Goal: Task Accomplishment & Management: Use online tool/utility

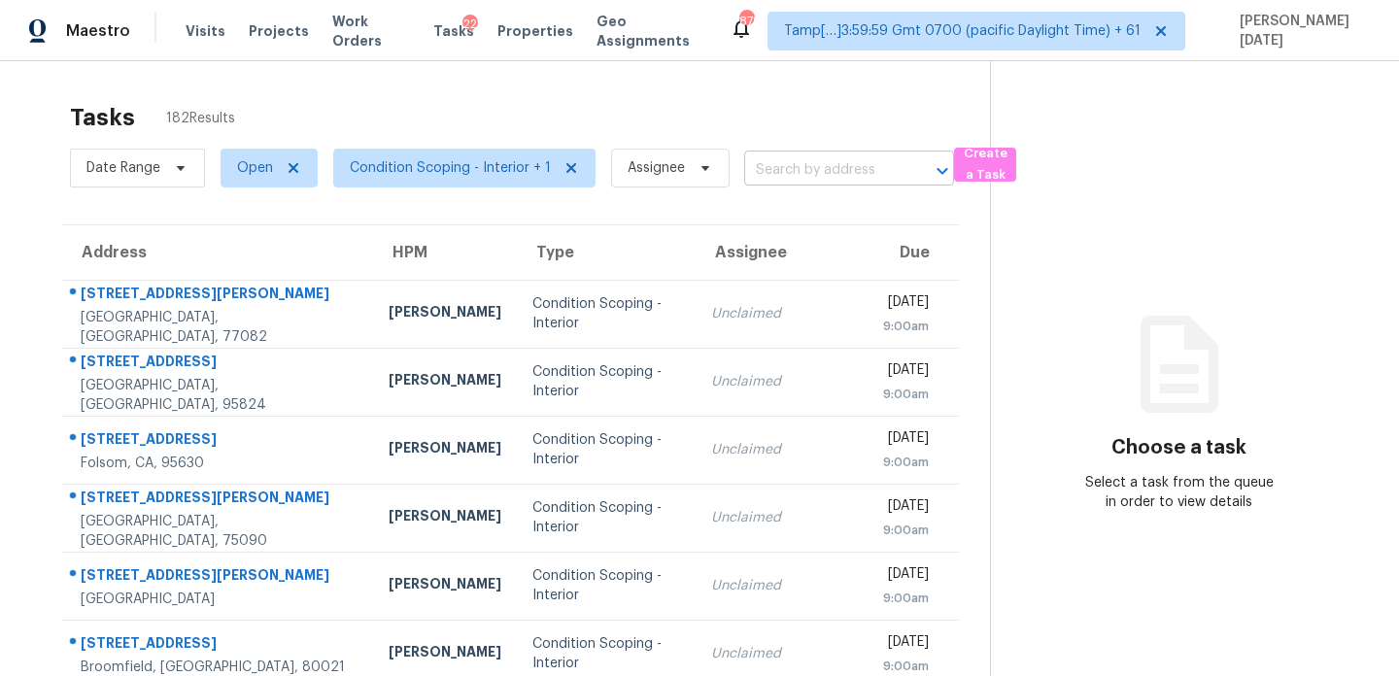
click at [791, 164] on input "text" at bounding box center [821, 170] width 155 height 30
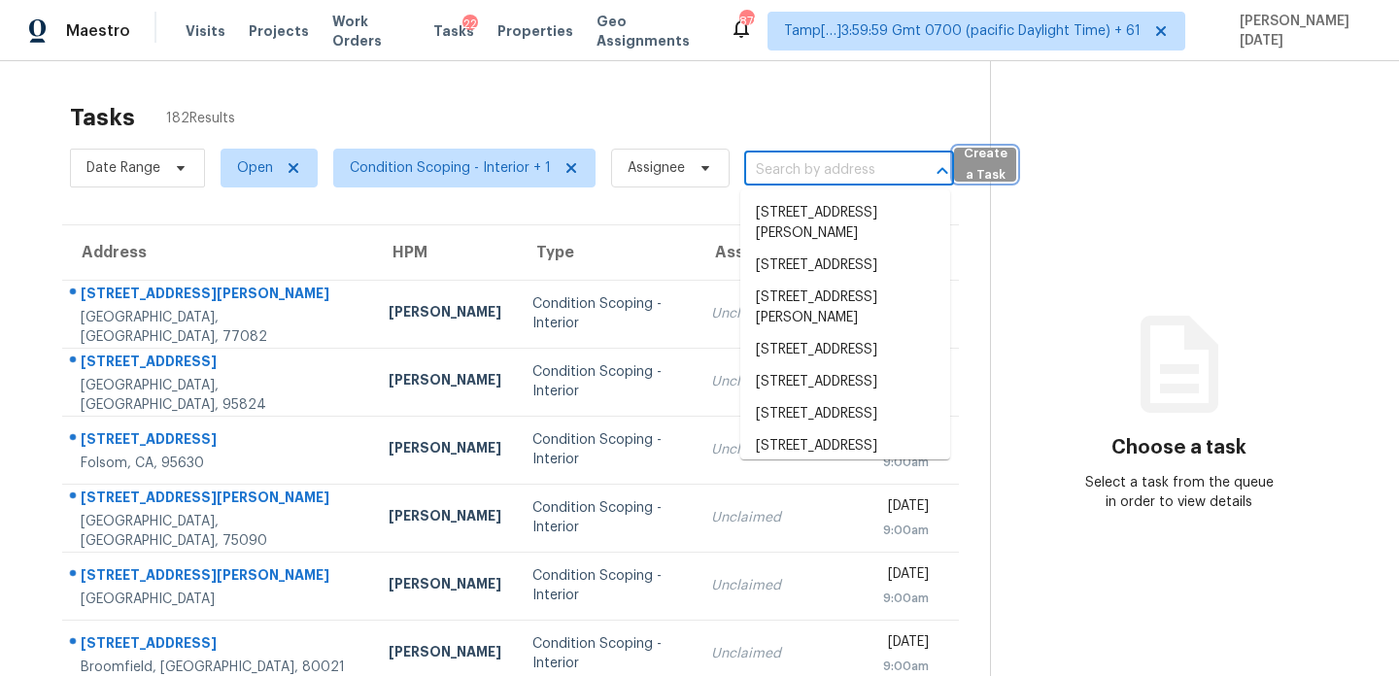
click at [965, 165] on span "Create a Task" at bounding box center [985, 165] width 43 height 45
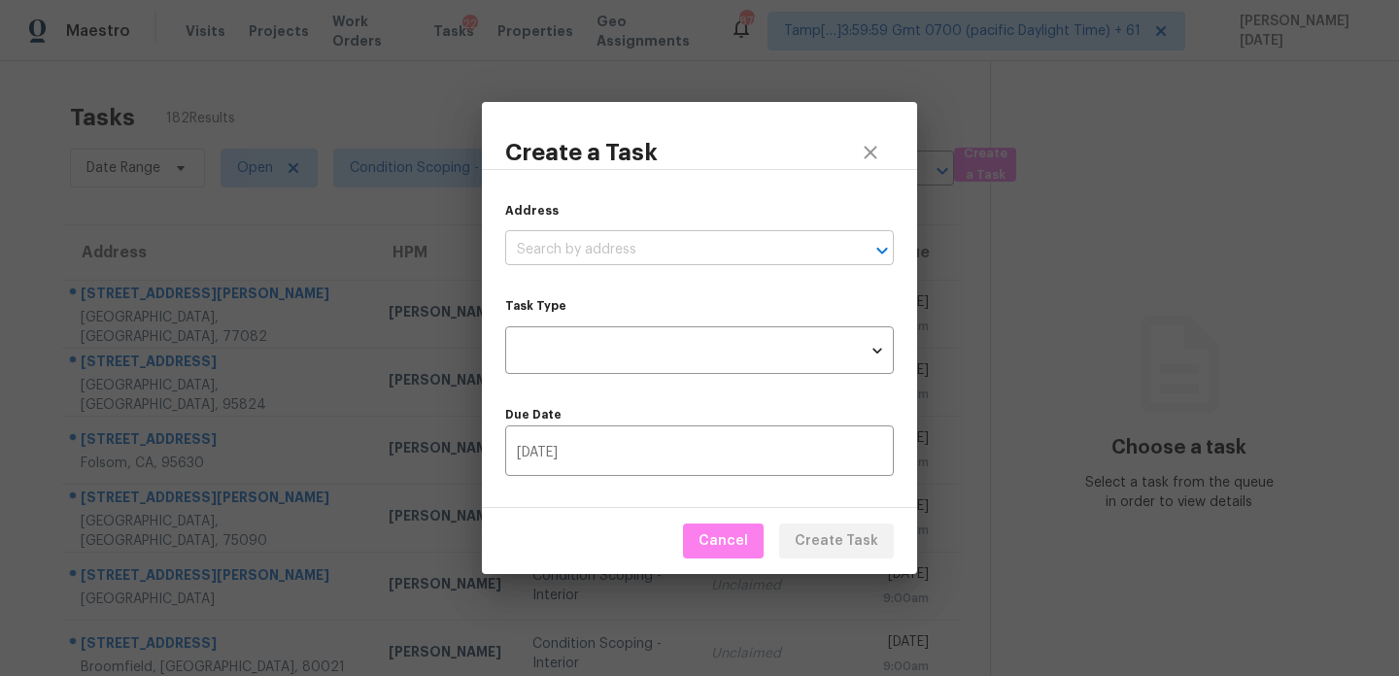
click at [650, 253] on input "text" at bounding box center [672, 250] width 334 height 30
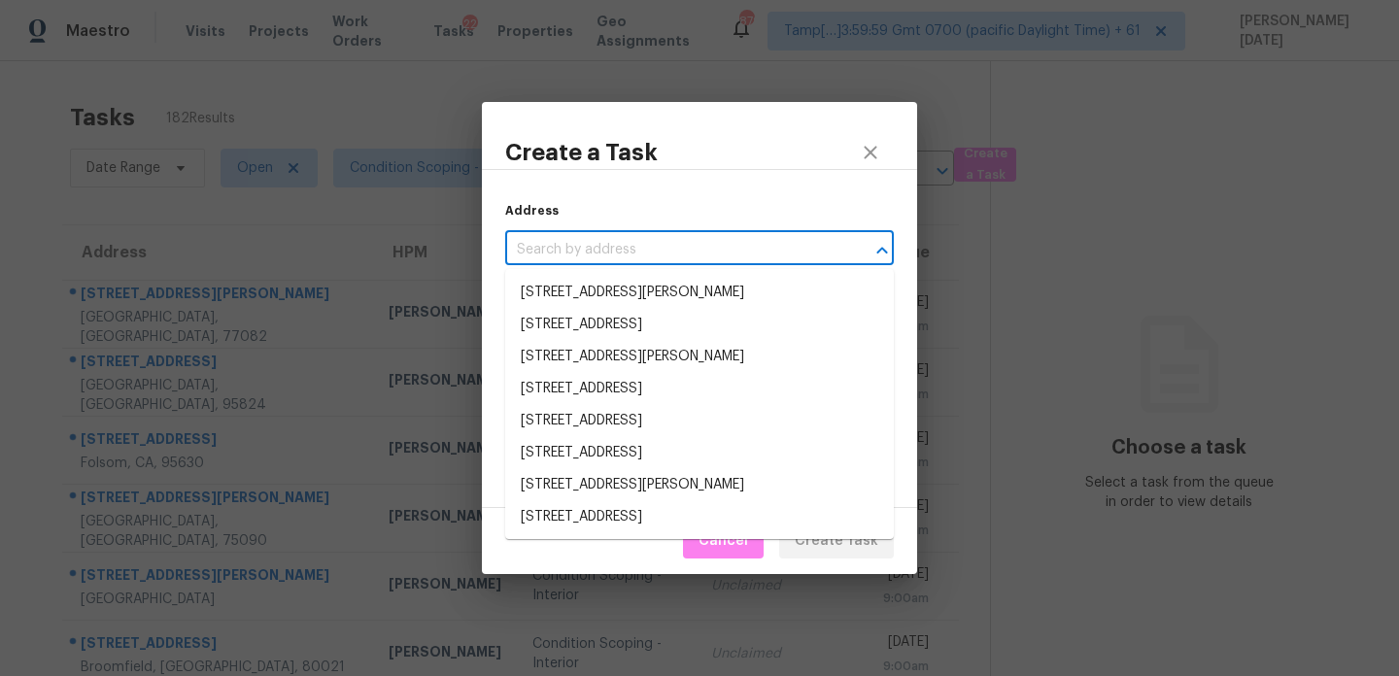
paste input "3416 Leaning Pine Dr, Lincolnton, NC 28092"
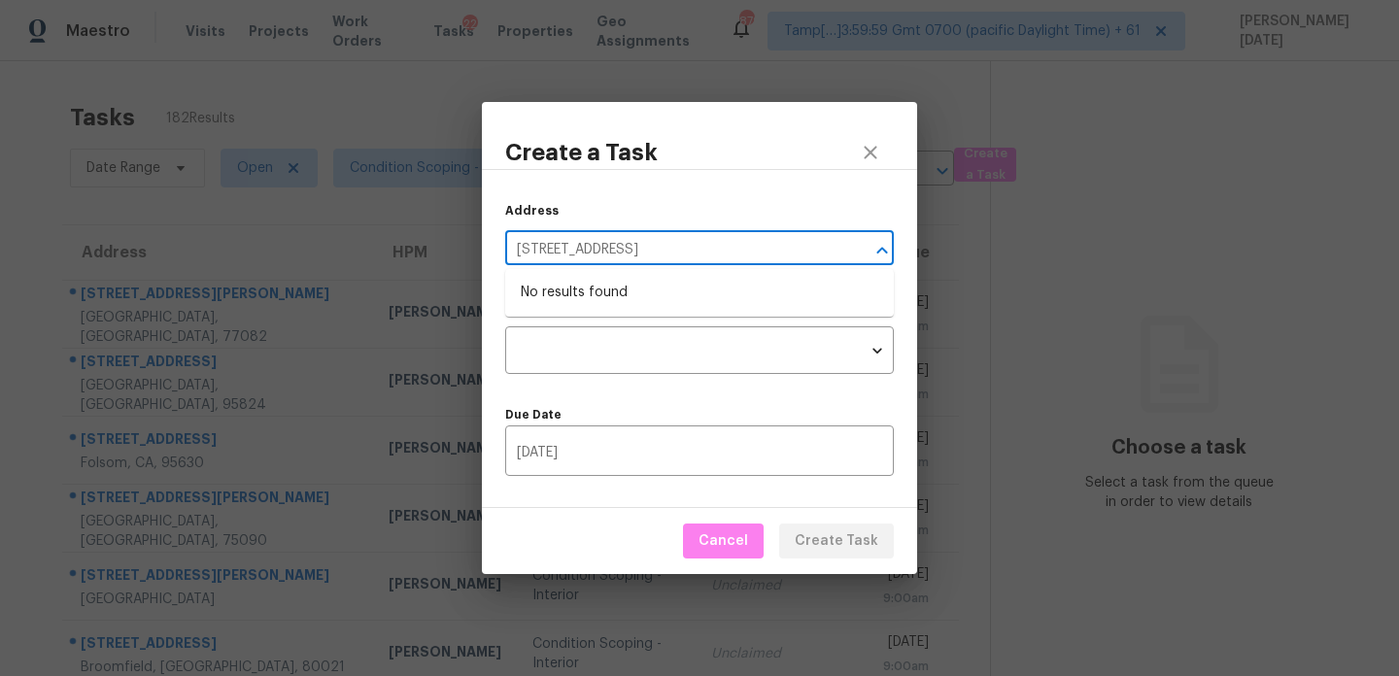
type input "3416 Leaning Pine Dr, Lincolnton, NC 28092"
click at [873, 152] on icon "close" at bounding box center [870, 152] width 23 height 23
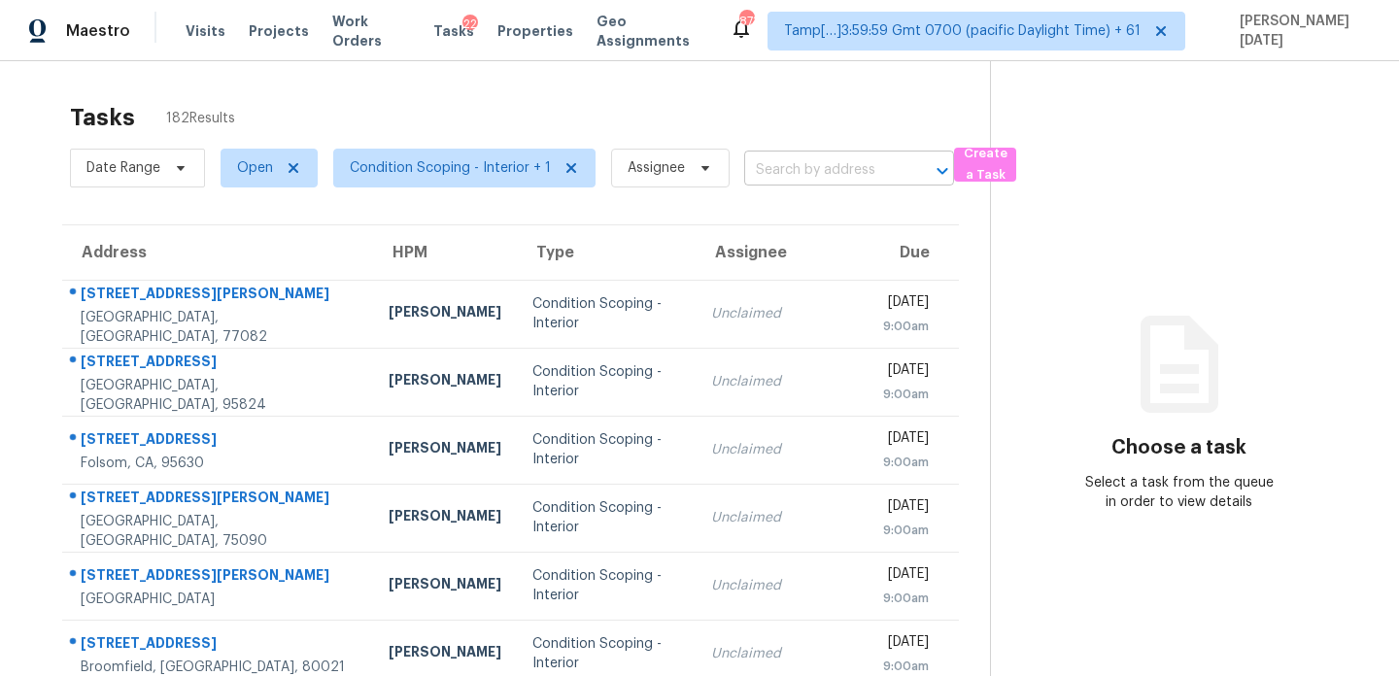
click at [821, 165] on input "text" at bounding box center [821, 170] width 155 height 30
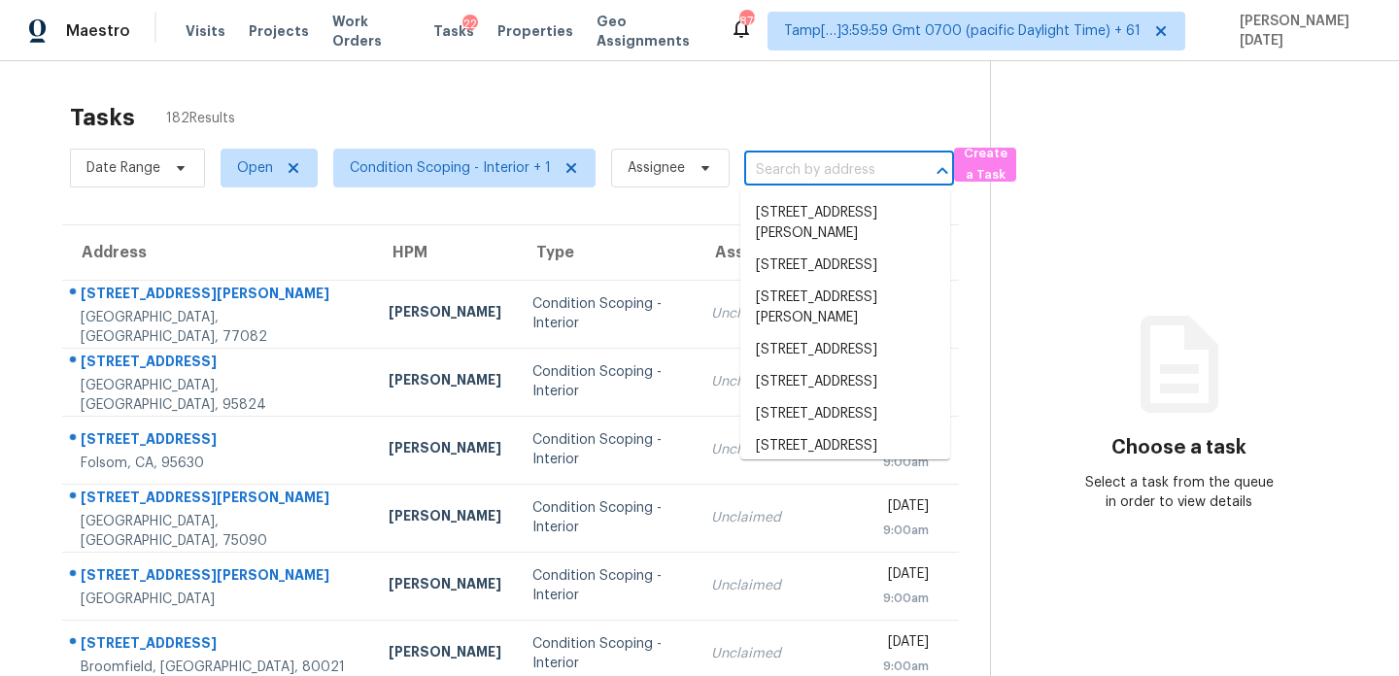
paste input "3416 Leaning Pine Dr, Lincolnton, NC 28092"
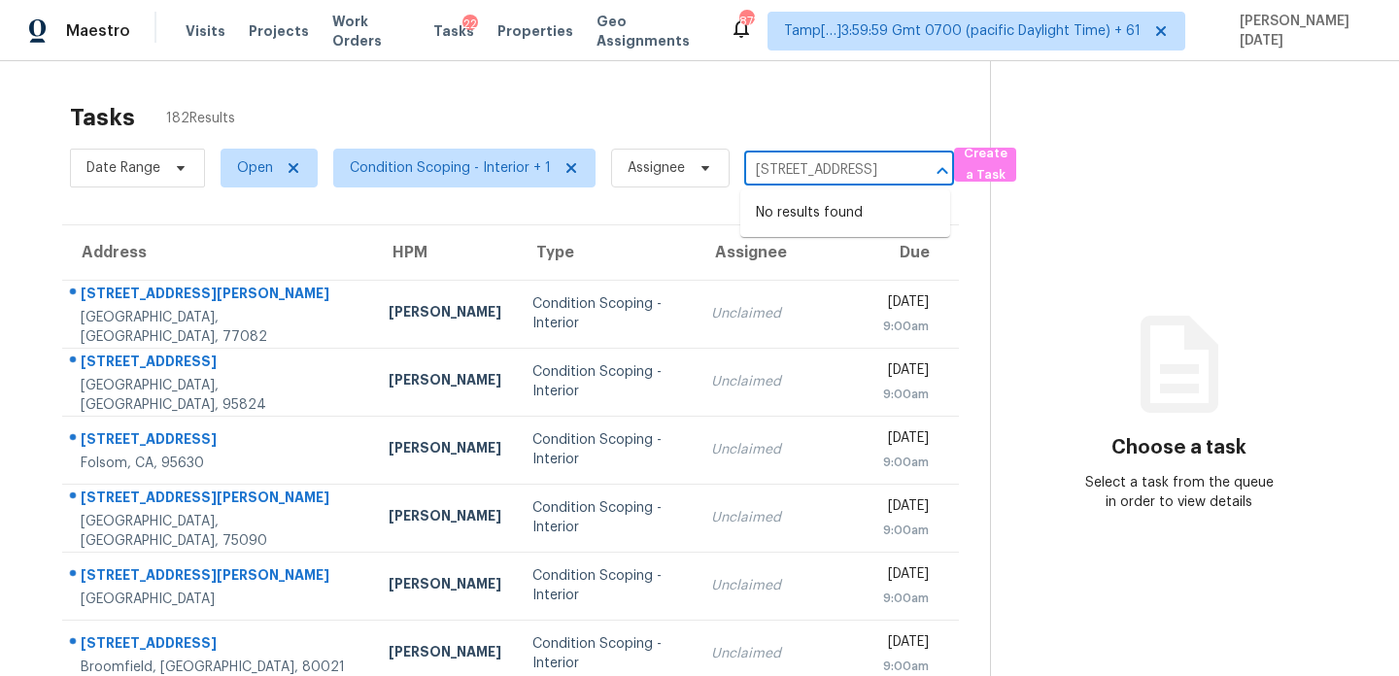
scroll to position [0, 135]
type input "3416 Leaning Pine Dr, Lincolnton, NC 28092"
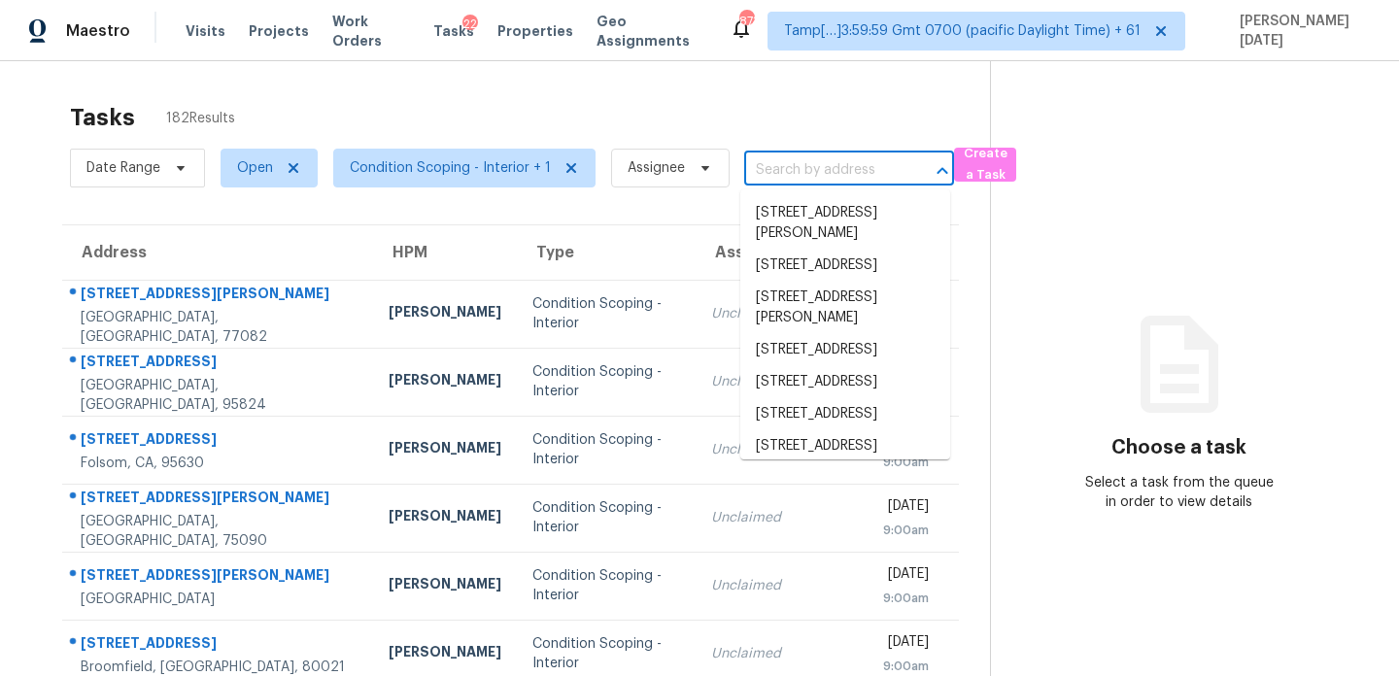
scroll to position [0, 0]
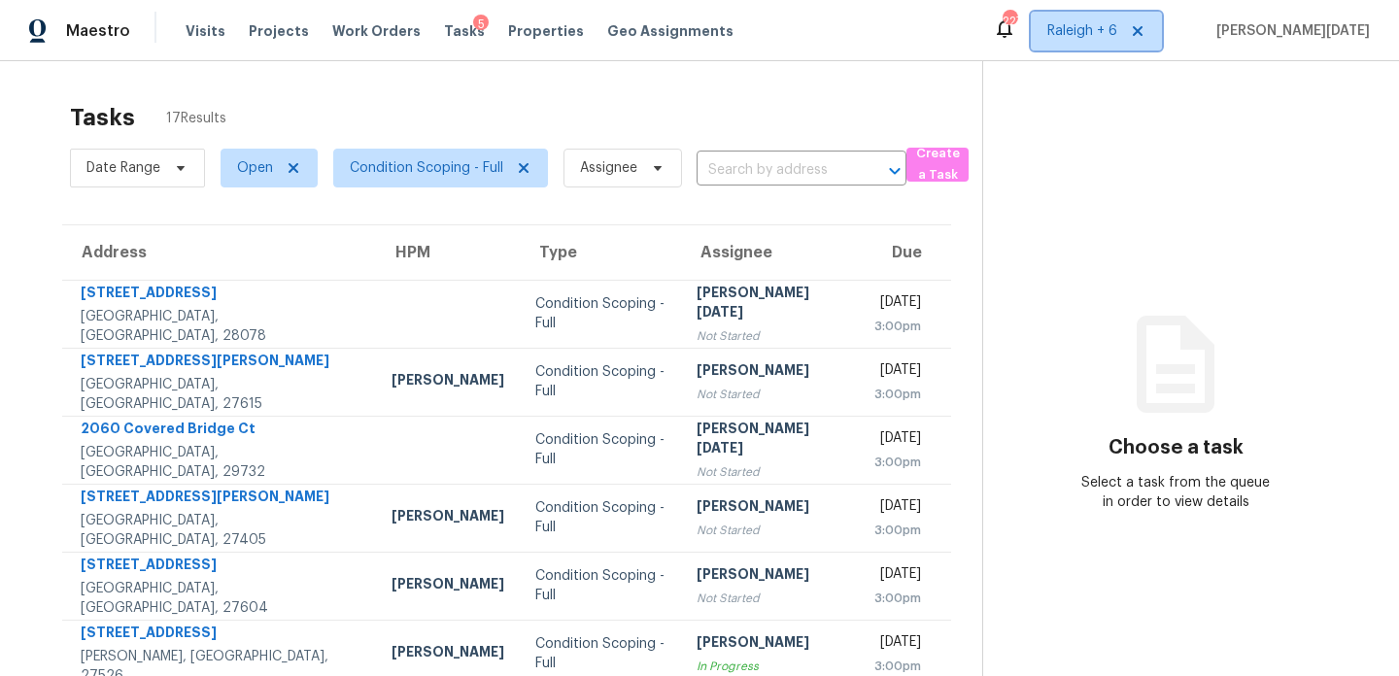
click at [1146, 38] on icon at bounding box center [1138, 31] width 16 height 16
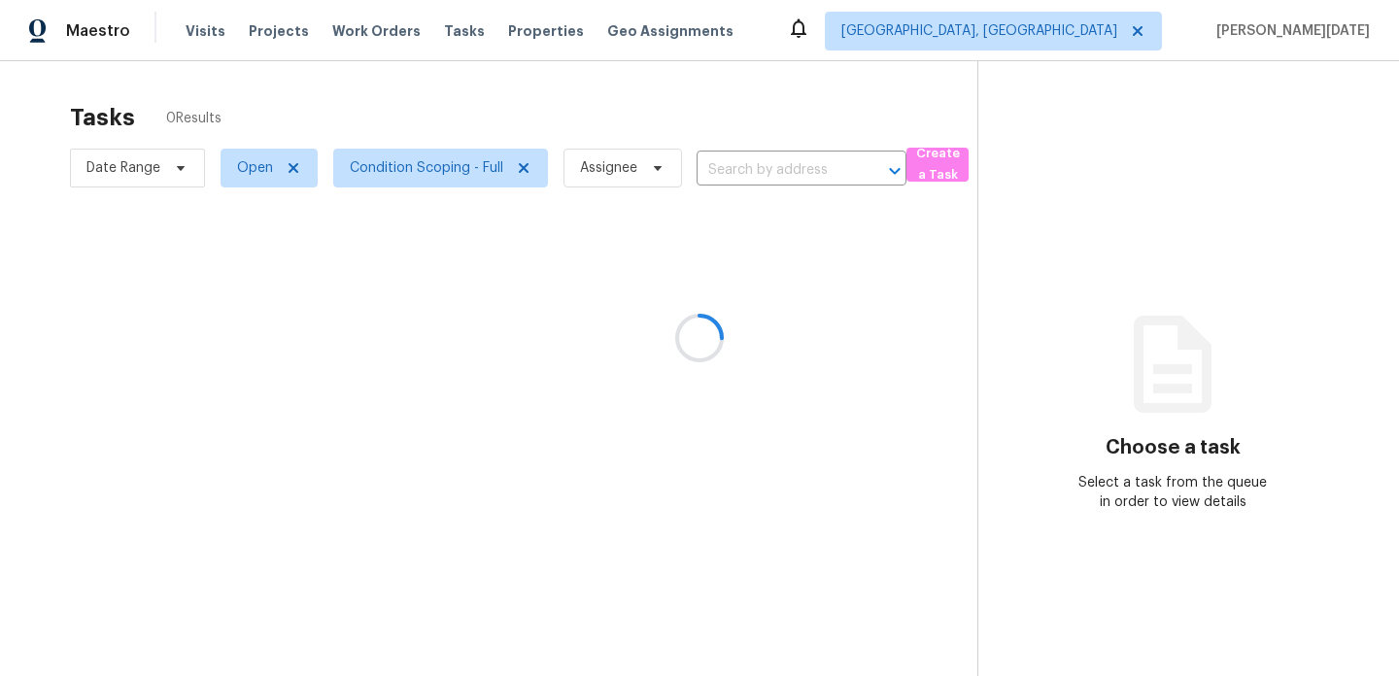
click at [1155, 40] on div at bounding box center [699, 338] width 1399 height 676
click at [1123, 35] on div at bounding box center [699, 338] width 1399 height 676
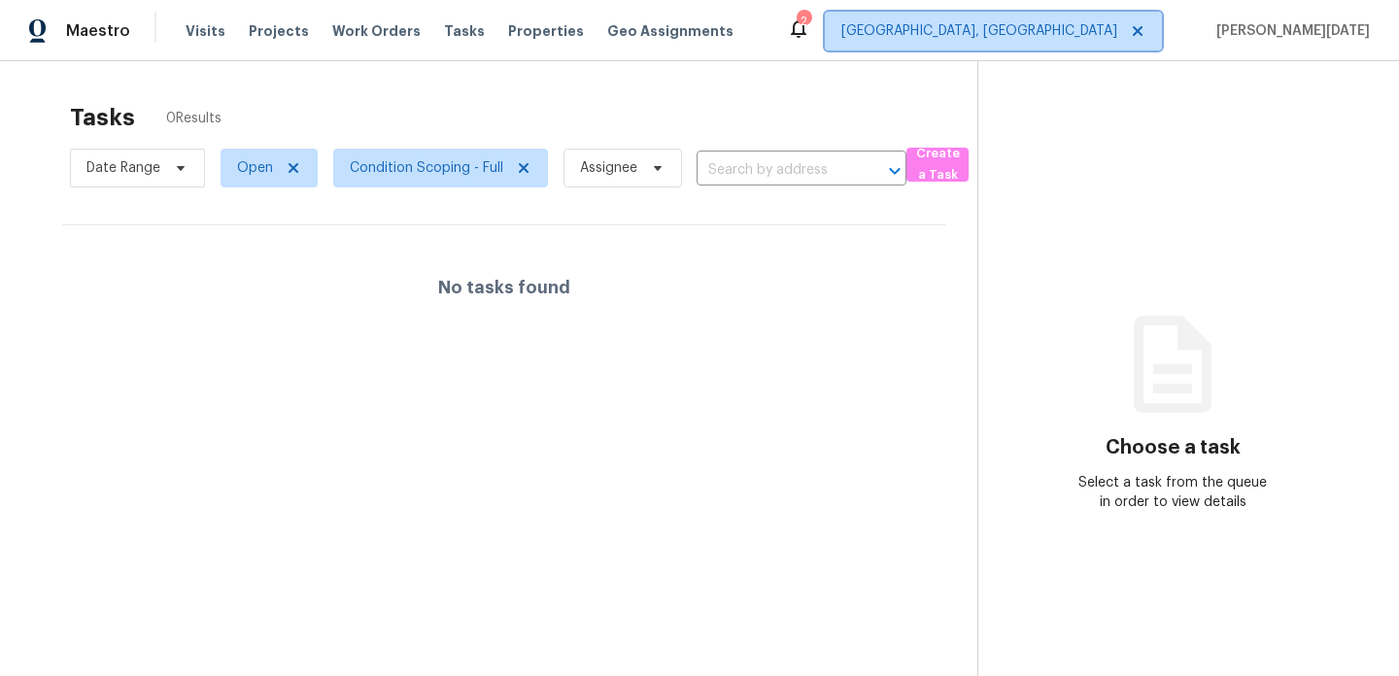
click at [1094, 33] on span "Albuquerque, NM" at bounding box center [980, 30] width 276 height 19
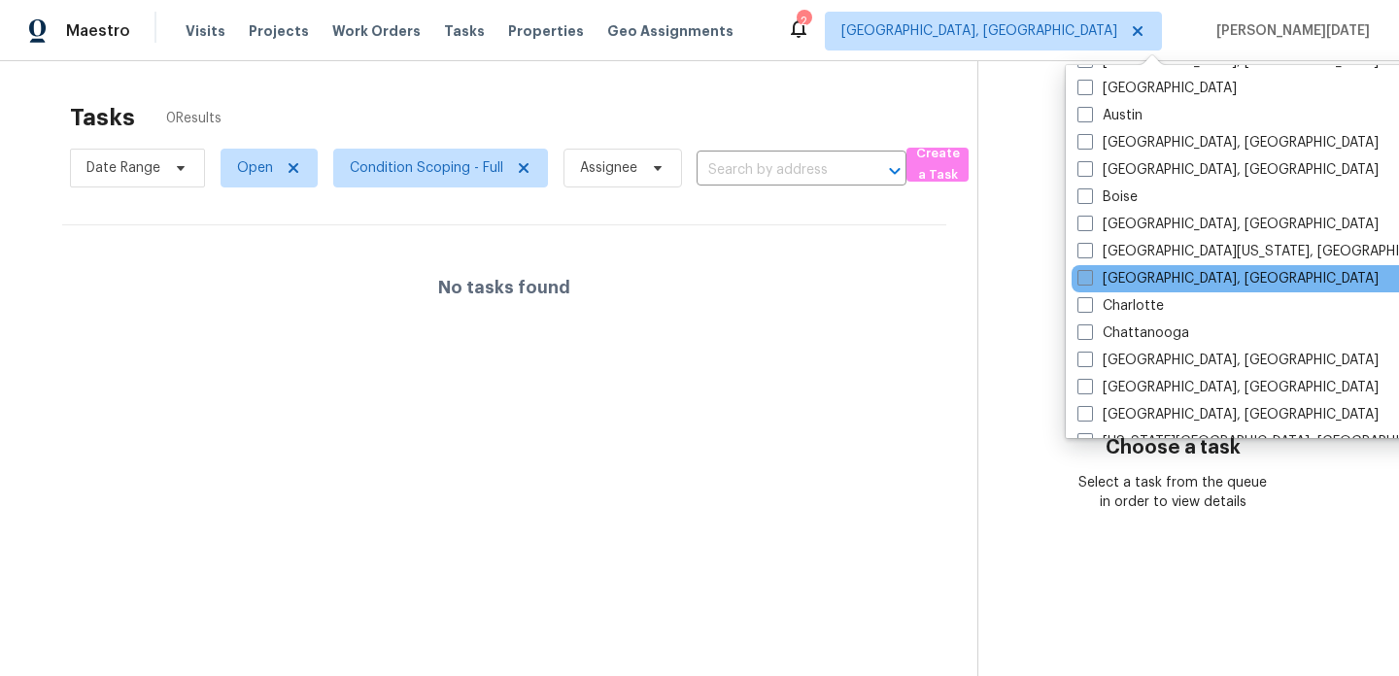
scroll to position [55, 0]
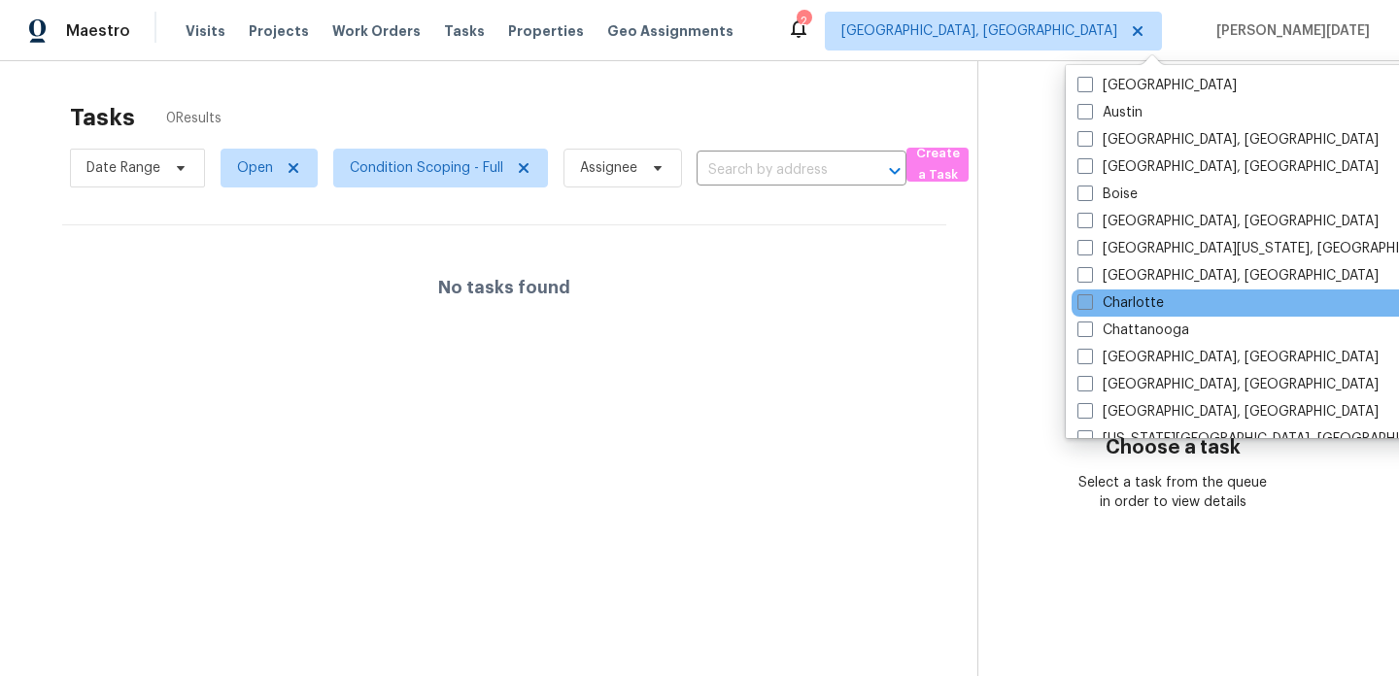
click at [1130, 310] on label "Charlotte" at bounding box center [1121, 302] width 86 height 19
click at [1090, 306] on input "Charlotte" at bounding box center [1084, 299] width 13 height 13
checkbox input "true"
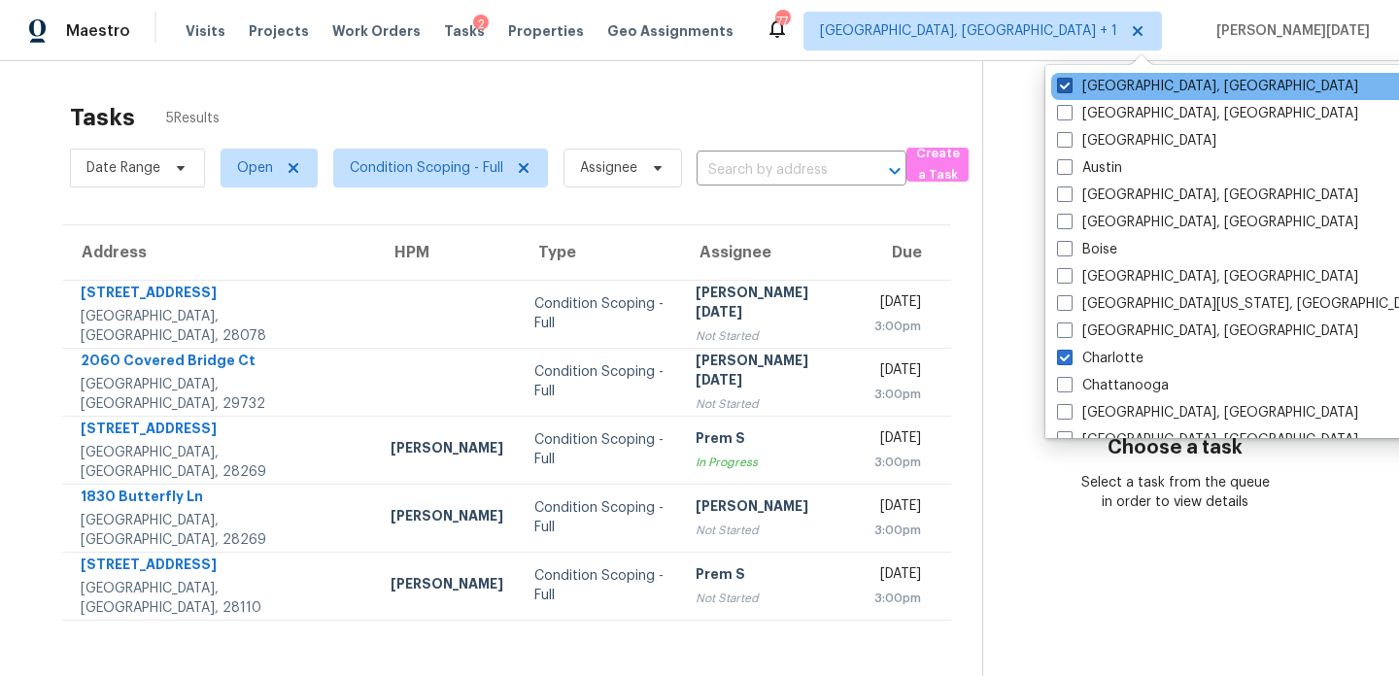
click at [1092, 88] on label "Albuquerque, NM" at bounding box center [1207, 86] width 301 height 19
click at [1070, 88] on input "Albuquerque, NM" at bounding box center [1063, 83] width 13 height 13
checkbox input "false"
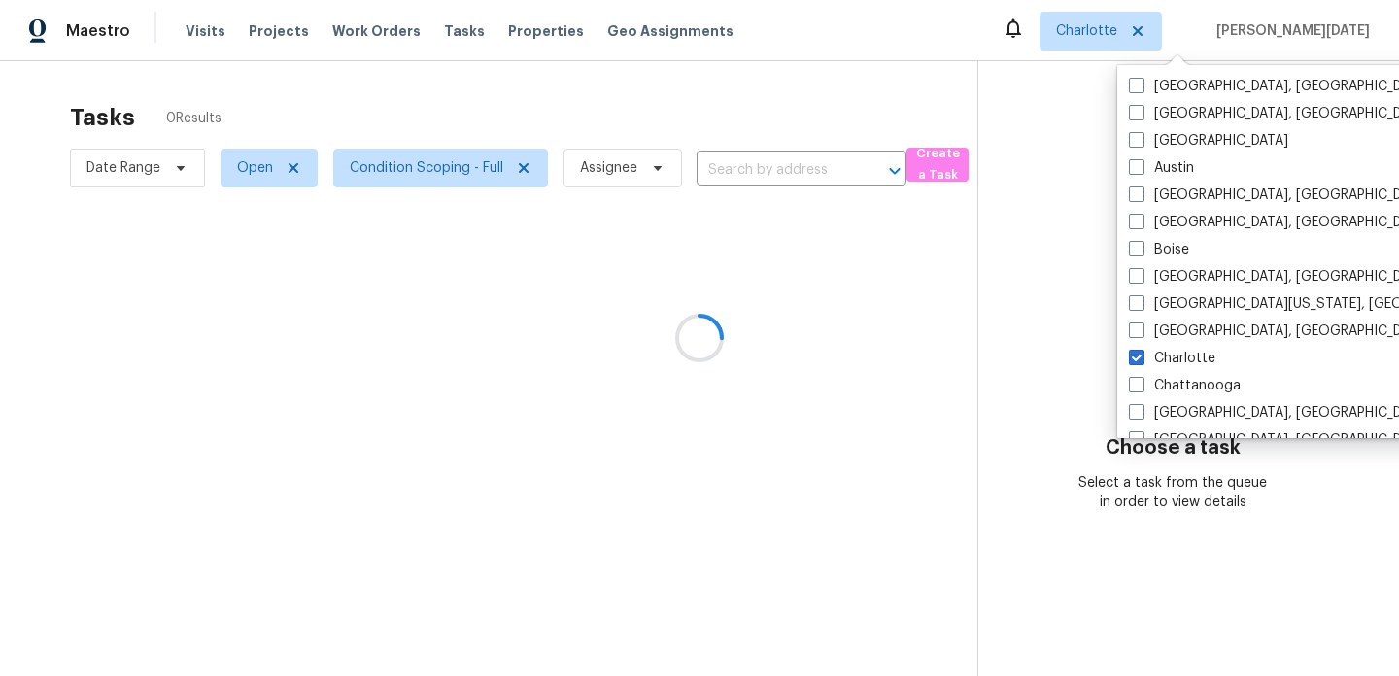
click at [759, 130] on div at bounding box center [699, 338] width 1399 height 676
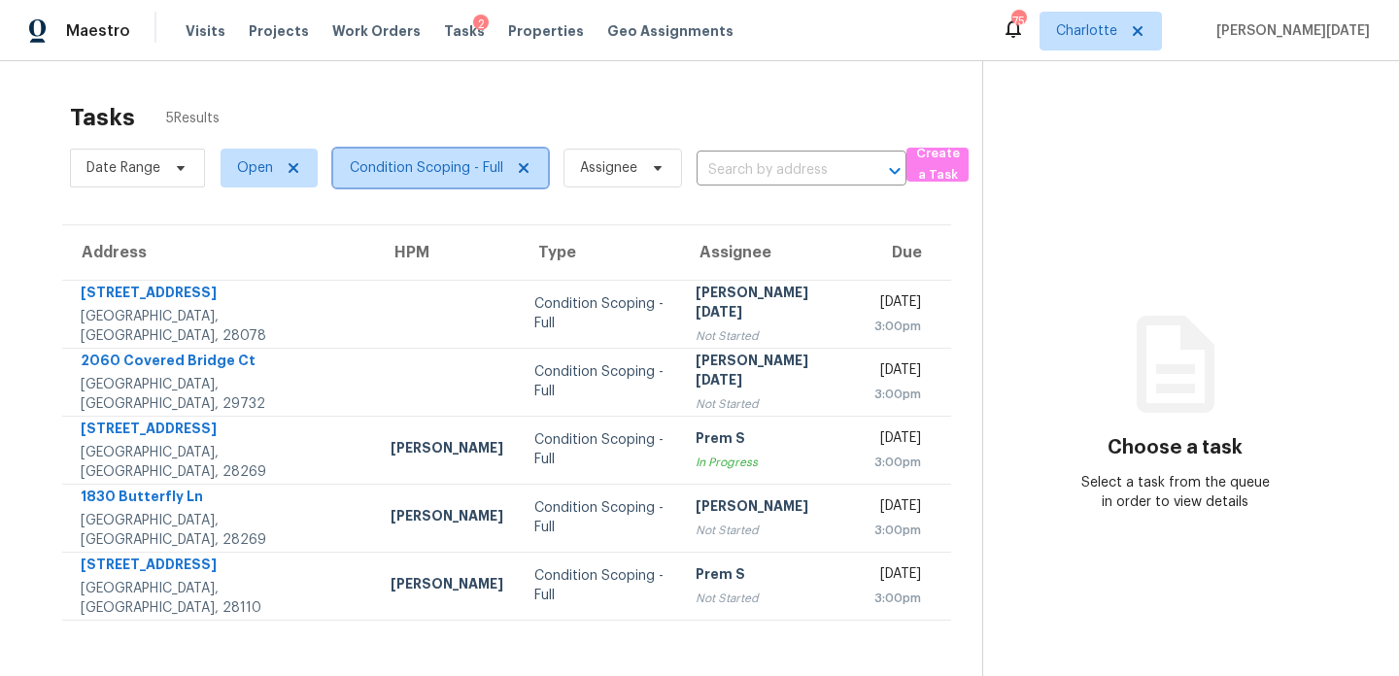
click at [381, 160] on span "Condition Scoping - Full" at bounding box center [427, 167] width 154 height 19
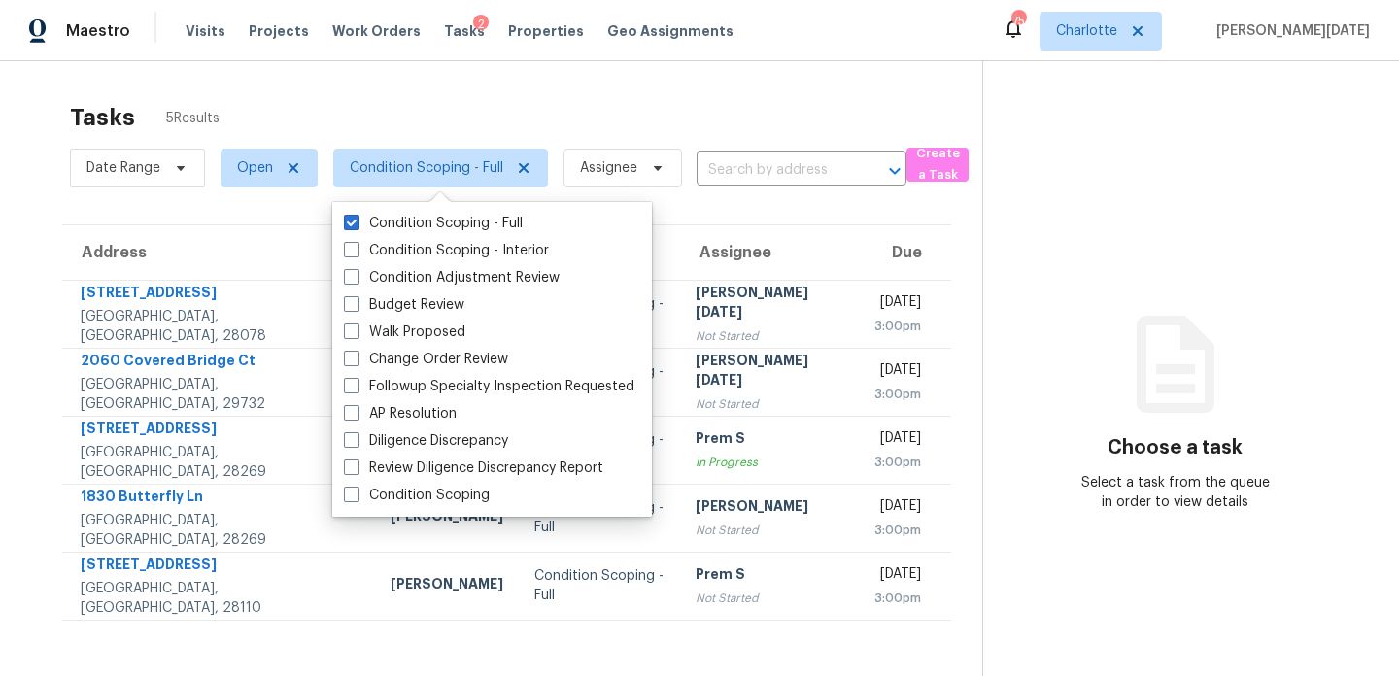
click at [676, 123] on div "Tasks 5 Results" at bounding box center [526, 117] width 913 height 51
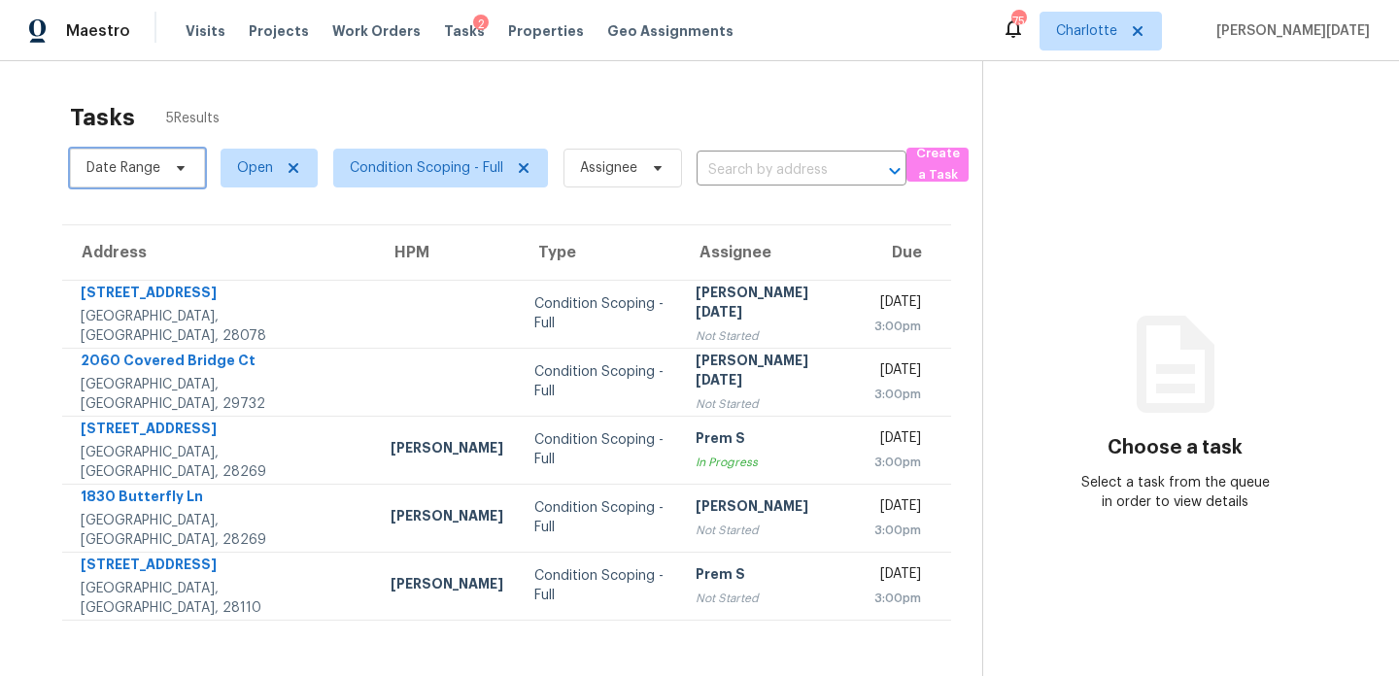
click at [101, 183] on span "Date Range" at bounding box center [137, 168] width 135 height 39
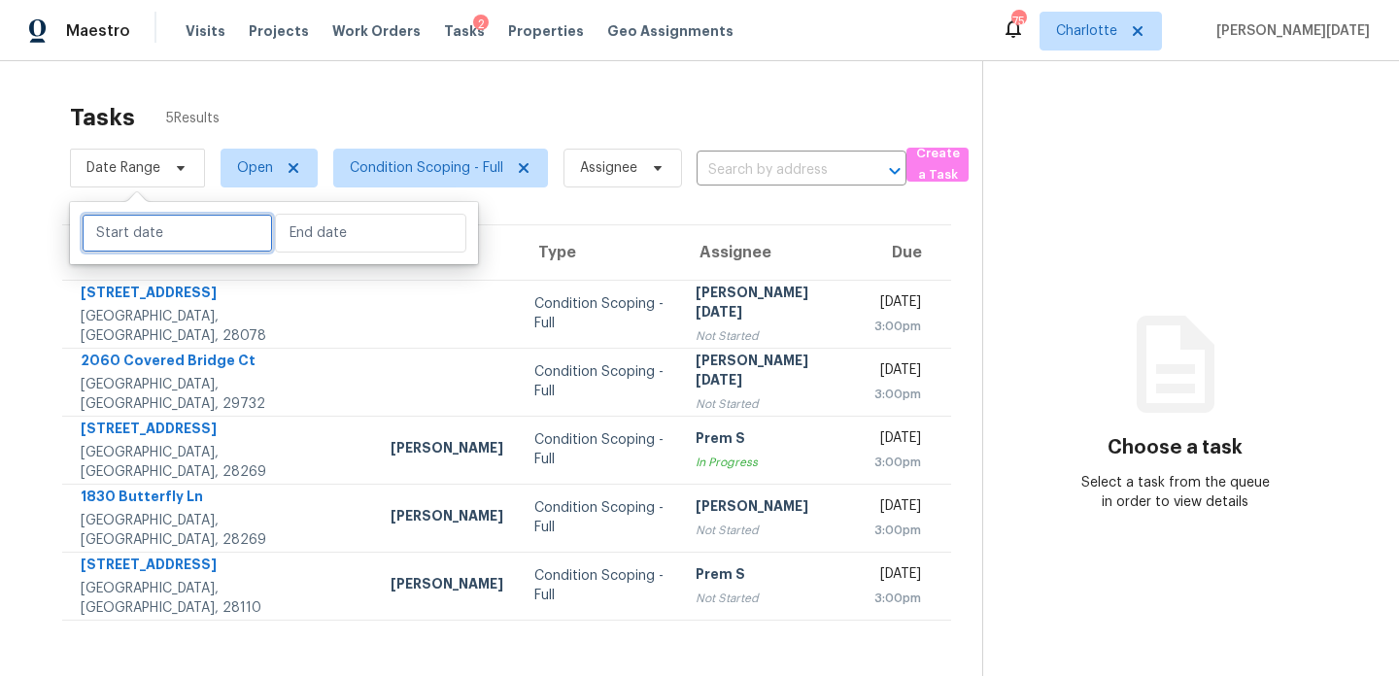
click at [124, 243] on input "text" at bounding box center [177, 233] width 191 height 39
select select "7"
select select "2025"
select select "8"
select select "2025"
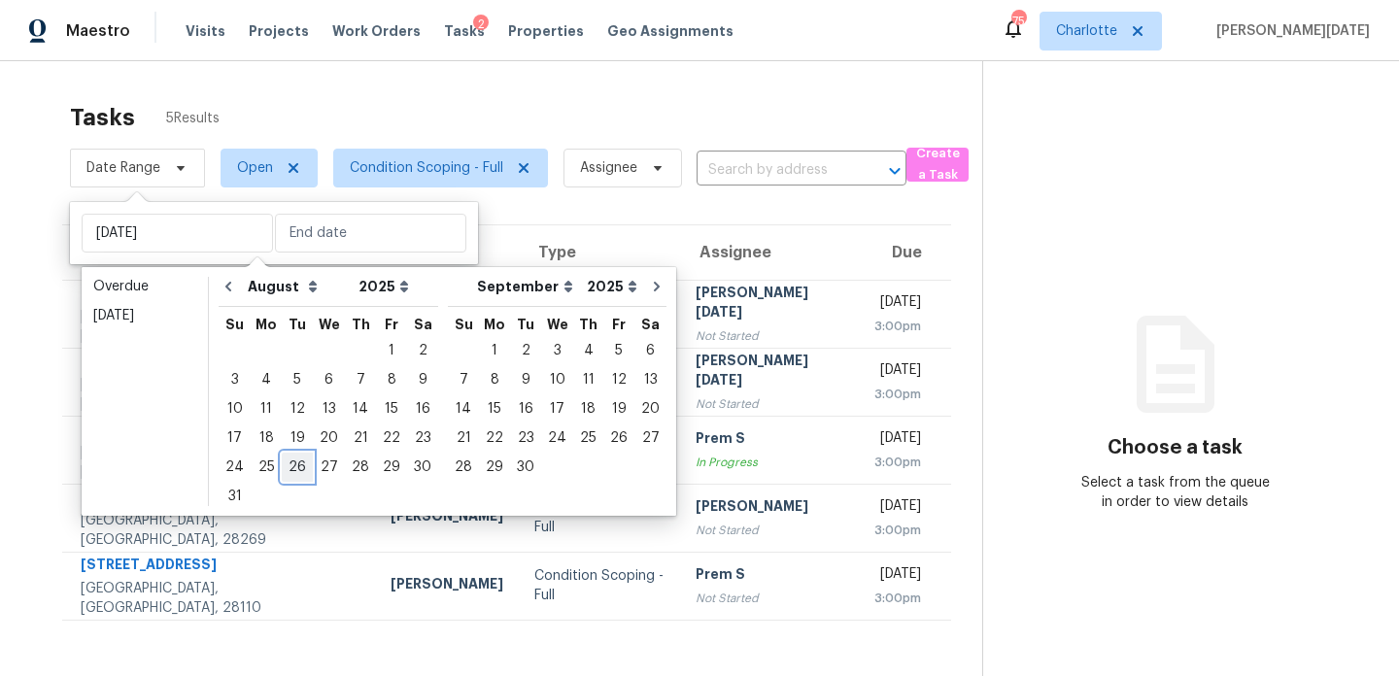
click at [296, 471] on div "26" at bounding box center [297, 467] width 31 height 27
type input "Tue, Aug 26"
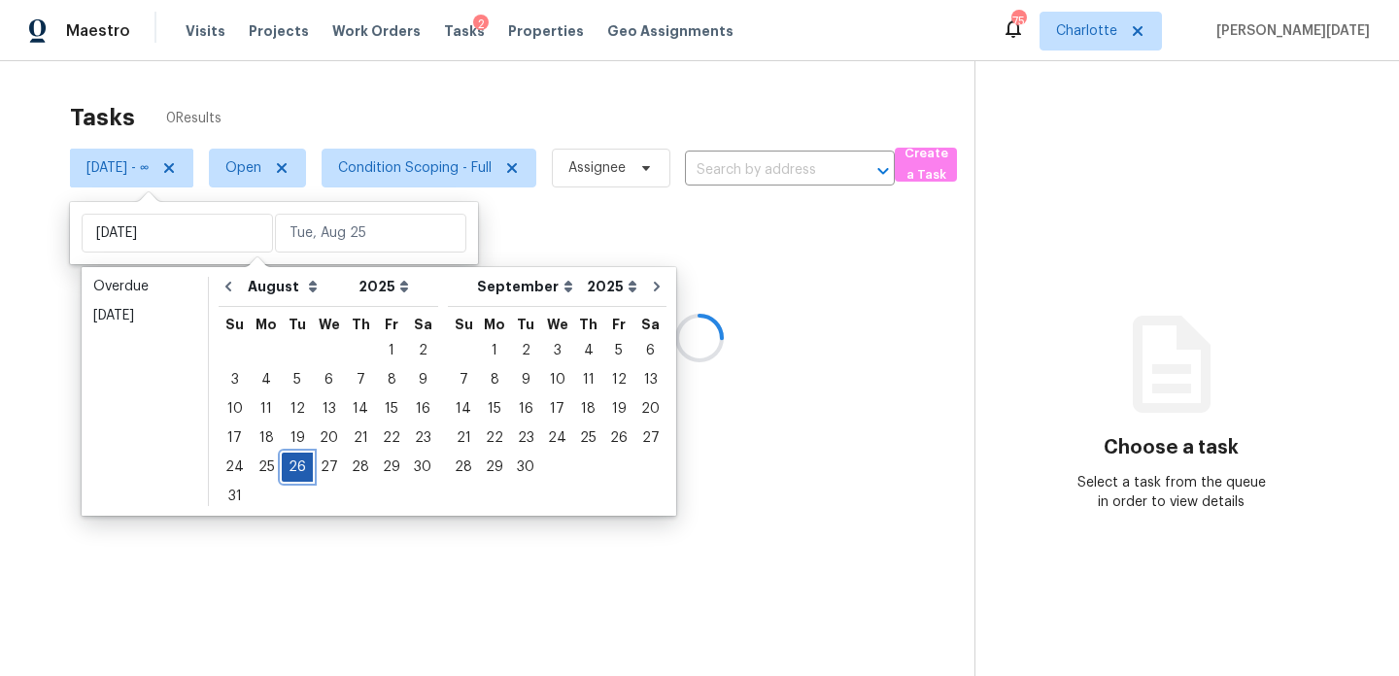
click at [296, 471] on div "26" at bounding box center [297, 467] width 31 height 27
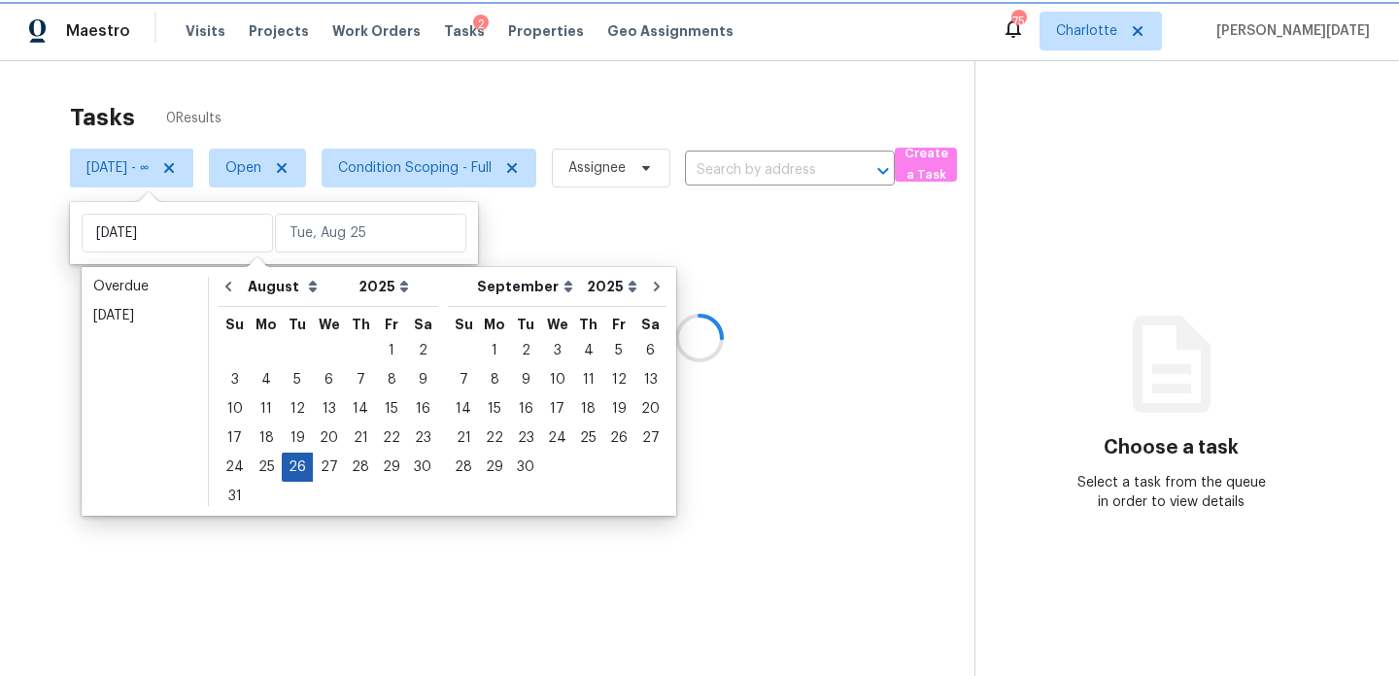
type input "Tue, Aug 26"
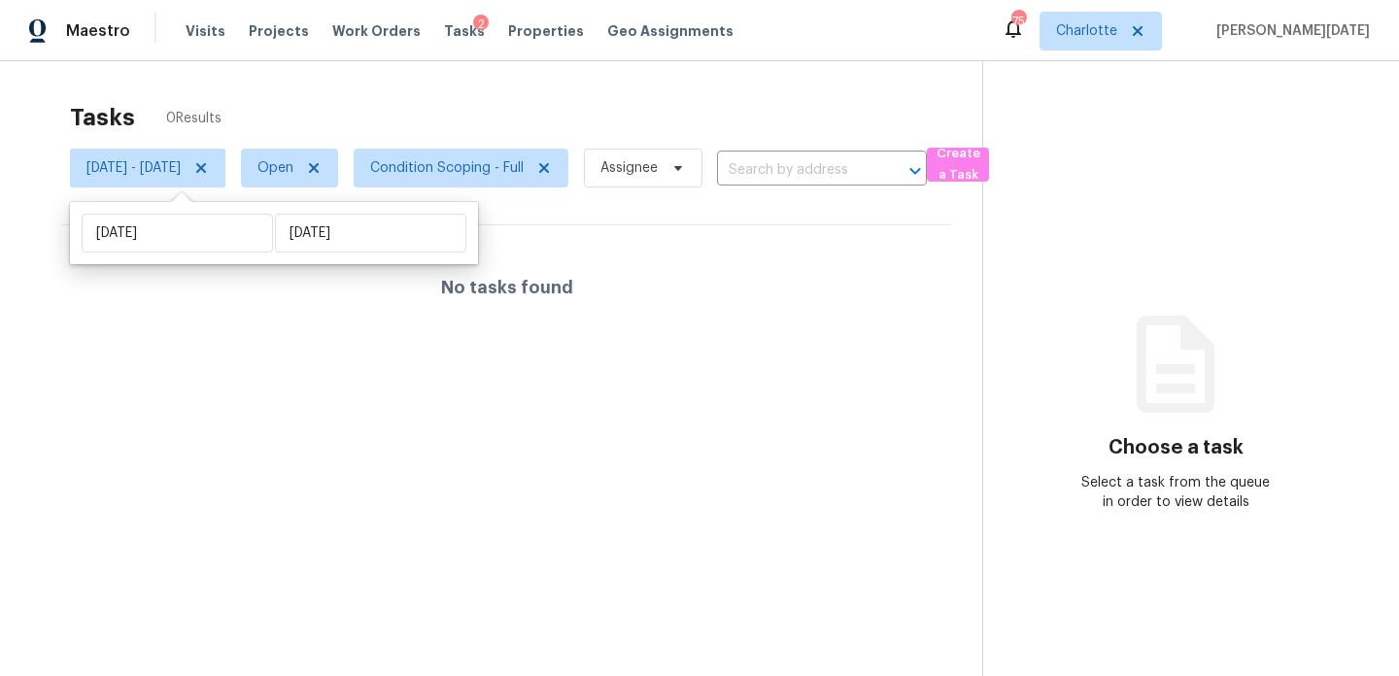
click at [559, 120] on div "Tasks 0 Results" at bounding box center [526, 117] width 913 height 51
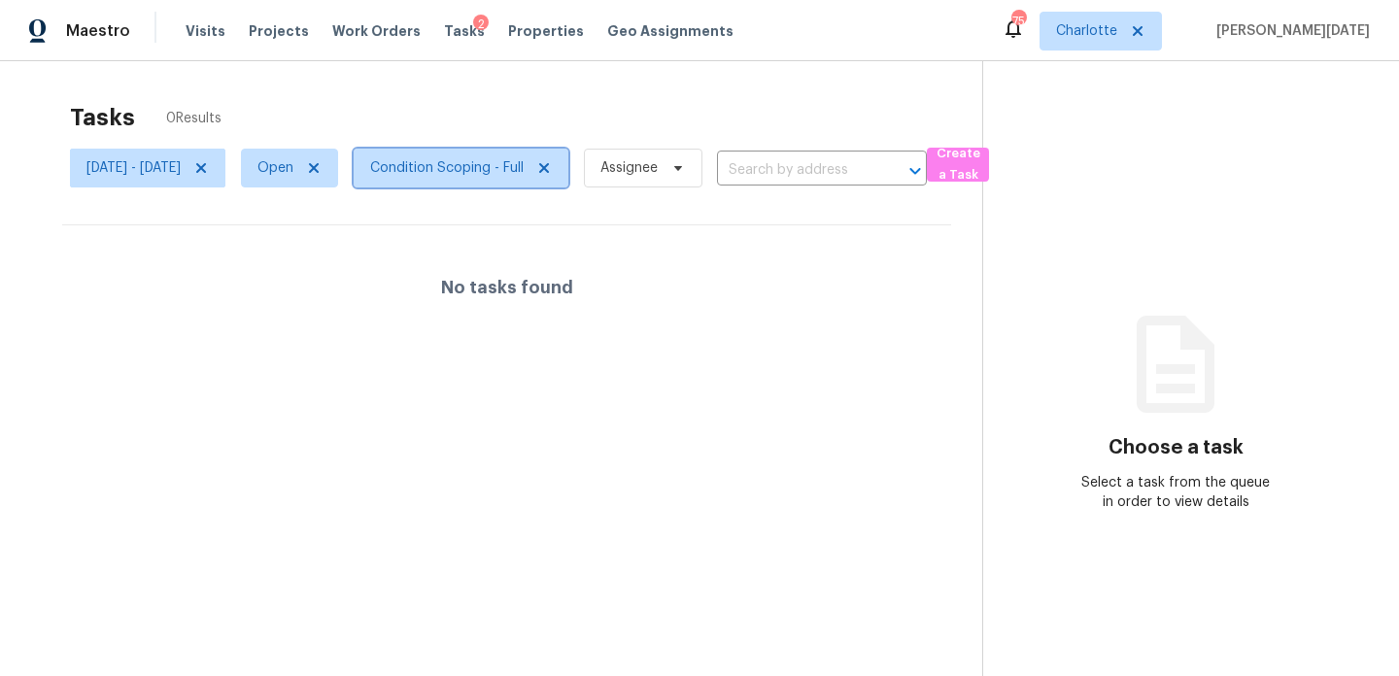
click at [524, 166] on span "Condition Scoping - Full" at bounding box center [447, 167] width 154 height 19
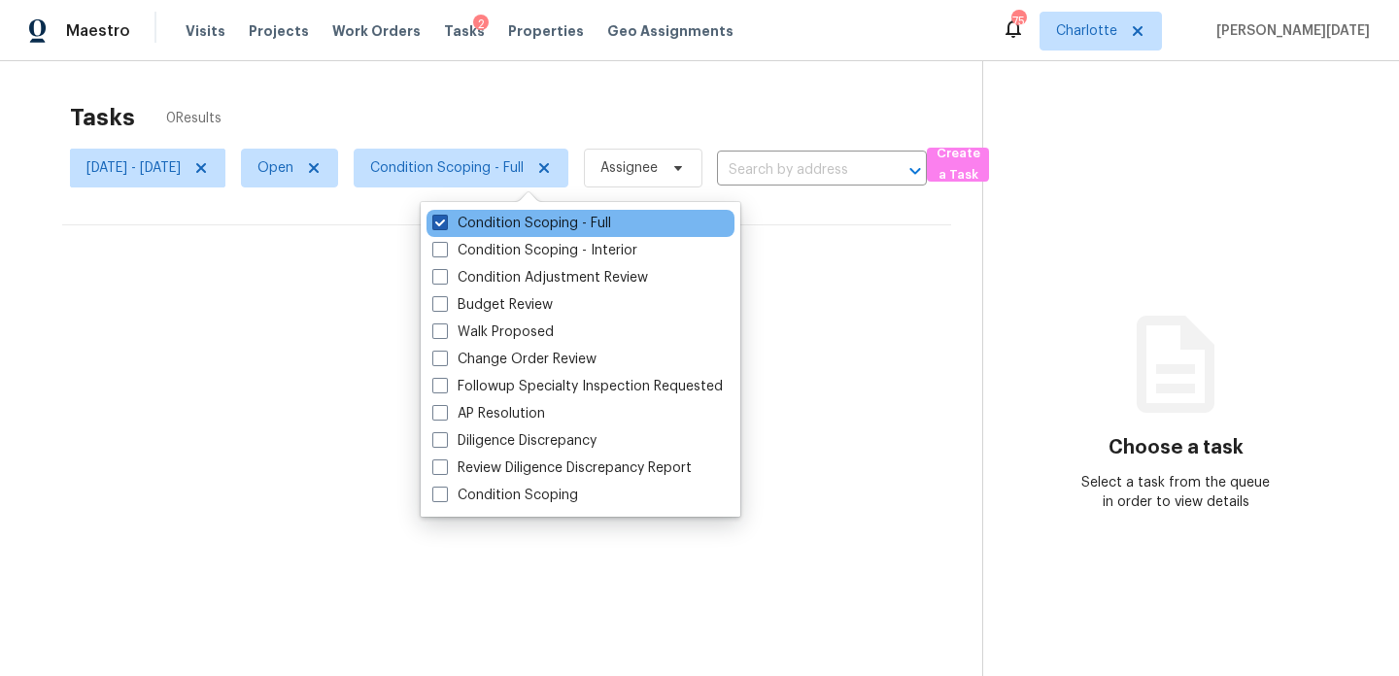
click at [545, 227] on label "Condition Scoping - Full" at bounding box center [521, 223] width 179 height 19
click at [445, 226] on input "Condition Scoping - Full" at bounding box center [438, 220] width 13 height 13
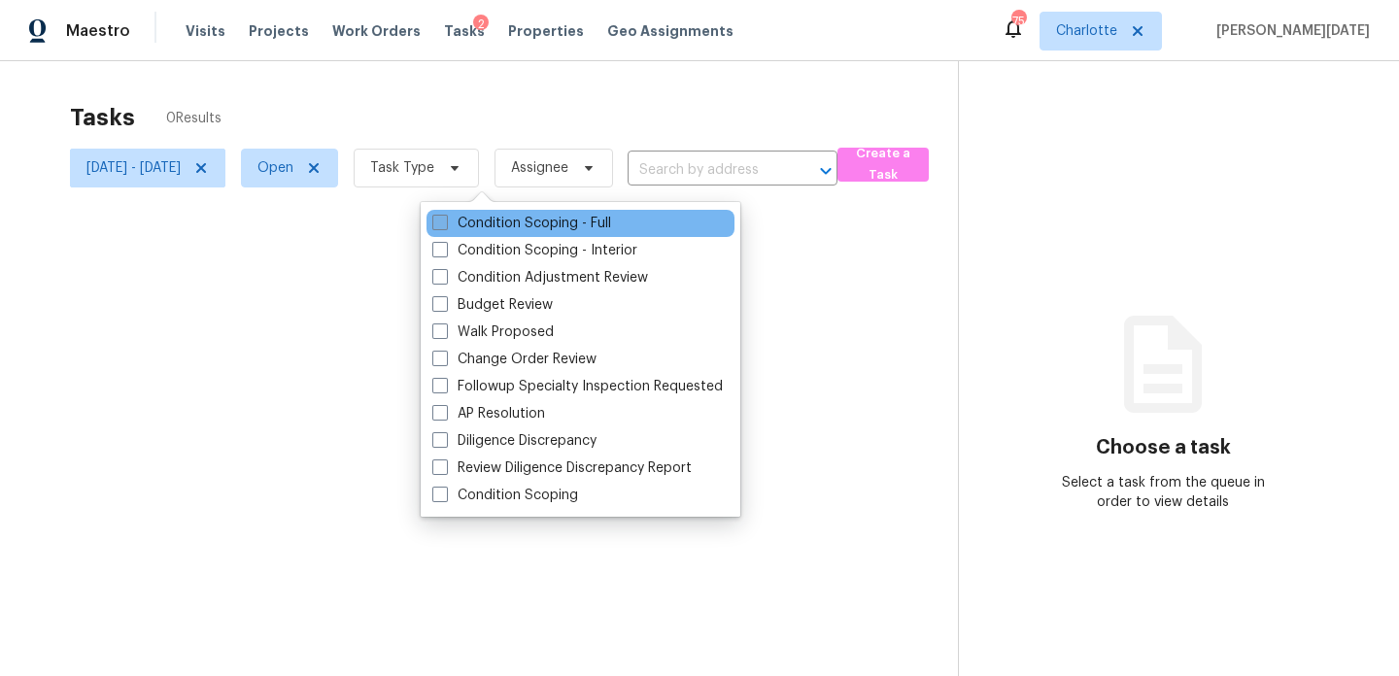
click at [545, 227] on label "Condition Scoping - Full" at bounding box center [521, 223] width 179 height 19
click at [445, 226] on input "Condition Scoping - Full" at bounding box center [438, 220] width 13 height 13
checkbox input "true"
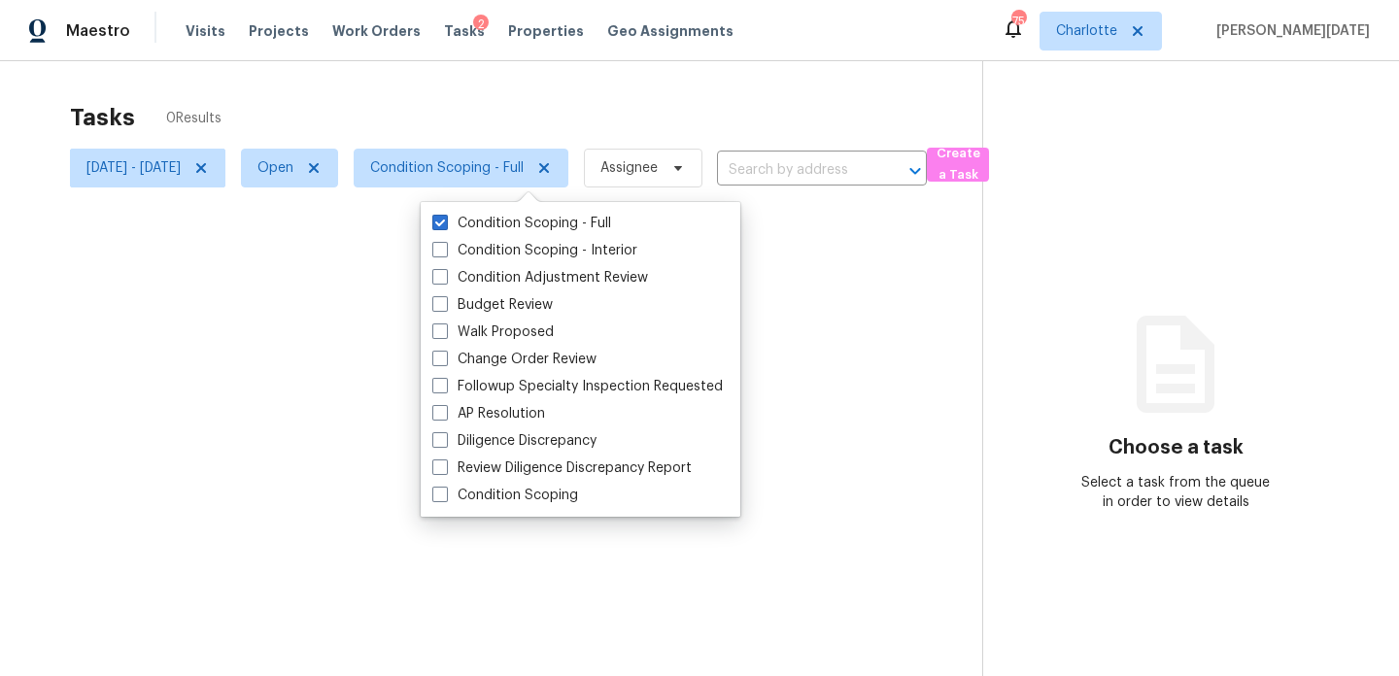
click at [714, 79] on div at bounding box center [699, 338] width 1399 height 676
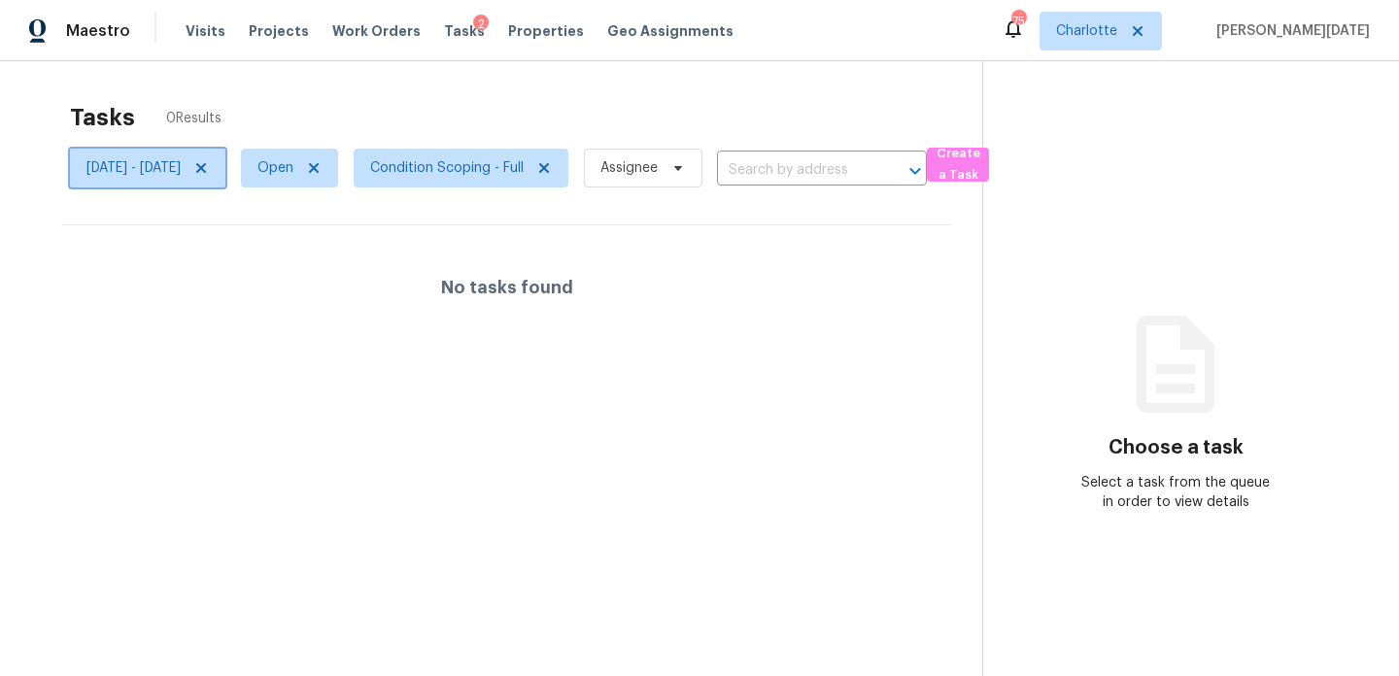
click at [209, 169] on span at bounding box center [198, 168] width 21 height 16
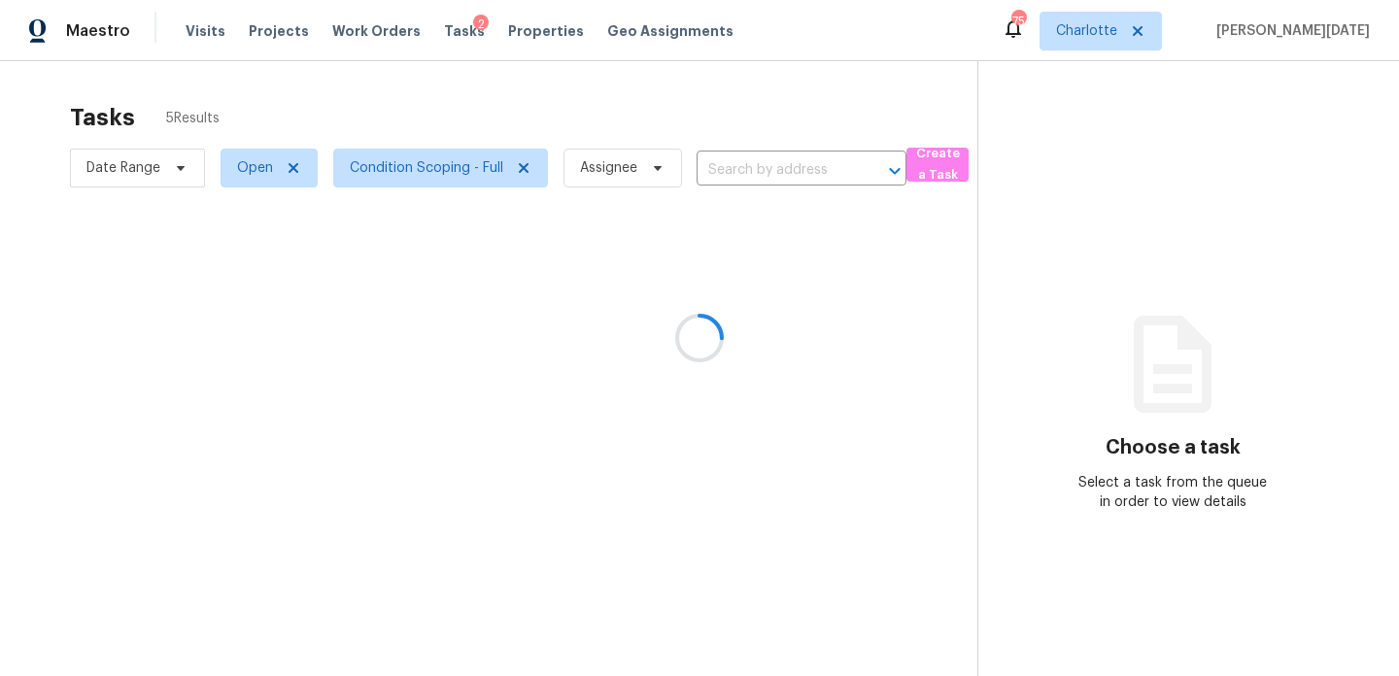
click at [360, 131] on div at bounding box center [699, 338] width 1399 height 676
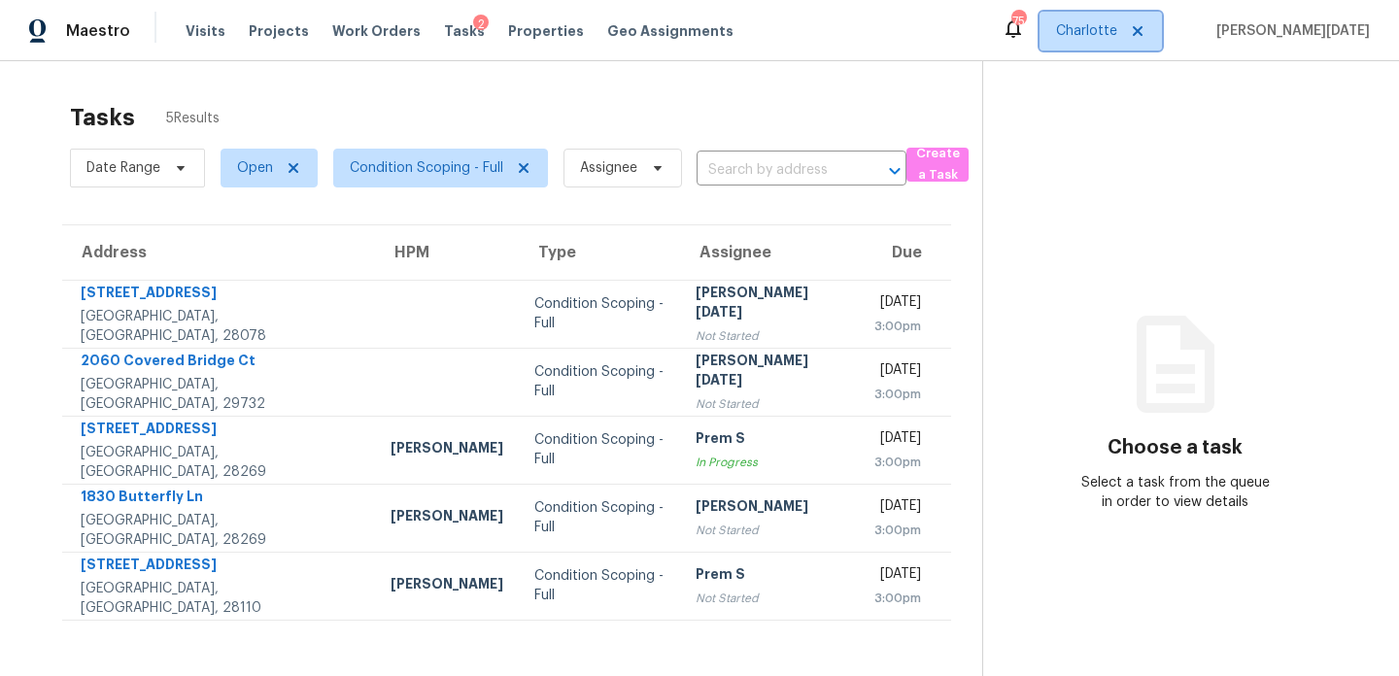
click at [1118, 31] on span "Charlotte" at bounding box center [1086, 30] width 61 height 19
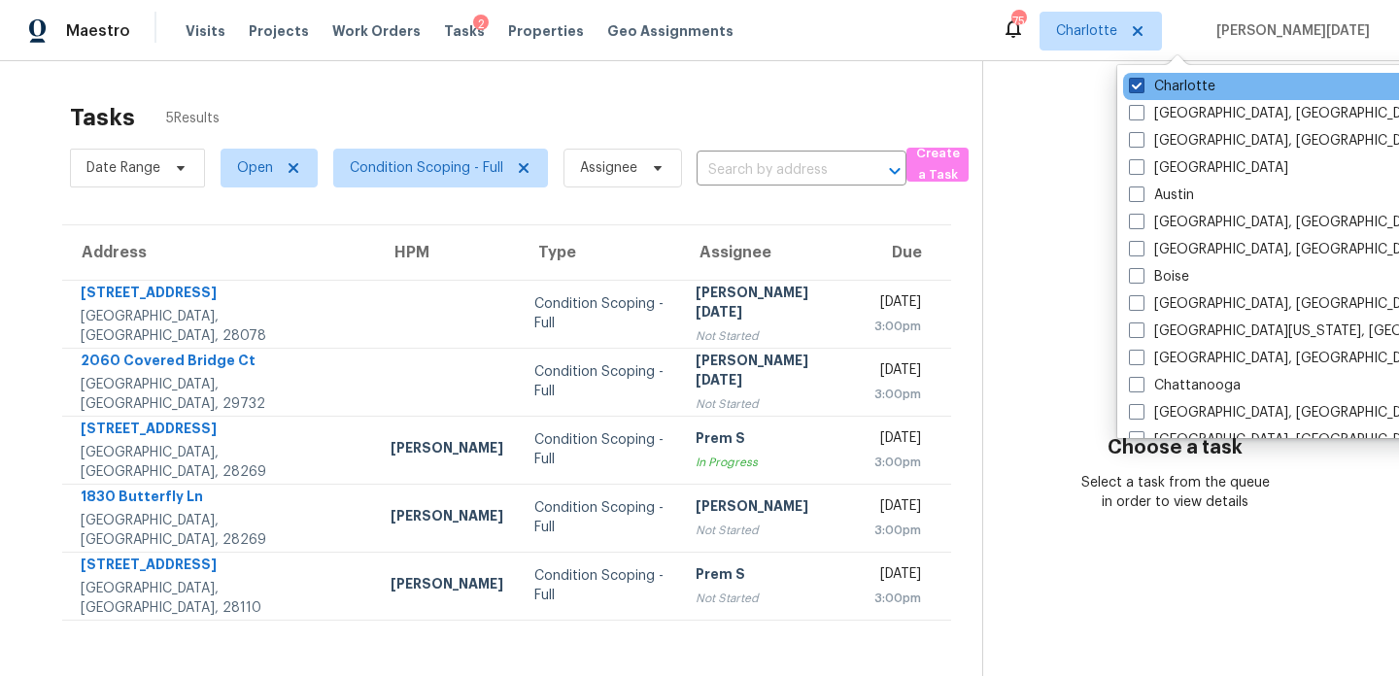
click at [1149, 88] on label "Charlotte" at bounding box center [1172, 86] width 86 height 19
click at [1142, 88] on input "Charlotte" at bounding box center [1135, 83] width 13 height 13
checkbox input "false"
checkbox input "true"
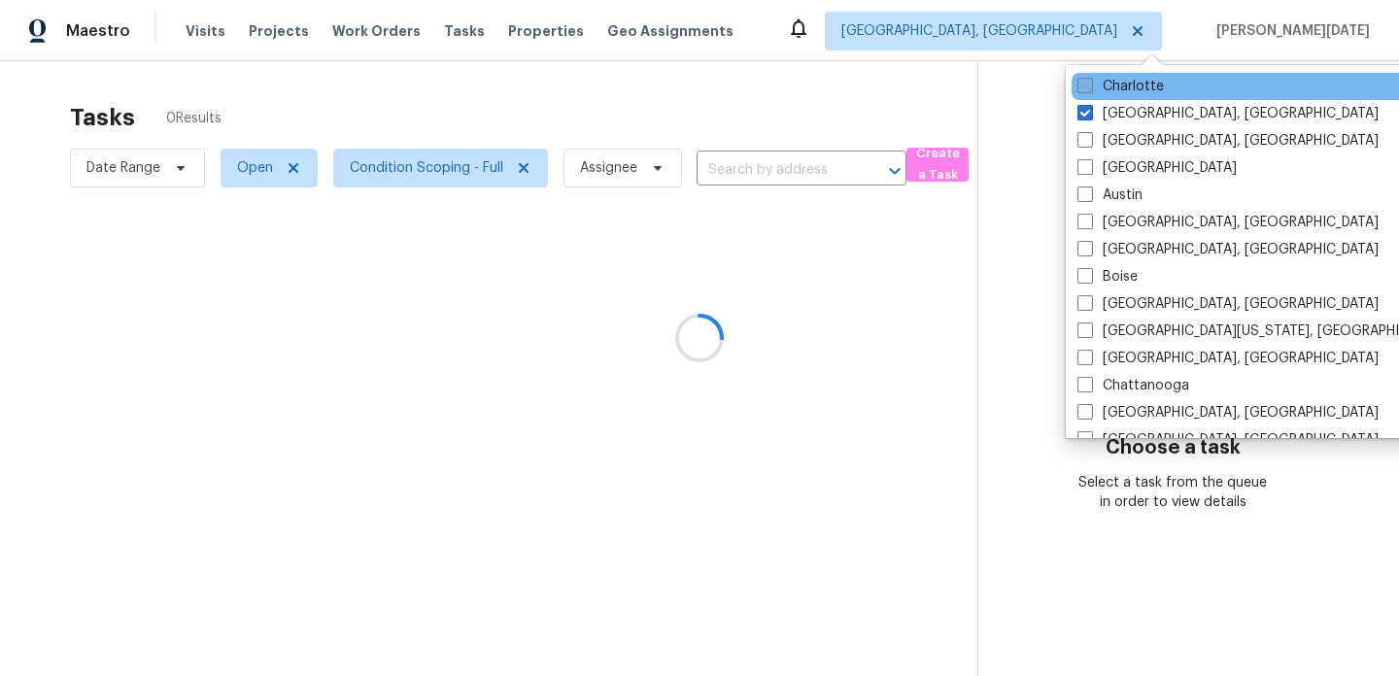
click at [1149, 88] on label "Charlotte" at bounding box center [1121, 86] width 86 height 19
click at [1090, 88] on input "Charlotte" at bounding box center [1084, 83] width 13 height 13
checkbox input "true"
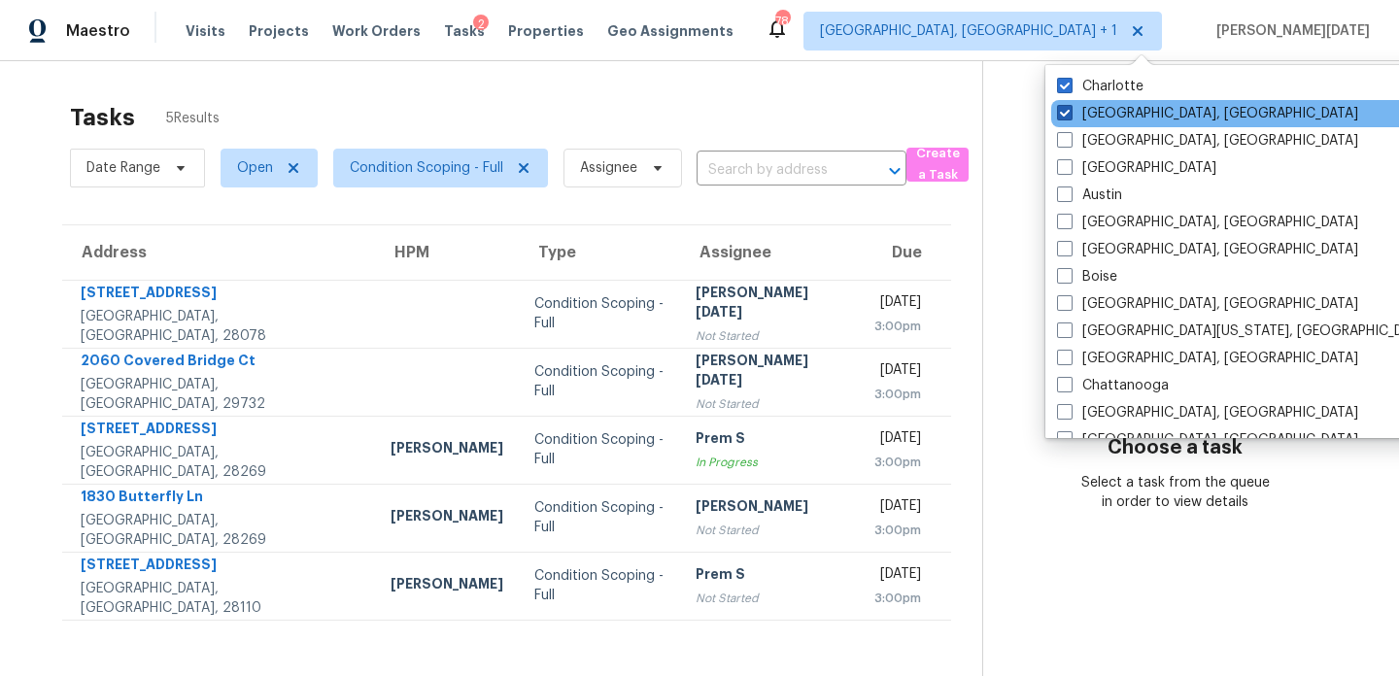
click at [1069, 113] on span at bounding box center [1065, 113] width 16 height 16
click at [1069, 113] on input "Albuquerque, NM" at bounding box center [1063, 110] width 13 height 13
checkbox input "false"
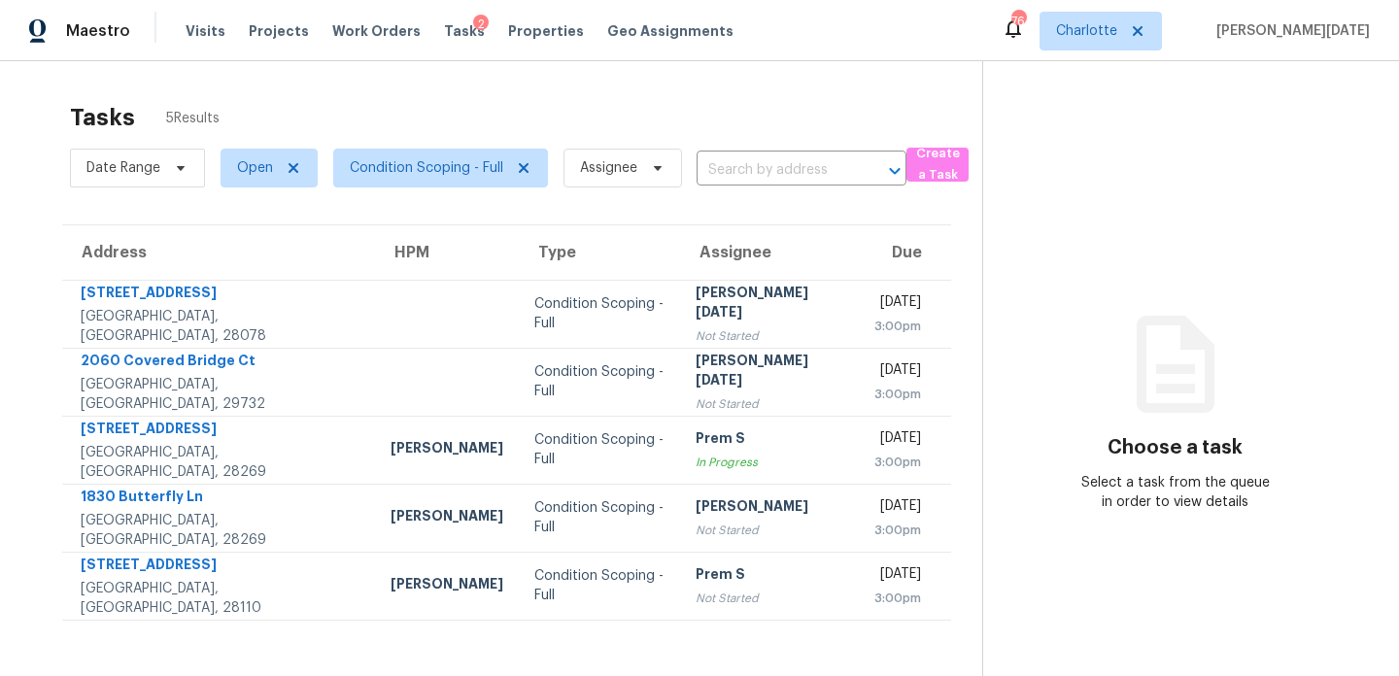
click at [681, 109] on div "Tasks 5 Results" at bounding box center [526, 117] width 913 height 51
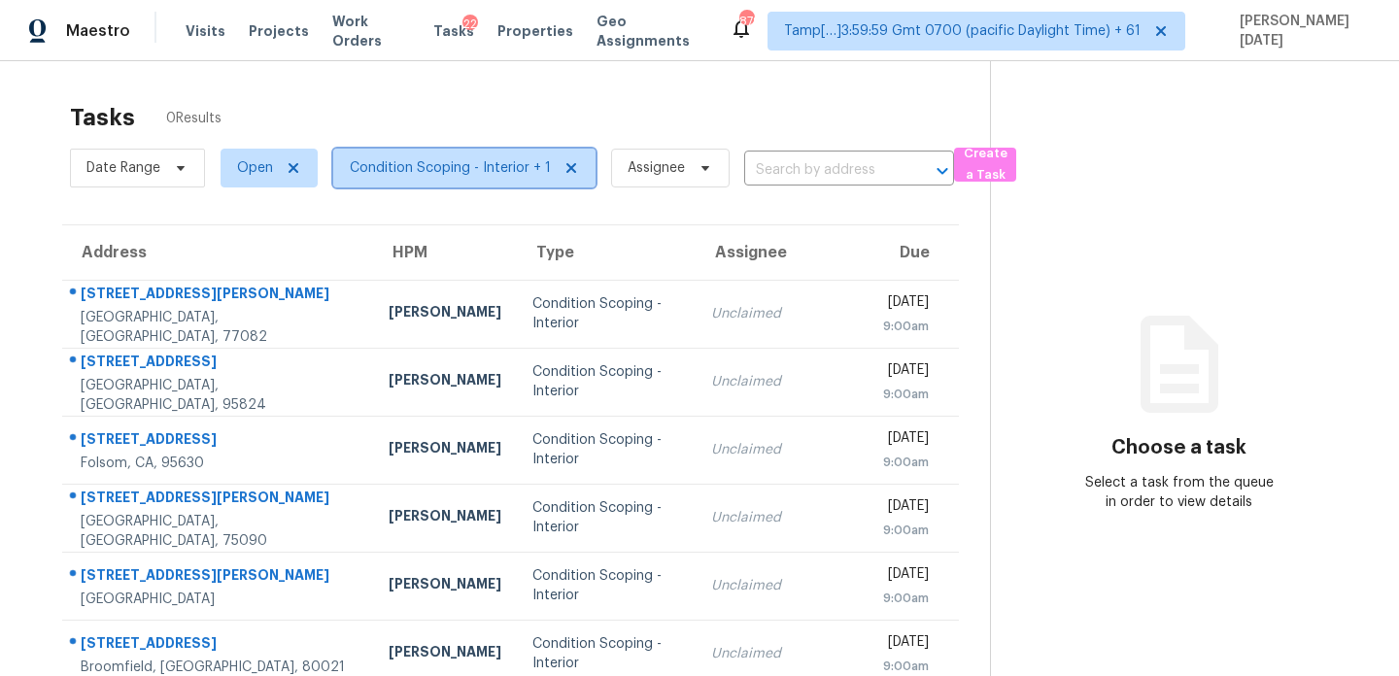
click at [487, 168] on span "Condition Scoping - Interior + 1" at bounding box center [450, 167] width 201 height 19
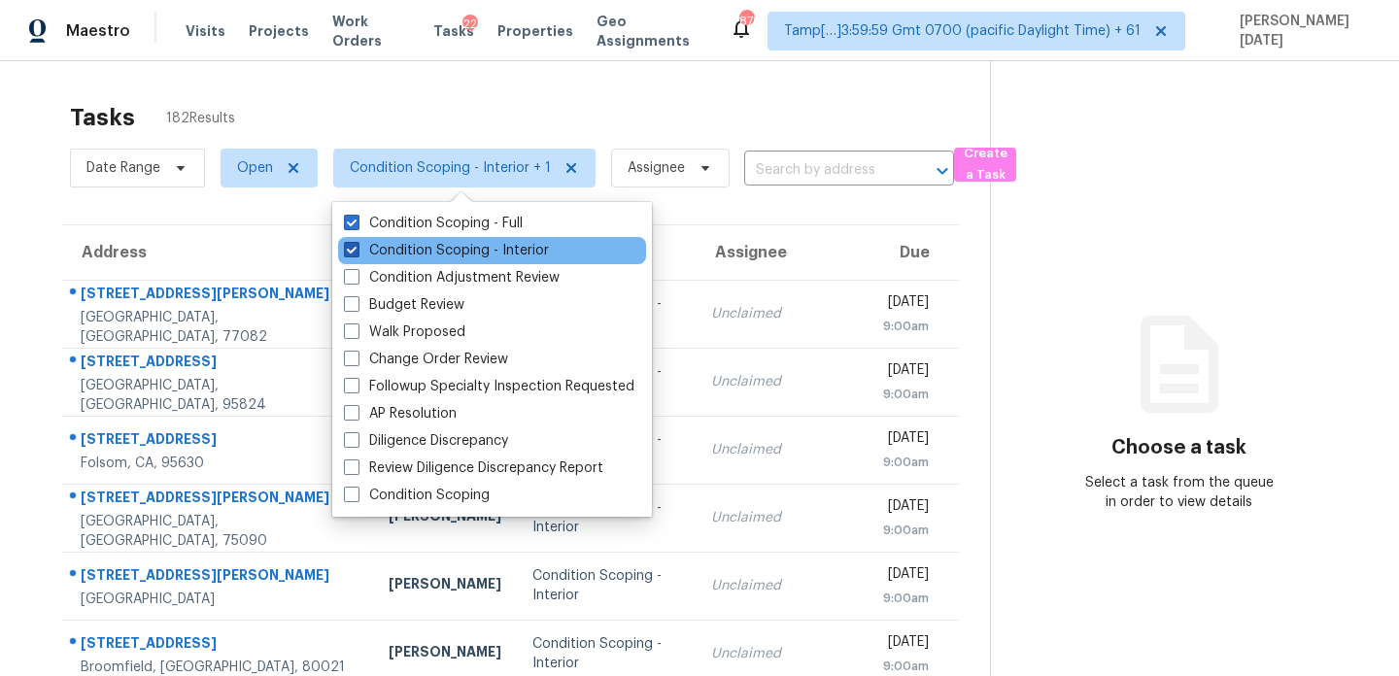
click at [472, 249] on label "Condition Scoping - Interior" at bounding box center [446, 250] width 205 height 19
click at [357, 249] on input "Condition Scoping - Interior" at bounding box center [350, 247] width 13 height 13
checkbox input "false"
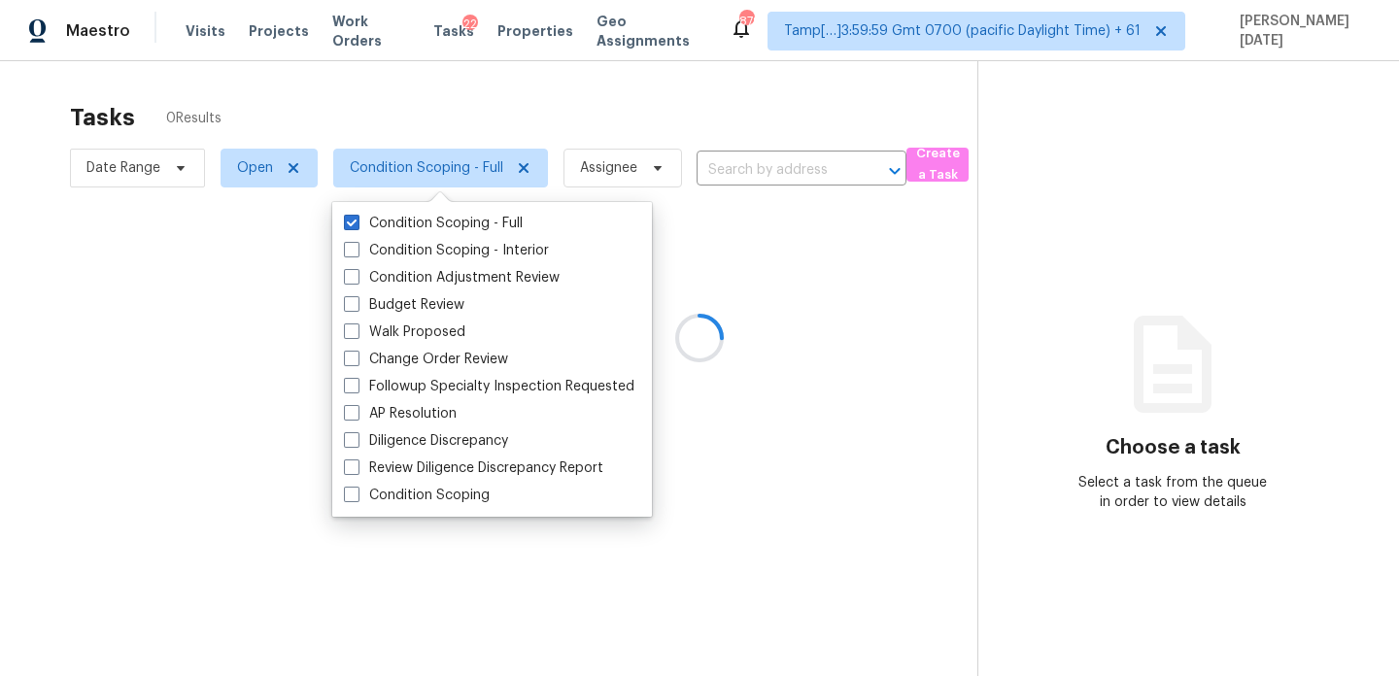
click at [635, 122] on div at bounding box center [699, 338] width 1399 height 676
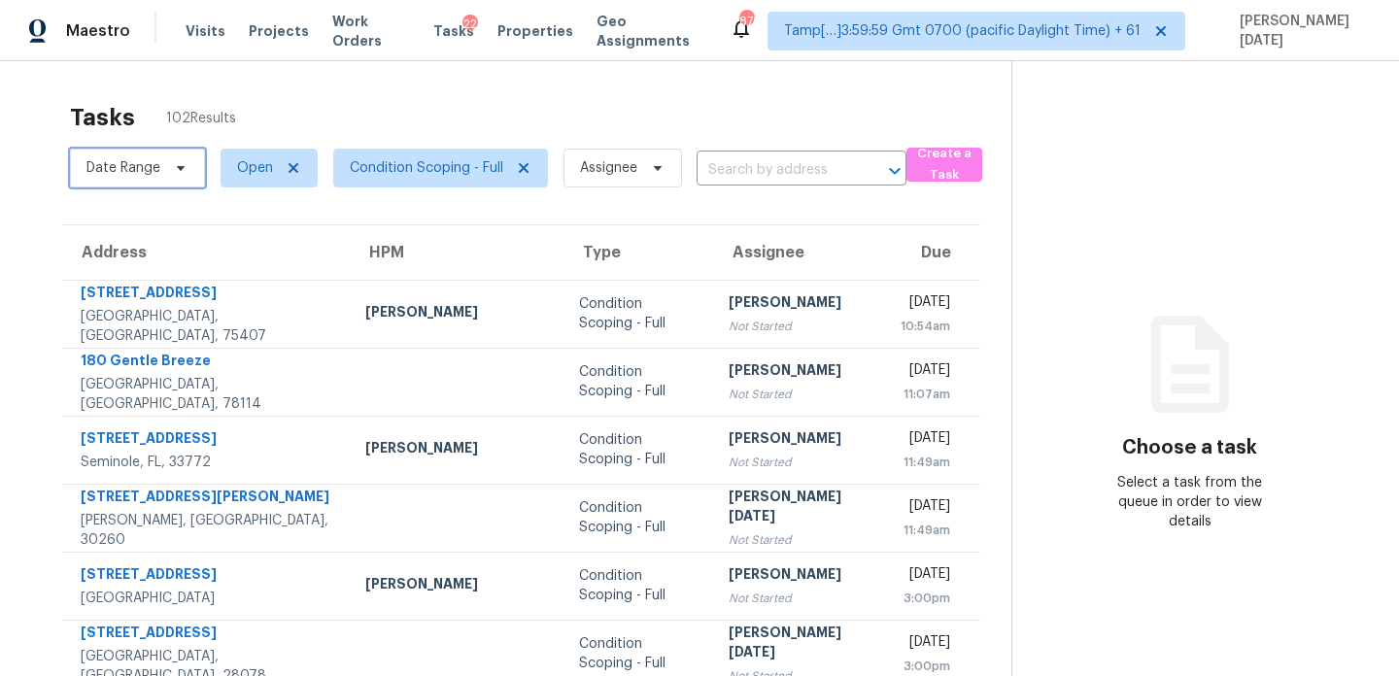
click at [143, 179] on span "Date Range" at bounding box center [137, 168] width 135 height 39
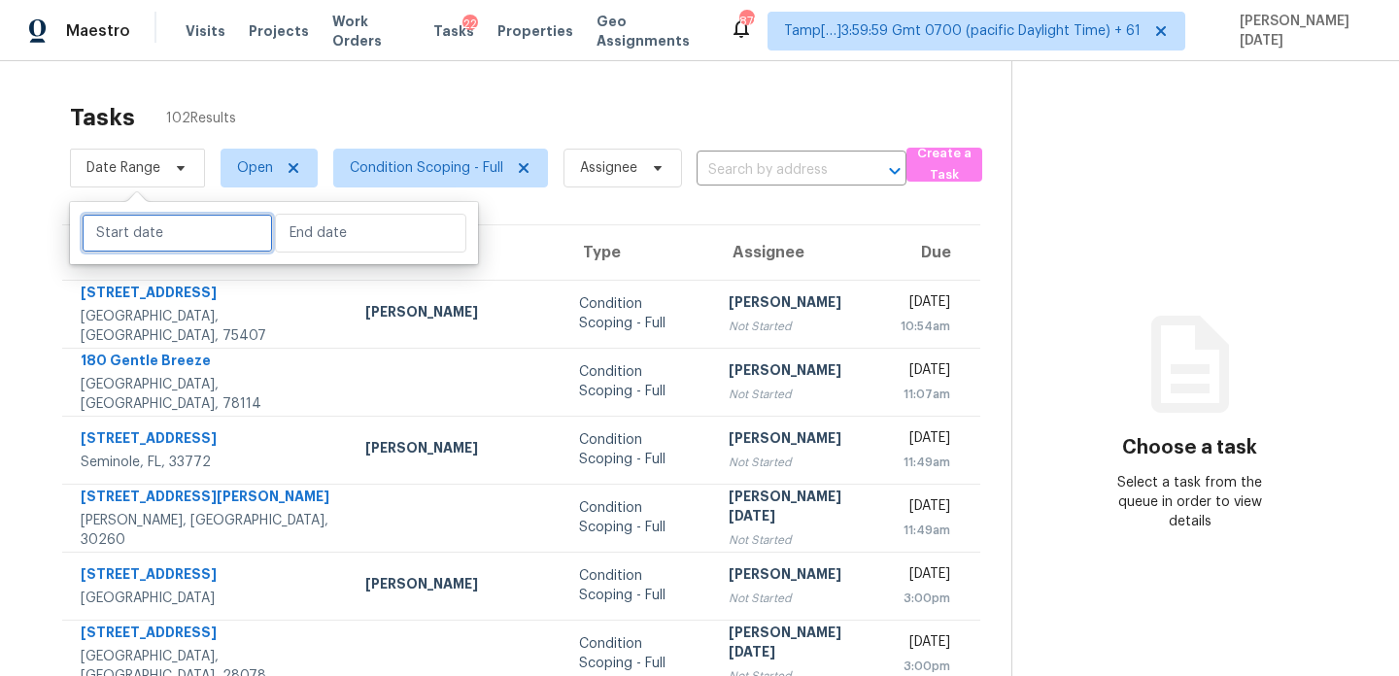
click at [155, 230] on input "text" at bounding box center [177, 233] width 191 height 39
select select "7"
select select "2025"
select select "8"
select select "2025"
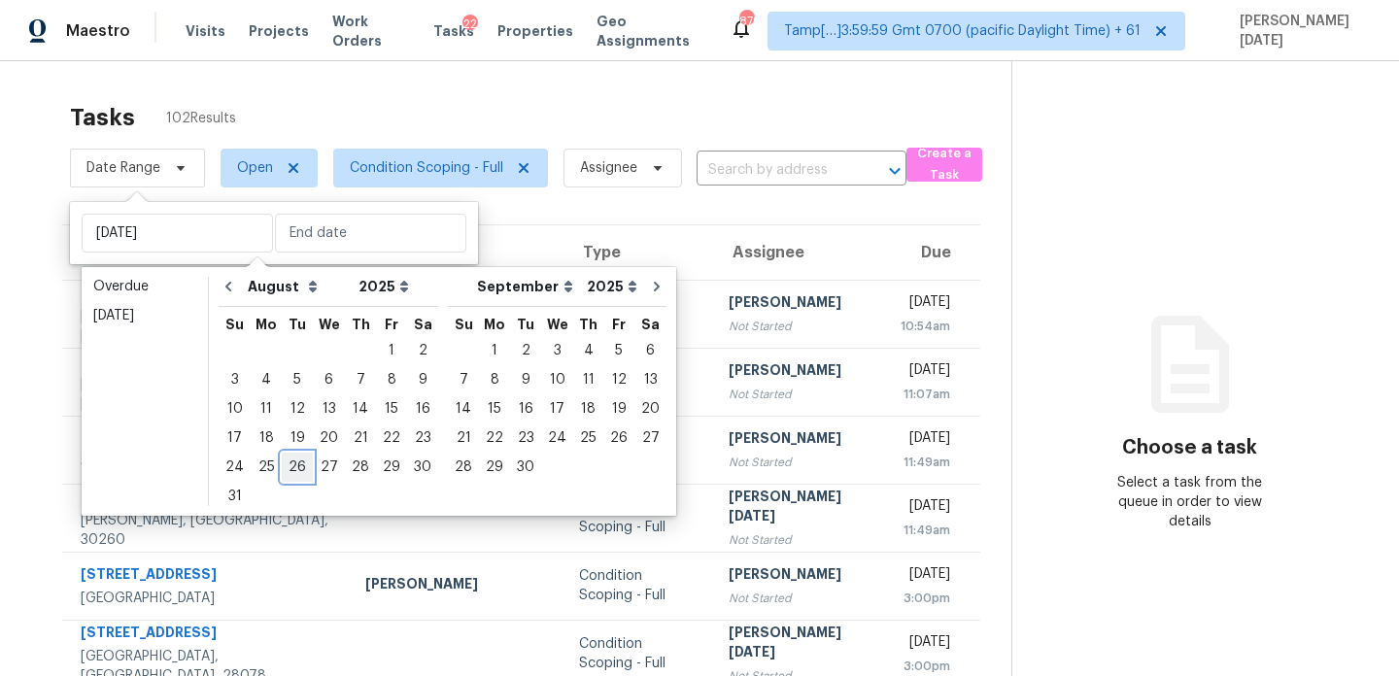
click at [289, 466] on div "26" at bounding box center [297, 467] width 31 height 27
type input "Tue, Aug 26"
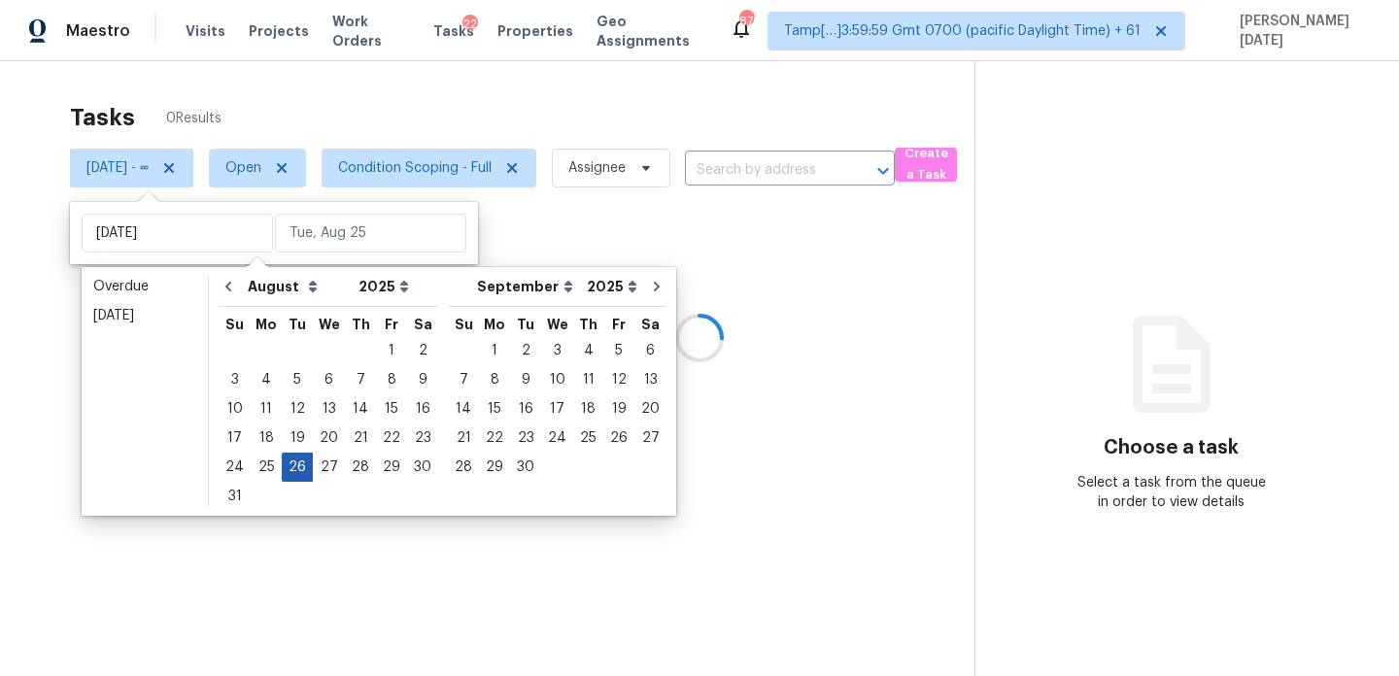
click at [289, 466] on div "26" at bounding box center [297, 467] width 31 height 27
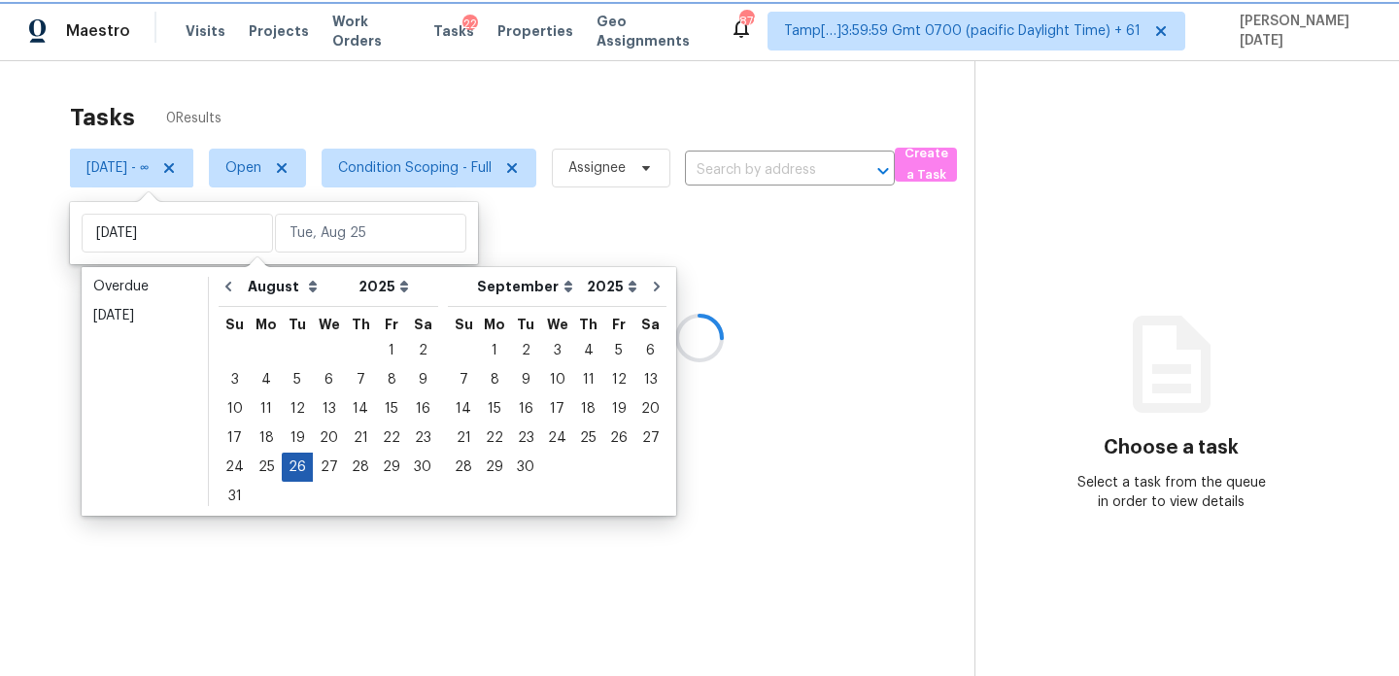
type input "Tue, Aug 26"
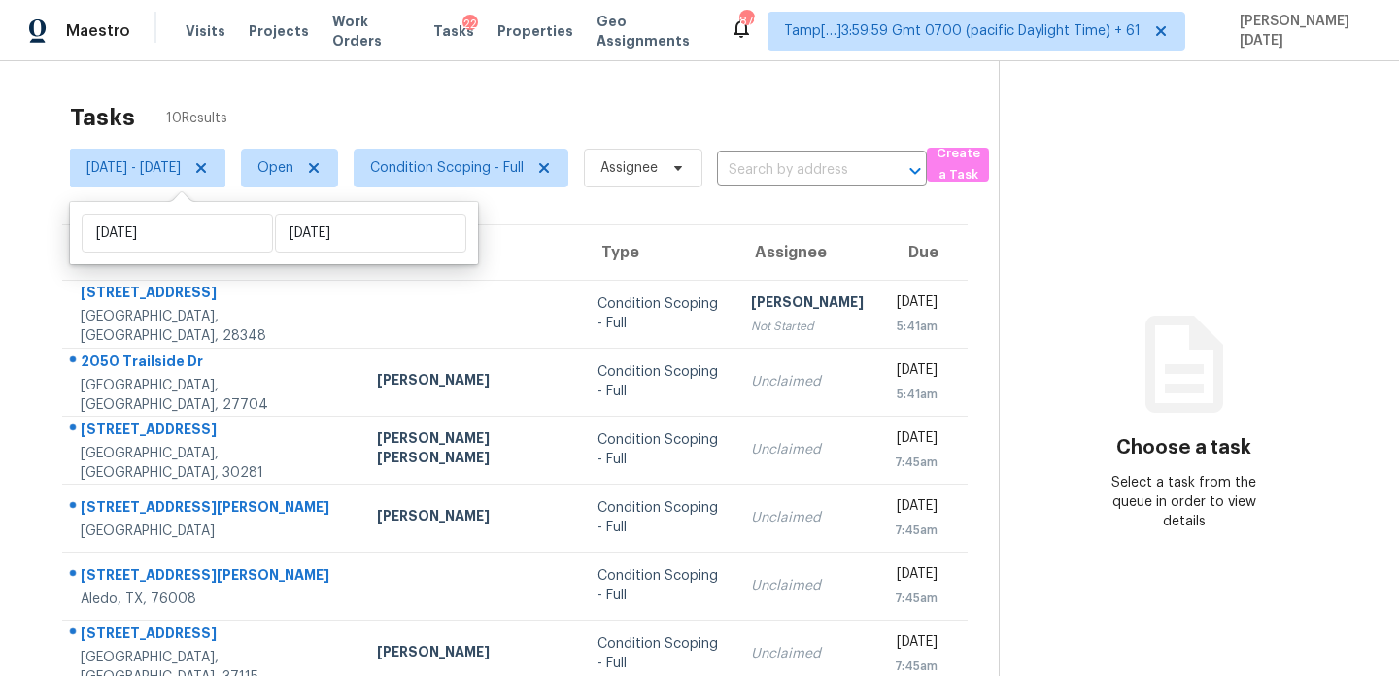
click at [506, 109] on div "Tasks 10 Results" at bounding box center [534, 117] width 929 height 51
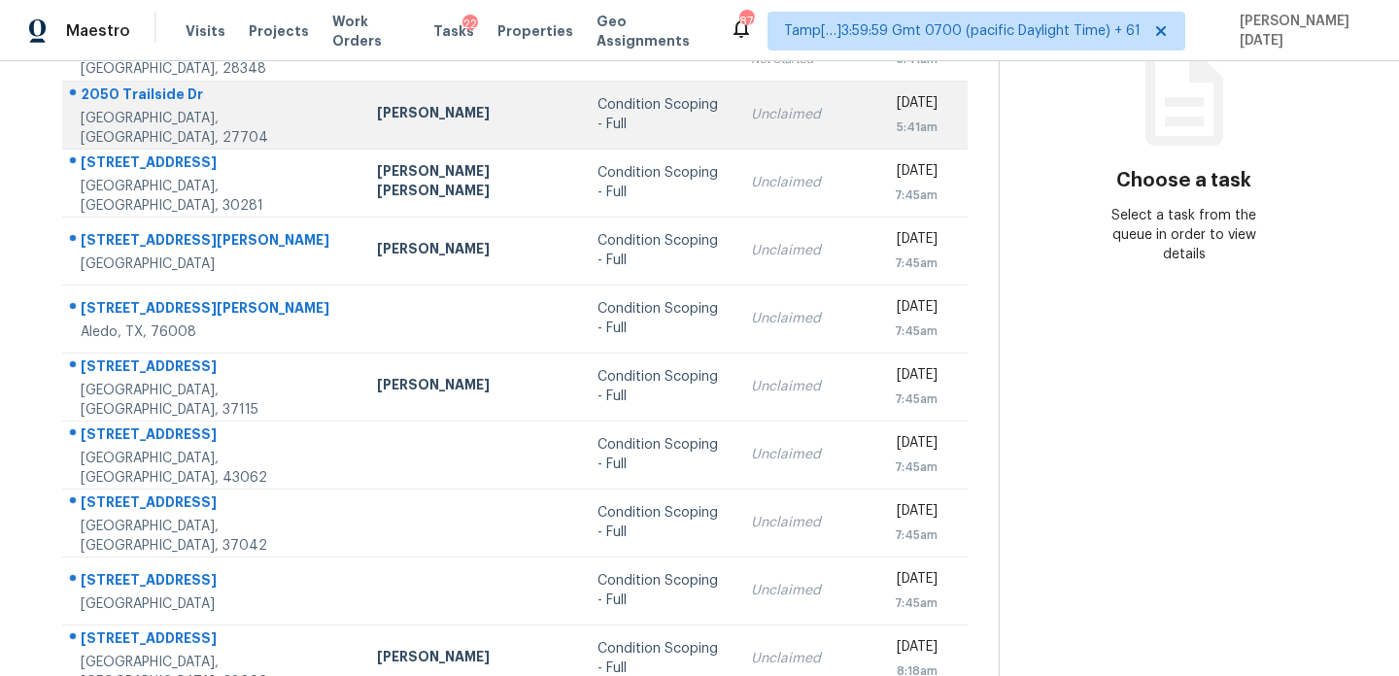
scroll to position [299, 0]
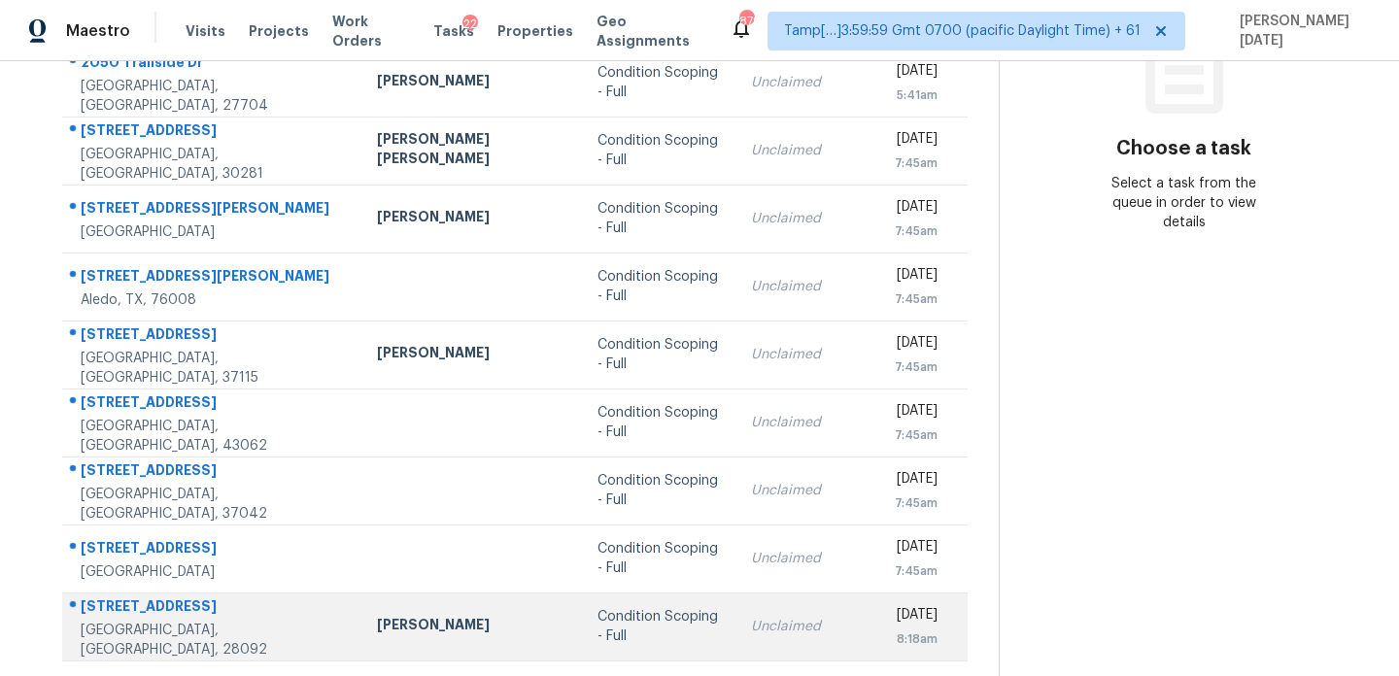
click at [634, 633] on div "Condition Scoping - Full" at bounding box center [659, 626] width 123 height 39
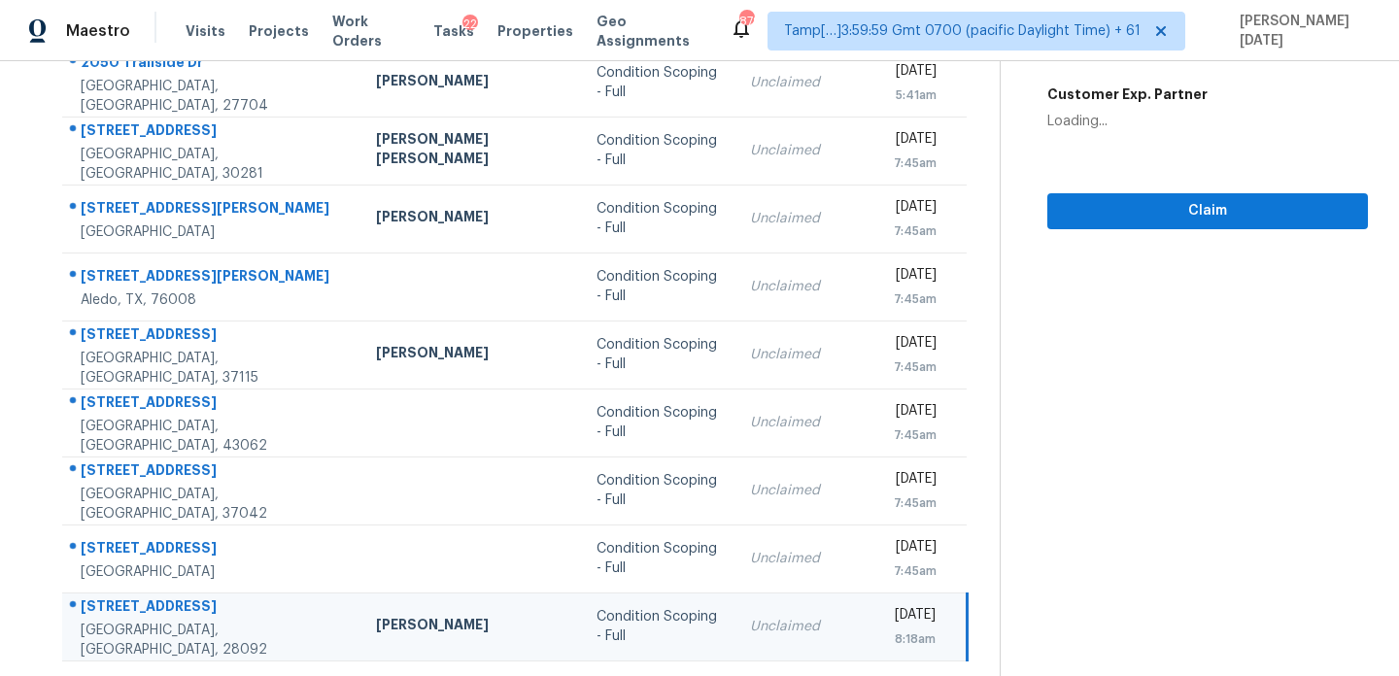
click at [634, 633] on div "Condition Scoping - Full" at bounding box center [658, 626] width 122 height 39
click at [750, 609] on td "Unclaimed" at bounding box center [807, 627] width 144 height 68
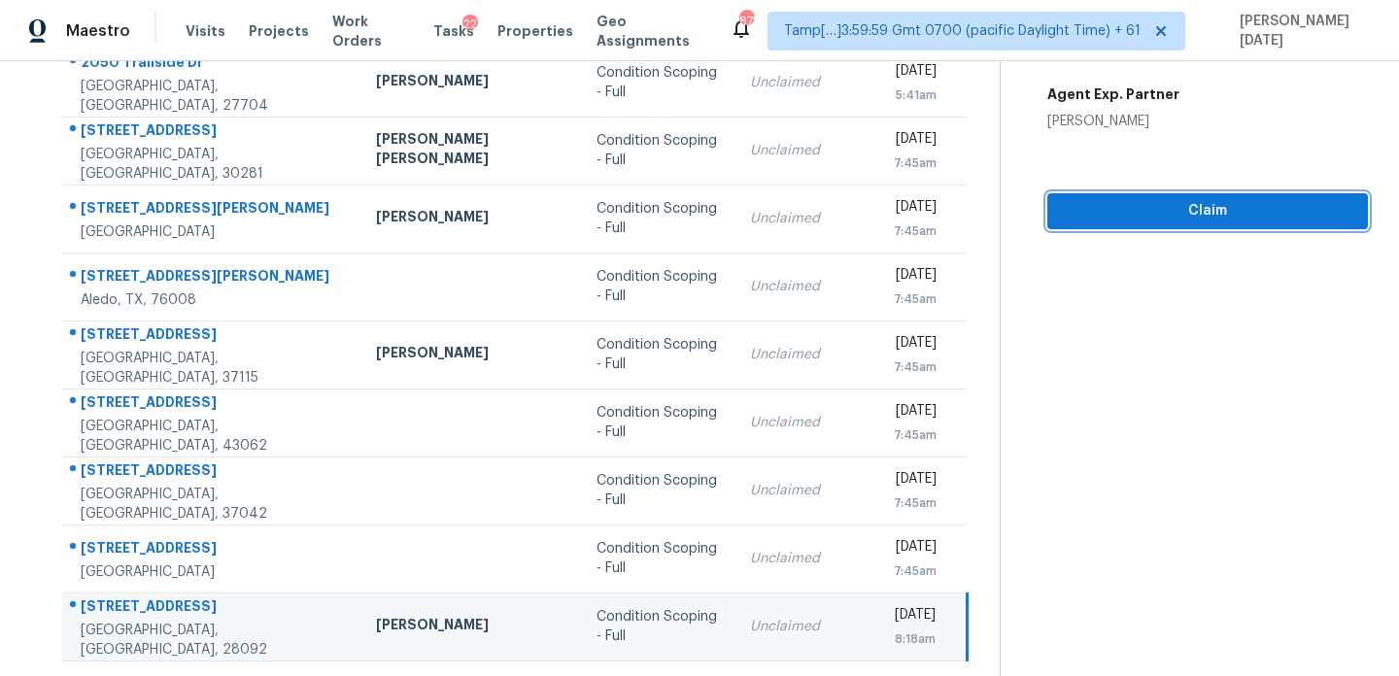
click at [1165, 199] on span "Claim" at bounding box center [1208, 211] width 290 height 24
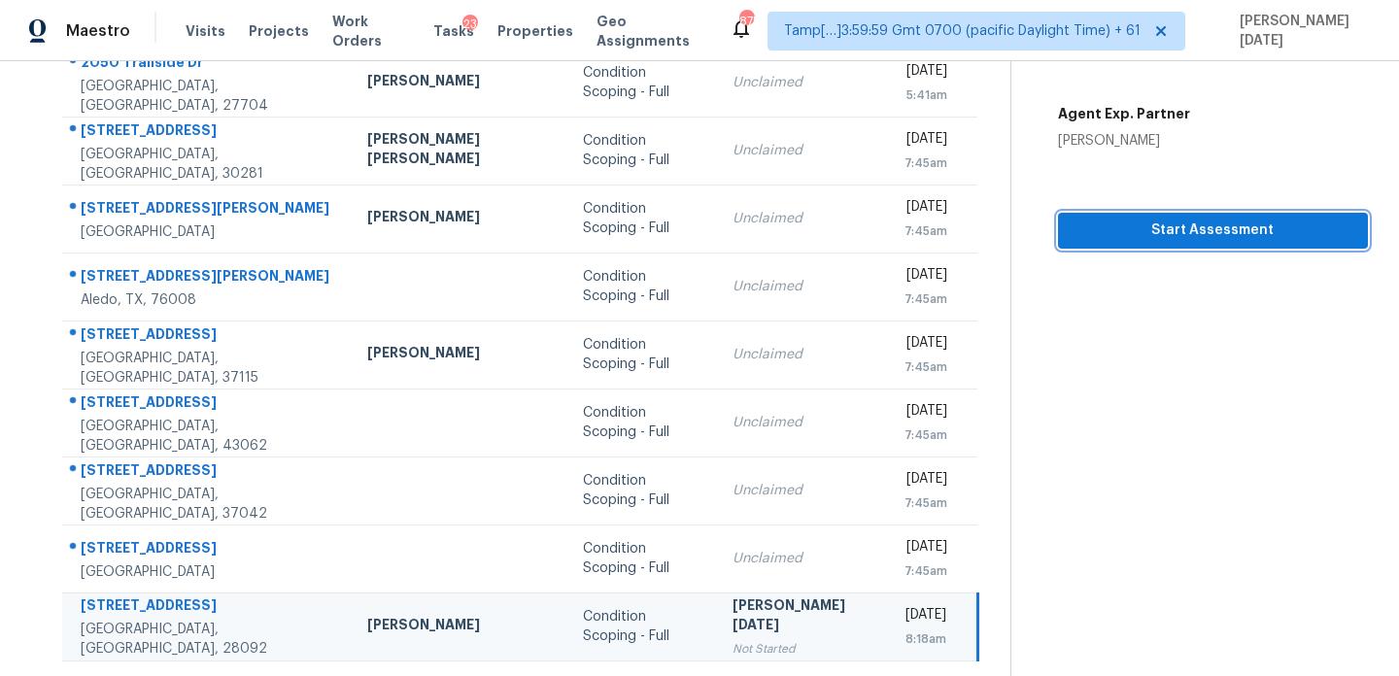
click at [1121, 219] on span "Start Assessment" at bounding box center [1213, 231] width 279 height 24
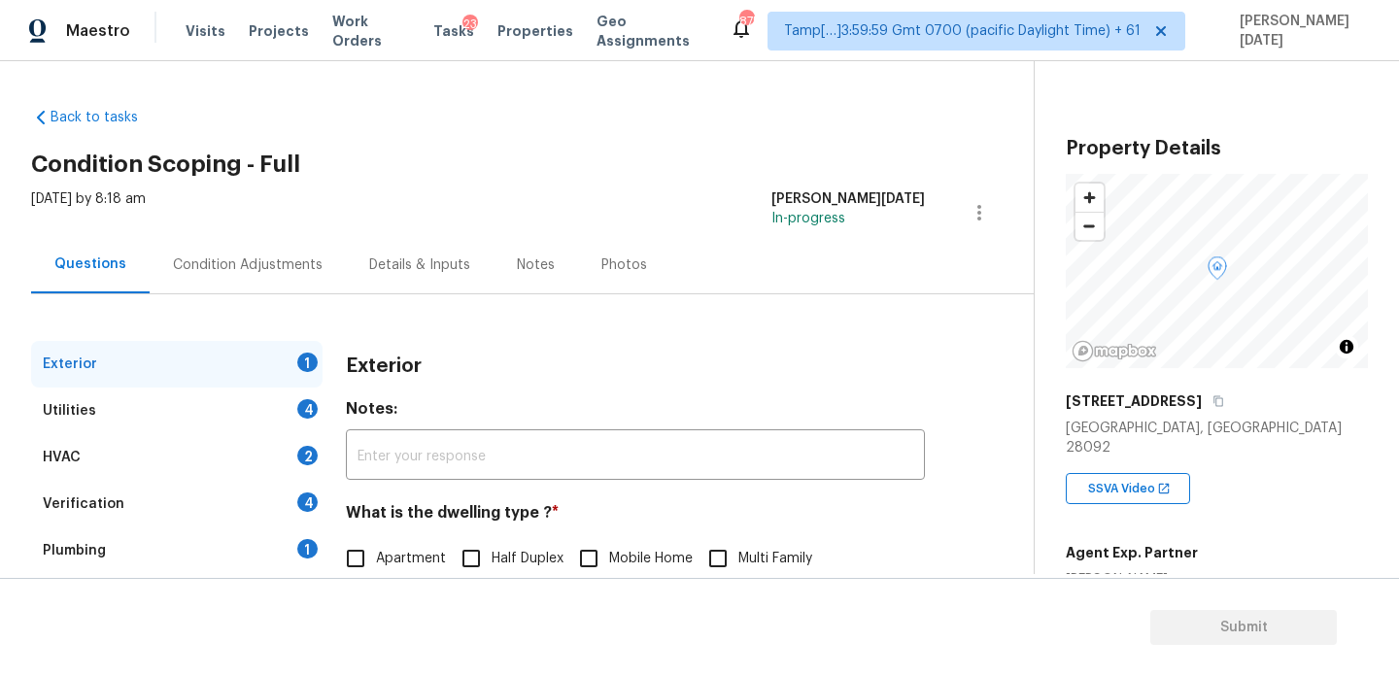
click at [247, 271] on div "Condition Adjustments" at bounding box center [248, 265] width 150 height 19
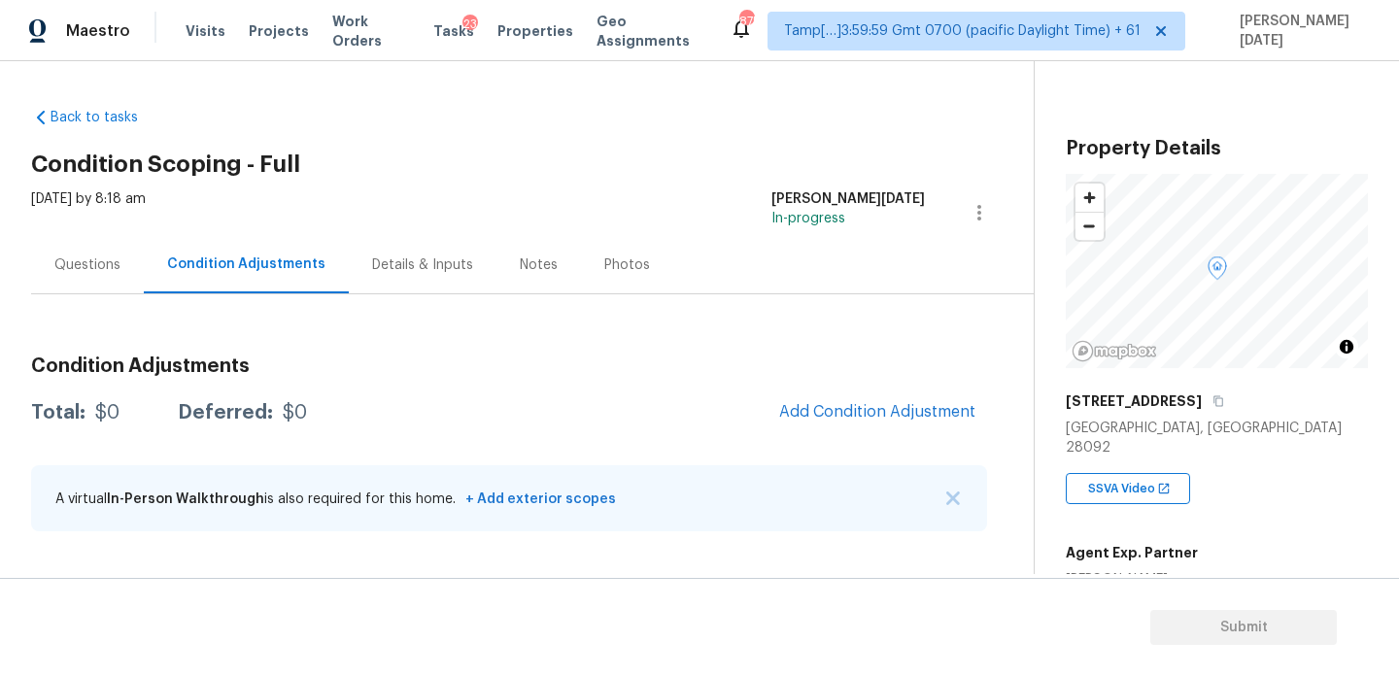
scroll to position [316, 0]
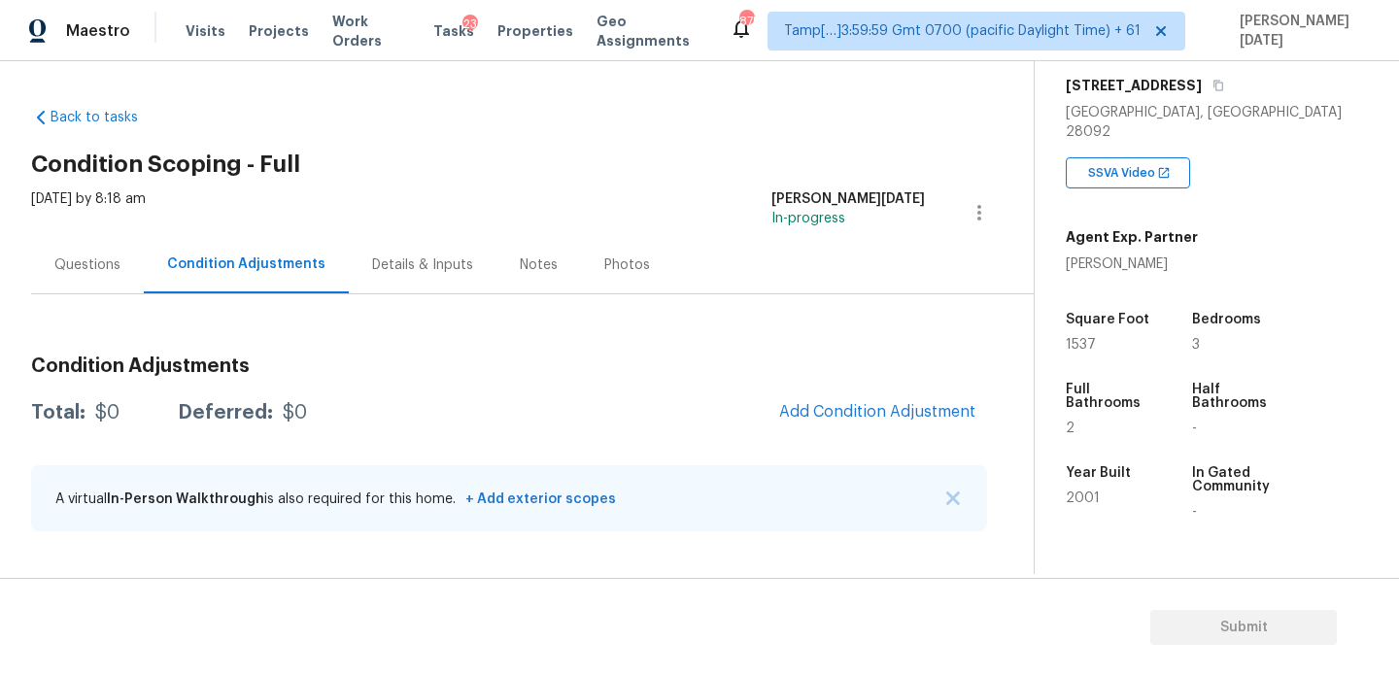
click at [1083, 338] on span "1537" at bounding box center [1081, 345] width 30 height 14
copy span "1537"
click at [862, 417] on span "Add Condition Adjustment" at bounding box center [877, 411] width 196 height 17
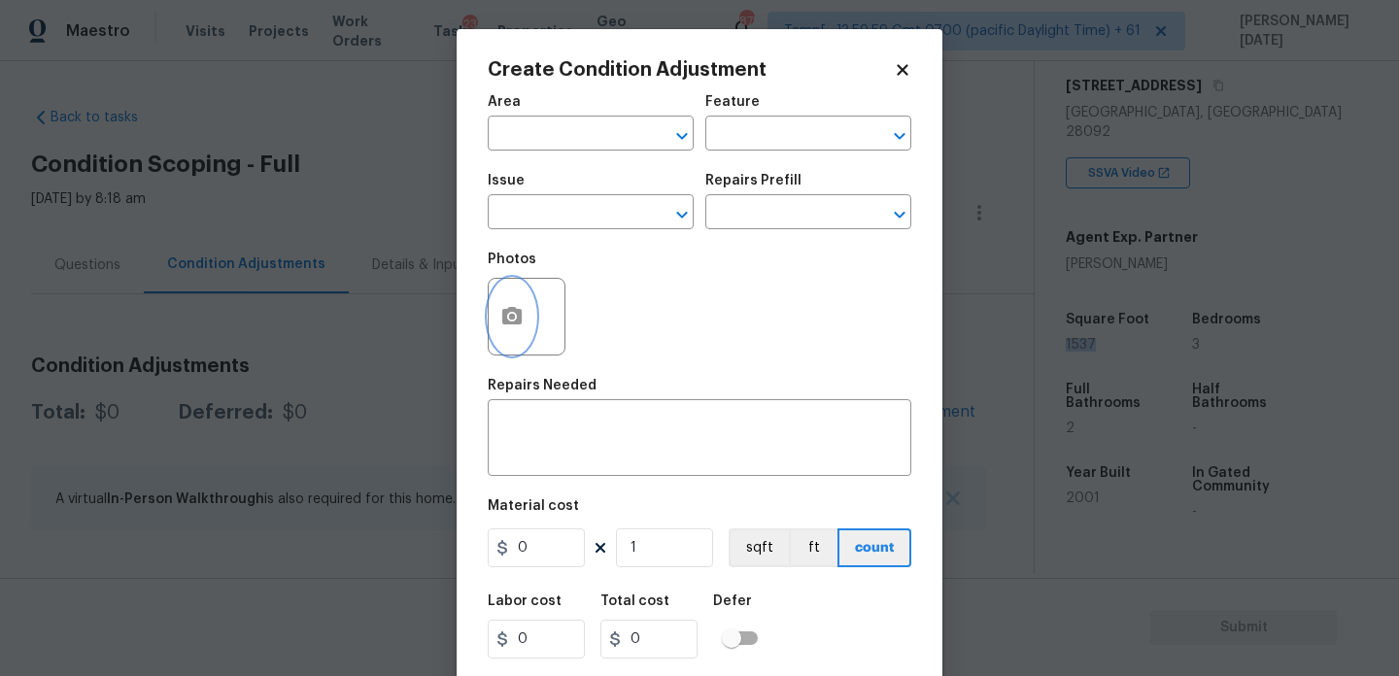
click at [520, 314] on icon "button" at bounding box center [511, 315] width 19 height 17
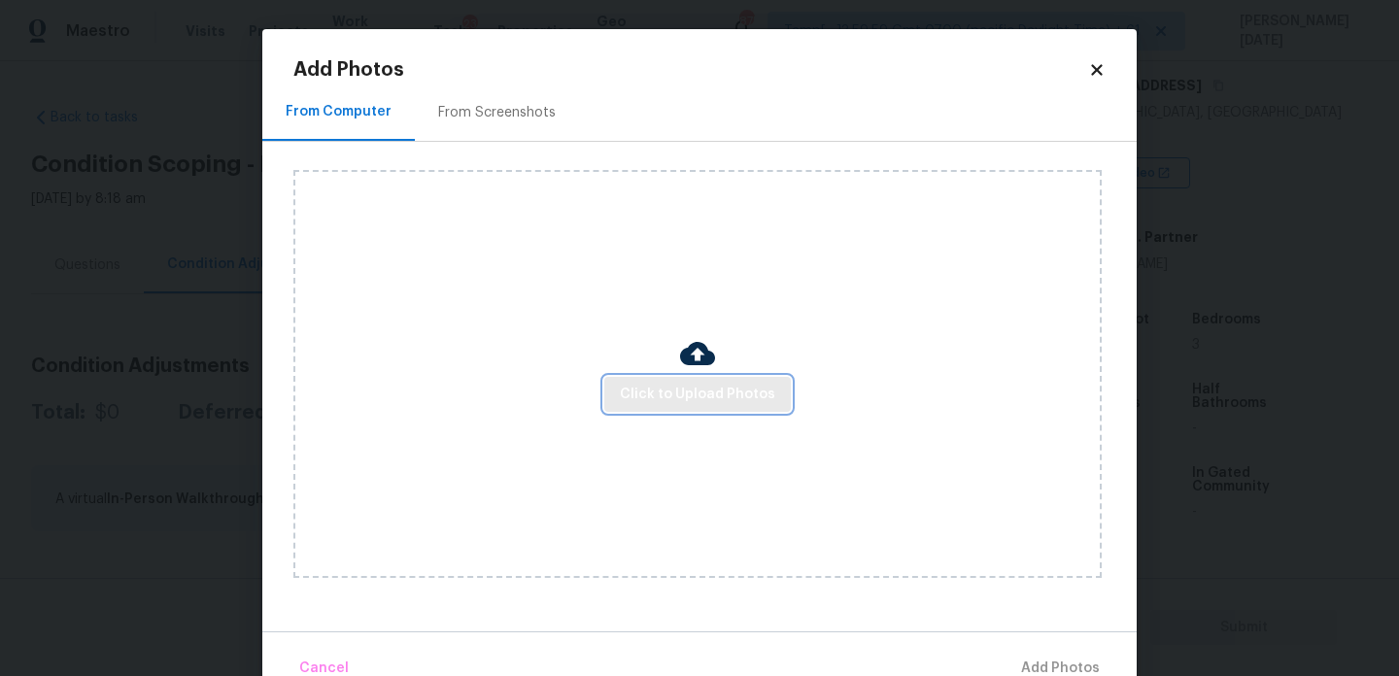
click at [650, 380] on button "Click to Upload Photos" at bounding box center [697, 395] width 187 height 36
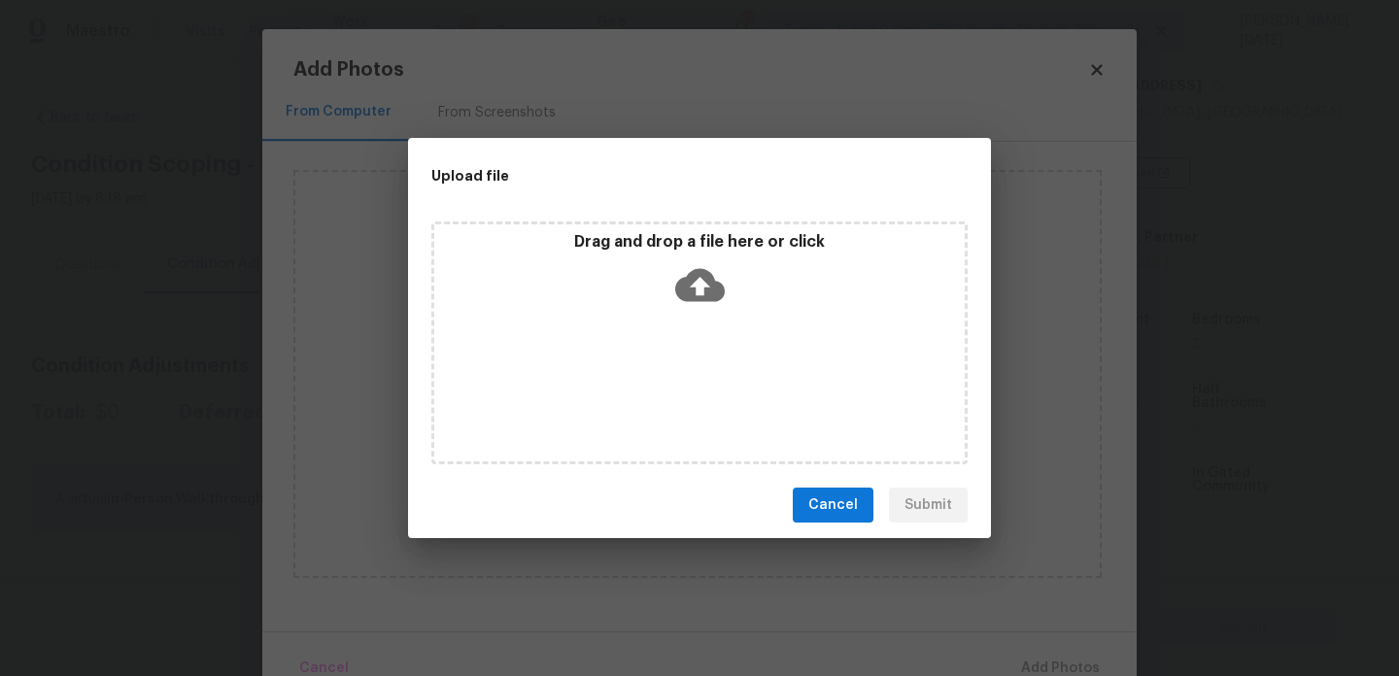
click at [650, 380] on div "Drag and drop a file here or click" at bounding box center [699, 343] width 536 height 243
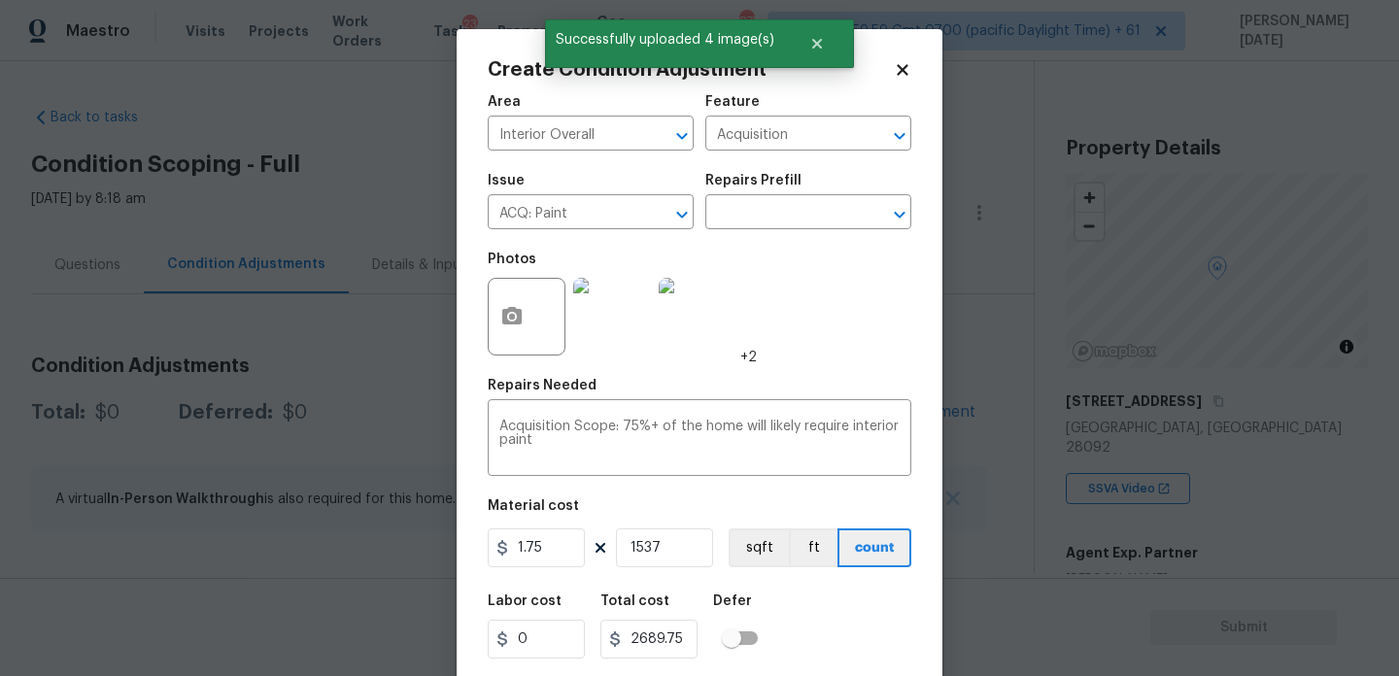
scroll to position [50, 0]
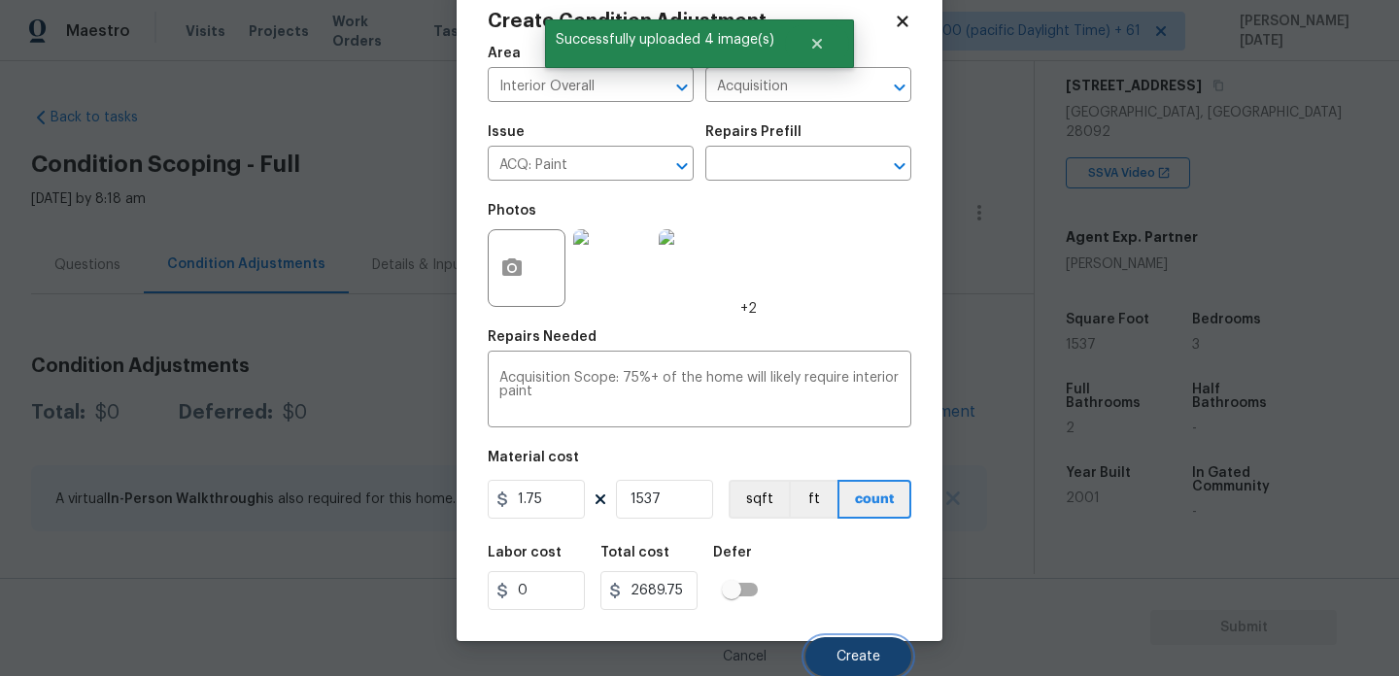
click at [864, 658] on span "Create" at bounding box center [859, 657] width 44 height 15
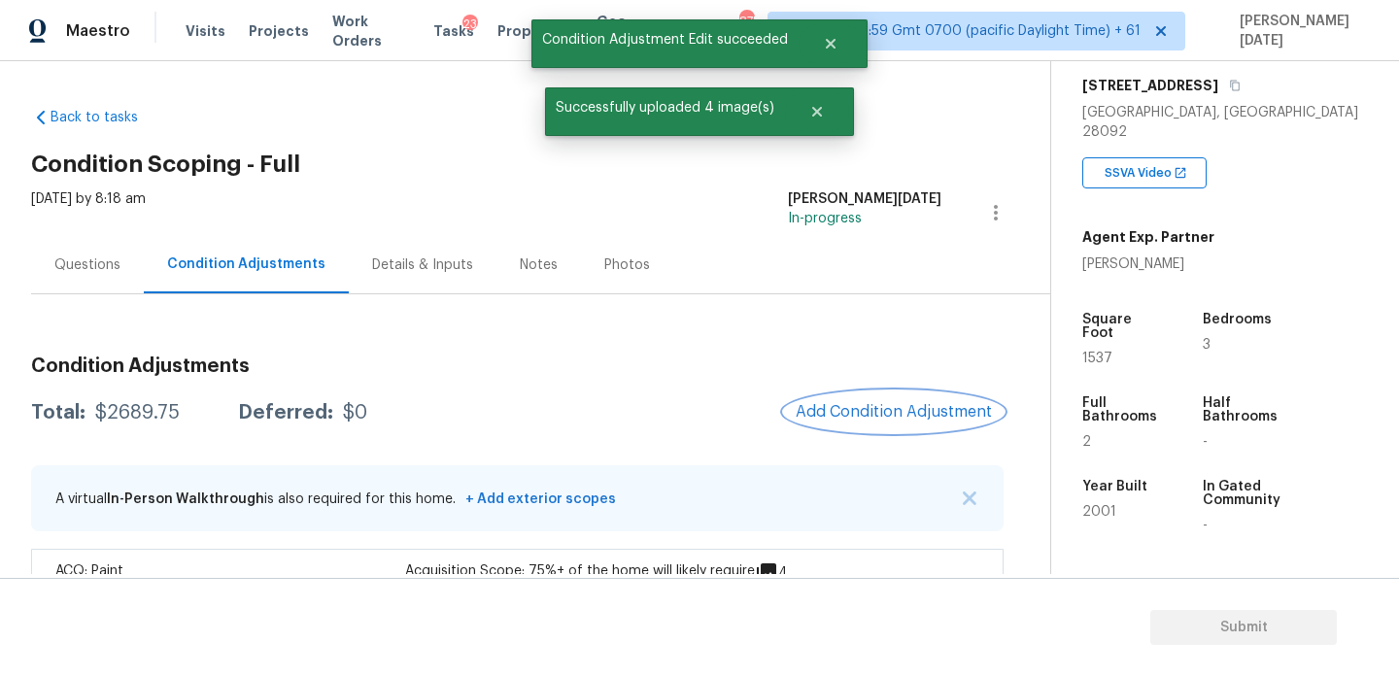
scroll to position [64, 0]
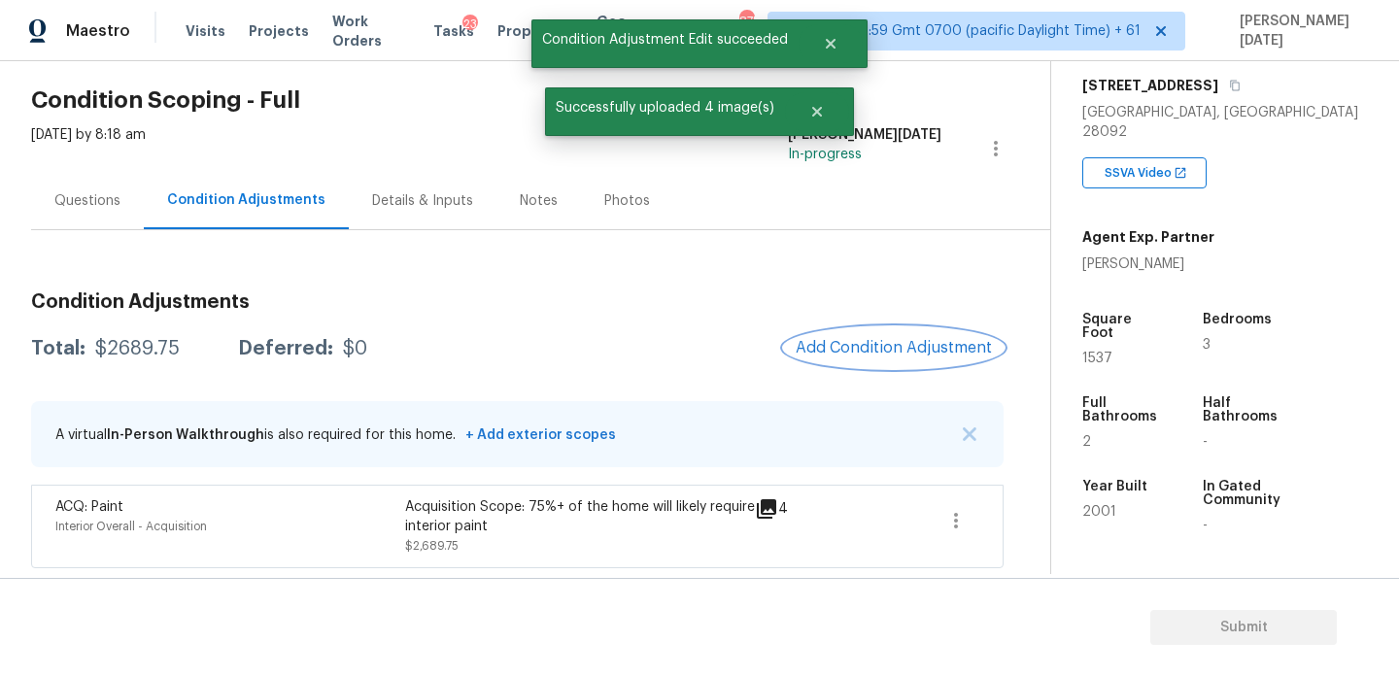
click at [861, 332] on button "Add Condition Adjustment" at bounding box center [894, 348] width 220 height 41
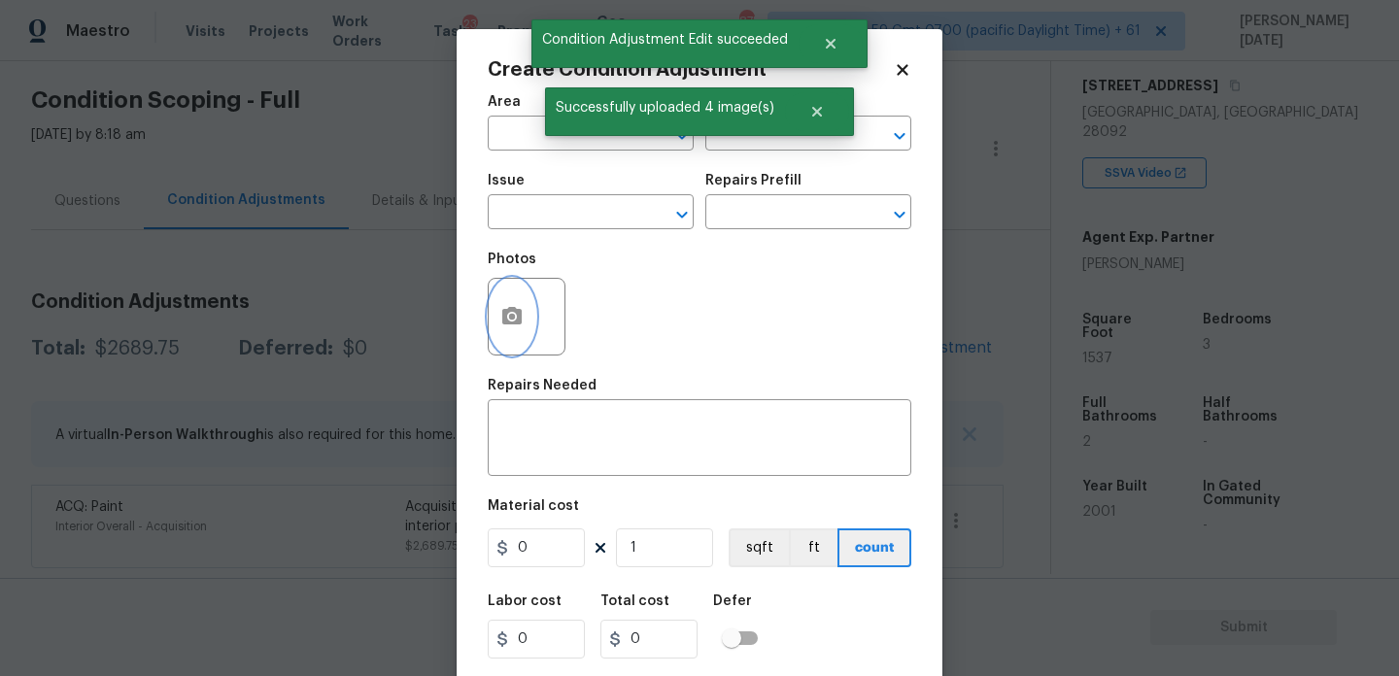
click at [532, 333] on button "button" at bounding box center [512, 317] width 47 height 76
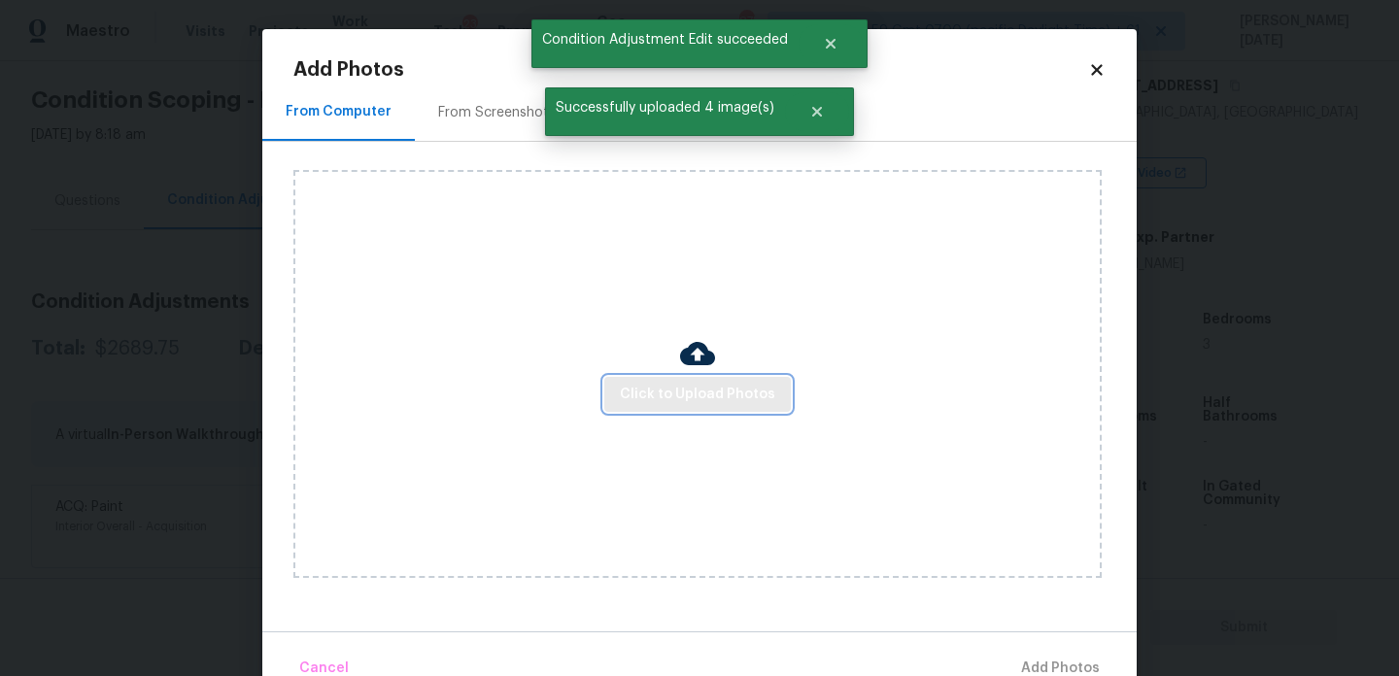
click at [680, 397] on span "Click to Upload Photos" at bounding box center [697, 395] width 155 height 24
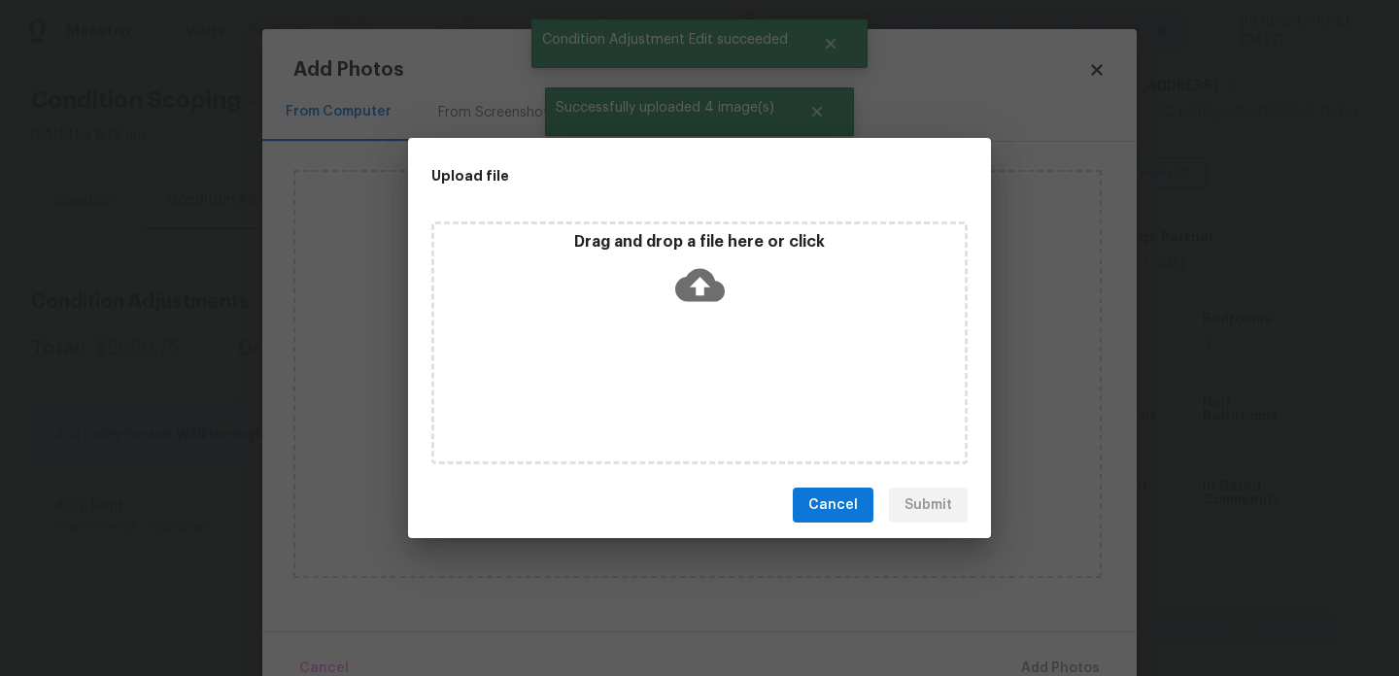
click at [680, 397] on div "Drag and drop a file here or click" at bounding box center [699, 343] width 536 height 243
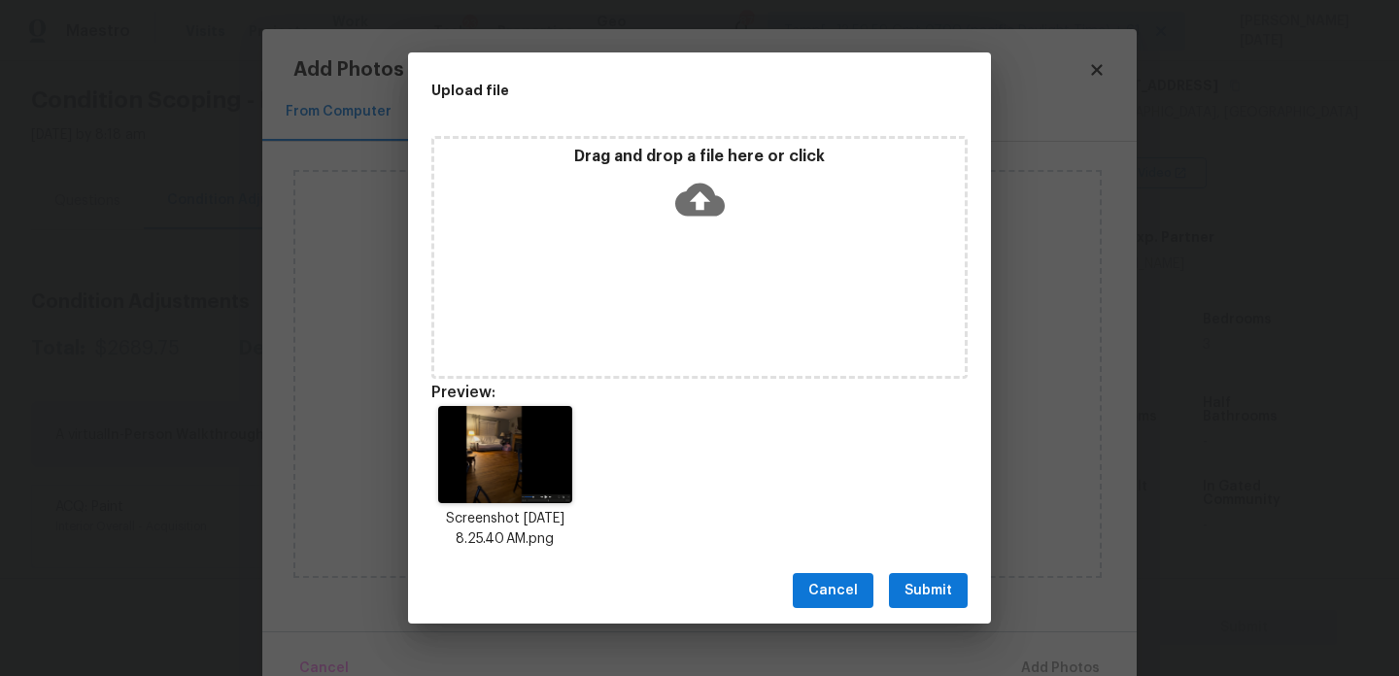
click at [942, 592] on span "Submit" at bounding box center [929, 591] width 48 height 24
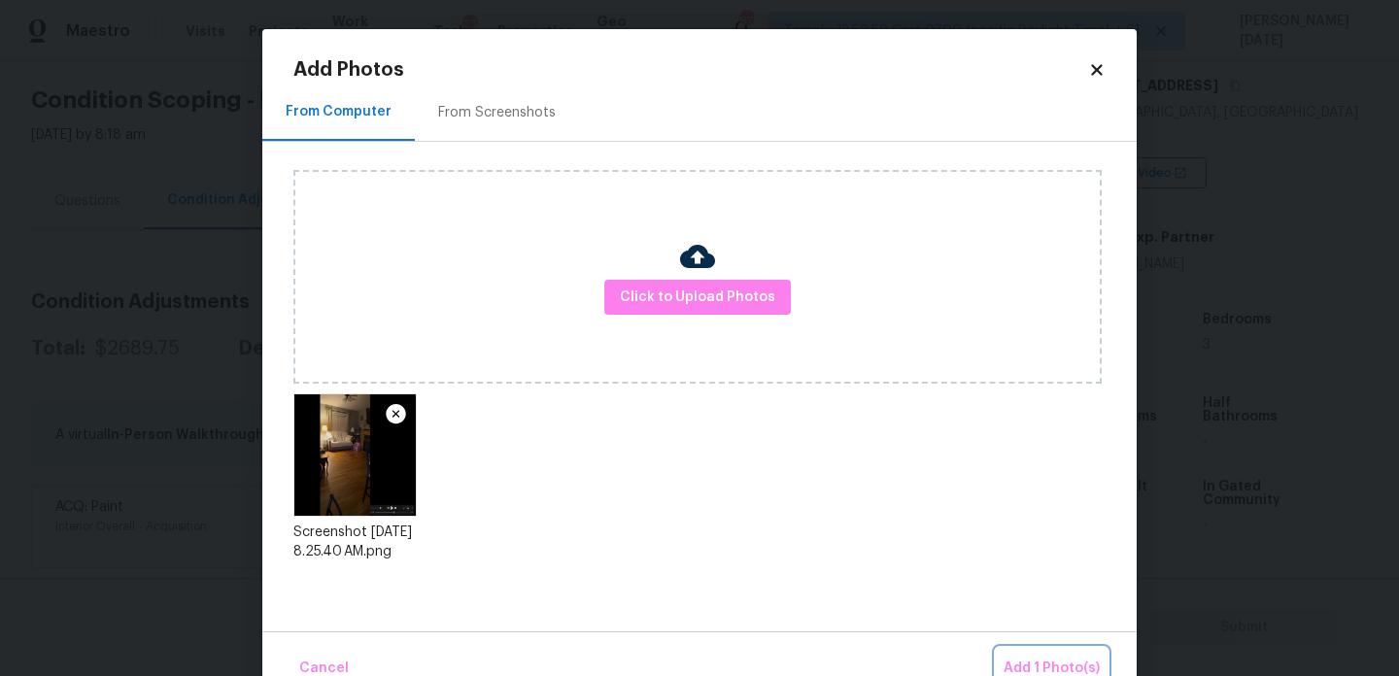
click at [1043, 657] on span "Add 1 Photo(s)" at bounding box center [1052, 669] width 96 height 24
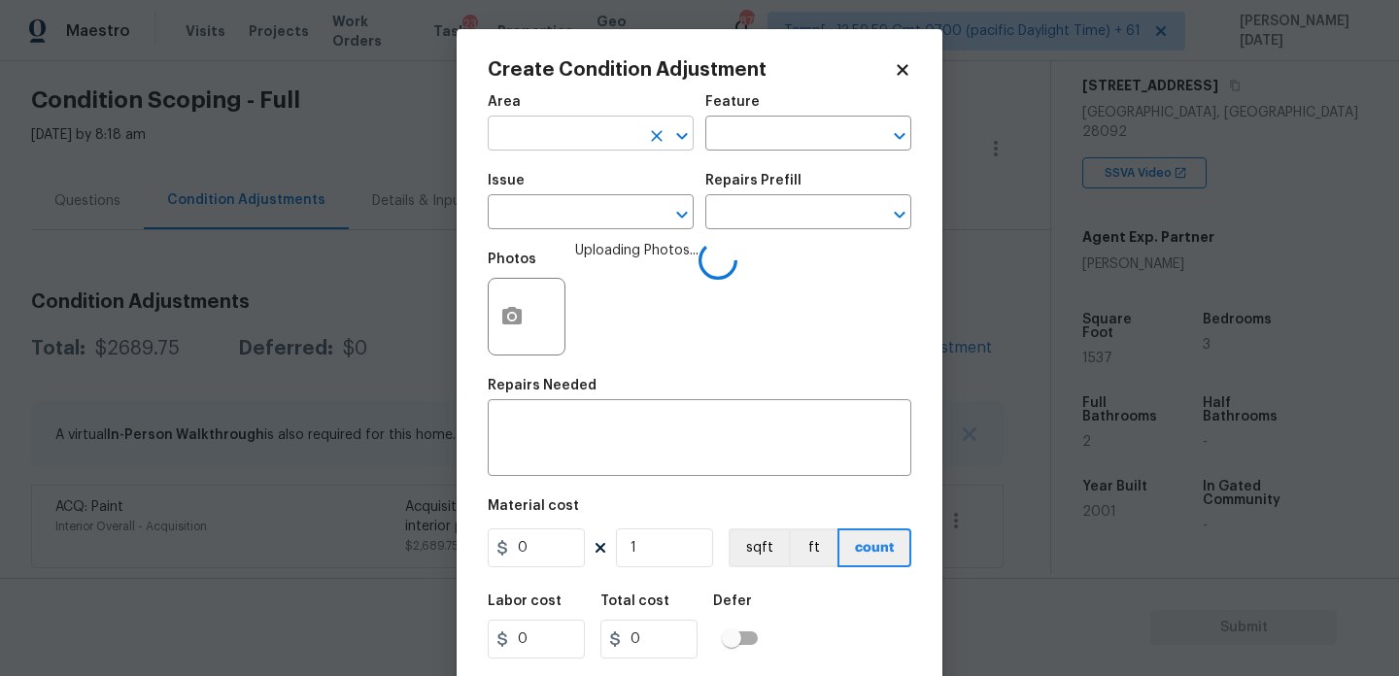
click at [519, 135] on input "text" at bounding box center [564, 136] width 152 height 30
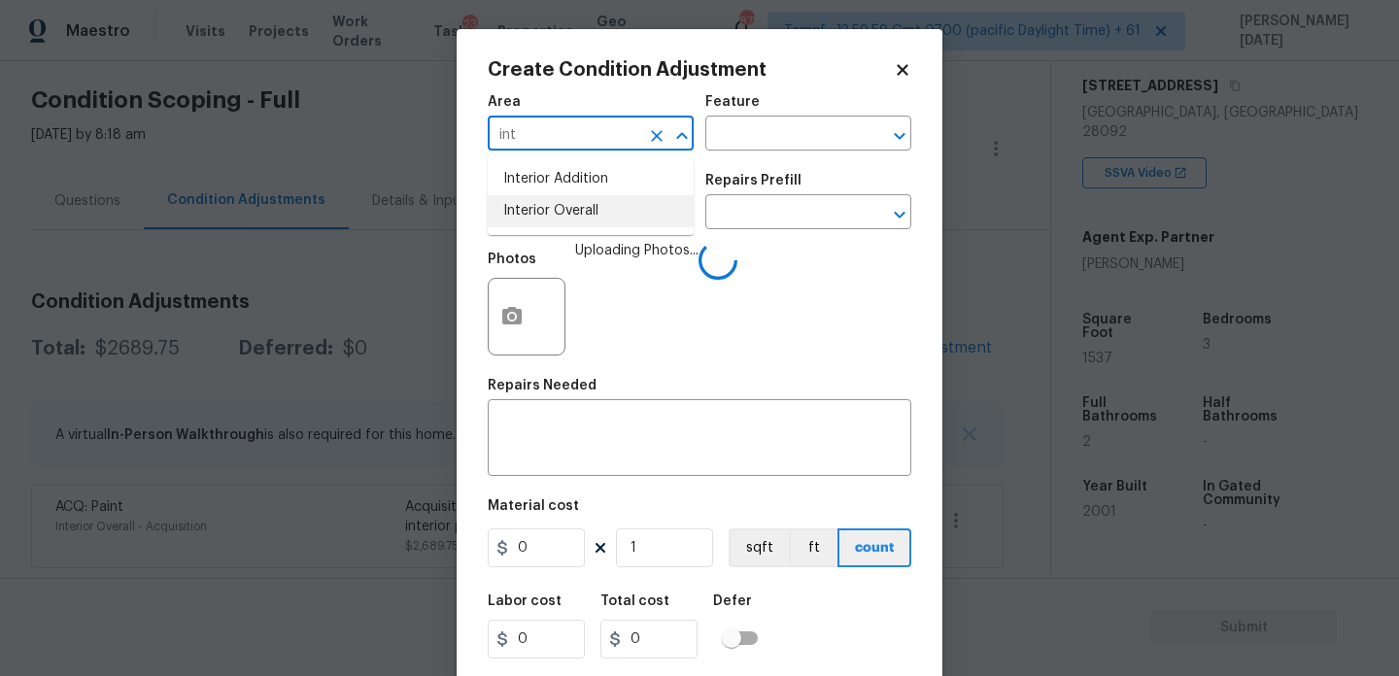
click at [553, 216] on li "Interior Overall" at bounding box center [591, 211] width 206 height 32
type input "Interior Overall"
click at [553, 216] on input "text" at bounding box center [564, 214] width 152 height 30
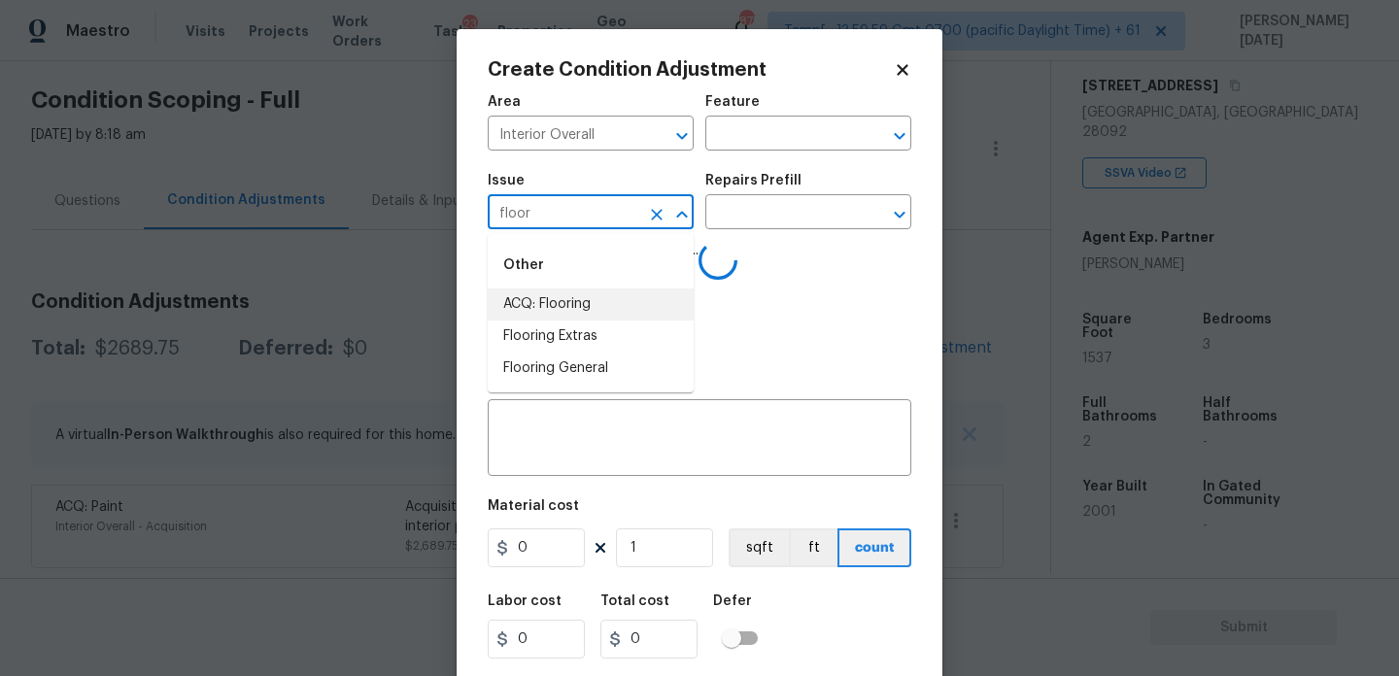
click at [584, 298] on li "ACQ: Flooring" at bounding box center [591, 305] width 206 height 32
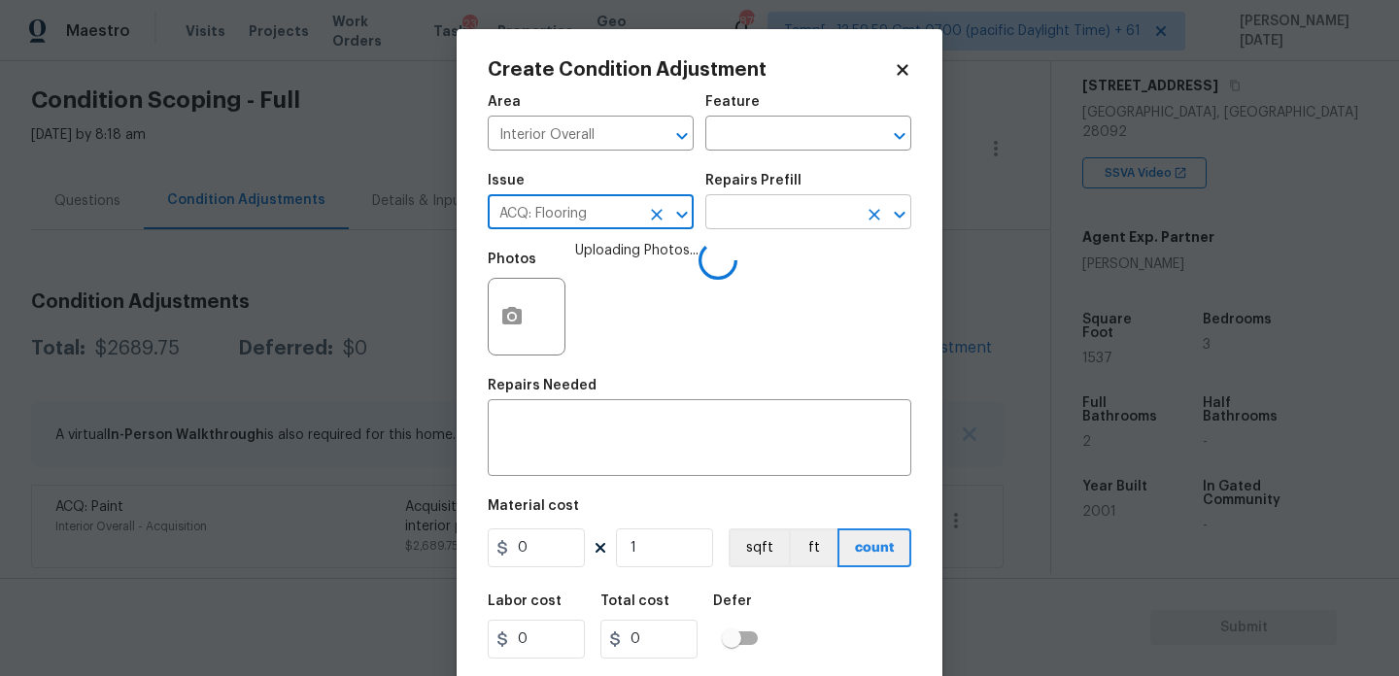
type input "ACQ: Flooring"
click at [747, 211] on input "text" at bounding box center [782, 214] width 152 height 30
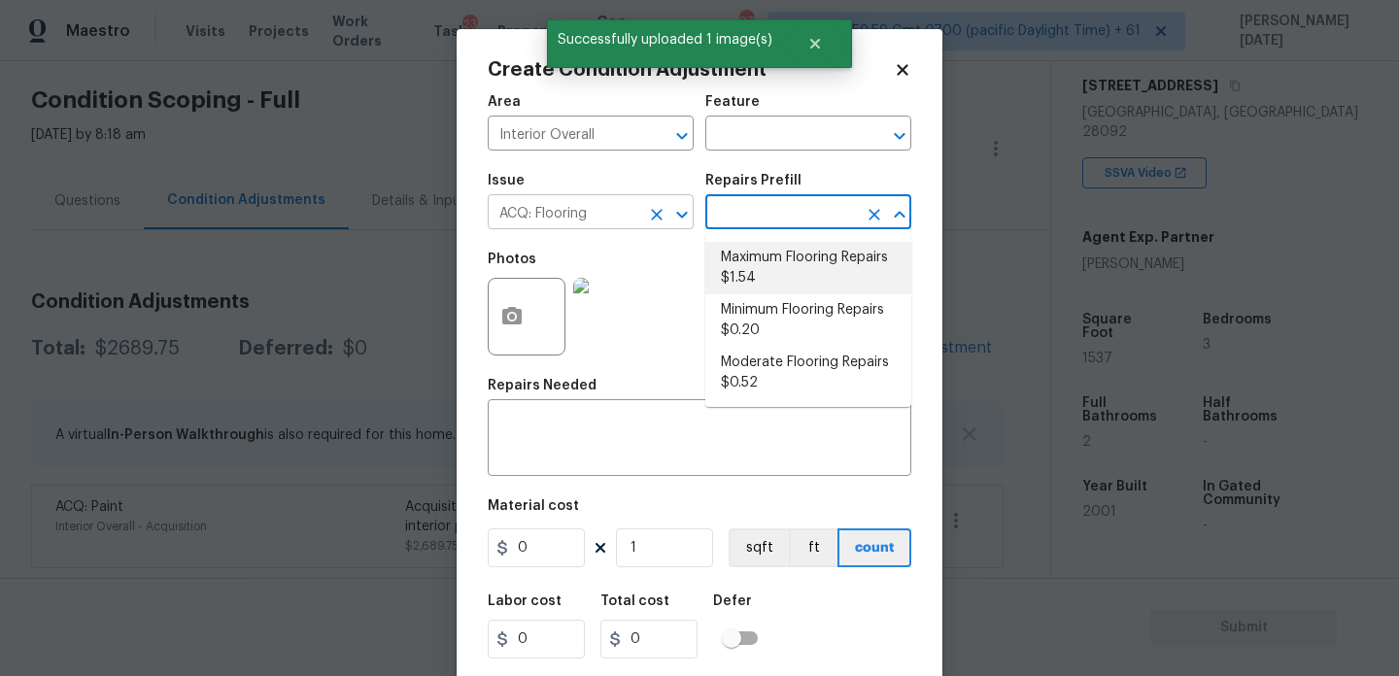
click at [663, 216] on icon "Clear" at bounding box center [656, 214] width 19 height 19
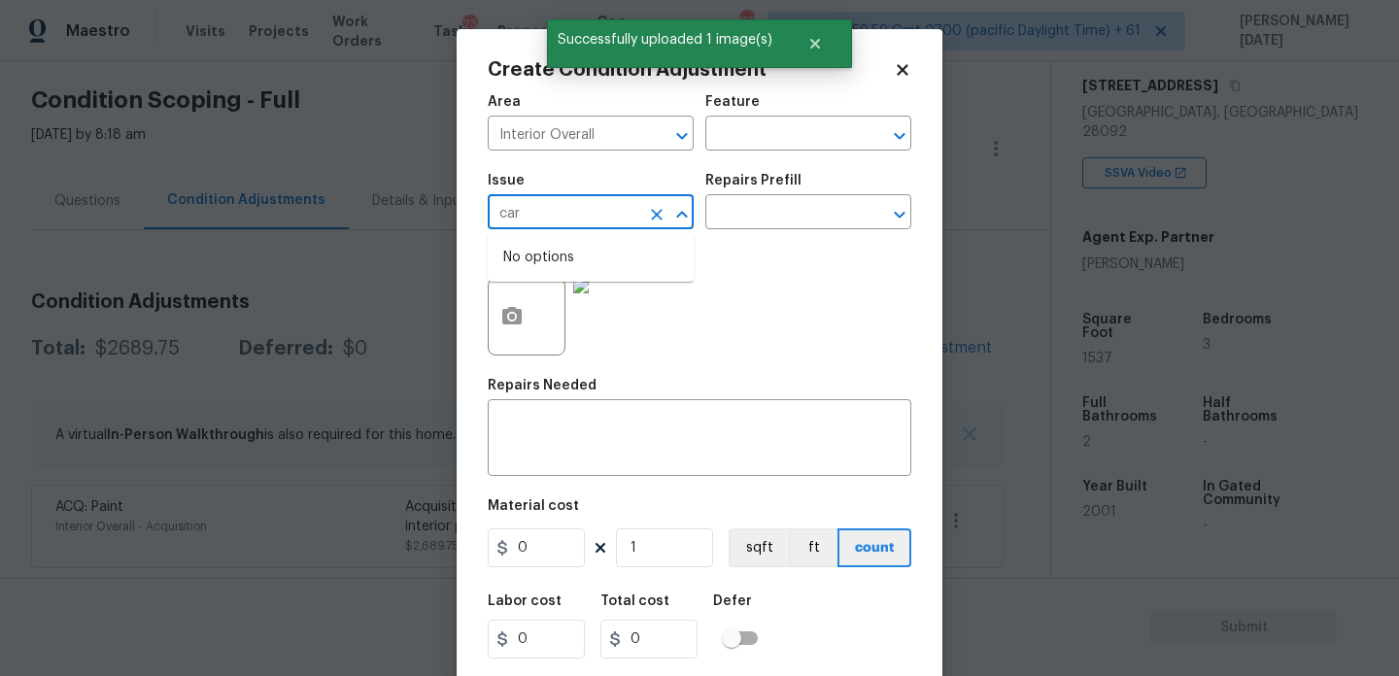
type input "carp"
click at [664, 213] on icon "Clear" at bounding box center [656, 214] width 19 height 19
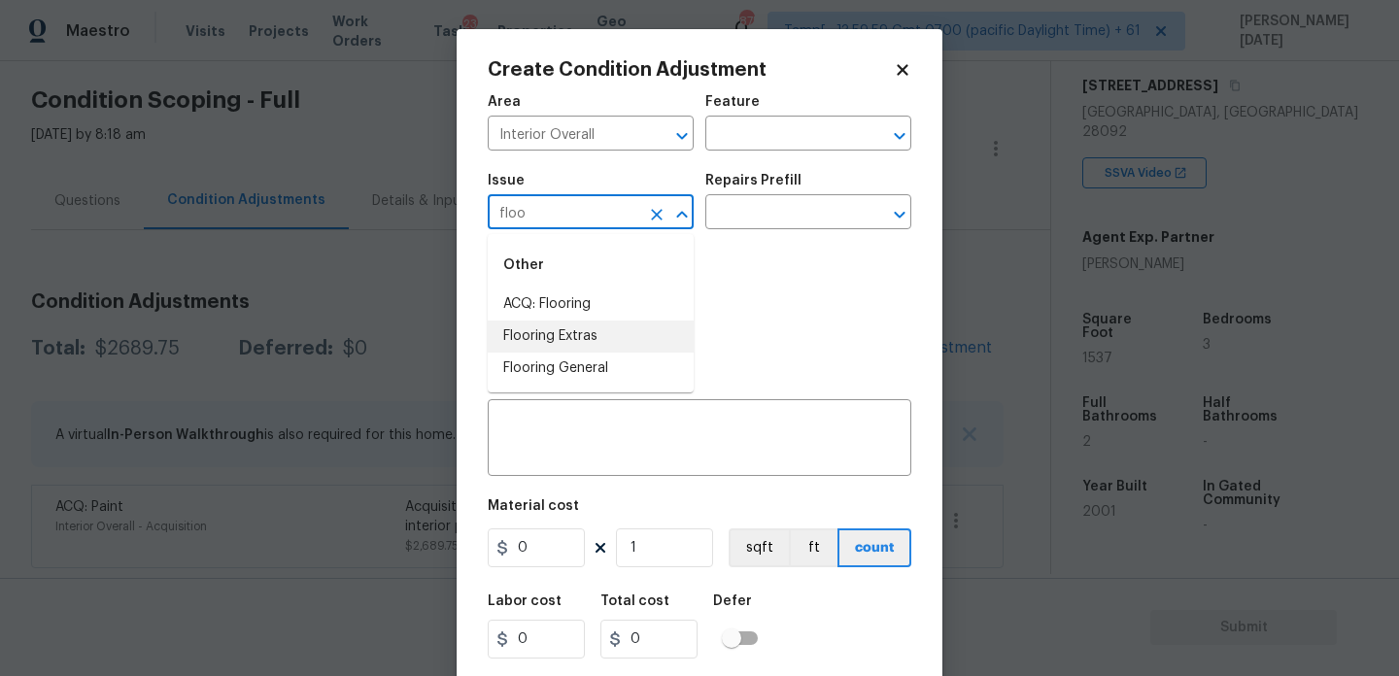
click at [575, 339] on li "Flooring Extras" at bounding box center [591, 337] width 206 height 32
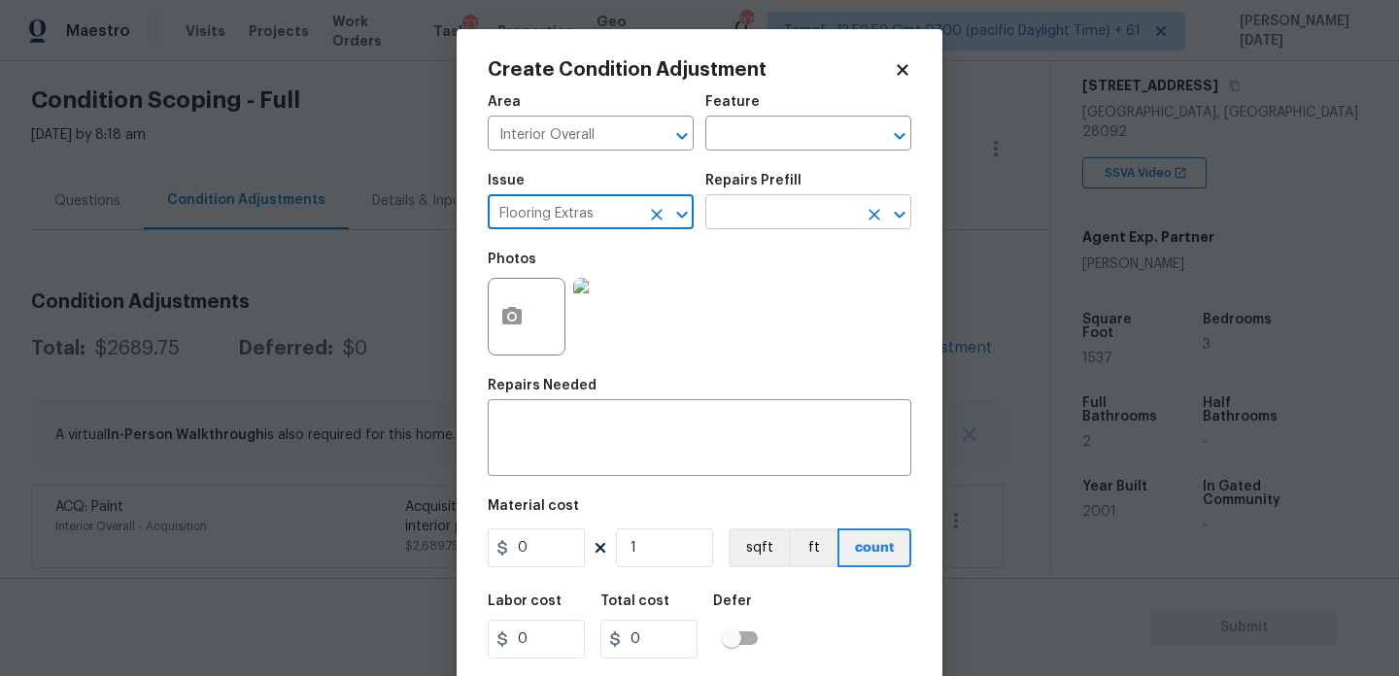
type input "Flooring Extras"
click at [770, 220] on input "text" at bounding box center [782, 214] width 152 height 30
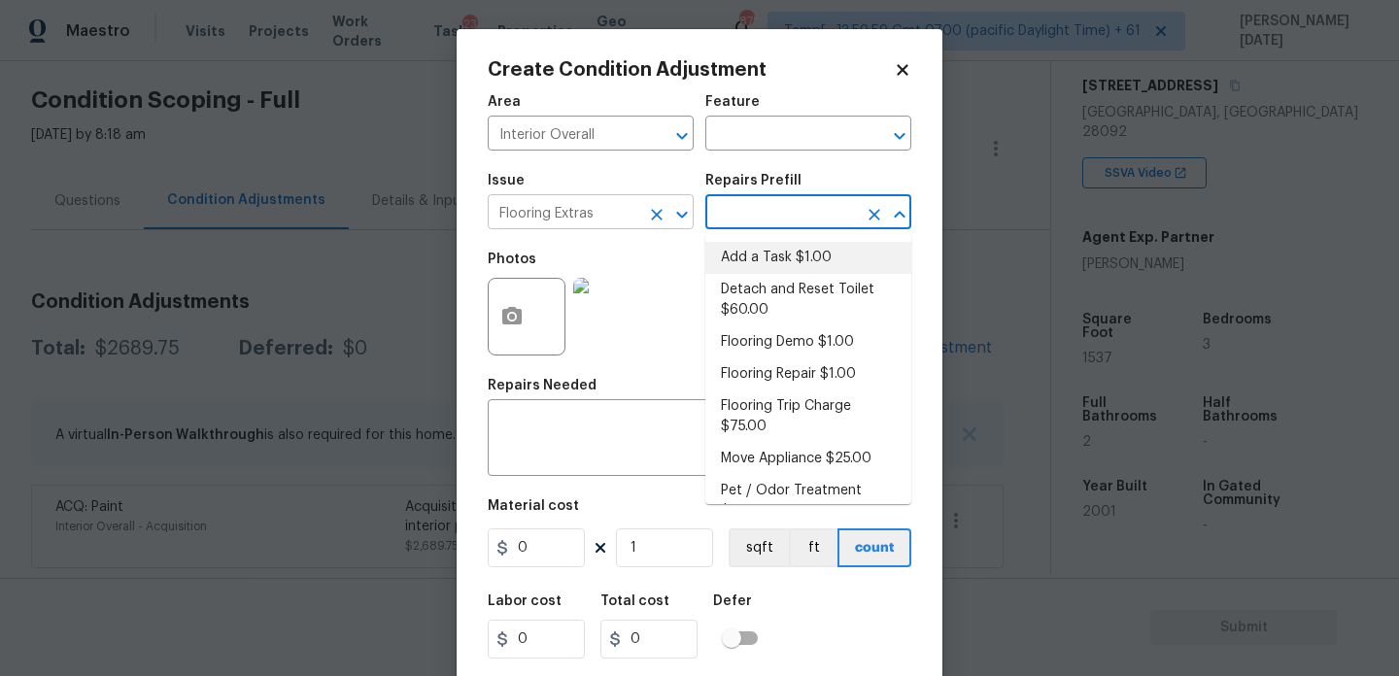
click at [660, 217] on icon "Clear" at bounding box center [657, 215] width 12 height 12
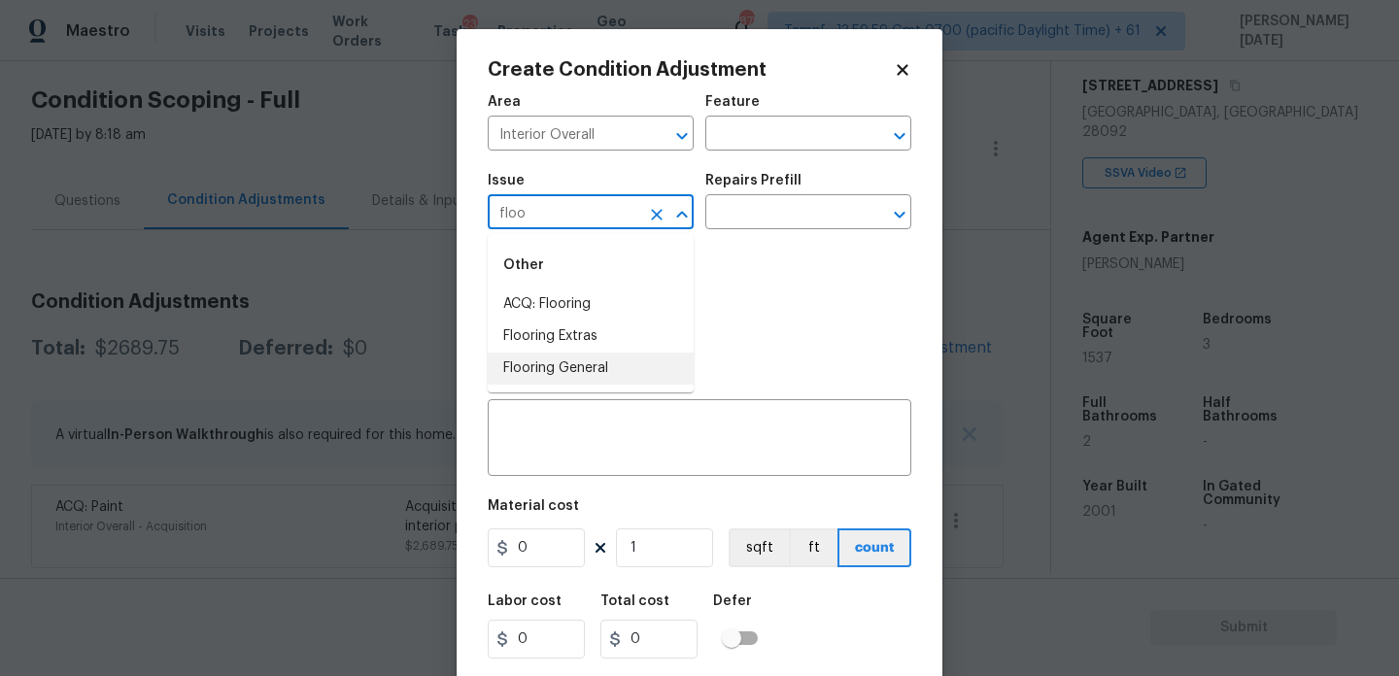
click at [618, 377] on li "Flooring General" at bounding box center [591, 369] width 206 height 32
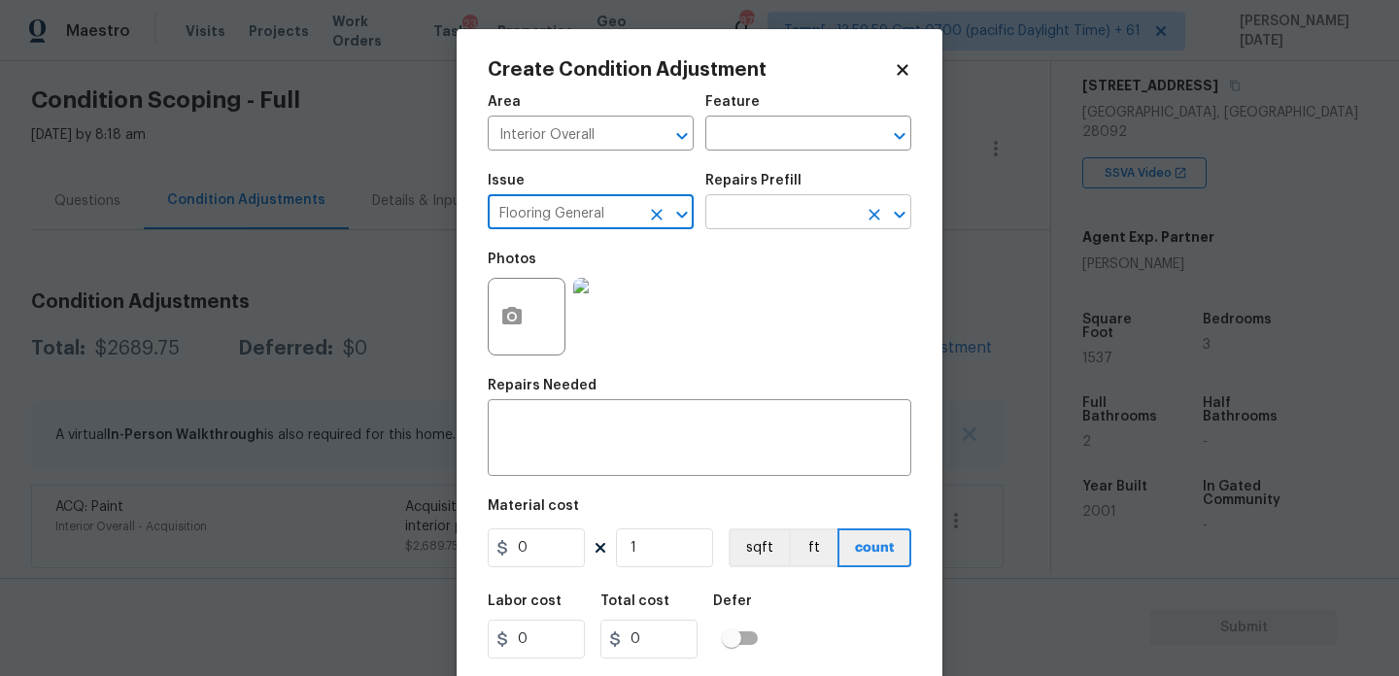
type input "Flooring General"
click at [751, 212] on input "text" at bounding box center [782, 214] width 152 height 30
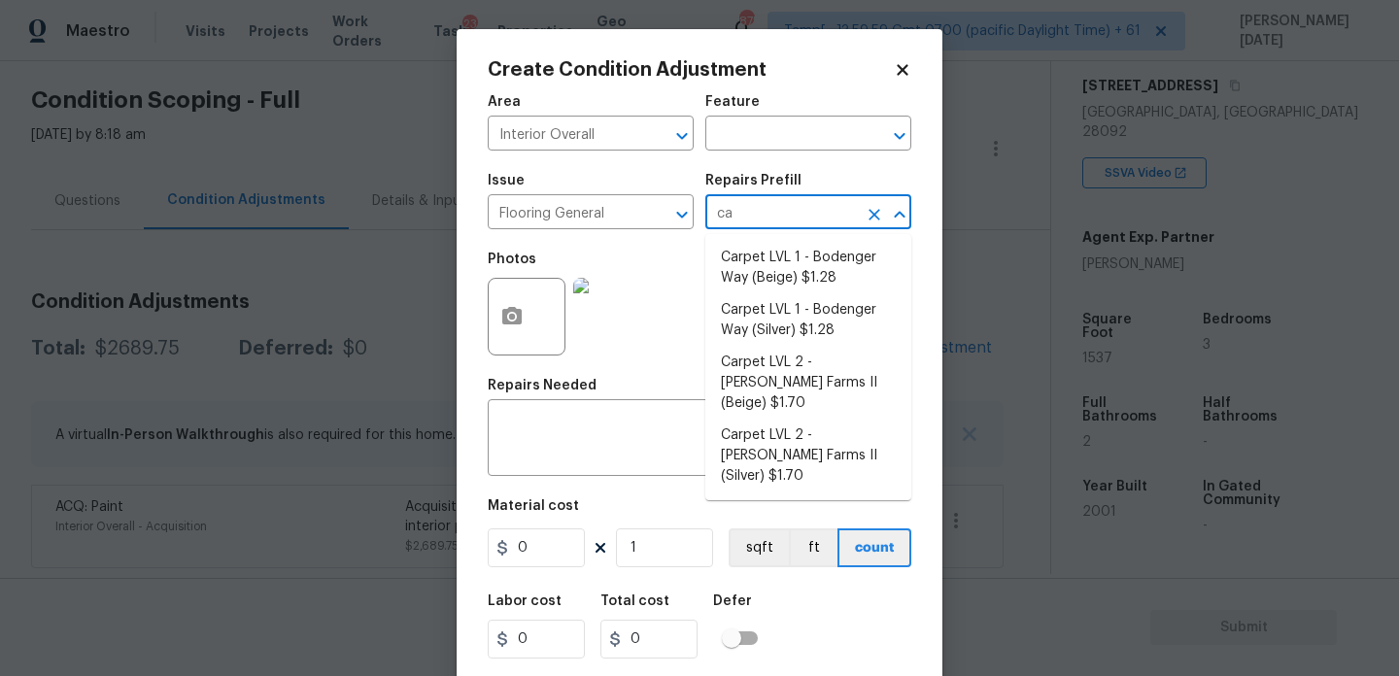
type input "car"
click at [838, 431] on li "Carpet LVL 2 - Abshire Farms II (Silver) $1.70" at bounding box center [809, 456] width 206 height 73
type input "Overall Flooring"
type textarea "Install new carpet (Abshire Farms II - 929 Thin Ice) at all previously carpeted…"
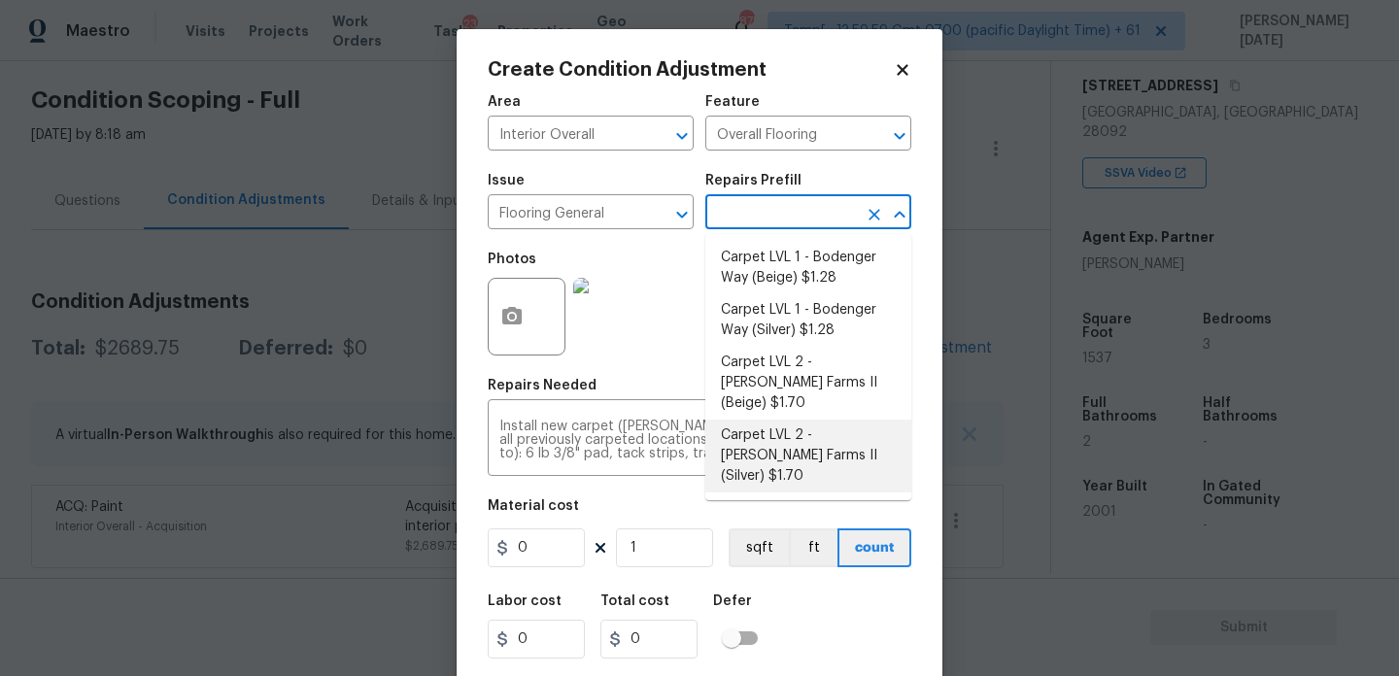
type input "1.7"
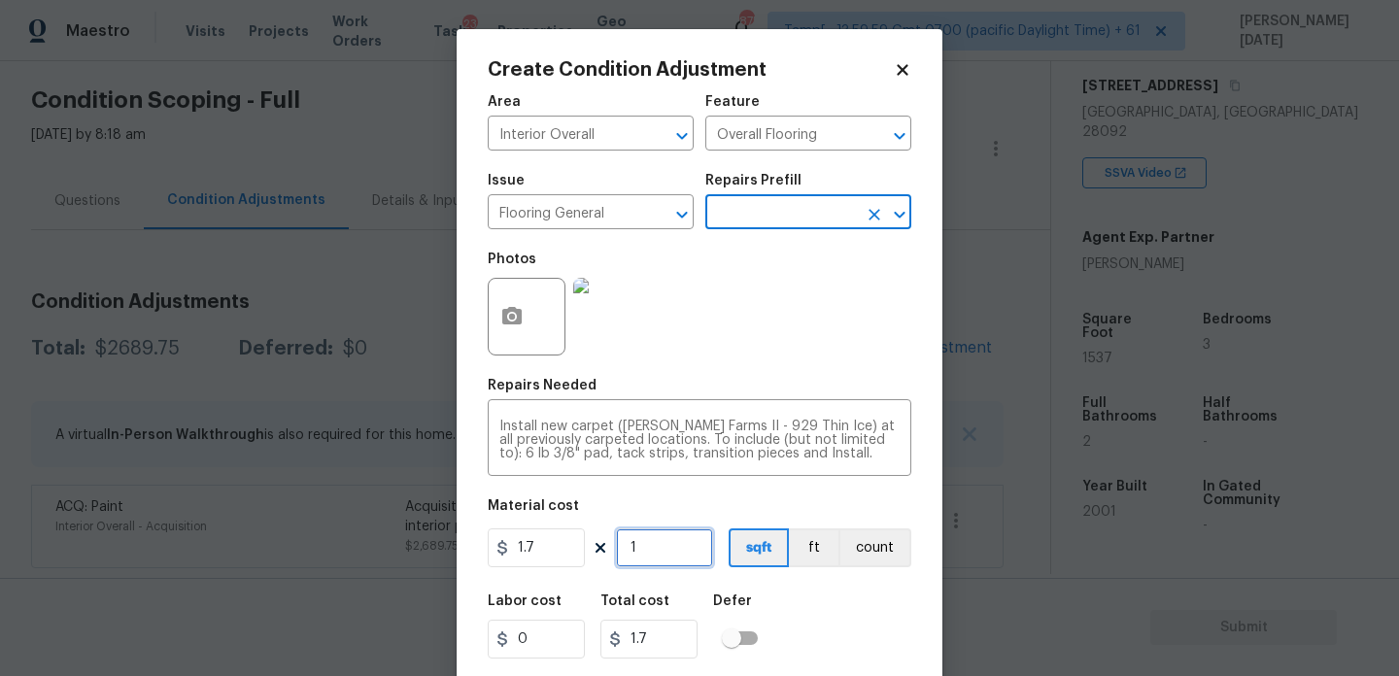
click at [672, 555] on input "1" at bounding box center [664, 548] width 97 height 39
type input "0"
click at [655, 213] on icon "Clear" at bounding box center [657, 215] width 12 height 12
type input "0"
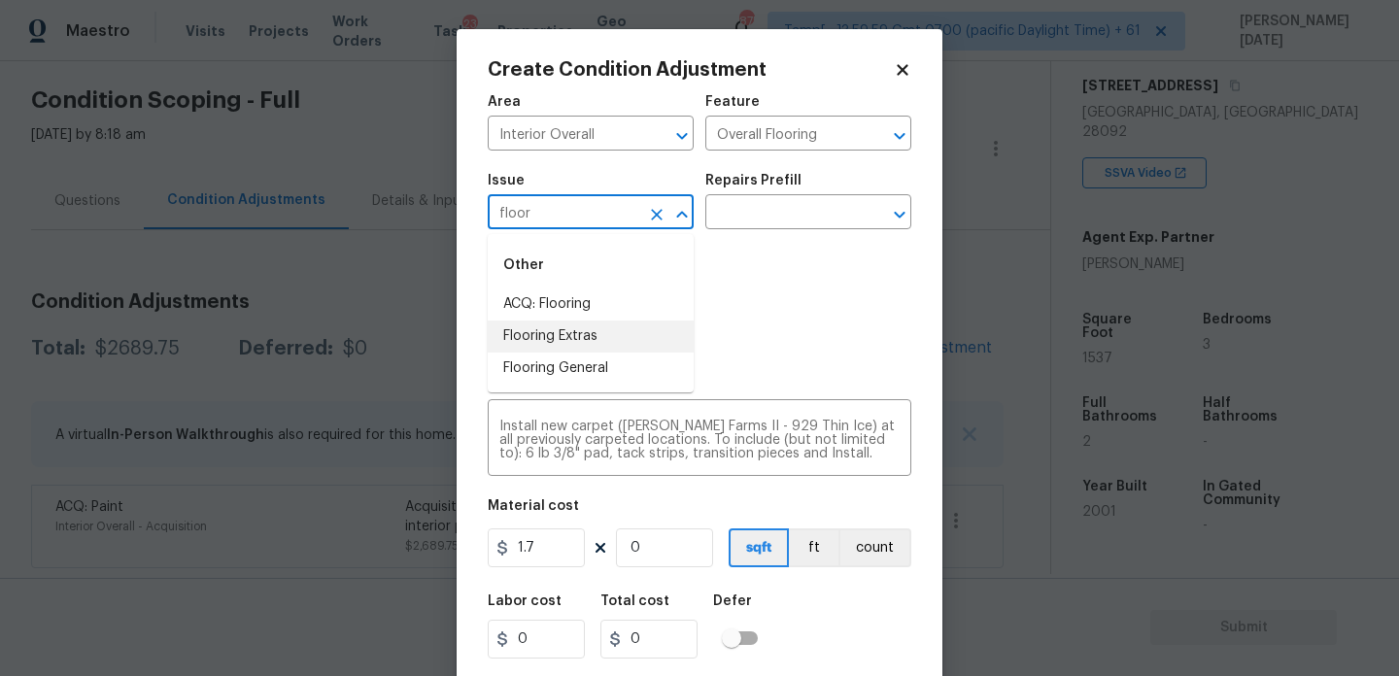
click at [614, 334] on li "Flooring Extras" at bounding box center [591, 337] width 206 height 32
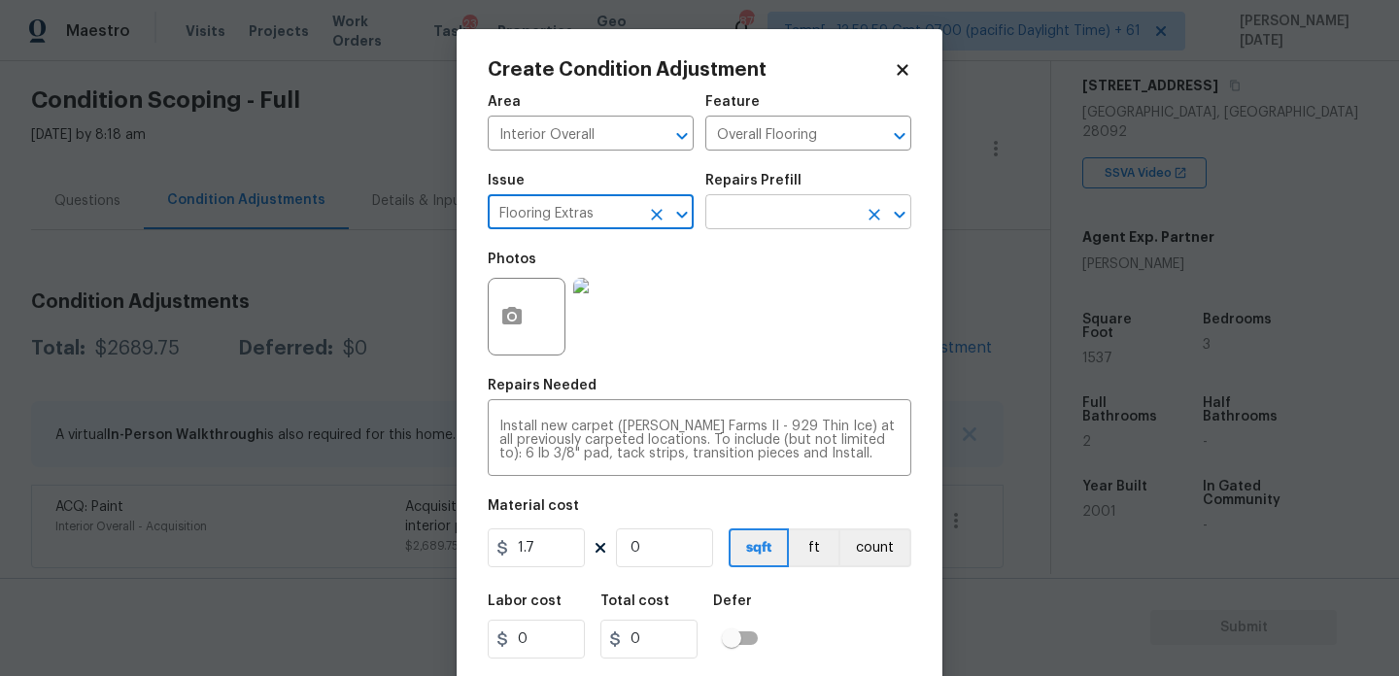
type input "Flooring Extras"
click at [779, 202] on input "text" at bounding box center [782, 214] width 152 height 30
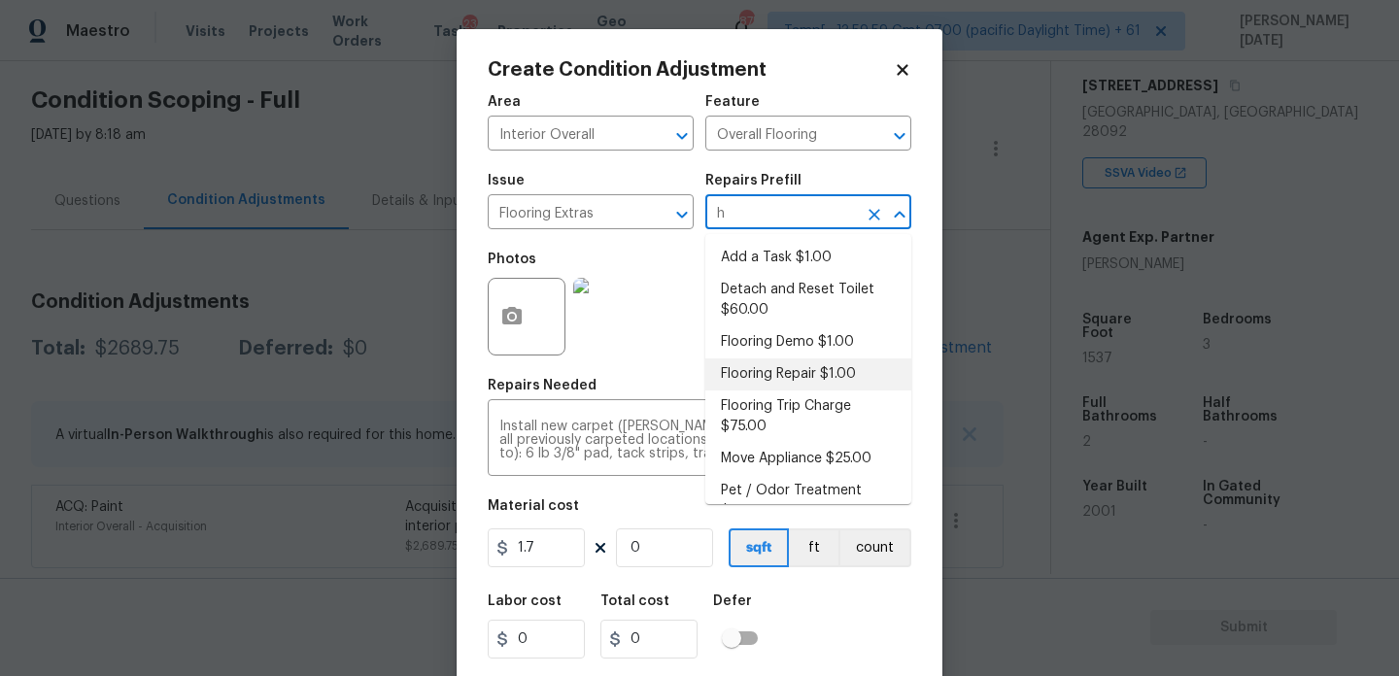
type input "ha"
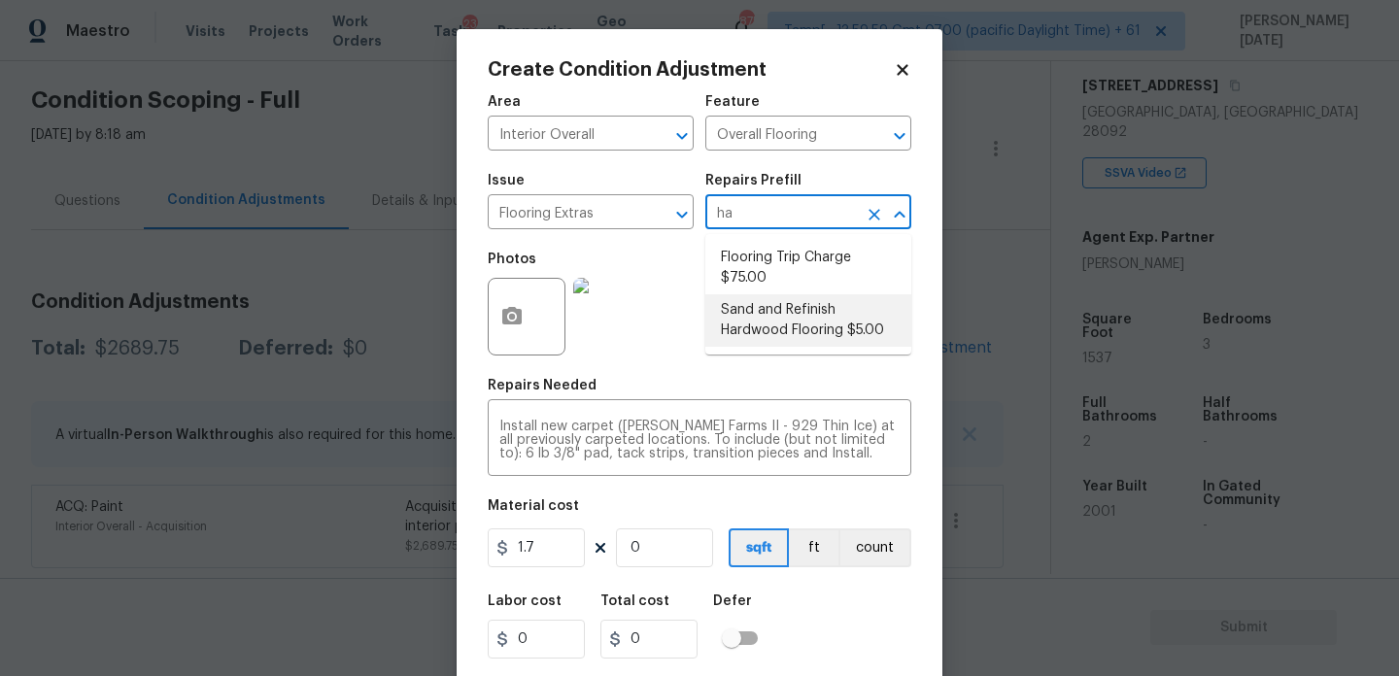
click at [771, 319] on li "Sand and Refinish Hardwood Flooring $5.00" at bounding box center [809, 320] width 206 height 52
type textarea "Sand and refinish the existing hardwood floors. PM to confirm color/sheen."
type input "5"
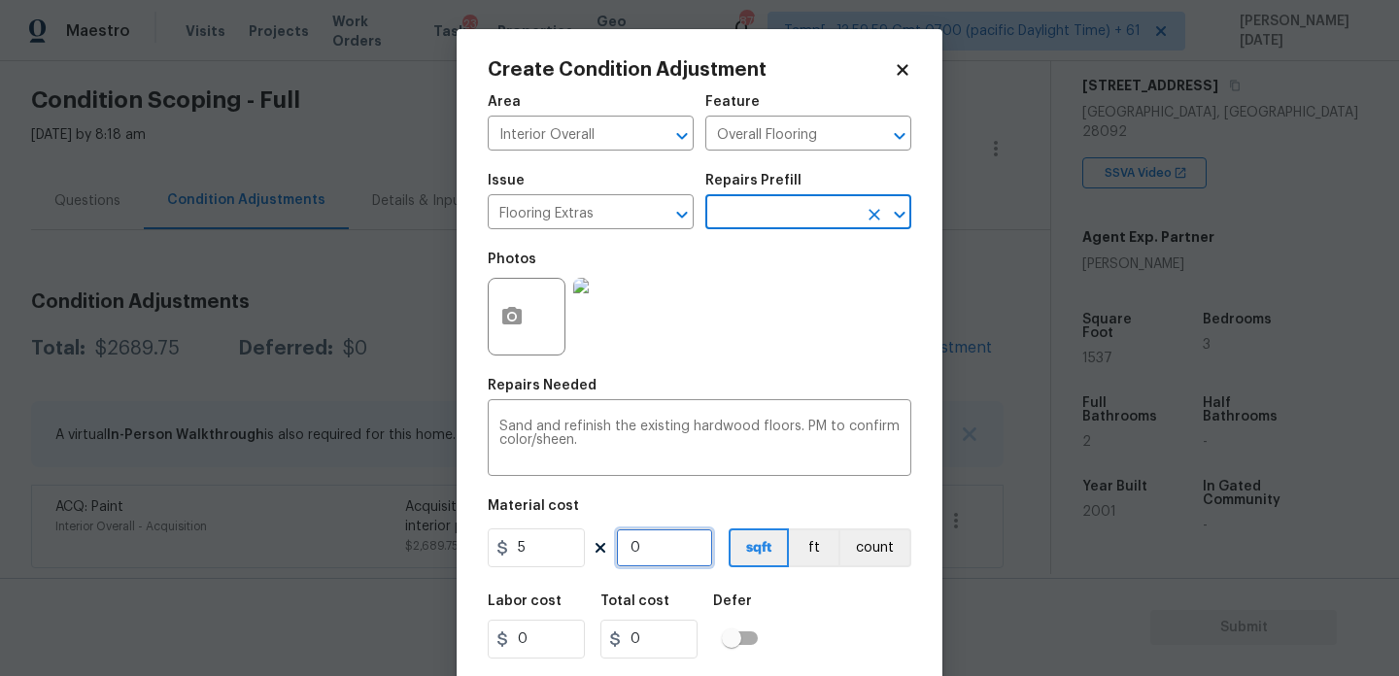
click at [662, 554] on input "0" at bounding box center [664, 548] width 97 height 39
type input "5"
type input "25"
type input "50"
type input "250"
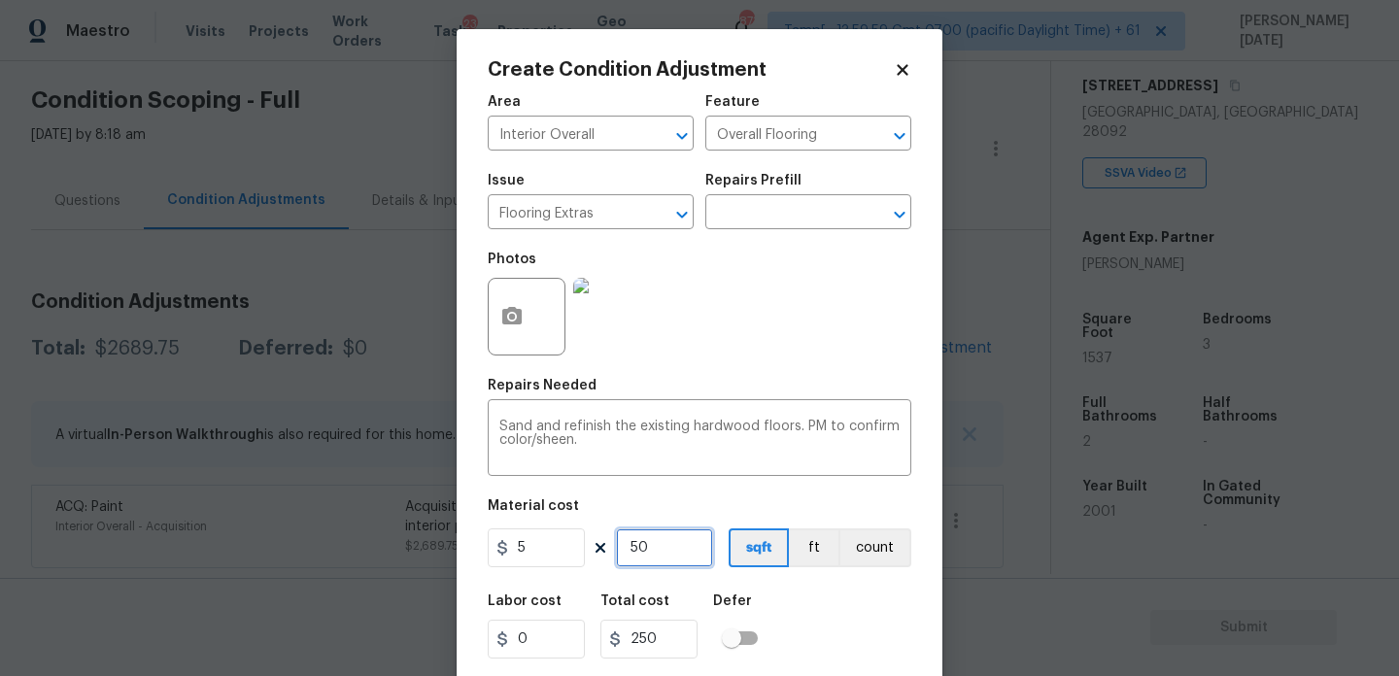
type input "500"
type input "2500"
type input "500"
click at [820, 351] on div "Photos" at bounding box center [700, 304] width 424 height 126
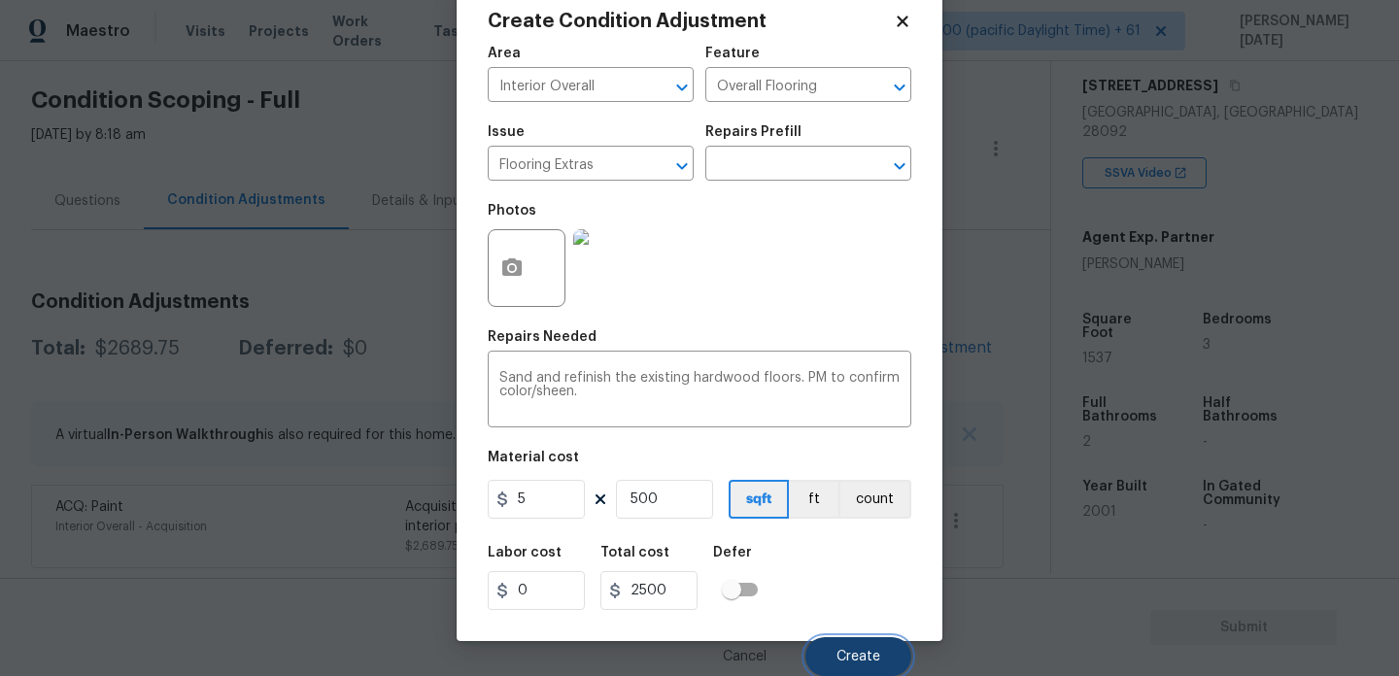
click at [850, 646] on button "Create" at bounding box center [859, 657] width 106 height 39
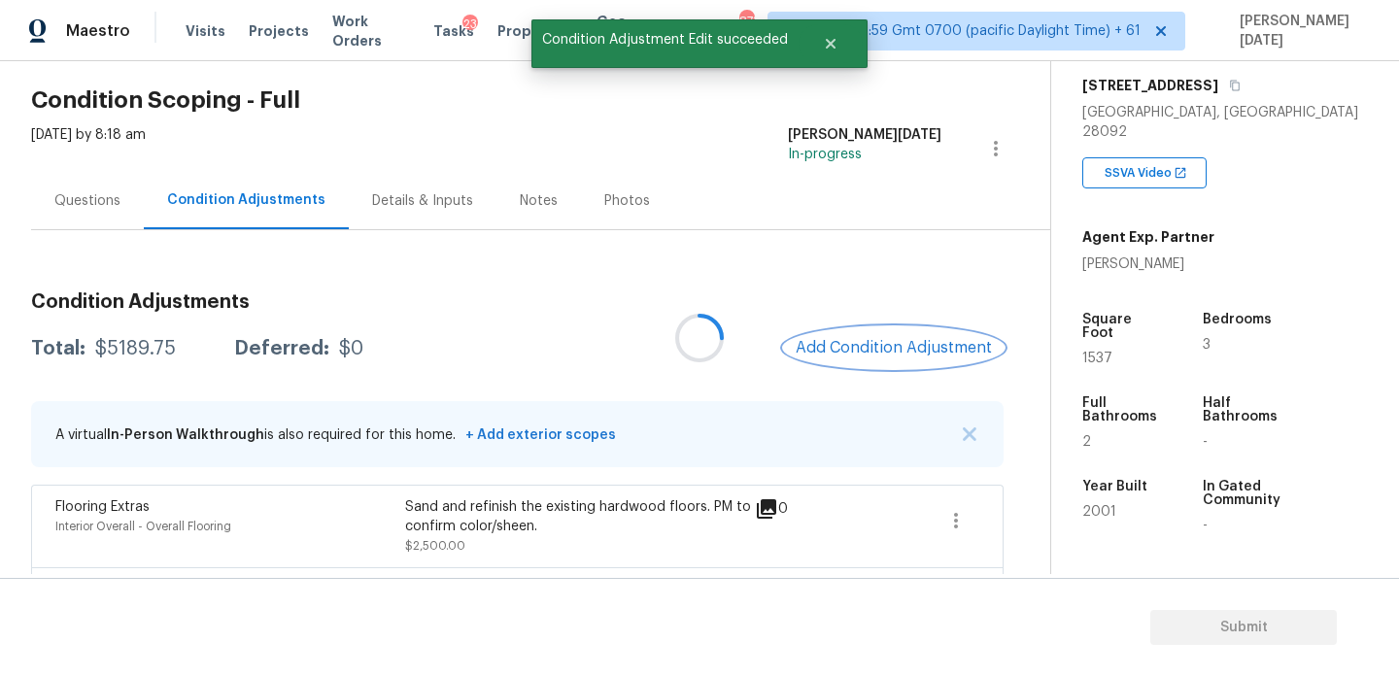
scroll to position [0, 0]
click at [831, 351] on span "Add Condition Adjustment" at bounding box center [894, 347] width 196 height 17
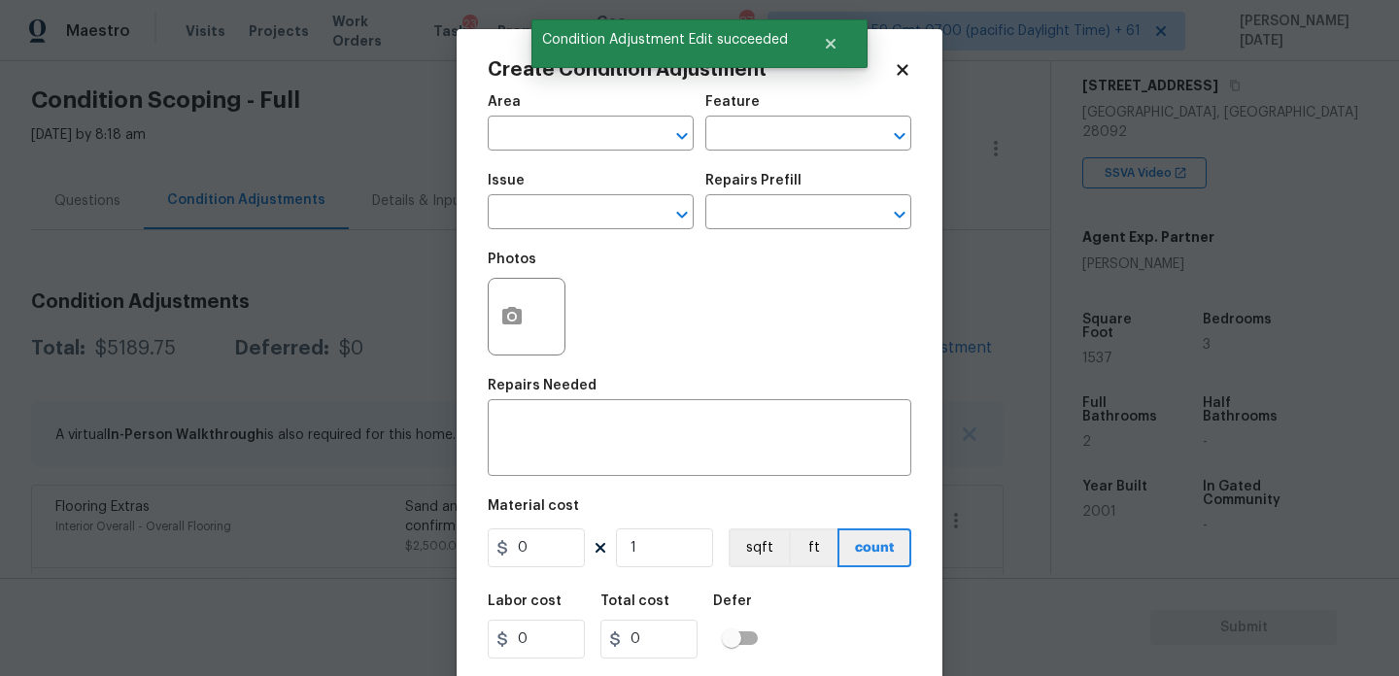
click at [831, 351] on div "Photos" at bounding box center [700, 304] width 424 height 126
click at [500, 337] on button "button" at bounding box center [512, 317] width 47 height 76
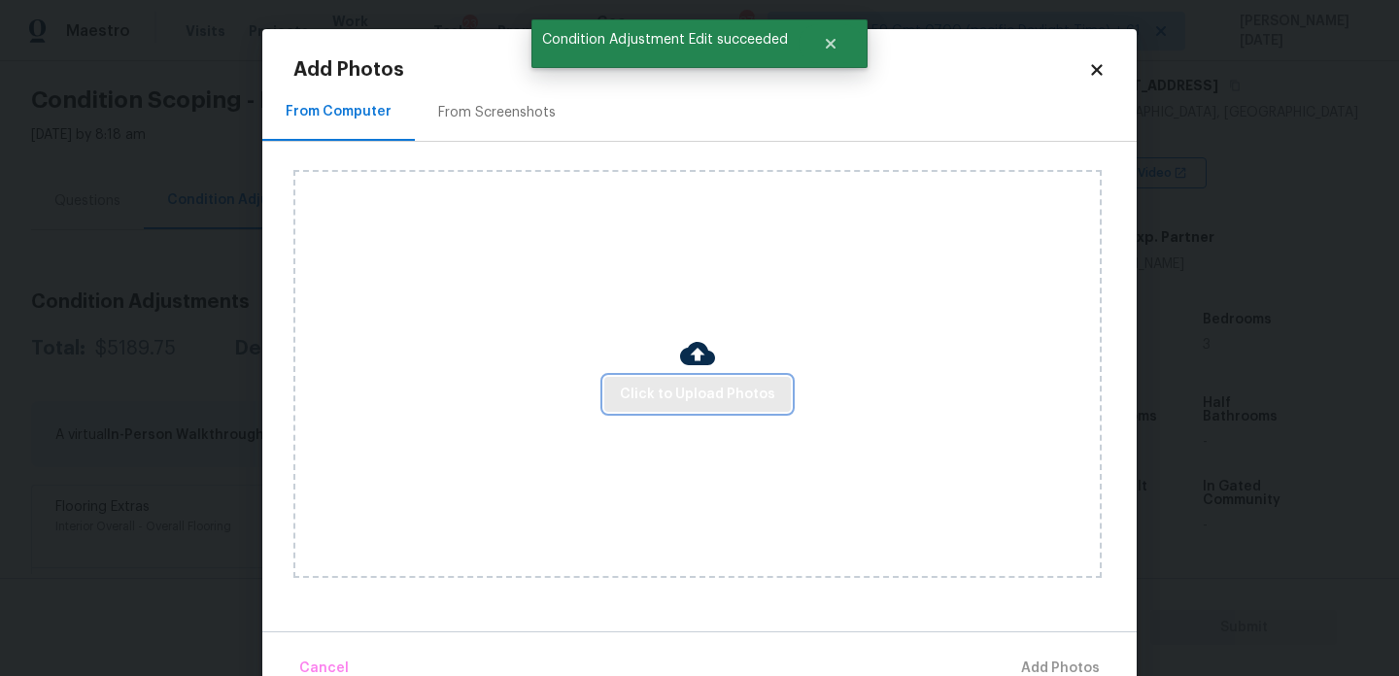
click at [684, 384] on span "Click to Upload Photos" at bounding box center [697, 395] width 155 height 24
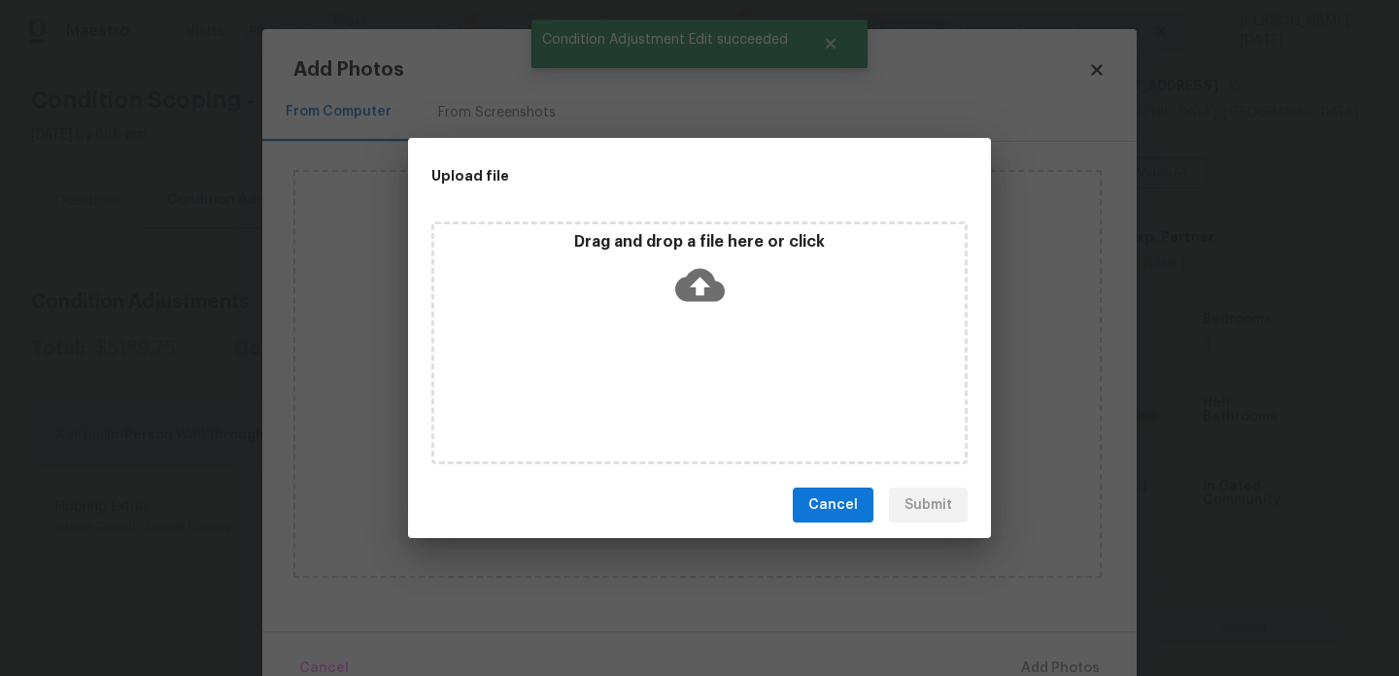
click at [684, 384] on div "Drag and drop a file here or click" at bounding box center [699, 343] width 536 height 243
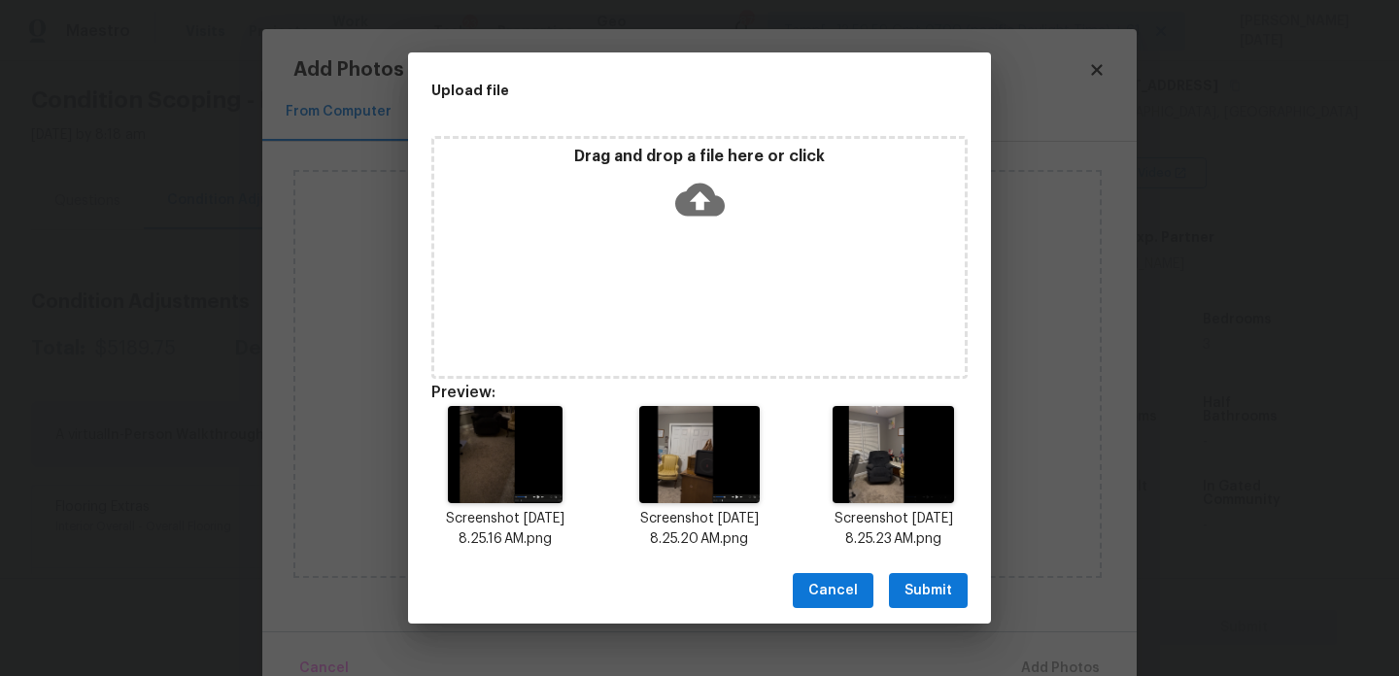
click at [958, 602] on button "Submit" at bounding box center [928, 591] width 79 height 36
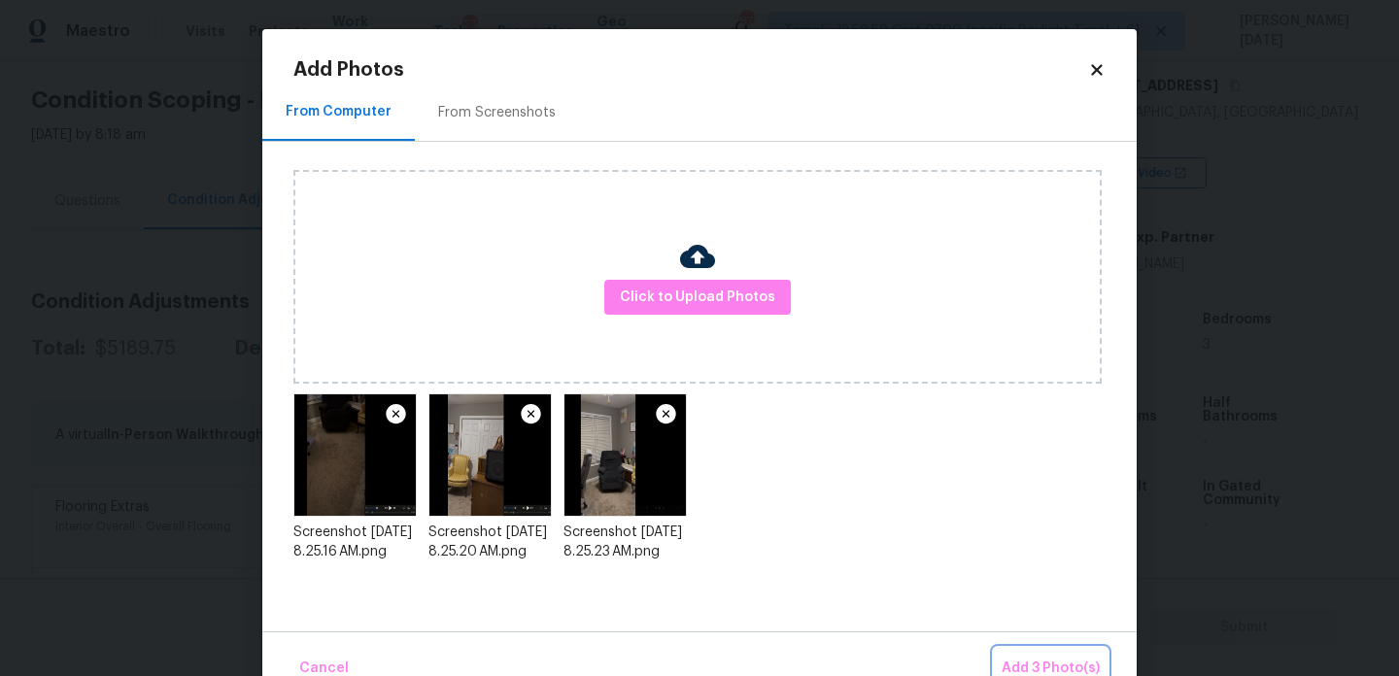
click at [1033, 665] on span "Add 3 Photo(s)" at bounding box center [1051, 669] width 98 height 24
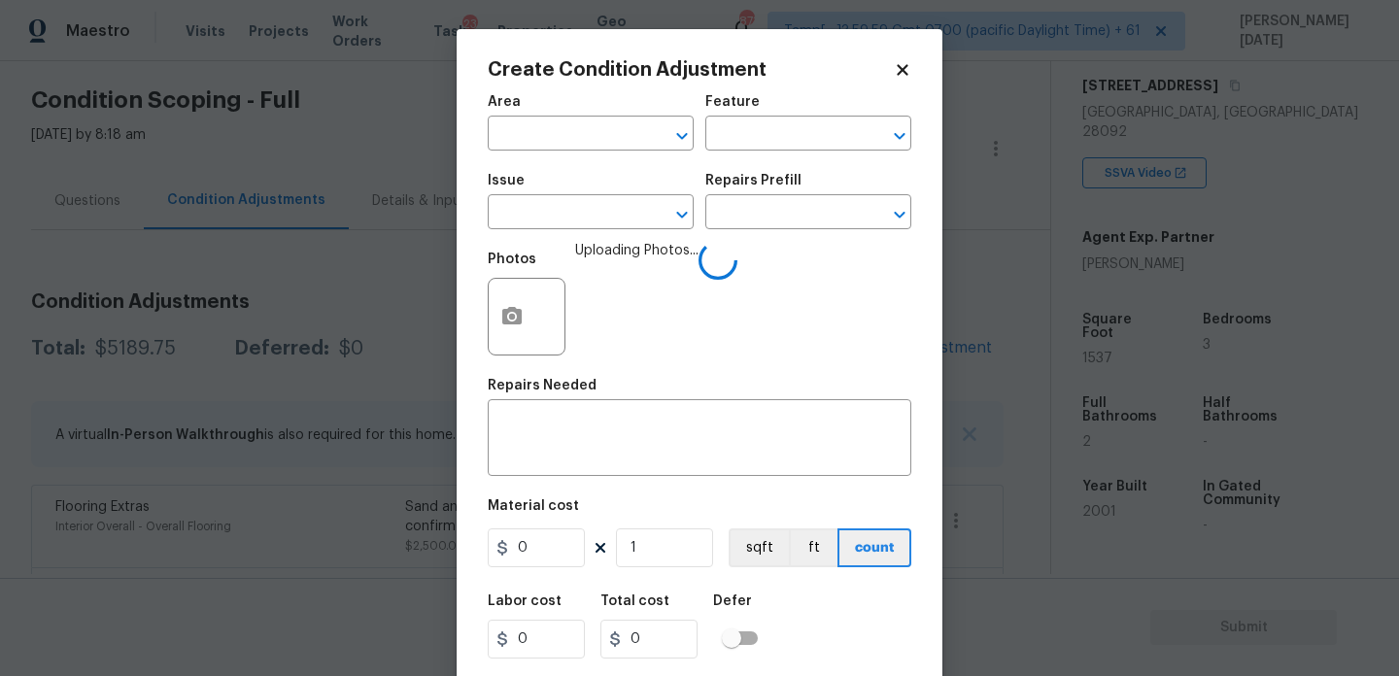
click at [481, 121] on div "Create Condition Adjustment Area ​ Feature ​ Issue ​ Repairs Prefill ​ Photos U…" at bounding box center [700, 359] width 486 height 661
click at [501, 130] on input "text" at bounding box center [564, 136] width 152 height 30
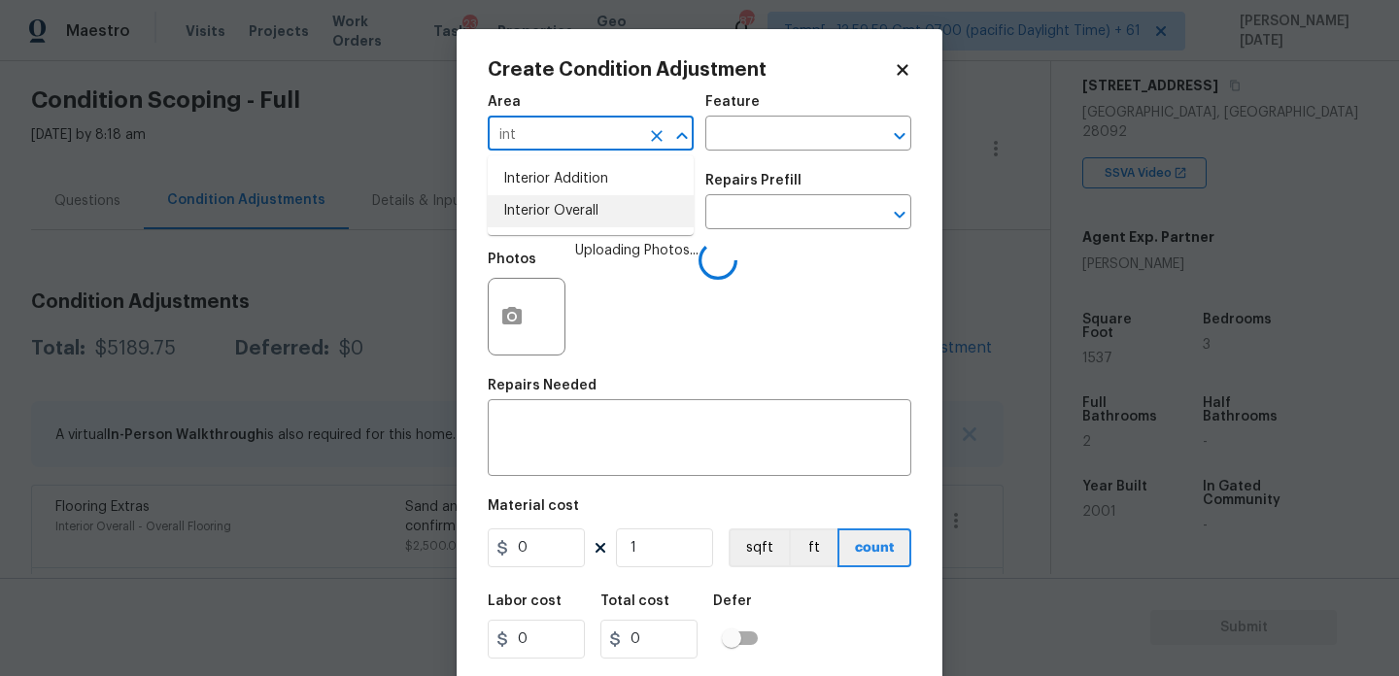
click at [551, 215] on li "Interior Overall" at bounding box center [591, 211] width 206 height 32
type input "Interior Overall"
click at [551, 215] on input "text" at bounding box center [564, 214] width 152 height 30
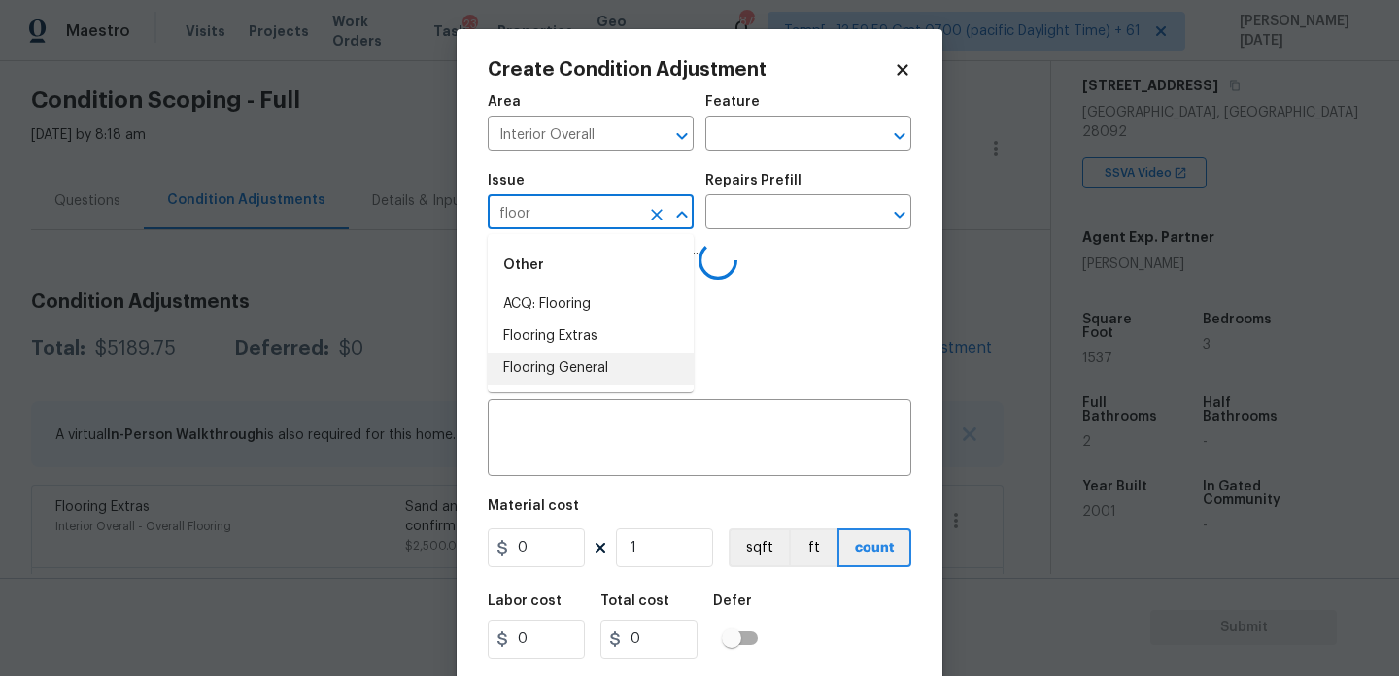
click at [555, 362] on li "Flooring General" at bounding box center [591, 369] width 206 height 32
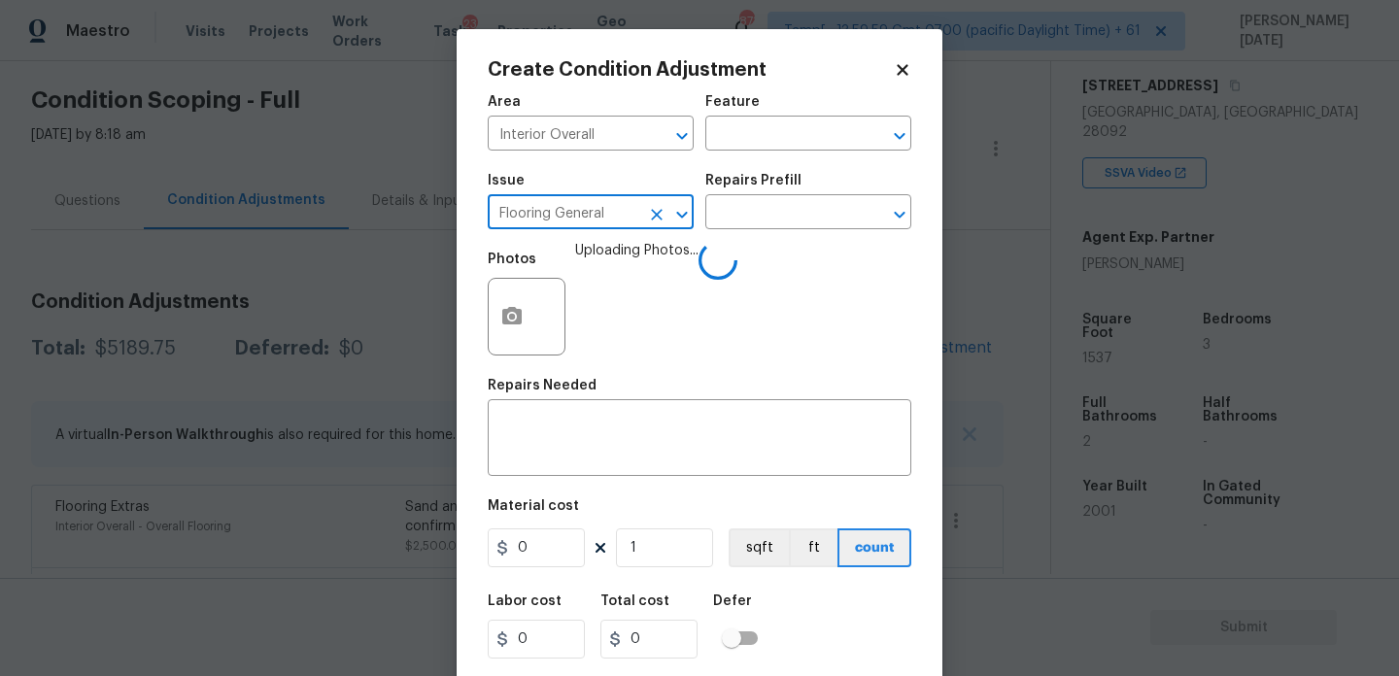
type input "Flooring General"
click at [758, 232] on div "Issue Flooring General ​ Repairs Prefill ​" at bounding box center [700, 201] width 424 height 79
click at [775, 230] on div "Issue Flooring General ​ Repairs Prefill ​" at bounding box center [700, 201] width 424 height 79
click at [790, 223] on input "text" at bounding box center [782, 214] width 152 height 30
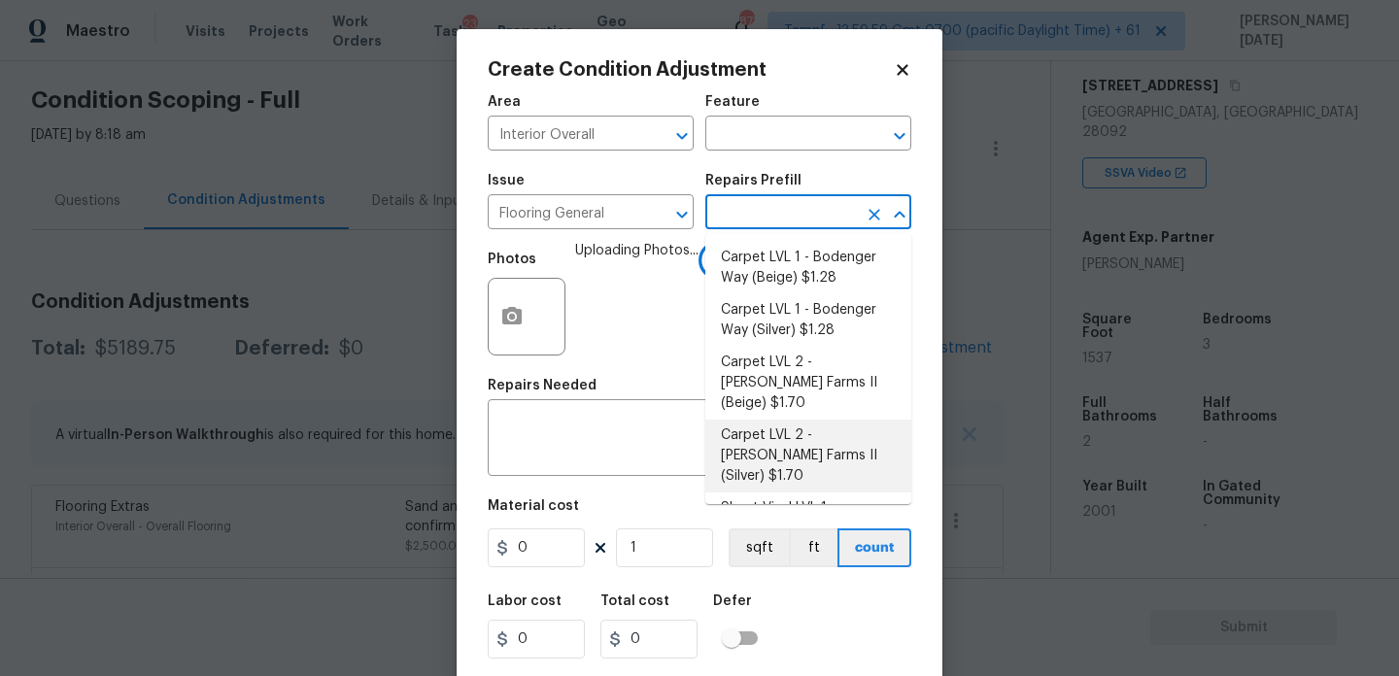
click at [810, 424] on li "Carpet LVL 2 - Abshire Farms II (Silver) $1.70" at bounding box center [809, 456] width 206 height 73
type input "Overall Flooring"
type textarea "Install new carpet (Abshire Farms II - 929 Thin Ice) at all previously carpeted…"
type input "1.7"
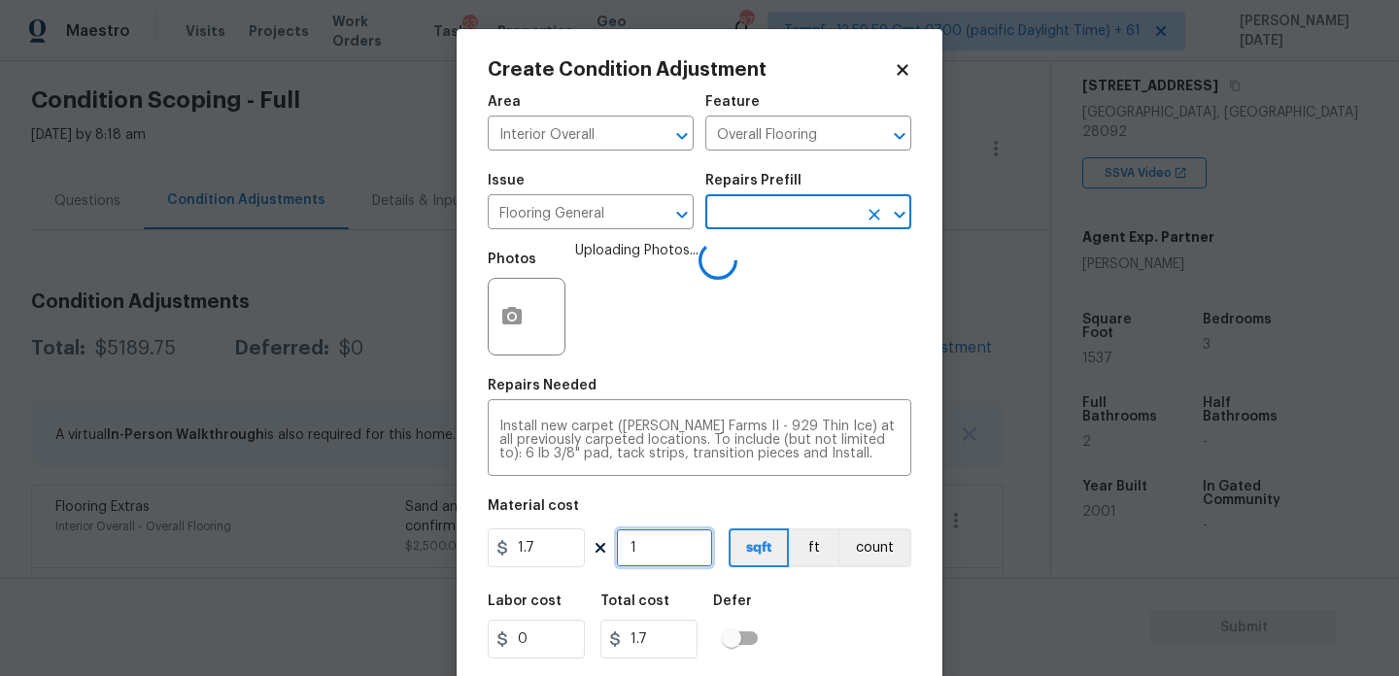
click at [669, 550] on input "1" at bounding box center [664, 548] width 97 height 39
type input "0"
type input "8"
type input "13.6"
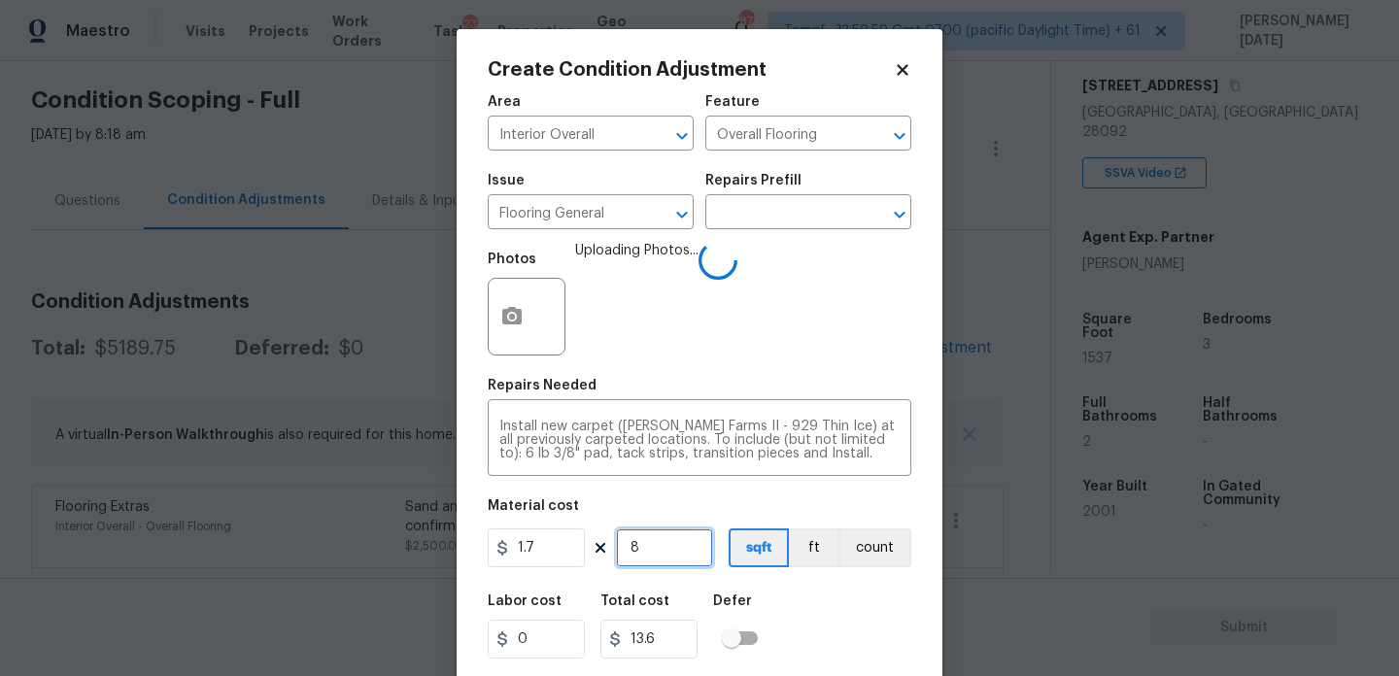
type input "80"
type input "136"
type input "800"
type input "1360"
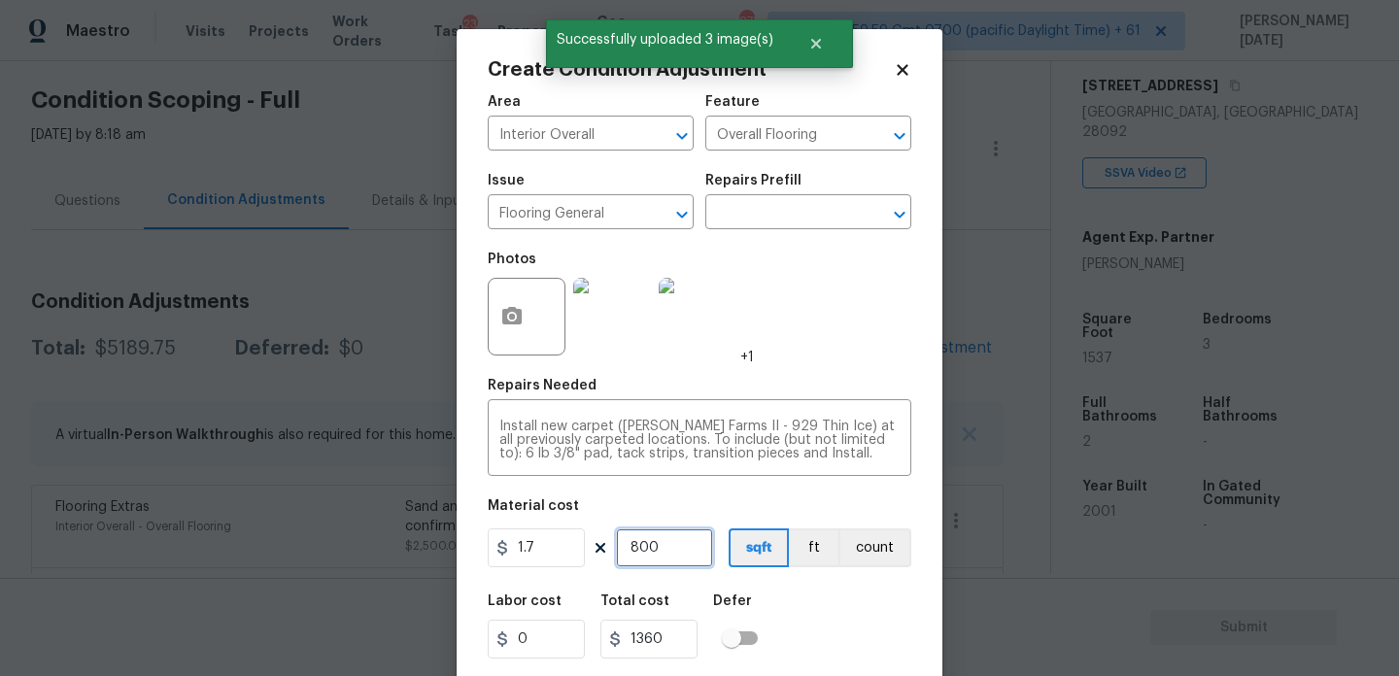
type input "80"
type input "136"
type input "8"
type input "13.6"
type input "0"
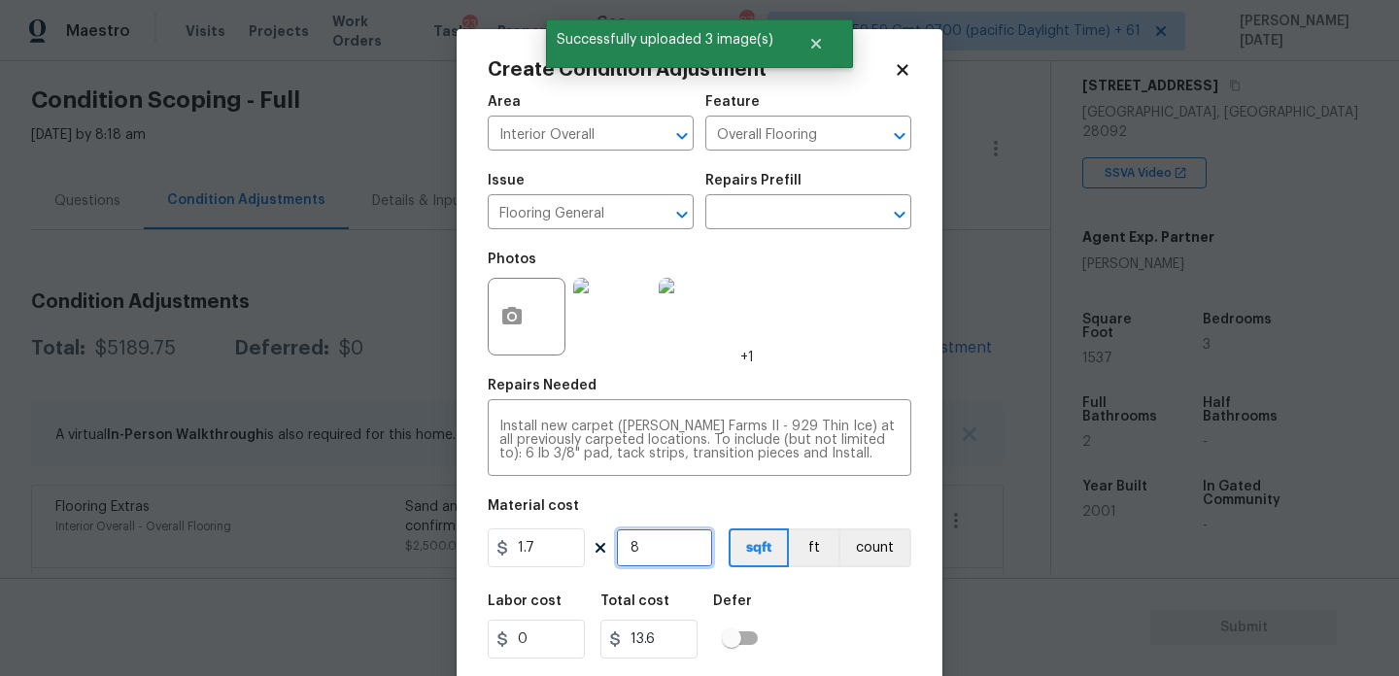
type input "0"
type input "1"
type input "1.7"
type input "10"
type input "17"
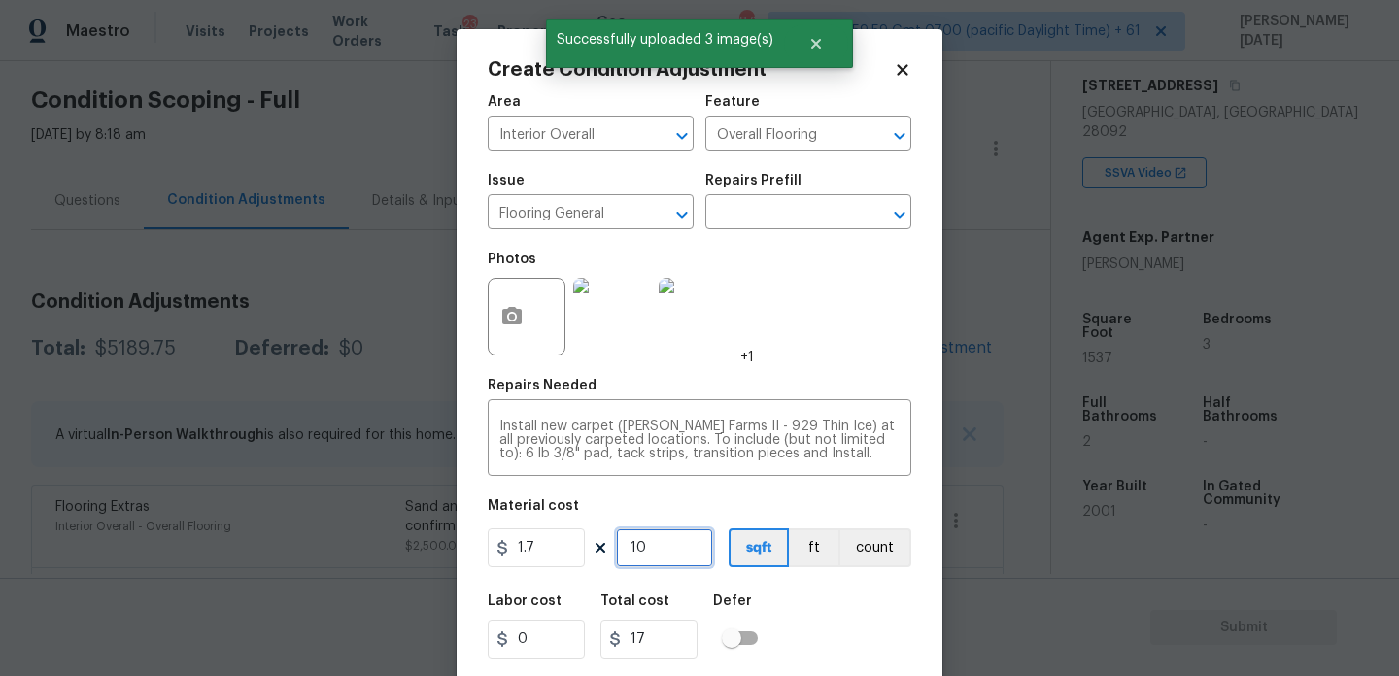
type input "100"
type input "170"
type input "1000"
type input "1700"
type input "1000"
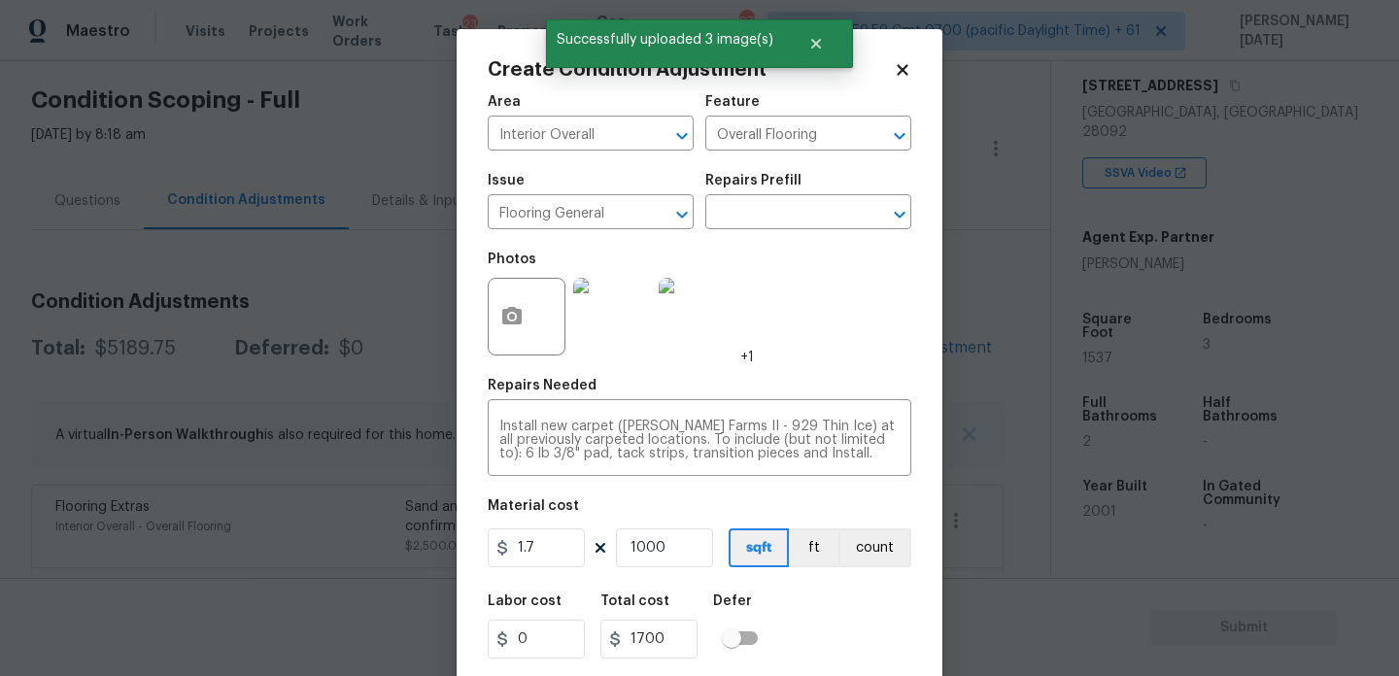
click at [863, 330] on div "Photos +1" at bounding box center [700, 304] width 424 height 126
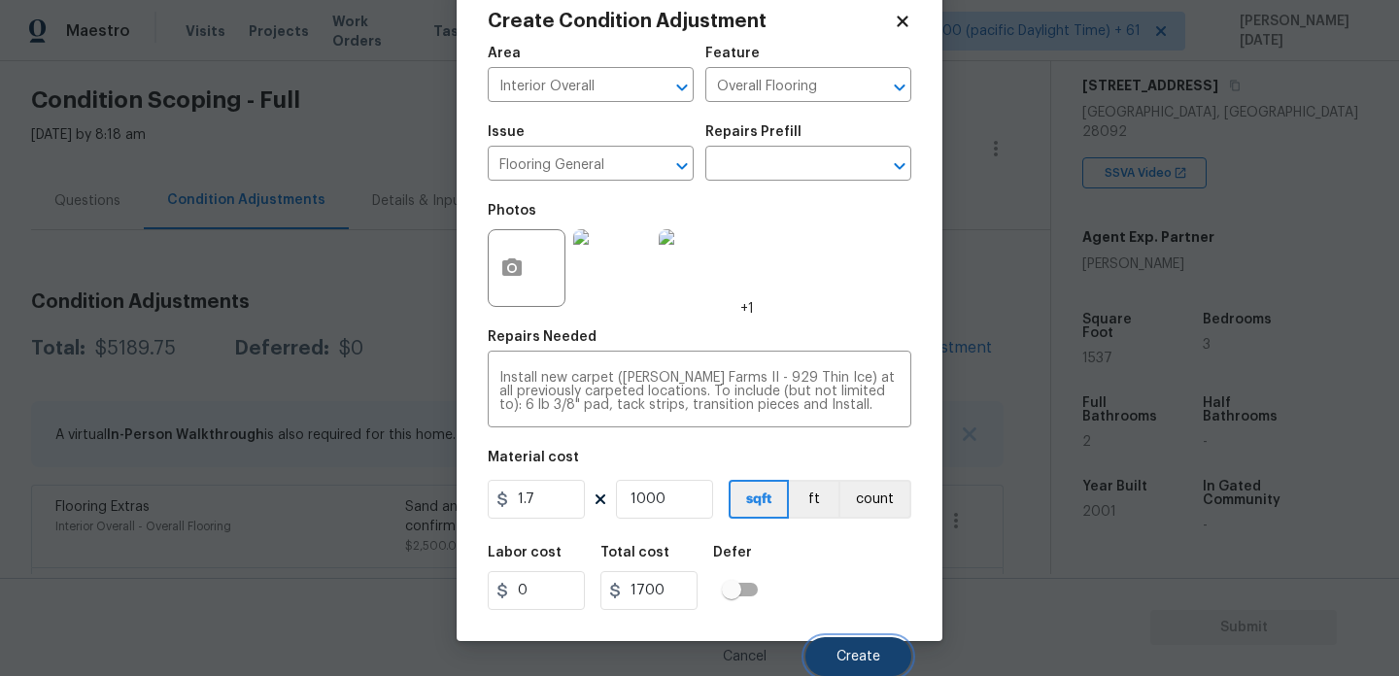
click at [857, 650] on span "Create" at bounding box center [859, 657] width 44 height 15
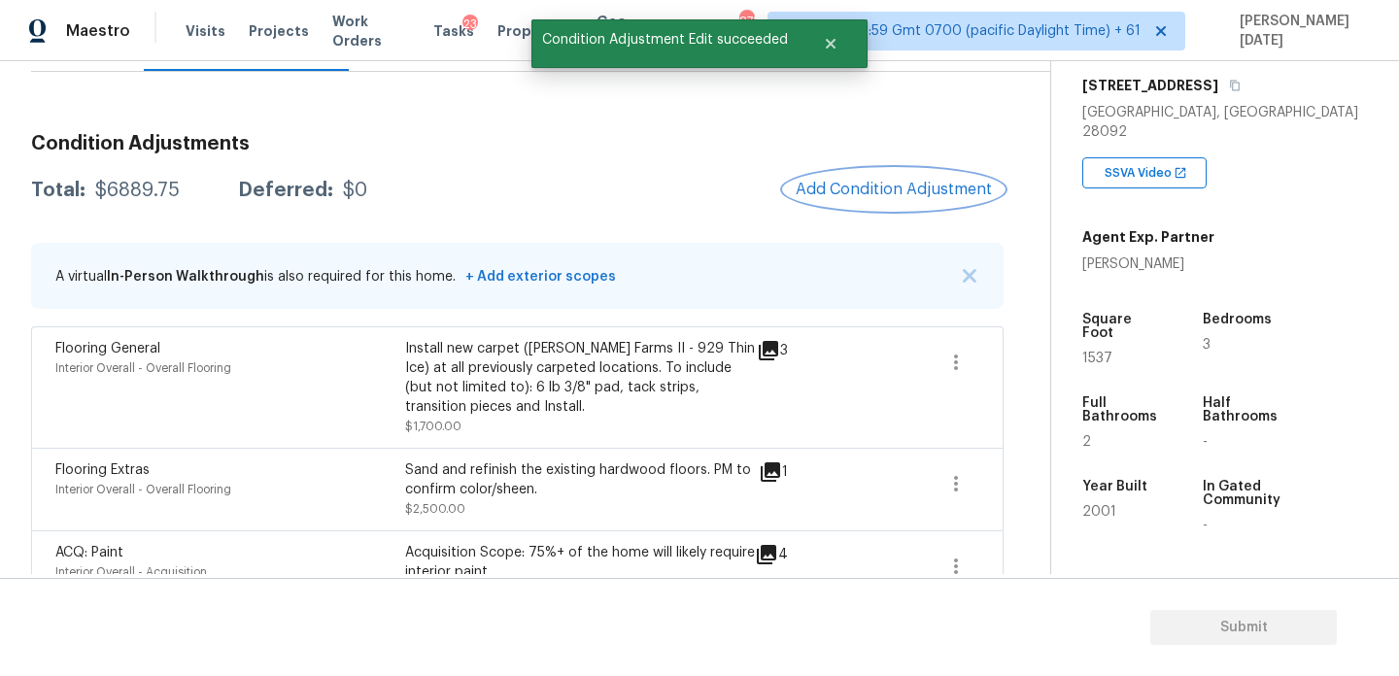
scroll to position [39, 0]
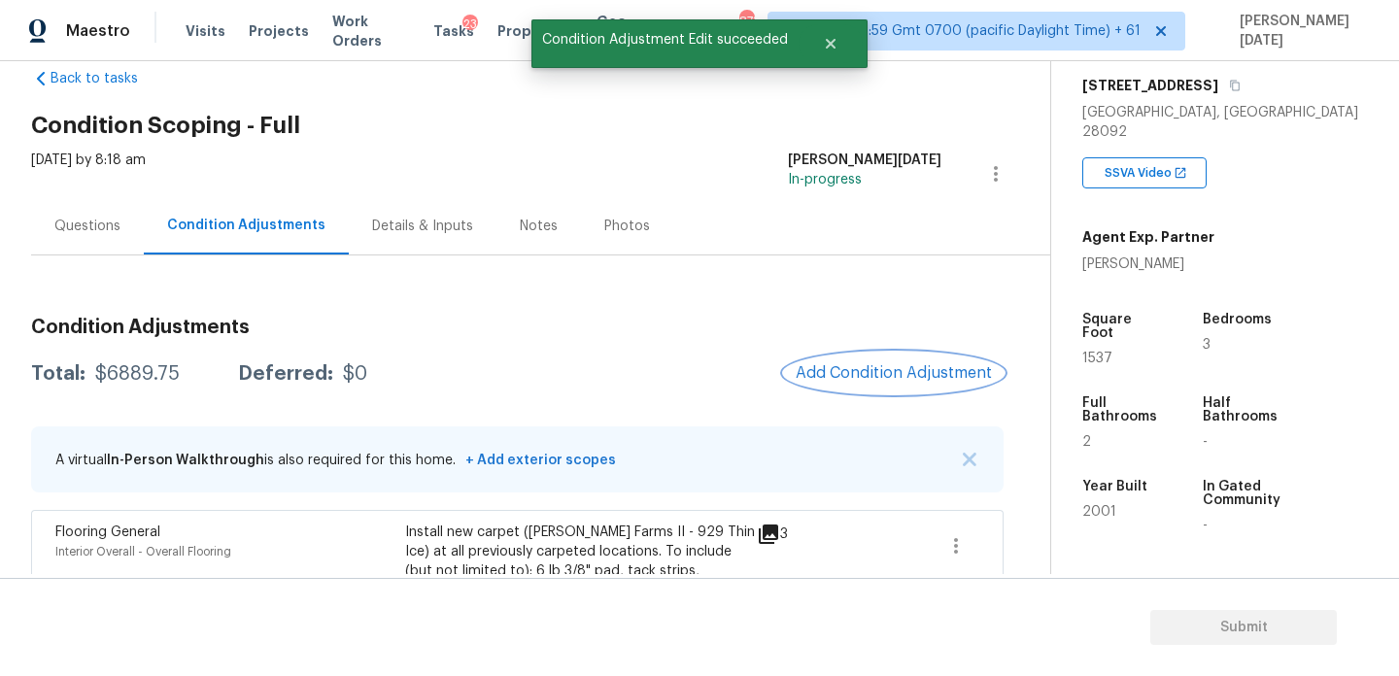
click at [826, 379] on span "Add Condition Adjustment" at bounding box center [894, 372] width 196 height 17
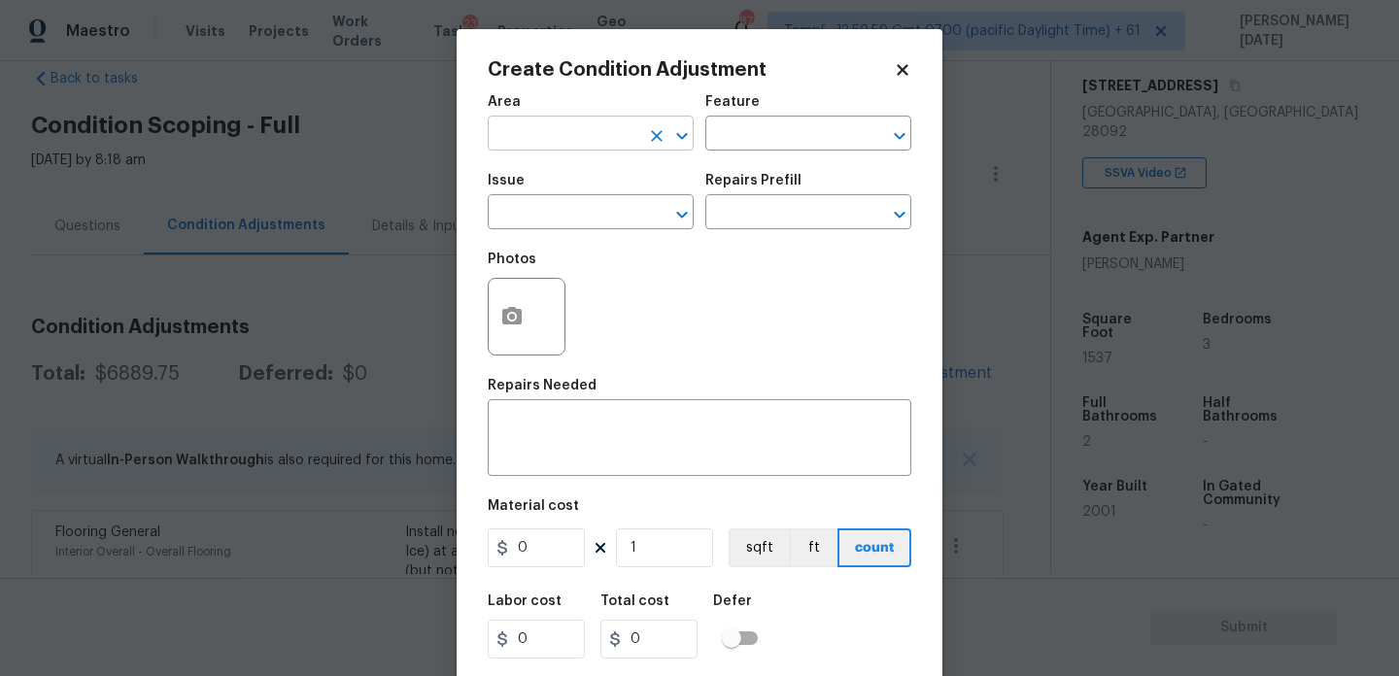
click at [526, 151] on input "text" at bounding box center [564, 136] width 152 height 30
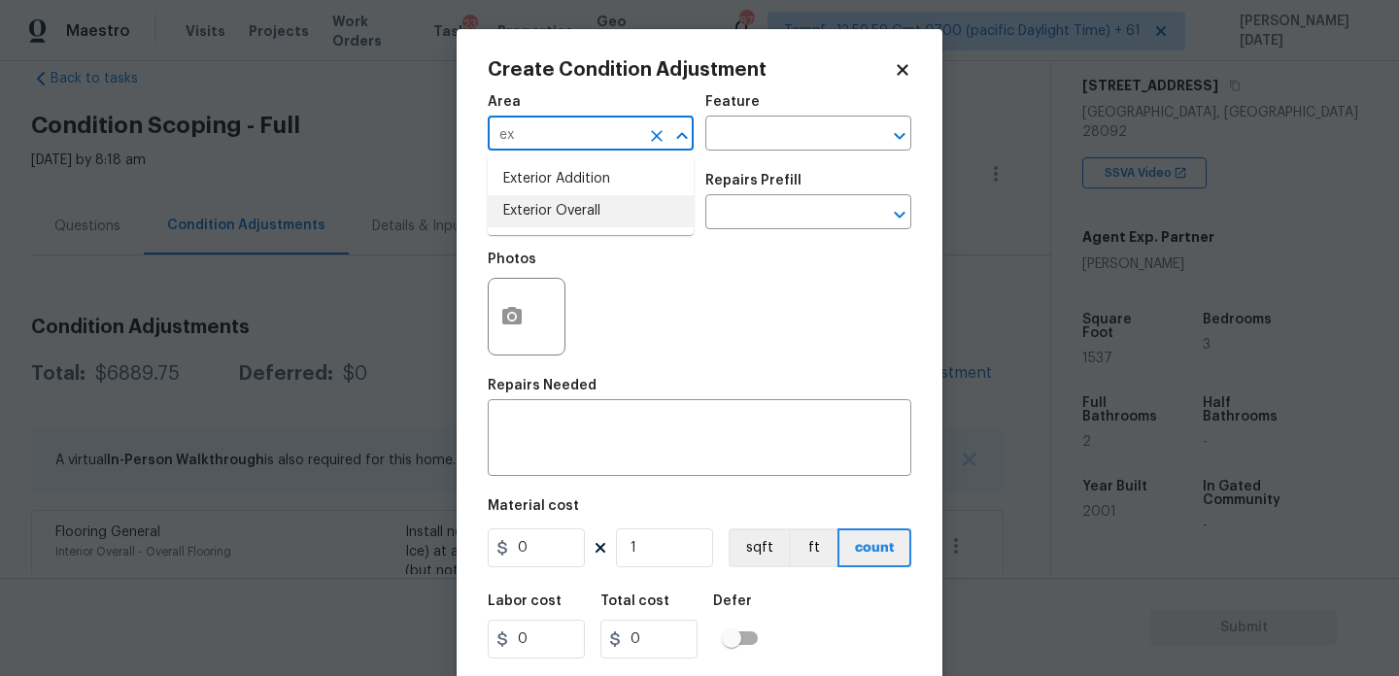
click at [541, 211] on li "Exterior Overall" at bounding box center [591, 211] width 206 height 32
type input "Exterior Overall"
click at [541, 211] on input "text" at bounding box center [564, 214] width 152 height 30
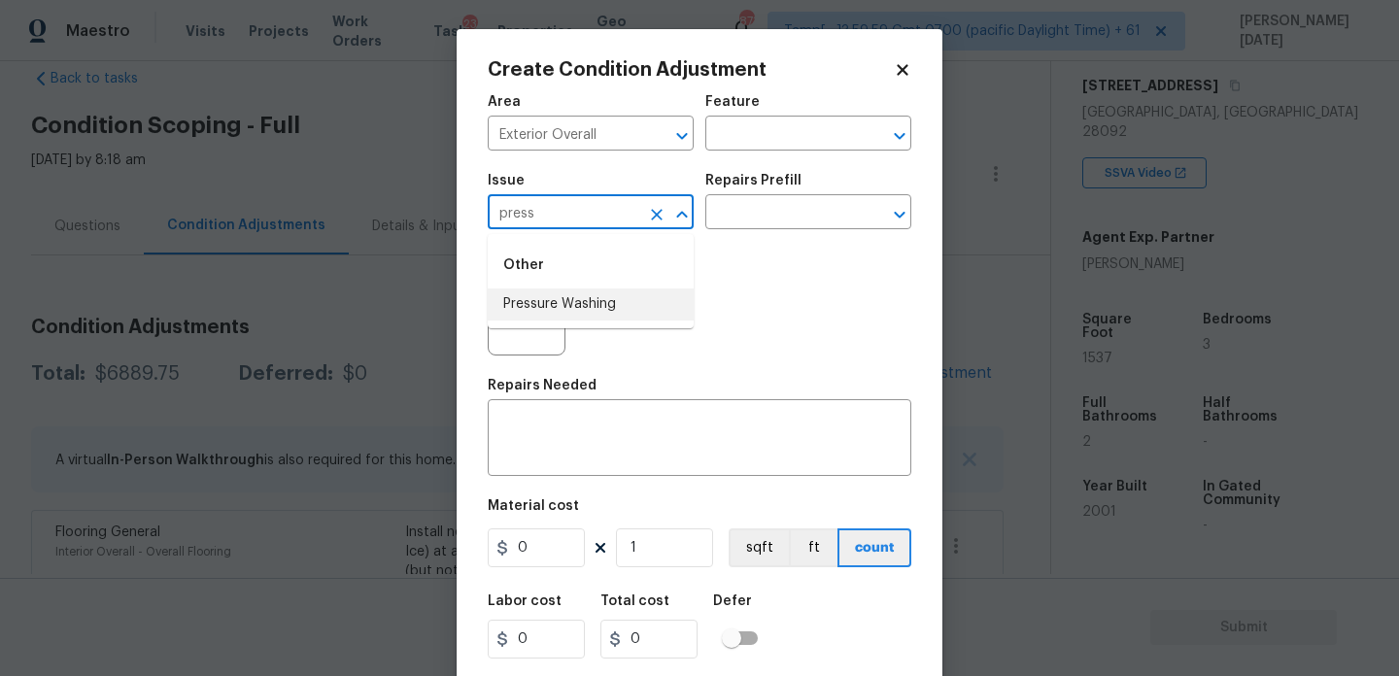
click at [573, 308] on li "Pressure Washing" at bounding box center [591, 305] width 206 height 32
type input "Pressure Washing"
click at [775, 220] on input "text" at bounding box center [782, 214] width 152 height 30
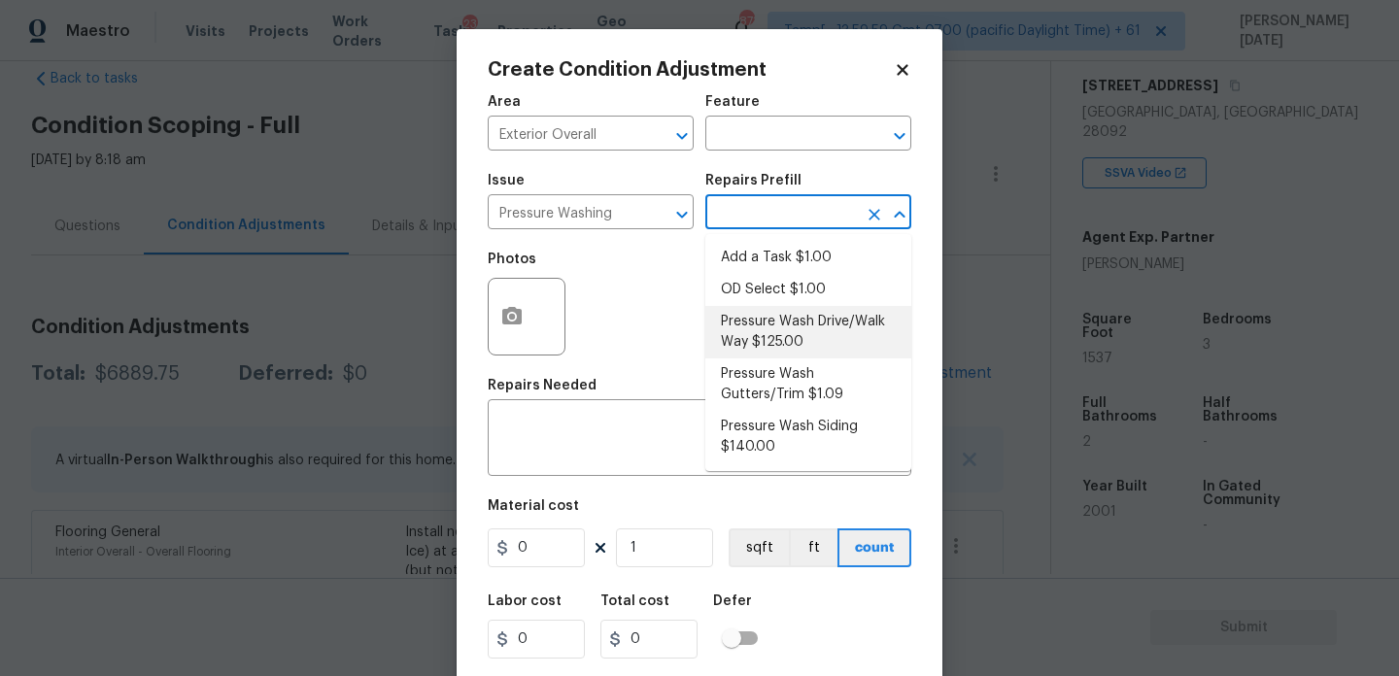
click at [788, 318] on li "Pressure Wash Drive/Walk Way $125.00" at bounding box center [809, 332] width 206 height 52
type input "Siding"
type textarea "Pressure wash the driveways/walkways as directed by the PM. Ensure that all deb…"
type input "125"
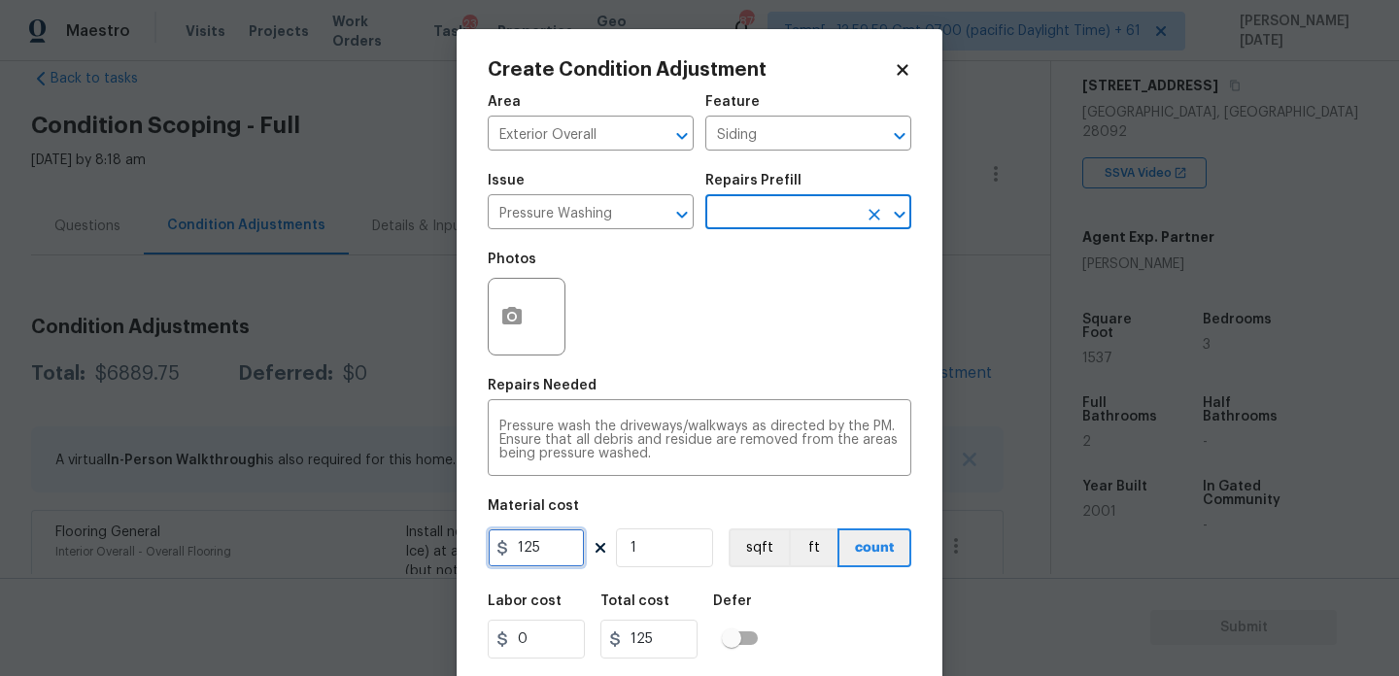
drag, startPoint x: 561, startPoint y: 544, endPoint x: 392, endPoint y: 544, distance: 169.1
click at [392, 544] on div "Create Condition Adjustment Area Exterior Overall ​ Feature Siding ​ Issue Pres…" at bounding box center [699, 338] width 1399 height 676
type input "200"
click at [671, 264] on div "Photos" at bounding box center [700, 304] width 424 height 126
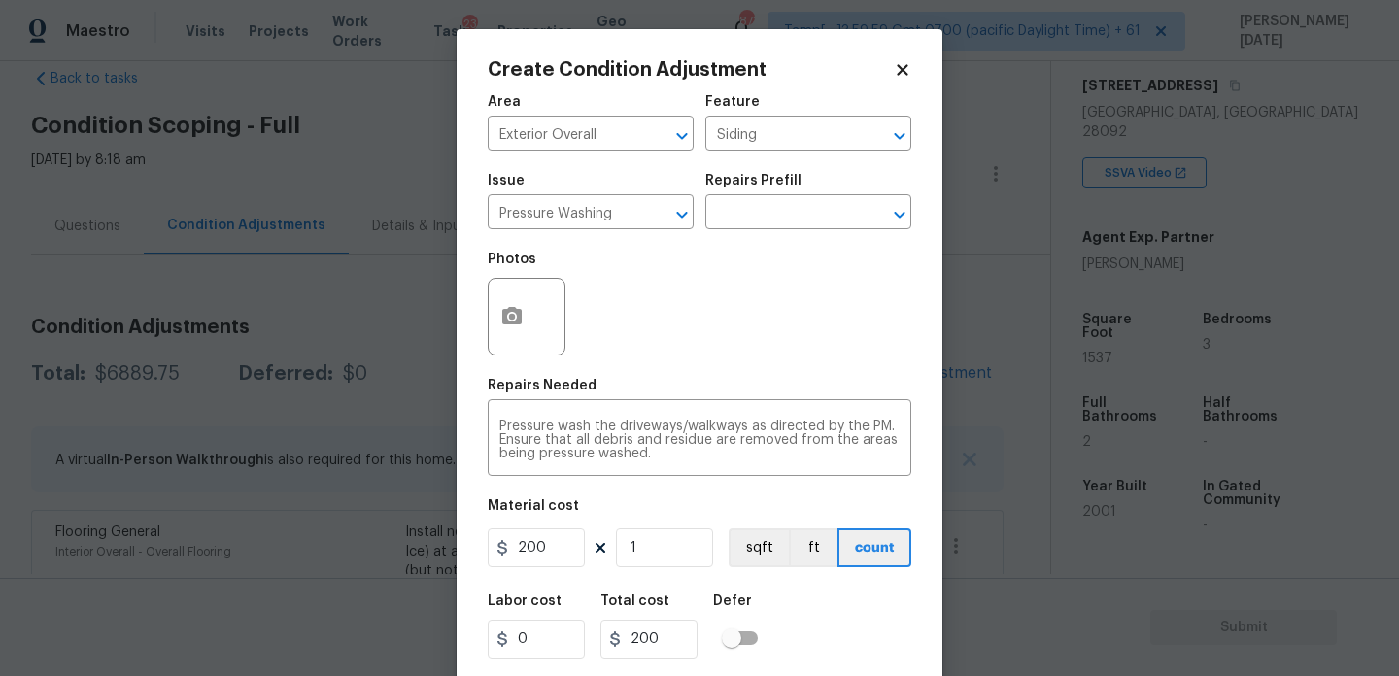
scroll to position [50, 0]
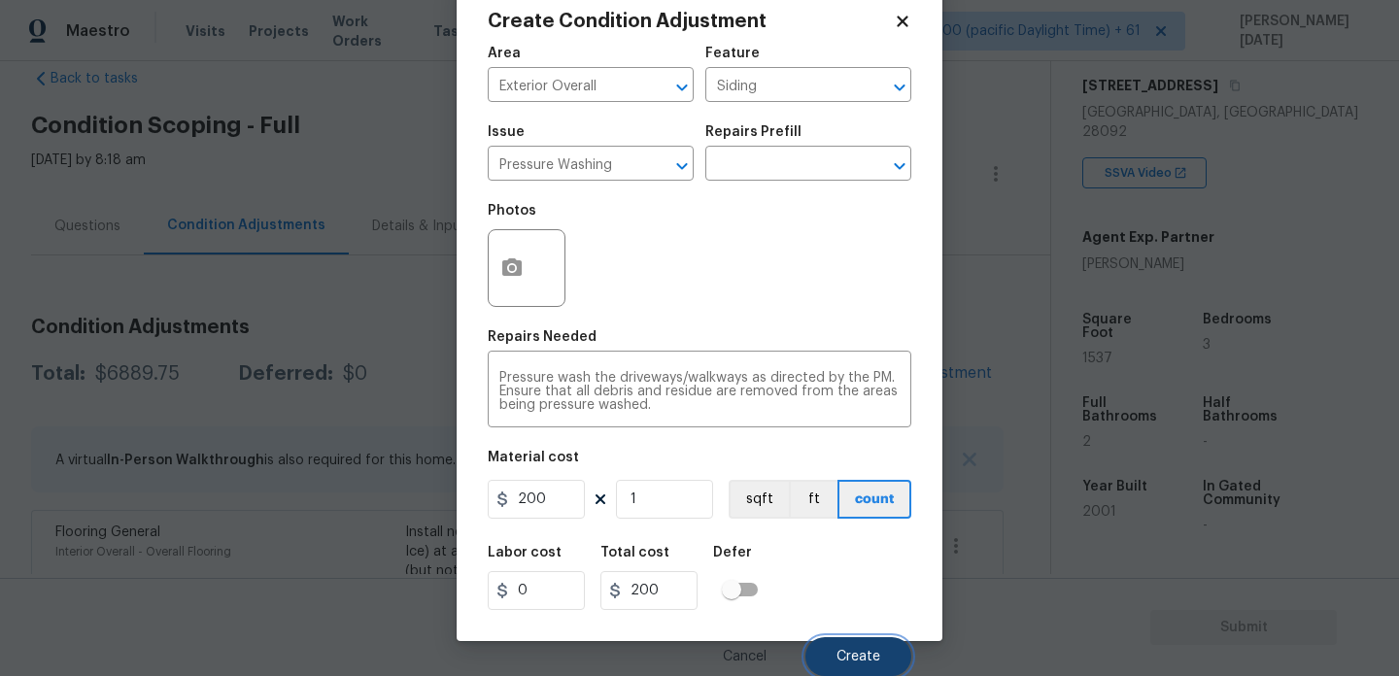
click at [856, 657] on span "Create" at bounding box center [859, 657] width 44 height 15
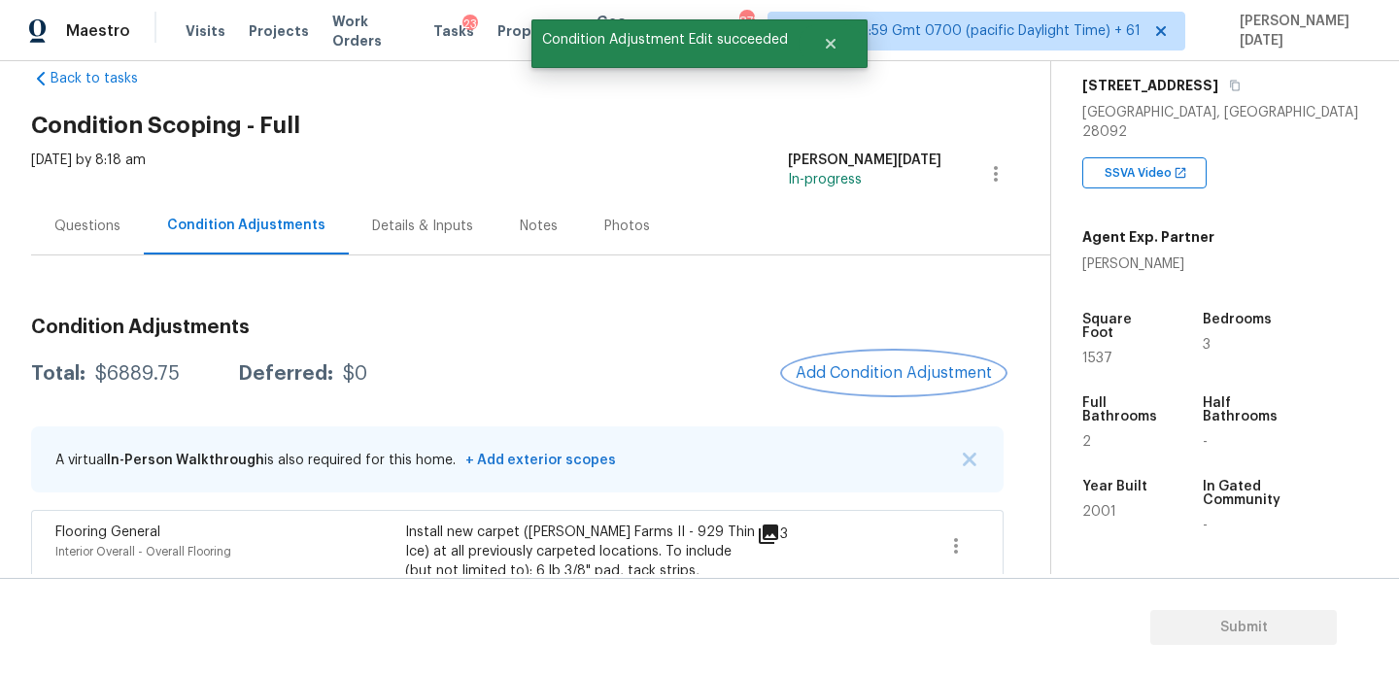
scroll to position [0, 0]
click at [905, 376] on span "Add Condition Adjustment" at bounding box center [894, 372] width 196 height 17
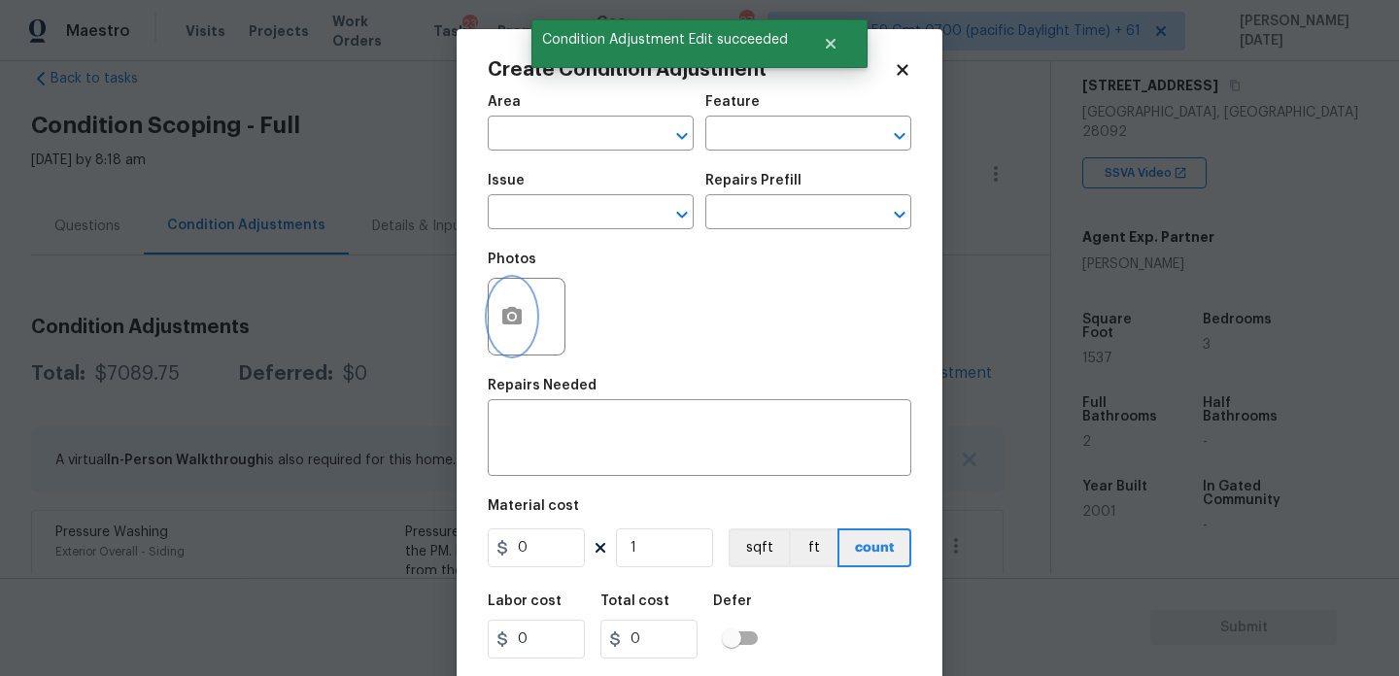
click at [511, 334] on button "button" at bounding box center [512, 317] width 47 height 76
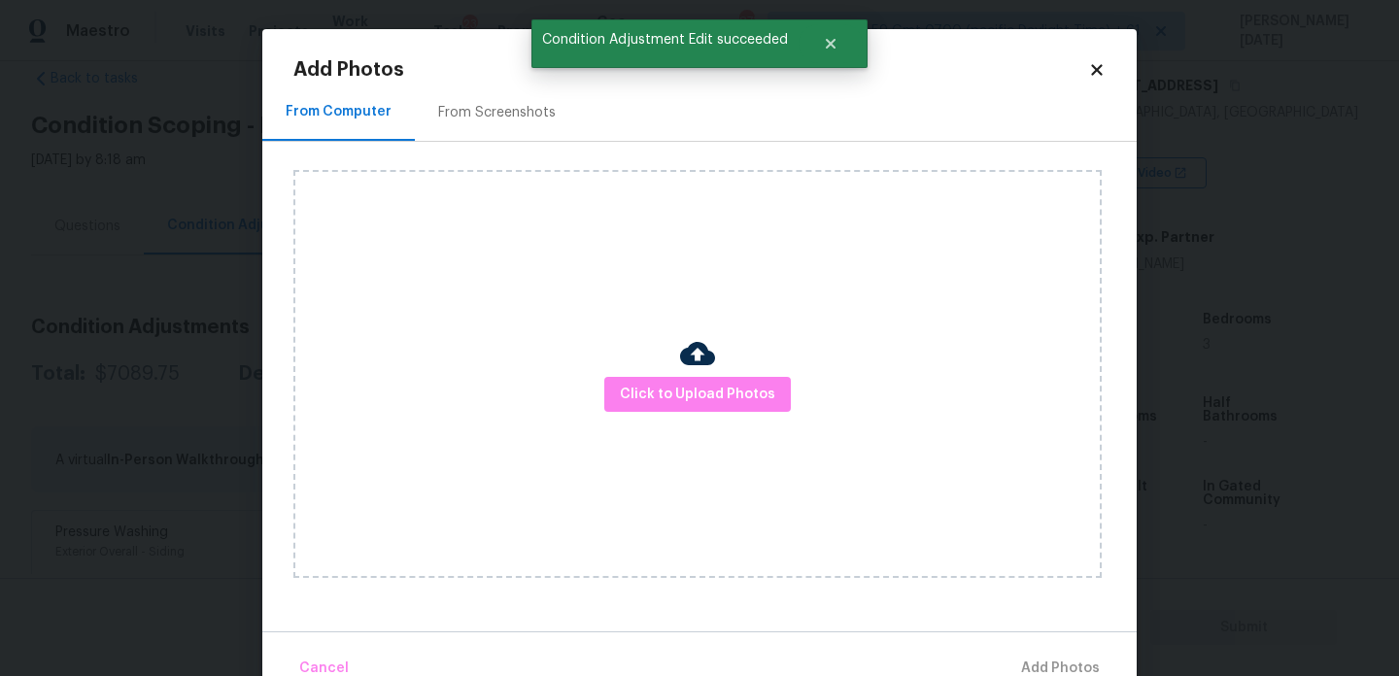
click at [497, 107] on div "From Screenshots" at bounding box center [497, 112] width 118 height 19
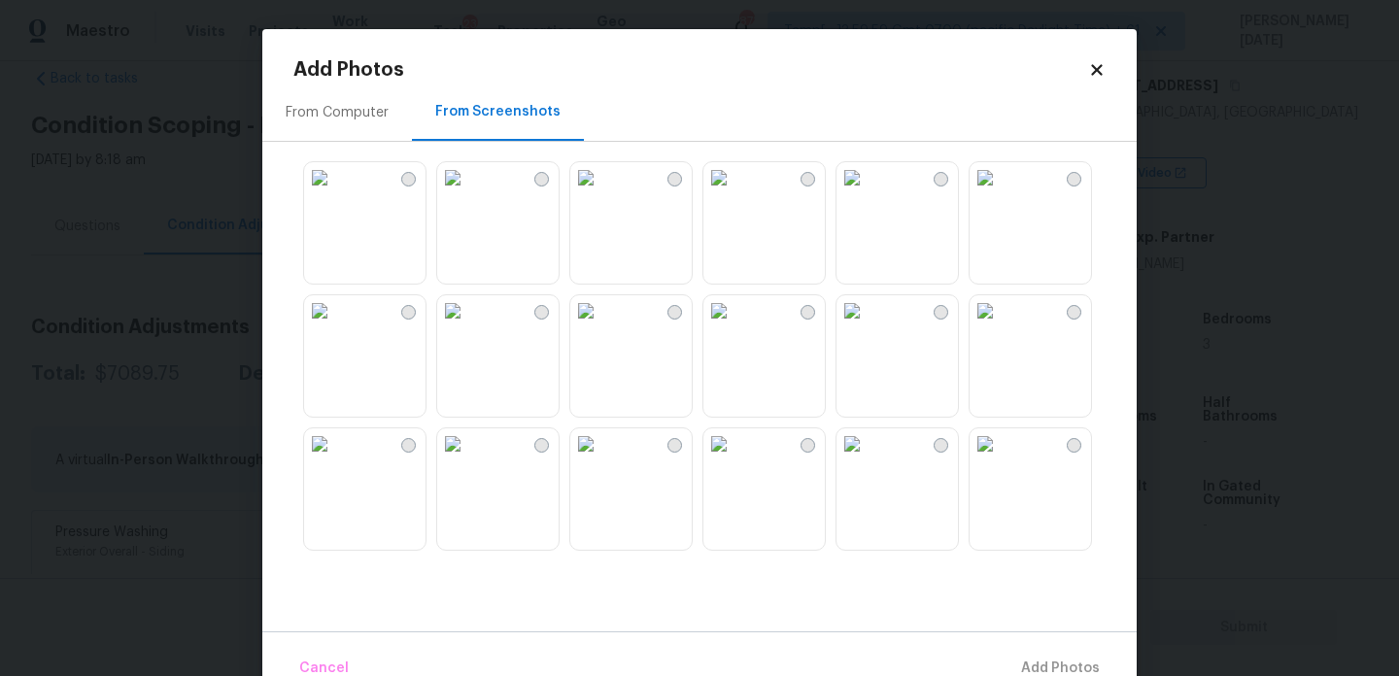
click at [735, 193] on img at bounding box center [719, 177] width 31 height 31
click at [594, 193] on img at bounding box center [585, 177] width 31 height 31
click at [468, 193] on img at bounding box center [452, 177] width 31 height 31
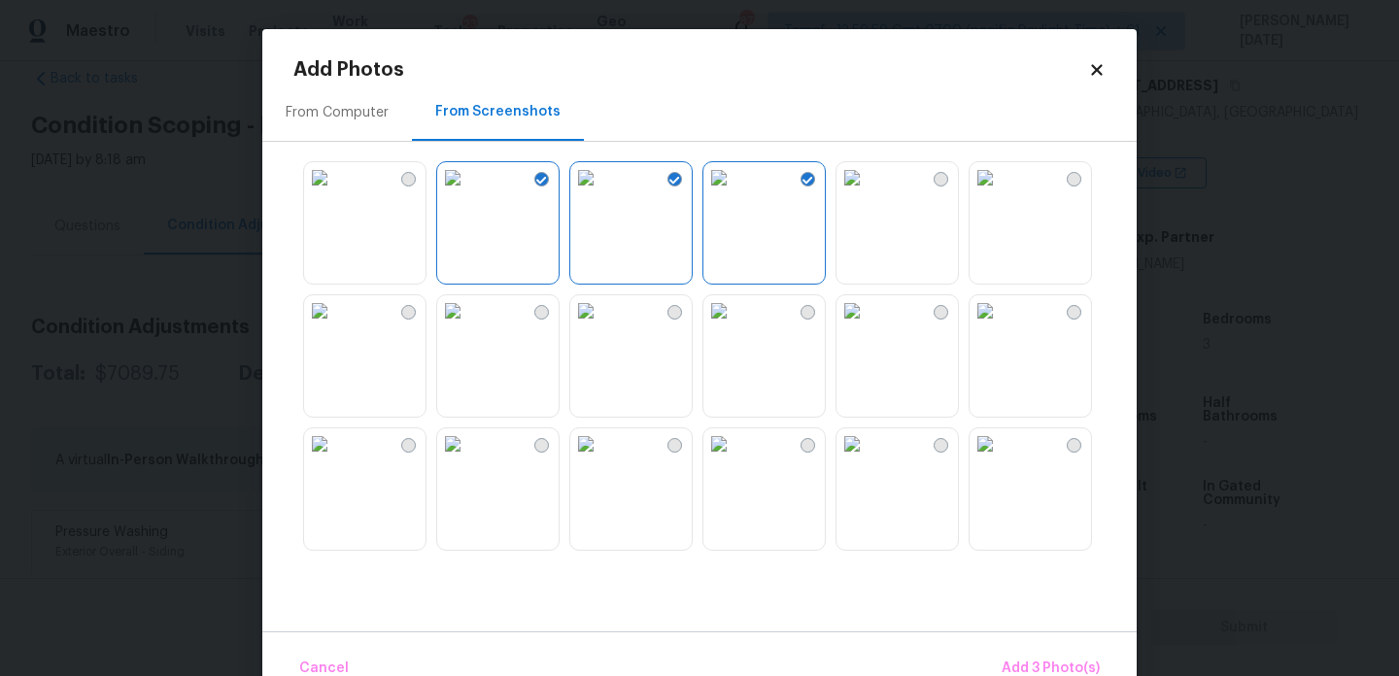
click at [468, 327] on img at bounding box center [452, 310] width 31 height 31
click at [602, 327] on img at bounding box center [585, 310] width 31 height 31
click at [735, 460] on img at bounding box center [719, 444] width 31 height 31
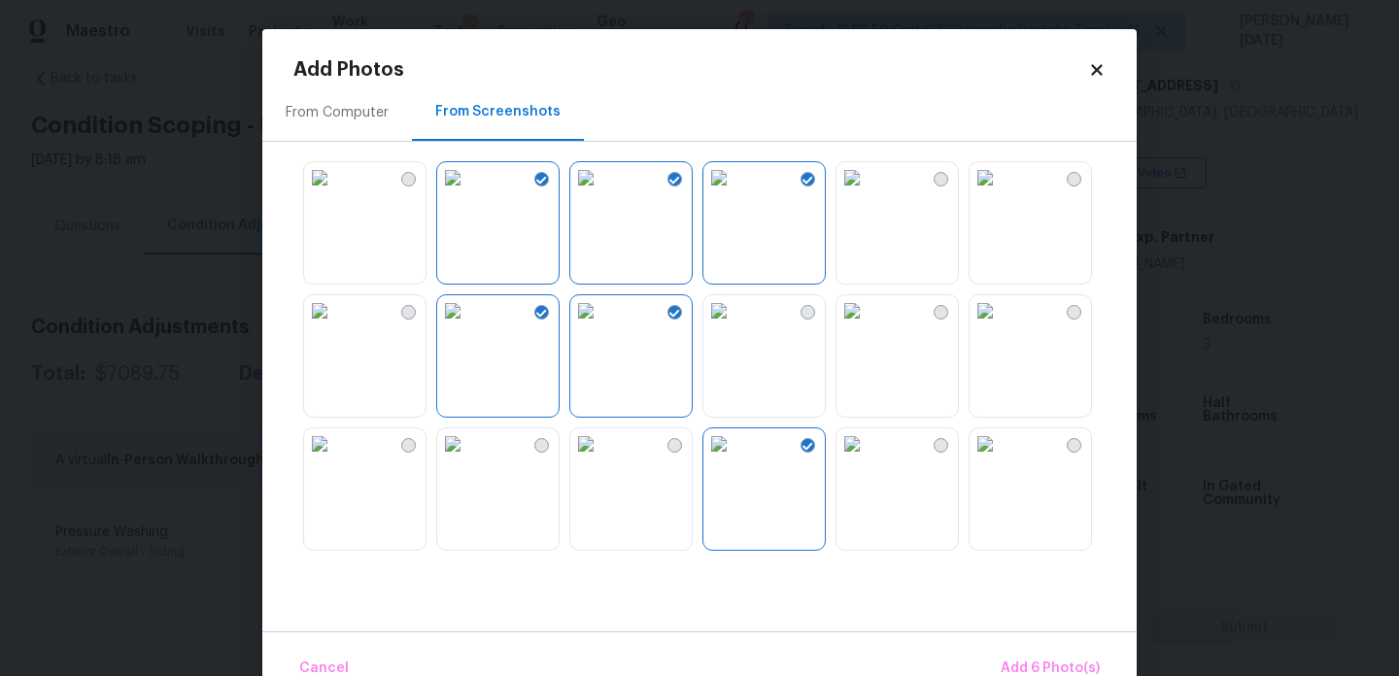
click at [602, 460] on img at bounding box center [585, 444] width 31 height 31
click at [868, 460] on img at bounding box center [852, 444] width 31 height 31
click at [868, 193] on img at bounding box center [852, 177] width 31 height 31
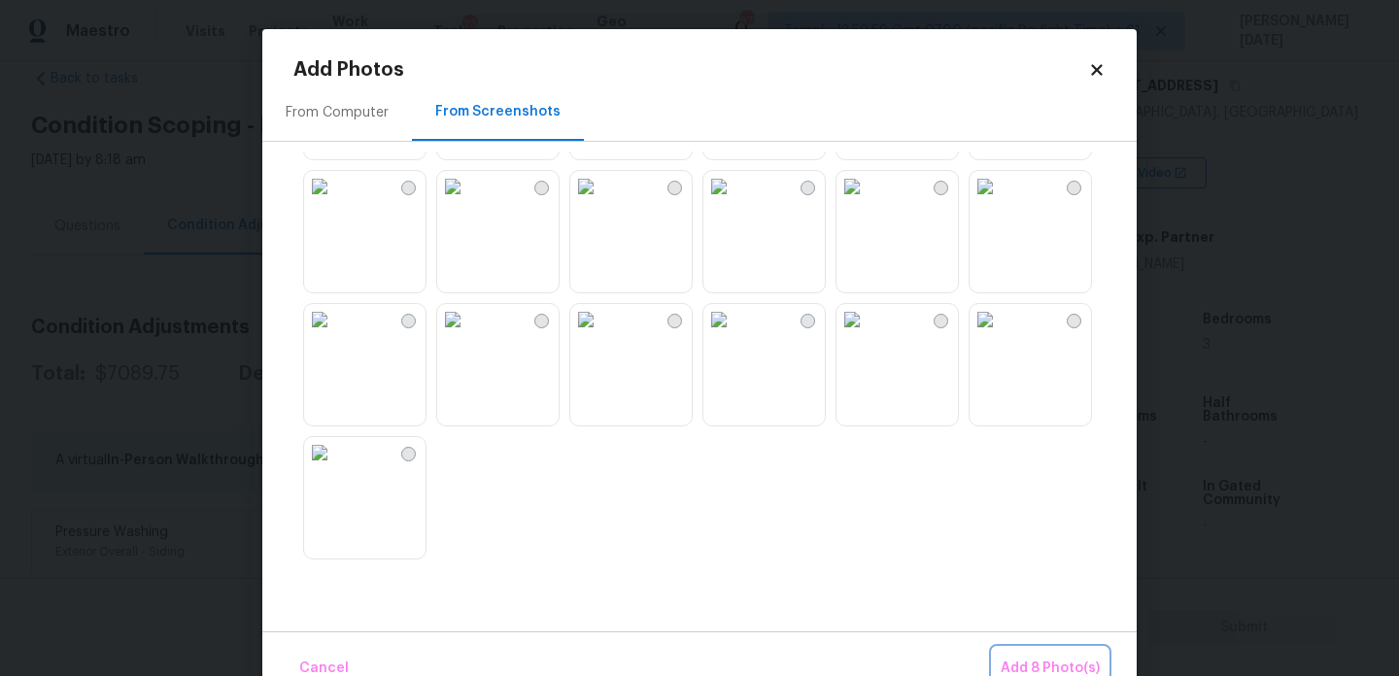
click at [1085, 665] on span "Add 8 Photo(s)" at bounding box center [1050, 669] width 99 height 24
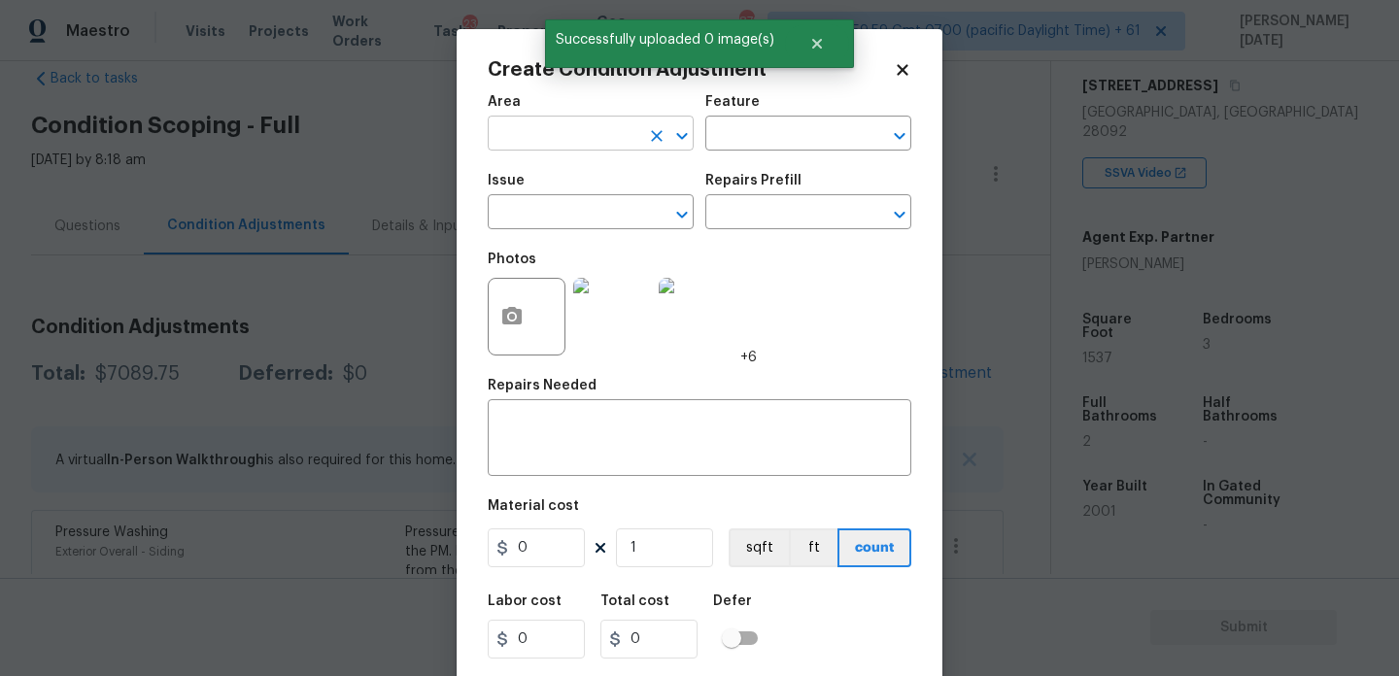
click at [581, 138] on input "text" at bounding box center [564, 136] width 152 height 30
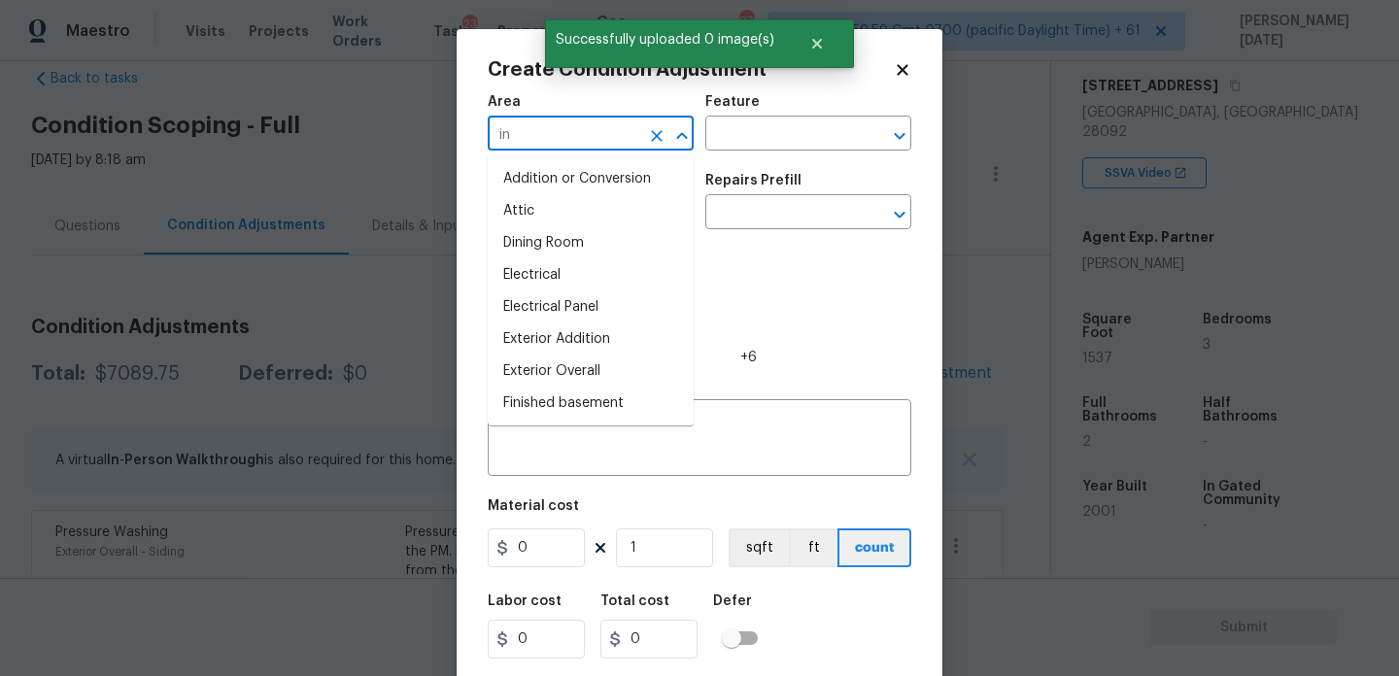
type input "int"
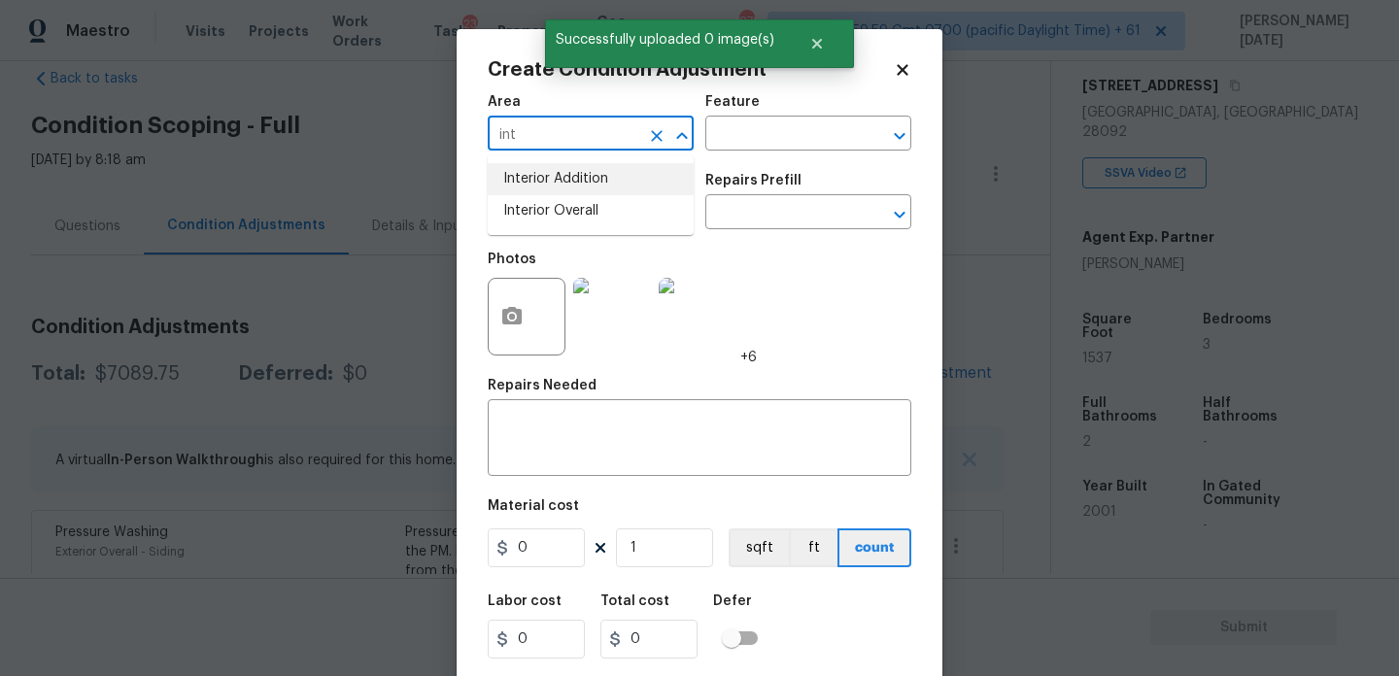
click at [645, 131] on button "Clear" at bounding box center [656, 135] width 27 height 27
click at [560, 213] on li "Exterior Overall" at bounding box center [591, 211] width 206 height 32
type input "Exterior Overall"
click at [560, 213] on input "text" at bounding box center [564, 214] width 152 height 30
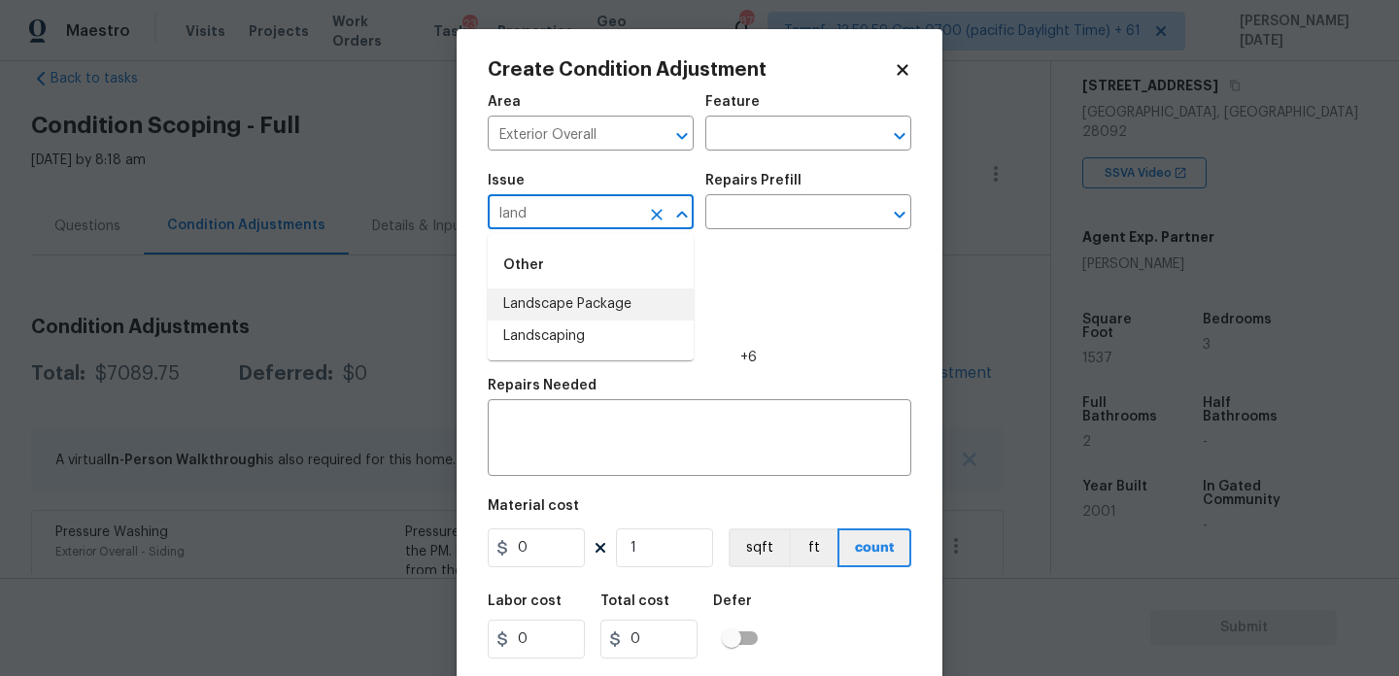
click at [576, 302] on li "Landscape Package" at bounding box center [591, 305] width 206 height 32
type input "Landscape Package"
click at [756, 203] on input "text" at bounding box center [782, 214] width 152 height 30
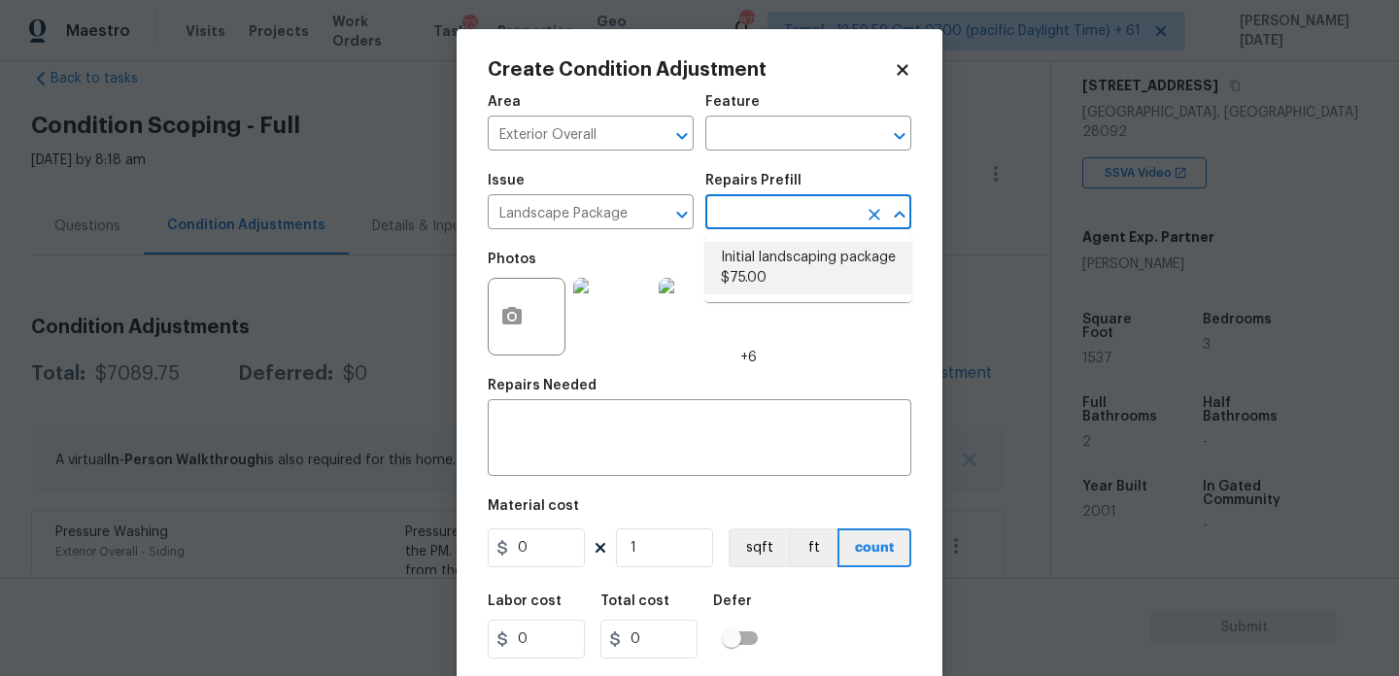
click at [766, 283] on li "Initial landscaping package $75.00" at bounding box center [809, 268] width 206 height 52
type input "Home Readiness Packages"
type textarea "Mowing of grass up to 6" in height. Mow, edge along driveways & sidewalks, trim…"
type input "75"
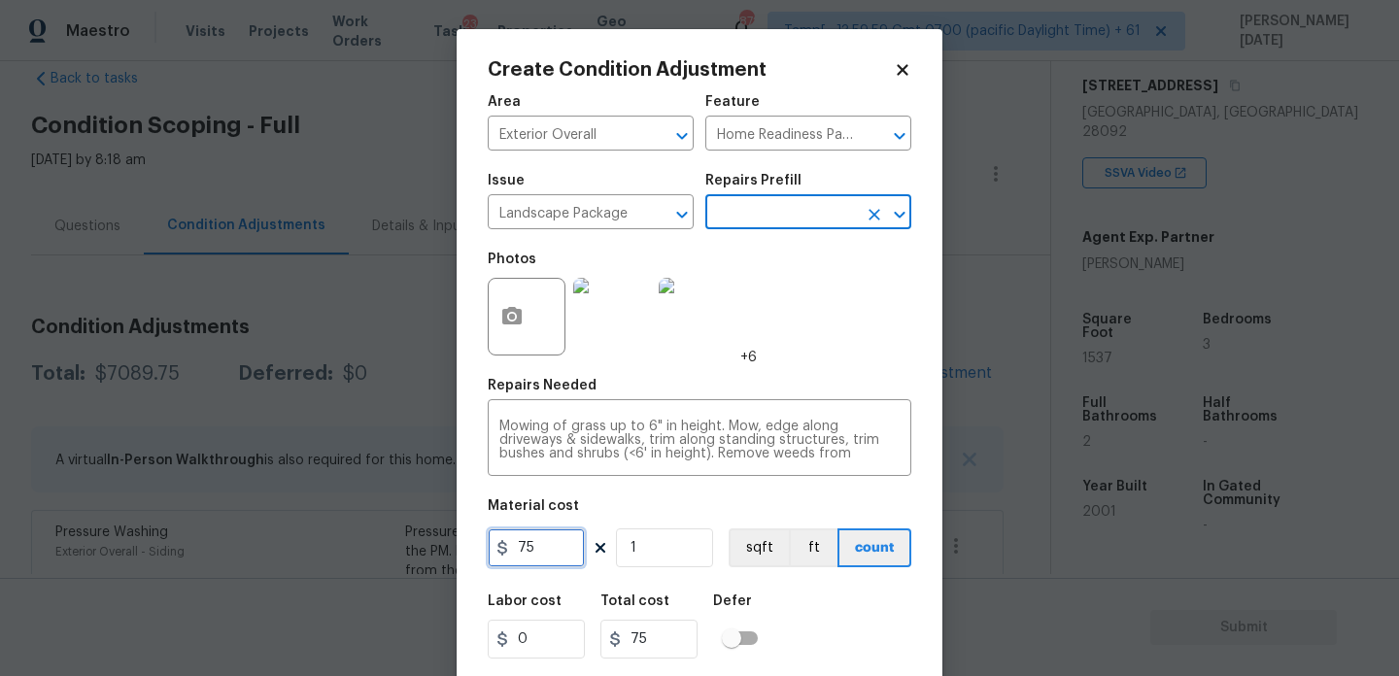
click at [582, 536] on input "75" at bounding box center [536, 548] width 97 height 39
type input "750"
click at [798, 372] on div "Area Exterior Overall ​ Feature Home Readiness Packages ​ Issue Landscape Packa…" at bounding box center [700, 404] width 424 height 641
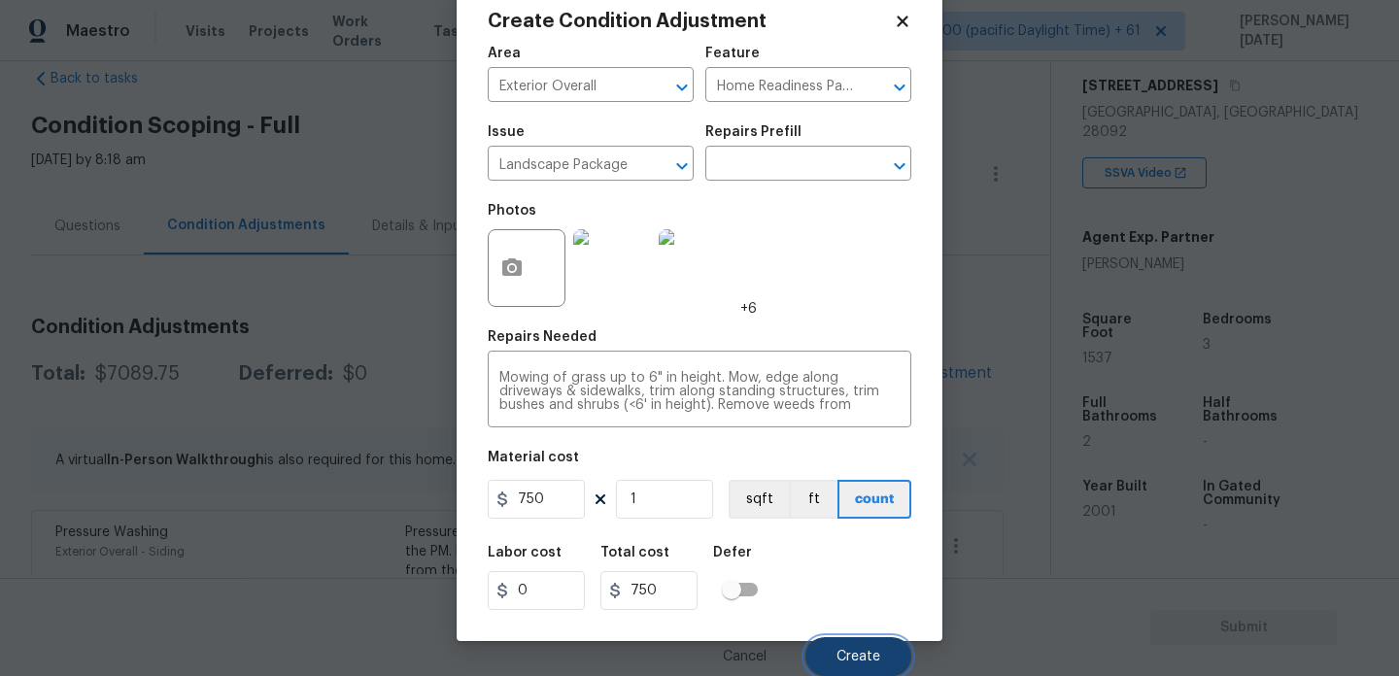
click at [848, 659] on span "Create" at bounding box center [859, 657] width 44 height 15
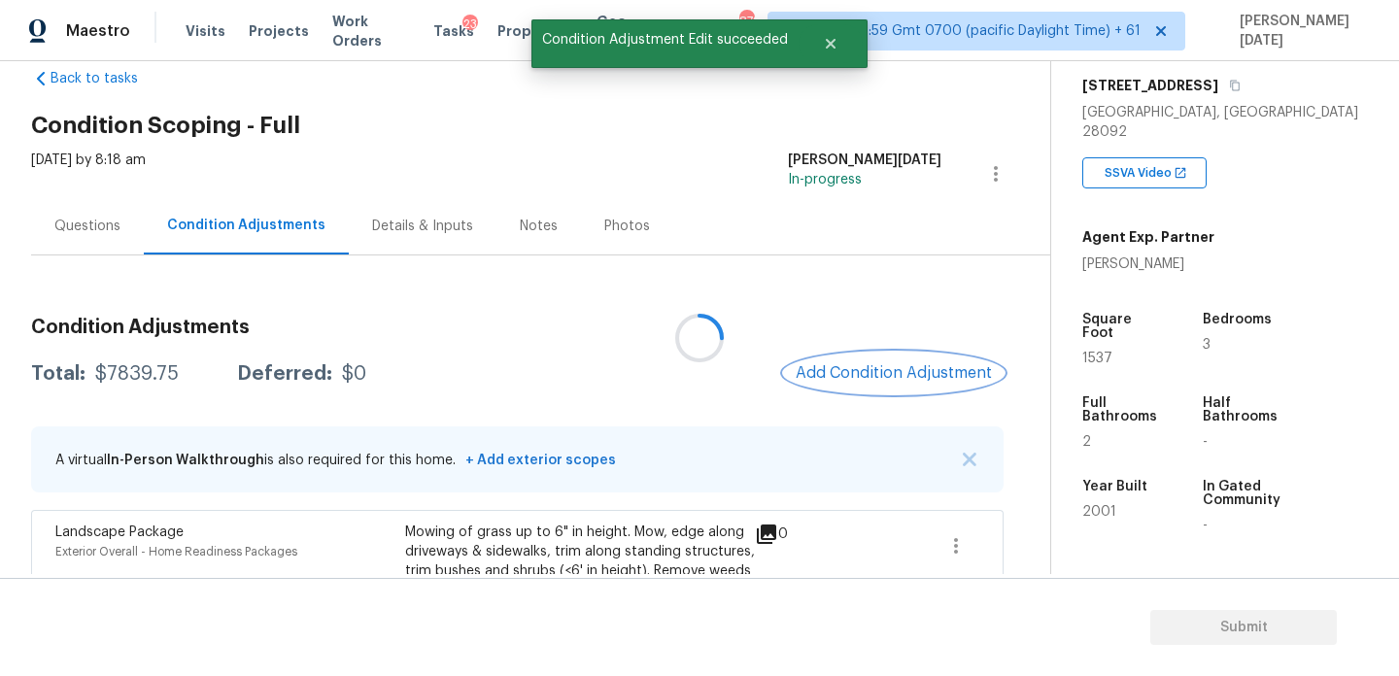
scroll to position [0, 0]
click at [847, 358] on button "Add Condition Adjustment" at bounding box center [894, 373] width 220 height 41
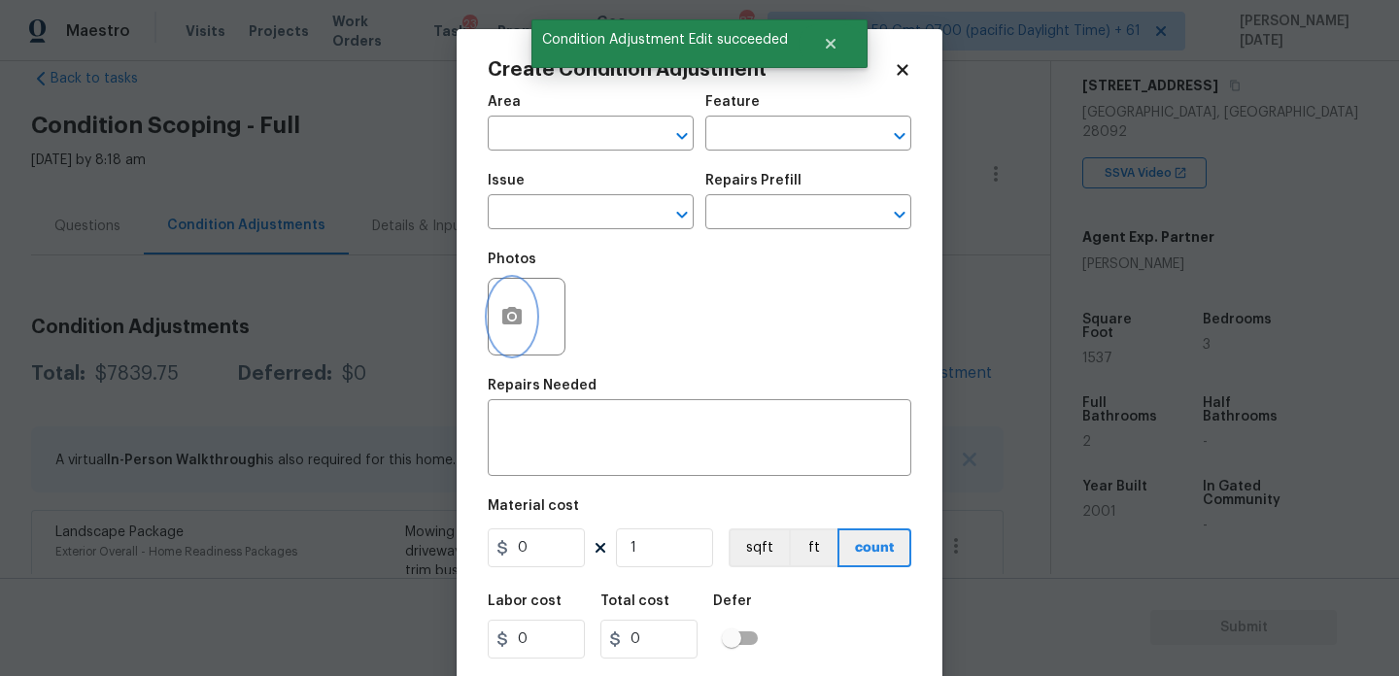
click at [533, 319] on button "button" at bounding box center [512, 317] width 47 height 76
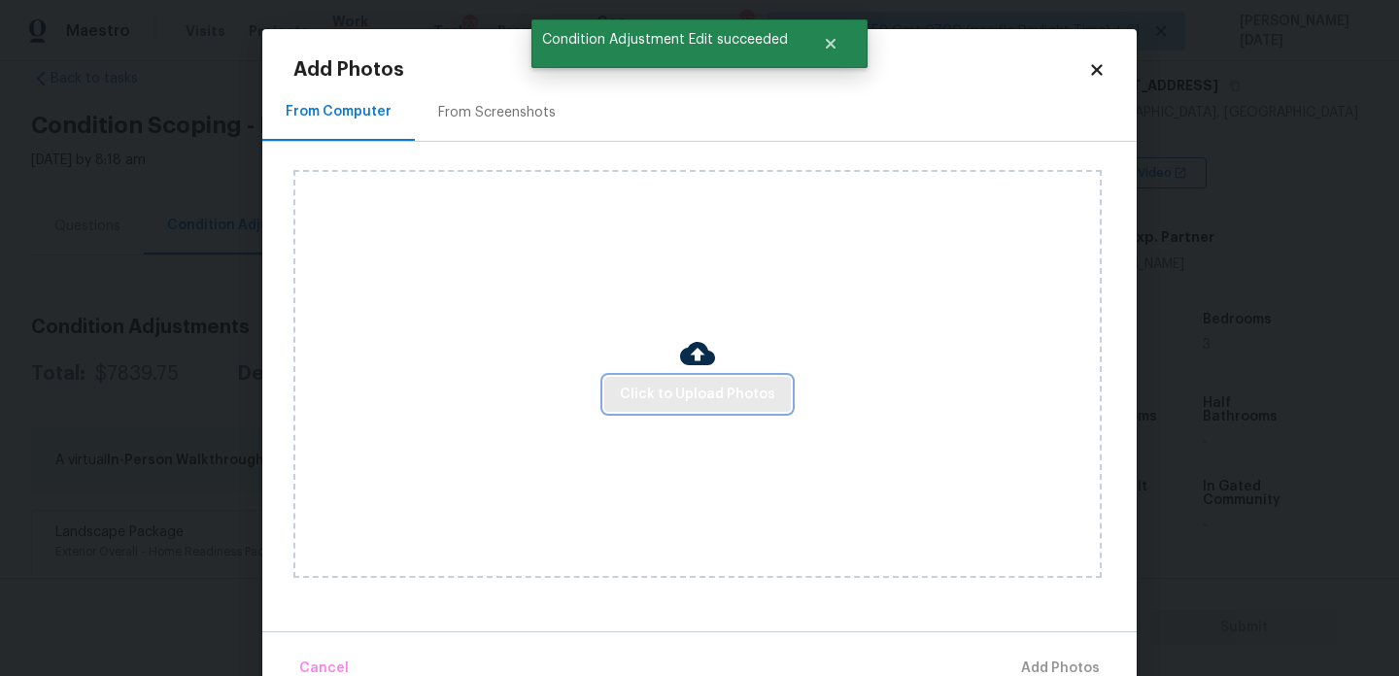
click at [657, 391] on span "Click to Upload Photos" at bounding box center [697, 395] width 155 height 24
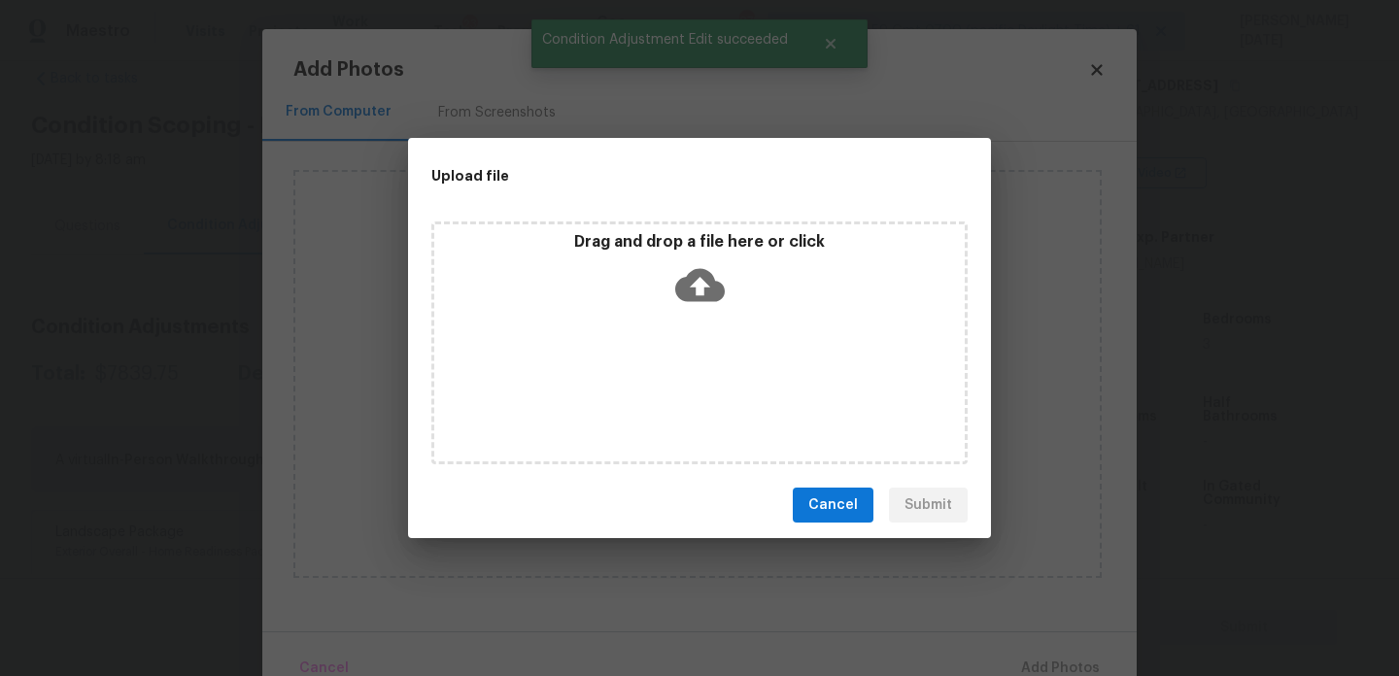
click at [657, 391] on div "Drag and drop a file here or click" at bounding box center [699, 343] width 536 height 243
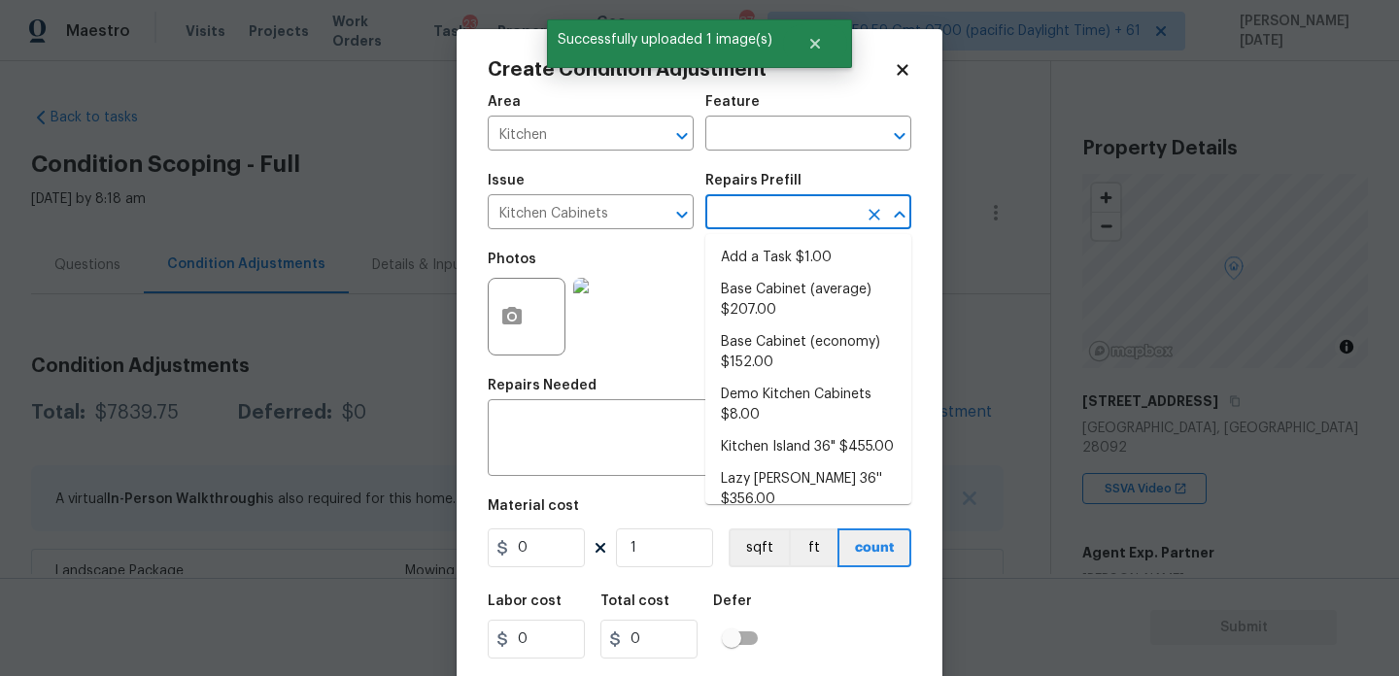
scroll to position [316, 0]
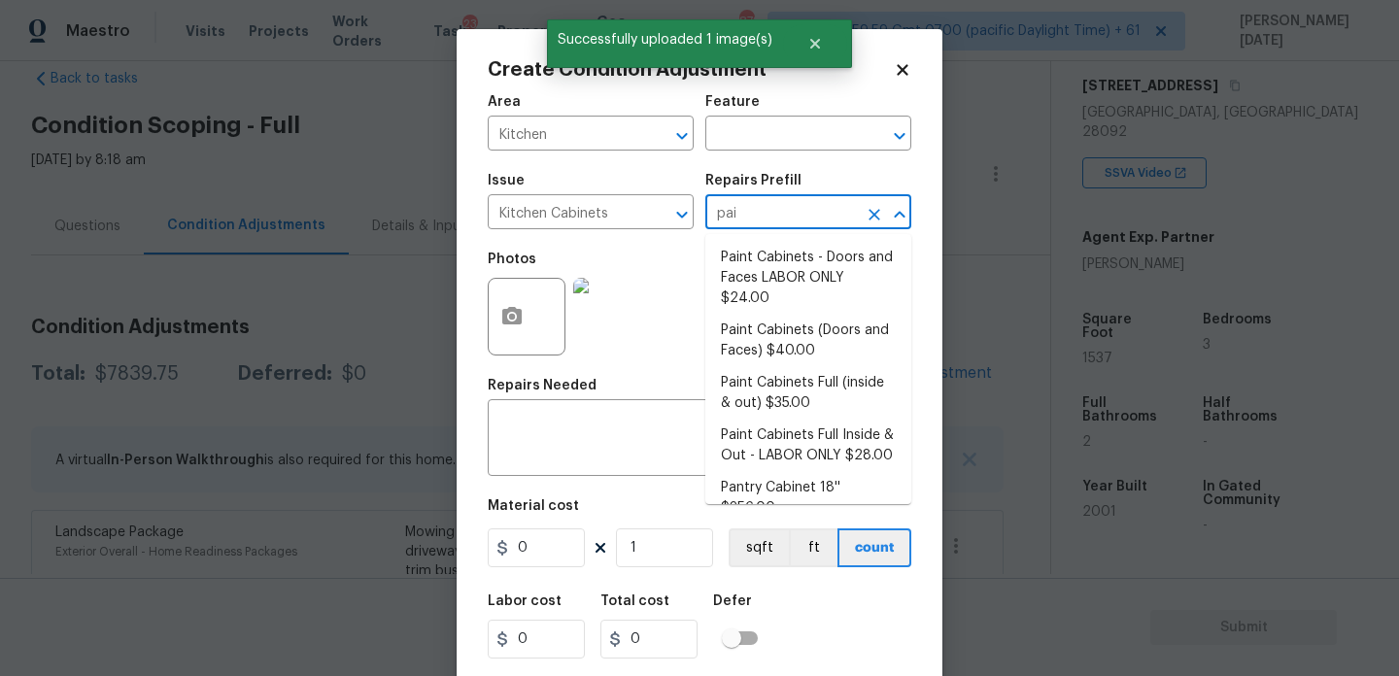
type input "pain"
type input "t"
type input "paint"
click at [789, 274] on li "Paint Cabinets - Doors and Faces LABOR ONLY $24.00" at bounding box center [809, 278] width 206 height 73
type input "Cabinets"
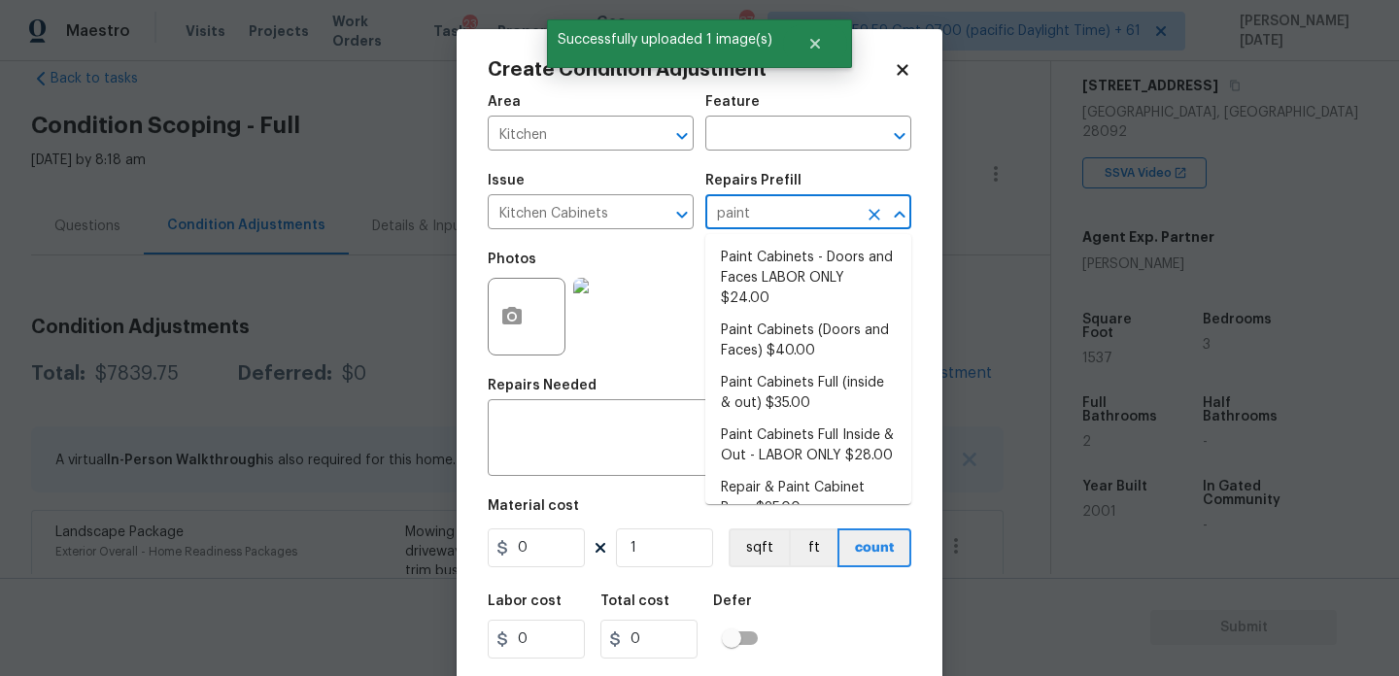
type input "24"
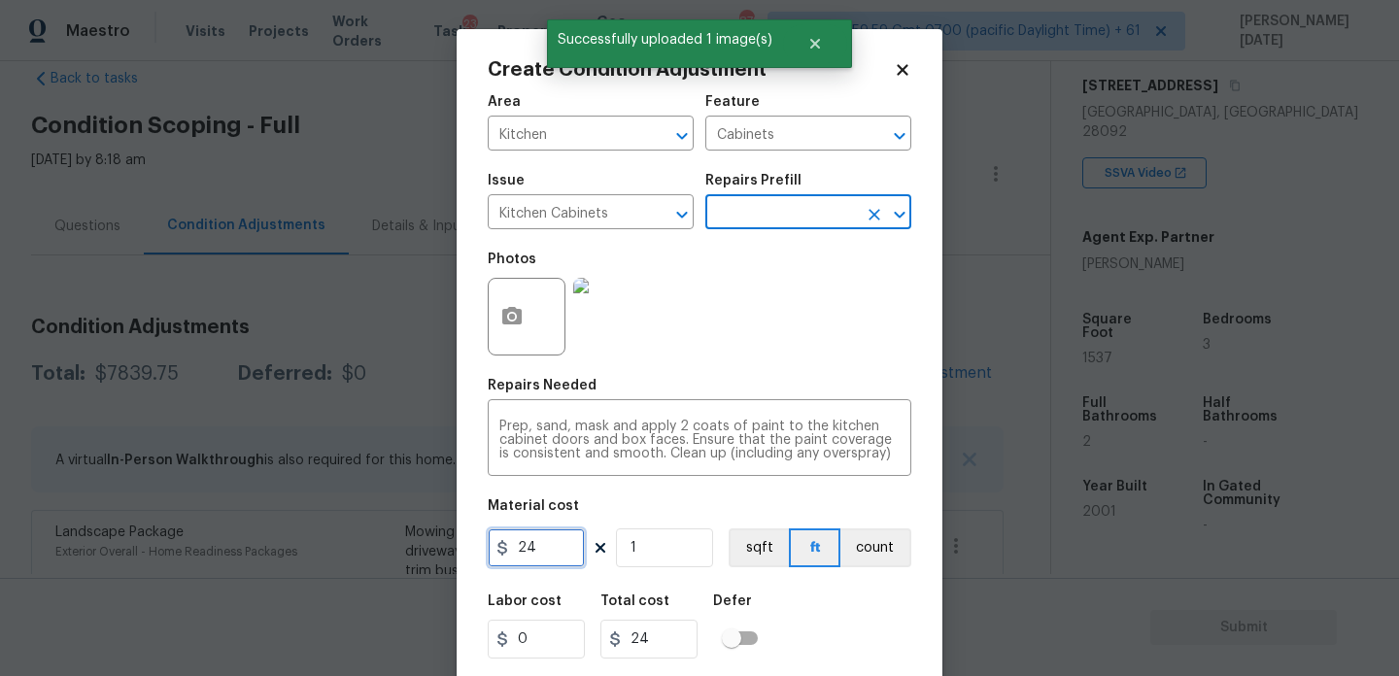
drag, startPoint x: 538, startPoint y: 551, endPoint x: 431, endPoint y: 544, distance: 107.1
click at [431, 551] on div "Create Condition Adjustment Area Kitchen ​ Feature Cabinets ​ Issue Kitchen Cab…" at bounding box center [699, 338] width 1399 height 676
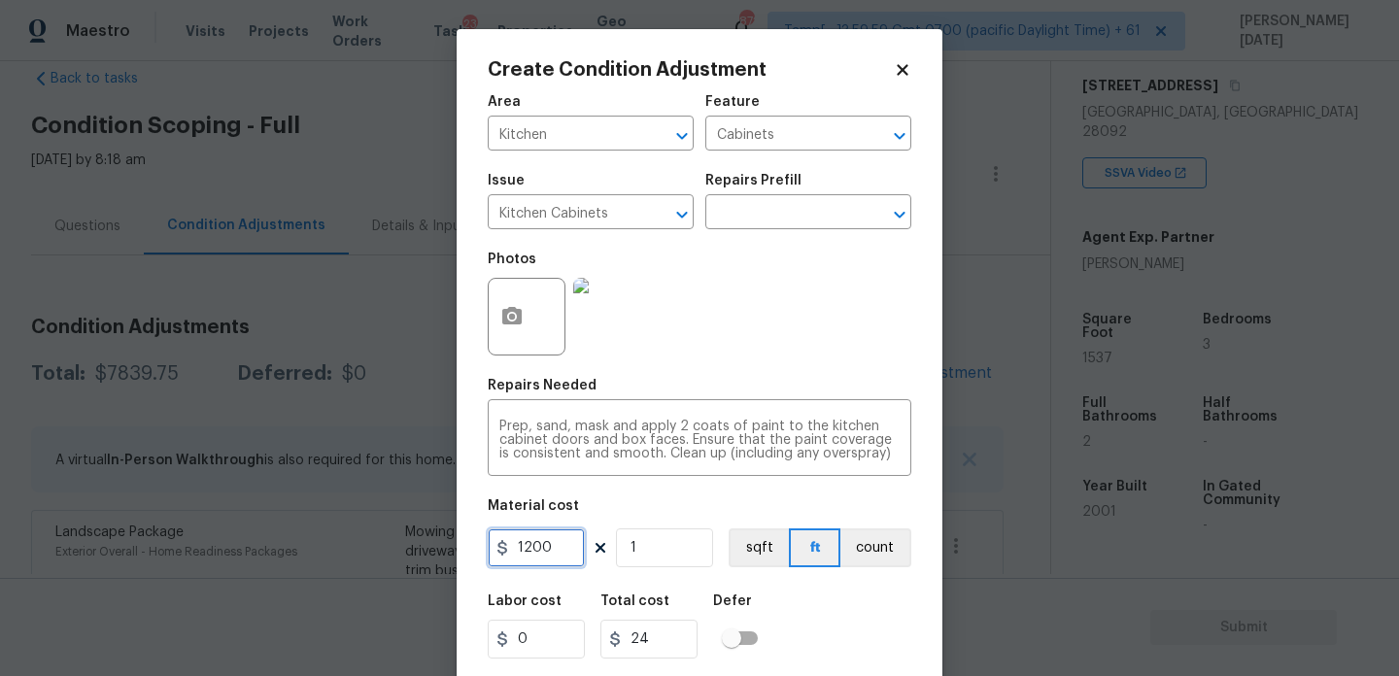
type input "1200"
click at [842, 313] on div "Photos" at bounding box center [700, 304] width 424 height 126
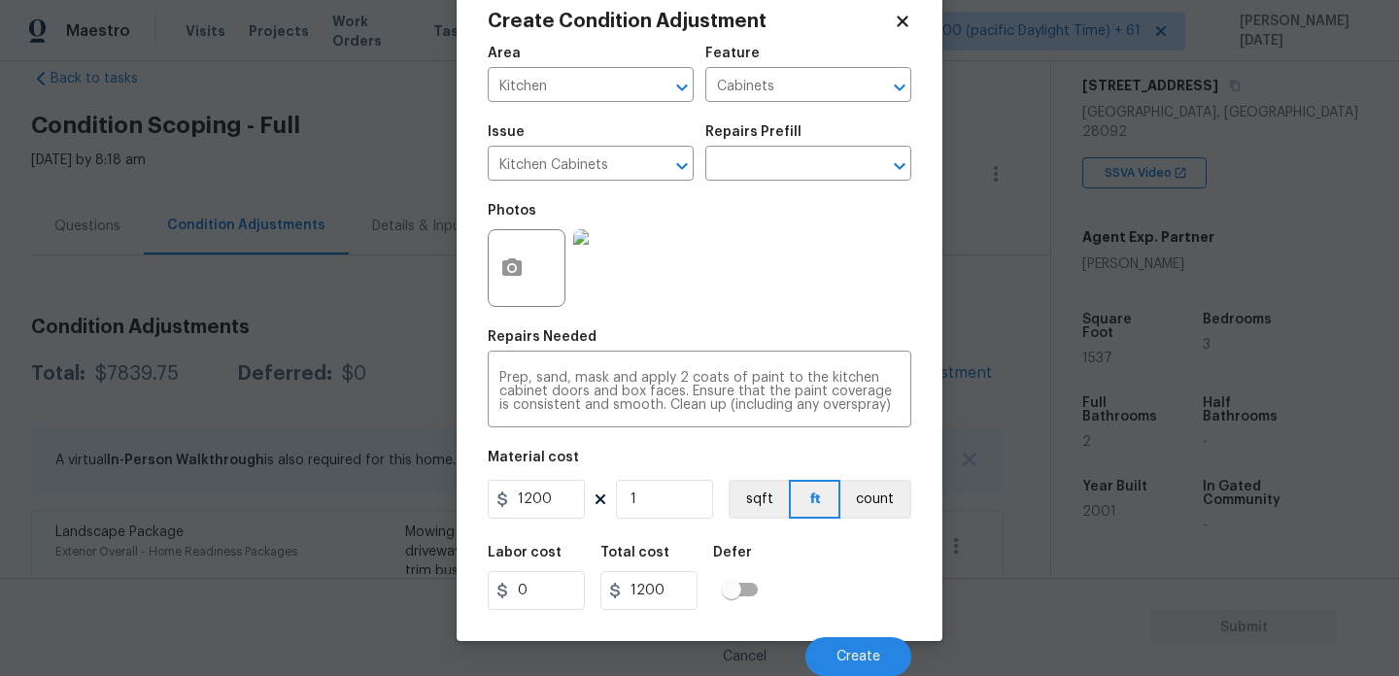
click at [861, 637] on div "Cancel Create" at bounding box center [700, 649] width 424 height 54
click at [861, 643] on button "Create" at bounding box center [859, 657] width 106 height 39
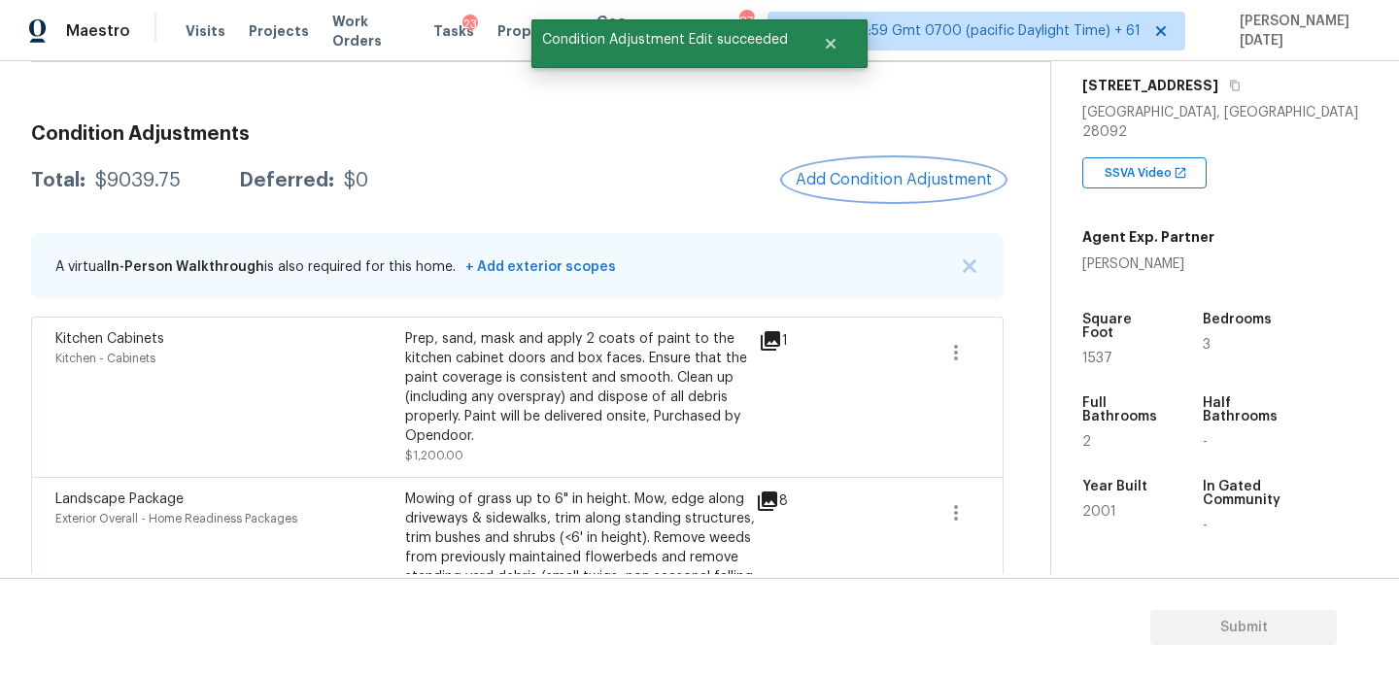
scroll to position [192, 0]
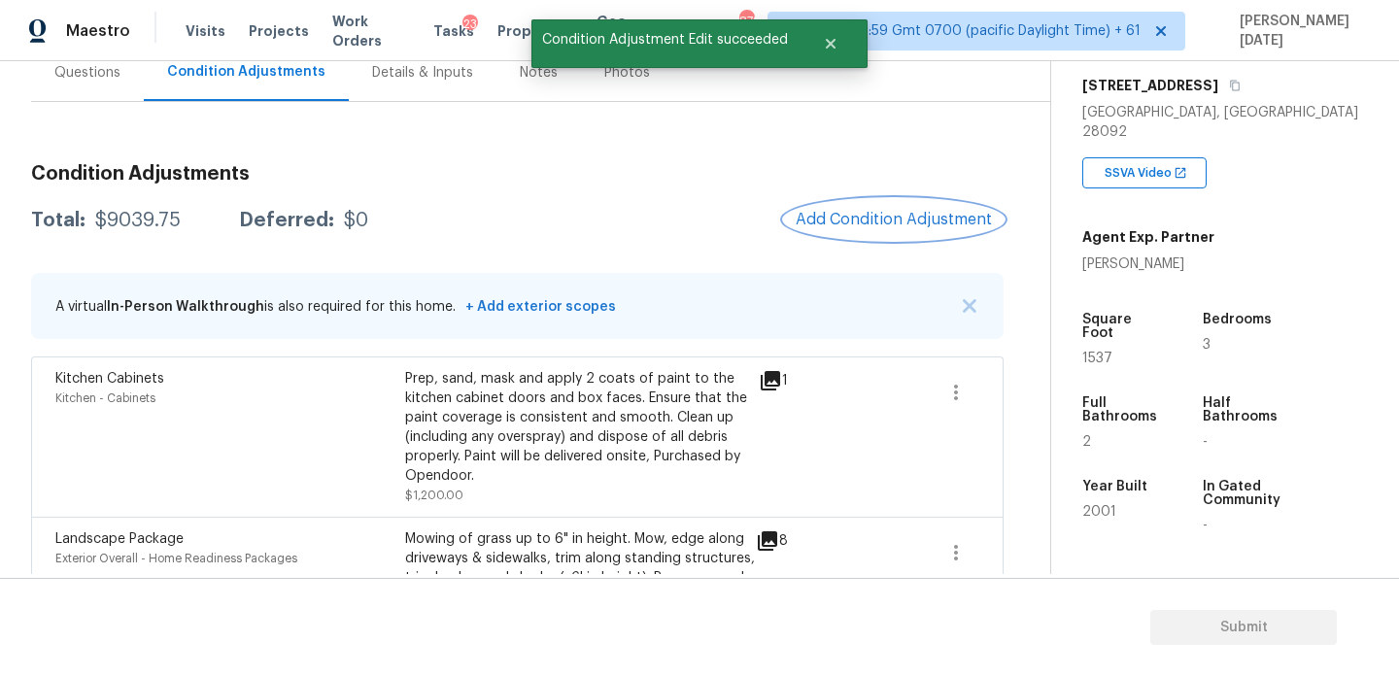
click at [869, 221] on span "Add Condition Adjustment" at bounding box center [894, 219] width 196 height 17
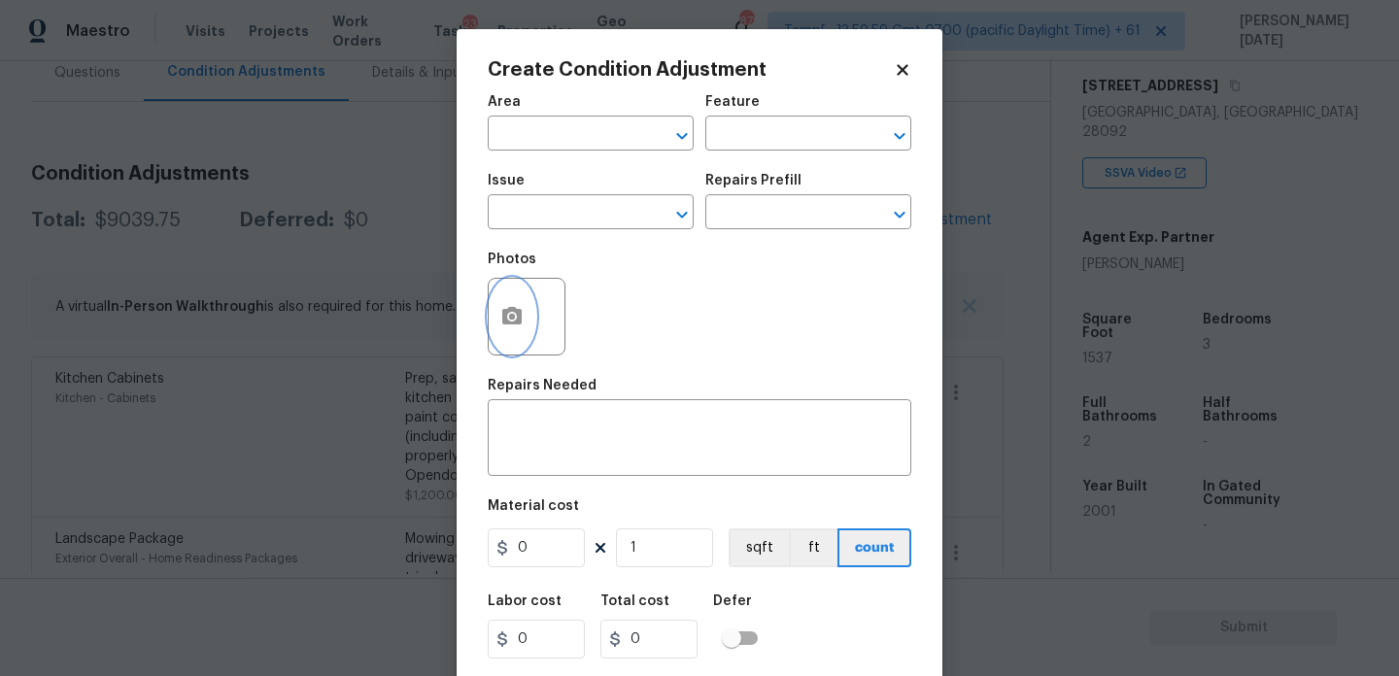
click at [520, 319] on icon "button" at bounding box center [511, 315] width 19 height 17
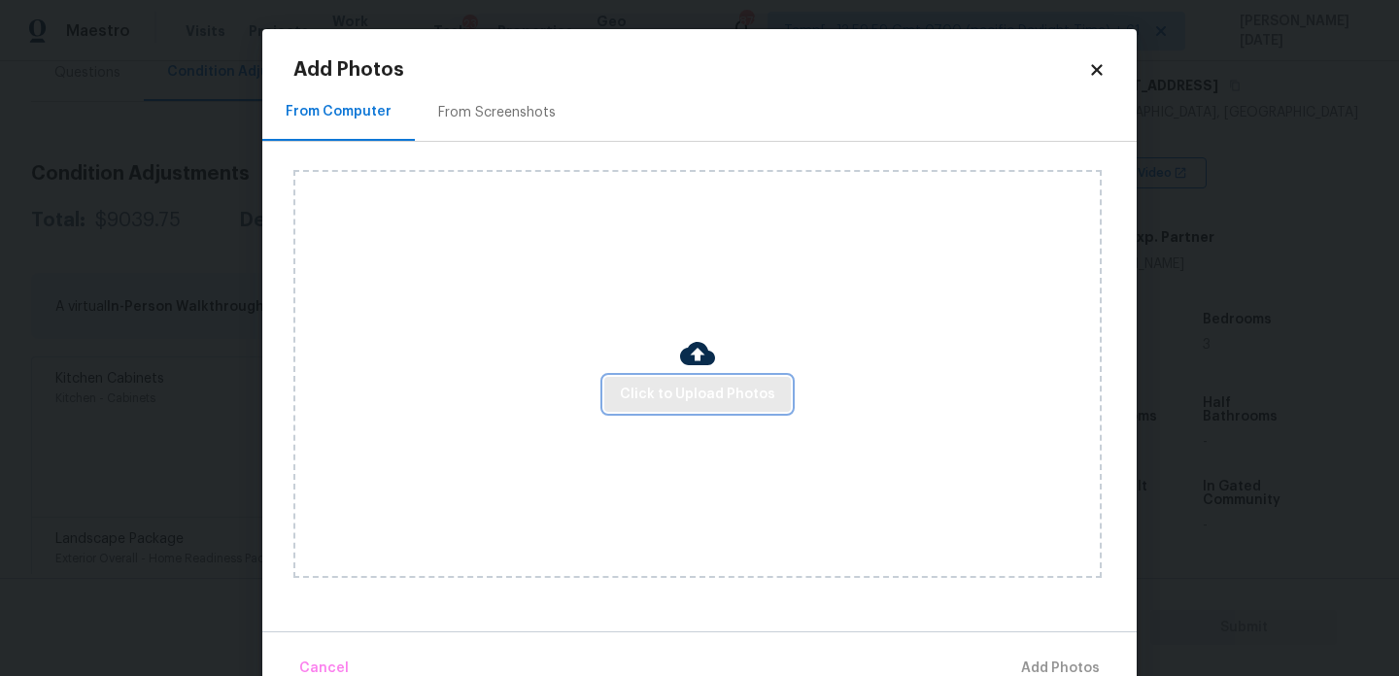
click at [671, 405] on span "Click to Upload Photos" at bounding box center [697, 395] width 155 height 24
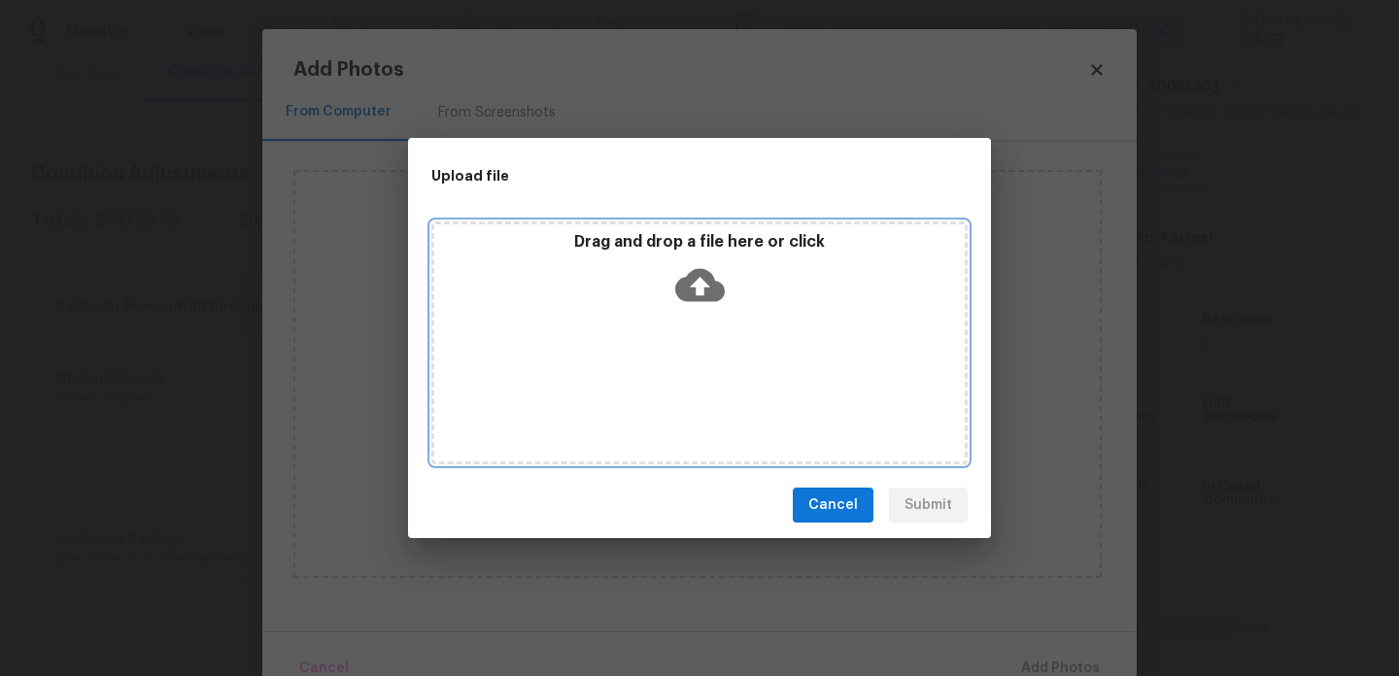
click at [671, 405] on div "Drag and drop a file here or click" at bounding box center [699, 343] width 536 height 243
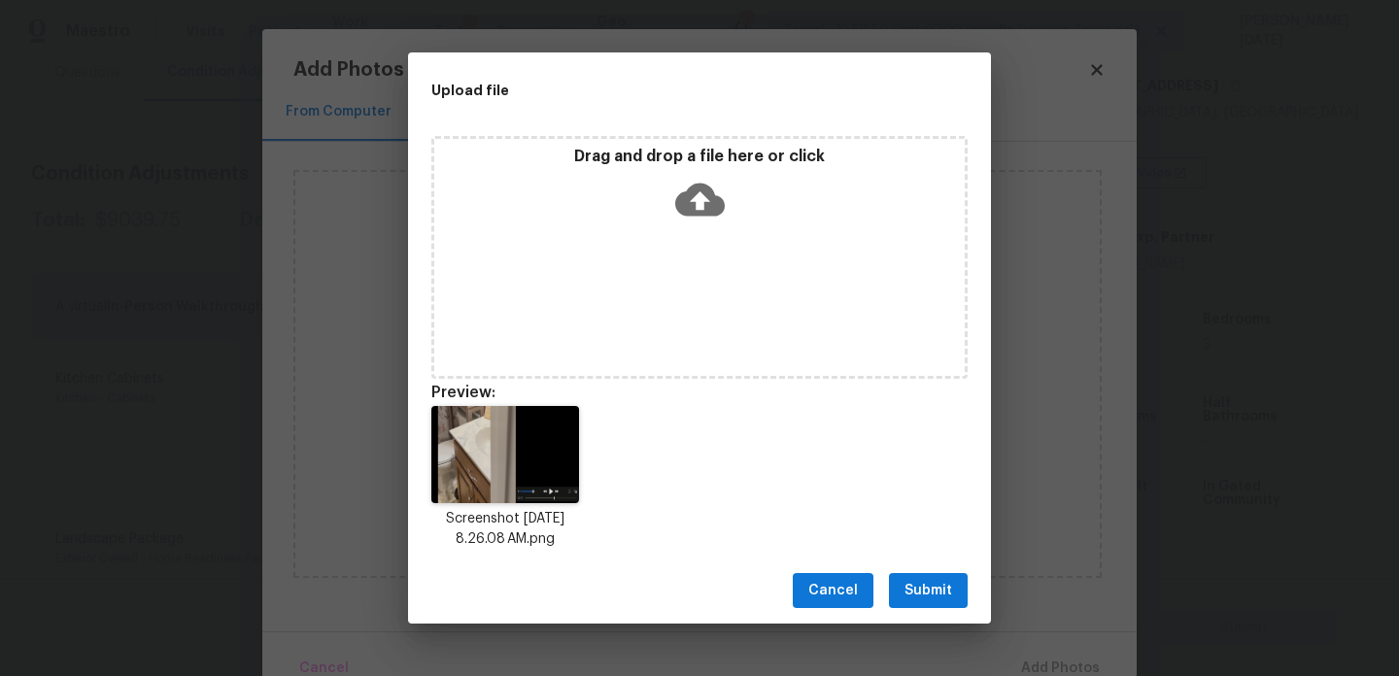
click at [918, 581] on span "Submit" at bounding box center [929, 591] width 48 height 24
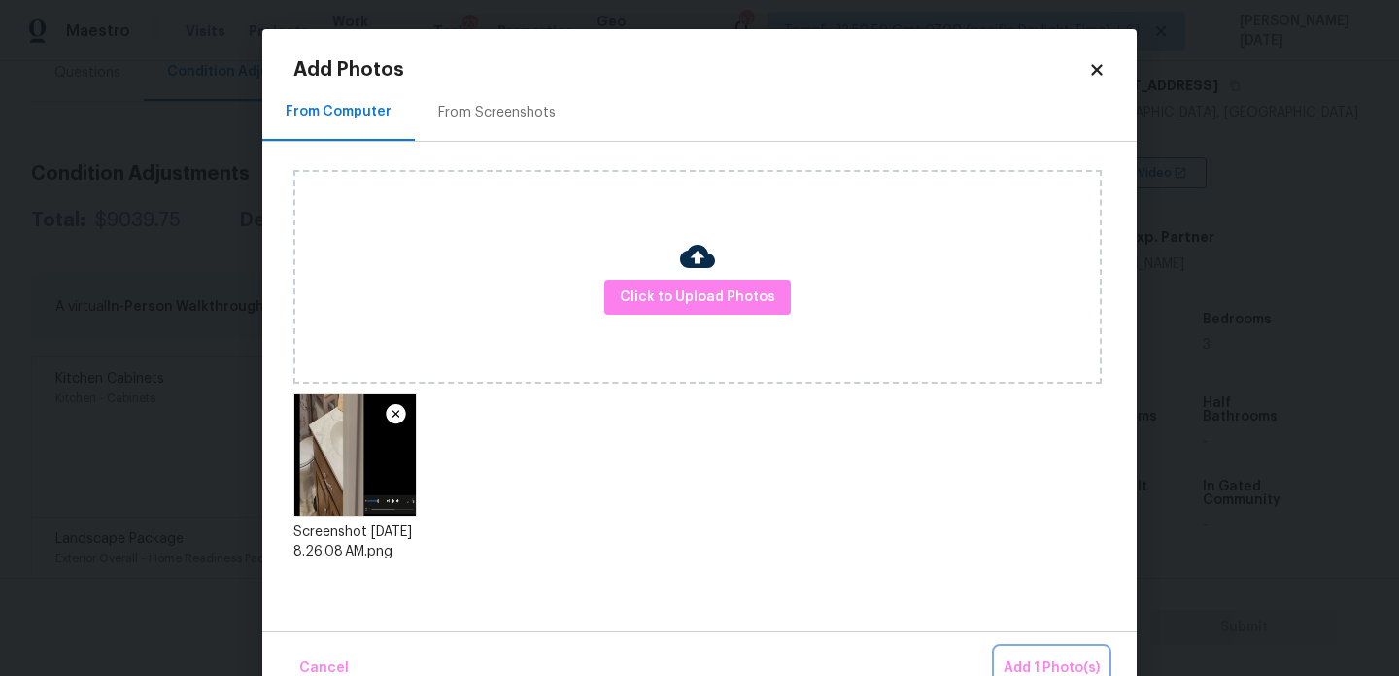
click at [1030, 662] on span "Add 1 Photo(s)" at bounding box center [1052, 669] width 96 height 24
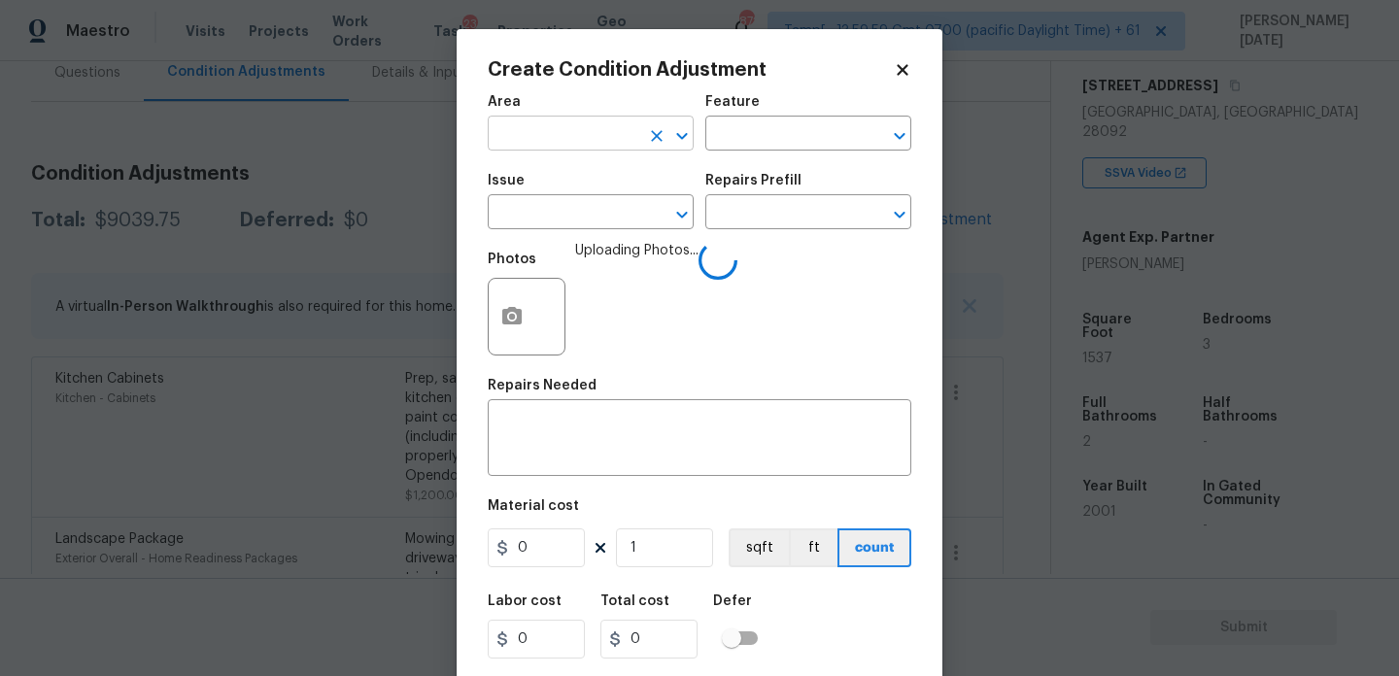
click at [520, 126] on input "text" at bounding box center [564, 136] width 152 height 30
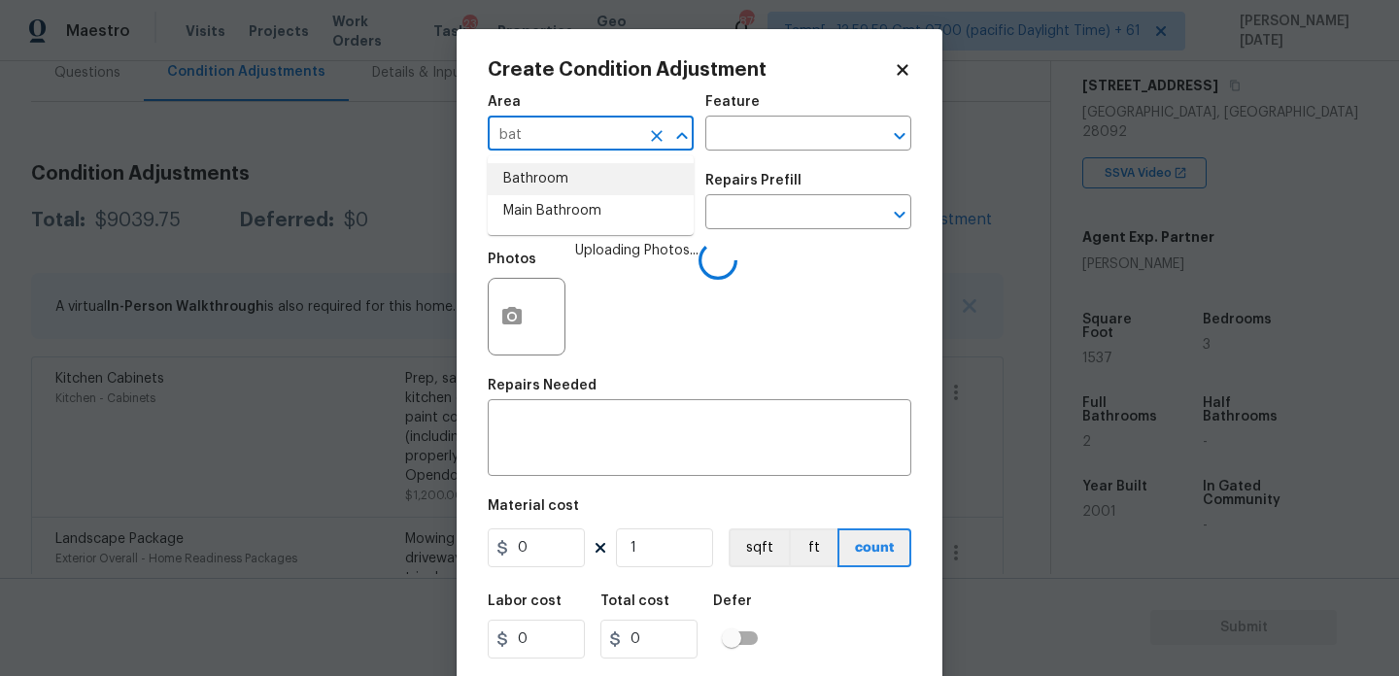
click at [539, 168] on li "Bathroom" at bounding box center [591, 179] width 206 height 32
type input "Bathroom"
click at [541, 214] on input "text" at bounding box center [564, 214] width 152 height 30
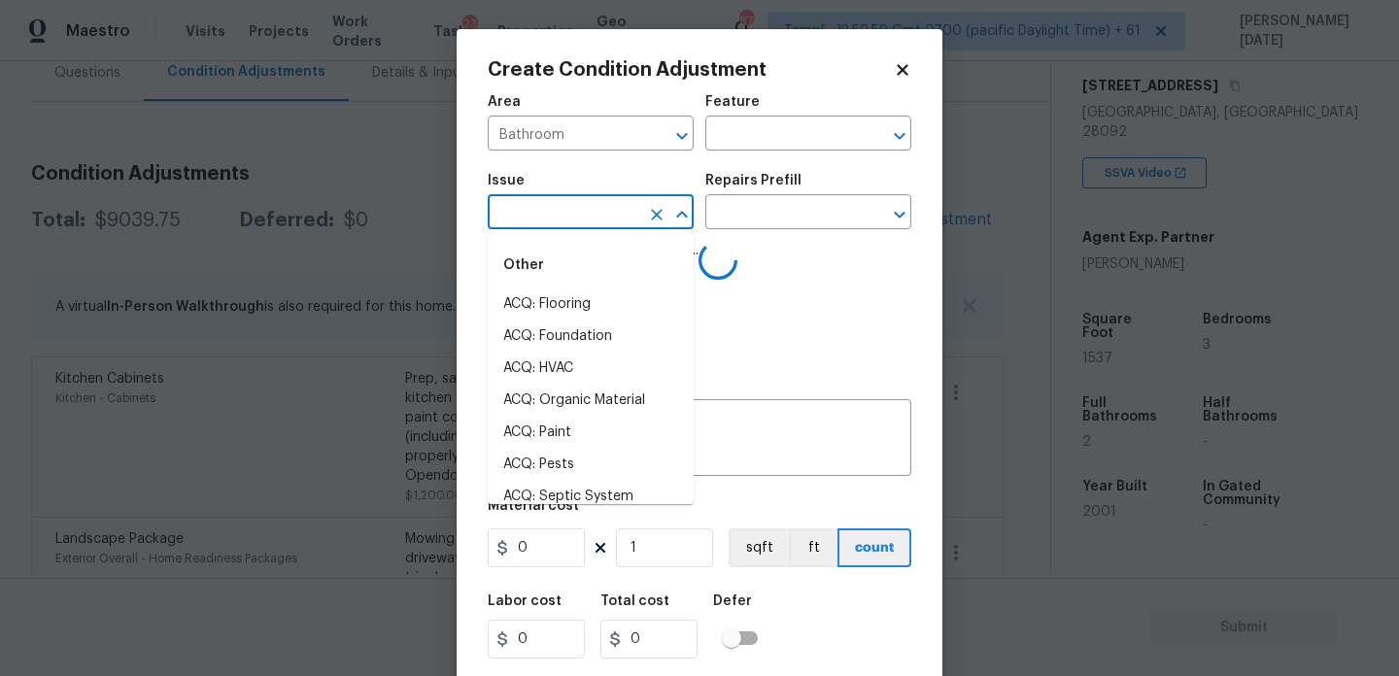
type input "c"
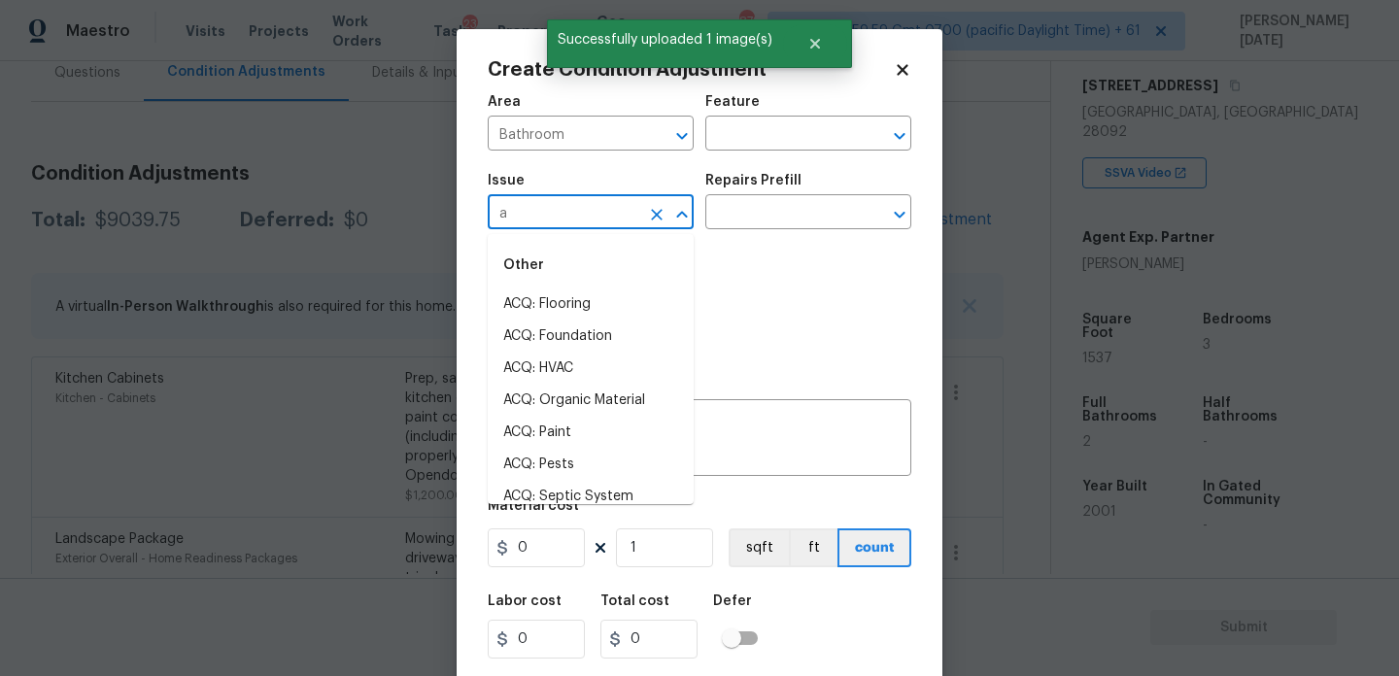
type input "ab"
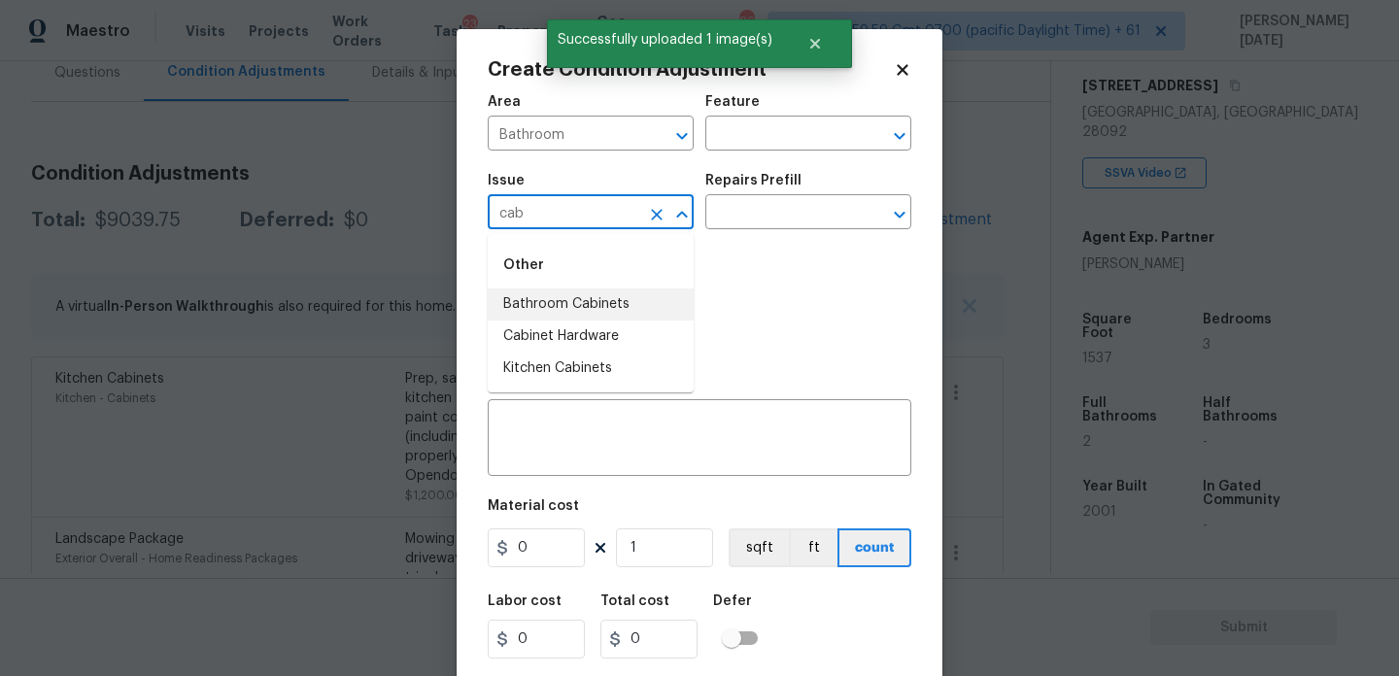
click at [620, 298] on li "Bathroom Cabinets" at bounding box center [591, 305] width 206 height 32
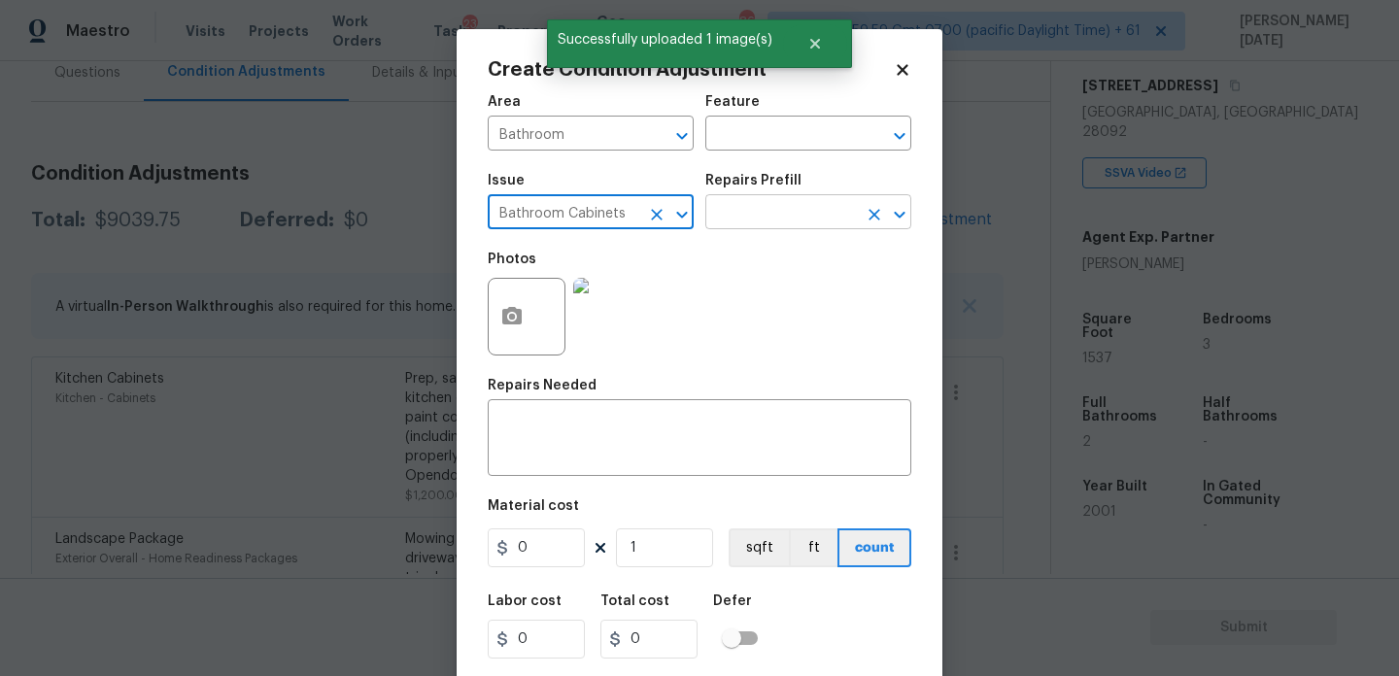
type input "Bathroom Cabinets"
click at [735, 211] on input "text" at bounding box center [782, 214] width 152 height 30
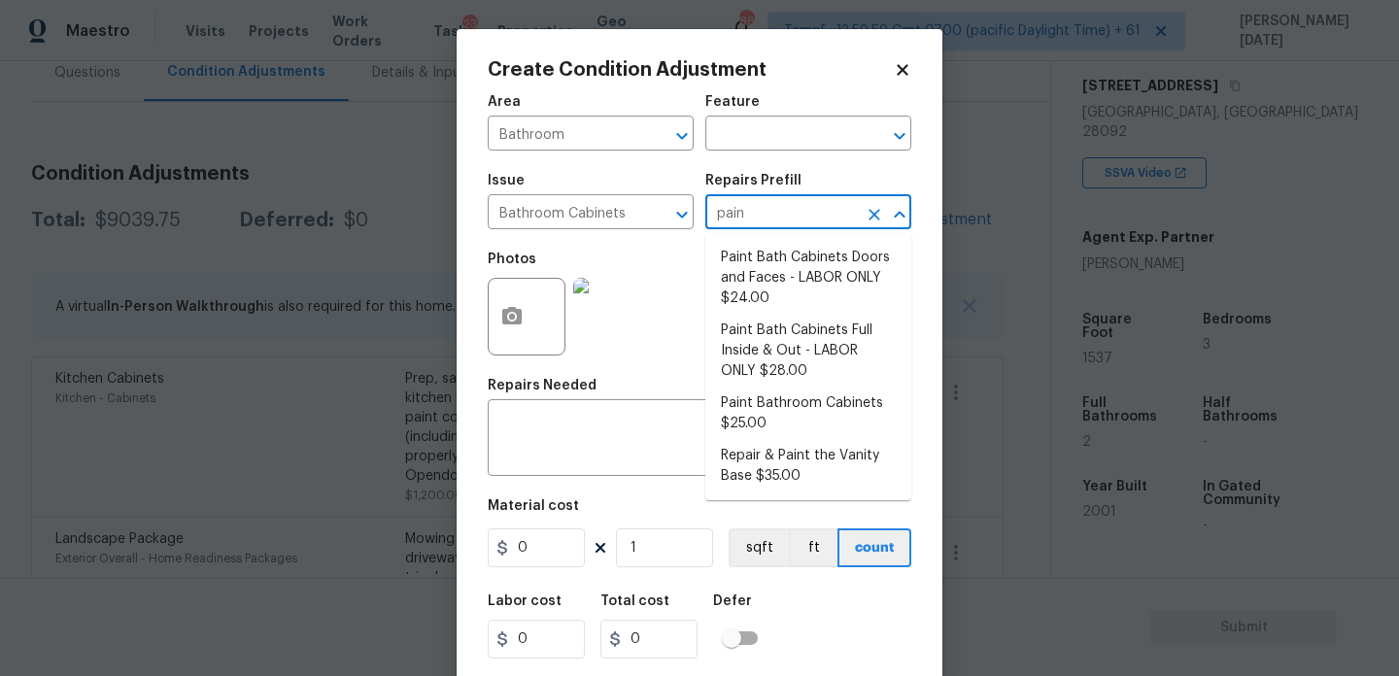
type input "paint"
click at [774, 277] on li "Paint Bath Cabinets Doors and Faces - LABOR ONLY $24.00" at bounding box center [809, 278] width 206 height 73
type input "Cabinets"
type textarea "Prep, sand, mask and apply 2 coats of paint to the bathroom cabinet doors and b…"
type input "24"
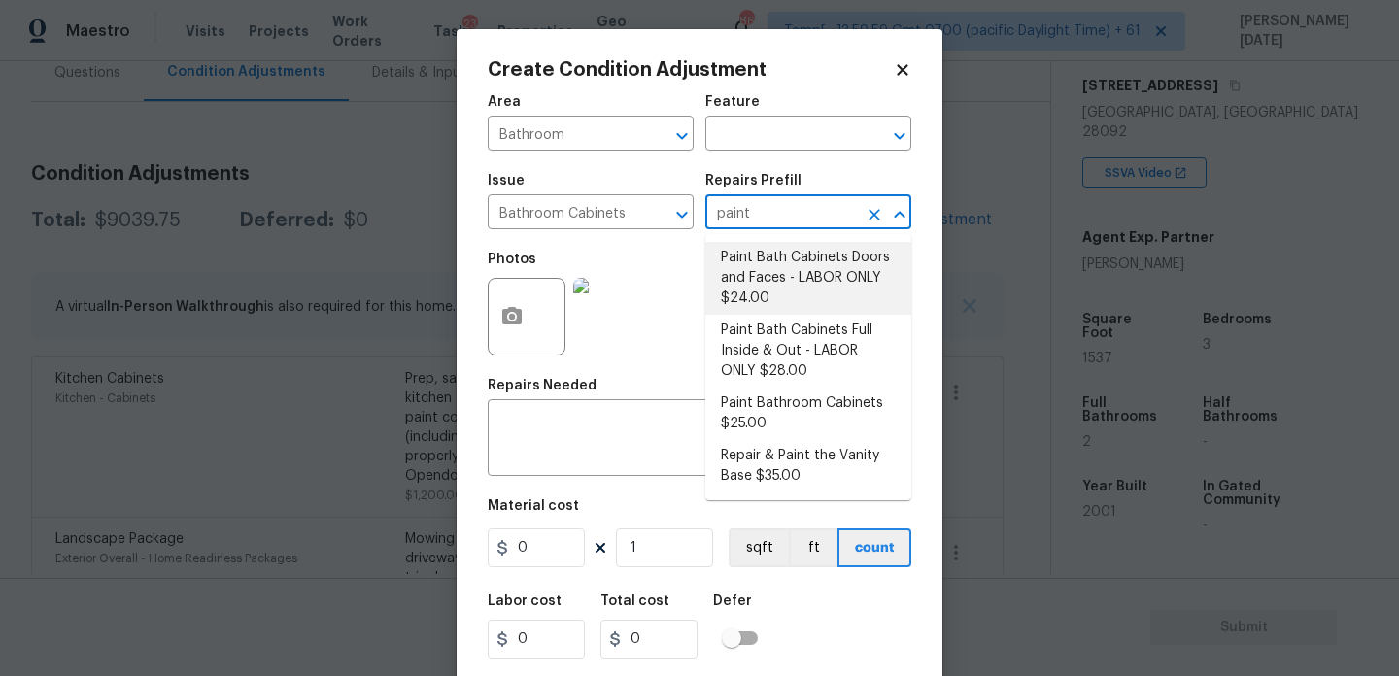
type input "24"
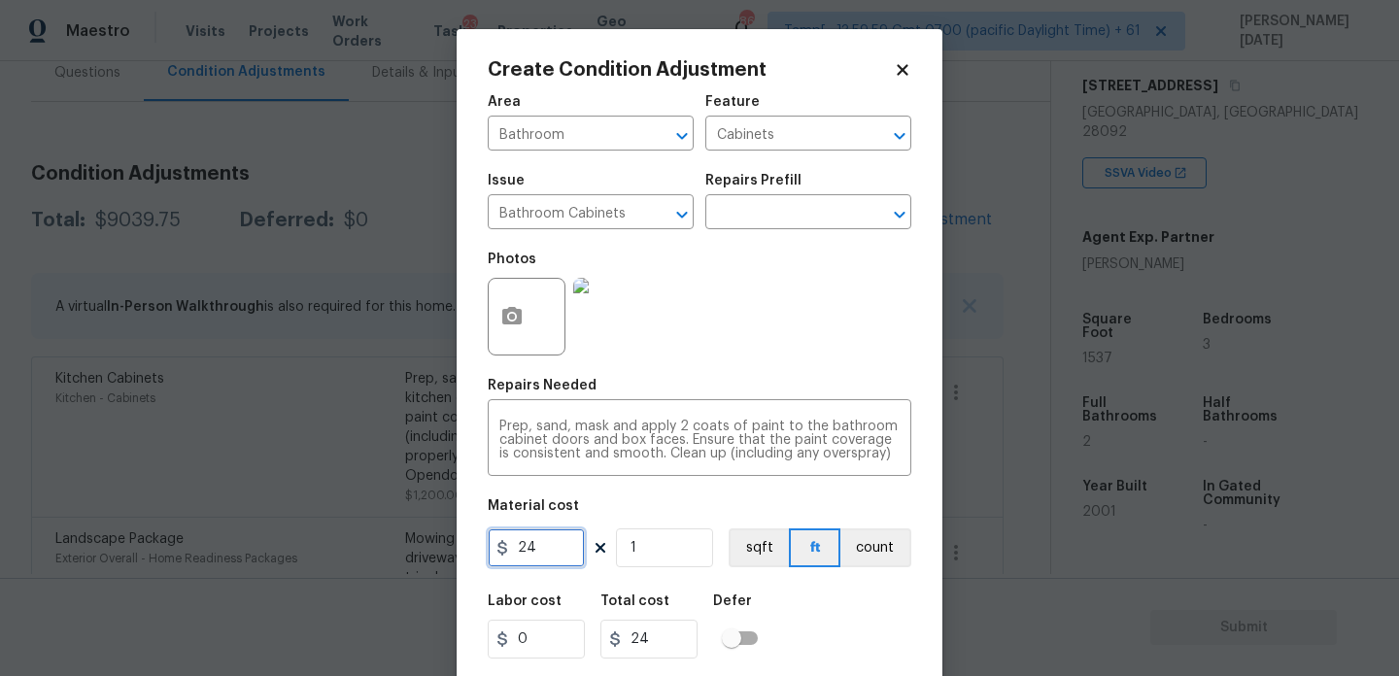
drag, startPoint x: 540, startPoint y: 549, endPoint x: 442, endPoint y: 549, distance: 98.2
click at [442, 549] on div "Create Condition Adjustment Area Bathroom ​ Feature Cabinets ​ Issue Bathroom C…" at bounding box center [699, 338] width 1399 height 676
type input "500"
click at [770, 375] on div "Area Bathroom ​ Feature Cabinets ​ Issue Bathroom Cabinets ​ Repairs Prefill ​ …" at bounding box center [700, 404] width 424 height 641
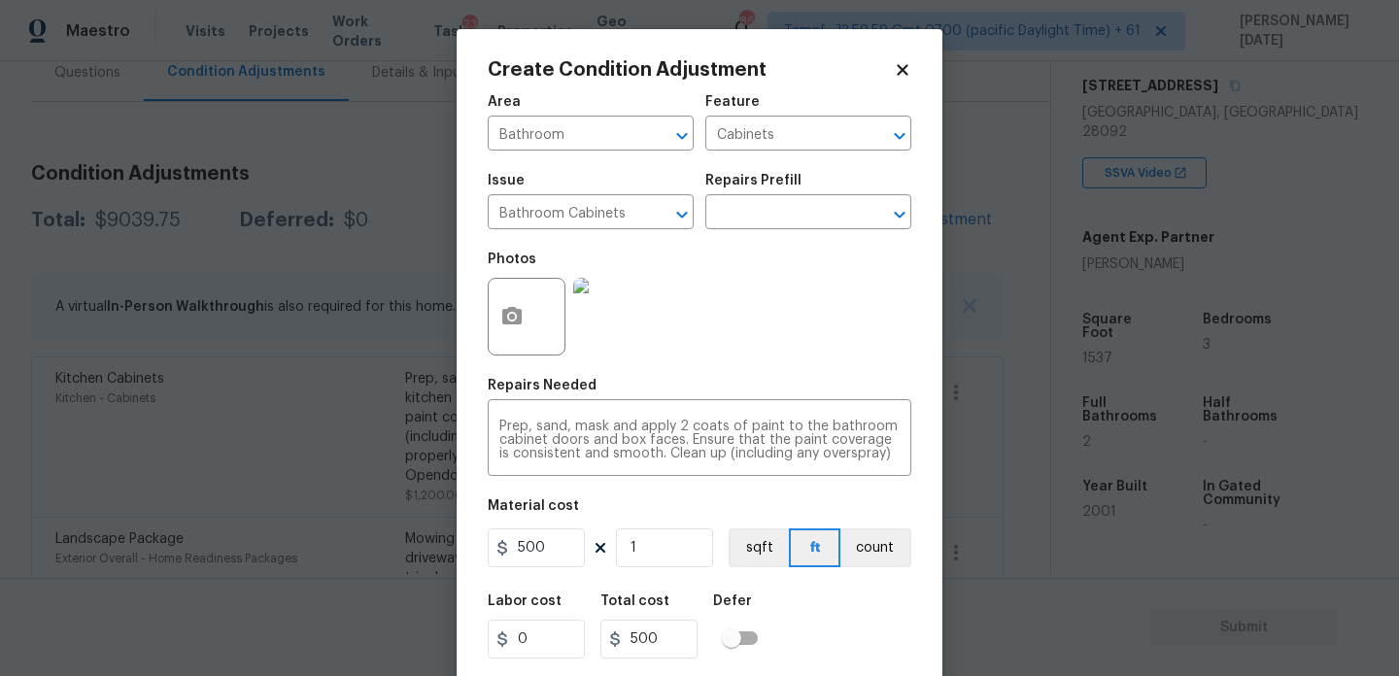
click at [770, 375] on div "Area Bathroom ​ Feature Cabinets ​ Issue Bathroom Cabinets ​ Repairs Prefill ​ …" at bounding box center [700, 404] width 424 height 641
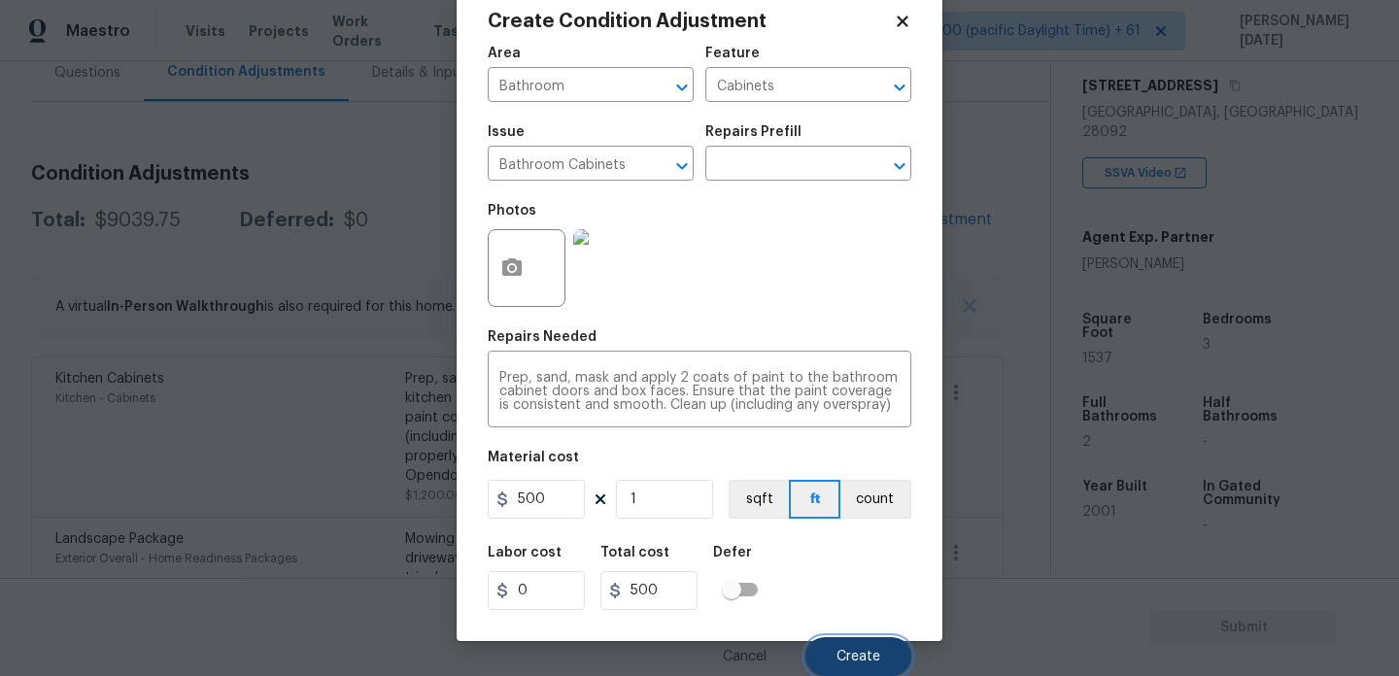
click at [840, 672] on button "Create" at bounding box center [859, 657] width 106 height 39
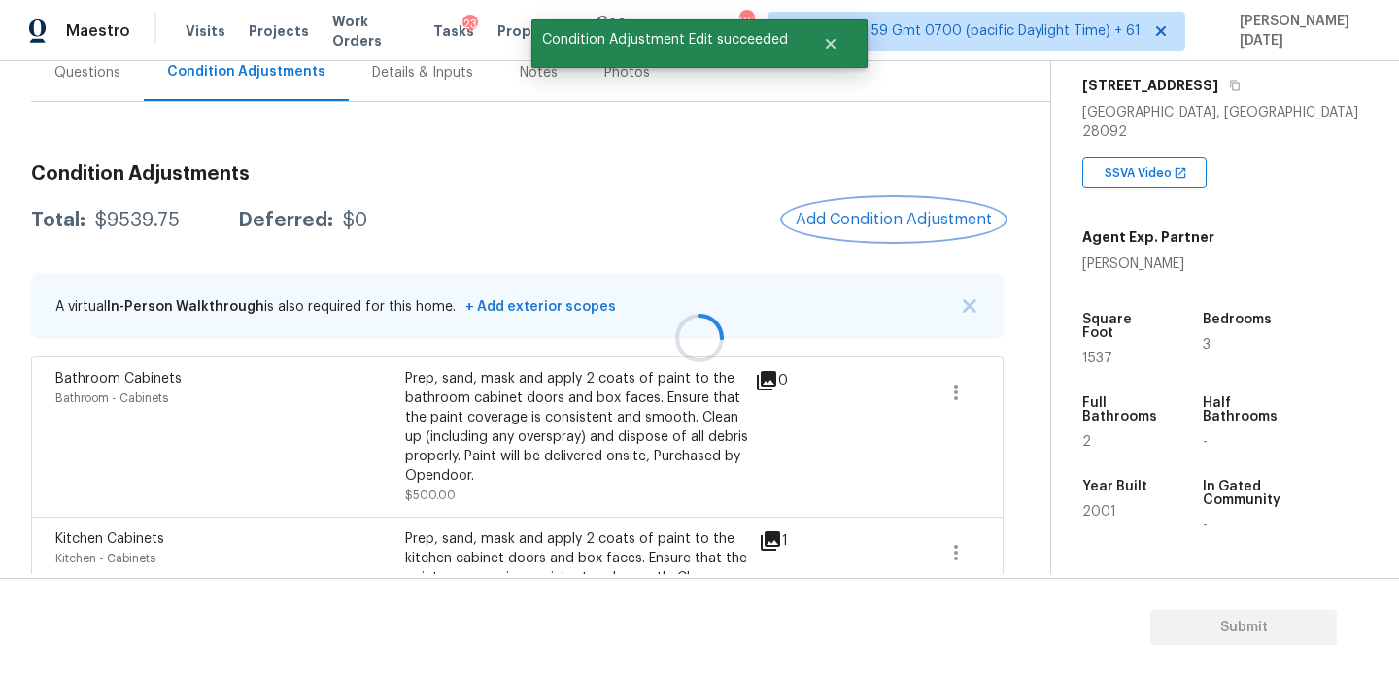
scroll to position [0, 0]
click at [888, 228] on button "Add Condition Adjustment" at bounding box center [894, 219] width 220 height 41
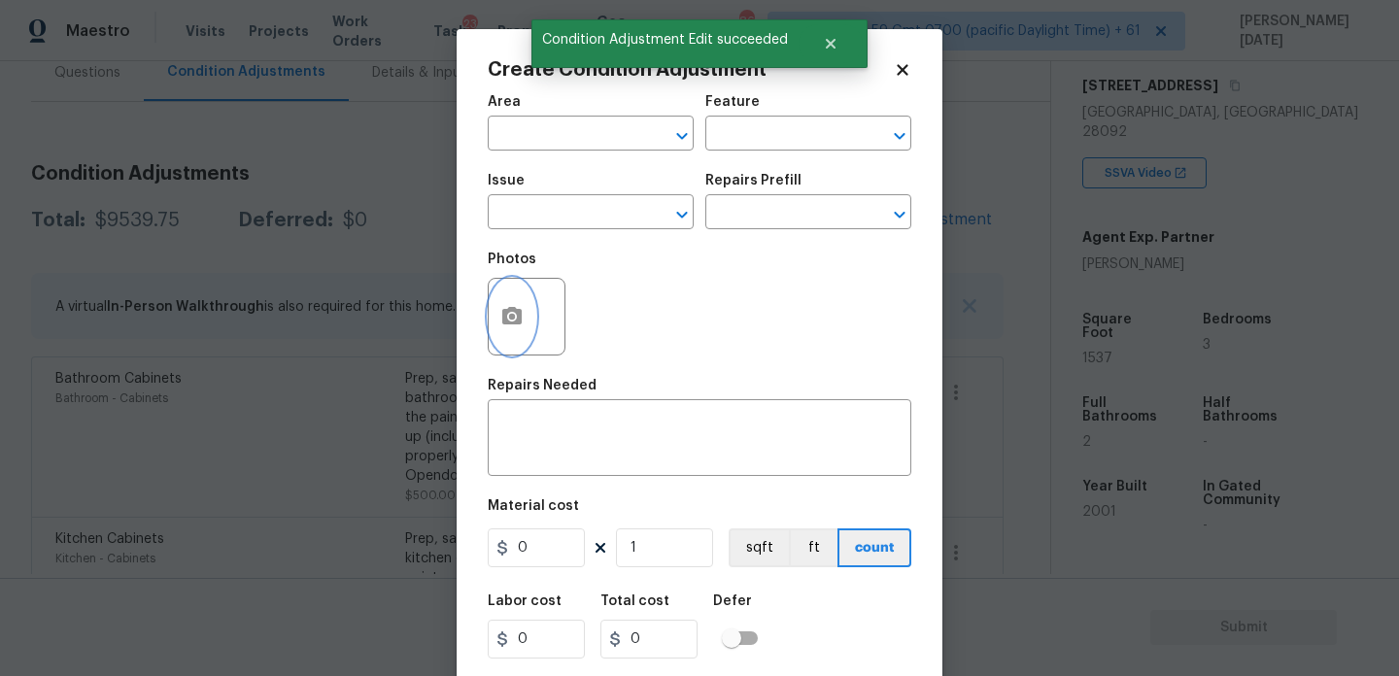
click at [511, 321] on icon "button" at bounding box center [511, 316] width 23 height 23
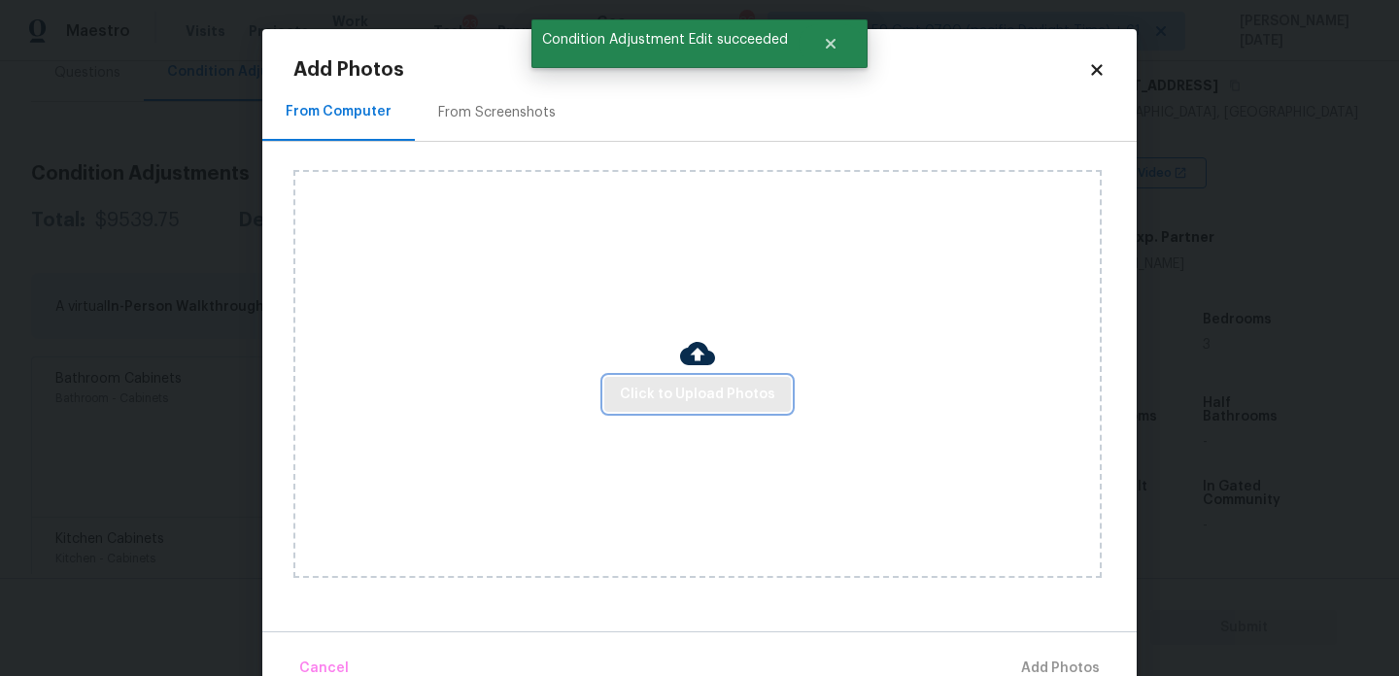
click at [673, 401] on span "Click to Upload Photos" at bounding box center [697, 395] width 155 height 24
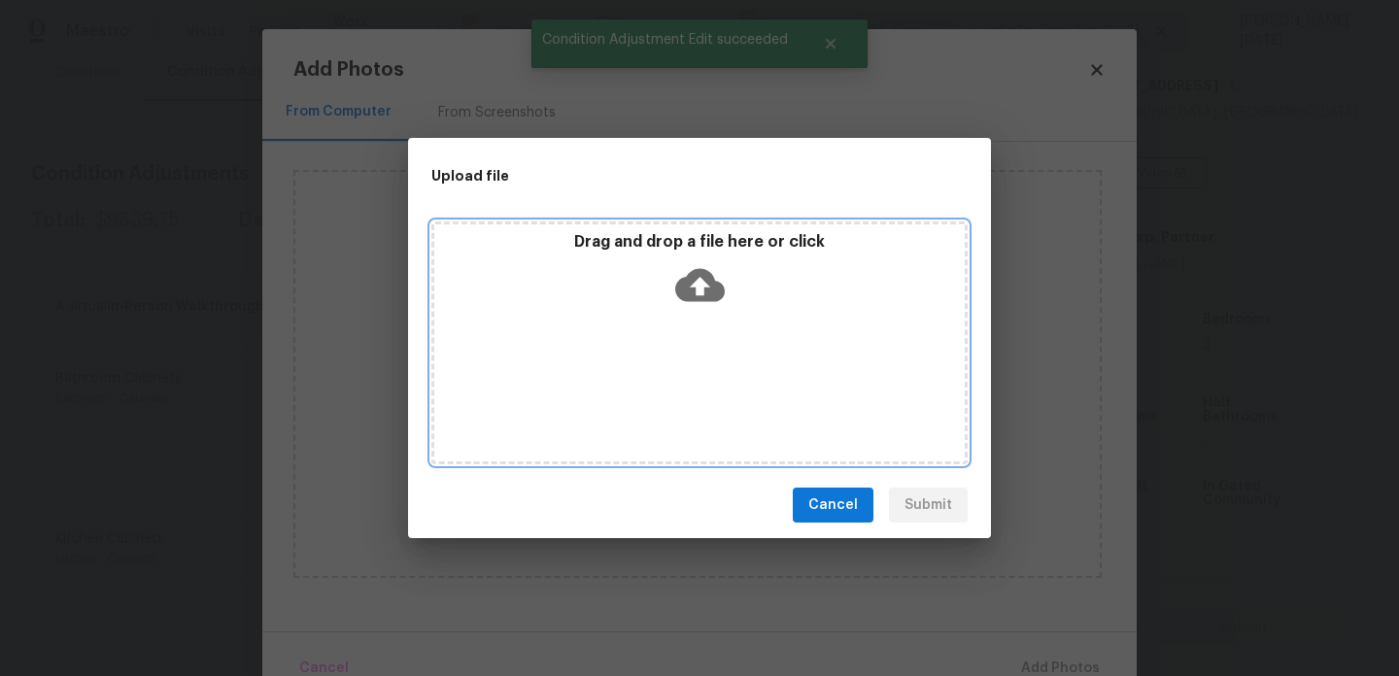
click at [673, 401] on div "Drag and drop a file here or click" at bounding box center [699, 343] width 536 height 243
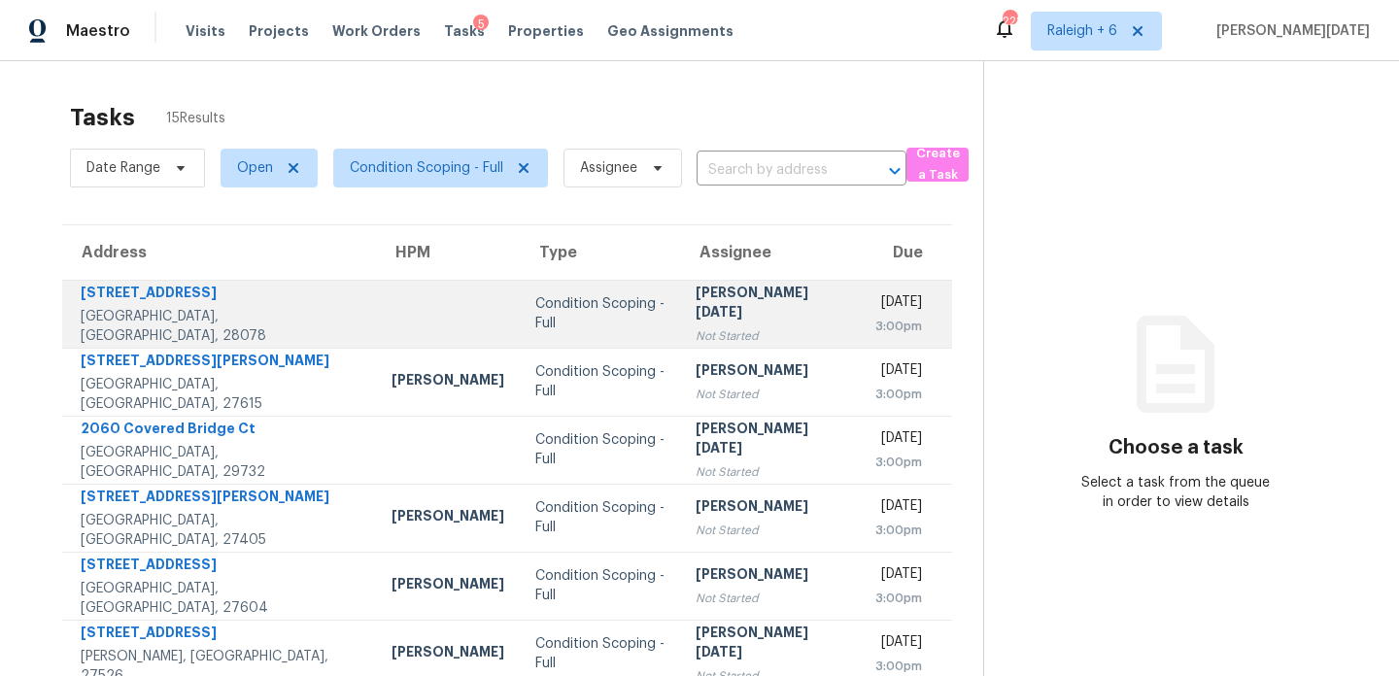
click at [719, 296] on div "[PERSON_NAME][DATE]" at bounding box center [769, 305] width 147 height 44
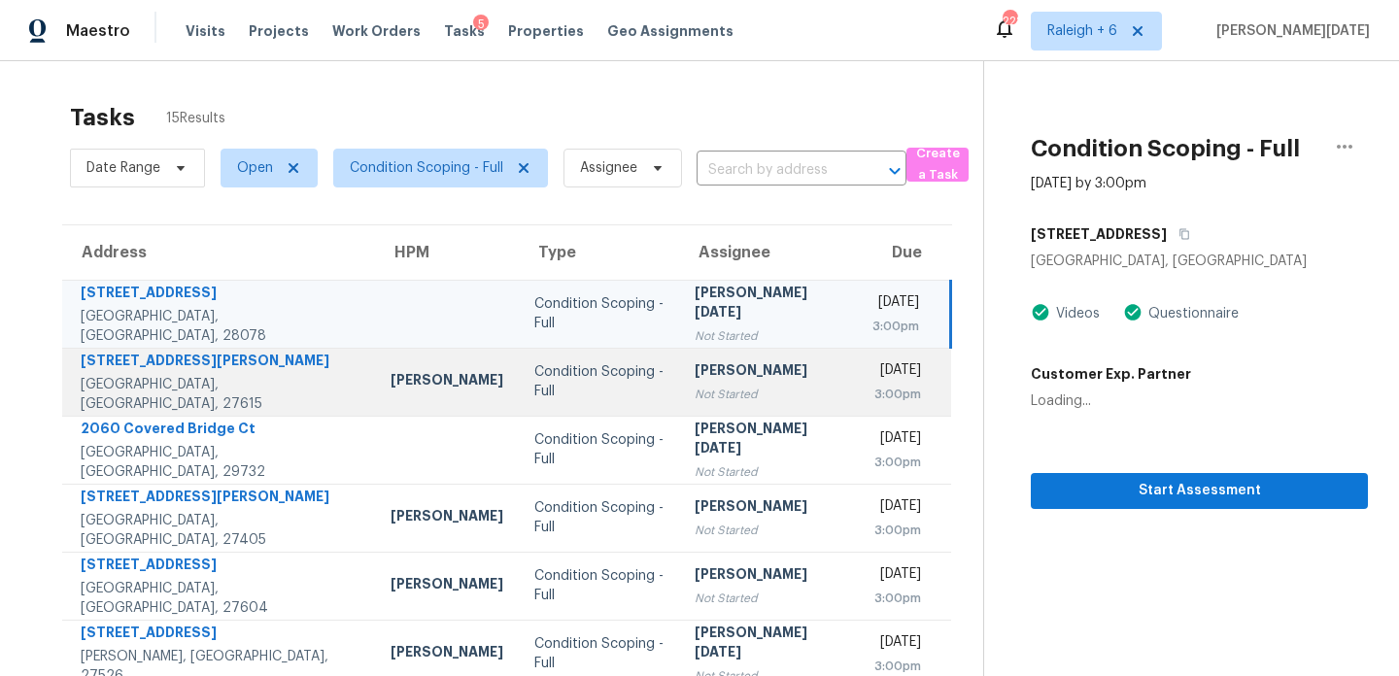
scroll to position [144, 0]
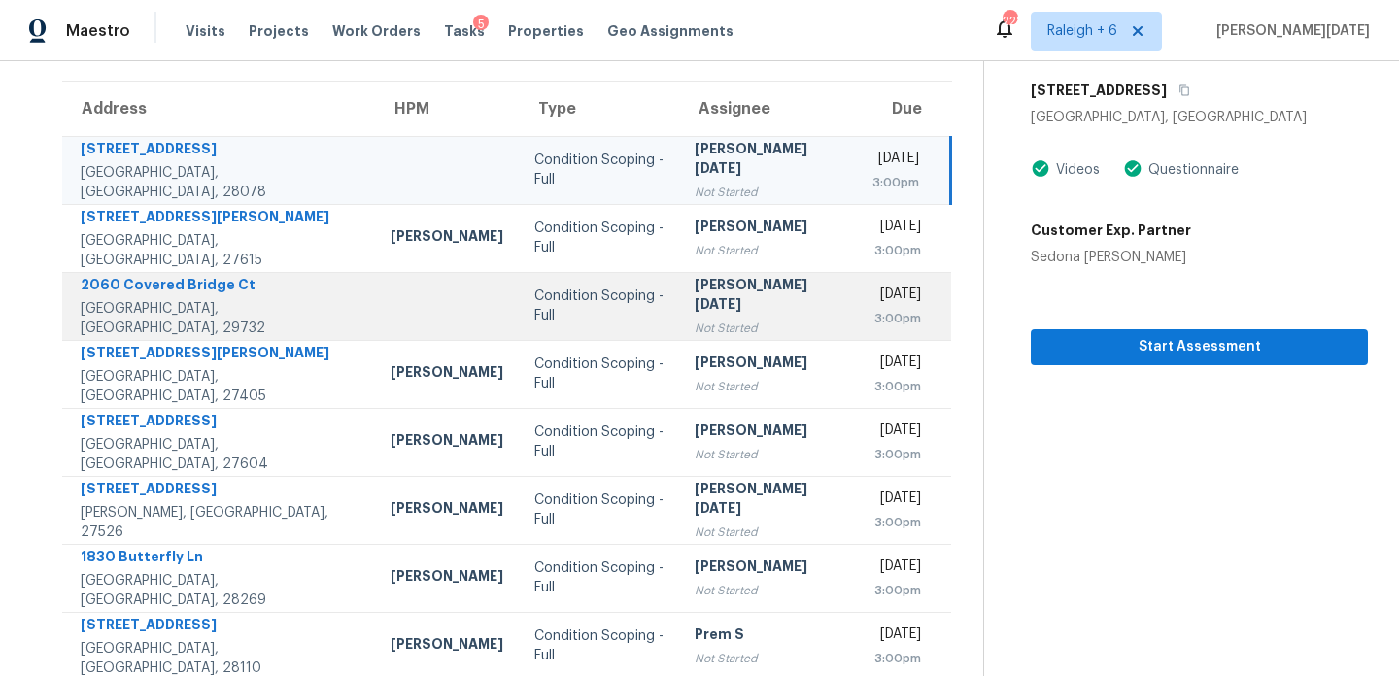
click at [734, 296] on div "[PERSON_NAME][DATE]" at bounding box center [768, 297] width 147 height 44
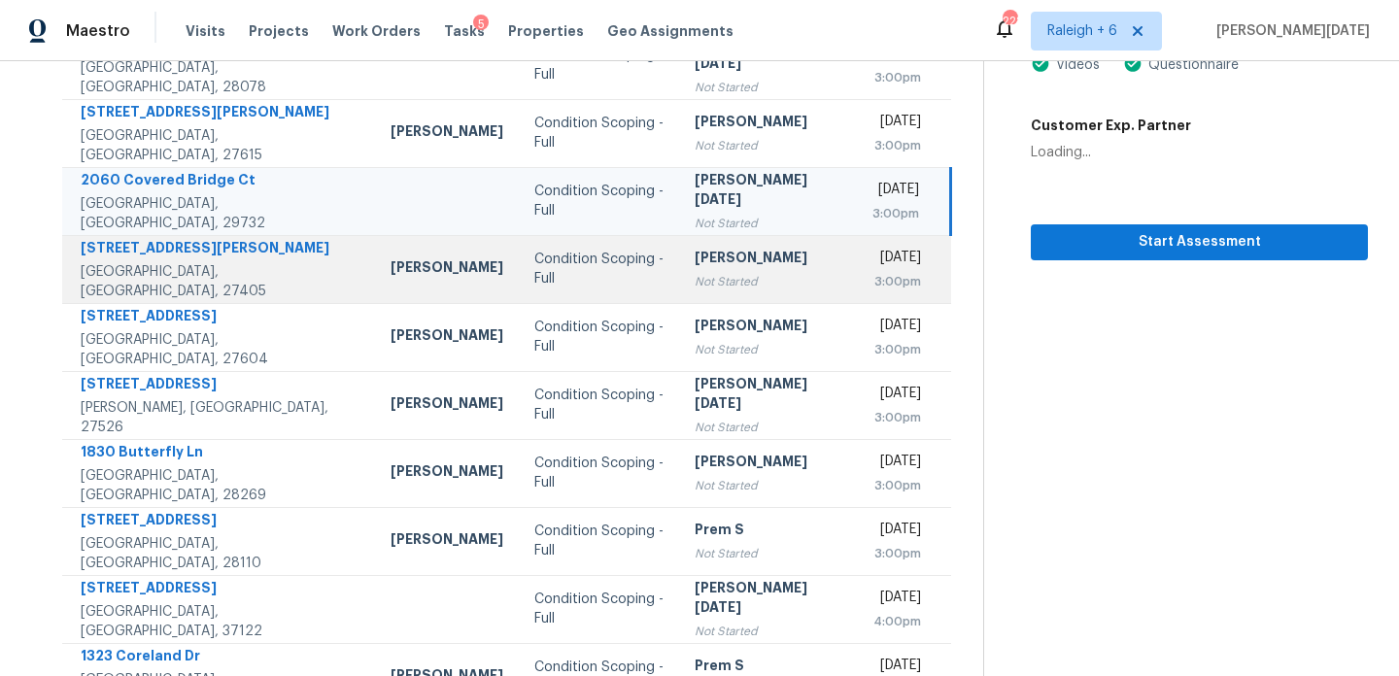
scroll to position [262, 0]
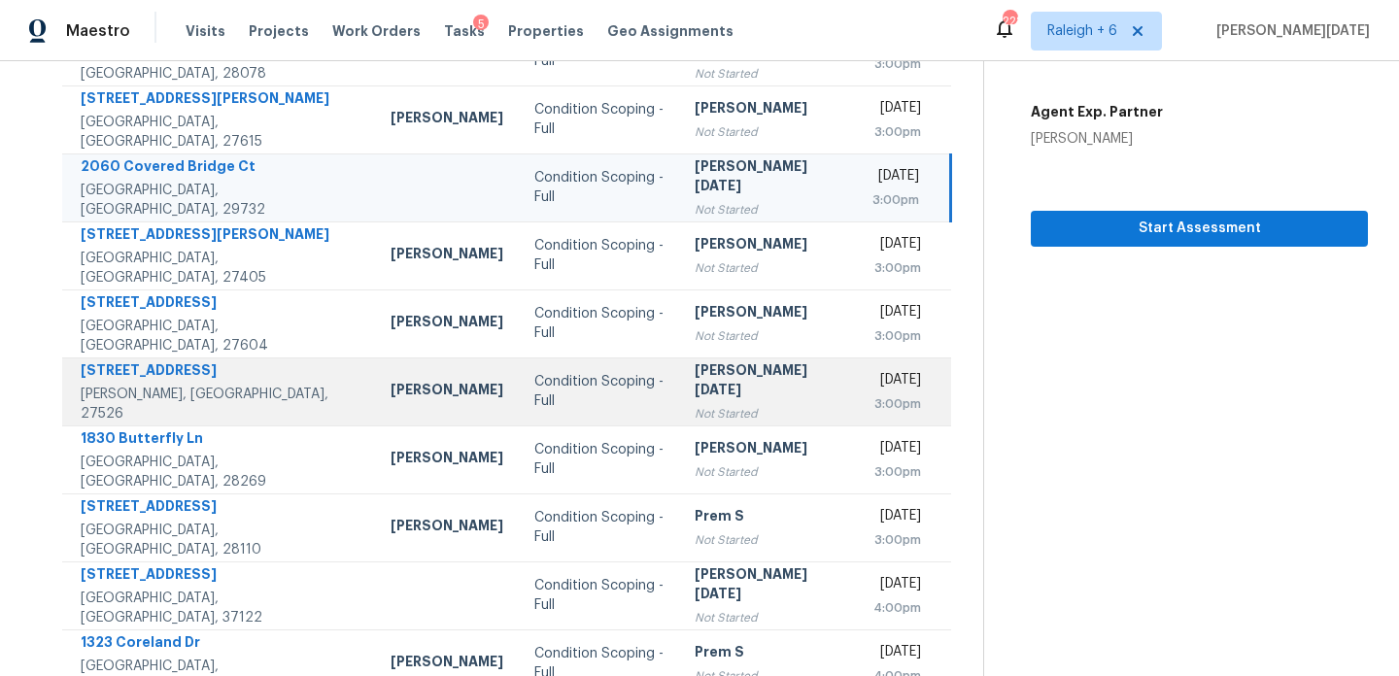
click at [742, 404] on div "Not Started" at bounding box center [768, 413] width 147 height 19
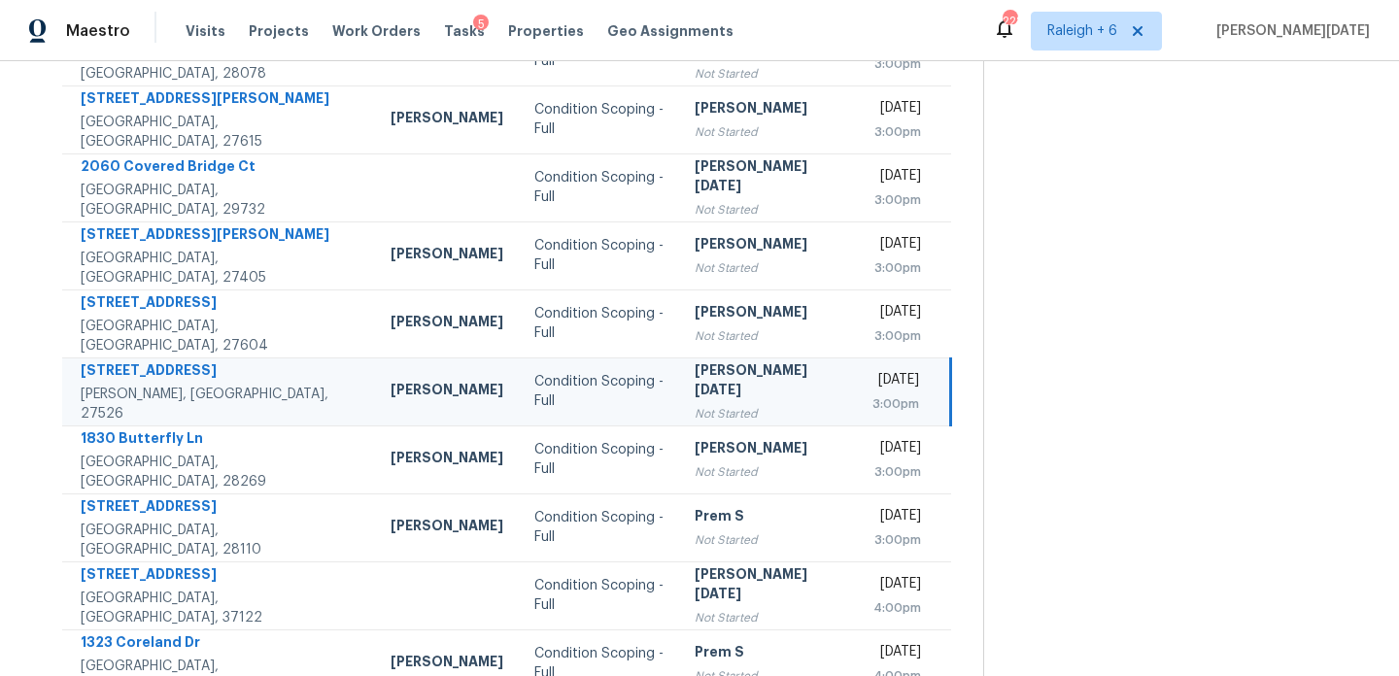
click at [746, 404] on div "Not Started" at bounding box center [768, 413] width 147 height 19
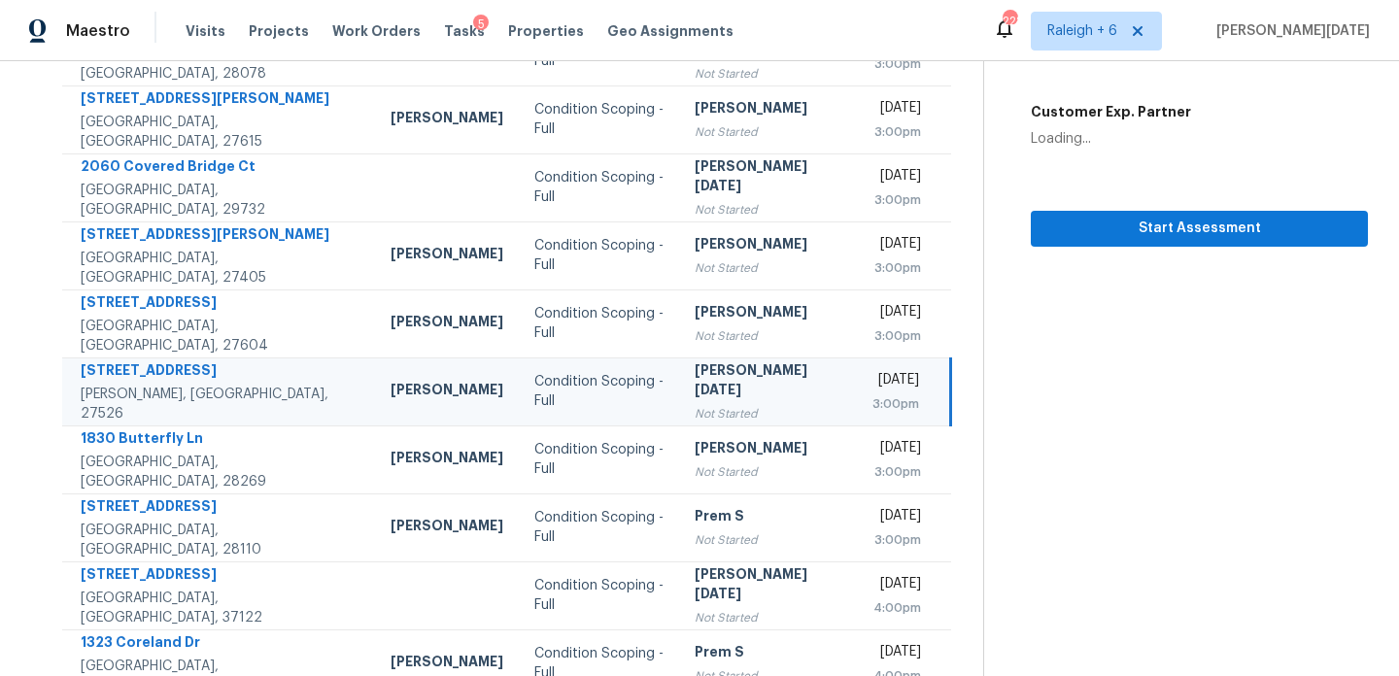
click at [746, 404] on div "Not Started" at bounding box center [768, 413] width 147 height 19
click at [719, 404] on div "Not Started" at bounding box center [768, 413] width 147 height 19
click at [1073, 233] on span "Start Assessment" at bounding box center [1200, 229] width 306 height 24
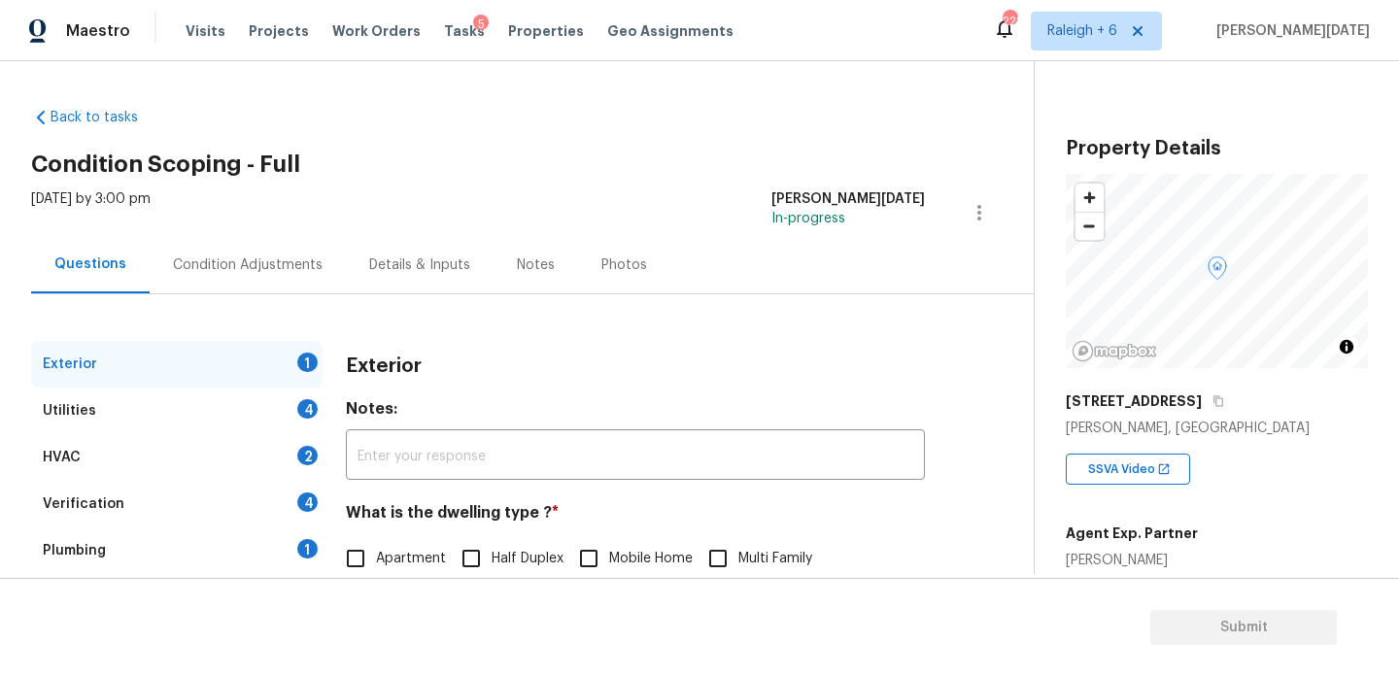
click at [242, 280] on div "Condition Adjustments" at bounding box center [248, 264] width 196 height 57
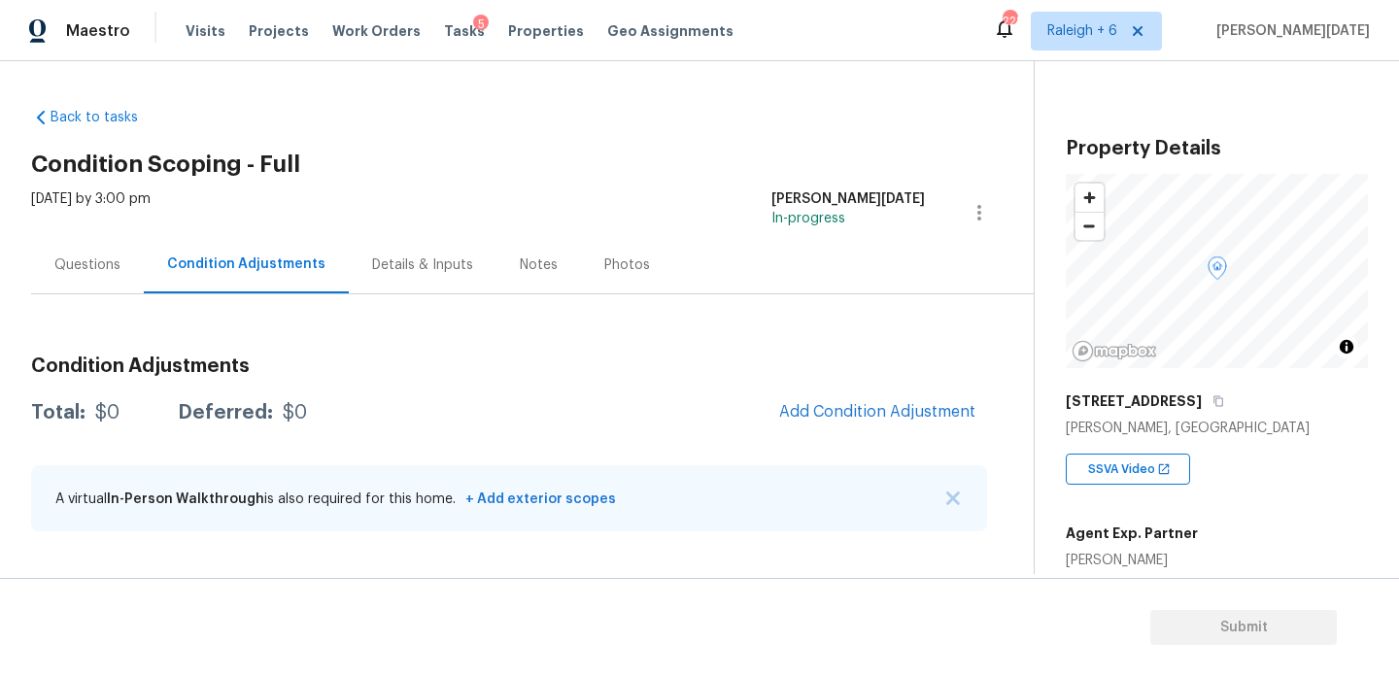
scroll to position [357, 0]
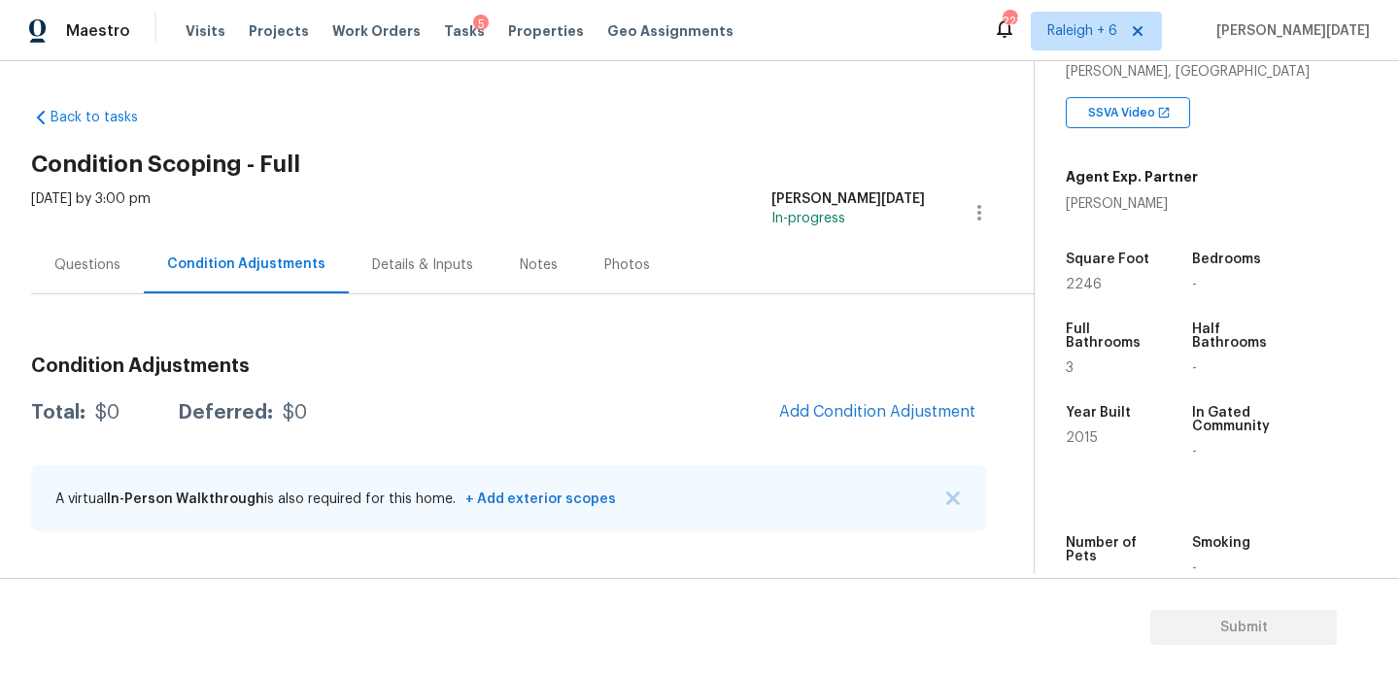
click at [1085, 280] on span "2246" at bounding box center [1084, 285] width 36 height 14
copy span "2246"
click at [842, 427] on button "Add Condition Adjustment" at bounding box center [878, 412] width 220 height 41
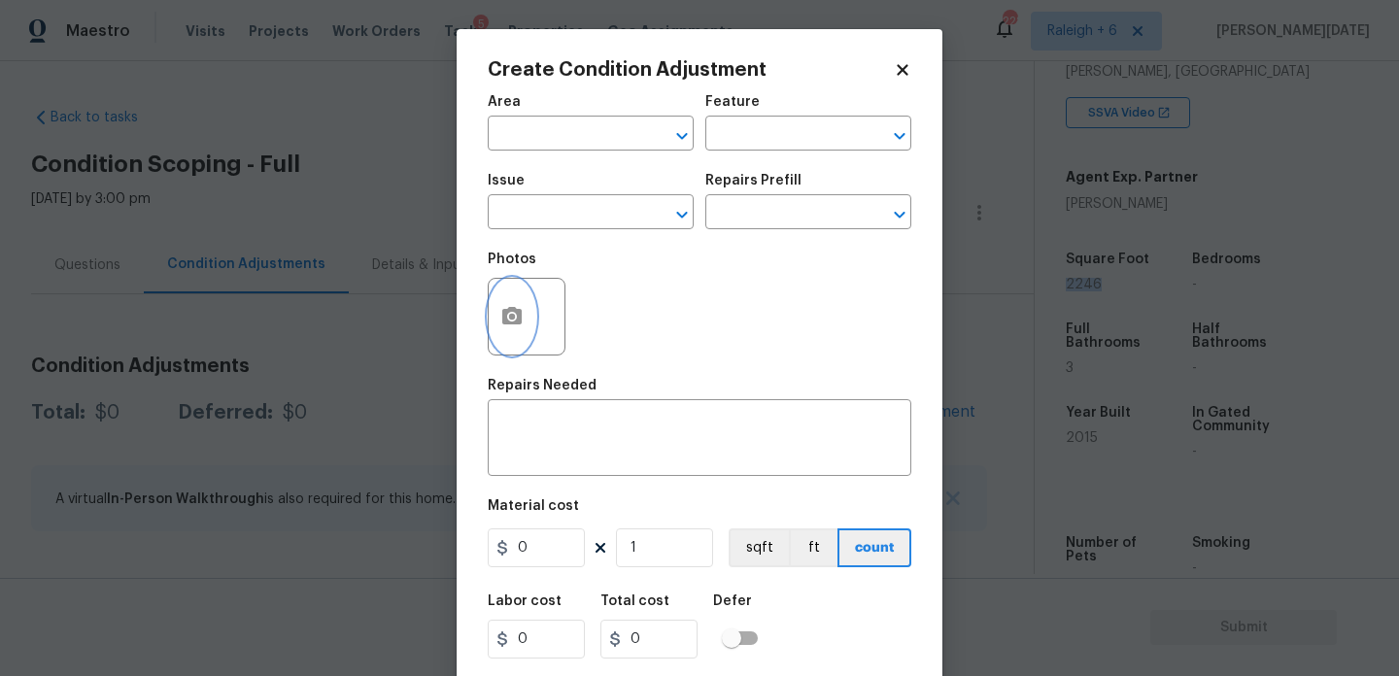
click at [517, 329] on button "button" at bounding box center [512, 317] width 47 height 76
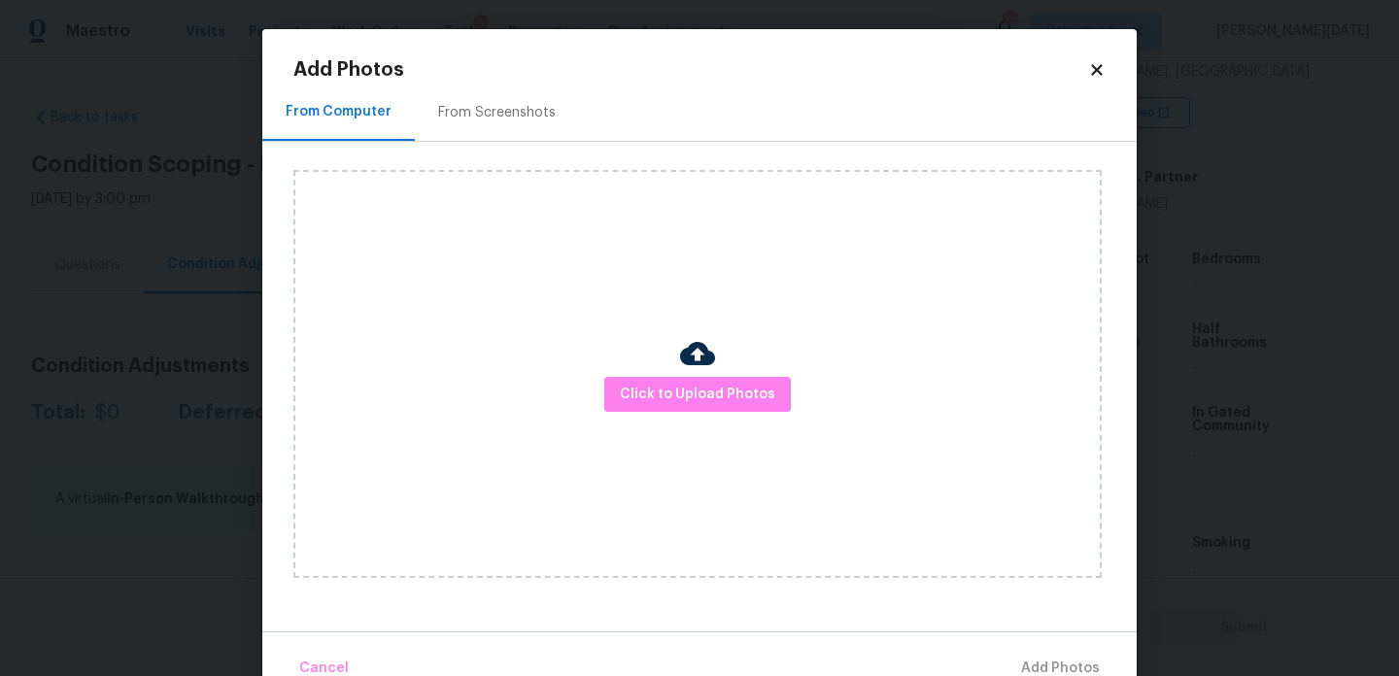
click at [496, 114] on div "From Screenshots" at bounding box center [497, 112] width 118 height 19
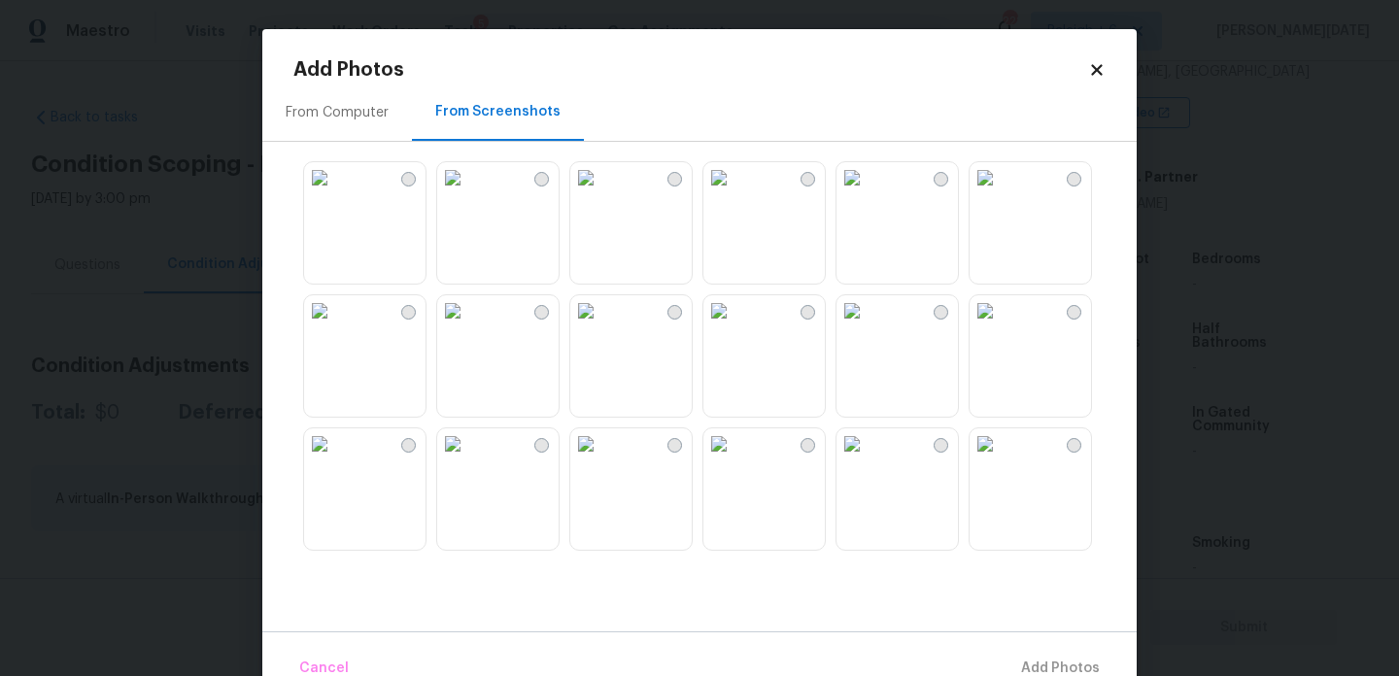
click at [468, 193] on img at bounding box center [452, 177] width 31 height 31
click at [602, 193] on img at bounding box center [585, 177] width 31 height 31
click at [992, 202] on img at bounding box center [985, 186] width 31 height 31
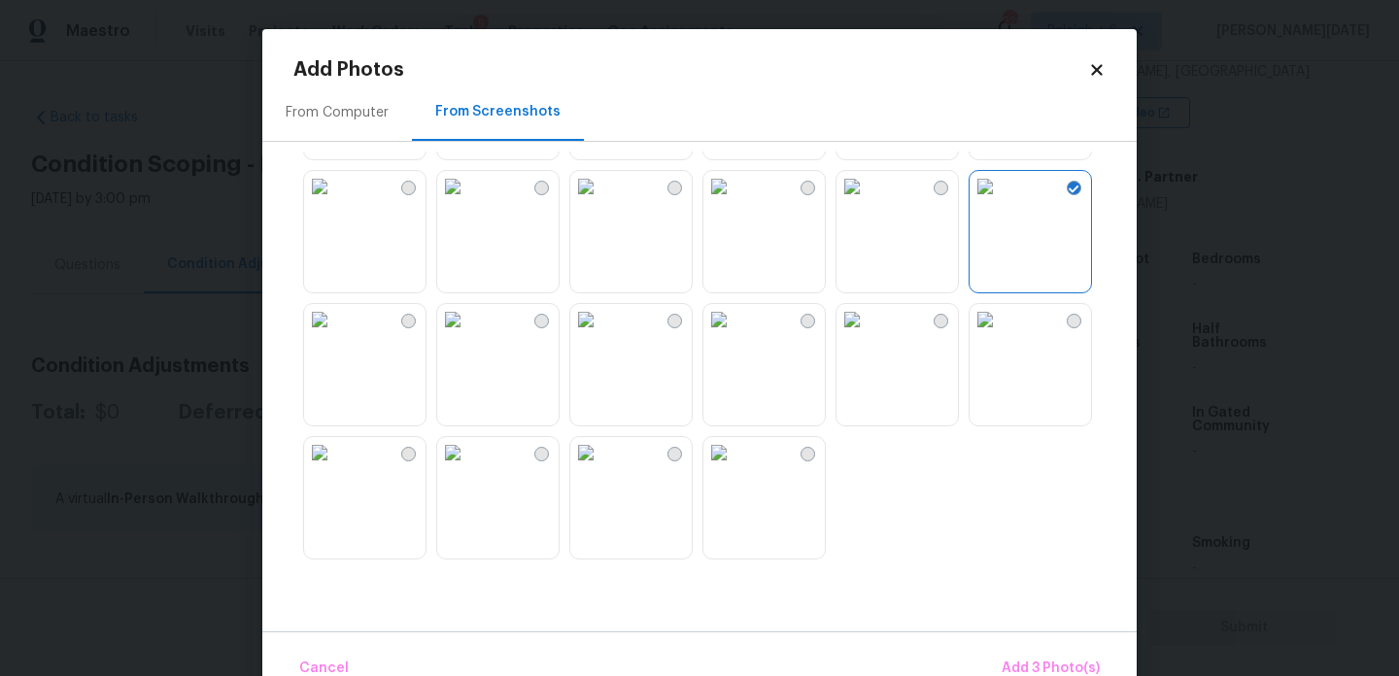
click at [468, 202] on img at bounding box center [452, 186] width 31 height 31
click at [468, 335] on img at bounding box center [452, 319] width 31 height 31
click at [1019, 661] on span "Add 5 Photo(s)" at bounding box center [1051, 669] width 98 height 24
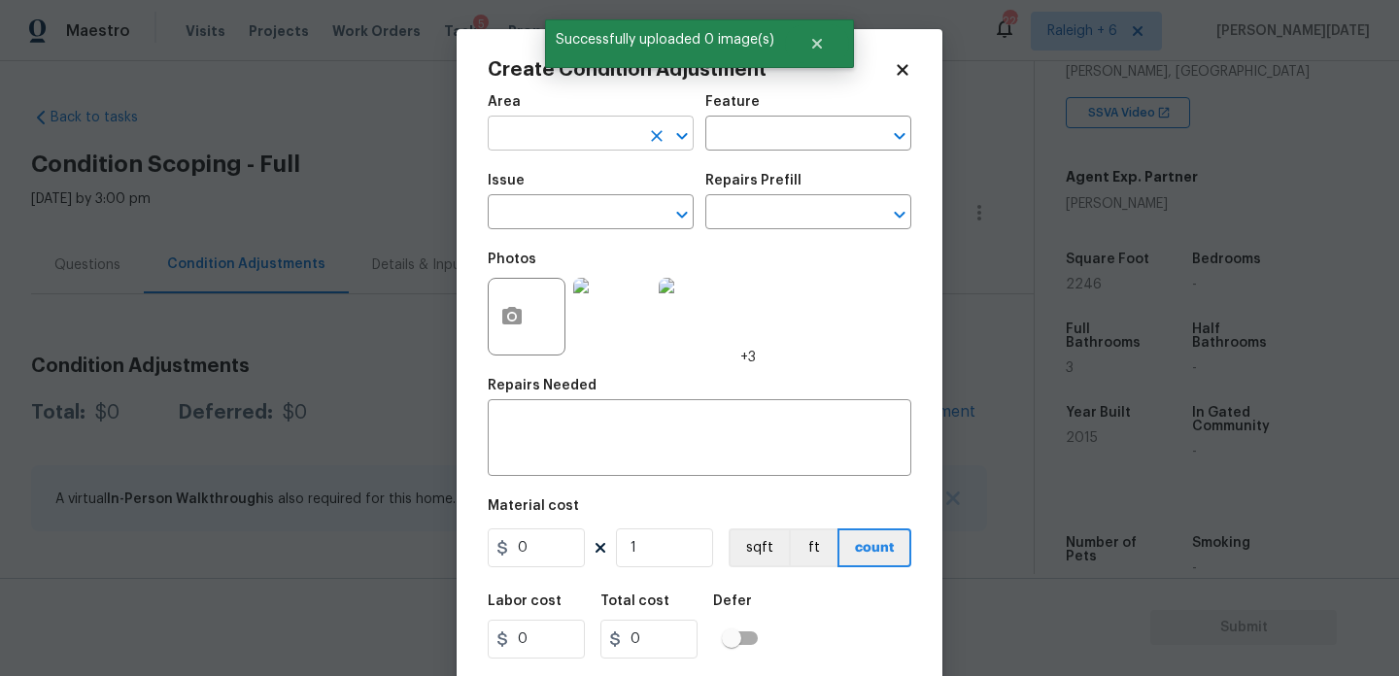
click at [565, 136] on input "text" at bounding box center [564, 136] width 152 height 30
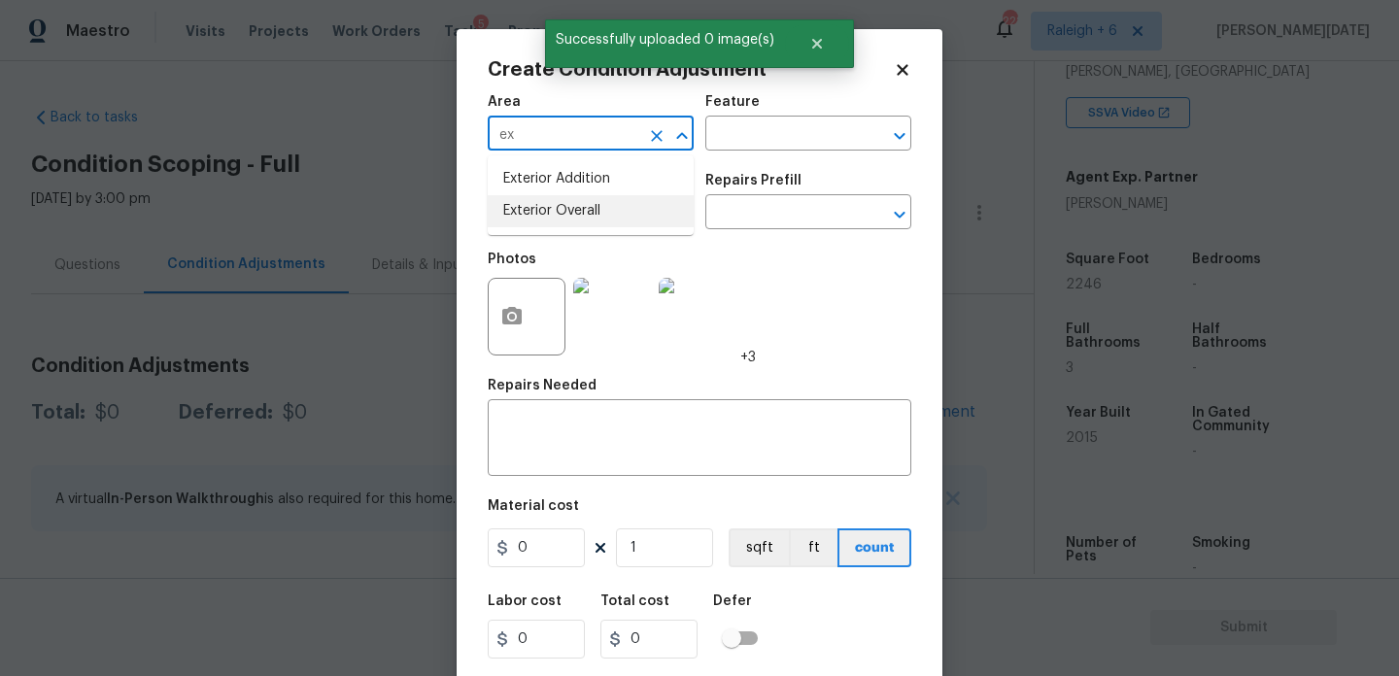
click at [552, 221] on li "Exterior Overall" at bounding box center [591, 211] width 206 height 32
type input "Exterior Overall"
click at [552, 221] on input "text" at bounding box center [564, 214] width 152 height 30
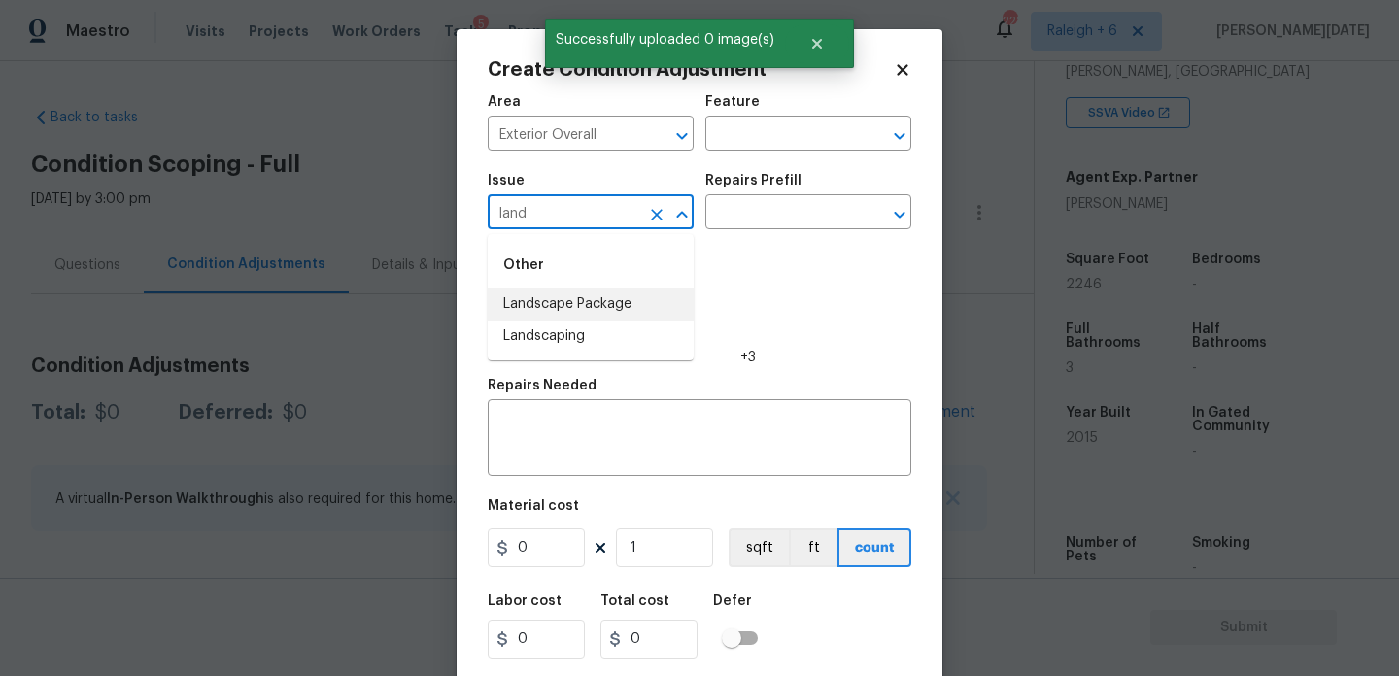
click at [574, 315] on li "Landscape Package" at bounding box center [591, 305] width 206 height 32
type input "Landscape Package"
click at [755, 240] on div "Issue Landscape Package ​ Repairs Prefill ​" at bounding box center [700, 201] width 424 height 79
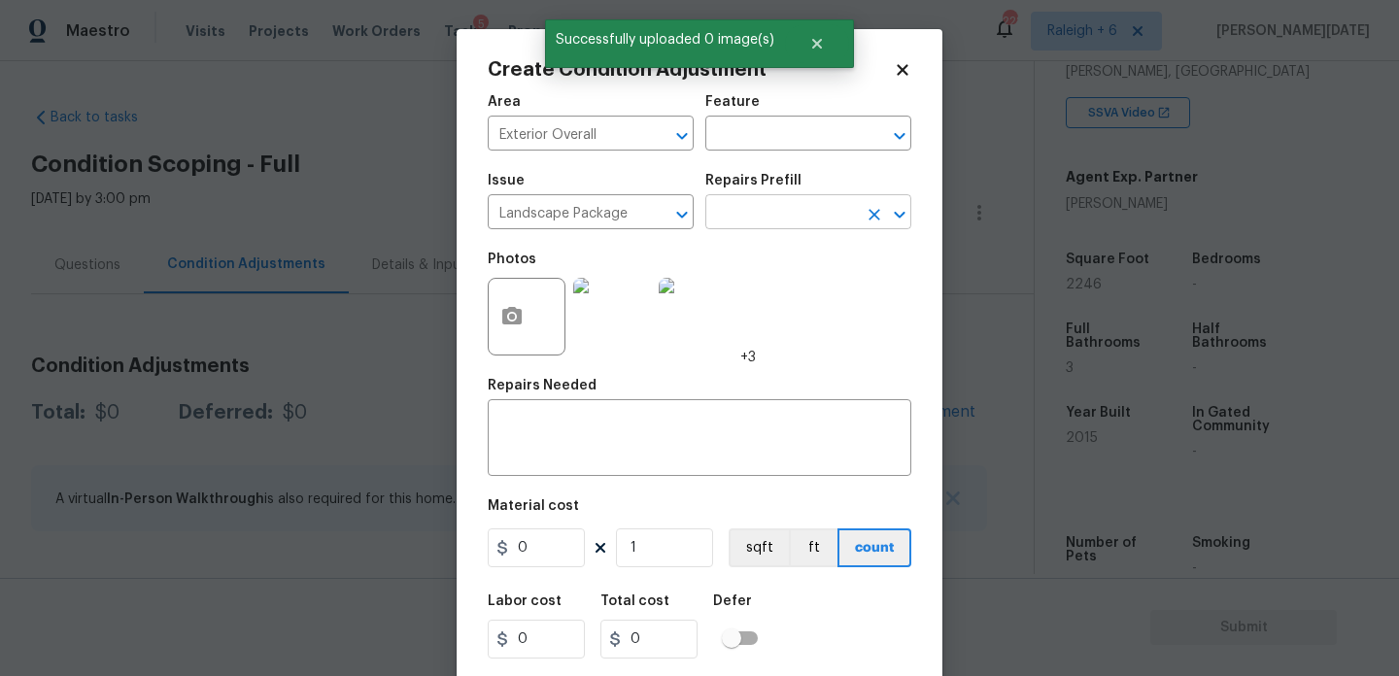
click at [777, 222] on input "text" at bounding box center [782, 214] width 152 height 30
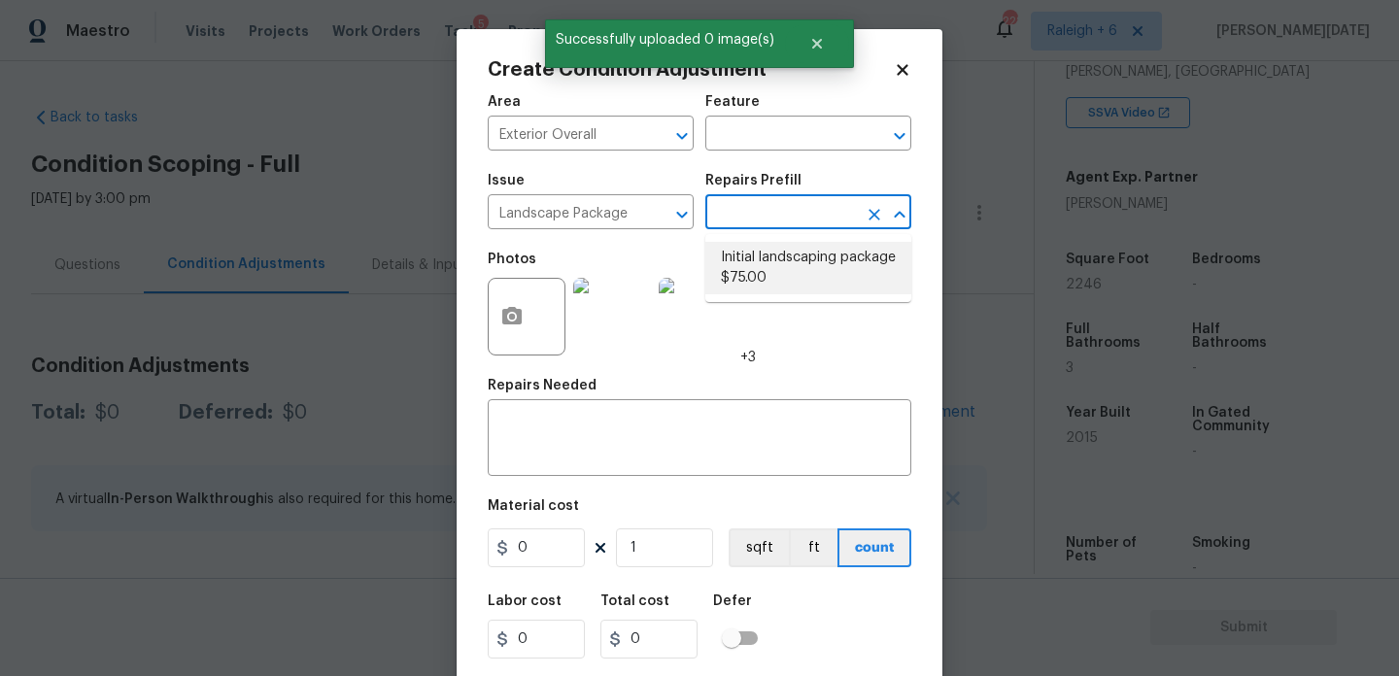
click at [786, 259] on li "Initial landscaping package $75.00" at bounding box center [809, 268] width 206 height 52
type input "Home Readiness Packages"
type textarea "Mowing of grass up to 6" in height. Mow, edge along driveways & sidewalks, trim…"
type input "75"
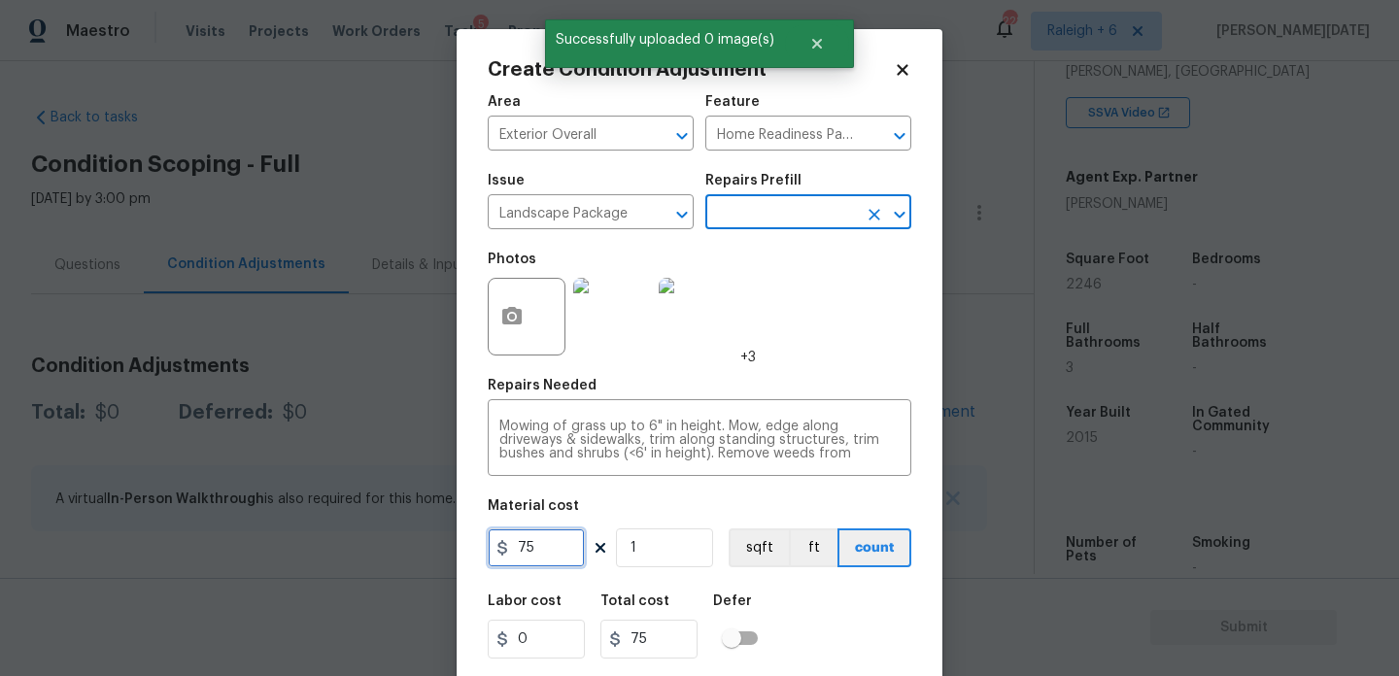
click at [549, 555] on input "75" at bounding box center [536, 548] width 97 height 39
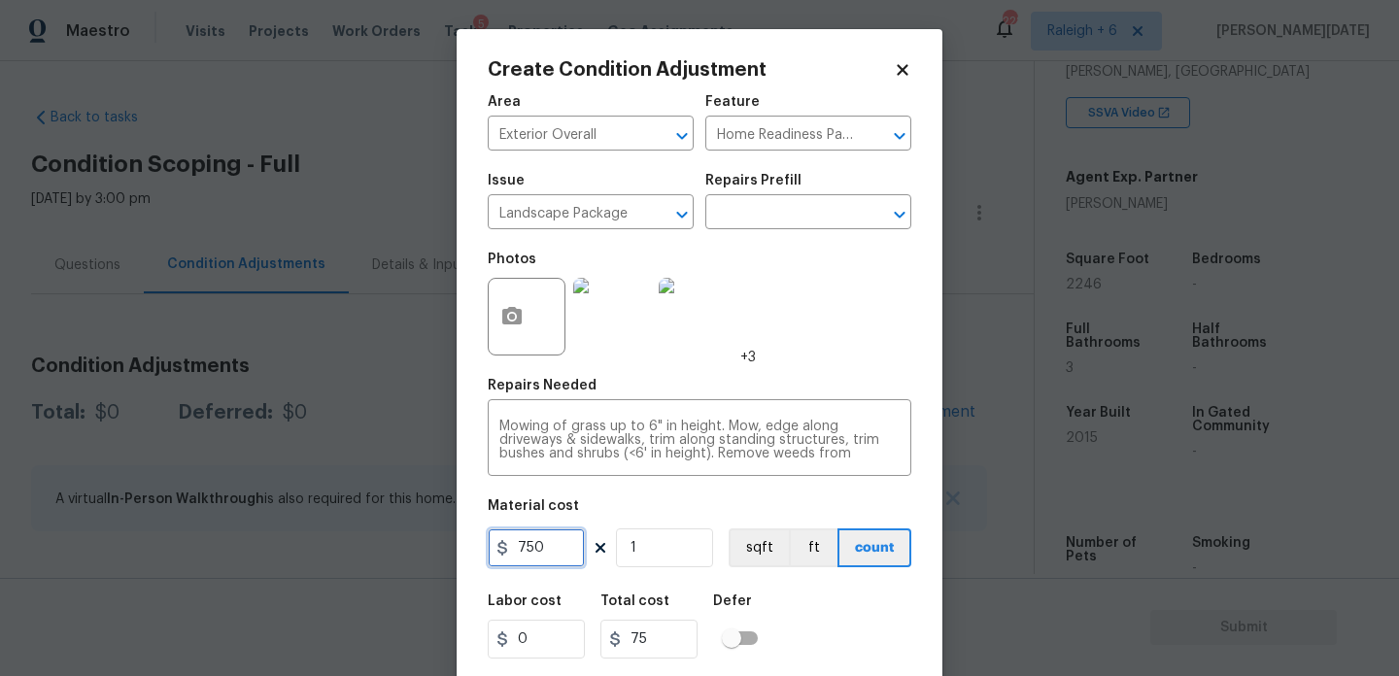
type input "750"
click at [798, 351] on div "Photos +3" at bounding box center [700, 304] width 424 height 126
type input "750"
click at [798, 351] on div "Photos +3" at bounding box center [700, 304] width 424 height 126
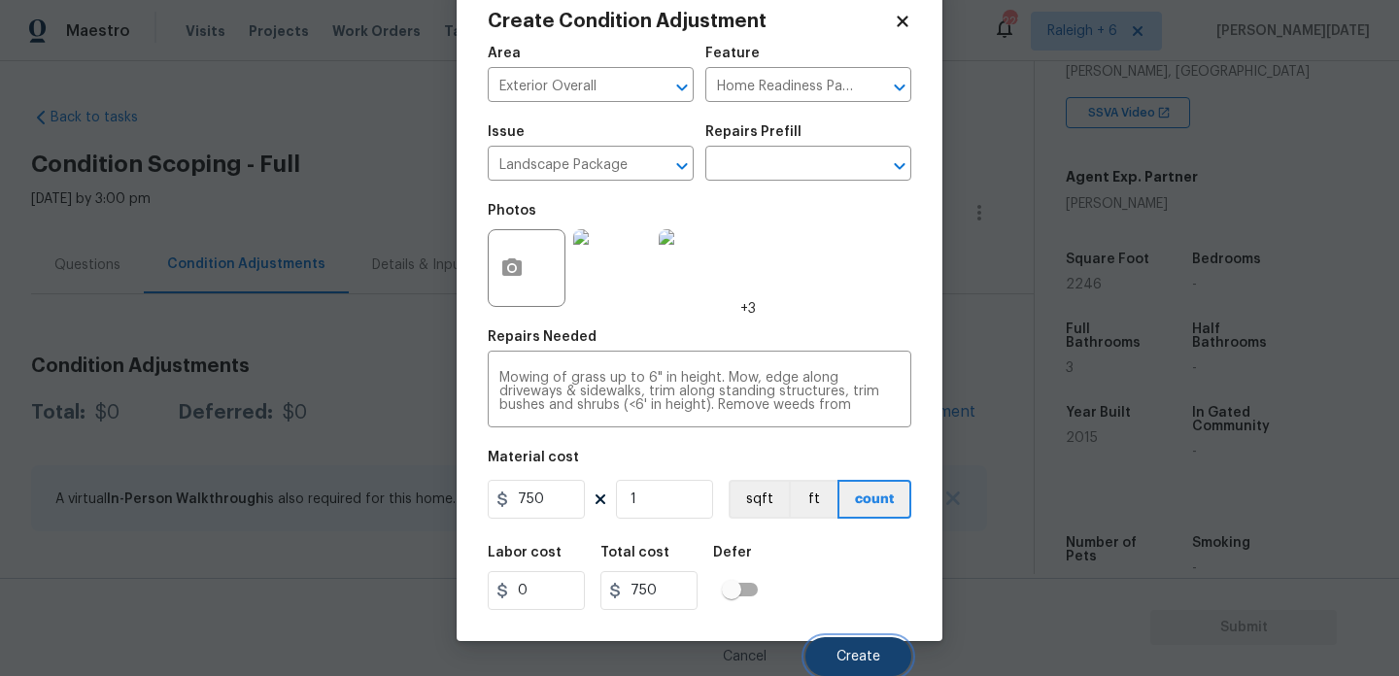
click at [845, 639] on button "Create" at bounding box center [859, 657] width 106 height 39
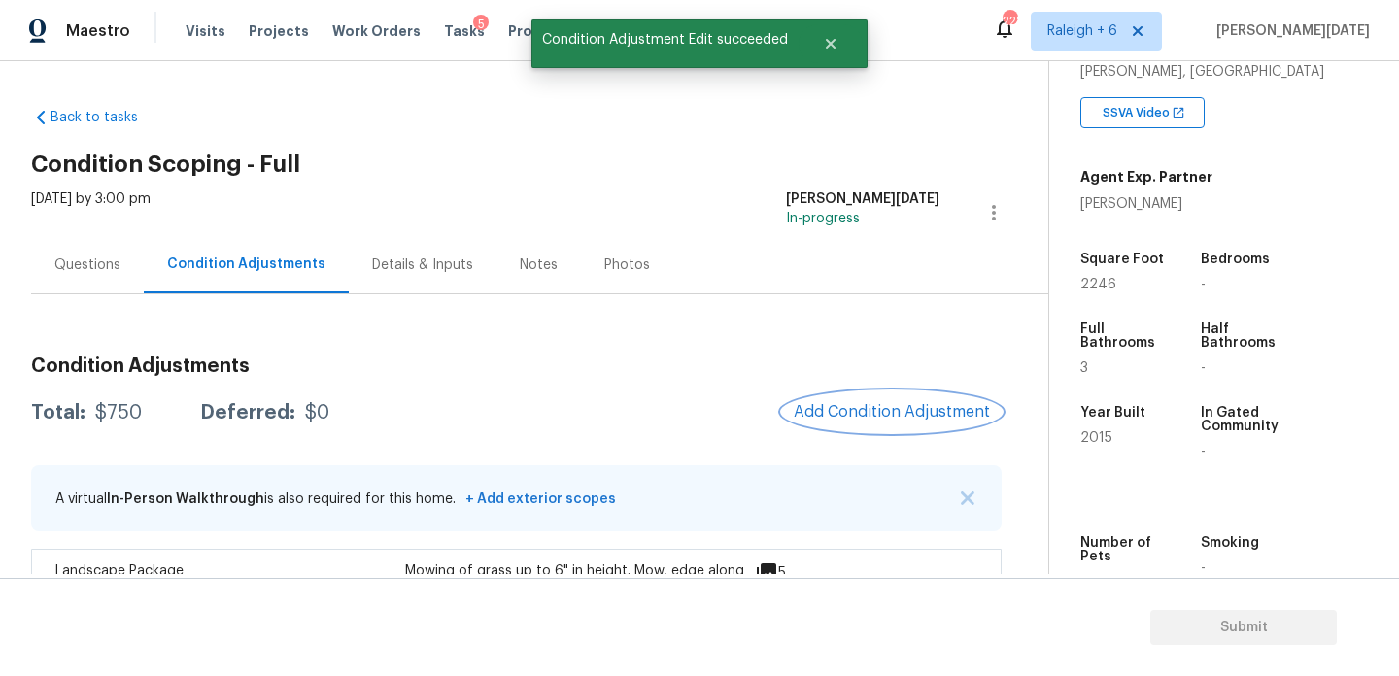
scroll to position [0, 0]
click at [878, 417] on span "Add Condition Adjustment" at bounding box center [892, 411] width 196 height 17
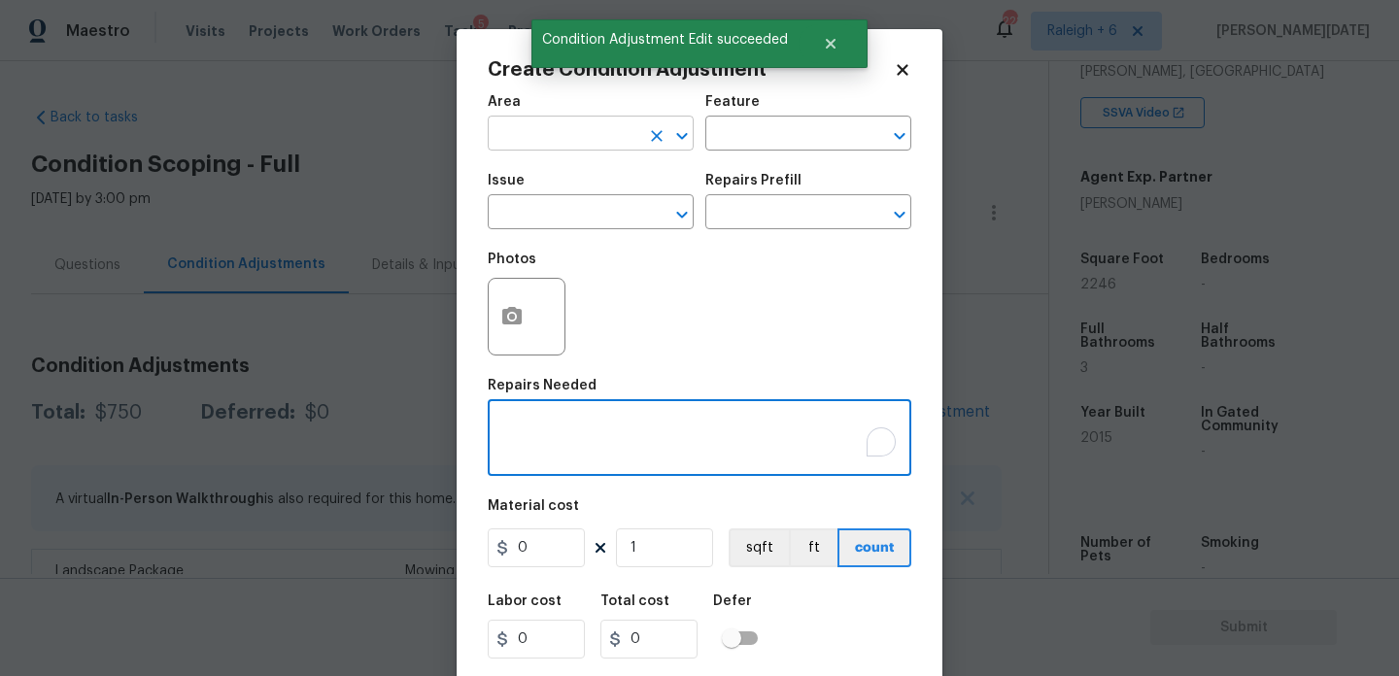
click at [543, 140] on input "text" at bounding box center [564, 136] width 152 height 30
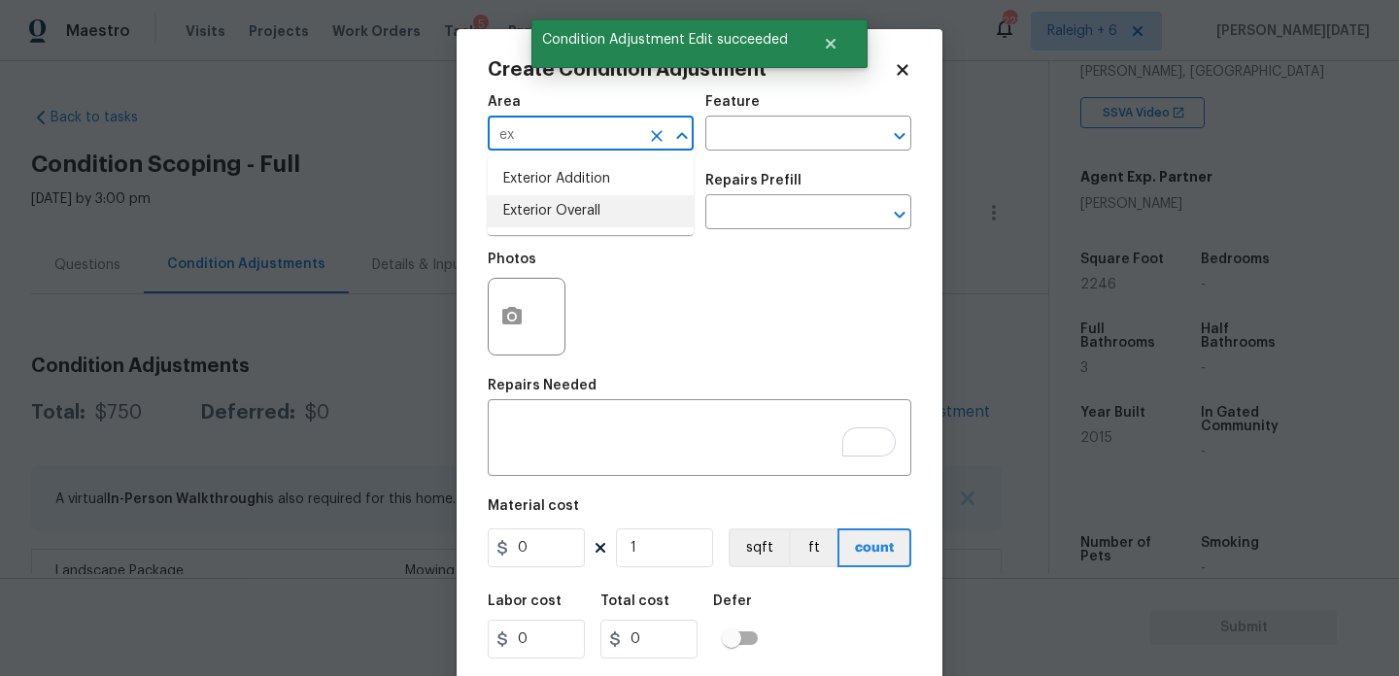
click at [562, 209] on li "Exterior Overall" at bounding box center [591, 211] width 206 height 32
type input "Exterior Overall"
click at [562, 209] on input "text" at bounding box center [564, 214] width 152 height 30
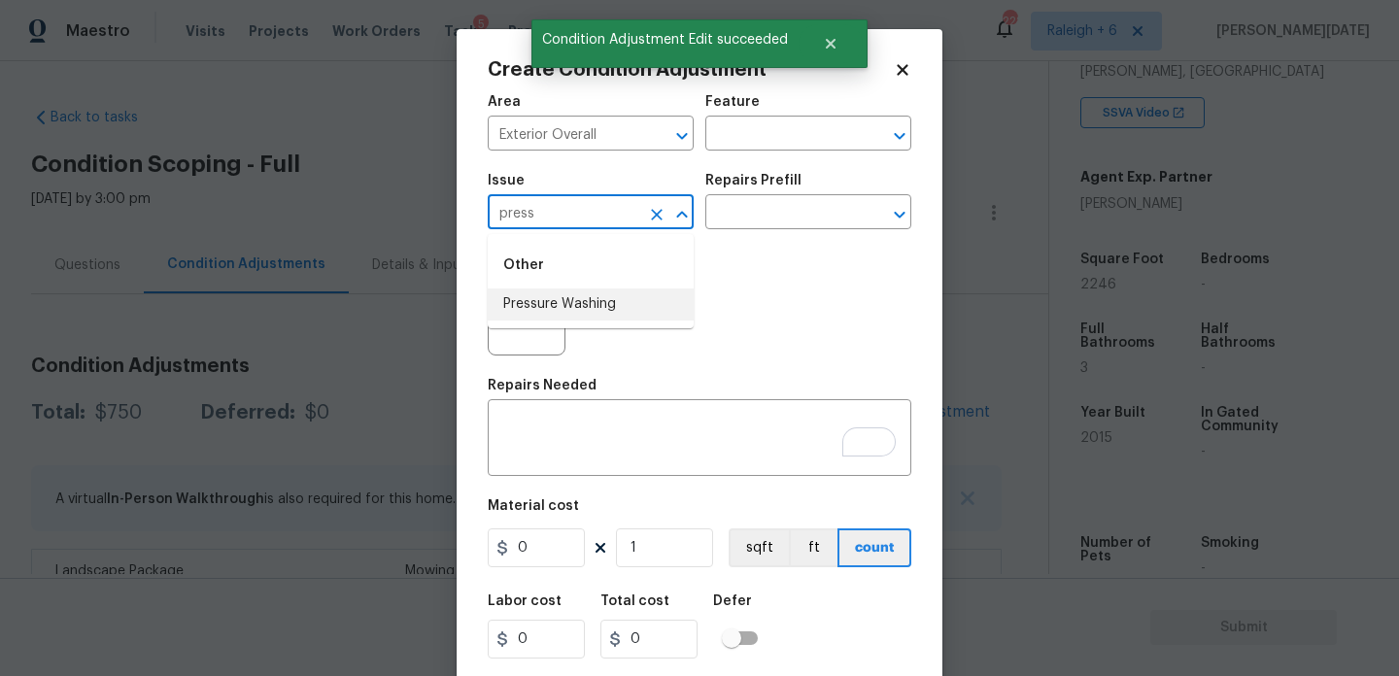
click at [578, 296] on li "Pressure Washing" at bounding box center [591, 305] width 206 height 32
type input "Pressure Washing"
click at [747, 203] on input "text" at bounding box center [782, 214] width 152 height 30
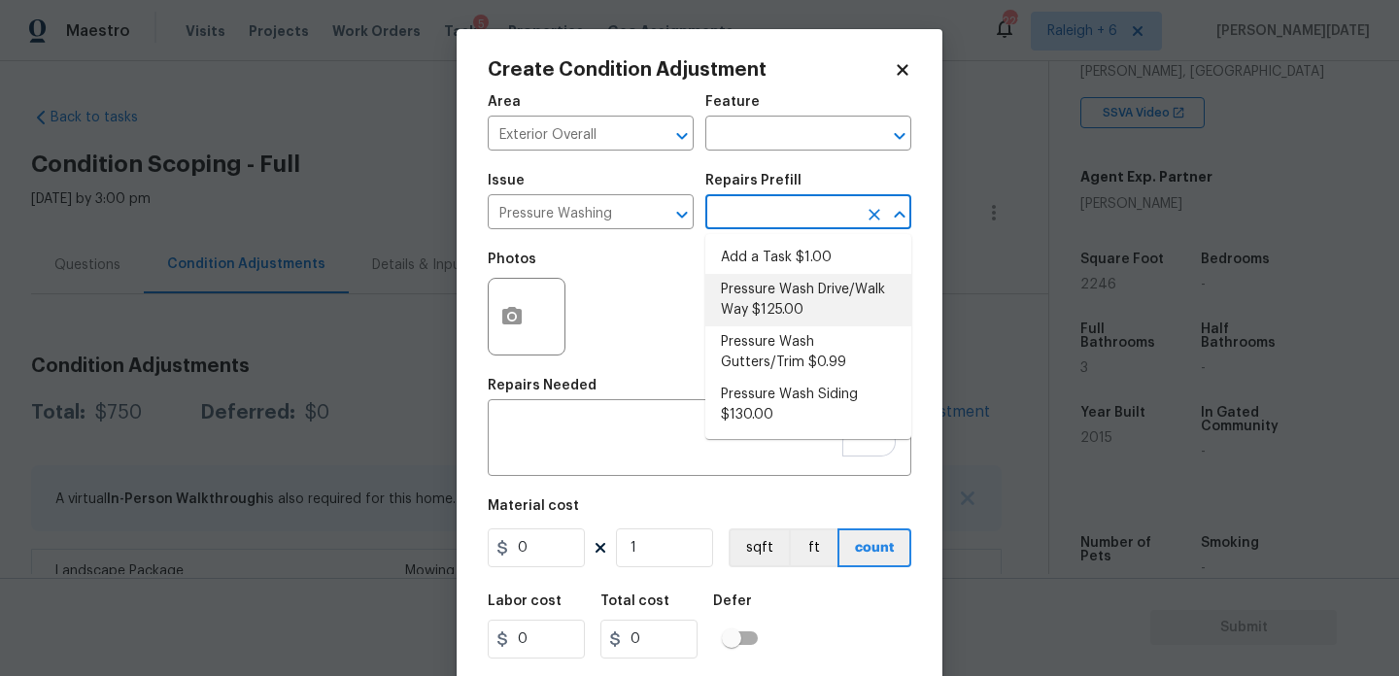
click at [770, 295] on li "Pressure Wash Drive/Walk Way $125.00" at bounding box center [809, 300] width 206 height 52
type input "Siding"
type textarea "Pressure wash the driveways/walkways as directed by the PM. Ensure that all deb…"
type input "125"
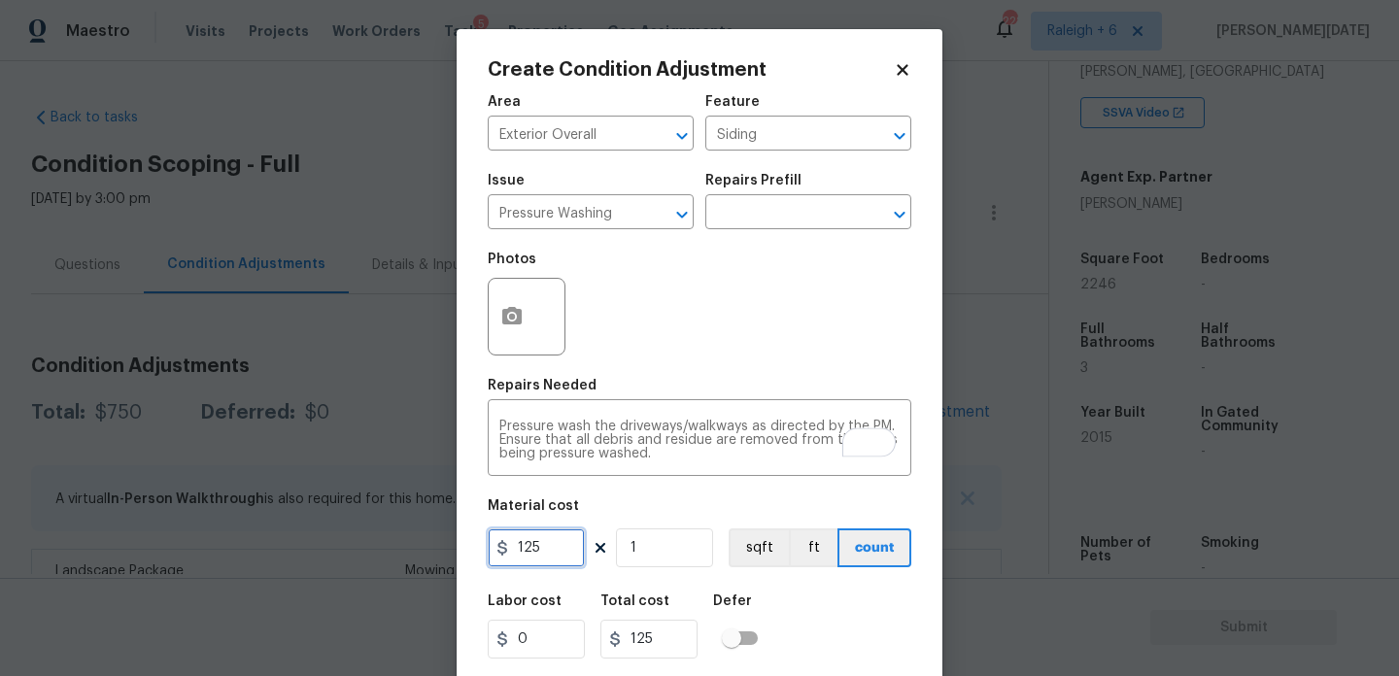
drag, startPoint x: 554, startPoint y: 547, endPoint x: 382, endPoint y: 510, distance: 175.9
click at [382, 510] on div "Create Condition Adjustment Area Exterior Overall ​ Feature Siding ​ Issue Pres…" at bounding box center [699, 338] width 1399 height 676
type input "200"
click at [574, 328] on div "Photos" at bounding box center [700, 304] width 424 height 126
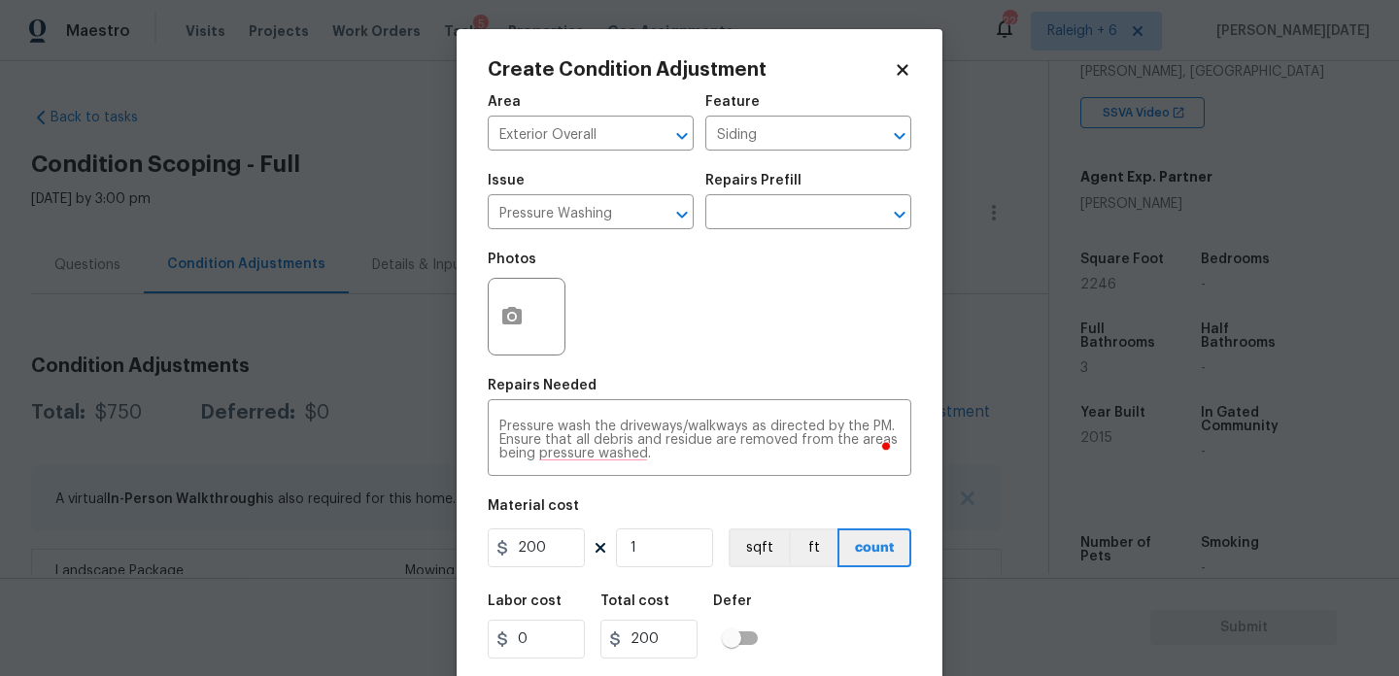
scroll to position [50, 0]
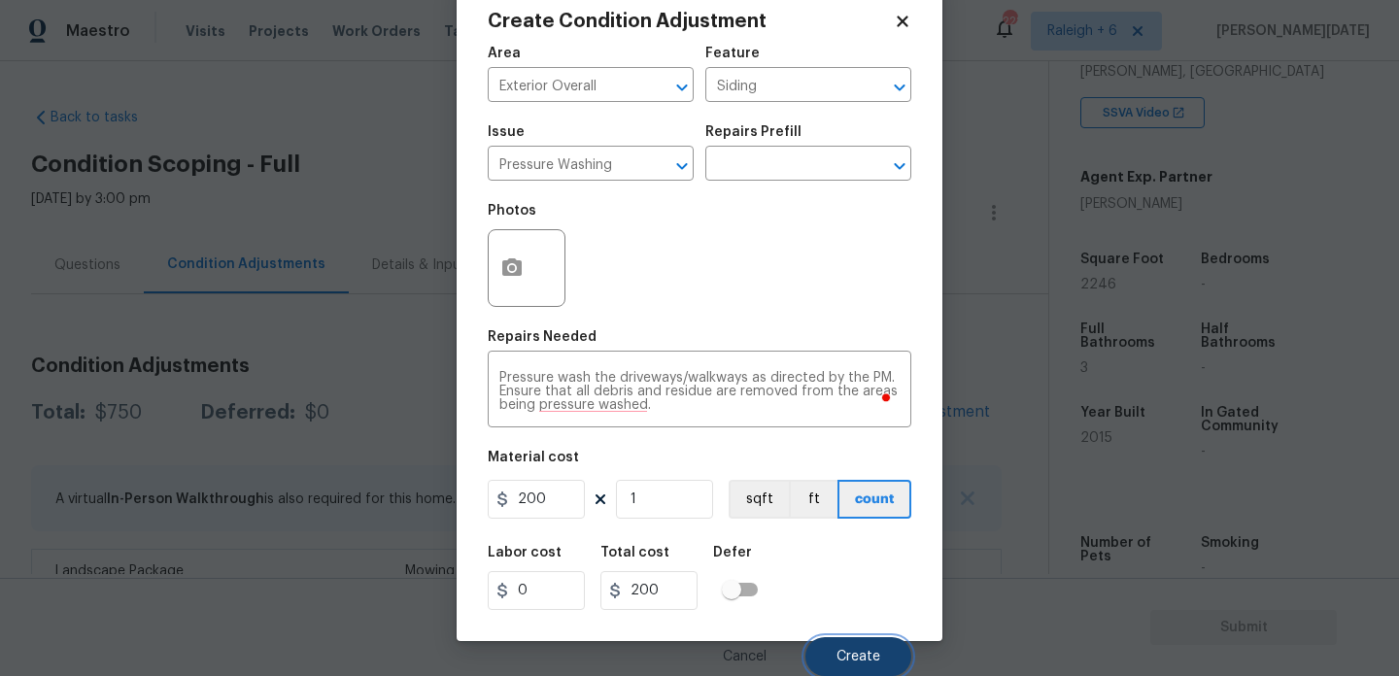
click at [826, 638] on button "Create" at bounding box center [859, 657] width 106 height 39
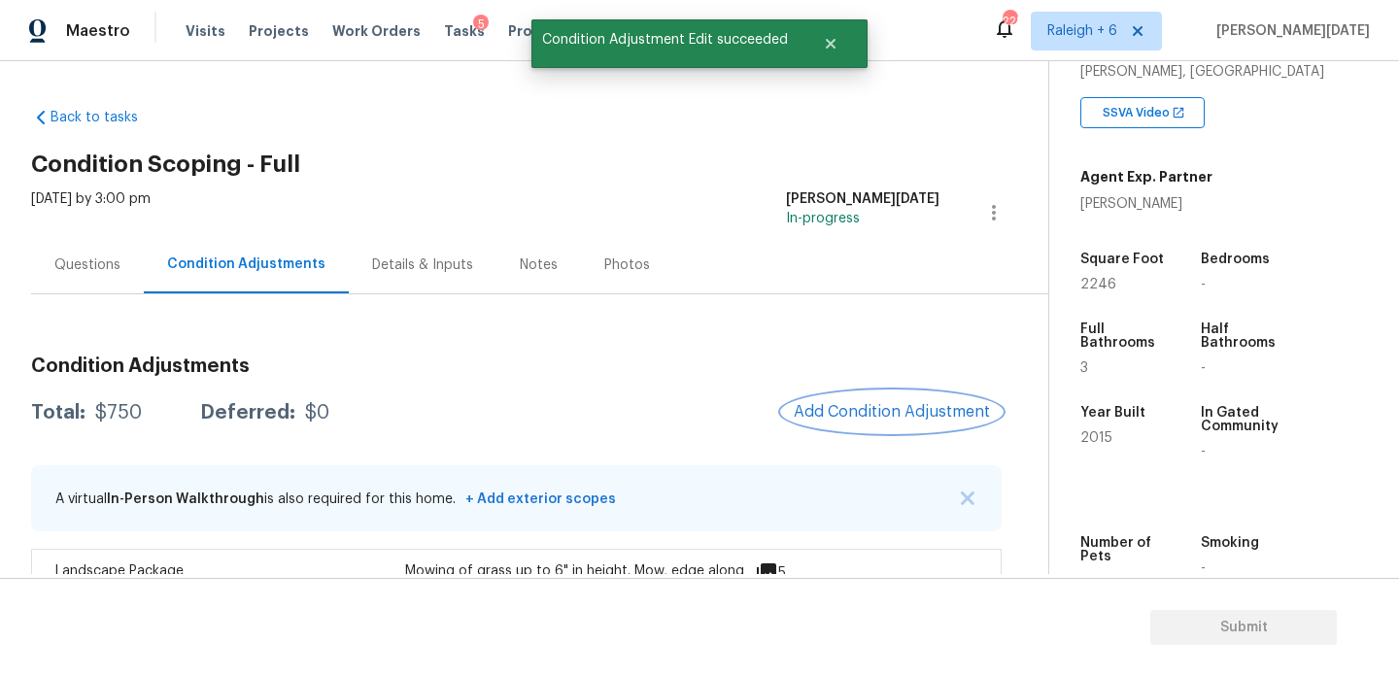
scroll to position [0, 0]
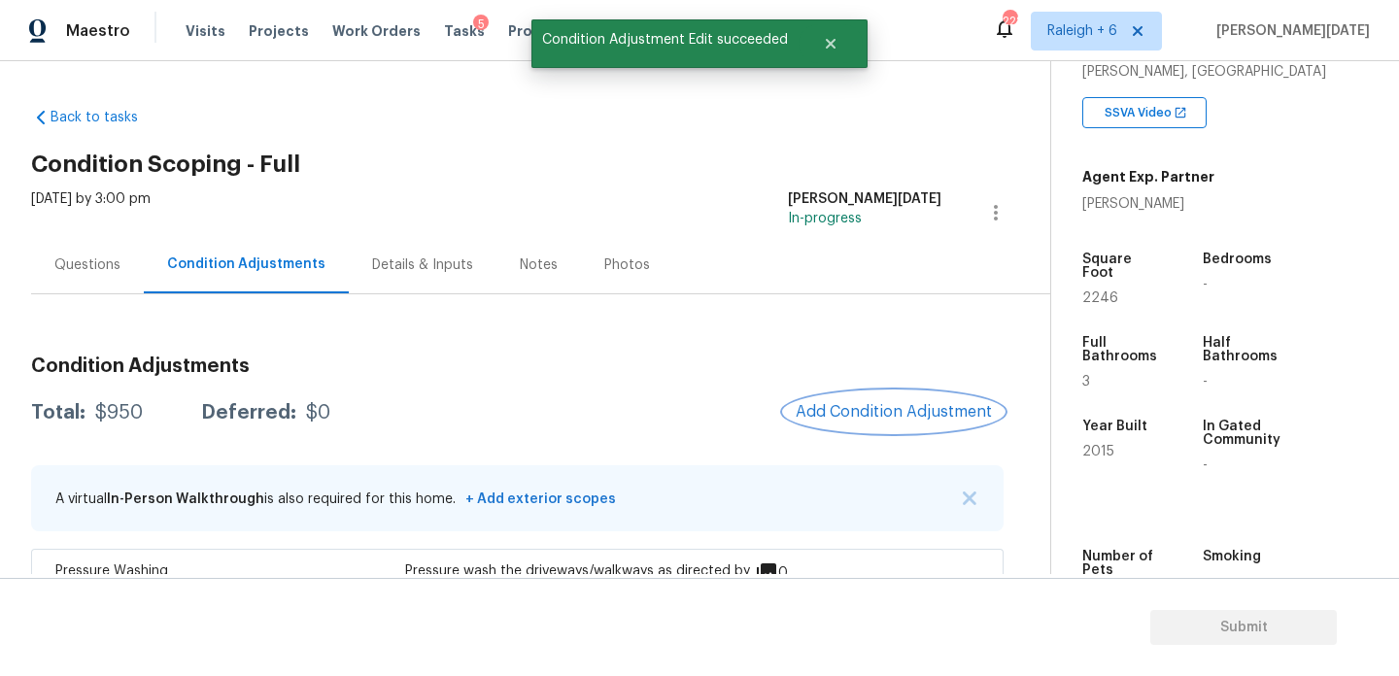
click at [911, 428] on button "Add Condition Adjustment" at bounding box center [894, 412] width 220 height 41
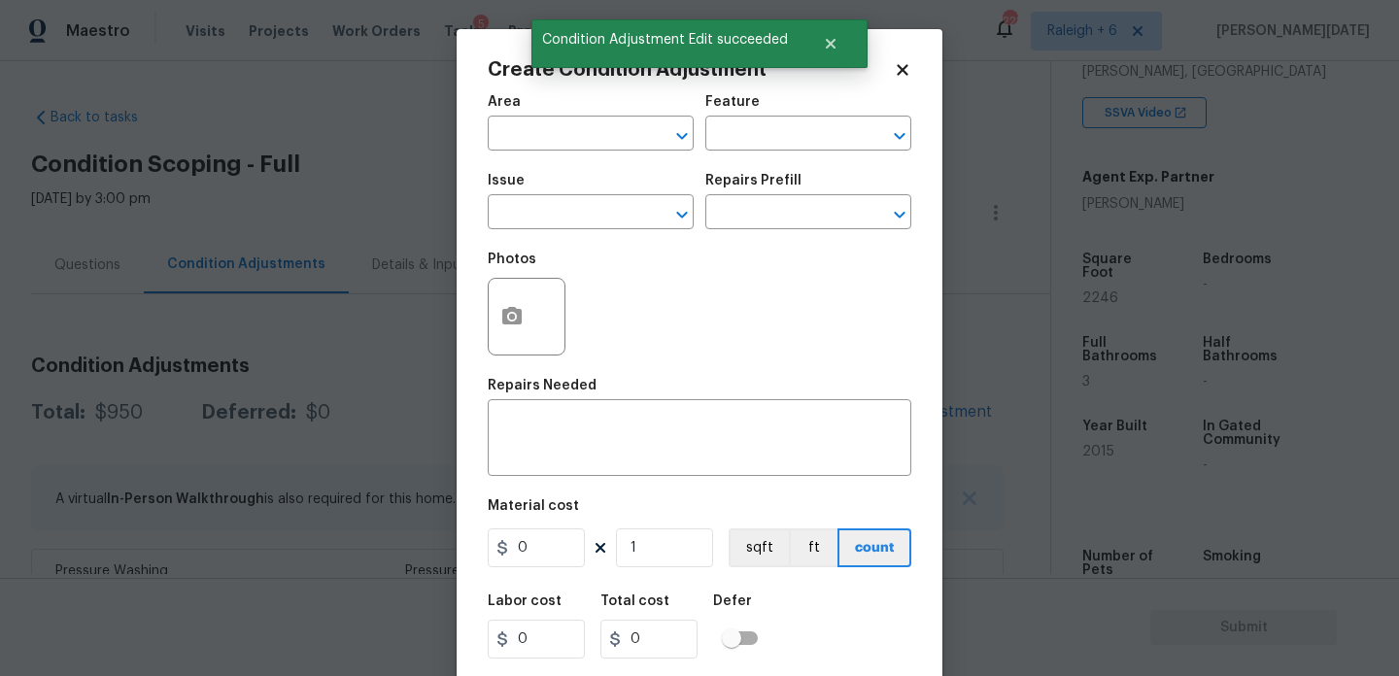
click at [911, 397] on div "Repairs Needed" at bounding box center [700, 391] width 424 height 25
click at [539, 123] on input "text" at bounding box center [564, 136] width 152 height 30
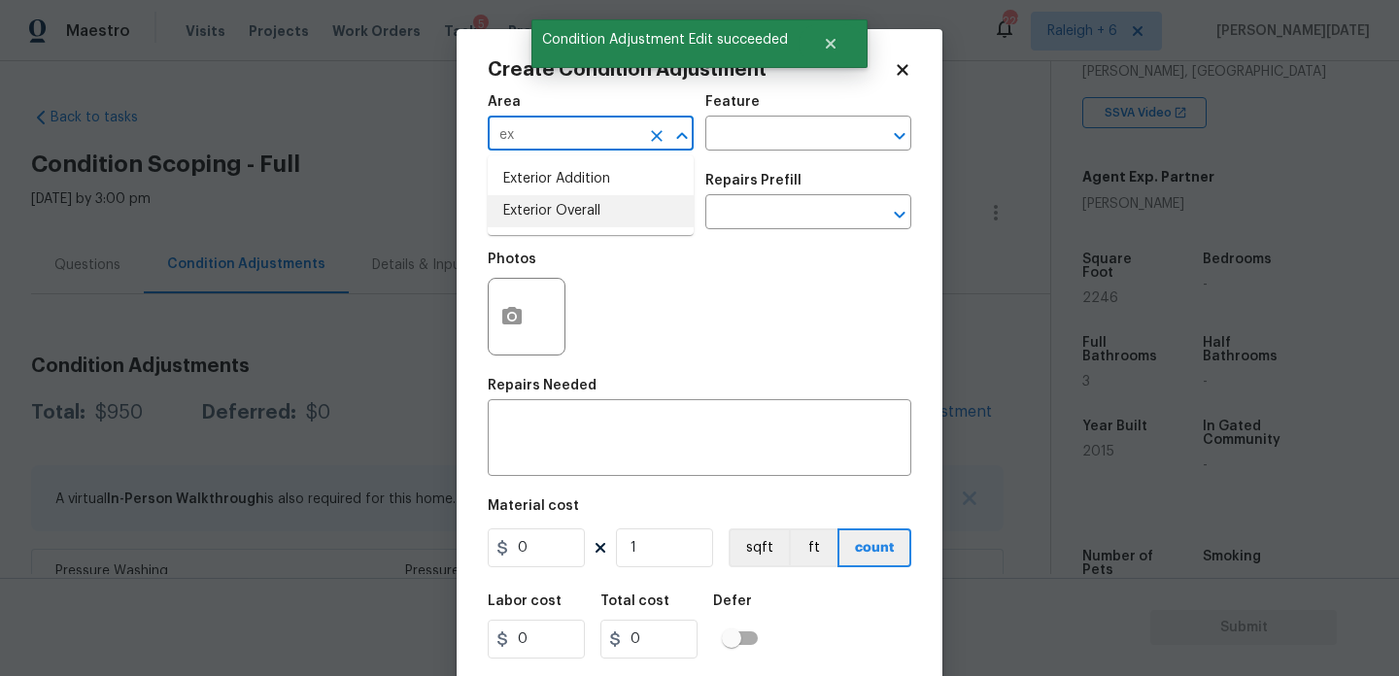
click at [543, 214] on li "Exterior Overall" at bounding box center [591, 211] width 206 height 32
type input "Exterior Overall"
click at [543, 214] on input "text" at bounding box center [564, 214] width 152 height 30
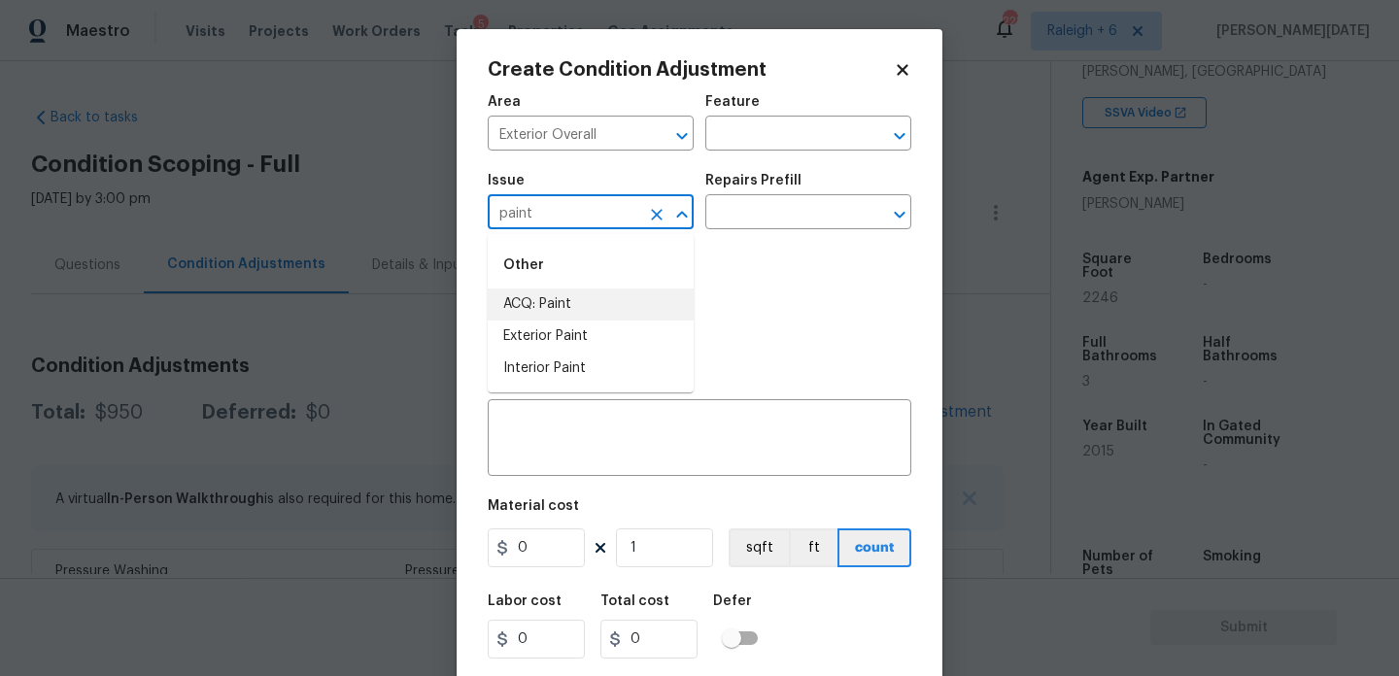
click at [557, 298] on li "ACQ: Paint" at bounding box center [591, 305] width 206 height 32
type input "ACQ: Paint"
click at [764, 203] on input "text" at bounding box center [782, 214] width 152 height 30
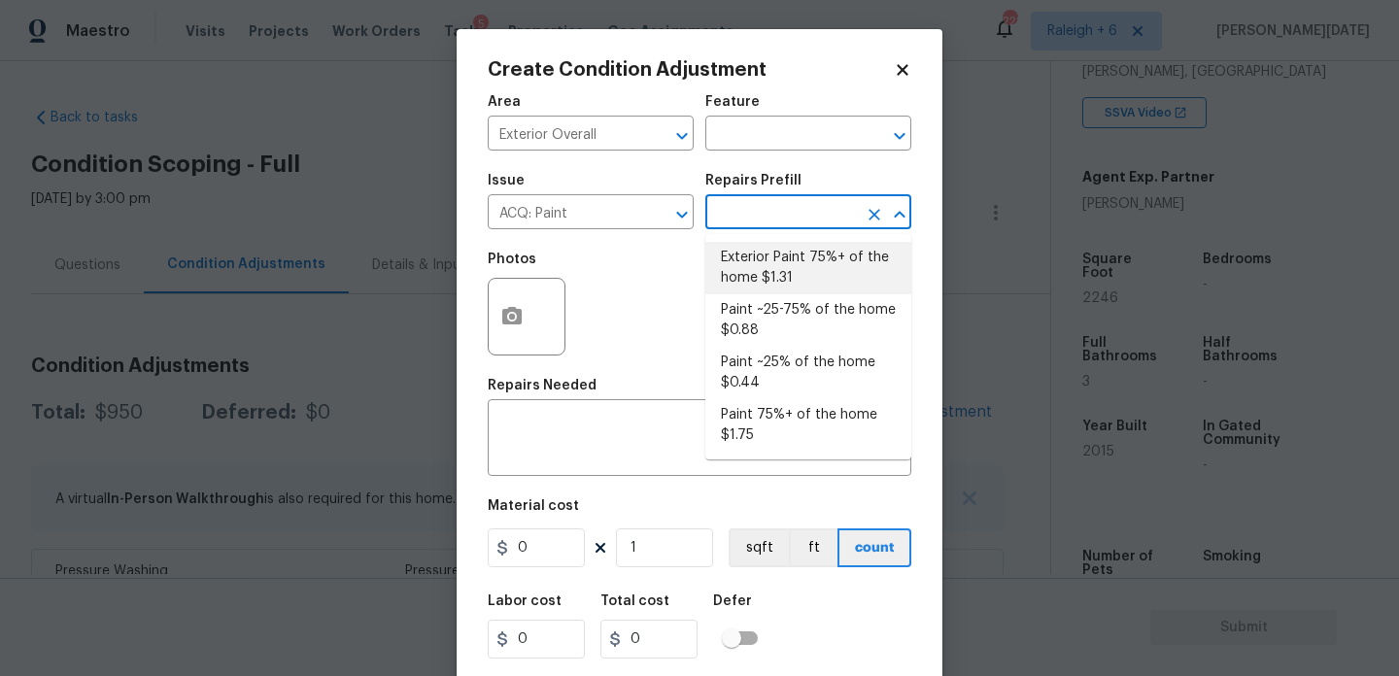
click at [784, 265] on li "Exterior Paint 75%+ of the home $1.31" at bounding box center [809, 268] width 206 height 52
type input "Acquisition"
type textarea "Acquisition Scope: 75%+ of the home exterior will likely require paint"
type input "1.31"
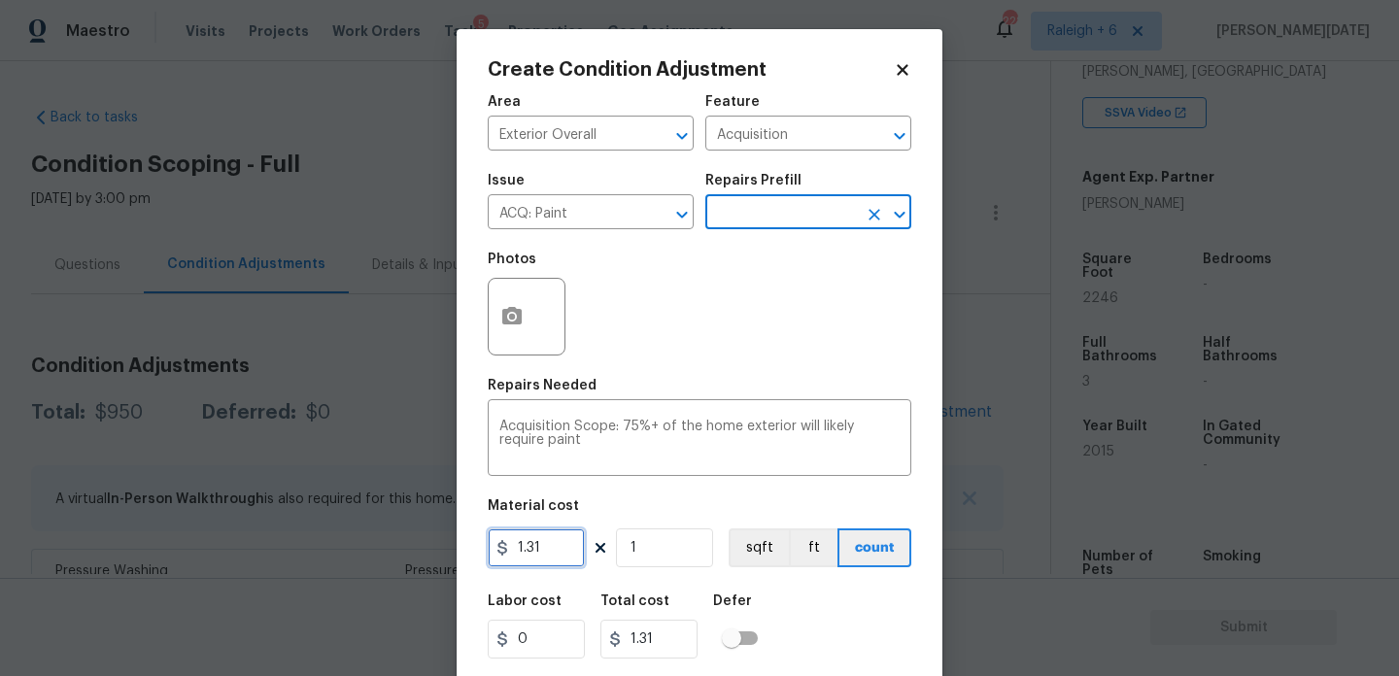
click at [566, 556] on input "1.31" at bounding box center [536, 548] width 97 height 39
type input "1.5"
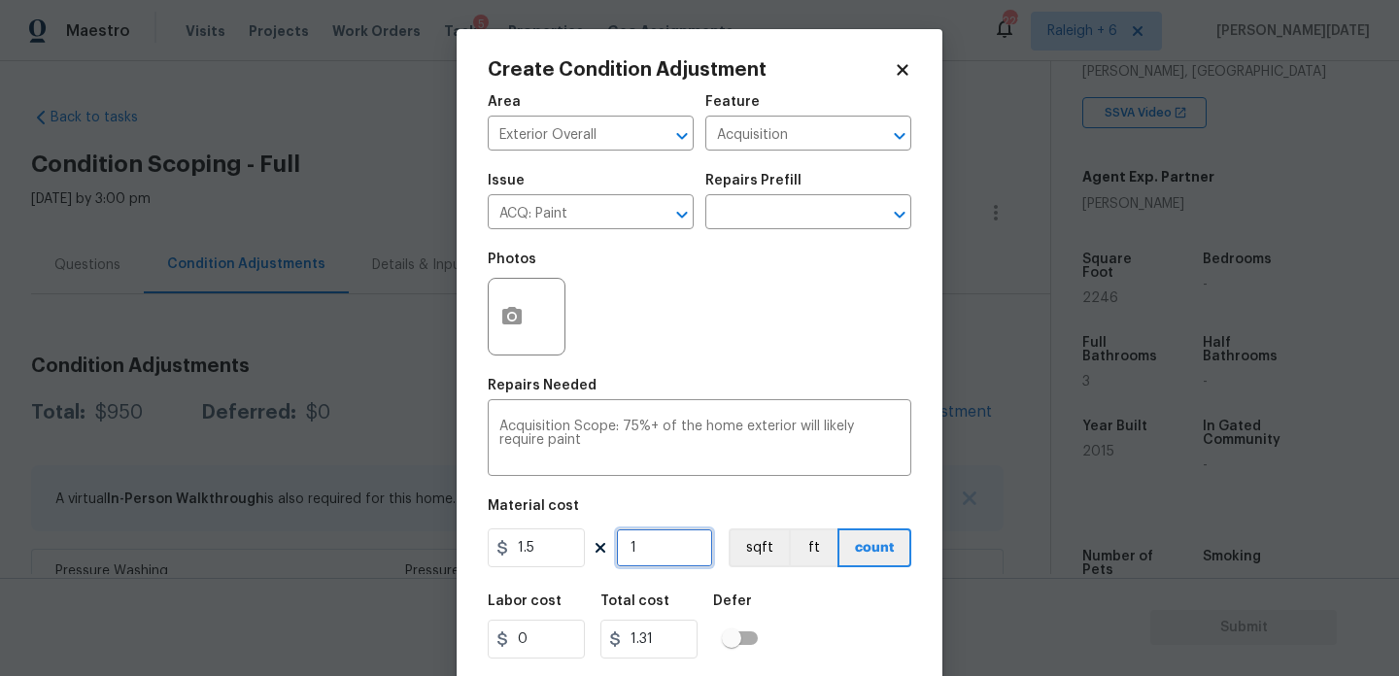
click at [701, 540] on input "1" at bounding box center [664, 548] width 97 height 39
type input "1.5"
type input "0"
paste input "2246"
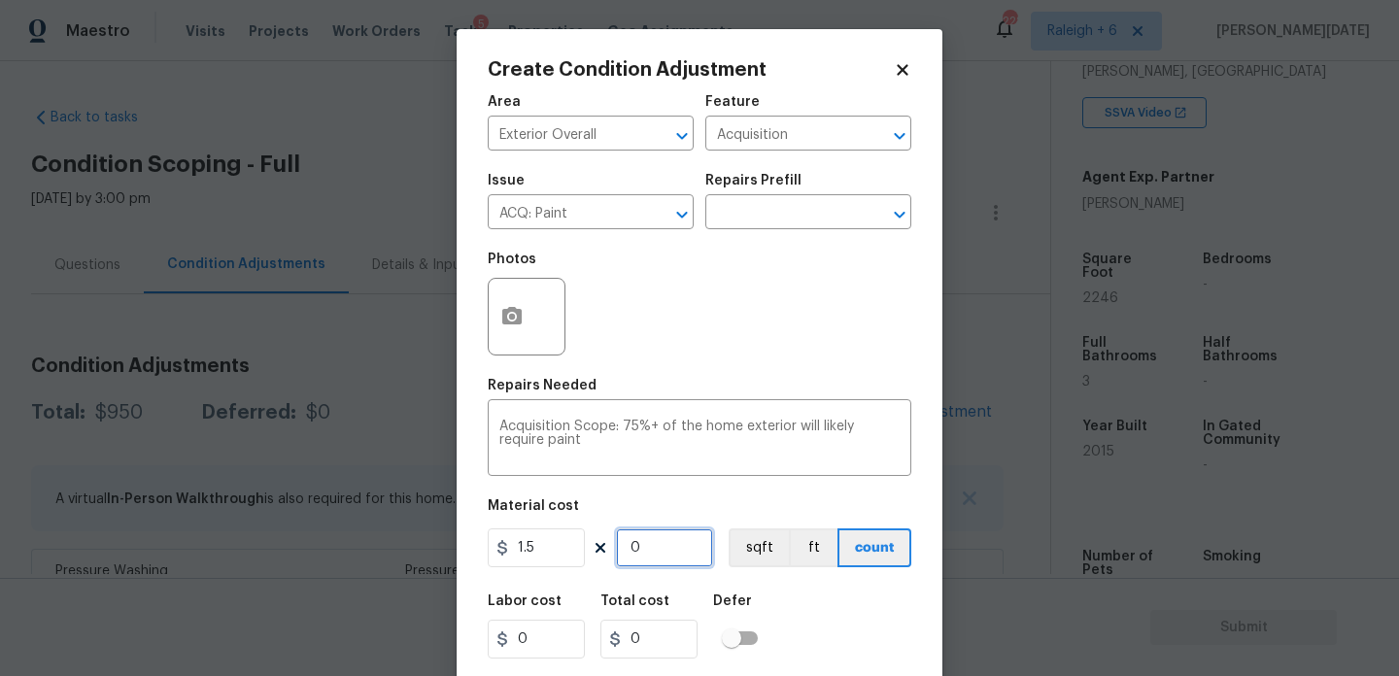
type input "2246"
type input "3369"
type input "2246"
click at [502, 315] on icon "button" at bounding box center [511, 315] width 19 height 17
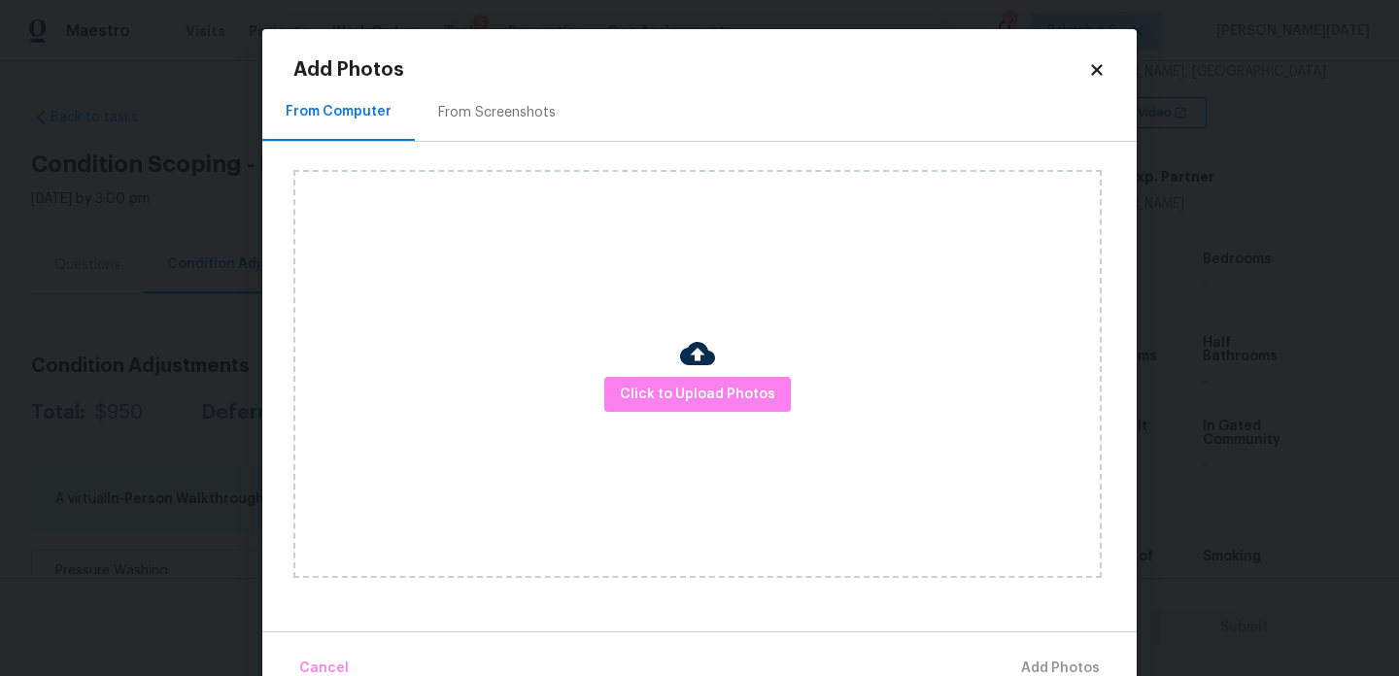
click at [505, 130] on div "From Screenshots" at bounding box center [497, 112] width 164 height 57
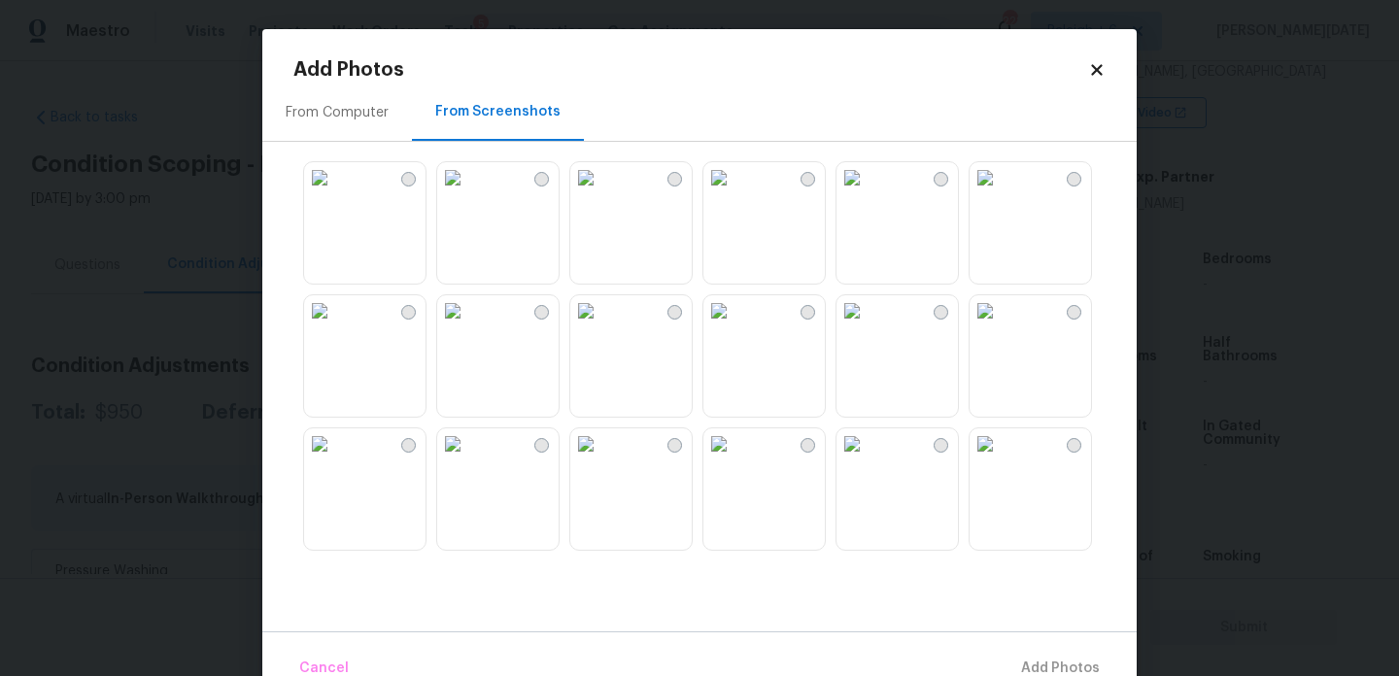
click at [598, 193] on img at bounding box center [585, 177] width 31 height 31
click at [735, 193] on img at bounding box center [719, 177] width 31 height 31
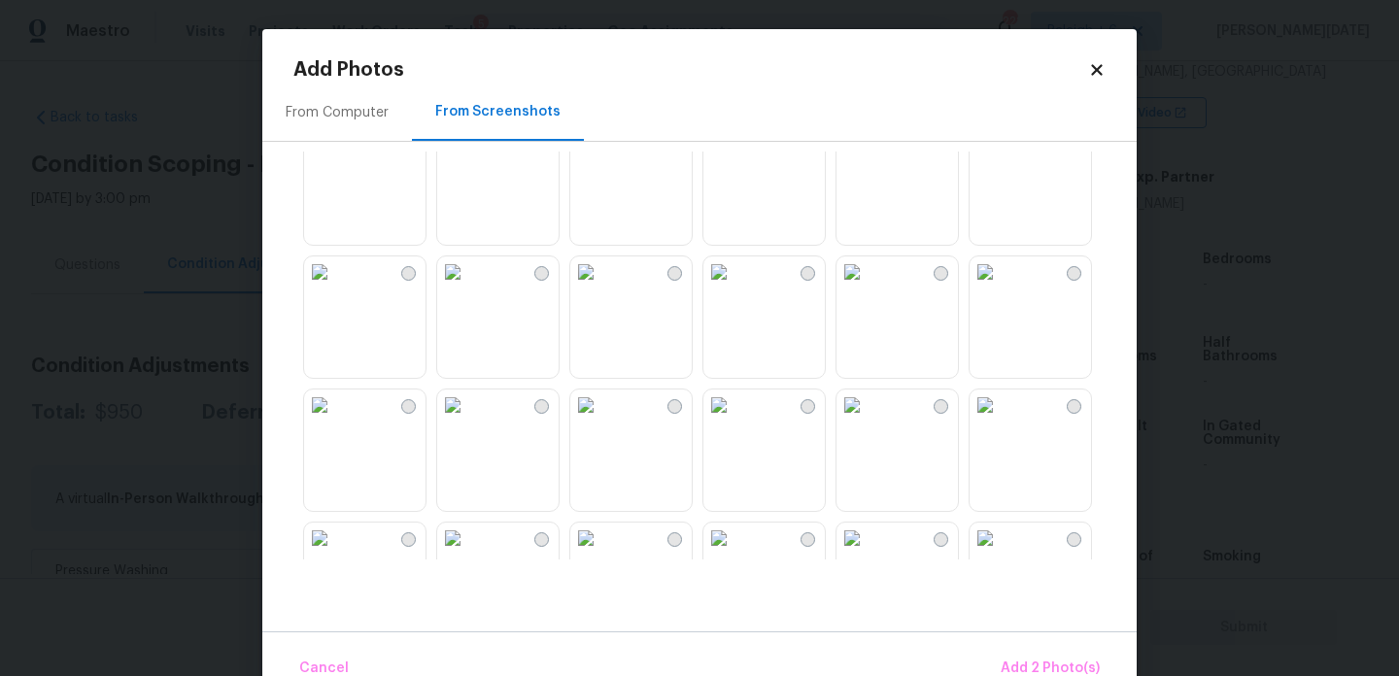
scroll to position [1633, 0]
click at [868, 292] on img at bounding box center [852, 275] width 31 height 31
click at [602, 292] on img at bounding box center [585, 275] width 31 height 31
click at [1001, 292] on img at bounding box center [985, 275] width 31 height 31
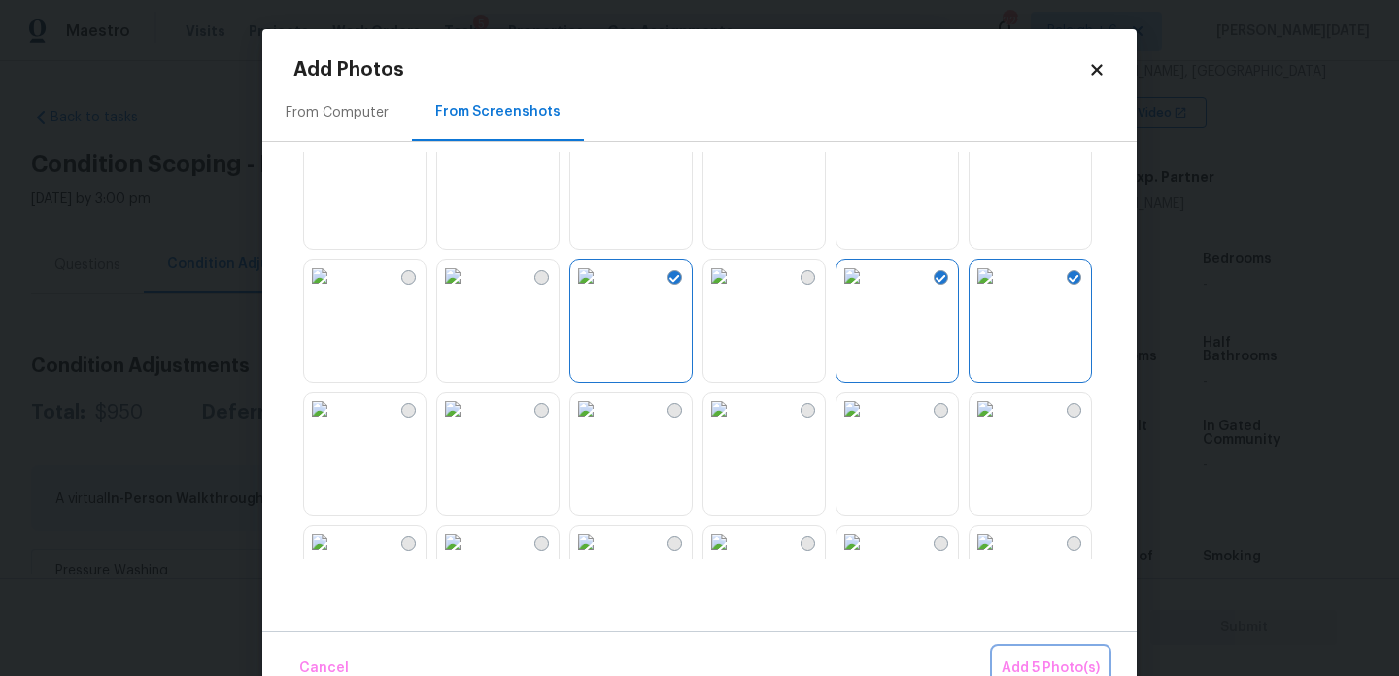
click at [1037, 656] on button "Add 5 Photo(s)" at bounding box center [1051, 669] width 114 height 42
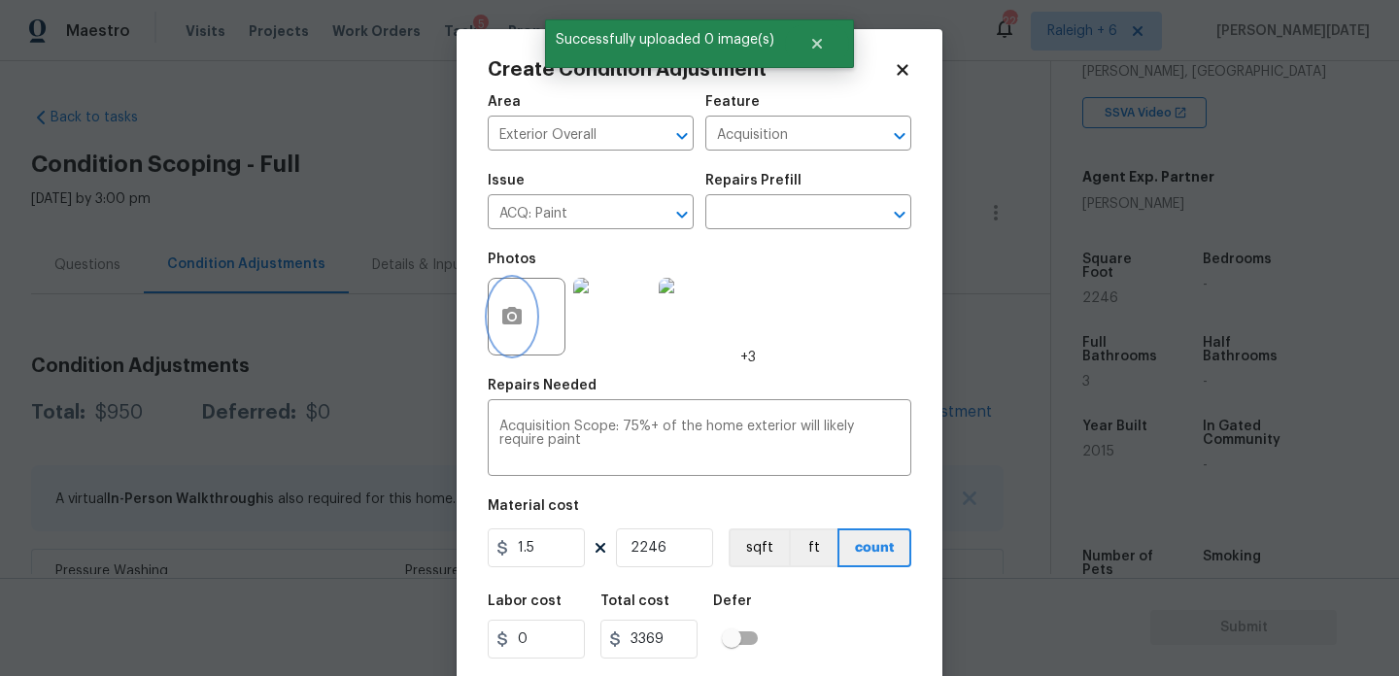
scroll to position [50, 0]
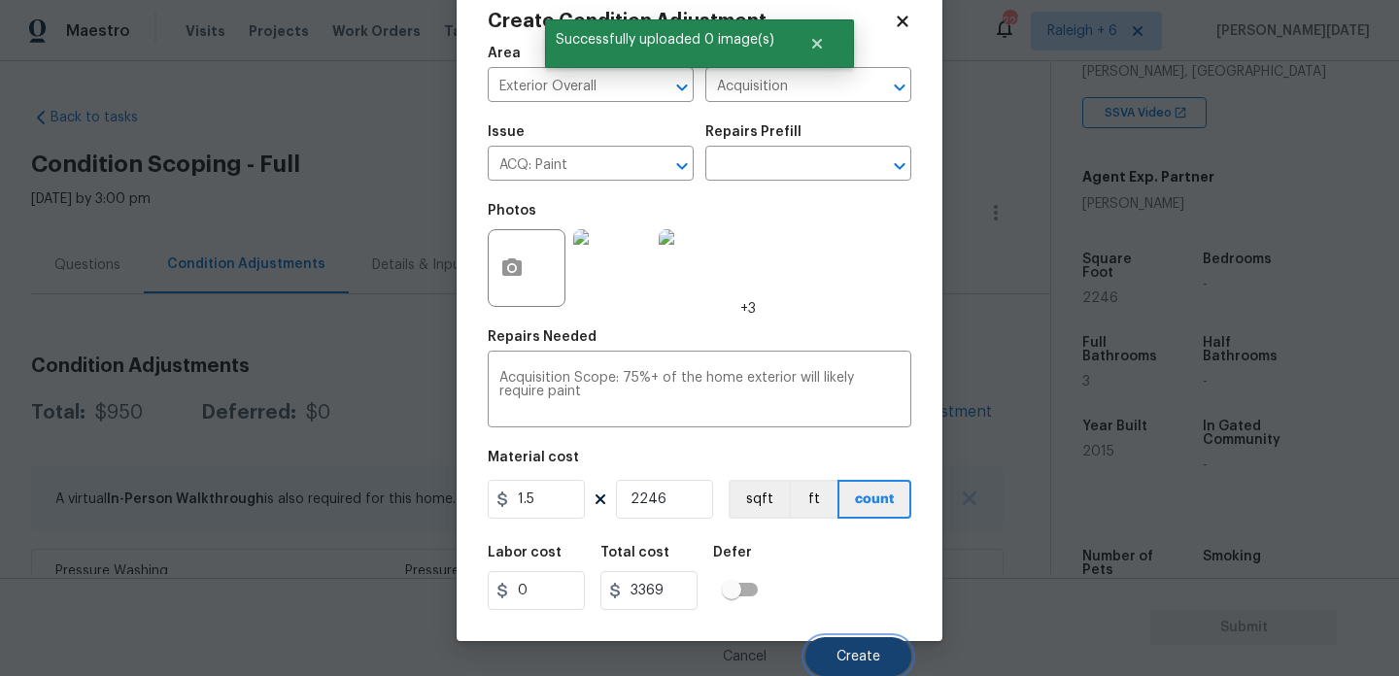
click at [865, 651] on span "Create" at bounding box center [859, 657] width 44 height 15
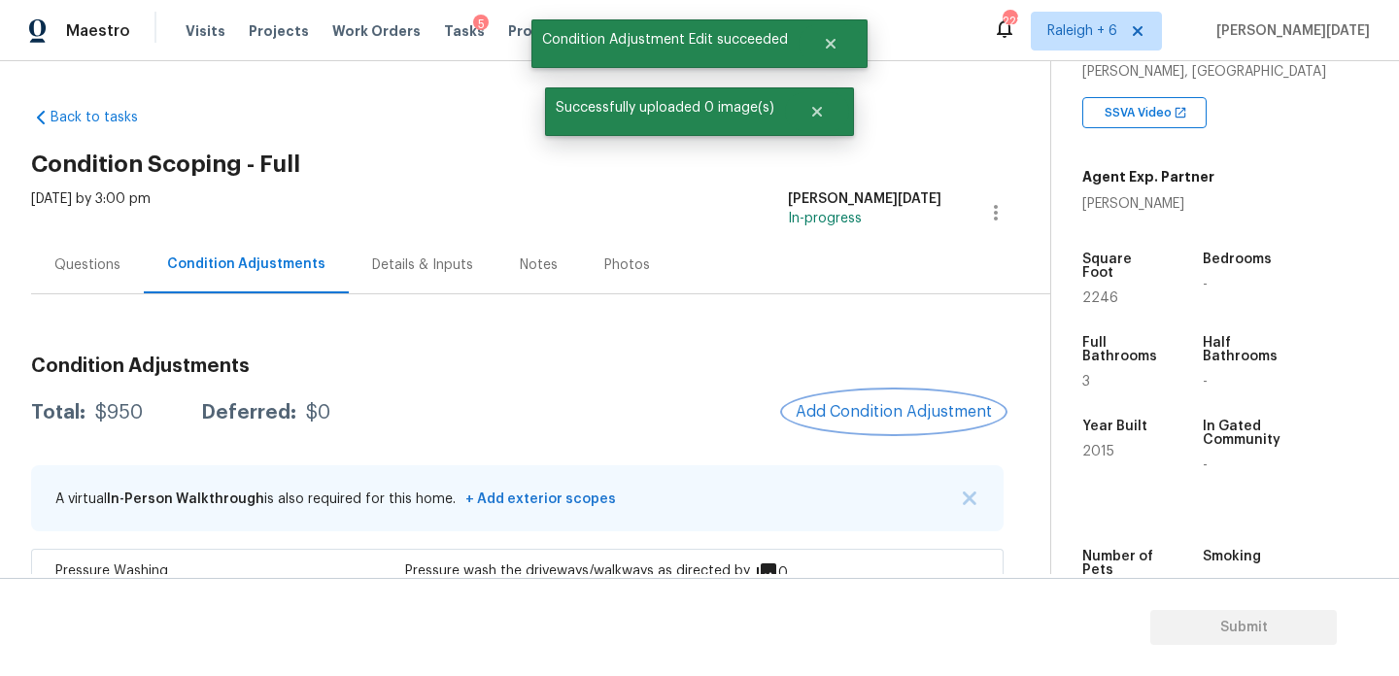
scroll to position [0, 0]
click at [861, 407] on div at bounding box center [699, 338] width 1399 height 676
click at [861, 407] on span "Add Condition Adjustment" at bounding box center [894, 411] width 196 height 17
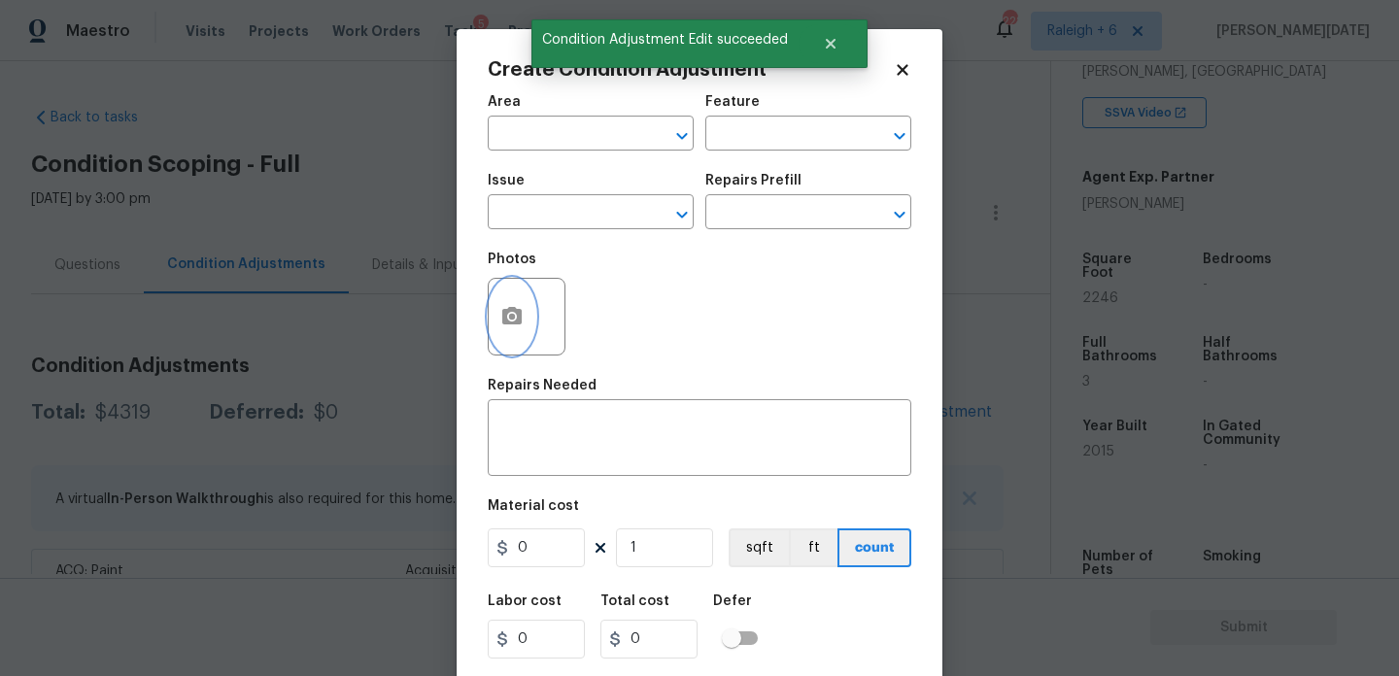
click at [515, 325] on icon "button" at bounding box center [511, 315] width 19 height 17
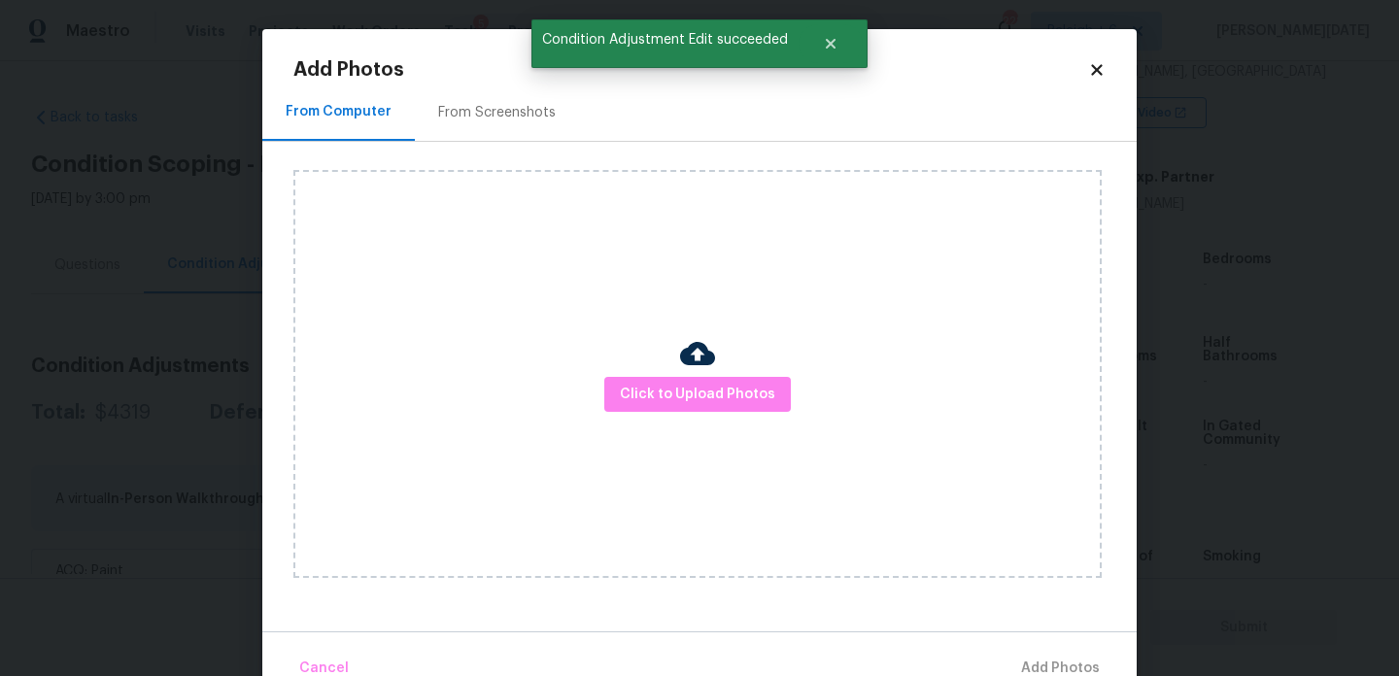
click at [497, 86] on div "From Screenshots" at bounding box center [497, 112] width 164 height 57
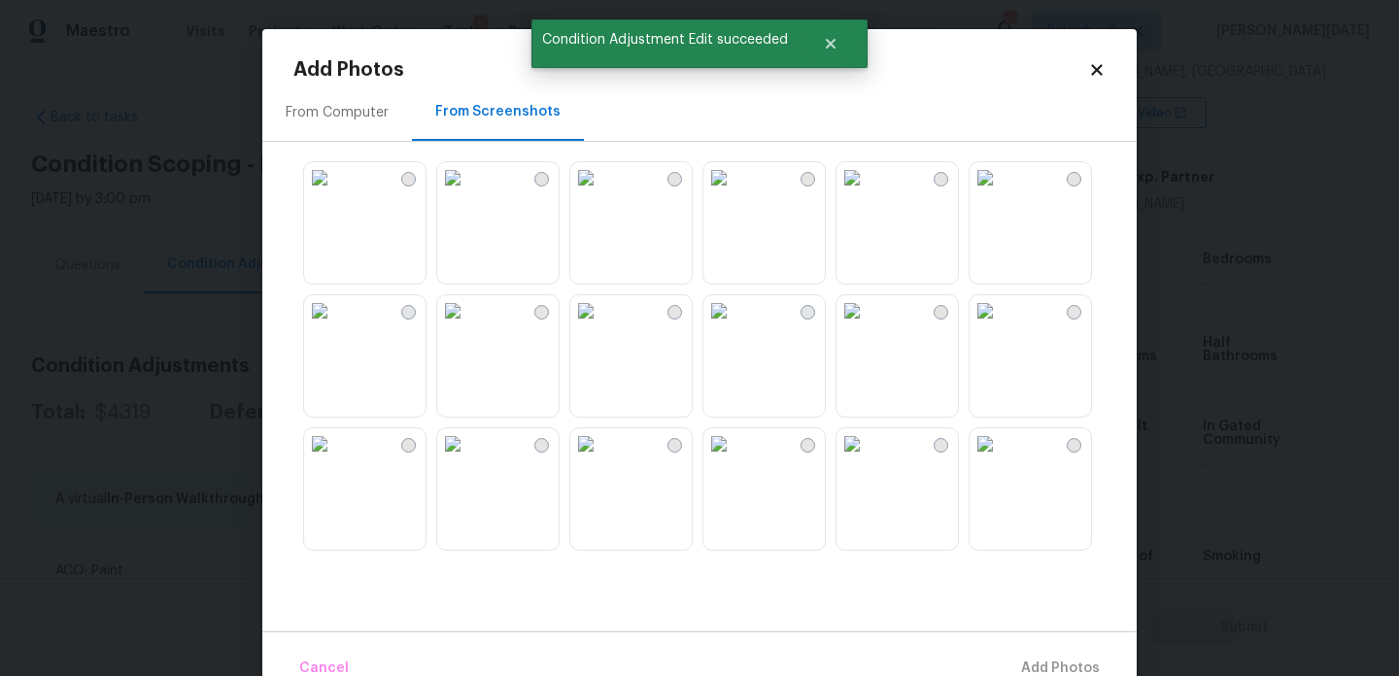
click at [735, 193] on img at bounding box center [719, 177] width 31 height 31
click at [468, 193] on img at bounding box center [452, 177] width 31 height 31
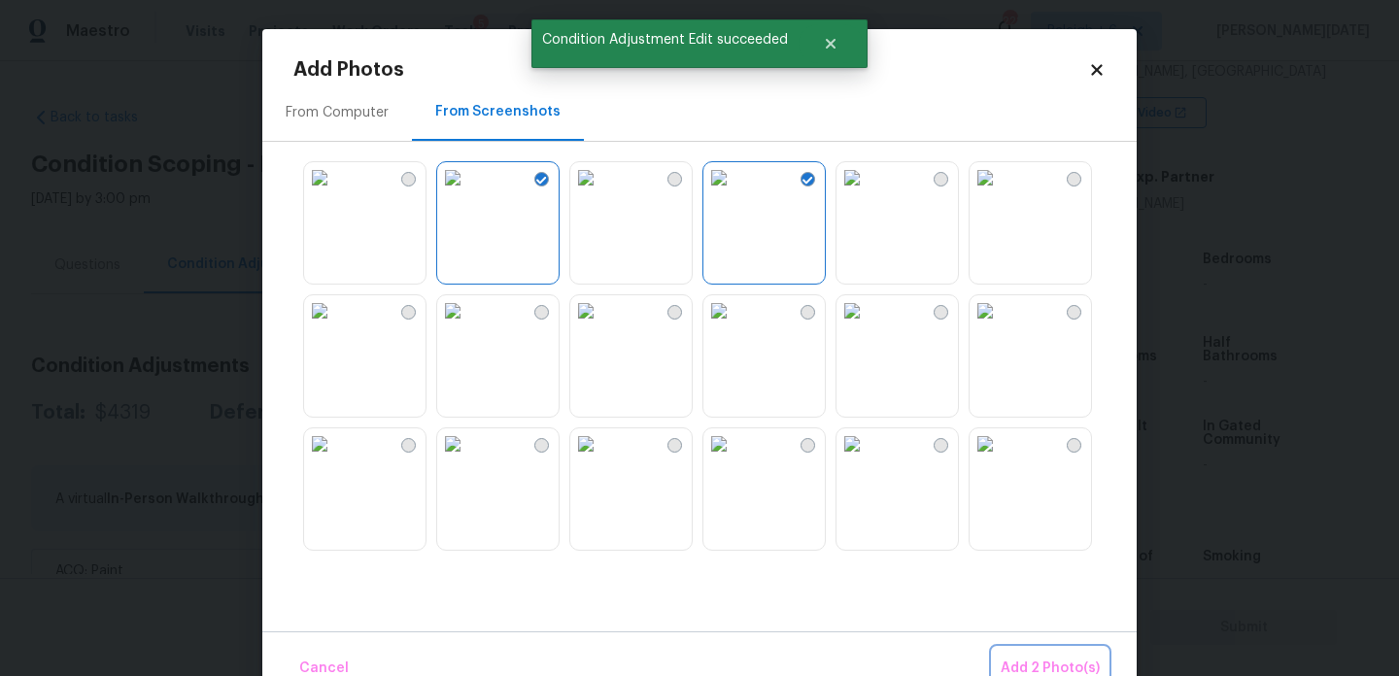
click at [1017, 654] on button "Add 2 Photo(s)" at bounding box center [1050, 669] width 115 height 42
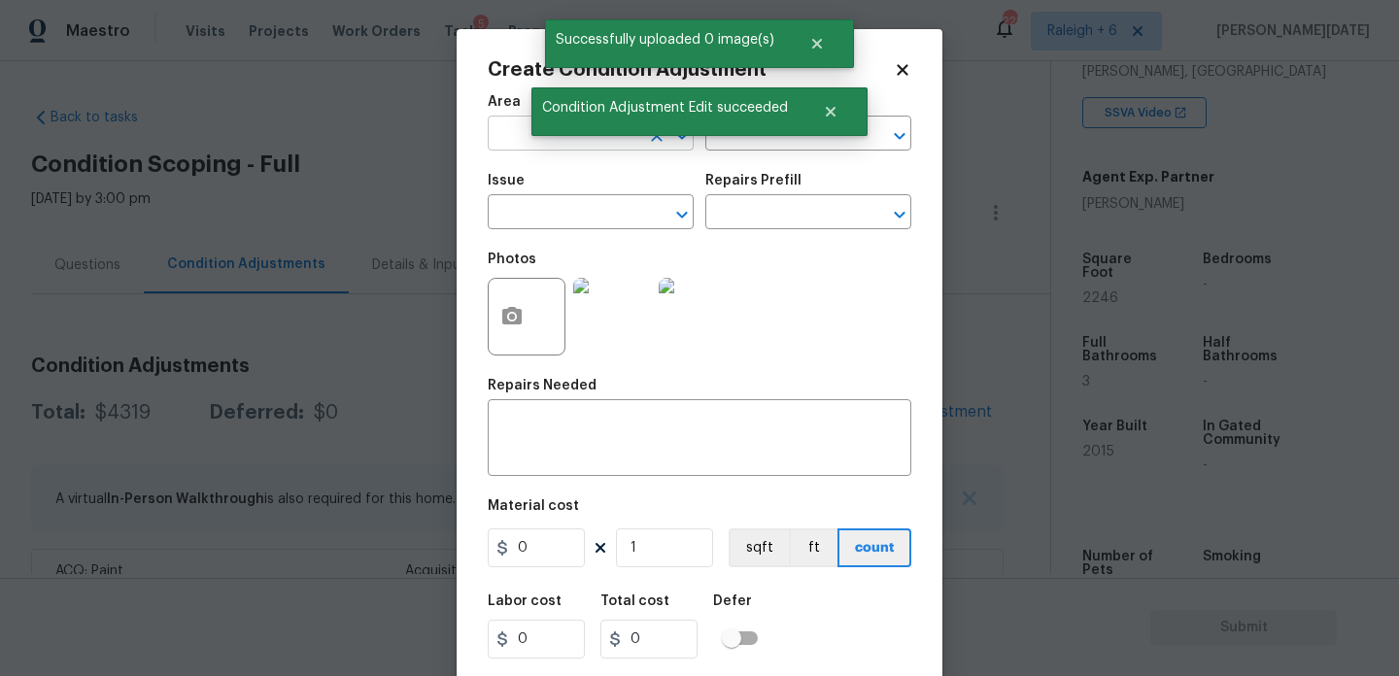
click at [504, 128] on input "text" at bounding box center [564, 136] width 152 height 30
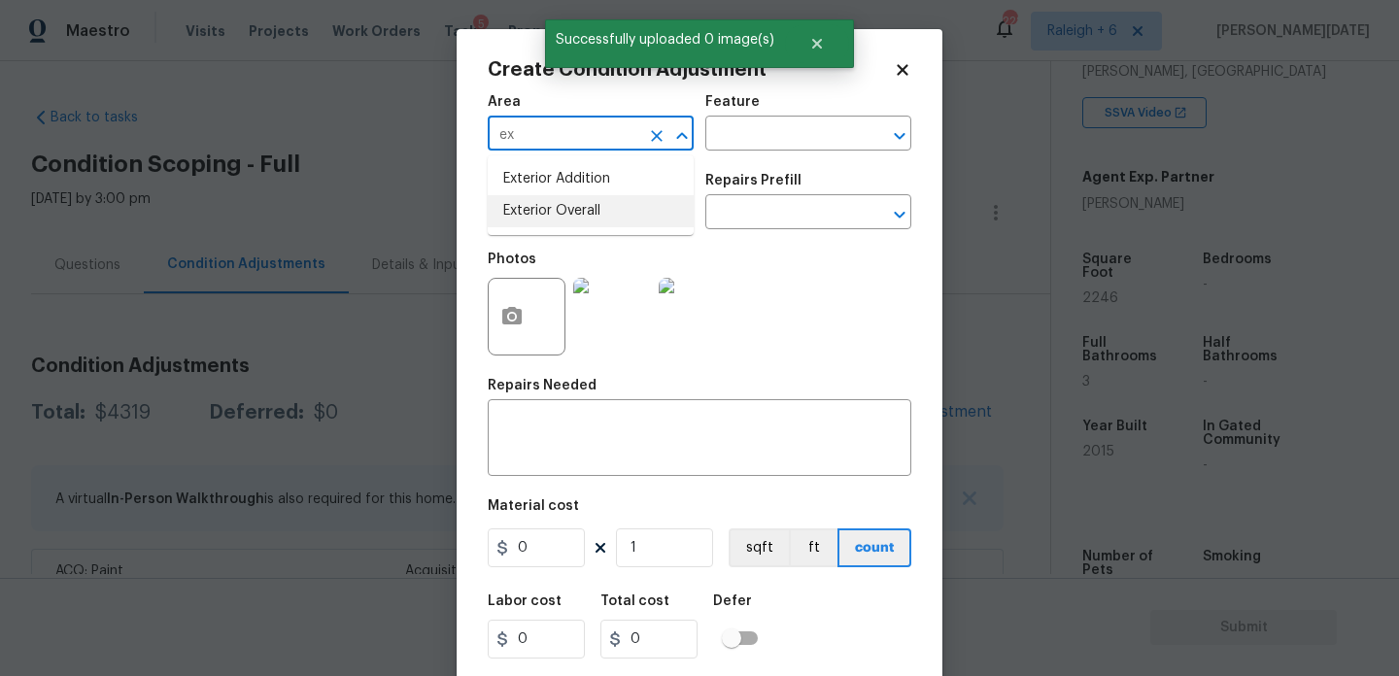
click at [552, 225] on li "Exterior Overall" at bounding box center [591, 211] width 206 height 32
type input "Exterior Overall"
click at [552, 225] on input "text" at bounding box center [564, 214] width 152 height 30
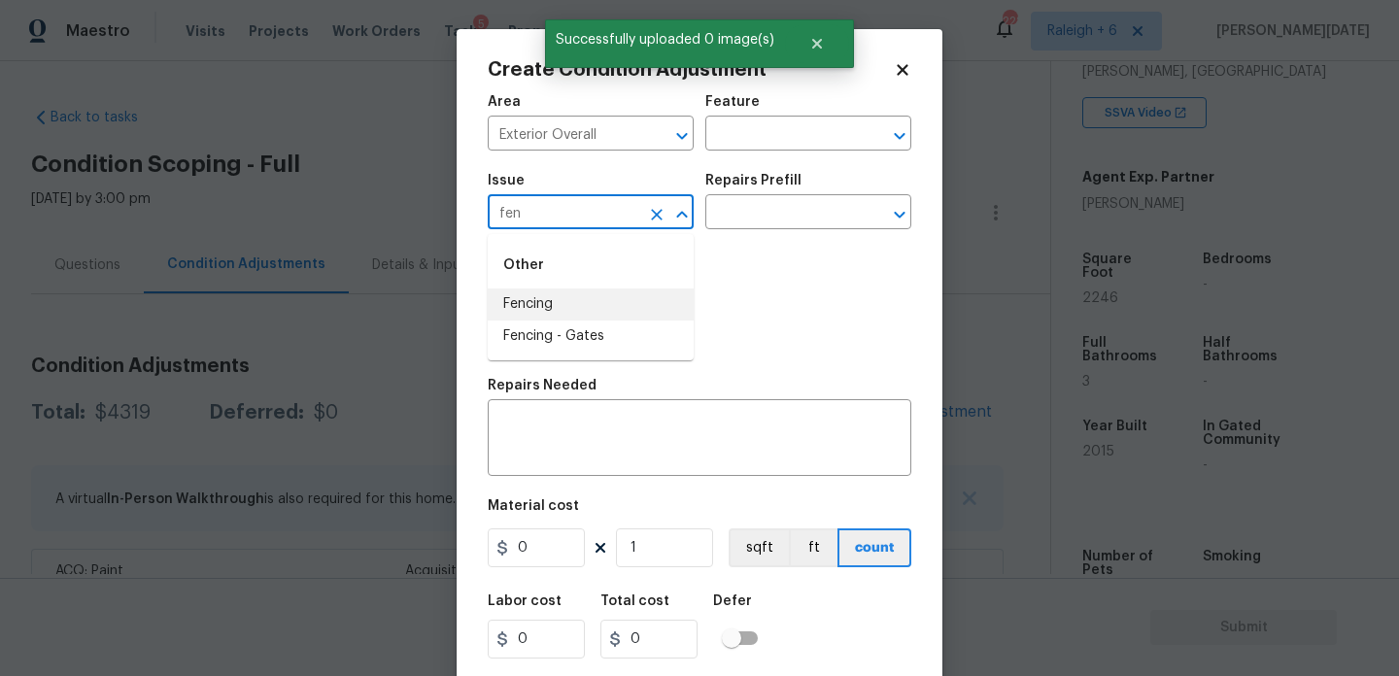
click at [550, 298] on li "Fencing" at bounding box center [591, 305] width 206 height 32
type input "Fencing"
click at [743, 145] on input "text" at bounding box center [782, 136] width 152 height 30
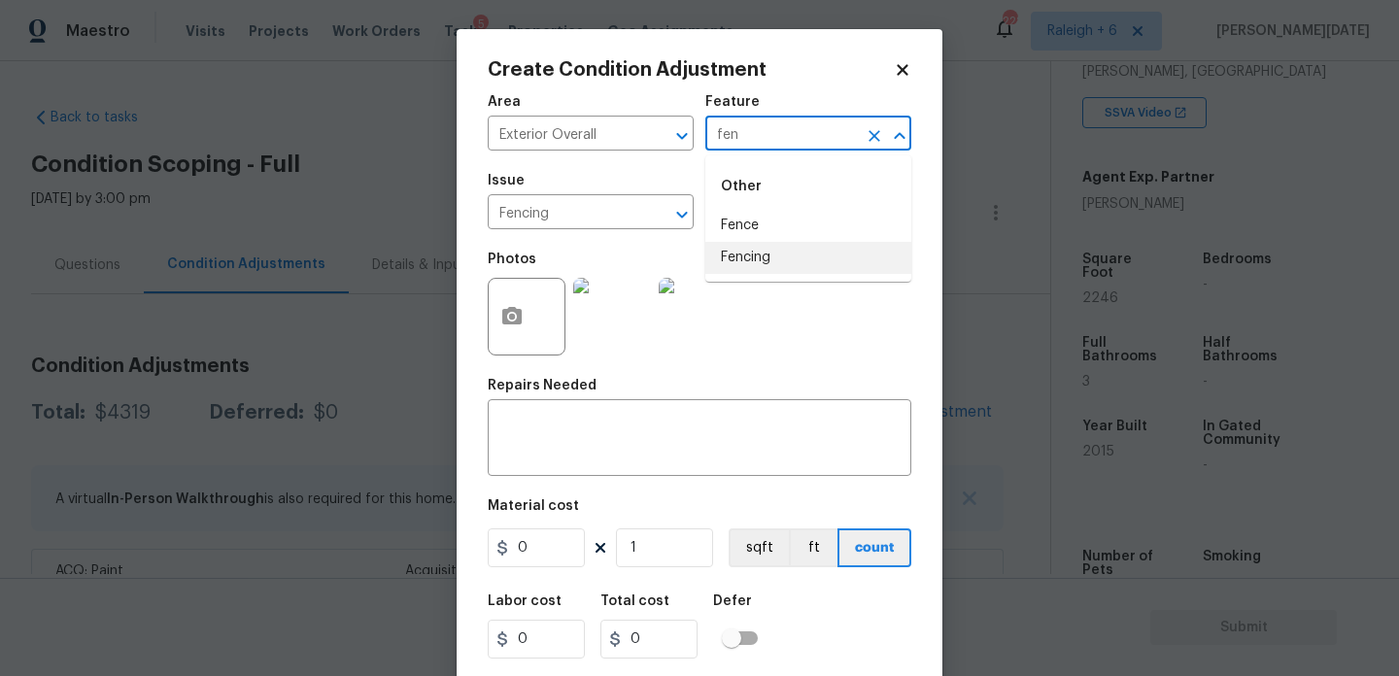
click at [776, 256] on li "Fencing" at bounding box center [809, 258] width 206 height 32
type input "Fencing"
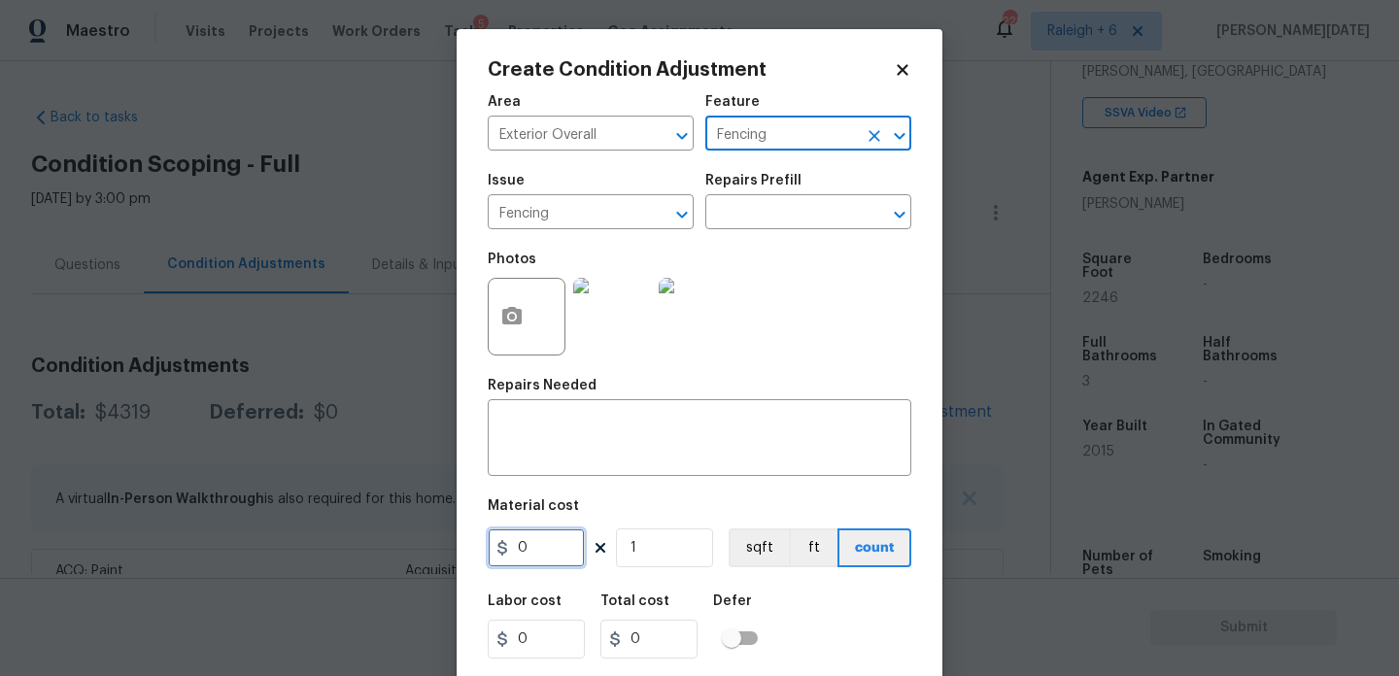
click at [561, 538] on input "0" at bounding box center [536, 548] width 97 height 39
click at [561, 559] on input "0" at bounding box center [536, 548] width 97 height 39
type input "600"
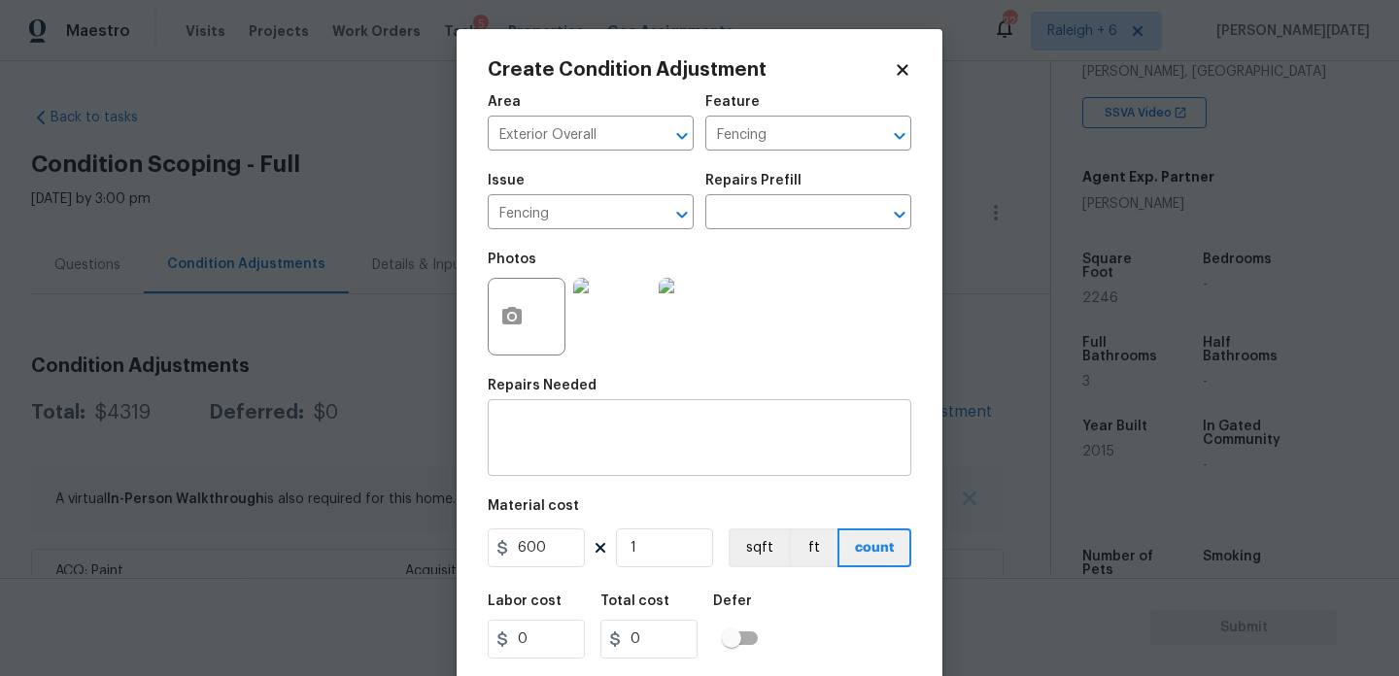
click at [551, 457] on textarea at bounding box center [700, 440] width 400 height 41
type input "600"
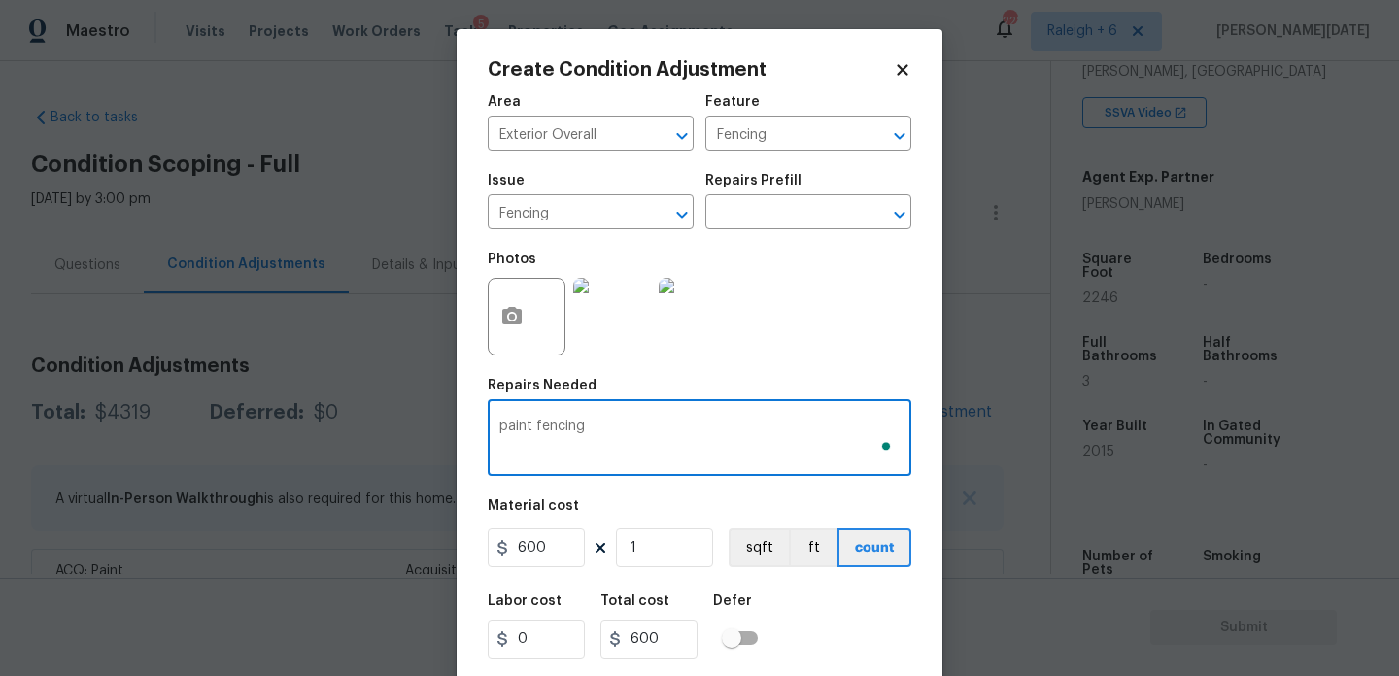
scroll to position [50, 0]
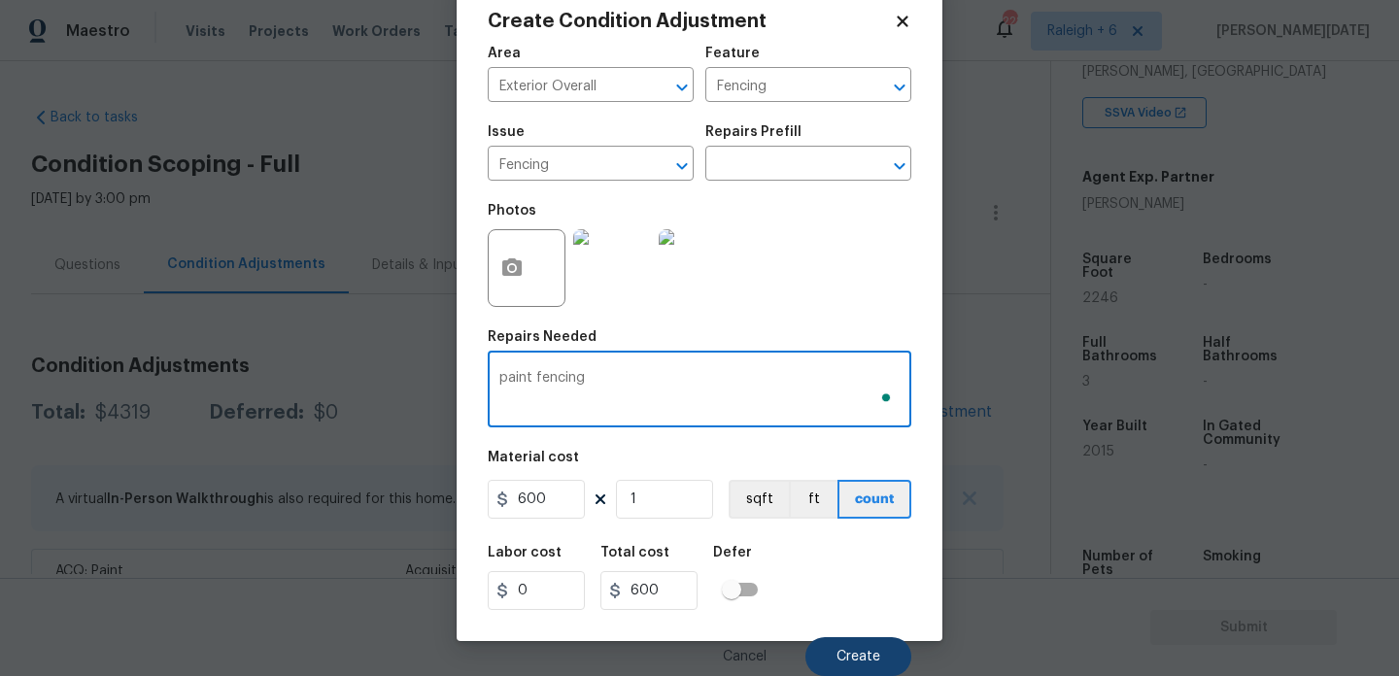
type textarea "paint fencing"
click at [835, 654] on button "Create" at bounding box center [859, 657] width 106 height 39
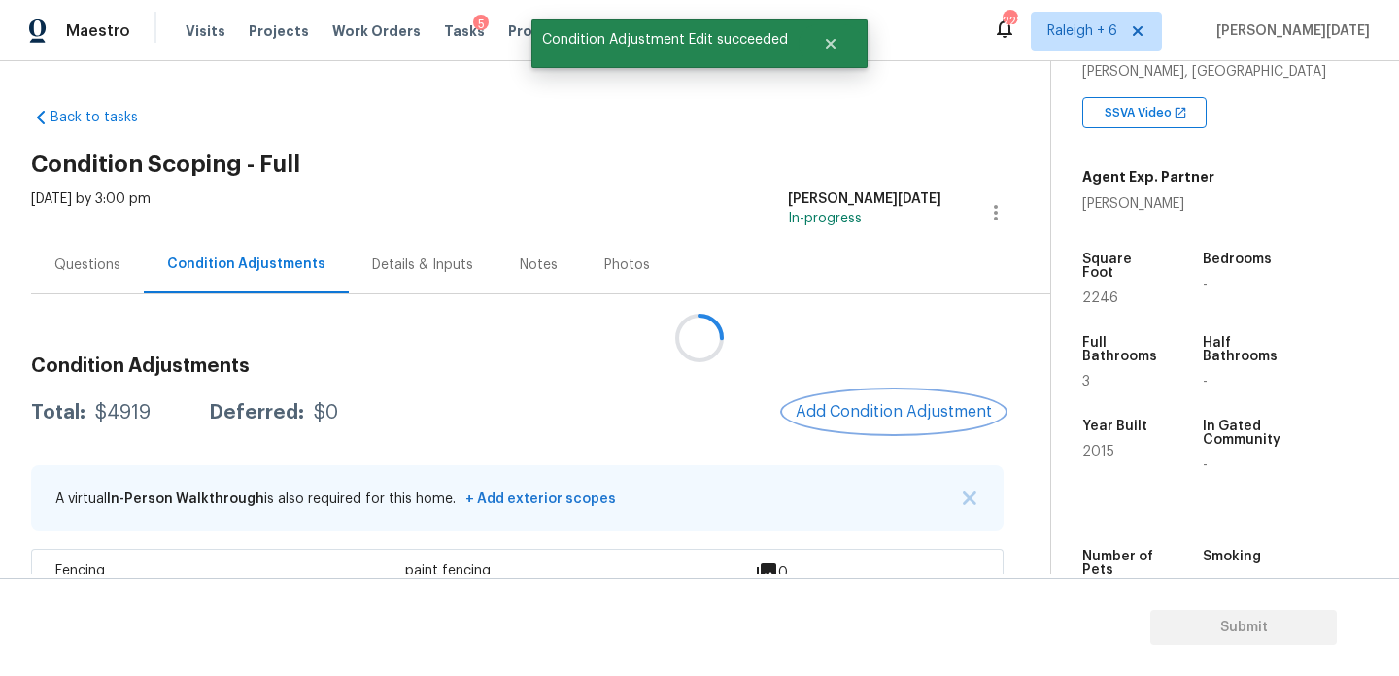
scroll to position [0, 0]
click at [876, 404] on span "Add Condition Adjustment" at bounding box center [894, 411] width 196 height 17
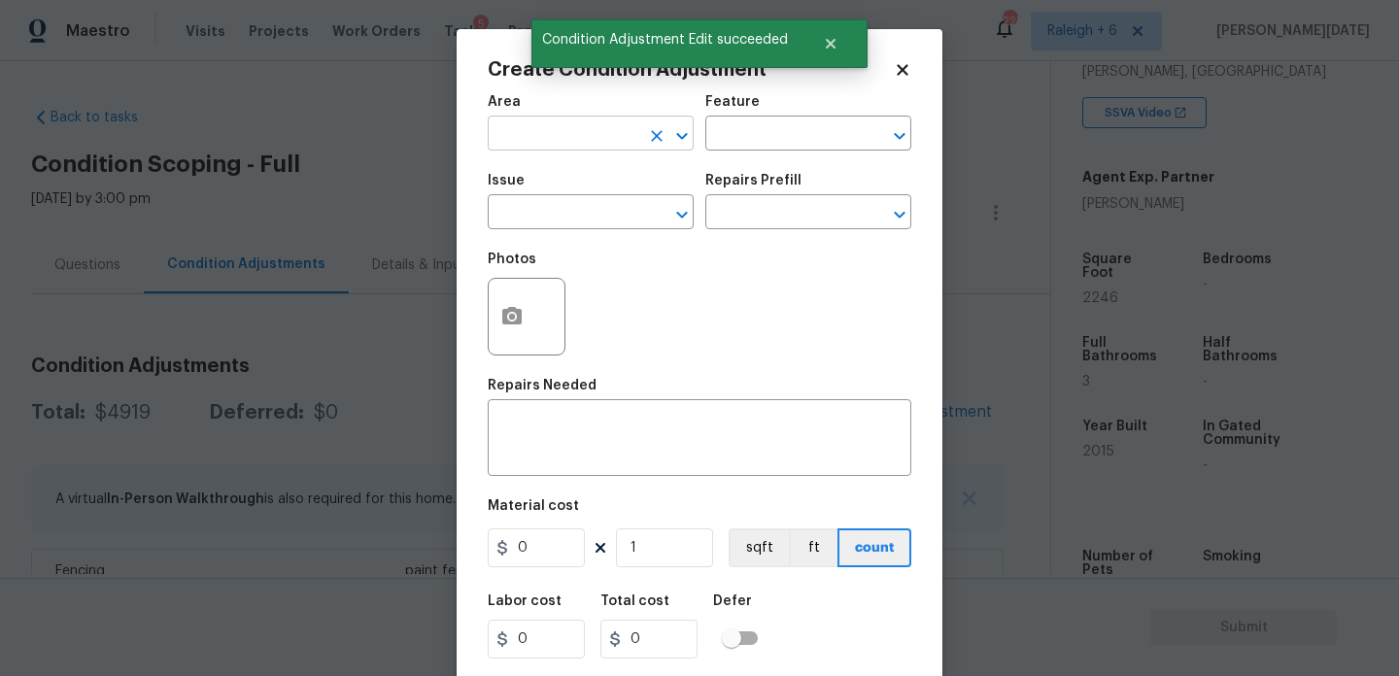
click at [529, 145] on input "text" at bounding box center [564, 136] width 152 height 30
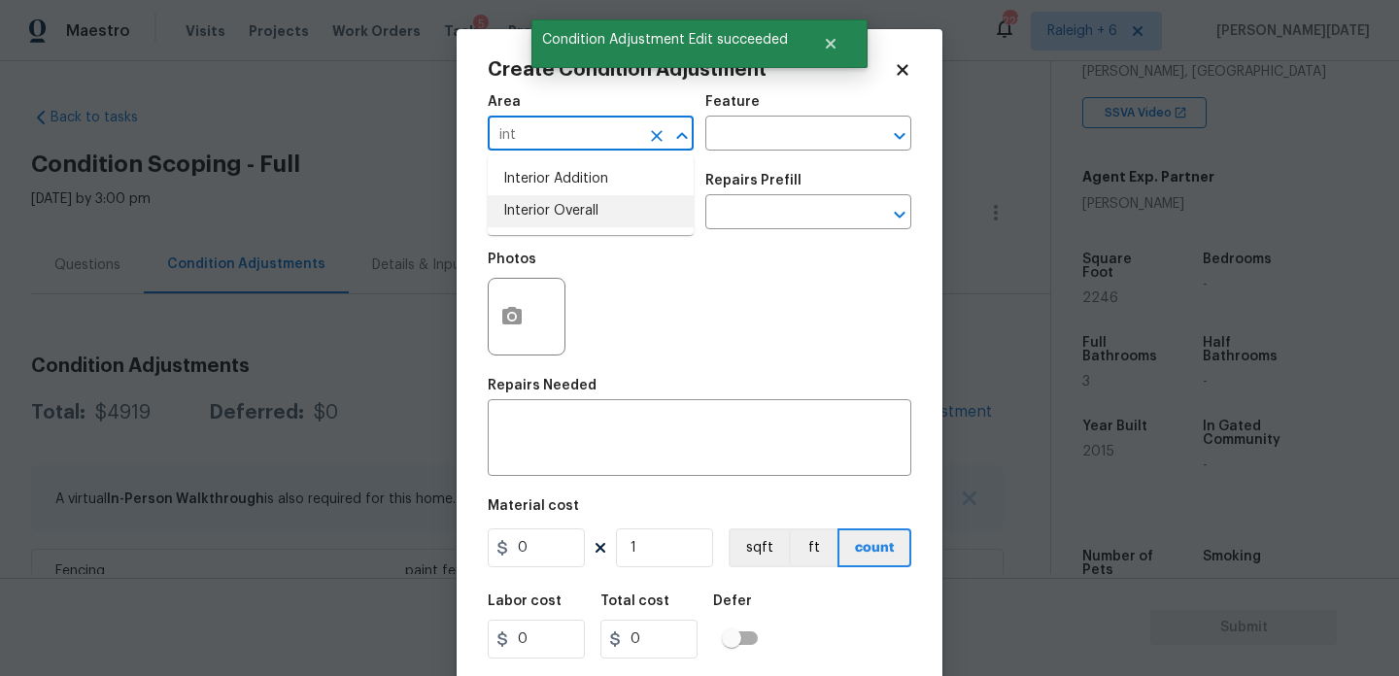
click at [559, 223] on li "Interior Overall" at bounding box center [591, 211] width 206 height 32
type input "Interior Overall"
click at [559, 223] on input "text" at bounding box center [564, 214] width 152 height 30
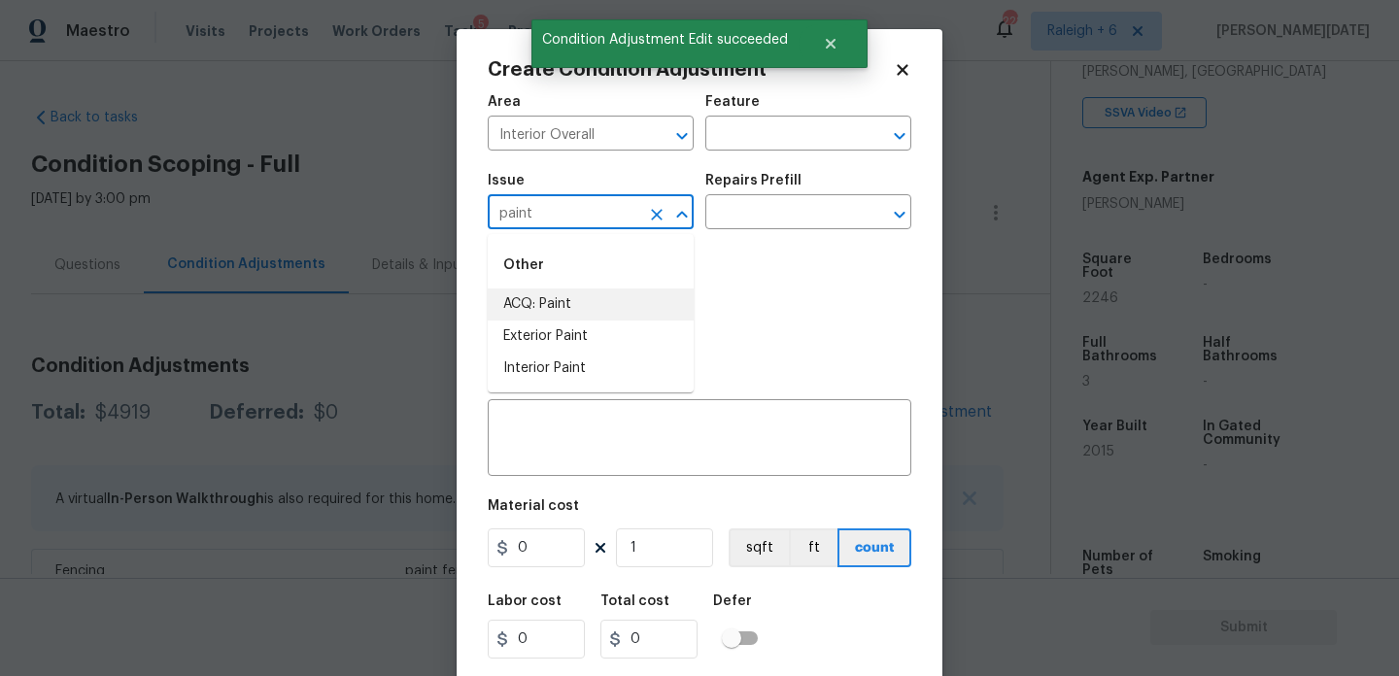
click at [581, 297] on li "ACQ: Paint" at bounding box center [591, 305] width 206 height 32
type input "ACQ: Paint"
click at [767, 215] on input "text" at bounding box center [782, 214] width 152 height 30
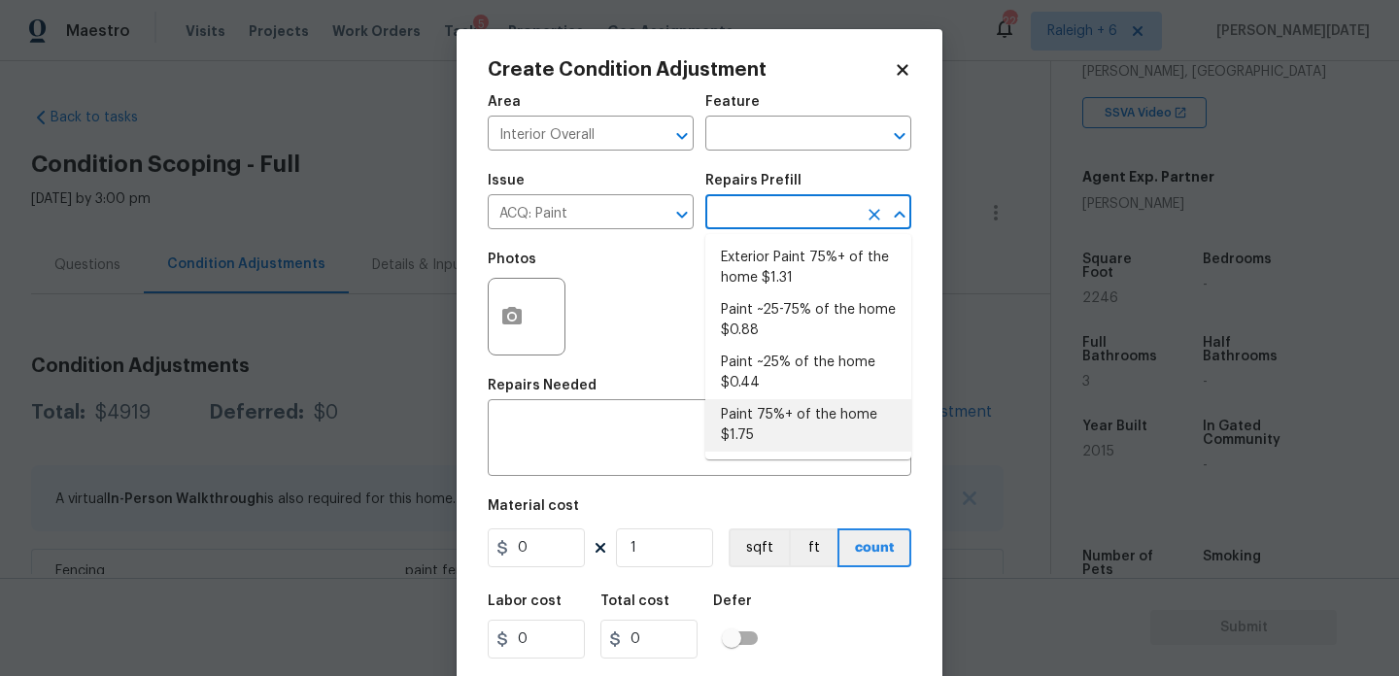
click at [785, 430] on li "Paint 75%+ of the home $1.75" at bounding box center [809, 425] width 206 height 52
type input "Acquisition"
type textarea "Acquisition Scope: 75%+ of the home will likely require interior paint"
type input "1.75"
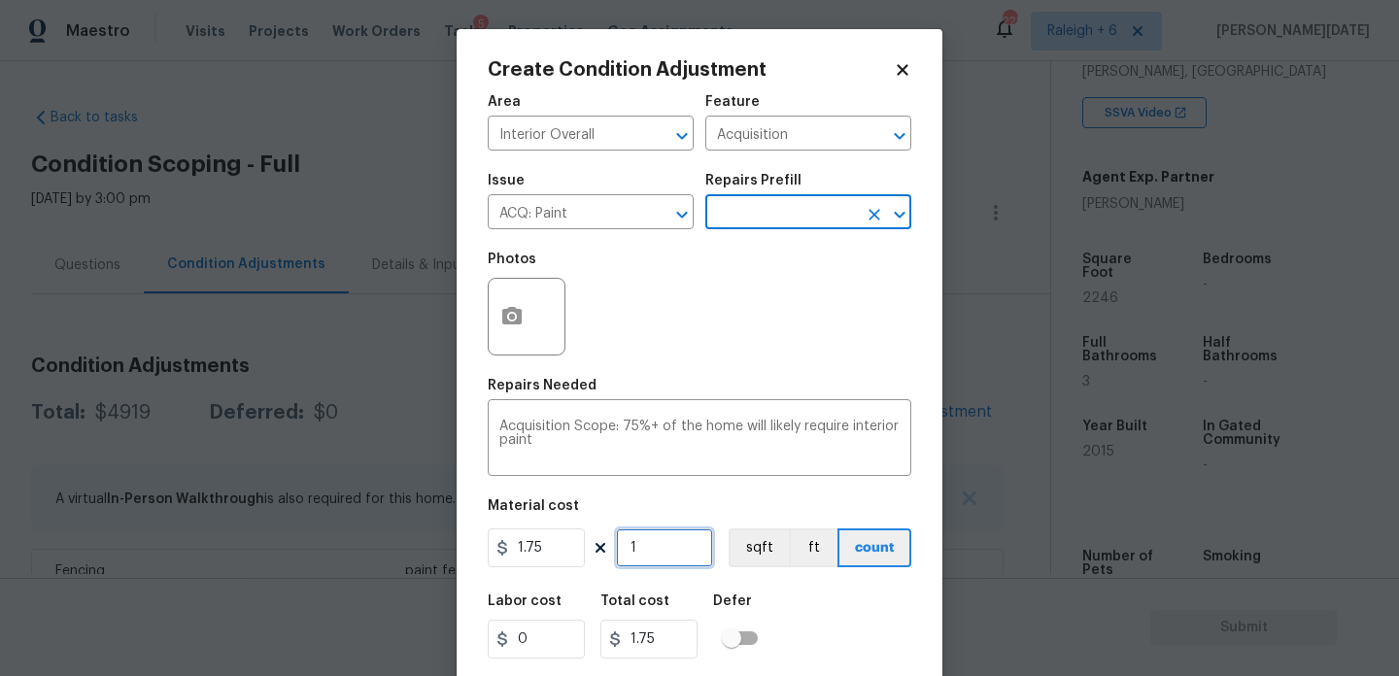
click at [693, 553] on input "1" at bounding box center [664, 548] width 97 height 39
type input "0"
paste input "2246"
type input "2246"
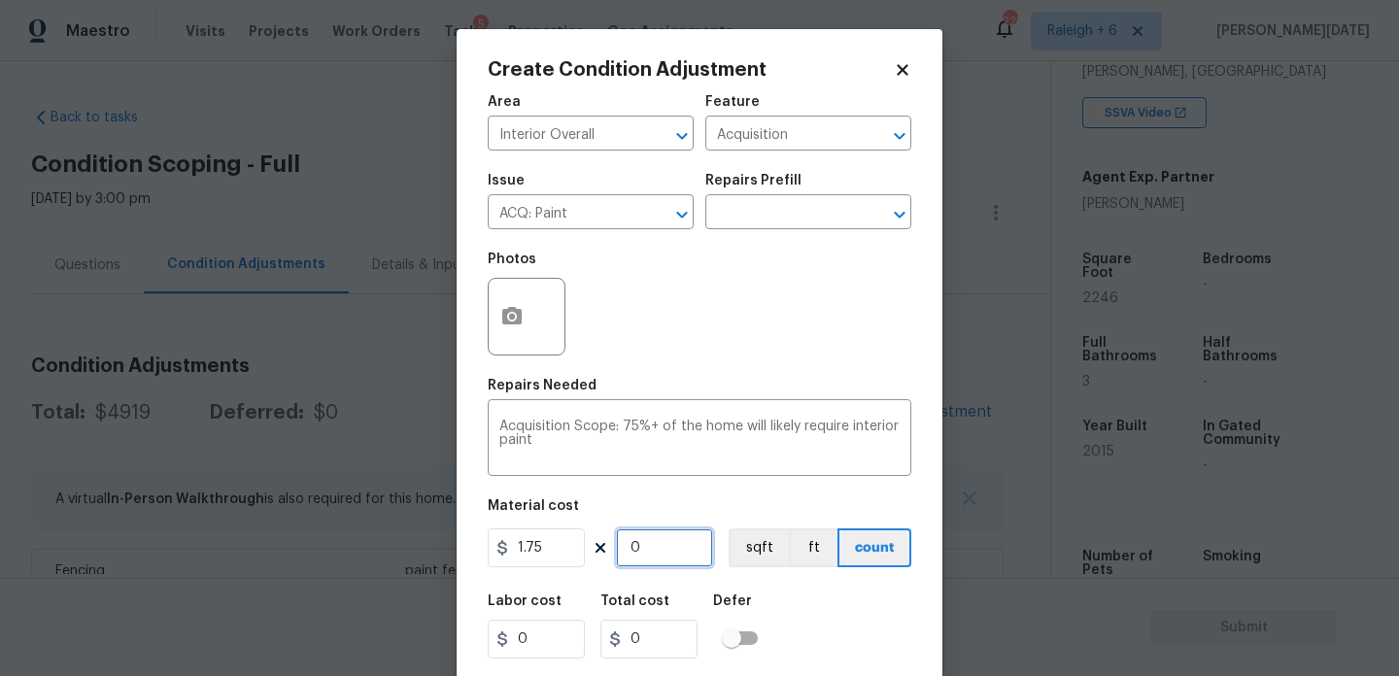
type input "3930.5"
type input "2246"
click at [500, 298] on button "button" at bounding box center [512, 317] width 47 height 76
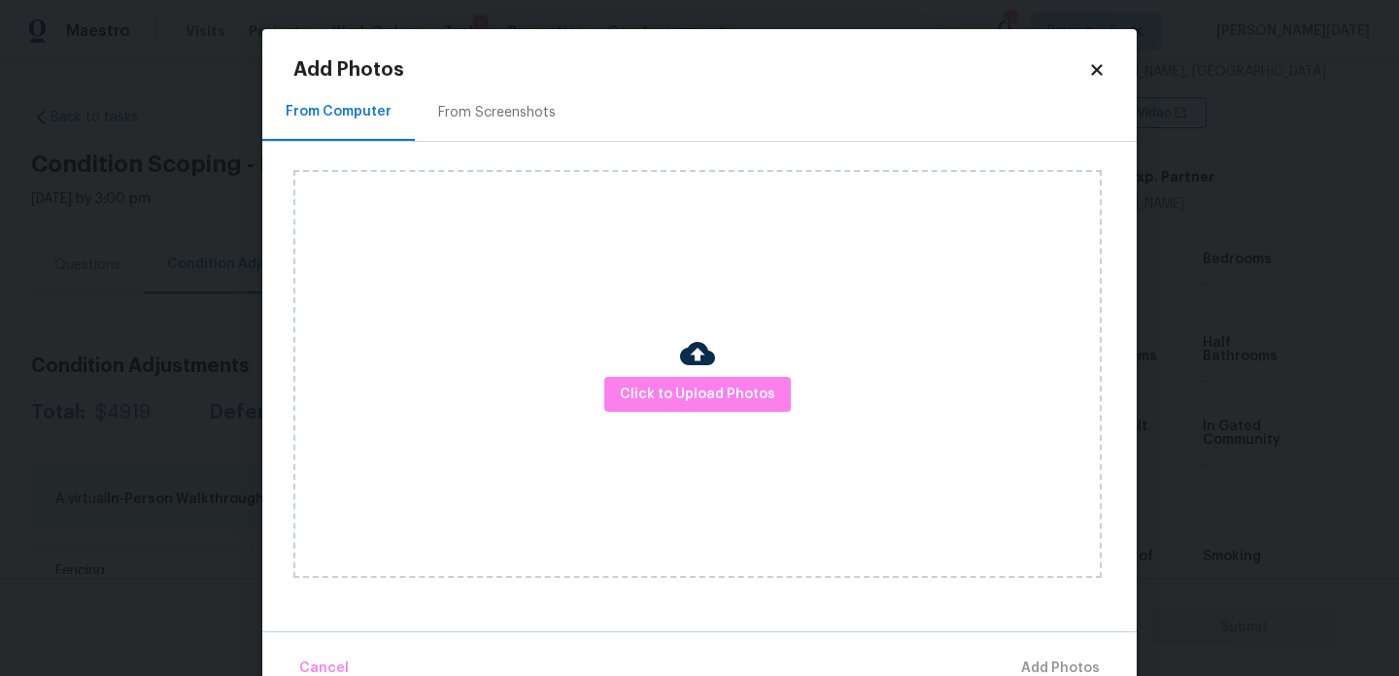
click at [497, 100] on div "From Screenshots" at bounding box center [497, 112] width 164 height 57
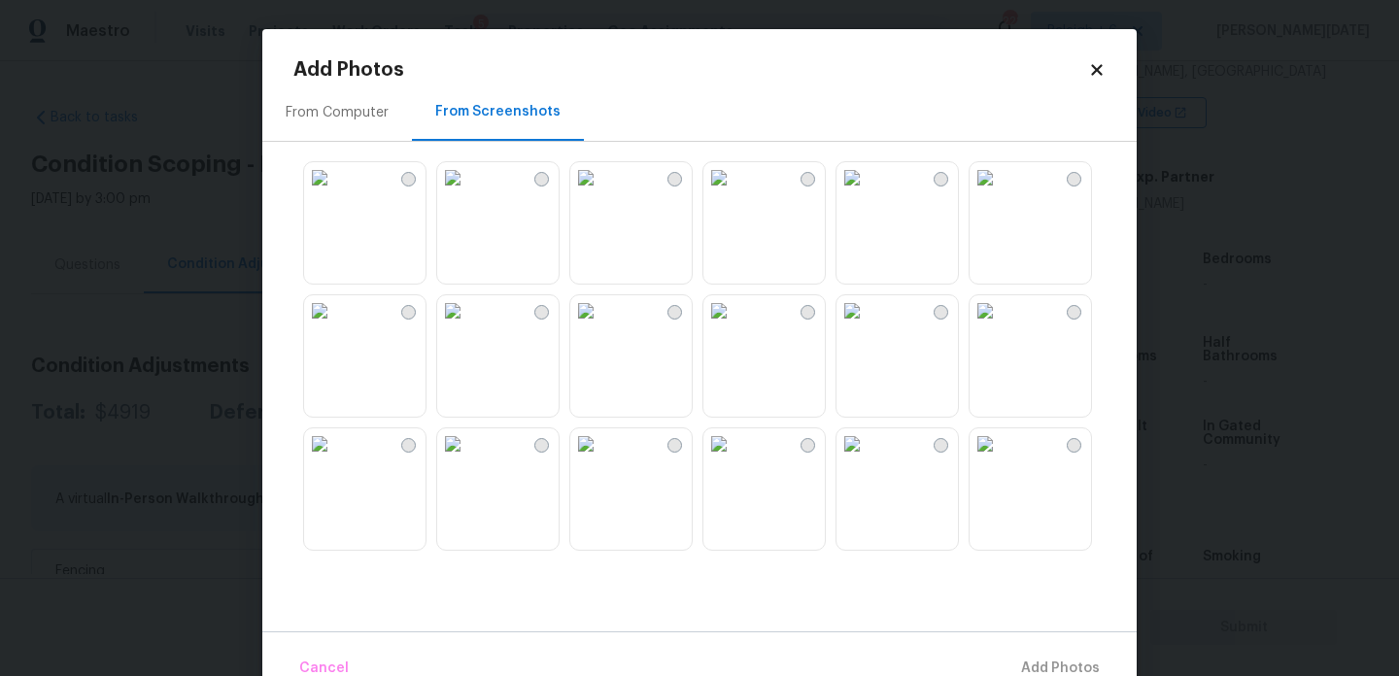
click at [602, 327] on img at bounding box center [585, 310] width 31 height 31
click at [468, 327] on img at bounding box center [452, 310] width 31 height 31
click at [468, 460] on img at bounding box center [452, 444] width 31 height 31
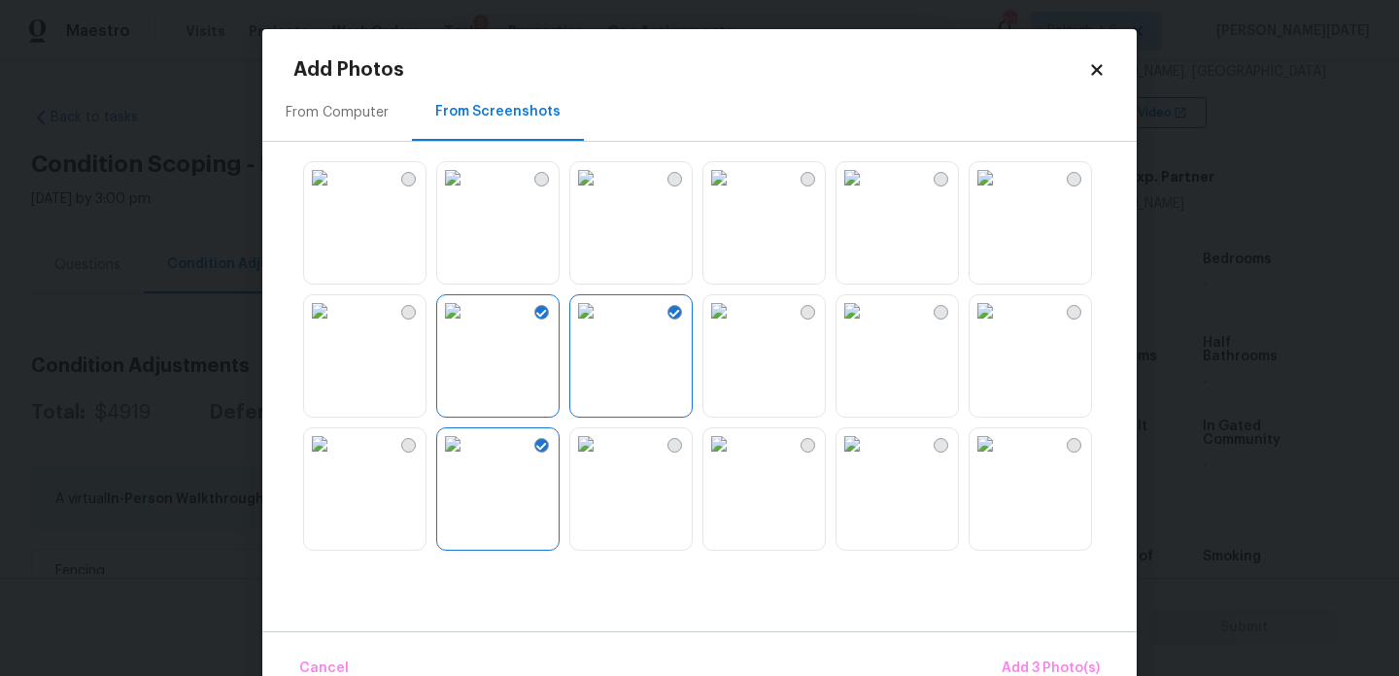
scroll to position [1056, 0]
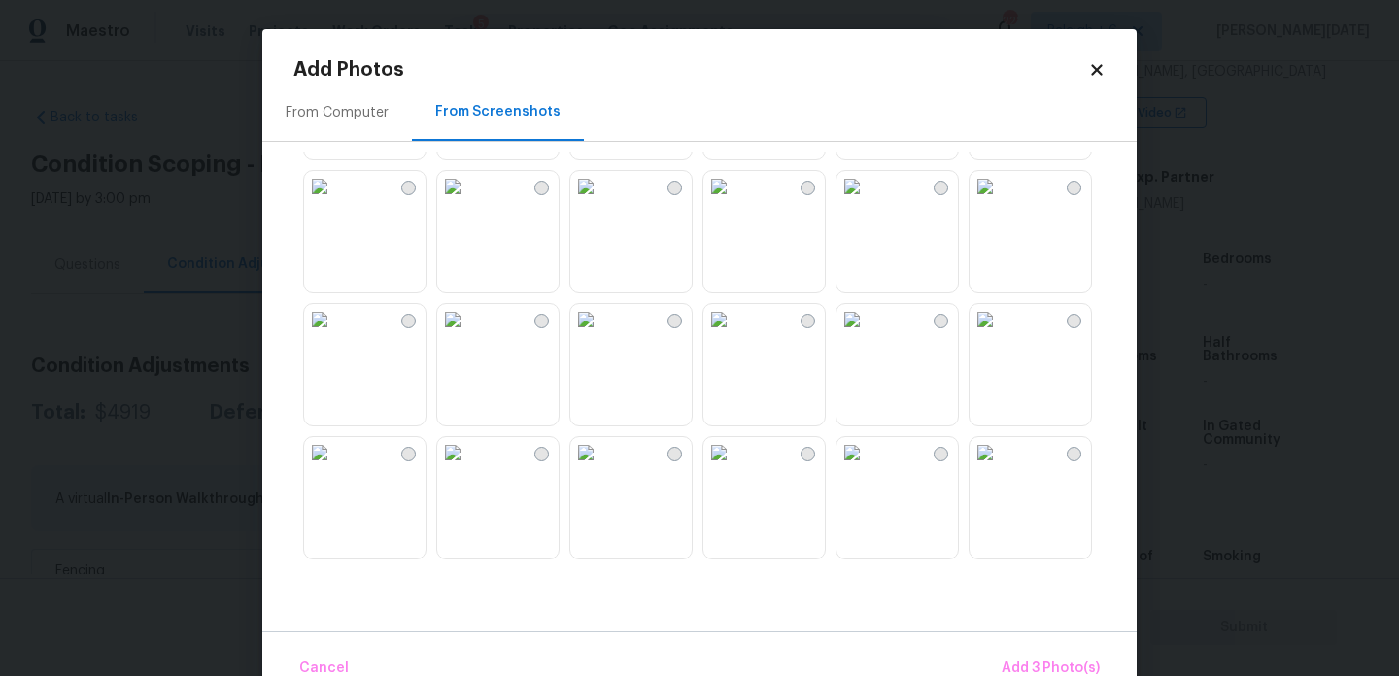
click at [735, 202] on img at bounding box center [719, 186] width 31 height 31
click at [602, 202] on img at bounding box center [585, 186] width 31 height 31
click at [468, 202] on img at bounding box center [452, 186] width 31 height 31
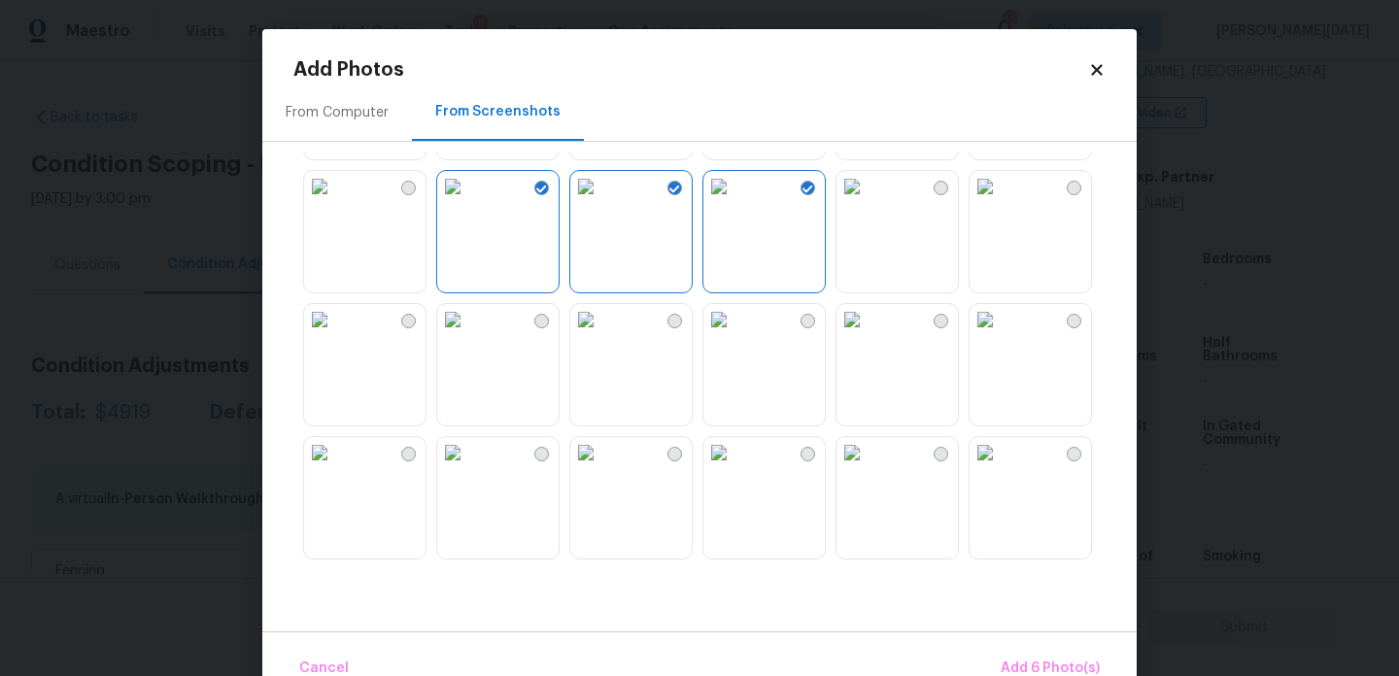
click at [468, 335] on img at bounding box center [452, 319] width 31 height 31
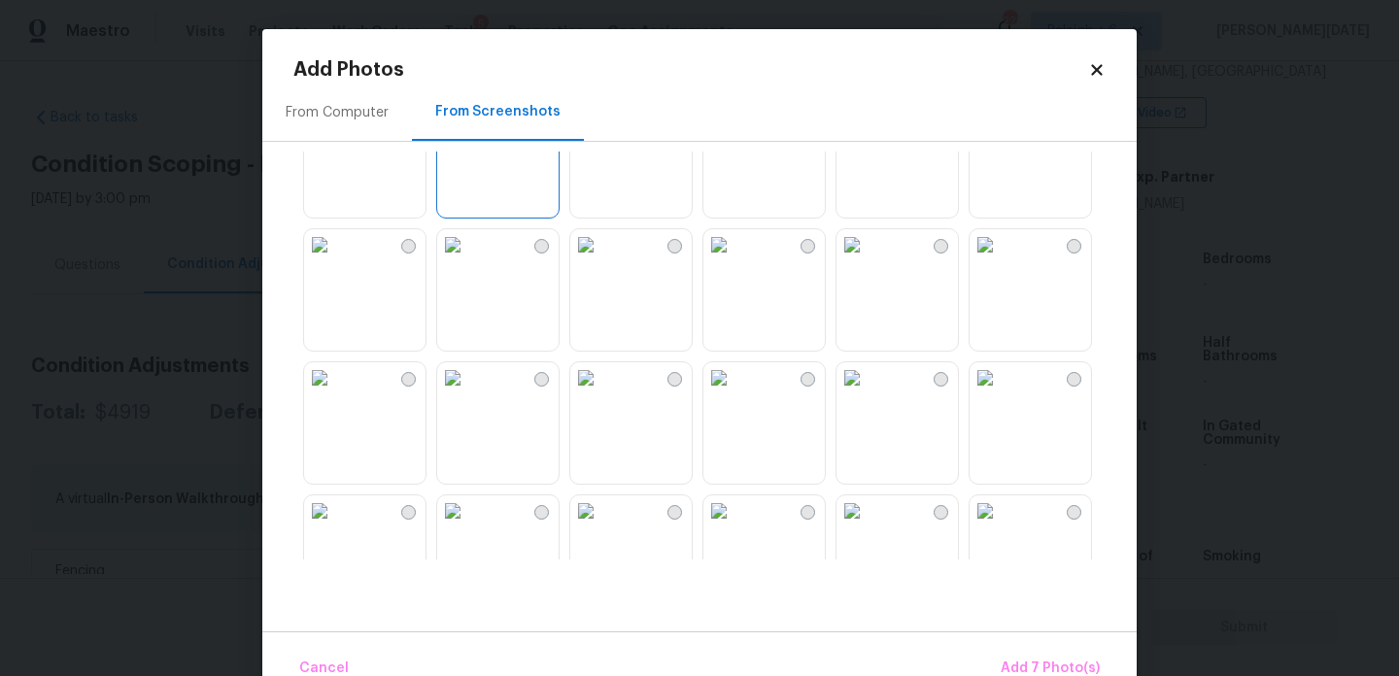
scroll to position [1303, 0]
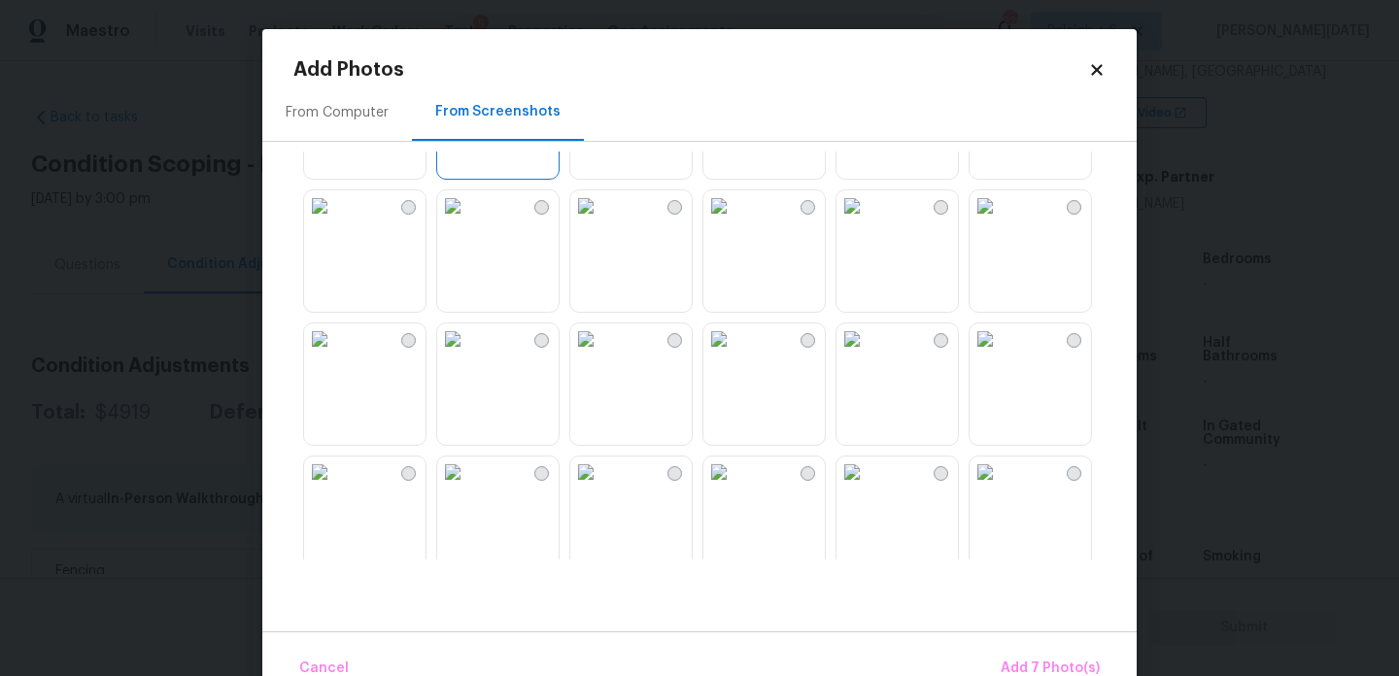
click at [735, 355] on img at bounding box center [719, 339] width 31 height 31
click at [602, 355] on img at bounding box center [585, 339] width 31 height 31
click at [468, 355] on img at bounding box center [452, 339] width 31 height 31
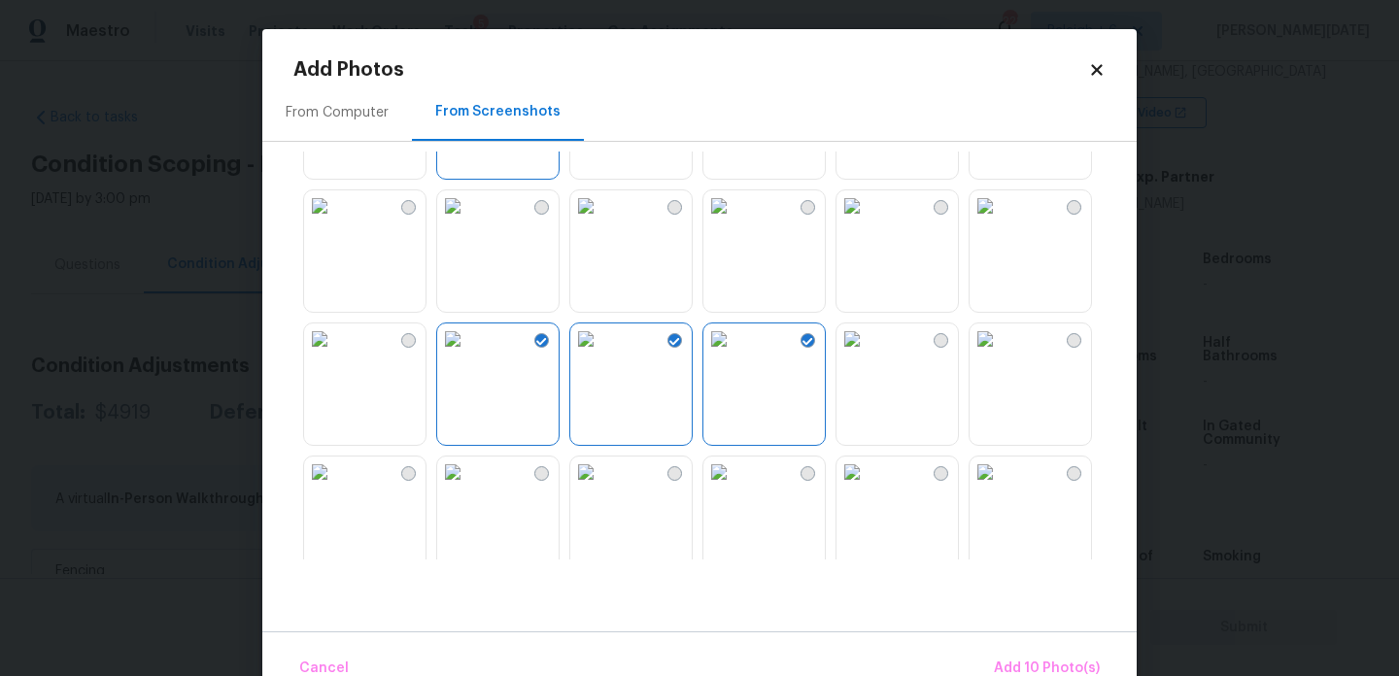
scroll to position [1856, 0]
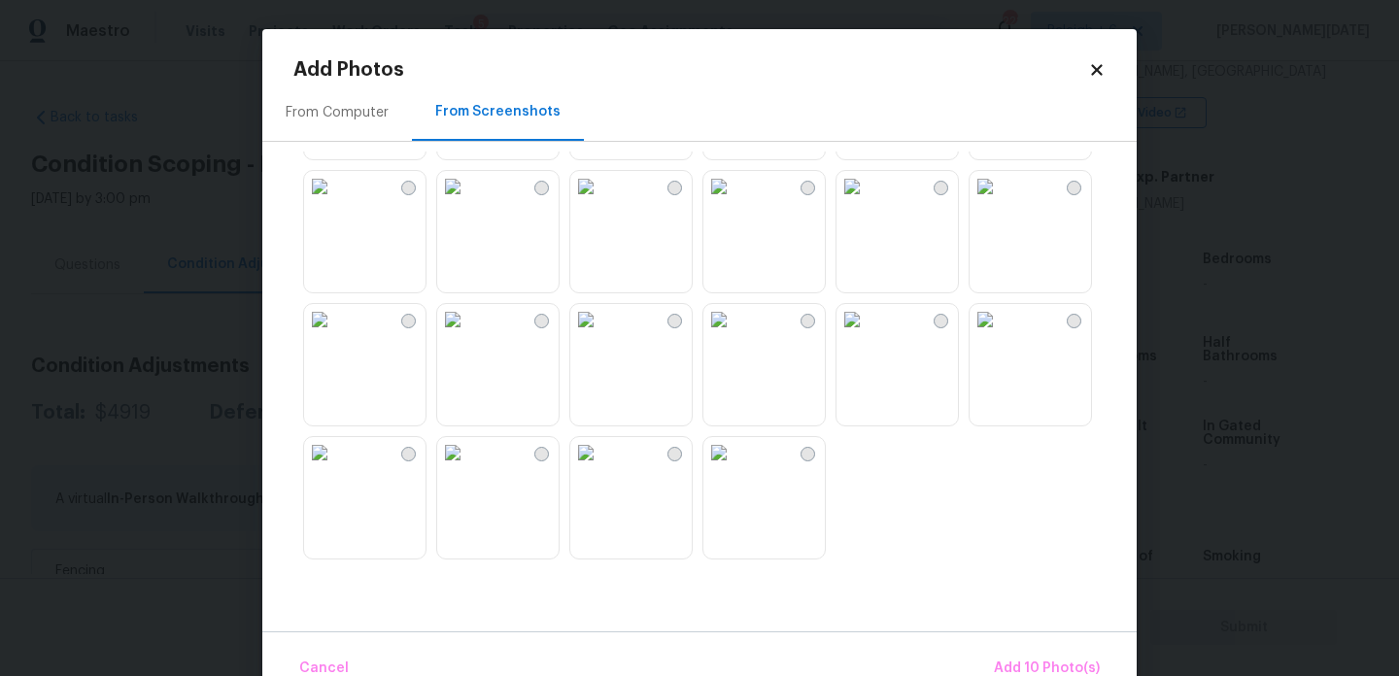
click at [602, 335] on img at bounding box center [585, 319] width 31 height 31
click at [735, 335] on img at bounding box center [719, 319] width 31 height 31
click at [602, 468] on img at bounding box center [585, 452] width 31 height 31
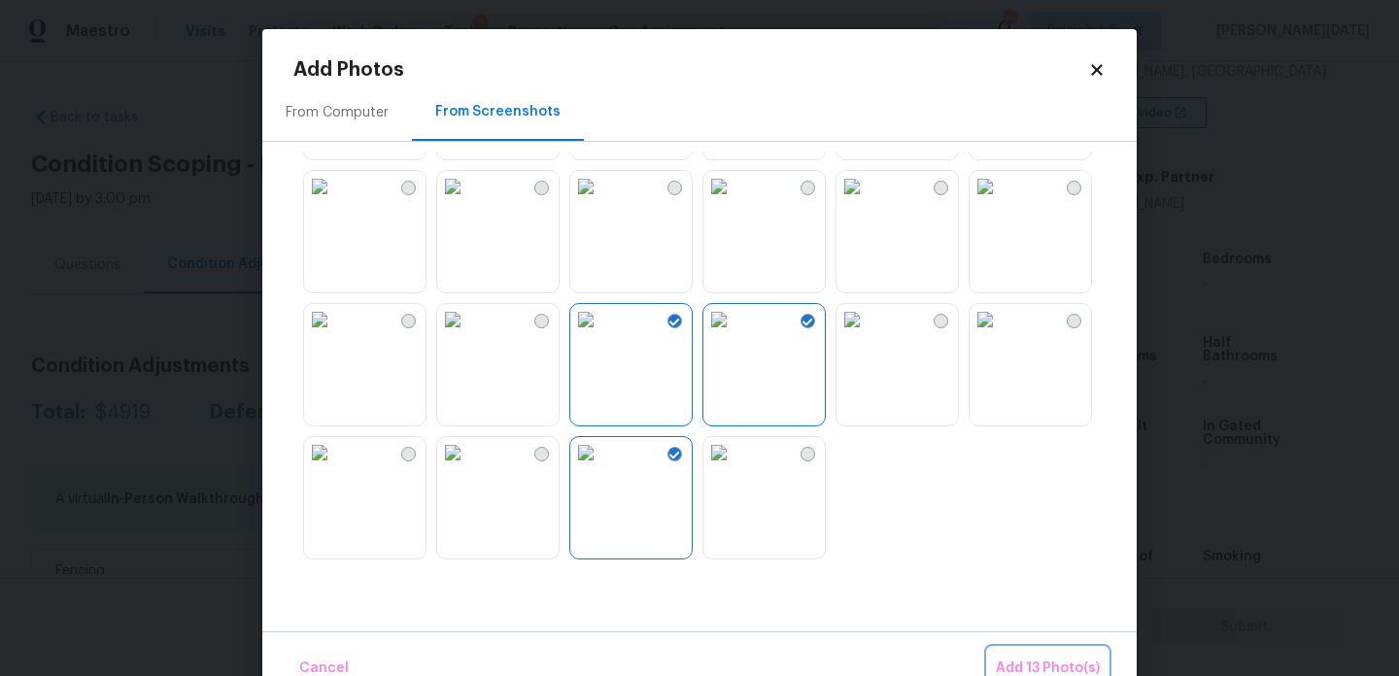
click at [1052, 658] on span "Add 13 Photo(s)" at bounding box center [1048, 669] width 104 height 24
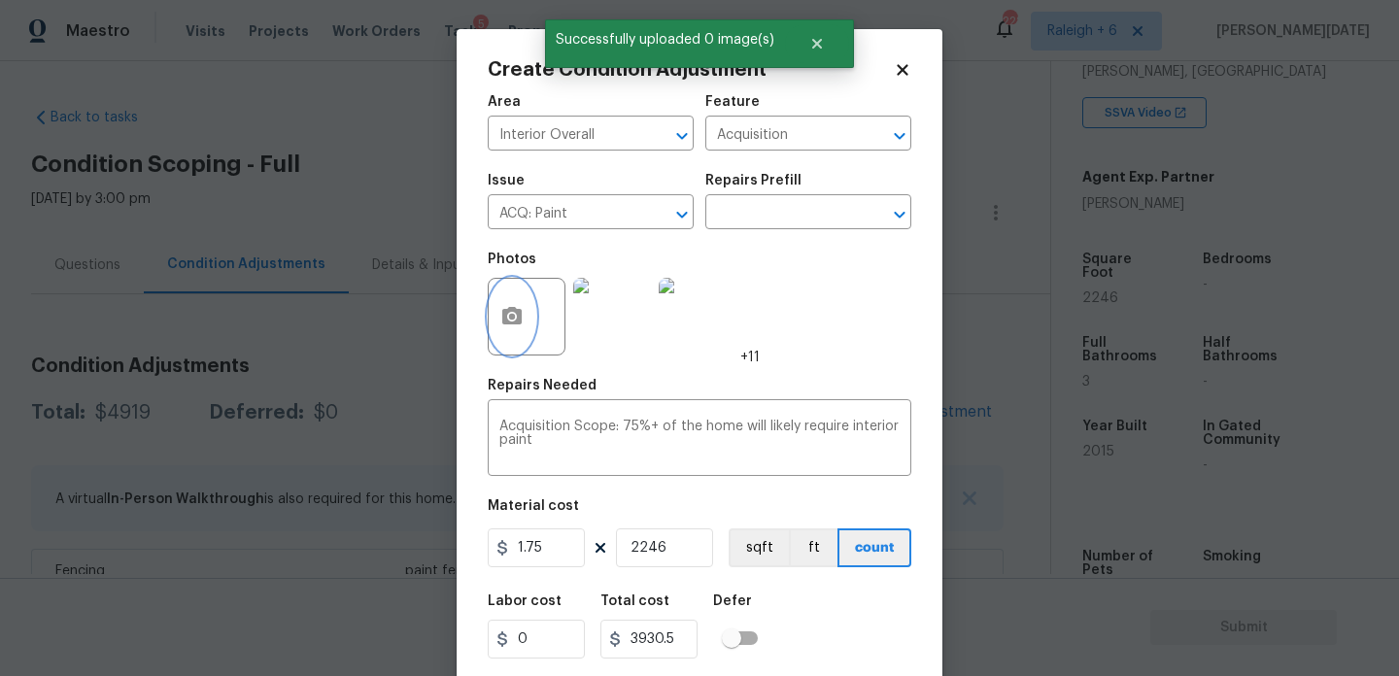
scroll to position [50, 0]
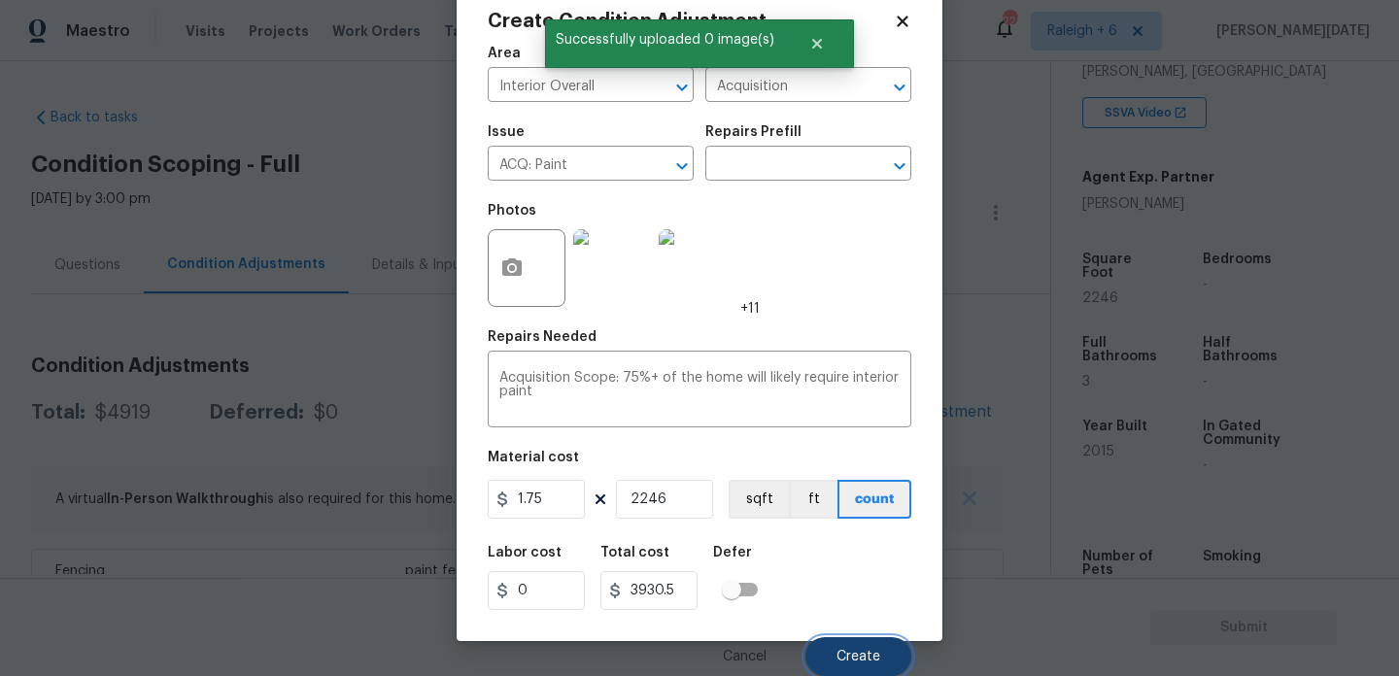
click at [843, 668] on button "Create" at bounding box center [859, 657] width 106 height 39
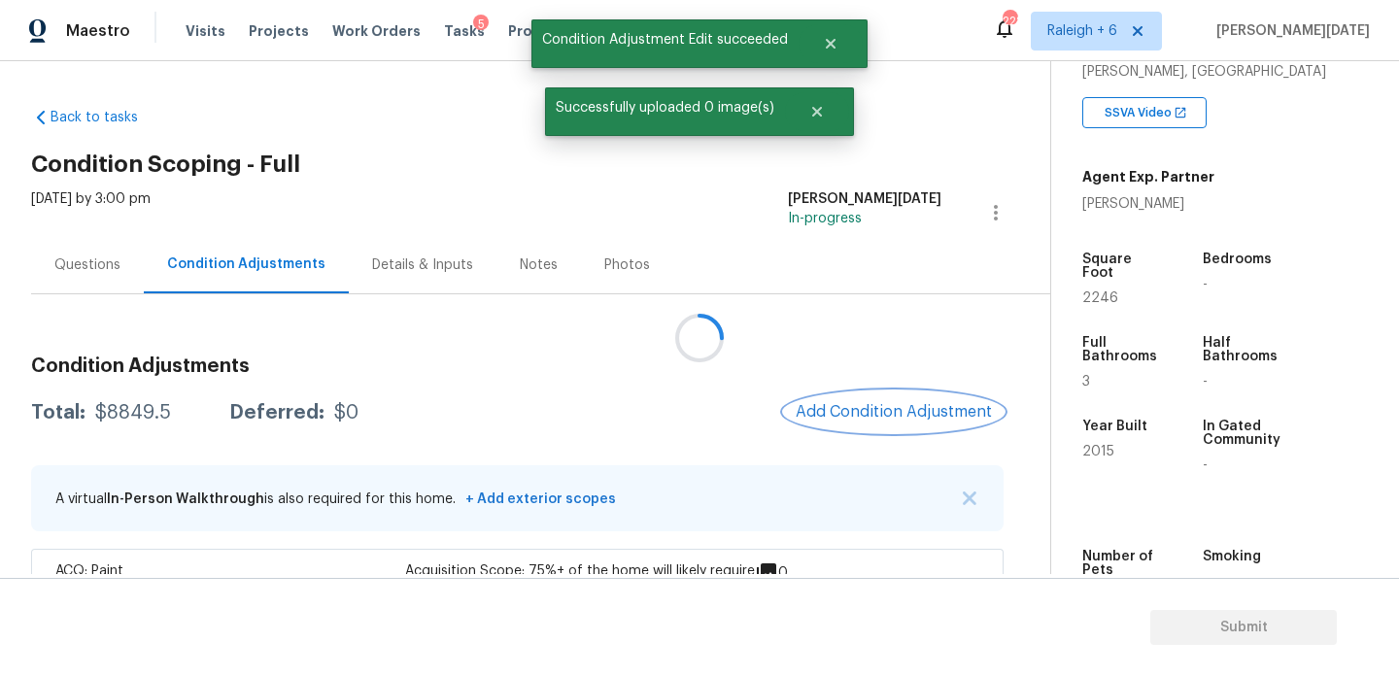
scroll to position [0, 0]
click at [899, 415] on span "Add Condition Adjustment" at bounding box center [898, 411] width 196 height 17
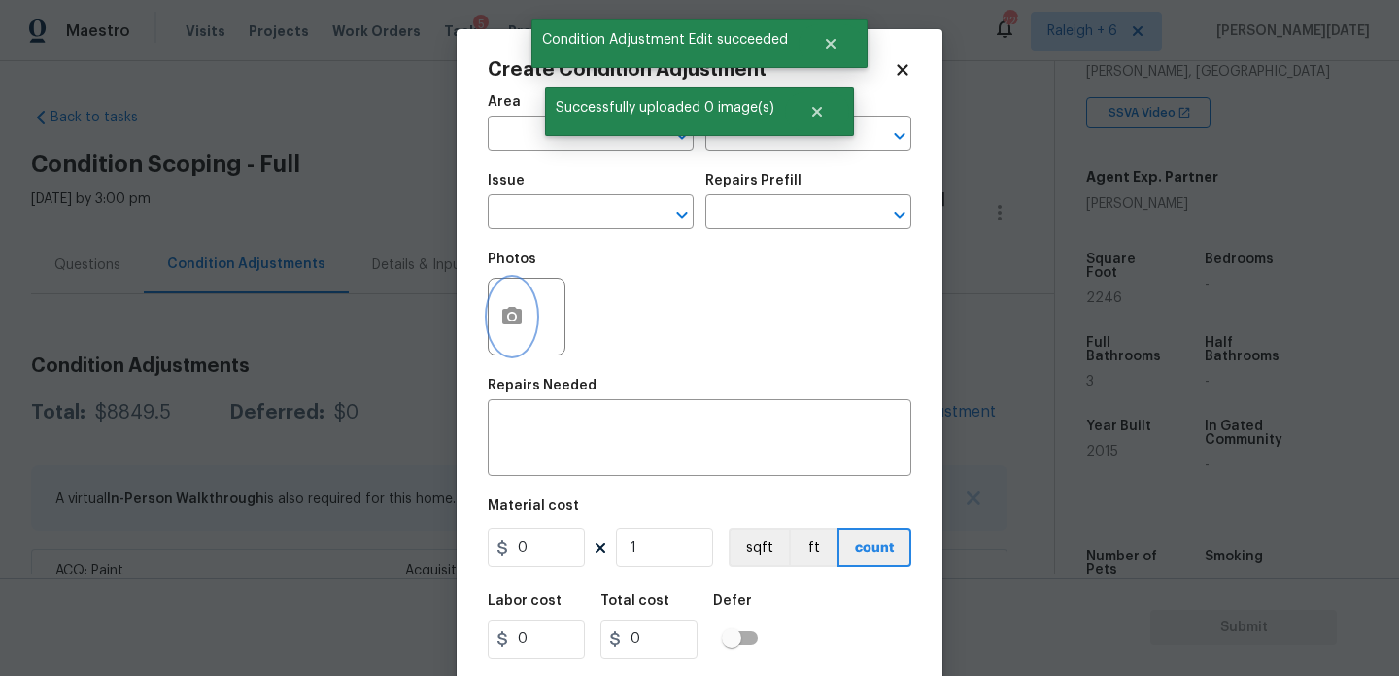
click at [524, 334] on button "button" at bounding box center [512, 317] width 47 height 76
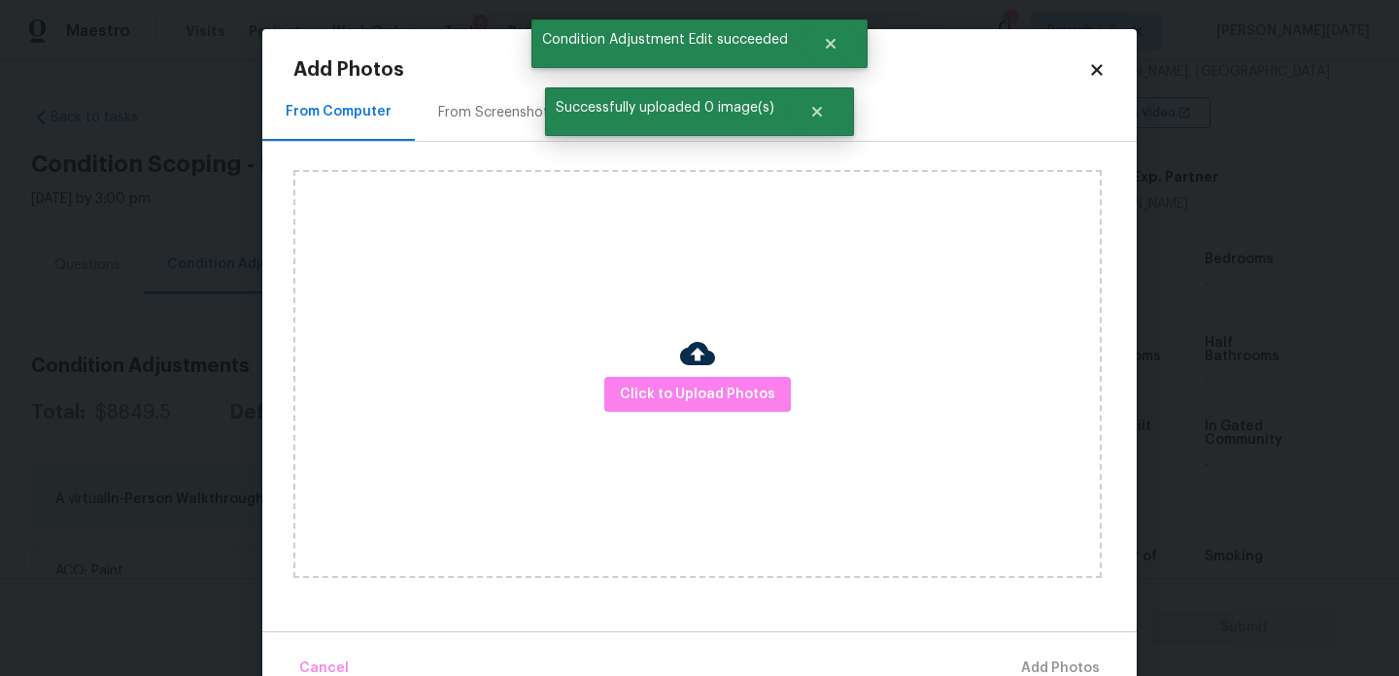
click at [489, 108] on div "From Screenshots" at bounding box center [497, 112] width 118 height 19
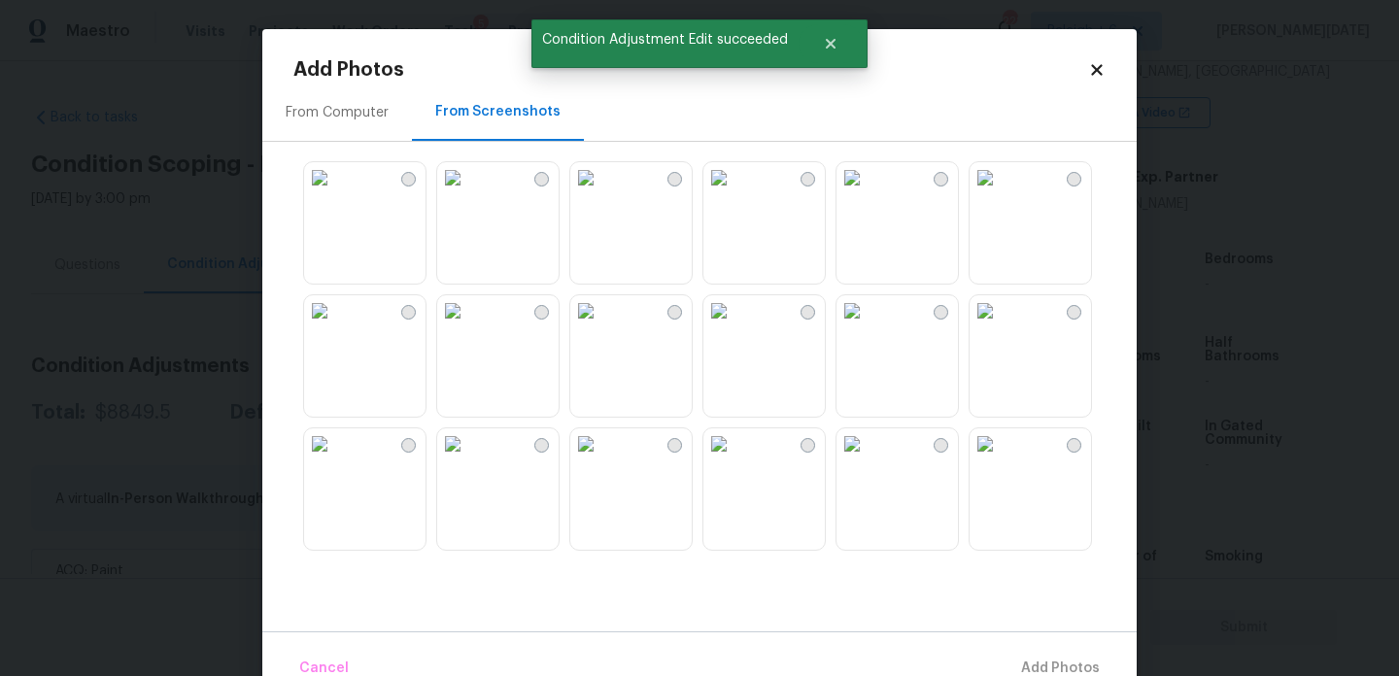
click at [868, 193] on img at bounding box center [852, 177] width 31 height 31
click at [735, 327] on img at bounding box center [719, 310] width 31 height 31
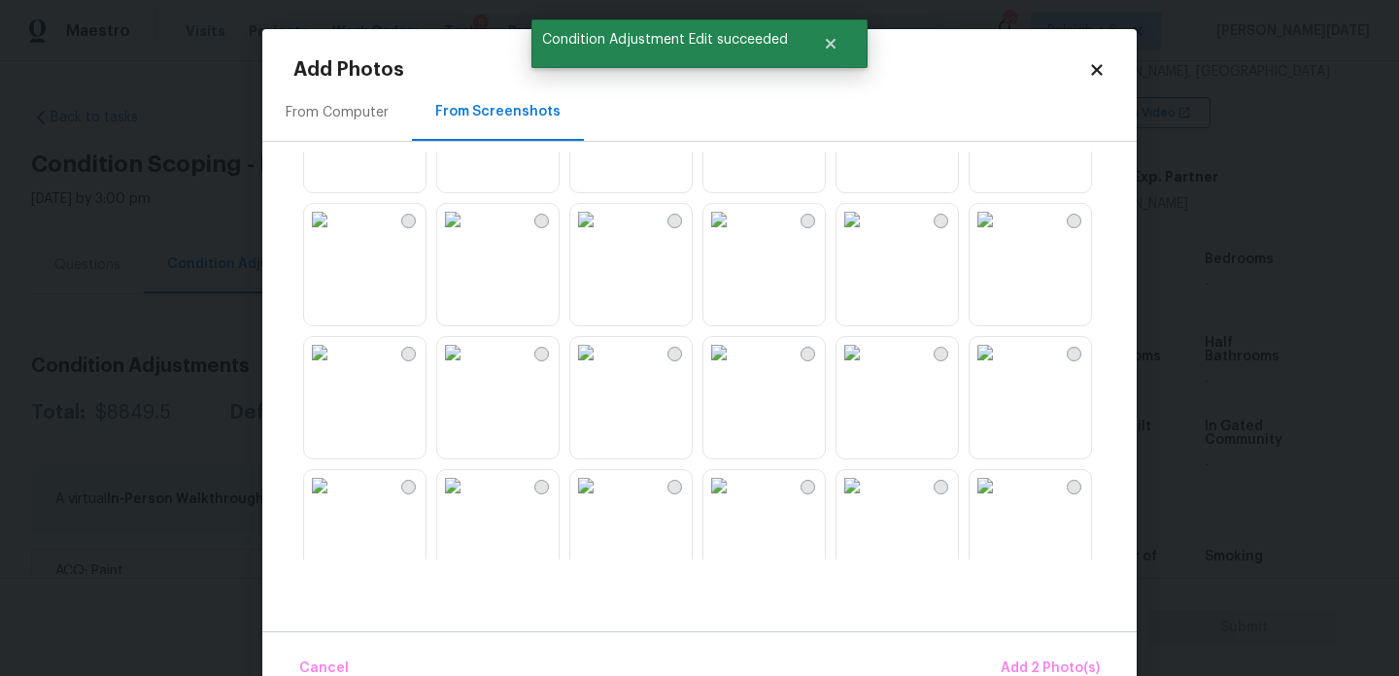
scroll to position [627, 0]
click at [735, 365] on img at bounding box center [719, 349] width 31 height 31
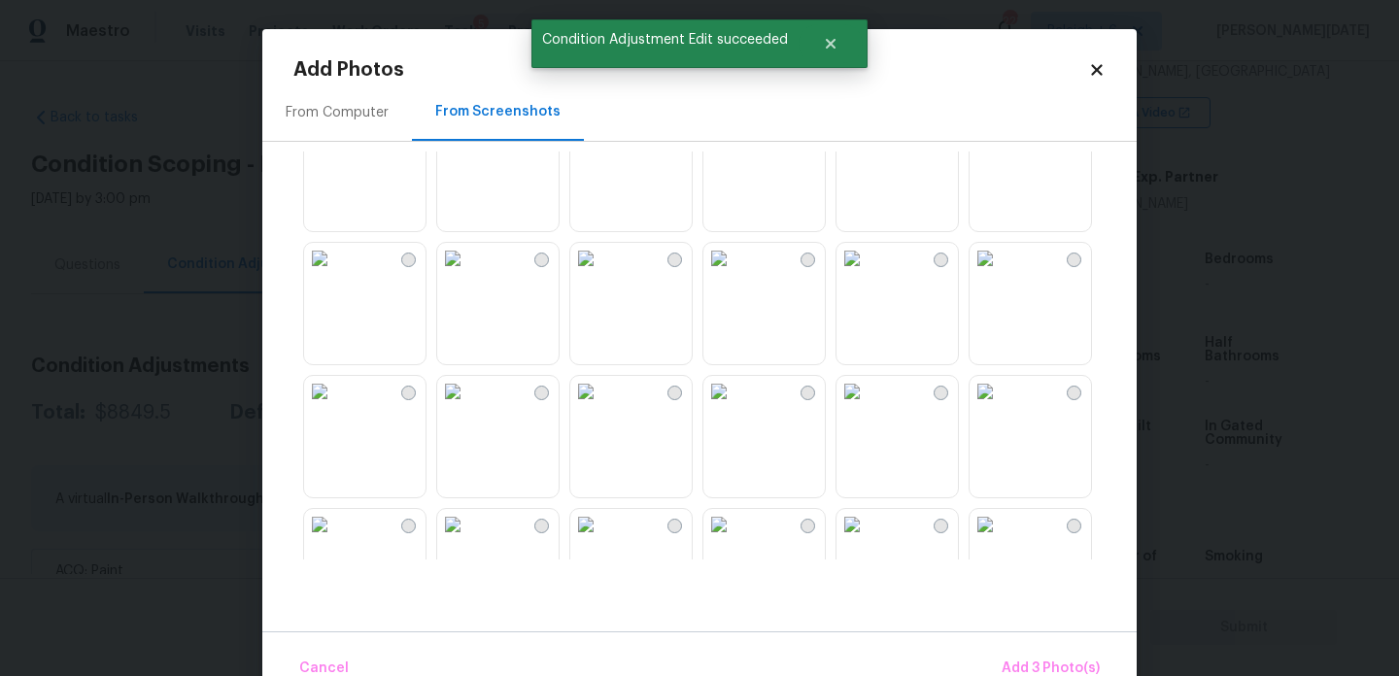
scroll to position [1582, 0]
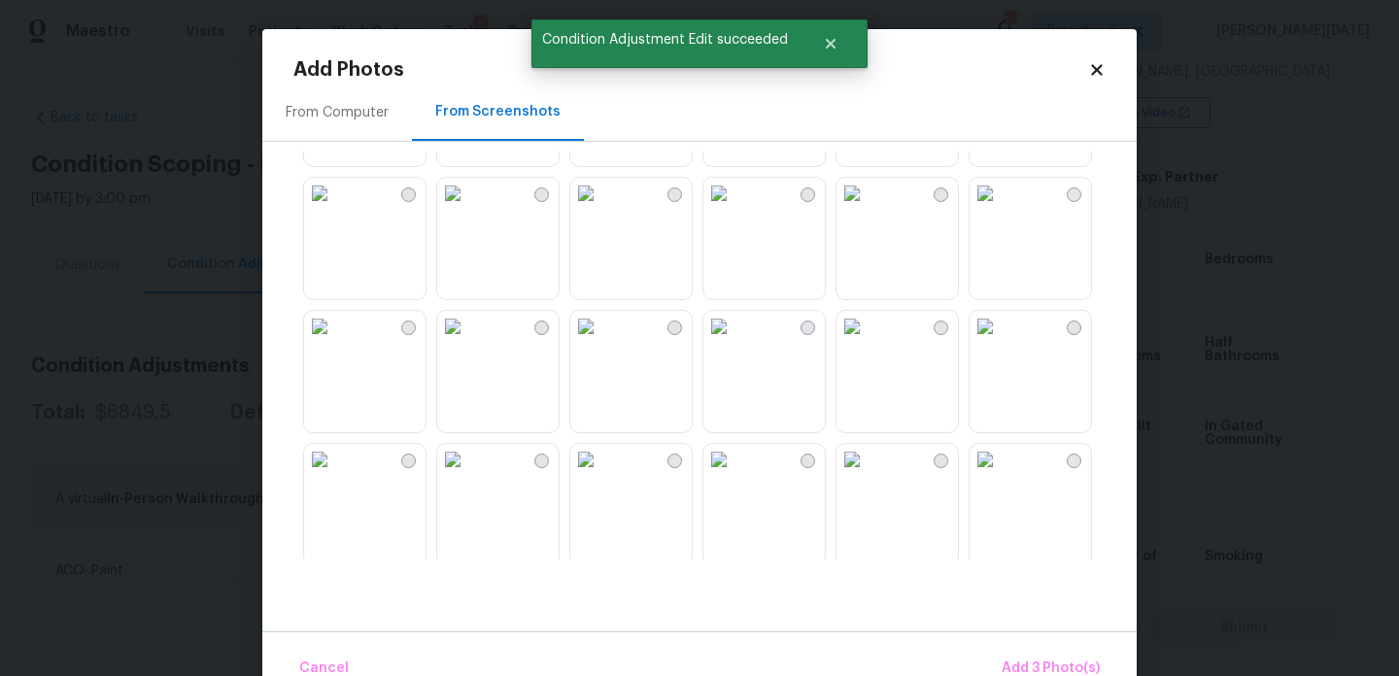
click at [602, 209] on img at bounding box center [585, 193] width 31 height 31
click at [735, 209] on img at bounding box center [719, 193] width 31 height 31
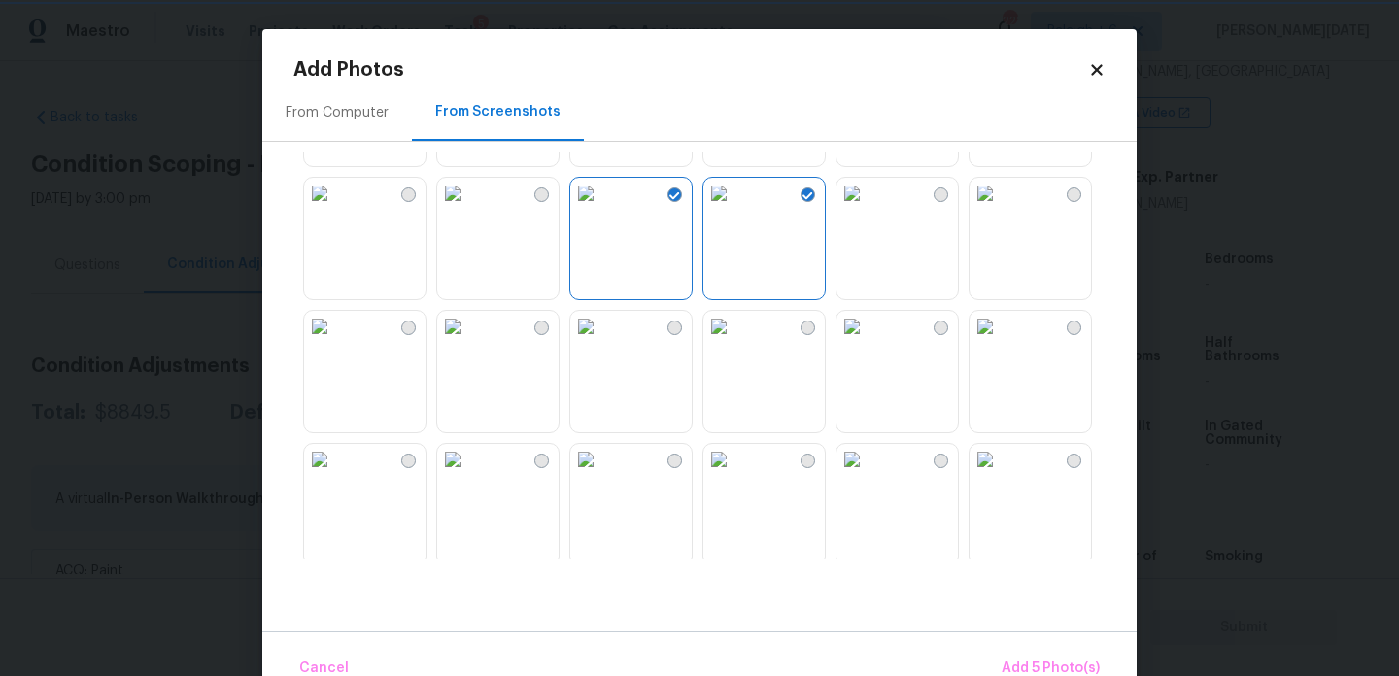
scroll to position [1856, 0]
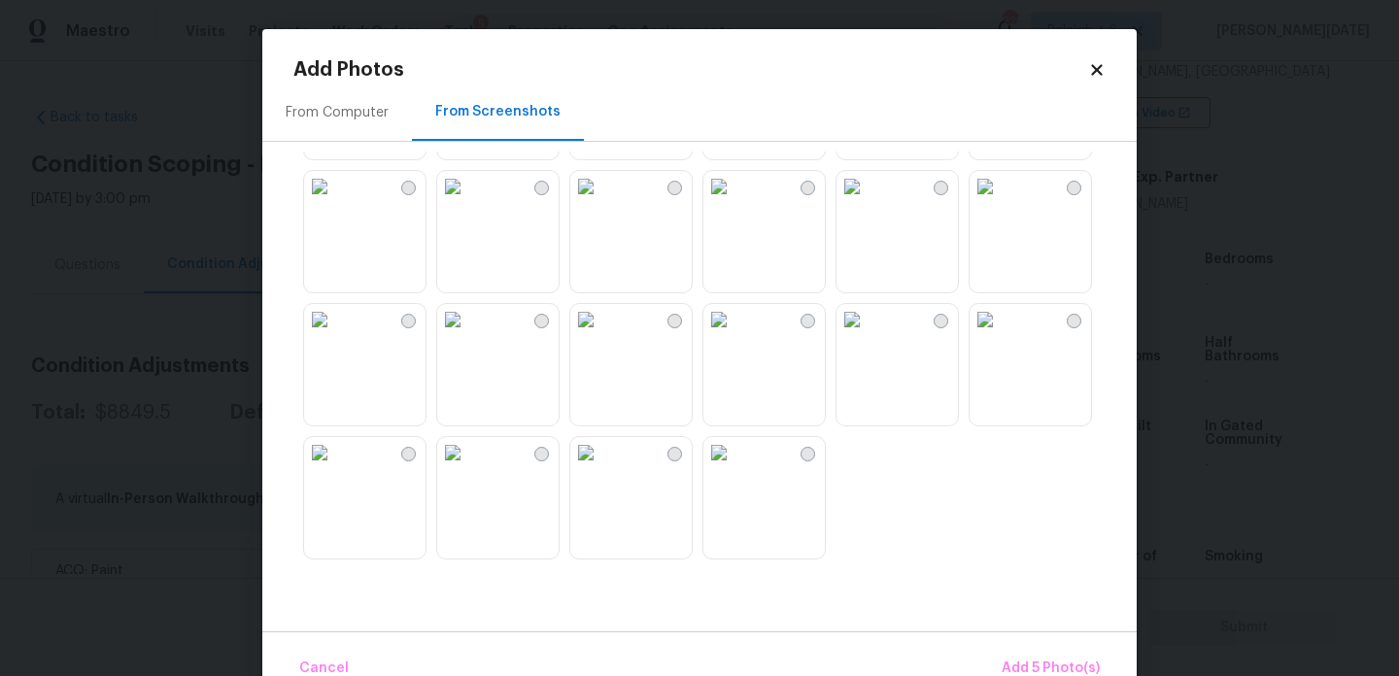
click at [1001, 335] on img at bounding box center [985, 319] width 31 height 31
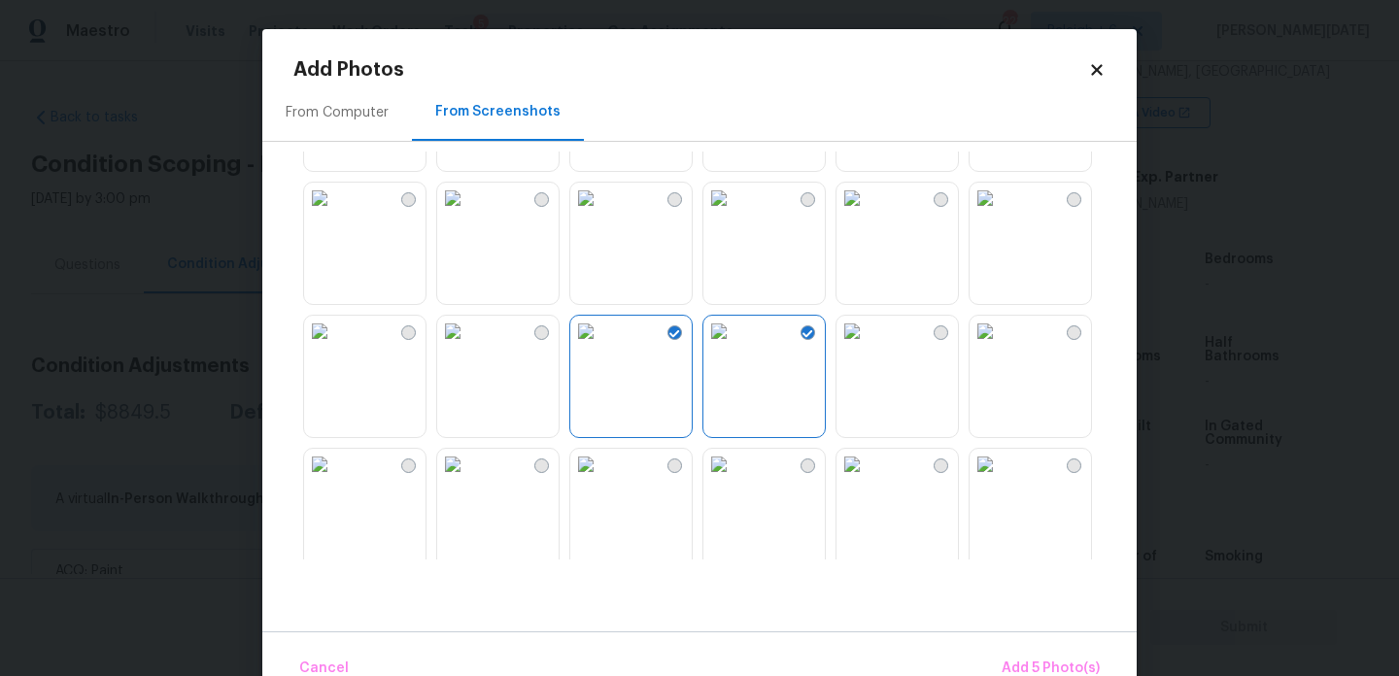
scroll to position [1427, 0]
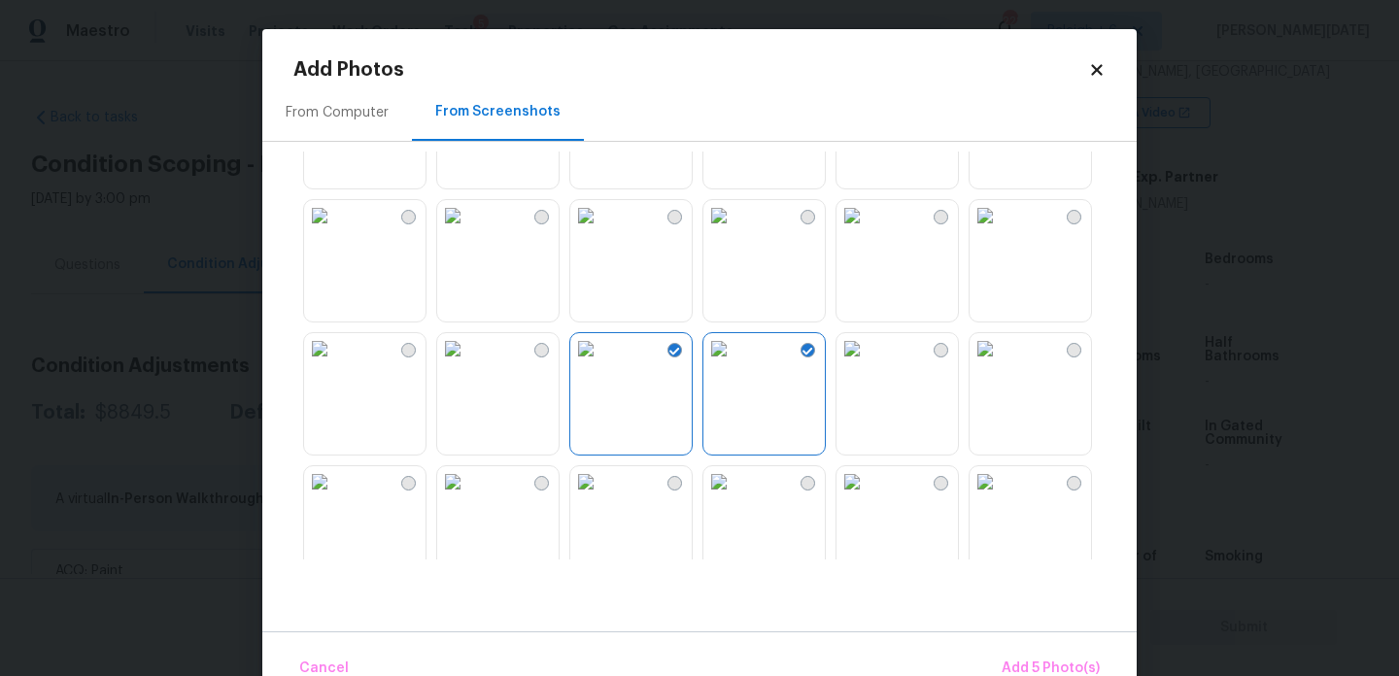
click at [335, 364] on img at bounding box center [319, 348] width 31 height 31
click at [868, 231] on img at bounding box center [852, 215] width 31 height 31
click at [735, 231] on img at bounding box center [719, 215] width 31 height 31
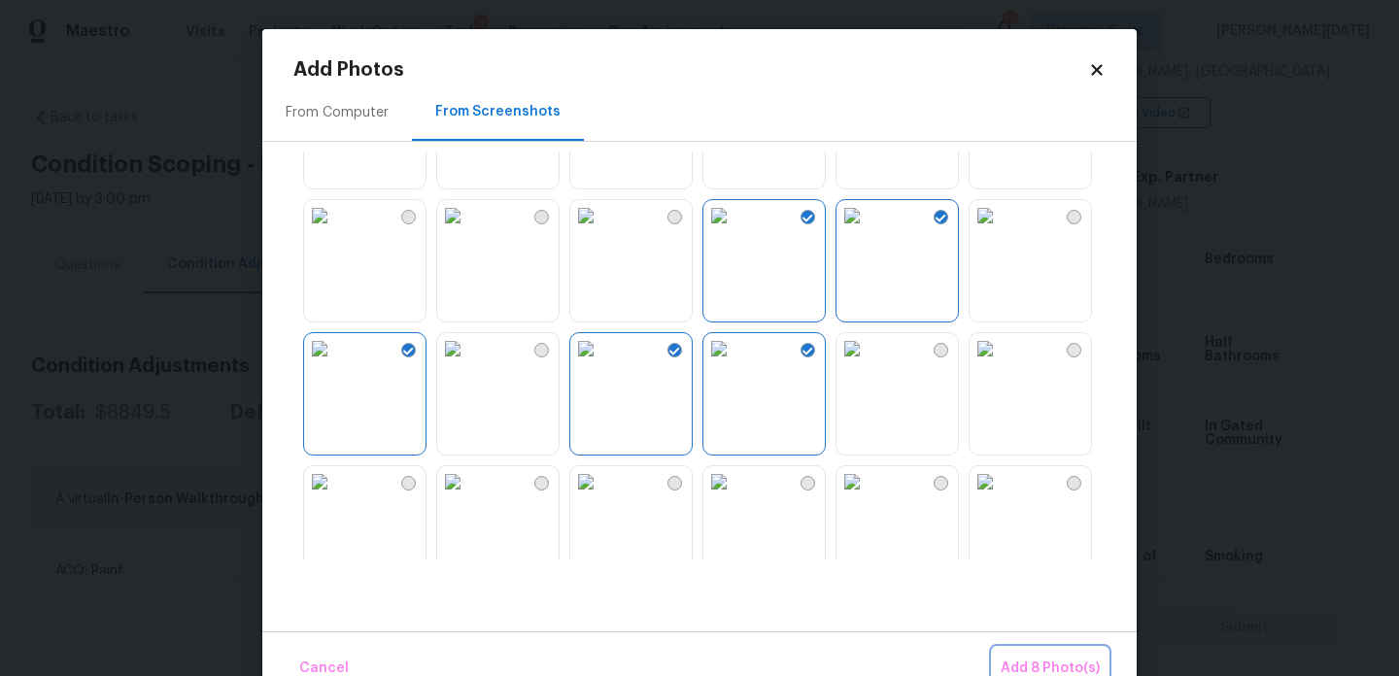
click at [1052, 651] on button "Add 8 Photo(s)" at bounding box center [1050, 669] width 115 height 42
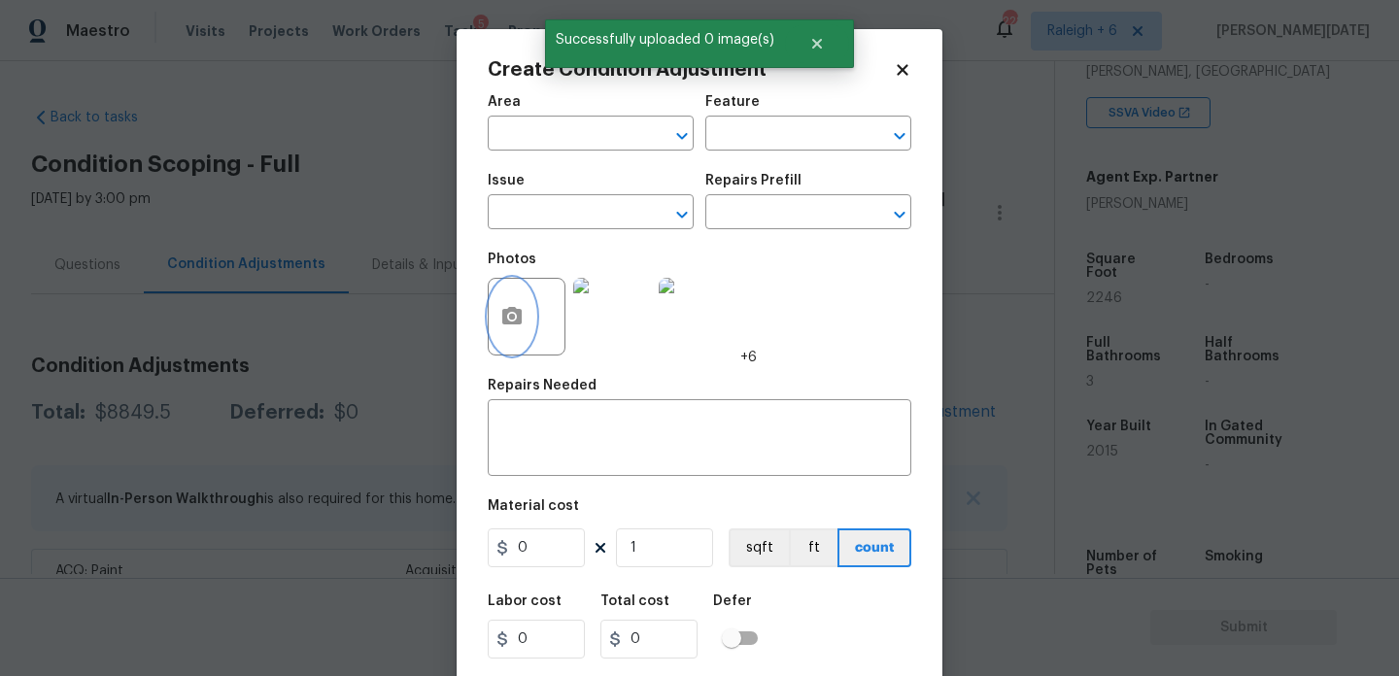
scroll to position [50, 0]
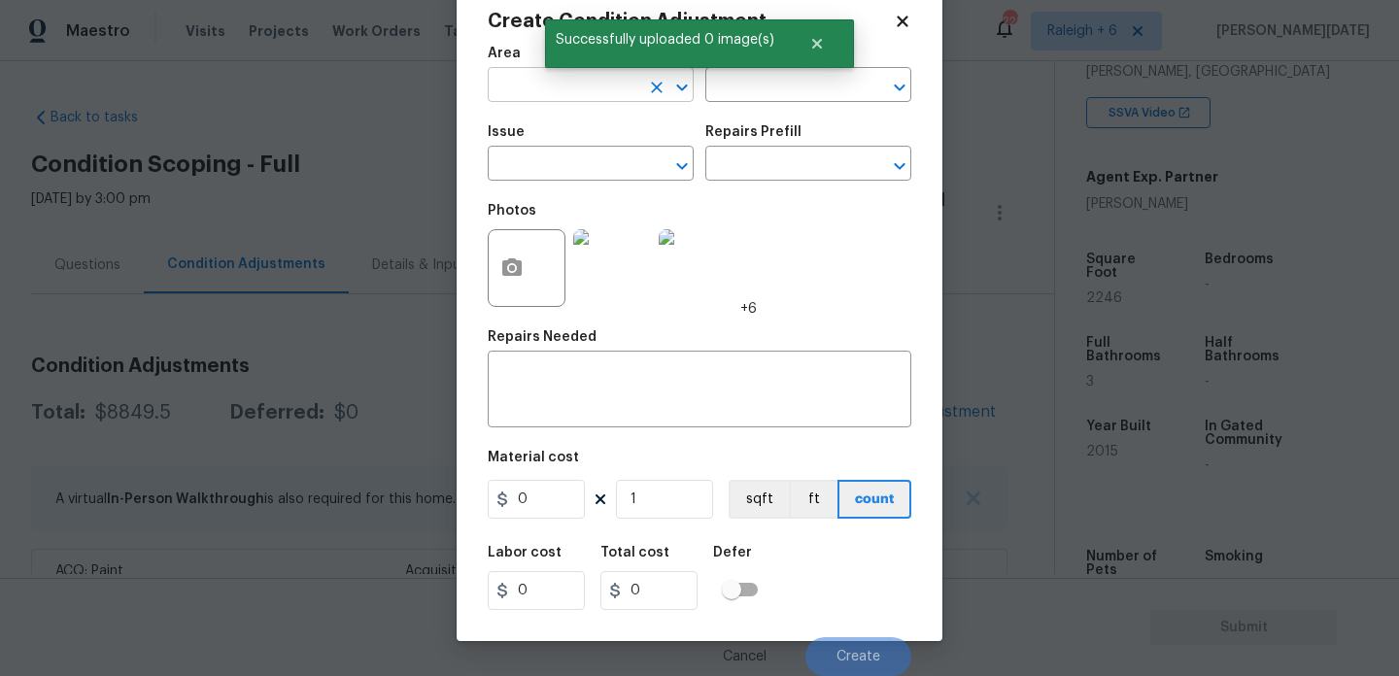
click at [516, 85] on input "text" at bounding box center [564, 87] width 152 height 30
click at [538, 163] on li "Interior Overall" at bounding box center [591, 162] width 206 height 32
type input "Interior Overall"
click at [538, 163] on input "text" at bounding box center [564, 166] width 152 height 30
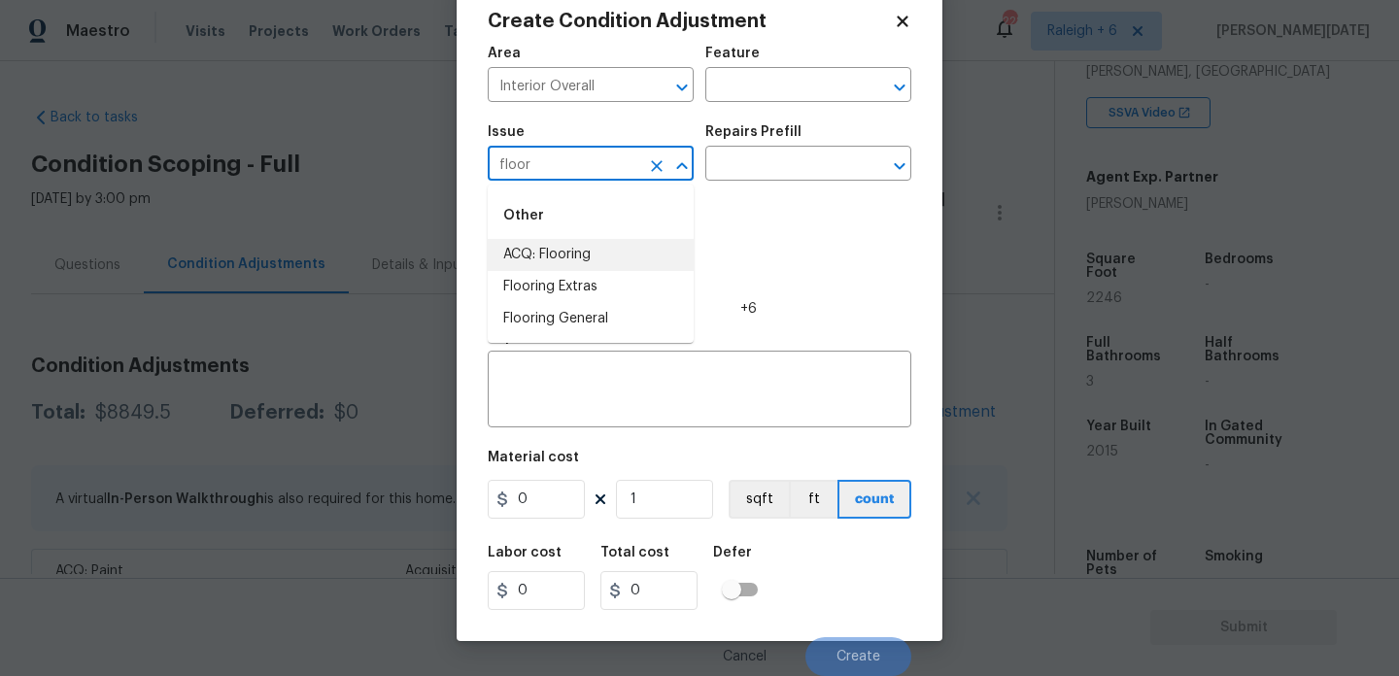
click at [564, 247] on li "ACQ: Flooring" at bounding box center [591, 255] width 206 height 32
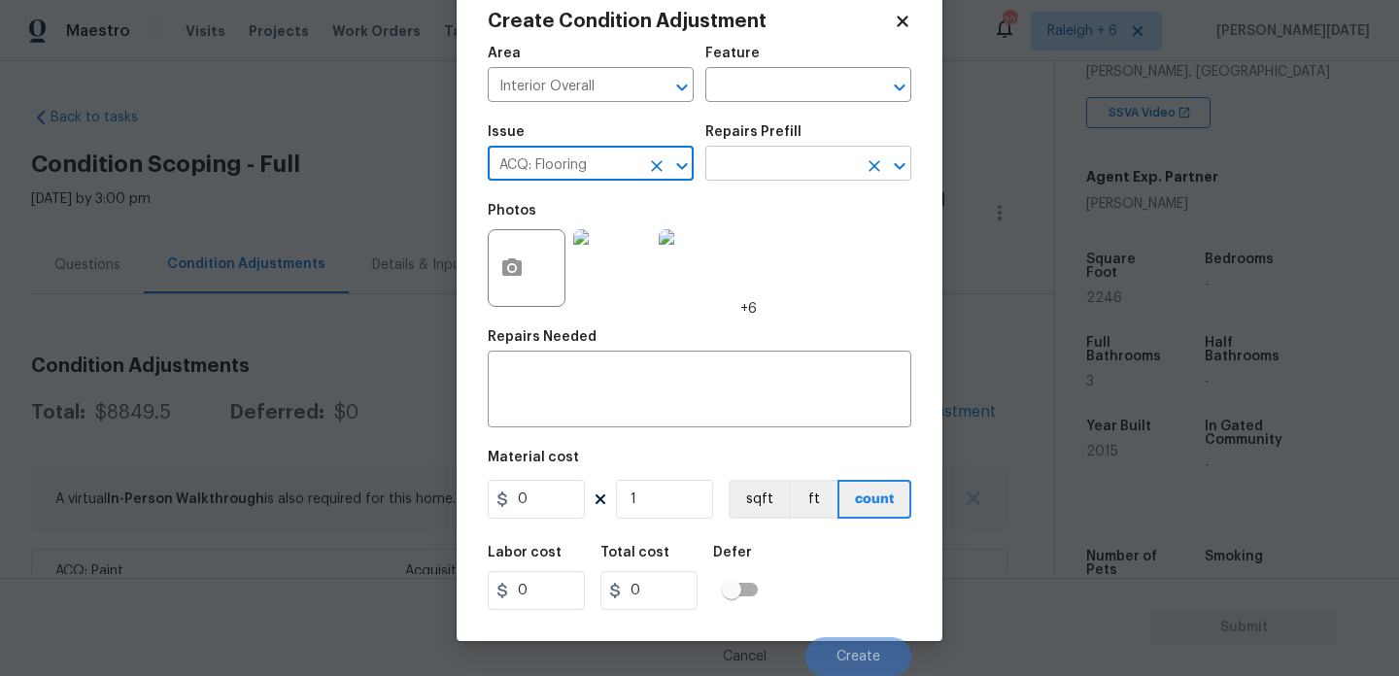
type input "ACQ: Flooring"
click at [757, 175] on input "text" at bounding box center [782, 166] width 152 height 30
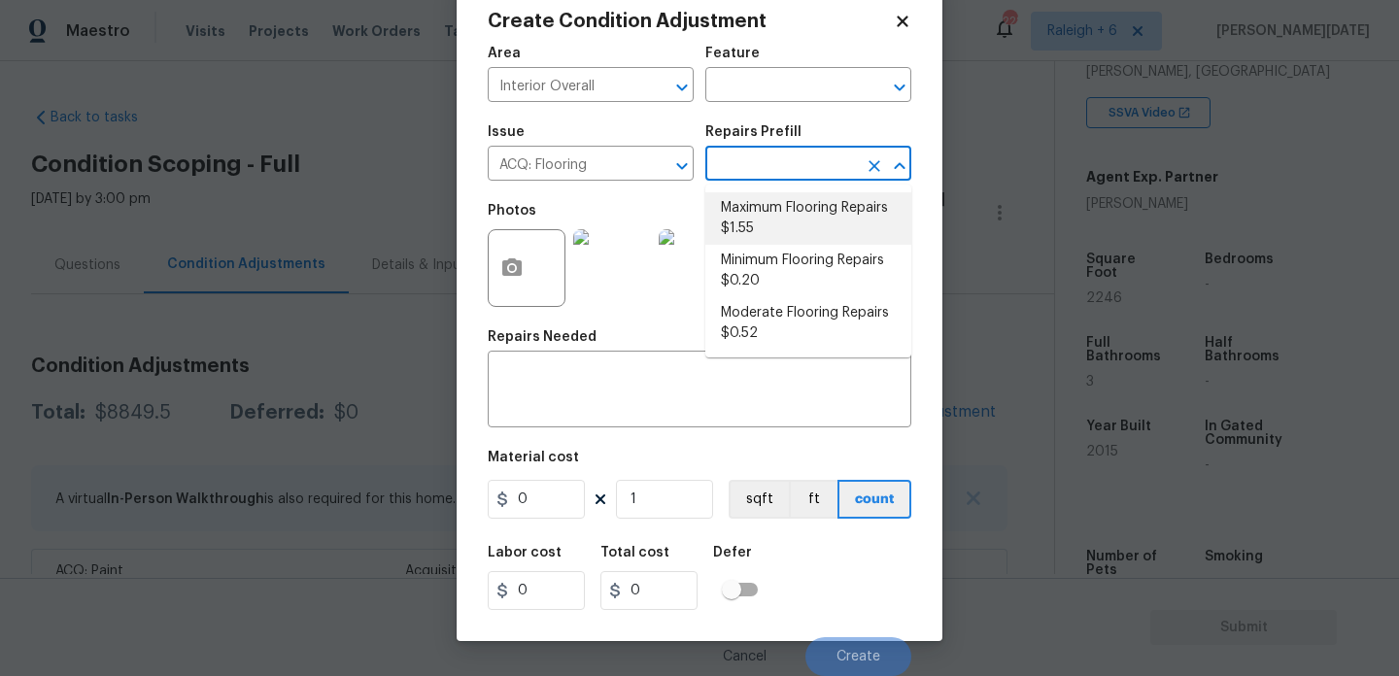
click at [772, 222] on li "Maximum Flooring Repairs $1.55" at bounding box center [809, 218] width 206 height 52
type input "Acquisition"
type textarea "Acquisition Scope: Maximum flooring repairs"
type input "1.55"
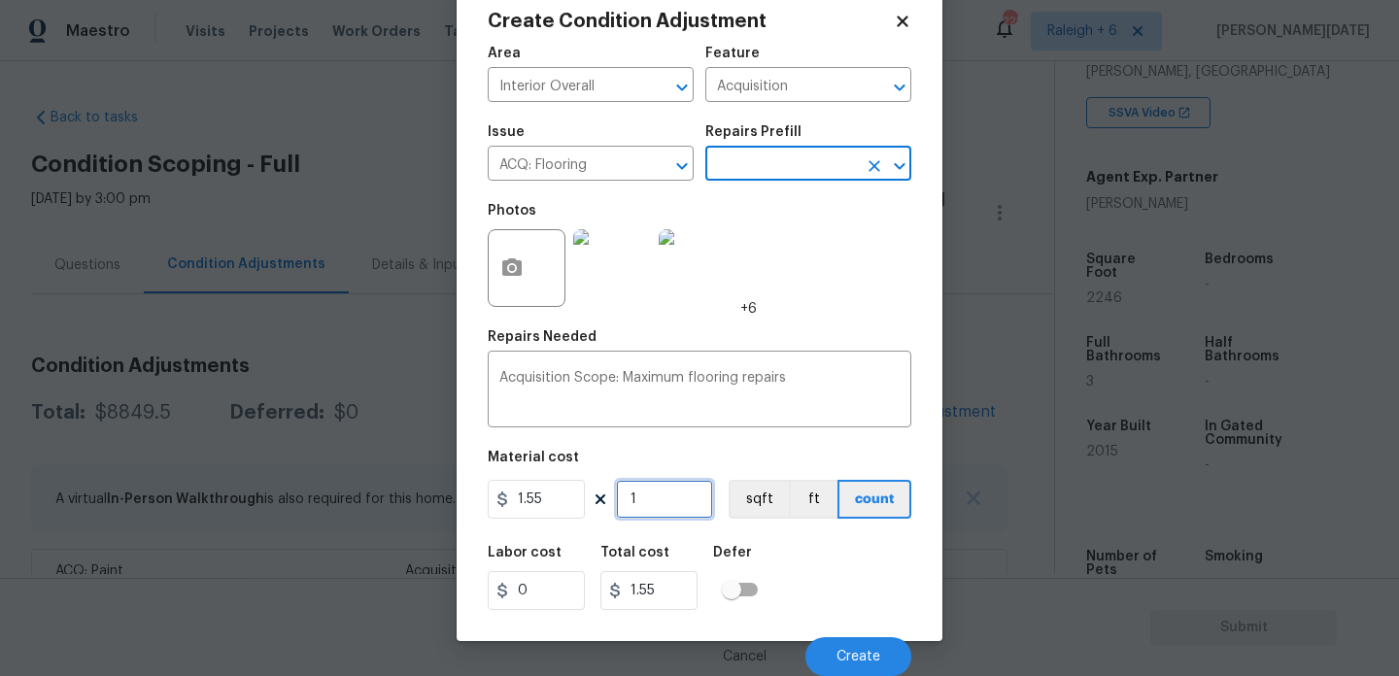
click at [678, 491] on input "1" at bounding box center [664, 499] width 97 height 39
type input "0"
paste input "2246"
type input "2246"
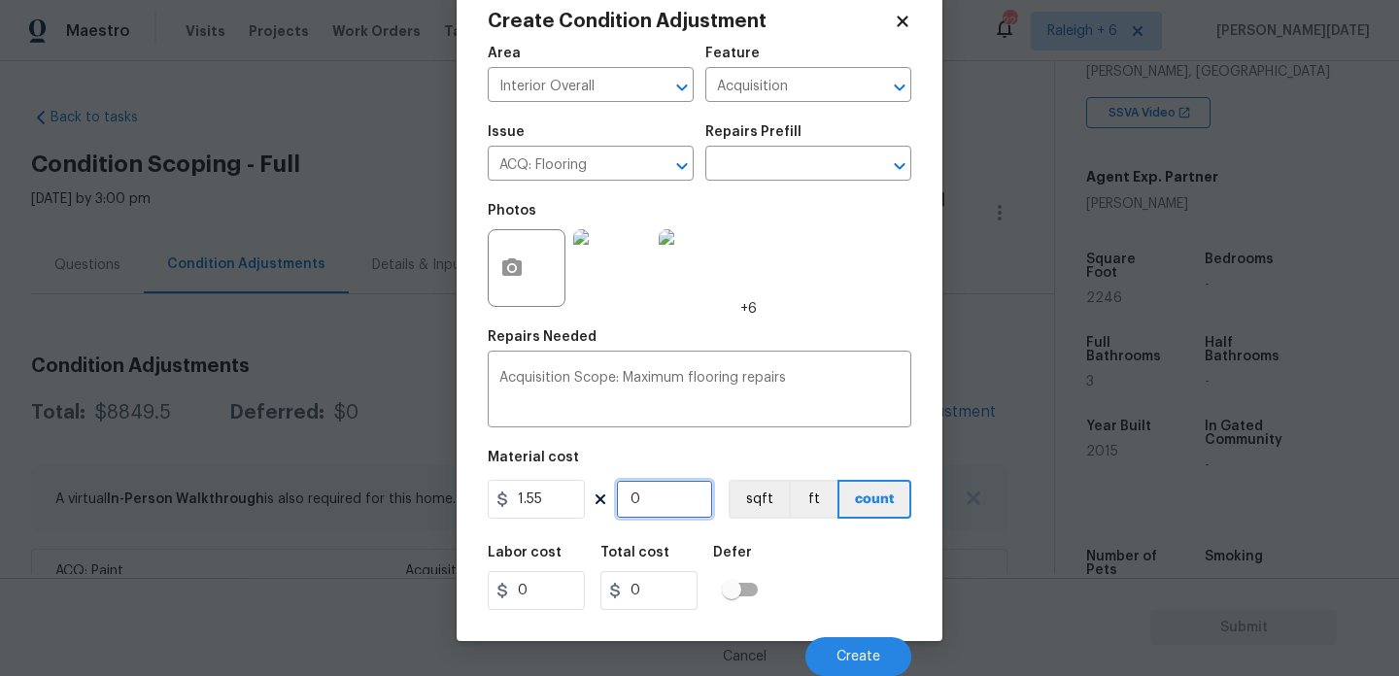
type input "3481.3"
type input "2246"
click at [822, 638] on button "Create" at bounding box center [859, 657] width 106 height 39
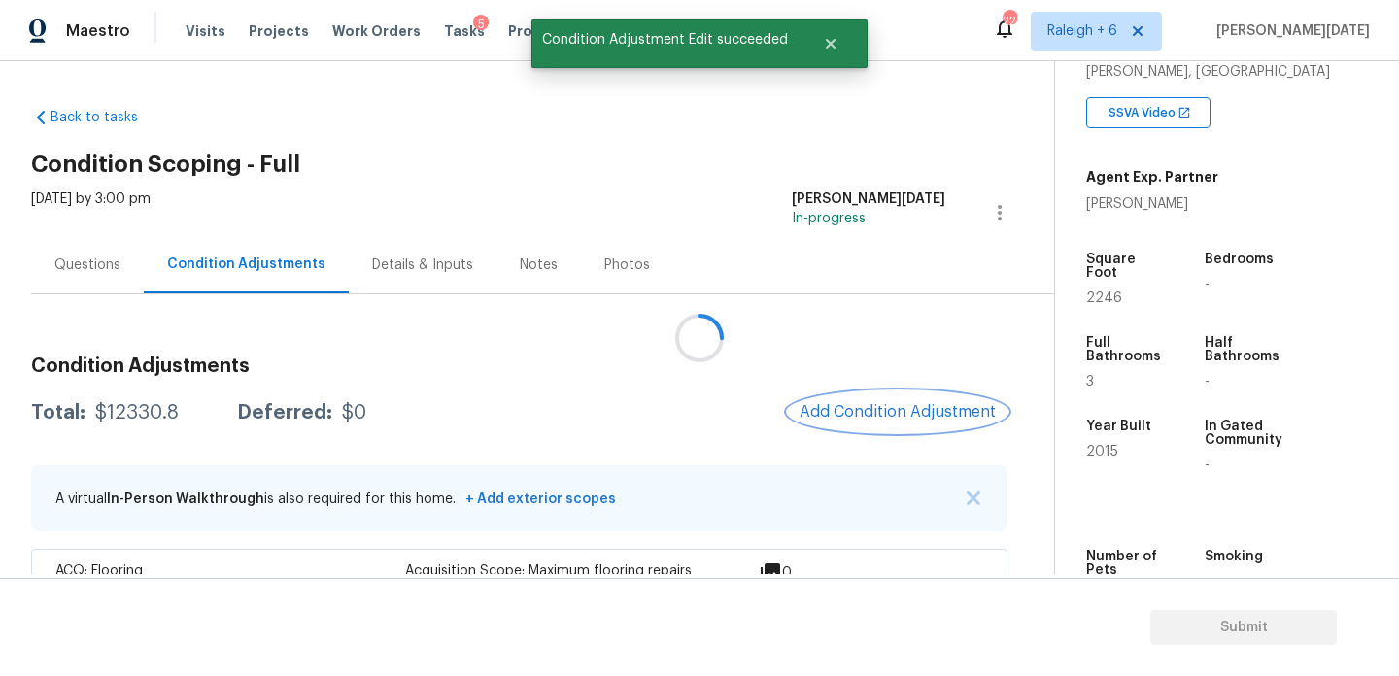
scroll to position [0, 0]
click at [844, 396] on div at bounding box center [699, 338] width 1399 height 676
click at [844, 396] on button "Add Condition Adjustment" at bounding box center [898, 412] width 220 height 41
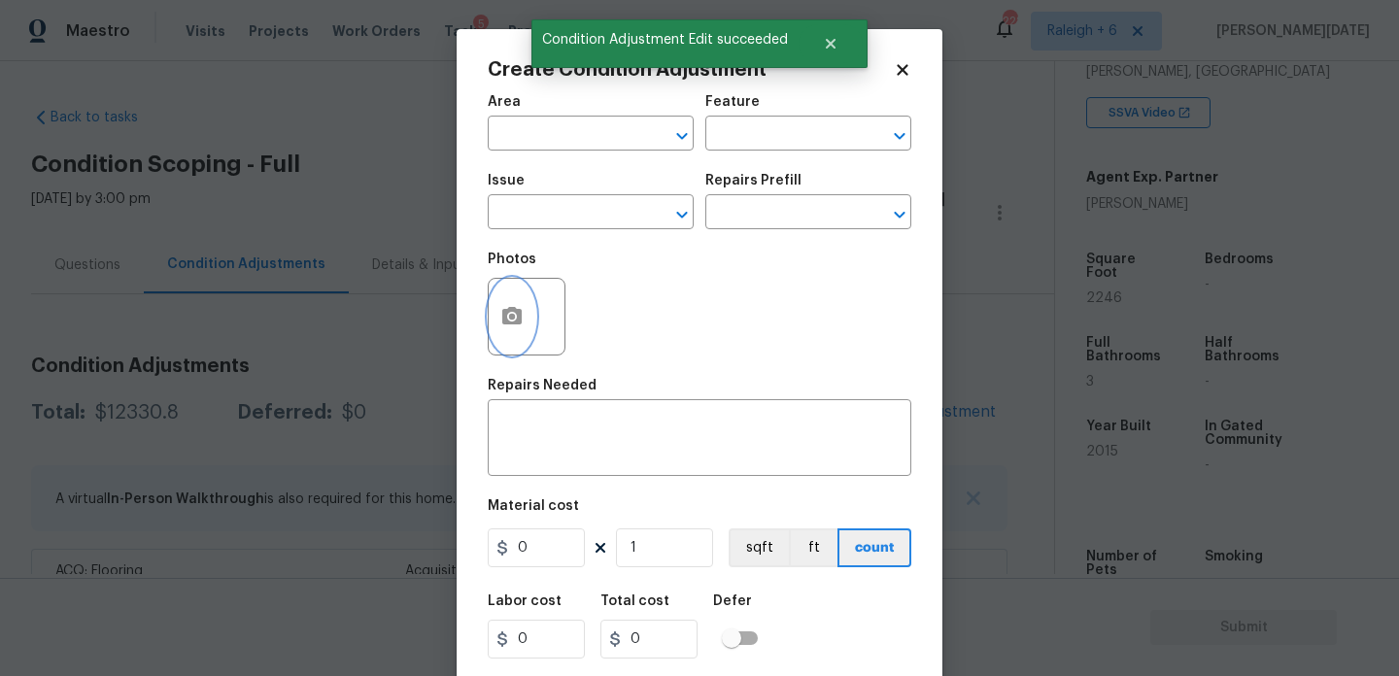
click at [519, 322] on icon "button" at bounding box center [511, 315] width 19 height 17
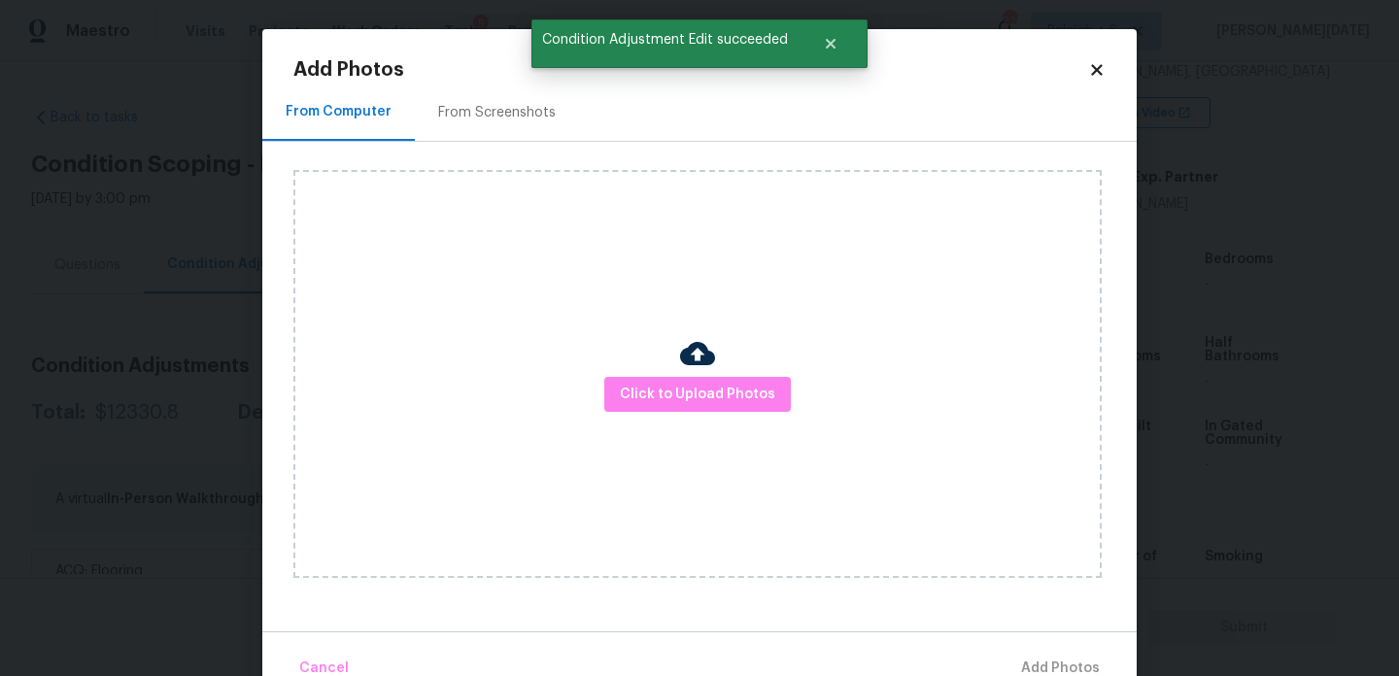
click at [494, 79] on h2 "Add Photos" at bounding box center [690, 69] width 795 height 19
click at [495, 117] on div "From Screenshots" at bounding box center [497, 112] width 118 height 19
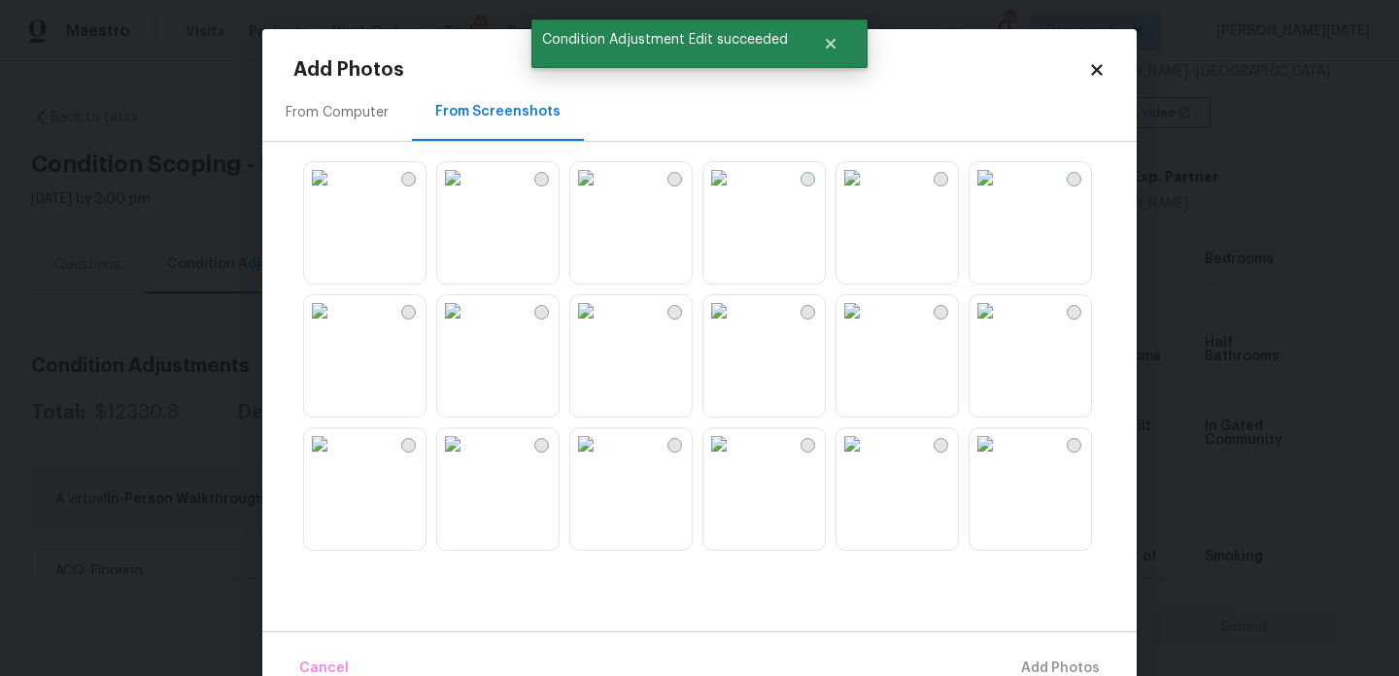
scroll to position [65, 0]
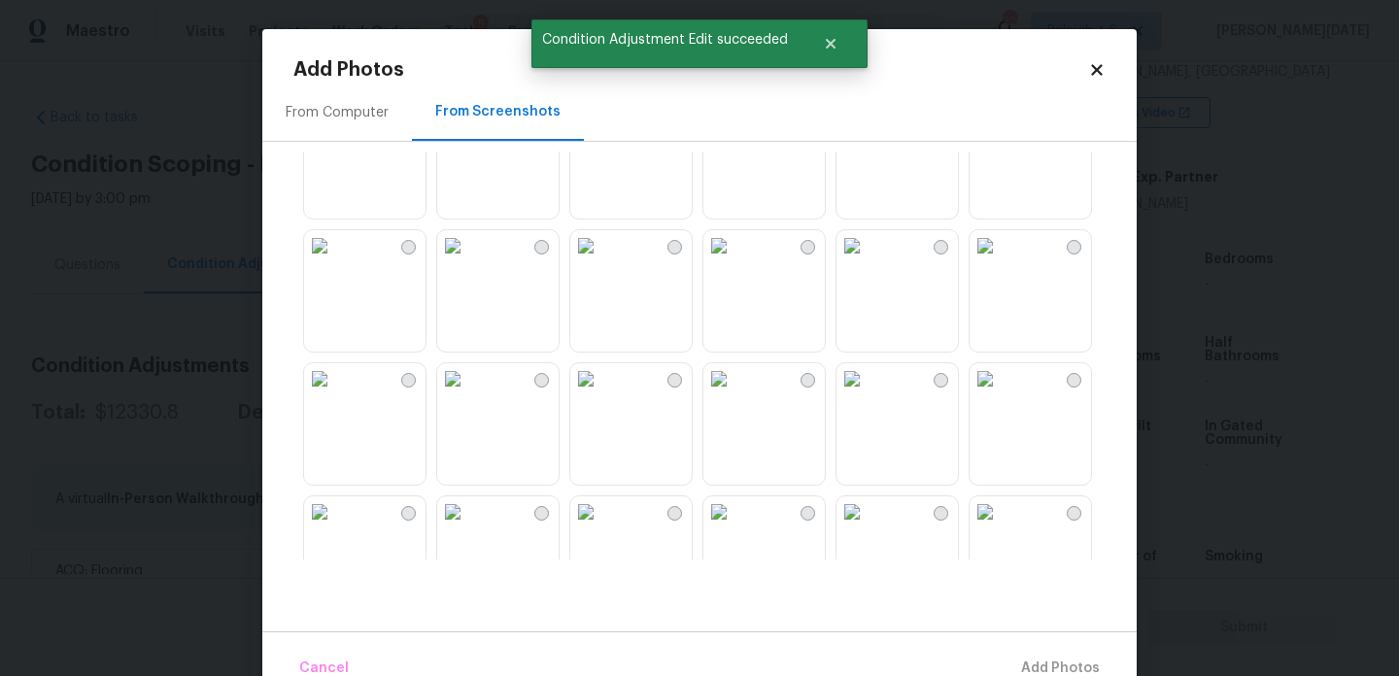
click at [735, 261] on img at bounding box center [719, 245] width 31 height 31
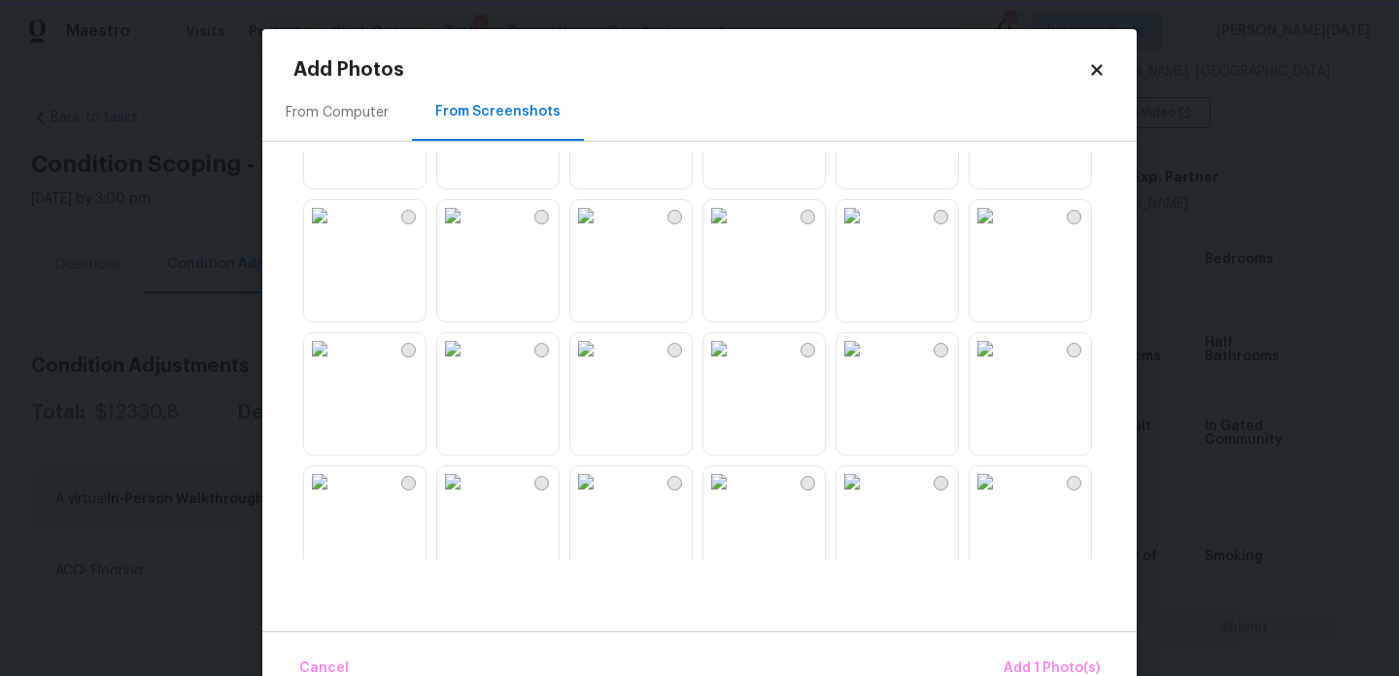
scroll to position [1423, 0]
click at [735, 235] on img at bounding box center [719, 219] width 31 height 31
click at [735, 368] on img at bounding box center [719, 352] width 31 height 31
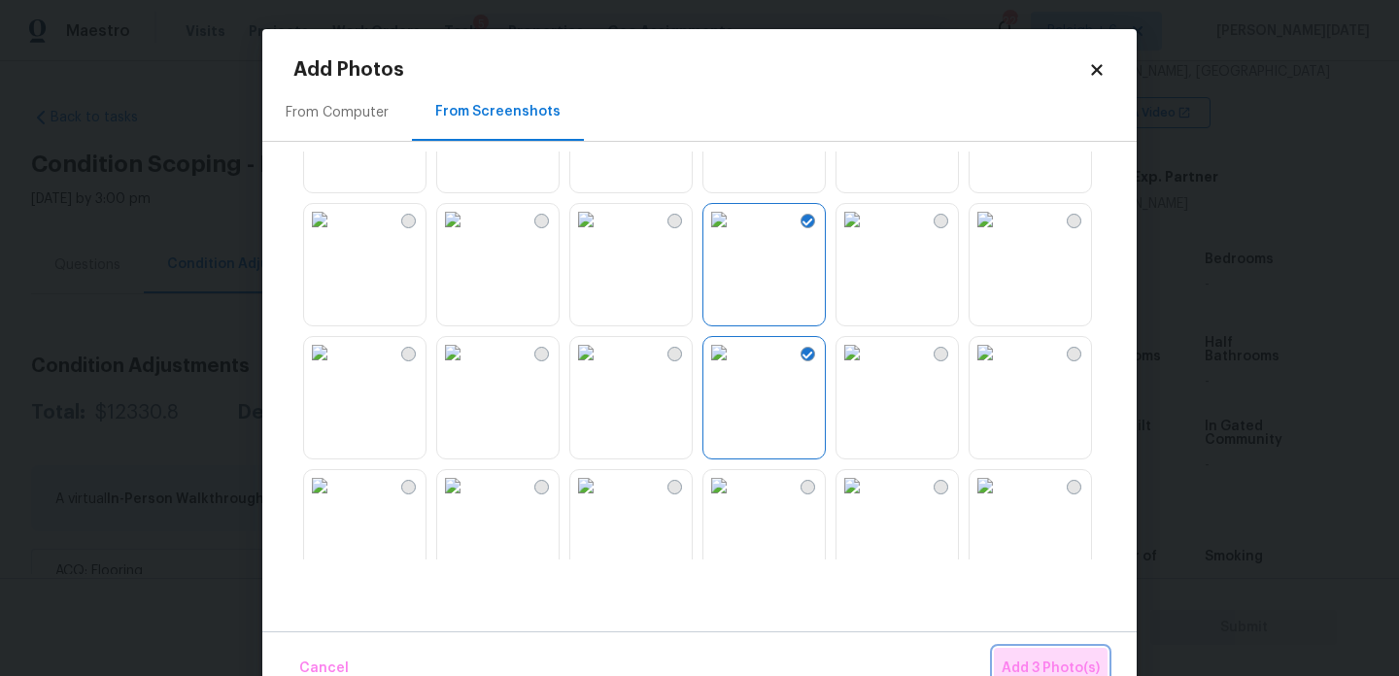
click at [1034, 657] on span "Add 3 Photo(s)" at bounding box center [1051, 669] width 98 height 24
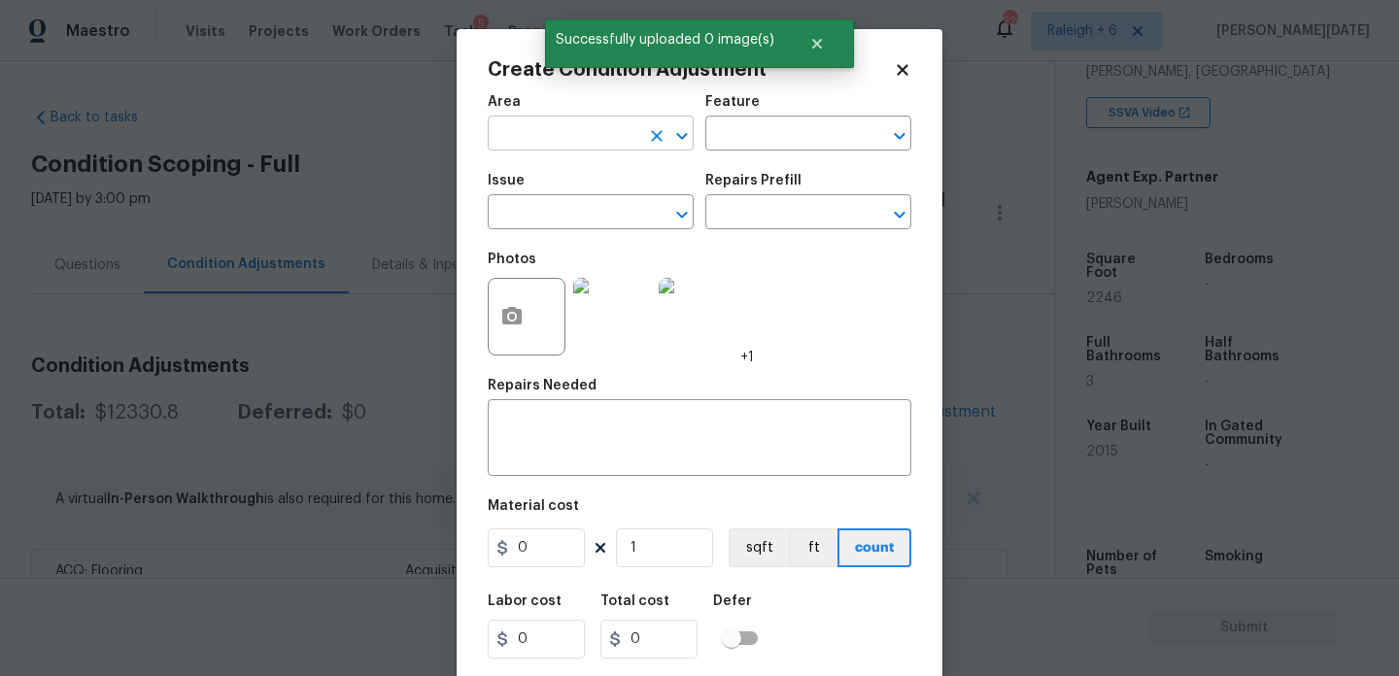
click at [543, 144] on input "text" at bounding box center [564, 136] width 152 height 30
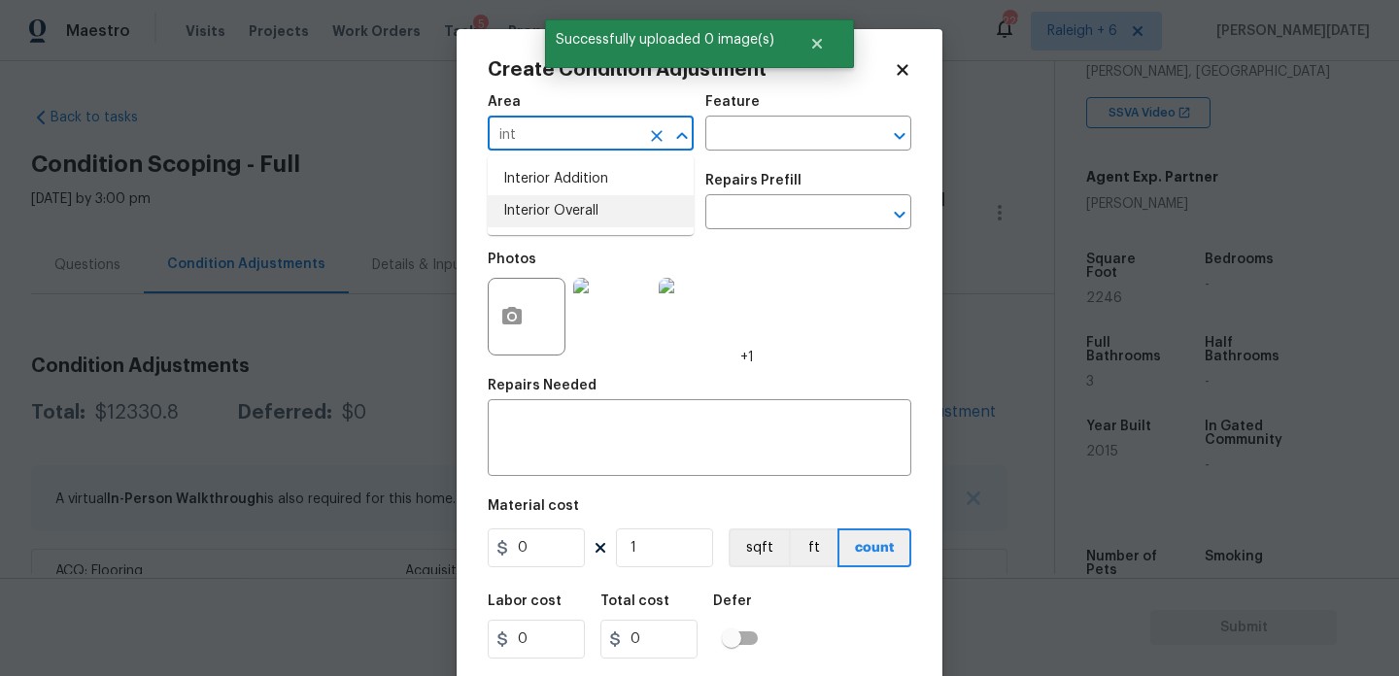
click at [565, 208] on li "Interior Overall" at bounding box center [591, 211] width 206 height 32
type input "Interior Overall"
click at [565, 208] on input "text" at bounding box center [564, 214] width 152 height 30
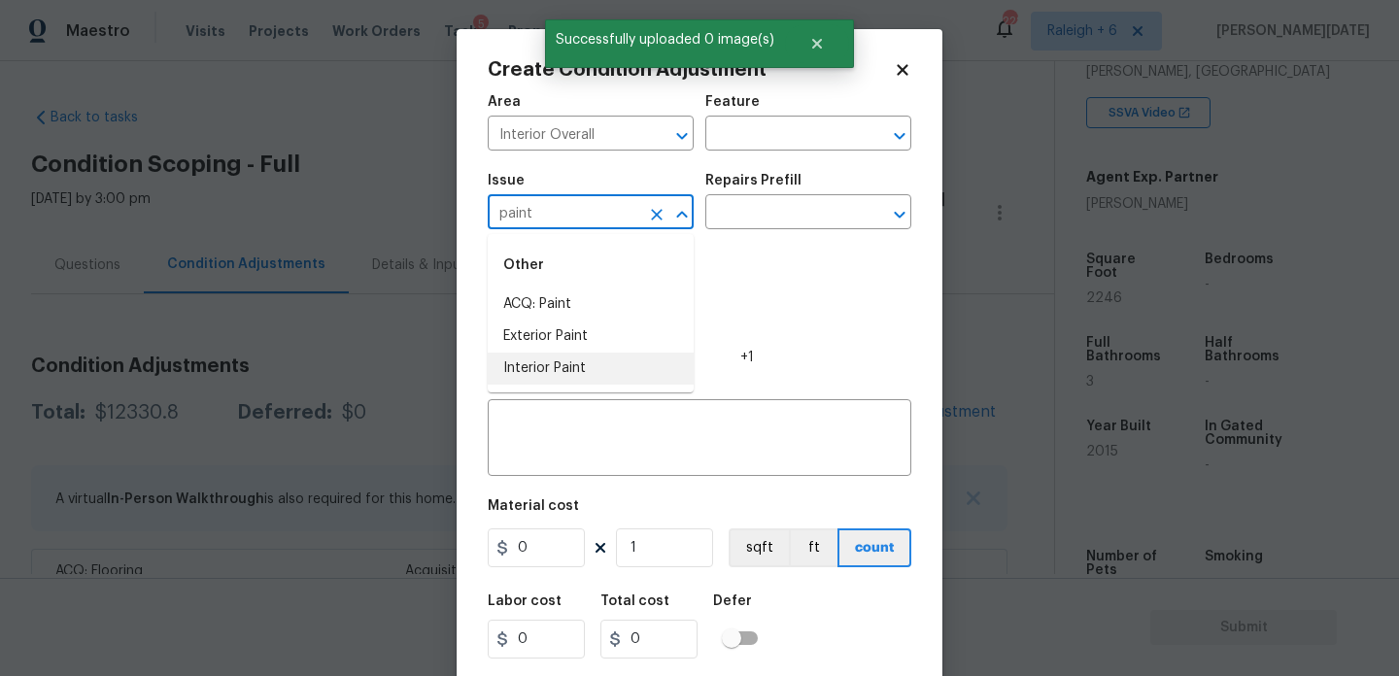
click at [563, 354] on li "Interior Paint" at bounding box center [591, 369] width 206 height 32
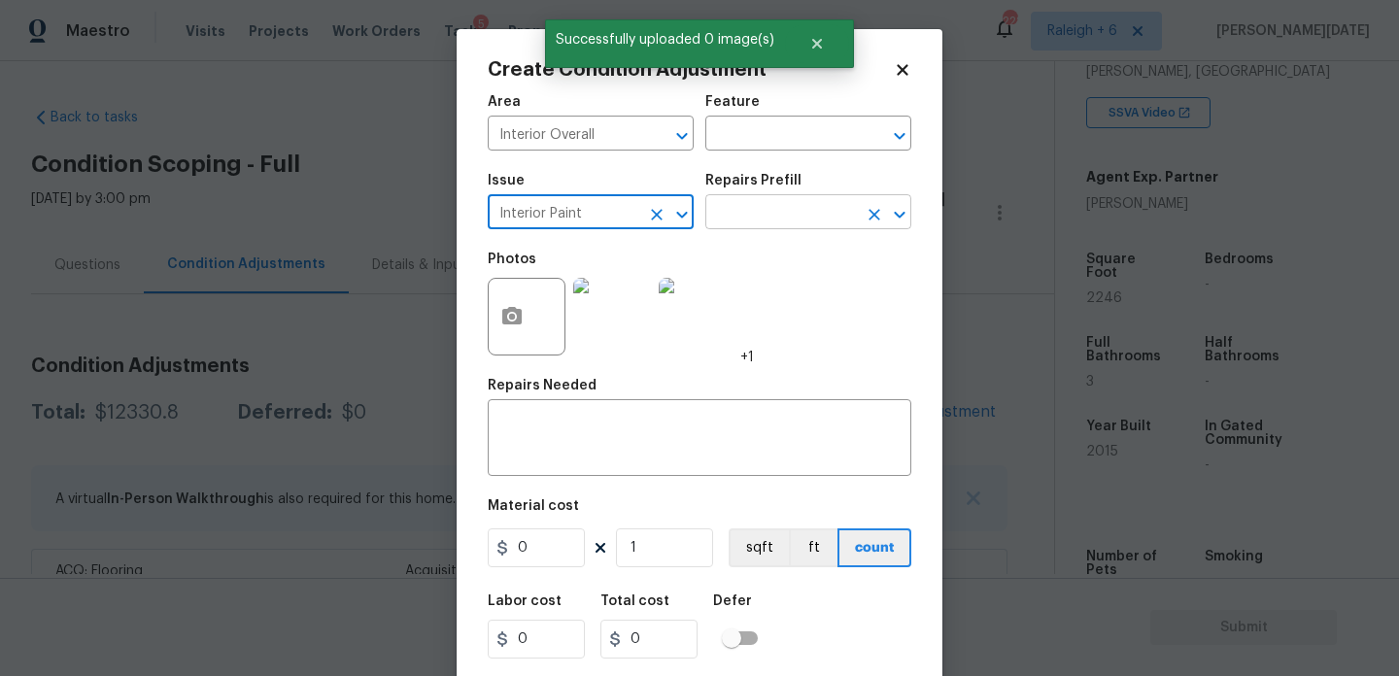
type input "Interior Paint"
click at [770, 217] on input "text" at bounding box center [782, 214] width 152 height 30
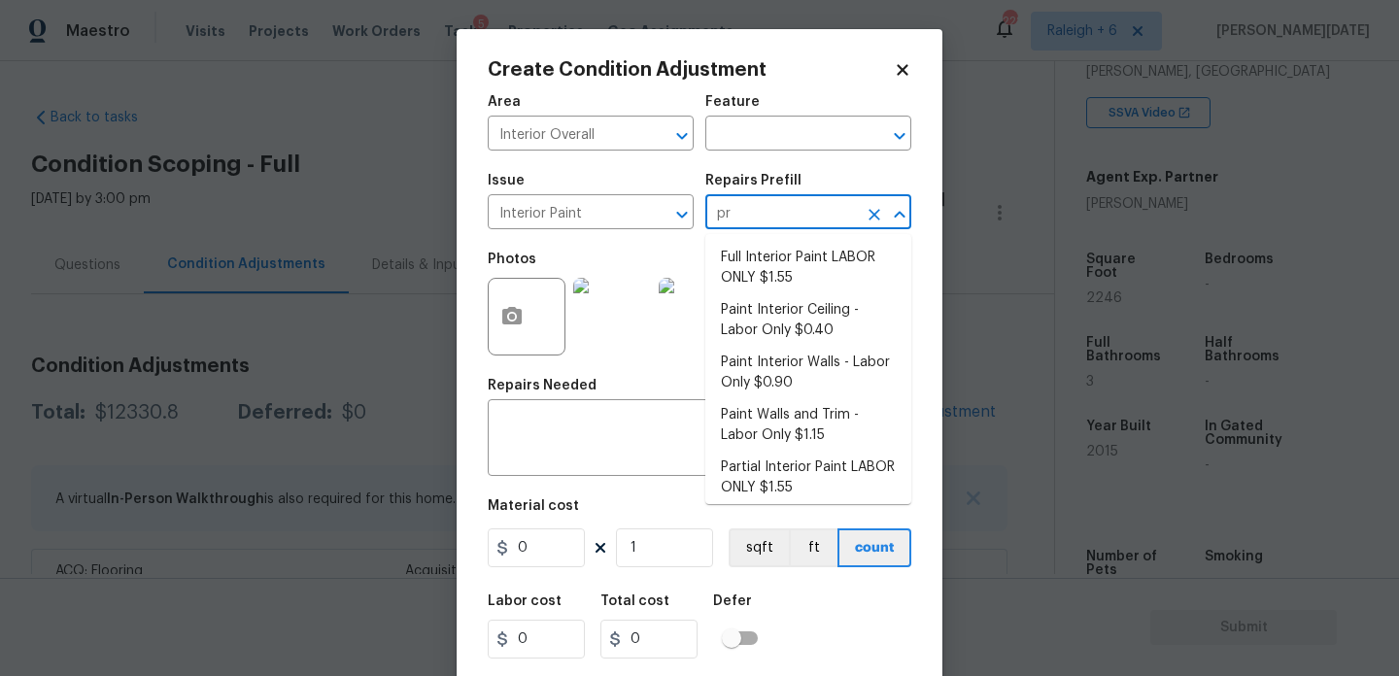
type input "pri"
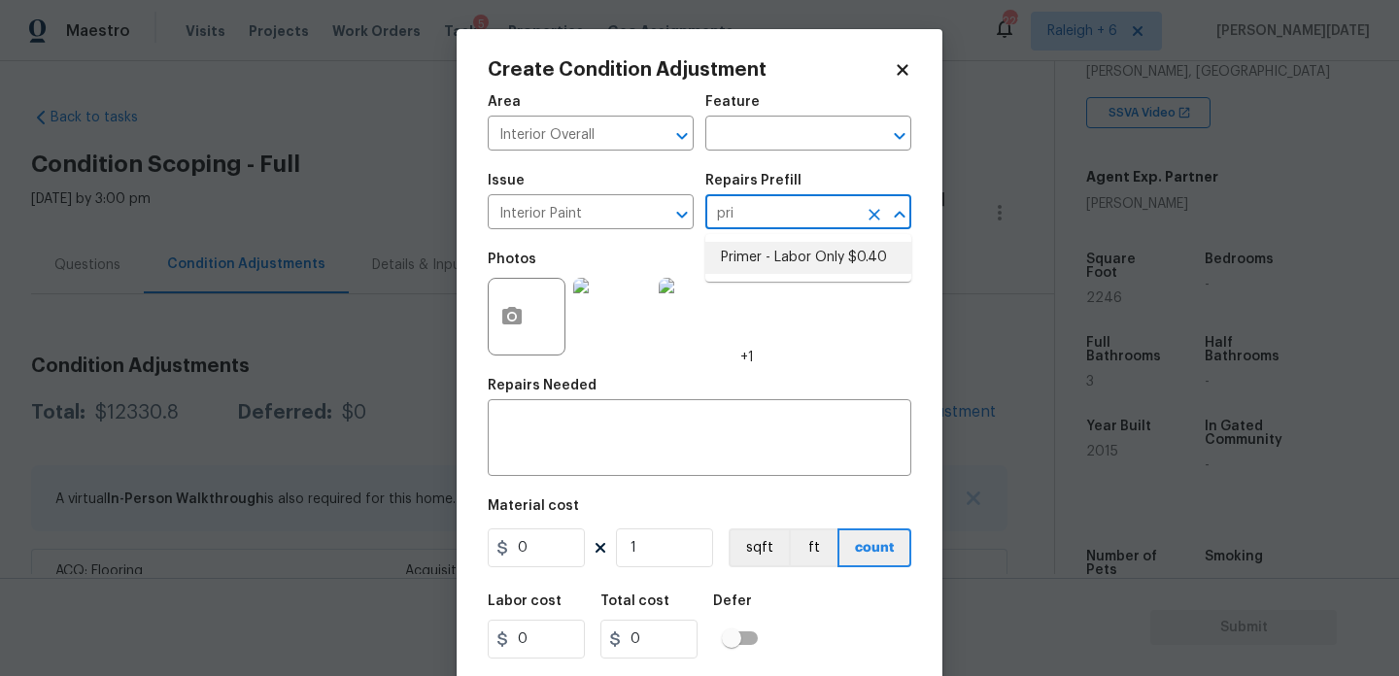
click at [789, 253] on li "Primer - Labor Only $0.40" at bounding box center [809, 258] width 206 height 32
type input "Overall Paint"
type textarea "Interior primer - PRIMER PROVIDED BY OPENDOOR - All nails, screws, drywall anch…"
type input "0.4"
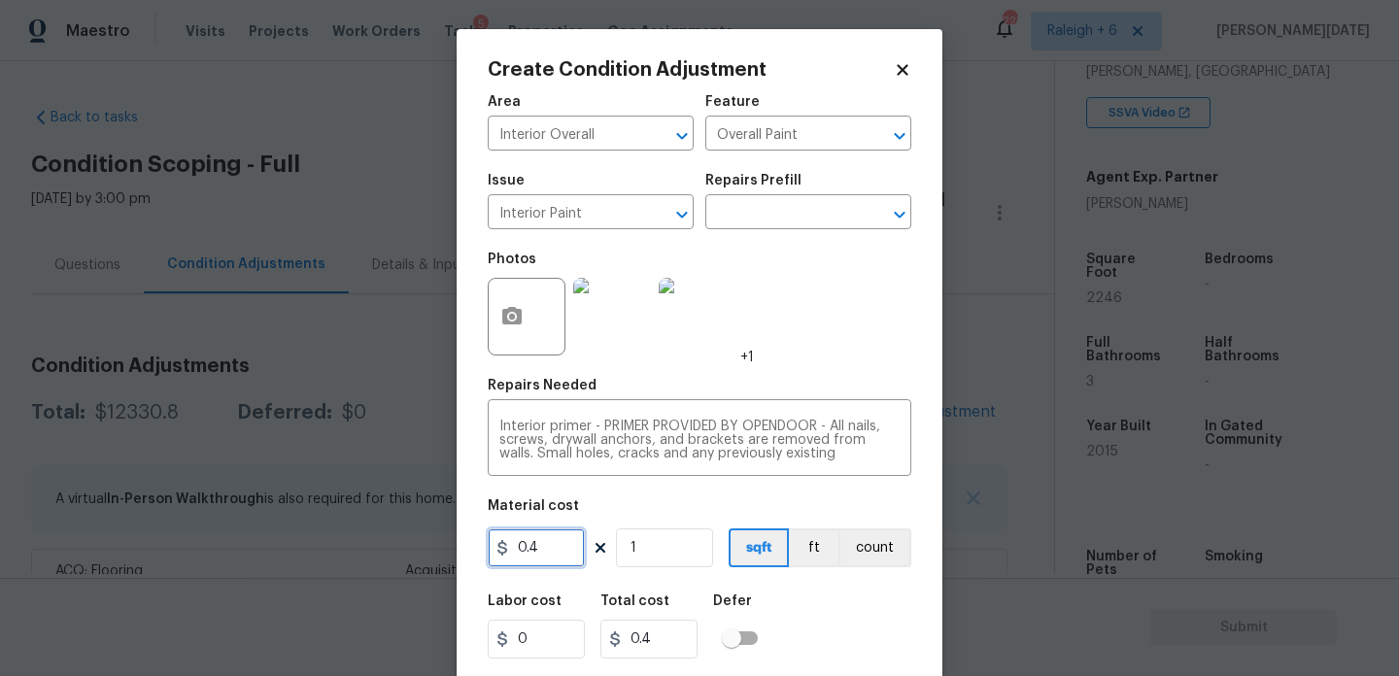
drag, startPoint x: 539, startPoint y: 559, endPoint x: 362, endPoint y: 551, distance: 178.0
click at [362, 551] on div "Create Condition Adjustment Area Interior Overall ​ Feature Overall Paint ​ Iss…" at bounding box center [699, 338] width 1399 height 676
type input "500"
click at [812, 371] on div "Area Interior Overall ​ Feature Overall Paint ​ Issue Interior Paint ​ Repairs …" at bounding box center [700, 404] width 424 height 641
type input "500"
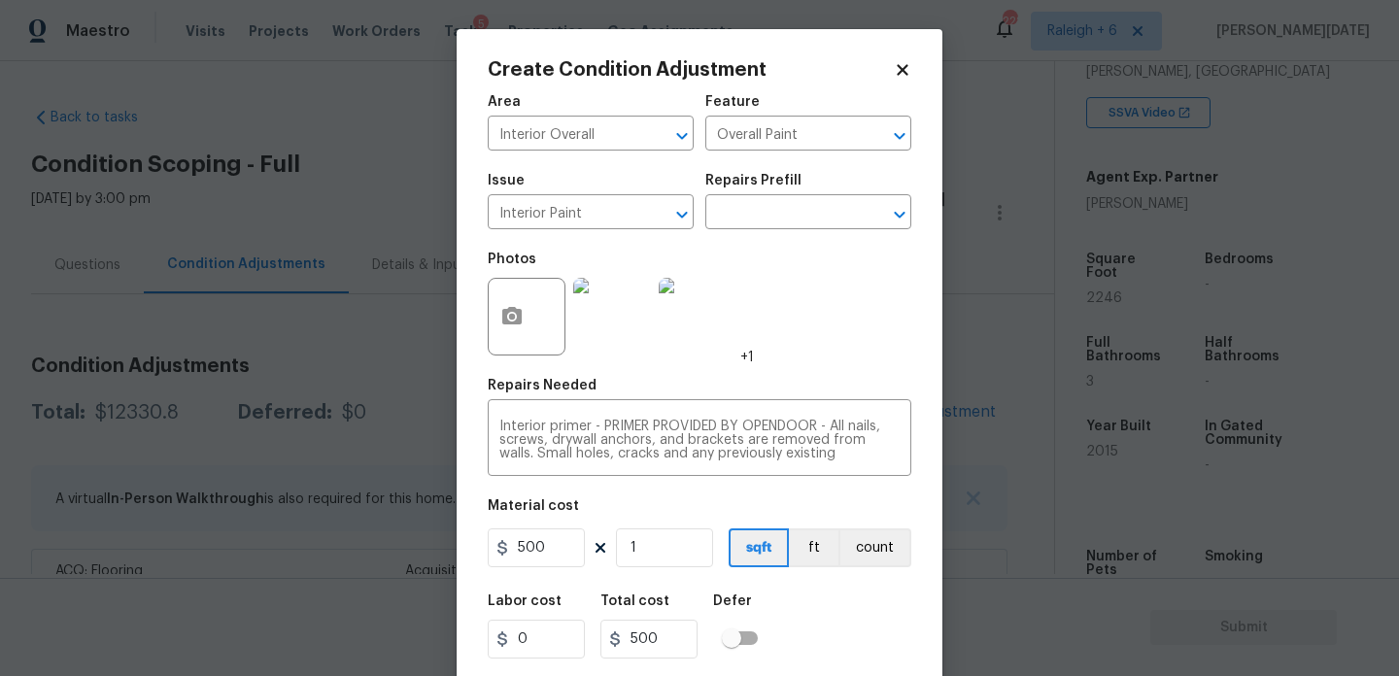
scroll to position [50, 0]
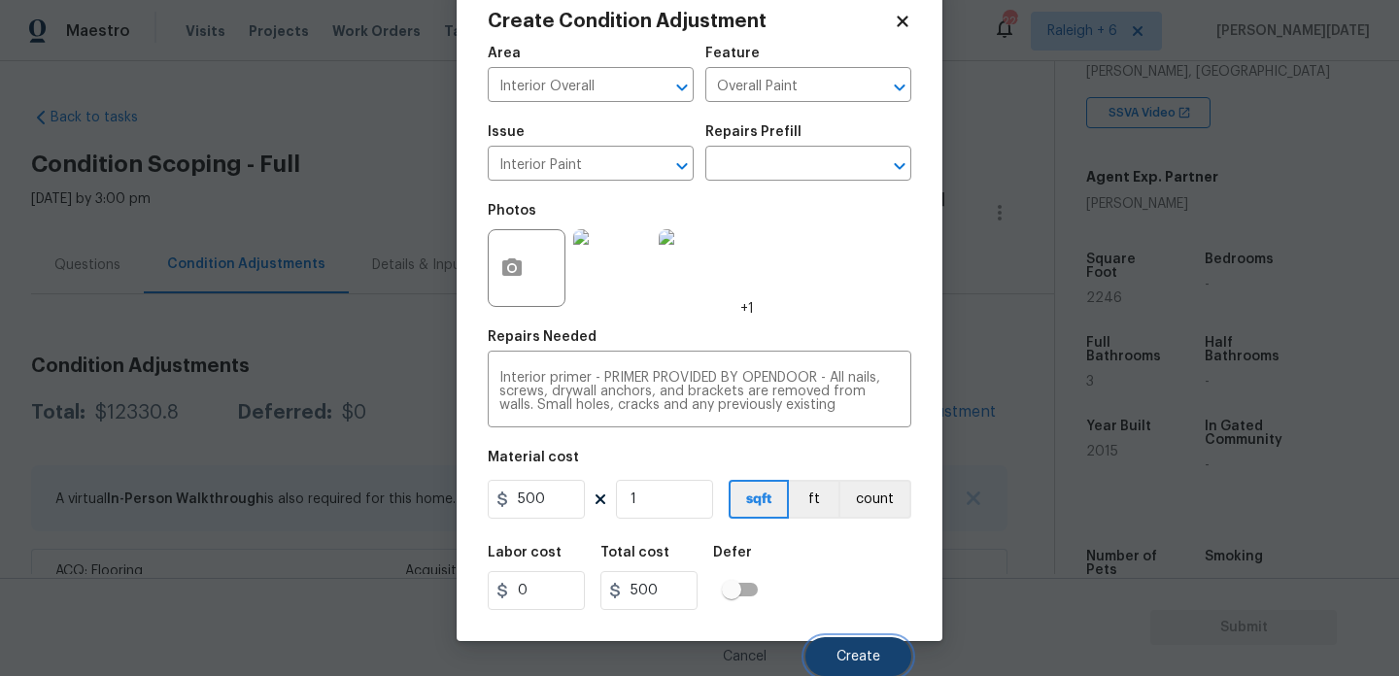
click at [853, 662] on span "Create" at bounding box center [859, 657] width 44 height 15
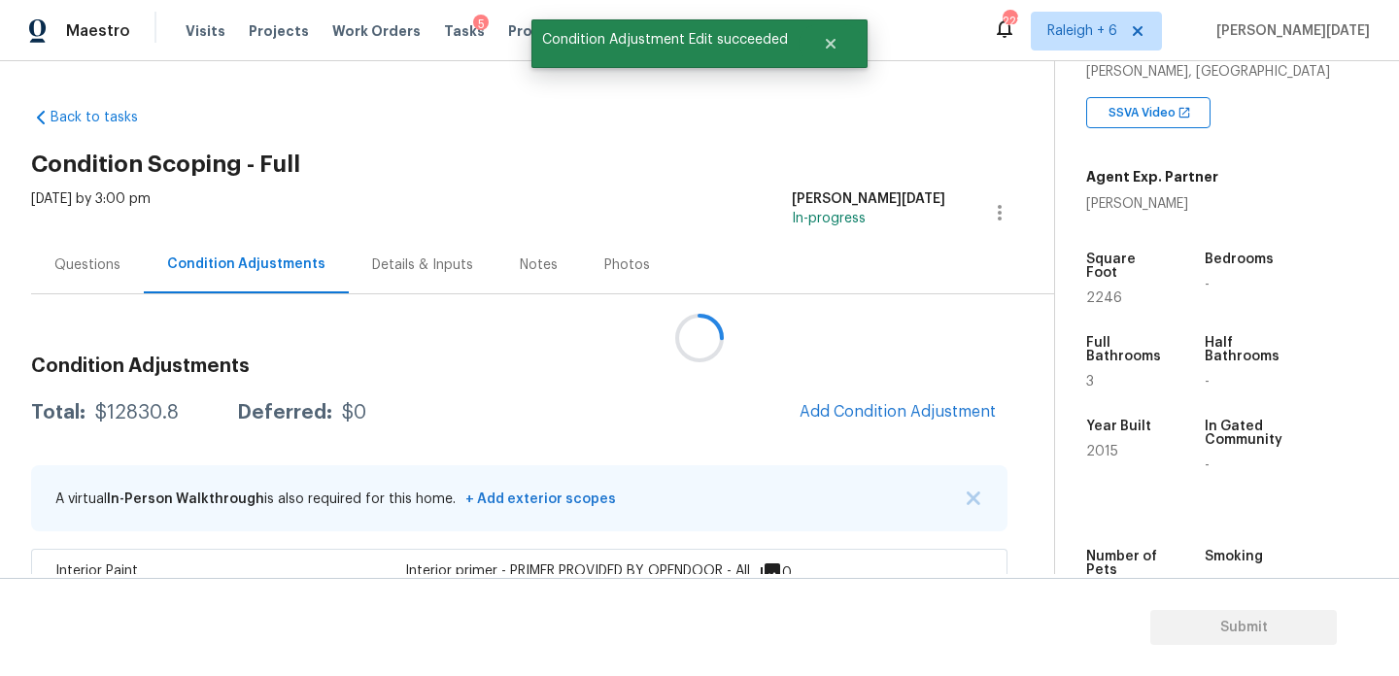
scroll to position [0, 0]
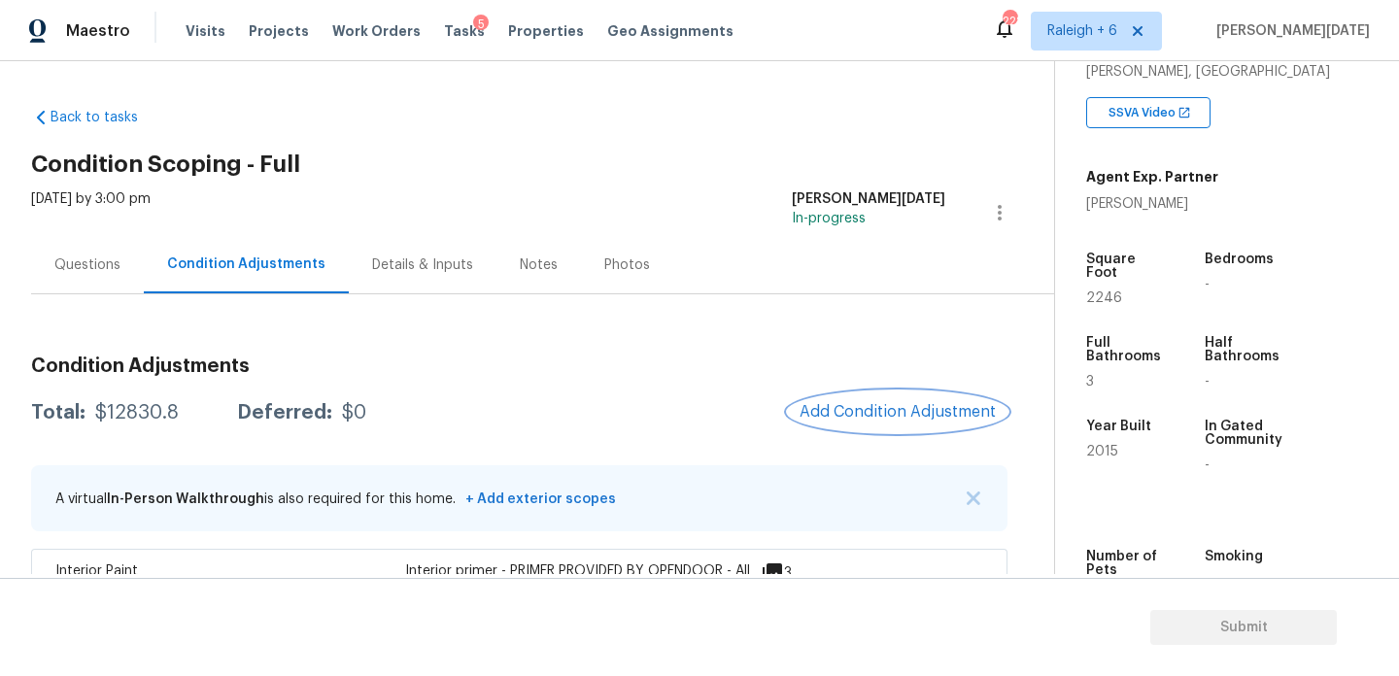
click at [889, 412] on span "Add Condition Adjustment" at bounding box center [898, 411] width 196 height 17
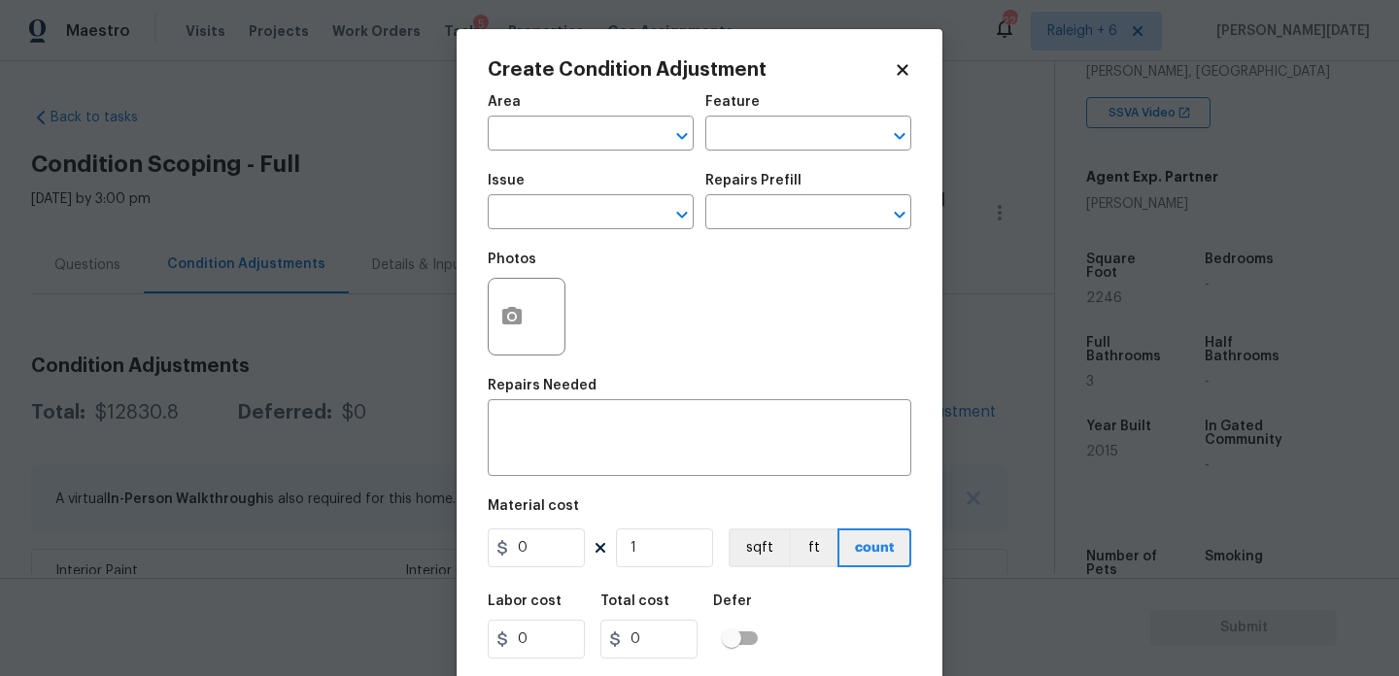
click at [889, 412] on div "Create Condition Adjustment Area ​ Feature ​ Issue ​ Repairs Prefill ​ Photos R…" at bounding box center [700, 359] width 486 height 661
click at [529, 328] on button "button" at bounding box center [512, 317] width 47 height 76
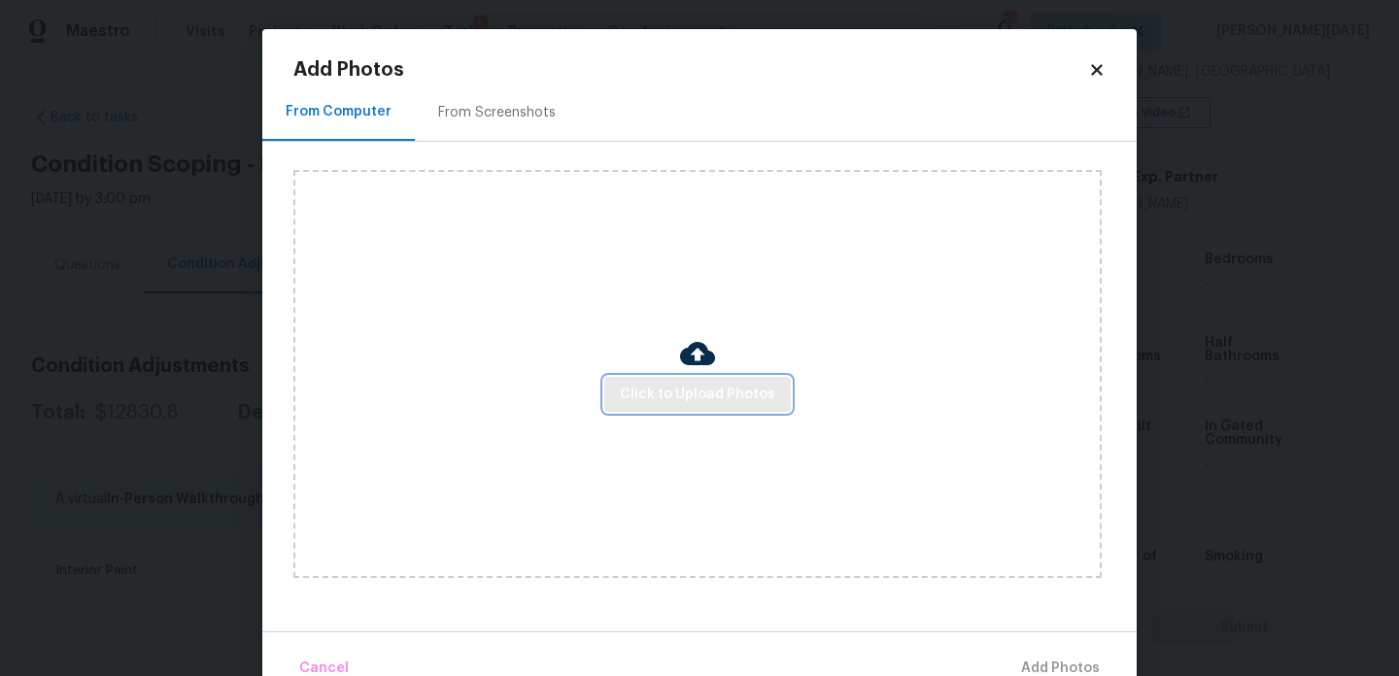
click at [658, 389] on span "Click to Upload Photos" at bounding box center [697, 395] width 155 height 24
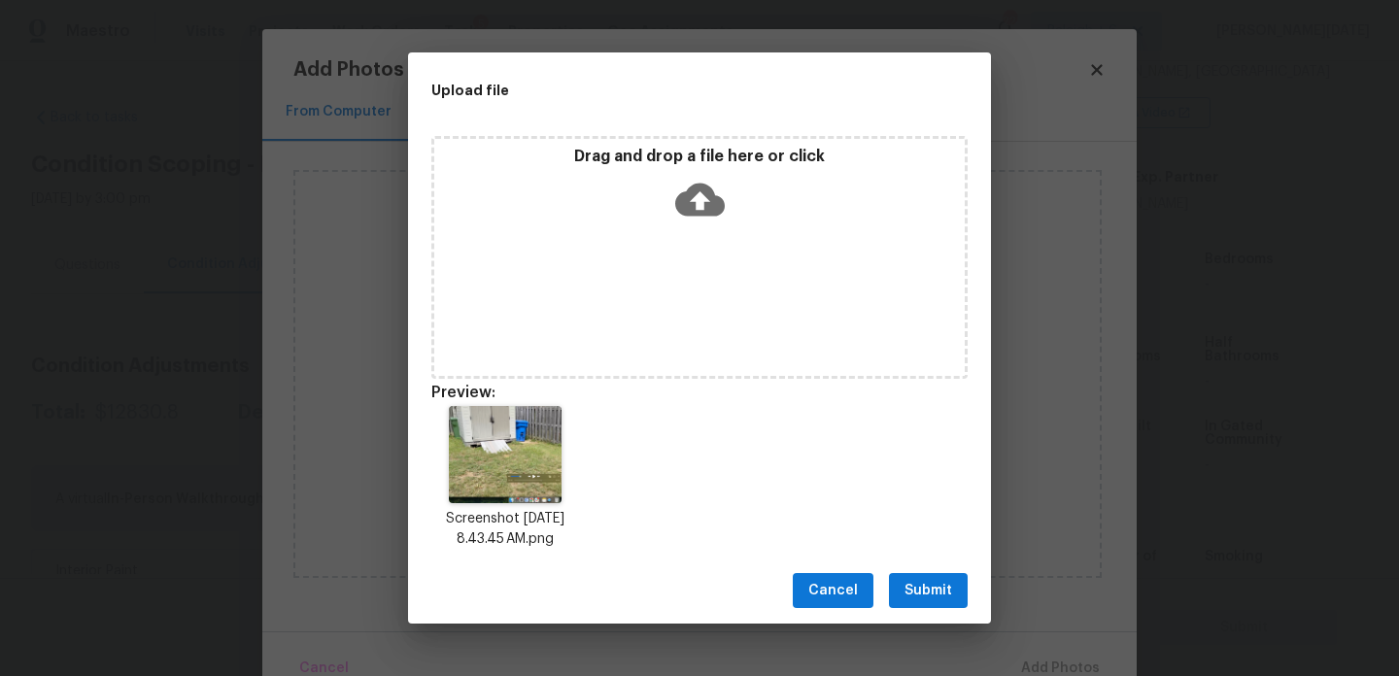
click at [912, 590] on span "Submit" at bounding box center [929, 591] width 48 height 24
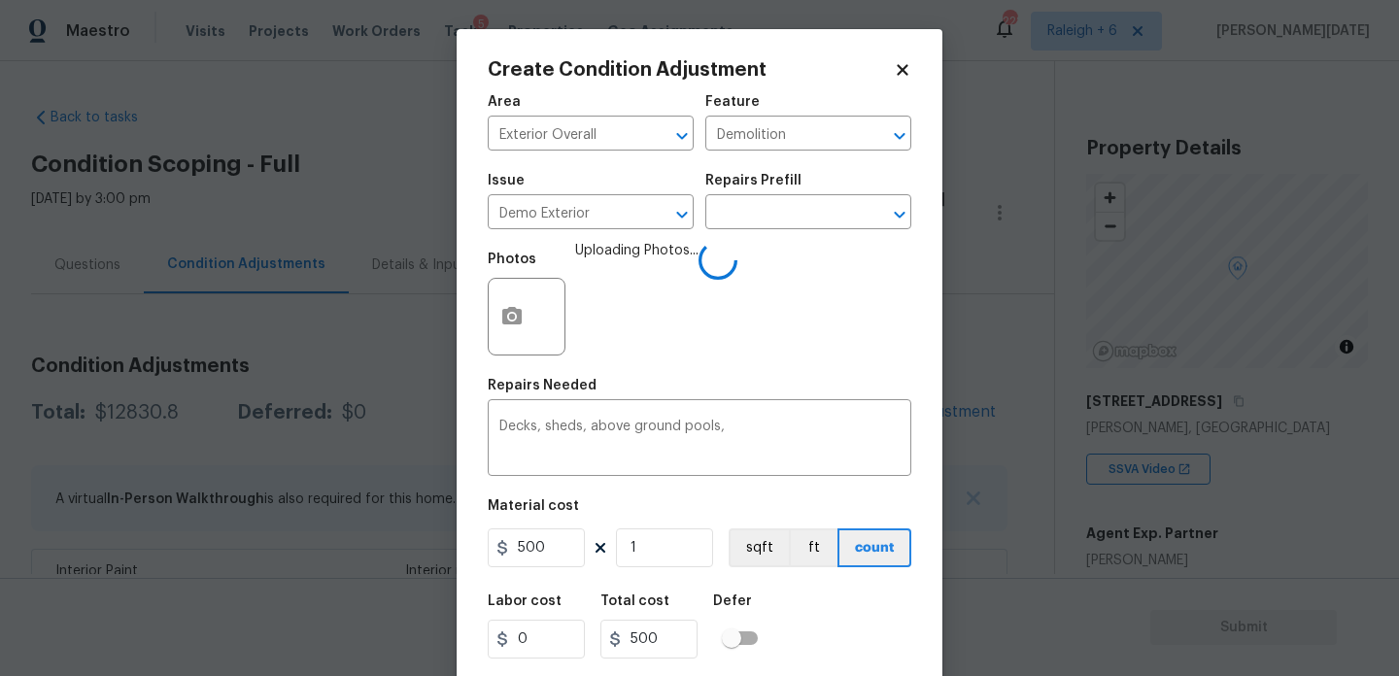
scroll to position [50, 0]
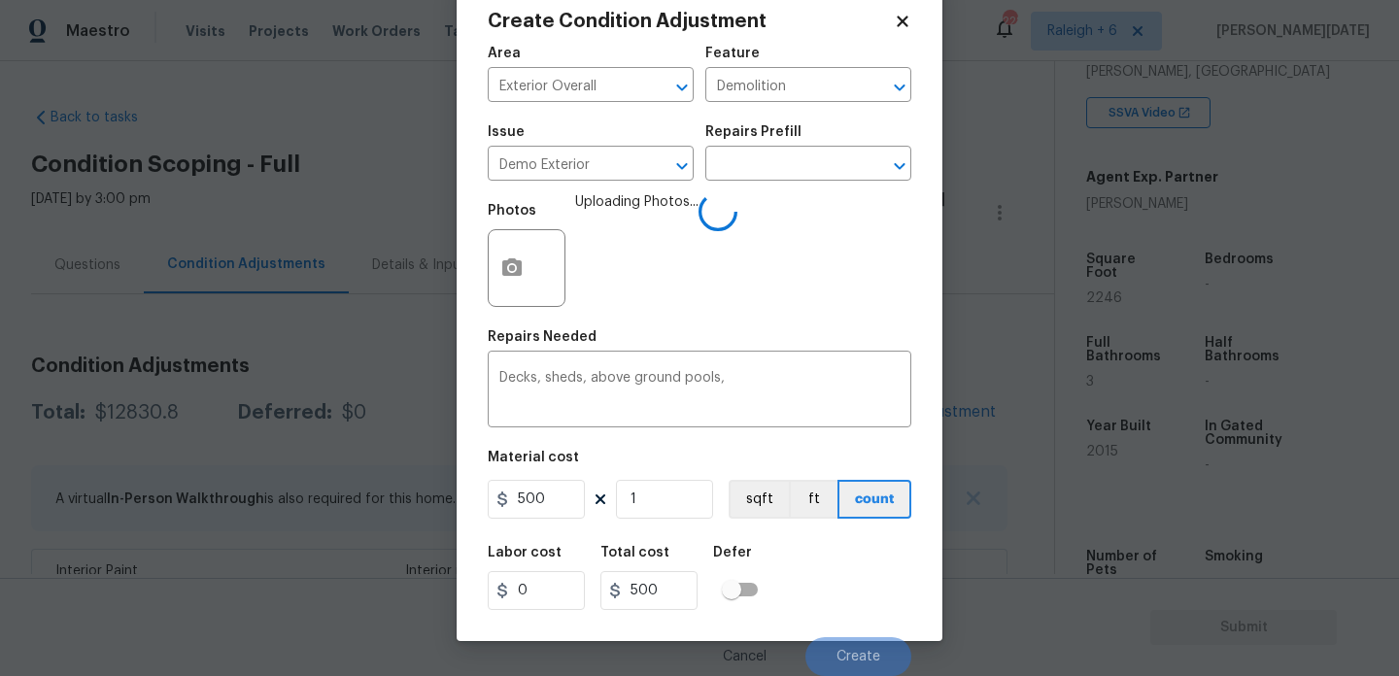
click at [876, 597] on div "Labor cost 0 Total cost 500 Defer" at bounding box center [700, 578] width 424 height 87
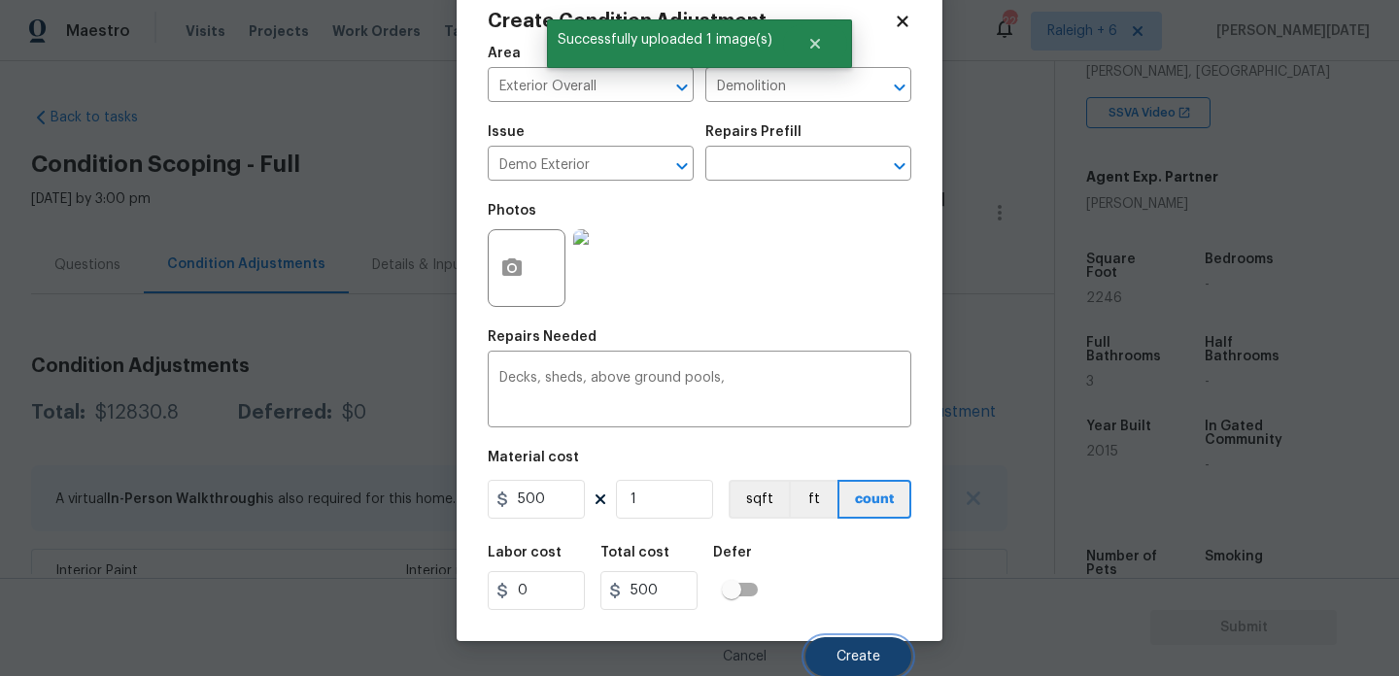
click at [880, 651] on button "Create" at bounding box center [859, 657] width 106 height 39
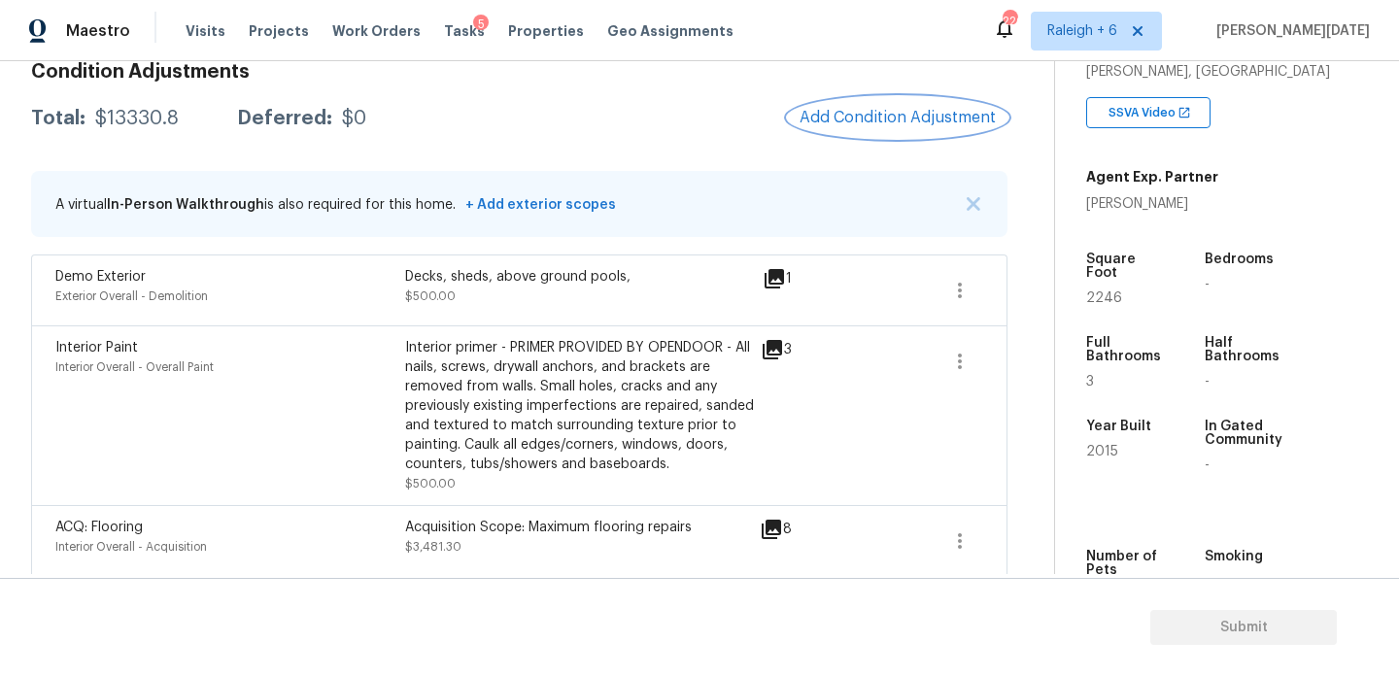
scroll to position [258, 0]
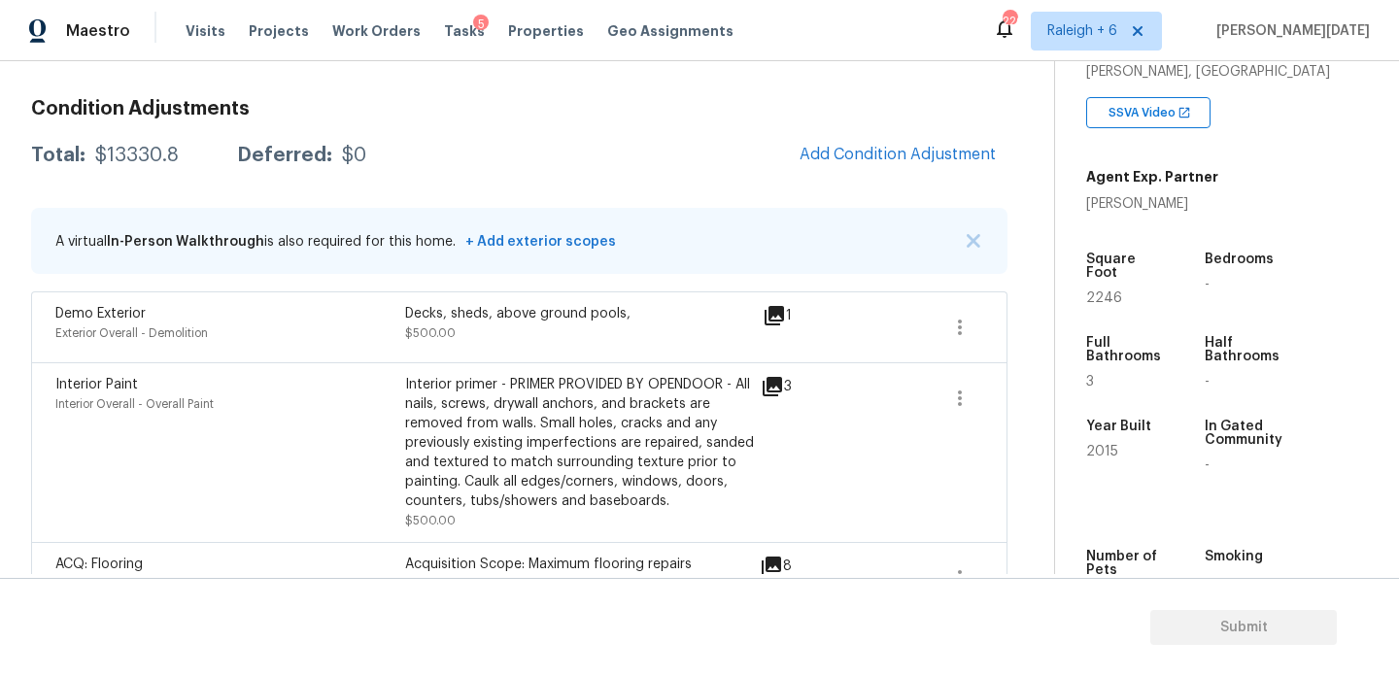
click at [864, 174] on span "Add Condition Adjustment" at bounding box center [898, 155] width 220 height 43
click at [887, 155] on span "Add Condition Adjustment" at bounding box center [898, 154] width 196 height 17
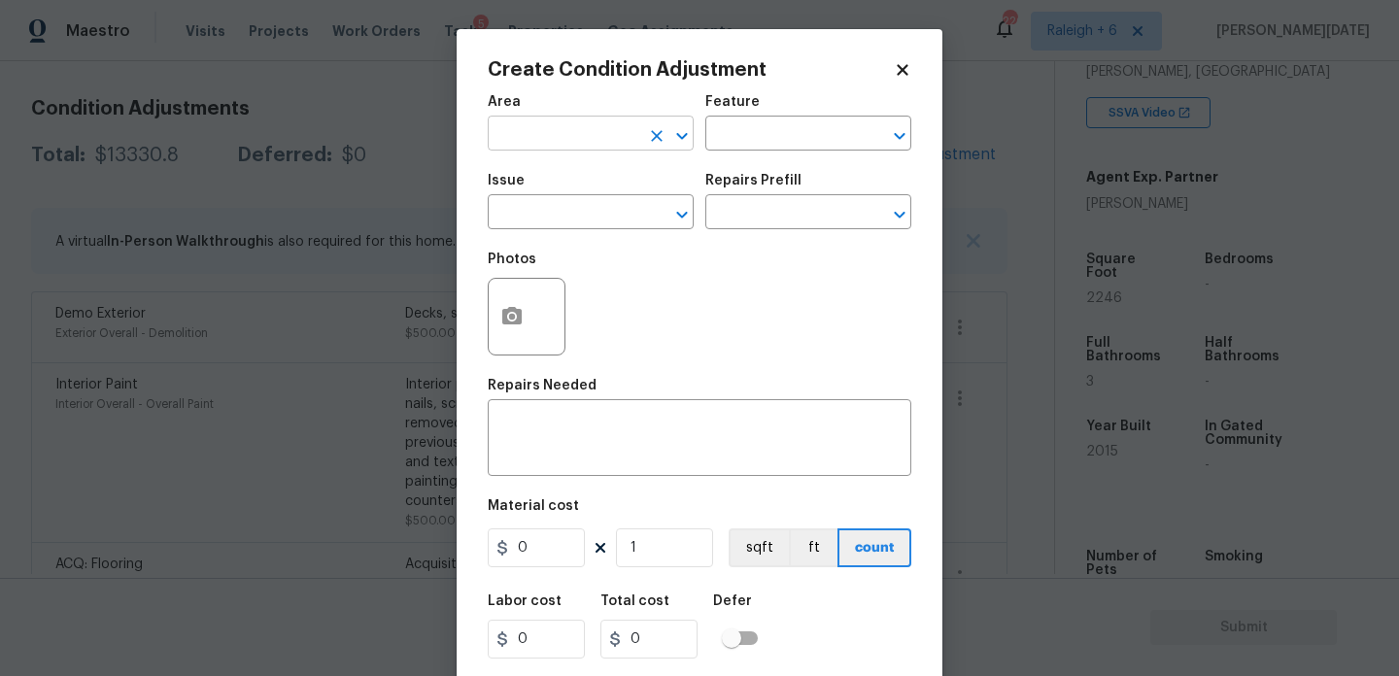
click at [536, 121] on input "text" at bounding box center [564, 136] width 152 height 30
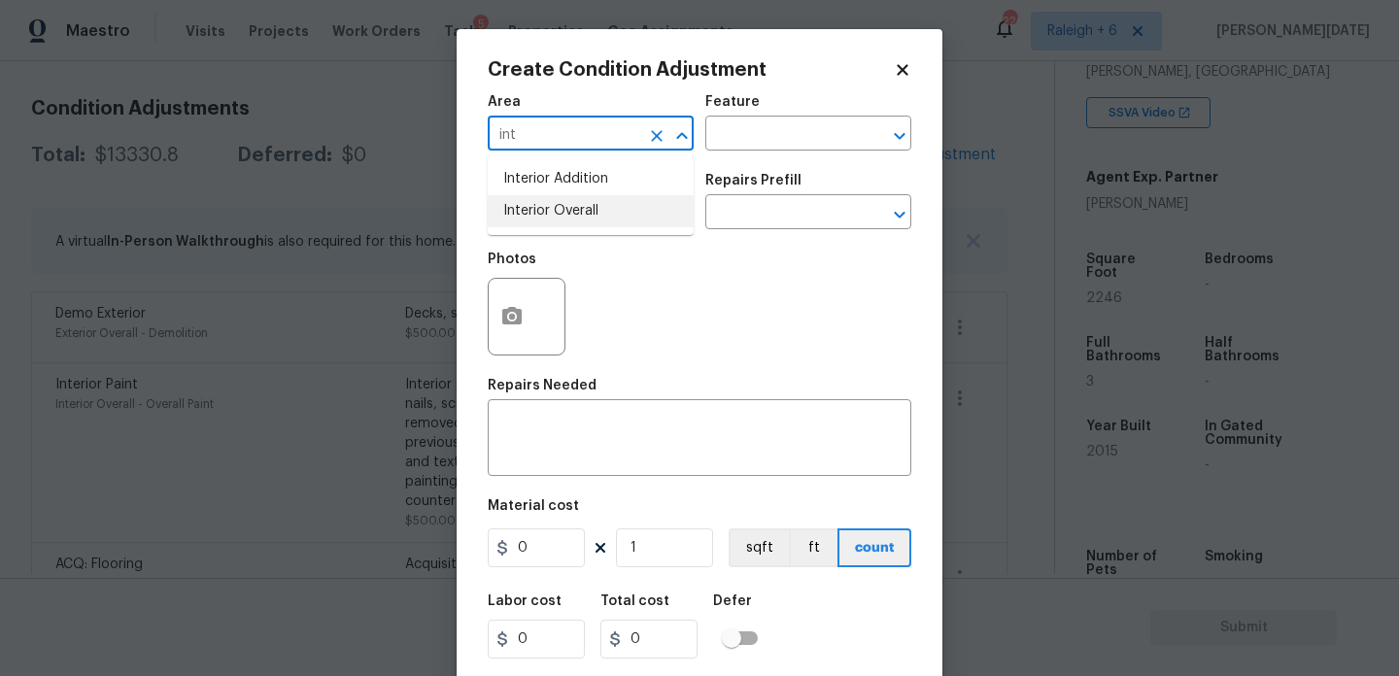
click at [550, 228] on ul "Interior Addition Interior Overall" at bounding box center [591, 195] width 206 height 80
click at [561, 221] on li "Interior Overall" at bounding box center [591, 211] width 206 height 32
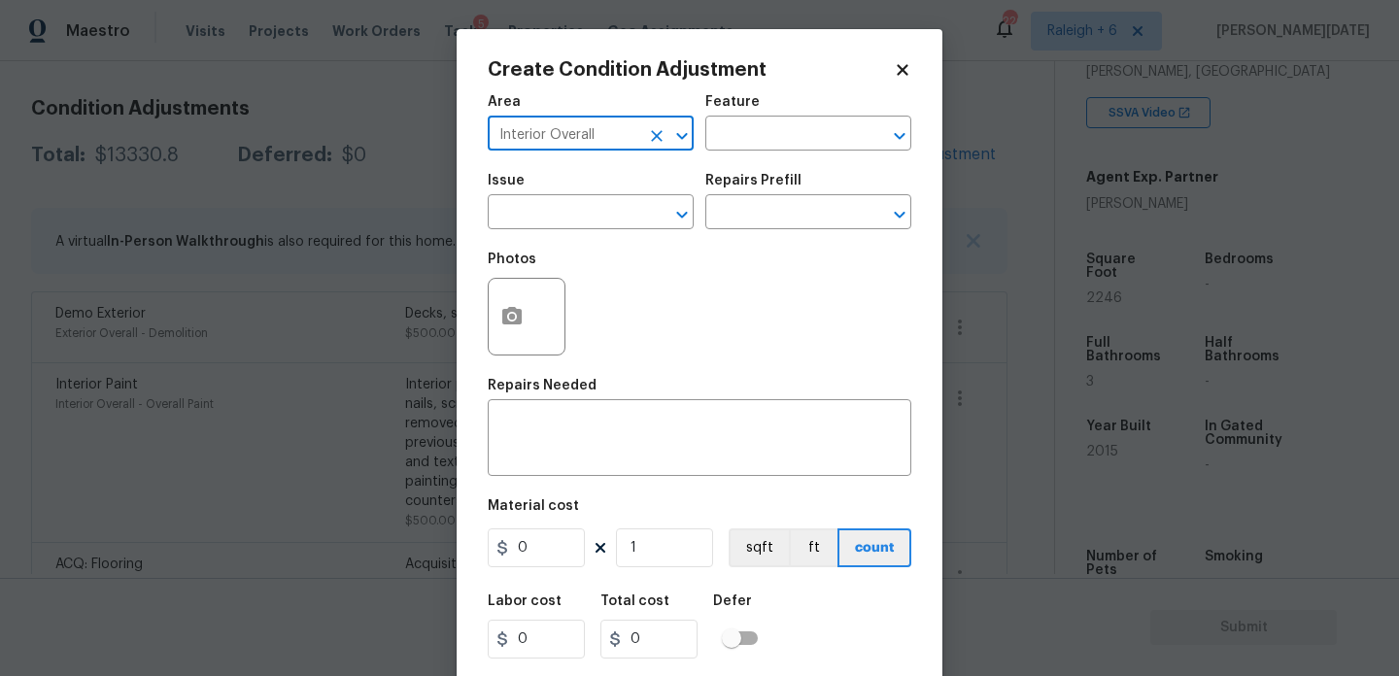
type input "Interior Overall"
click at [561, 221] on input "text" at bounding box center [564, 214] width 152 height 30
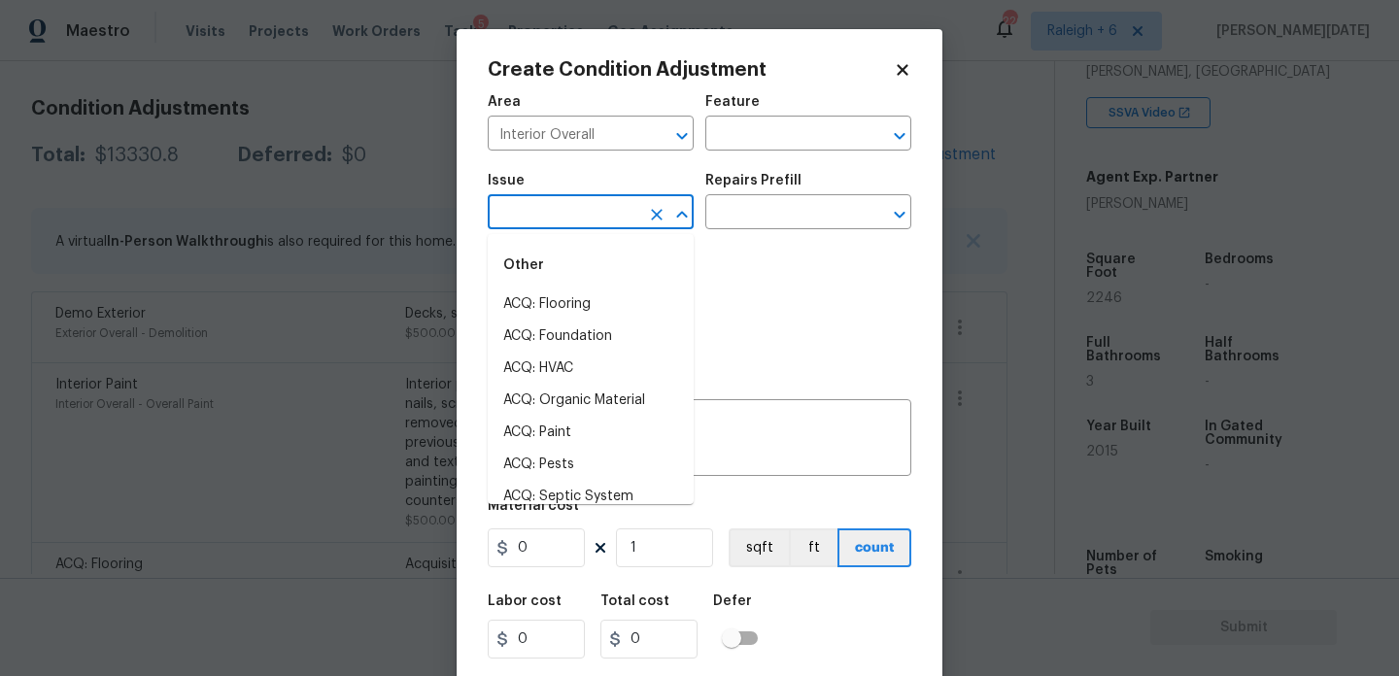
click at [561, 221] on input "text" at bounding box center [564, 214] width 152 height 30
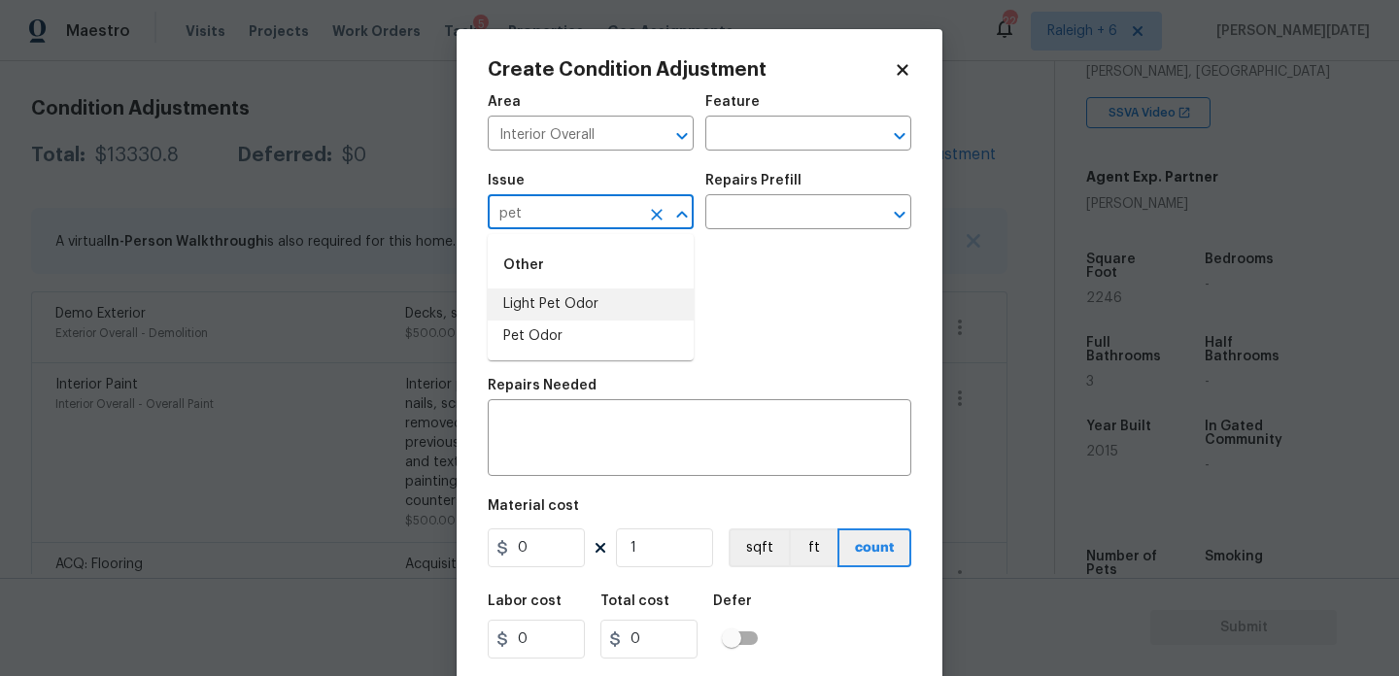
click at [563, 312] on li "Light Pet Odor" at bounding box center [591, 305] width 206 height 32
type input "Light Pet Odor"
click at [806, 227] on input "text" at bounding box center [782, 214] width 152 height 30
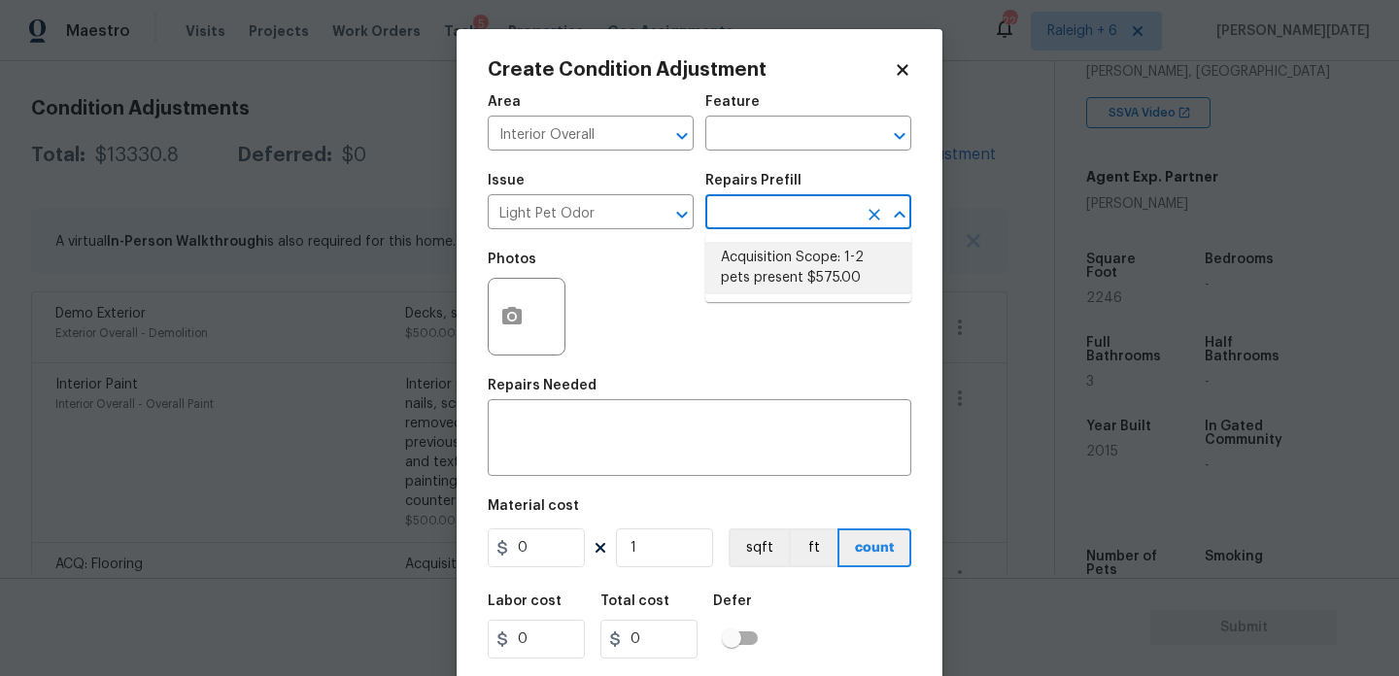
click at [786, 265] on li "Acquisition Scope: 1-2 pets present $575.00" at bounding box center [809, 268] width 206 height 52
type textarea "Acquisition Scope: 1-2 pets present"
type input "575"
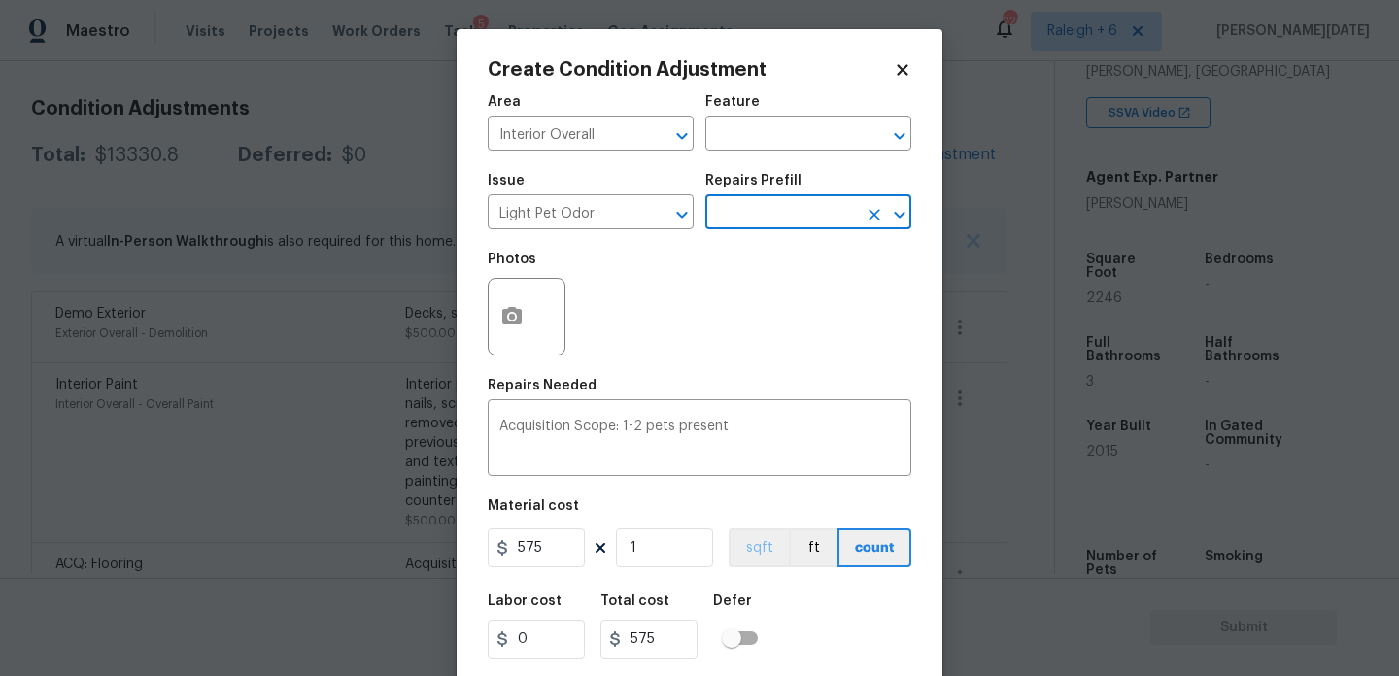
scroll to position [50, 0]
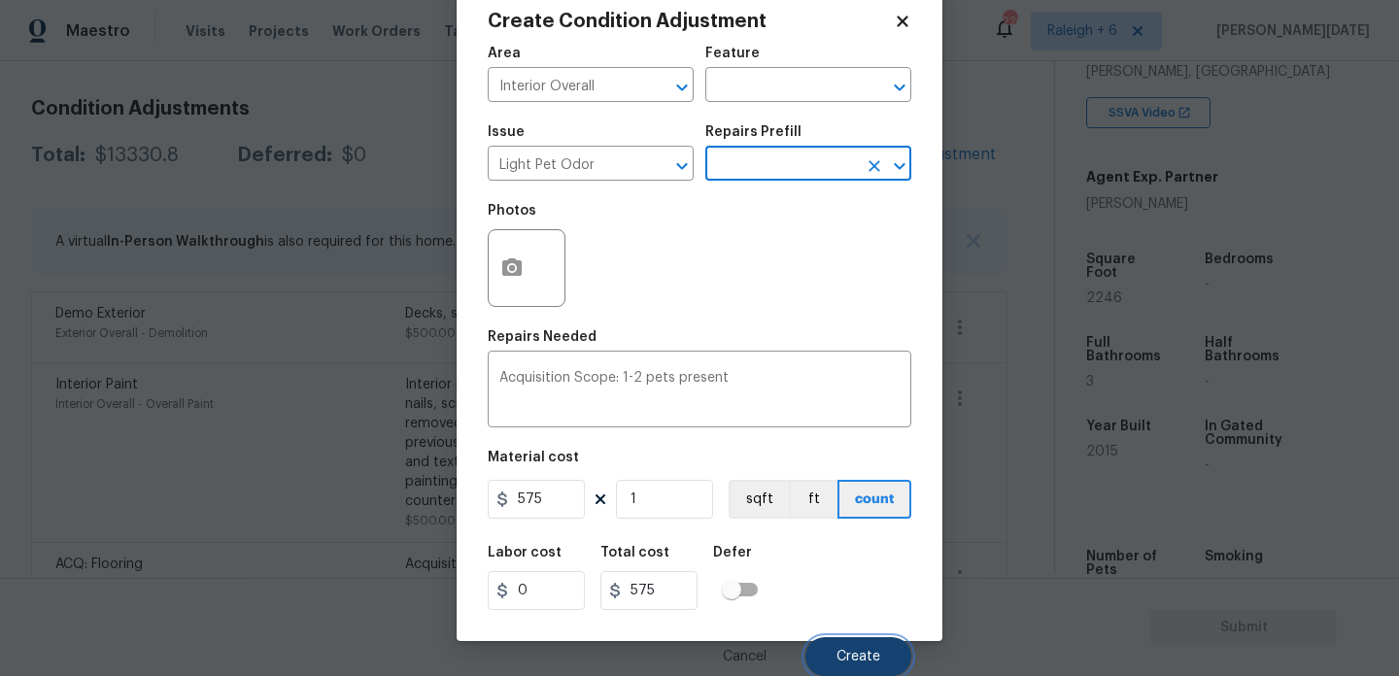
click at [834, 661] on button "Create" at bounding box center [859, 657] width 106 height 39
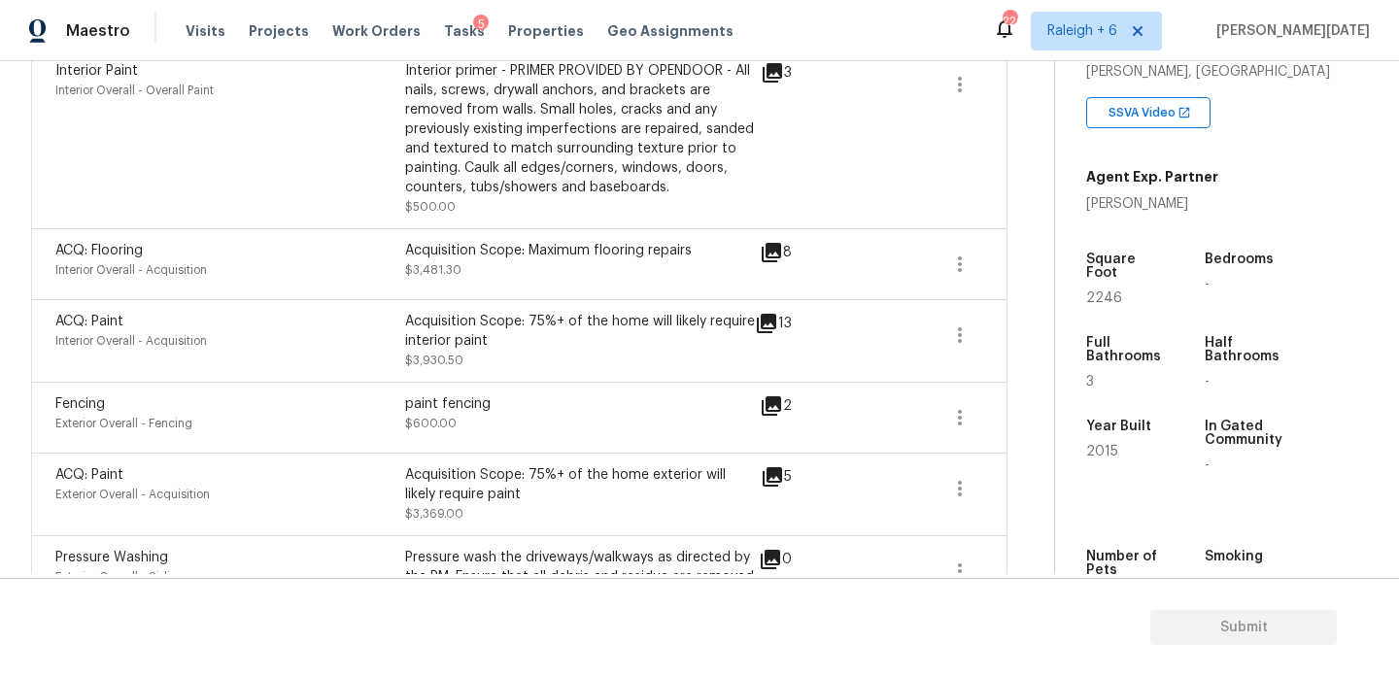
scroll to position [640, 0]
click at [956, 266] on icon "button" at bounding box center [959, 266] width 23 height 23
click at [881, 311] on div "ACQ: Paint Interior Overall - Acquisition Acquisition Scope: 75%+ of the home w…" at bounding box center [519, 342] width 977 height 83
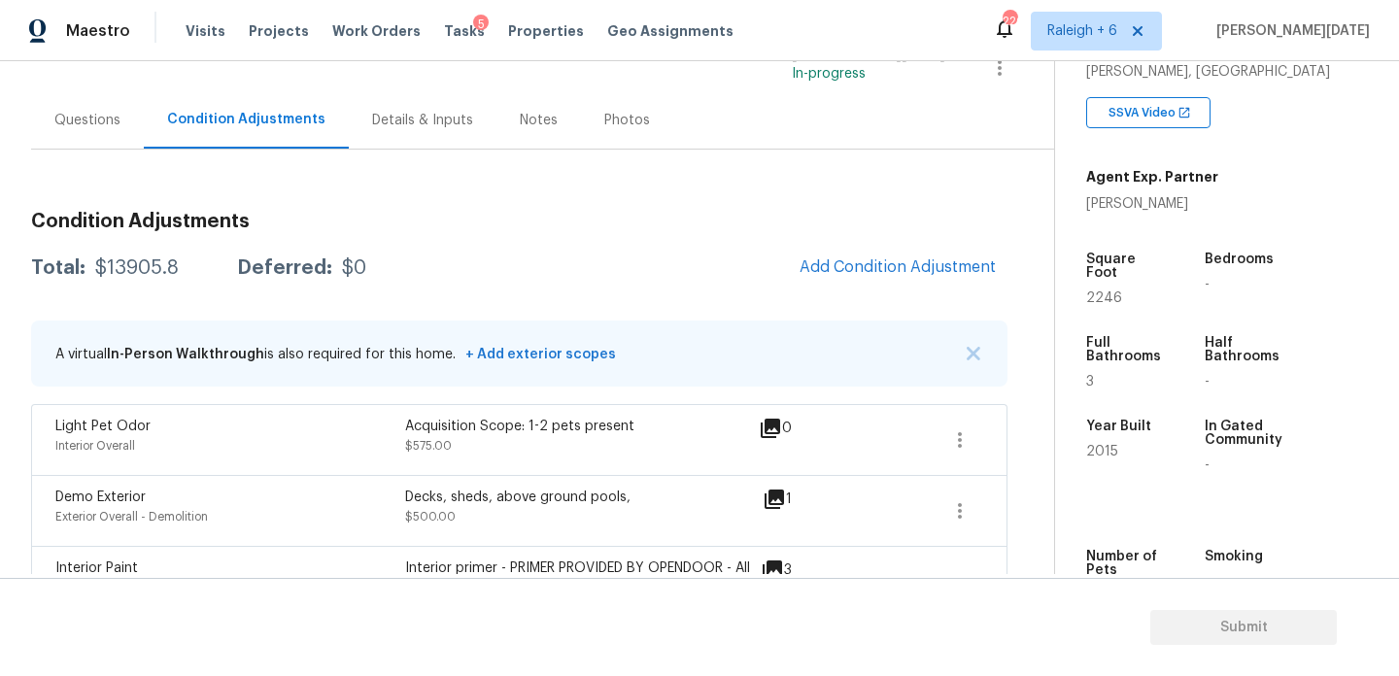
scroll to position [141, 0]
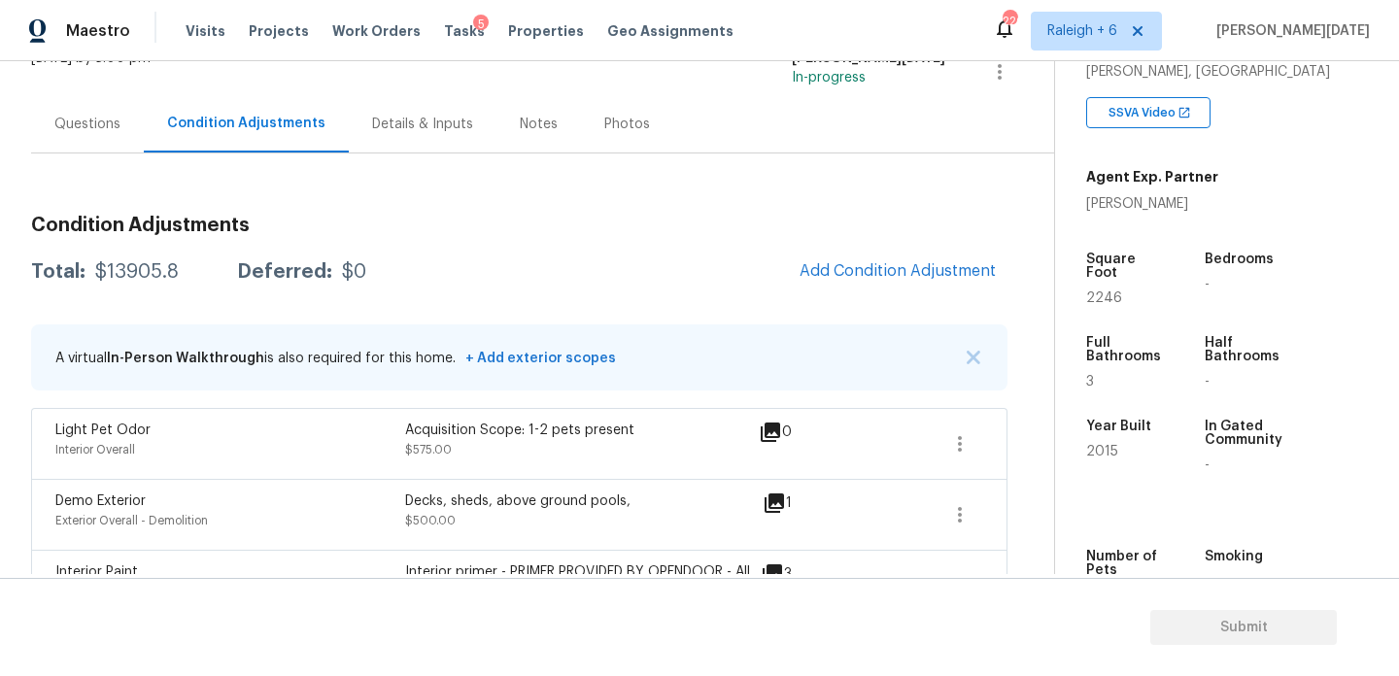
click at [77, 132] on div "Questions" at bounding box center [87, 124] width 66 height 19
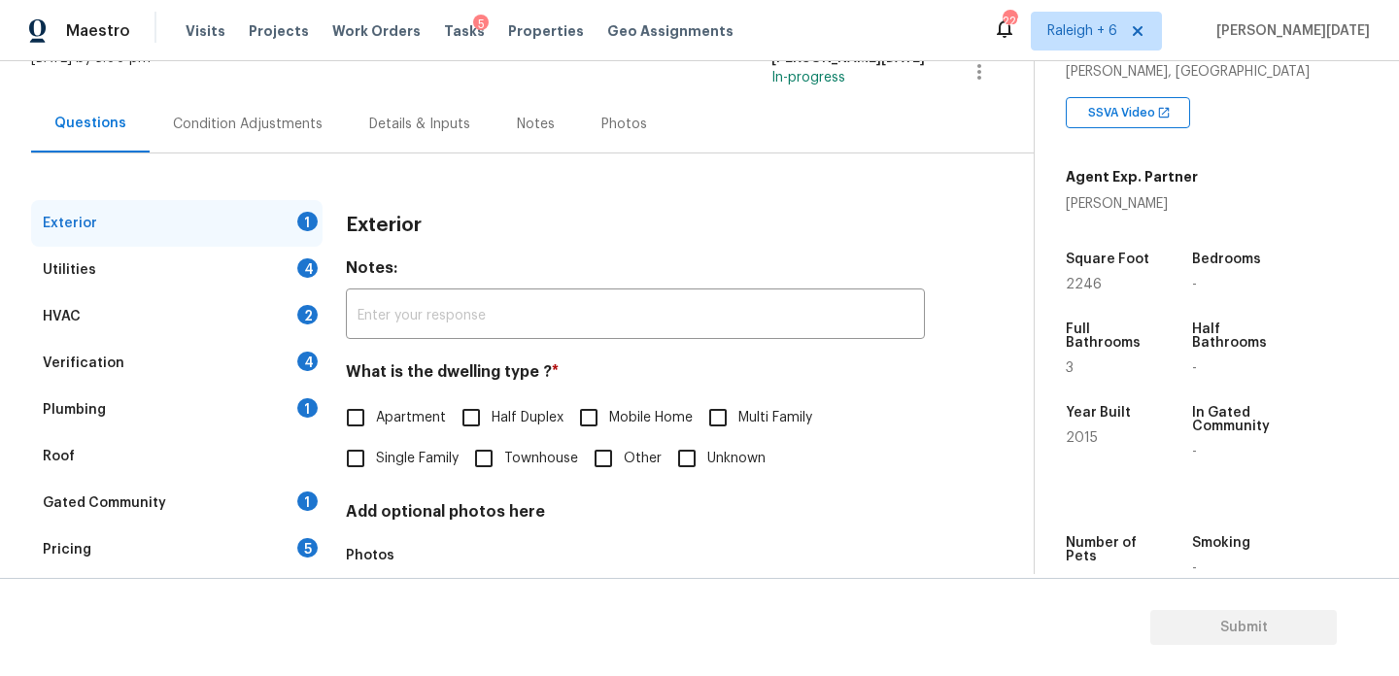
click at [77, 132] on div "Questions" at bounding box center [90, 123] width 119 height 57
click at [373, 467] on input "Single Family" at bounding box center [355, 458] width 41 height 41
checkbox input "true"
click at [294, 272] on div "Utilities 4" at bounding box center [177, 270] width 292 height 47
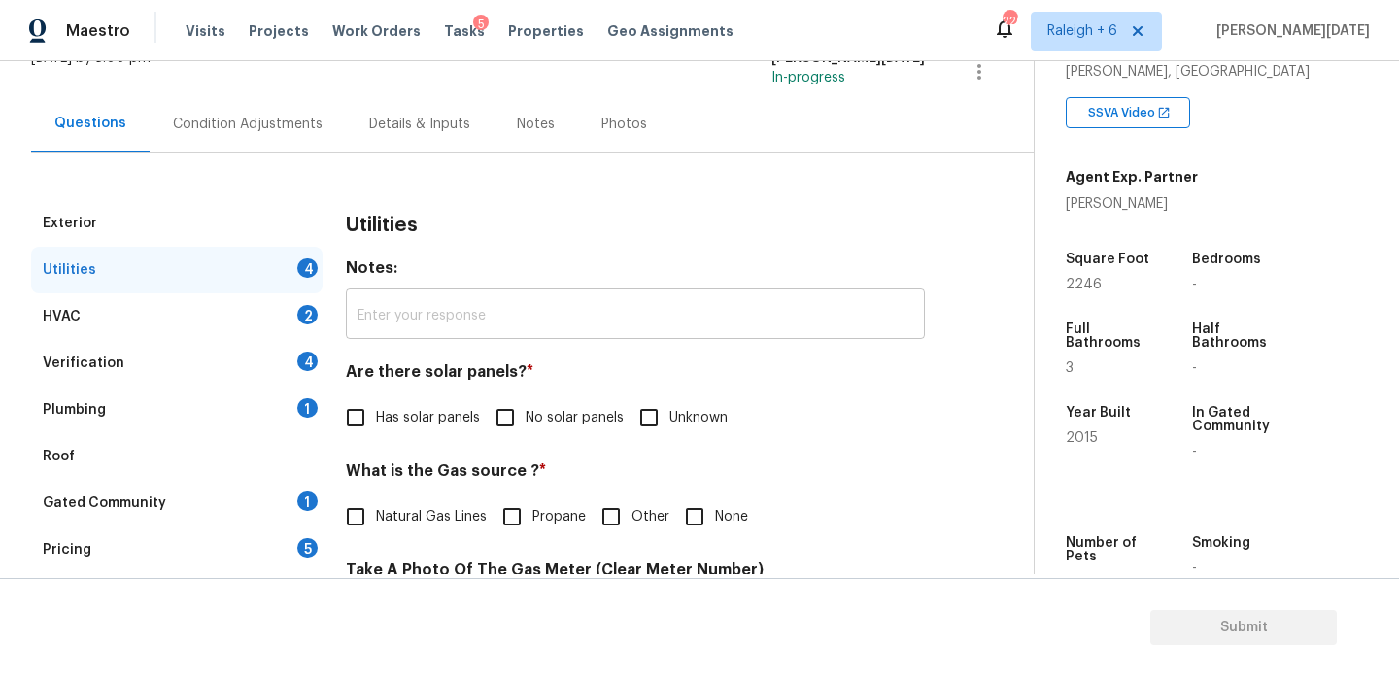
scroll to position [392, 0]
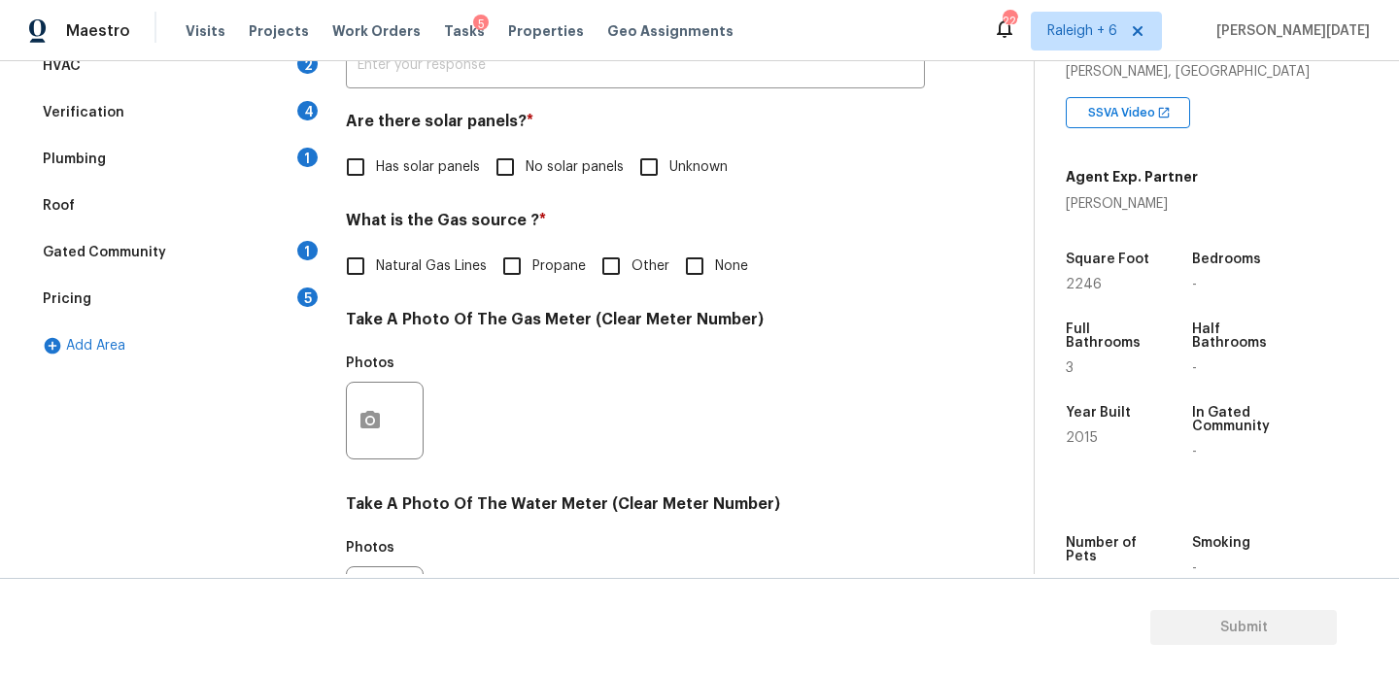
click at [522, 158] on input "No solar panels" at bounding box center [505, 167] width 41 height 41
checkbox input "true"
click at [375, 254] on input "Natural Gas Lines" at bounding box center [355, 268] width 41 height 41
checkbox input "true"
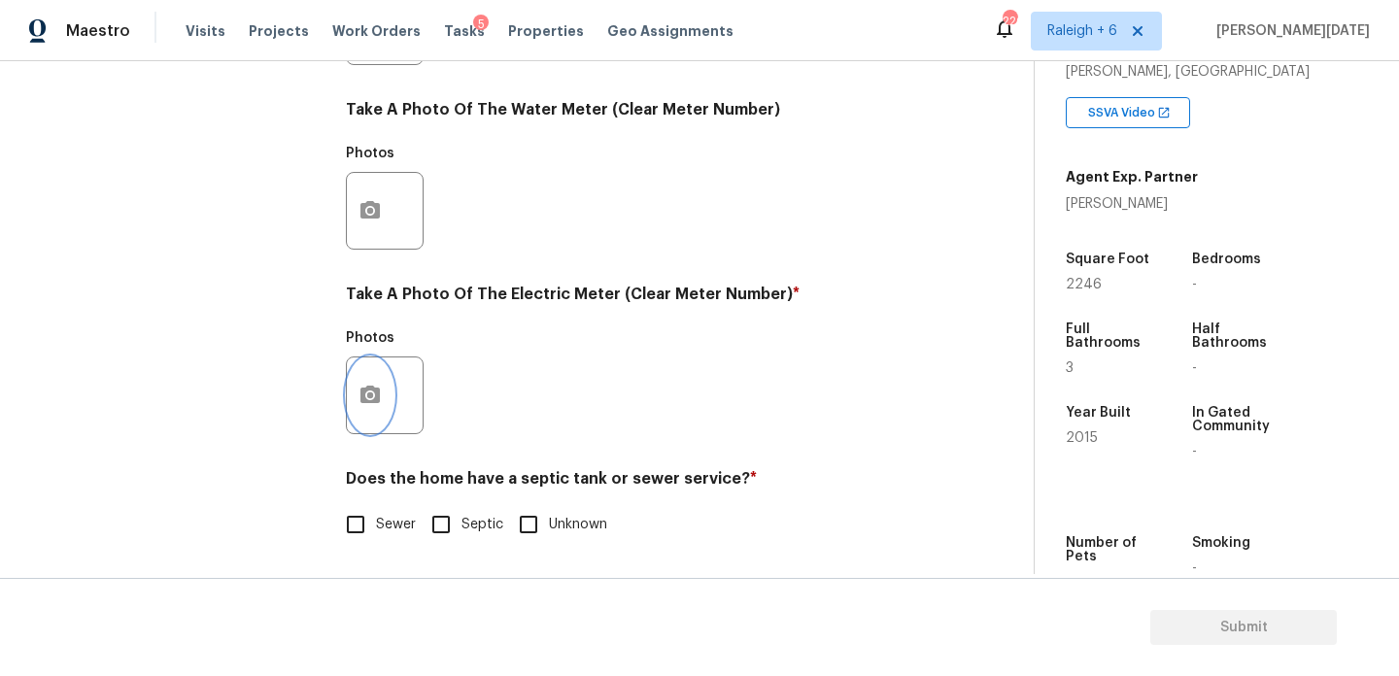
click at [381, 388] on icon "button" at bounding box center [370, 395] width 23 height 23
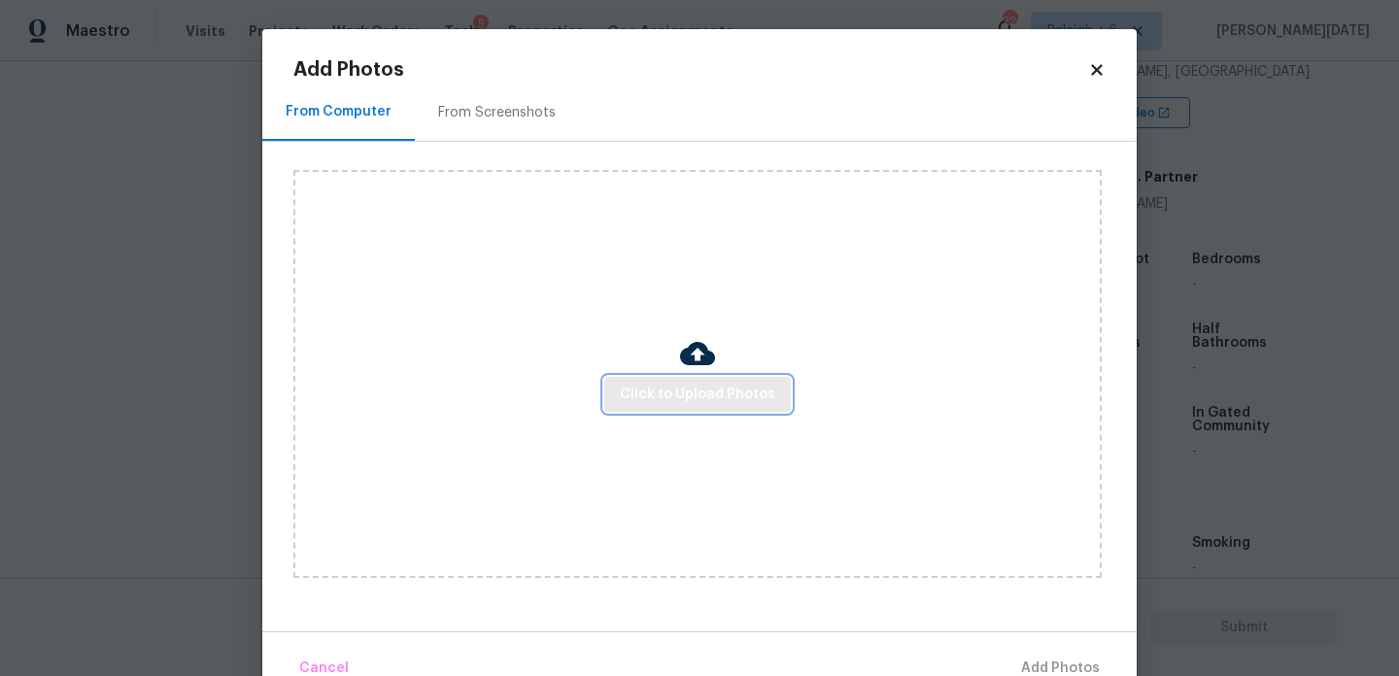
click at [619, 411] on button "Click to Upload Photos" at bounding box center [697, 395] width 187 height 36
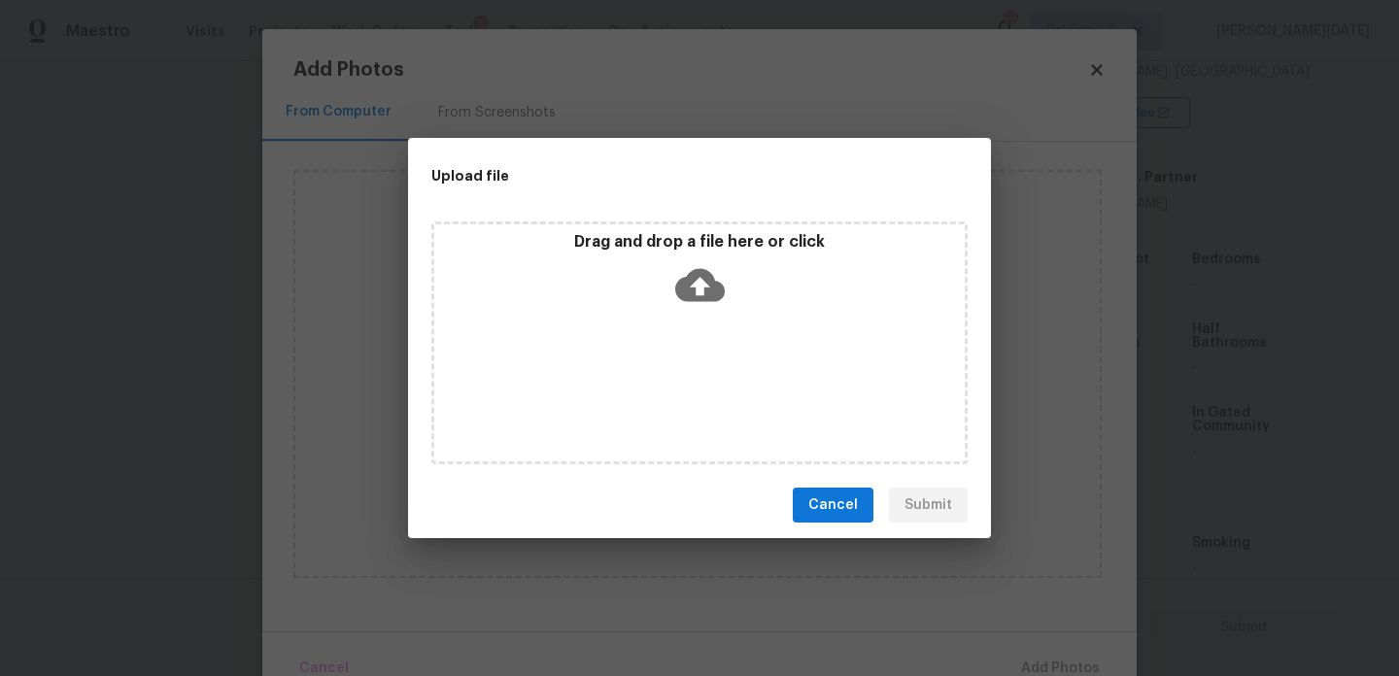
click at [619, 411] on div "Drag and drop a file here or click" at bounding box center [699, 343] width 536 height 243
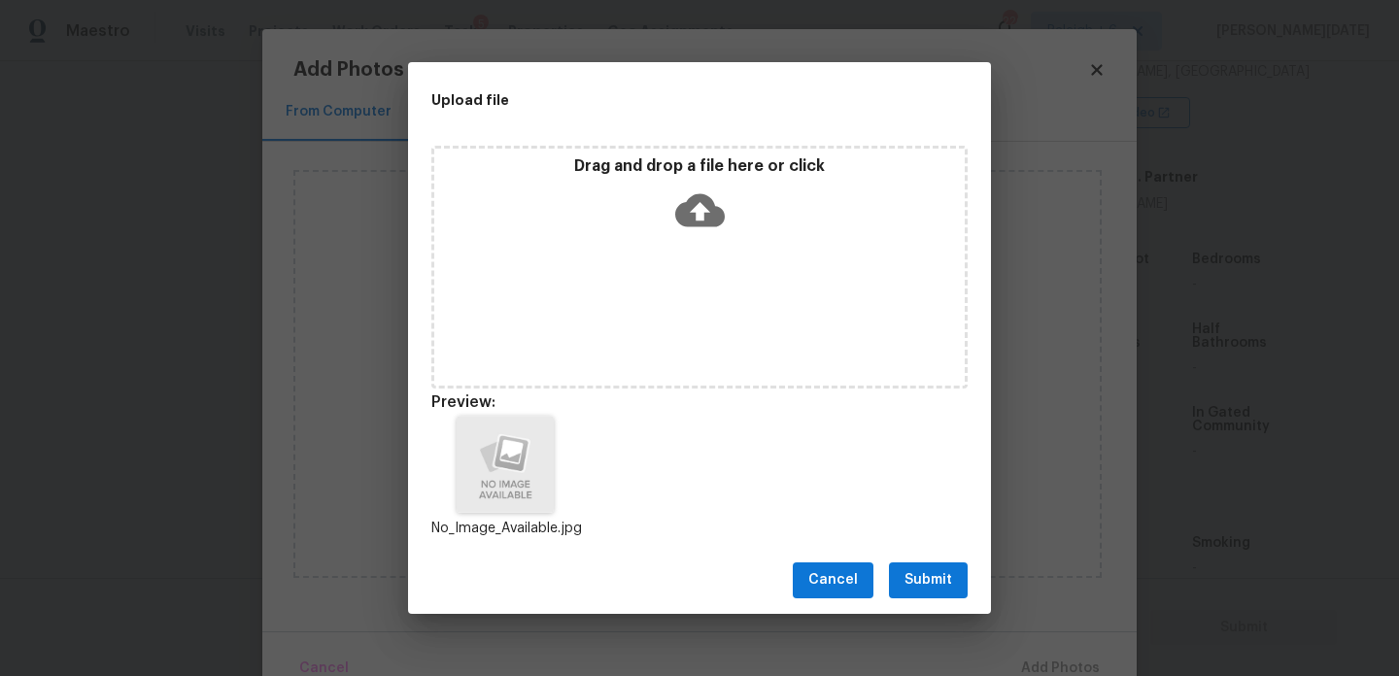
click at [917, 569] on span "Submit" at bounding box center [929, 581] width 48 height 24
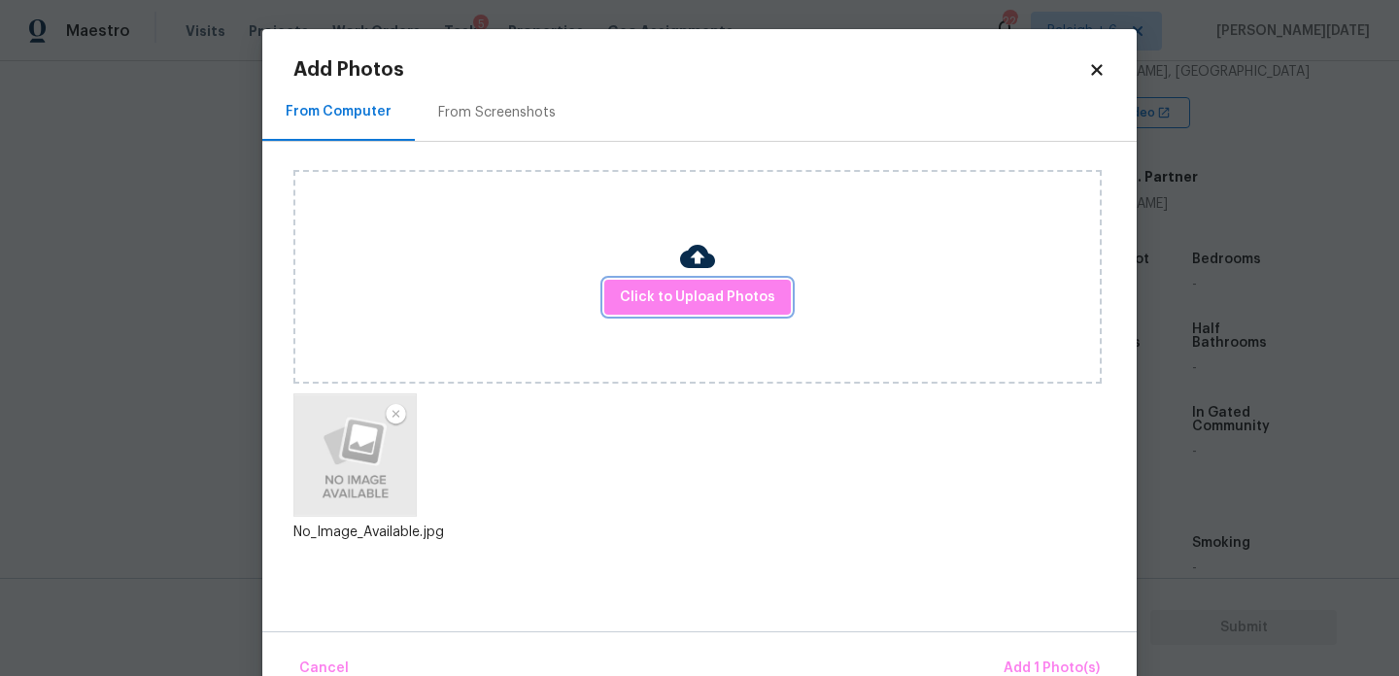
scroll to position [43, 0]
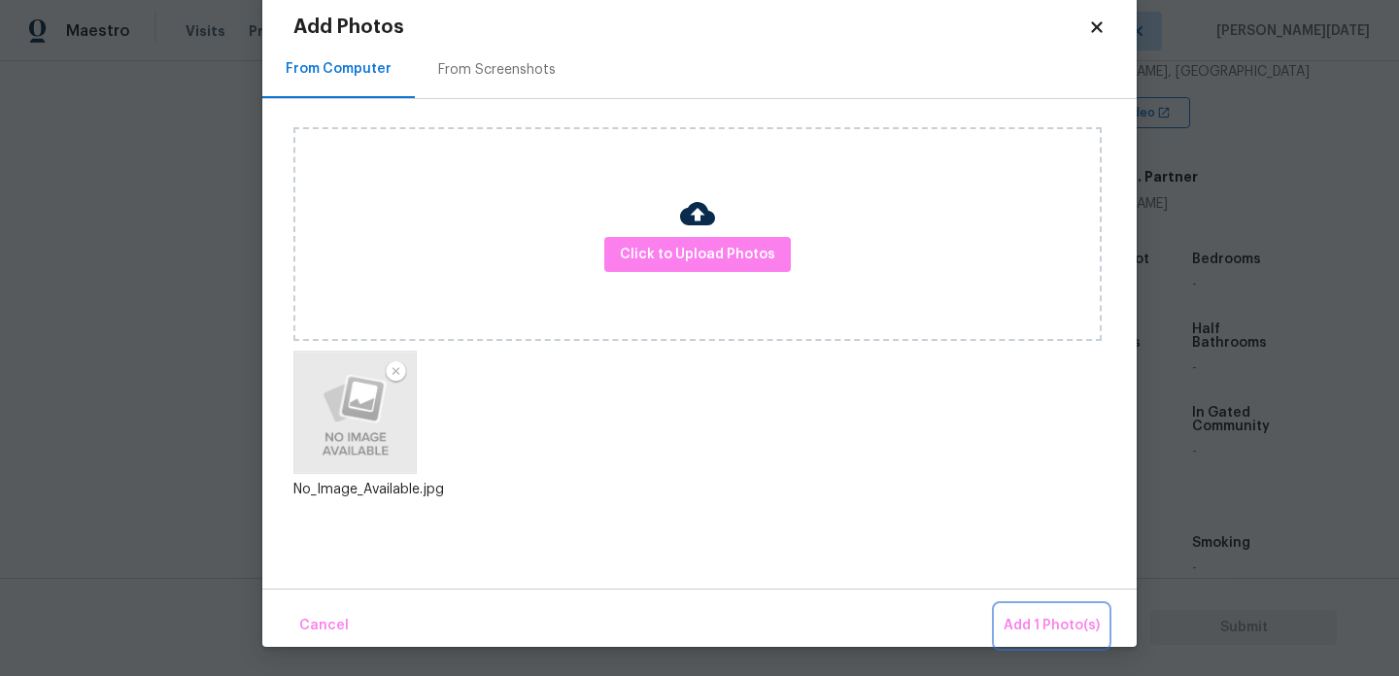
click at [1042, 625] on span "Add 1 Photo(s)" at bounding box center [1052, 626] width 96 height 24
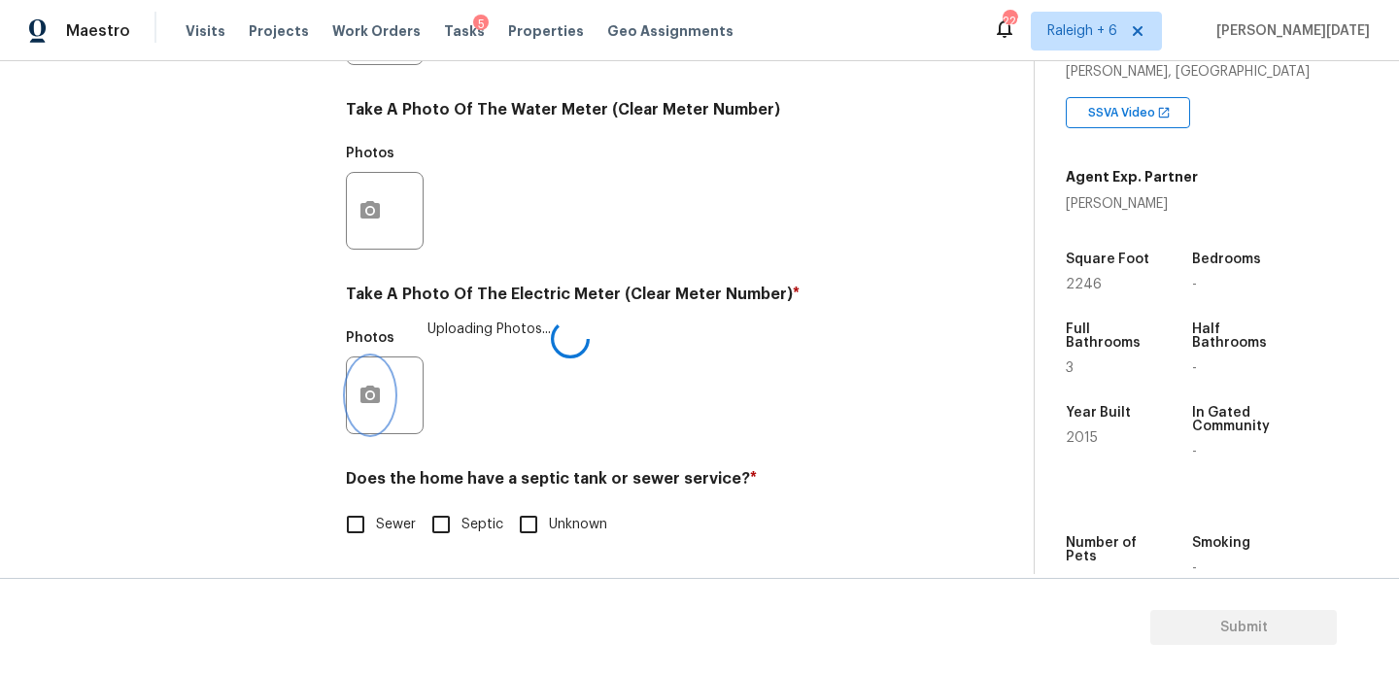
scroll to position [0, 0]
click at [352, 540] on input "Sewer" at bounding box center [355, 524] width 41 height 41
checkbox input "true"
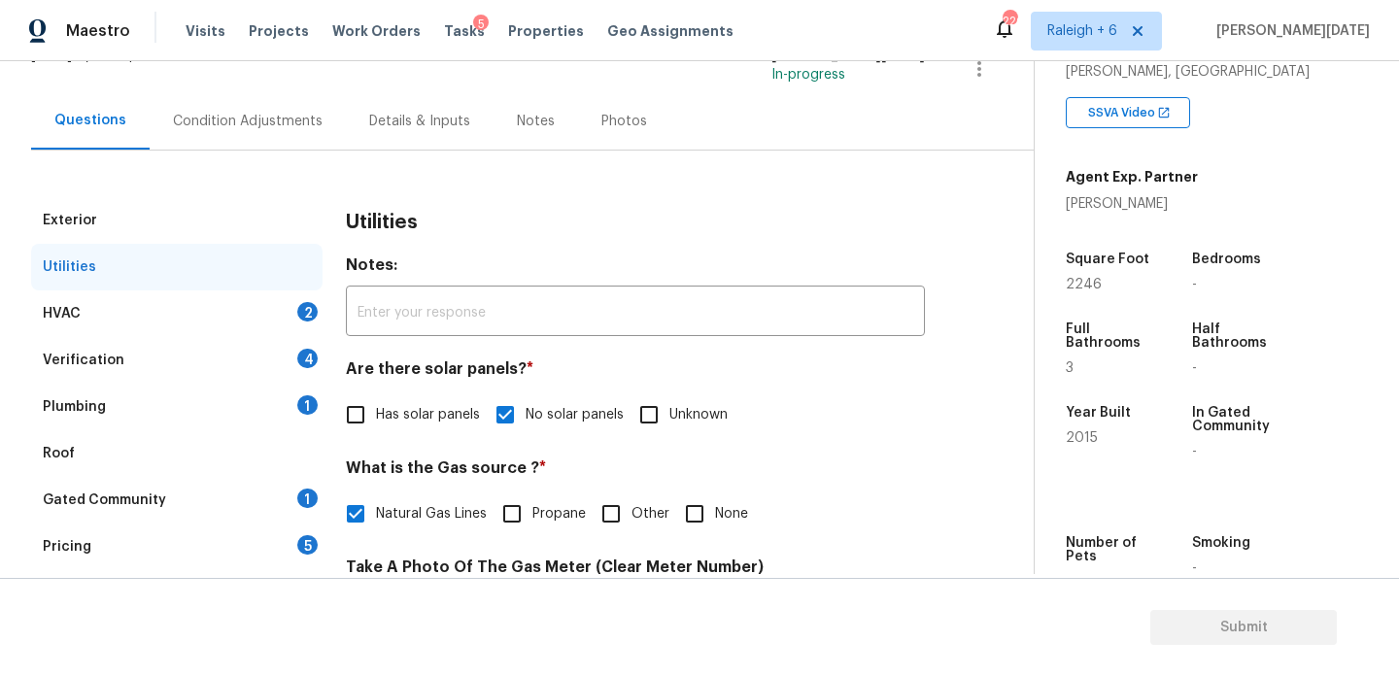
scroll to position [133, 0]
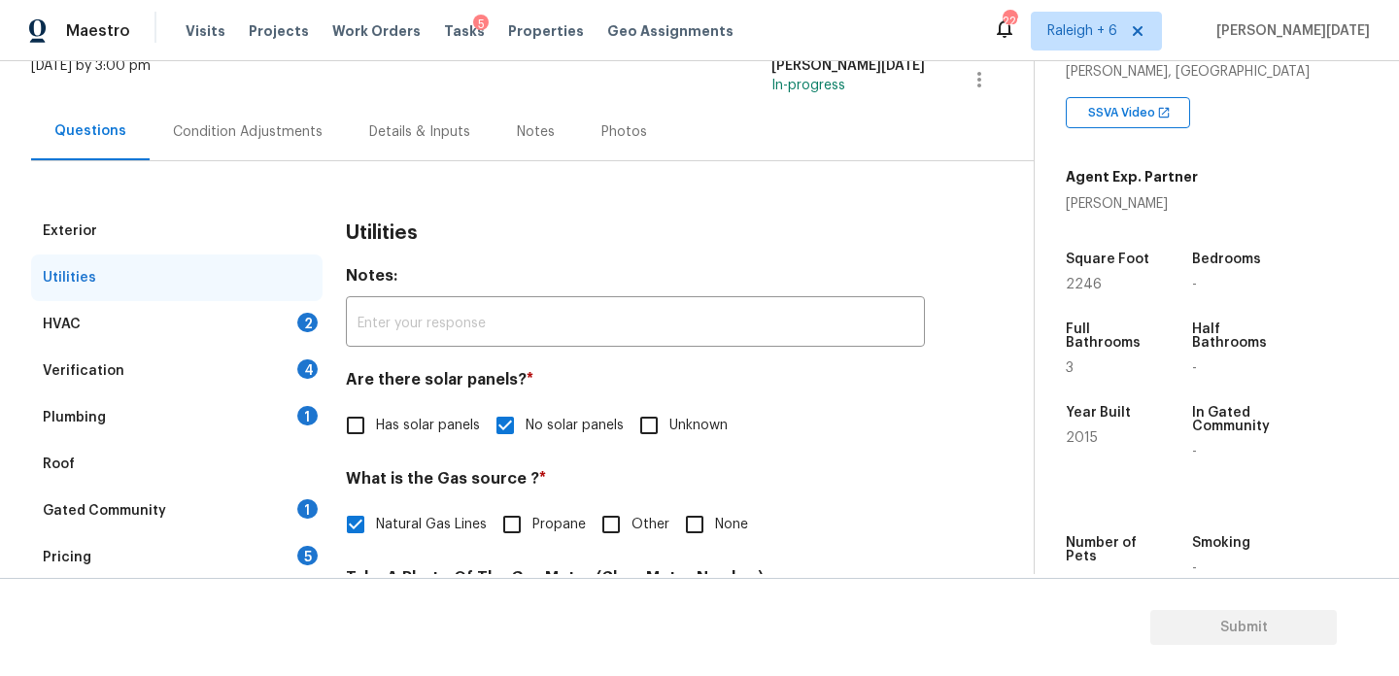
click at [283, 325] on div "HVAC 2" at bounding box center [177, 324] width 292 height 47
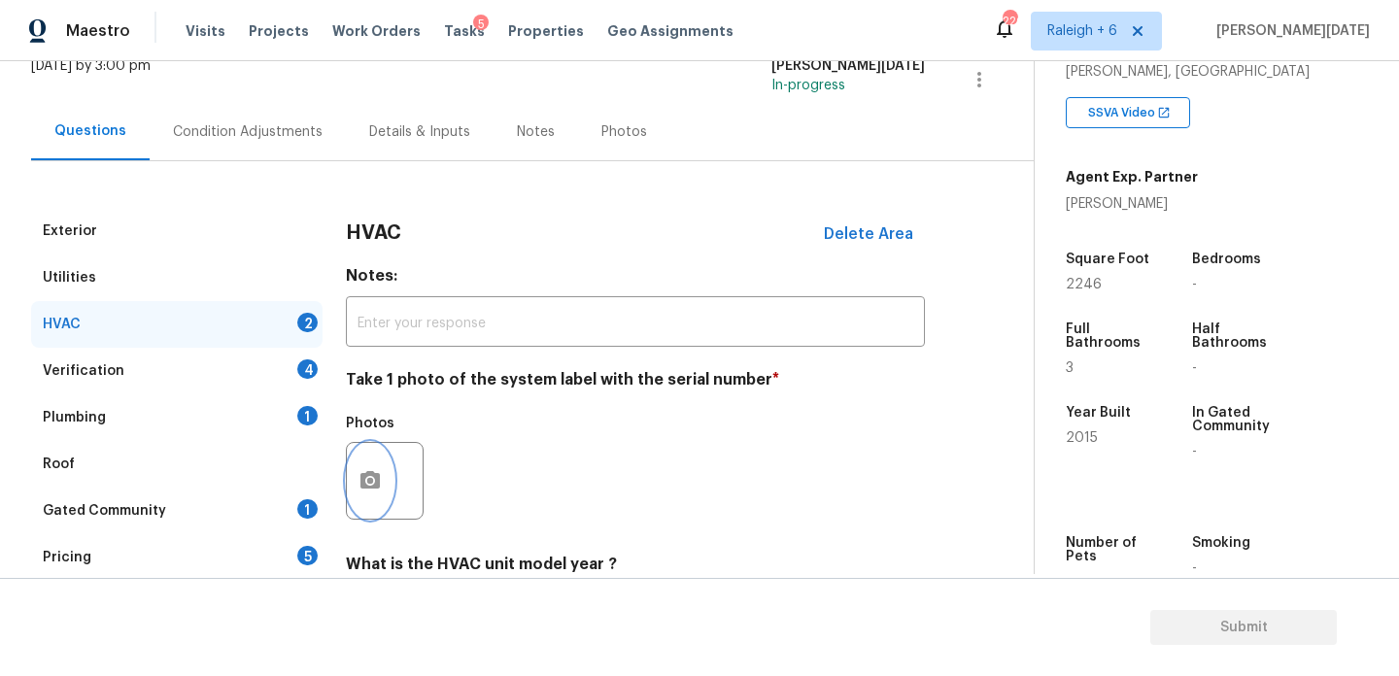
click at [382, 490] on button "button" at bounding box center [370, 481] width 47 height 76
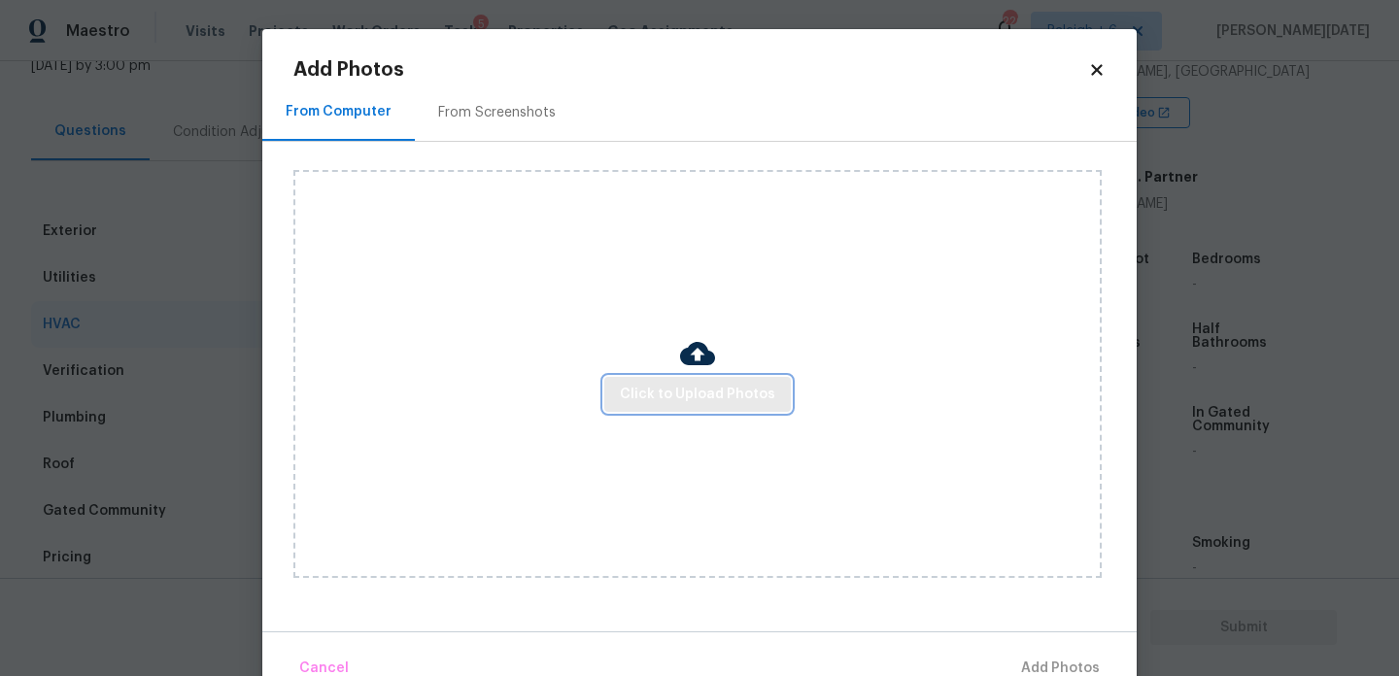
click at [674, 395] on span "Click to Upload Photos" at bounding box center [697, 395] width 155 height 24
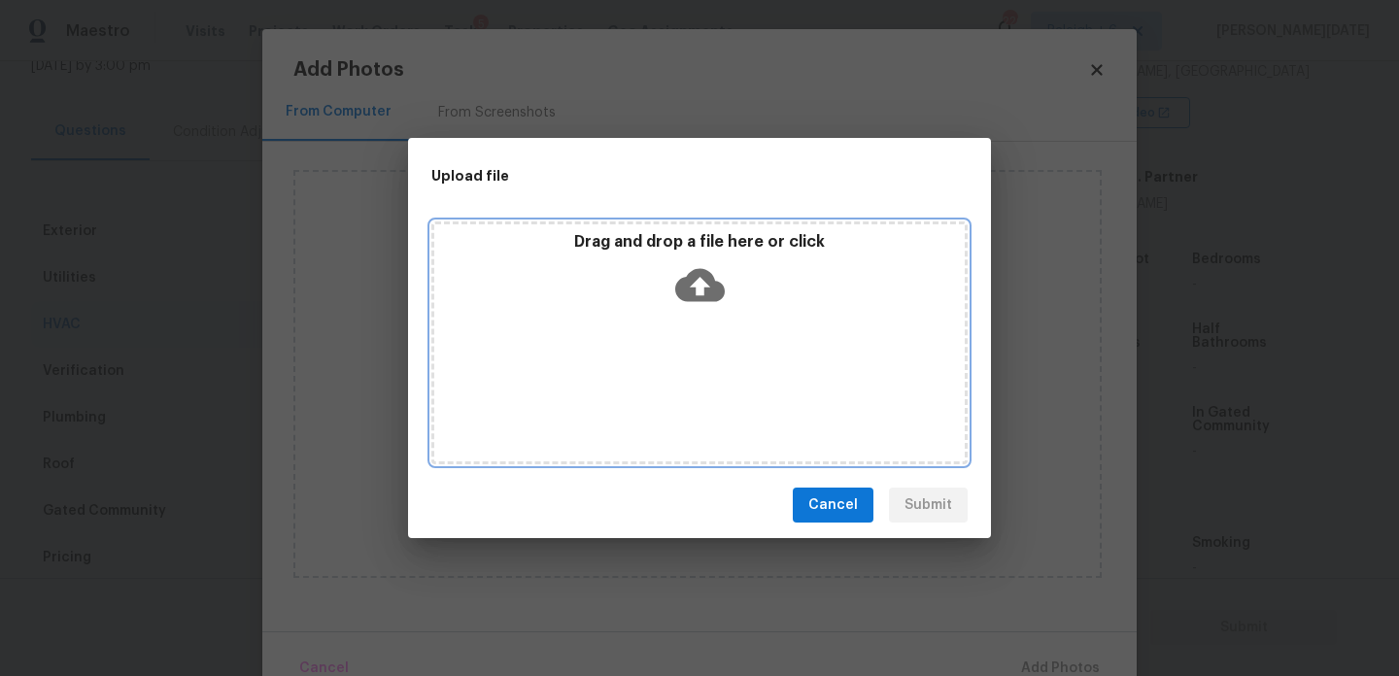
click at [674, 395] on div "Drag and drop a file here or click" at bounding box center [699, 343] width 536 height 243
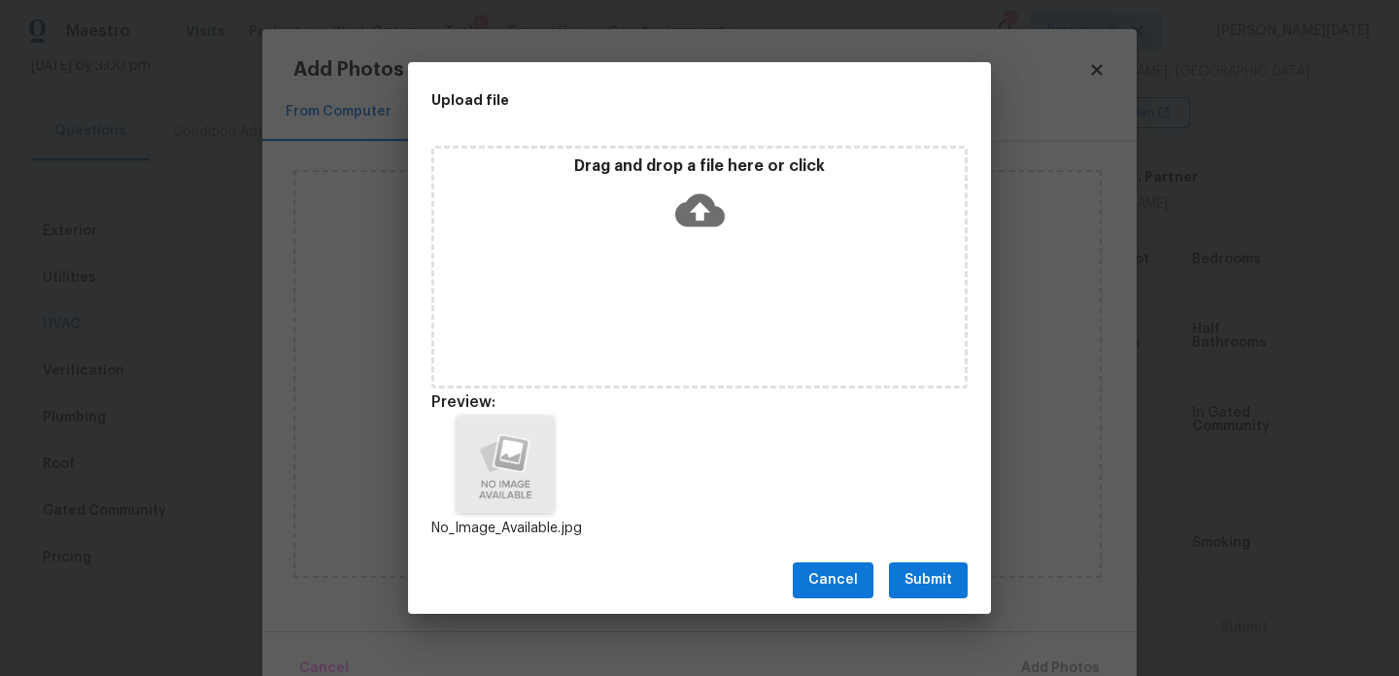
click at [929, 567] on button "Submit" at bounding box center [928, 581] width 79 height 36
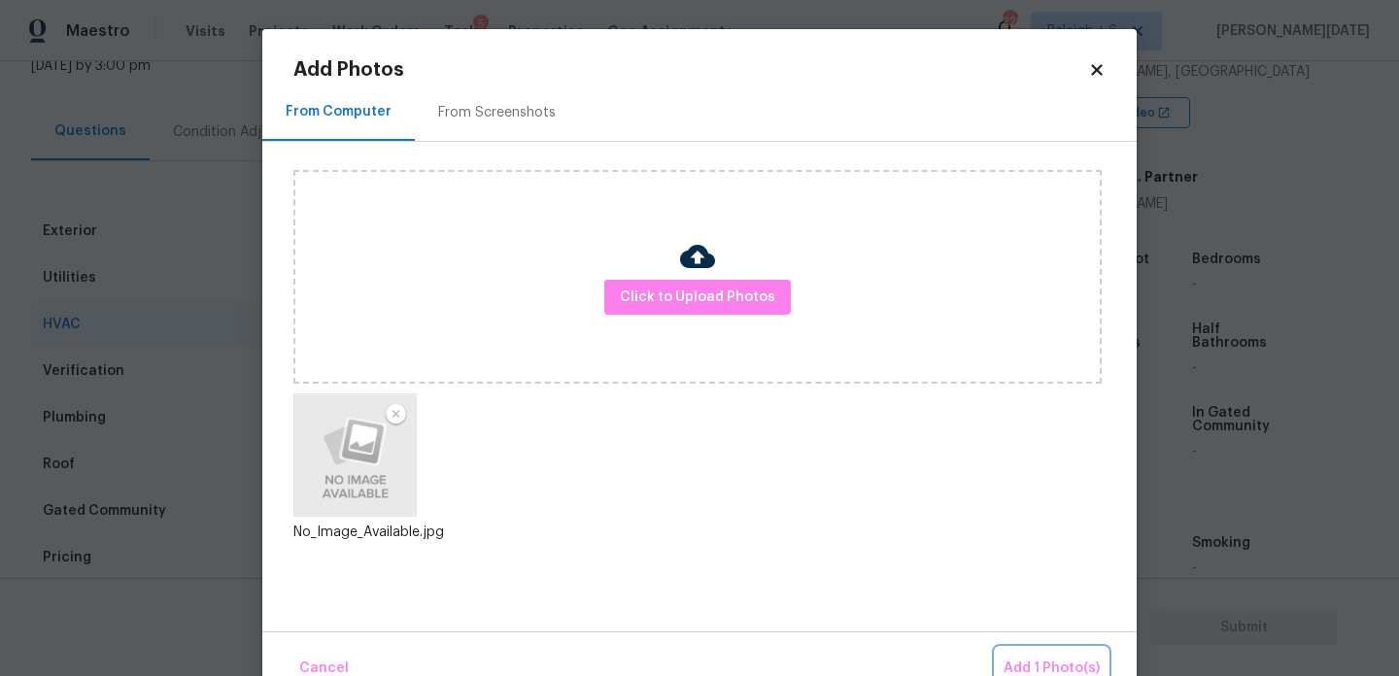
click at [1032, 664] on span "Add 1 Photo(s)" at bounding box center [1052, 669] width 96 height 24
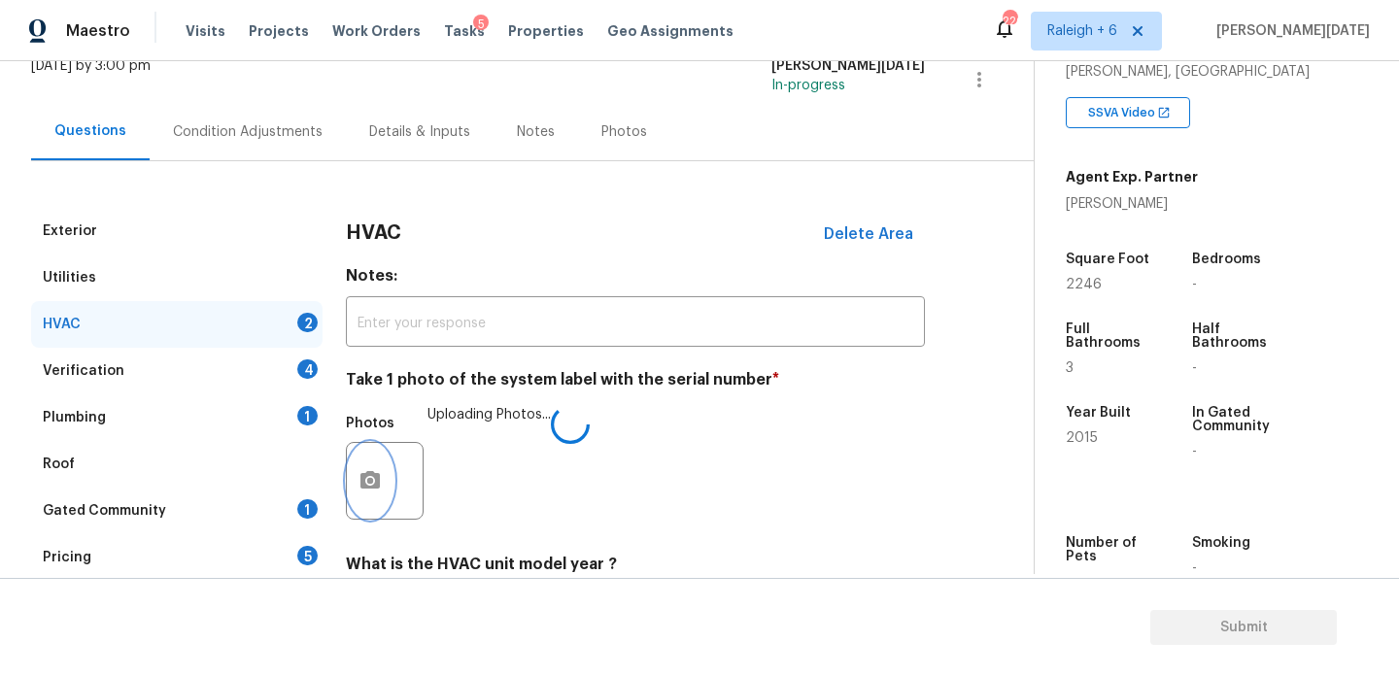
scroll to position [324, 0]
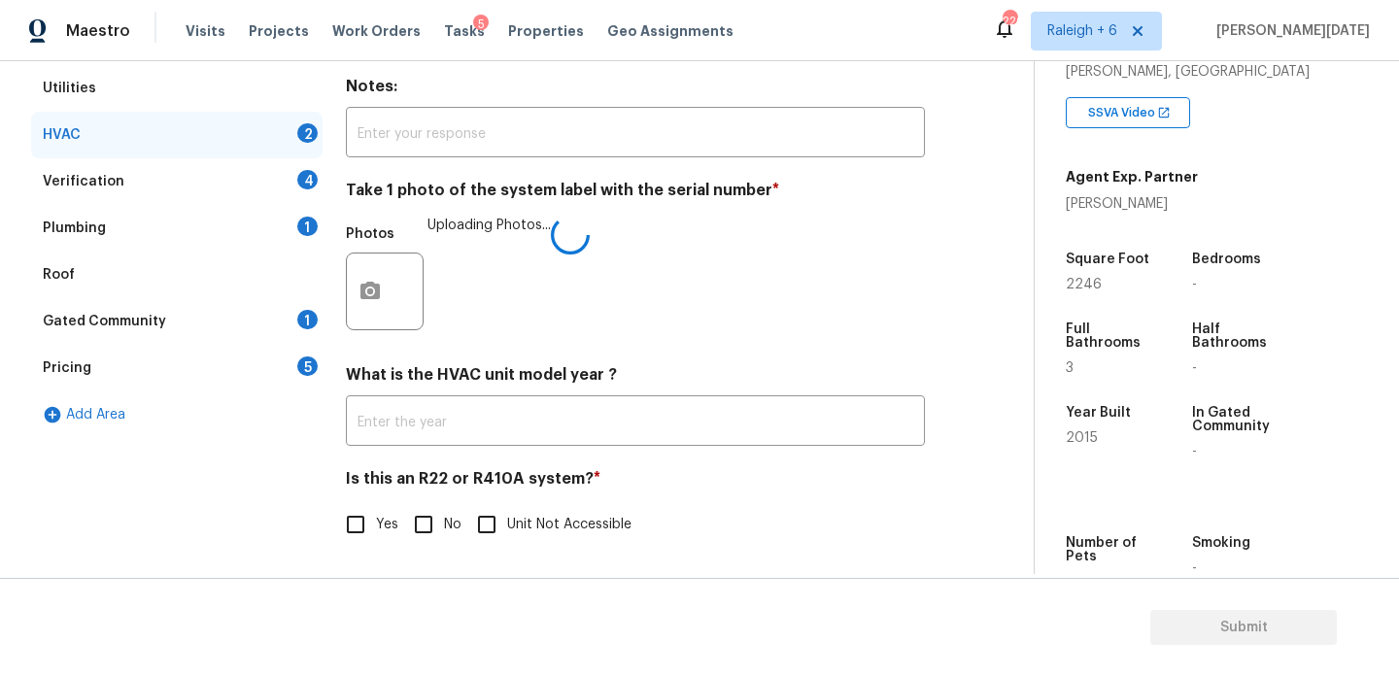
click at [421, 532] on input "No" at bounding box center [423, 524] width 41 height 41
checkbox input "true"
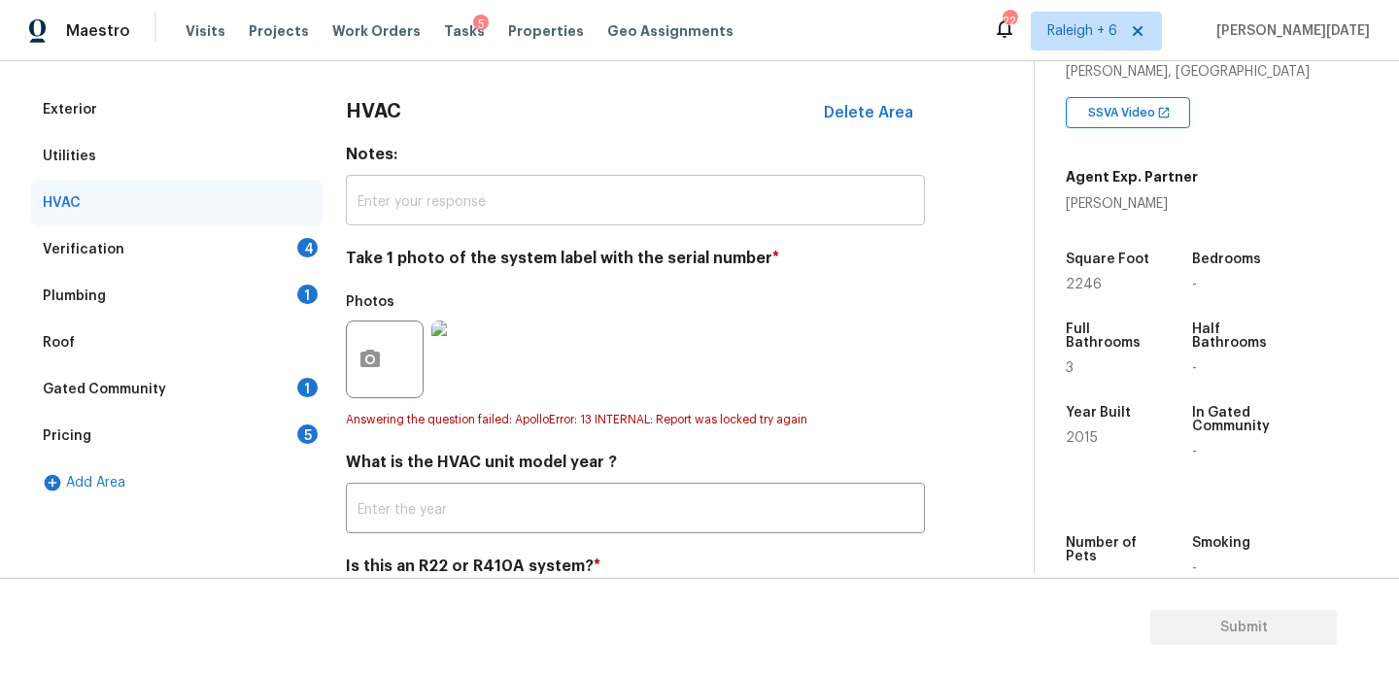
scroll to position [250, 0]
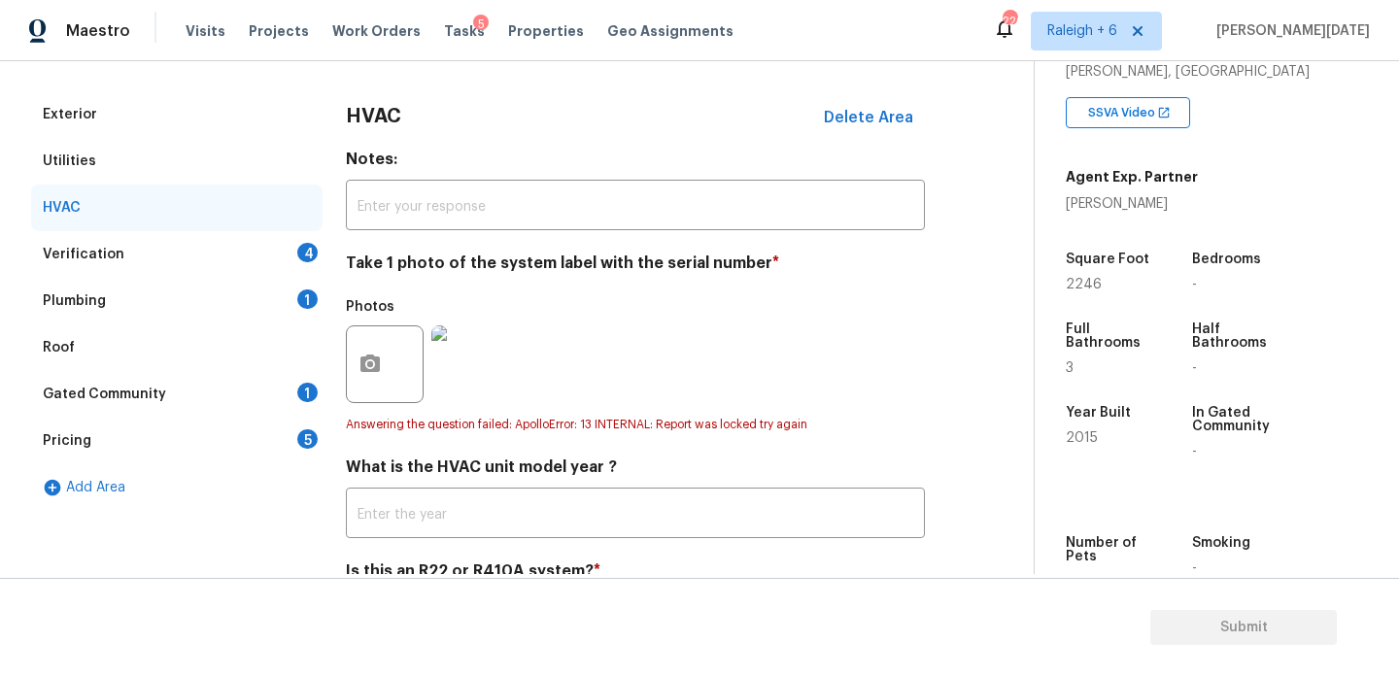
click at [310, 245] on div "4" at bounding box center [307, 252] width 20 height 19
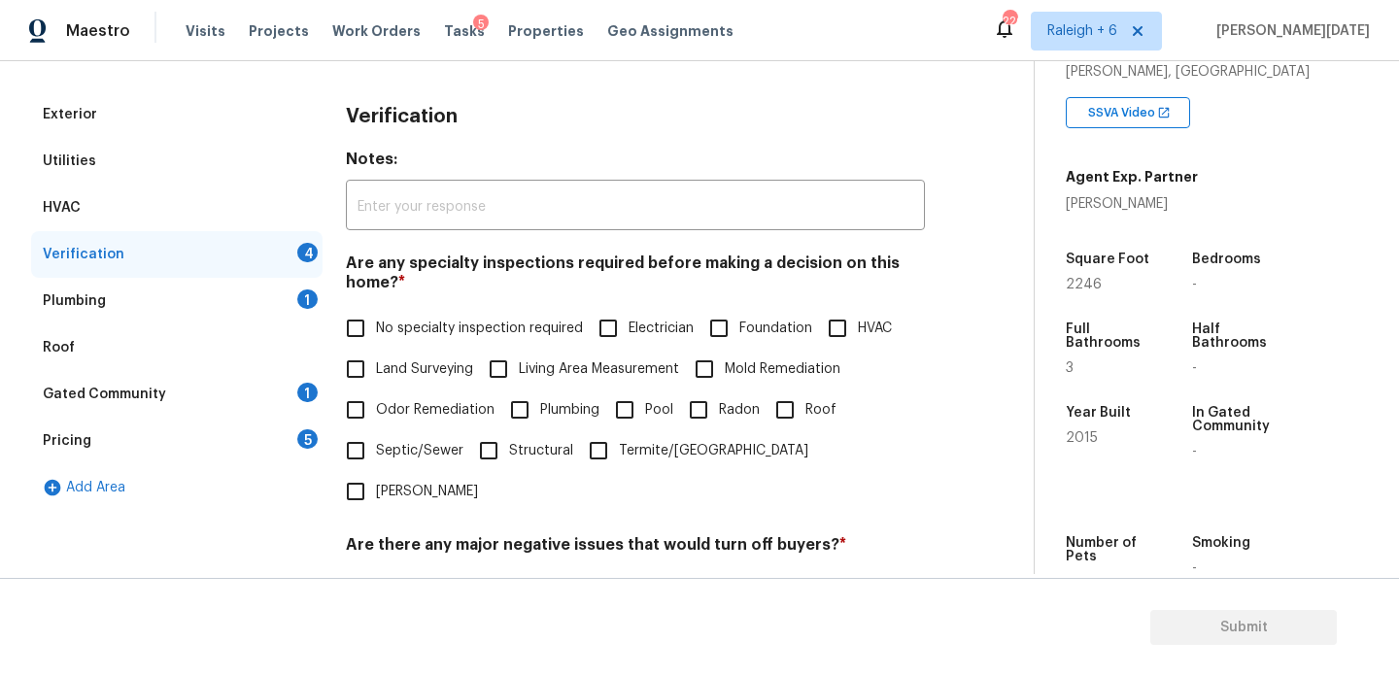
click at [394, 313] on label "No specialty inspection required" at bounding box center [459, 328] width 248 height 41
click at [376, 313] on input "No specialty inspection required" at bounding box center [355, 328] width 41 height 41
checkbox input "true"
click at [434, 570] on input "No" at bounding box center [423, 590] width 41 height 41
checkbox input "true"
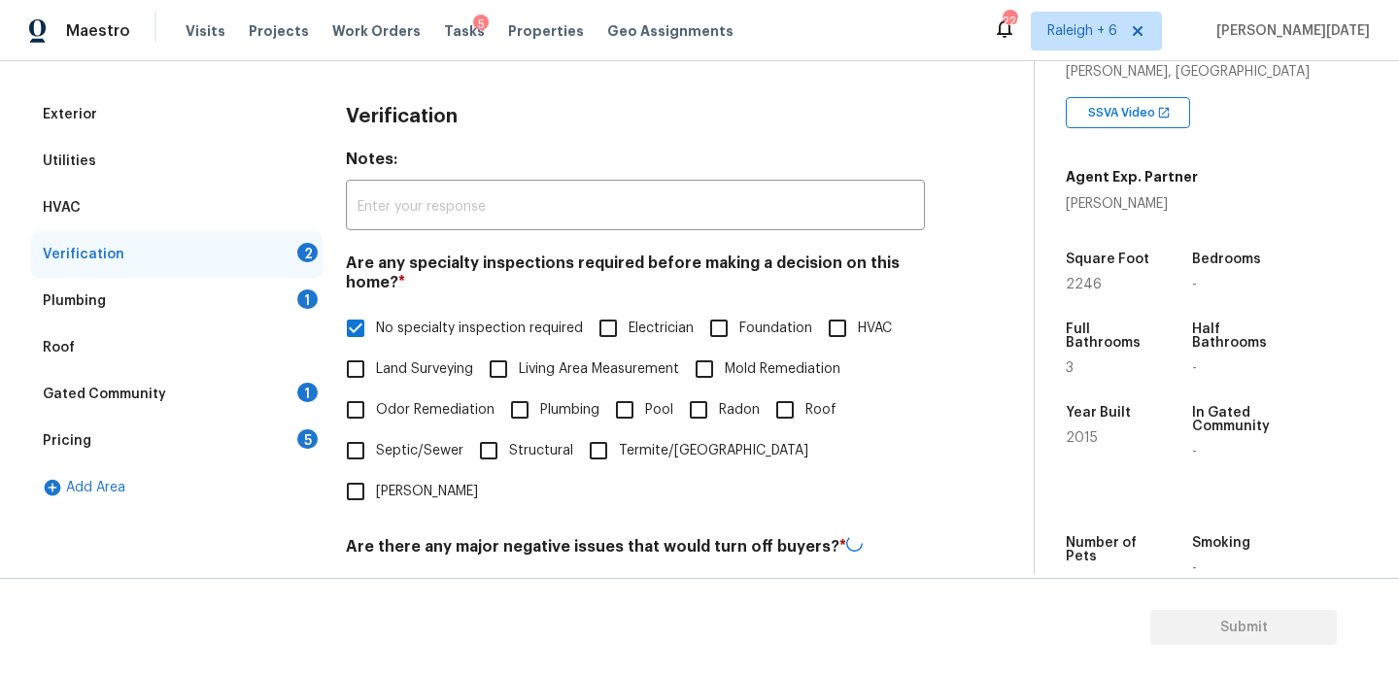
scroll to position [493, 0]
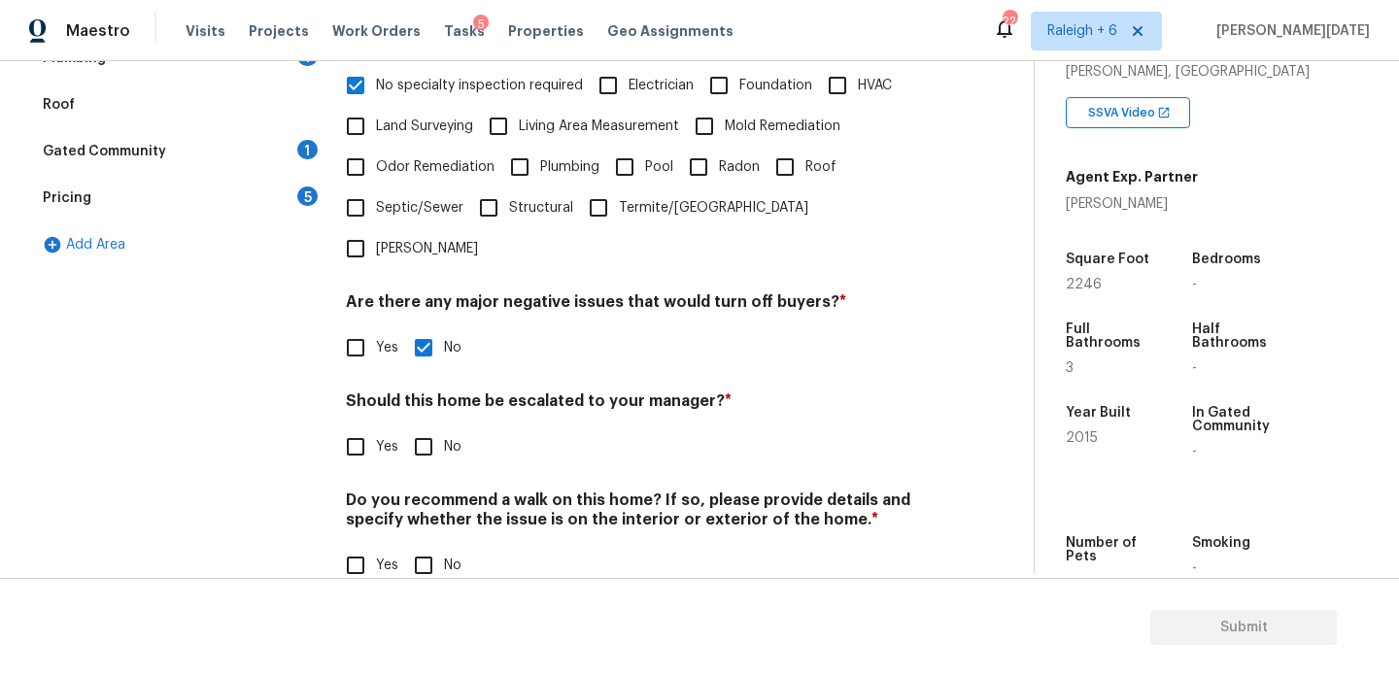
click at [430, 545] on input "No" at bounding box center [423, 565] width 41 height 41
checkbox input "true"
click at [436, 427] on input "No" at bounding box center [423, 447] width 41 height 41
checkbox input "true"
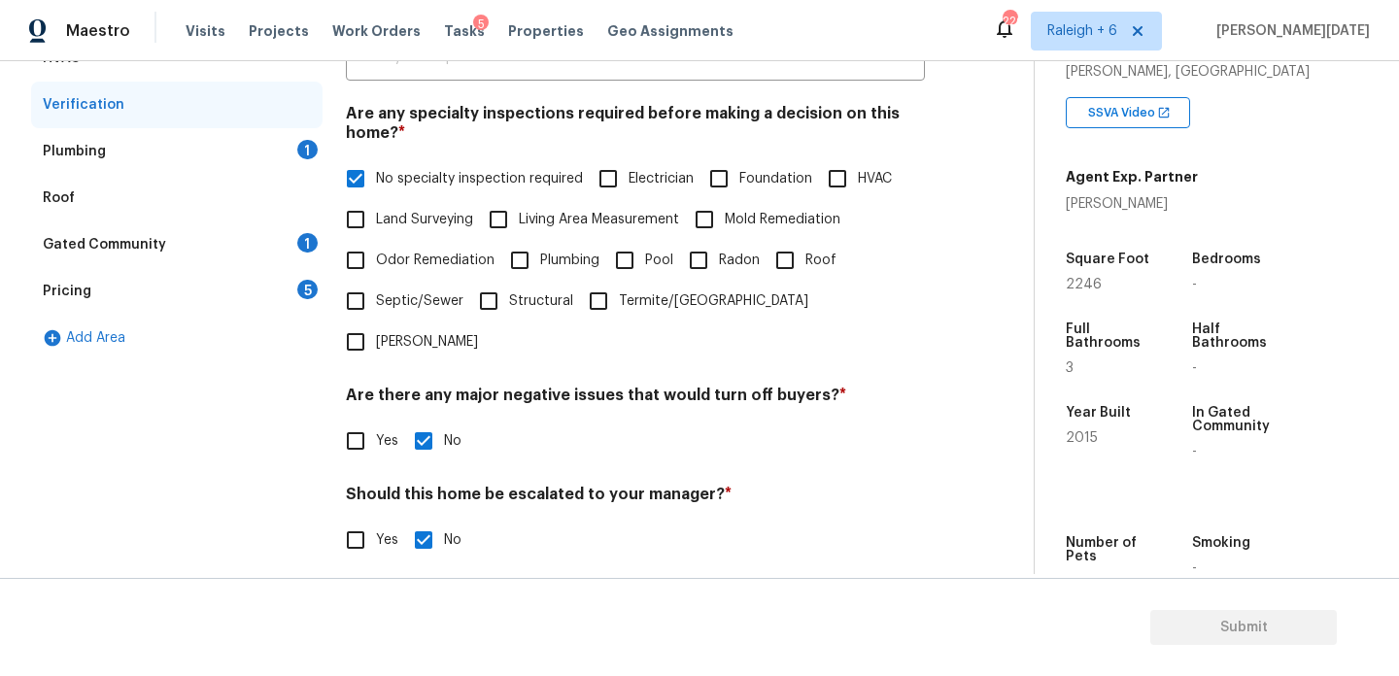
scroll to position [382, 0]
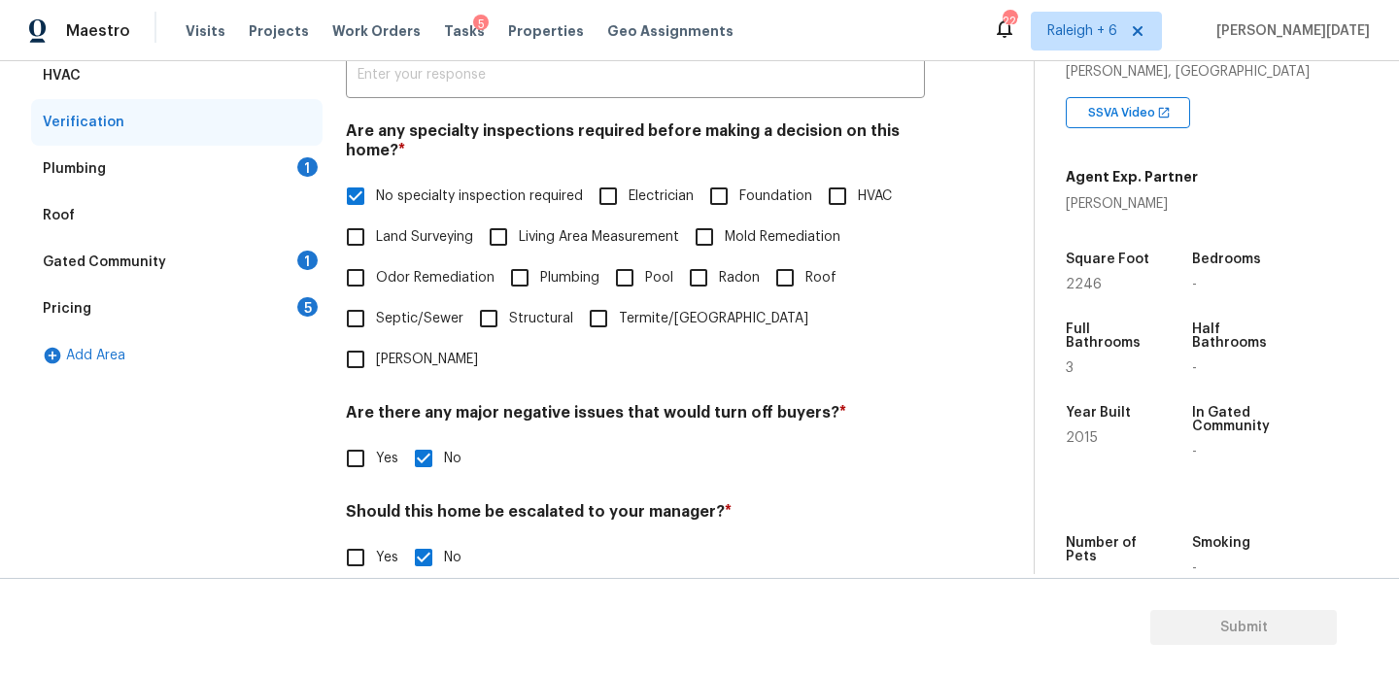
click at [290, 160] on div "Plumbing 1" at bounding box center [177, 169] width 292 height 47
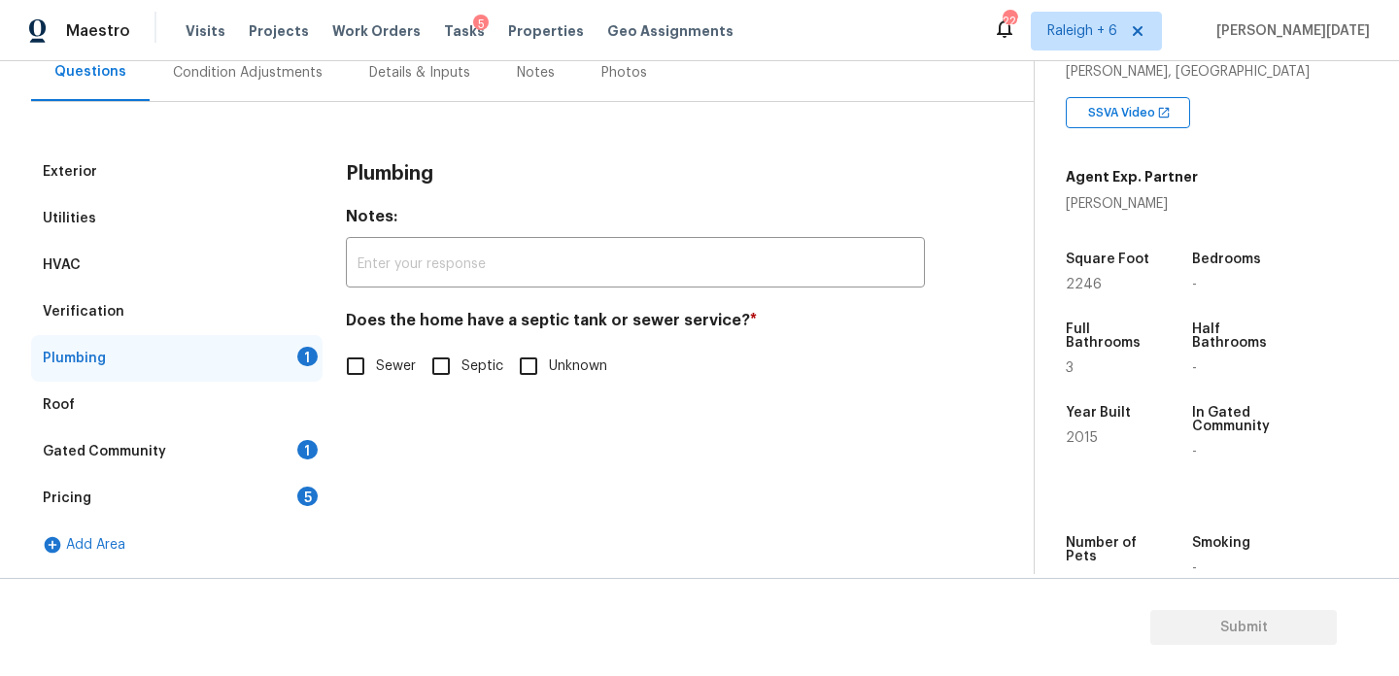
scroll to position [192, 0]
click at [367, 371] on input "Sewer" at bounding box center [355, 366] width 41 height 41
checkbox input "true"
click at [285, 462] on div "Gated Community 1" at bounding box center [177, 452] width 292 height 47
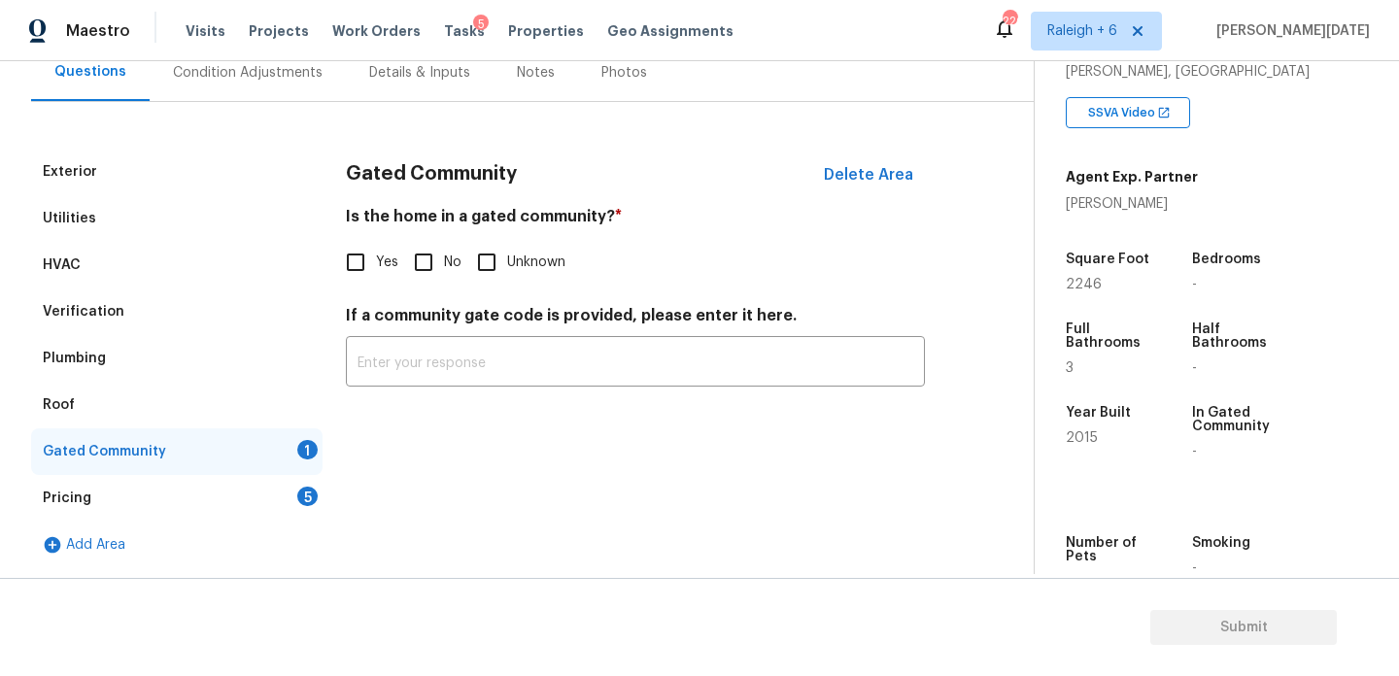
click at [425, 258] on input "No" at bounding box center [423, 262] width 41 height 41
checkbox input "true"
click at [309, 482] on div "Pricing 5" at bounding box center [177, 498] width 292 height 47
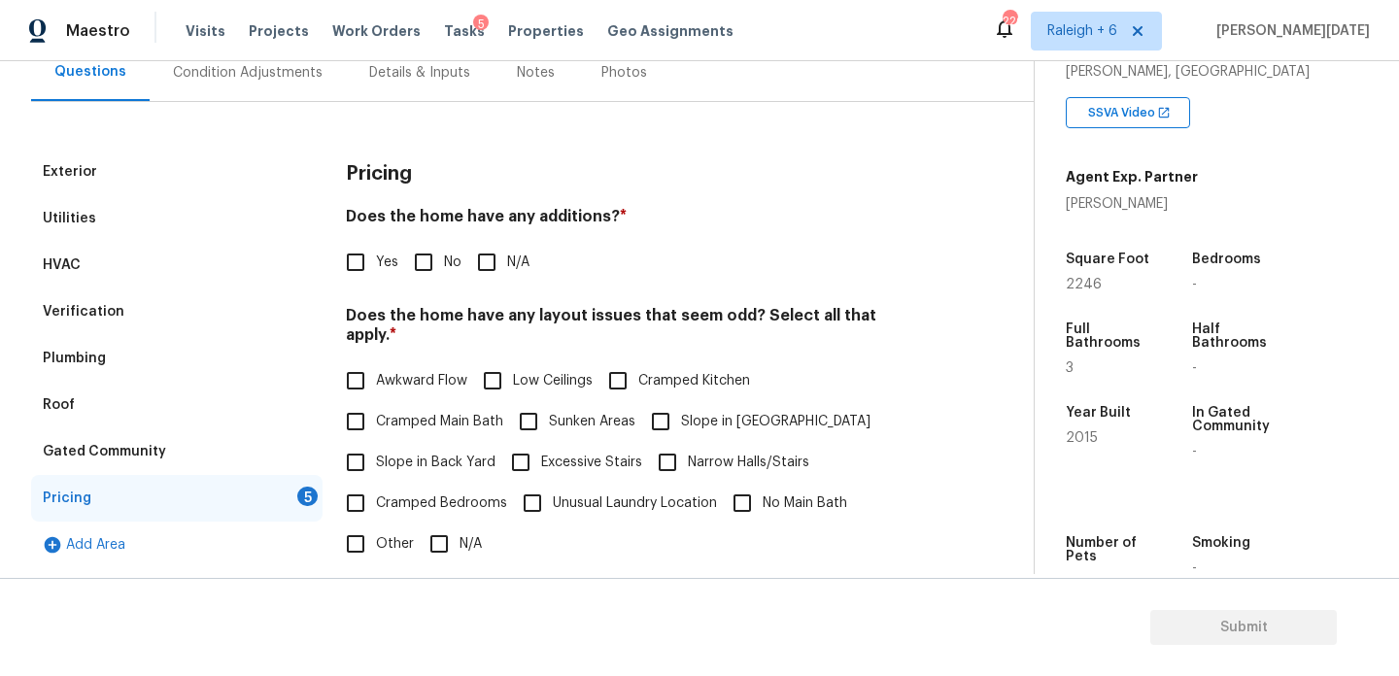
click at [436, 235] on div "Does the home have any additions? * Yes No N/A" at bounding box center [635, 245] width 579 height 76
click at [428, 267] on input "No" at bounding box center [423, 262] width 41 height 41
checkbox input "true"
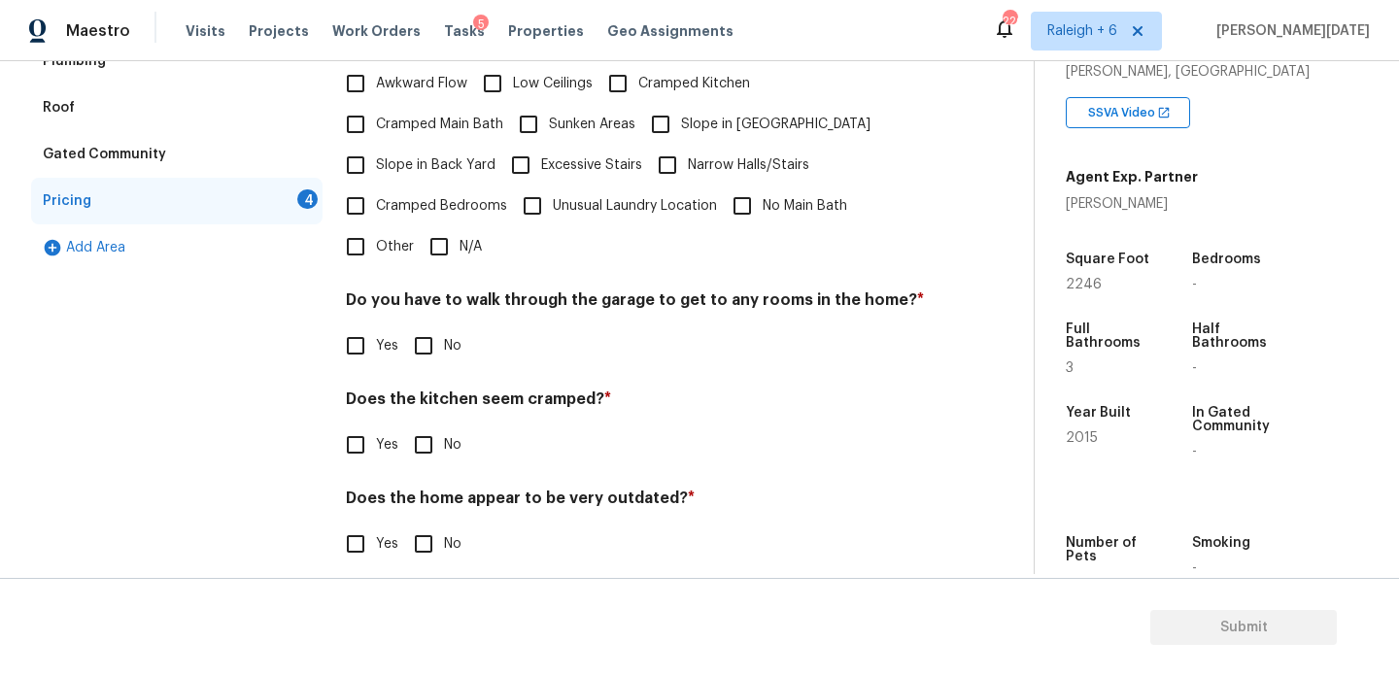
click at [448, 235] on input "N/A" at bounding box center [439, 246] width 41 height 41
checkbox input "true"
click at [438, 350] on div "Pricing Does the home have any additions? * Yes No N/A Does the home have any l…" at bounding box center [635, 219] width 579 height 737
click at [445, 336] on span "No" at bounding box center [452, 346] width 17 height 20
click at [444, 330] on input "No" at bounding box center [423, 346] width 41 height 41
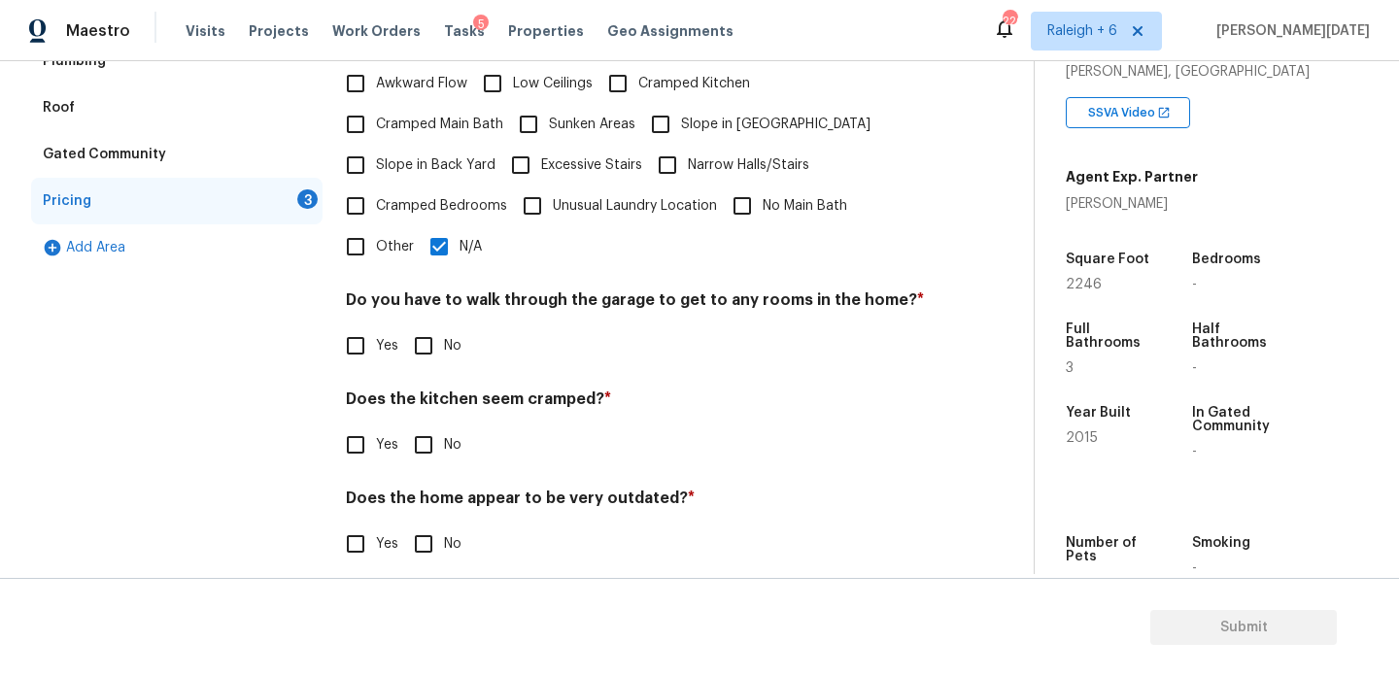
checkbox input "true"
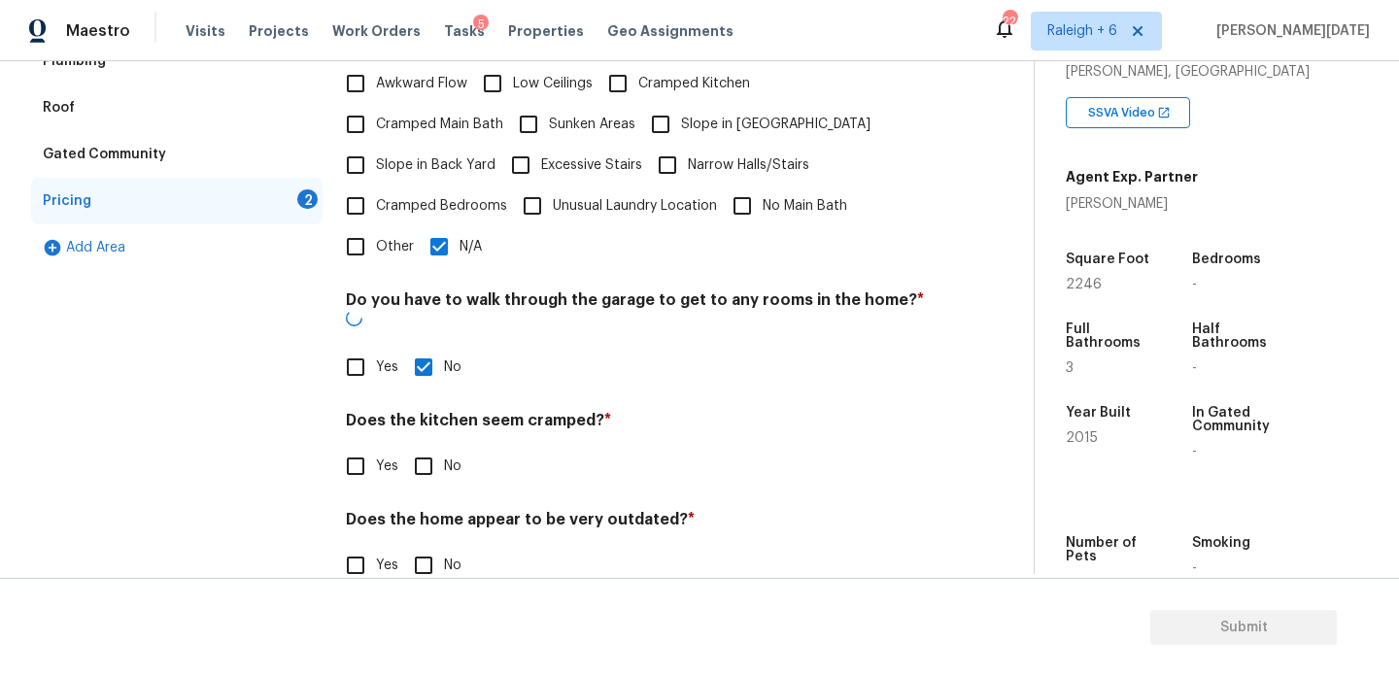
click at [423, 453] on div "Pricing Does the home have any additions? * Yes No N/A Does the home have any l…" at bounding box center [635, 230] width 579 height 758
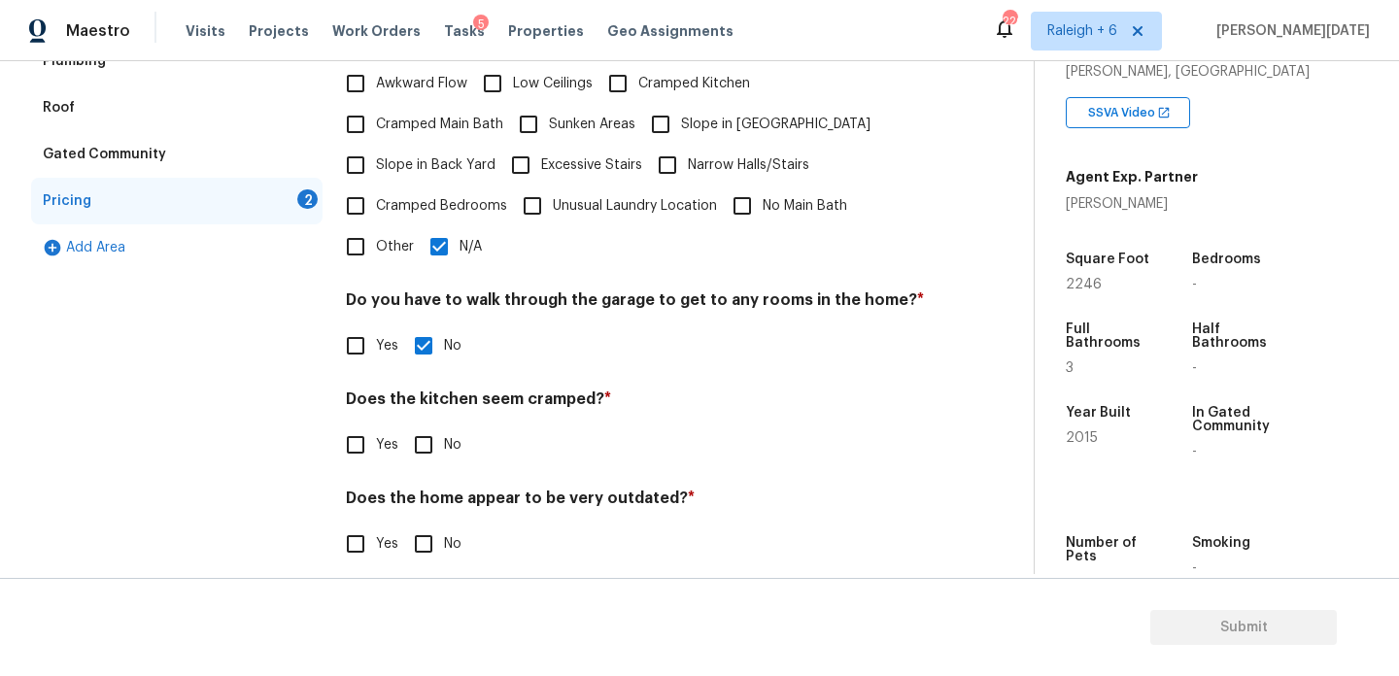
click at [442, 425] on input "No" at bounding box center [423, 445] width 41 height 41
checkbox input "true"
click at [433, 526] on input "No" at bounding box center [423, 546] width 41 height 41
checkbox input "true"
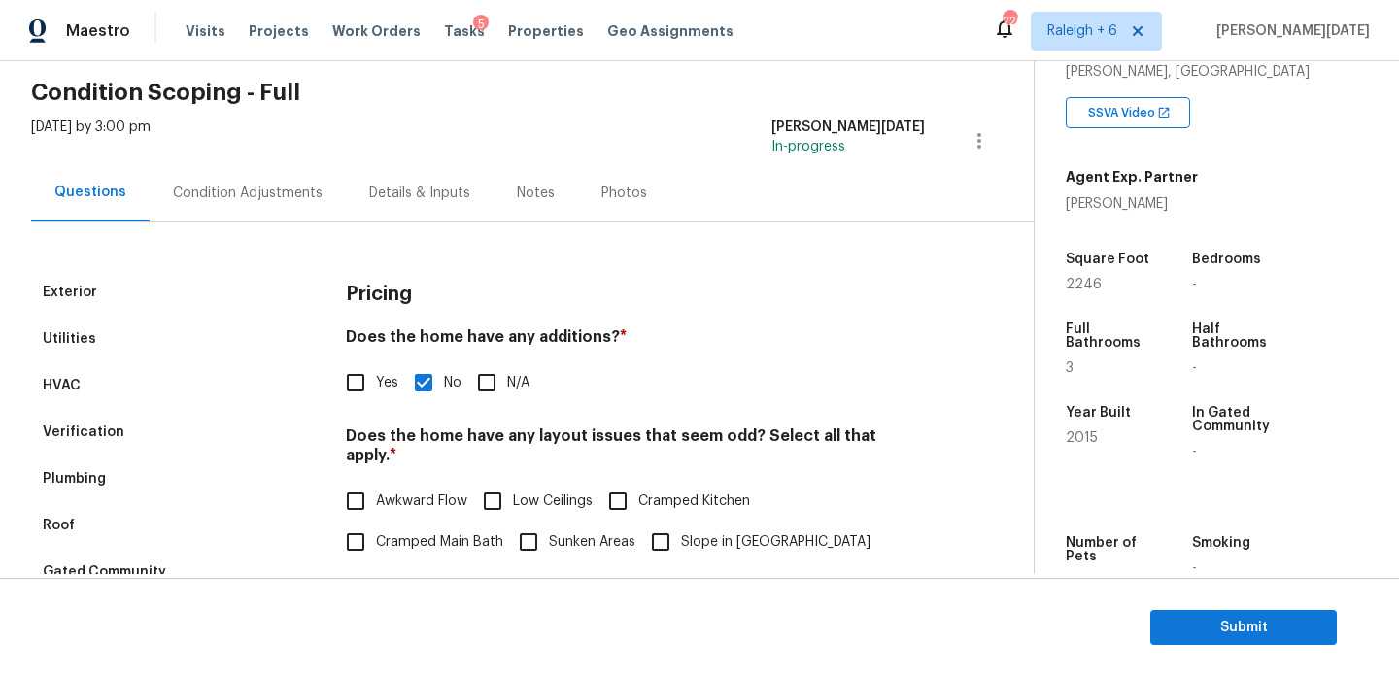
scroll to position [0, 0]
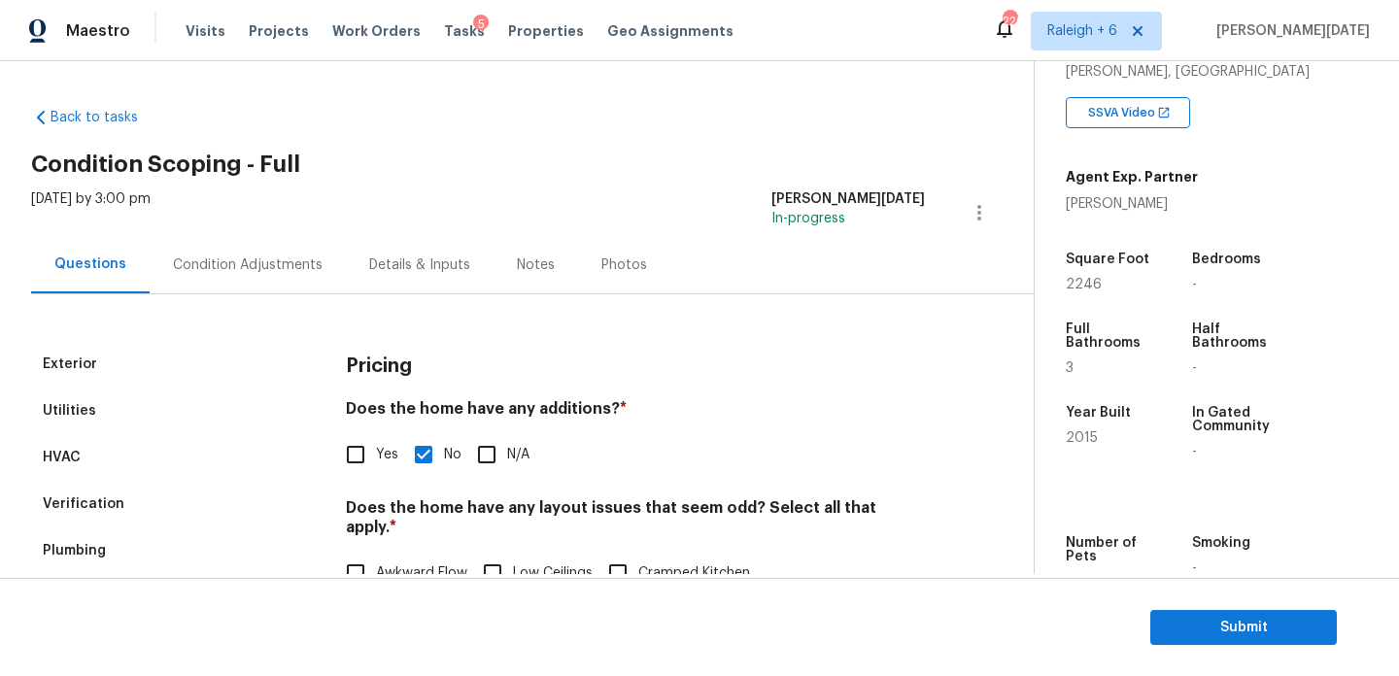
click at [213, 241] on div "Condition Adjustments" at bounding box center [248, 264] width 196 height 57
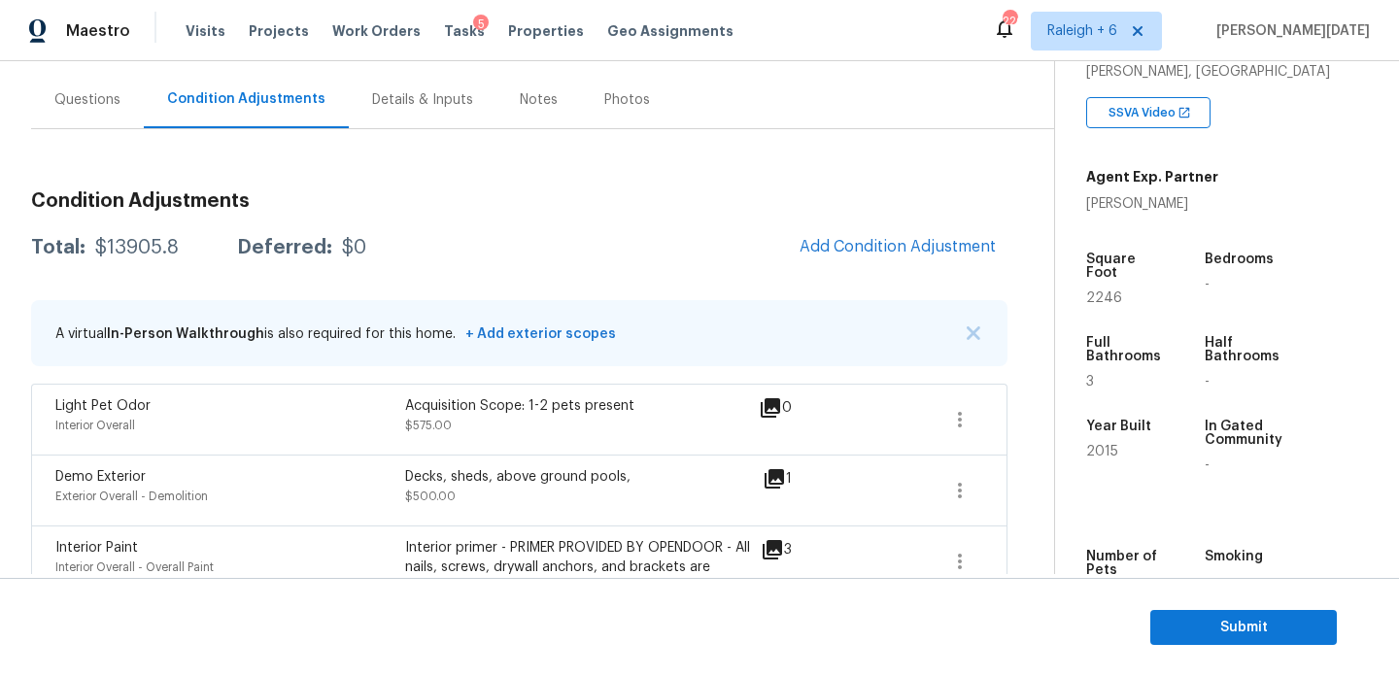
scroll to position [187, 0]
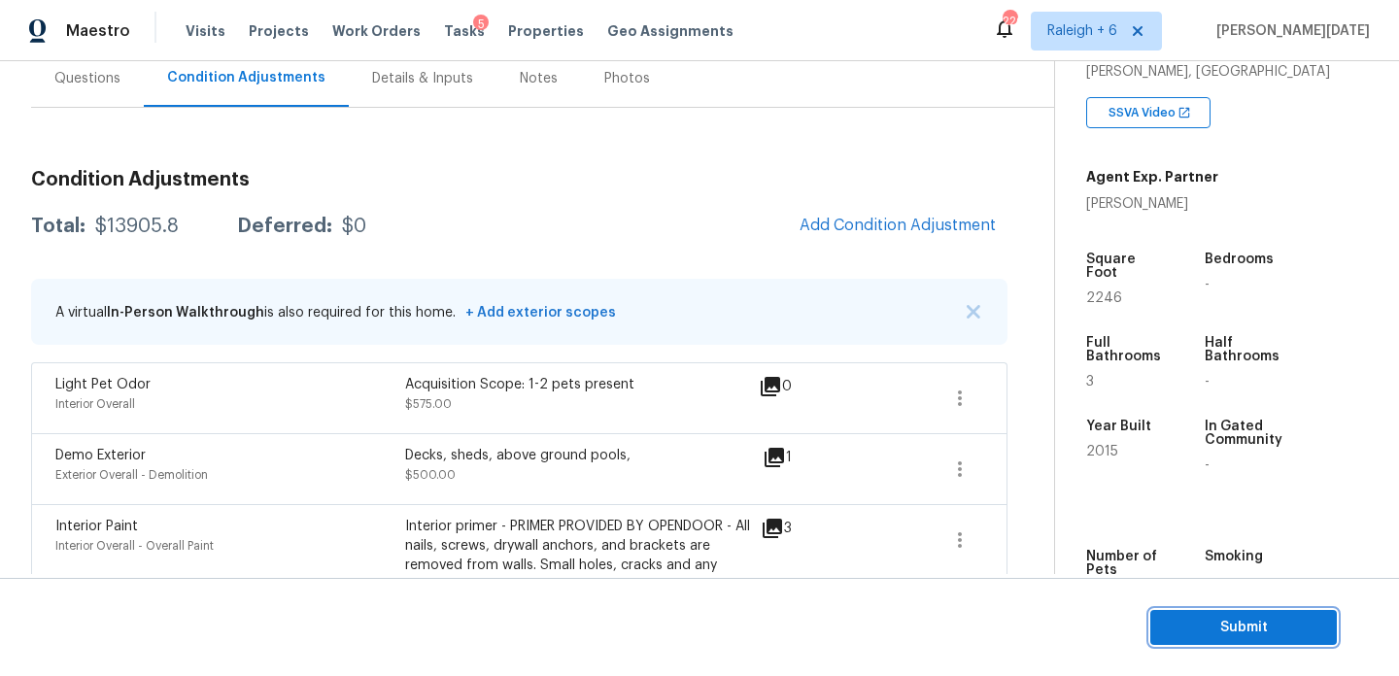
click at [1177, 622] on span "Submit" at bounding box center [1243, 628] width 155 height 24
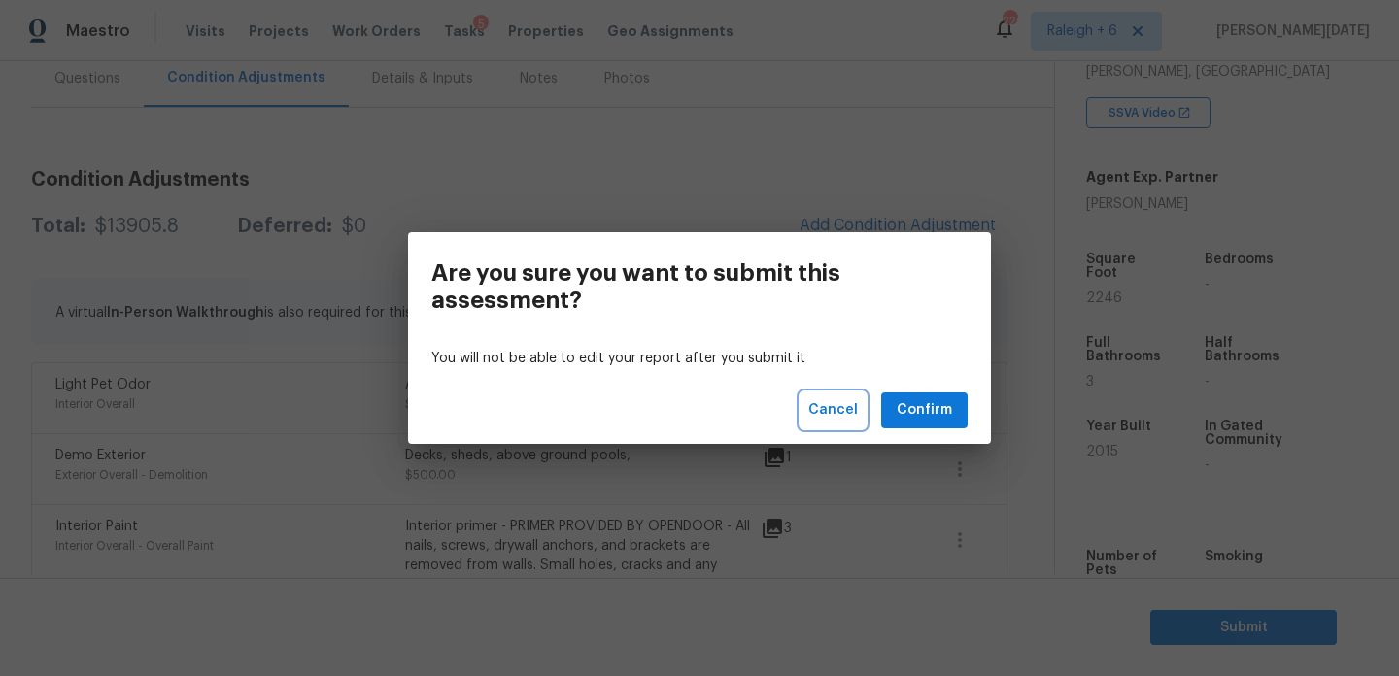
click at [849, 416] on span "Cancel" at bounding box center [834, 410] width 50 height 24
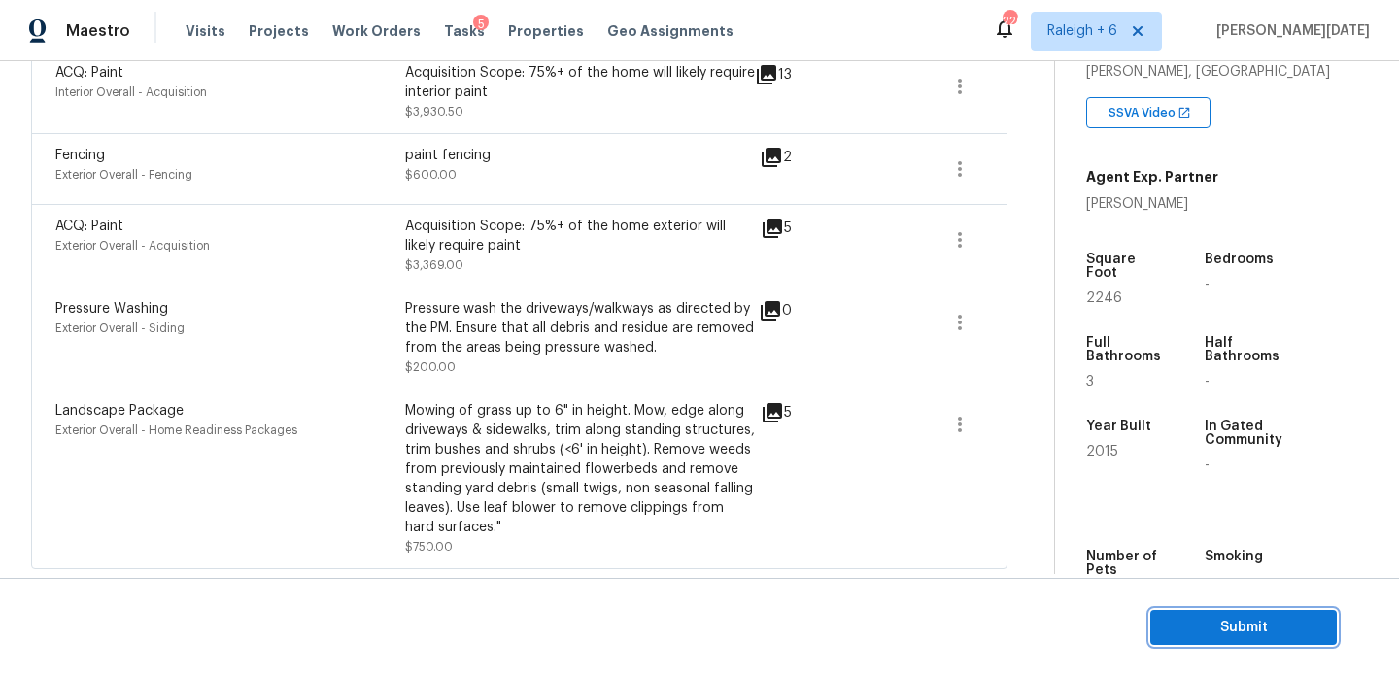
scroll to position [894, 0]
click at [1199, 625] on span "Submit" at bounding box center [1243, 628] width 155 height 24
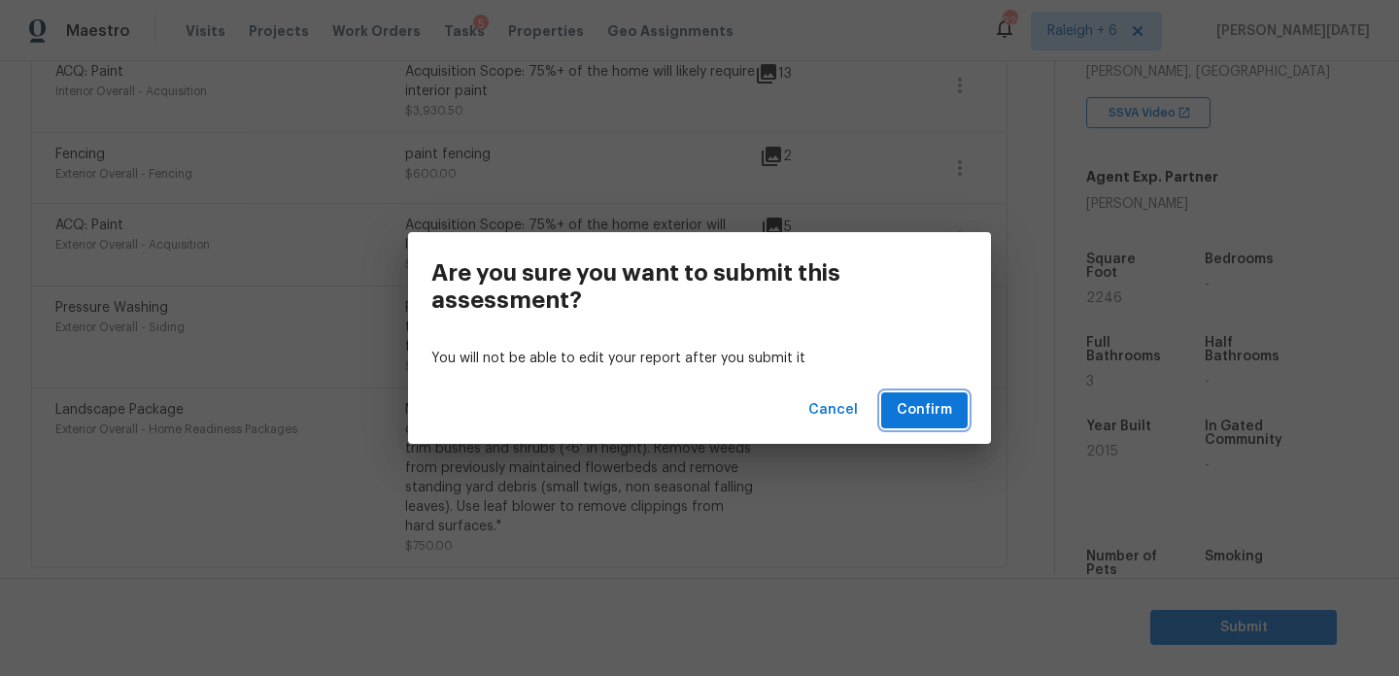
click at [945, 409] on span "Confirm" at bounding box center [924, 410] width 55 height 24
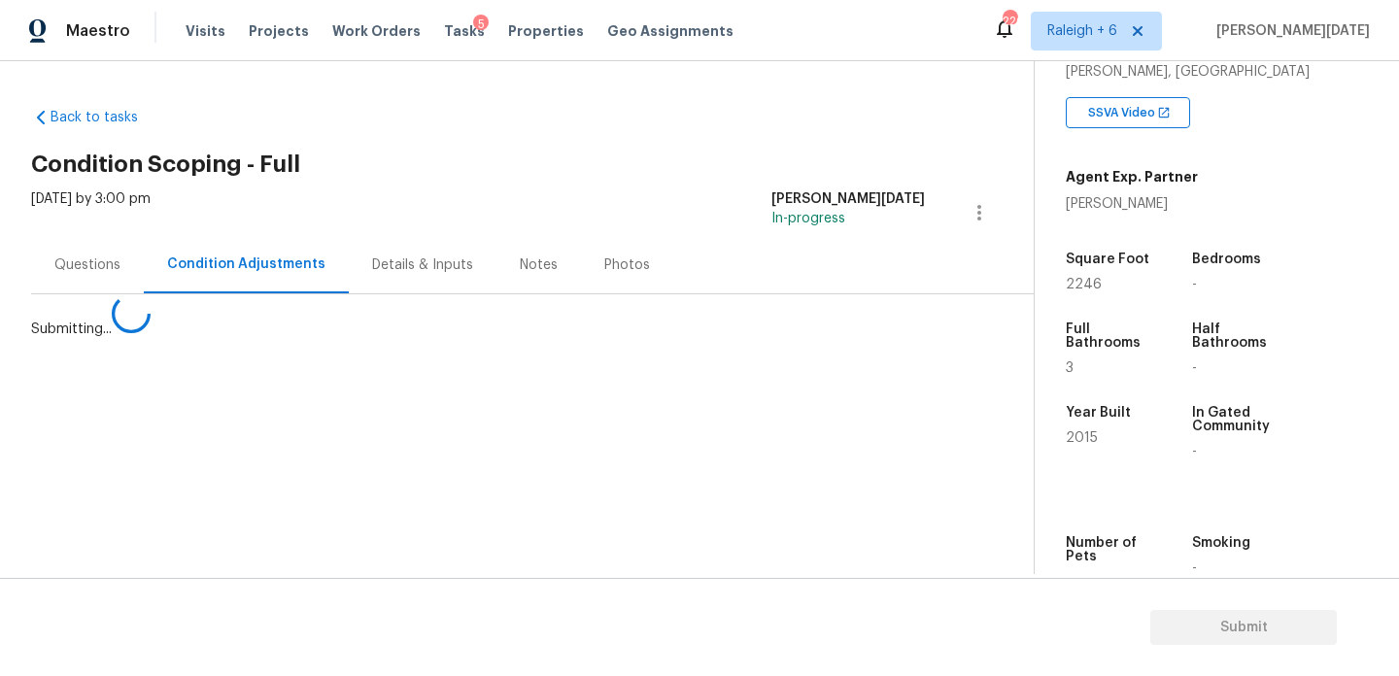
scroll to position [0, 0]
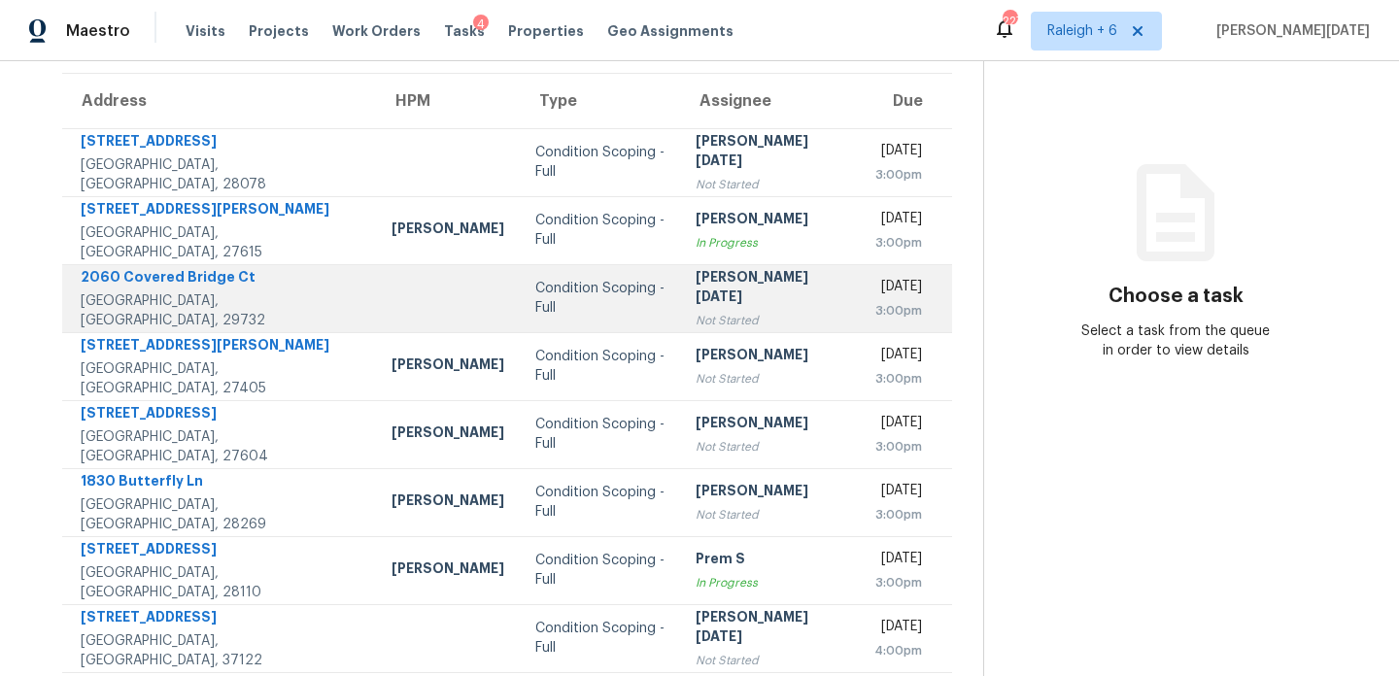
scroll to position [335, 0]
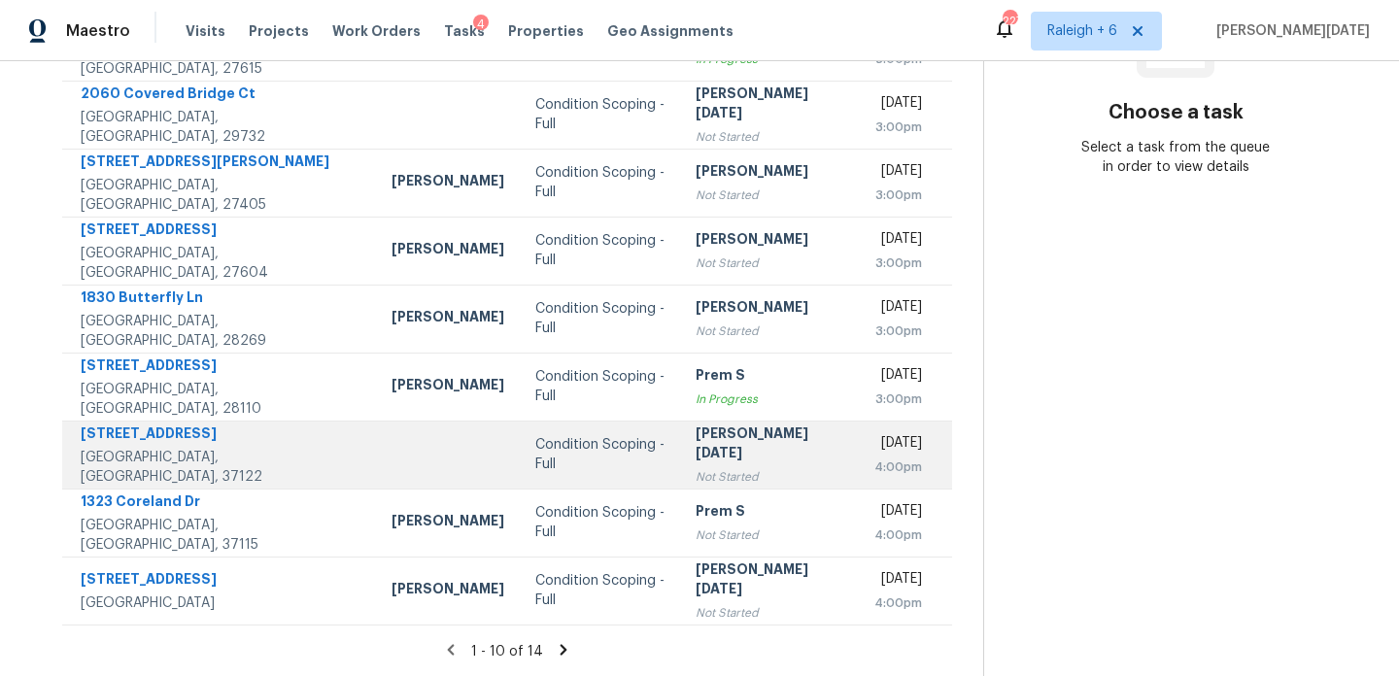
click at [680, 431] on td "[PERSON_NAME][DATE] Not Started" at bounding box center [769, 455] width 178 height 68
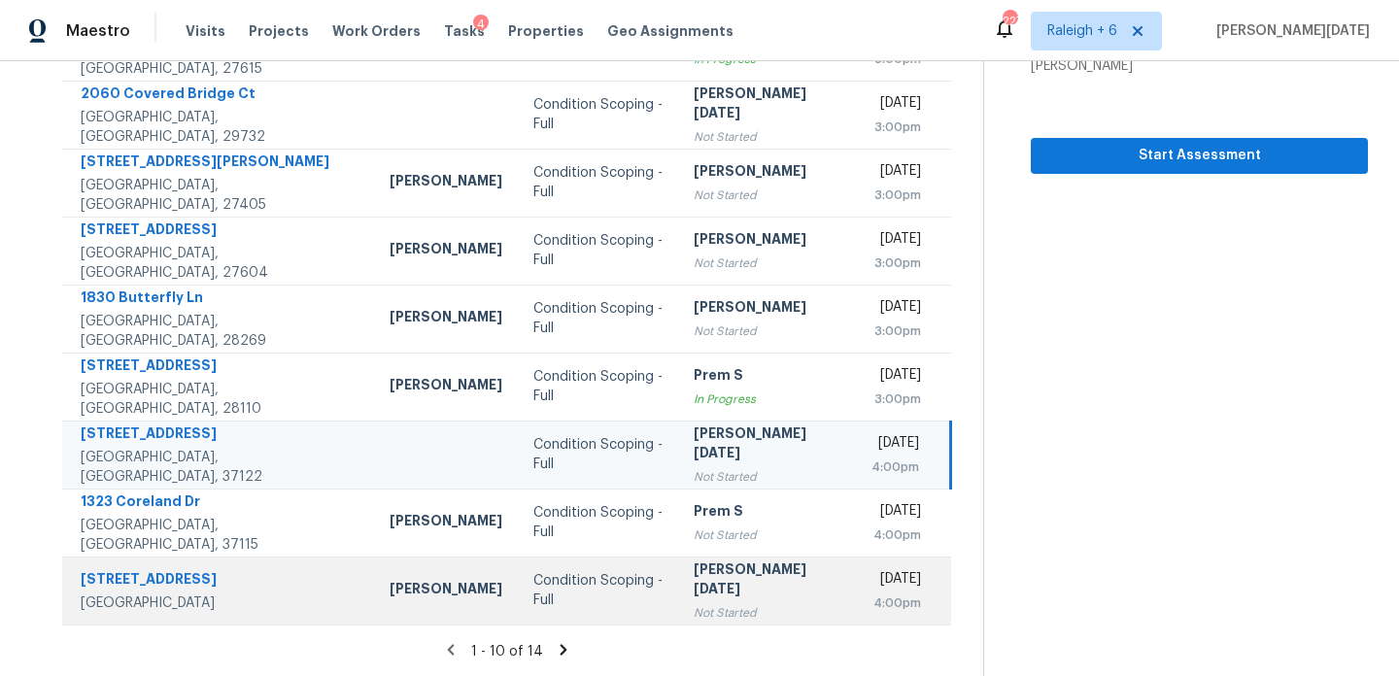
click at [570, 588] on div "Condition Scoping - Full" at bounding box center [598, 590] width 129 height 39
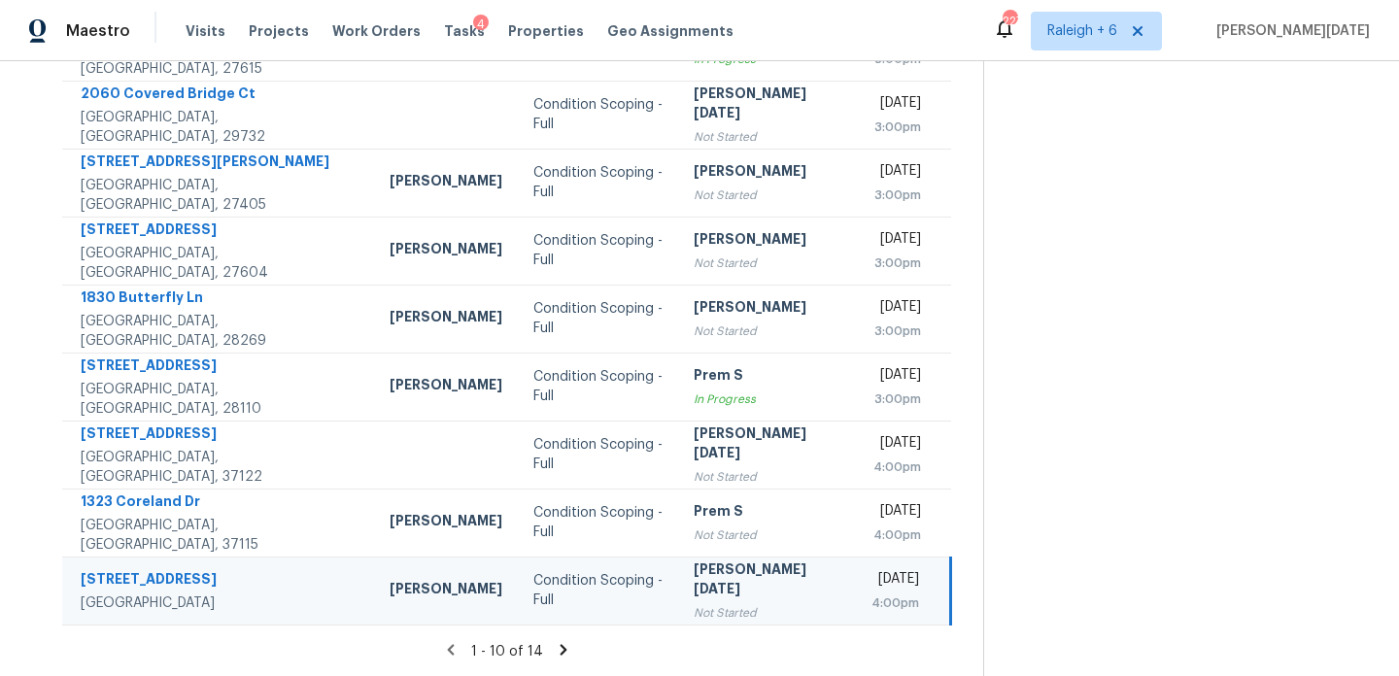
click at [570, 588] on div "Condition Scoping - Full" at bounding box center [598, 590] width 129 height 39
click at [714, 564] on td "[PERSON_NAME][DATE] Not Started" at bounding box center [767, 591] width 178 height 68
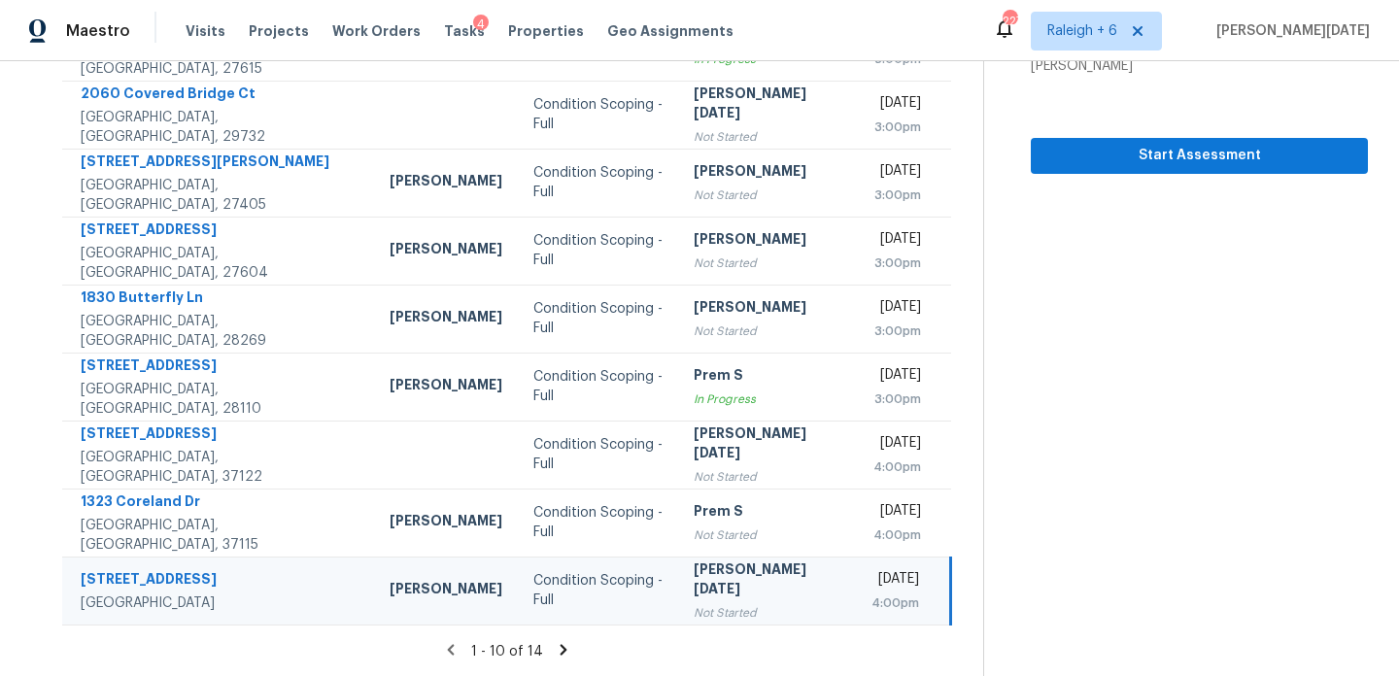
click at [1118, 132] on div "Start Assessment" at bounding box center [1199, 125] width 337 height 98
click at [1112, 154] on span "Start Assessment" at bounding box center [1200, 156] width 306 height 24
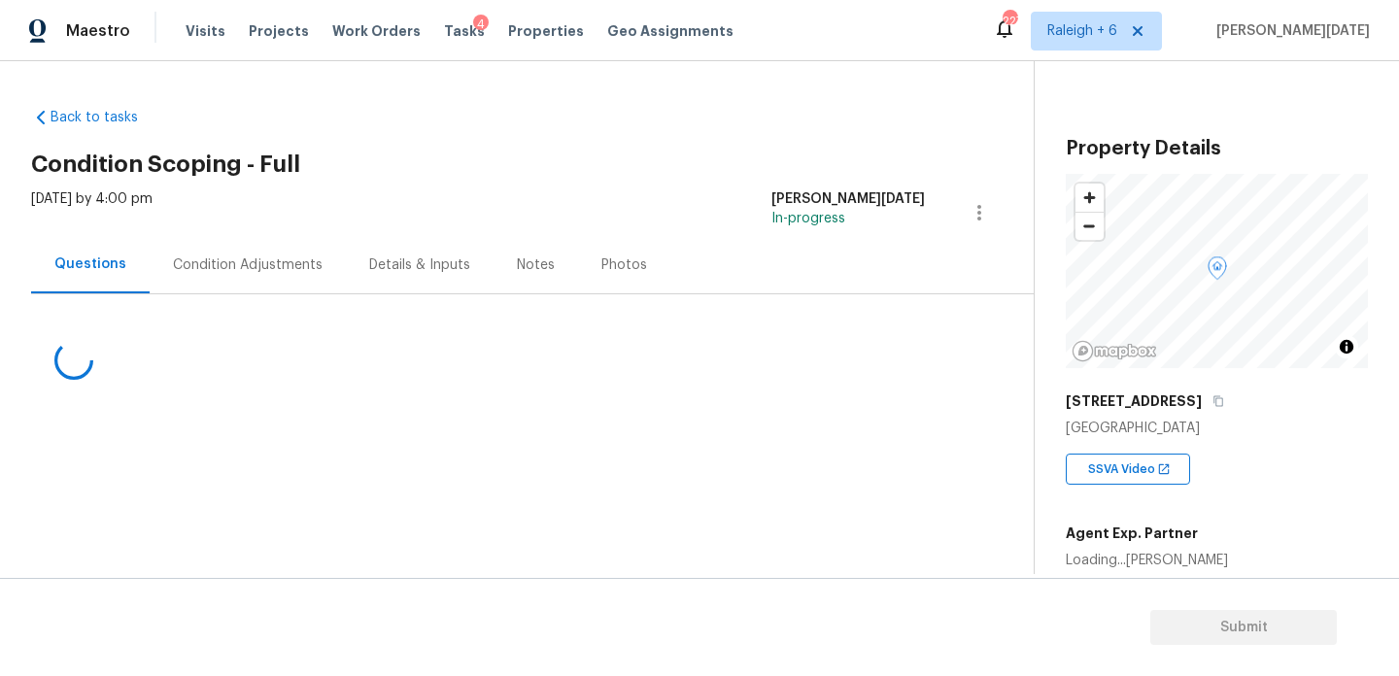
click at [259, 266] on div "Condition Adjustments" at bounding box center [248, 265] width 150 height 19
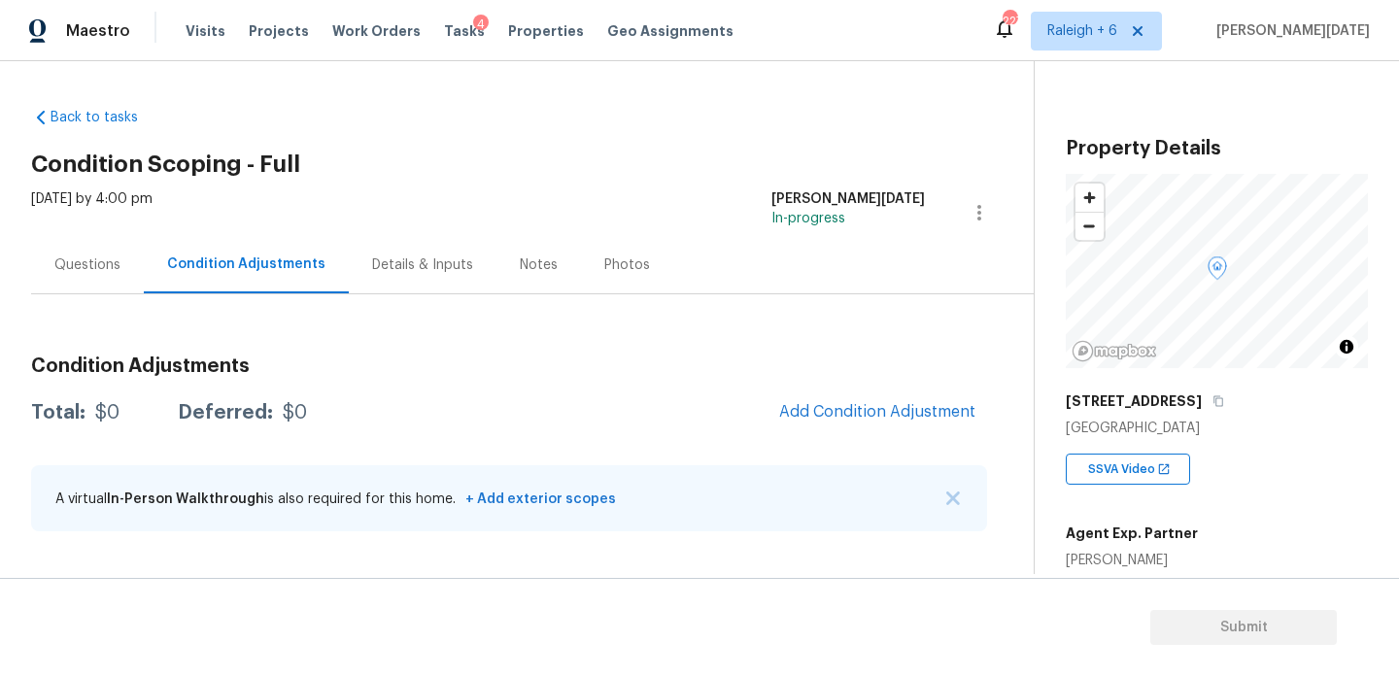
scroll to position [423, 0]
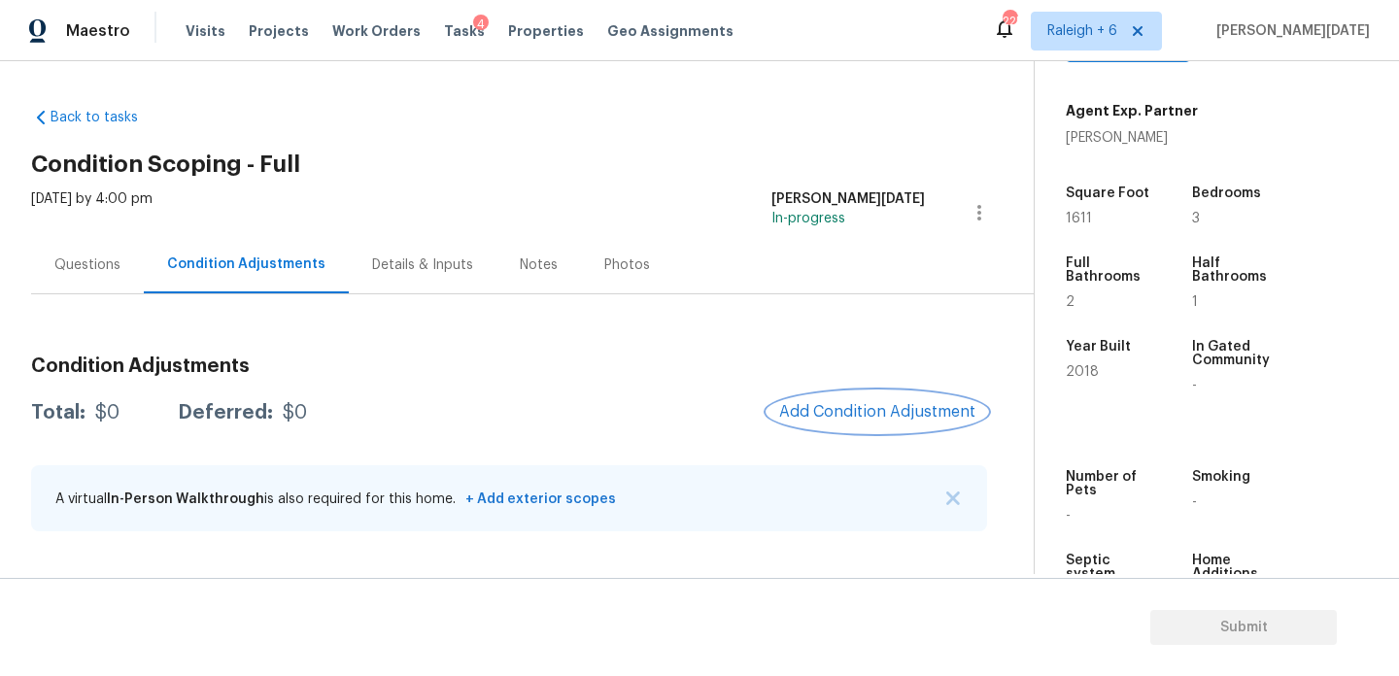
click at [865, 403] on span "Add Condition Adjustment" at bounding box center [877, 411] width 196 height 17
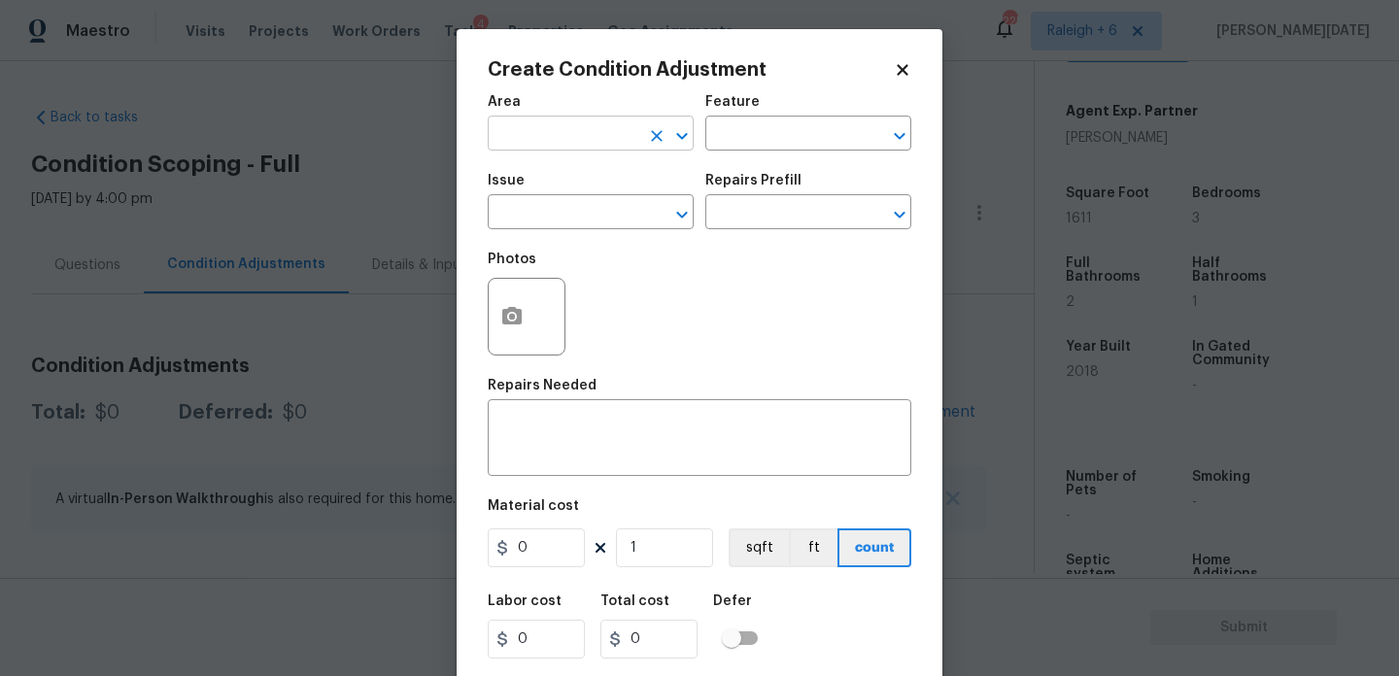
click at [518, 135] on input "text" at bounding box center [564, 136] width 152 height 30
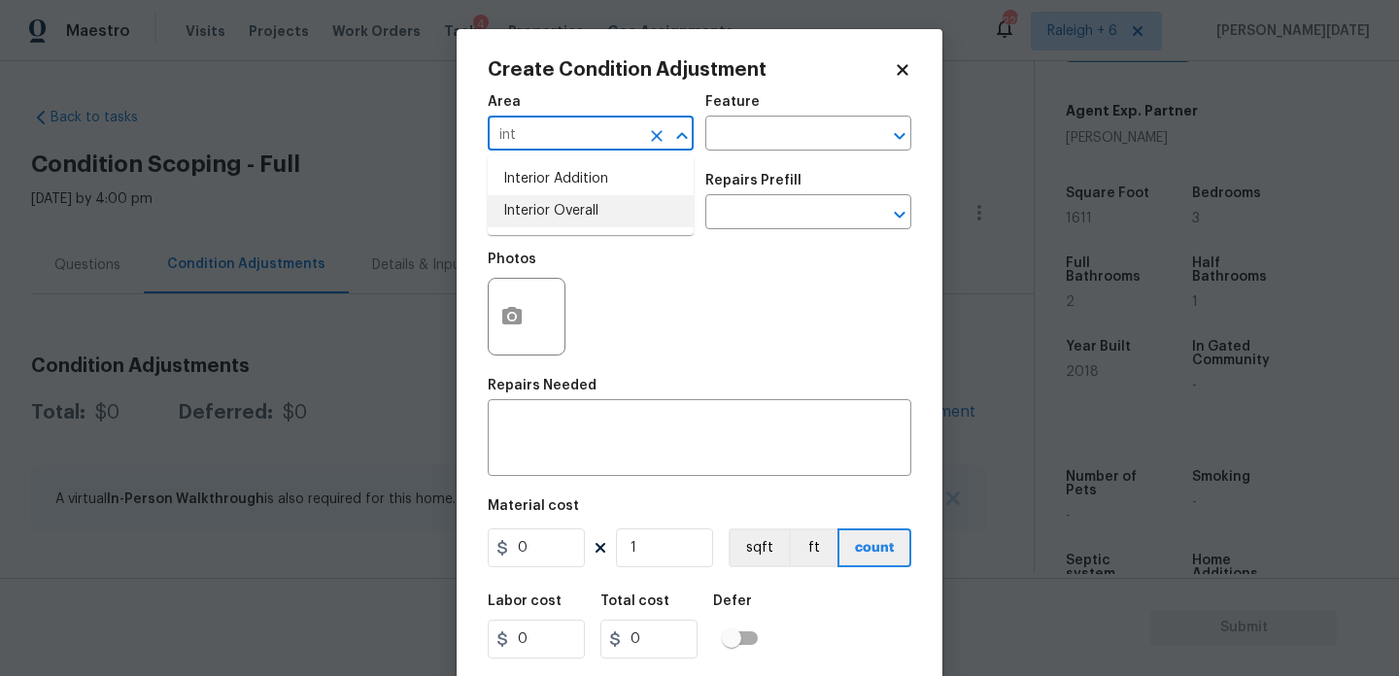
click at [610, 213] on li "Interior Overall" at bounding box center [591, 211] width 206 height 32
type input "Interior Overall"
click at [610, 213] on input "text" at bounding box center [564, 214] width 152 height 30
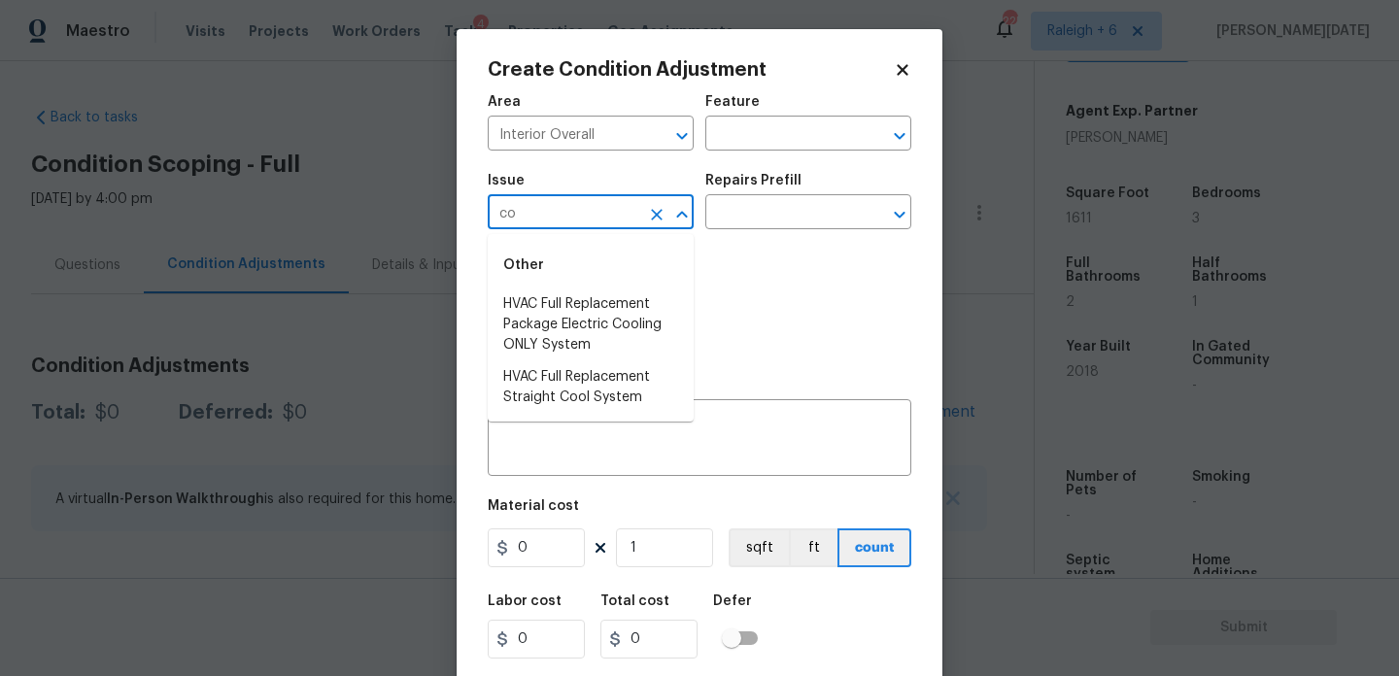
type input "c"
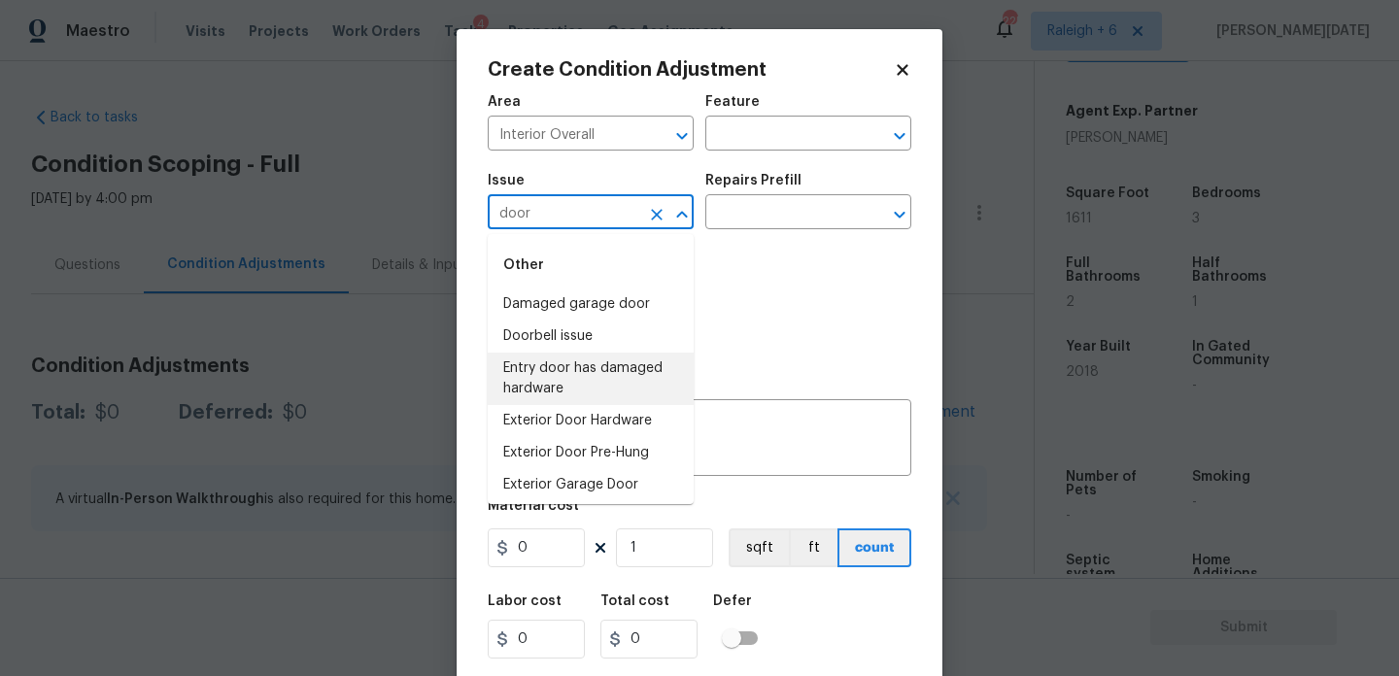
scroll to position [228, 0]
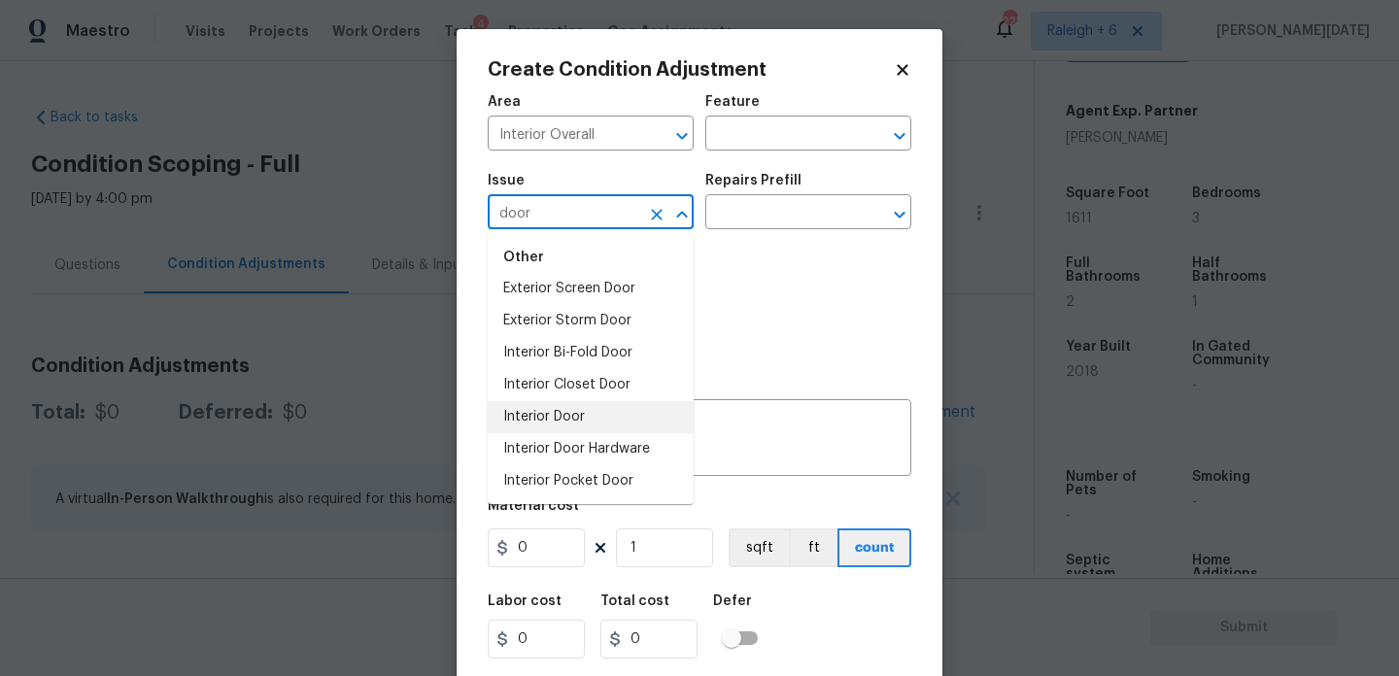
click at [575, 410] on li "Interior Door" at bounding box center [591, 417] width 206 height 32
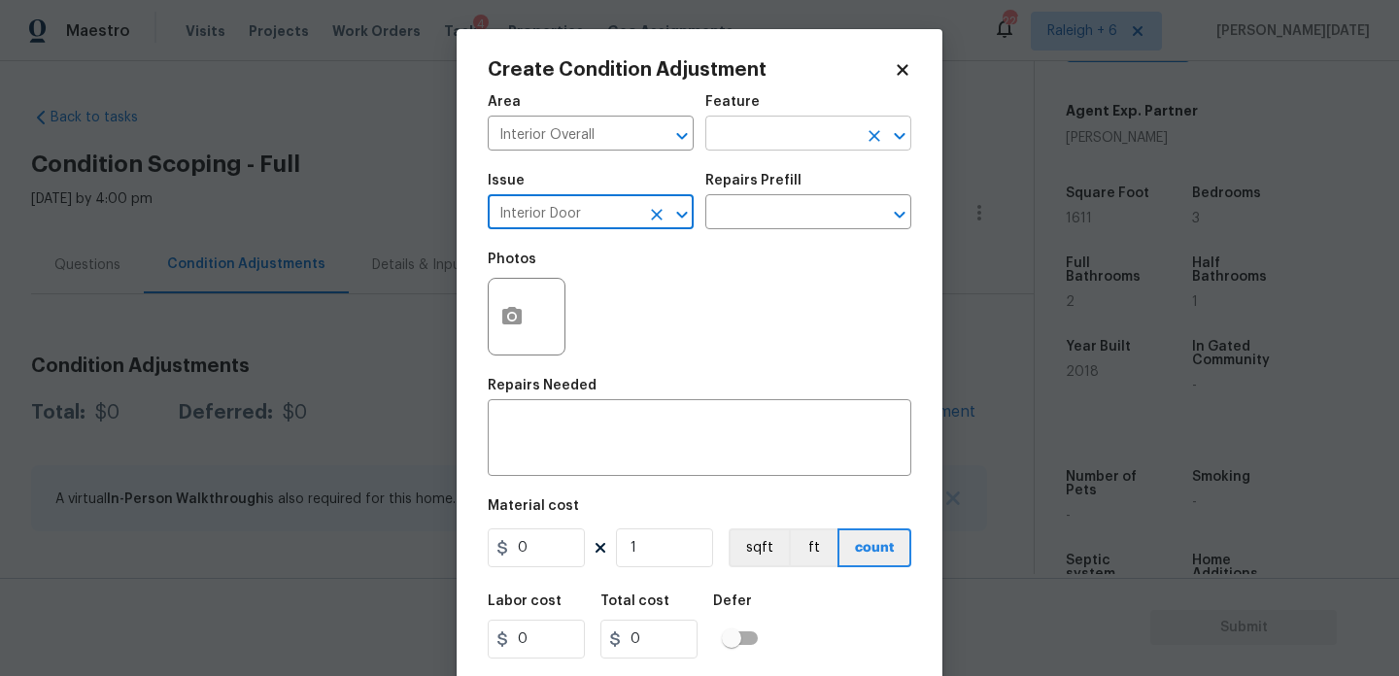
type input "Interior Door"
click at [755, 139] on input "text" at bounding box center [782, 136] width 152 height 30
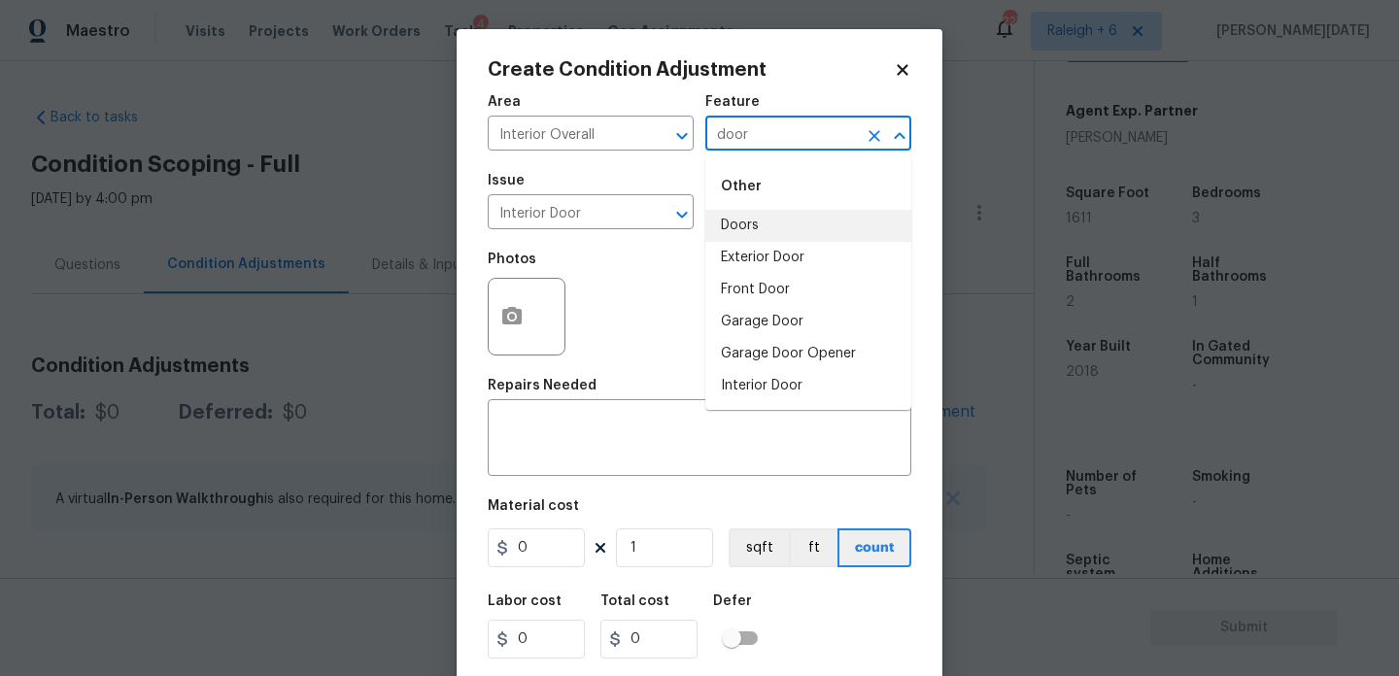
click at [753, 226] on li "Doors" at bounding box center [809, 226] width 206 height 32
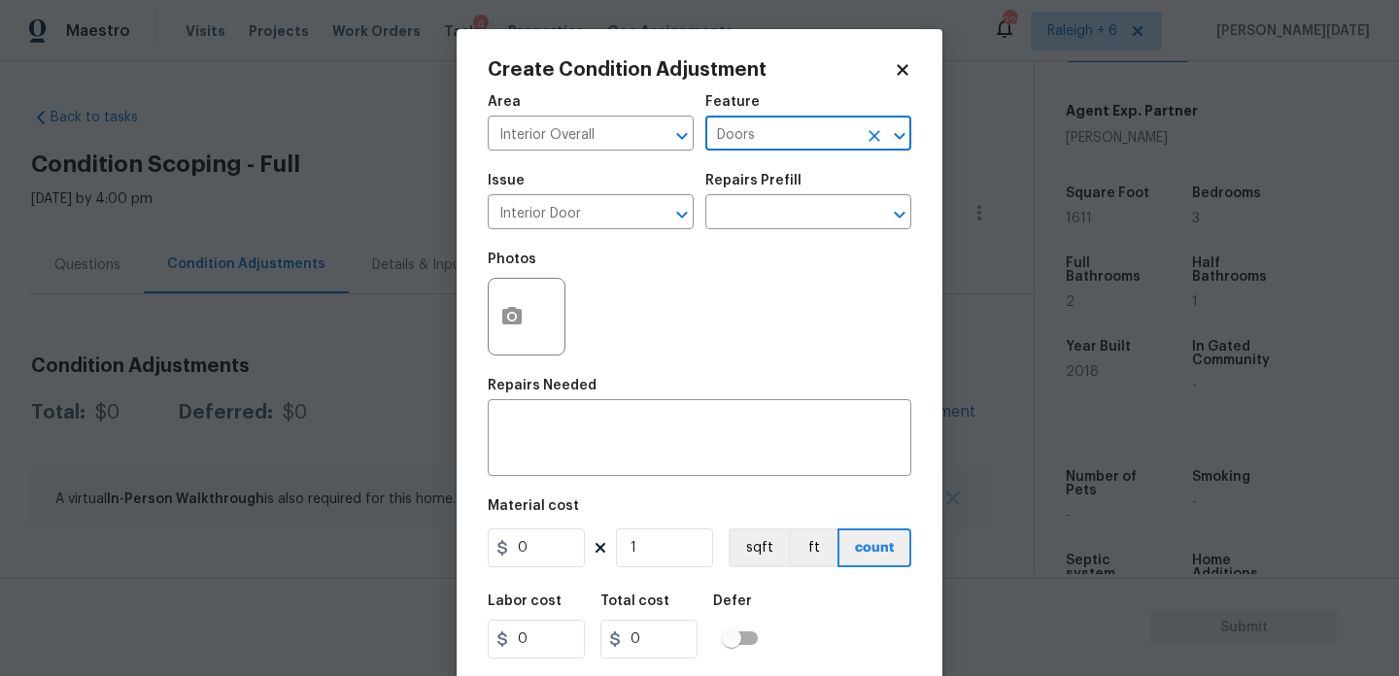
click at [753, 226] on input "text" at bounding box center [782, 214] width 152 height 30
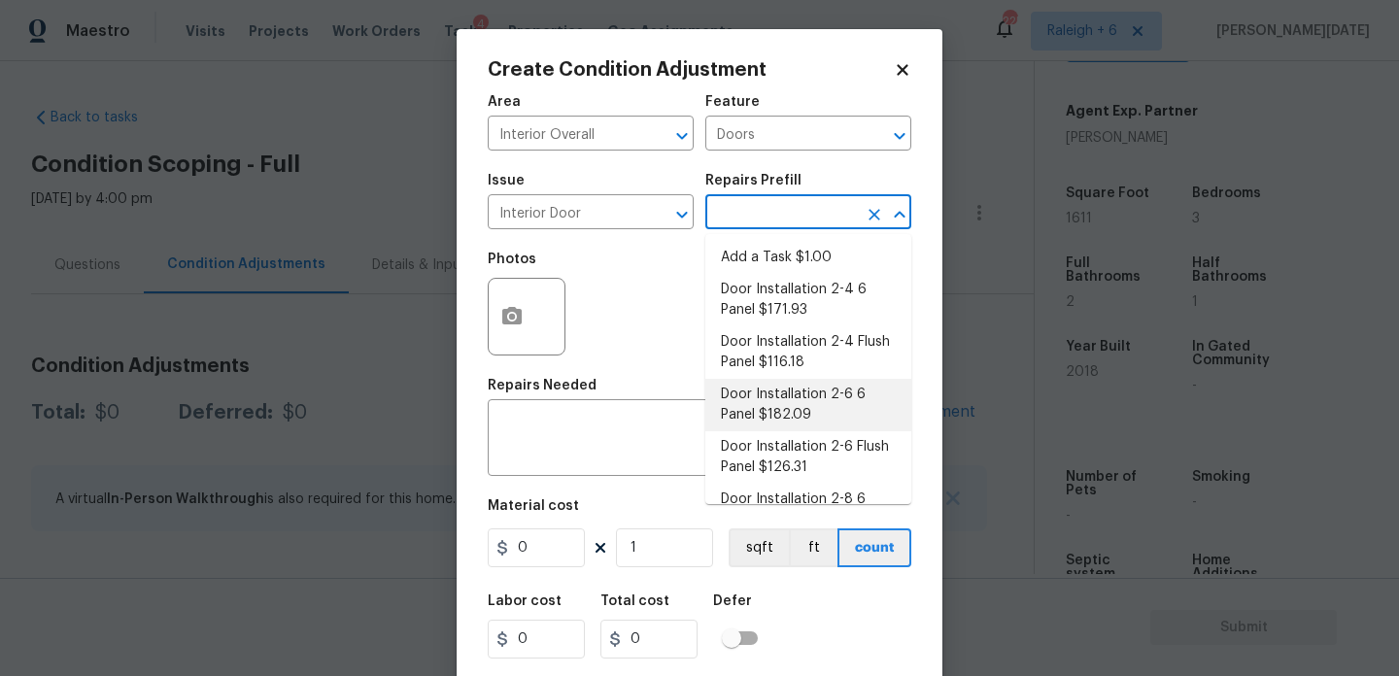
scroll to position [188, 0]
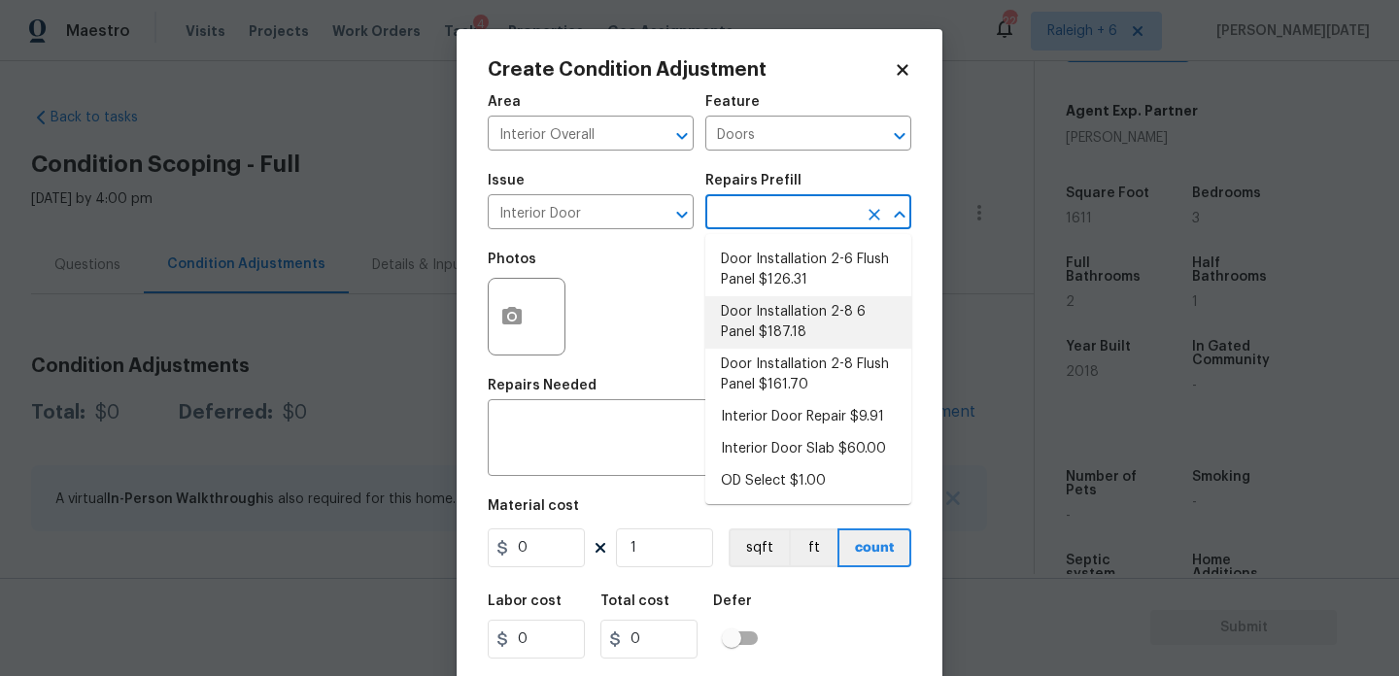
click at [828, 332] on li "Door Installation 2-8 6 Panel $187.18" at bounding box center [809, 322] width 206 height 52
type input "Interior Door"
type textarea "Remove the existing door (if present). Install a new pre-hung 2-8 6 panel inter…"
type input "187.18"
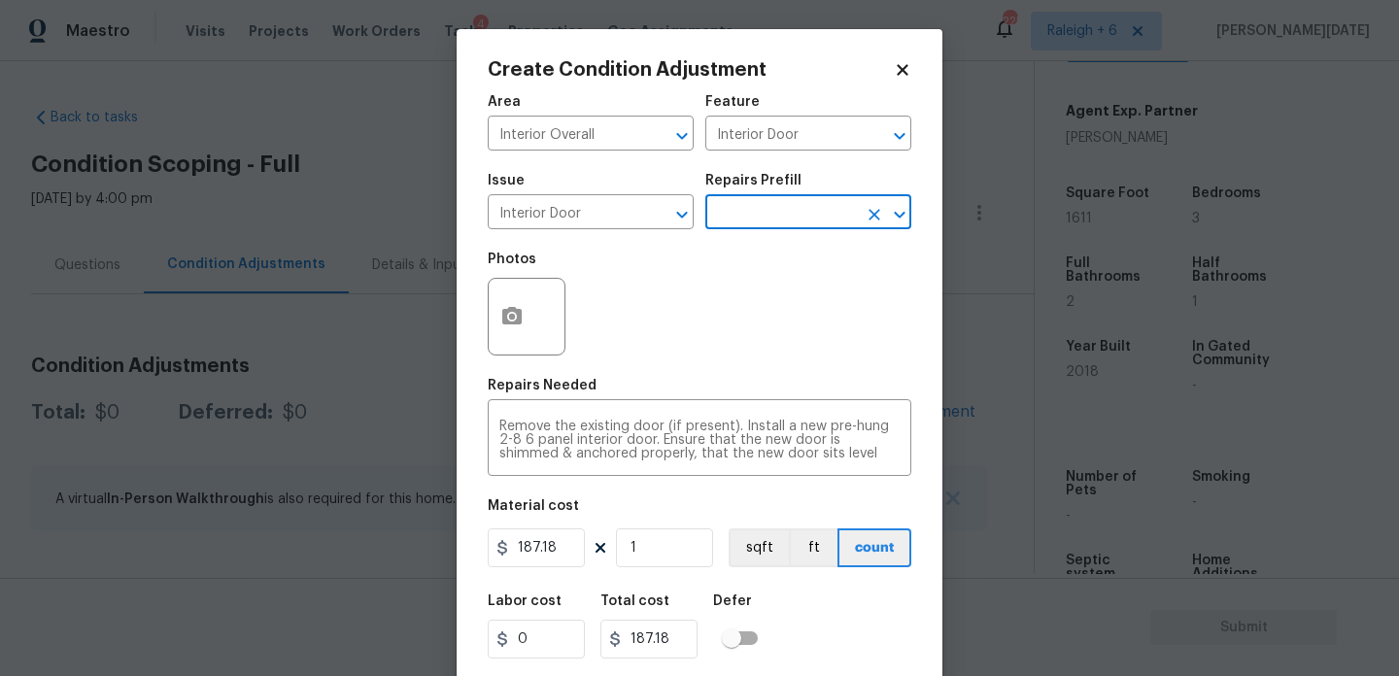
scroll to position [50, 0]
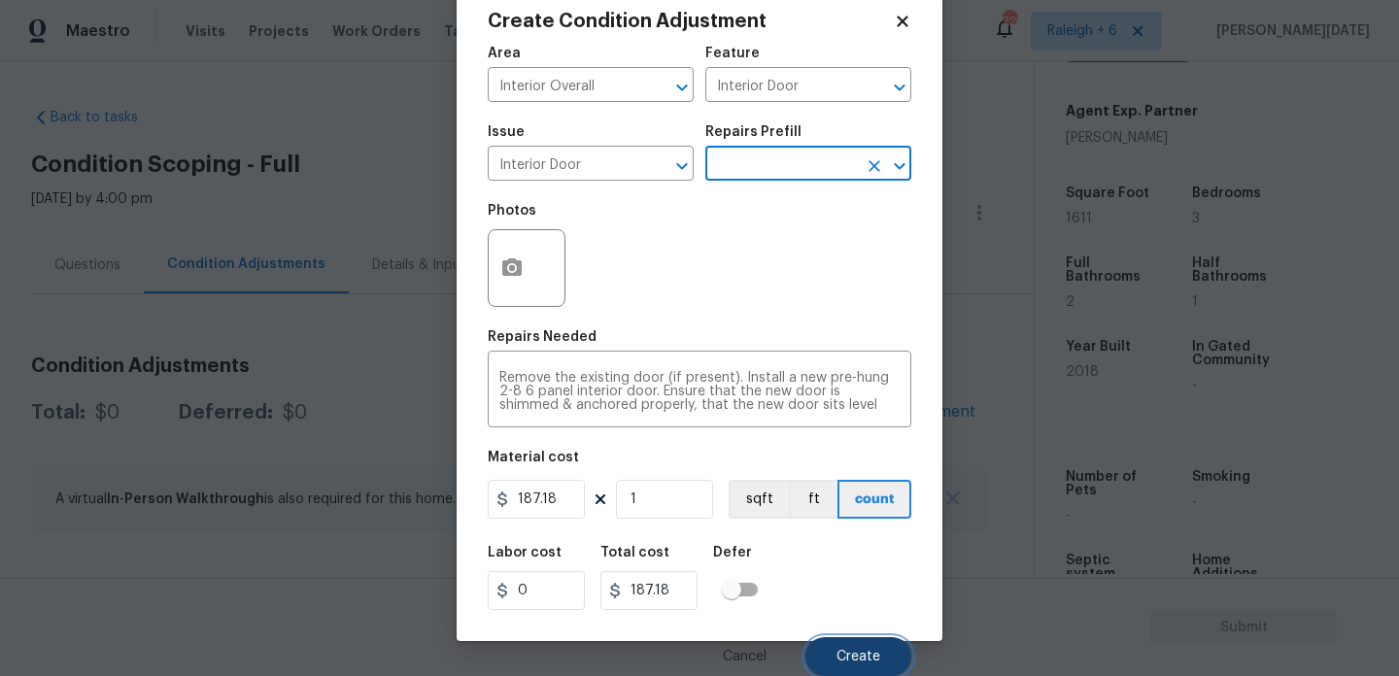
click at [862, 654] on span "Create" at bounding box center [859, 657] width 44 height 15
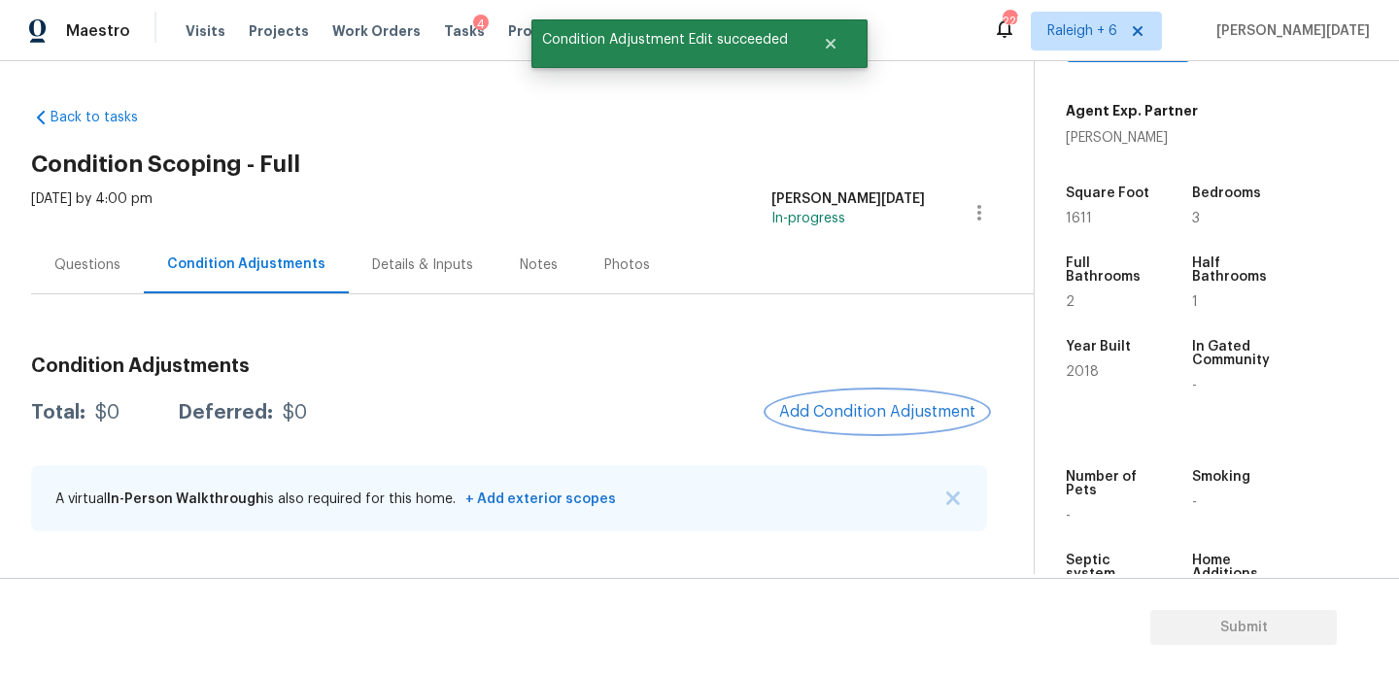
scroll to position [0, 0]
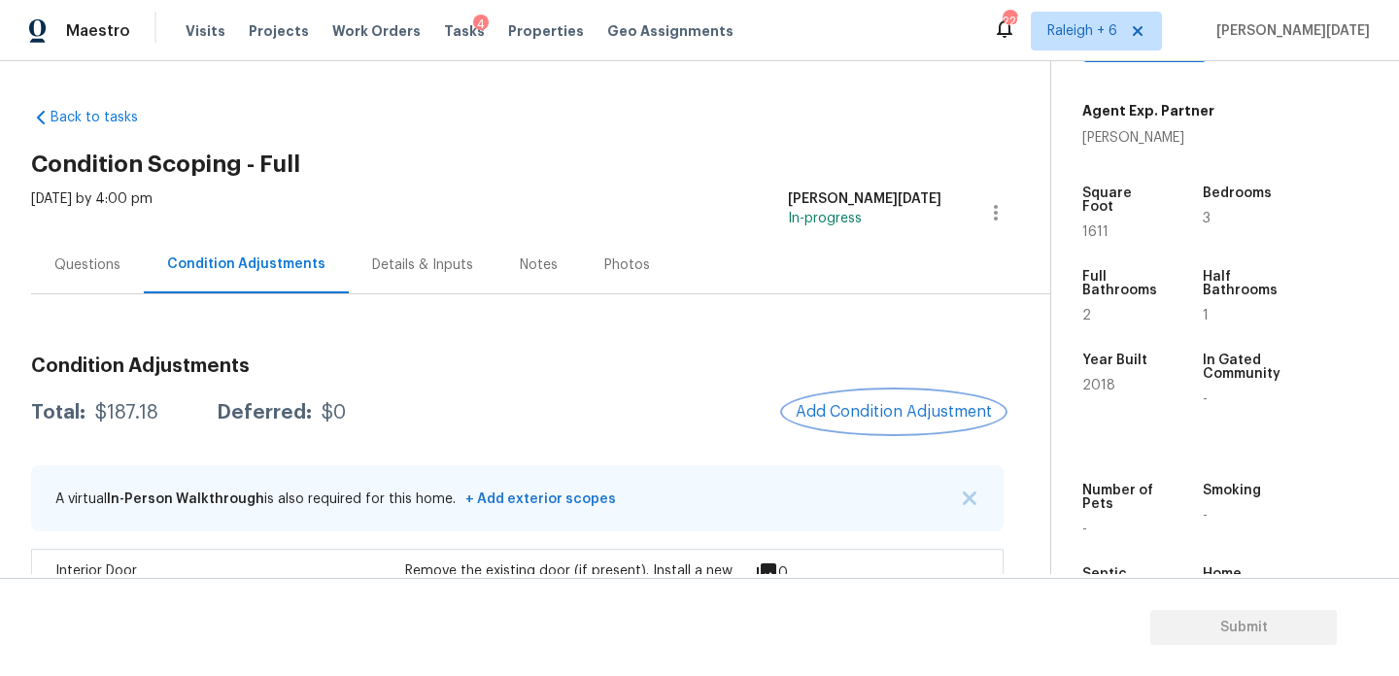
click at [826, 399] on button "Add Condition Adjustment" at bounding box center [894, 412] width 220 height 41
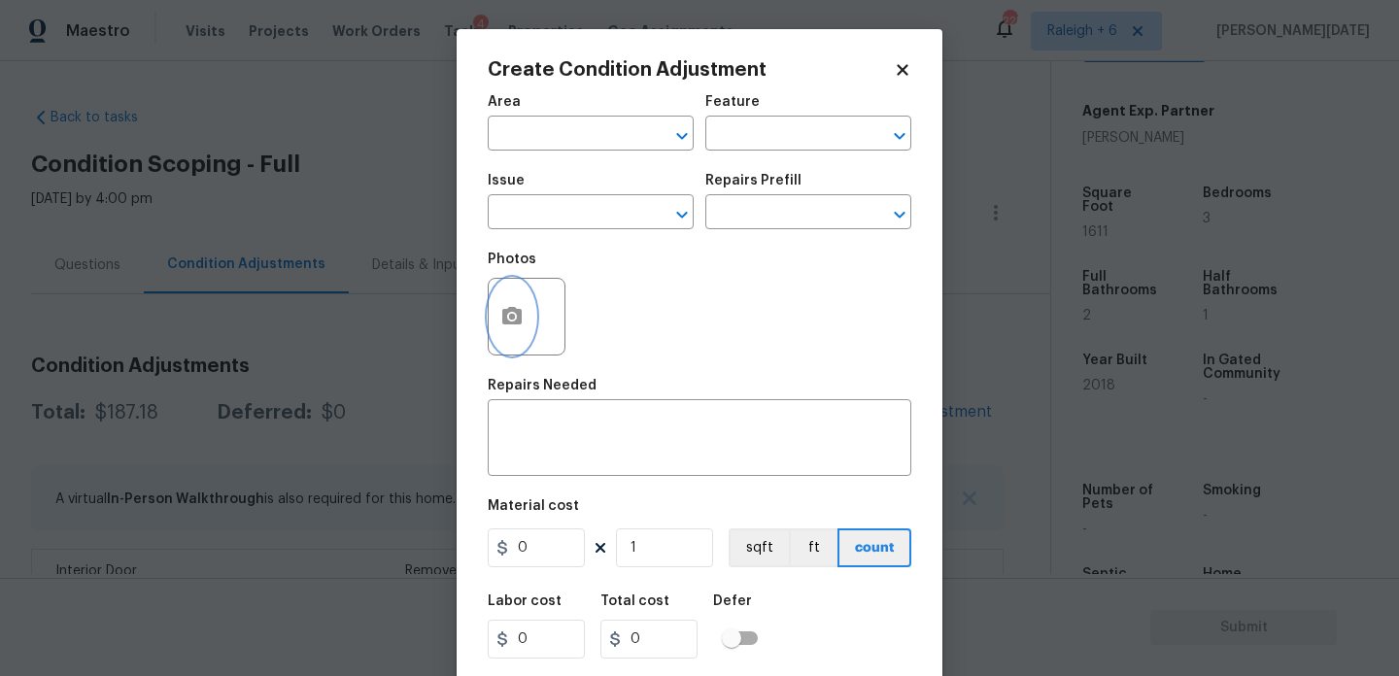
click at [502, 328] on icon "button" at bounding box center [511, 316] width 23 height 23
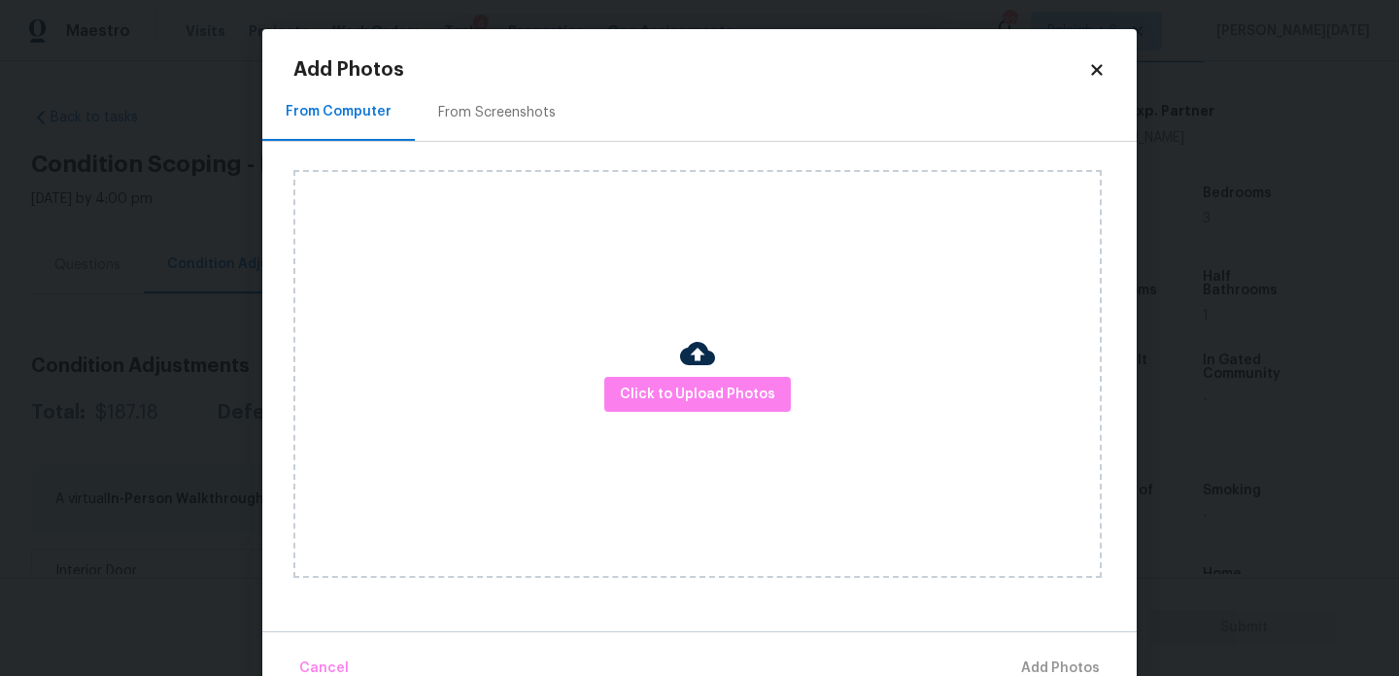
click at [500, 119] on div "From Screenshots" at bounding box center [497, 112] width 118 height 19
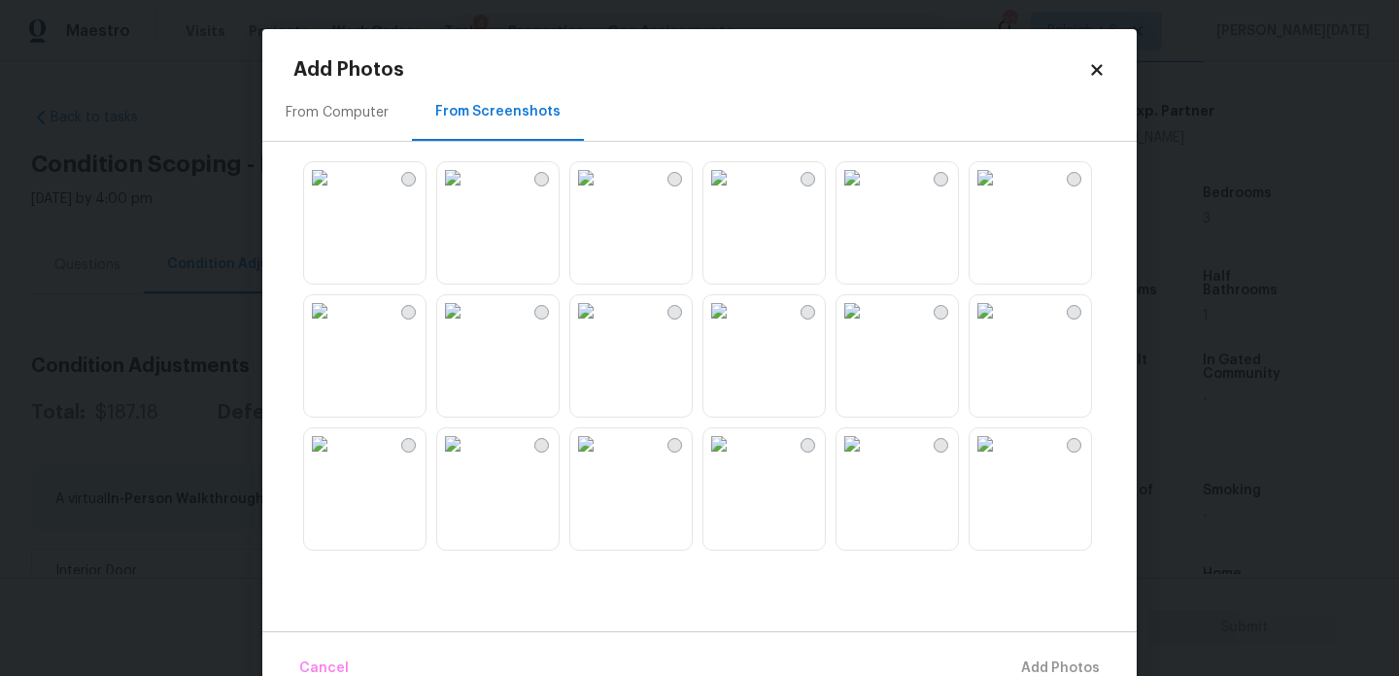
scroll to position [1856, 0]
click at [735, 335] on img at bounding box center [719, 319] width 31 height 31
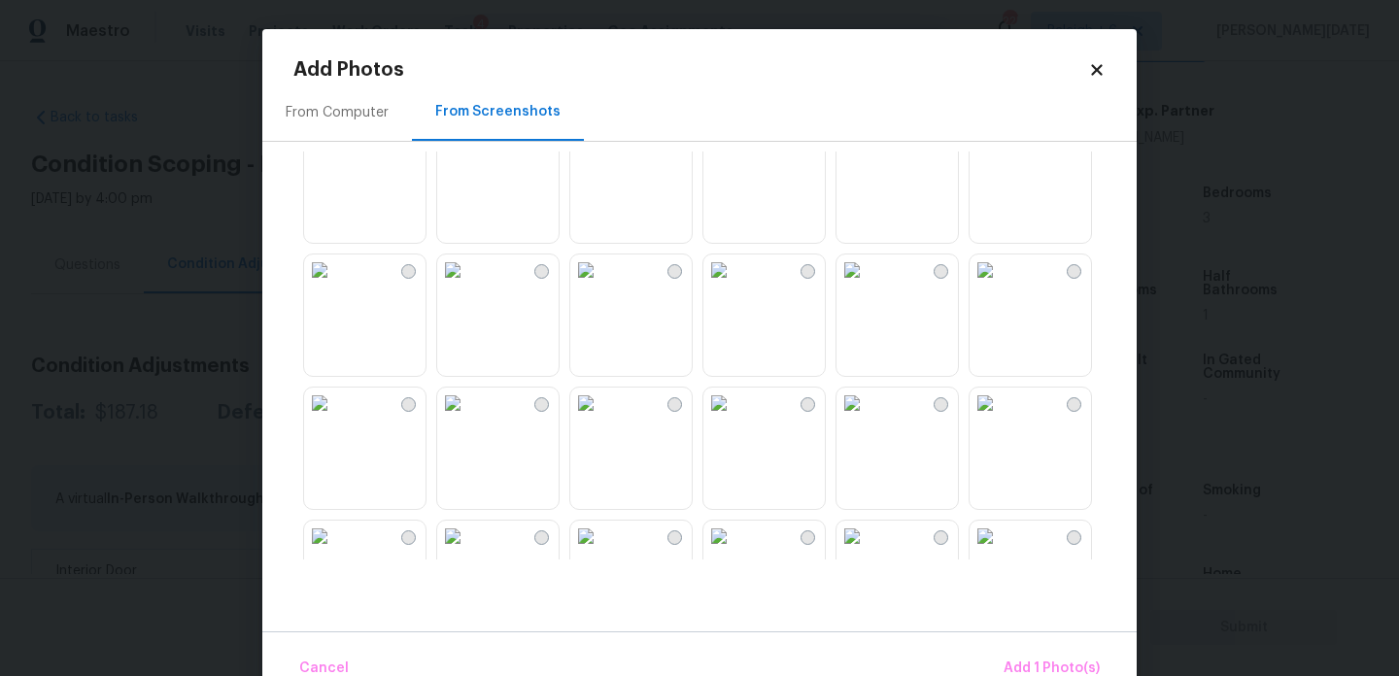
scroll to position [1500, 0]
click at [468, 424] on img at bounding box center [452, 408] width 31 height 31
click at [468, 291] on img at bounding box center [452, 274] width 31 height 31
click at [335, 291] on img at bounding box center [319, 274] width 31 height 31
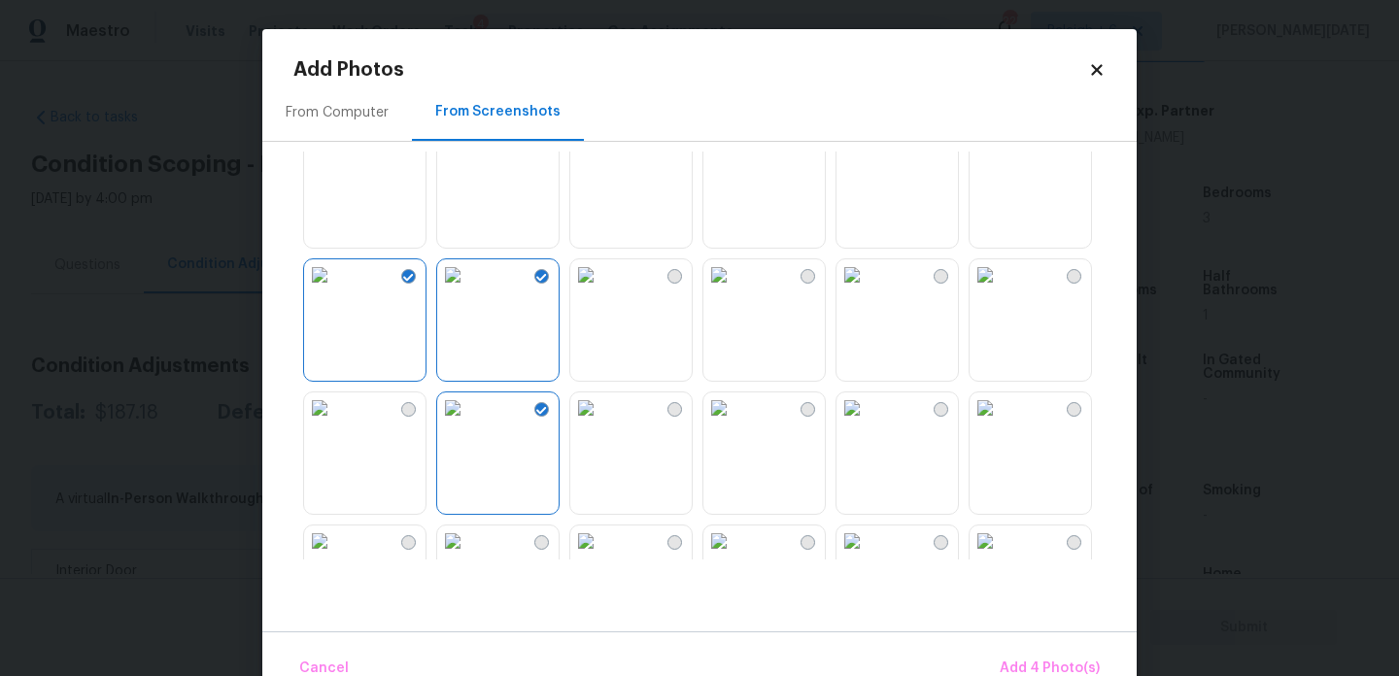
click at [335, 291] on img at bounding box center [319, 274] width 31 height 31
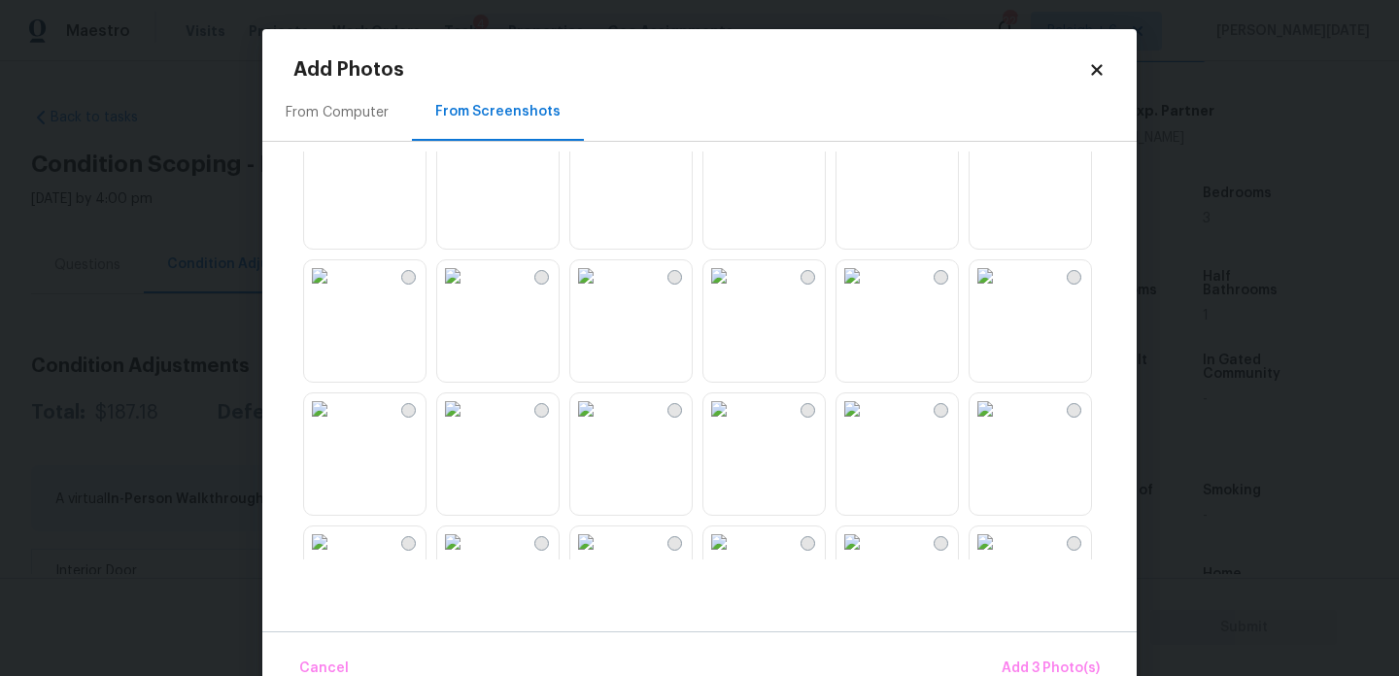
scroll to position [921, 0]
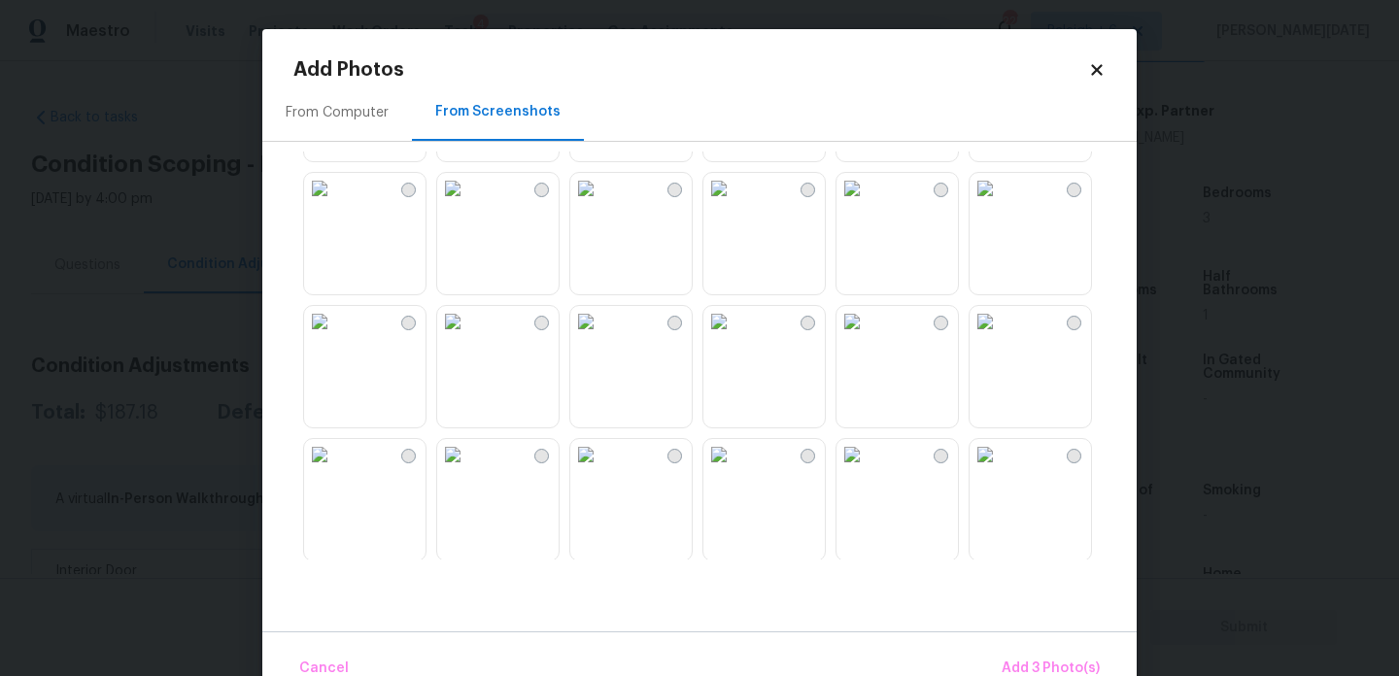
click at [868, 337] on img at bounding box center [852, 321] width 31 height 31
click at [1000, 337] on img at bounding box center [985, 321] width 31 height 31
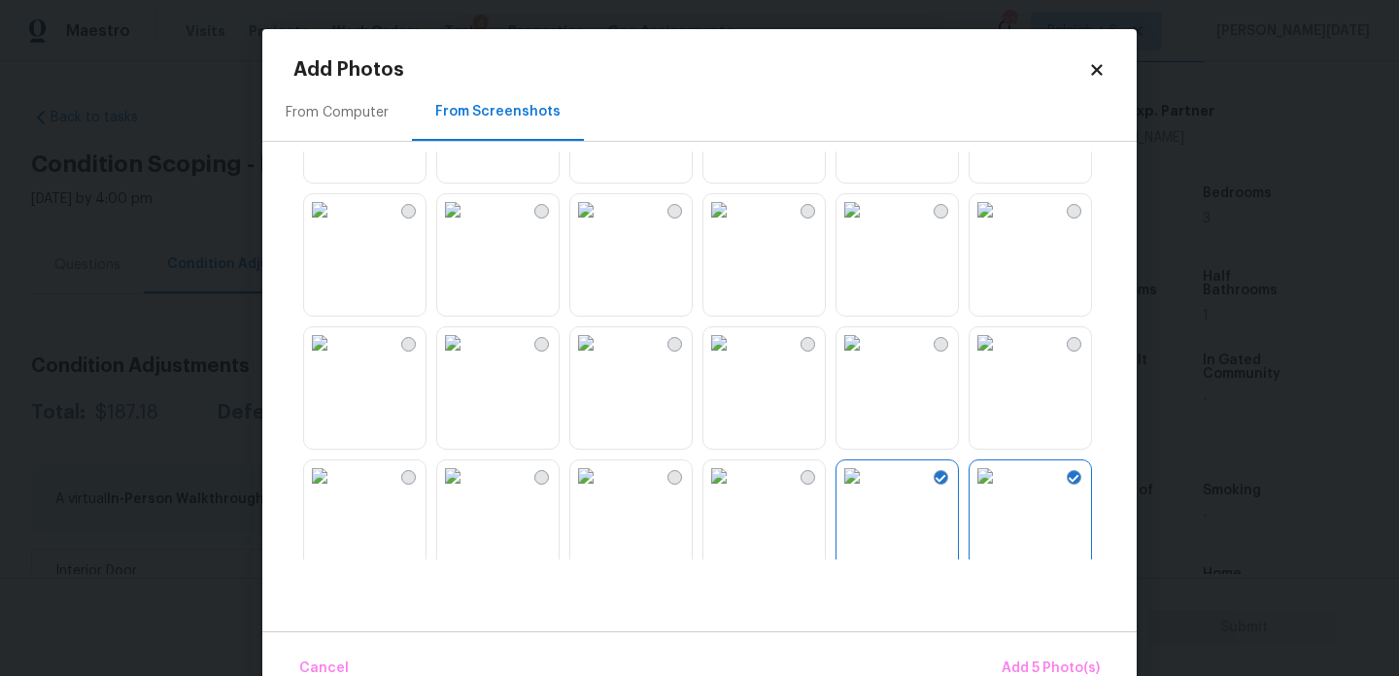
scroll to position [754, 0]
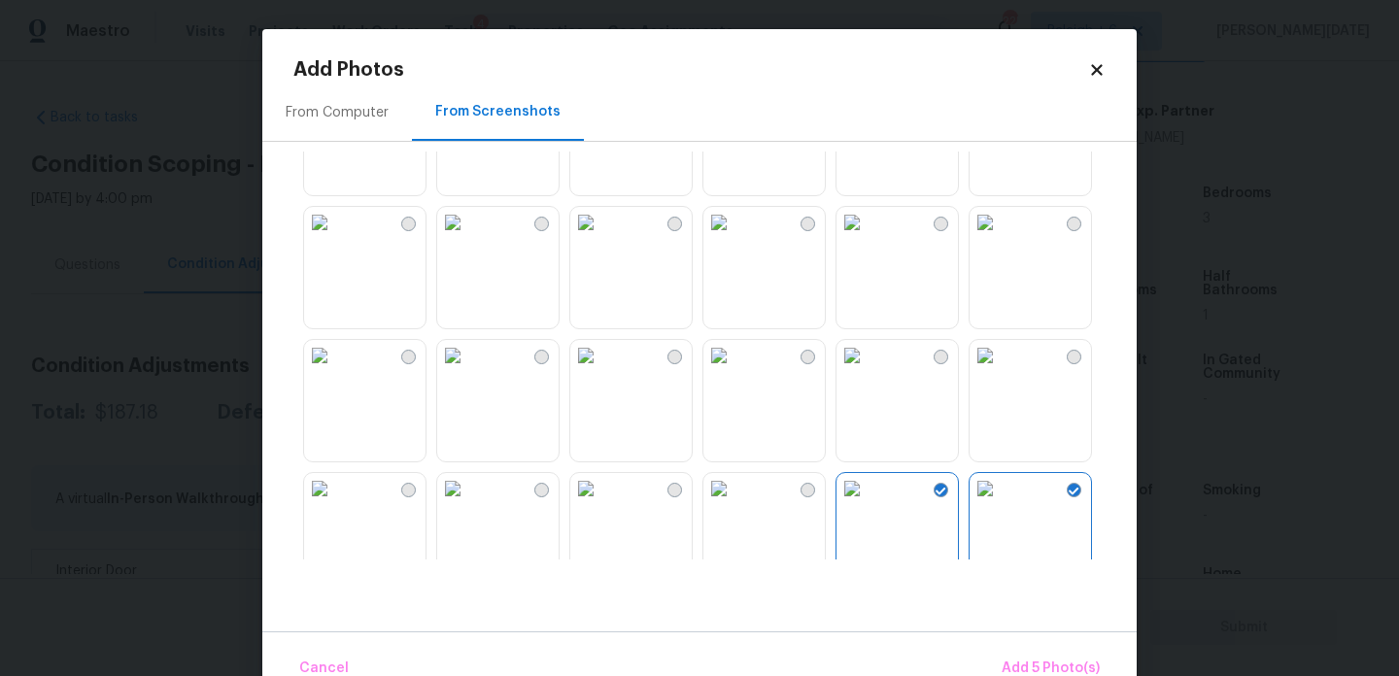
click at [335, 504] on img at bounding box center [319, 488] width 31 height 31
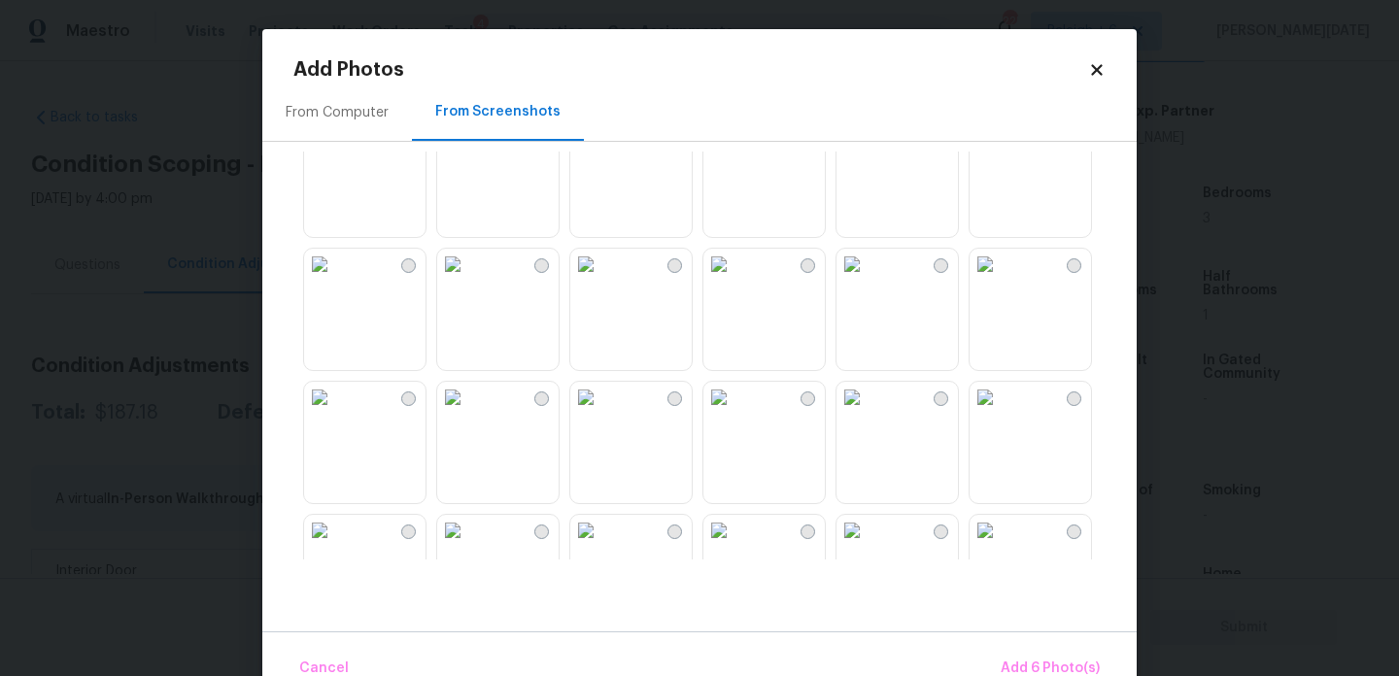
click at [335, 413] on img at bounding box center [319, 397] width 31 height 31
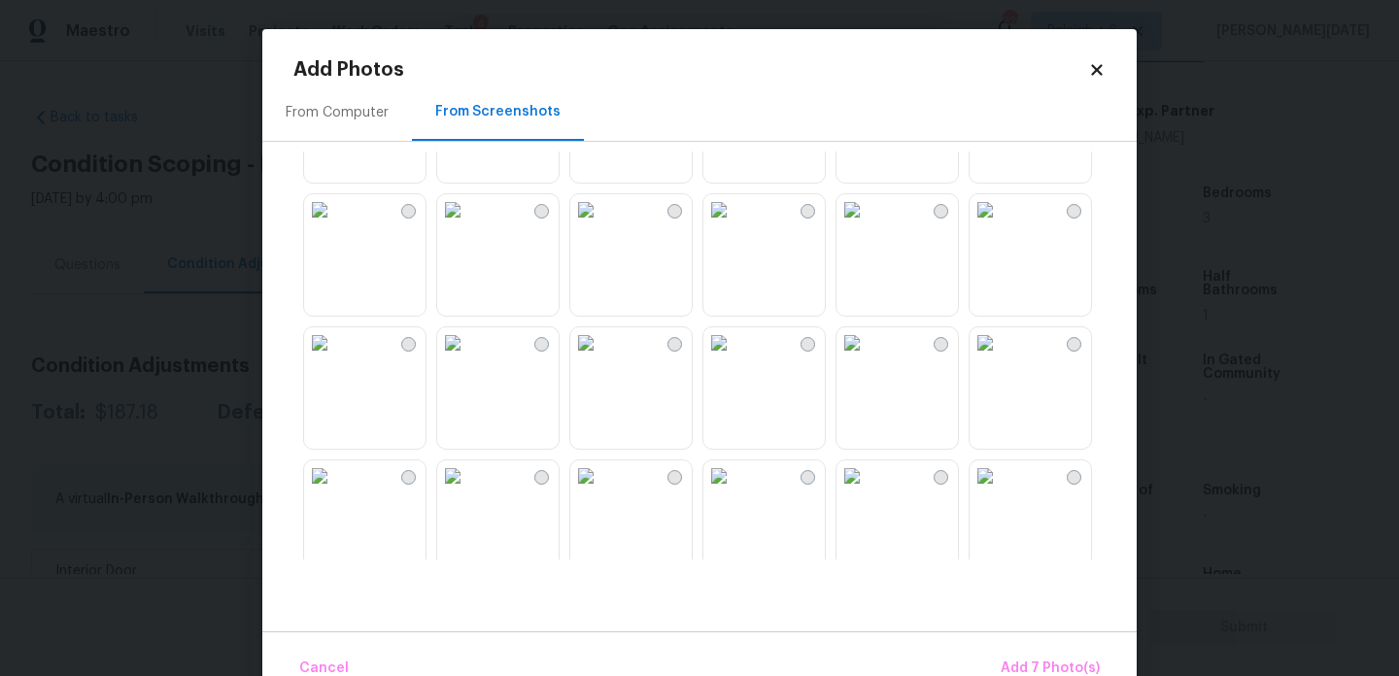
scroll to position [0, 0]
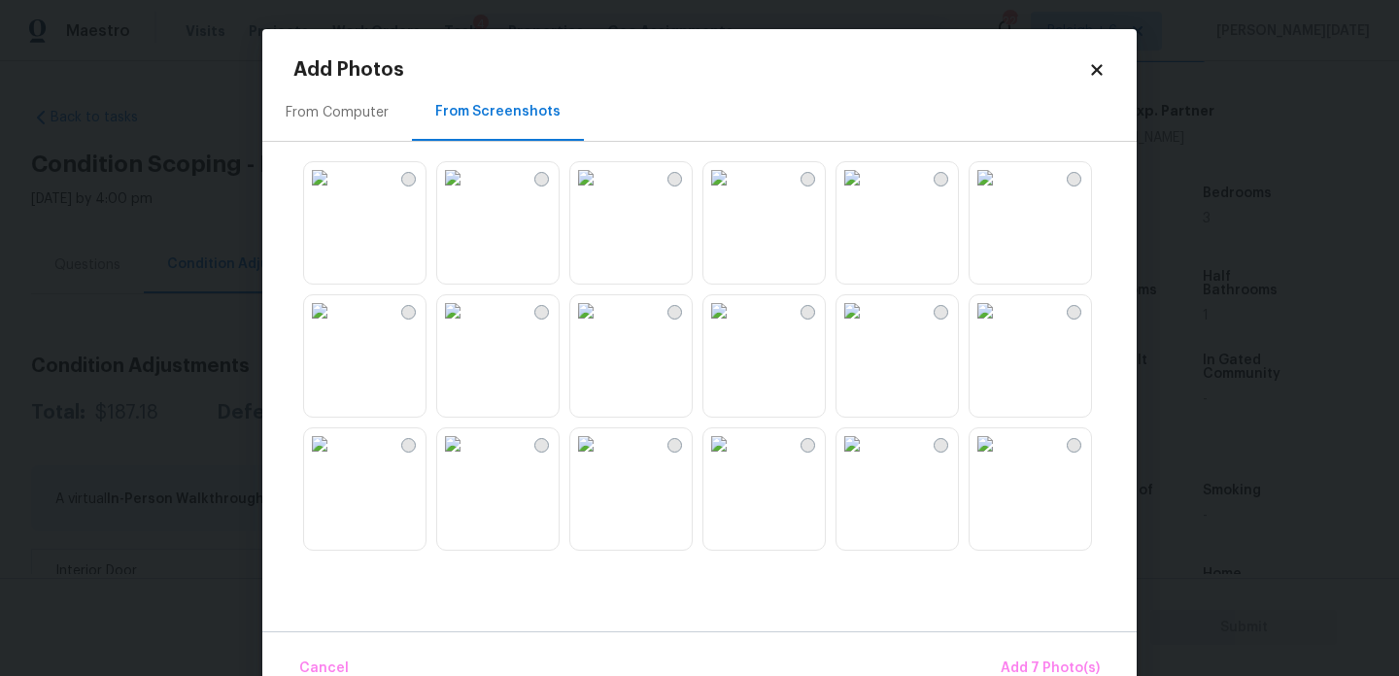
click at [1001, 327] on img at bounding box center [985, 310] width 31 height 31
click at [868, 327] on img at bounding box center [852, 310] width 31 height 31
click at [735, 193] on img at bounding box center [719, 177] width 31 height 31
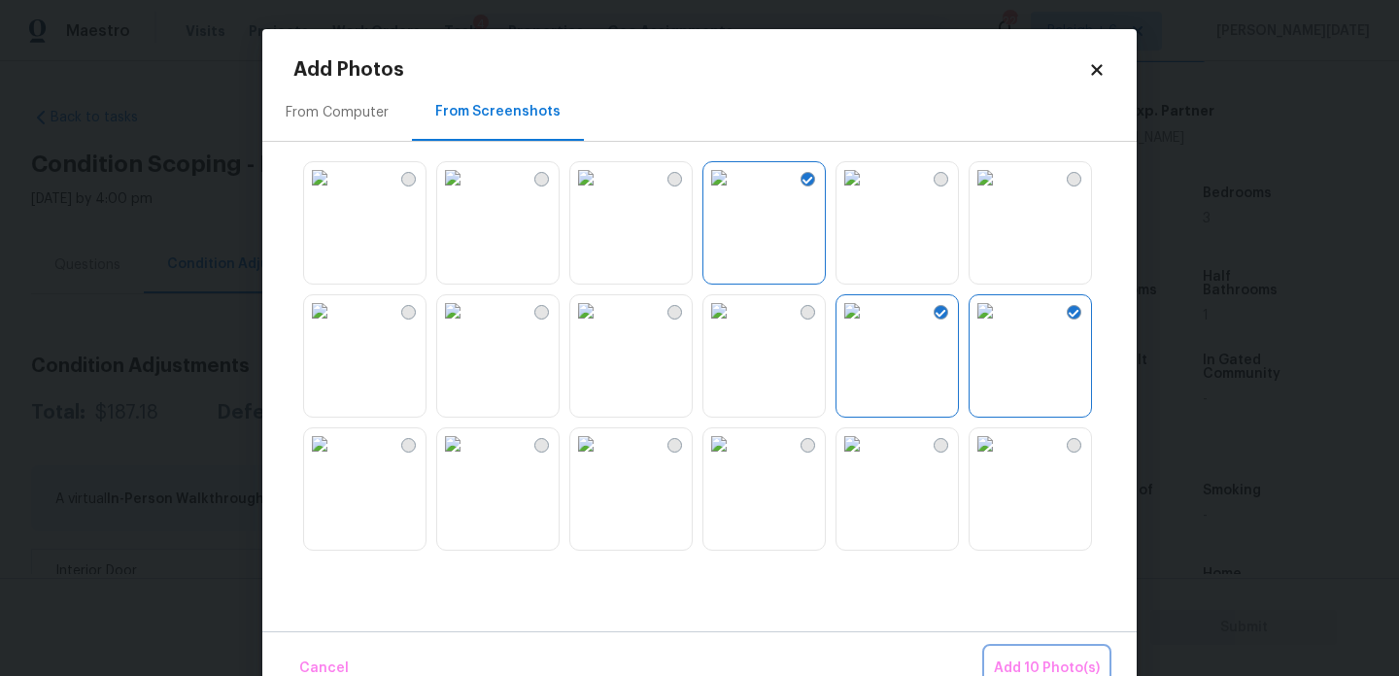
click at [1044, 653] on button "Add 10 Photo(s)" at bounding box center [1046, 669] width 121 height 42
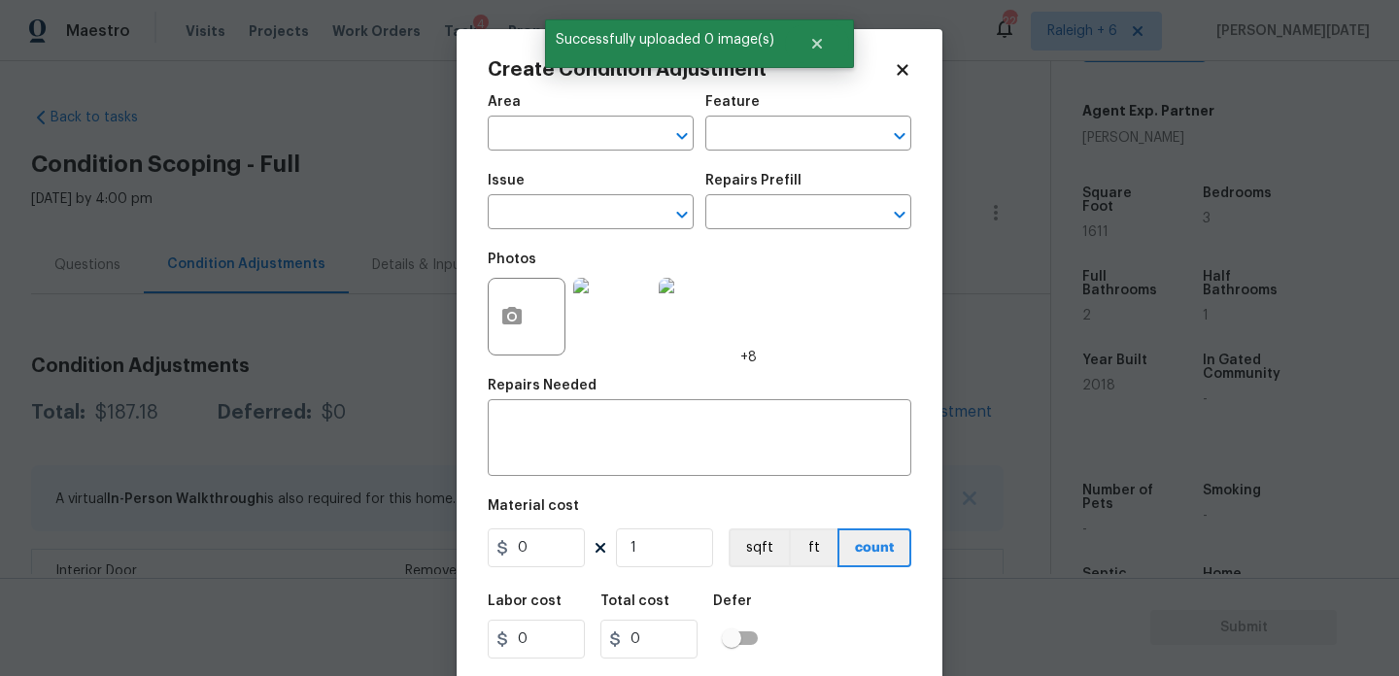
click at [549, 154] on span "Area ​" at bounding box center [591, 123] width 206 height 79
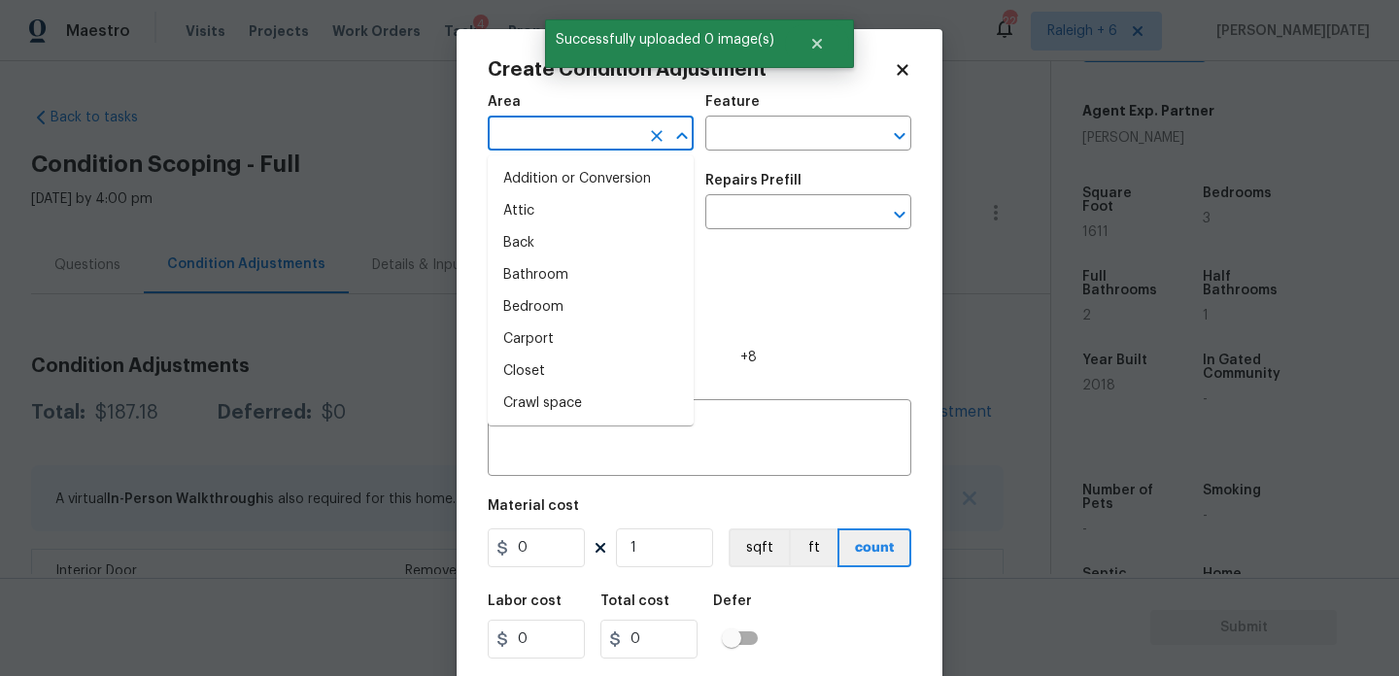
click at [541, 132] on input "text" at bounding box center [564, 136] width 152 height 30
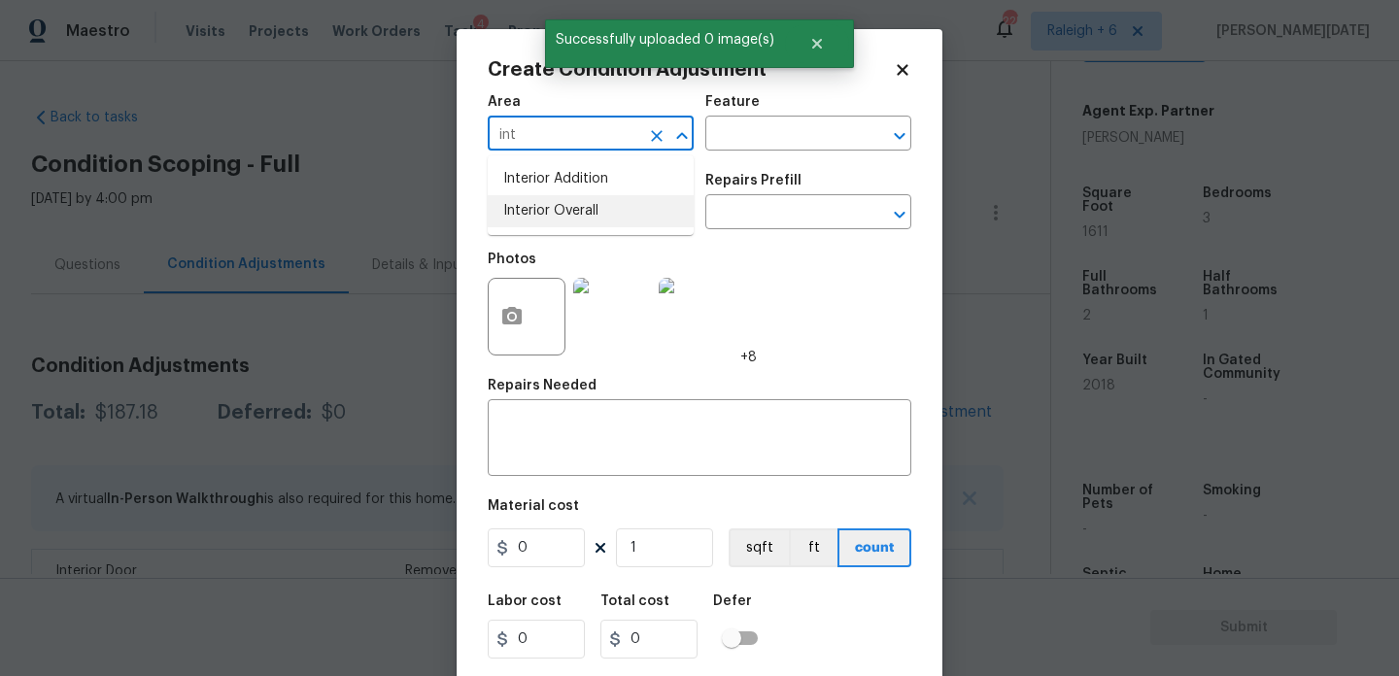
click at [559, 207] on li "Interior Overall" at bounding box center [591, 211] width 206 height 32
type input "Interior Overall"
click at [559, 207] on input "text" at bounding box center [564, 214] width 152 height 30
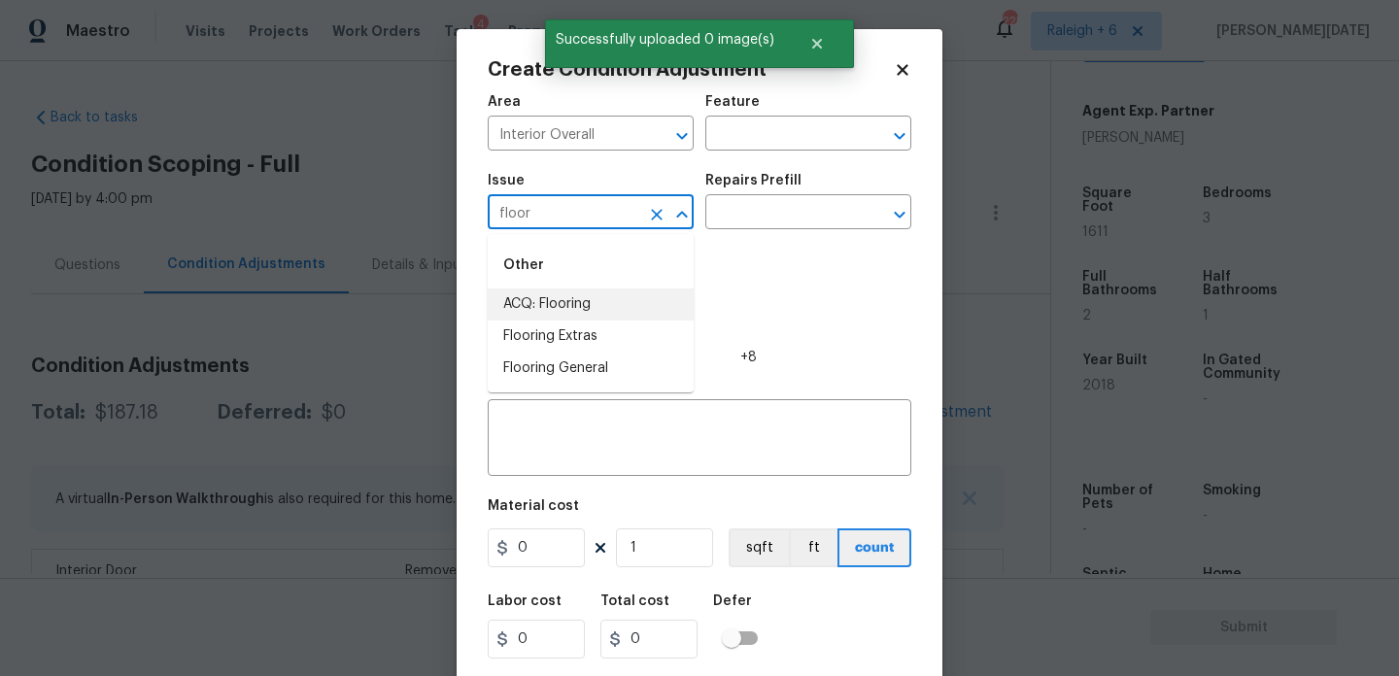
click at [579, 312] on li "ACQ: Flooring" at bounding box center [591, 305] width 206 height 32
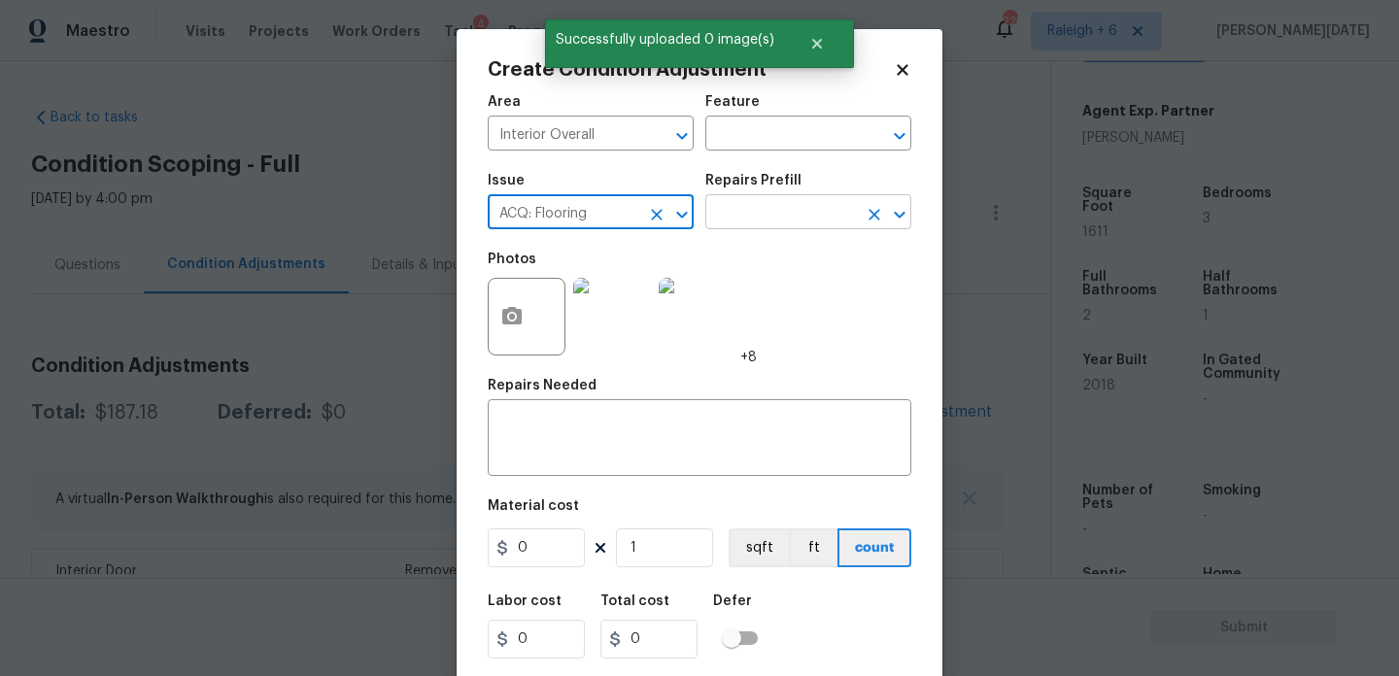
type input "ACQ: Flooring"
click at [794, 215] on input "text" at bounding box center [782, 214] width 152 height 30
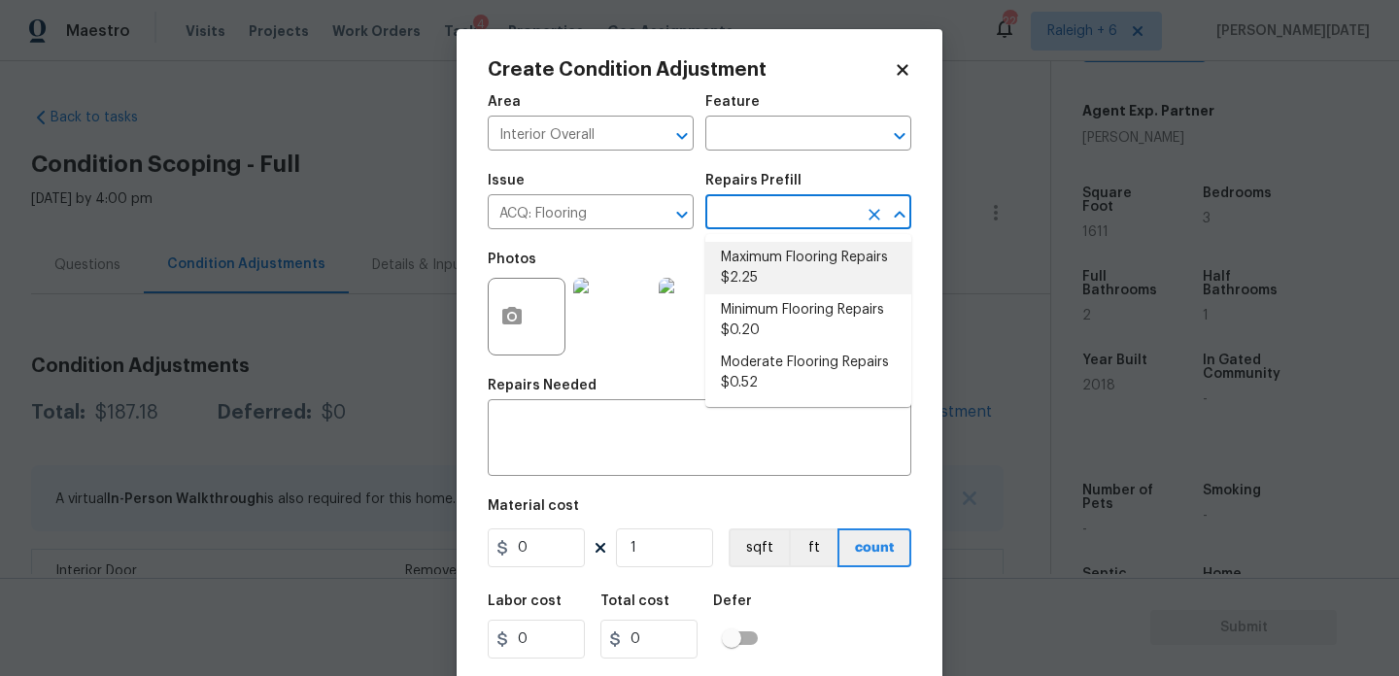
click at [795, 274] on li "Maximum Flooring Repairs $2.25" at bounding box center [809, 268] width 206 height 52
type input "Acquisition"
type textarea "Acquisition Scope: Maximum flooring repairs"
type input "2.25"
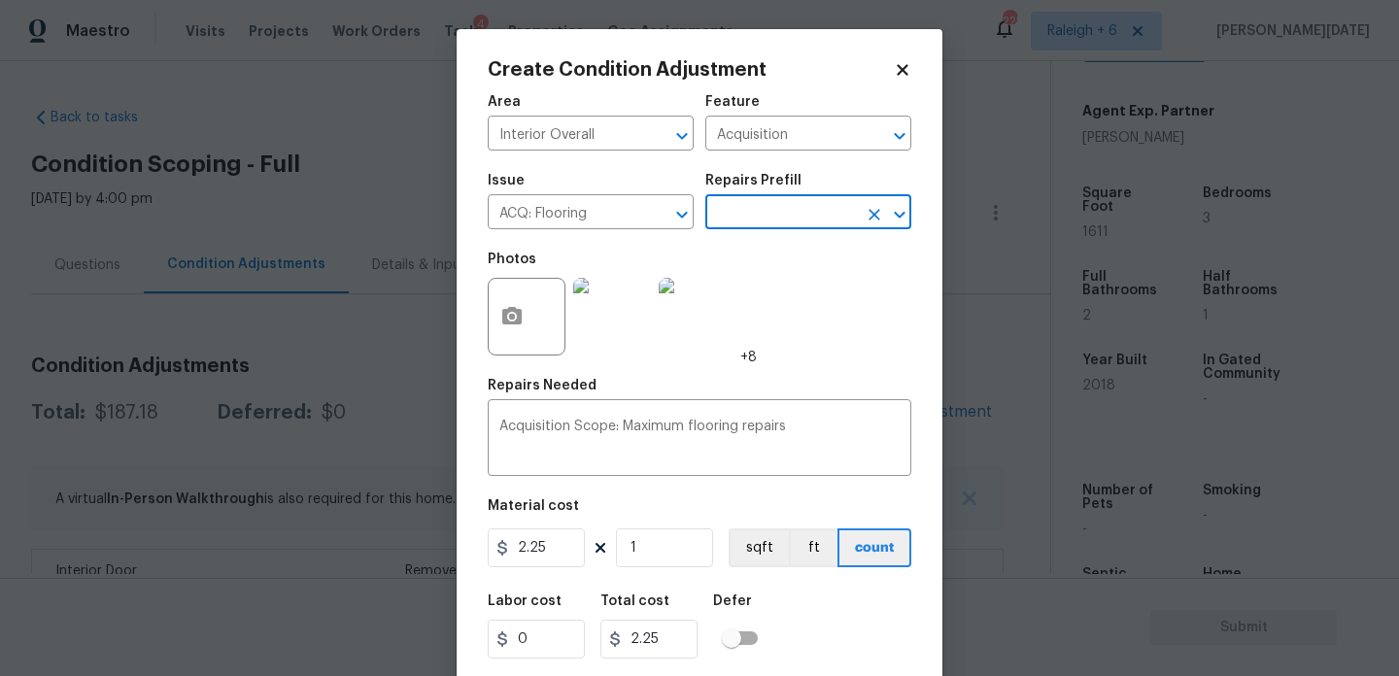
click at [794, 208] on input "text" at bounding box center [782, 214] width 152 height 30
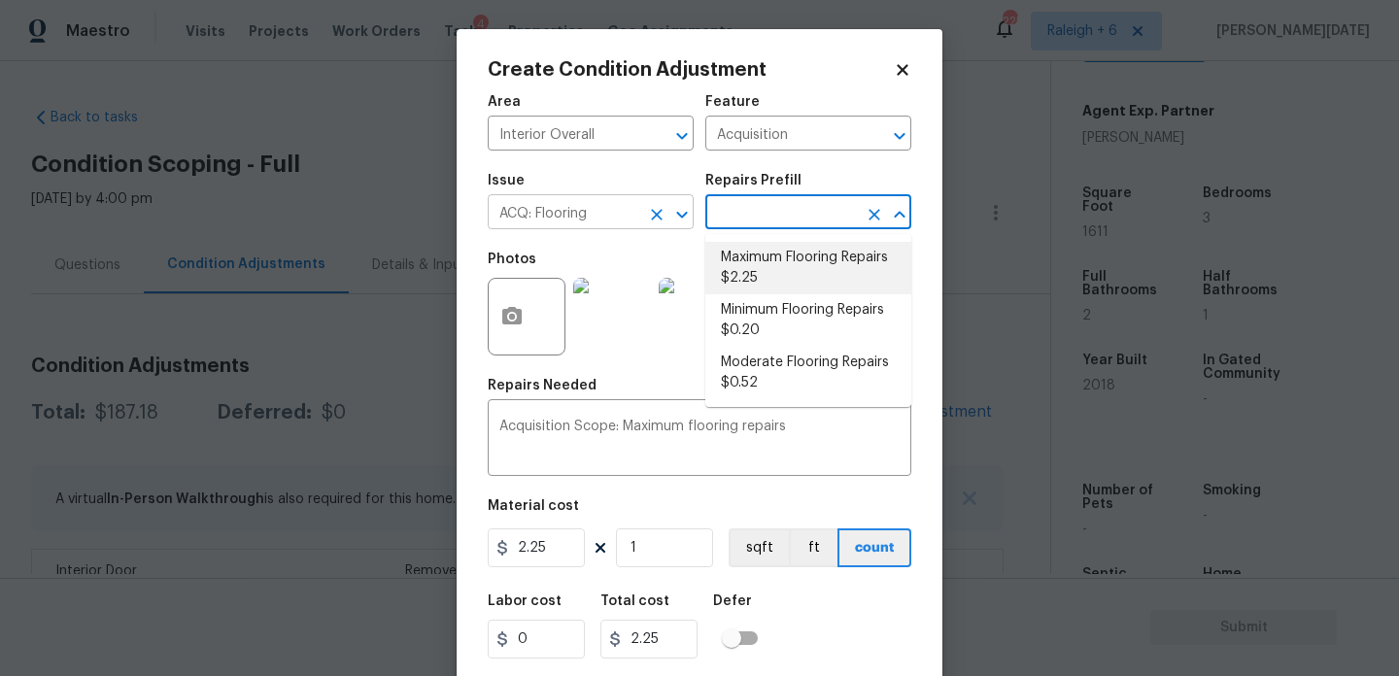
click at [648, 213] on icon "Clear" at bounding box center [656, 214] width 19 height 19
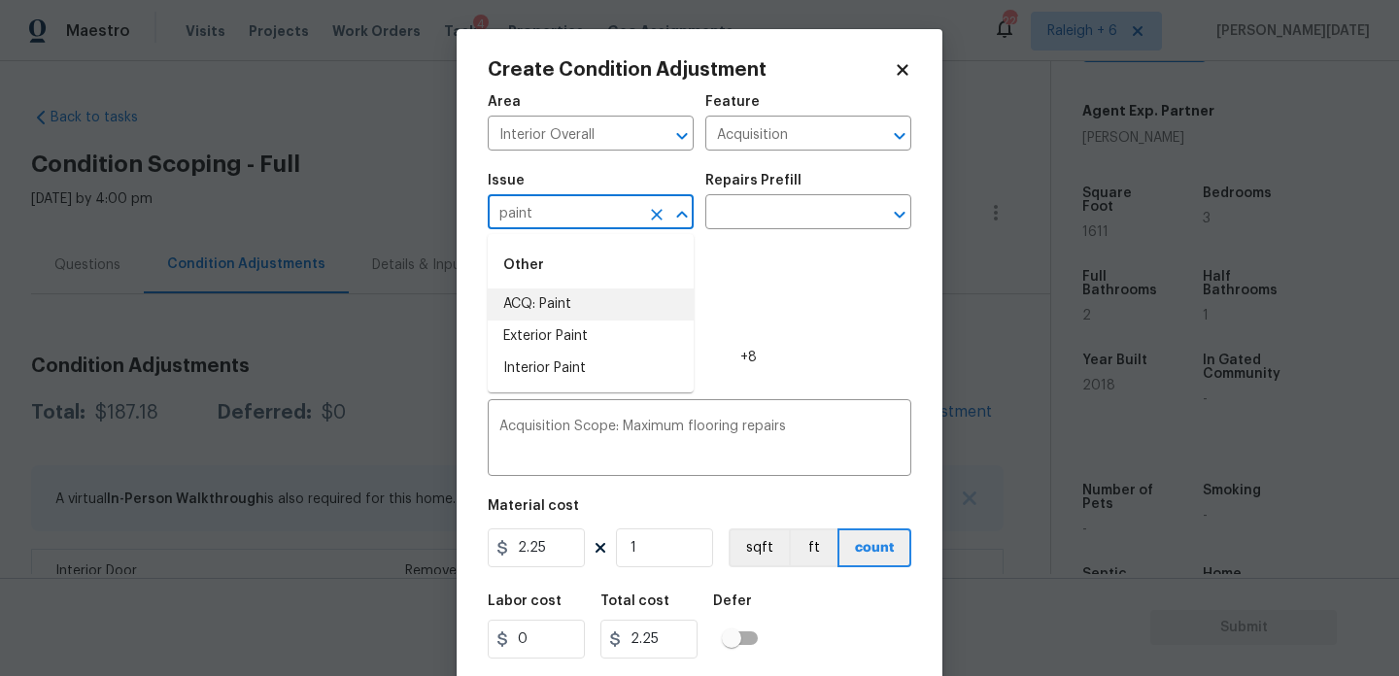
click at [624, 296] on li "ACQ: Paint" at bounding box center [591, 305] width 206 height 32
type input "ACQ: Paint"
click at [784, 221] on input "text" at bounding box center [782, 214] width 152 height 30
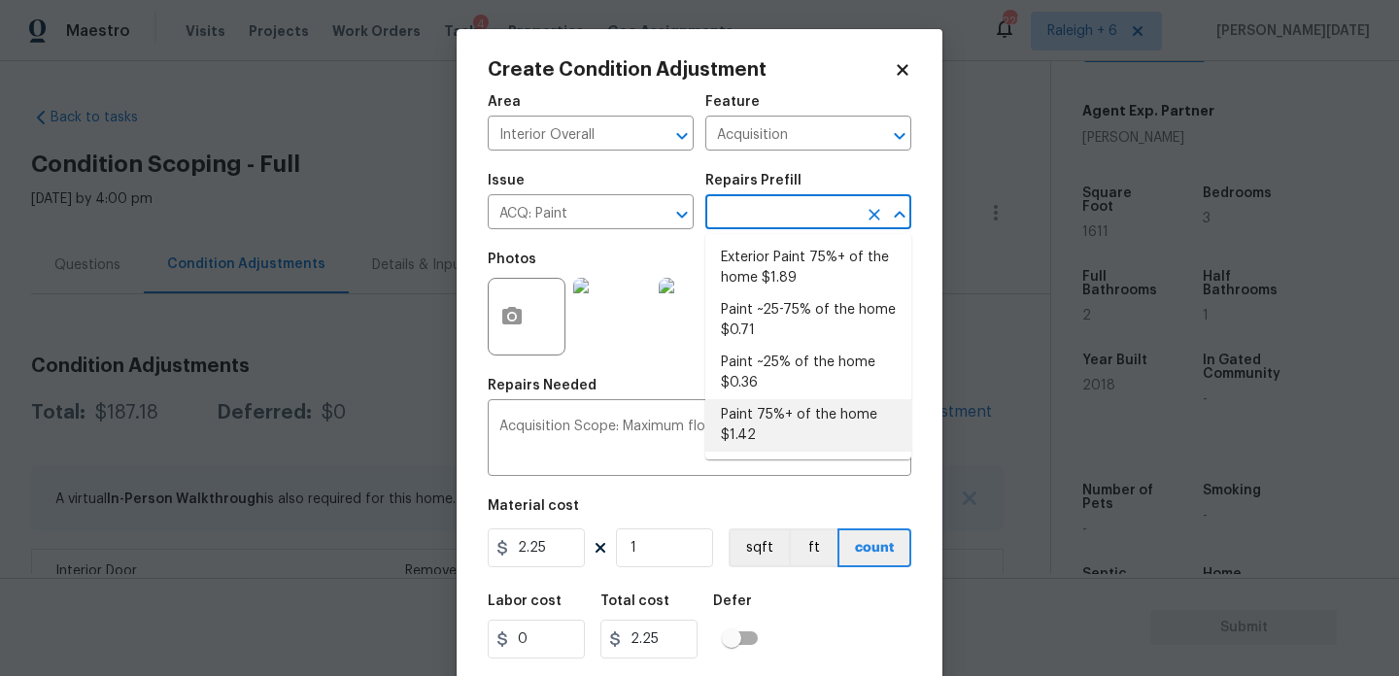
click at [789, 456] on ul "Exterior Paint 75%+ of the home $1.89 Paint ~25-75% of the home $0.71 Paint ~25…" at bounding box center [809, 346] width 206 height 225
click at [792, 444] on li "Paint 75%+ of the home $1.42" at bounding box center [809, 425] width 206 height 52
type textarea "Acquisition Scope: 75%+ of the home will likely require interior paint"
type input "1.42"
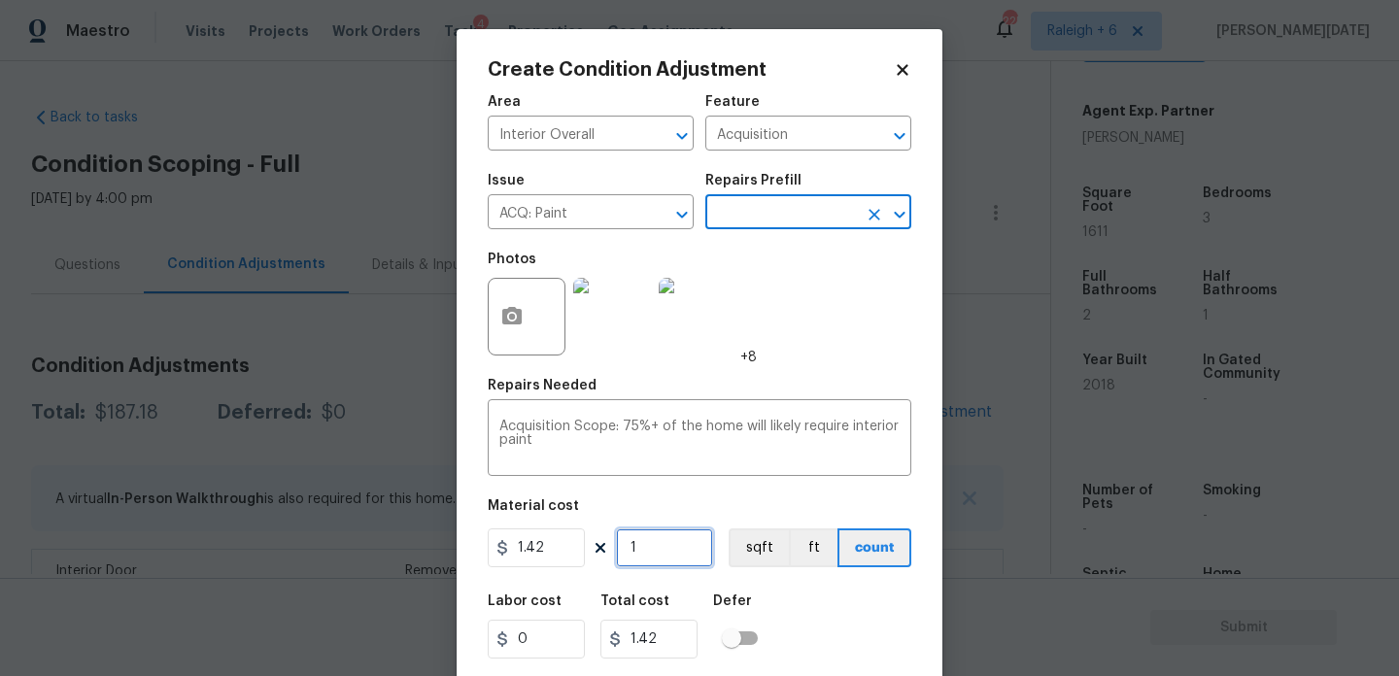
click at [679, 554] on input "1" at bounding box center [664, 548] width 97 height 39
type input "0"
paste input "1611"
type input "1611"
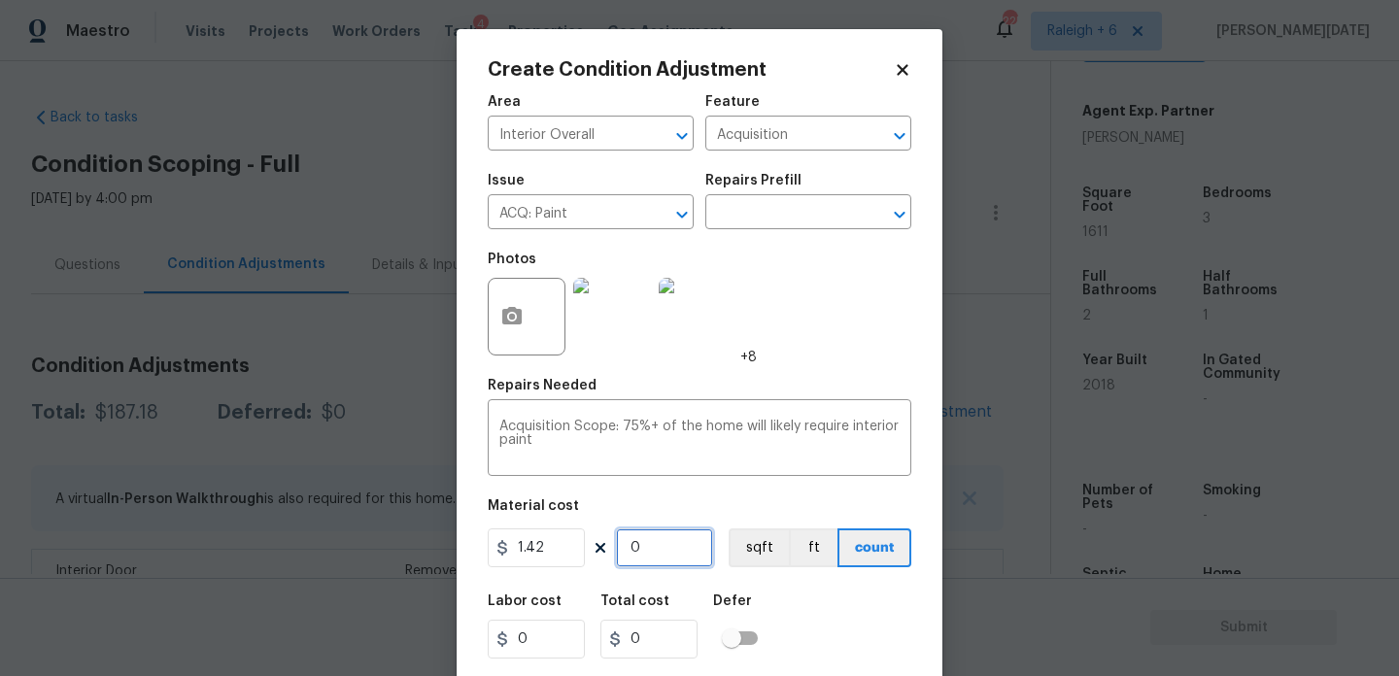
type input "2287.62"
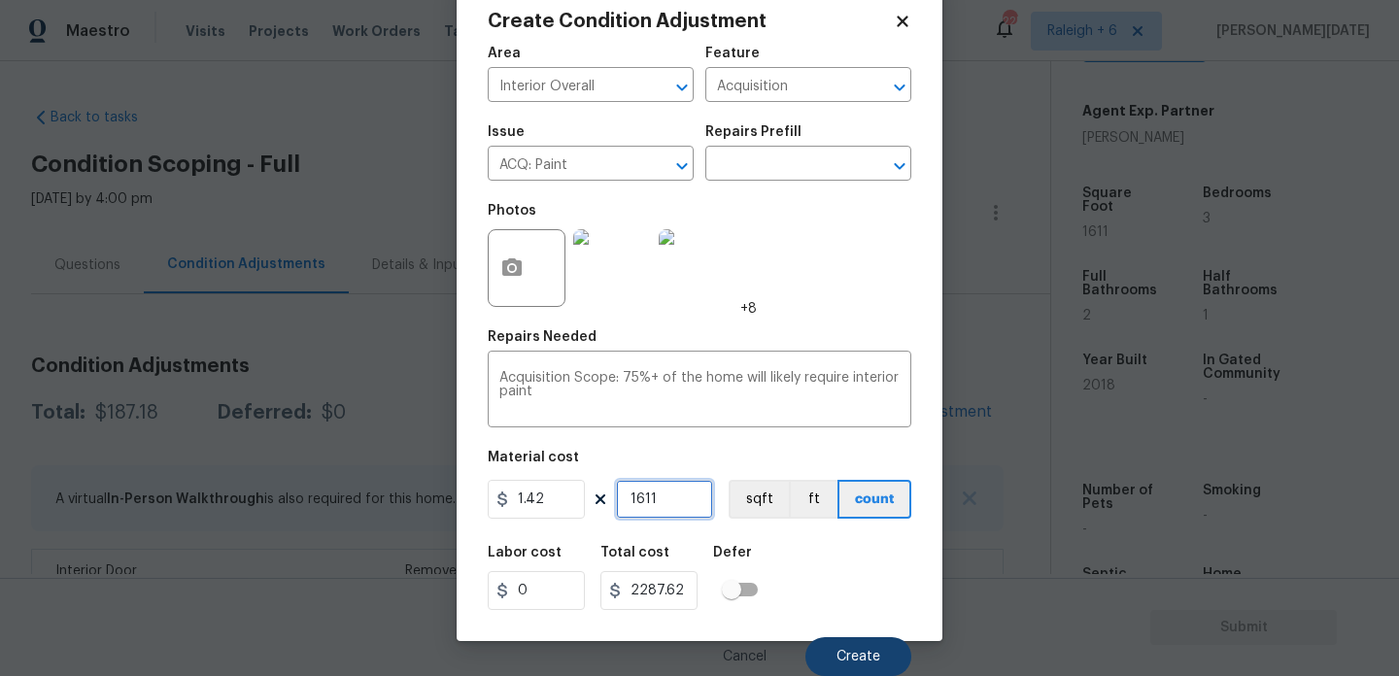
type input "1611"
click at [853, 655] on span "Create" at bounding box center [859, 657] width 44 height 15
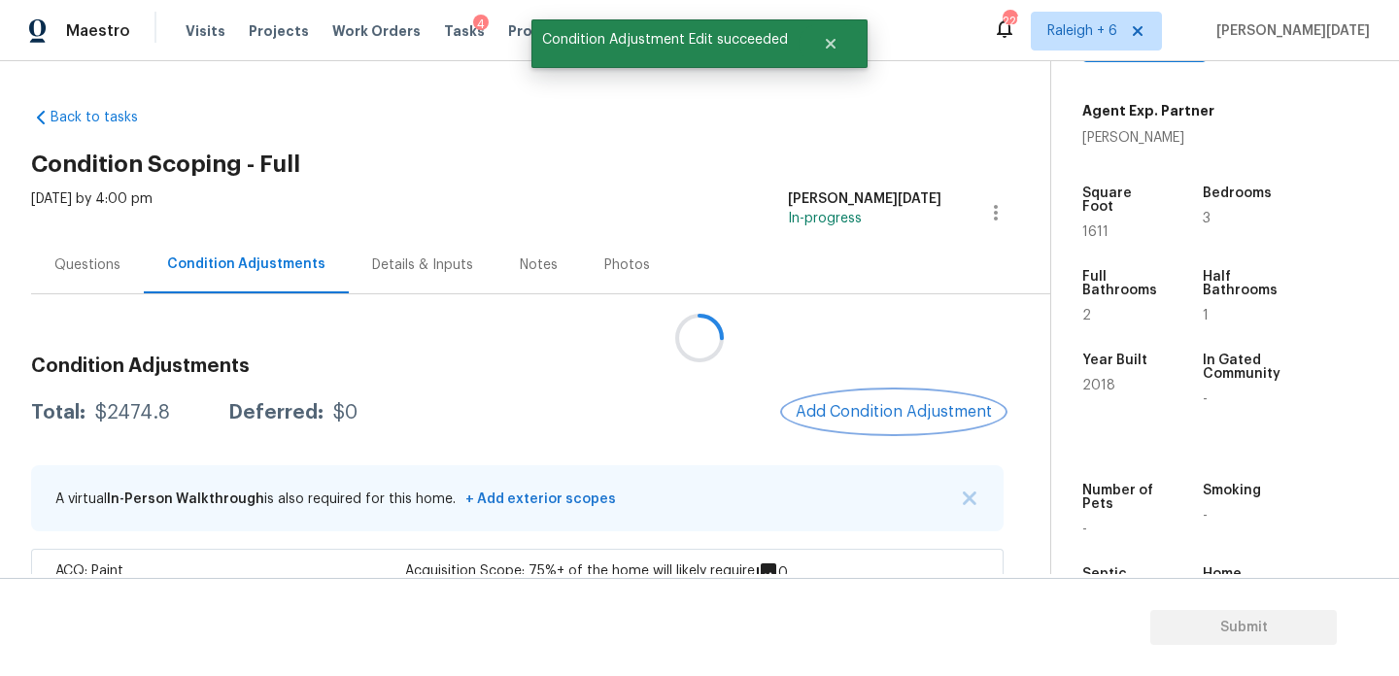
scroll to position [0, 0]
click at [842, 383] on div "Condition Adjustments Total: $2474.8 Deferred: $0 Add Condition Adjustment A vi…" at bounding box center [517, 567] width 973 height 452
click at [851, 411] on span "Add Condition Adjustment" at bounding box center [900, 411] width 196 height 17
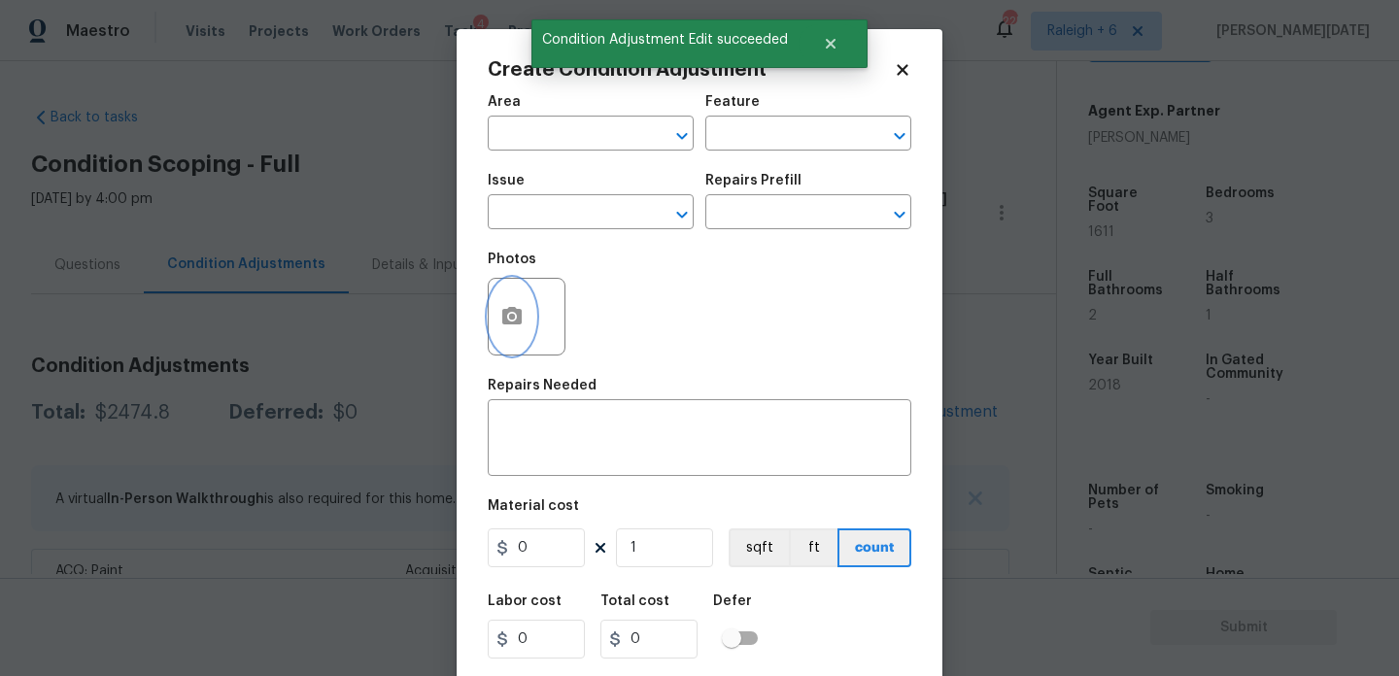
click at [508, 334] on button "button" at bounding box center [512, 317] width 47 height 76
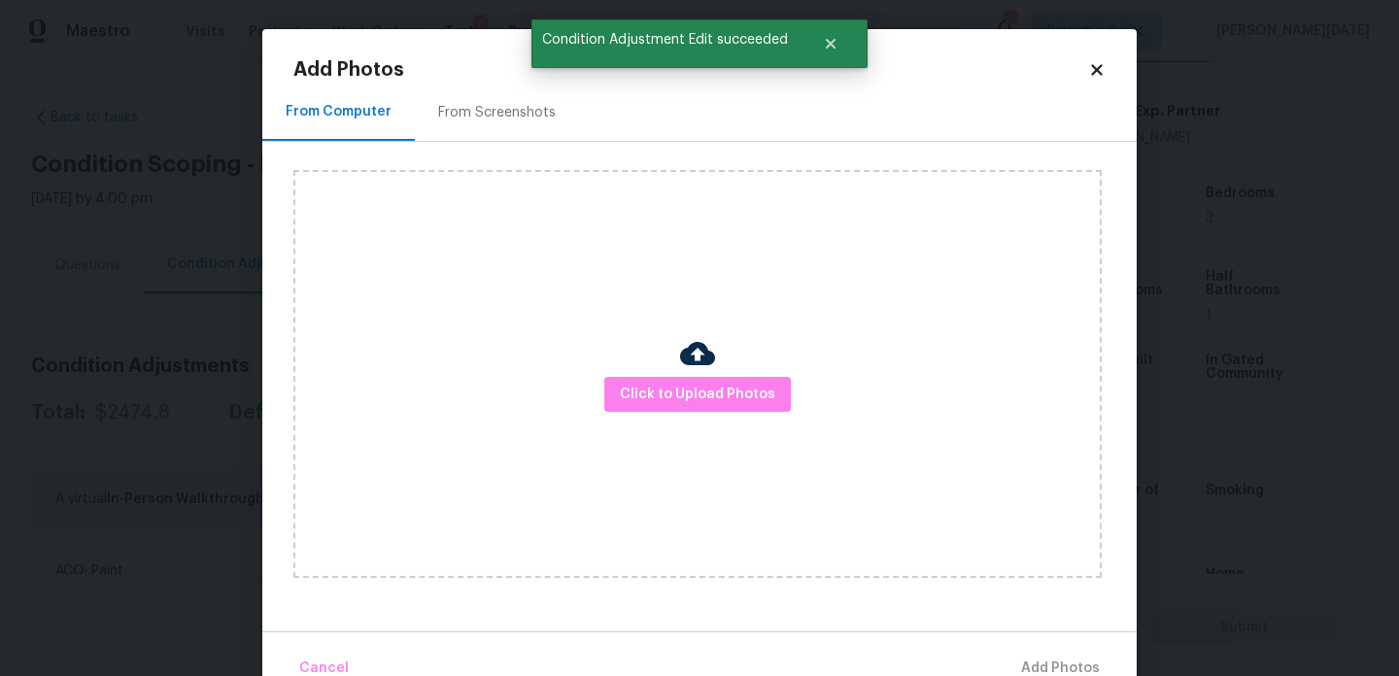
click at [511, 94] on div "From Screenshots" at bounding box center [497, 112] width 164 height 57
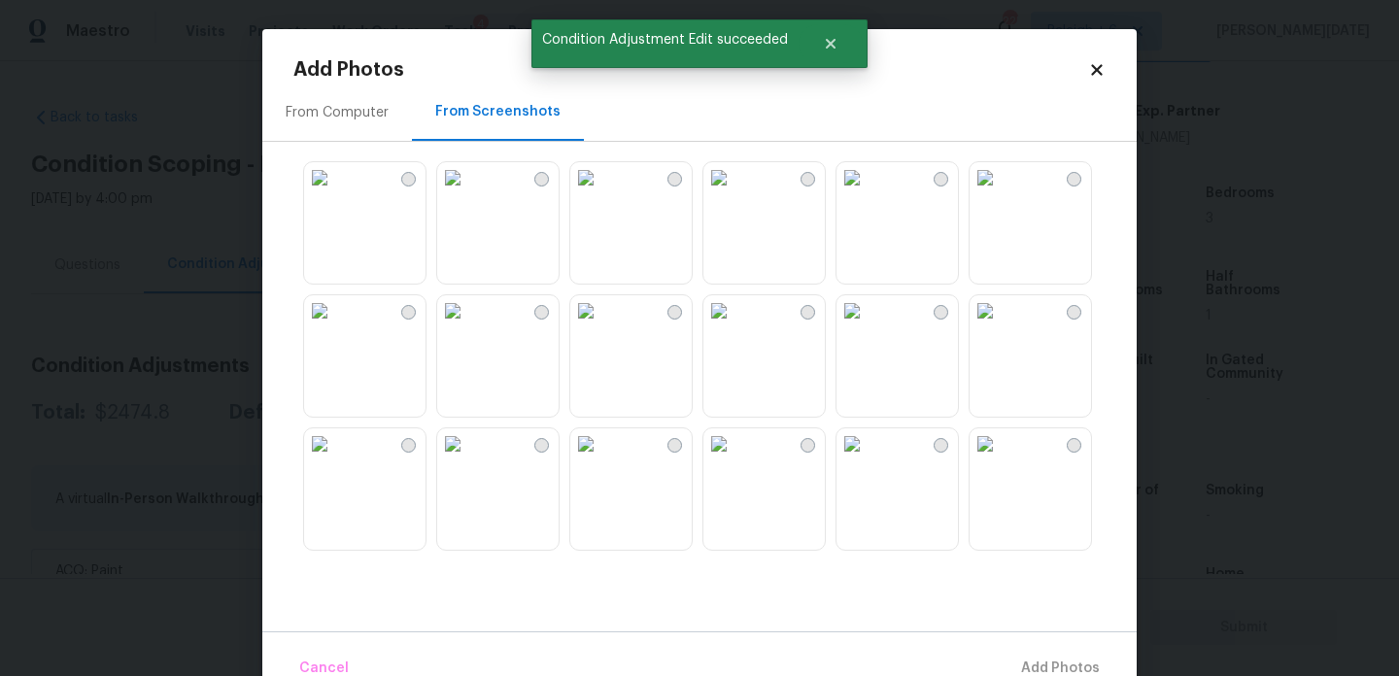
click at [735, 193] on img at bounding box center [719, 177] width 31 height 31
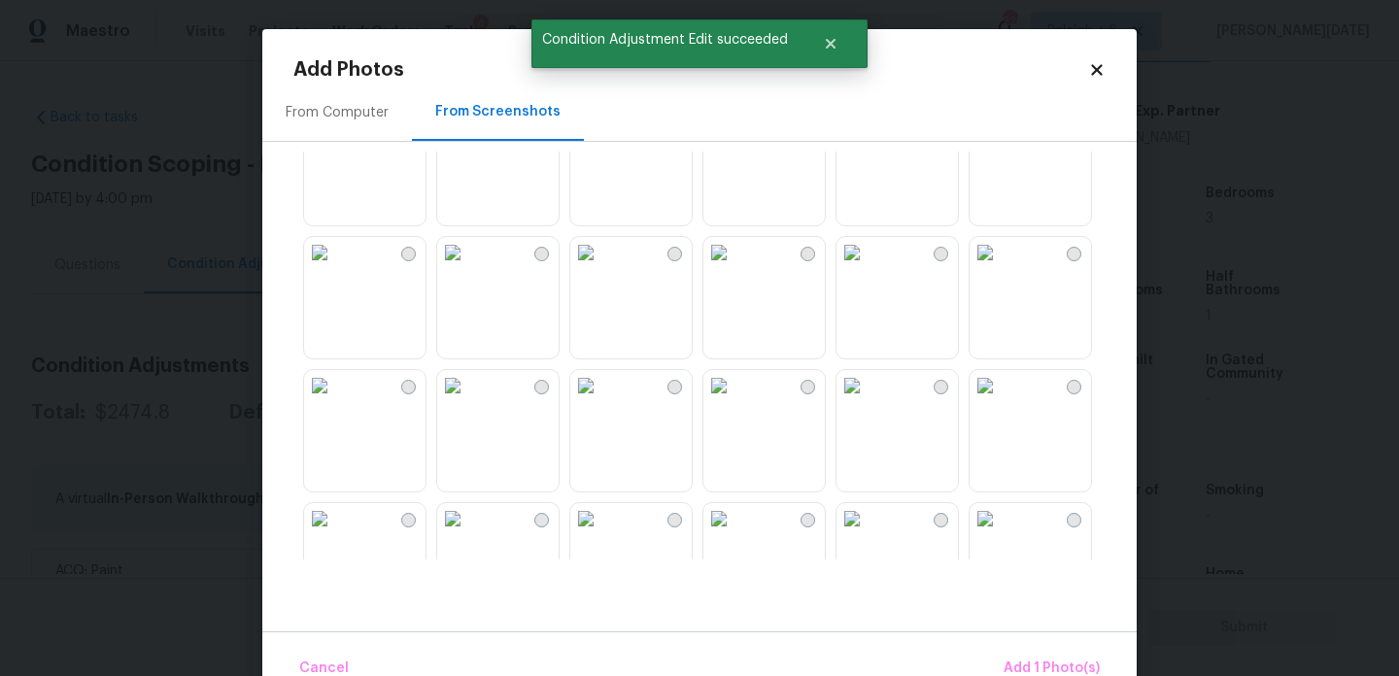
click at [735, 135] on img at bounding box center [719, 119] width 31 height 31
click at [602, 135] on img at bounding box center [585, 119] width 31 height 31
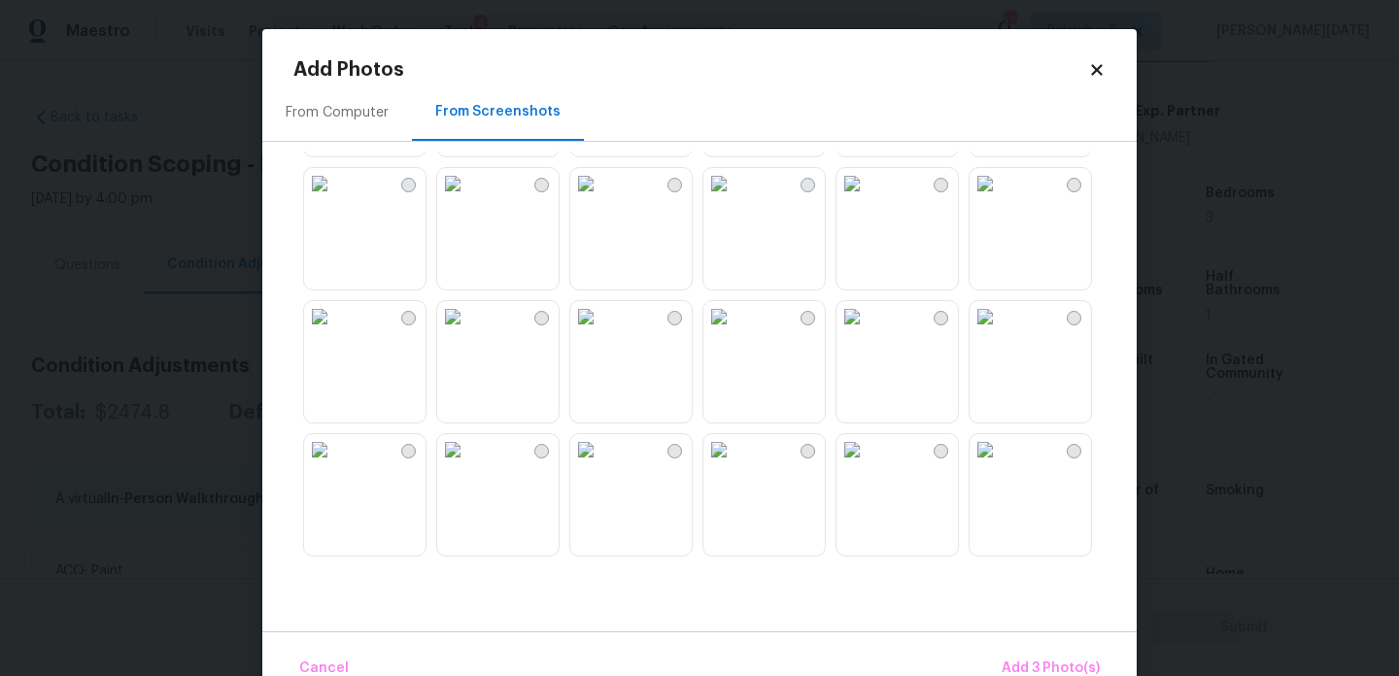
click at [868, 332] on img at bounding box center [852, 316] width 31 height 31
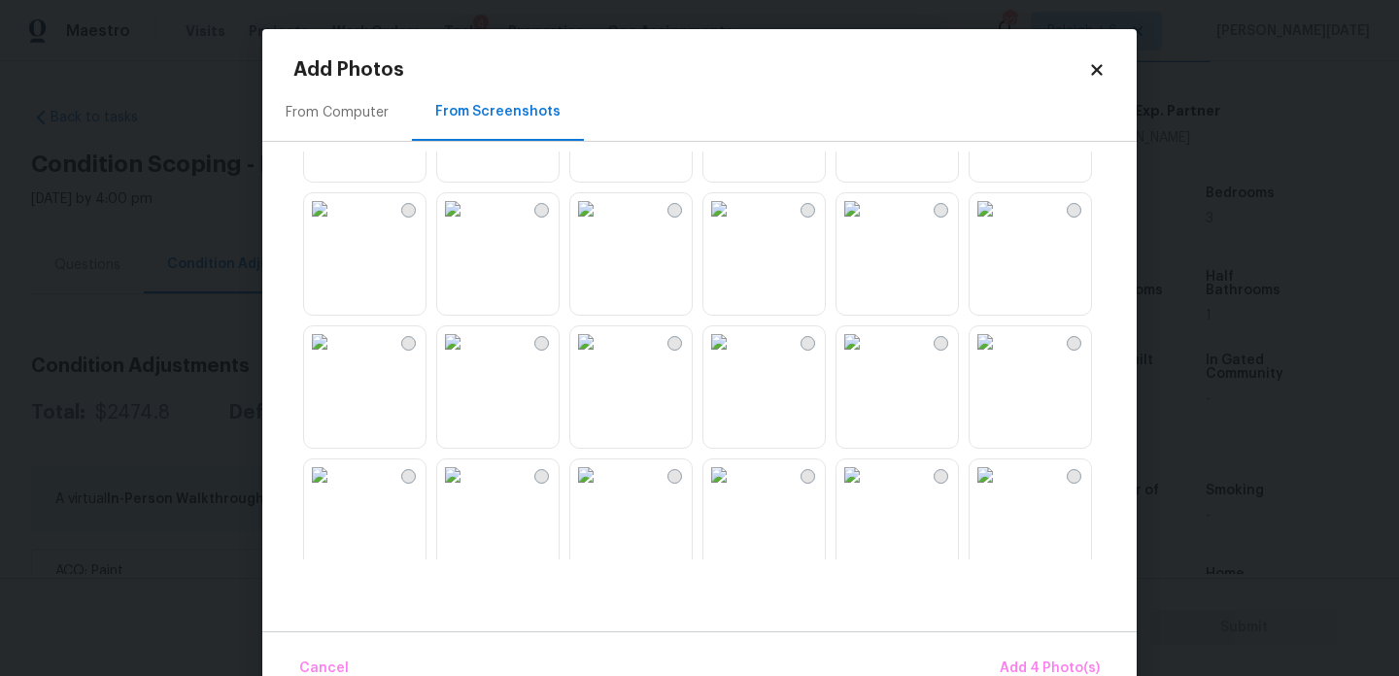
scroll to position [1037, 0]
click at [868, 355] on img at bounding box center [852, 339] width 31 height 31
click at [866, 222] on img at bounding box center [852, 205] width 31 height 31
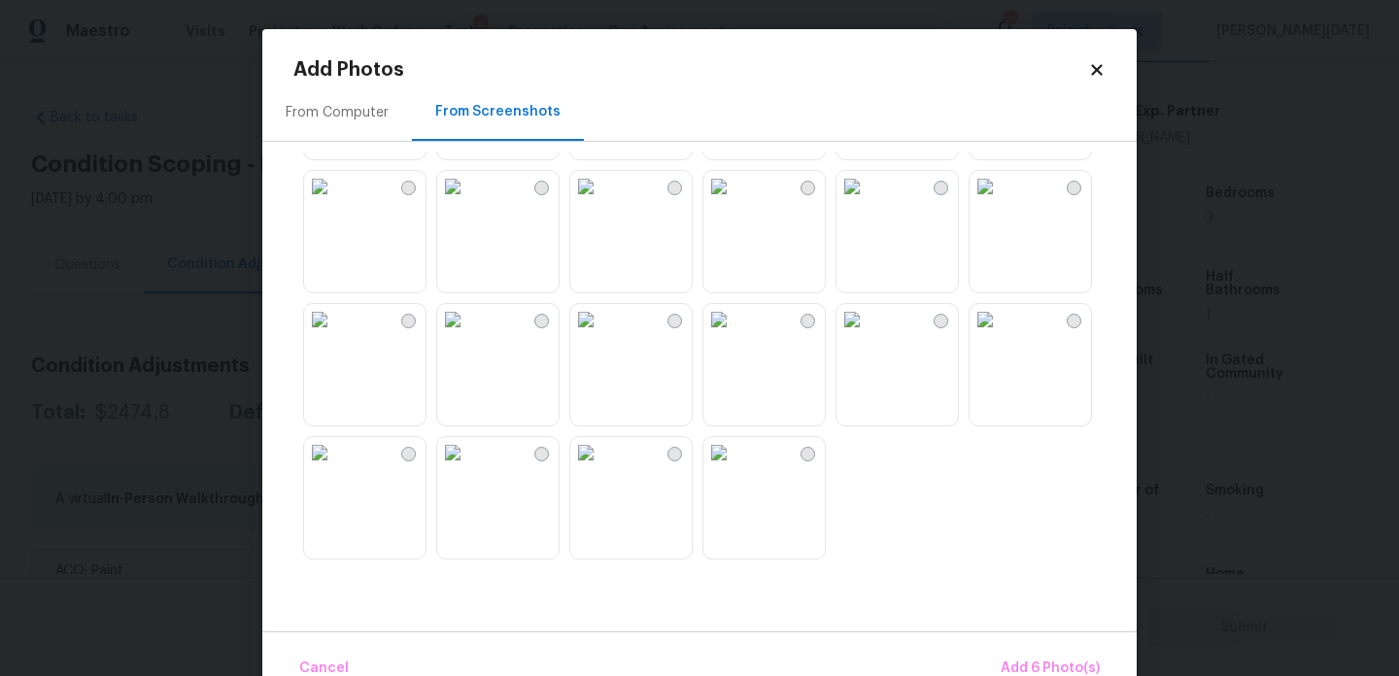
click at [868, 335] on img at bounding box center [852, 319] width 31 height 31
click at [868, 202] on img at bounding box center [852, 186] width 31 height 31
click at [1001, 202] on img at bounding box center [985, 186] width 31 height 31
click at [602, 468] on img at bounding box center [585, 452] width 31 height 31
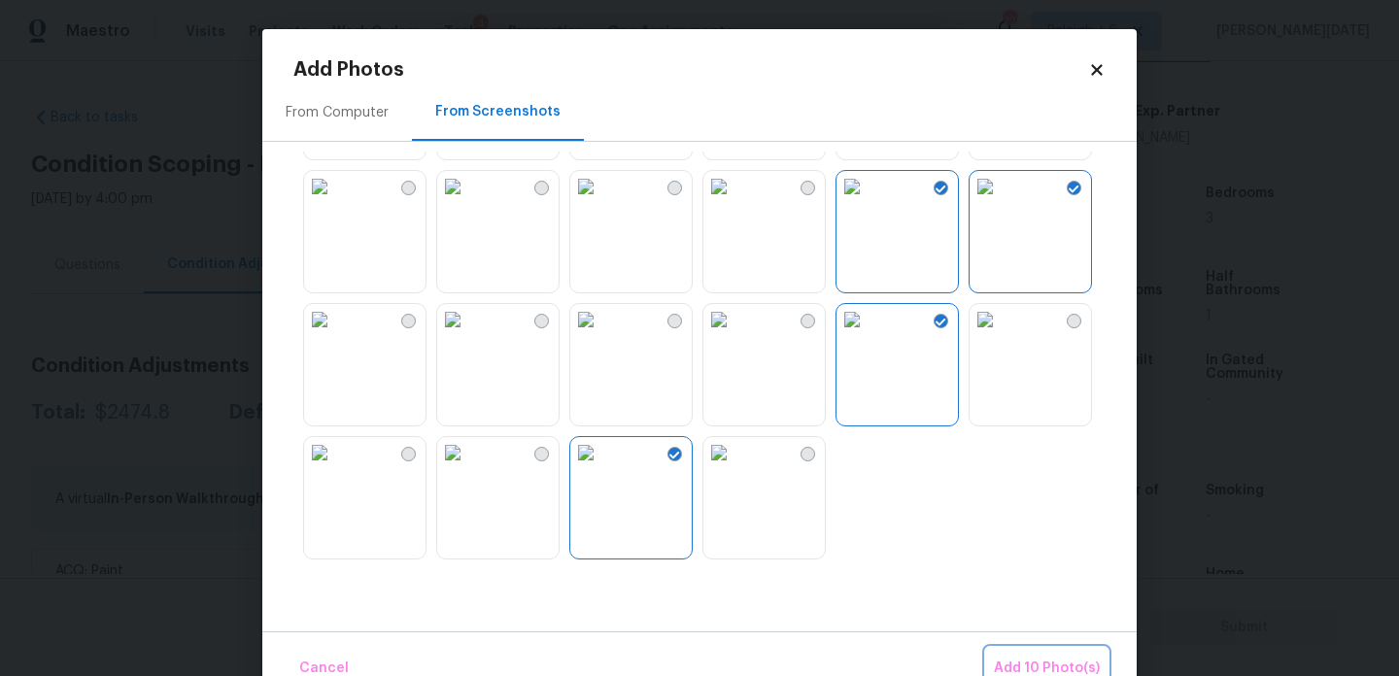
click at [1033, 661] on span "Add 10 Photo(s)" at bounding box center [1047, 669] width 106 height 24
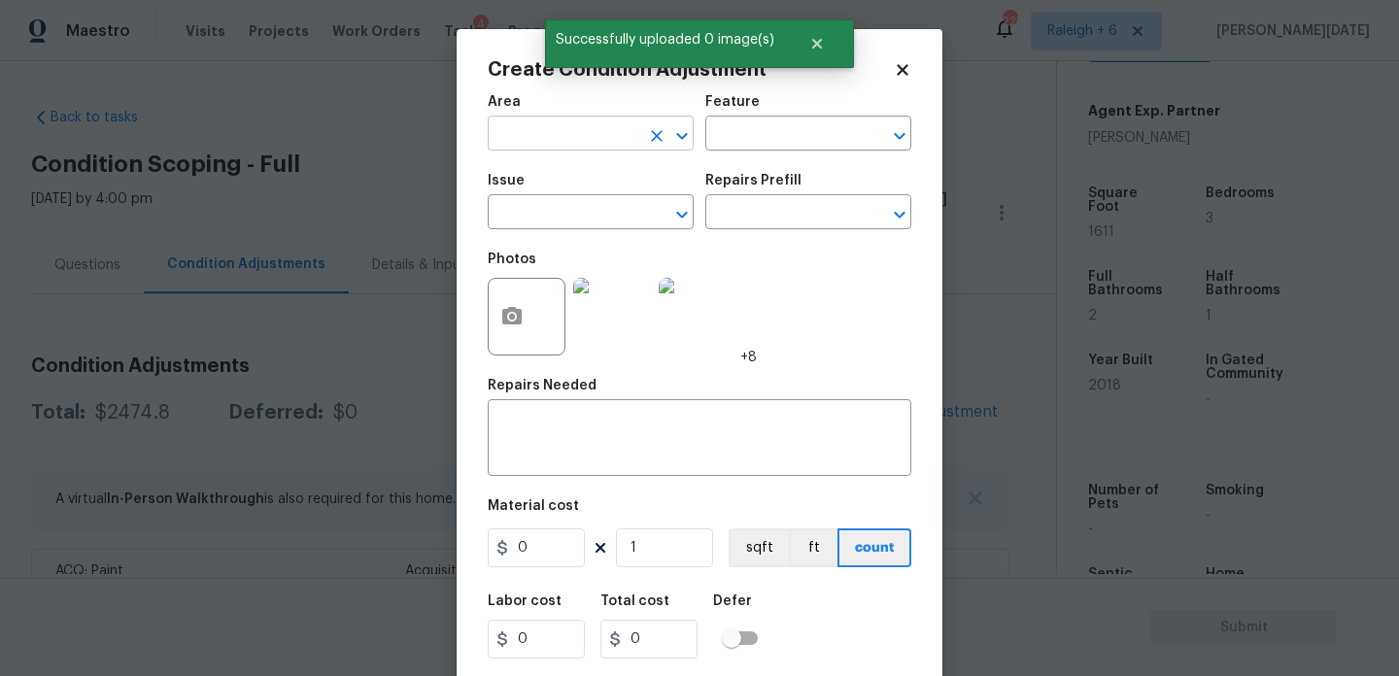
click at [527, 145] on input "text" at bounding box center [564, 136] width 152 height 30
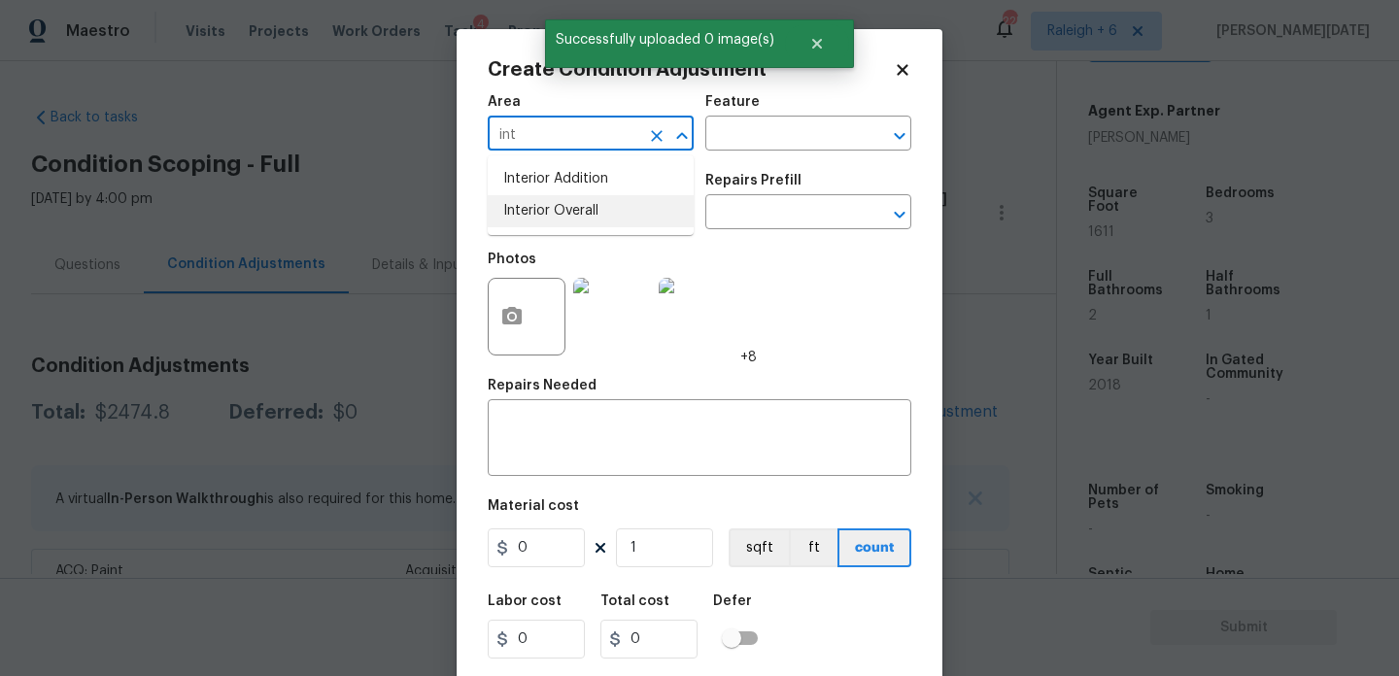
click at [569, 218] on li "Interior Overall" at bounding box center [591, 211] width 206 height 32
type input "Interior Overall"
click at [569, 218] on input "text" at bounding box center [564, 214] width 152 height 30
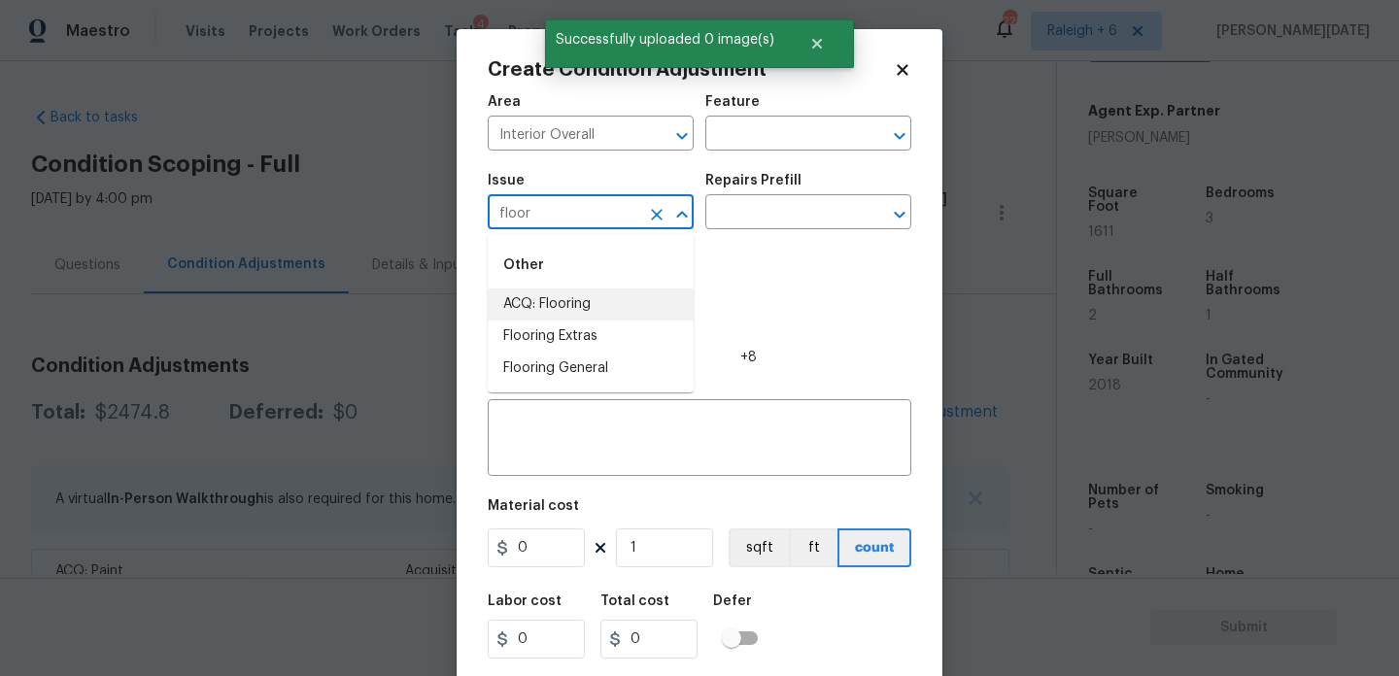
click at [573, 299] on li "ACQ: Flooring" at bounding box center [591, 305] width 206 height 32
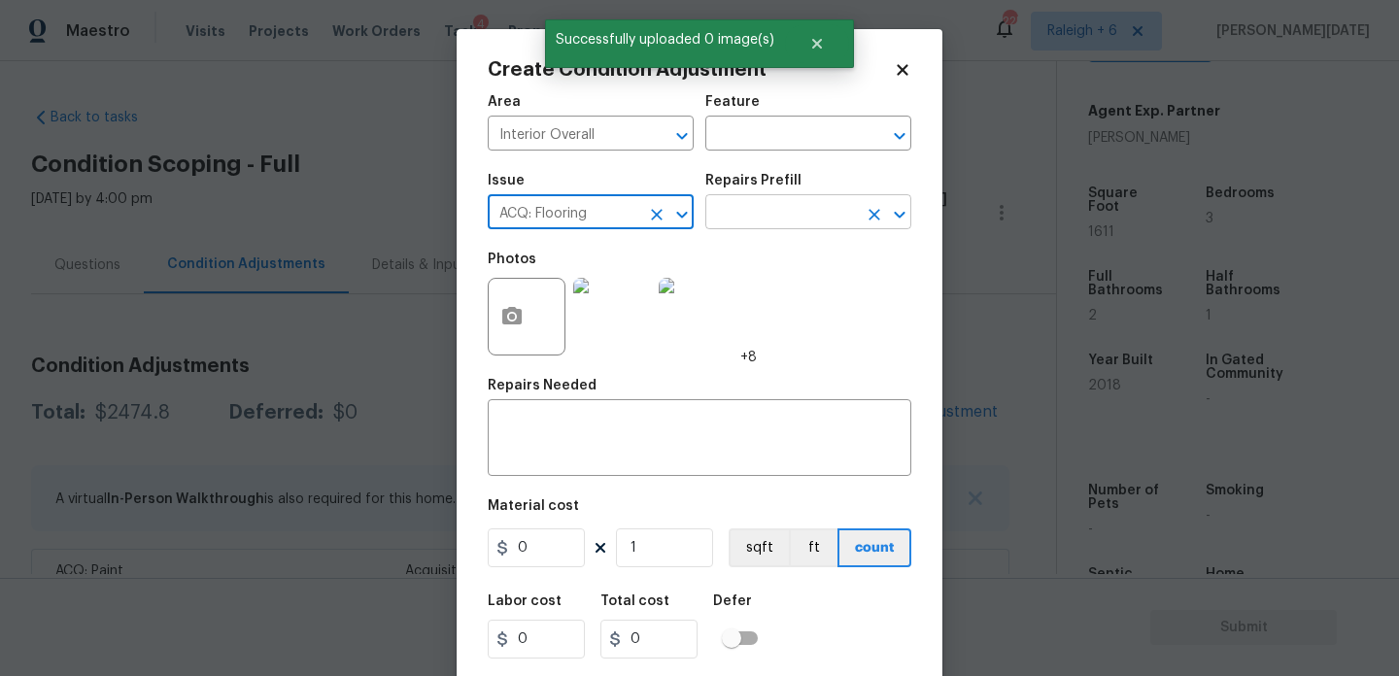
type input "ACQ: Flooring"
click at [742, 225] on input "text" at bounding box center [782, 214] width 152 height 30
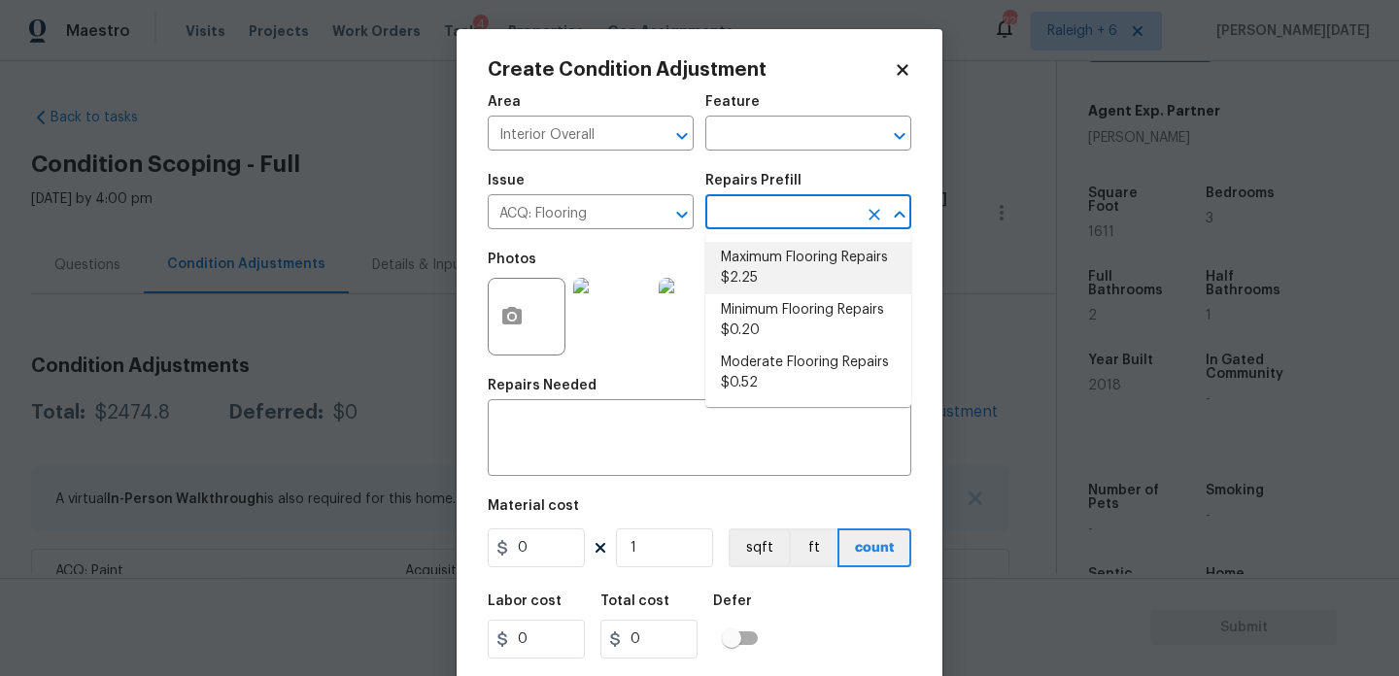
click at [774, 276] on li "Maximum Flooring Repairs $2.25" at bounding box center [809, 268] width 206 height 52
type input "Acquisition"
type textarea "Acquisition Scope: Maximum flooring repairs"
type input "2.25"
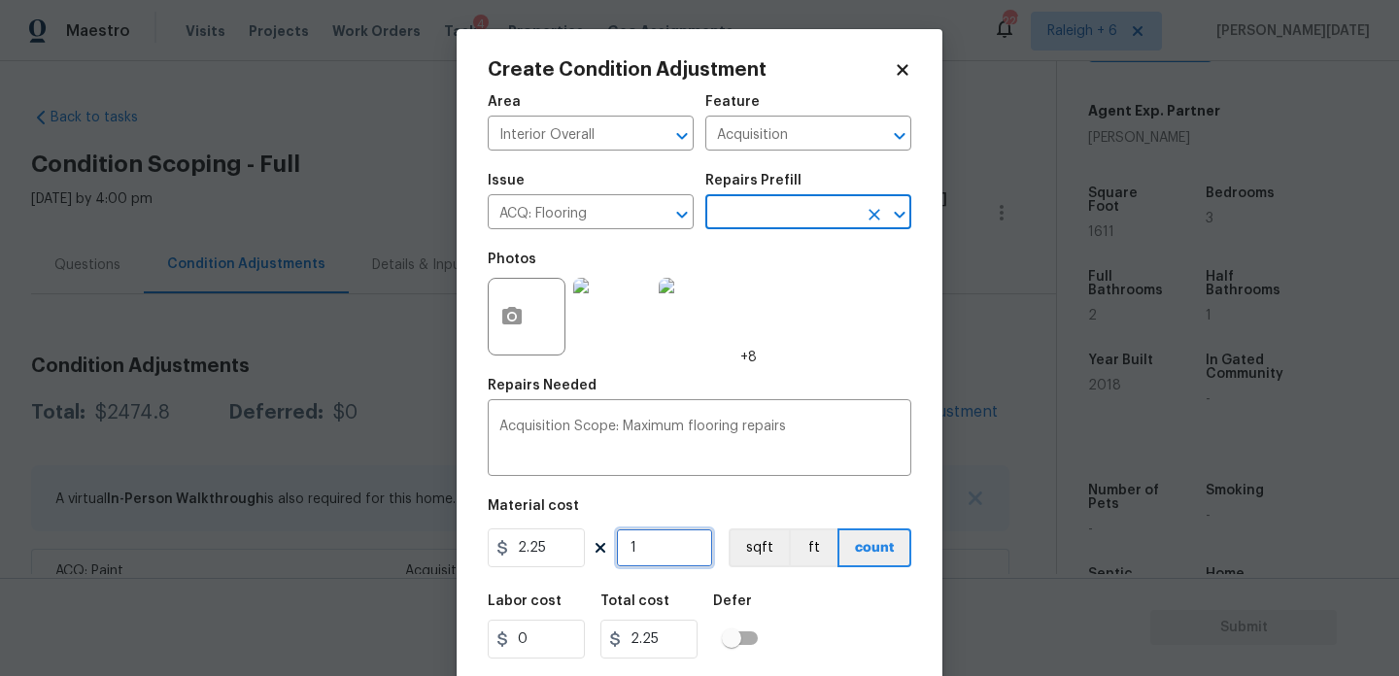
click at [671, 556] on input "1" at bounding box center [664, 548] width 97 height 39
type input "0"
paste input "1611"
type input "1611"
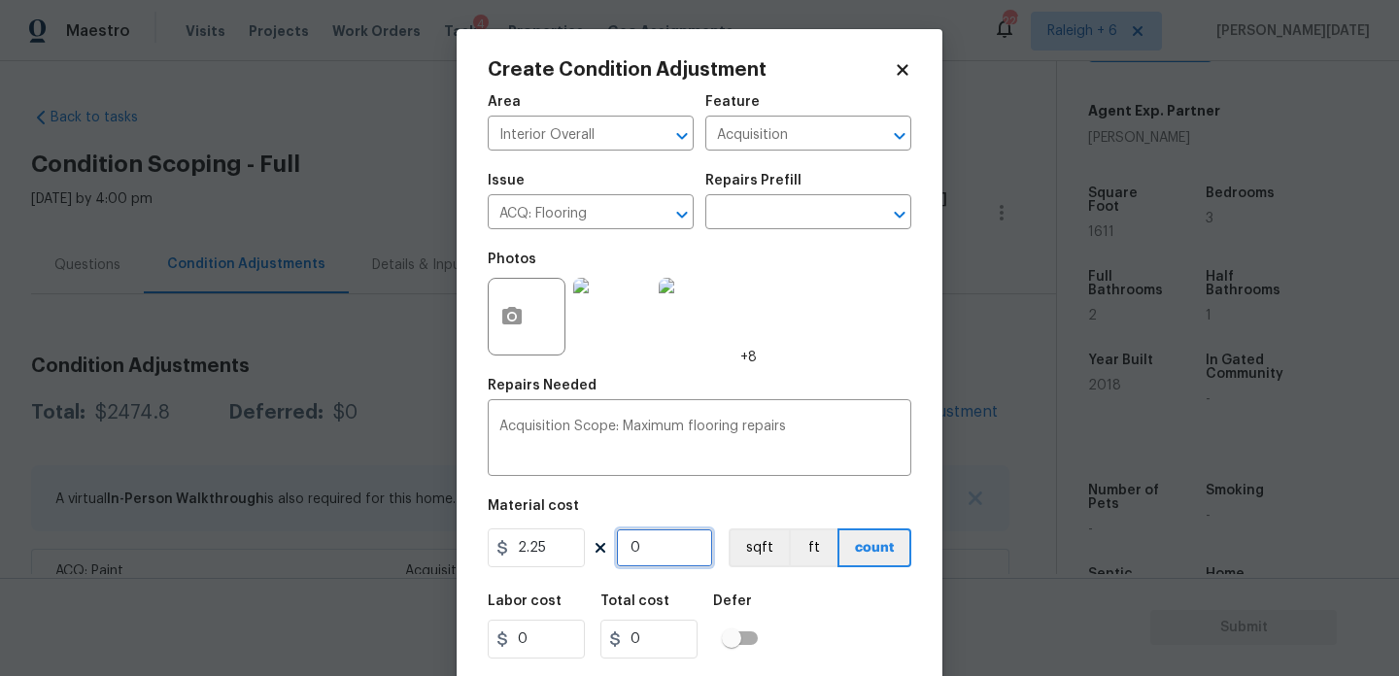
type input "3624.75"
type input "1611"
click at [855, 311] on div "Photos +8" at bounding box center [700, 304] width 424 height 126
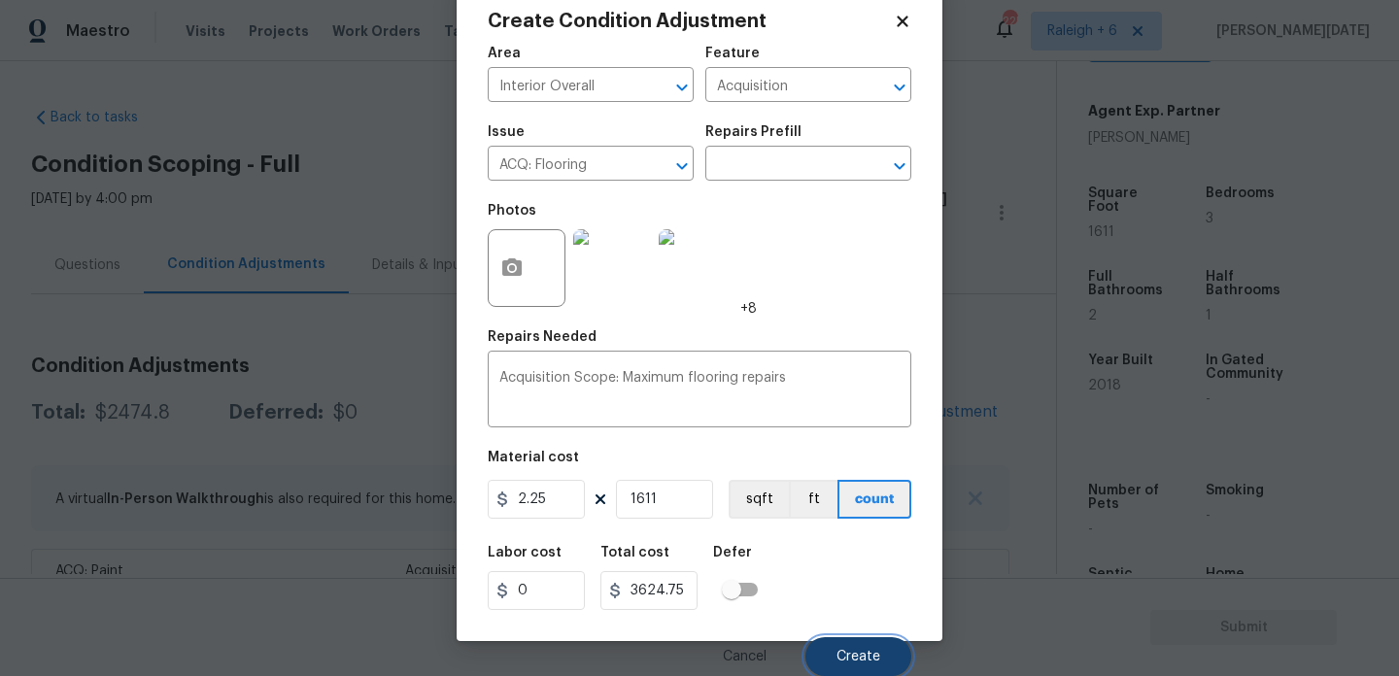
click at [842, 653] on span "Create" at bounding box center [859, 657] width 44 height 15
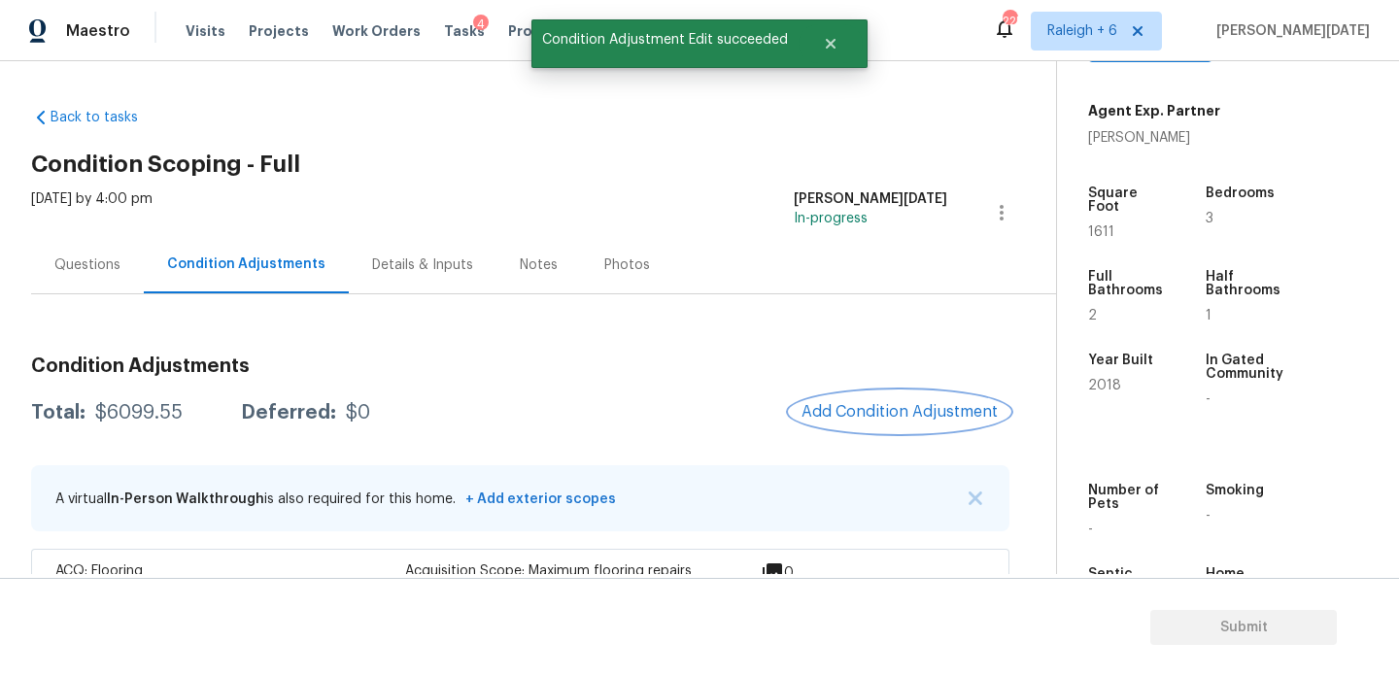
scroll to position [296, 0]
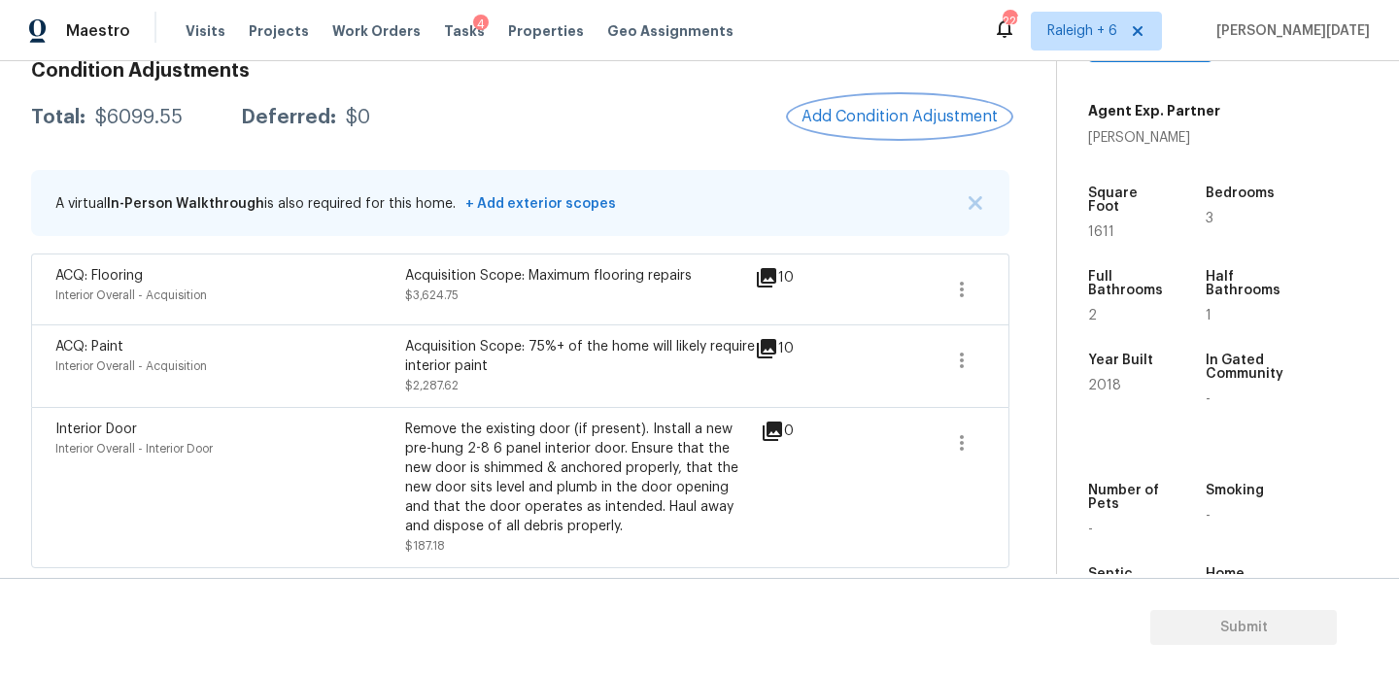
click at [866, 116] on span "Add Condition Adjustment" at bounding box center [900, 116] width 196 height 17
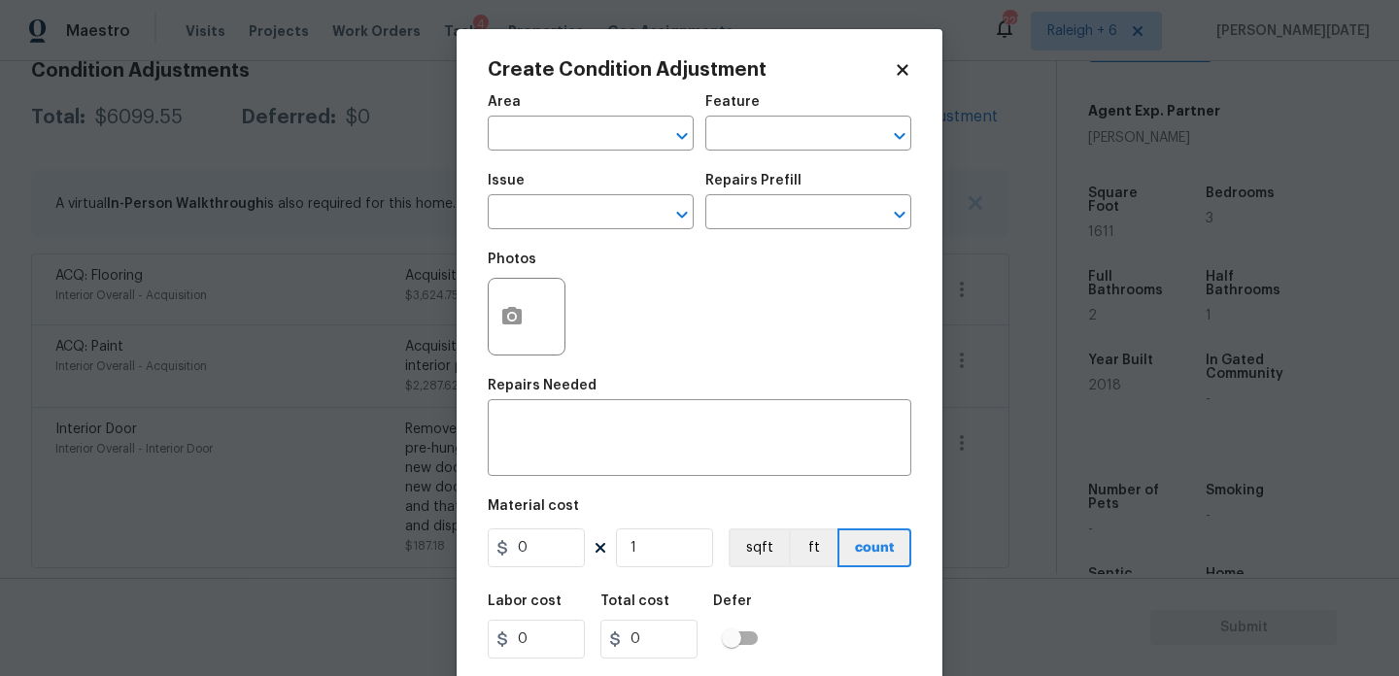
click at [541, 153] on span "Area ​" at bounding box center [591, 123] width 206 height 79
click at [569, 126] on input "text" at bounding box center [564, 136] width 152 height 30
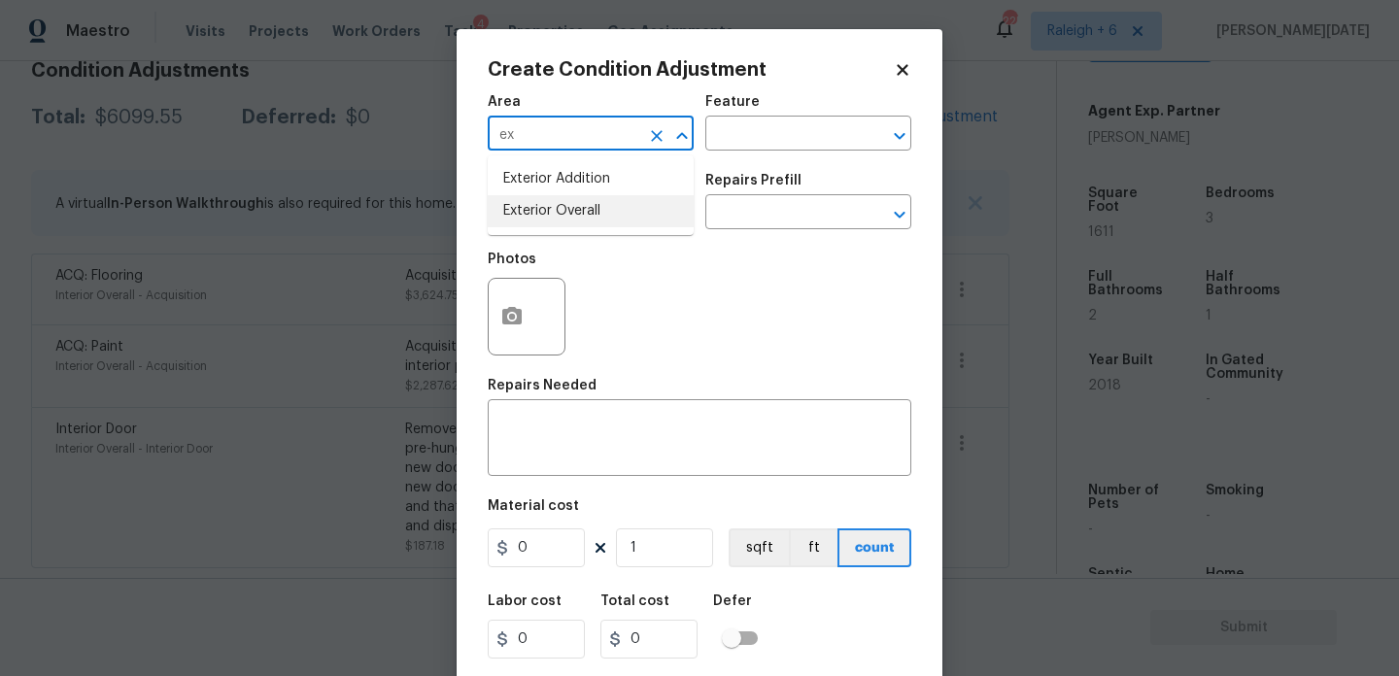
click at [566, 210] on li "Exterior Overall" at bounding box center [591, 211] width 206 height 32
type input "Exterior Overall"
click at [566, 210] on input "text" at bounding box center [564, 214] width 152 height 30
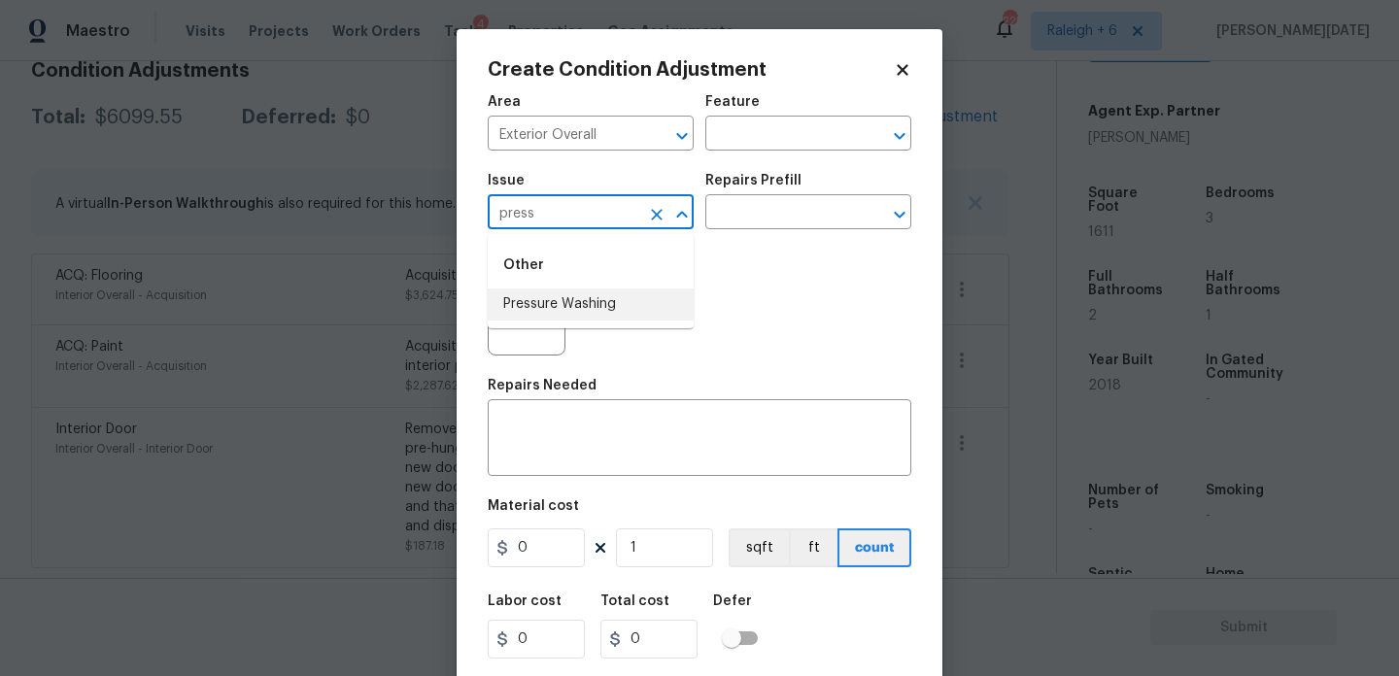
click at [583, 310] on li "Pressure Washing" at bounding box center [591, 305] width 206 height 32
type input "Pressure Washing"
click at [772, 193] on div "Repairs Prefill" at bounding box center [809, 186] width 206 height 25
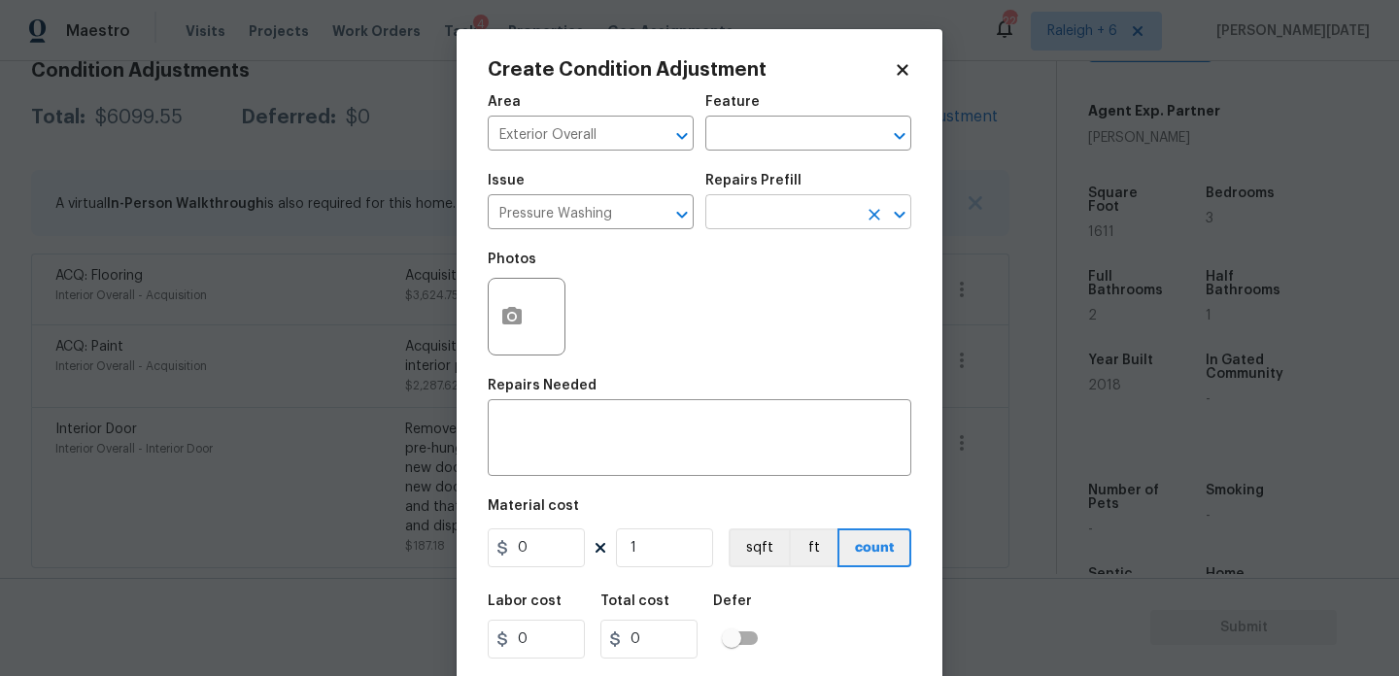
click at [761, 215] on input "text" at bounding box center [782, 214] width 152 height 30
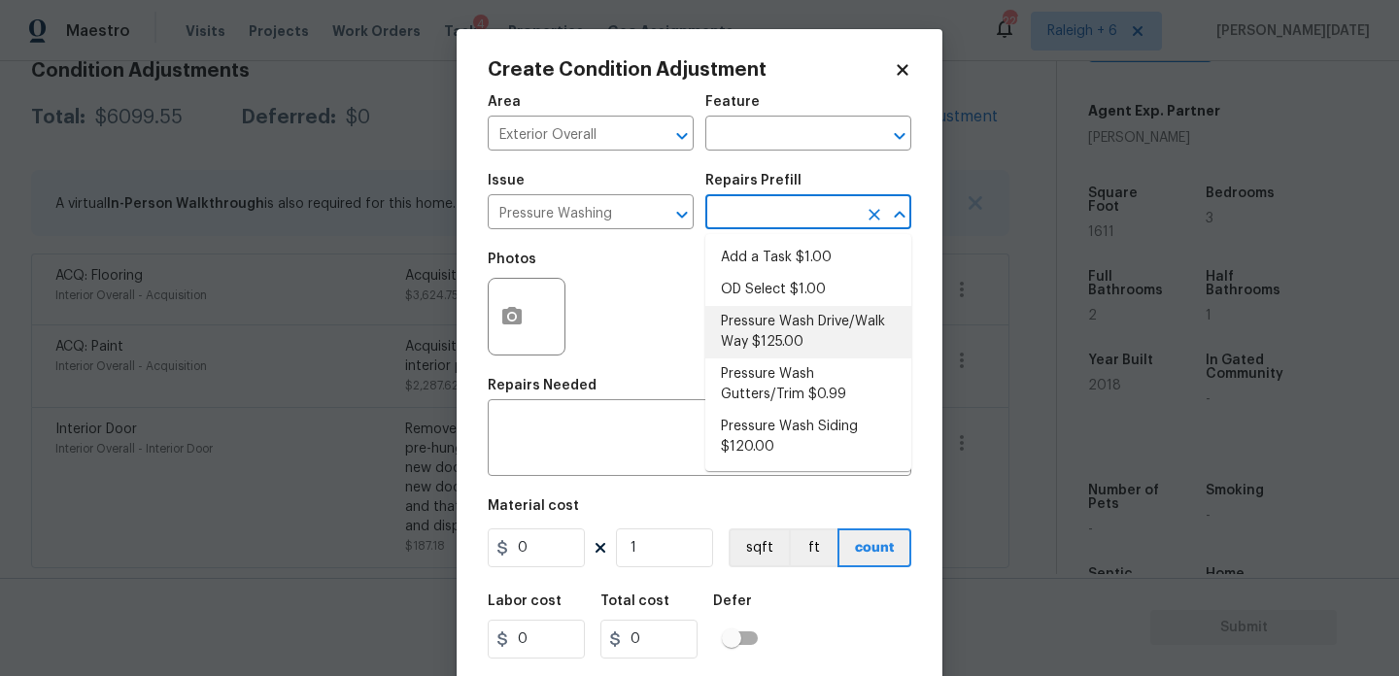
click at [777, 326] on li "Pressure Wash Drive/Walk Way $125.00" at bounding box center [809, 332] width 206 height 52
type input "Siding"
type textarea "Pressure wash the driveways/walkways as directed by the PM. Ensure that all deb…"
type input "125"
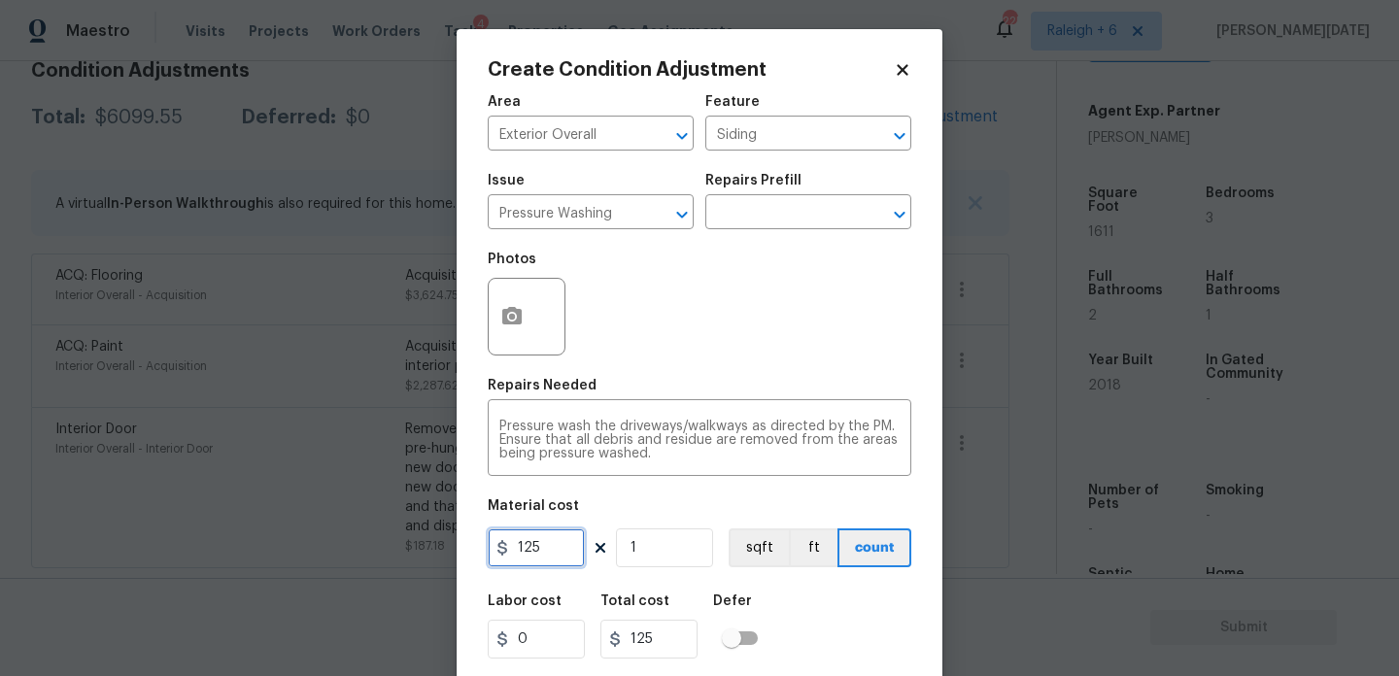
drag, startPoint x: 550, startPoint y: 546, endPoint x: 305, endPoint y: 516, distance: 246.7
click at [305, 516] on div "Create Condition Adjustment Area Exterior Overall ​ Feature Siding ​ Issue Pres…" at bounding box center [699, 338] width 1399 height 676
type input "200"
click at [748, 326] on div "Photos" at bounding box center [700, 304] width 424 height 126
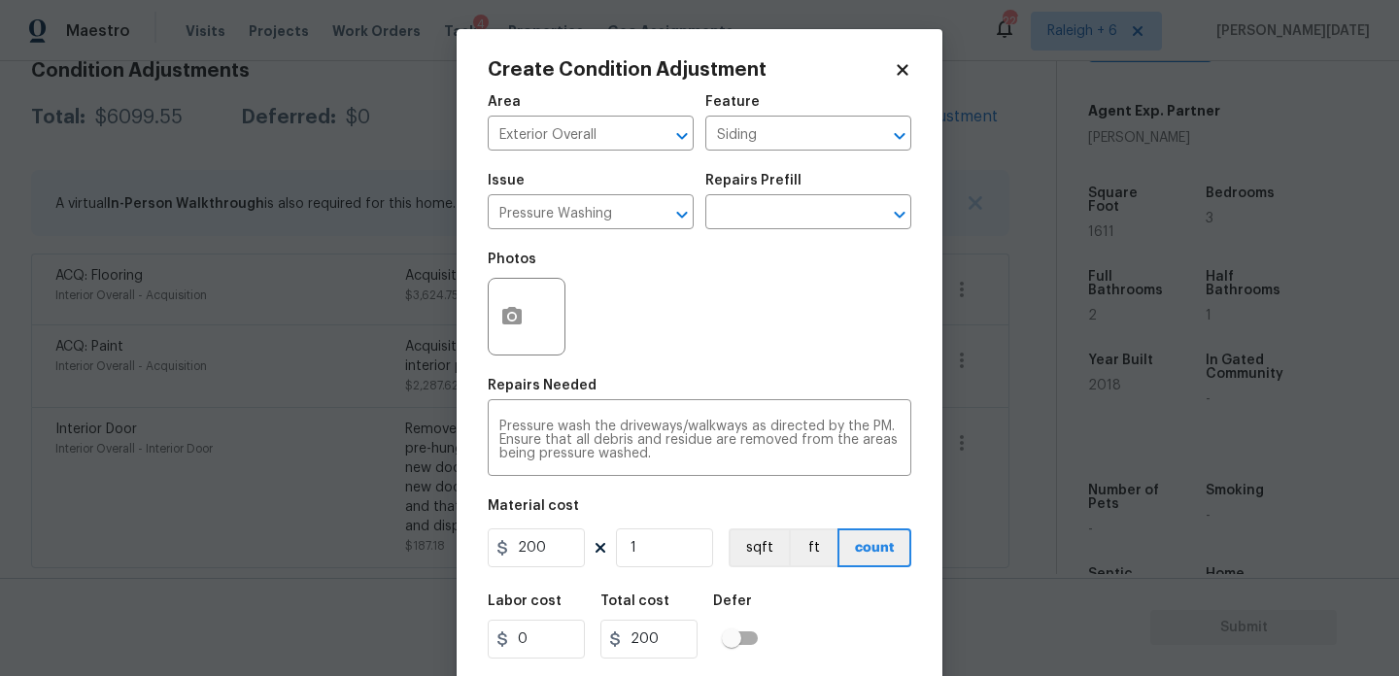
scroll to position [50, 0]
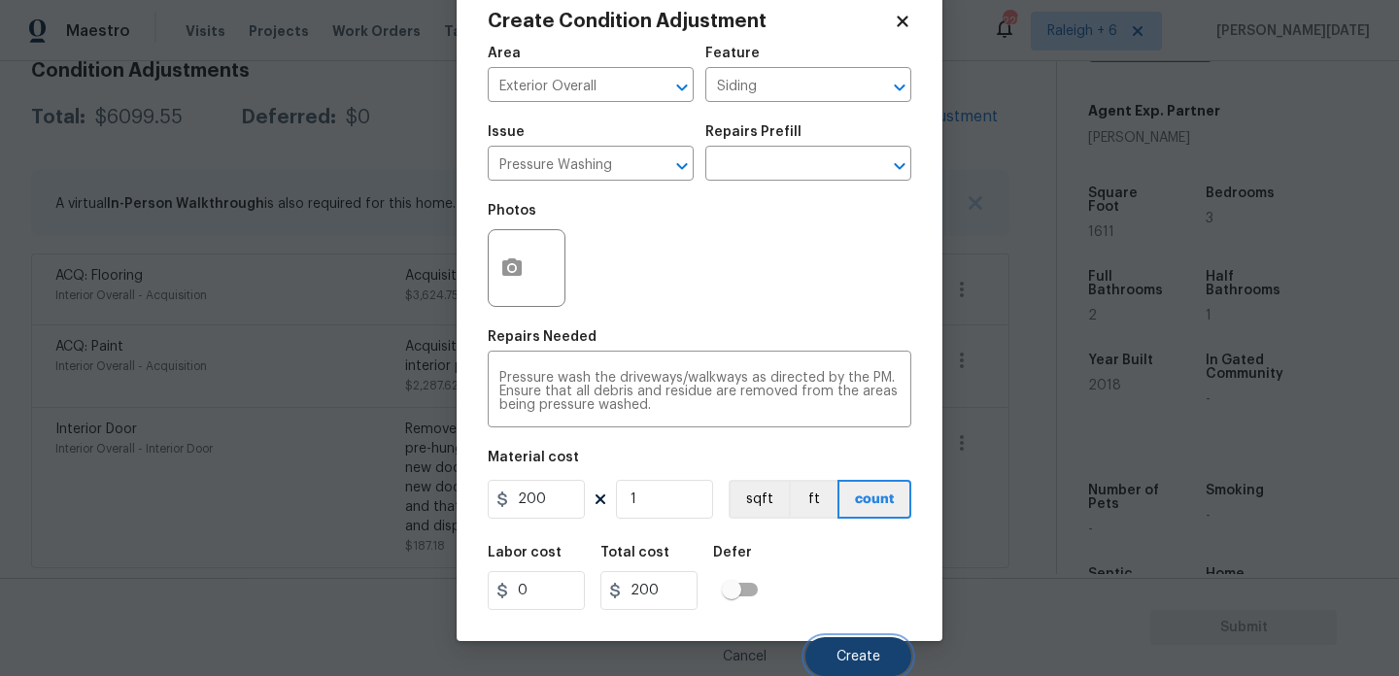
click at [850, 657] on span "Create" at bounding box center [859, 657] width 44 height 15
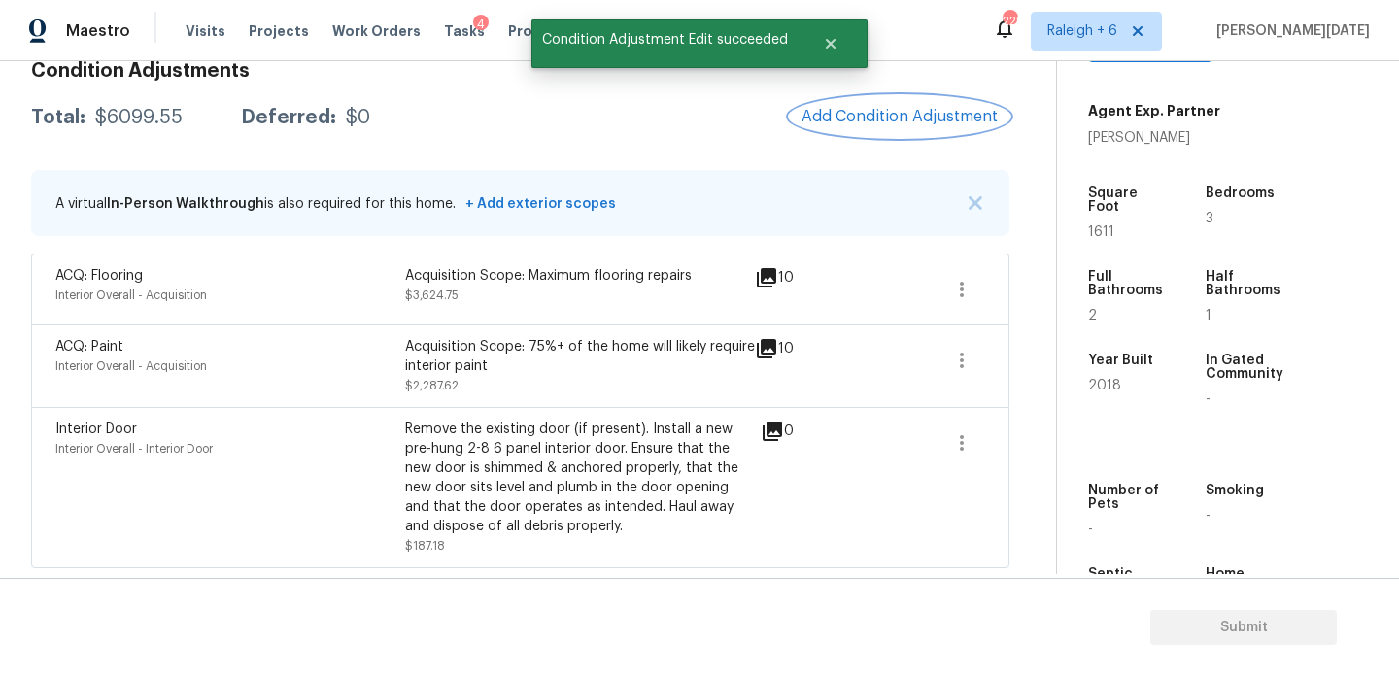
scroll to position [0, 0]
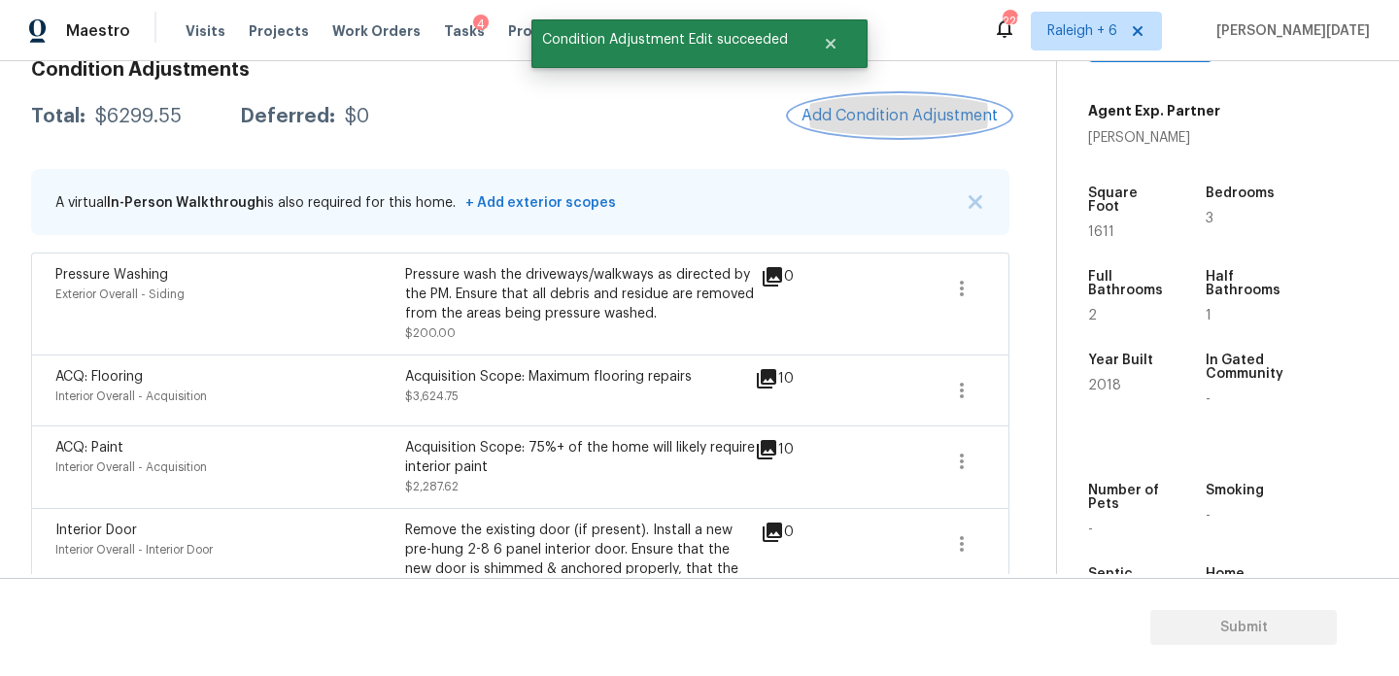
click at [911, 120] on span "Add Condition Adjustment" at bounding box center [900, 115] width 196 height 17
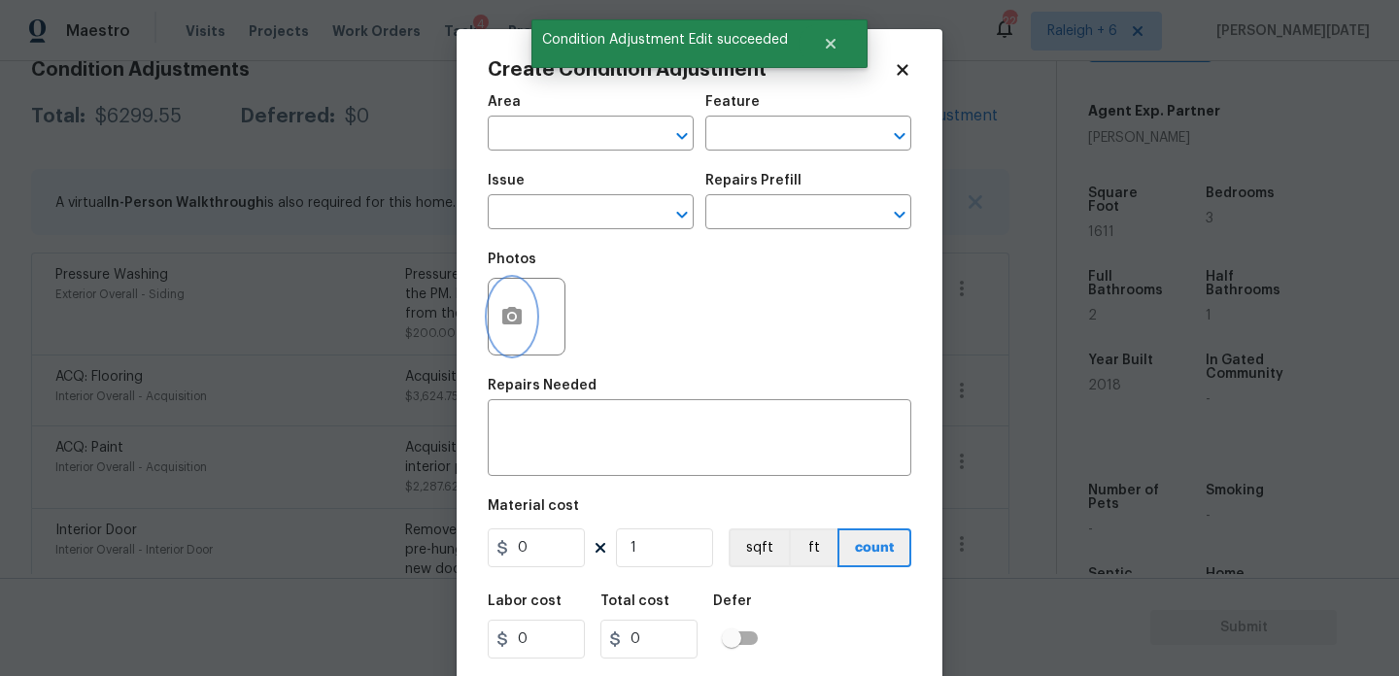
click at [508, 330] on button "button" at bounding box center [512, 317] width 47 height 76
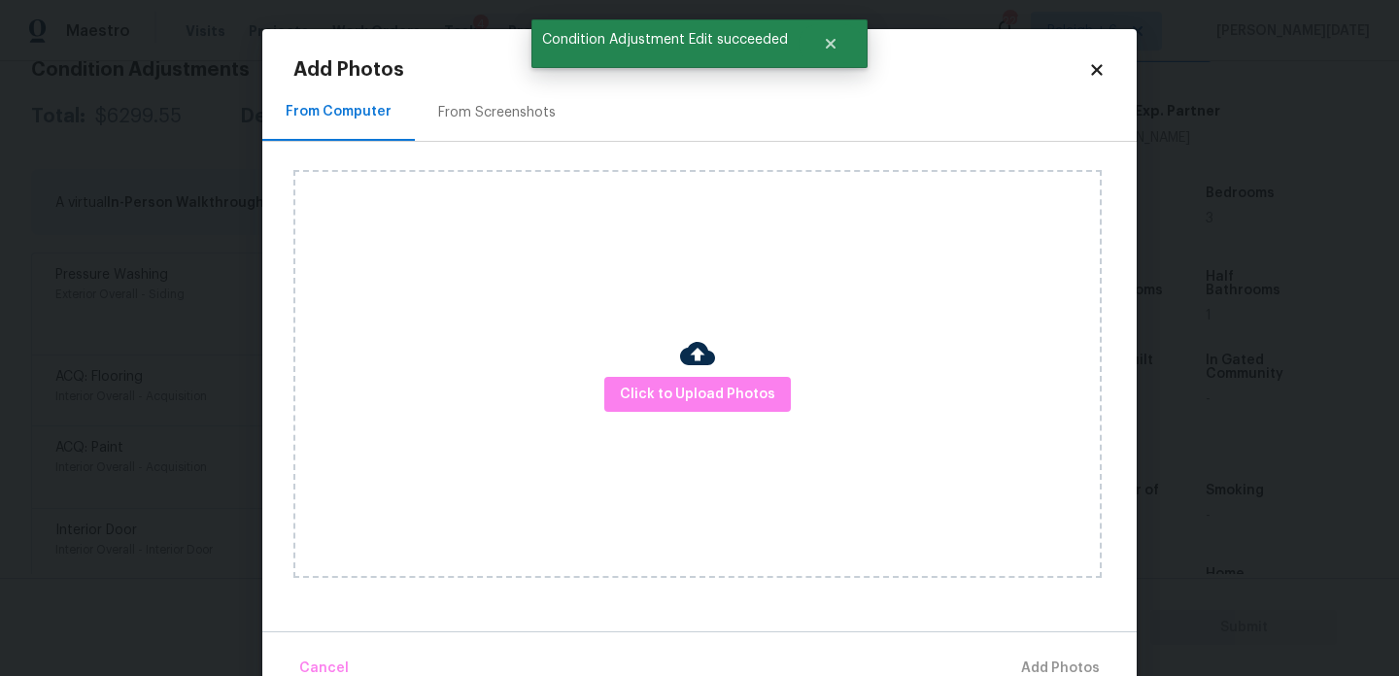
click at [505, 122] on div "From Screenshots" at bounding box center [497, 112] width 164 height 57
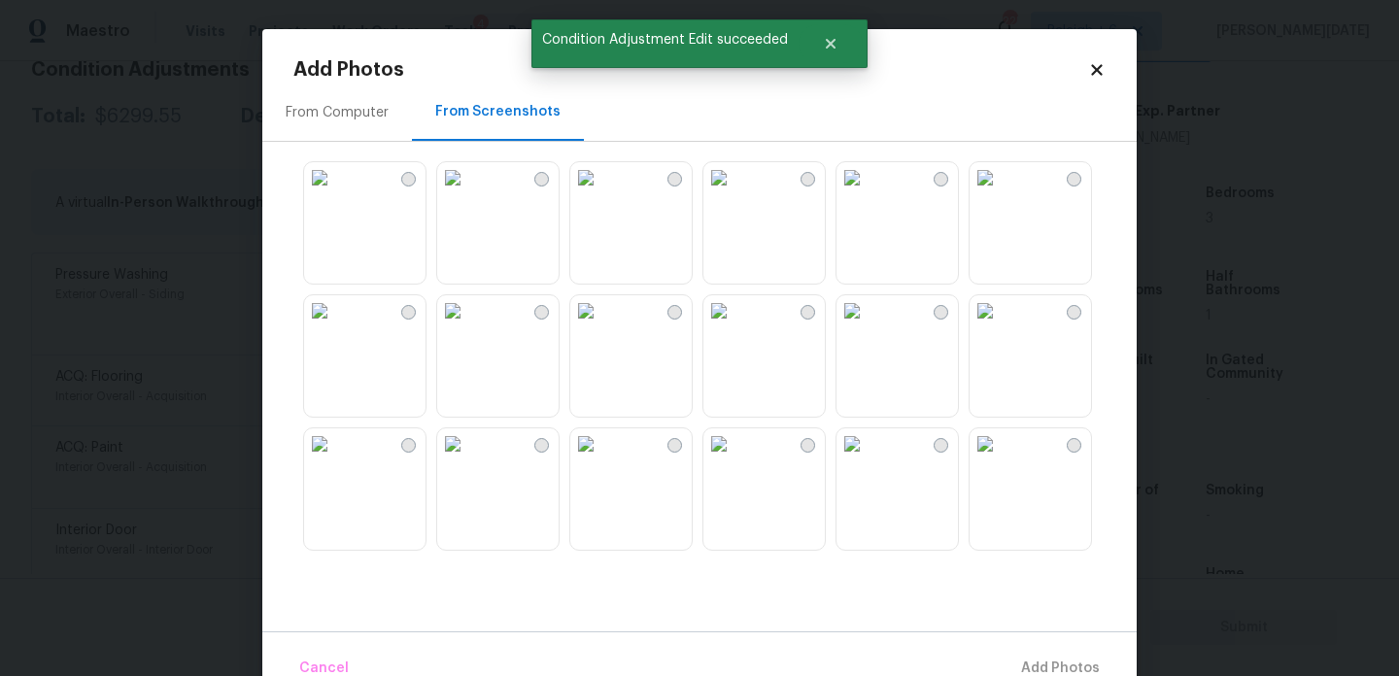
click at [576, 193] on img at bounding box center [585, 177] width 31 height 31
click at [735, 460] on img at bounding box center [719, 444] width 31 height 31
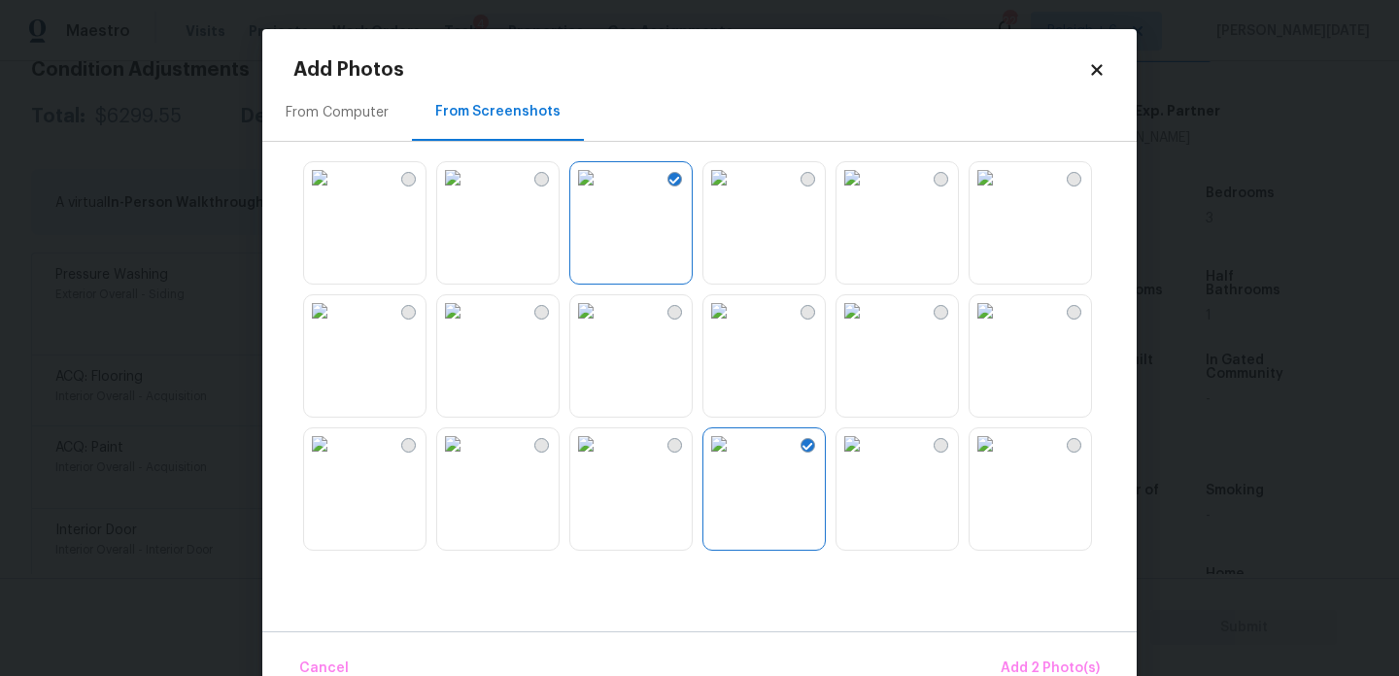
click at [868, 460] on img at bounding box center [852, 444] width 31 height 31
click at [468, 193] on img at bounding box center [452, 177] width 31 height 31
click at [1025, 670] on span "Add 4 Photo(s)" at bounding box center [1050, 669] width 100 height 24
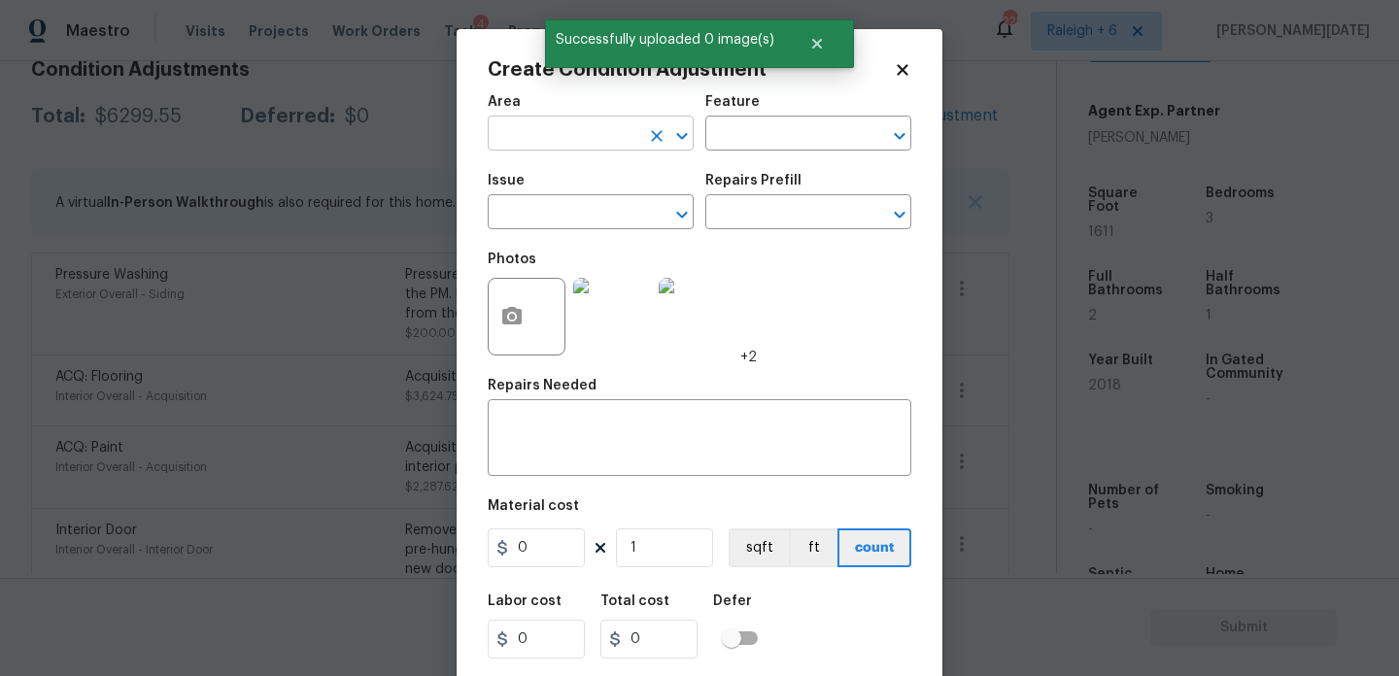
click at [513, 138] on input "text" at bounding box center [564, 136] width 152 height 30
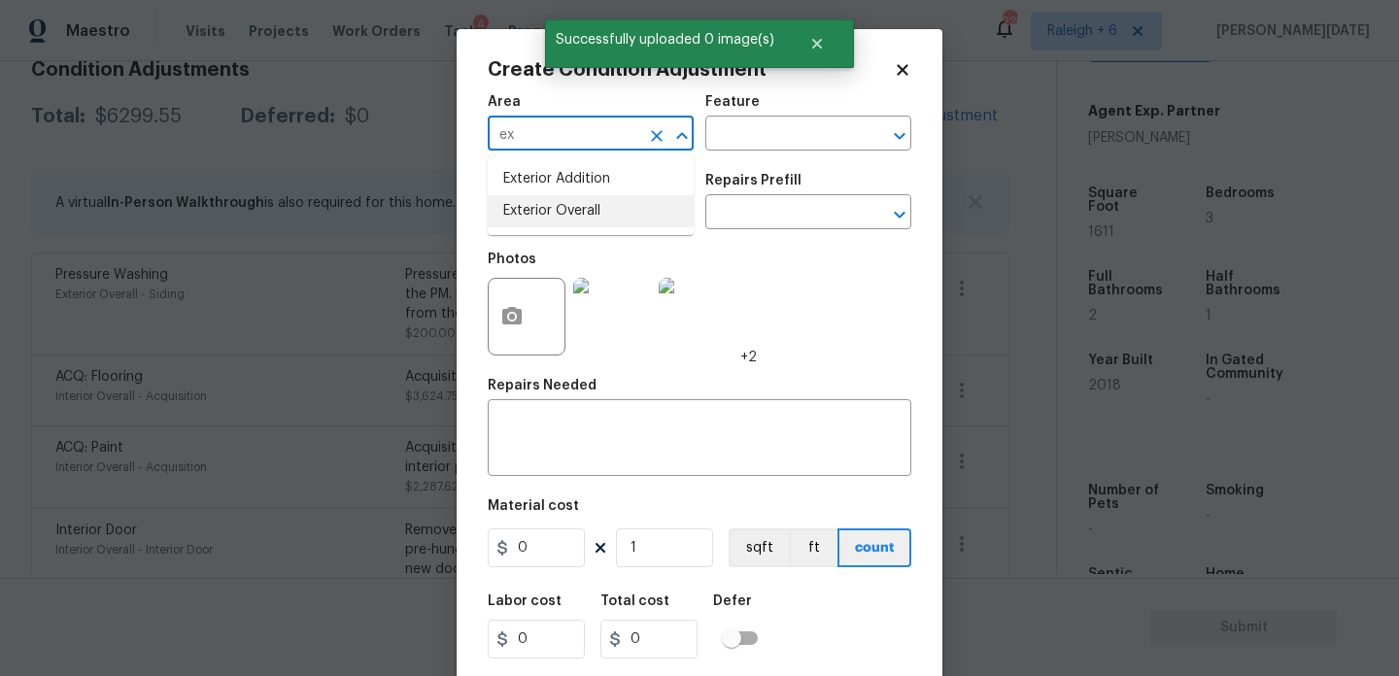
click at [564, 202] on li "Exterior Overall" at bounding box center [591, 211] width 206 height 32
type input "Exterior Overall"
click at [564, 202] on input "text" at bounding box center [564, 214] width 152 height 30
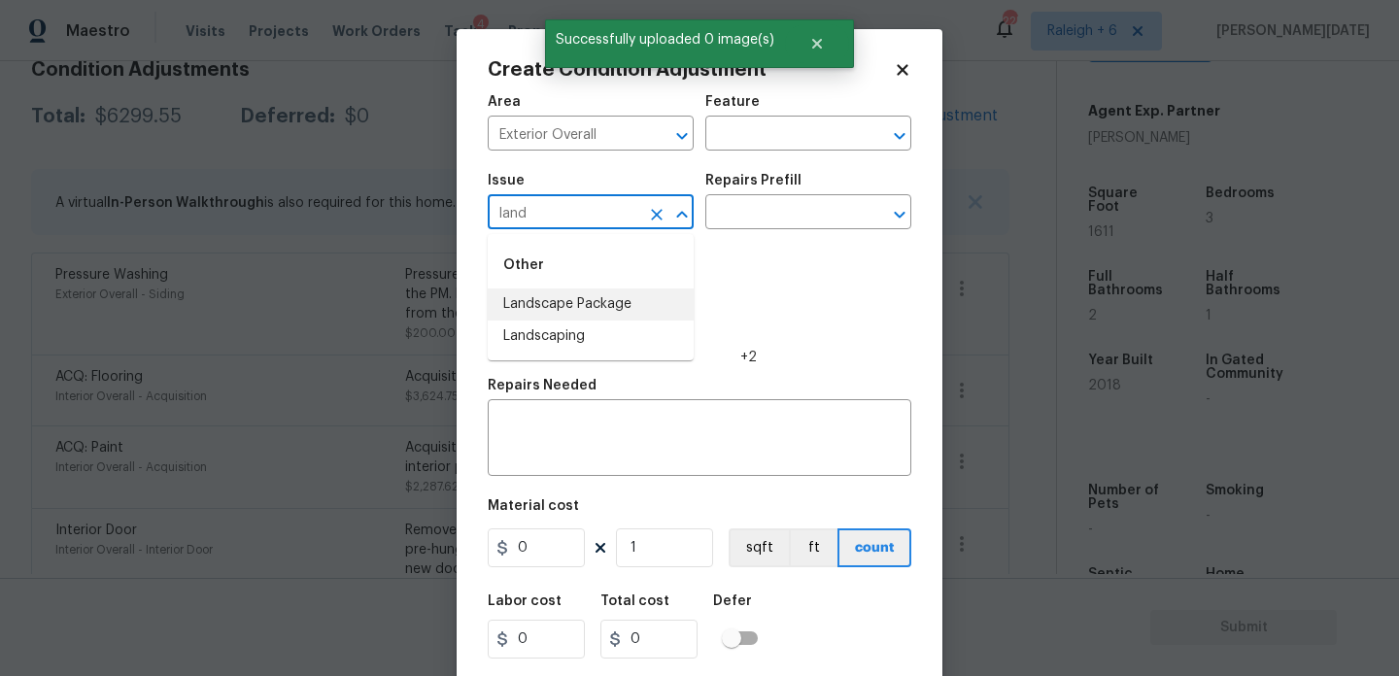
click at [580, 302] on li "Landscape Package" at bounding box center [591, 305] width 206 height 32
type input "Landscape Package"
click at [754, 221] on input "text" at bounding box center [782, 214] width 152 height 30
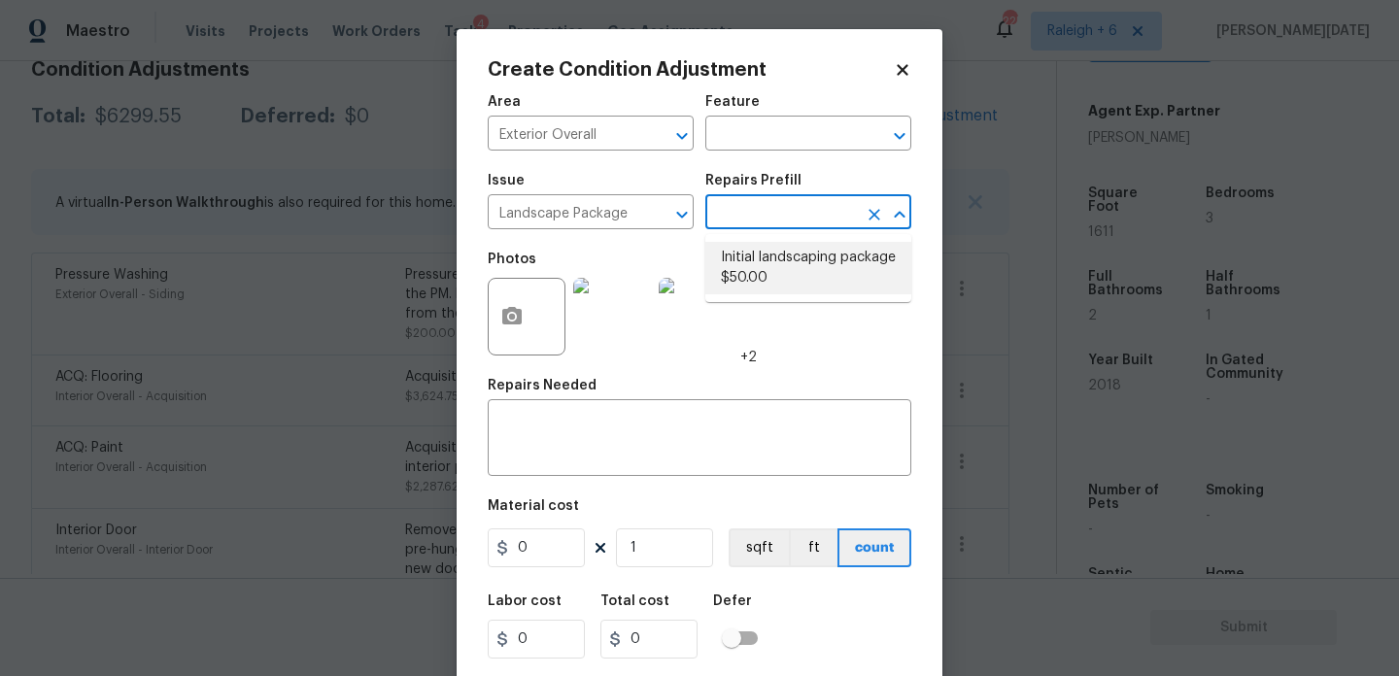
click at [771, 256] on li "Initial landscaping package $50.00" at bounding box center [809, 268] width 206 height 52
type input "Home Readiness Packages"
type textarea "Mowing of grass up to 6" in height. Mow, edge along driveways & sidewalks, trim…"
type input "50"
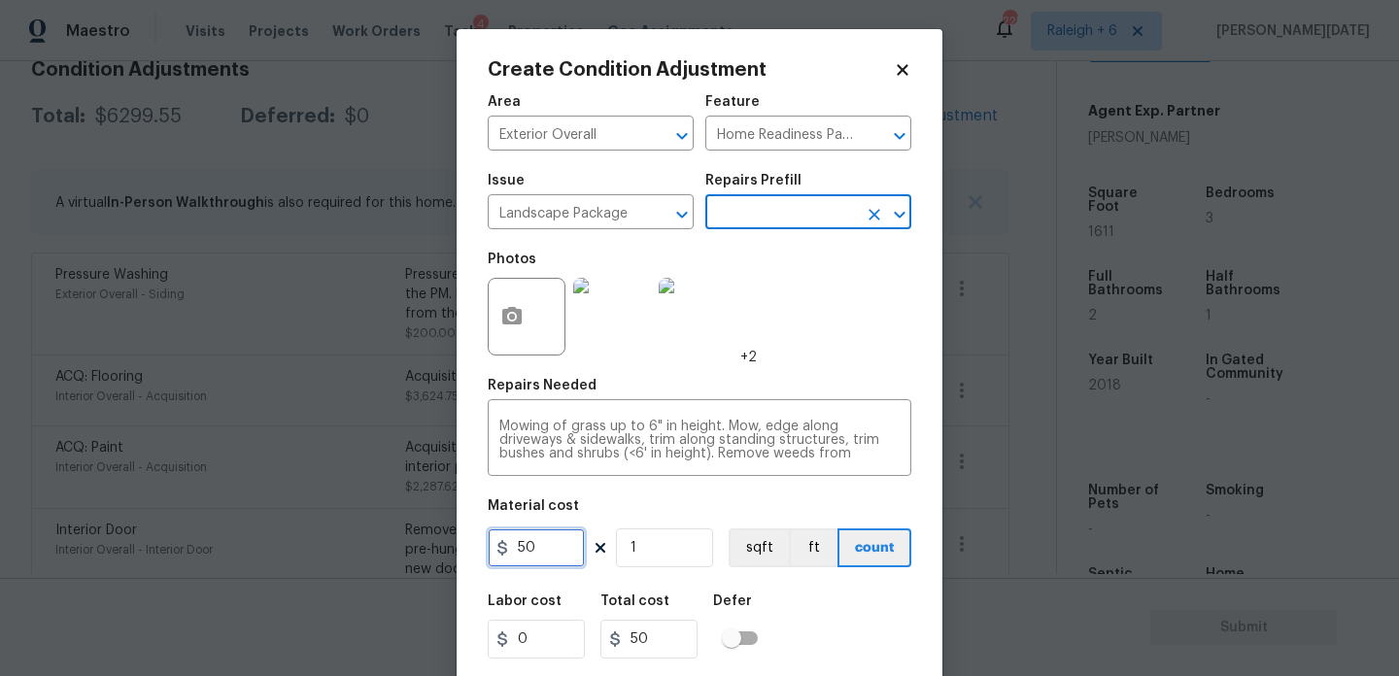
drag, startPoint x: 555, startPoint y: 544, endPoint x: 295, endPoint y: 544, distance: 259.5
click at [295, 544] on div "Create Condition Adjustment Area Exterior Overall ​ Feature Home Readiness Pack…" at bounding box center [699, 338] width 1399 height 676
type input "300"
click at [843, 319] on div "Photos +2" at bounding box center [700, 304] width 424 height 126
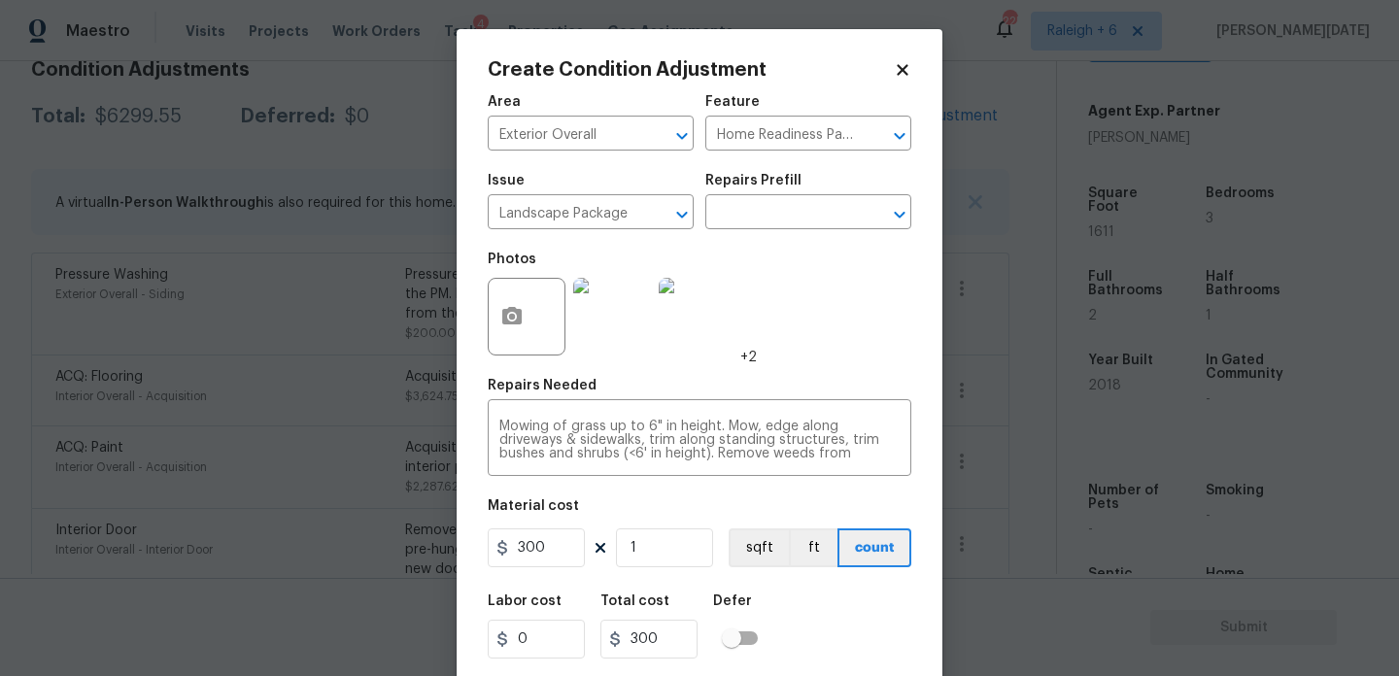
scroll to position [50, 0]
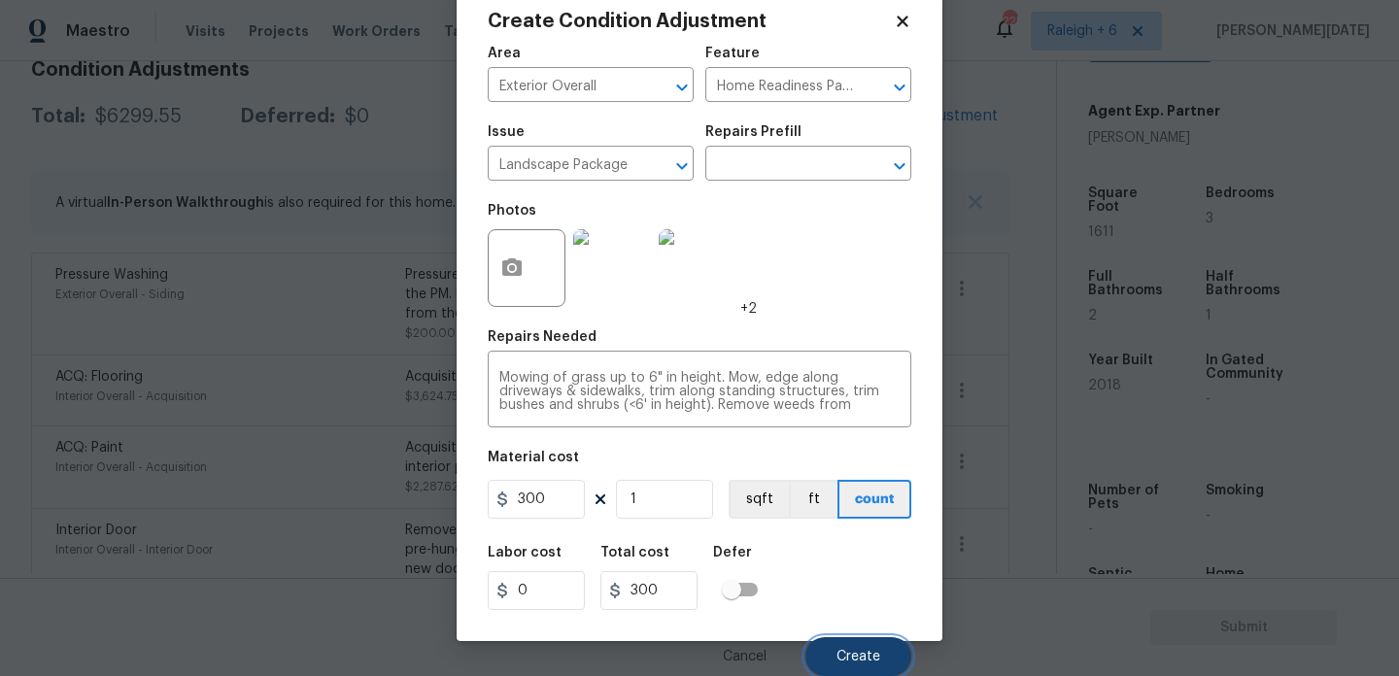
click at [871, 657] on span "Create" at bounding box center [859, 657] width 44 height 15
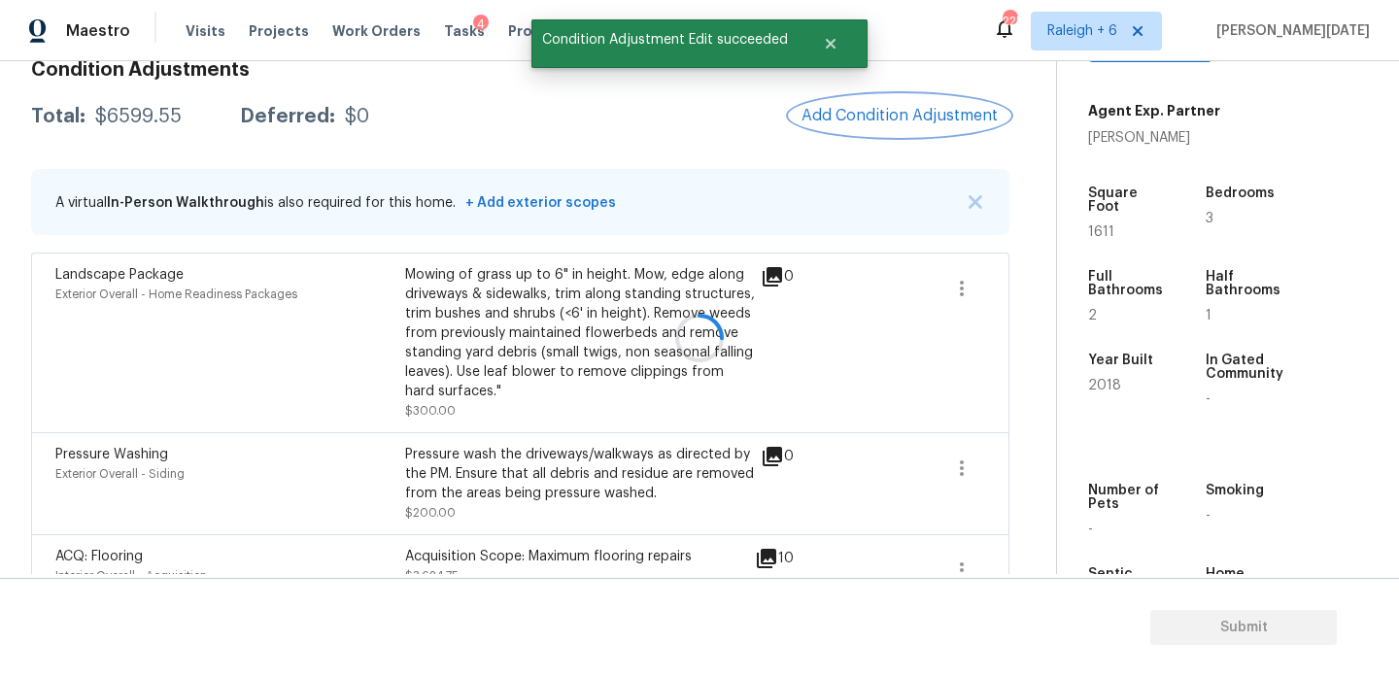
scroll to position [0, 0]
click at [904, 137] on span "Add Condition Adjustment" at bounding box center [900, 116] width 220 height 43
click at [893, 129] on button "Add Condition Adjustment" at bounding box center [900, 115] width 220 height 41
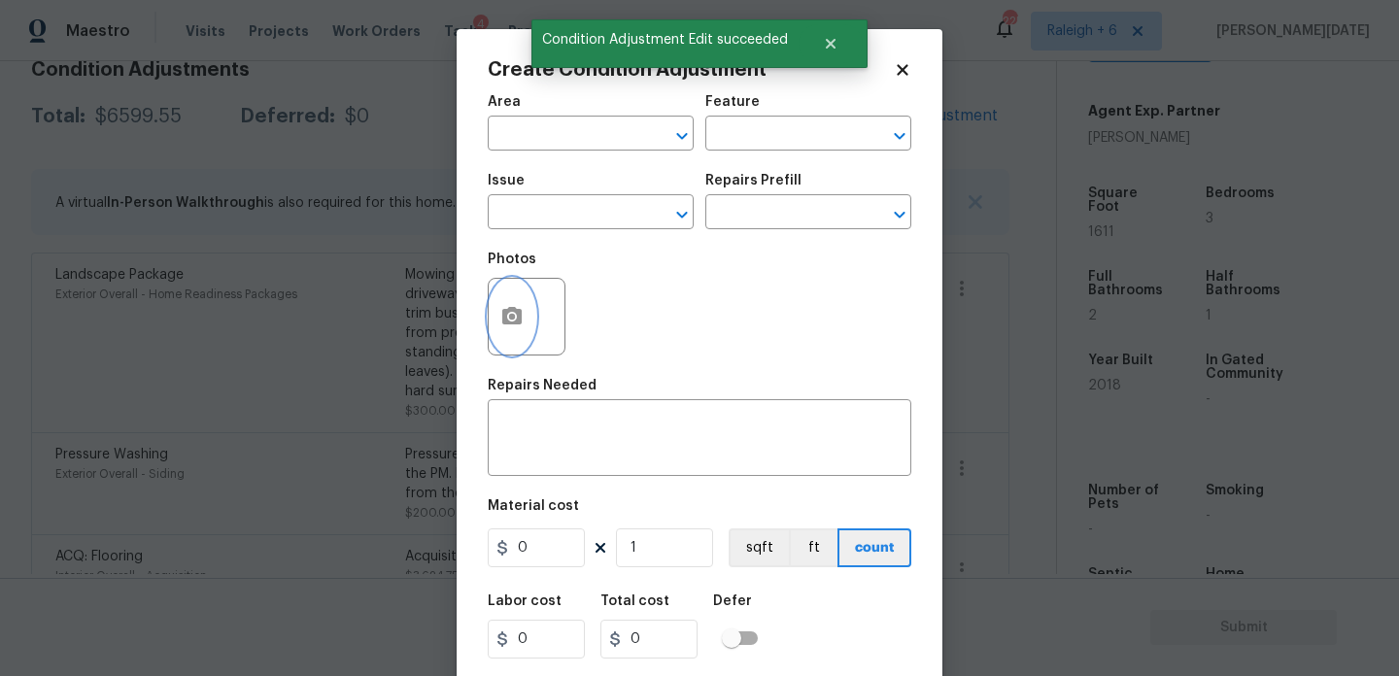
click at [521, 316] on icon "button" at bounding box center [511, 315] width 19 height 17
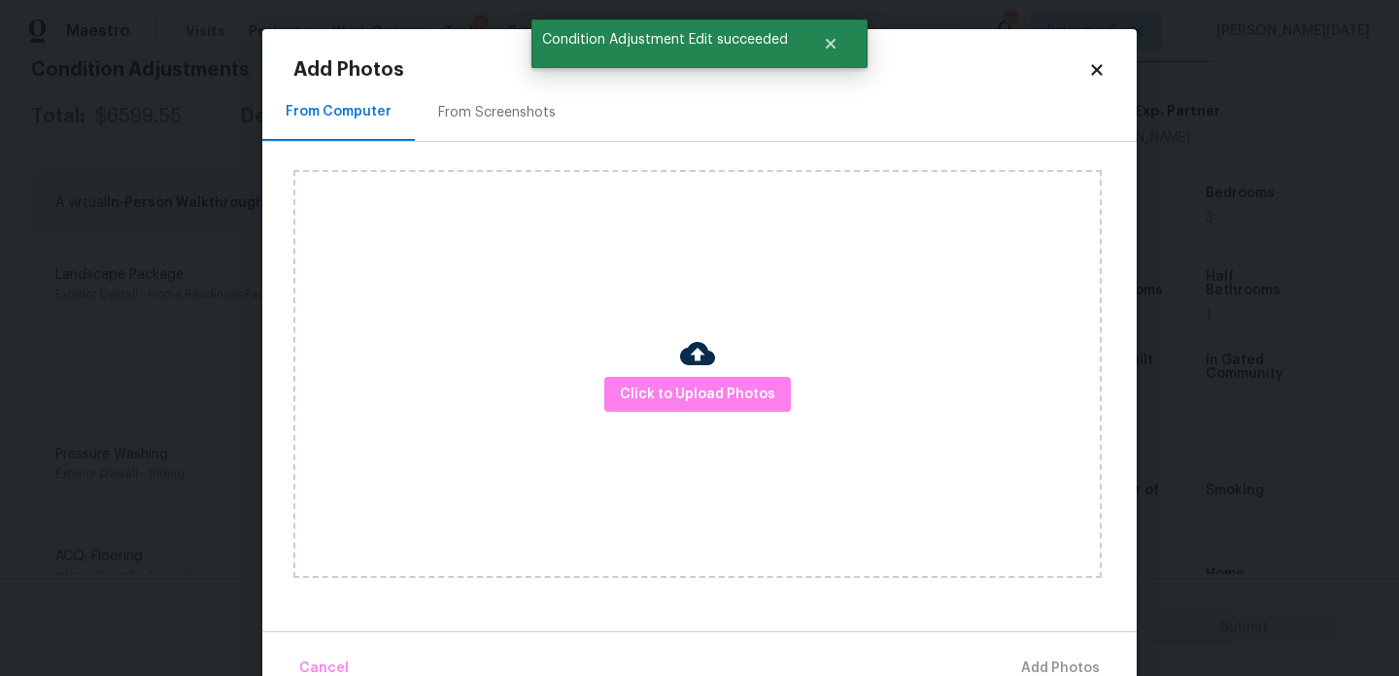
click at [491, 124] on div "From Screenshots" at bounding box center [497, 112] width 164 height 57
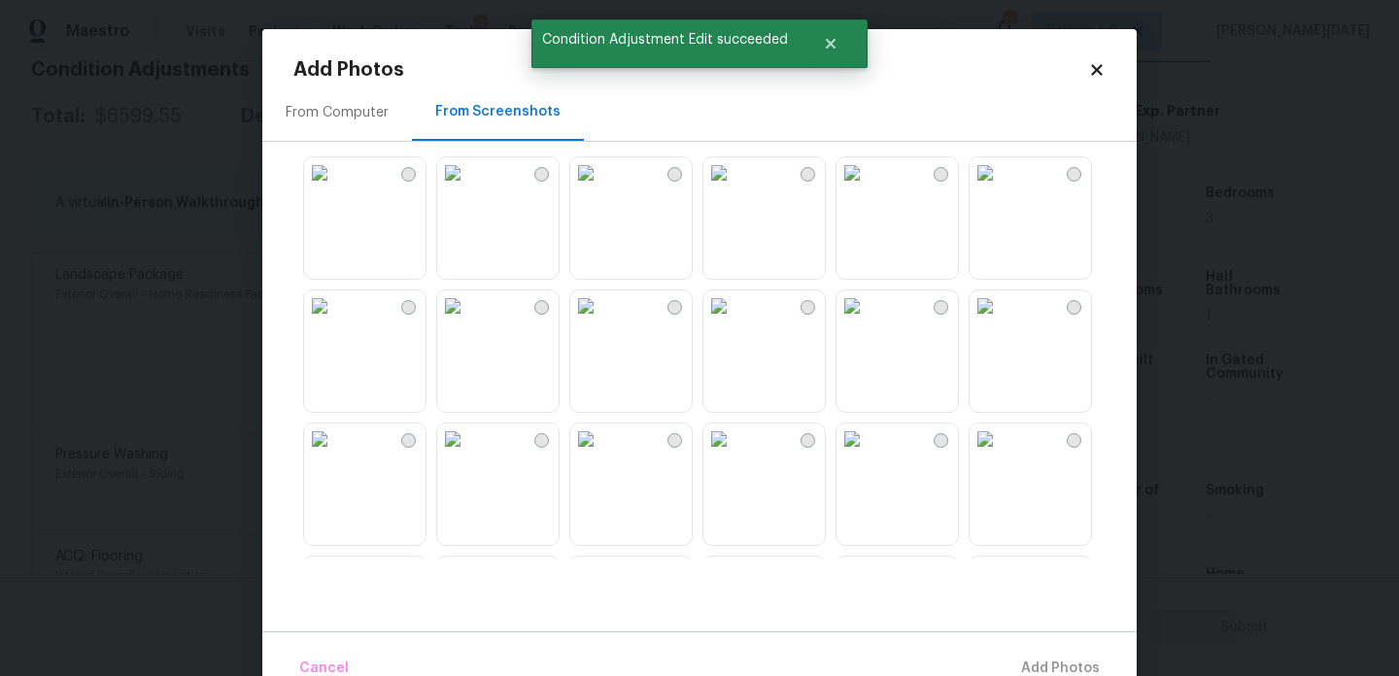
scroll to position [143, 0]
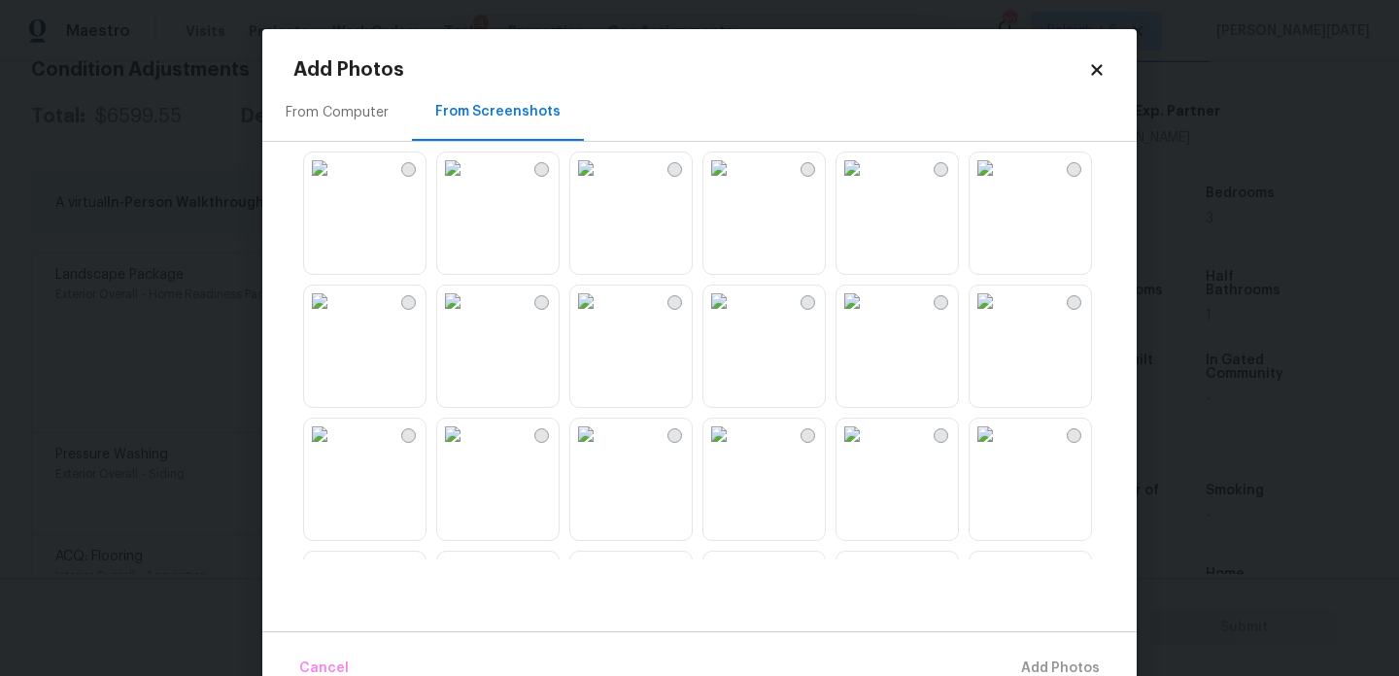
click at [602, 317] on img at bounding box center [585, 301] width 31 height 31
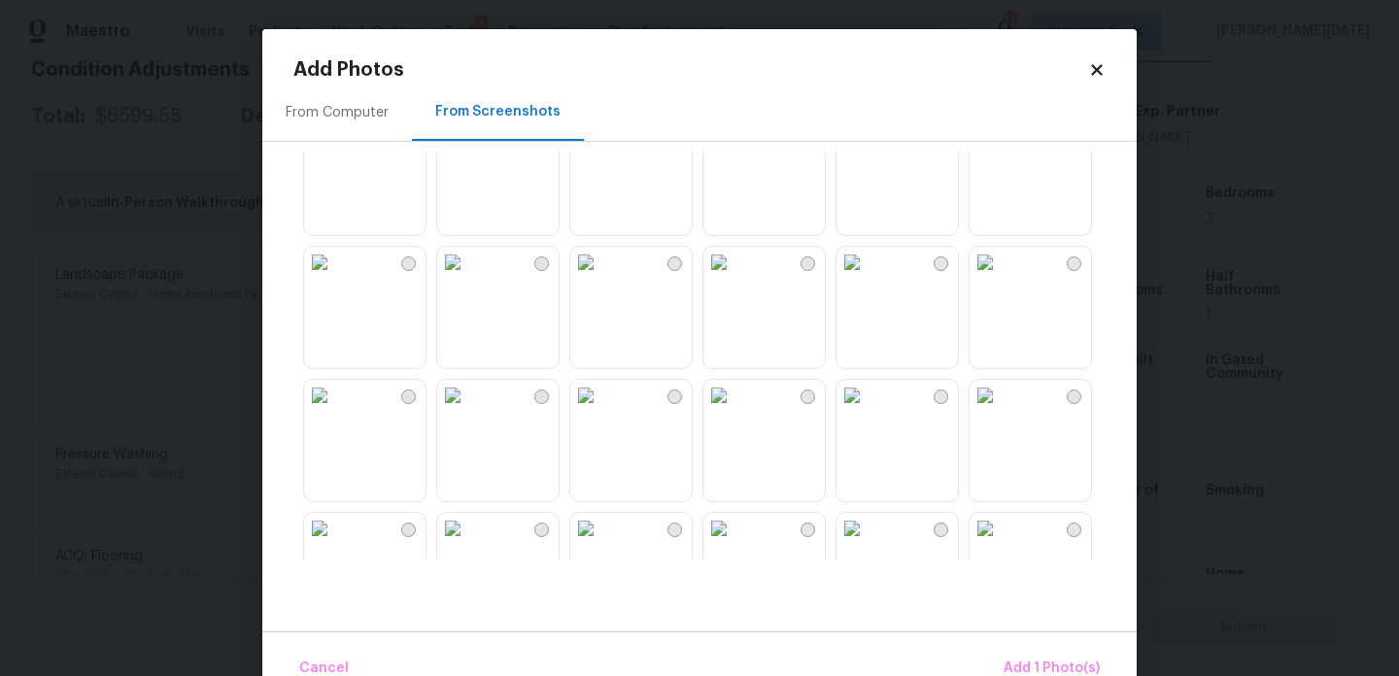
scroll to position [716, 0]
click at [868, 409] on img at bounding box center [852, 393] width 31 height 31
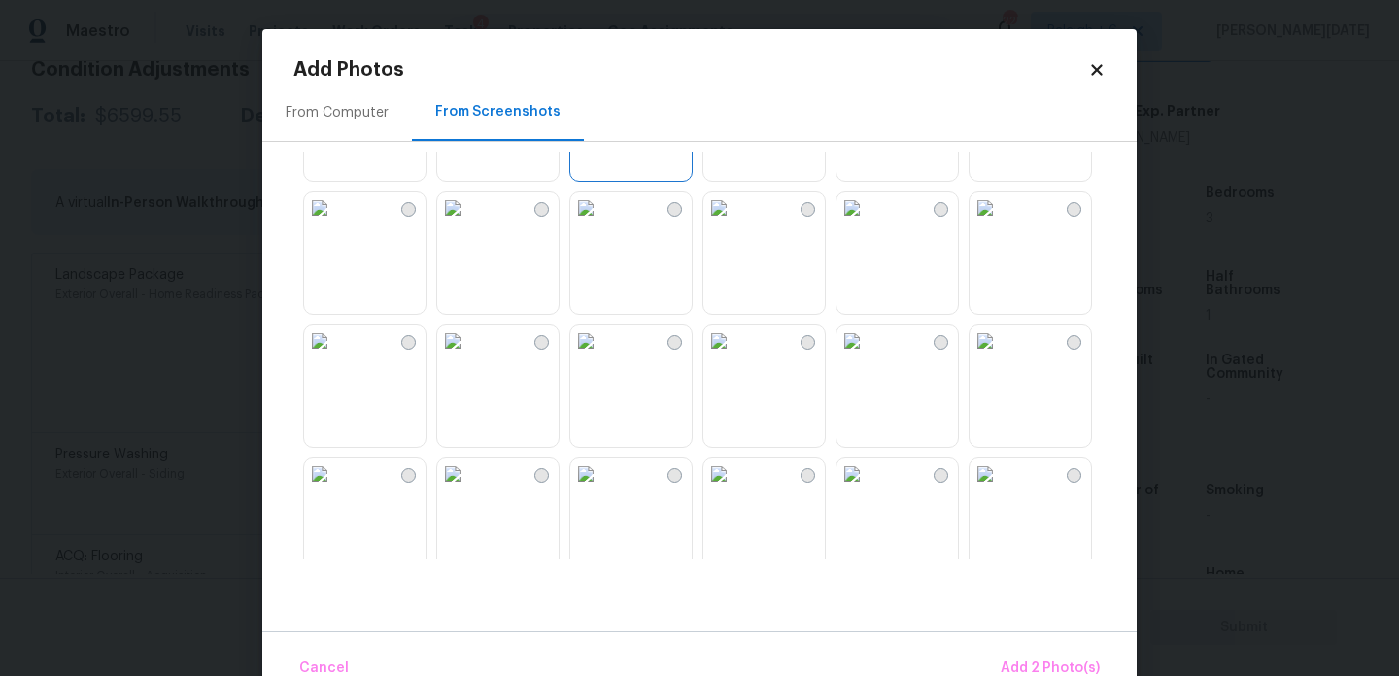
scroll to position [370, 0]
click at [1039, 652] on button "Add 2 Photo(s)" at bounding box center [1050, 669] width 115 height 42
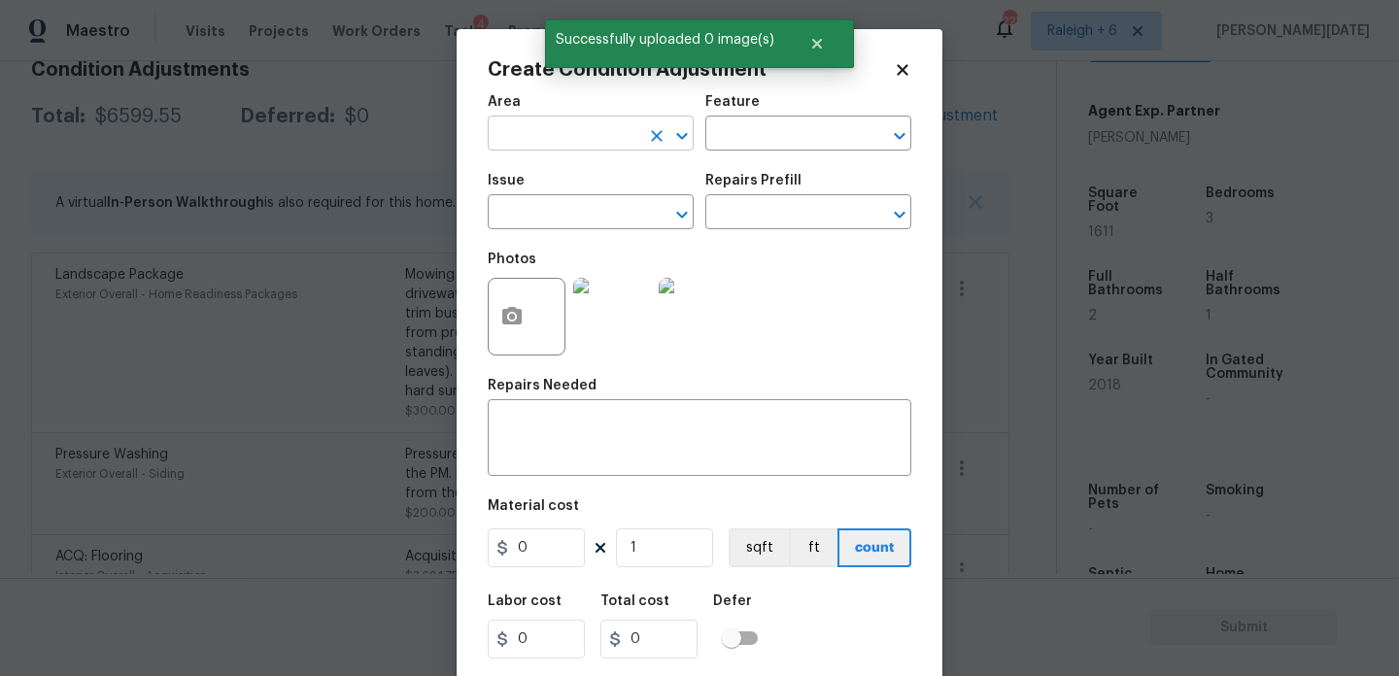
click at [563, 142] on input "text" at bounding box center [564, 136] width 152 height 30
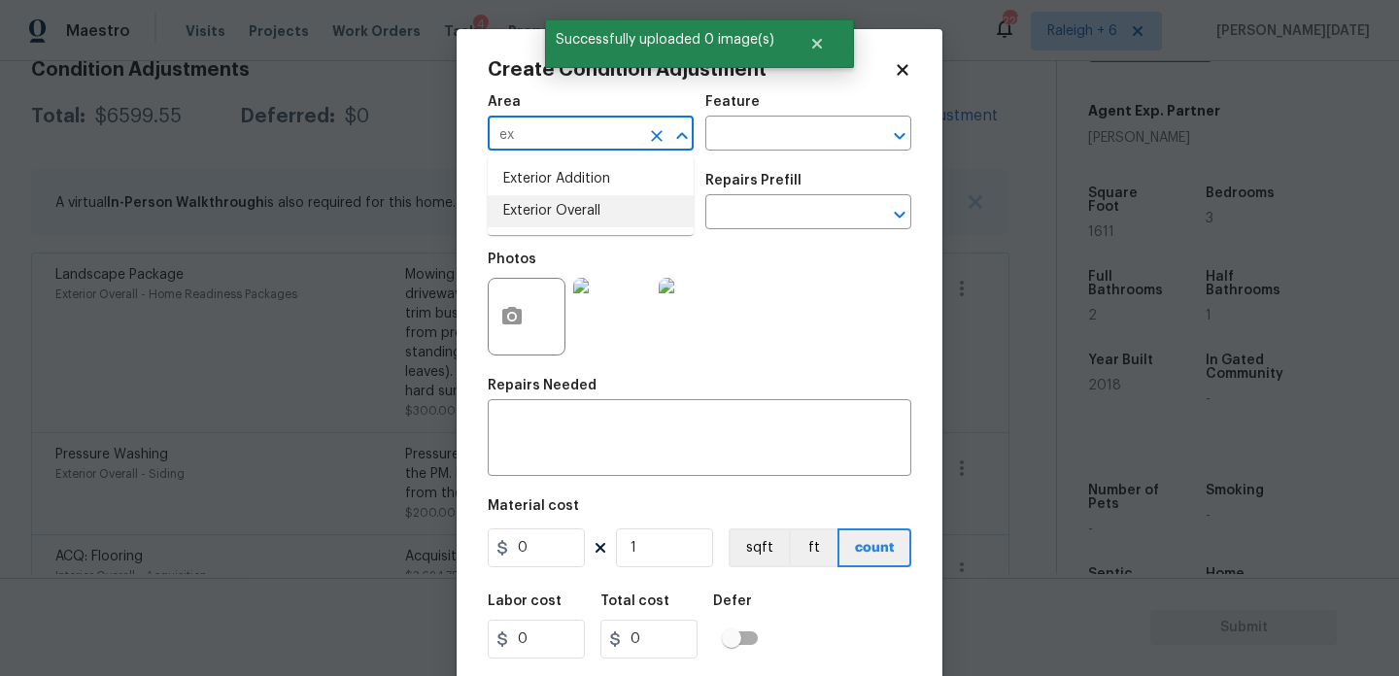
click at [574, 217] on li "Exterior Overall" at bounding box center [591, 211] width 206 height 32
type input "Exterior Overall"
click at [574, 217] on input "text" at bounding box center [564, 214] width 152 height 30
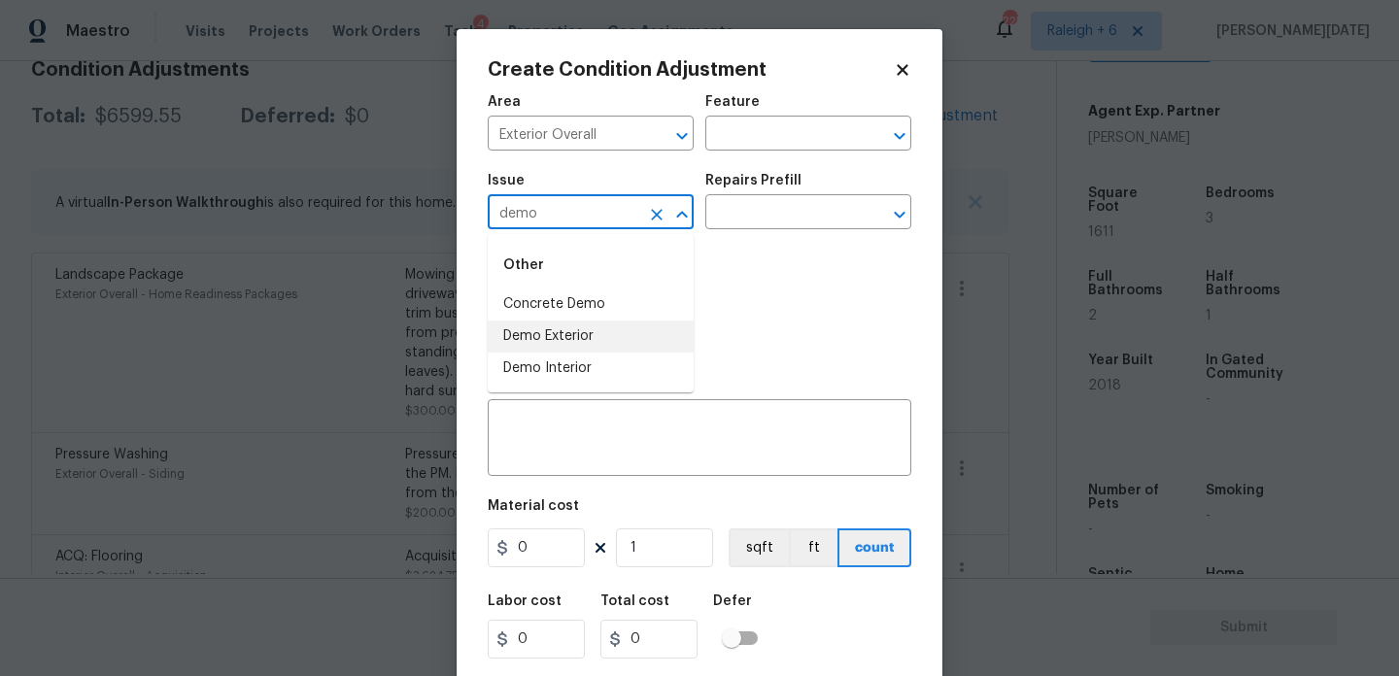
click at [569, 342] on li "Demo Exterior" at bounding box center [591, 337] width 206 height 32
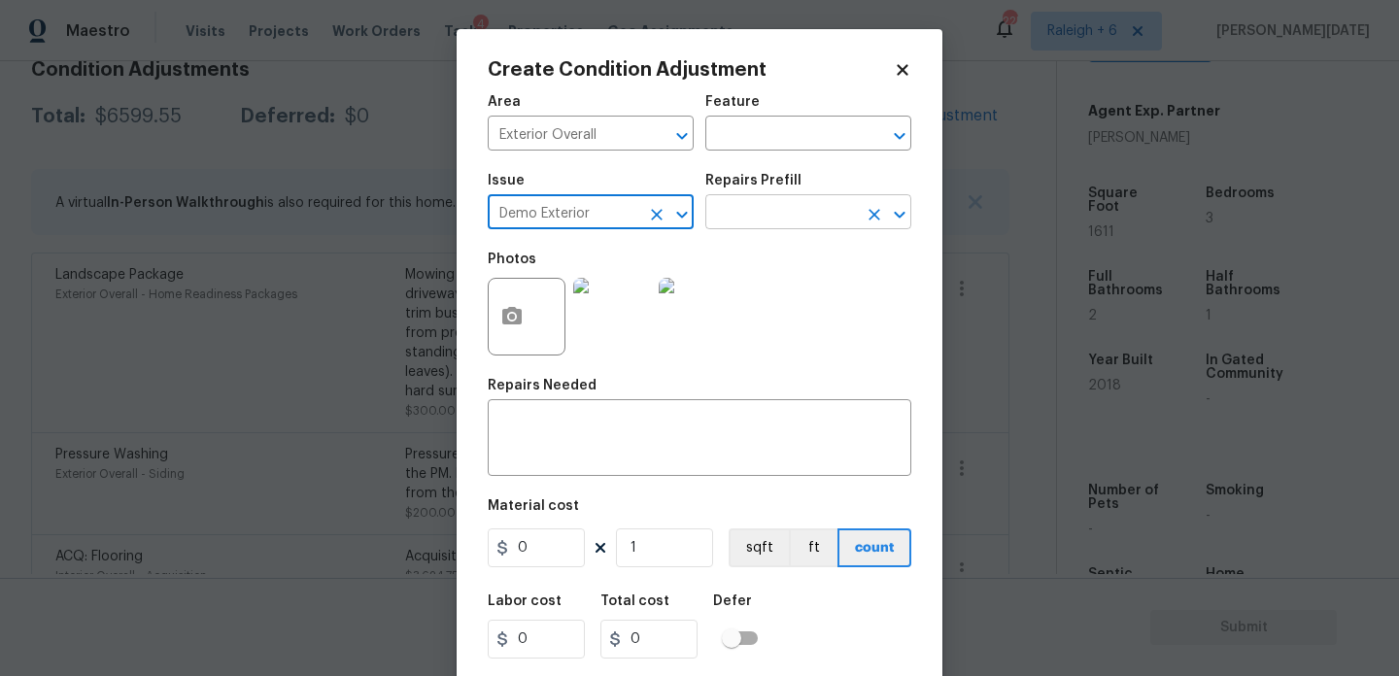
type input "Demo Exterior"
click at [751, 226] on input "text" at bounding box center [782, 214] width 152 height 30
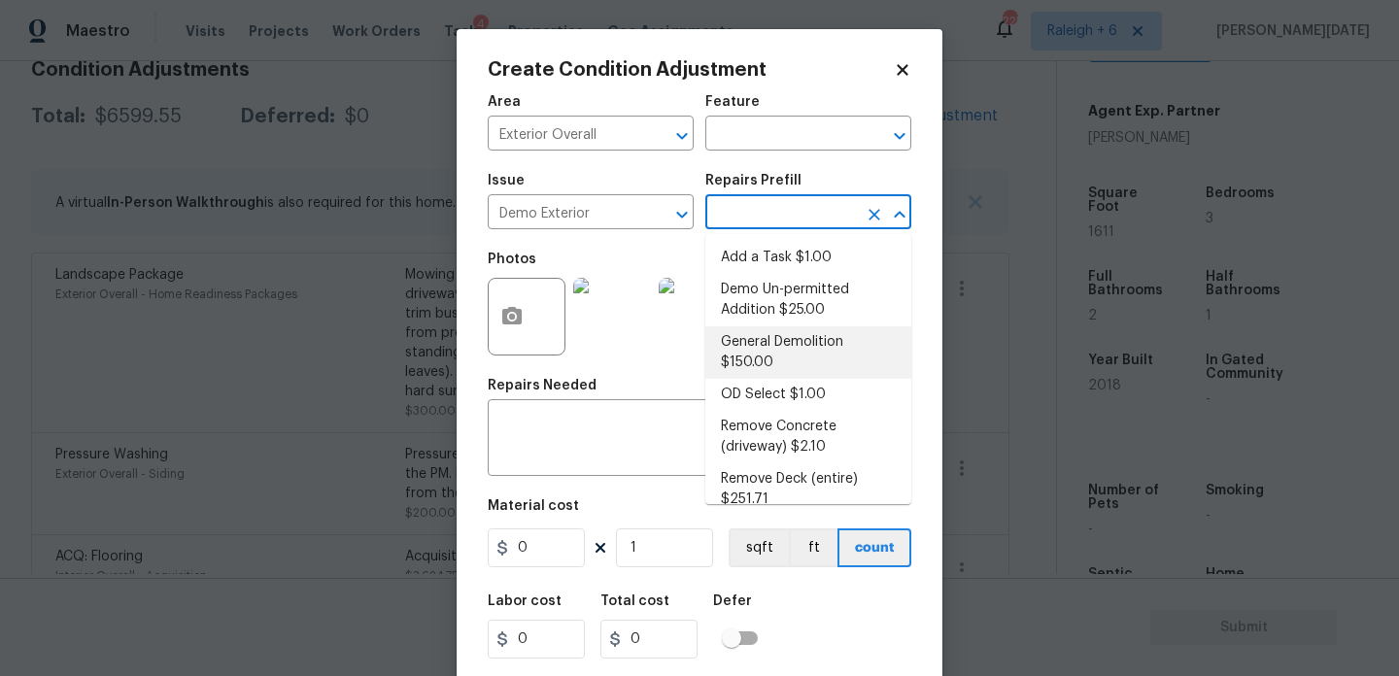
click at [812, 351] on li "General Demolition $150.00" at bounding box center [809, 353] width 206 height 52
type input "Demolition"
type textarea "Decks, sheds, above ground pools,"
type input "150"
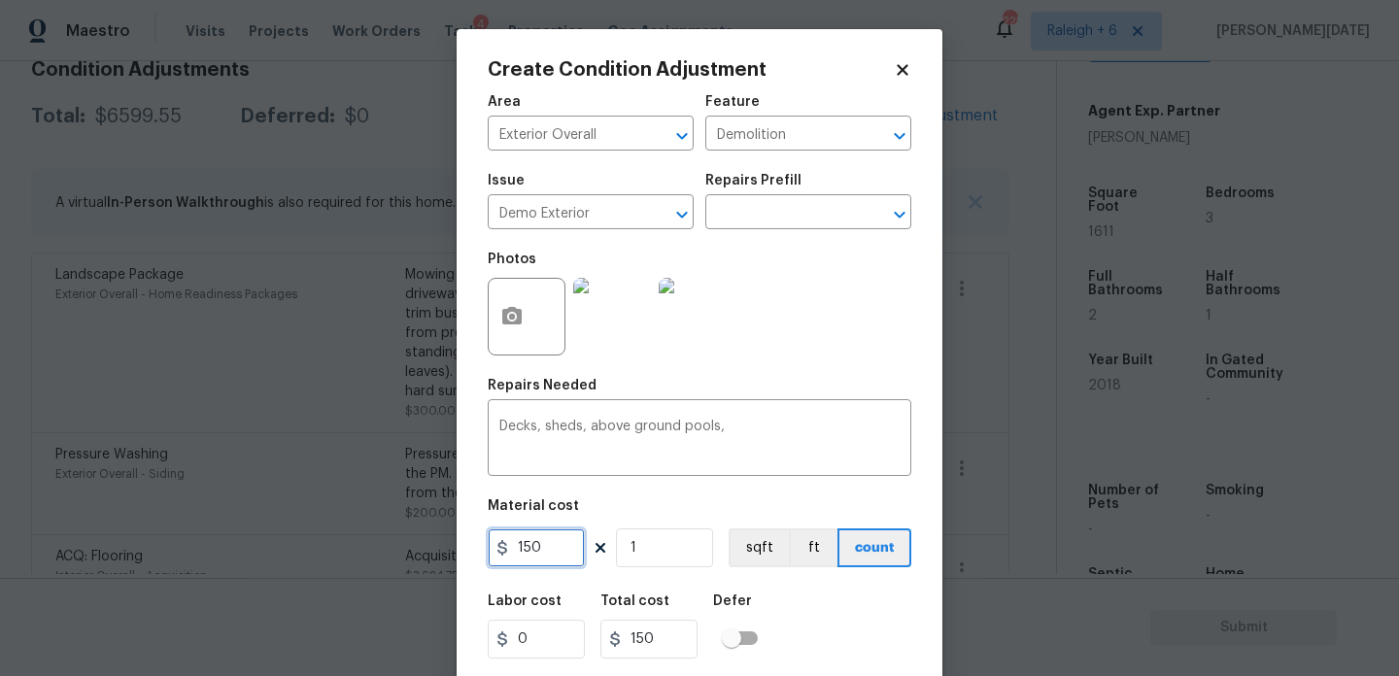
drag, startPoint x: 559, startPoint y: 544, endPoint x: 381, endPoint y: 541, distance: 177.9
click at [381, 541] on div "Create Condition Adjustment Area Exterior Overall ​ Feature Demolition ​ Issue …" at bounding box center [699, 338] width 1399 height 676
type input "1000"
click at [823, 375] on div "Area Exterior Overall ​ Feature Demolition ​ Issue Demo Exterior ​ Repairs Pref…" at bounding box center [700, 404] width 424 height 641
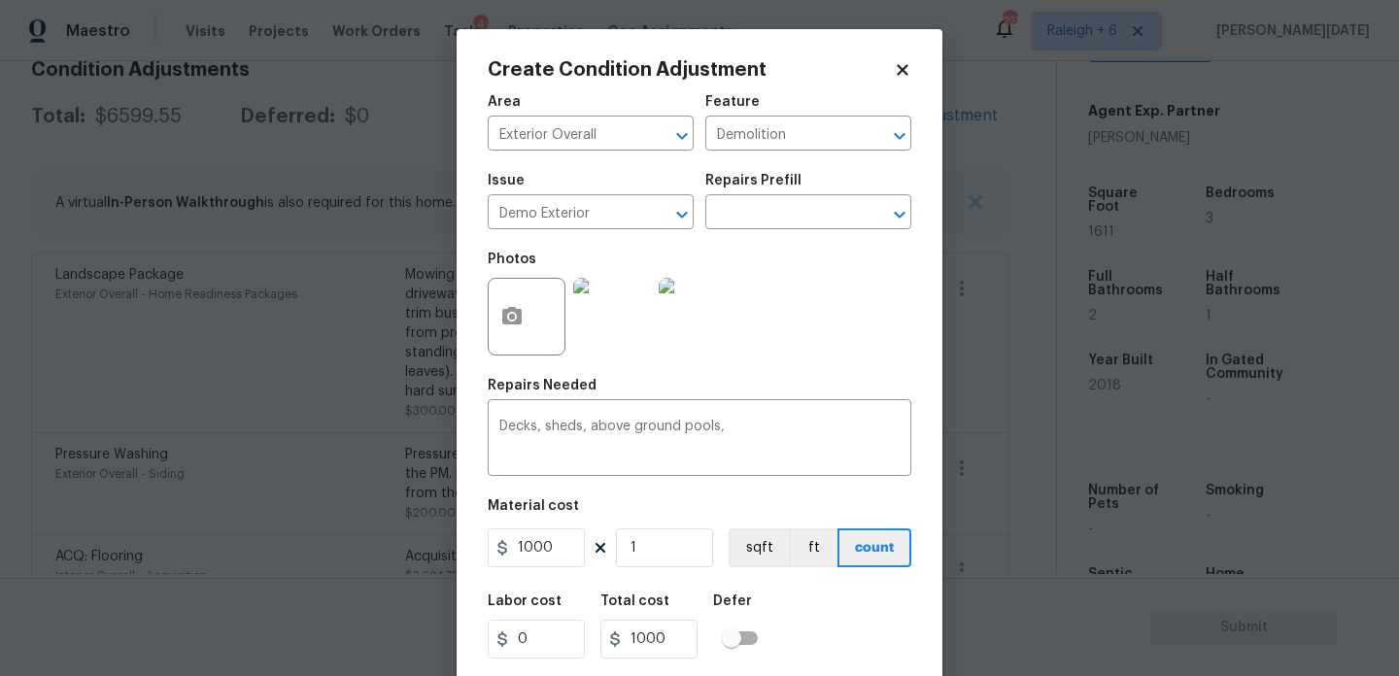
scroll to position [50, 0]
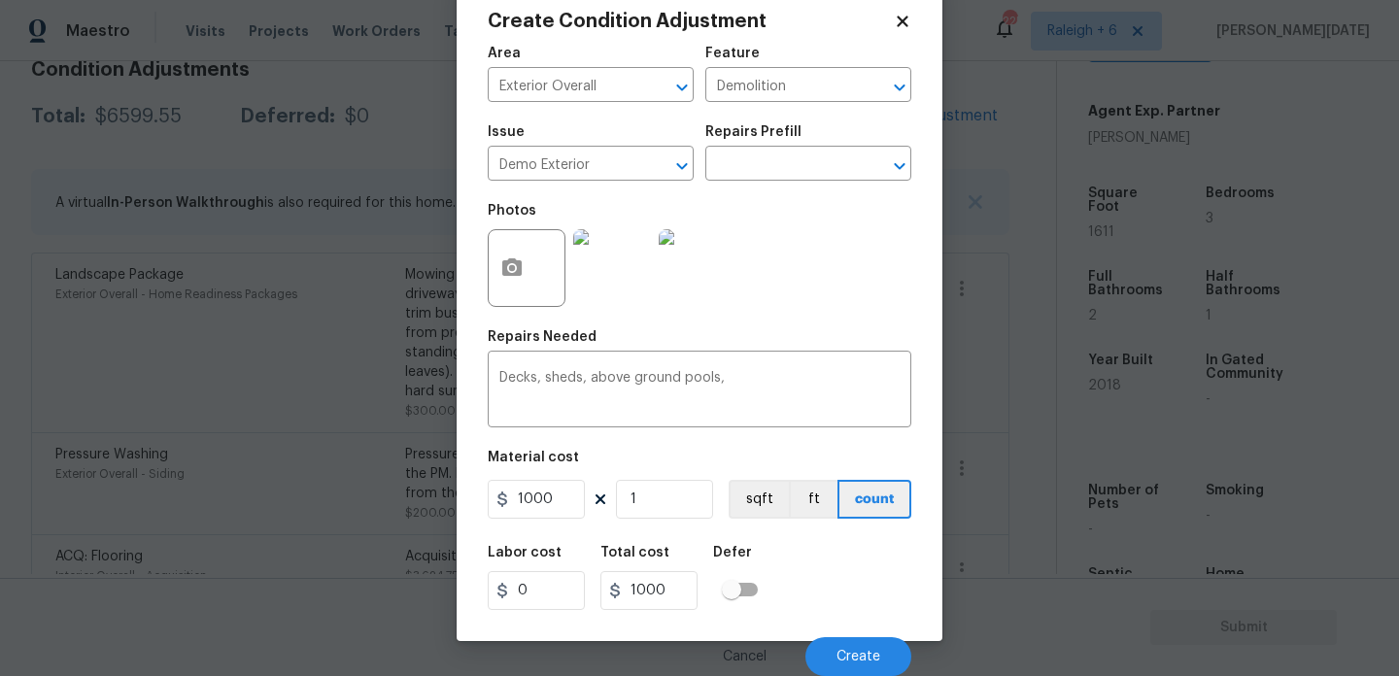
click at [849, 624] on div "Cancel Create" at bounding box center [700, 649] width 424 height 54
click at [848, 656] on span "Create" at bounding box center [859, 657] width 44 height 15
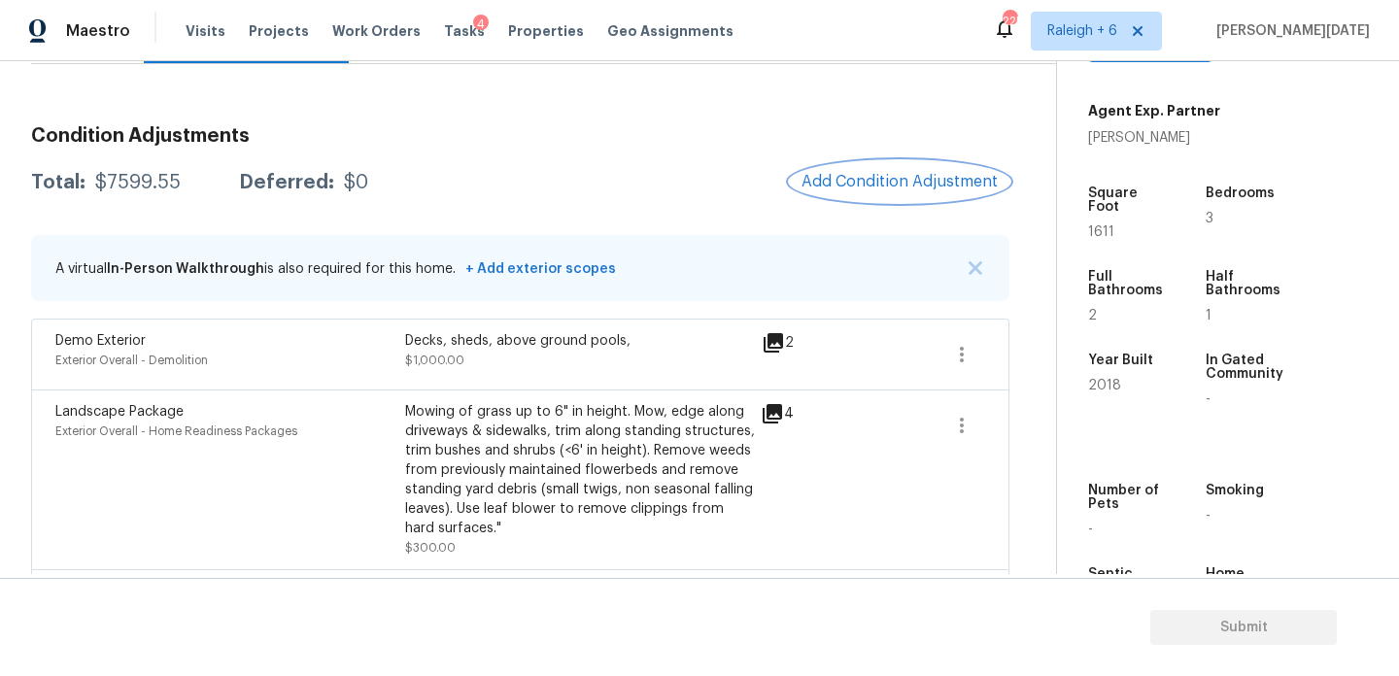
scroll to position [161, 0]
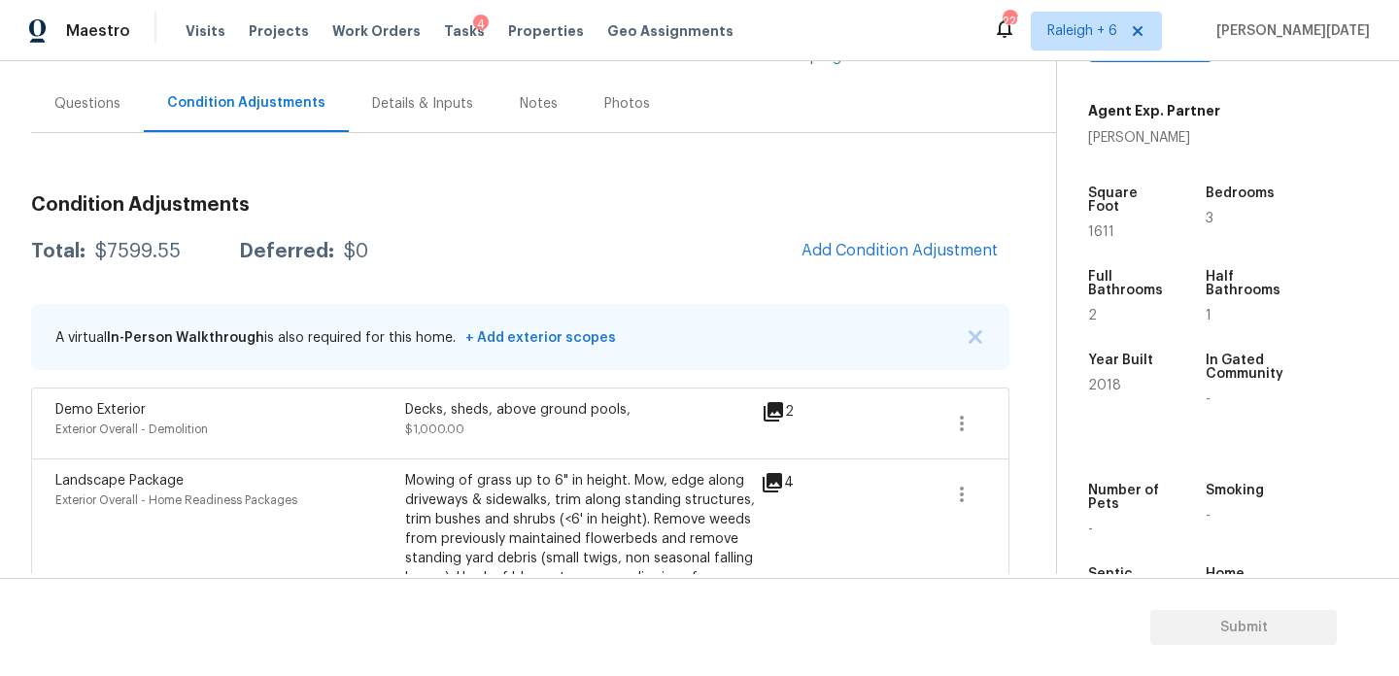
click at [93, 115] on div "Questions" at bounding box center [87, 103] width 113 height 57
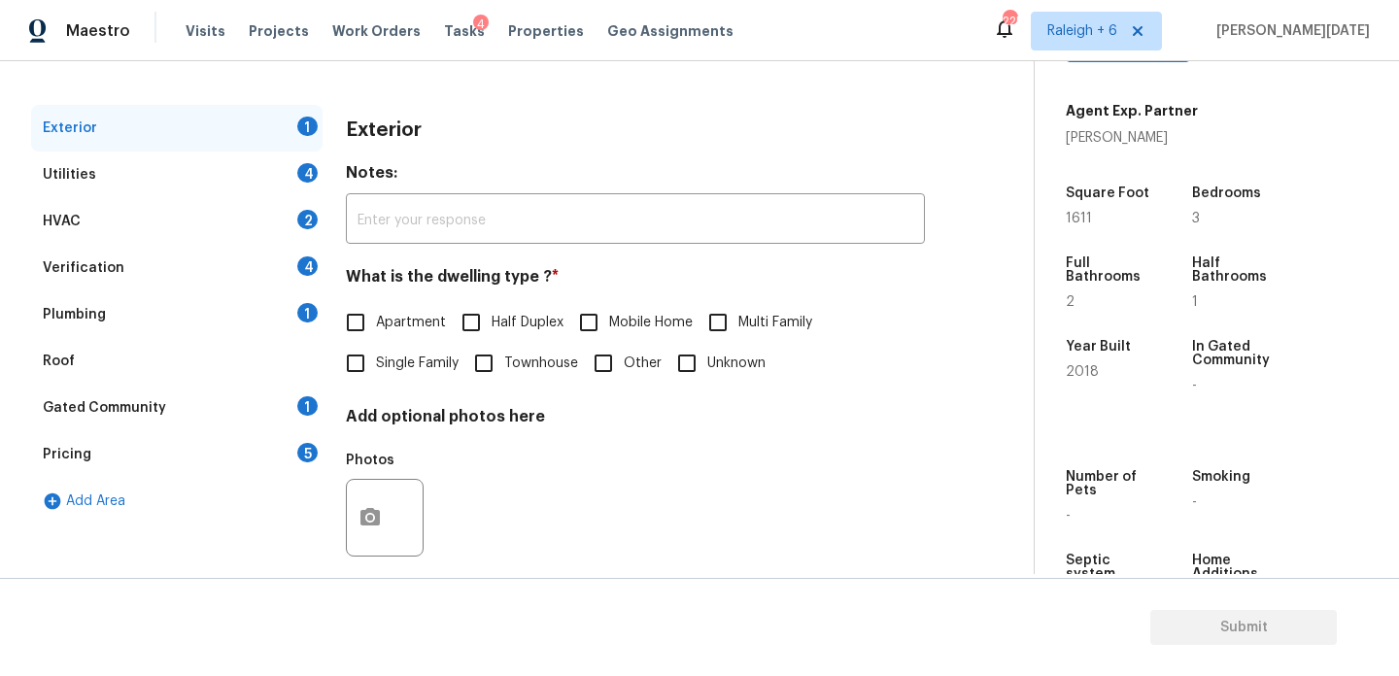
scroll to position [259, 0]
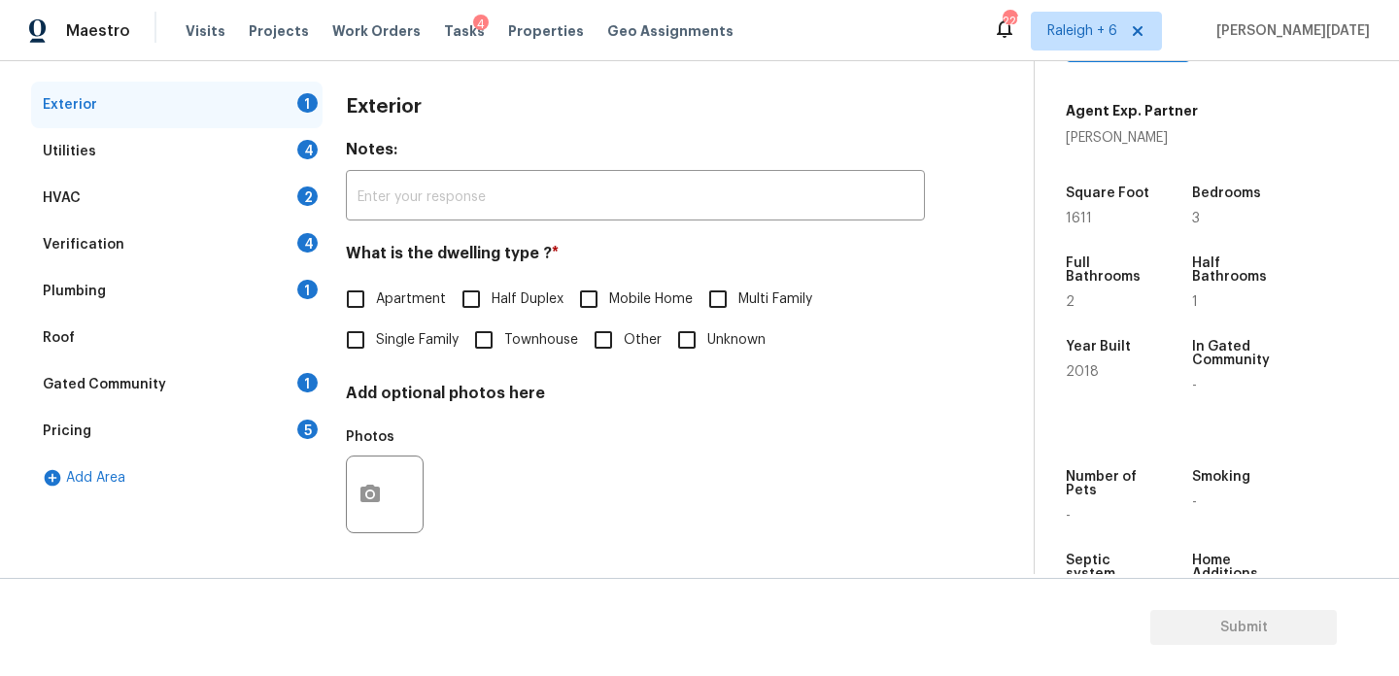
click at [363, 356] on input "Single Family" at bounding box center [355, 340] width 41 height 41
checkbox input "true"
click at [309, 140] on div "4" at bounding box center [307, 149] width 20 height 19
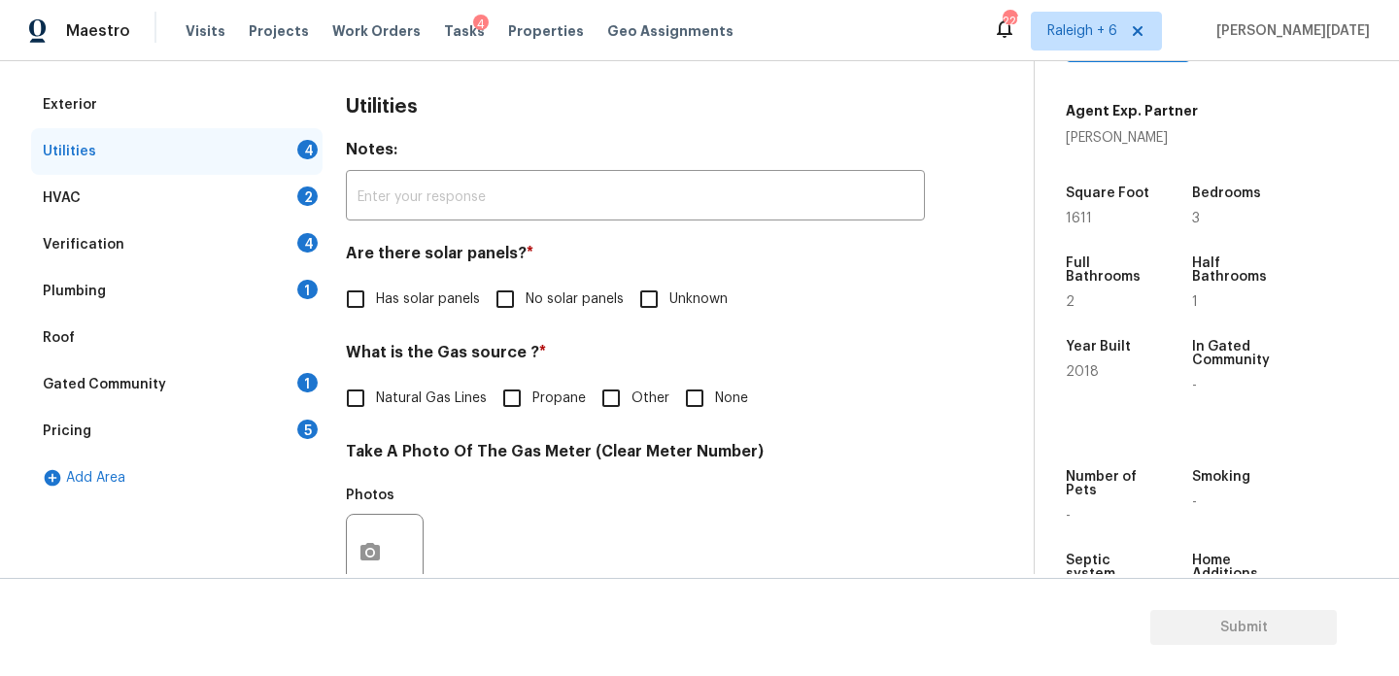
click at [510, 291] on input "No solar panels" at bounding box center [505, 299] width 41 height 41
checkbox input "true"
click at [382, 410] on span "Natural Gas Lines" at bounding box center [431, 401] width 111 height 20
click at [376, 410] on input "Natural Gas Lines" at bounding box center [355, 400] width 41 height 41
checkbox input "true"
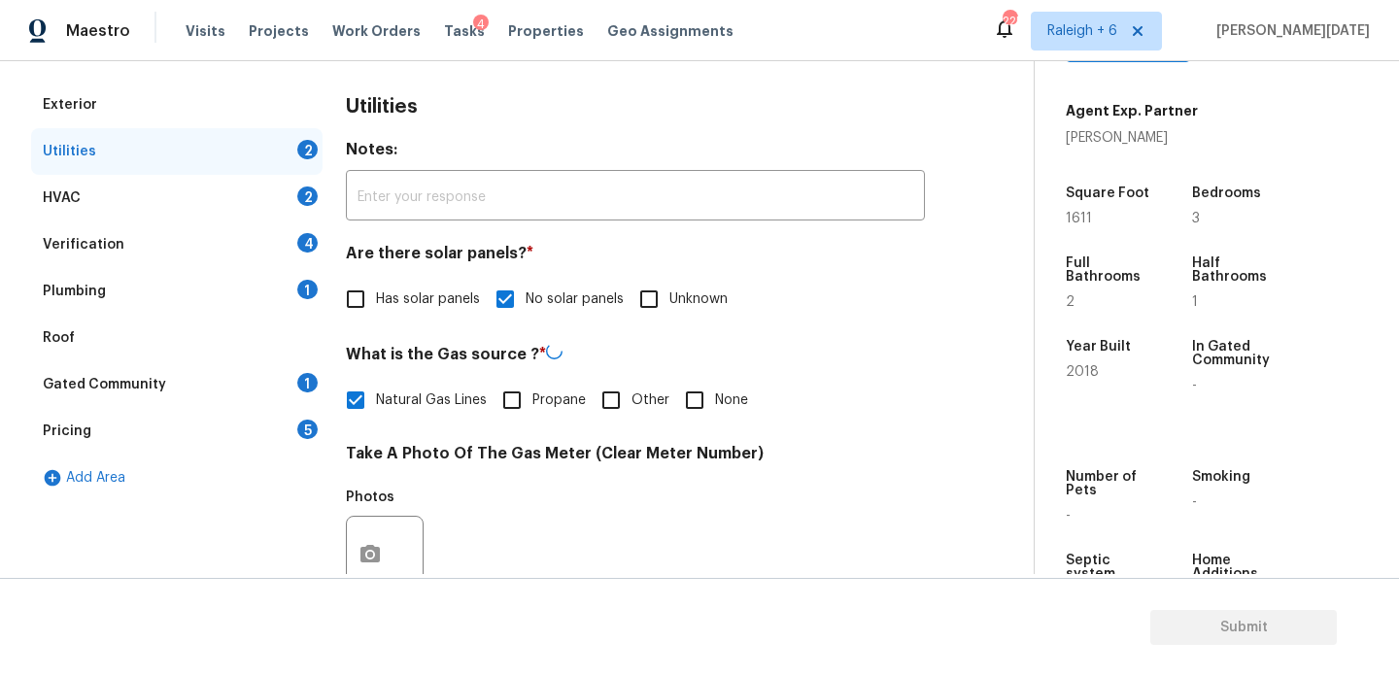
scroll to position [786, 0]
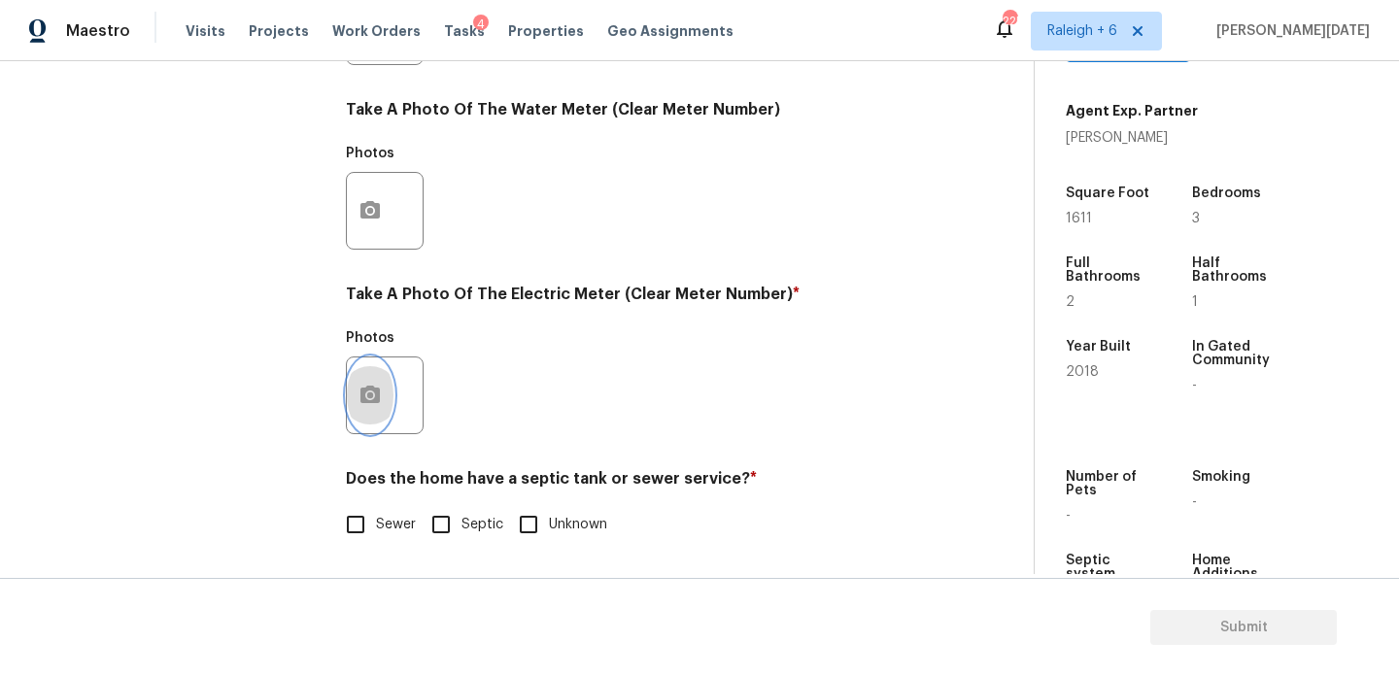
click at [386, 393] on button "button" at bounding box center [370, 396] width 47 height 76
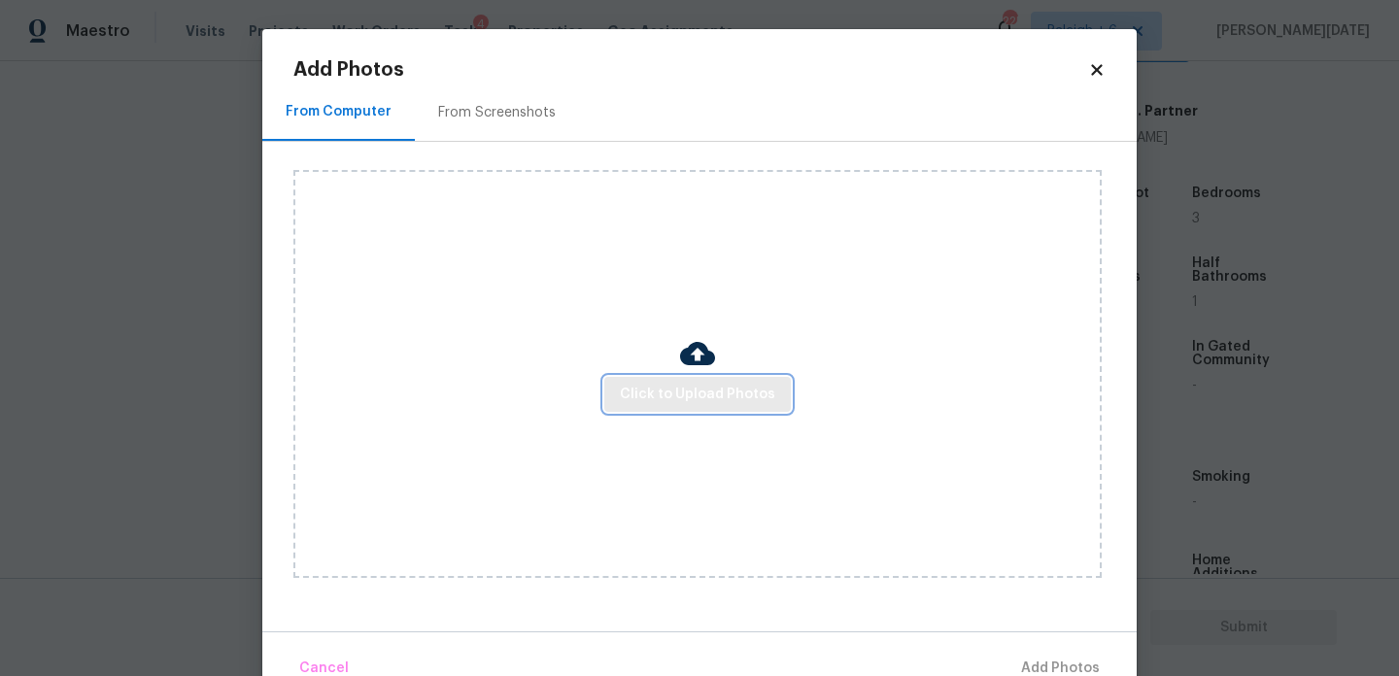
click at [652, 398] on span "Click to Upload Photos" at bounding box center [697, 395] width 155 height 24
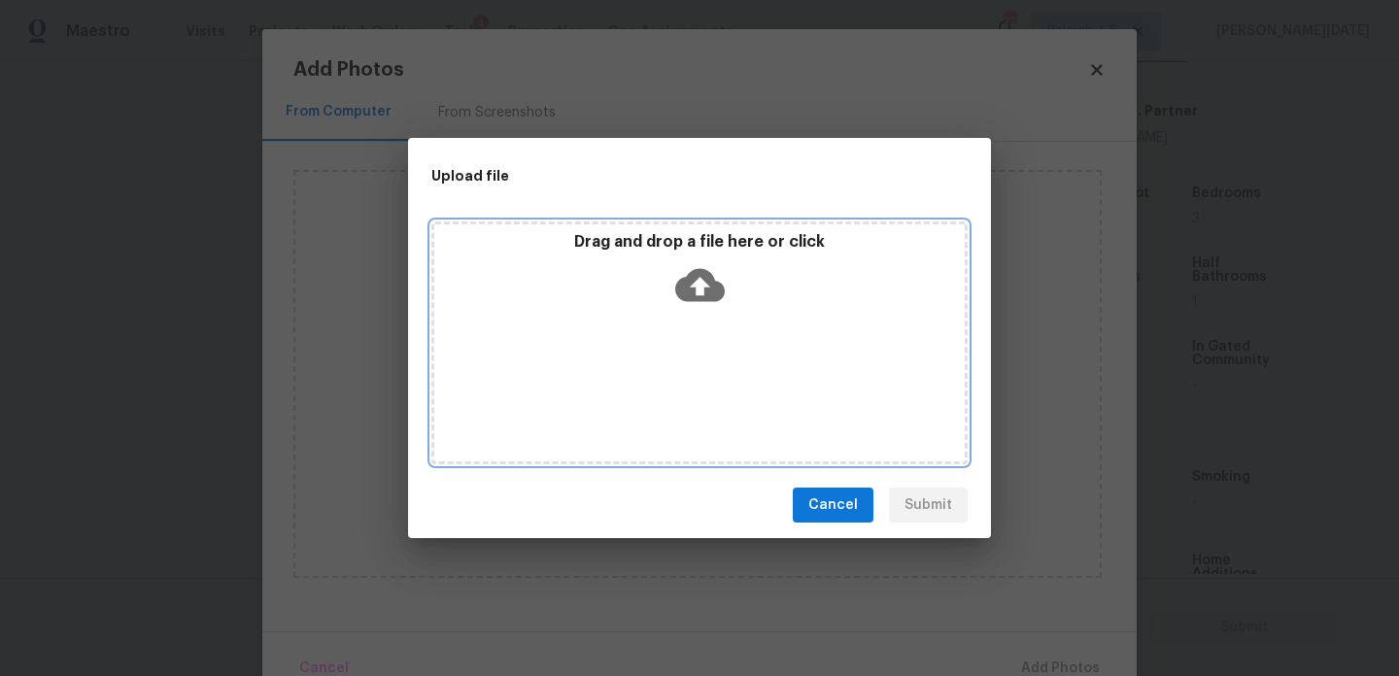
click at [652, 398] on div "Drag and drop a file here or click" at bounding box center [699, 343] width 536 height 243
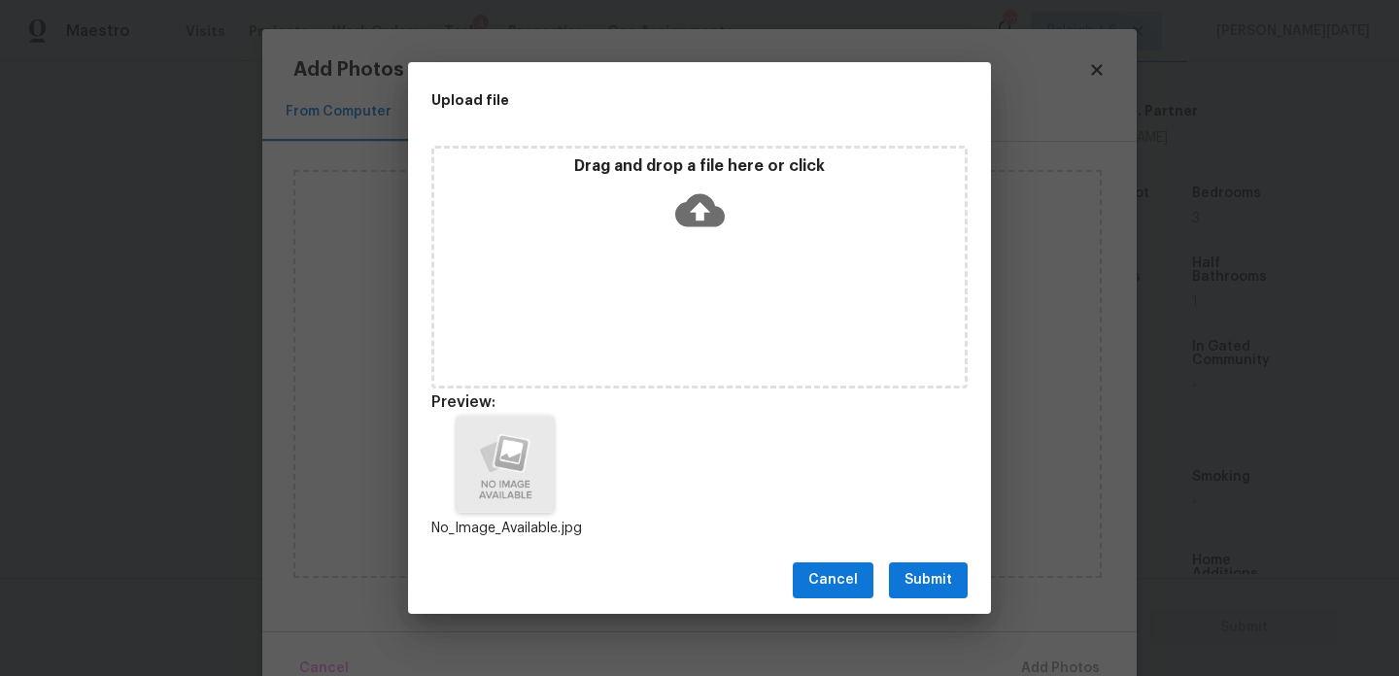
click at [923, 579] on span "Submit" at bounding box center [929, 581] width 48 height 24
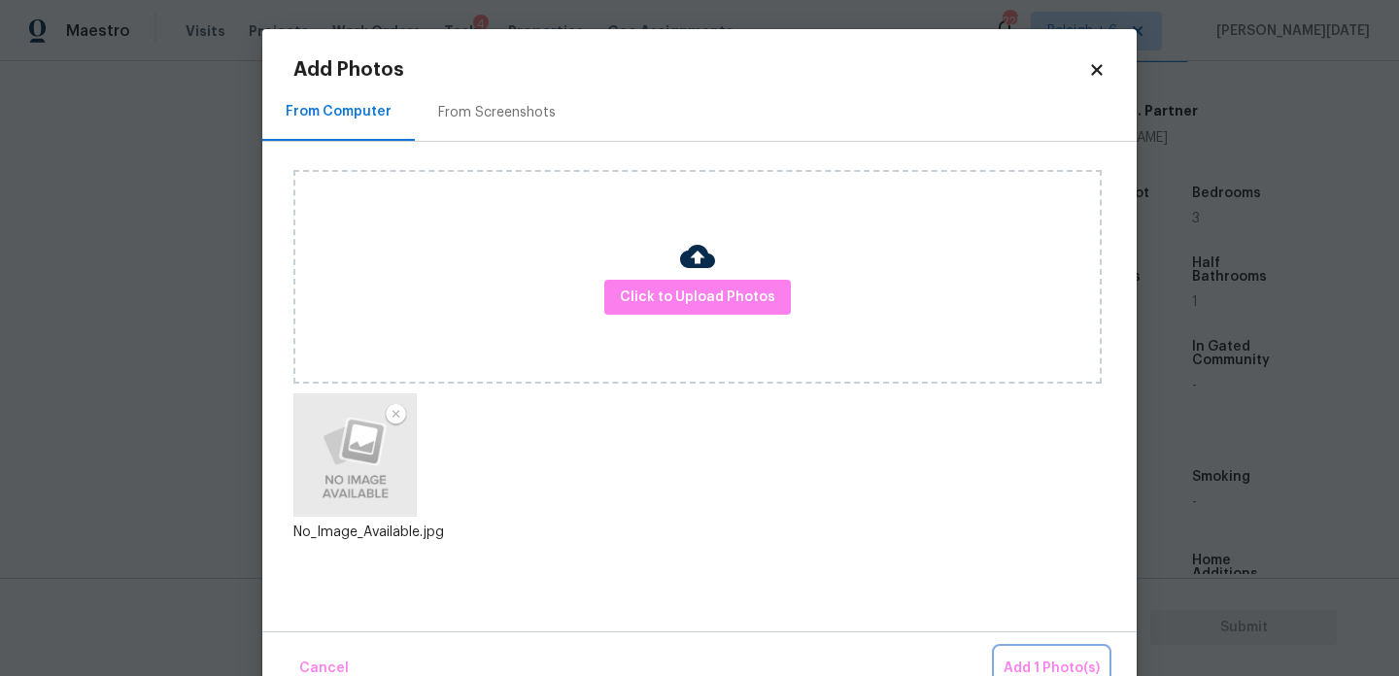
click at [1017, 649] on button "Add 1 Photo(s)" at bounding box center [1052, 669] width 112 height 42
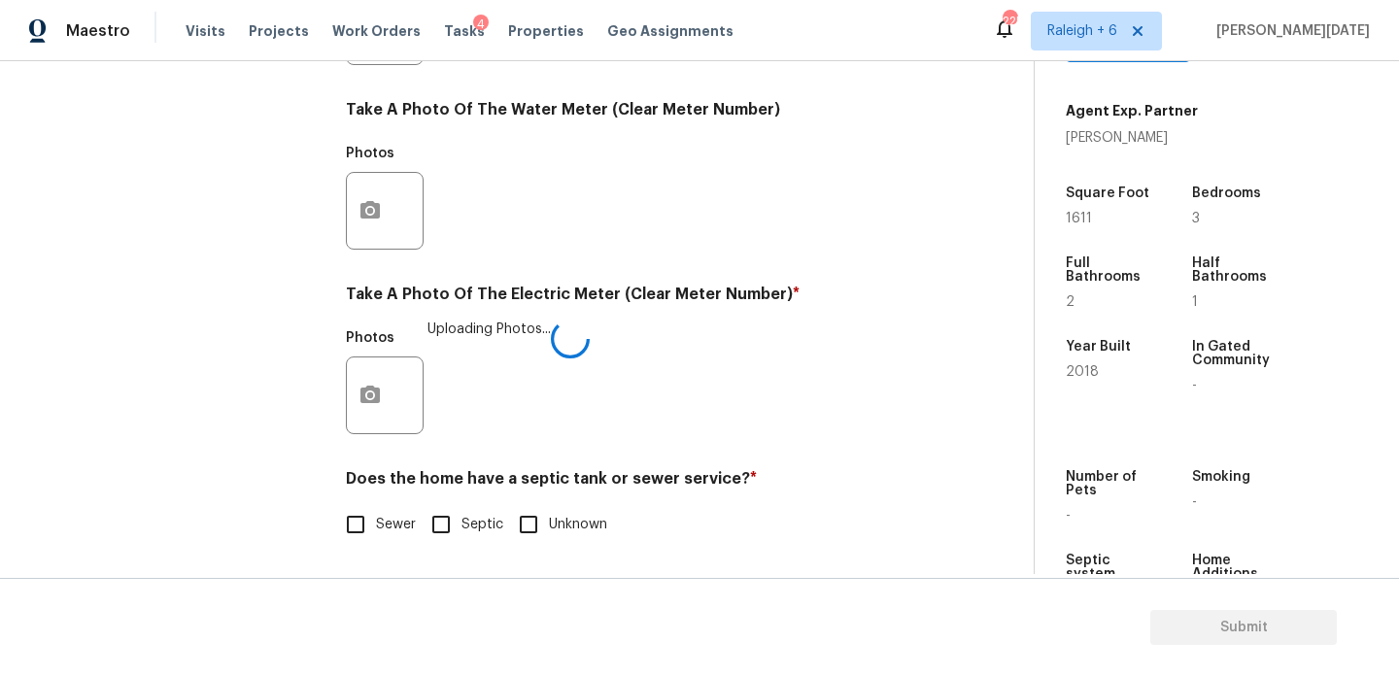
click at [383, 519] on span "Sewer" at bounding box center [396, 525] width 40 height 20
click at [376, 519] on input "Sewer" at bounding box center [355, 524] width 41 height 41
checkbox input "true"
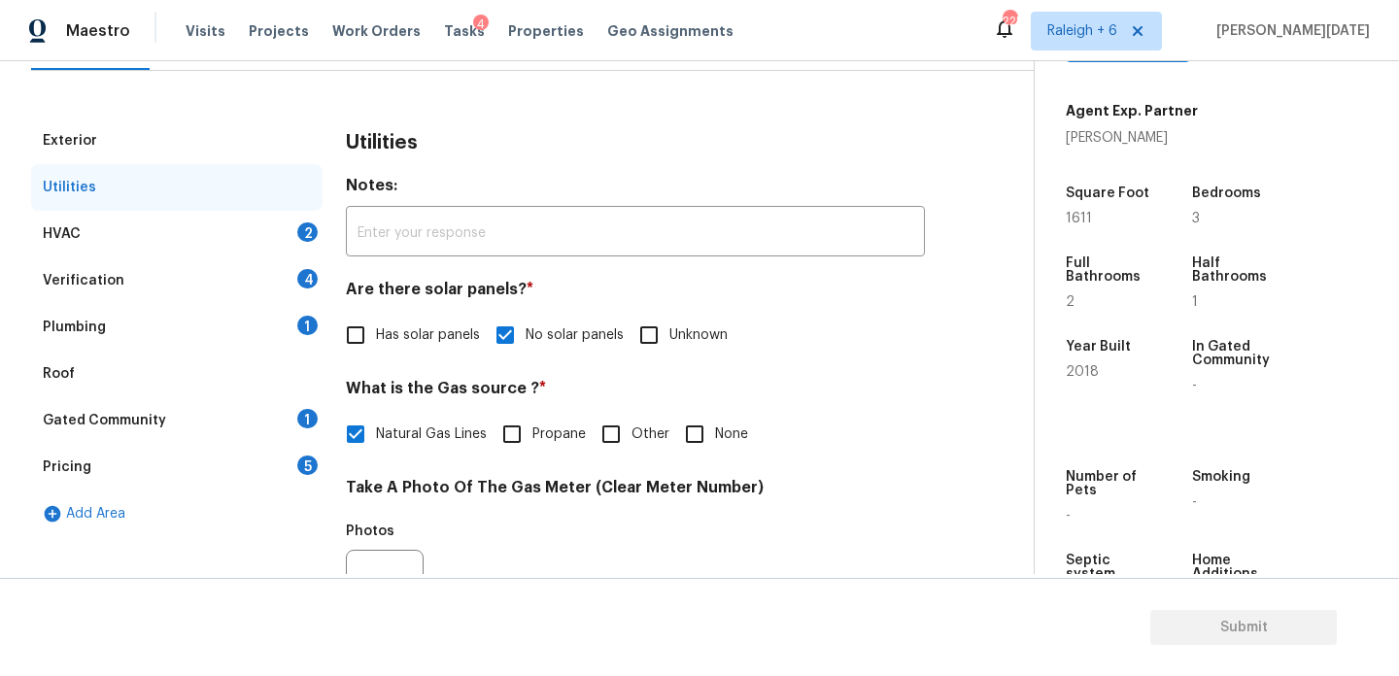
scroll to position [221, 0]
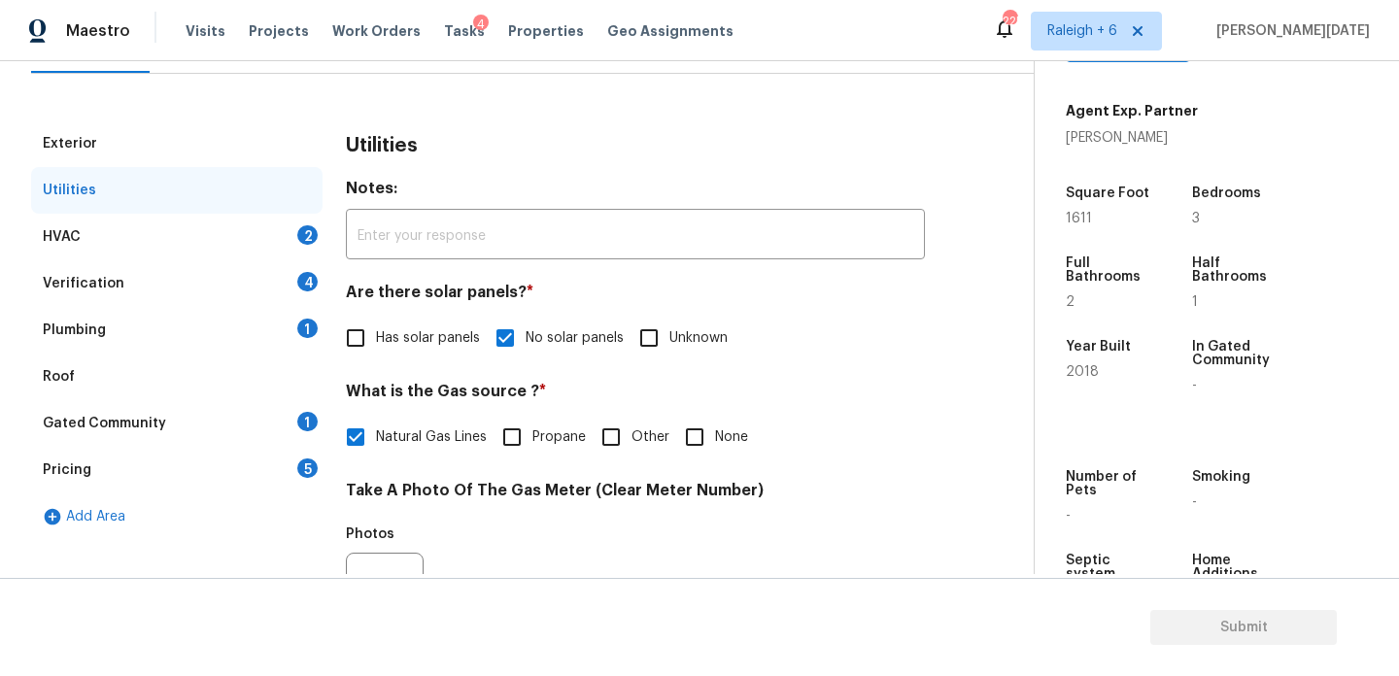
click at [282, 254] on div "HVAC 2" at bounding box center [177, 237] width 292 height 47
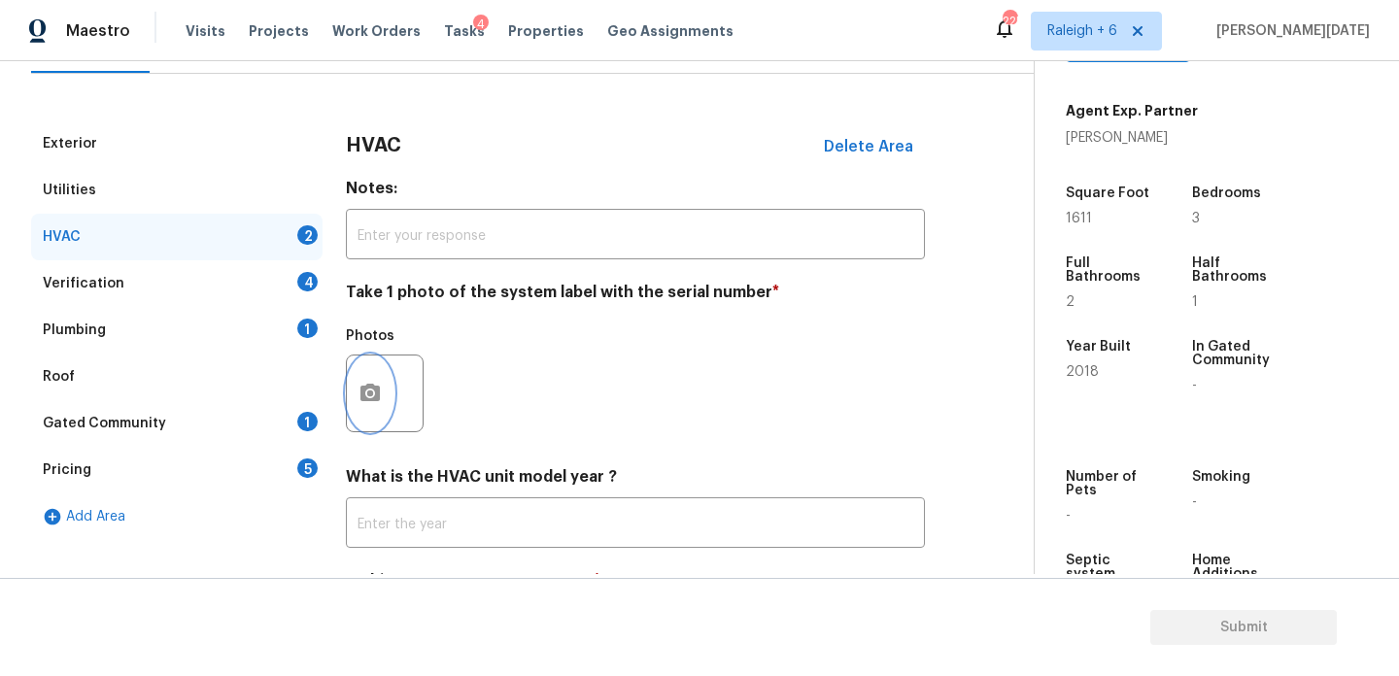
click at [367, 423] on button "button" at bounding box center [370, 394] width 47 height 76
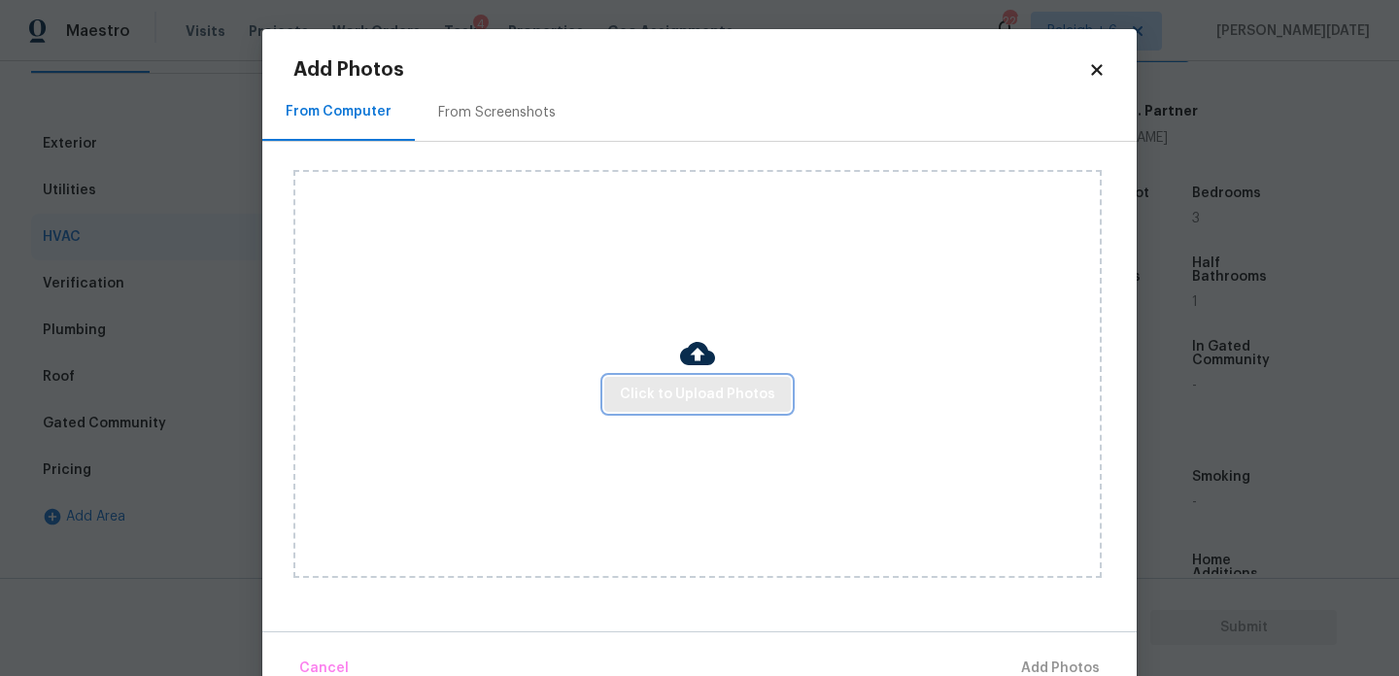
click at [720, 397] on span "Click to Upload Photos" at bounding box center [697, 395] width 155 height 24
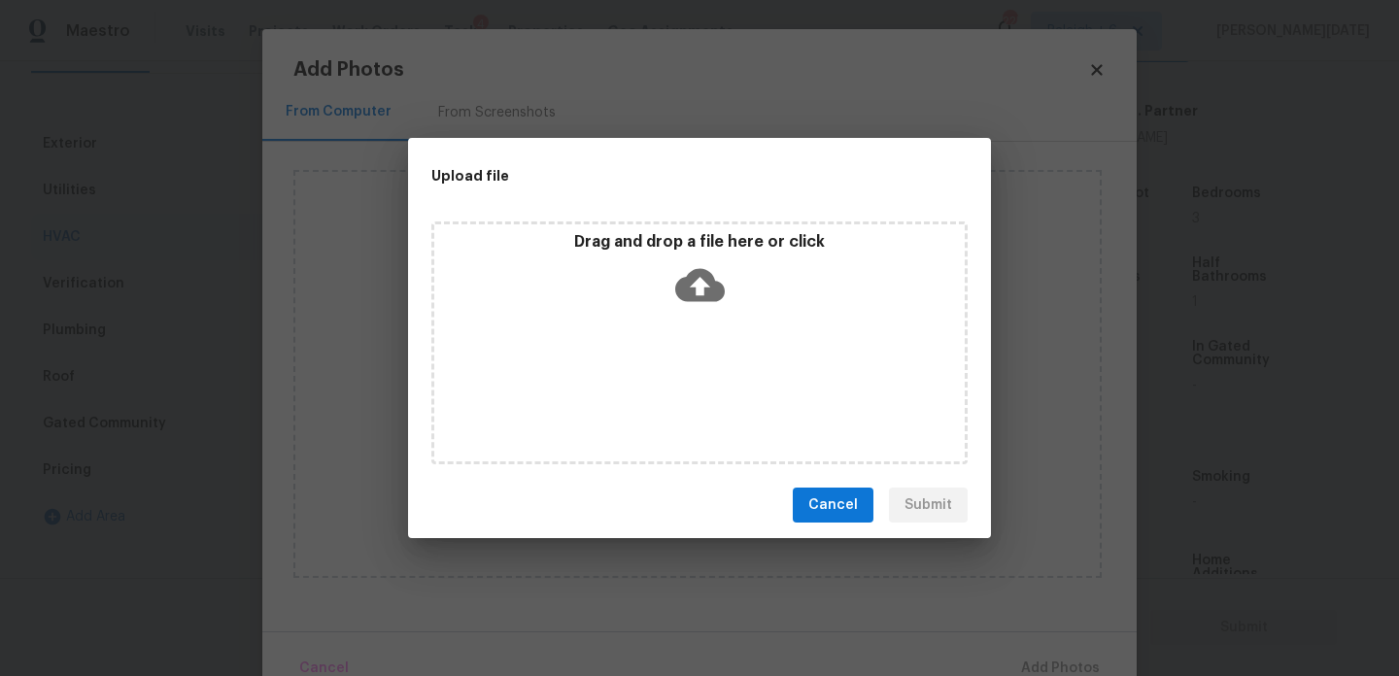
click at [720, 397] on div "Drag and drop a file here or click" at bounding box center [699, 343] width 536 height 243
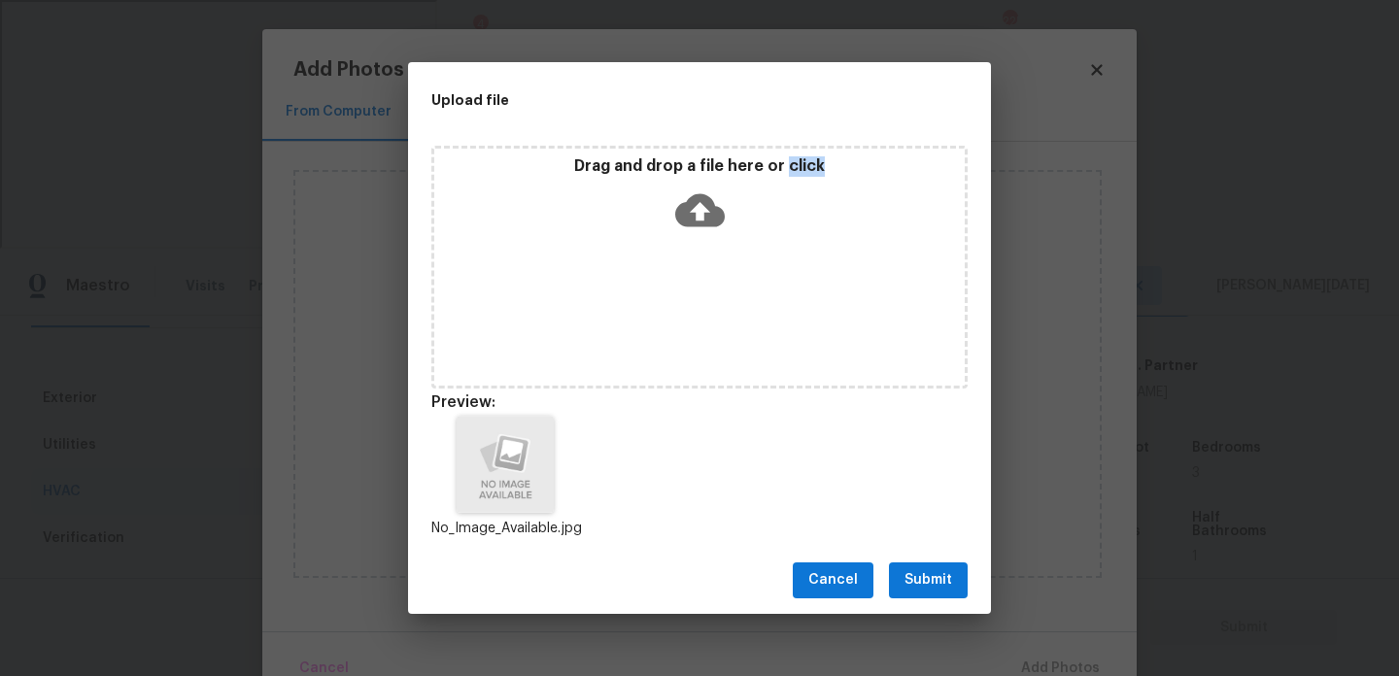
click at [931, 579] on span "Submit" at bounding box center [929, 581] width 48 height 24
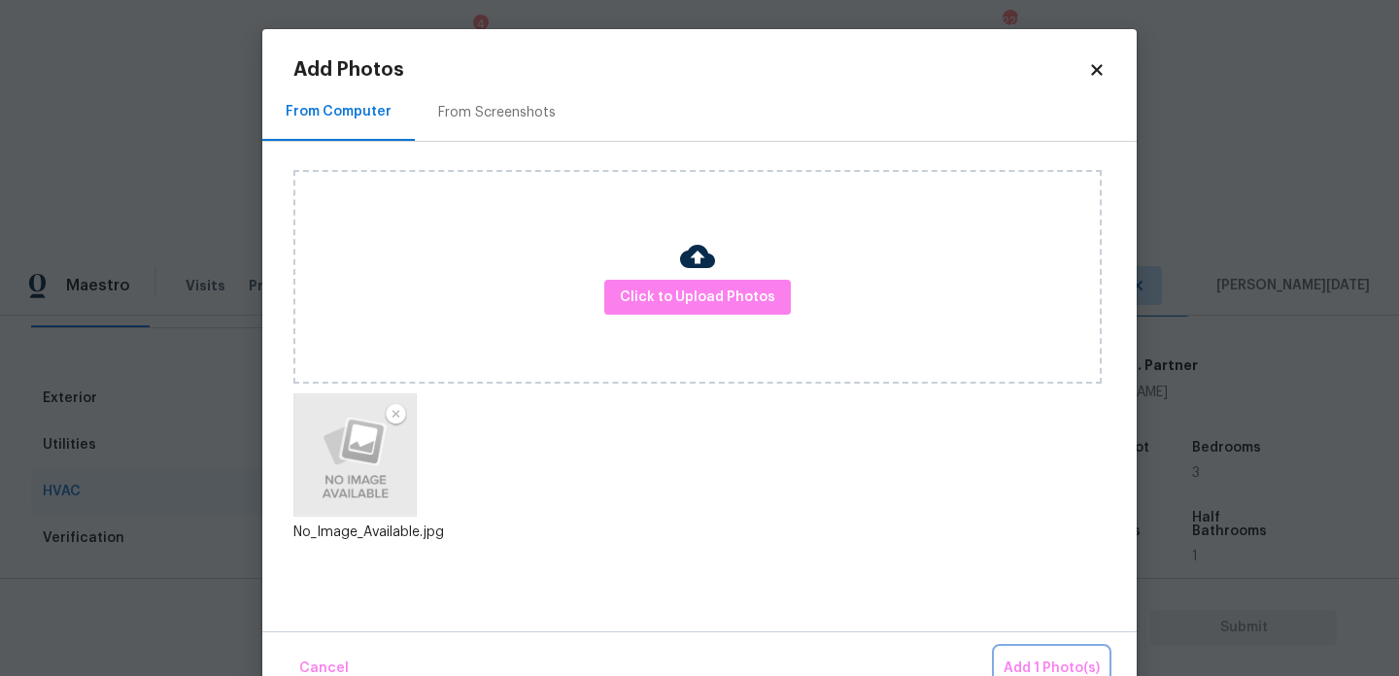
click at [1013, 657] on span "Add 1 Photo(s)" at bounding box center [1052, 669] width 96 height 24
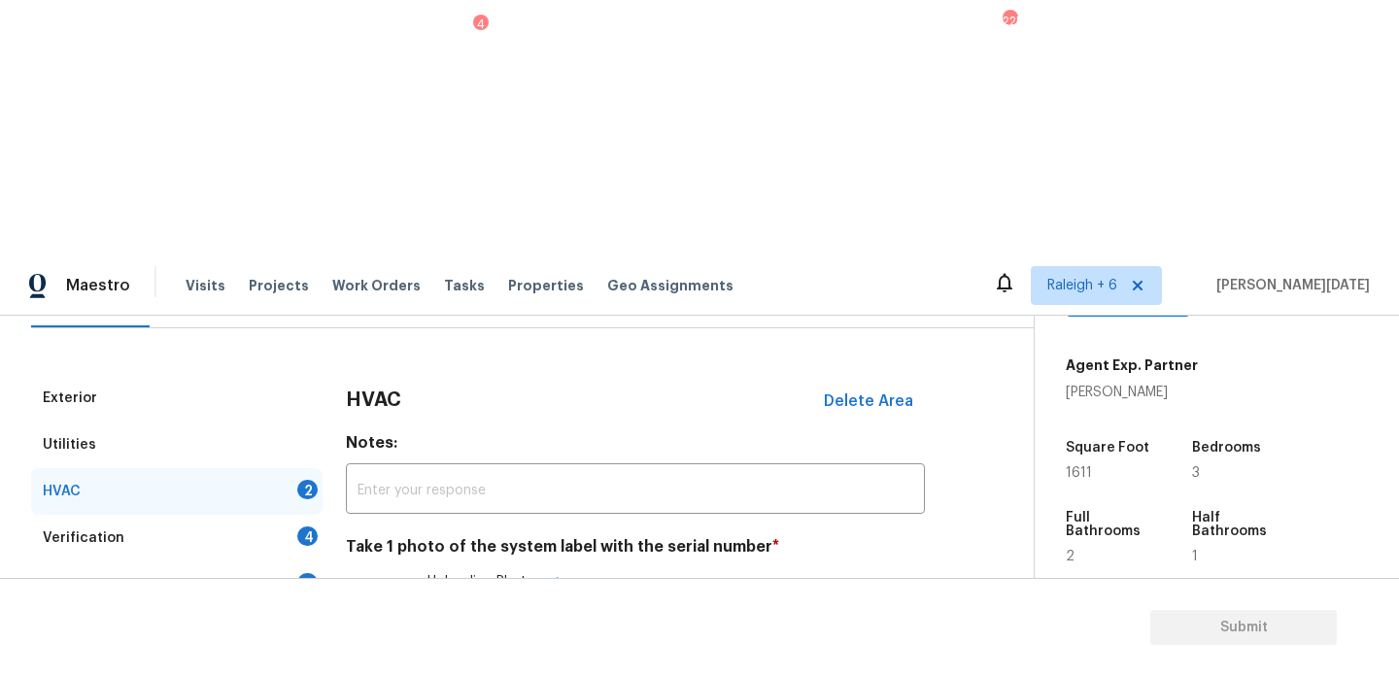
scroll to position [324, 0]
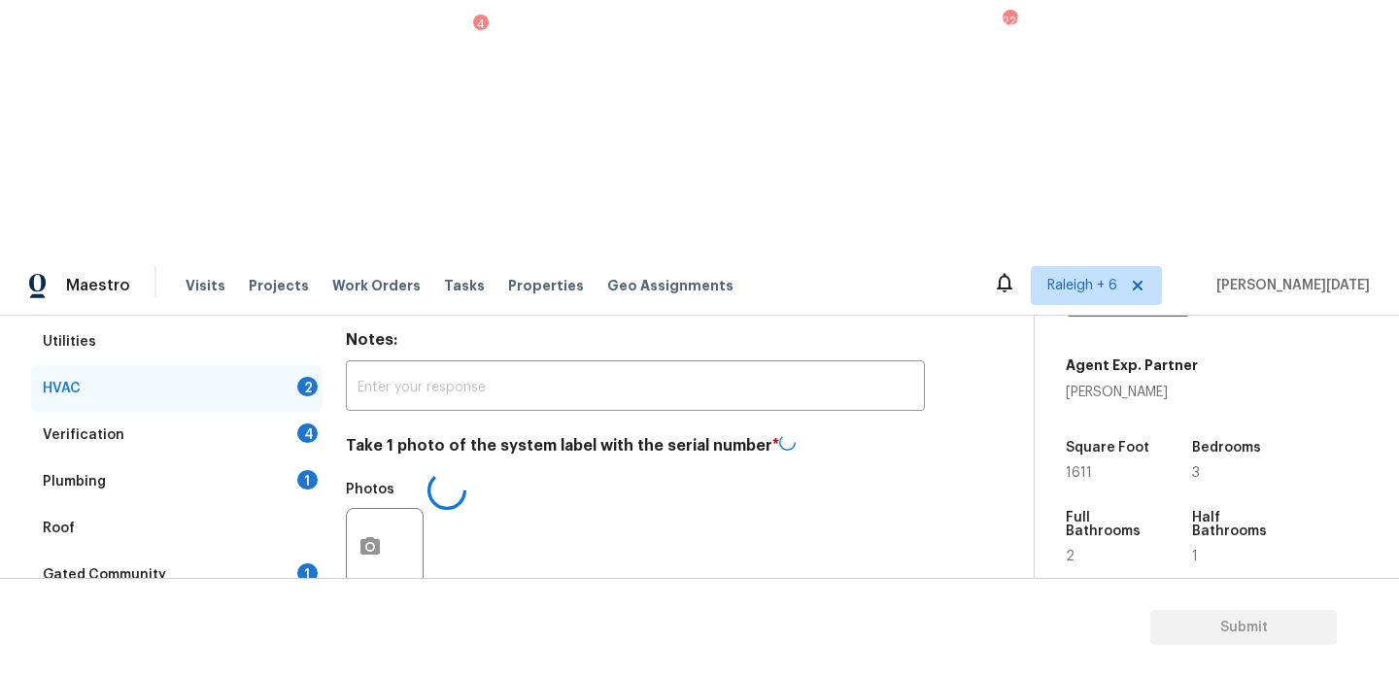
checkbox input "true"
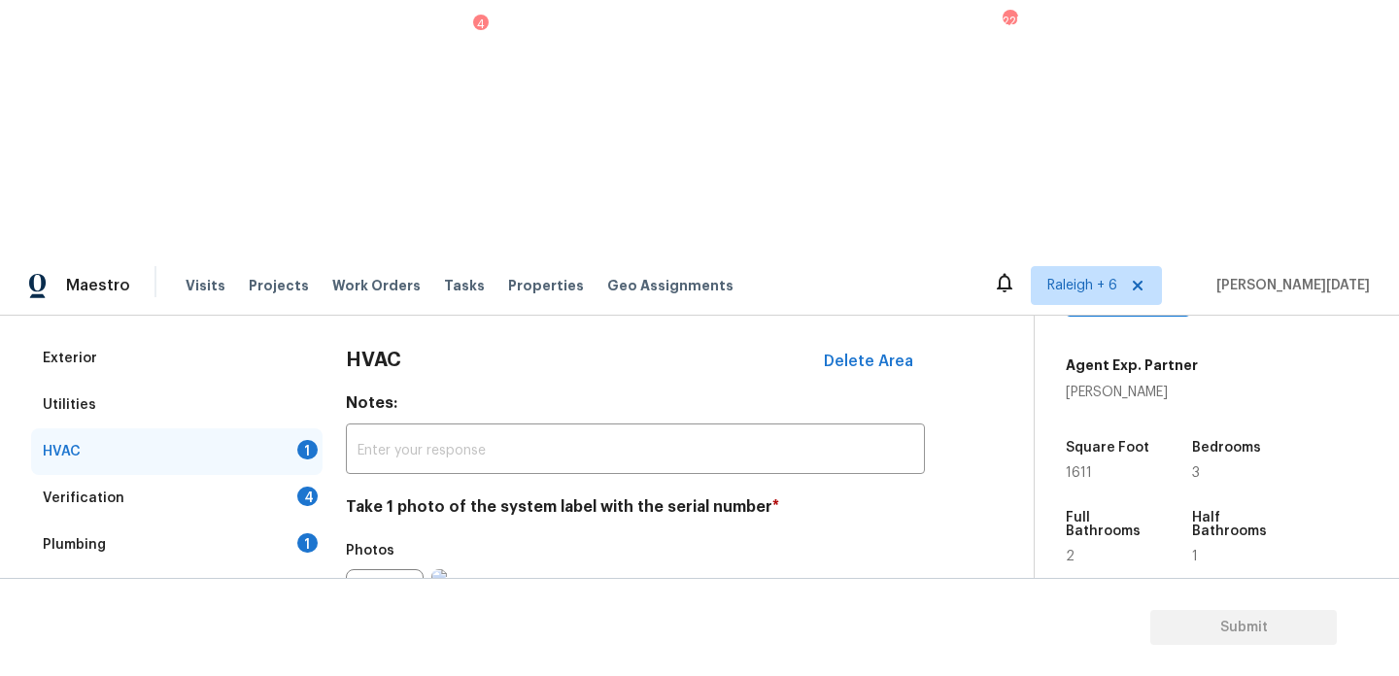
scroll to position [245, 0]
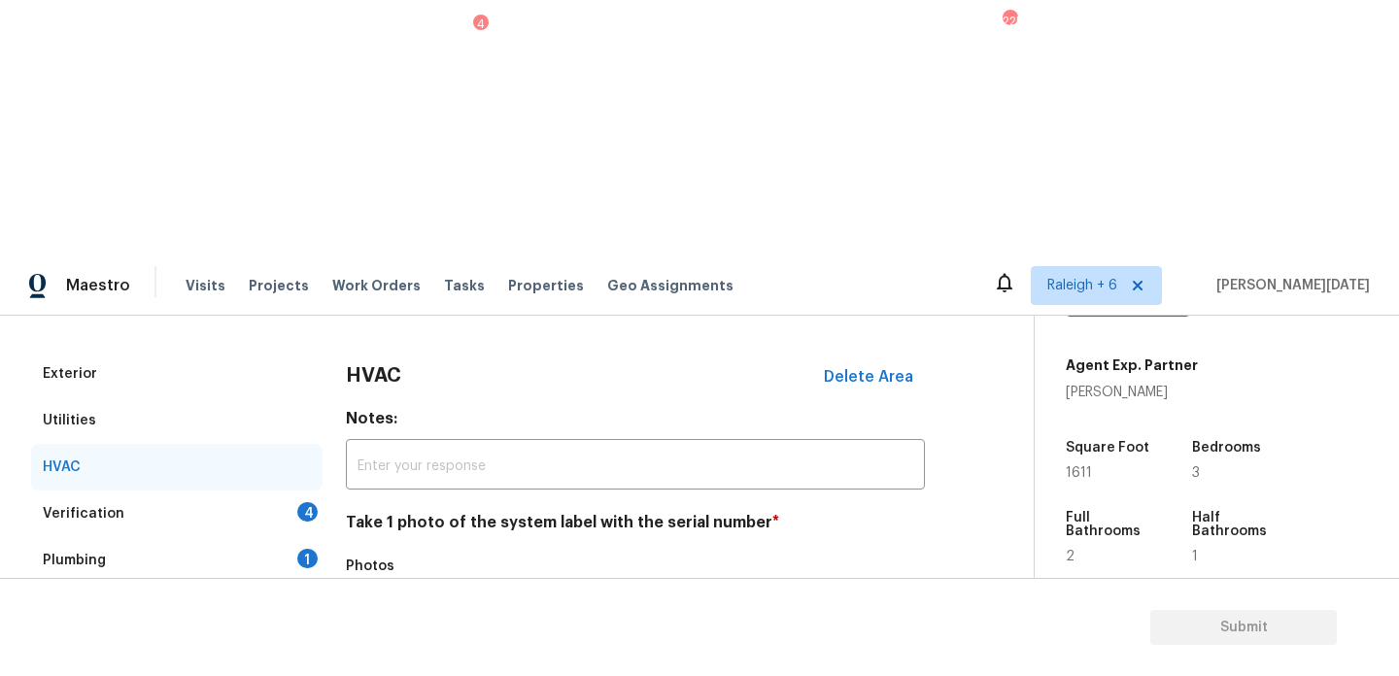
click at [299, 491] on div "Verification 4" at bounding box center [177, 514] width 292 height 47
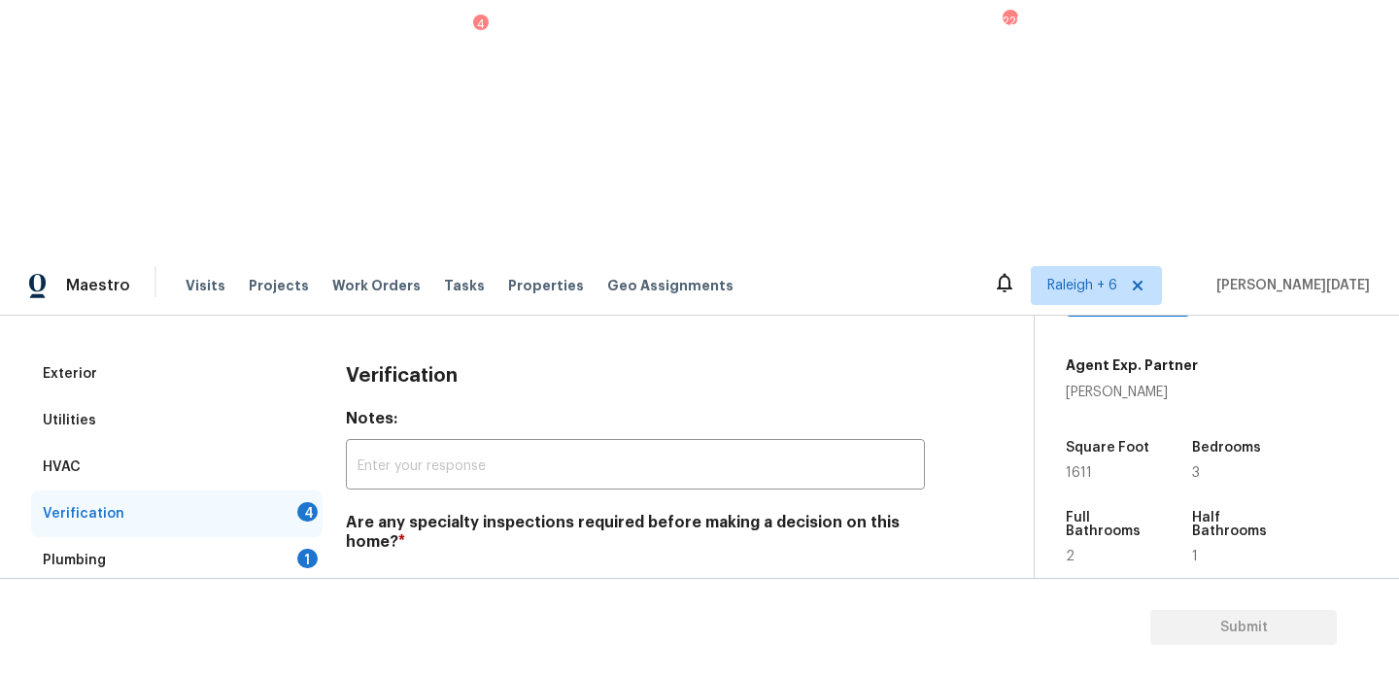
click at [364, 568] on input "No specialty inspection required" at bounding box center [355, 588] width 41 height 41
checkbox input "true"
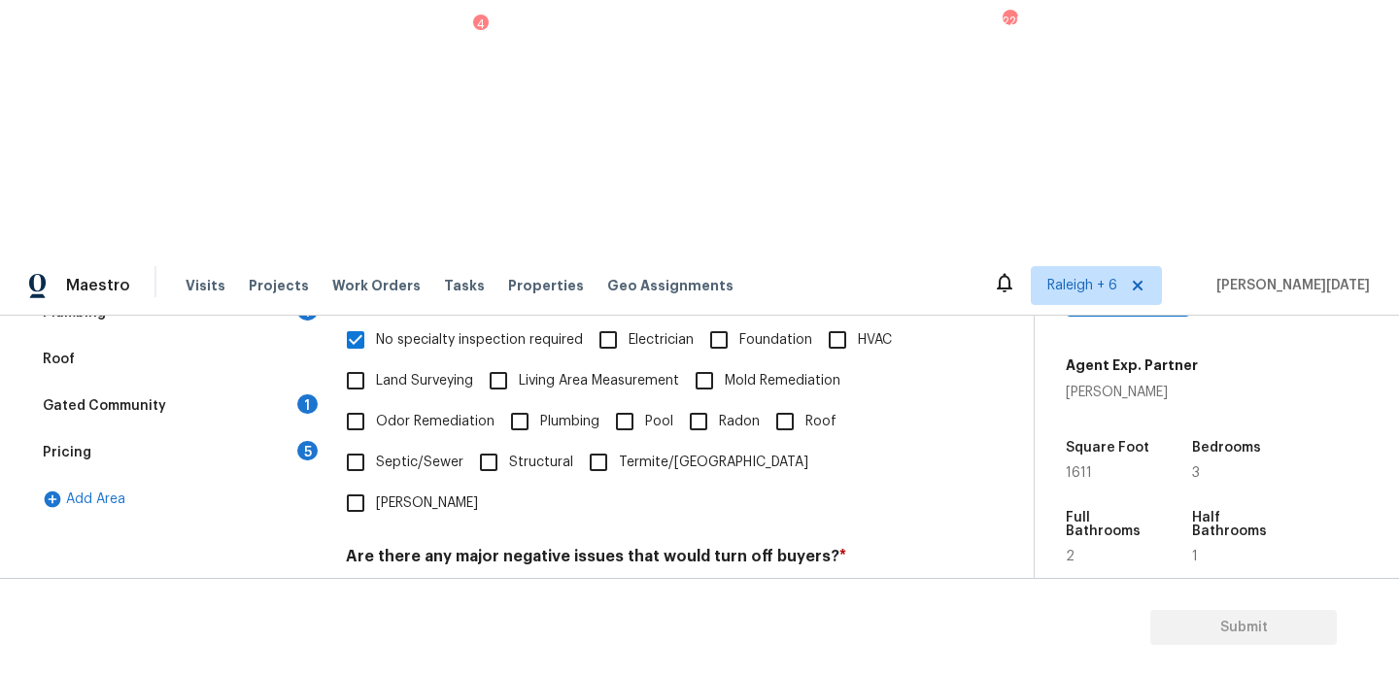
click at [442, 582] on input "No" at bounding box center [423, 602] width 41 height 41
checkbox input "true"
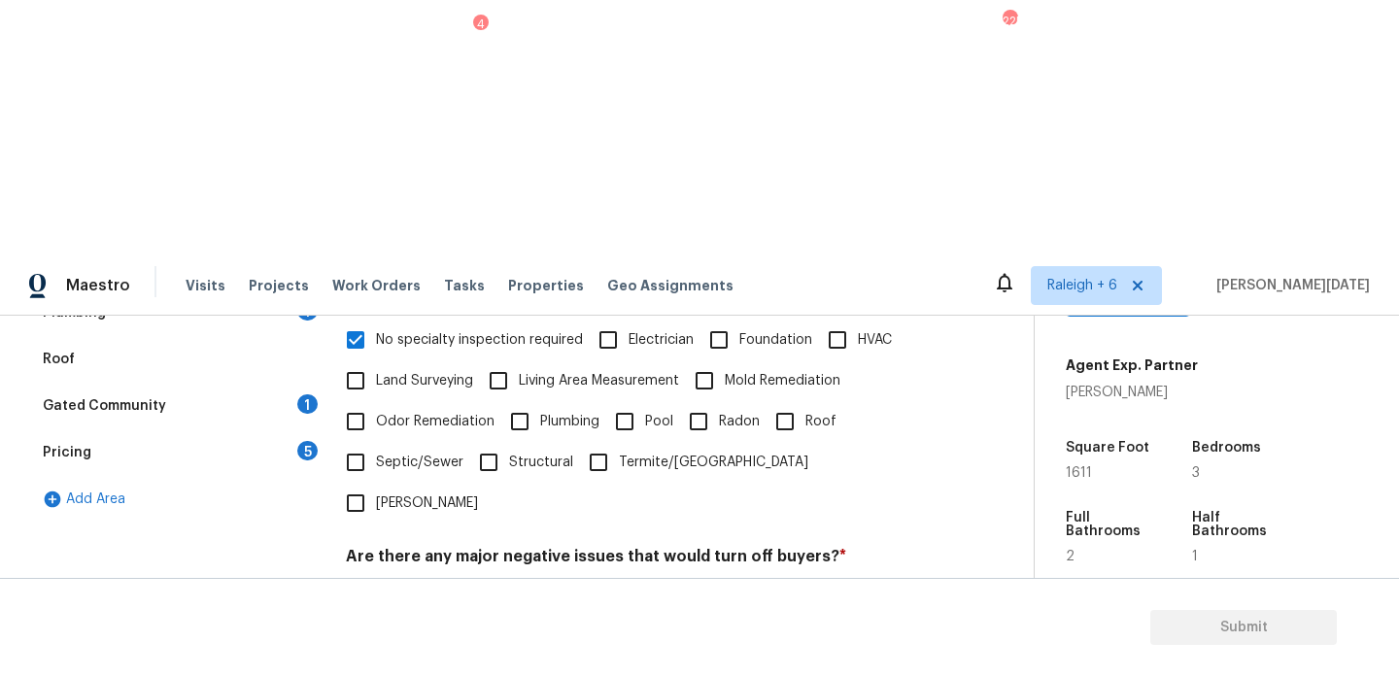
checkbox input "true"
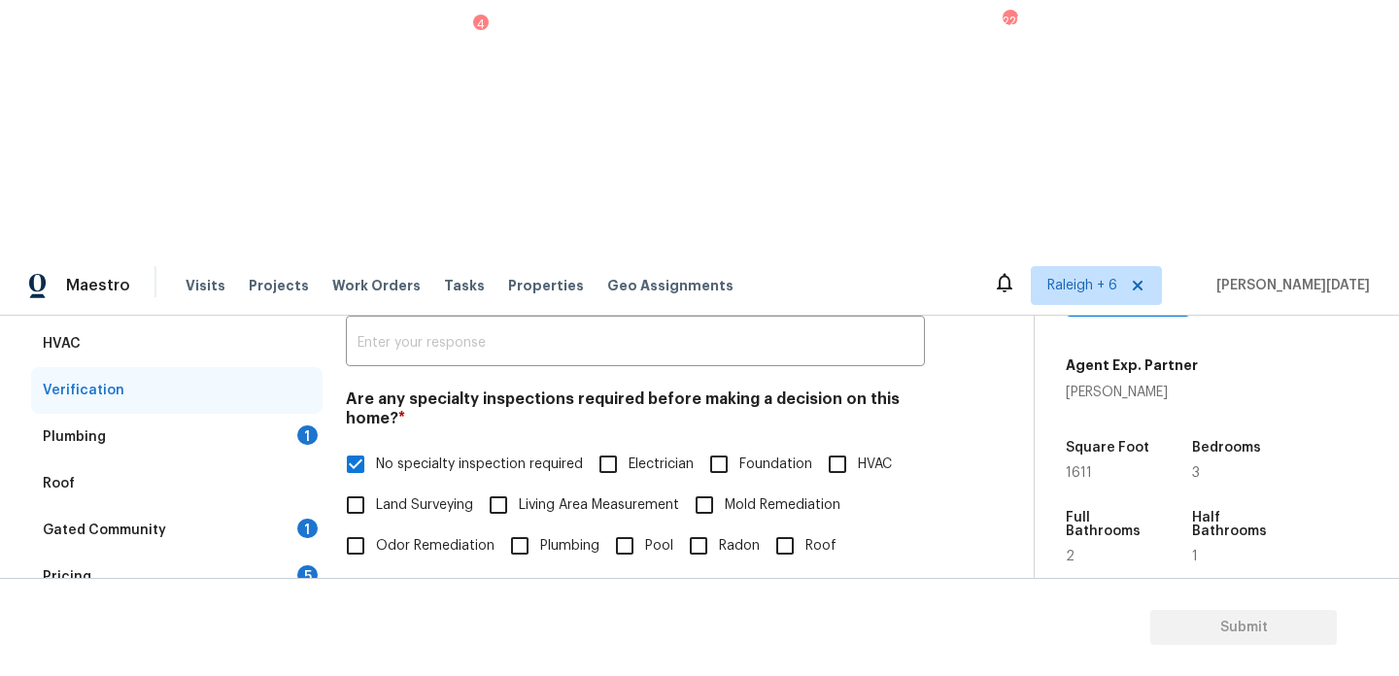
click at [303, 426] on div "1" at bounding box center [307, 435] width 20 height 19
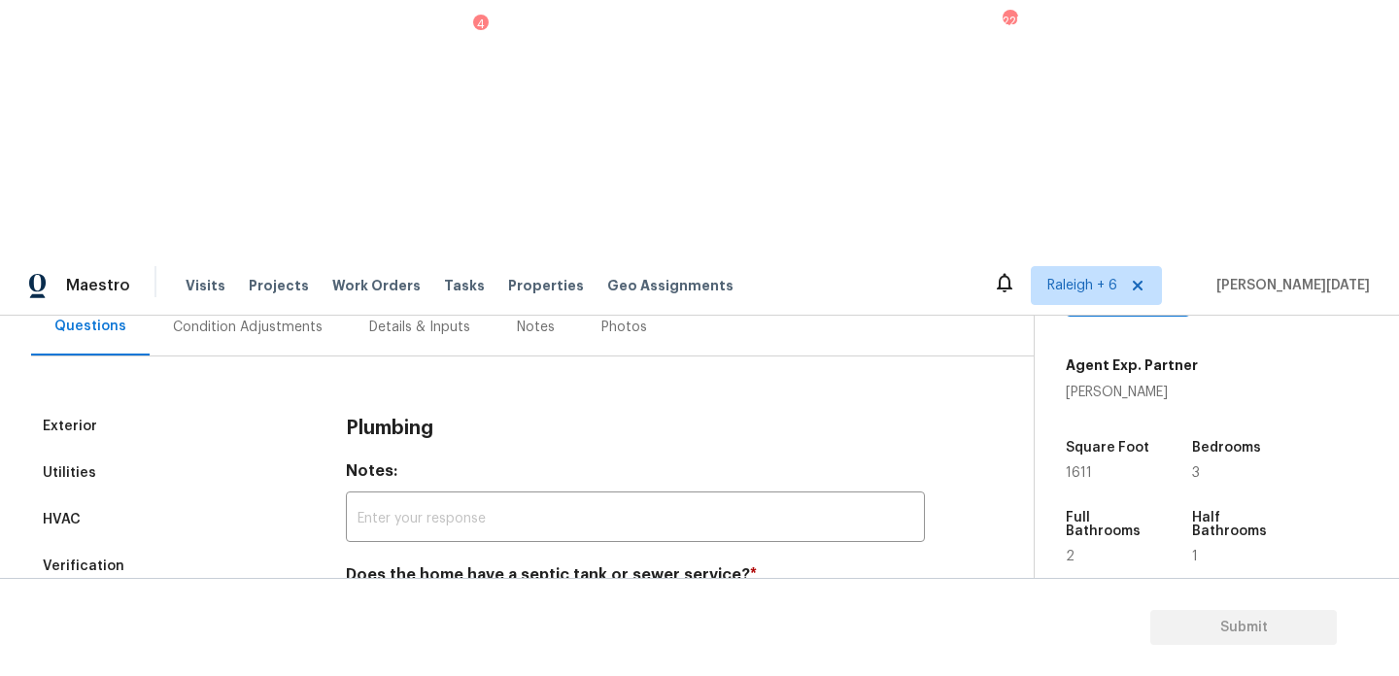
click at [360, 601] on input "Sewer" at bounding box center [355, 621] width 41 height 41
checkbox input "true"
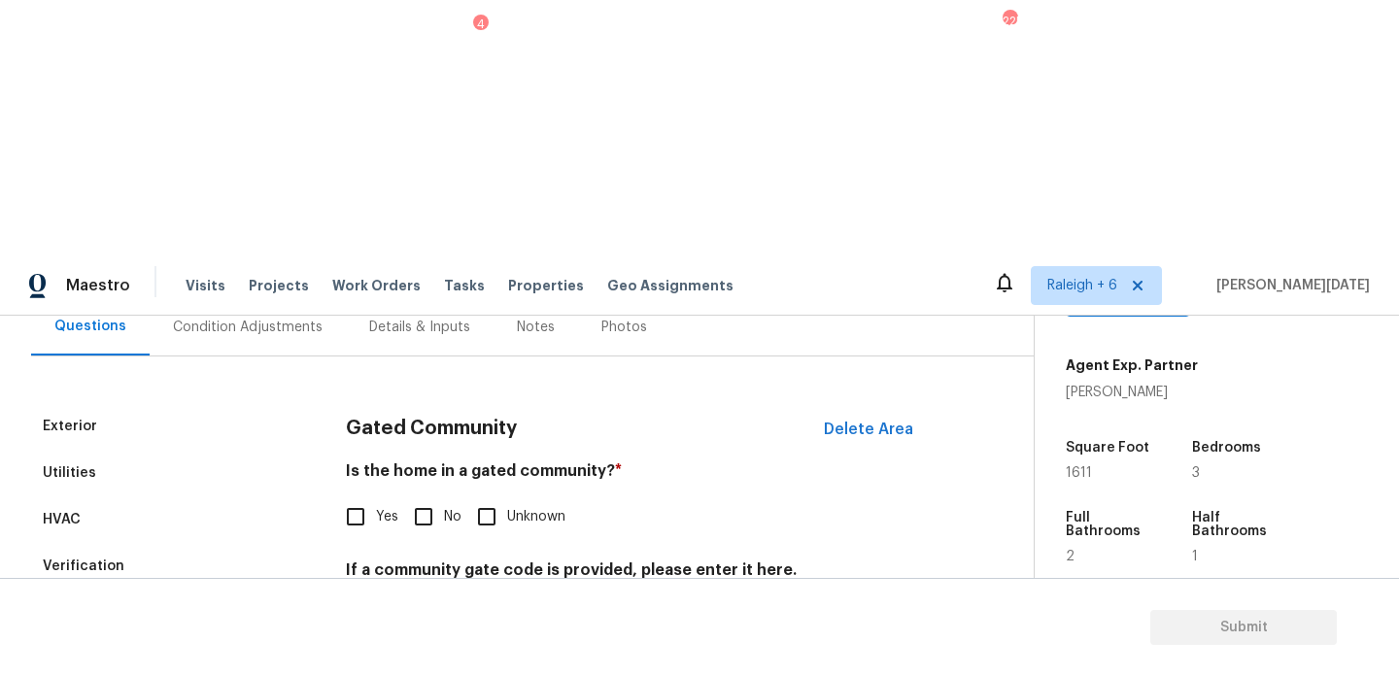
click at [431, 462] on div "Is the home in a gated community? * Yes No Unknown" at bounding box center [635, 500] width 579 height 76
click at [431, 497] on input "No" at bounding box center [423, 517] width 41 height 41
checkbox input "true"
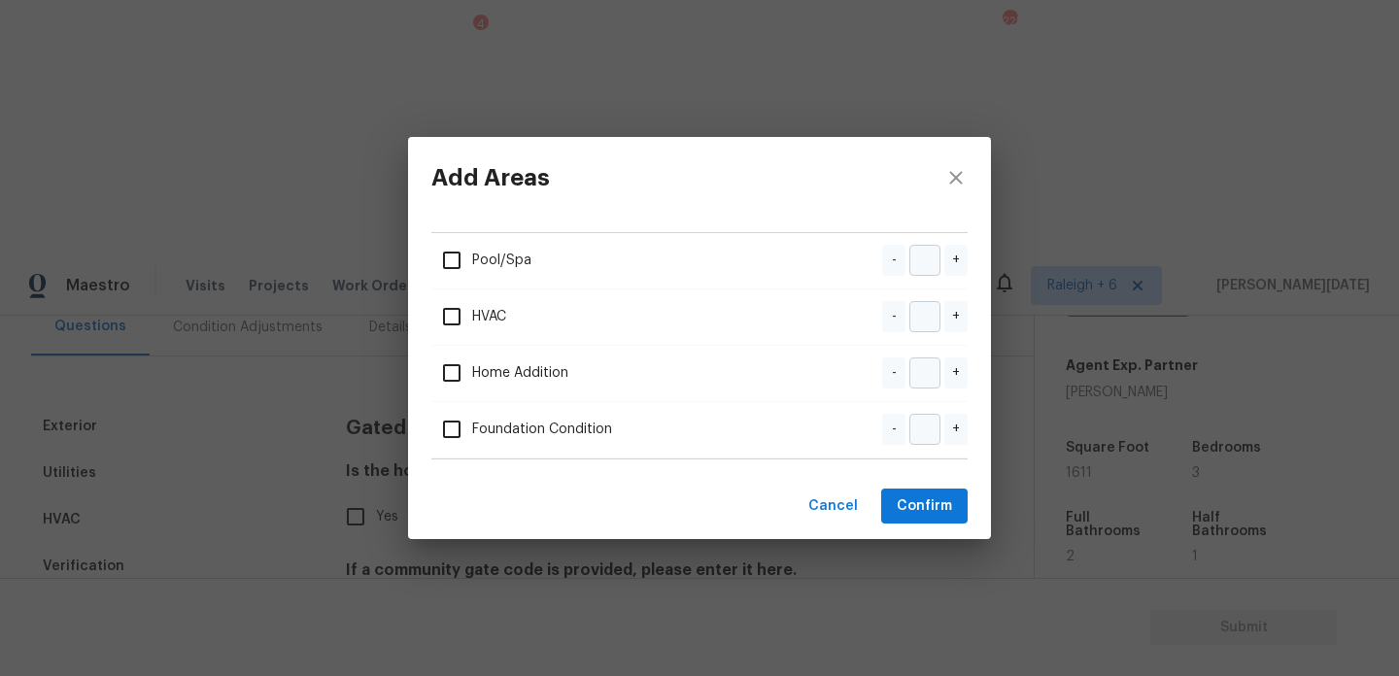
click at [293, 502] on div "Add Areas Pool/Spa - + HVAC - + Home Addition - + Foundation Condition - + Canc…" at bounding box center [699, 338] width 1399 height 676
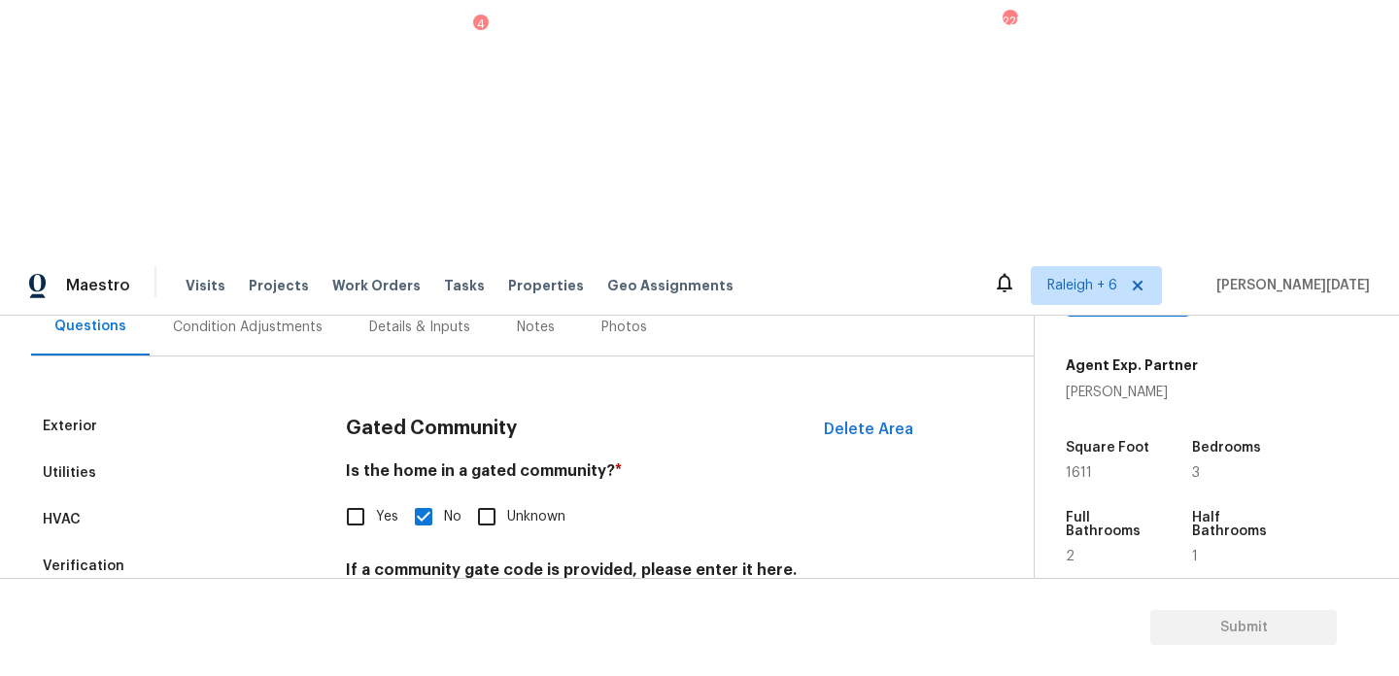
click at [293, 502] on div "Add Areas Pool/Spa - + HVAC - + Home Addition - + Foundation Condition - + Canc…" at bounding box center [699, 338] width 1399 height 676
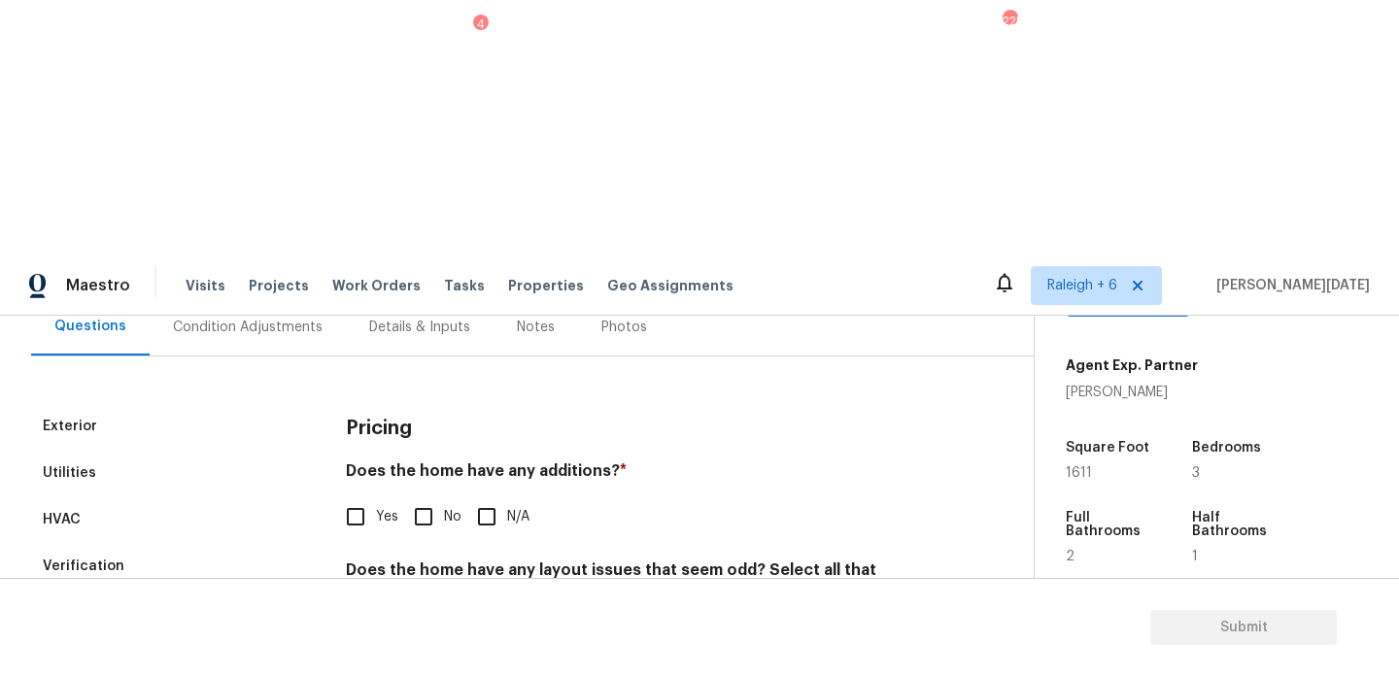
click at [431, 497] on input "No" at bounding box center [423, 517] width 41 height 41
checkbox input "true"
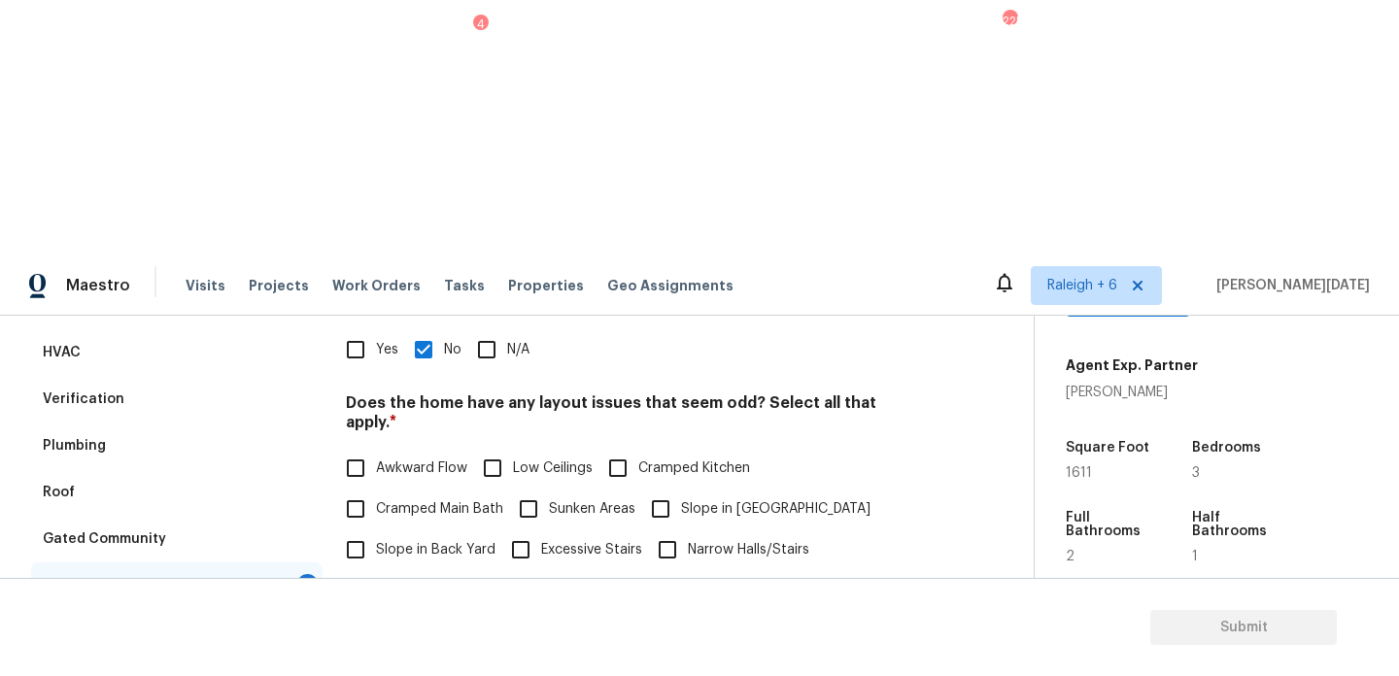
scroll to position [490, 0]
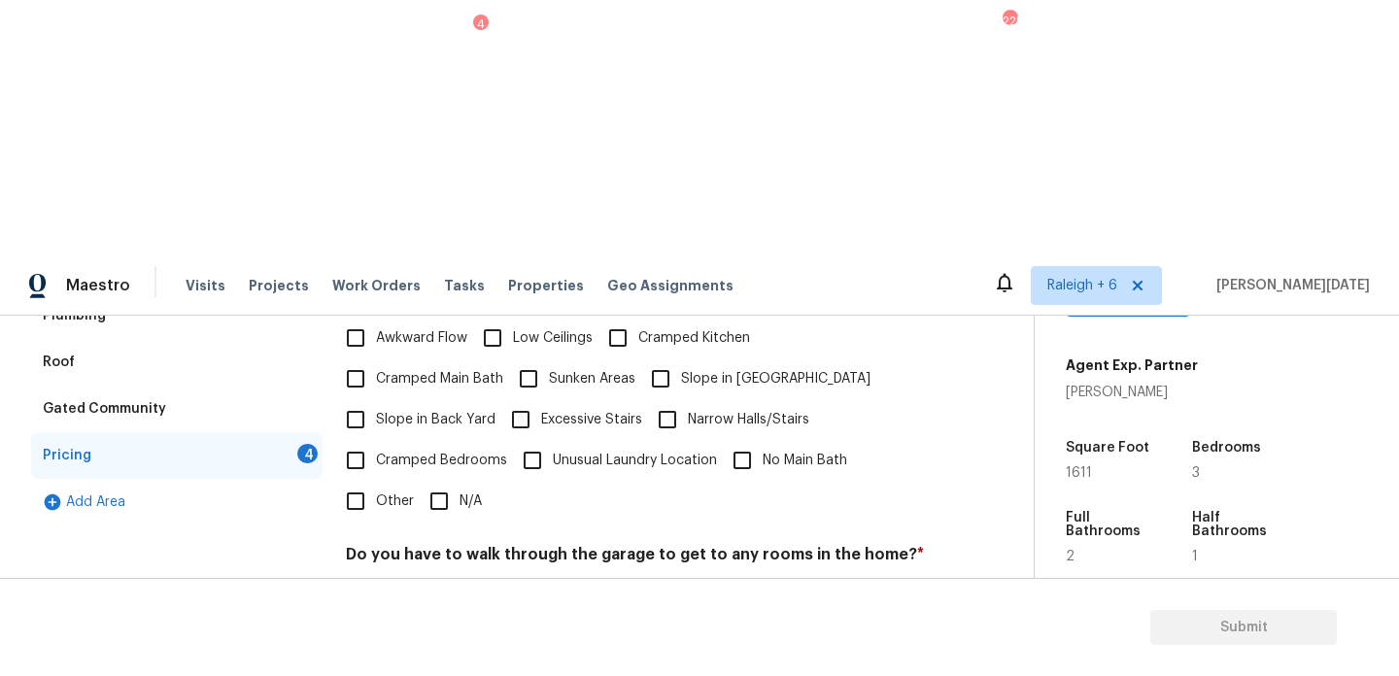
click at [440, 481] on input "N/A" at bounding box center [439, 501] width 41 height 41
checkbox input "true"
click at [433, 348] on div "Pricing Does the home have any additions? * Yes No N/A Does the home have any l…" at bounding box center [635, 475] width 579 height 739
click at [426, 446] on div "Pricing Does the home have any additions? * Yes No N/A Does the home have any l…" at bounding box center [635, 474] width 579 height 737
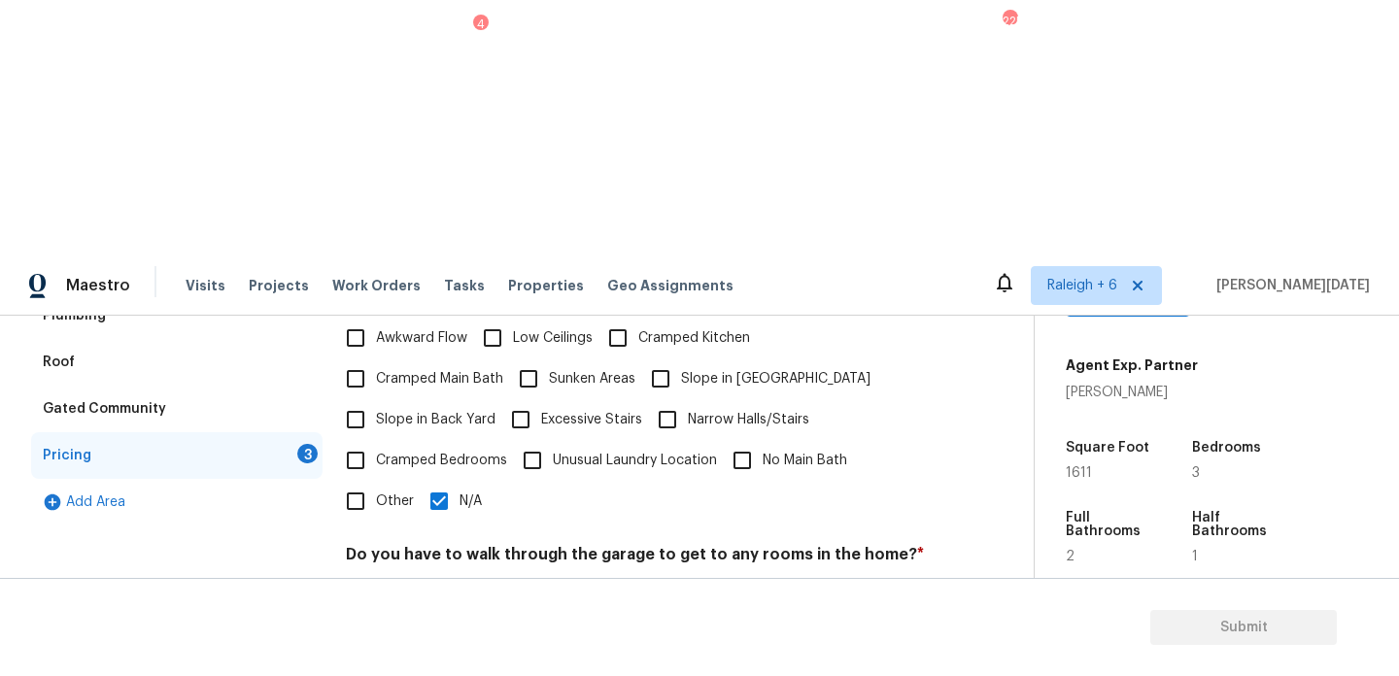
checkbox input "true"
click at [435, 580] on input "No" at bounding box center [423, 600] width 41 height 41
checkbox input "true"
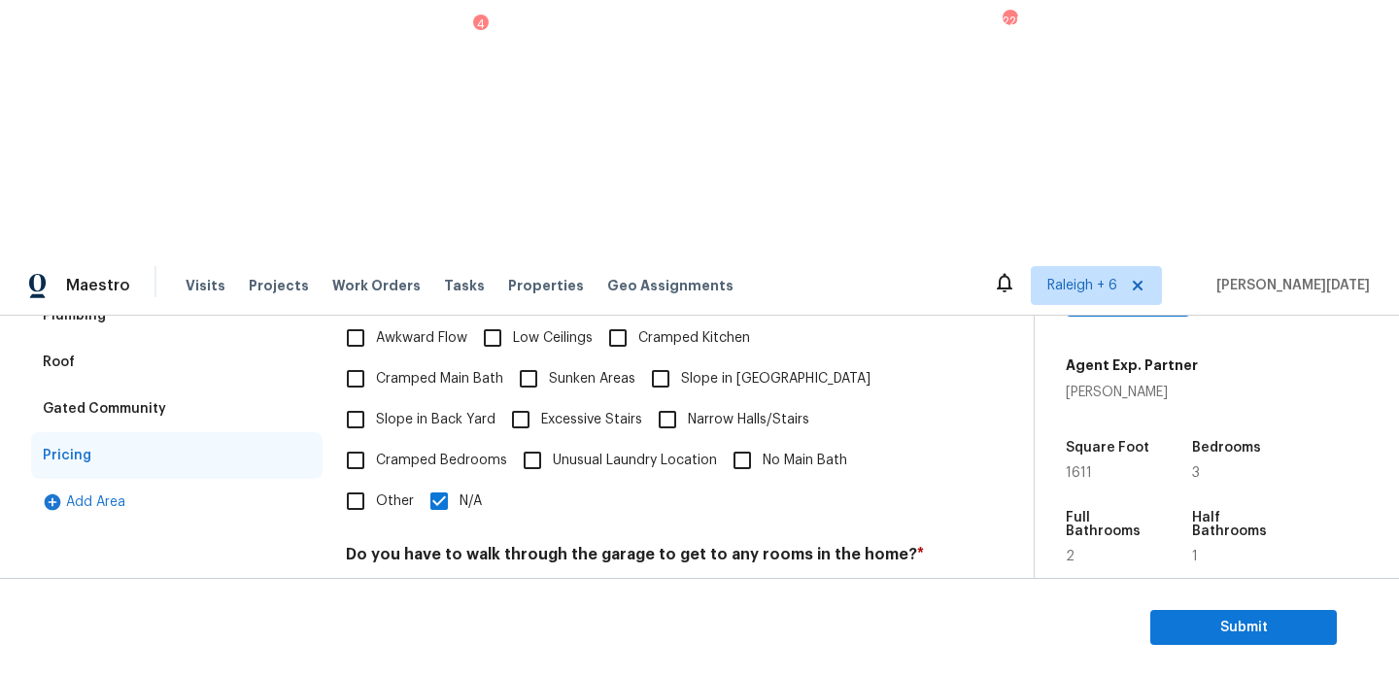
scroll to position [0, 0]
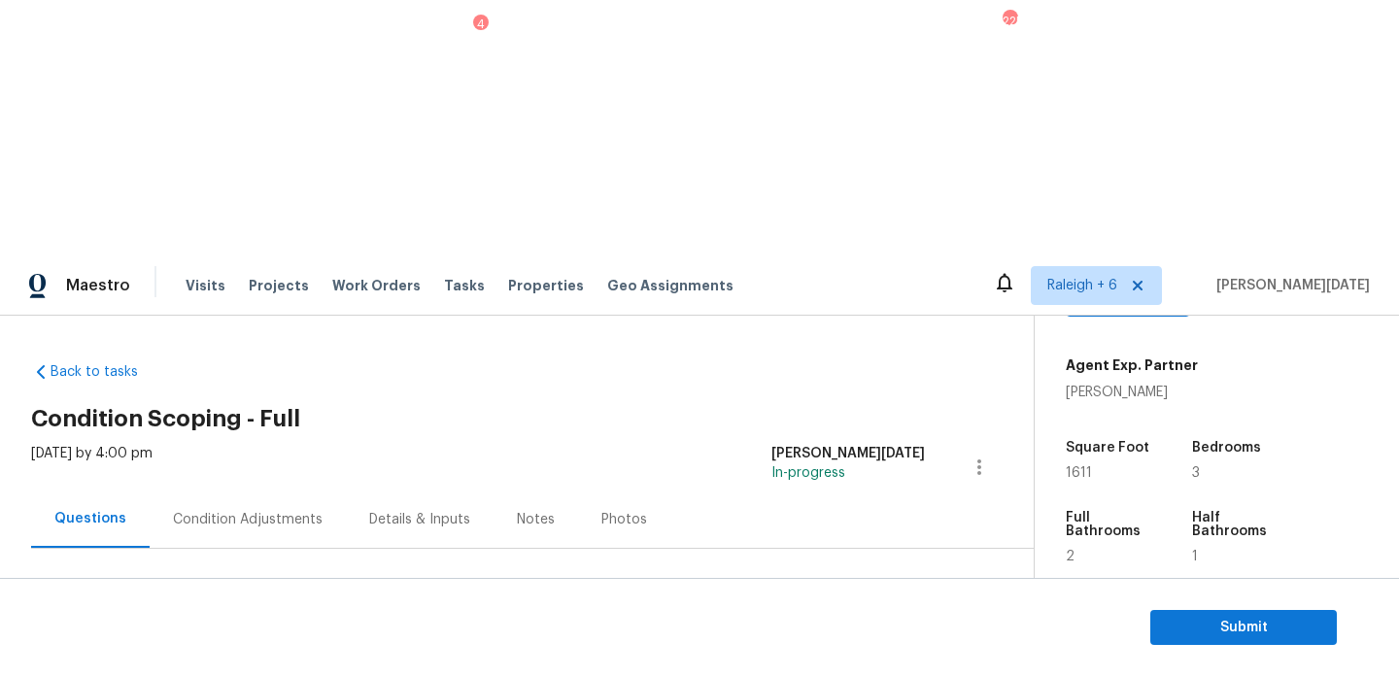
click at [250, 491] on div "Condition Adjustments" at bounding box center [248, 519] width 196 height 57
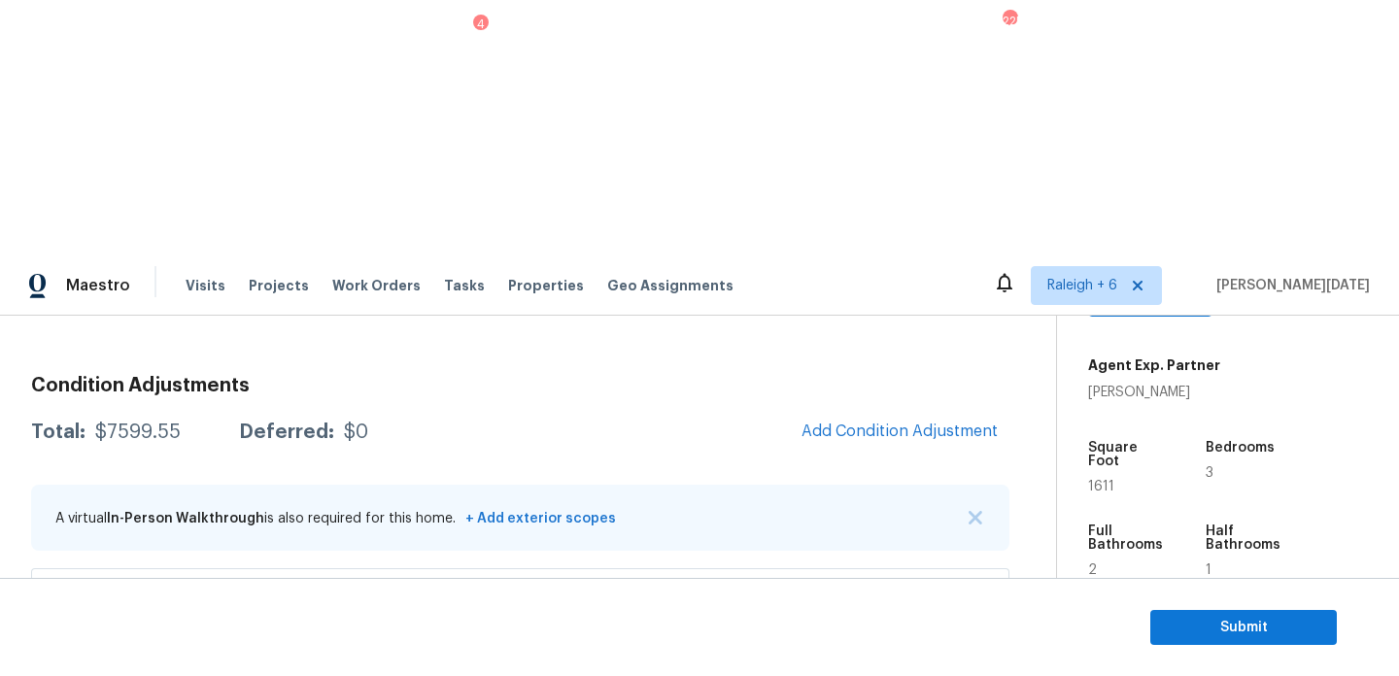
scroll to position [236, 0]
click at [851, 422] on span "Add Condition Adjustment" at bounding box center [900, 430] width 196 height 17
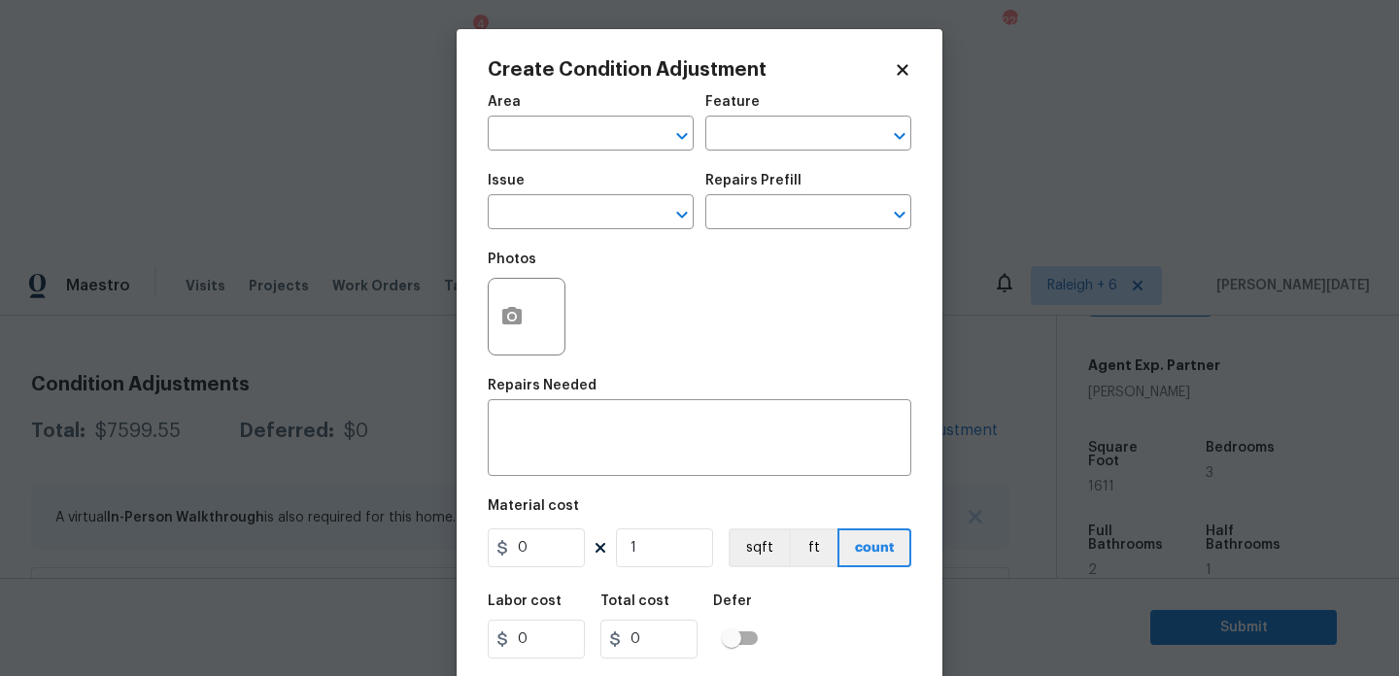
click at [543, 328] on div at bounding box center [527, 317] width 78 height 78
click at [515, 331] on button "button" at bounding box center [512, 317] width 47 height 76
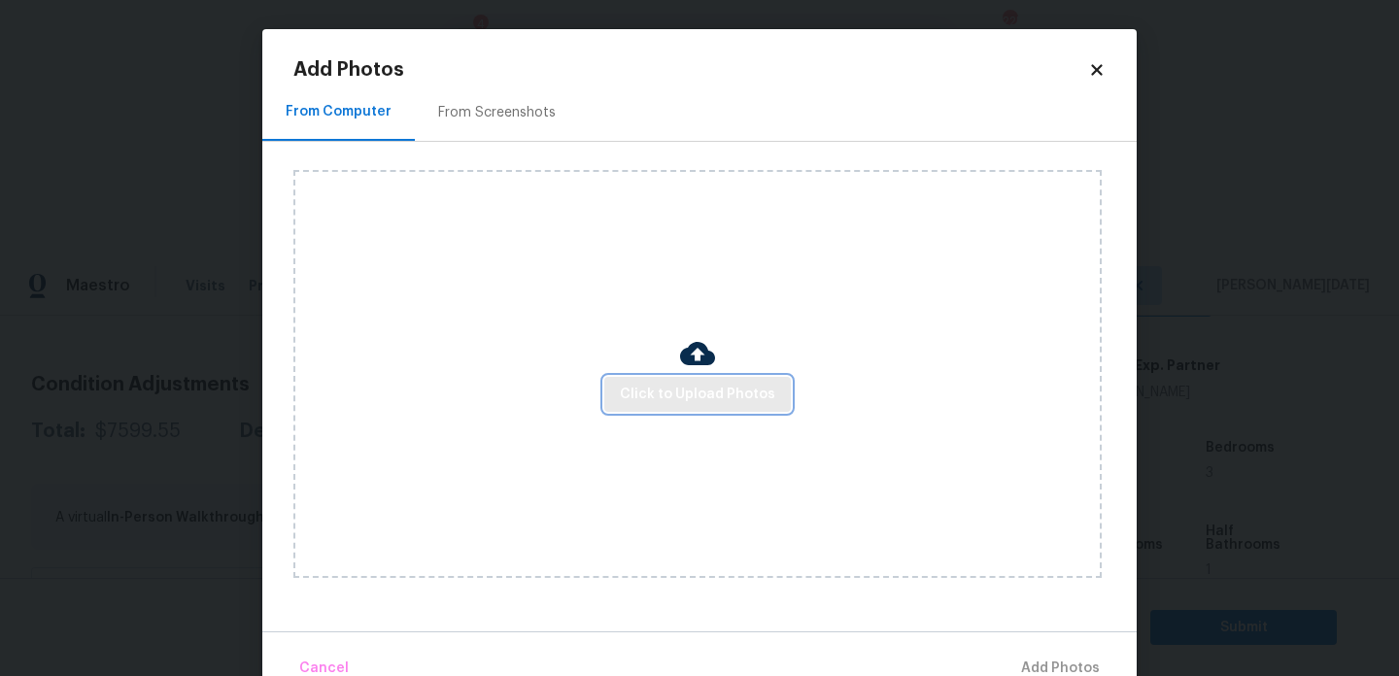
click at [713, 399] on span "Click to Upload Photos" at bounding box center [697, 395] width 155 height 24
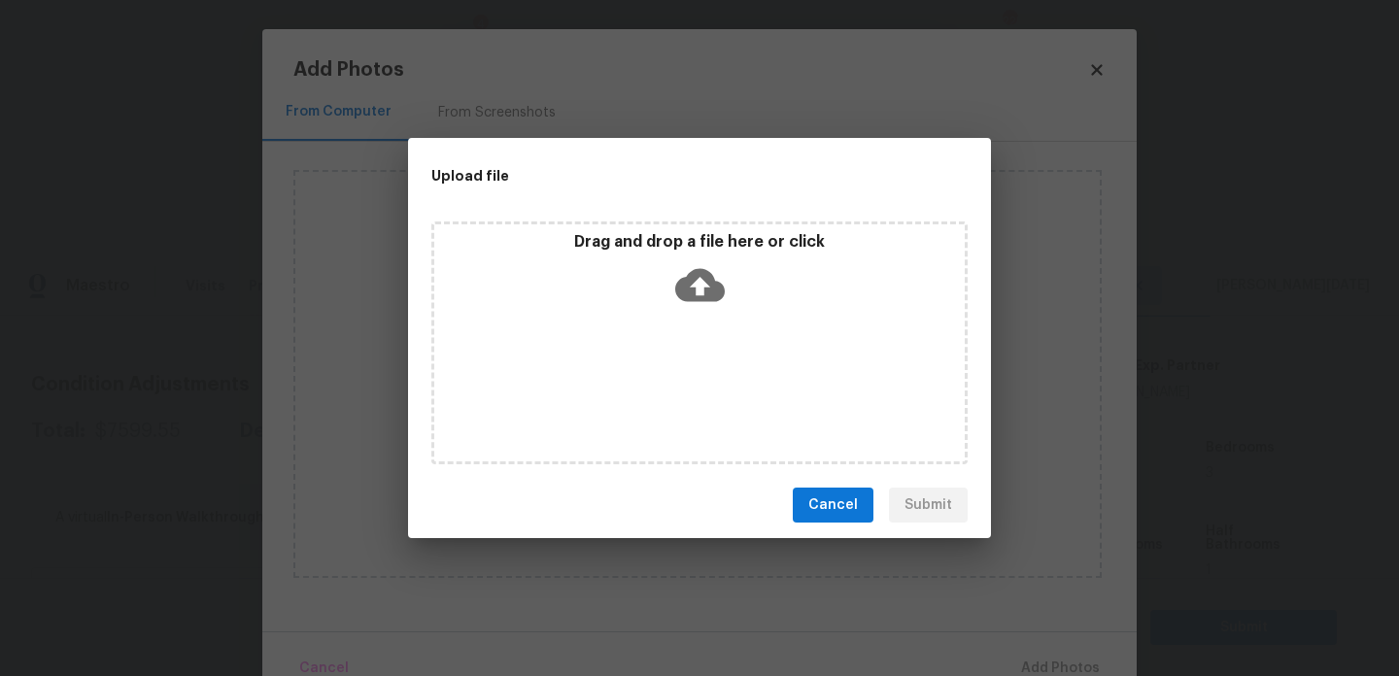
click at [713, 399] on div "Drag and drop a file here or click" at bounding box center [699, 343] width 536 height 243
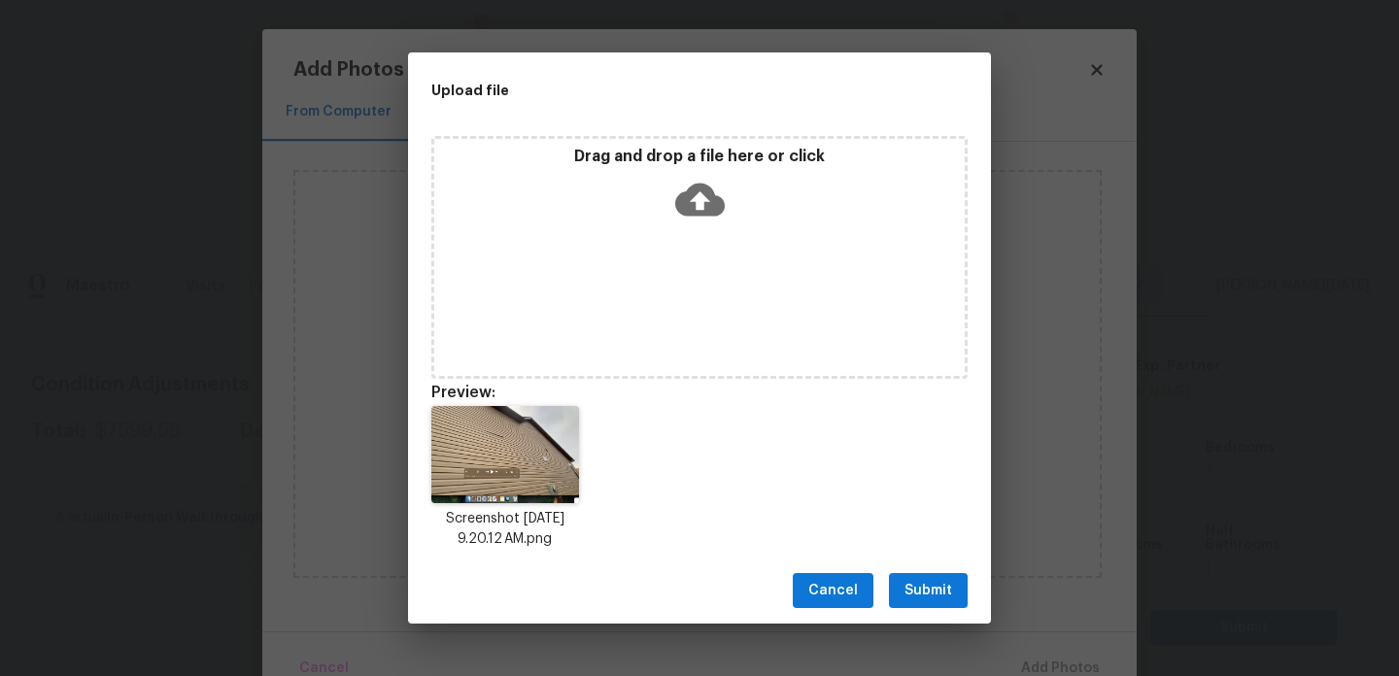
click at [924, 584] on span "Submit" at bounding box center [929, 591] width 48 height 24
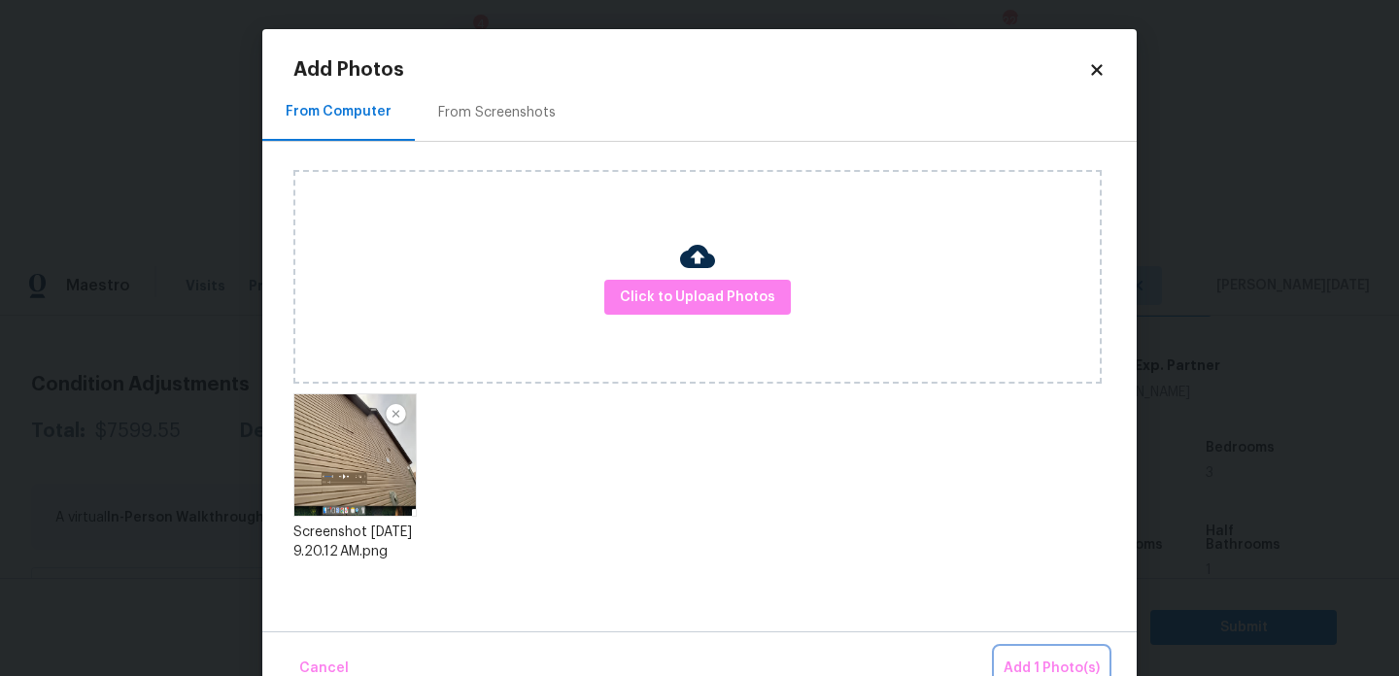
click at [1027, 654] on button "Add 1 Photo(s)" at bounding box center [1052, 669] width 112 height 42
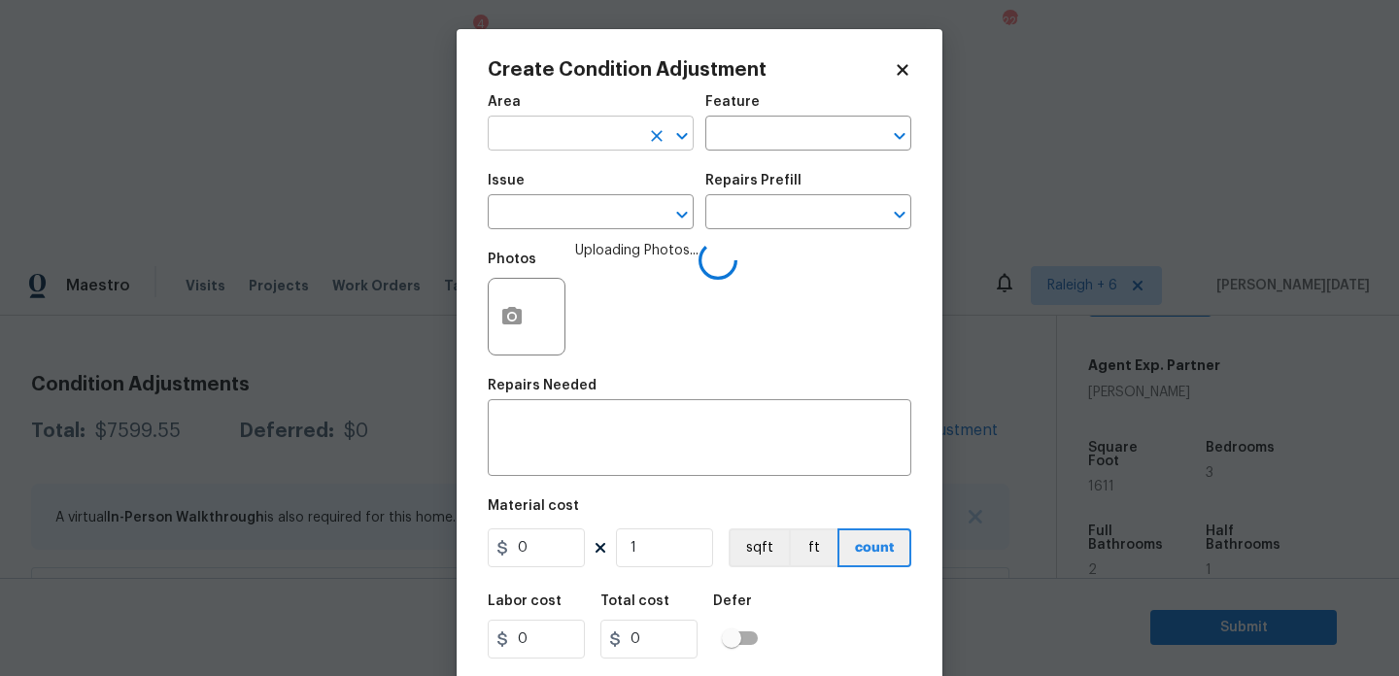
click at [563, 142] on input "text" at bounding box center [564, 136] width 152 height 30
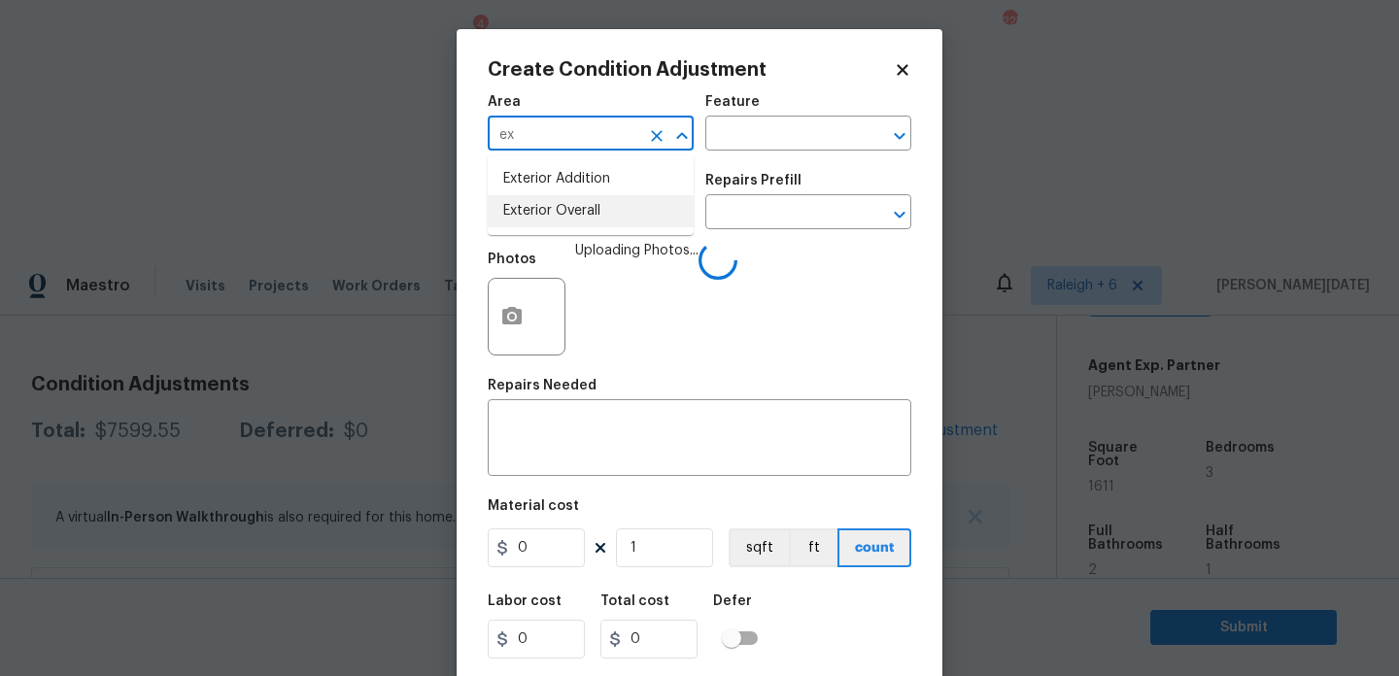
click at [564, 219] on li "Exterior Overall" at bounding box center [591, 211] width 206 height 32
type input "Exterior Overall"
click at [564, 219] on input "text" at bounding box center [564, 214] width 152 height 30
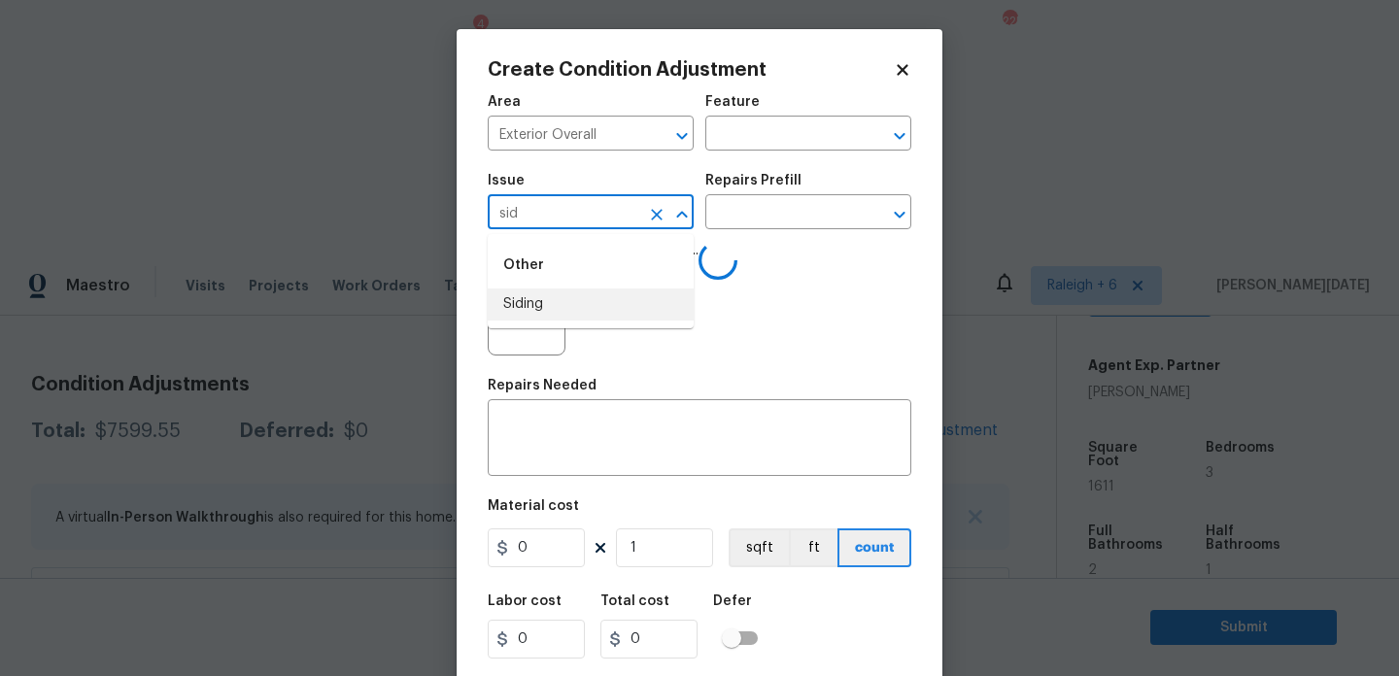
click at [586, 297] on li "Siding" at bounding box center [591, 305] width 206 height 32
type input "Siding"
click at [778, 114] on div "Feature" at bounding box center [809, 107] width 206 height 25
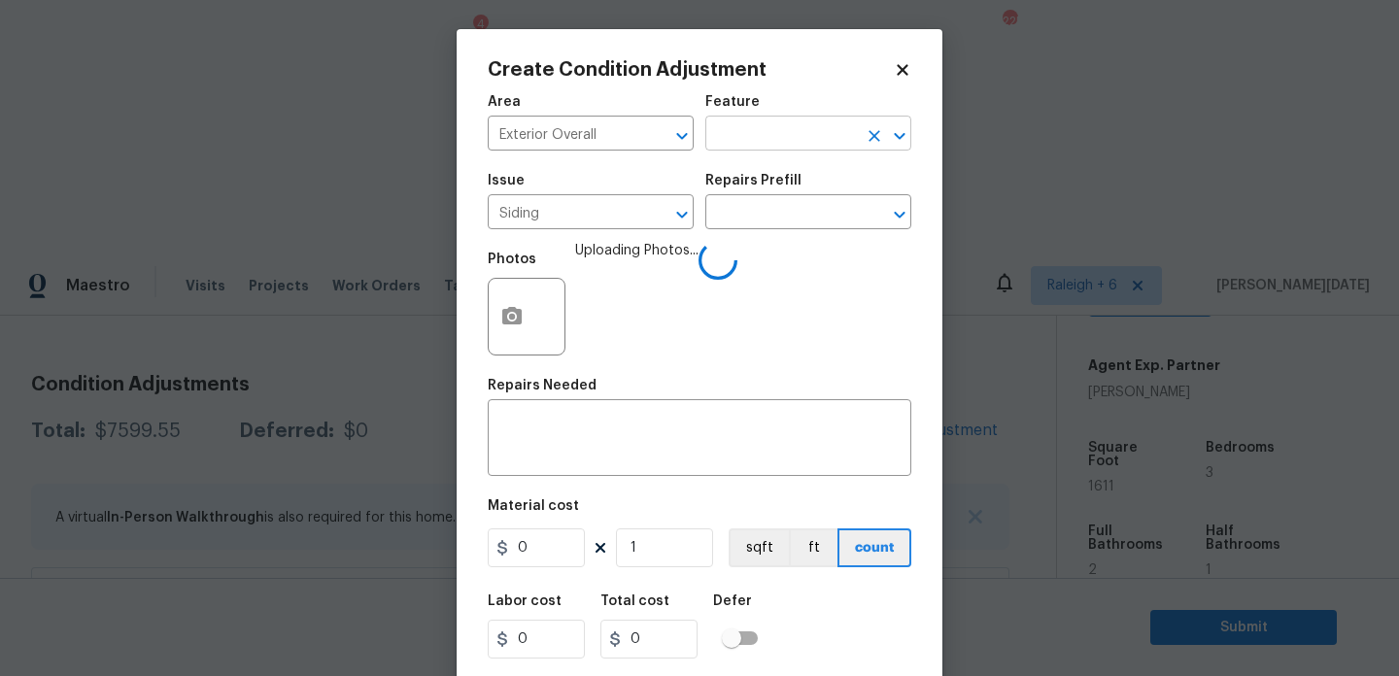
click at [774, 135] on input "text" at bounding box center [782, 136] width 152 height 30
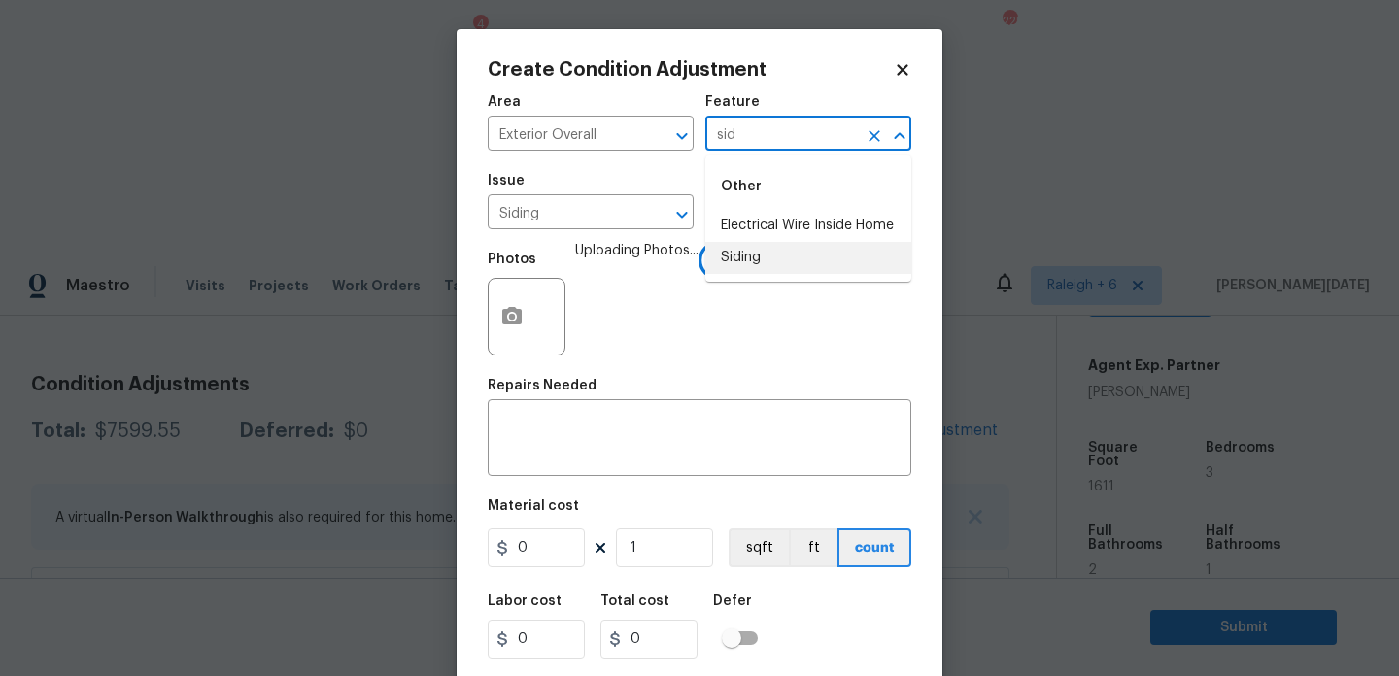
click at [750, 262] on li "Siding" at bounding box center [809, 258] width 206 height 32
type input "Siding"
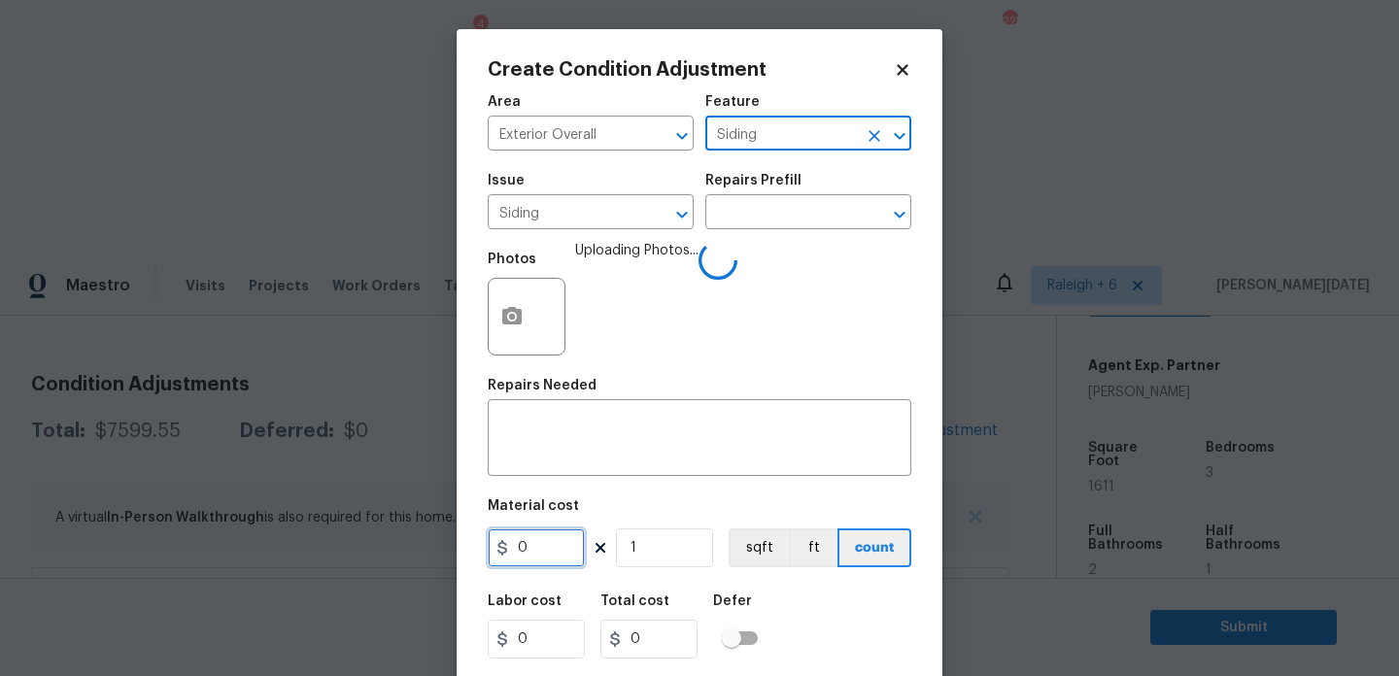
click at [560, 561] on input "0" at bounding box center [536, 548] width 97 height 39
type input "300"
click at [586, 436] on textarea at bounding box center [700, 440] width 400 height 41
drag, startPoint x: 559, startPoint y: 547, endPoint x: 348, endPoint y: 544, distance: 210.9
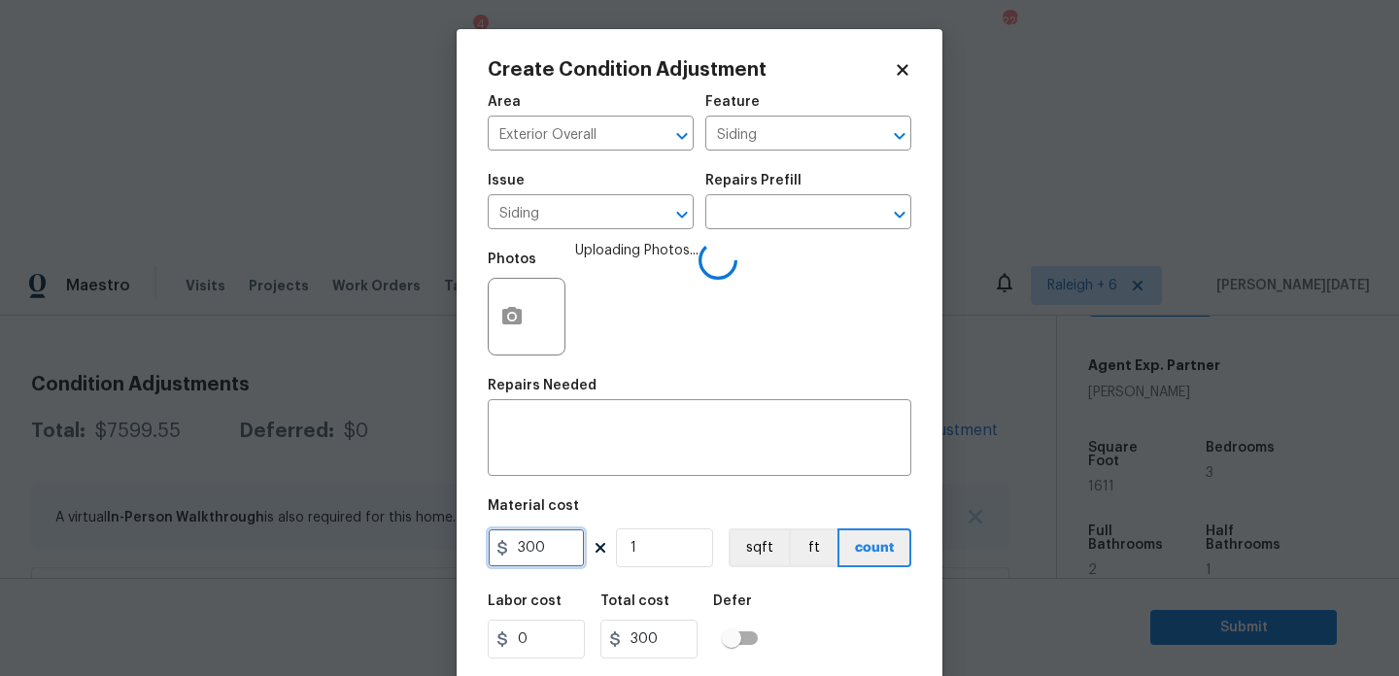
click at [348, 544] on div "Create Condition Adjustment Area Exterior Overall ​ Feature Siding ​ Issue Sidi…" at bounding box center [699, 338] width 1399 height 676
type input "250"
click at [485, 442] on div "Create Condition Adjustment Area Exterior Overall ​ Feature Siding ​ Issue Sidi…" at bounding box center [700, 359] width 486 height 661
type input "250"
click at [536, 435] on textarea at bounding box center [700, 440] width 400 height 41
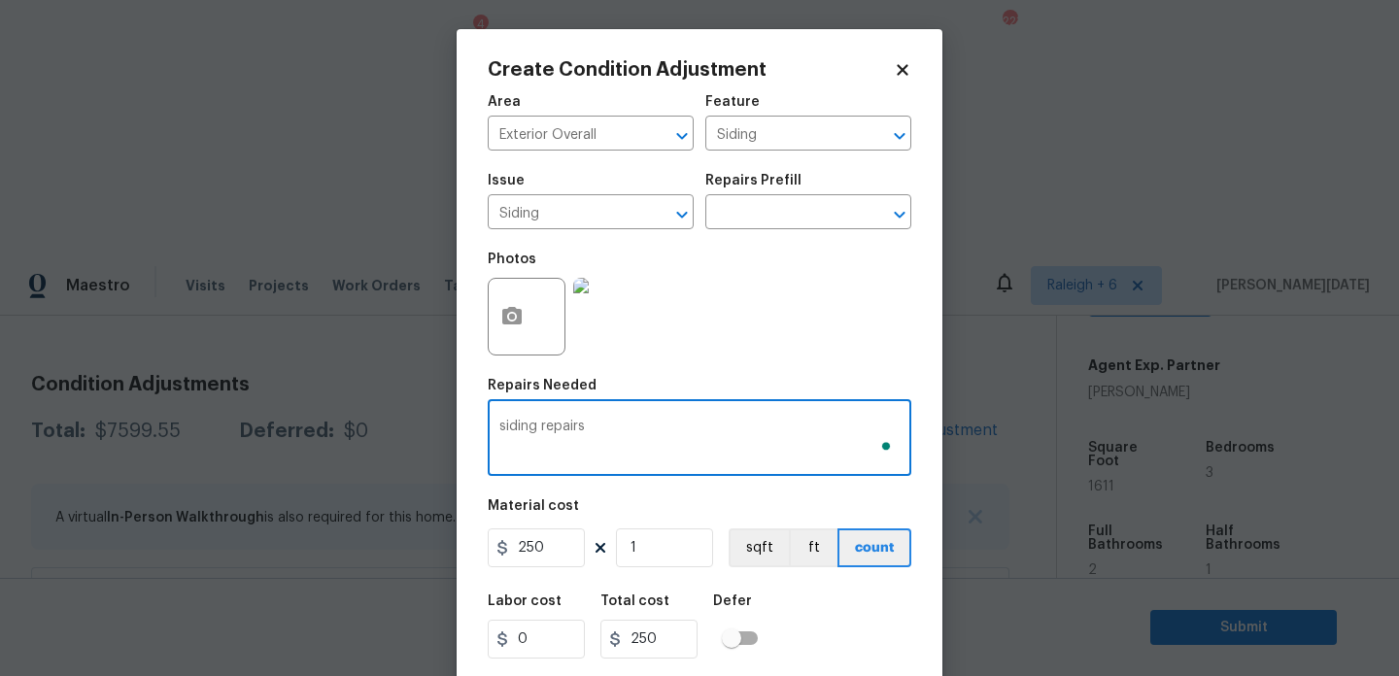
scroll to position [50, 0]
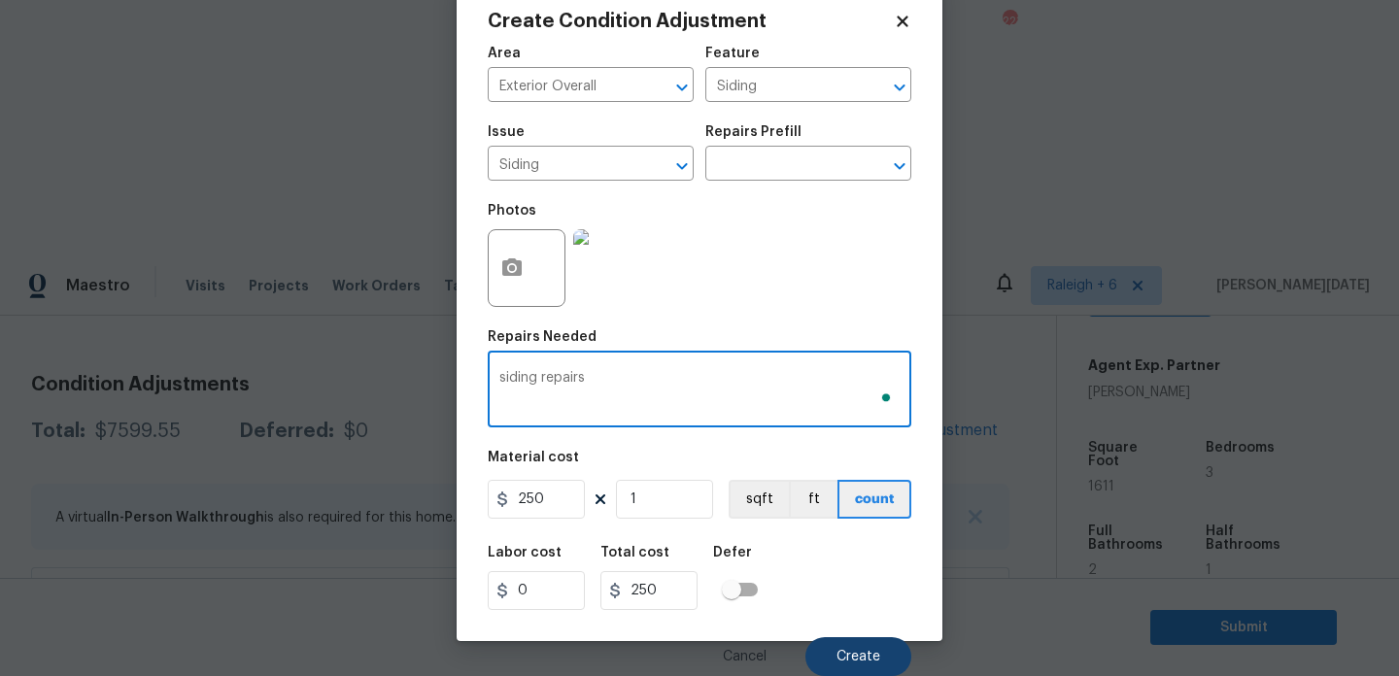
type textarea "siding repairs"
click at [860, 656] on span "Create" at bounding box center [859, 657] width 44 height 15
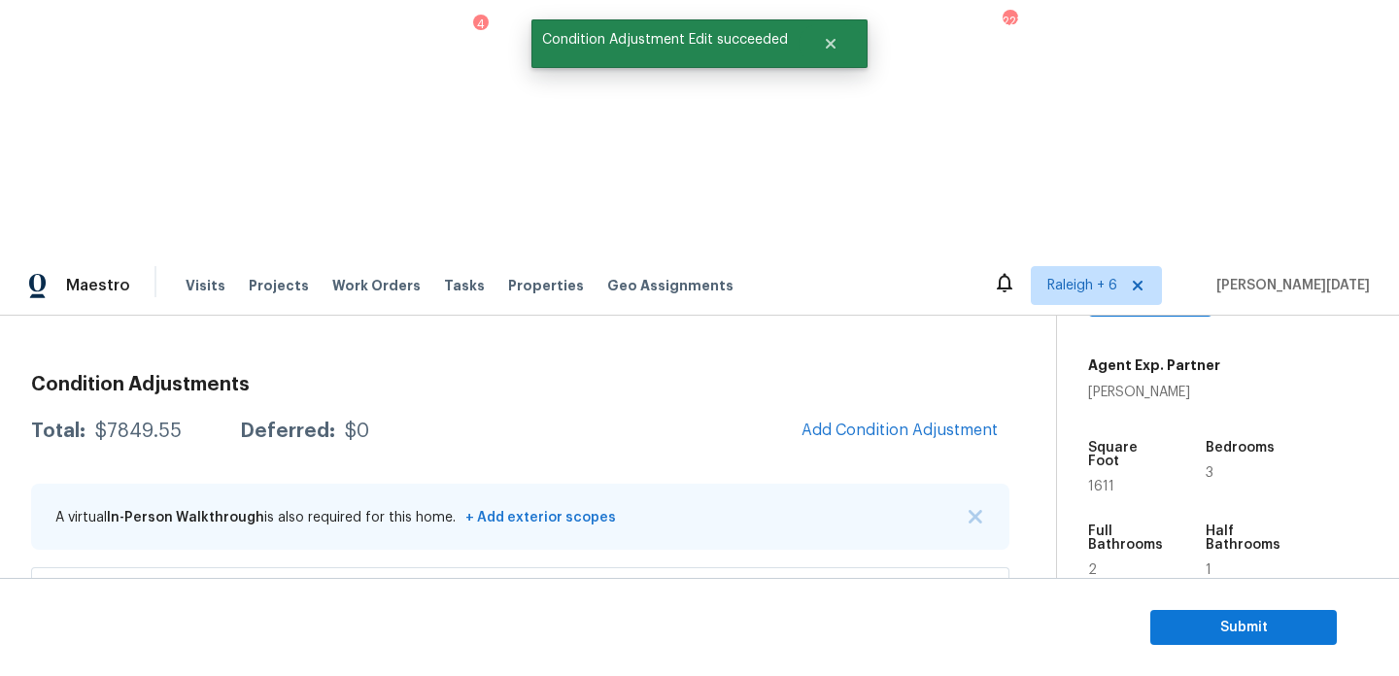
scroll to position [0, 0]
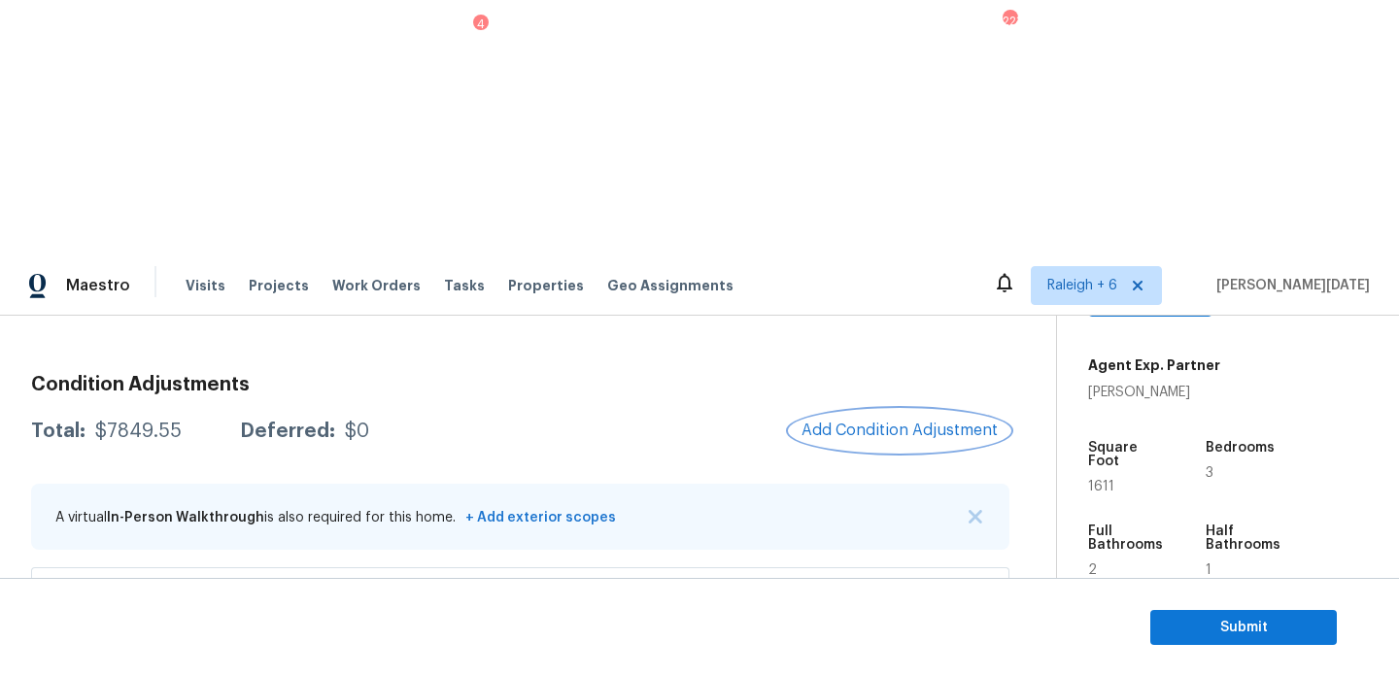
click at [872, 422] on span "Add Condition Adjustment" at bounding box center [900, 430] width 196 height 17
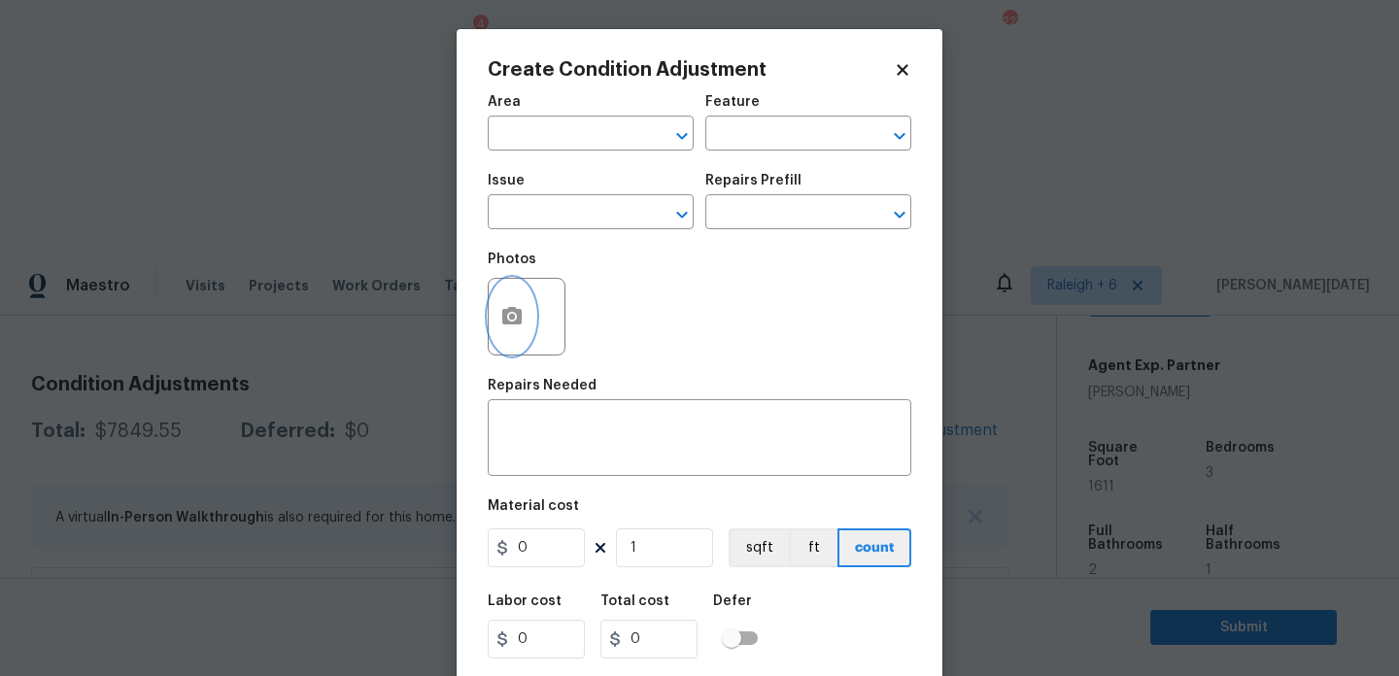
click at [502, 337] on button "button" at bounding box center [512, 317] width 47 height 76
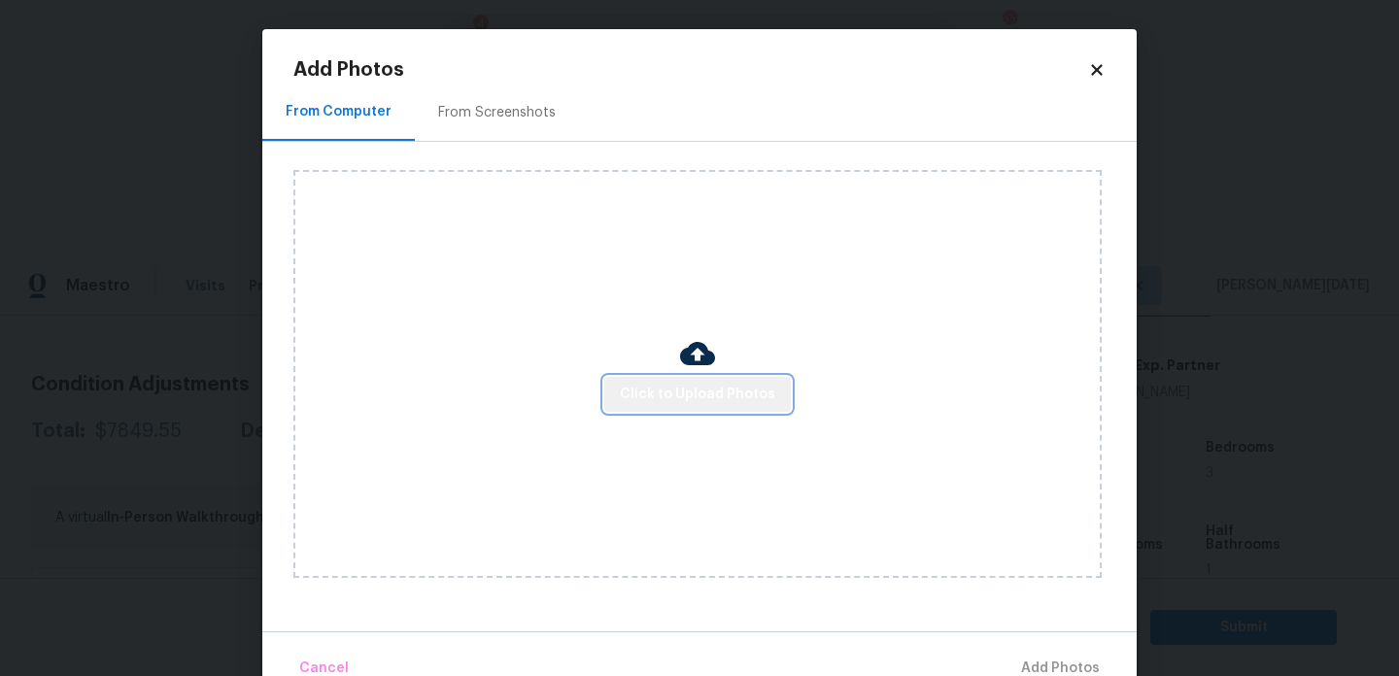
click at [704, 383] on span "Click to Upload Photos" at bounding box center [697, 395] width 155 height 24
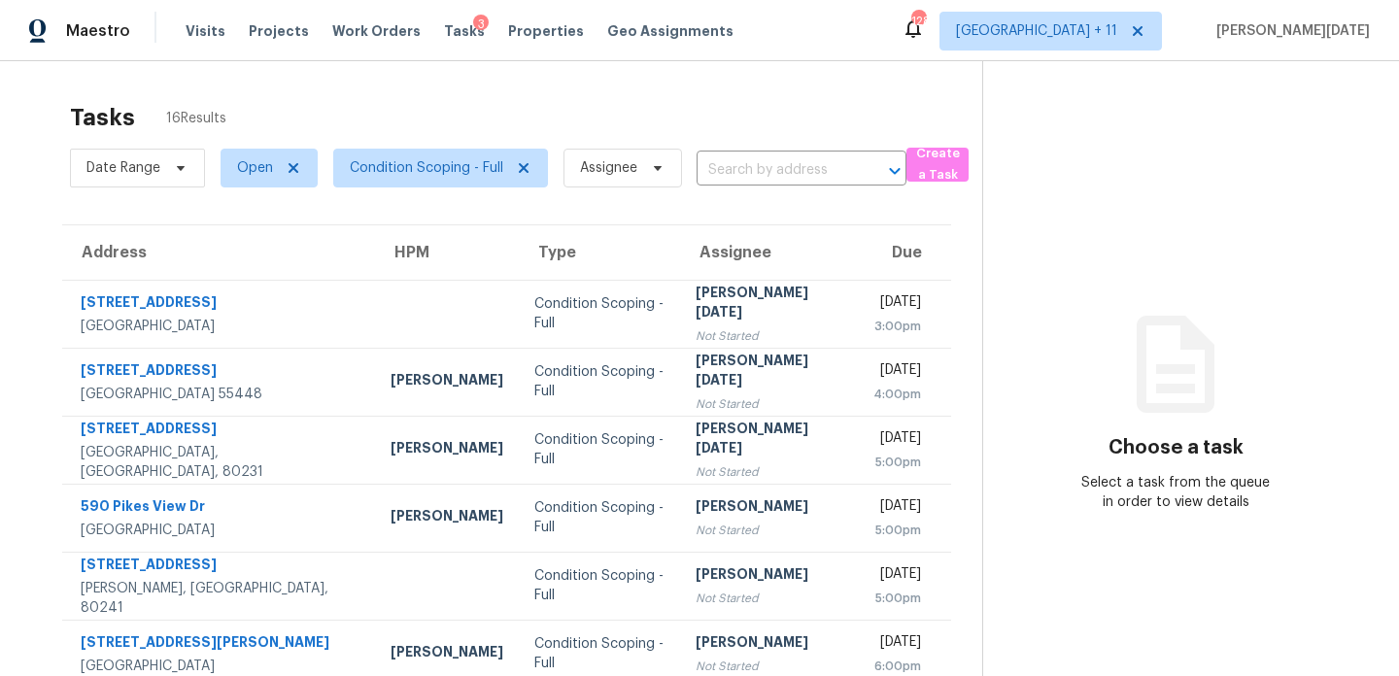
click at [669, 122] on div "Tasks 16 Results" at bounding box center [526, 117] width 913 height 51
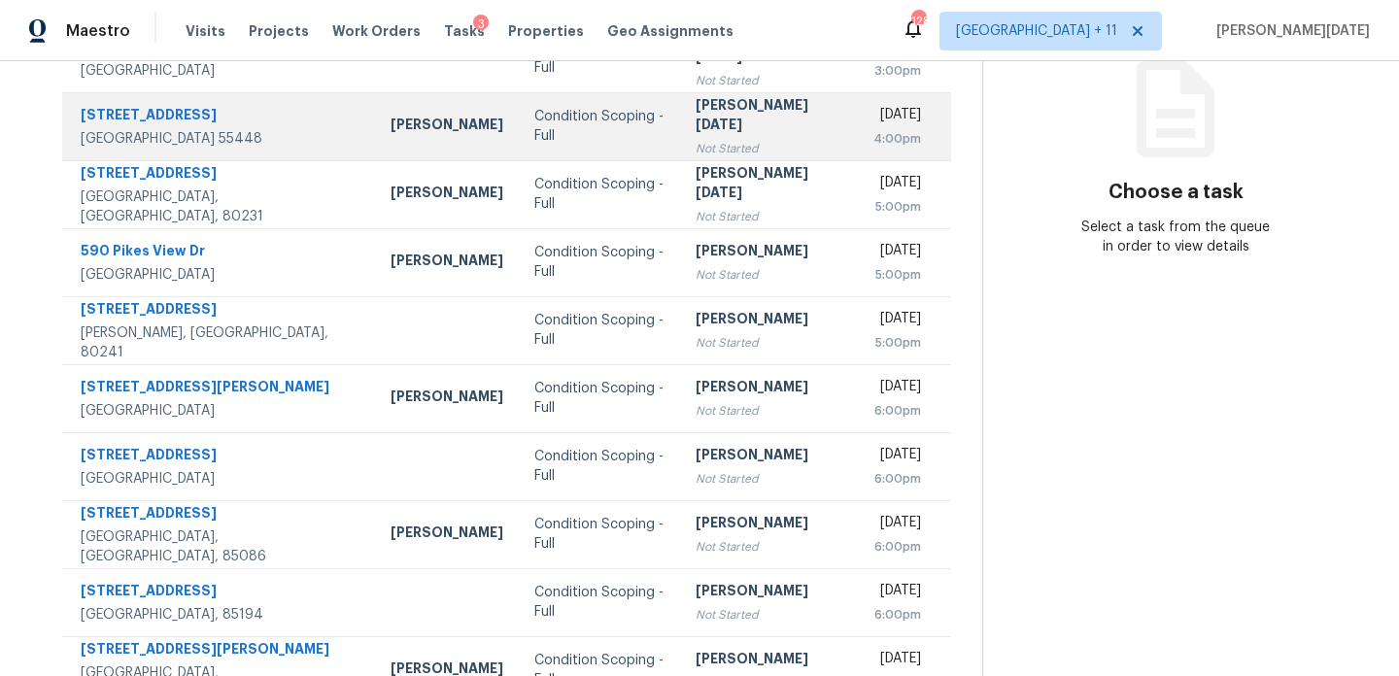
scroll to position [244, 0]
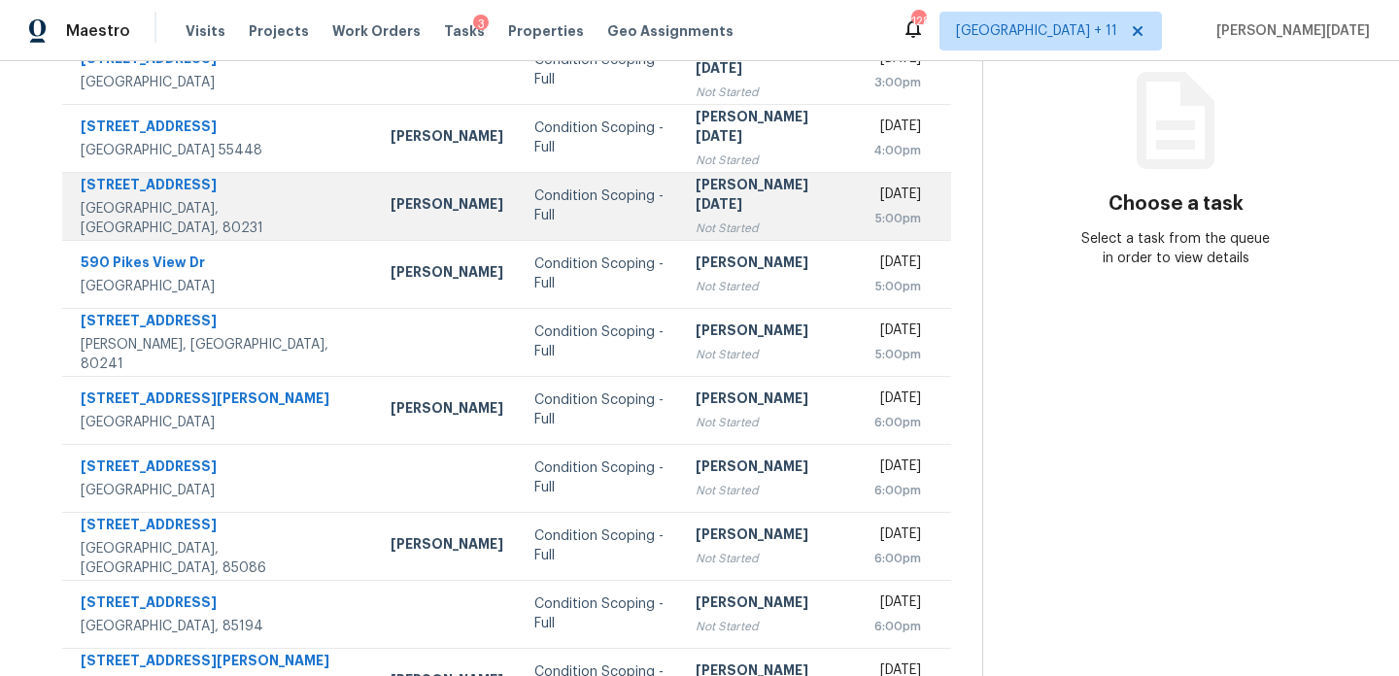
click at [696, 192] on div "[PERSON_NAME][DATE]" at bounding box center [770, 197] width 148 height 44
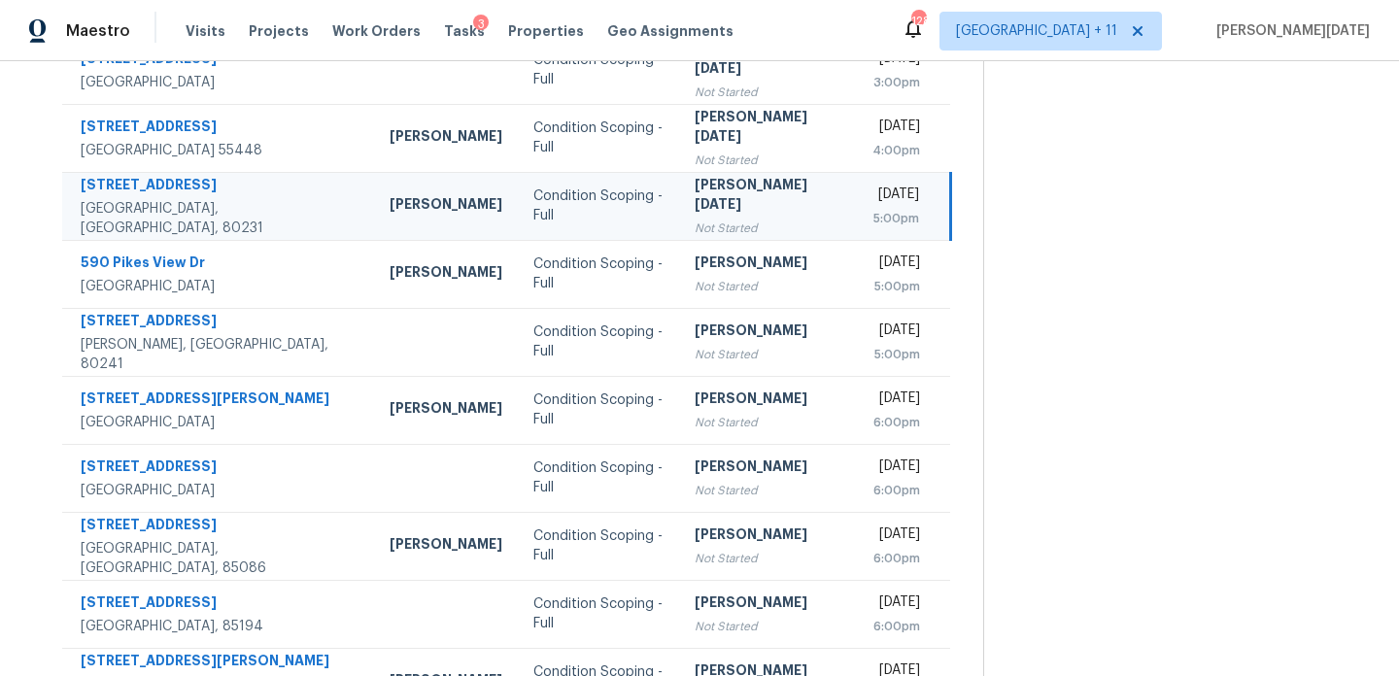
click at [710, 198] on div "[PERSON_NAME][DATE]" at bounding box center [768, 197] width 147 height 44
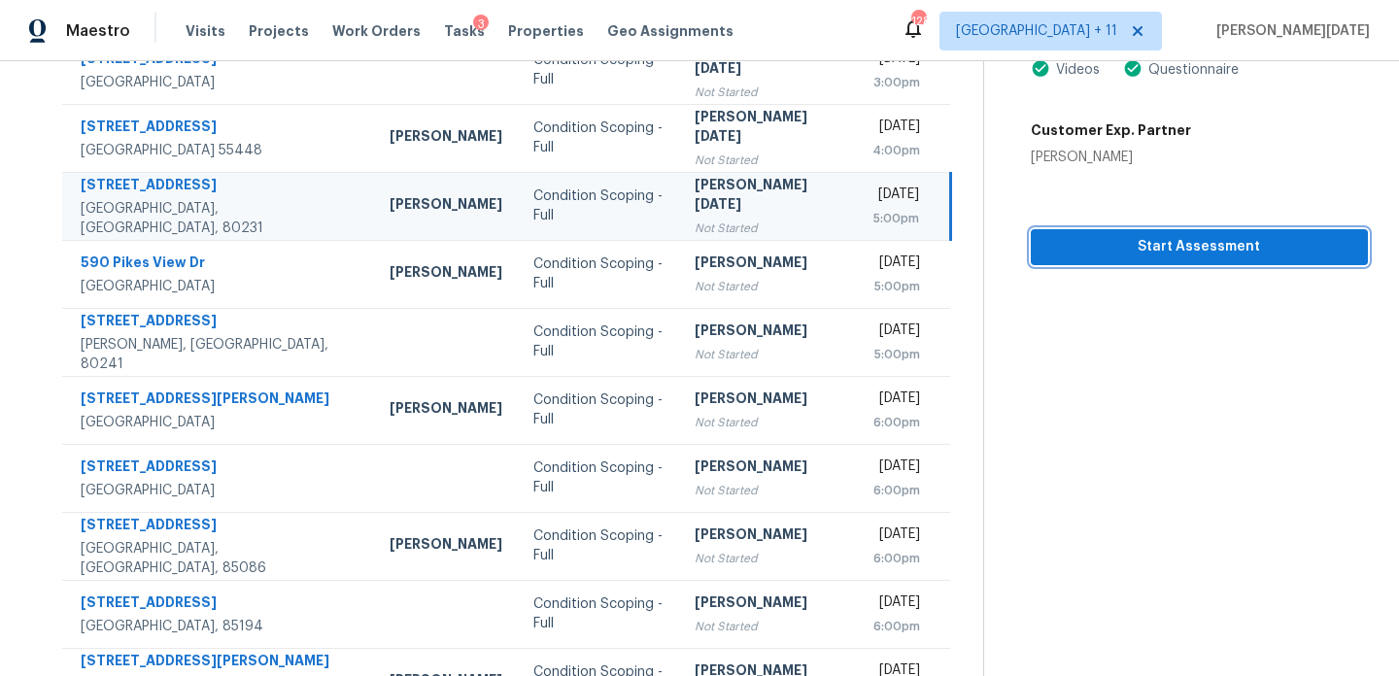
click at [1072, 236] on span "Start Assessment" at bounding box center [1200, 247] width 306 height 24
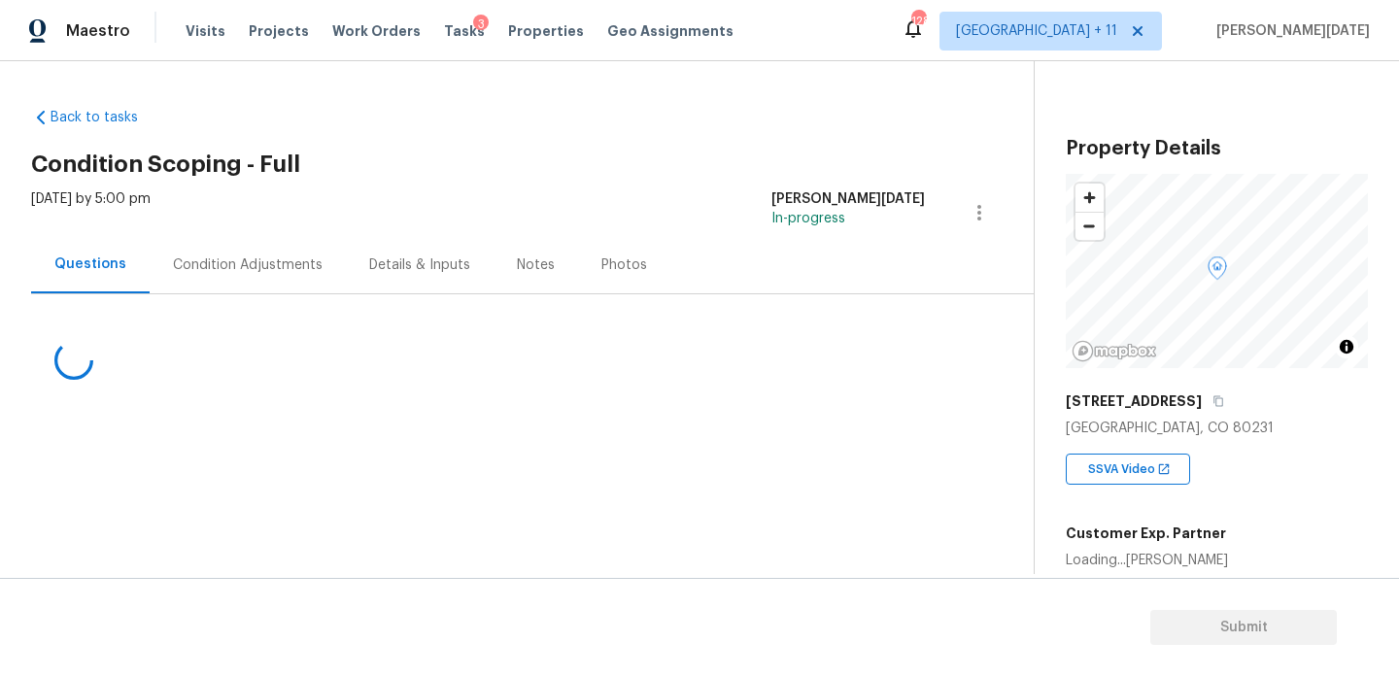
click at [255, 267] on div "Condition Adjustments" at bounding box center [248, 265] width 150 height 19
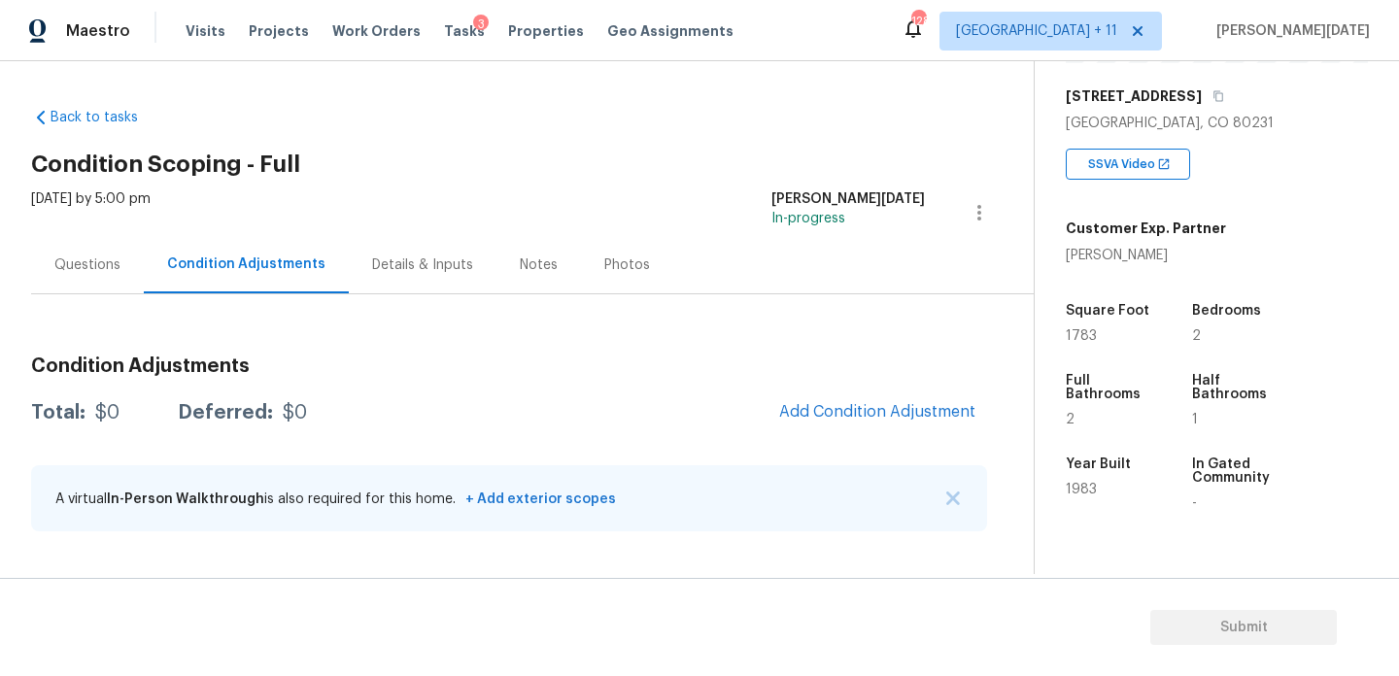
scroll to position [307, 0]
click at [1068, 328] on span "1783" at bounding box center [1081, 335] width 31 height 14
copy span "1783"
click at [51, 258] on div "Questions" at bounding box center [87, 264] width 113 height 57
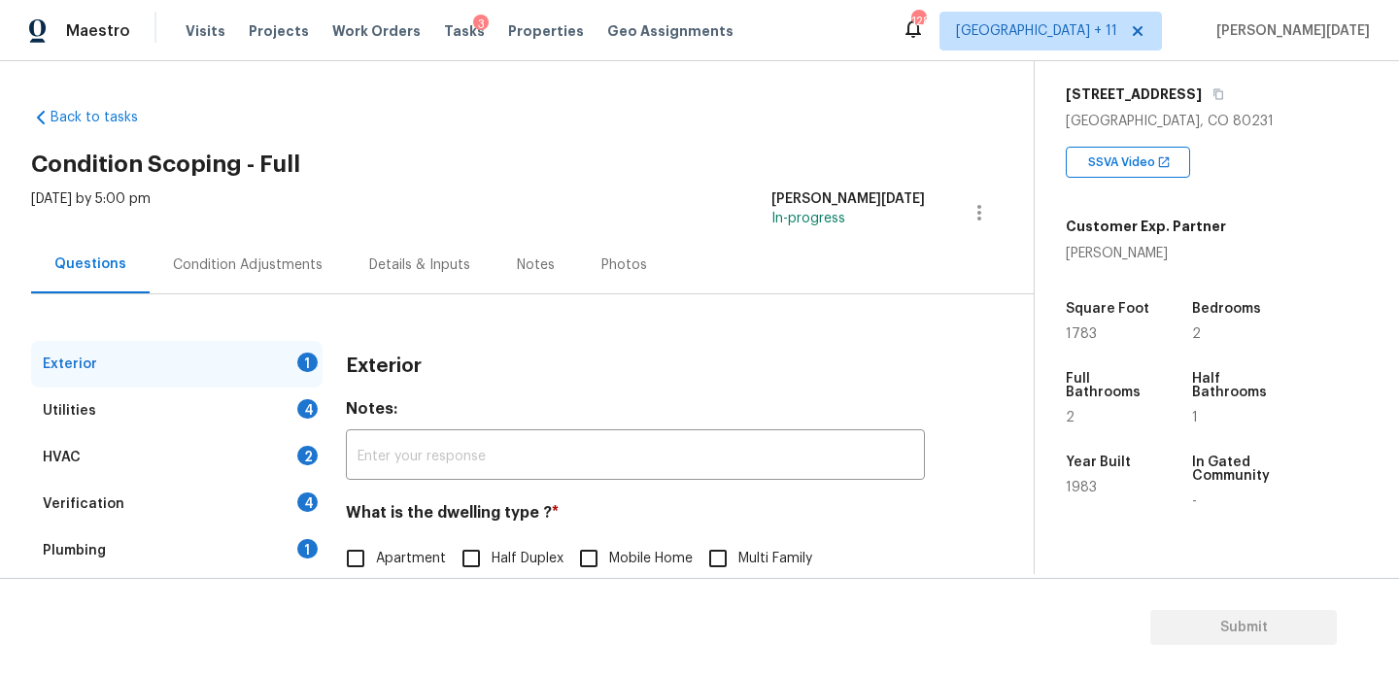
scroll to position [259, 0]
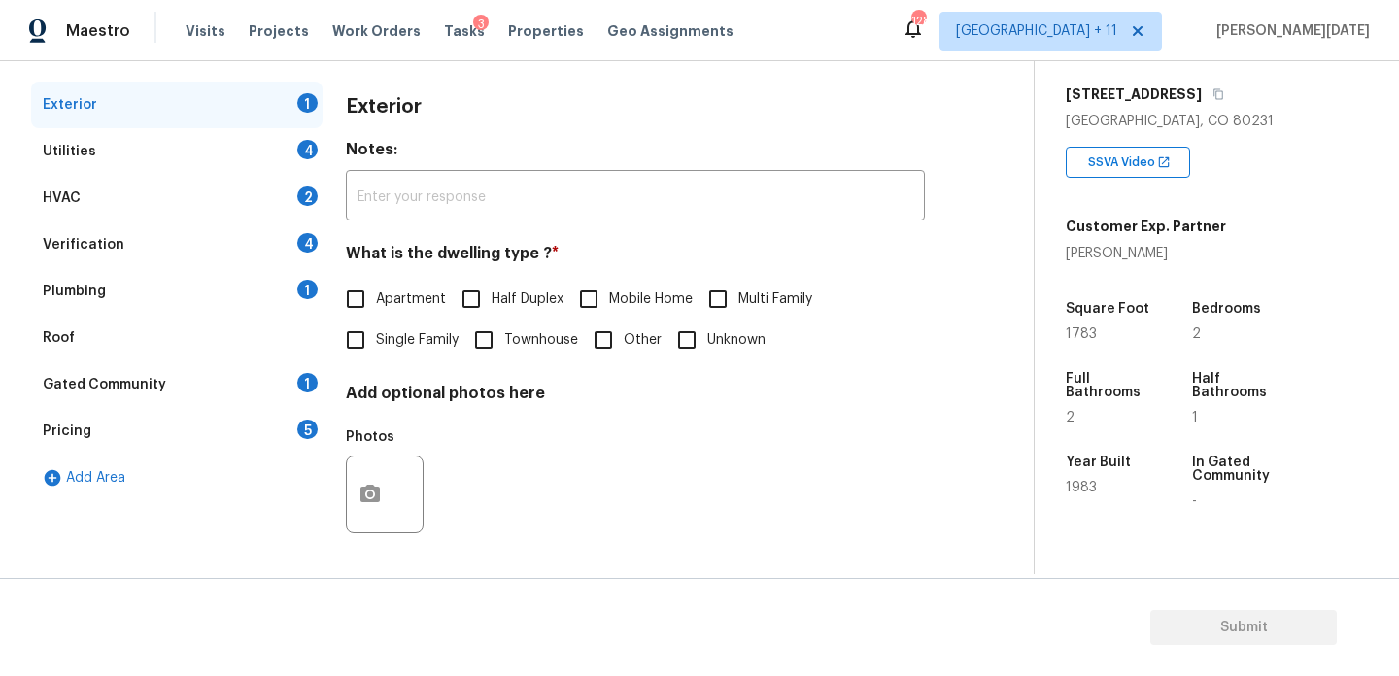
click at [241, 433] on div "Pricing 5" at bounding box center [177, 431] width 292 height 47
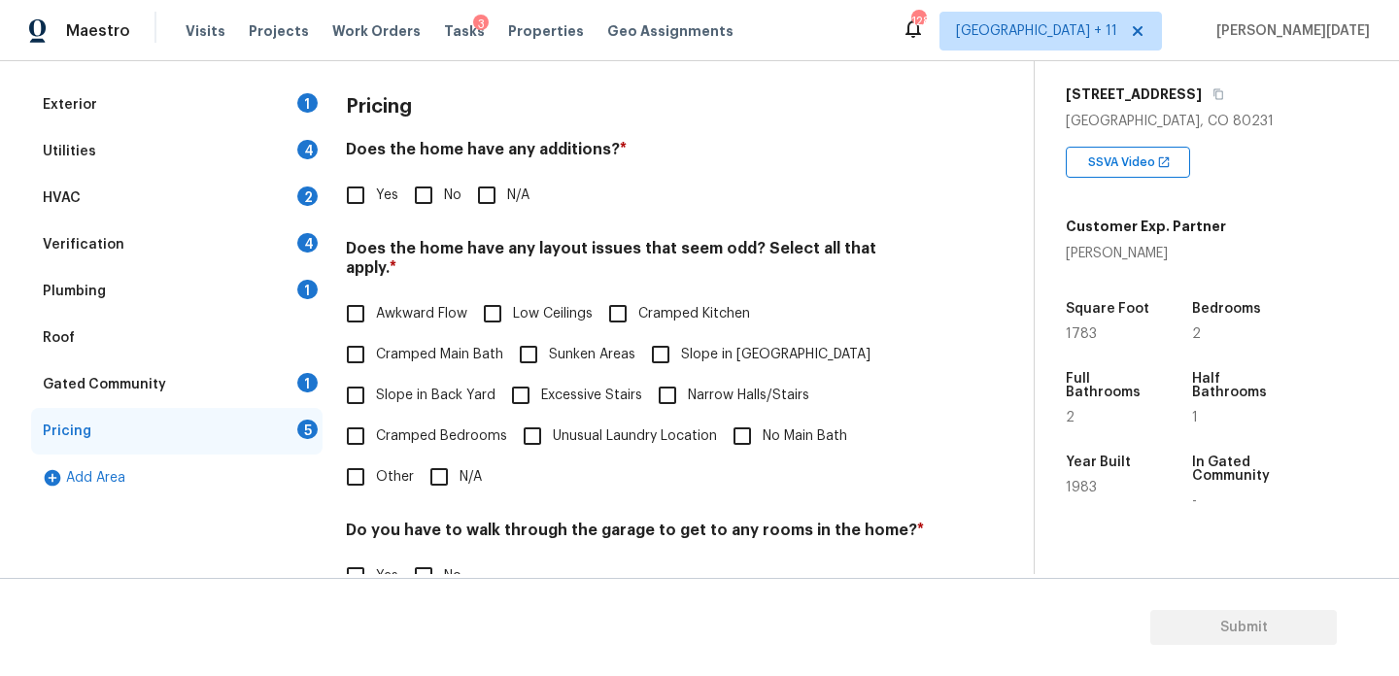
click at [386, 386] on span "Slope in Back Yard" at bounding box center [436, 396] width 120 height 20
click at [376, 383] on input "Slope in Back Yard" at bounding box center [355, 395] width 41 height 41
checkbox input "true"
click at [691, 375] on label "Narrow Halls/Stairs" at bounding box center [728, 395] width 162 height 41
click at [688, 375] on input "Narrow Halls/Stairs" at bounding box center [667, 395] width 41 height 41
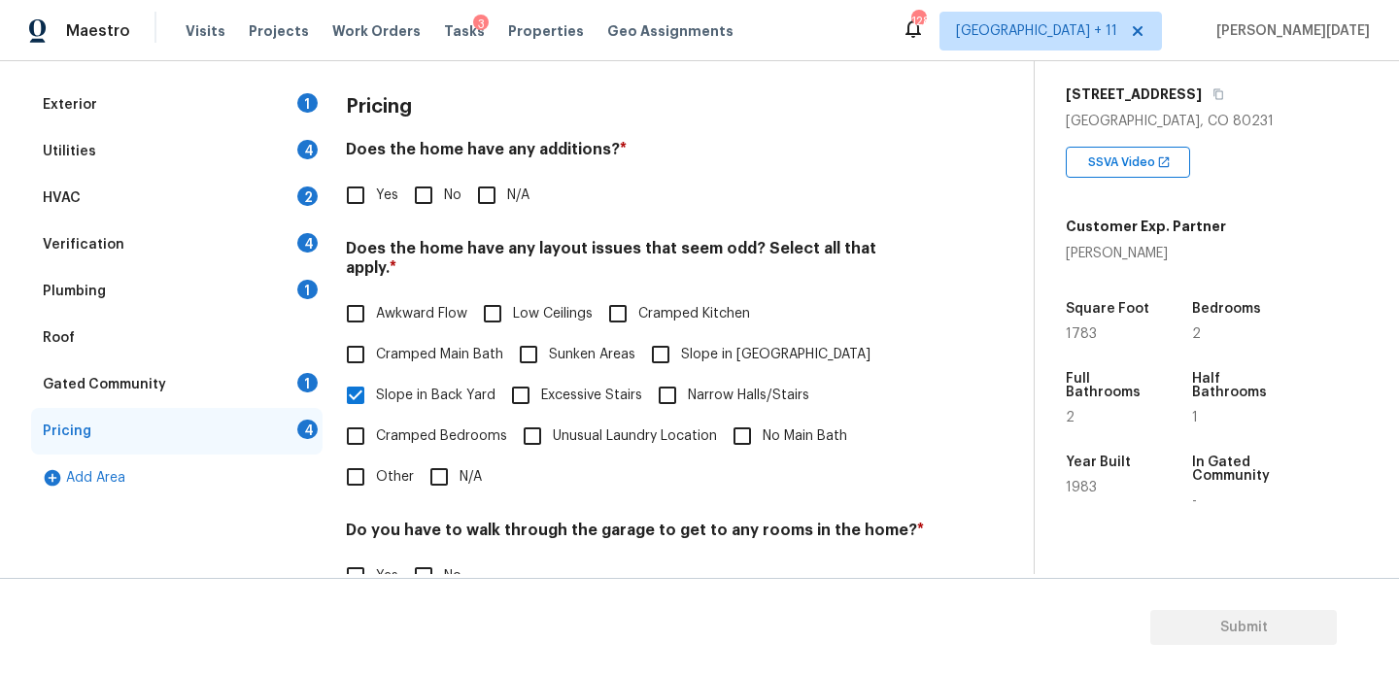
checkbox input "true"
click at [449, 189] on span "No" at bounding box center [452, 196] width 17 height 20
click at [444, 189] on input "No" at bounding box center [423, 195] width 41 height 41
checkbox input "true"
click at [686, 345] on span "Slope in [GEOGRAPHIC_DATA]" at bounding box center [776, 355] width 190 height 20
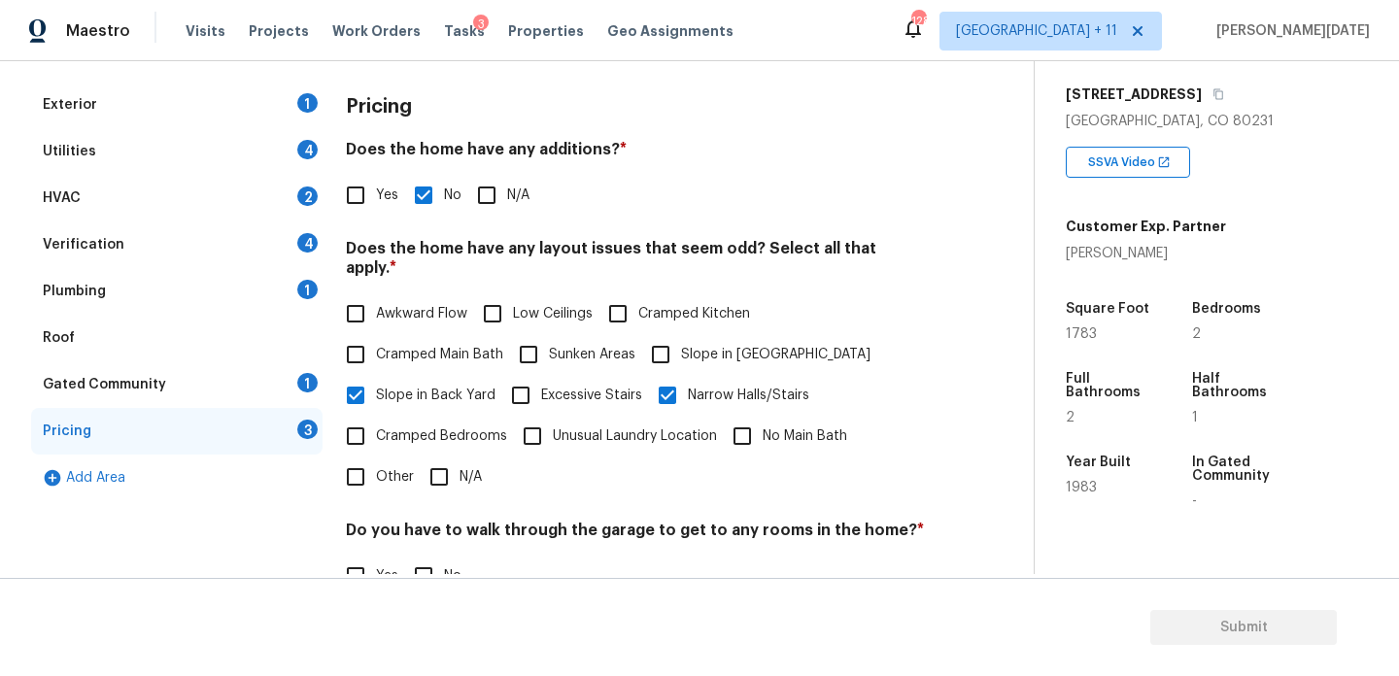
click at [681, 334] on input "Slope in [GEOGRAPHIC_DATA]" at bounding box center [660, 354] width 41 height 41
checkbox input "true"
click at [669, 418] on label "Unusual Laundry Location" at bounding box center [614, 438] width 205 height 41
click at [553, 418] on input "Unusual Laundry Location" at bounding box center [532, 438] width 41 height 41
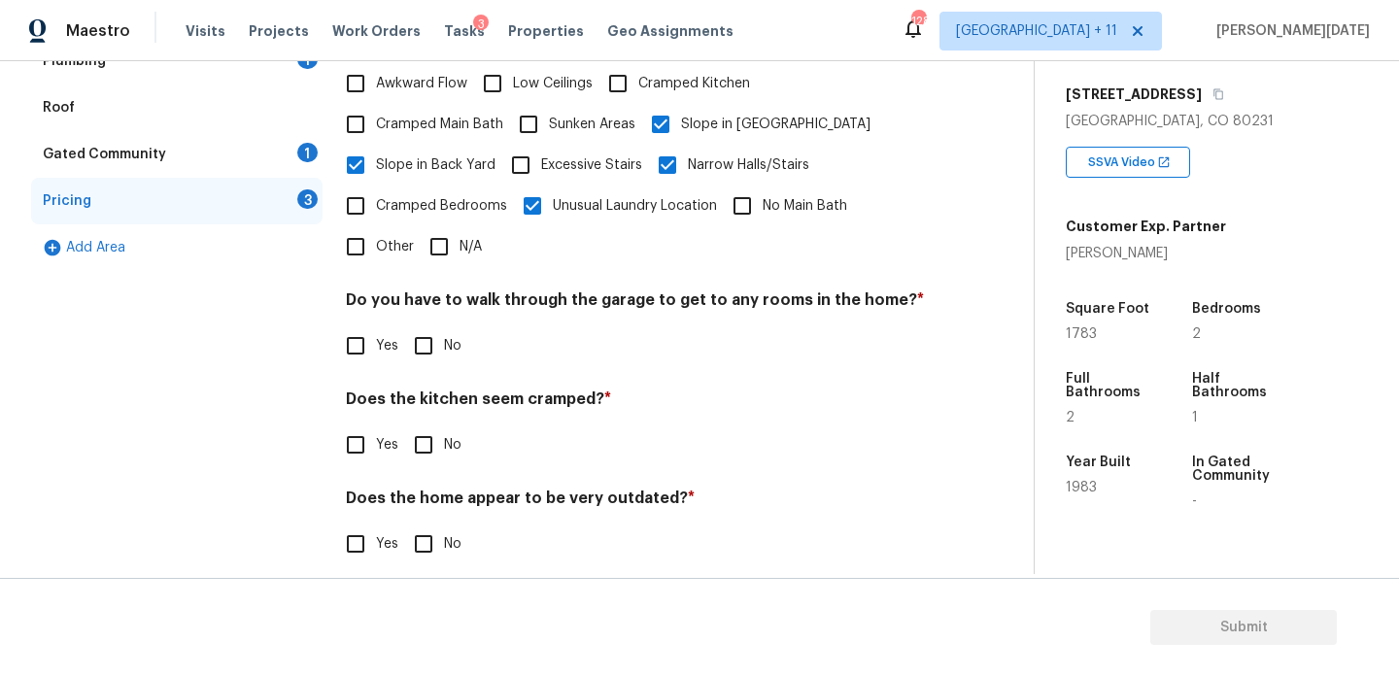
scroll to position [359, 0]
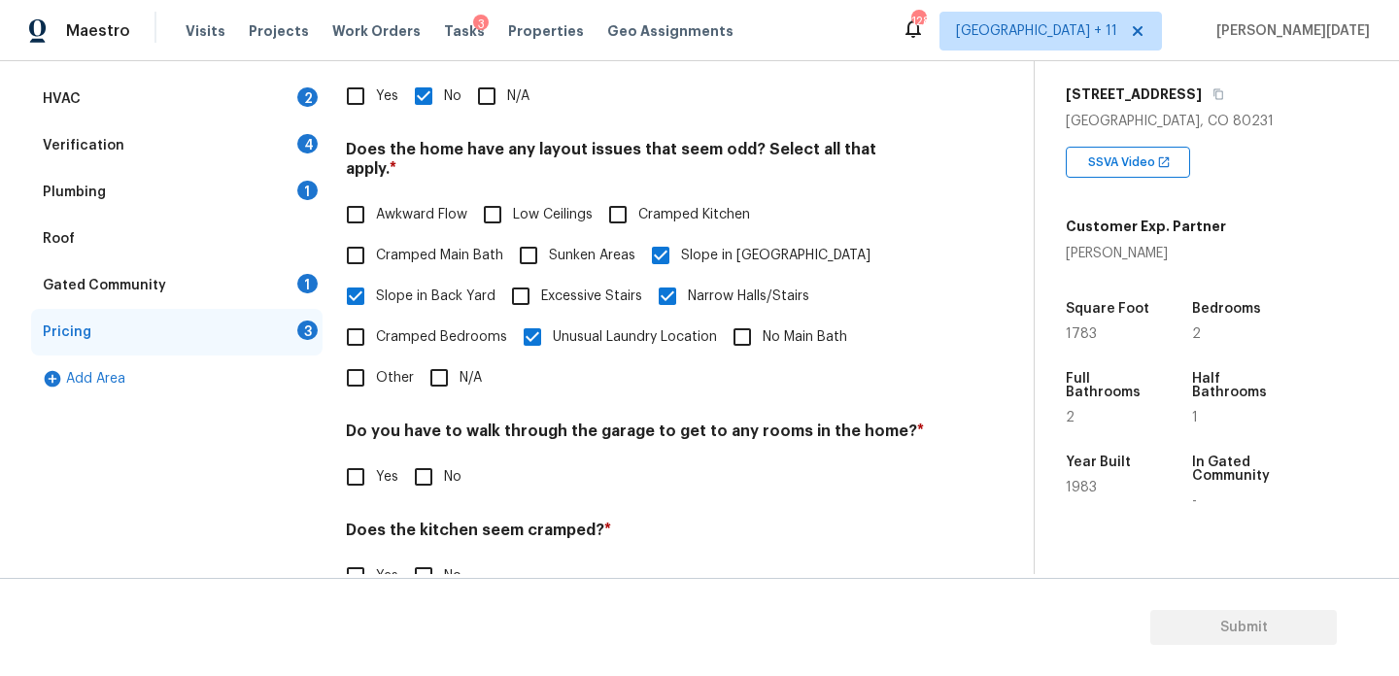
click at [530, 317] on input "Unusual Laundry Location" at bounding box center [532, 337] width 41 height 41
checkbox input "false"
click at [676, 294] on input "Narrow Halls/Stairs" at bounding box center [667, 296] width 41 height 41
checkbox input "false"
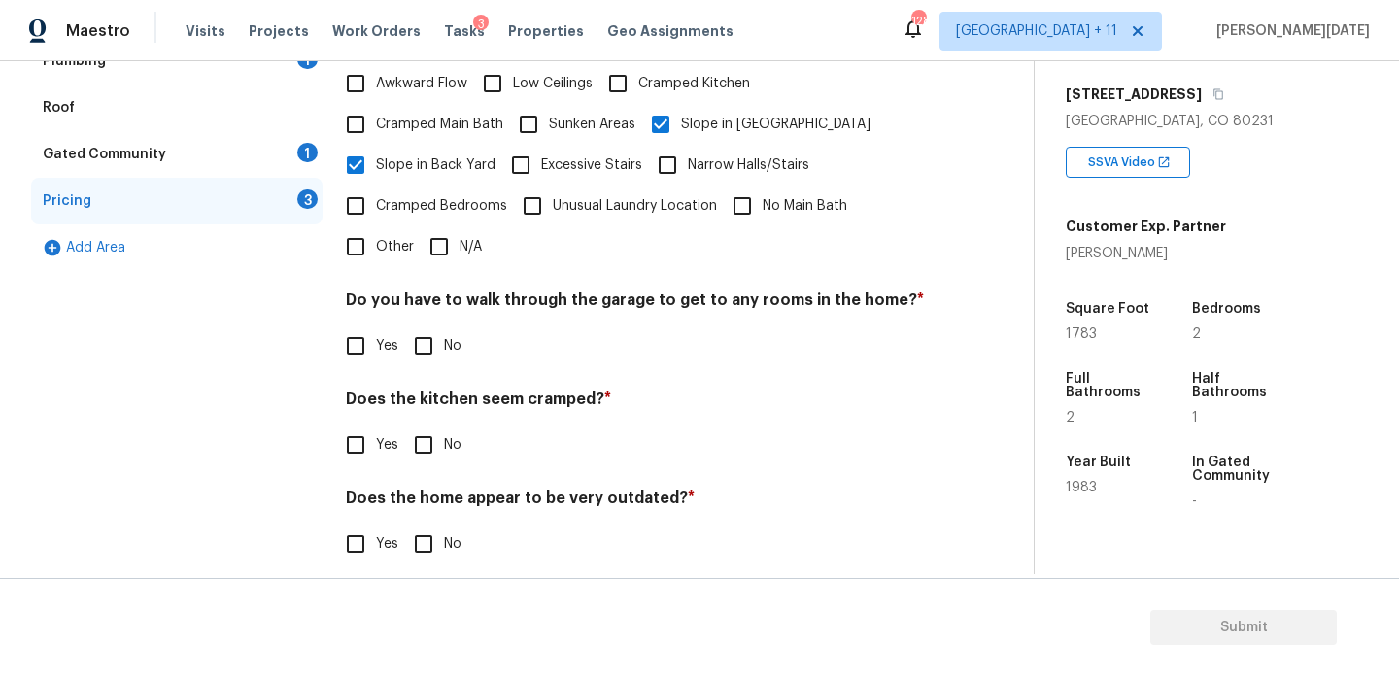
click at [420, 326] on input "No" at bounding box center [423, 346] width 41 height 41
checkbox input "true"
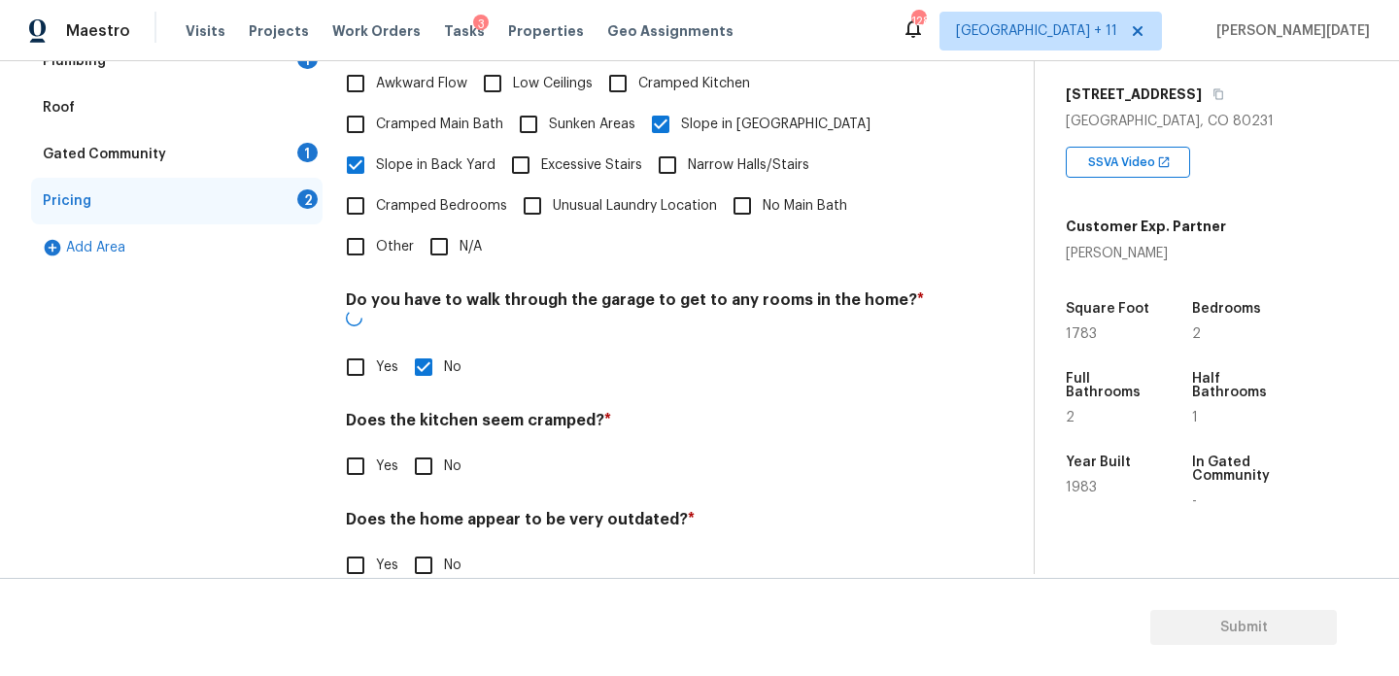
click at [424, 446] on input "No" at bounding box center [423, 466] width 41 height 41
checkbox input "true"
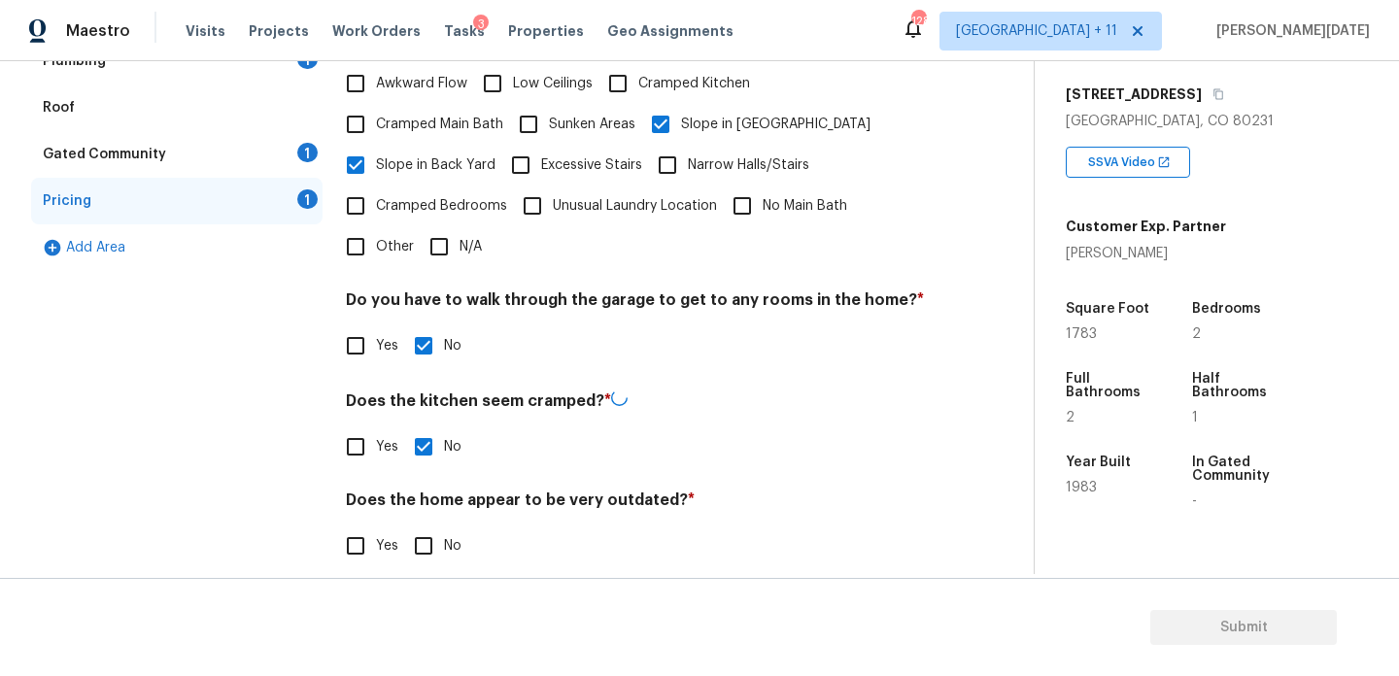
click at [424, 533] on input "No" at bounding box center [423, 546] width 41 height 41
checkbox input "true"
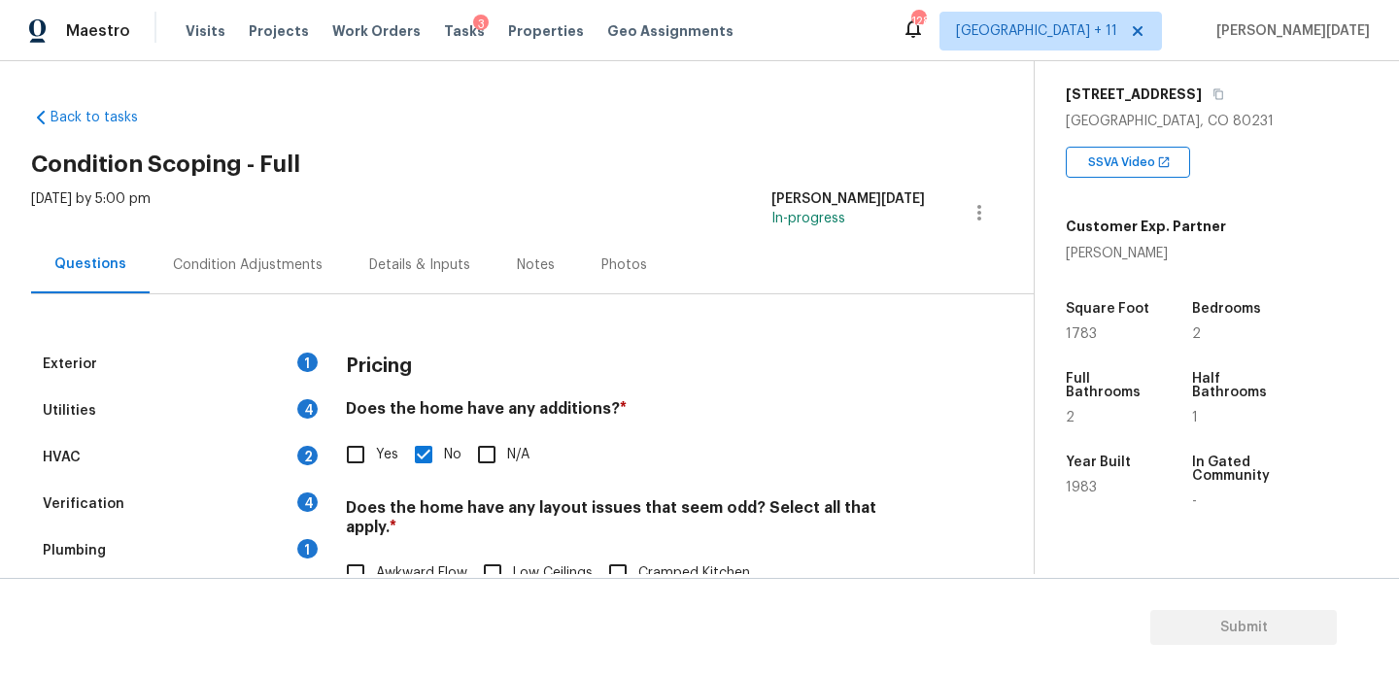
click at [223, 254] on div "Condition Adjustments" at bounding box center [248, 264] width 196 height 57
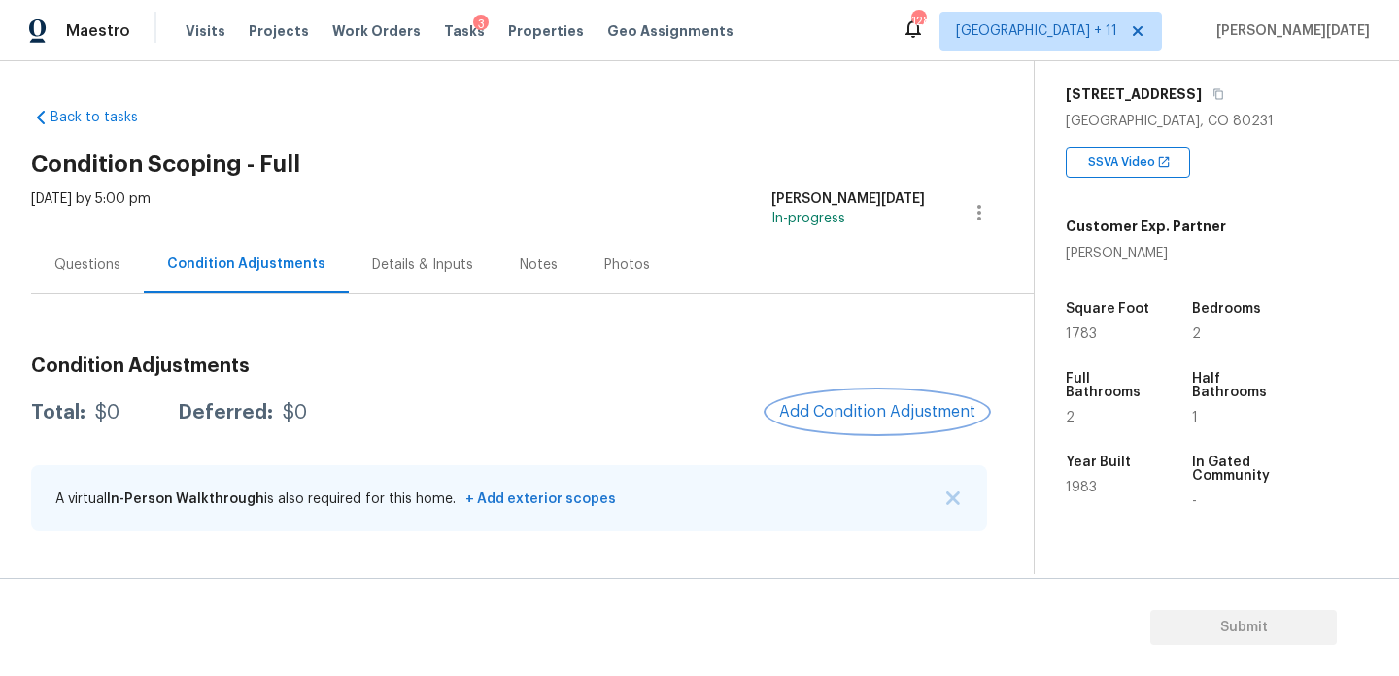
click at [897, 417] on span "Add Condition Adjustment" at bounding box center [877, 411] width 196 height 17
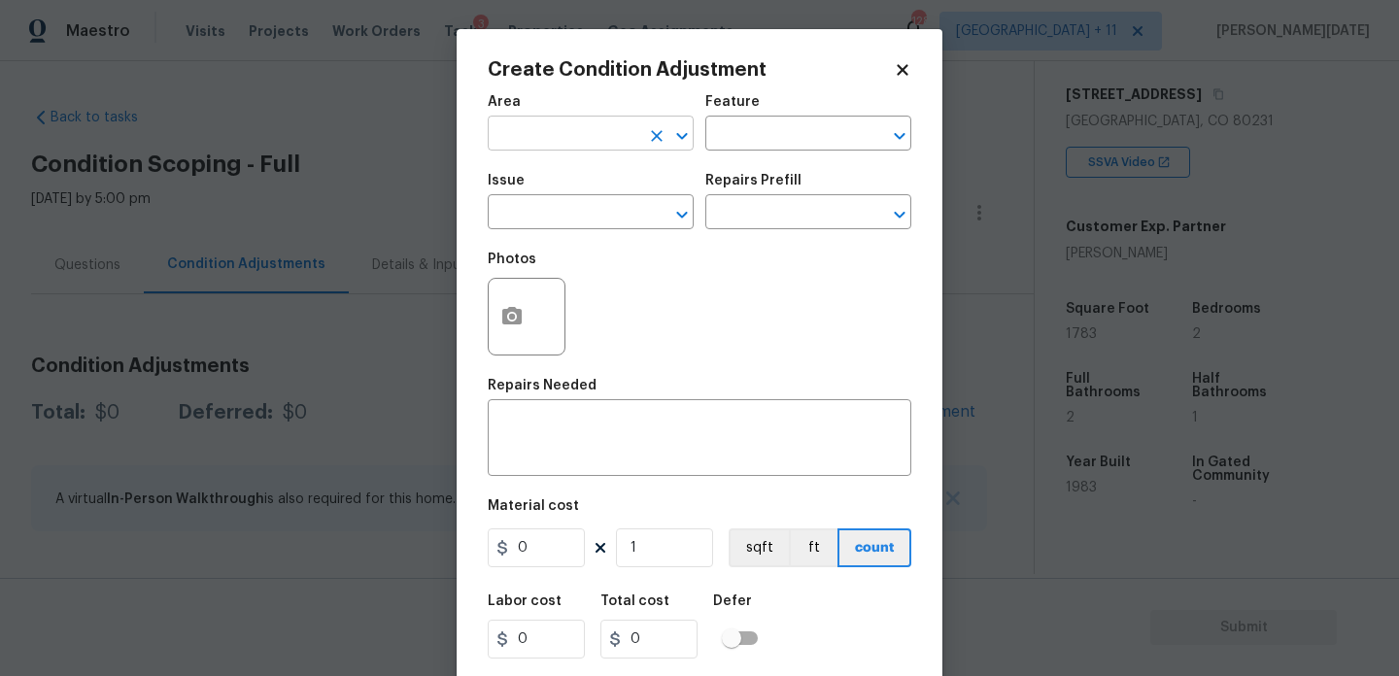
click at [512, 137] on input "text" at bounding box center [564, 136] width 152 height 30
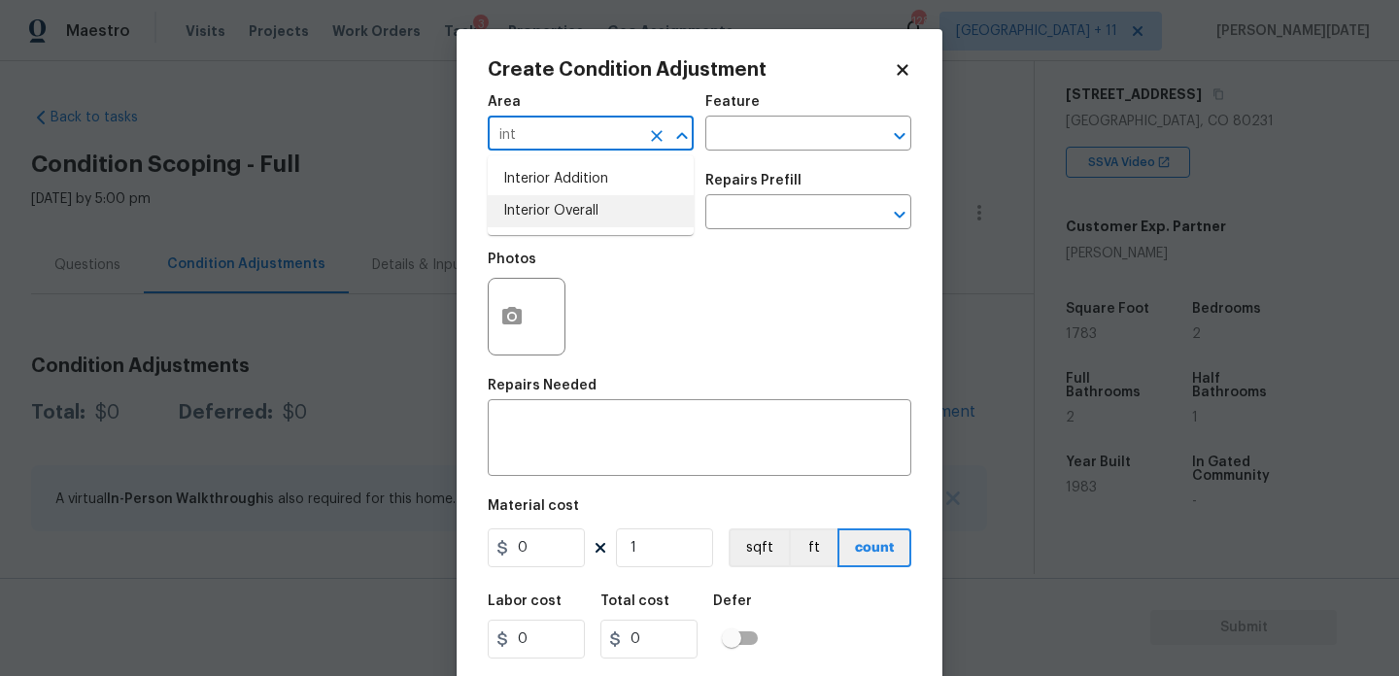
click at [536, 200] on li "Interior Overall" at bounding box center [591, 211] width 206 height 32
type input "Interior Overall"
click at [536, 200] on input "text" at bounding box center [564, 214] width 152 height 30
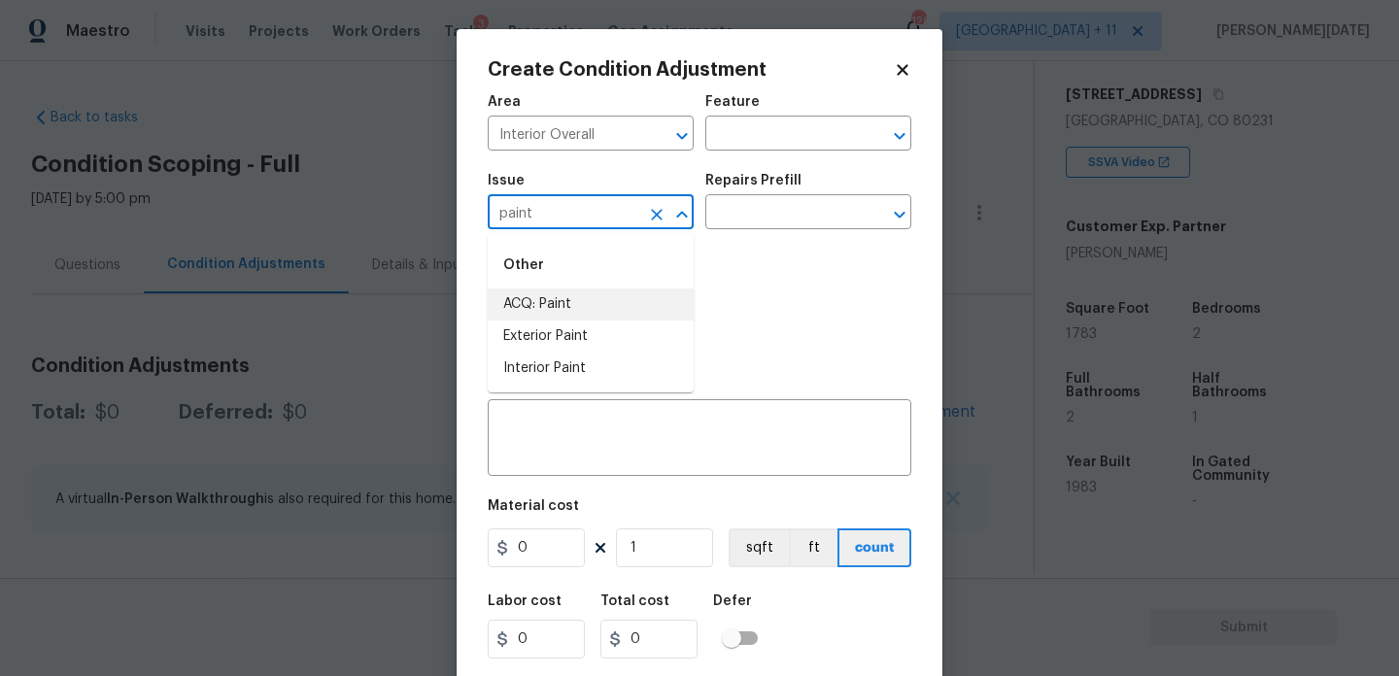
click at [558, 302] on li "ACQ: Paint" at bounding box center [591, 305] width 206 height 32
type input "ACQ: Paint"
click at [780, 199] on input "text" at bounding box center [782, 214] width 152 height 30
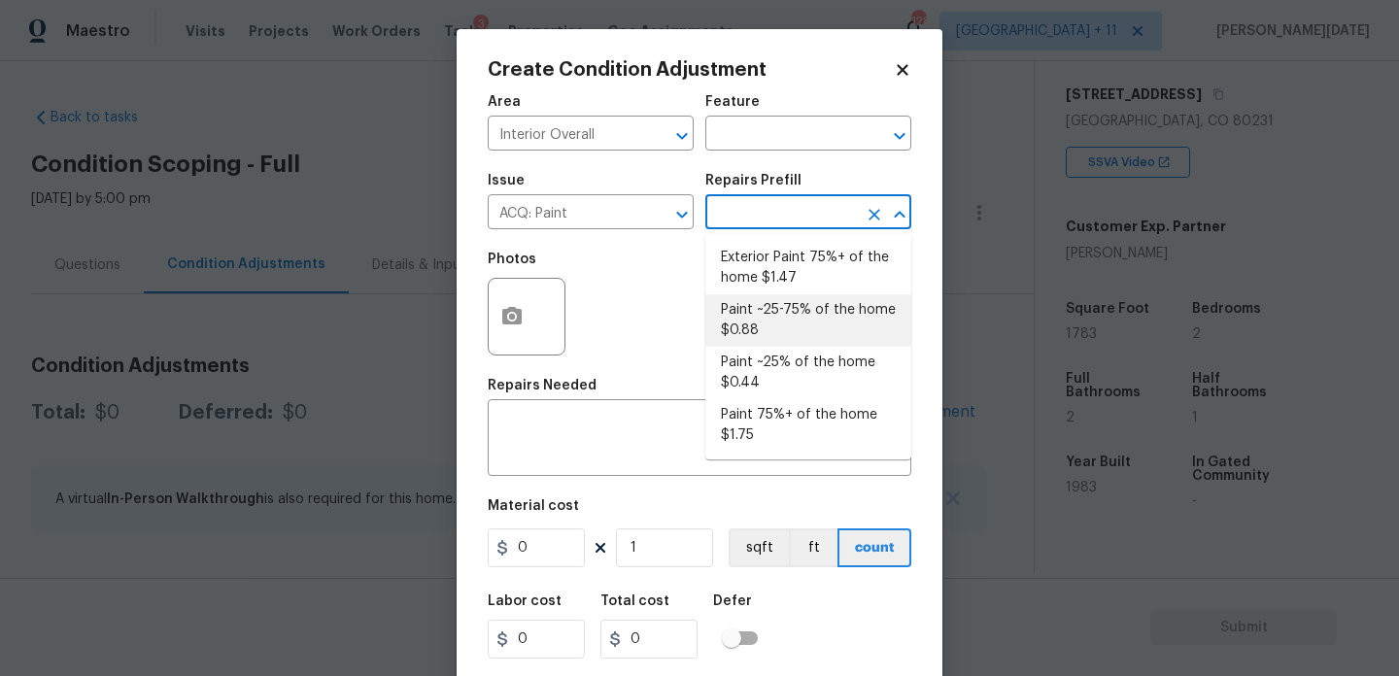
click at [793, 328] on li "Paint ~25-75% of the home $0.88" at bounding box center [809, 320] width 206 height 52
type input "Acquisition"
type textarea "Acquisition Scope: ~25 - 75% of the home needs interior paint"
type input "0.88"
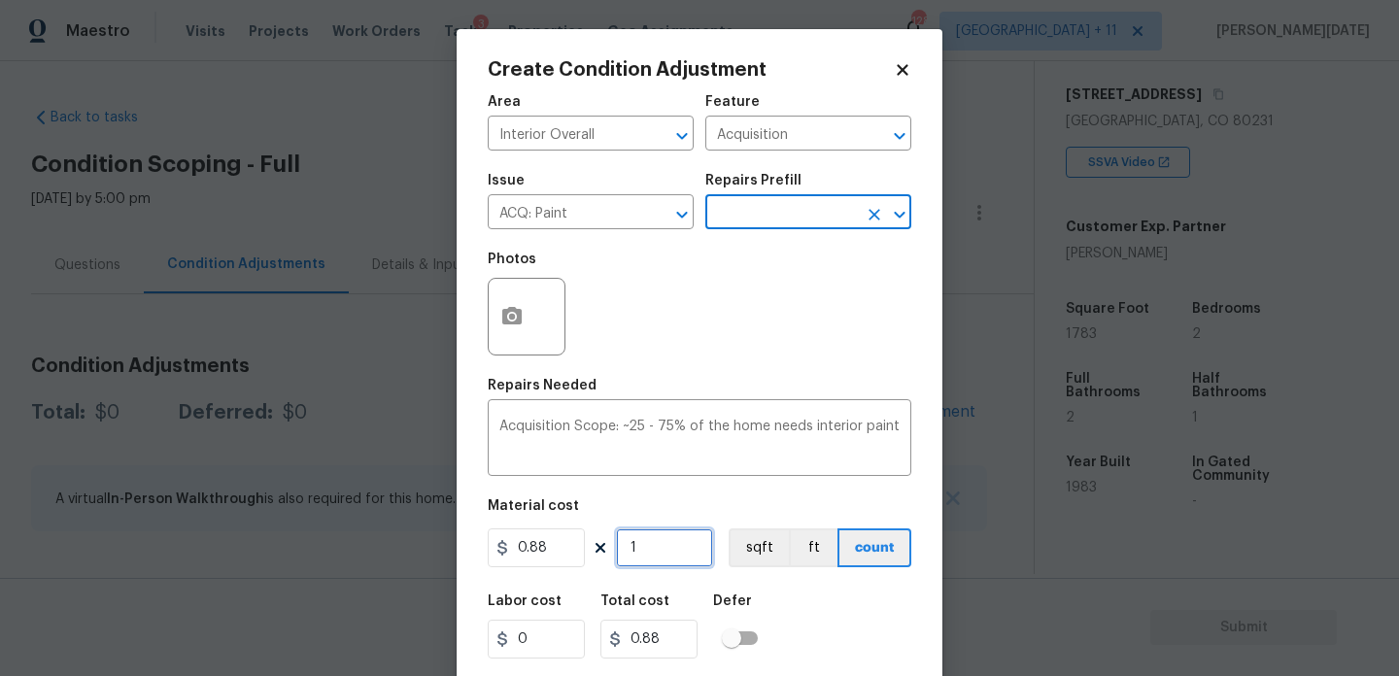
click at [661, 554] on input "1" at bounding box center [664, 548] width 97 height 39
type input "0"
paste input "1783"
type input "1783"
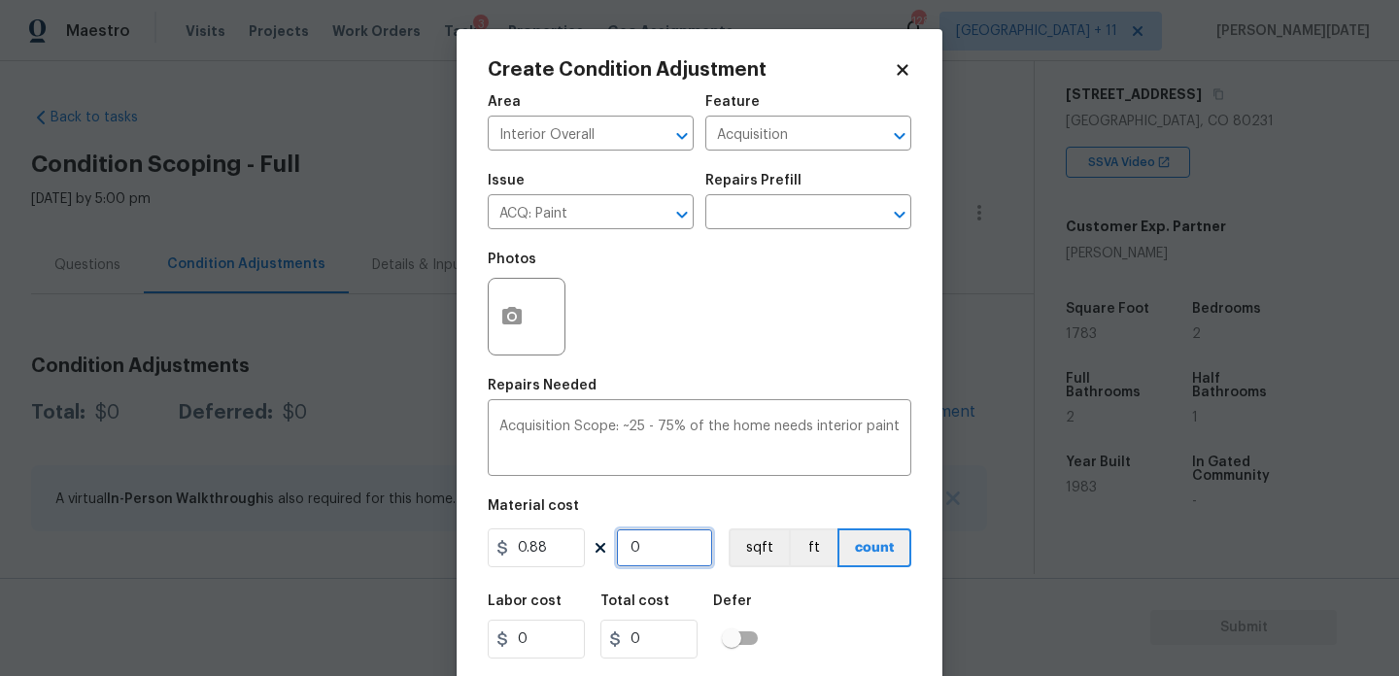
type input "1569.04"
type input "1783"
click at [515, 336] on button "button" at bounding box center [512, 317] width 47 height 76
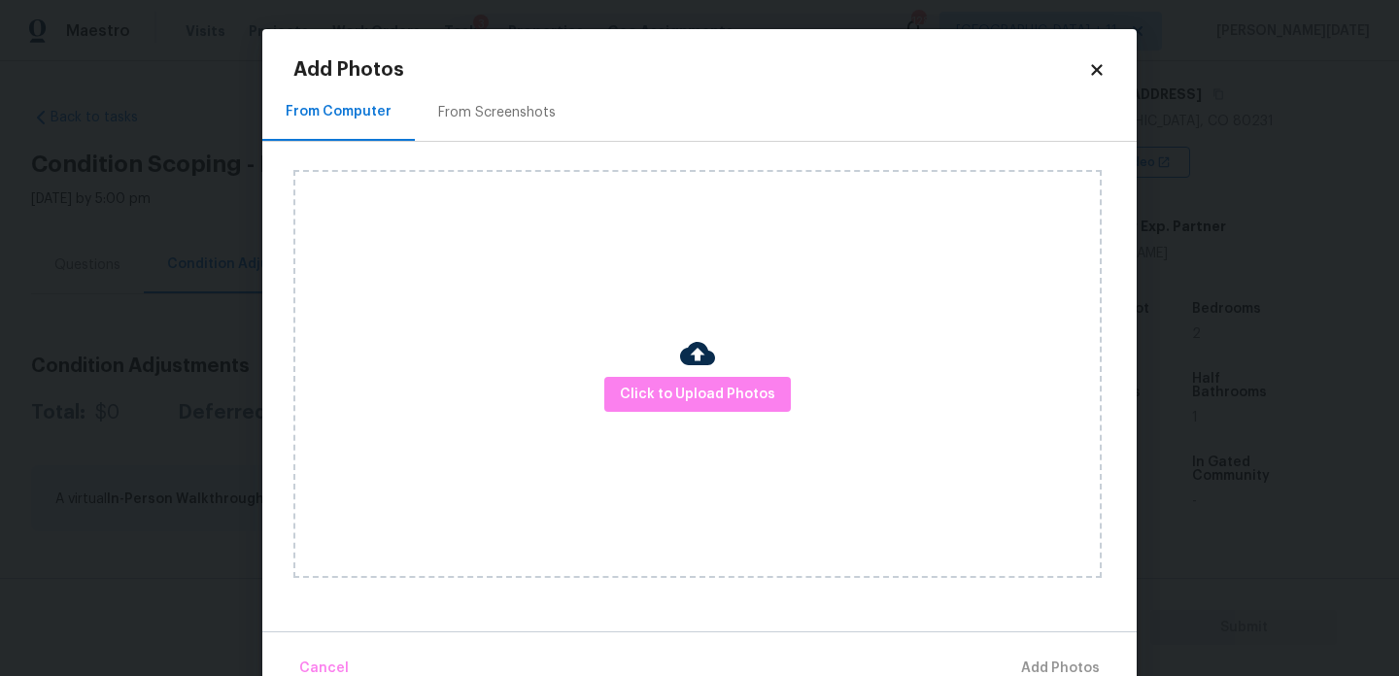
click at [503, 86] on div "From Screenshots" at bounding box center [497, 112] width 164 height 57
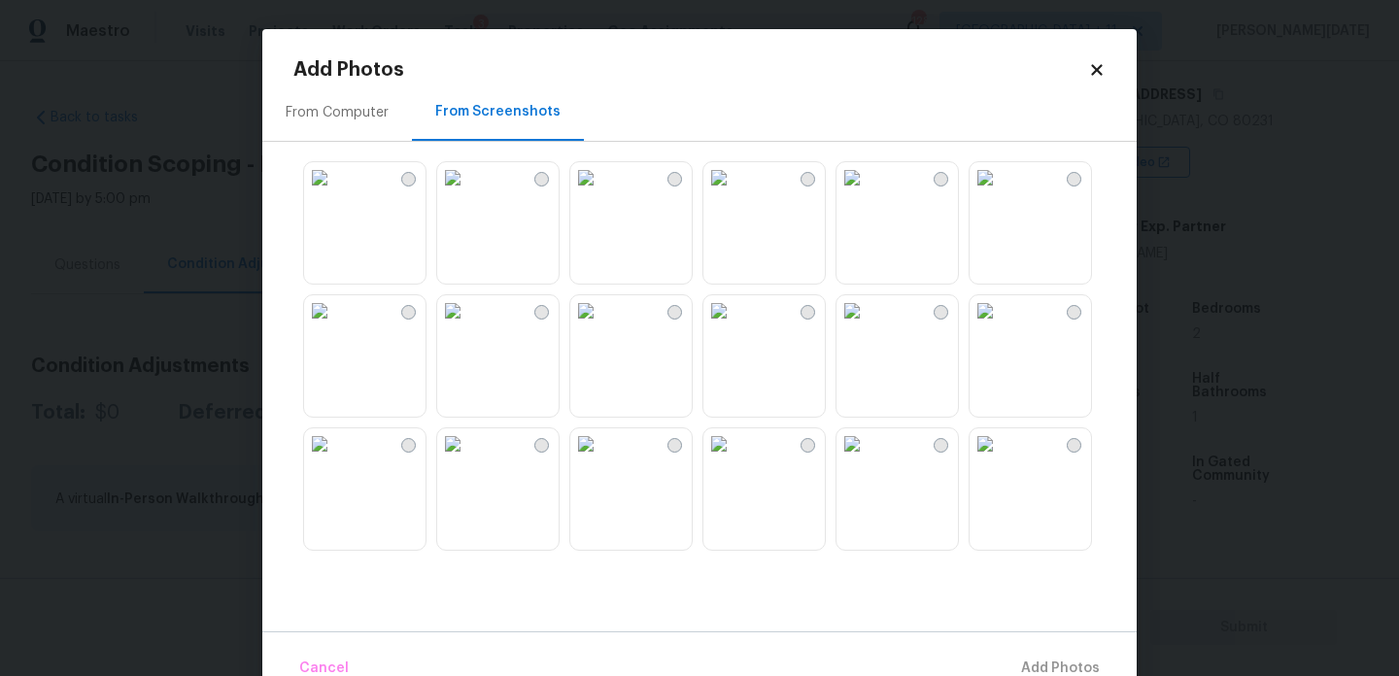
click at [335, 193] on img at bounding box center [319, 177] width 31 height 31
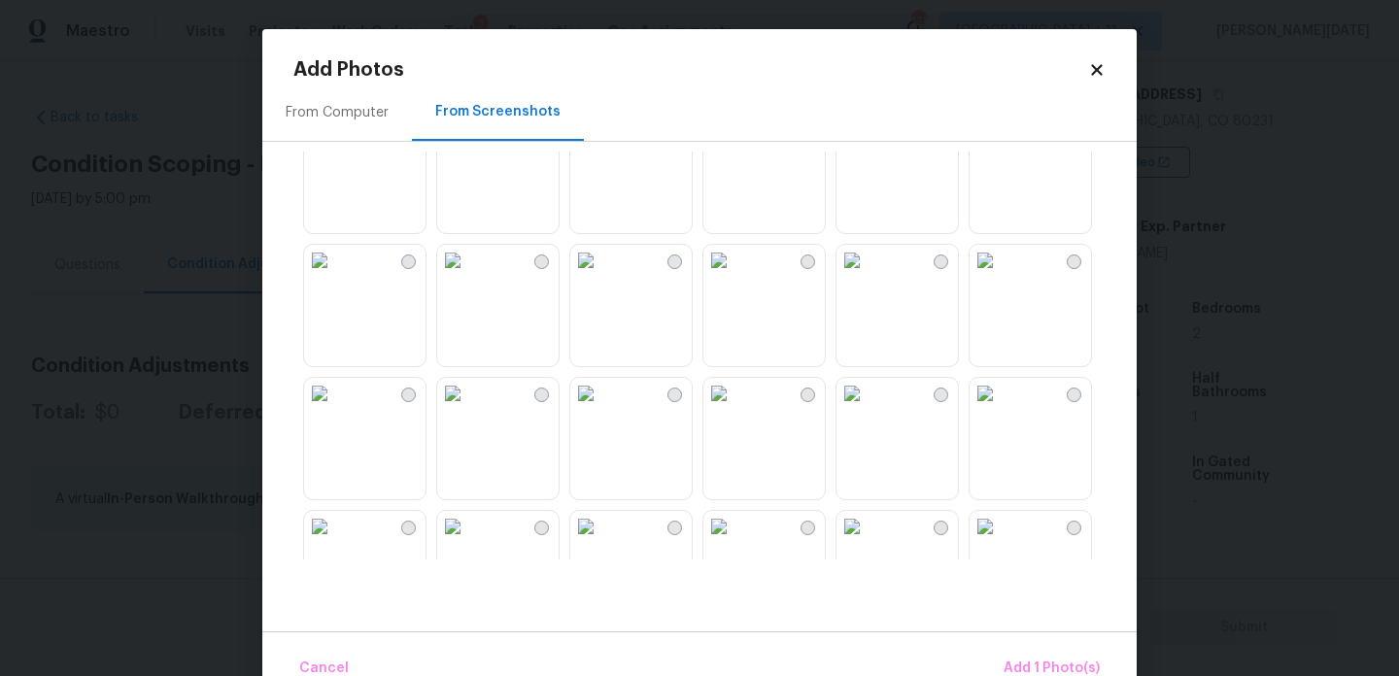
scroll to position [818, 0]
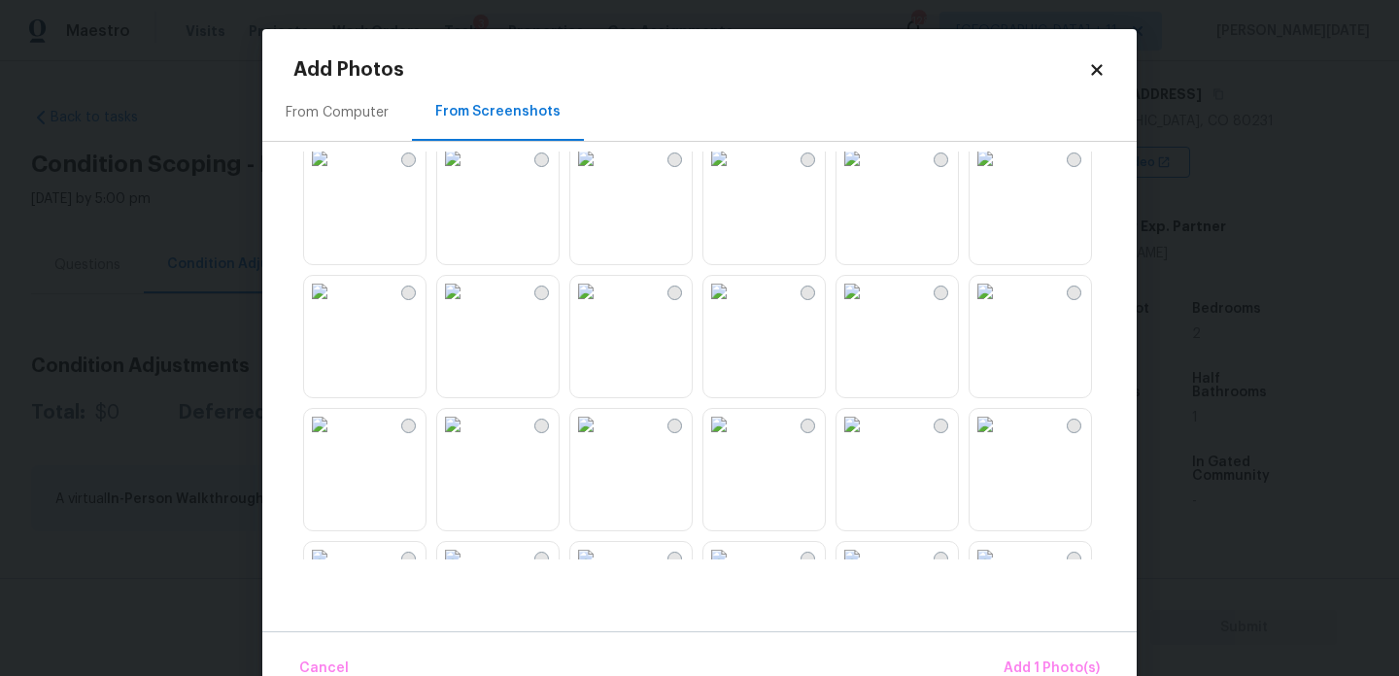
click at [1001, 307] on img at bounding box center [985, 291] width 31 height 31
click at [602, 307] on img at bounding box center [585, 291] width 31 height 31
click at [468, 440] on img at bounding box center [452, 424] width 31 height 31
click at [864, 440] on img at bounding box center [852, 424] width 31 height 31
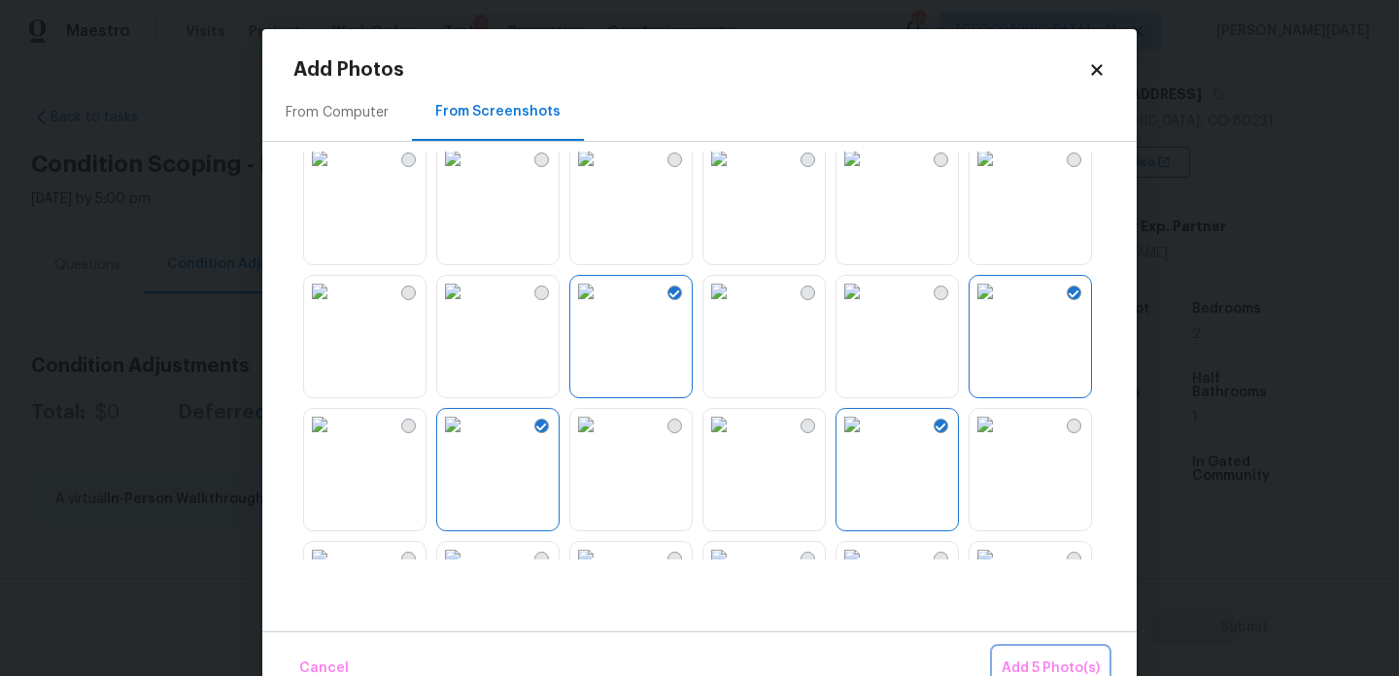
click at [1019, 653] on button "Add 5 Photo(s)" at bounding box center [1051, 669] width 114 height 42
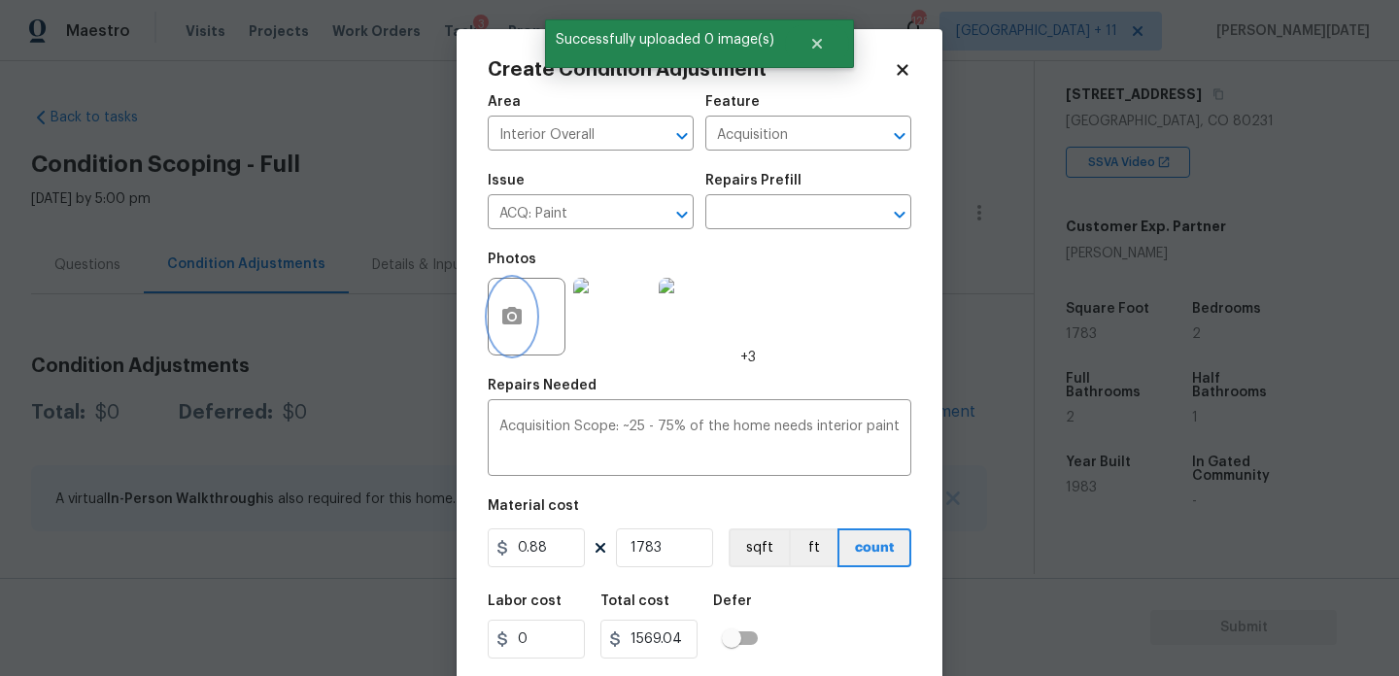
scroll to position [50, 0]
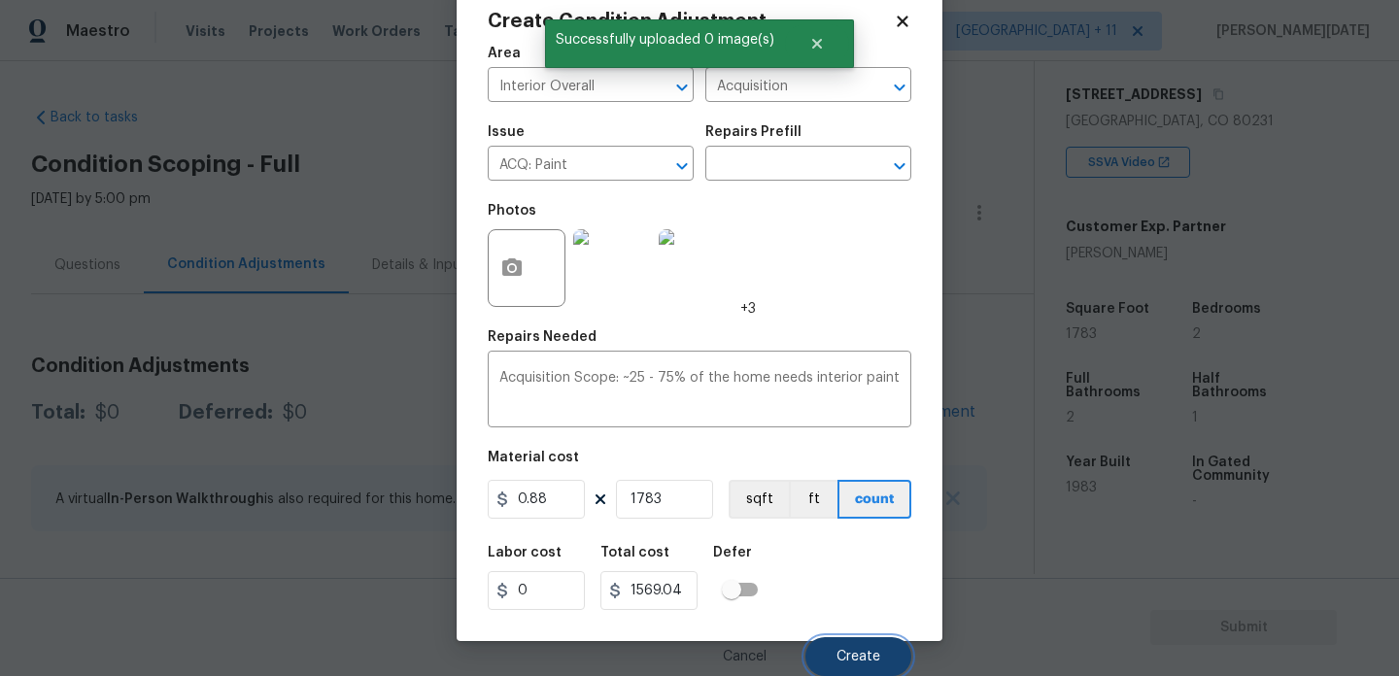
click at [863, 658] on span "Create" at bounding box center [859, 657] width 44 height 15
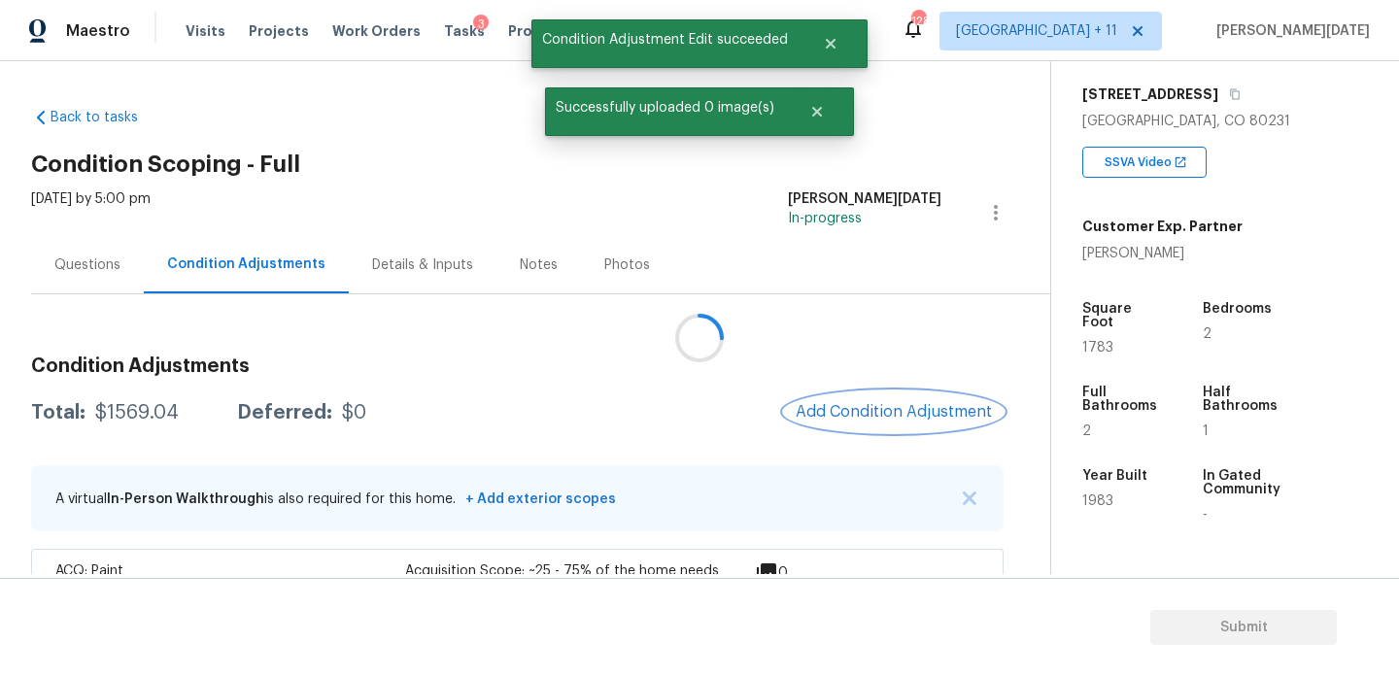
scroll to position [0, 0]
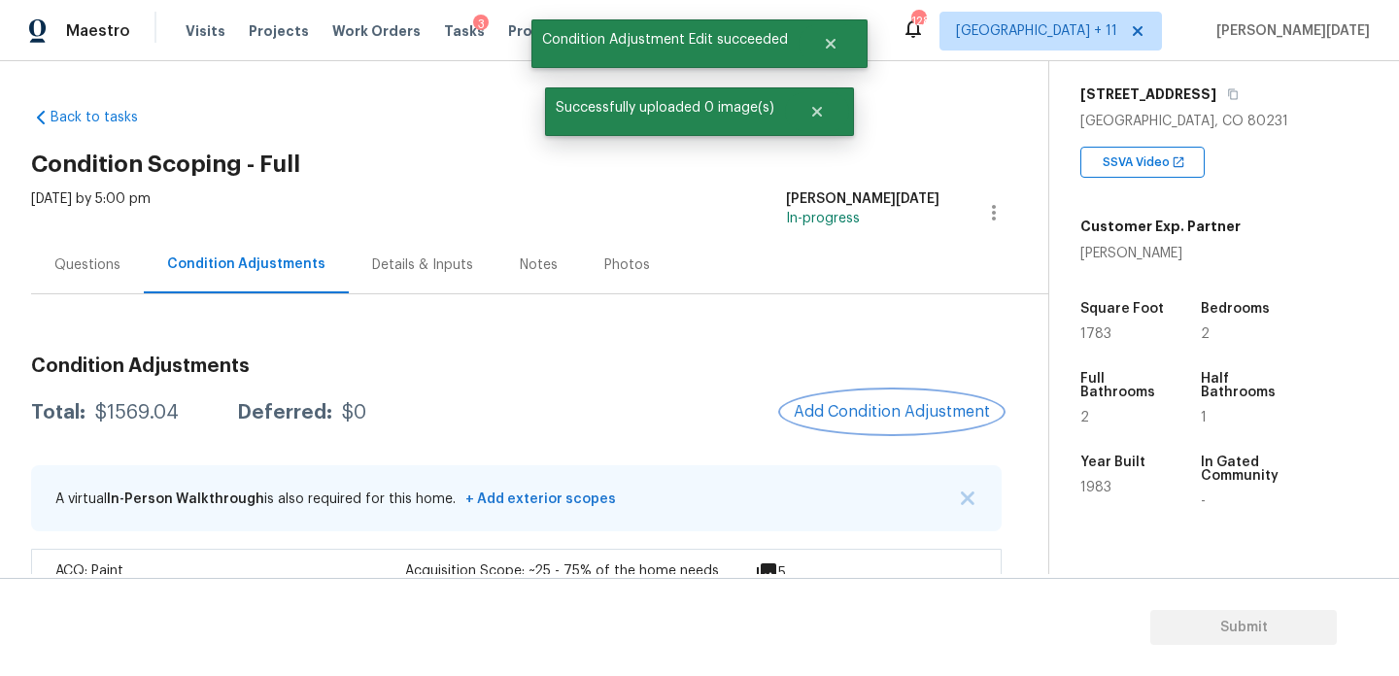
click at [874, 414] on span "Add Condition Adjustment" at bounding box center [892, 411] width 196 height 17
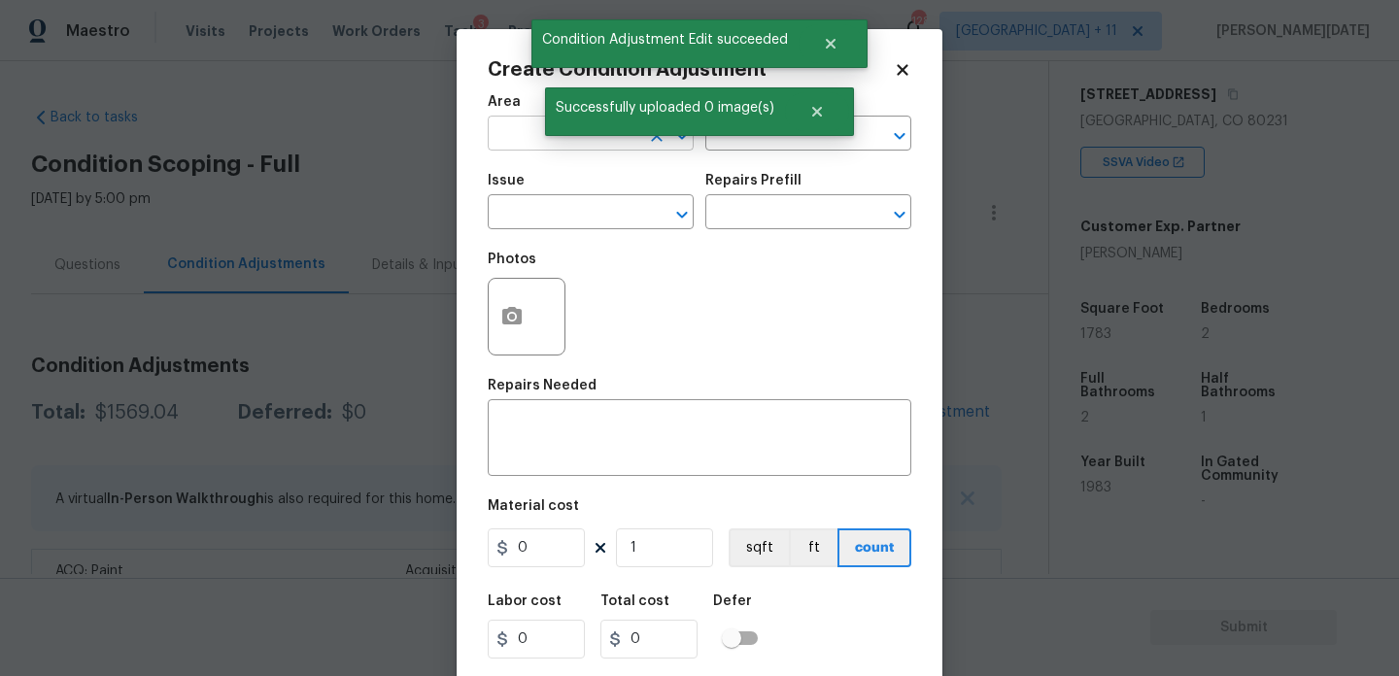
click at [494, 134] on input "text" at bounding box center [564, 136] width 152 height 30
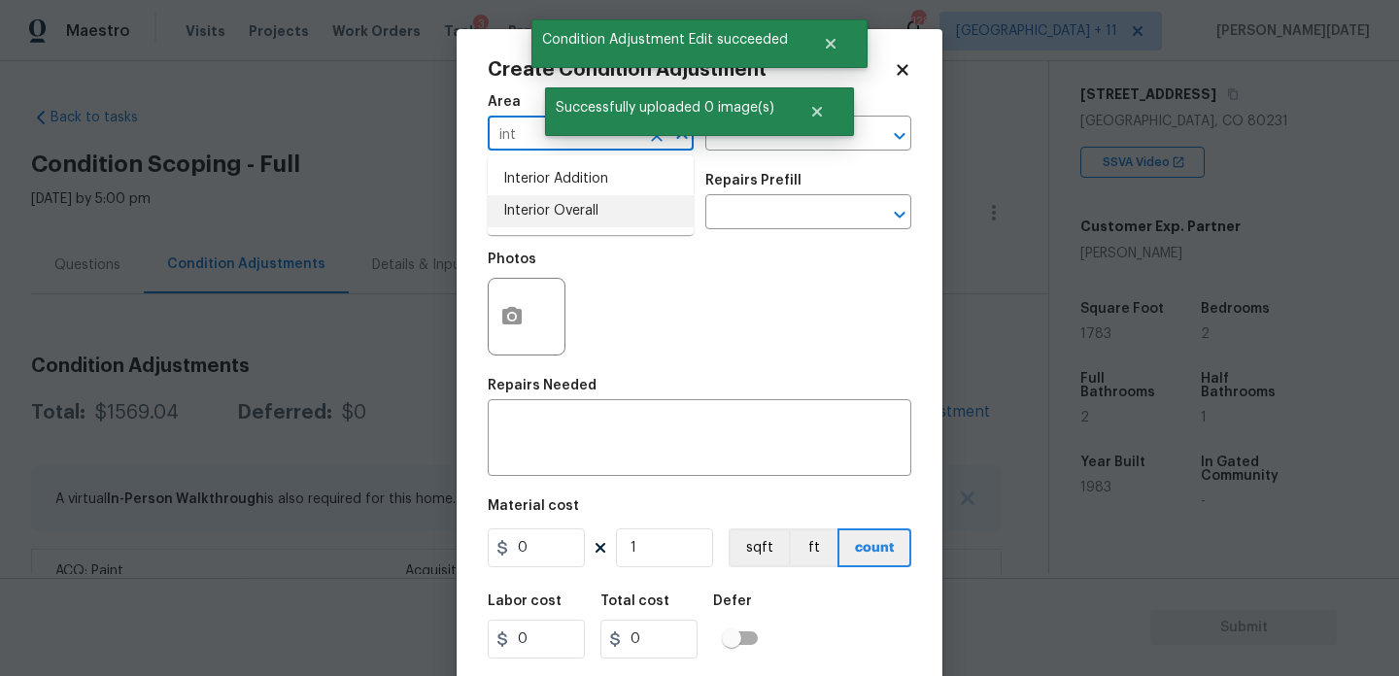
click at [531, 214] on li "Interior Overall" at bounding box center [591, 211] width 206 height 32
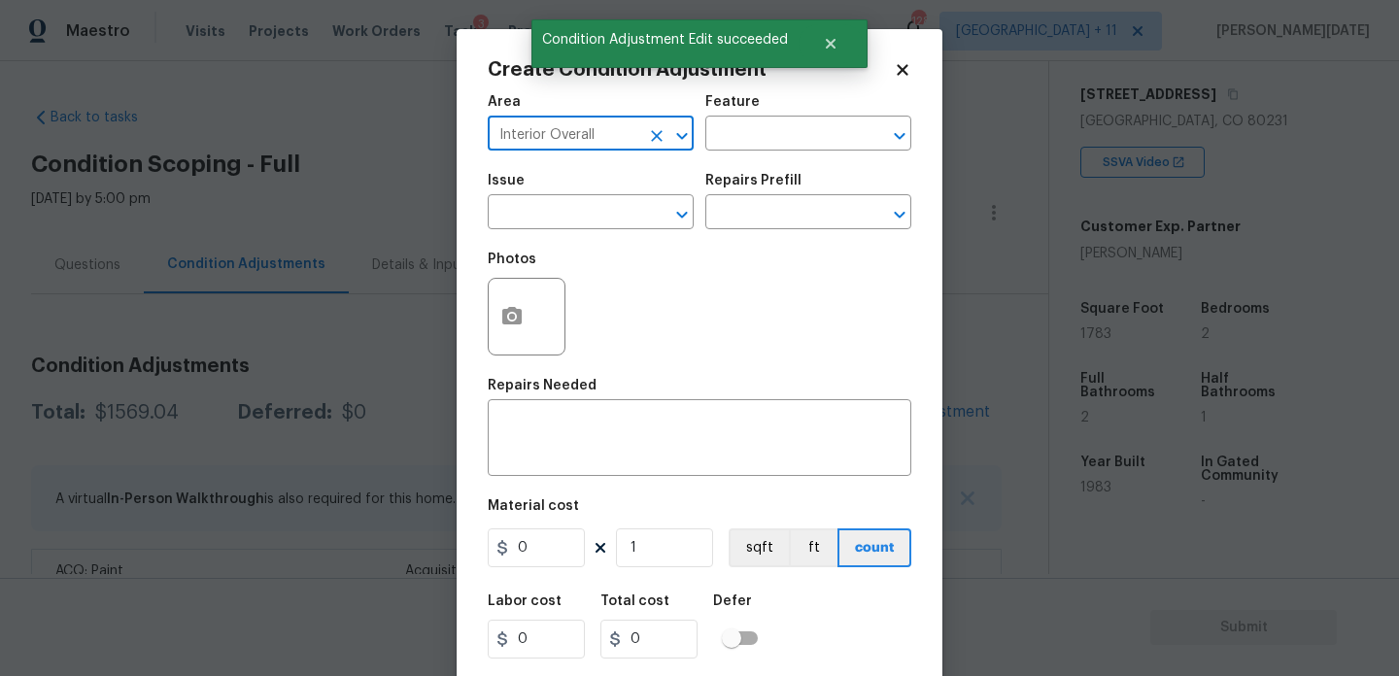
type input "Interior Overall"
click at [531, 214] on input "text" at bounding box center [564, 214] width 152 height 30
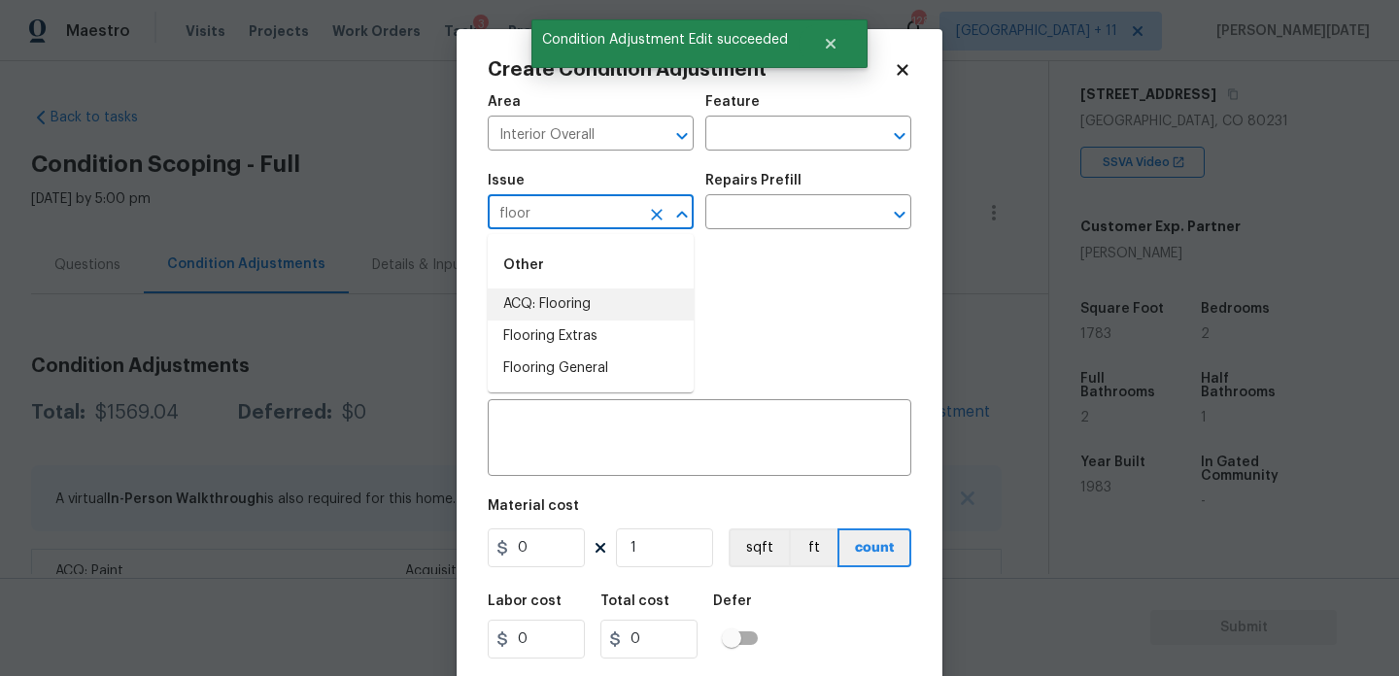
click at [548, 306] on li "ACQ: Flooring" at bounding box center [591, 305] width 206 height 32
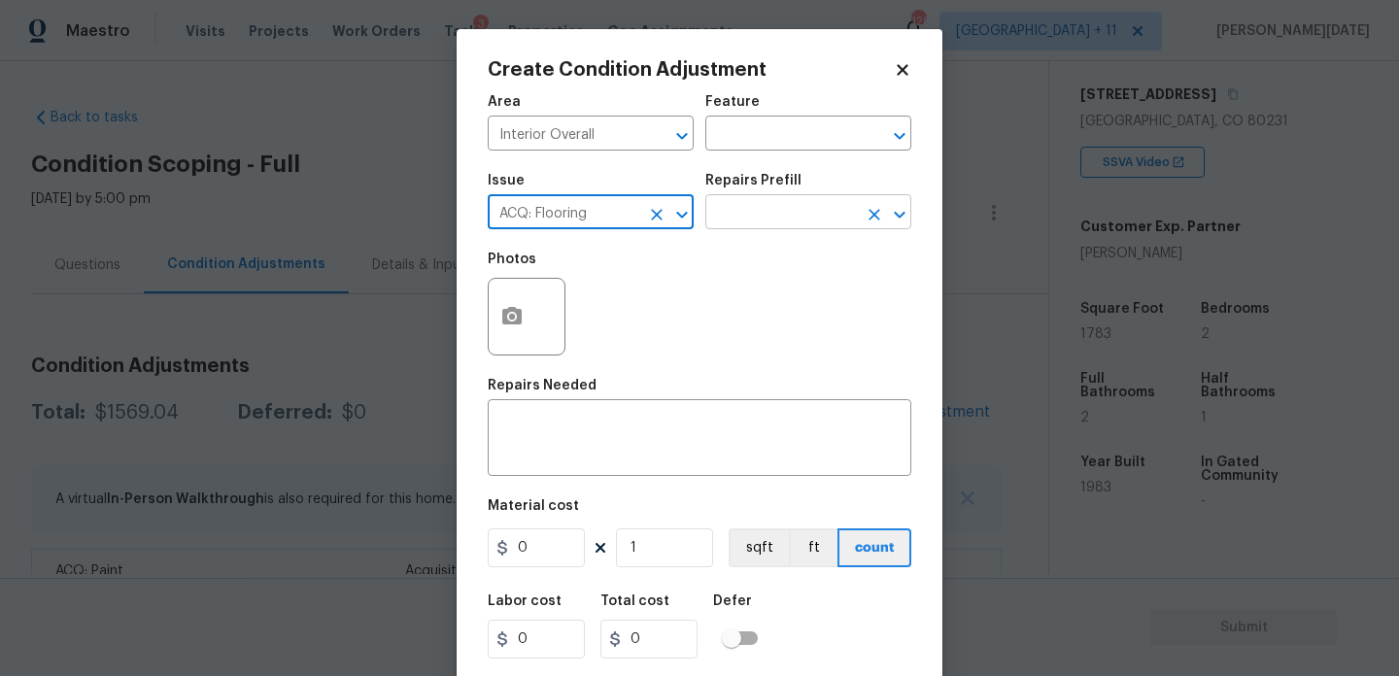
type input "ACQ: Flooring"
click at [791, 226] on input "text" at bounding box center [782, 214] width 152 height 30
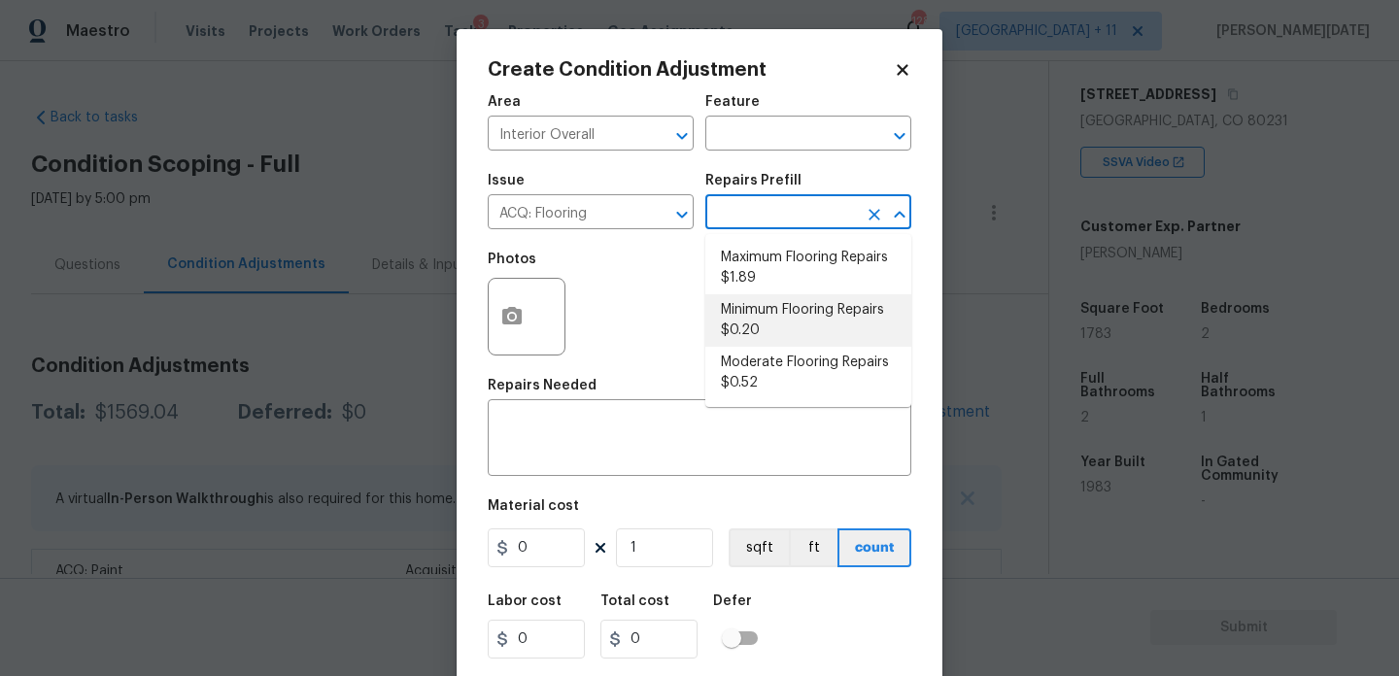
click at [795, 328] on li "Minimum Flooring Repairs $0.20" at bounding box center [809, 320] width 206 height 52
type input "Acquisition"
type textarea "Acquisition Scope: Minimum flooring repairs"
type input "0.2"
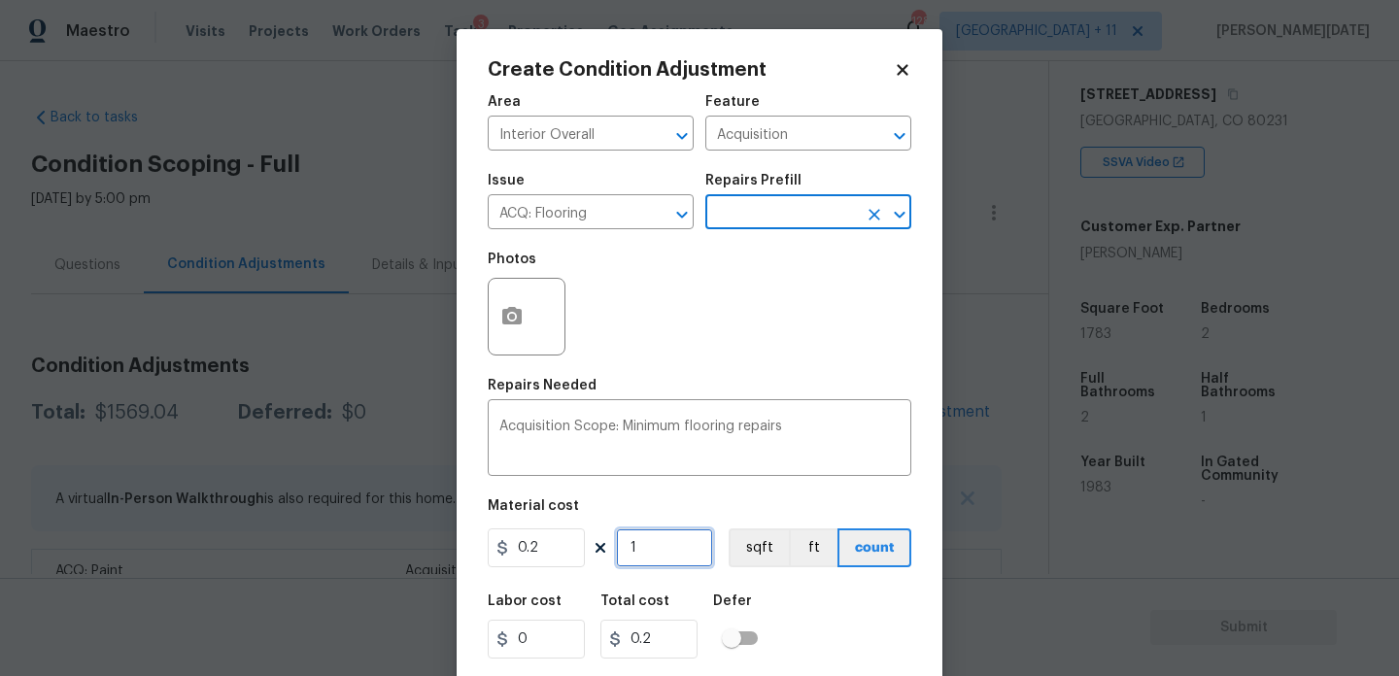
click at [670, 546] on input "1" at bounding box center [664, 548] width 97 height 39
type input "0"
paste input "1783"
type input "1783"
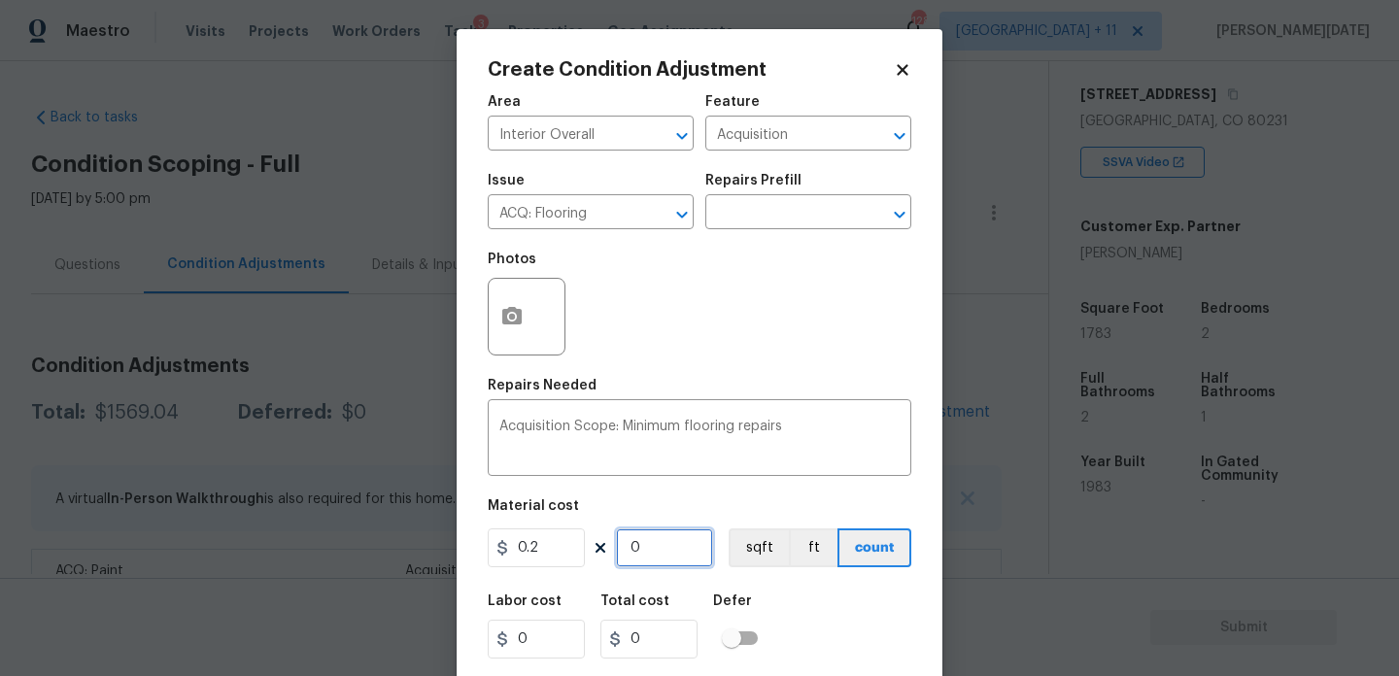
type input "356.6"
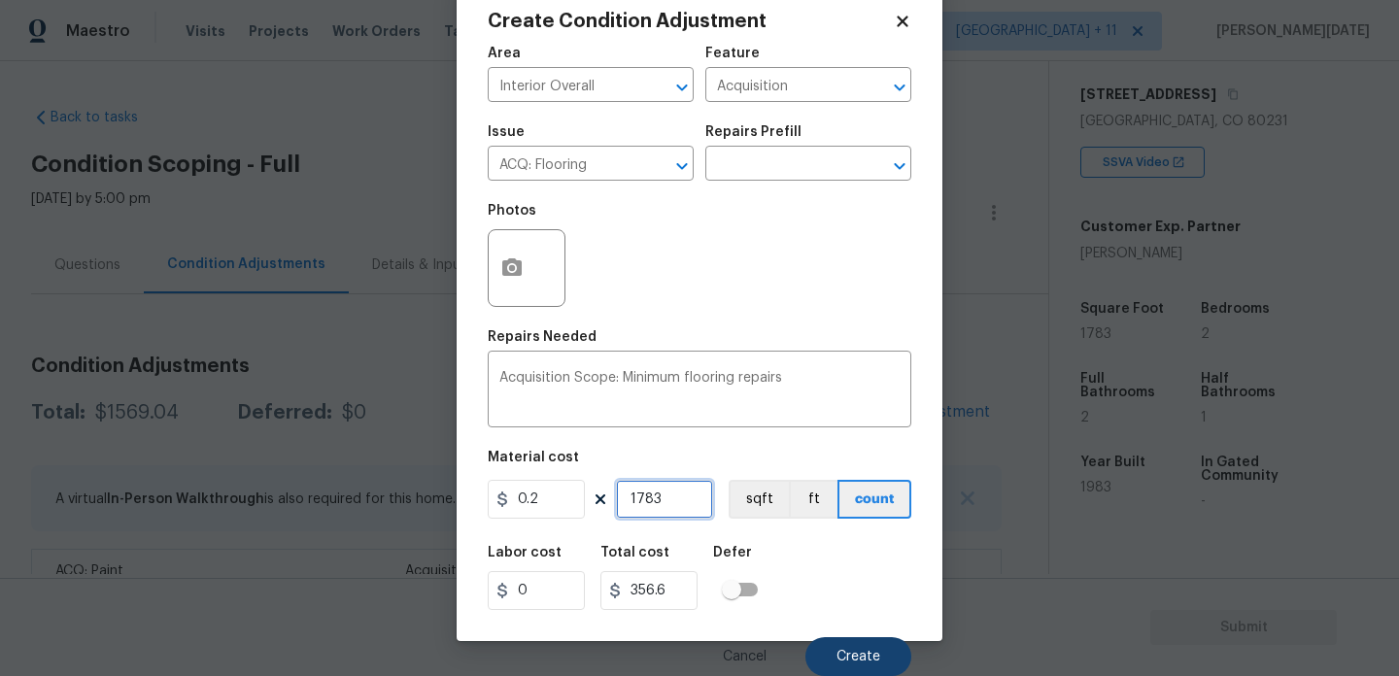
type input "1783"
click at [832, 660] on button "Create" at bounding box center [859, 657] width 106 height 39
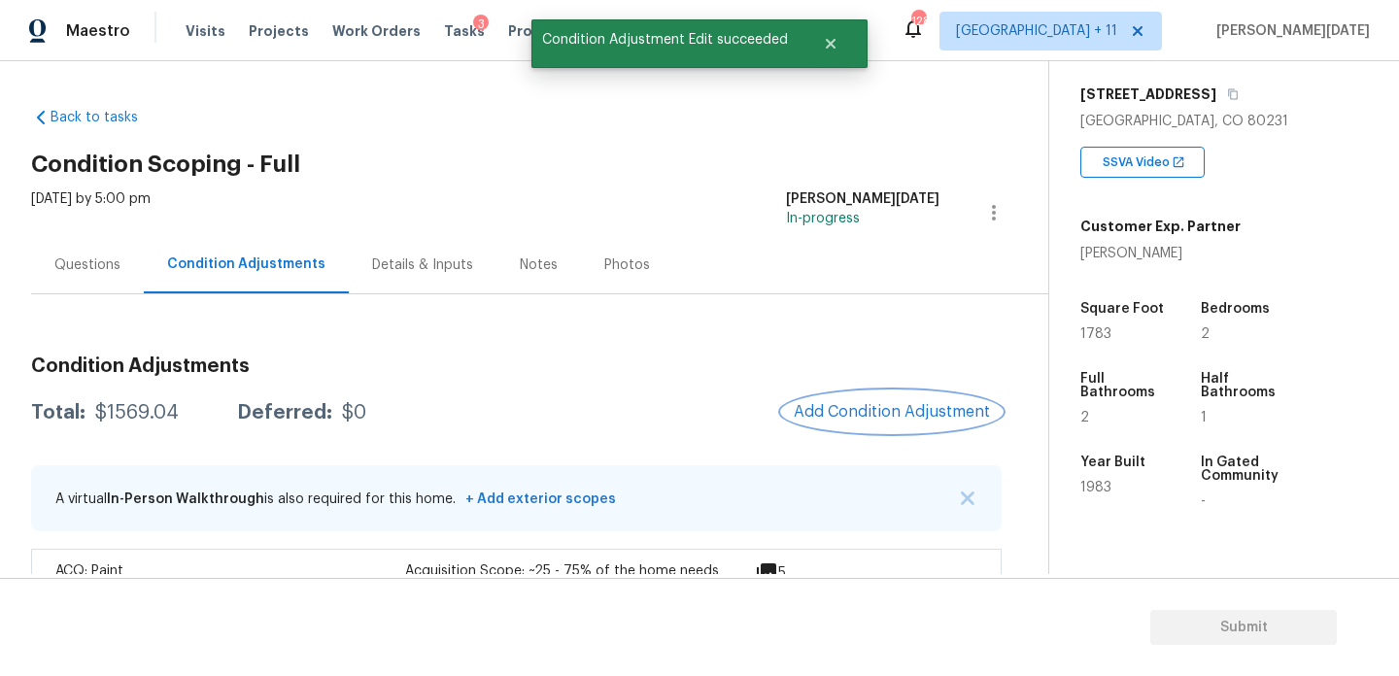
scroll to position [0, 0]
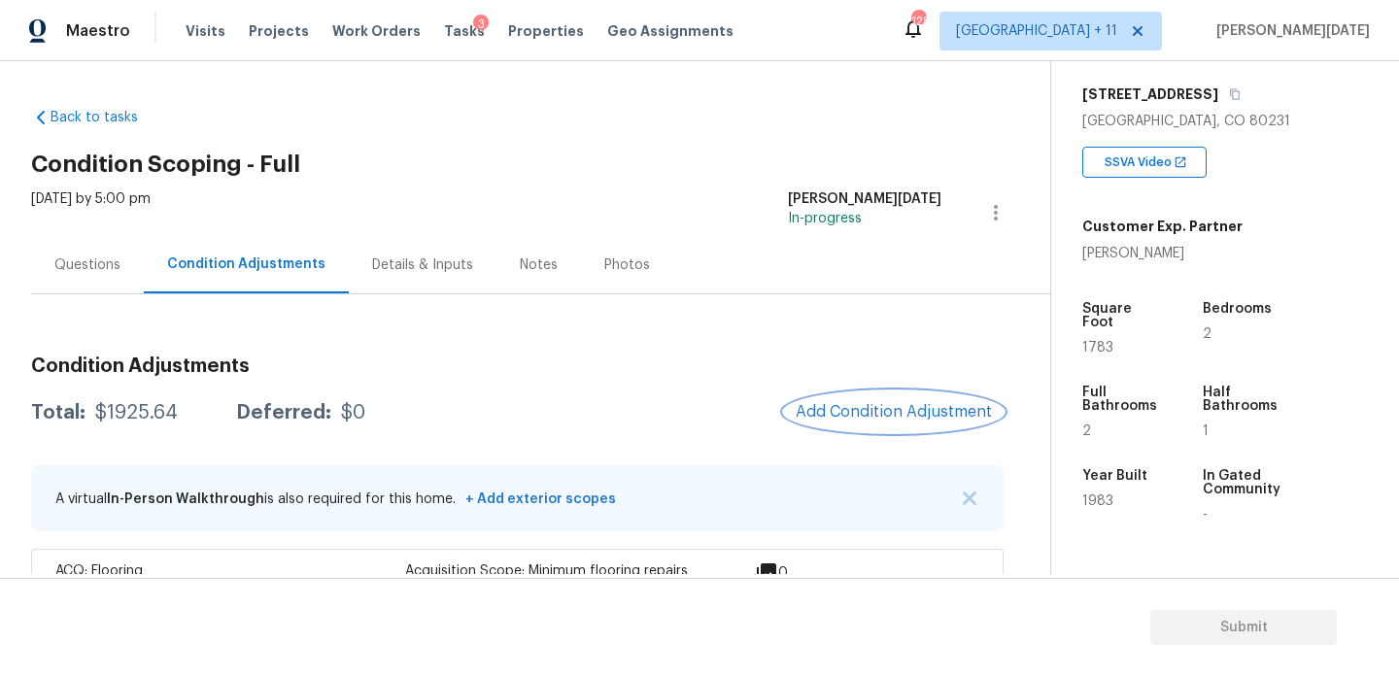
click at [865, 403] on span "Add Condition Adjustment" at bounding box center [894, 411] width 196 height 17
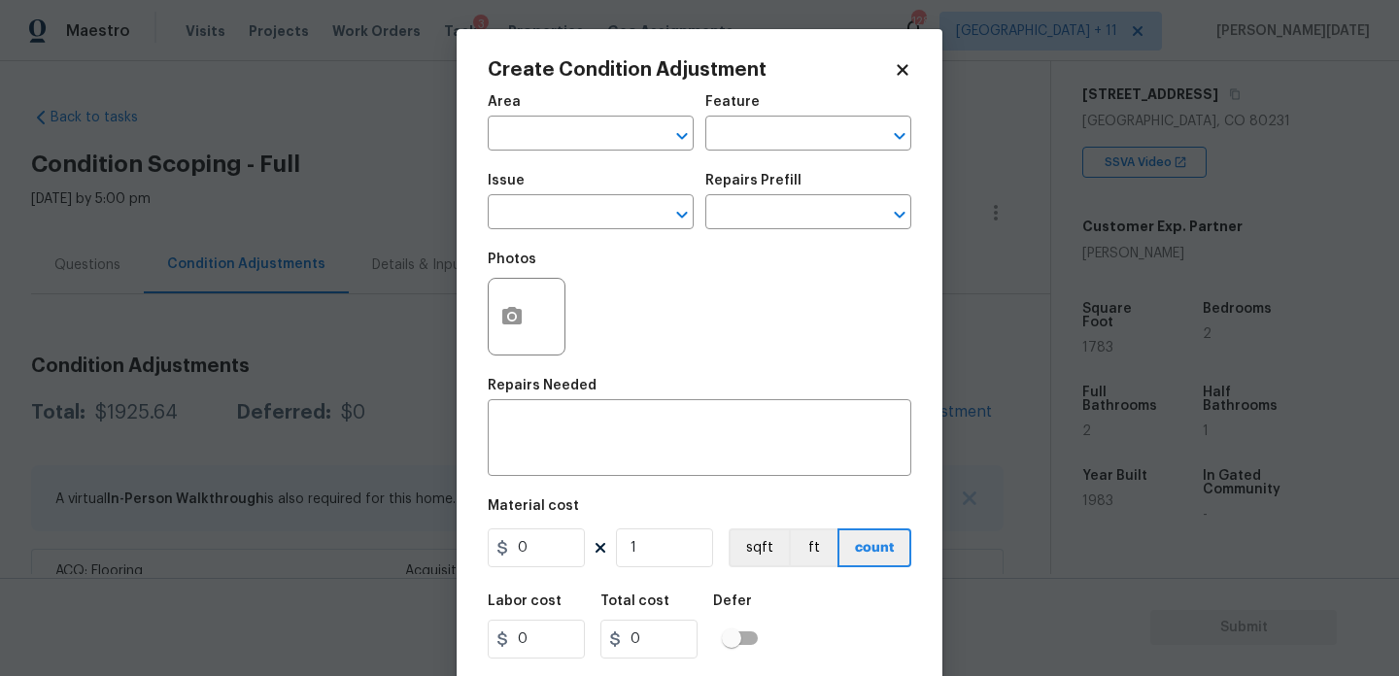
click at [894, 69] on icon at bounding box center [902, 69] width 17 height 17
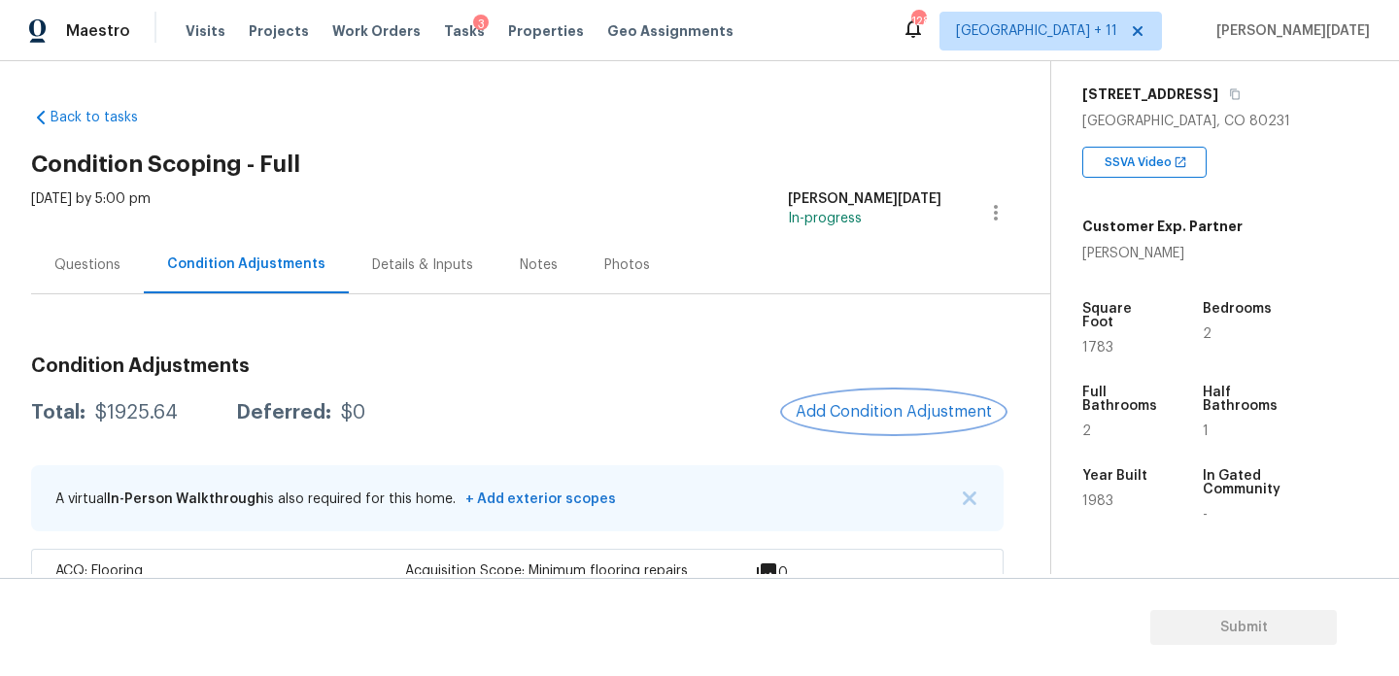
click at [887, 397] on button "Add Condition Adjustment" at bounding box center [894, 412] width 220 height 41
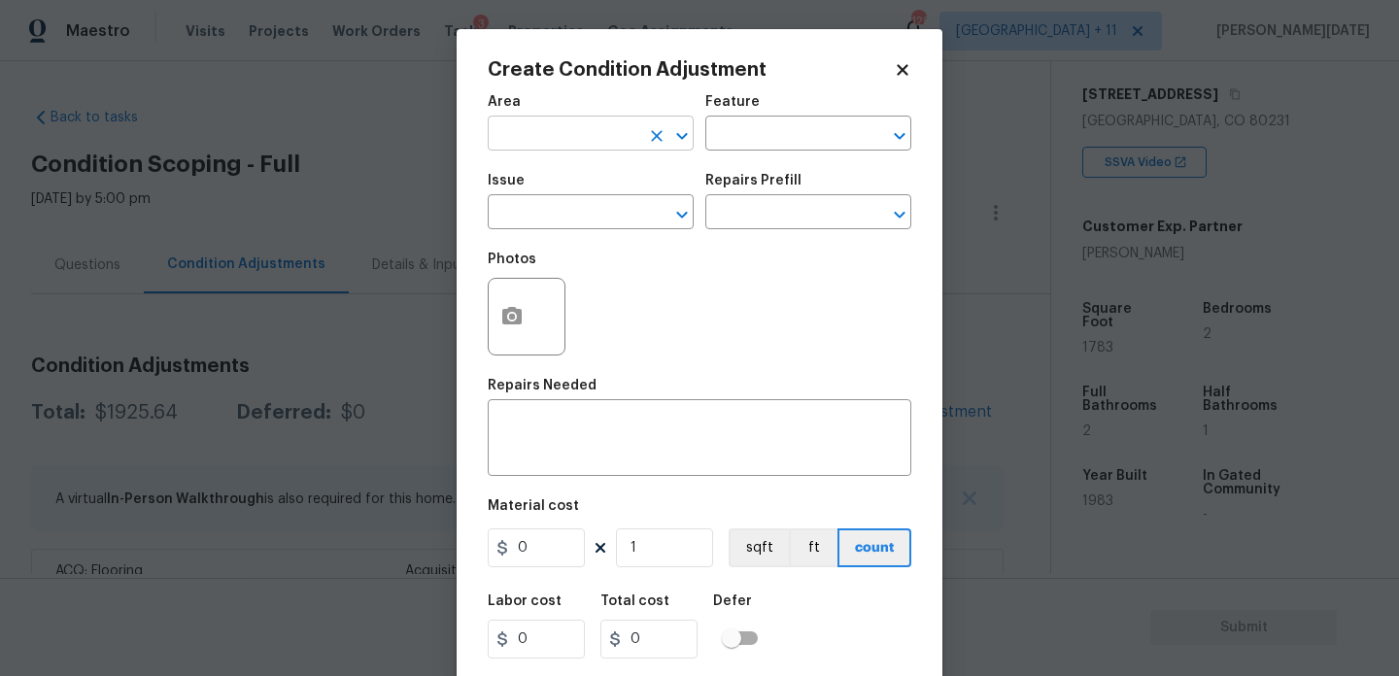
click at [533, 127] on input "text" at bounding box center [564, 136] width 152 height 30
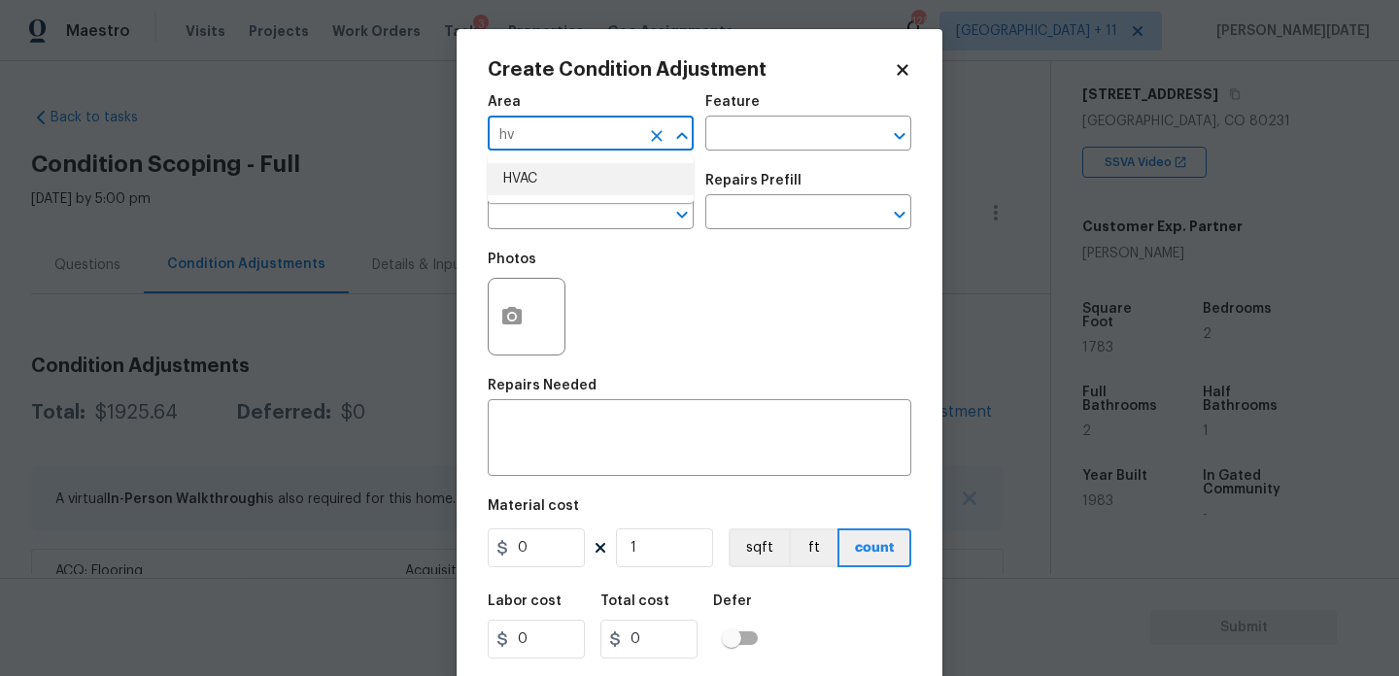
click at [523, 185] on li "HVAC" at bounding box center [591, 179] width 206 height 32
type input "HVAC"
click at [525, 204] on input "text" at bounding box center [564, 214] width 152 height 30
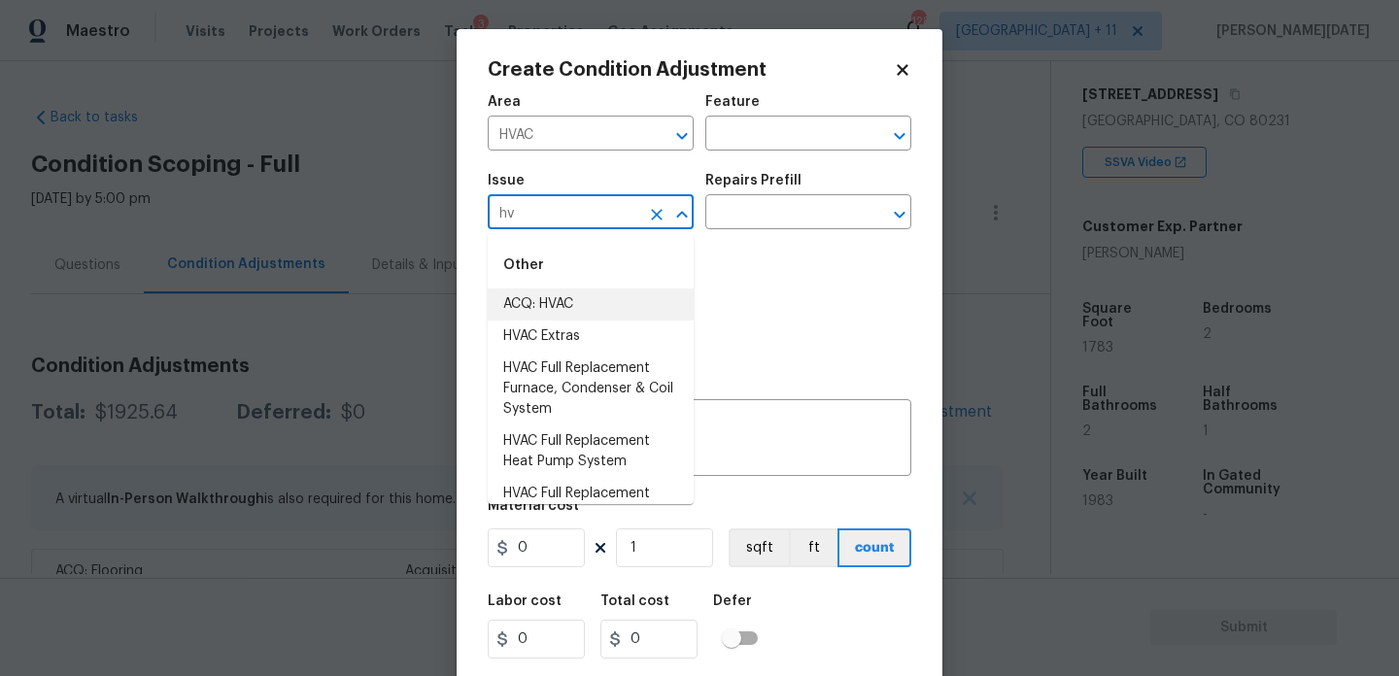
click at [535, 306] on li "ACQ: HVAC" at bounding box center [591, 305] width 206 height 32
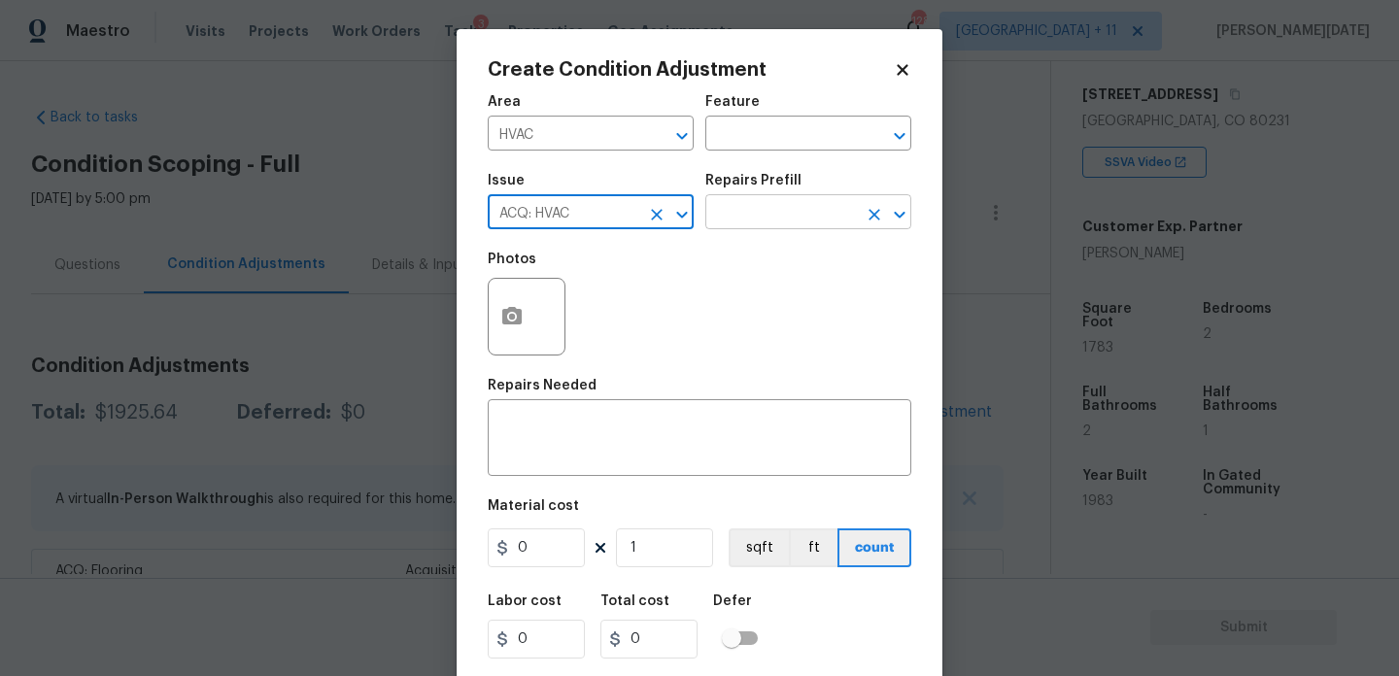
type input "ACQ: HVAC"
click at [749, 217] on input "text" at bounding box center [782, 214] width 152 height 30
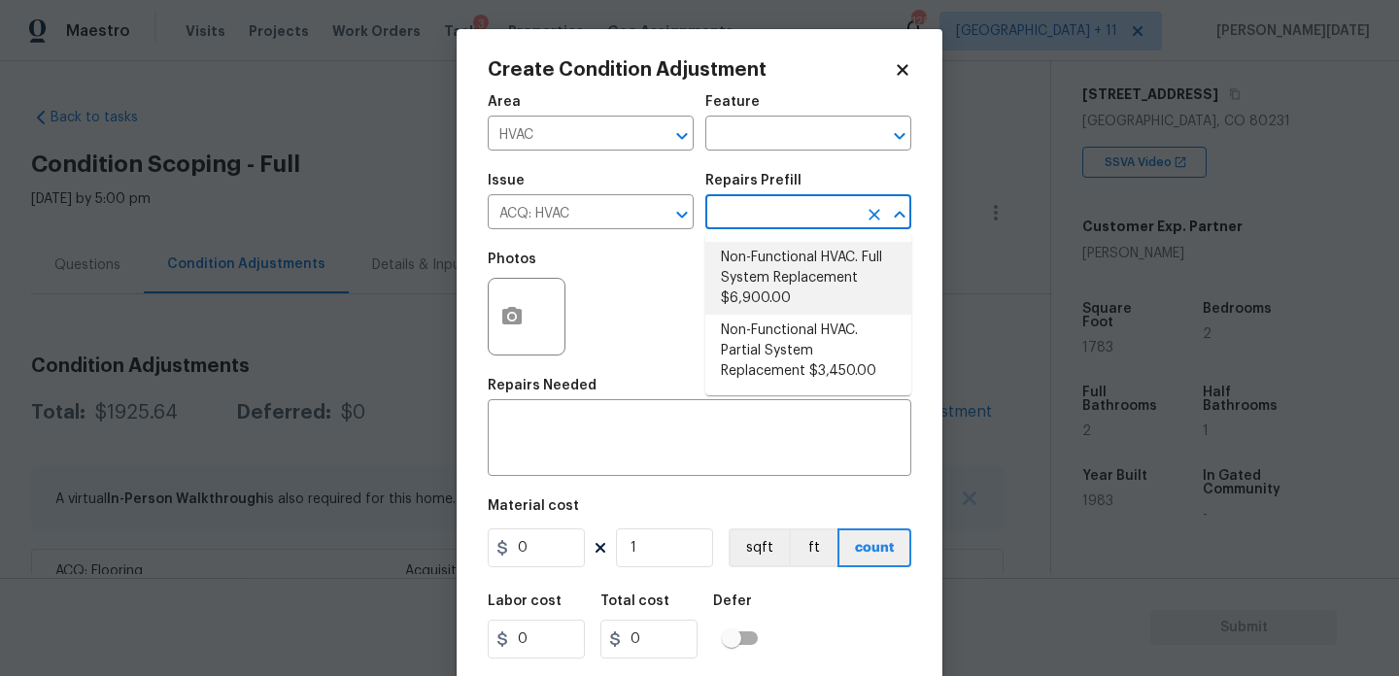
click at [778, 264] on li "Non-Functional HVAC. Full System Replacement $6,900.00" at bounding box center [809, 278] width 206 height 73
type input "Acquisition"
type textarea "Acquisition Scope: Full System Replacement"
type input "6900"
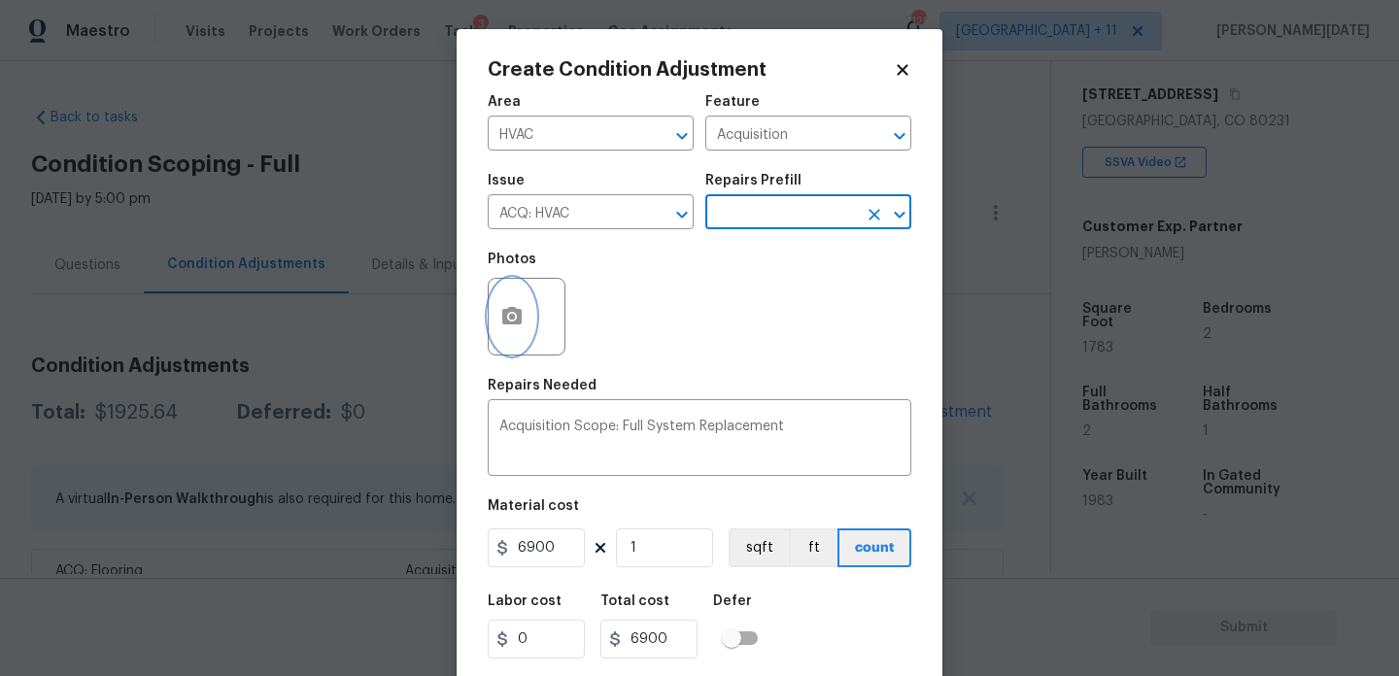
click at [516, 314] on icon "button" at bounding box center [511, 315] width 19 height 17
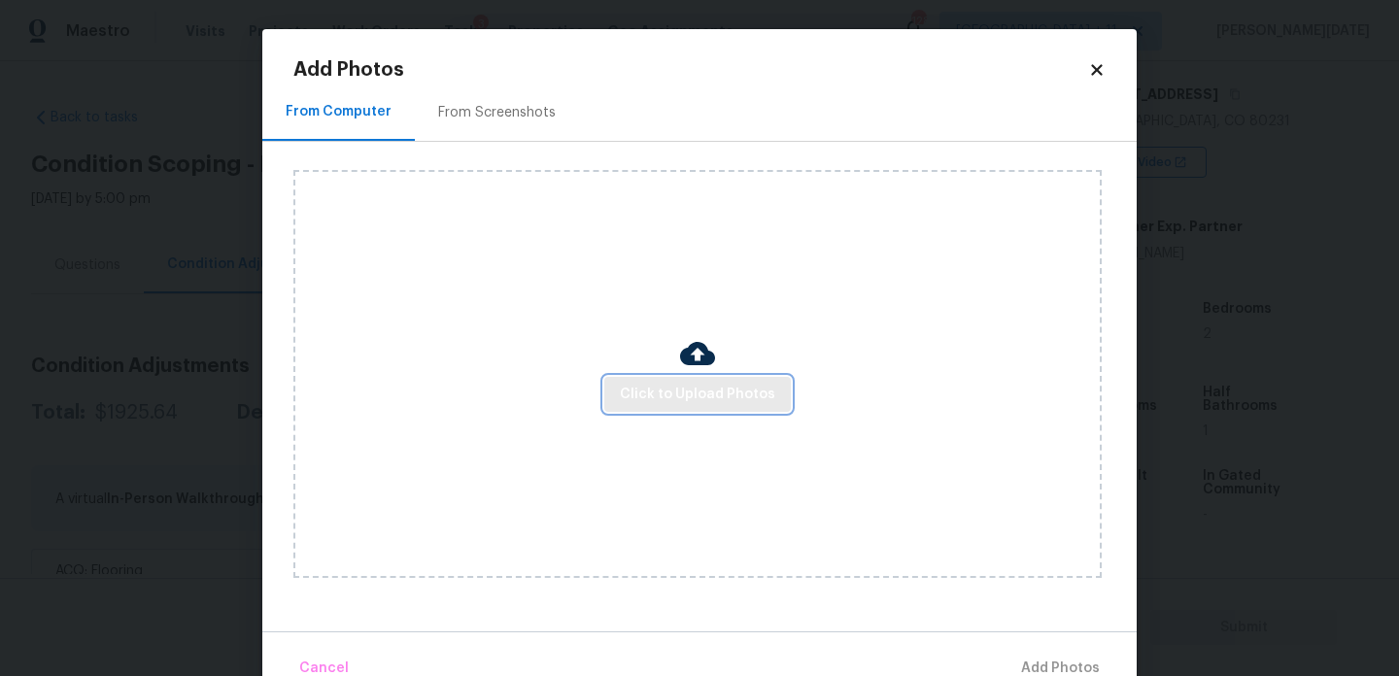
click at [652, 385] on span "Click to Upload Photos" at bounding box center [697, 395] width 155 height 24
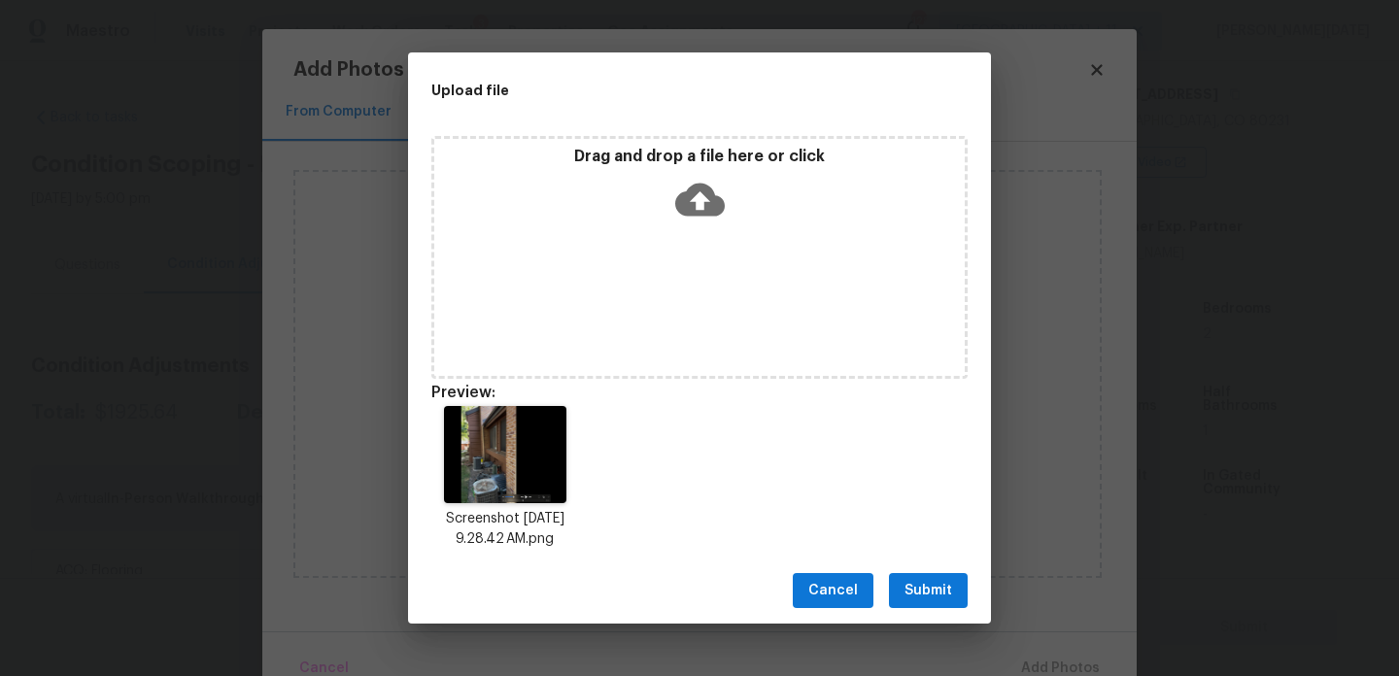
click at [922, 602] on span "Submit" at bounding box center [929, 591] width 48 height 24
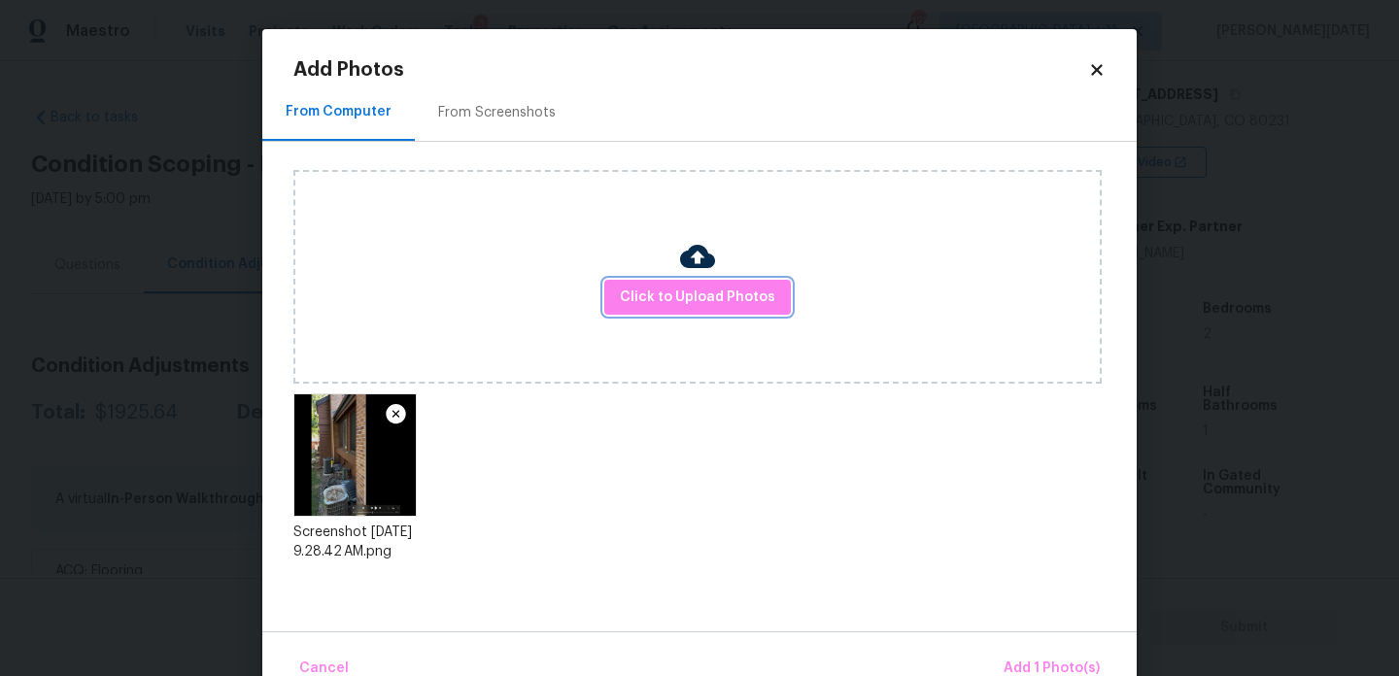
scroll to position [43, 0]
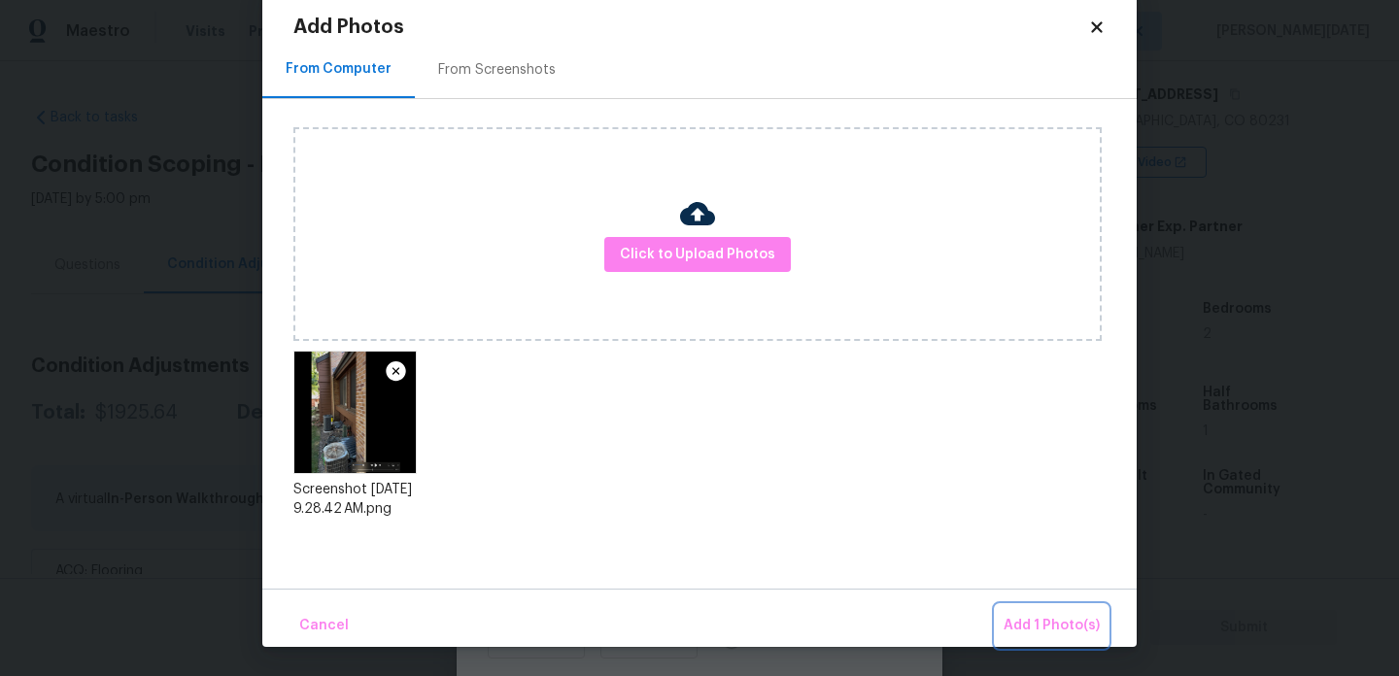
click at [1020, 643] on button "Add 1 Photo(s)" at bounding box center [1052, 626] width 112 height 42
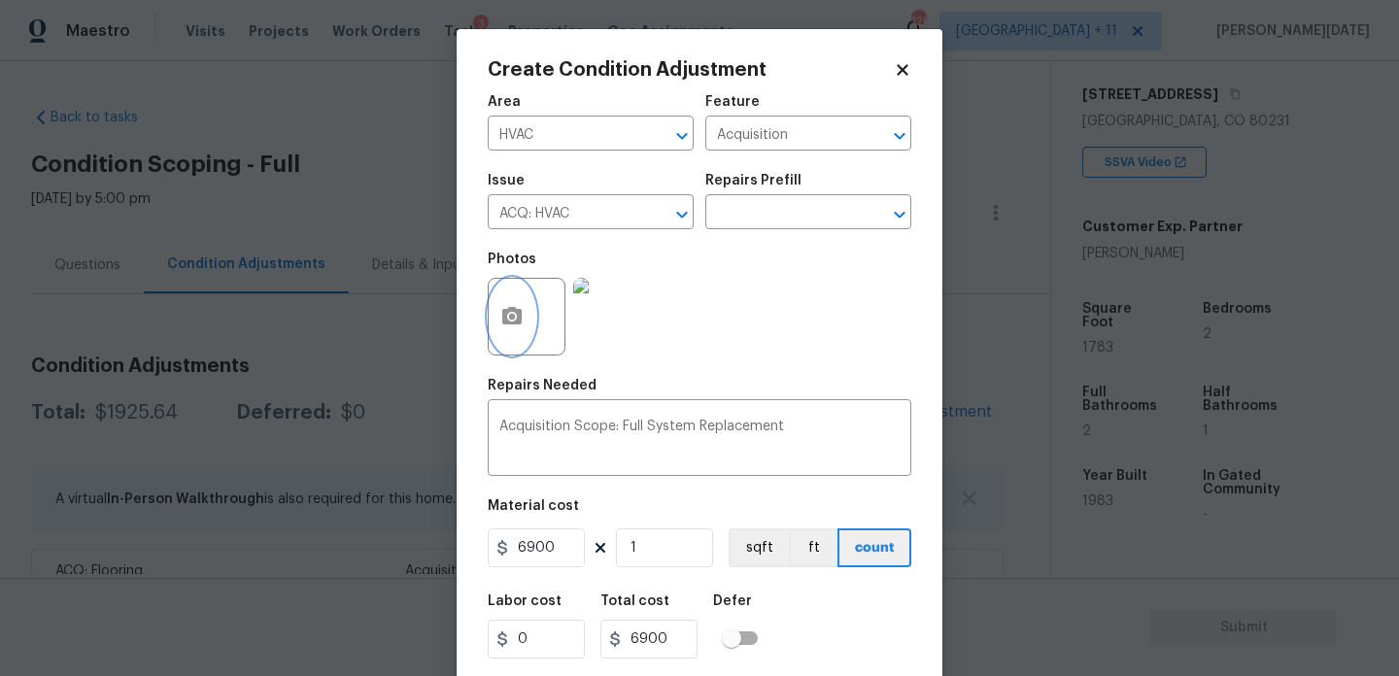
scroll to position [50, 0]
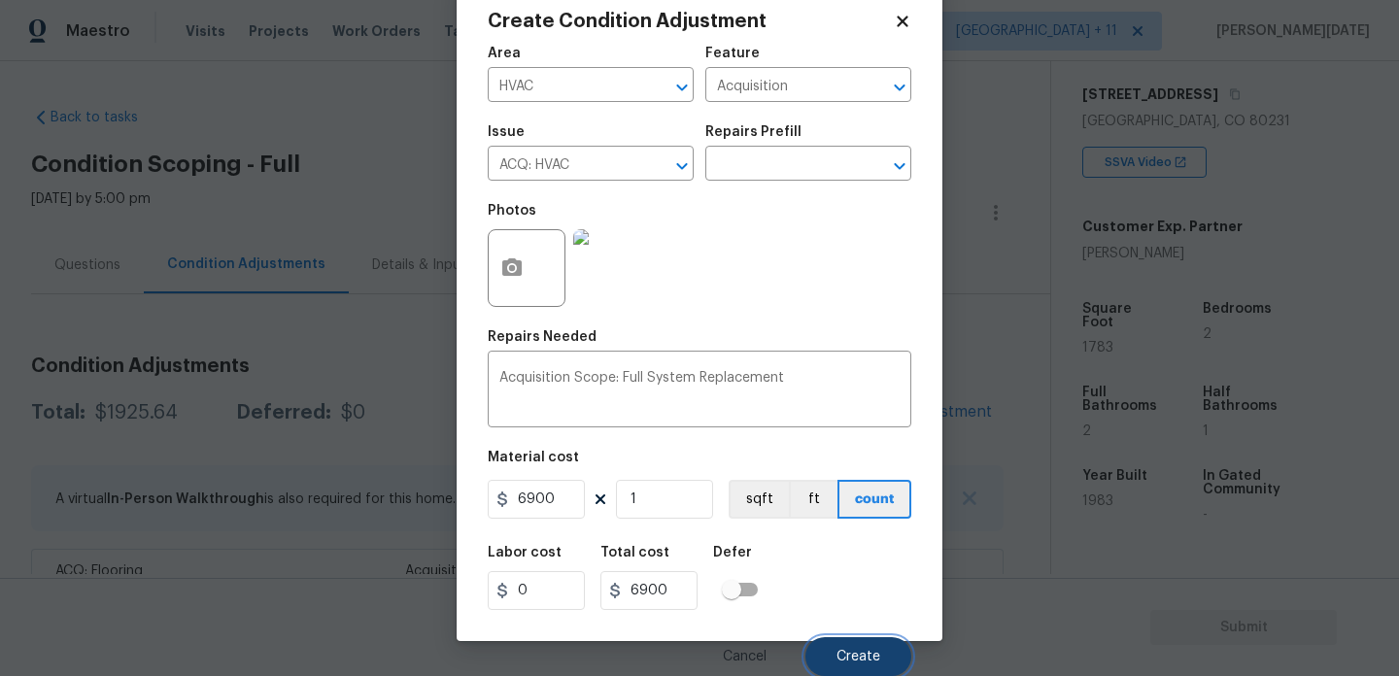
click at [845, 640] on button "Create" at bounding box center [859, 657] width 106 height 39
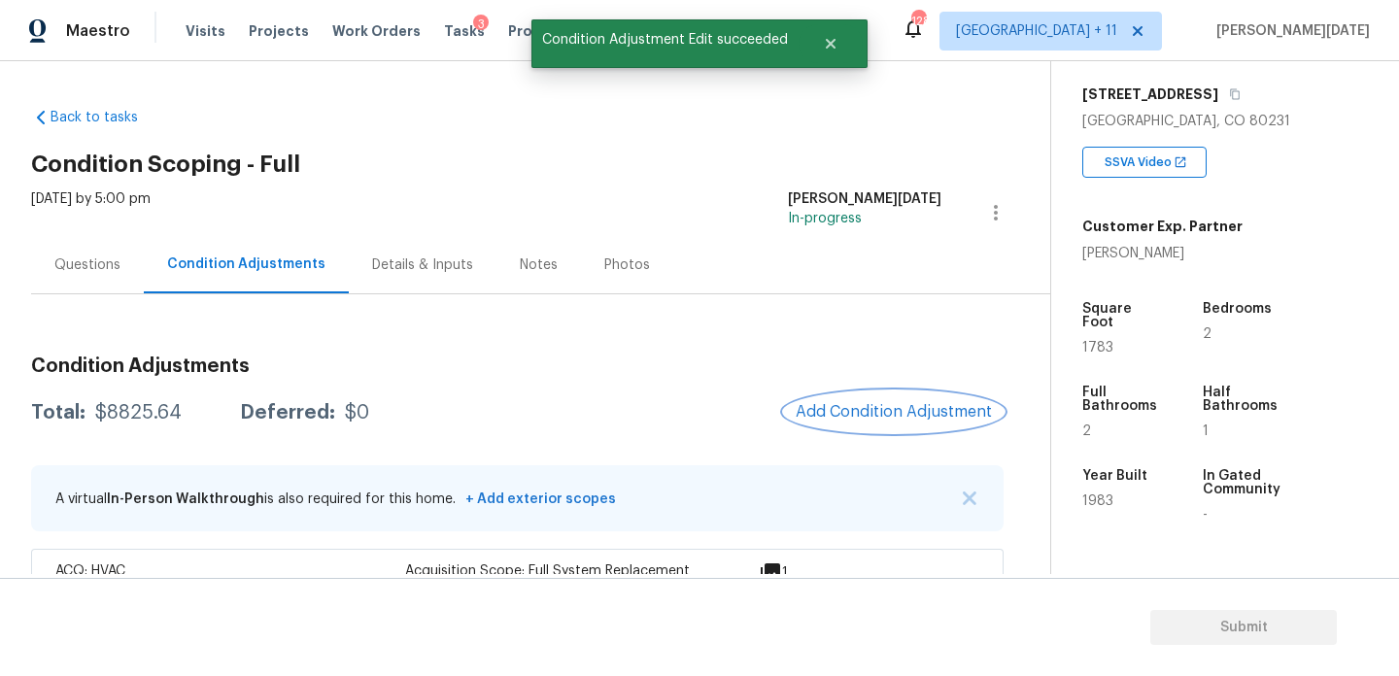
scroll to position [206, 0]
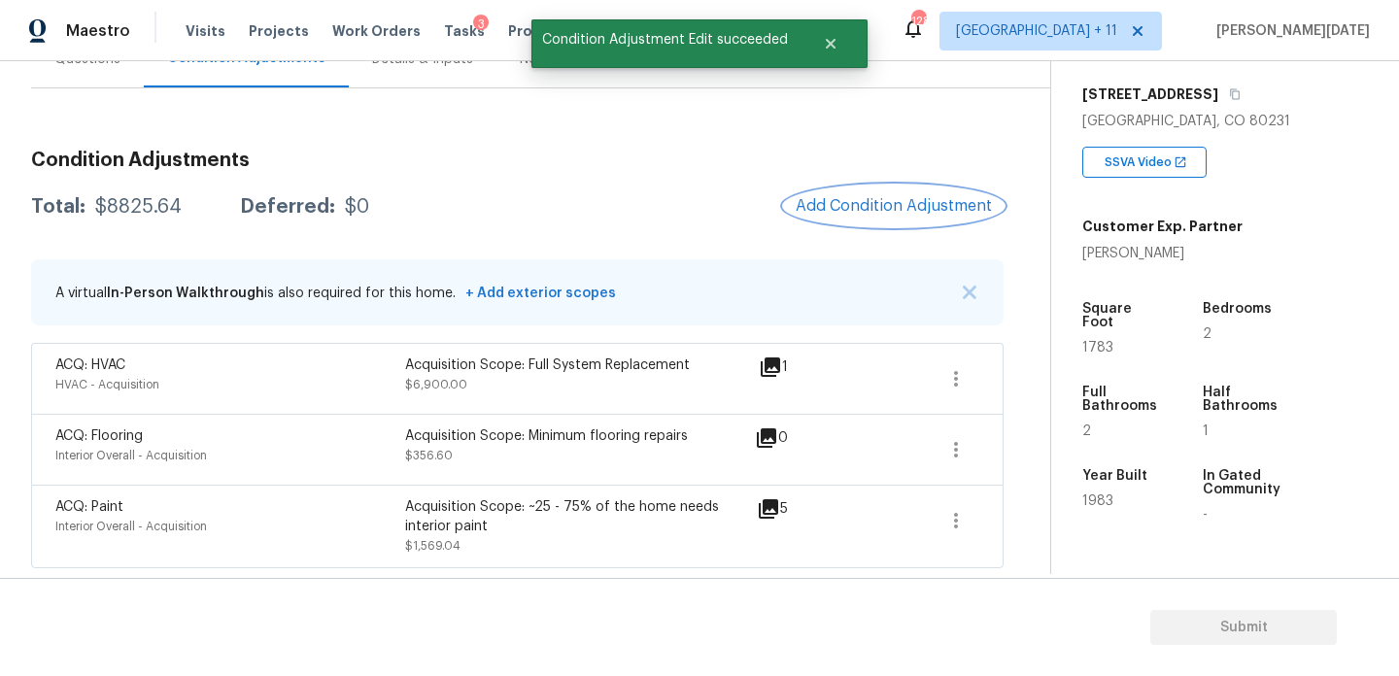
click at [898, 209] on span "Add Condition Adjustment" at bounding box center [894, 205] width 196 height 17
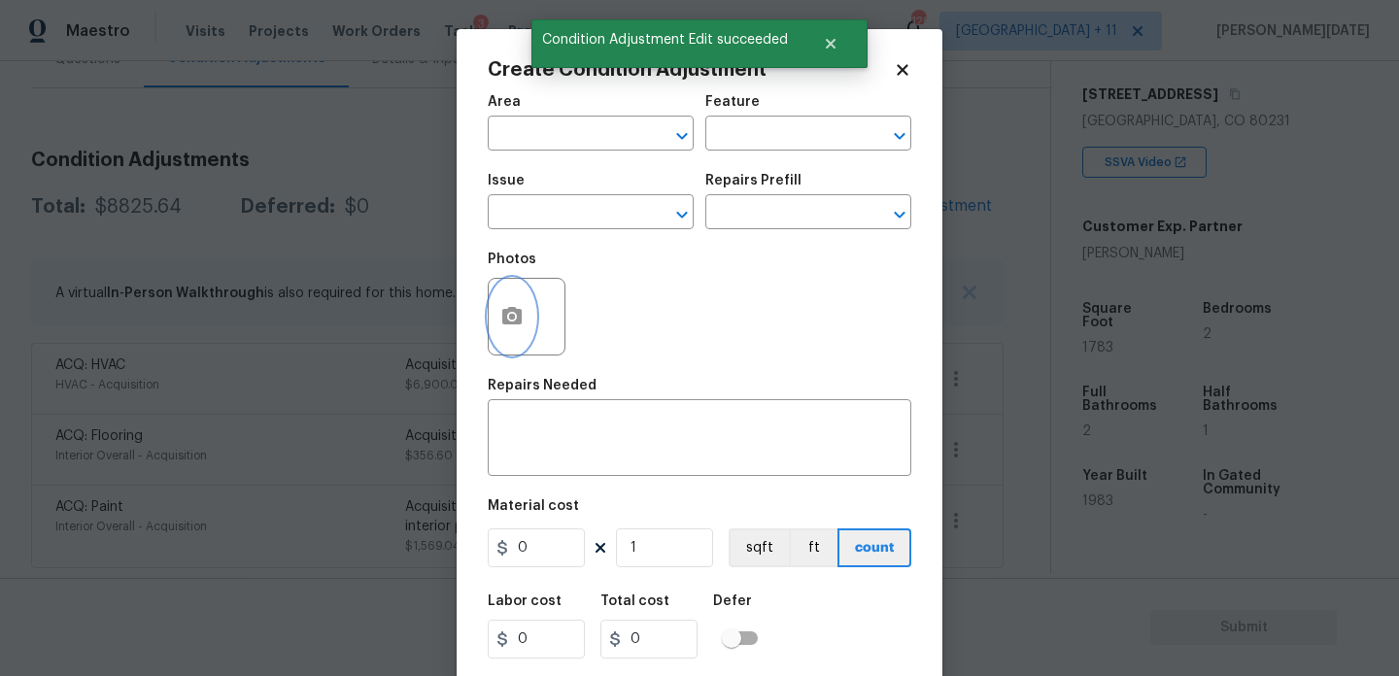
click at [521, 308] on icon "button" at bounding box center [511, 316] width 23 height 23
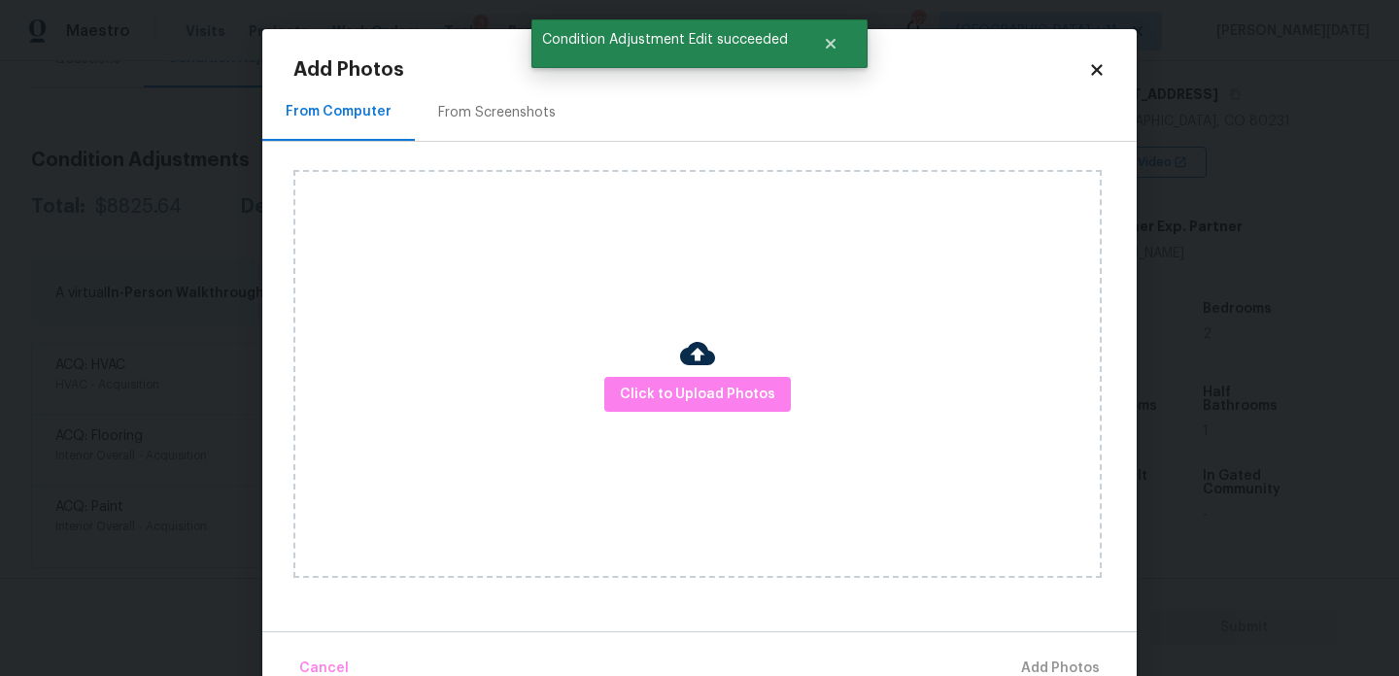
click at [725, 429] on div "Click to Upload Photos" at bounding box center [697, 374] width 809 height 408
click at [743, 399] on span "Click to Upload Photos" at bounding box center [697, 395] width 155 height 24
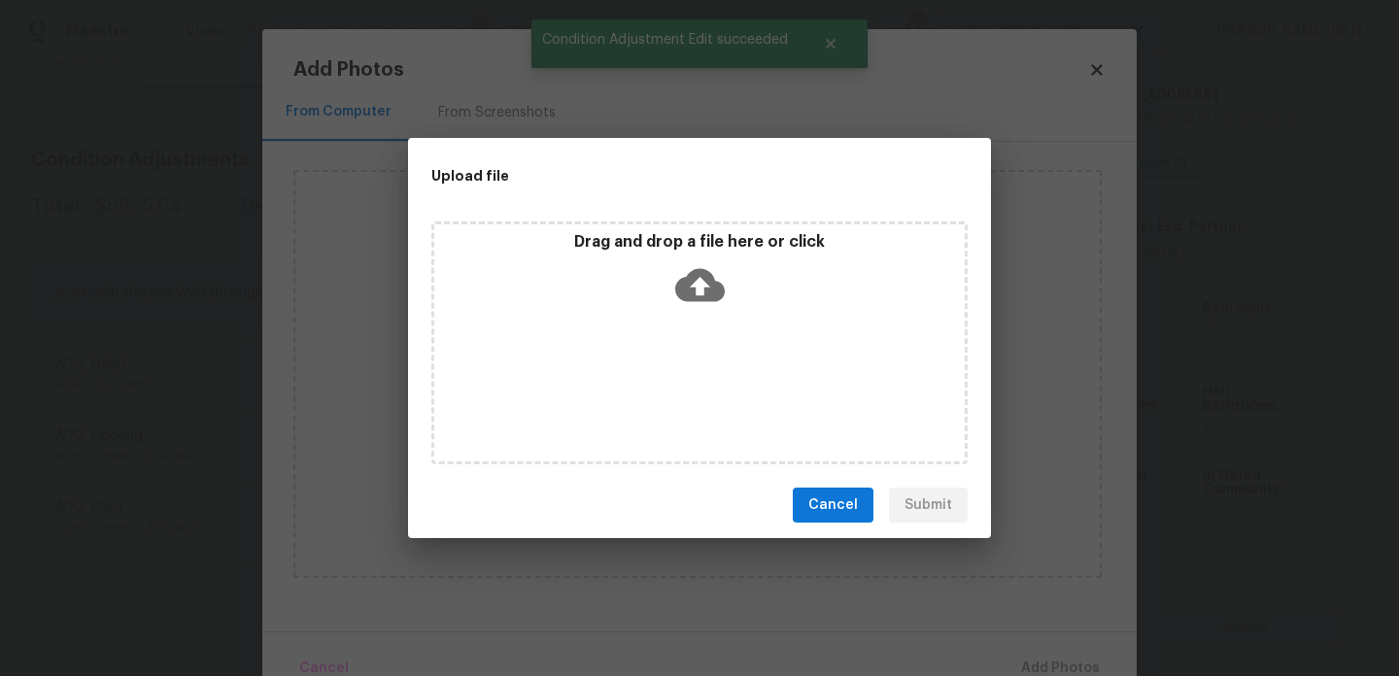
click at [743, 399] on div "Drag and drop a file here or click" at bounding box center [699, 343] width 536 height 243
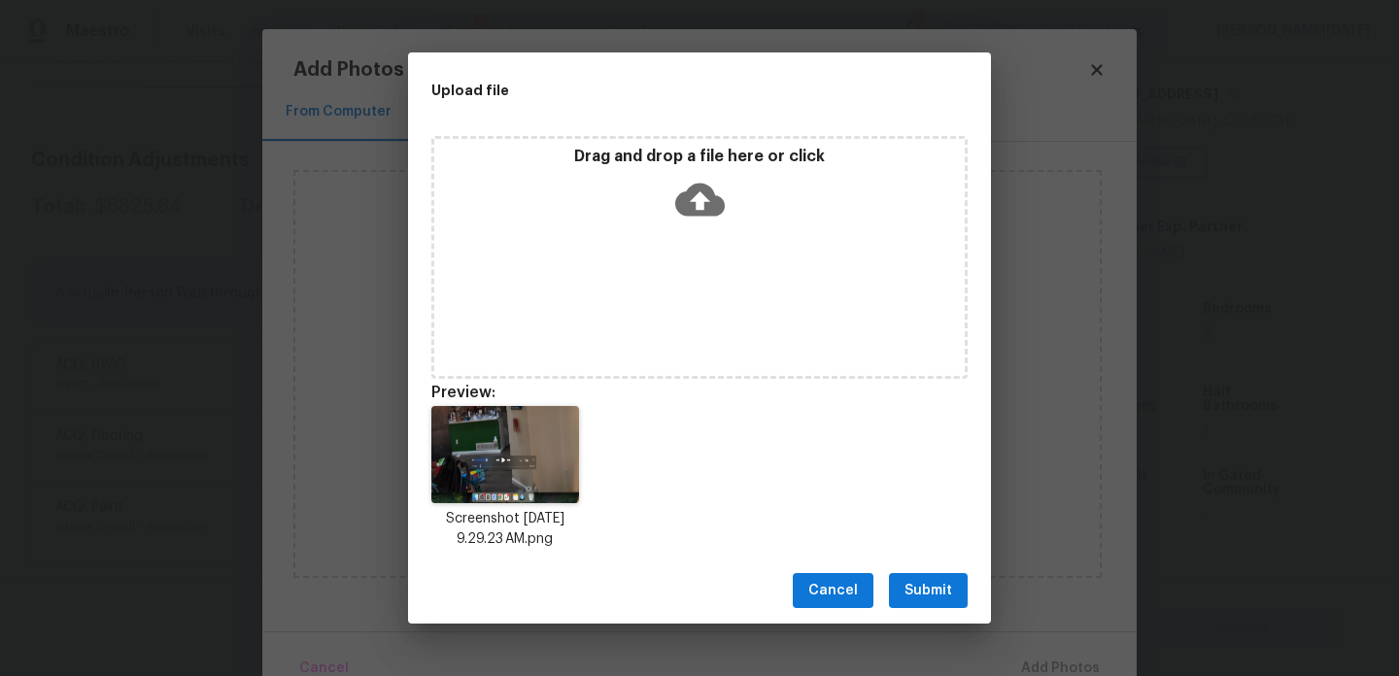
click at [912, 580] on span "Submit" at bounding box center [929, 591] width 48 height 24
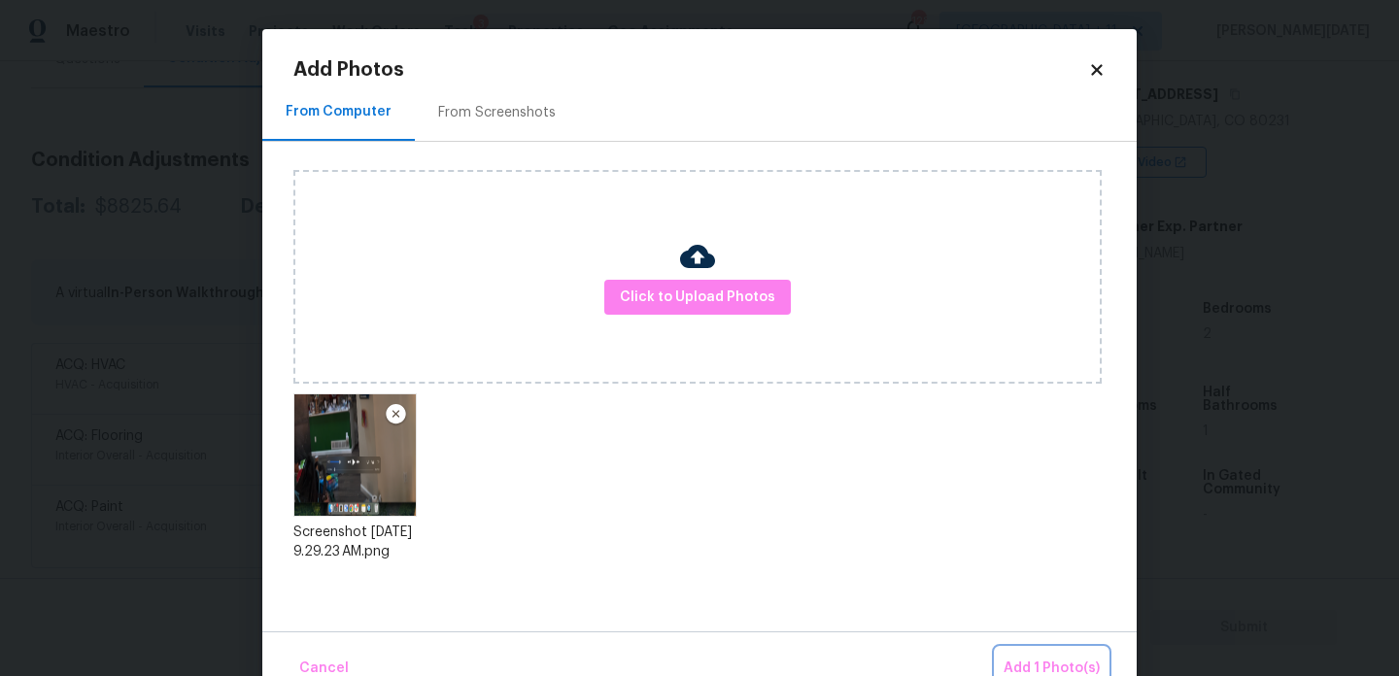
click at [1030, 668] on span "Add 1 Photo(s)" at bounding box center [1052, 669] width 96 height 24
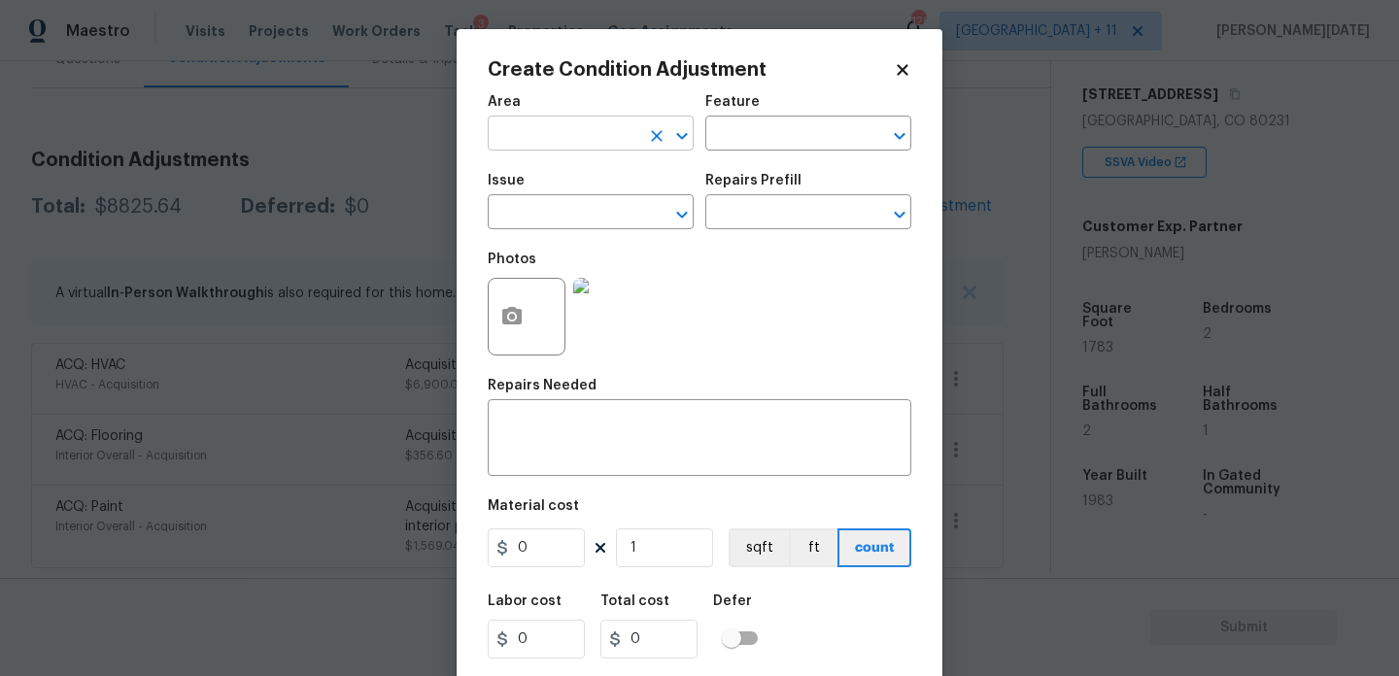
click at [529, 137] on input "text" at bounding box center [564, 136] width 152 height 30
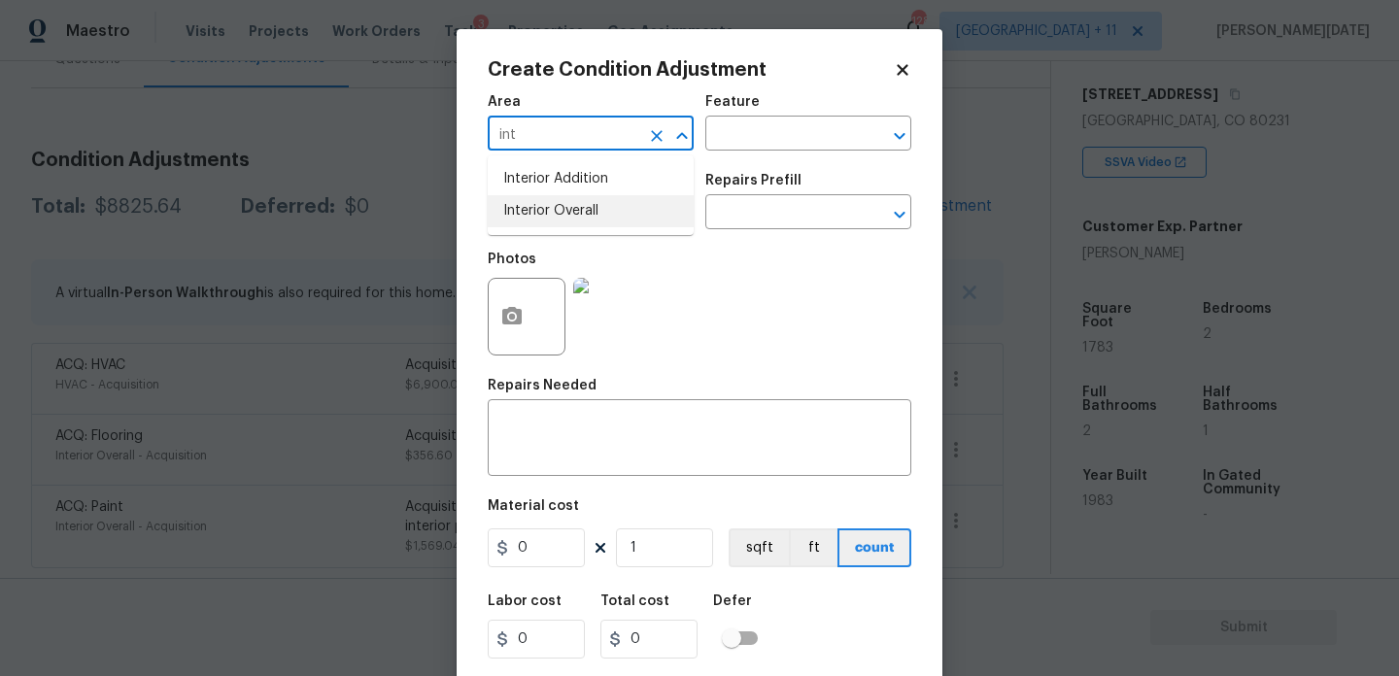
click at [546, 207] on li "Interior Overall" at bounding box center [591, 211] width 206 height 32
type input "Interior Overall"
click at [546, 207] on input "text" at bounding box center [564, 214] width 152 height 30
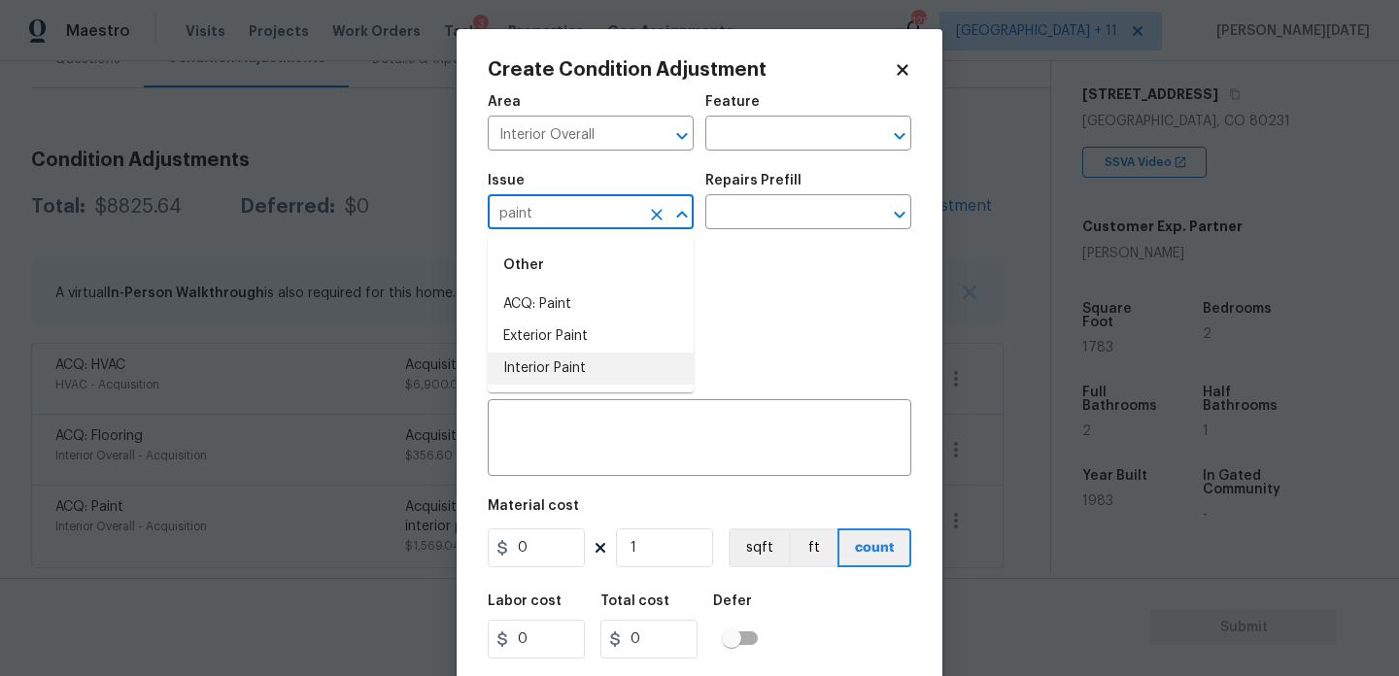
click at [550, 372] on li "Interior Paint" at bounding box center [591, 369] width 206 height 32
type input "Interior Paint"
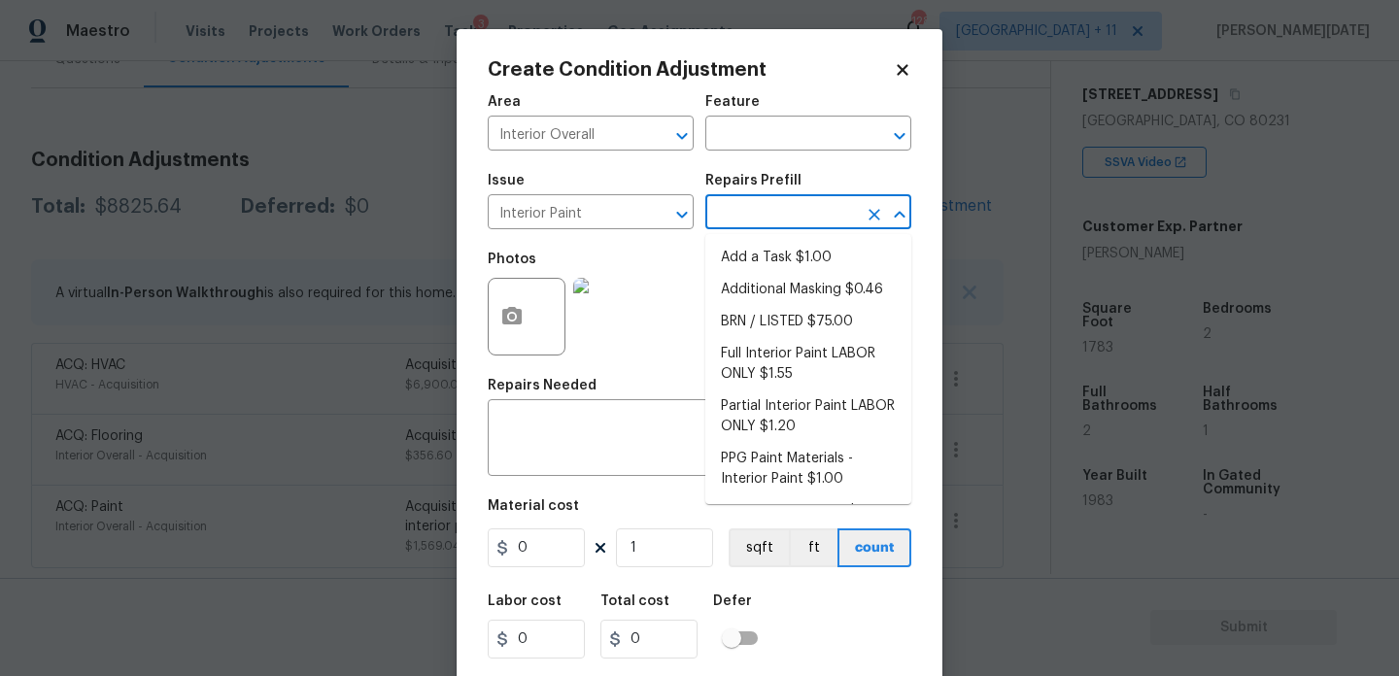
click at [768, 207] on input "text" at bounding box center [782, 214] width 152 height 30
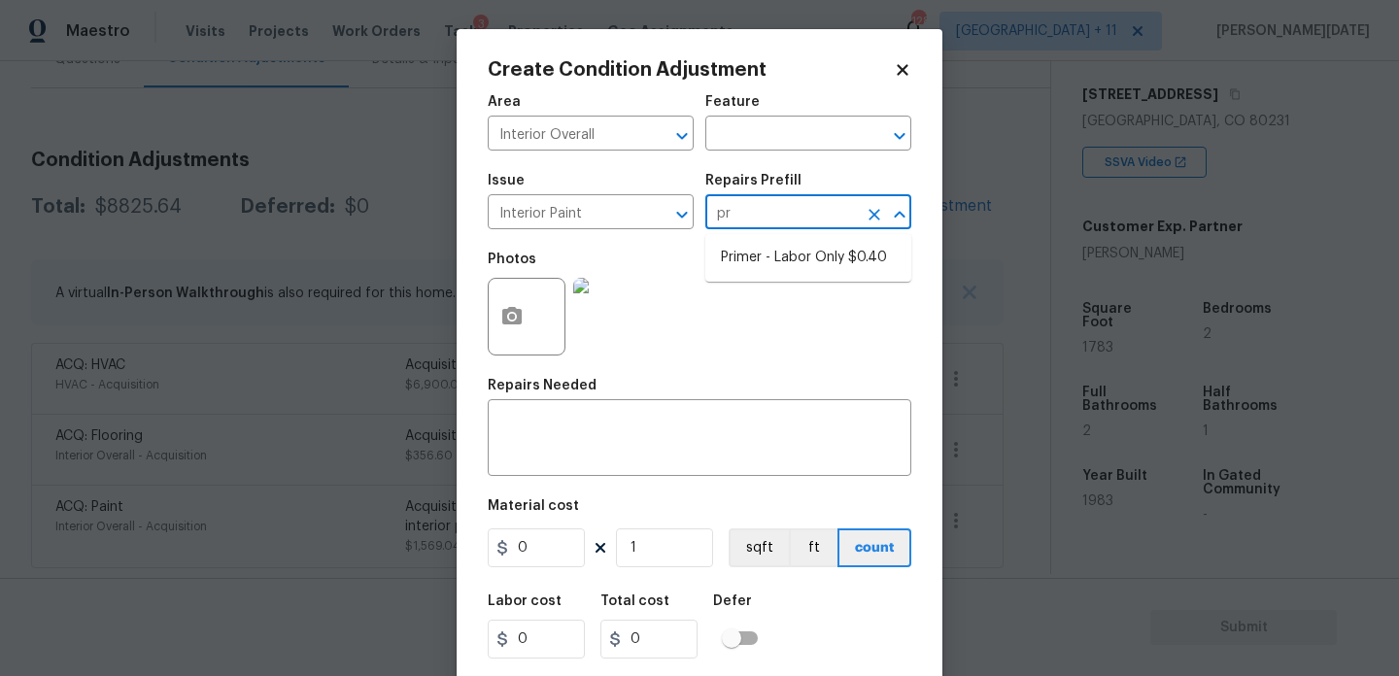
type input "pri"
click at [780, 245] on li "Primer - Labor Only $0.40" at bounding box center [809, 258] width 206 height 32
type input "Overall Paint"
type textarea "Interior primer - PRIMER PROVIDED BY OPENDOOR - All nails, screws, drywall anch…"
type input "0.4"
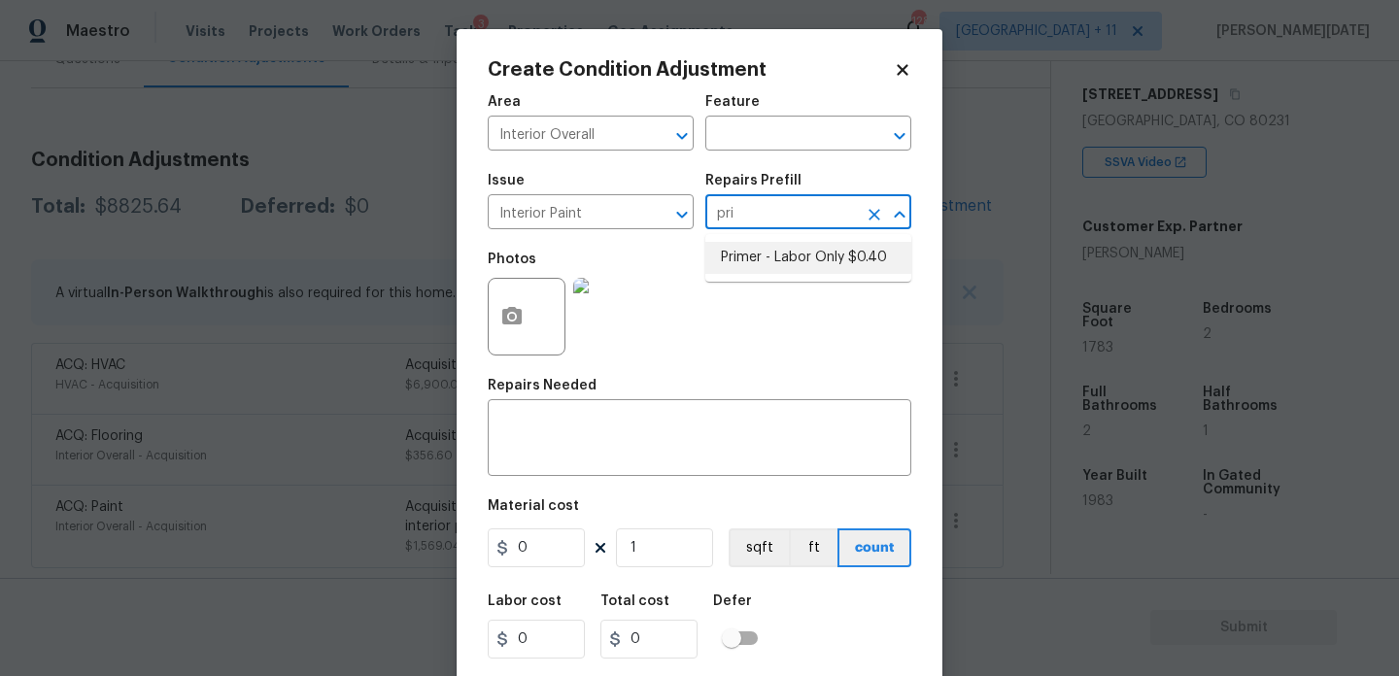
type input "0.4"
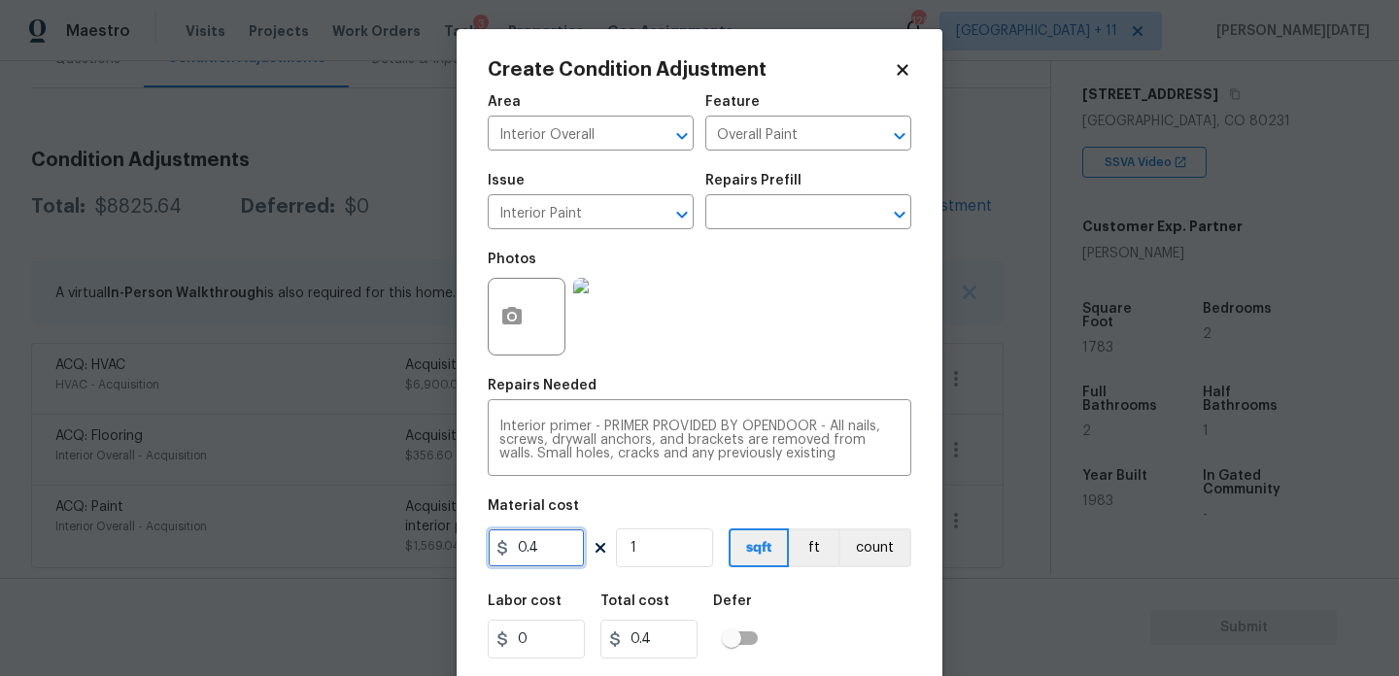
drag, startPoint x: 532, startPoint y: 556, endPoint x: 358, endPoint y: 551, distance: 174.0
click at [358, 551] on div "Create Condition Adjustment Area Interior Overall ​ Feature Overall Paint ​ Iss…" at bounding box center [699, 338] width 1399 height 676
type input "100"
click at [700, 318] on div "Photos" at bounding box center [700, 304] width 424 height 126
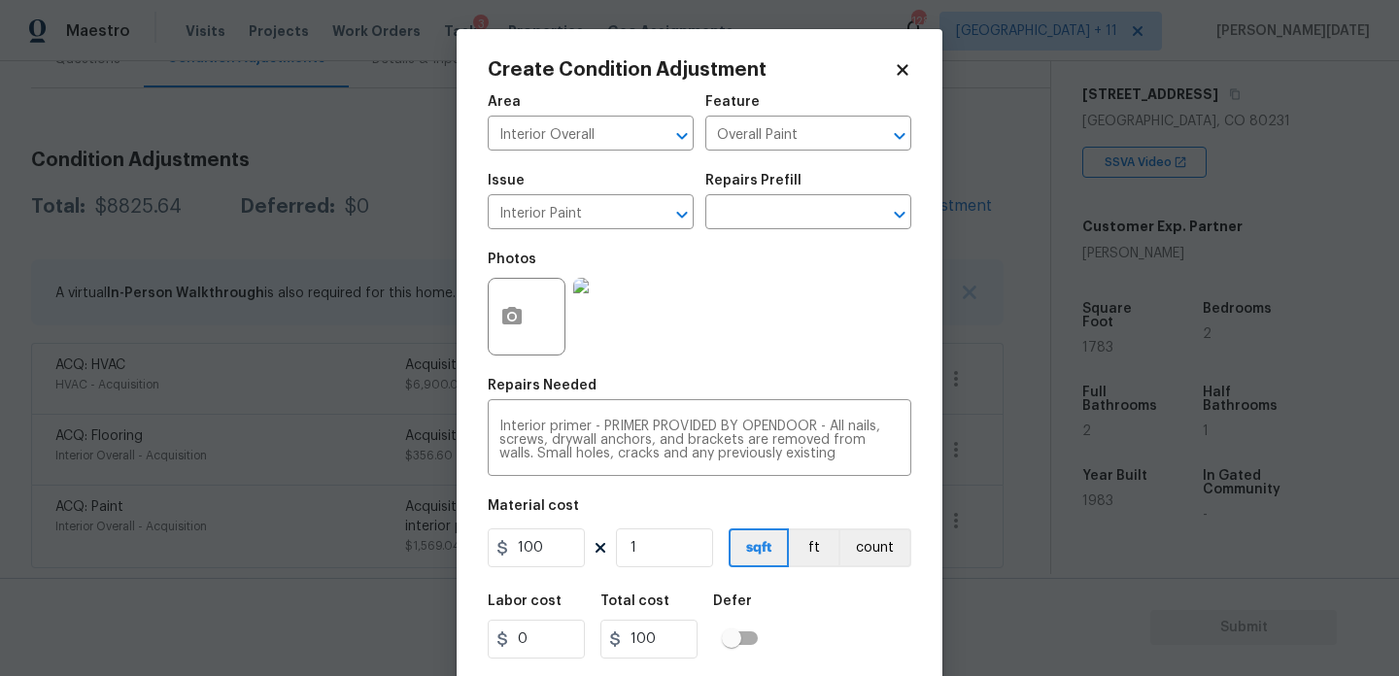
scroll to position [50, 0]
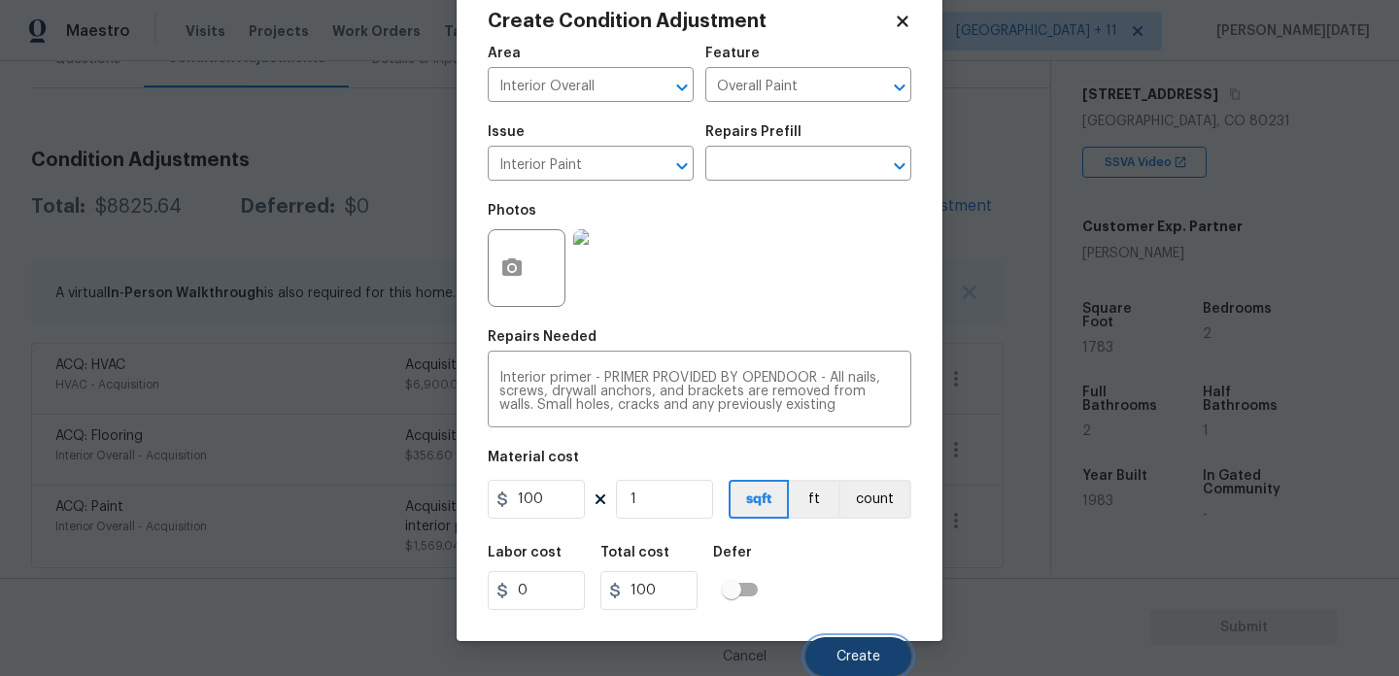
click at [839, 663] on span "Create" at bounding box center [859, 657] width 44 height 15
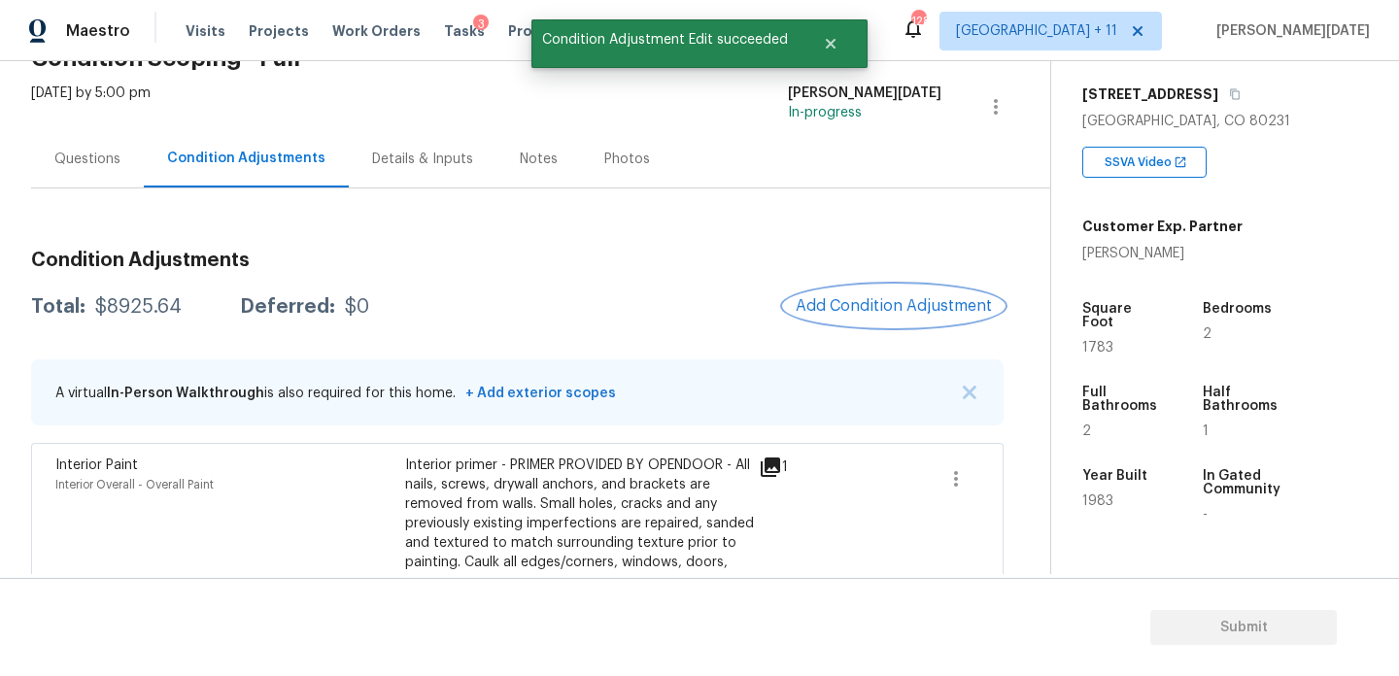
scroll to position [91, 0]
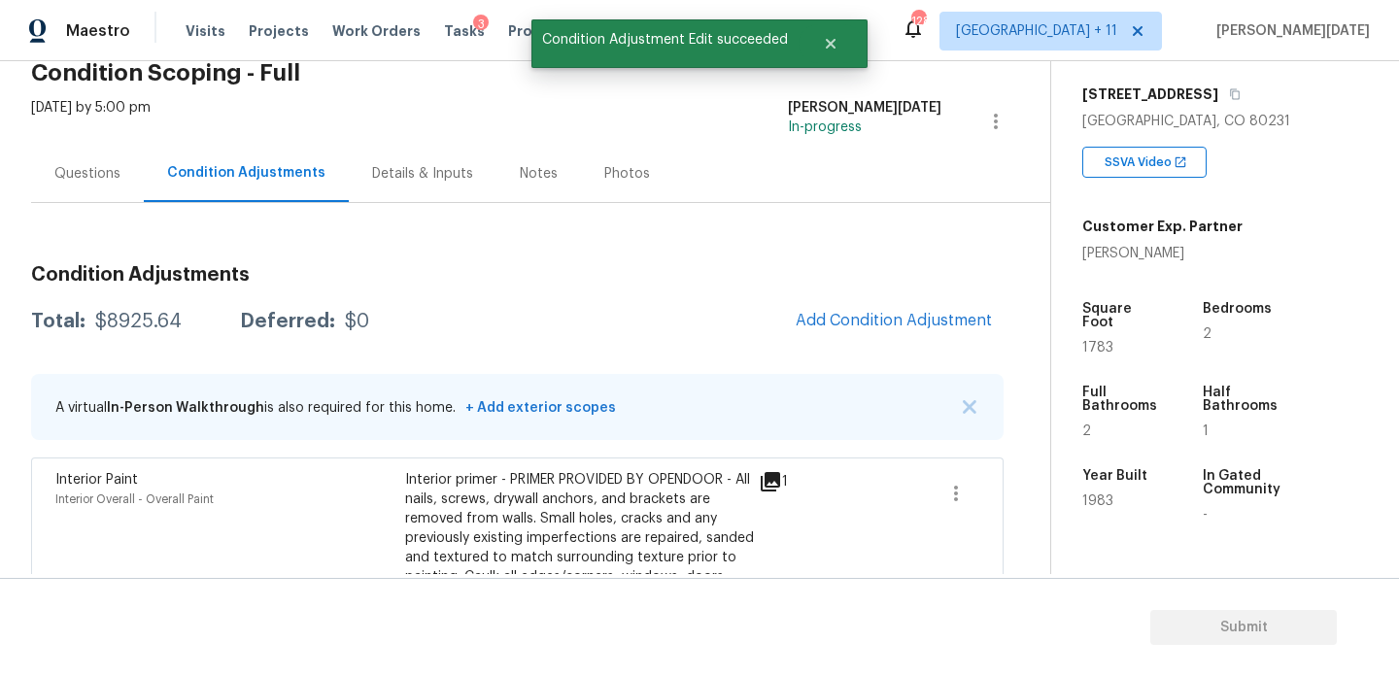
click at [89, 167] on div "Questions" at bounding box center [87, 173] width 66 height 19
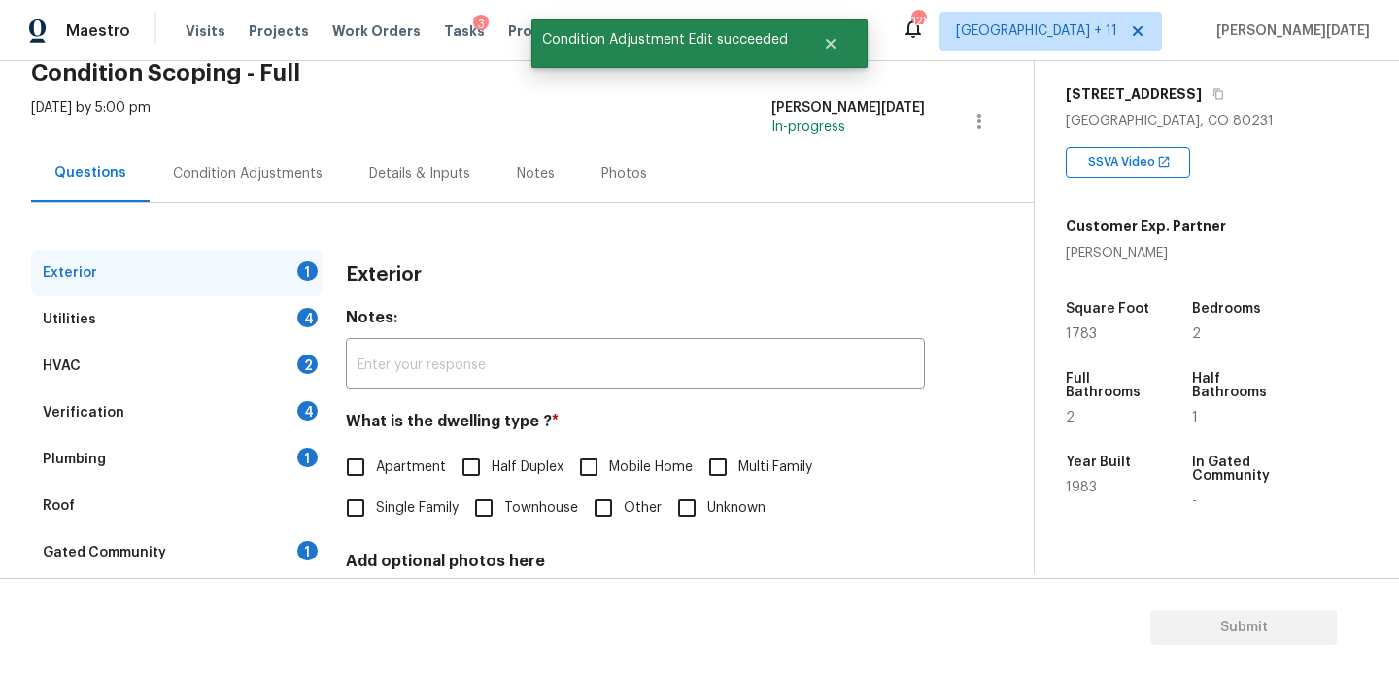
scroll to position [259, 0]
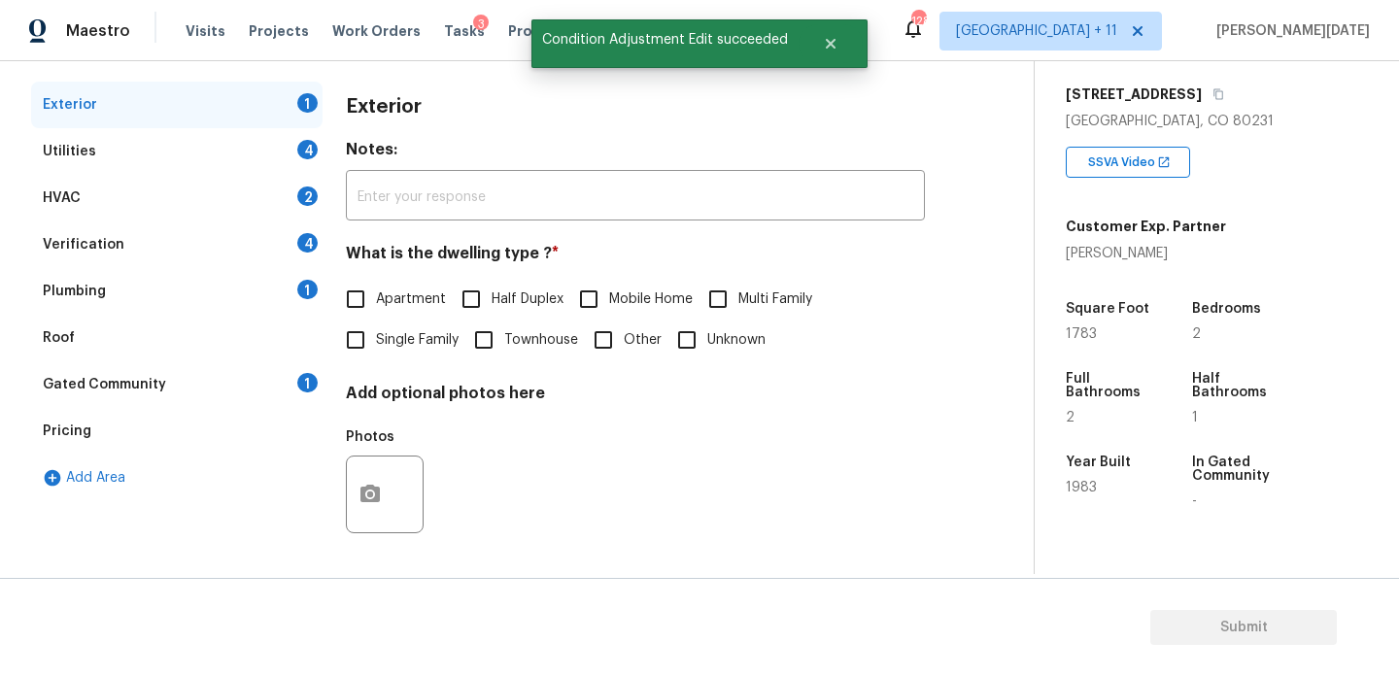
click at [182, 447] on div "Pricing" at bounding box center [177, 431] width 292 height 47
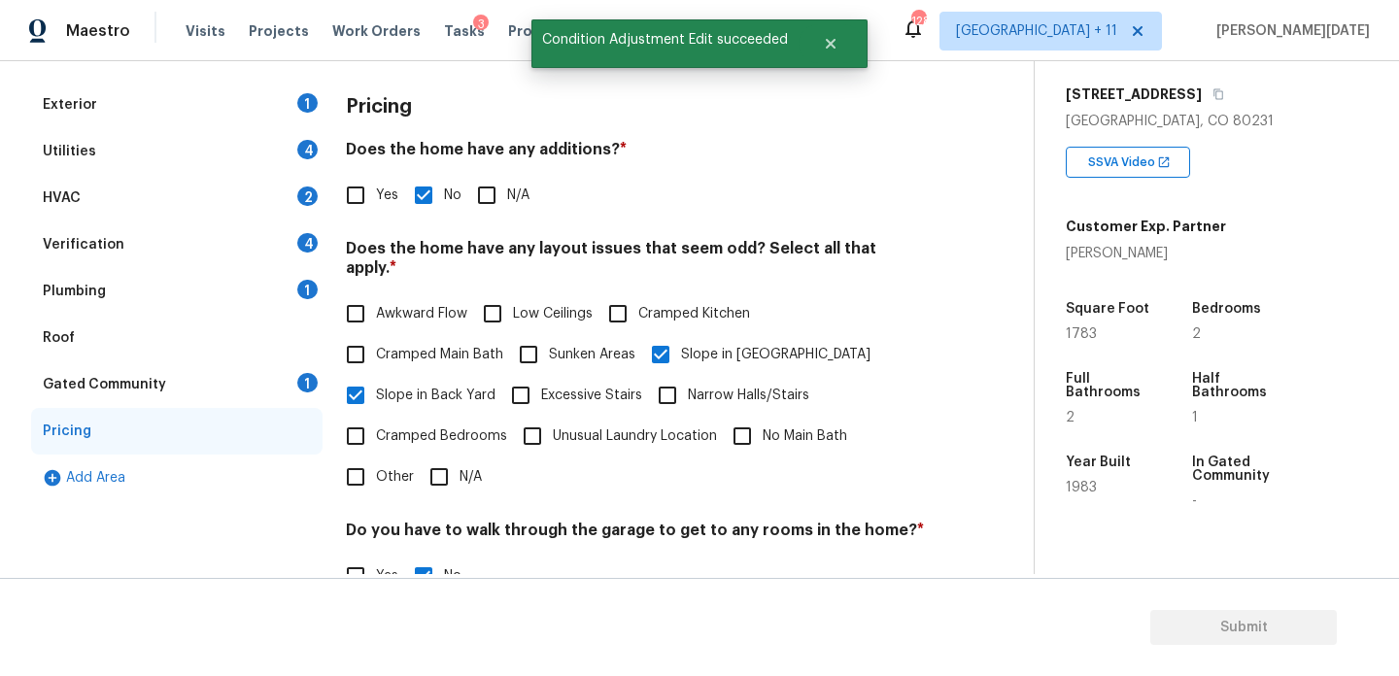
scroll to position [490, 0]
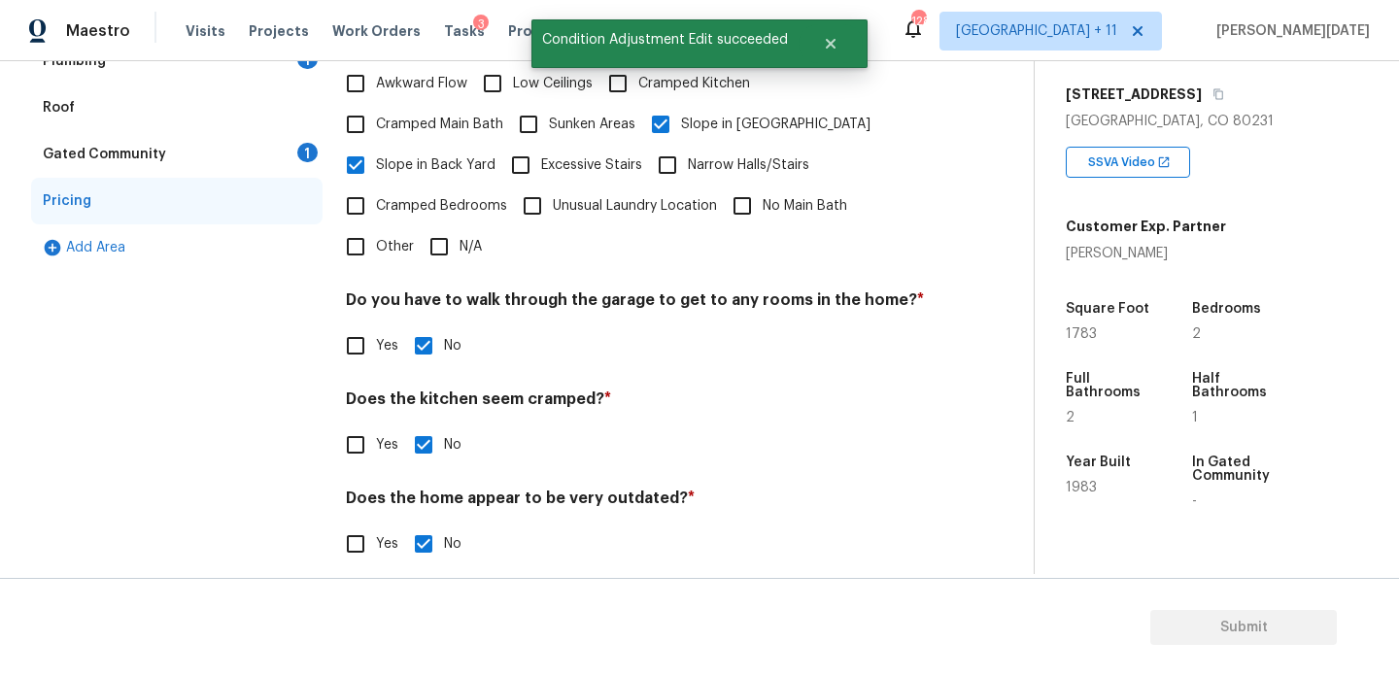
click at [370, 228] on input "Other" at bounding box center [355, 246] width 41 height 41
checkbox input "true"
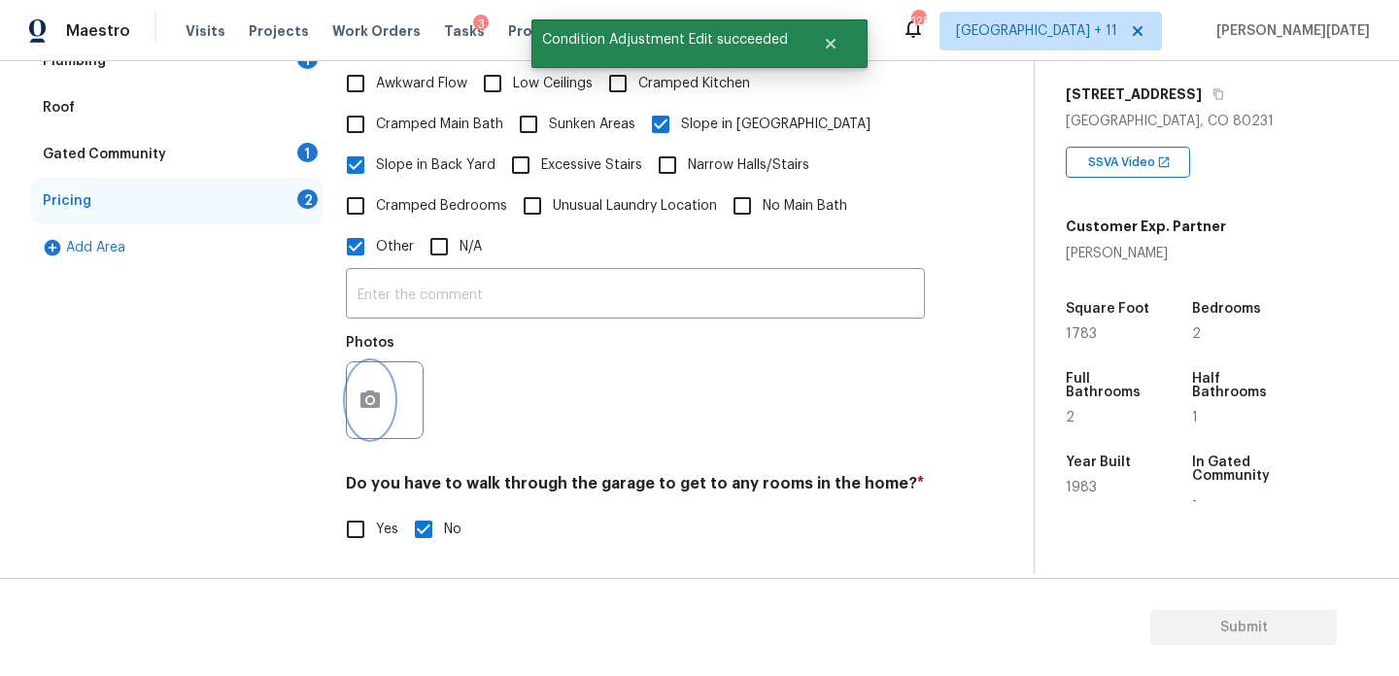
click at [368, 389] on icon "button" at bounding box center [370, 400] width 23 height 23
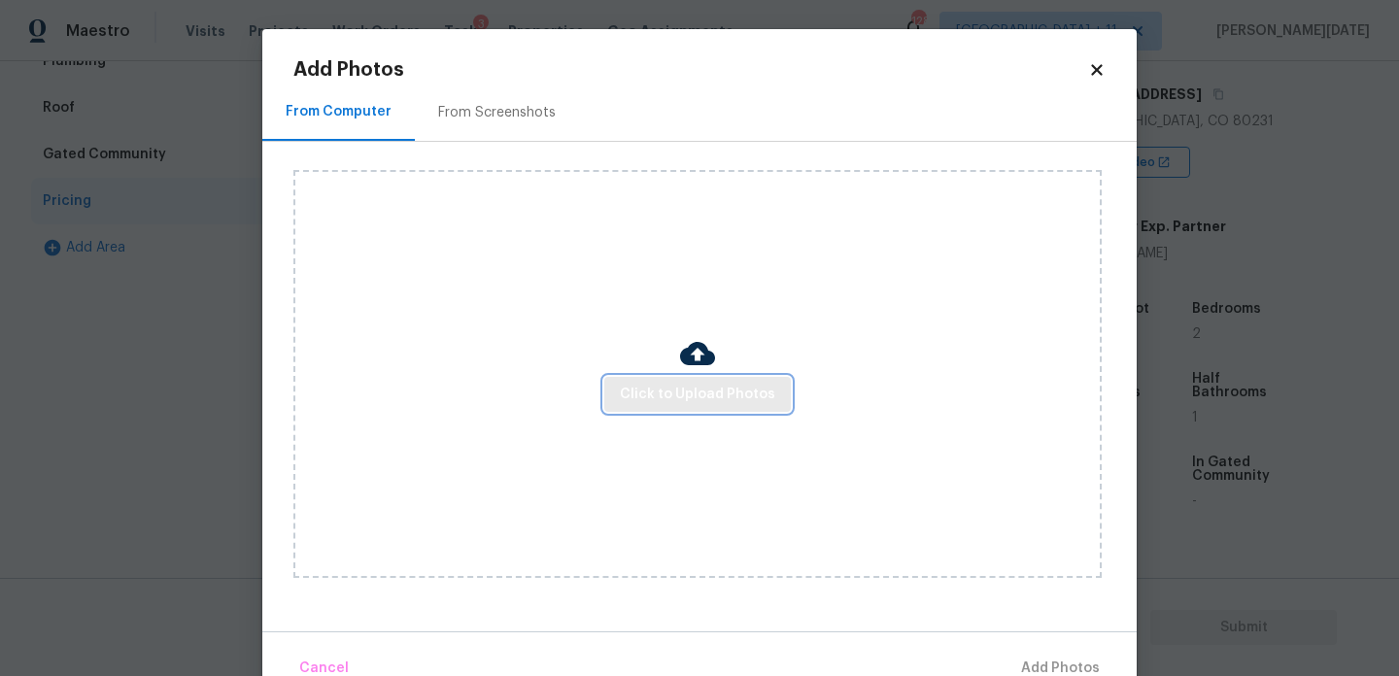
click at [688, 390] on span "Click to Upload Photos" at bounding box center [697, 395] width 155 height 24
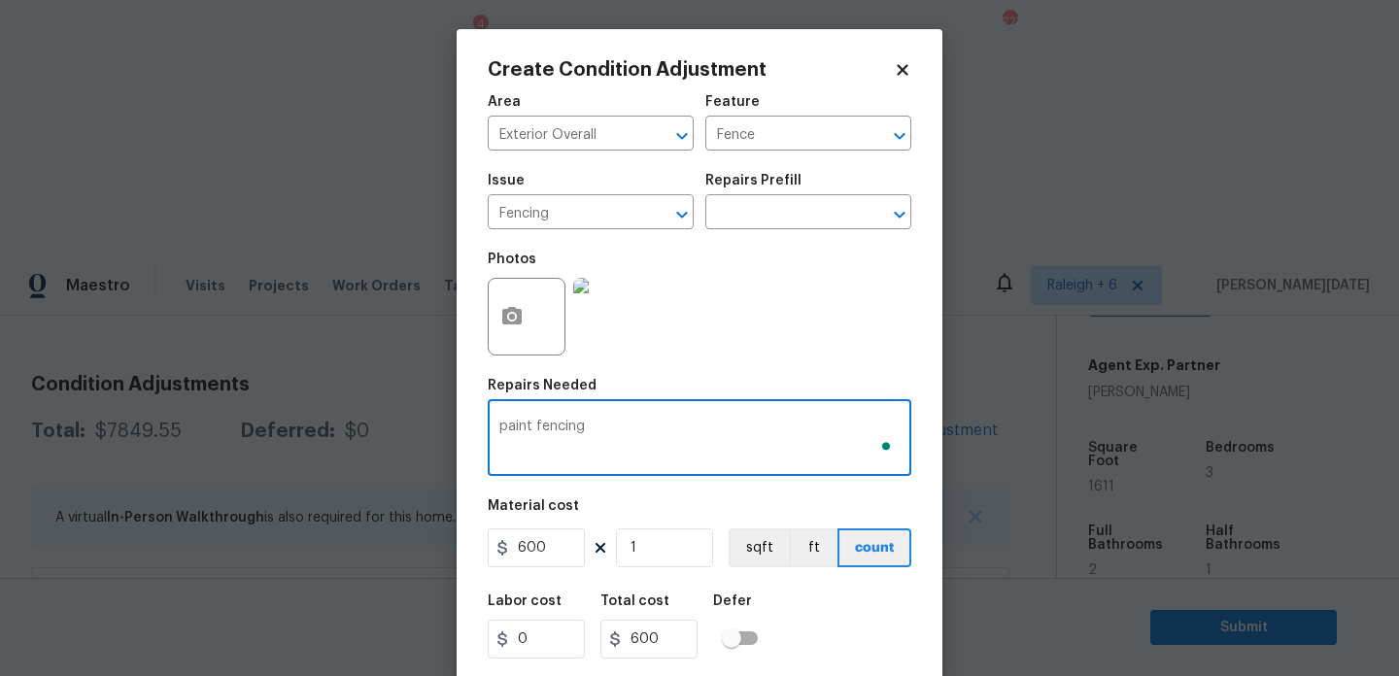
scroll to position [50, 0]
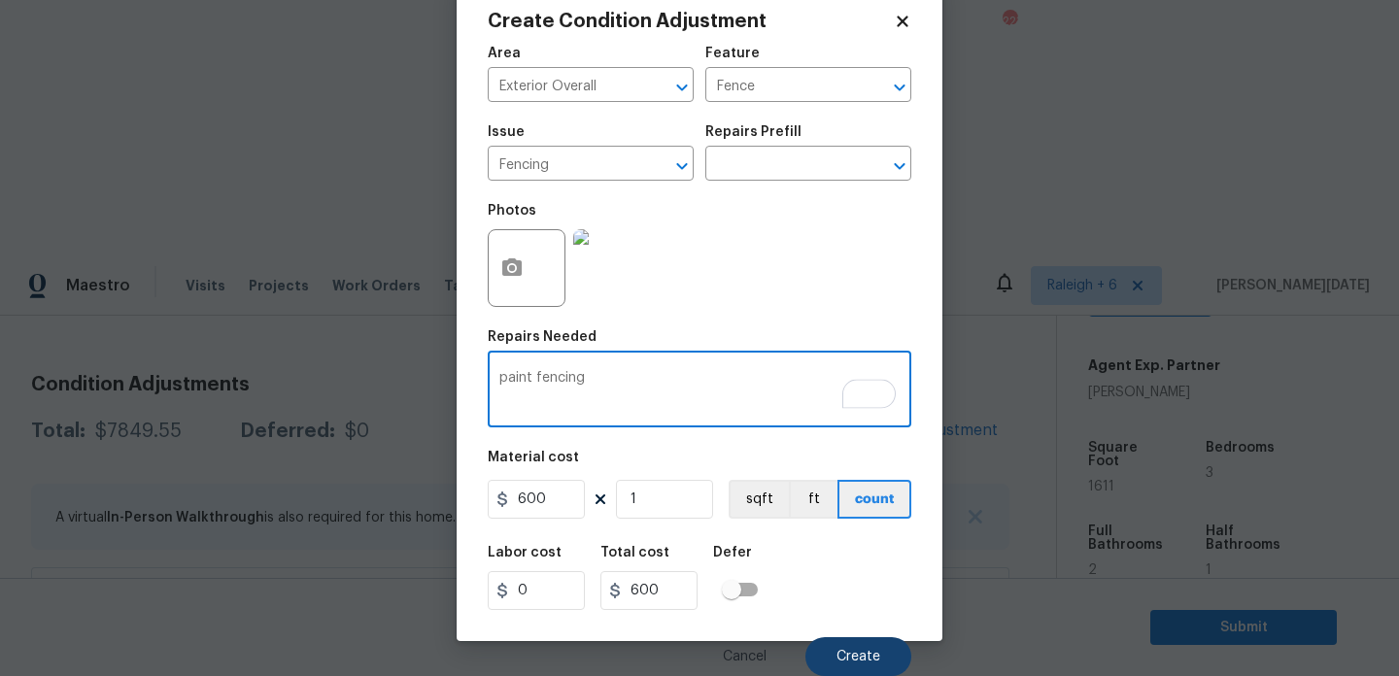
type textarea "paint fencing"
click at [852, 648] on button "Create" at bounding box center [859, 657] width 106 height 39
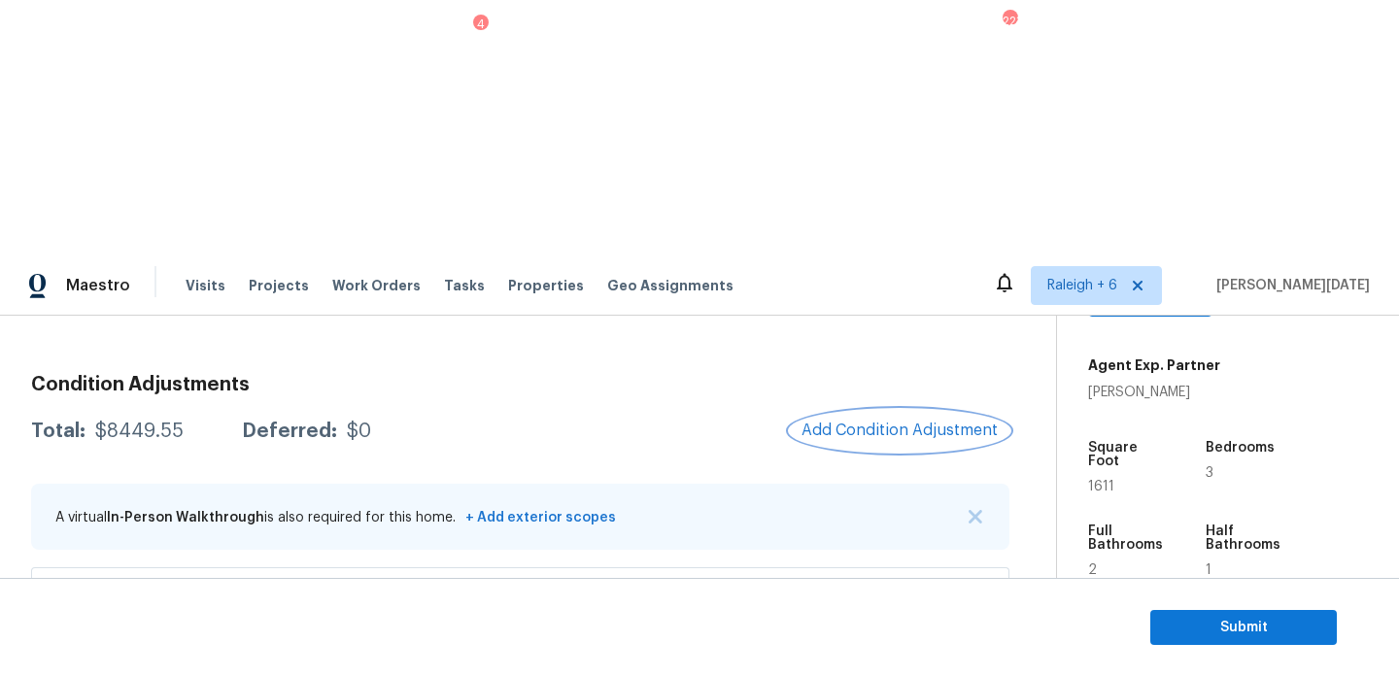
scroll to position [437, 0]
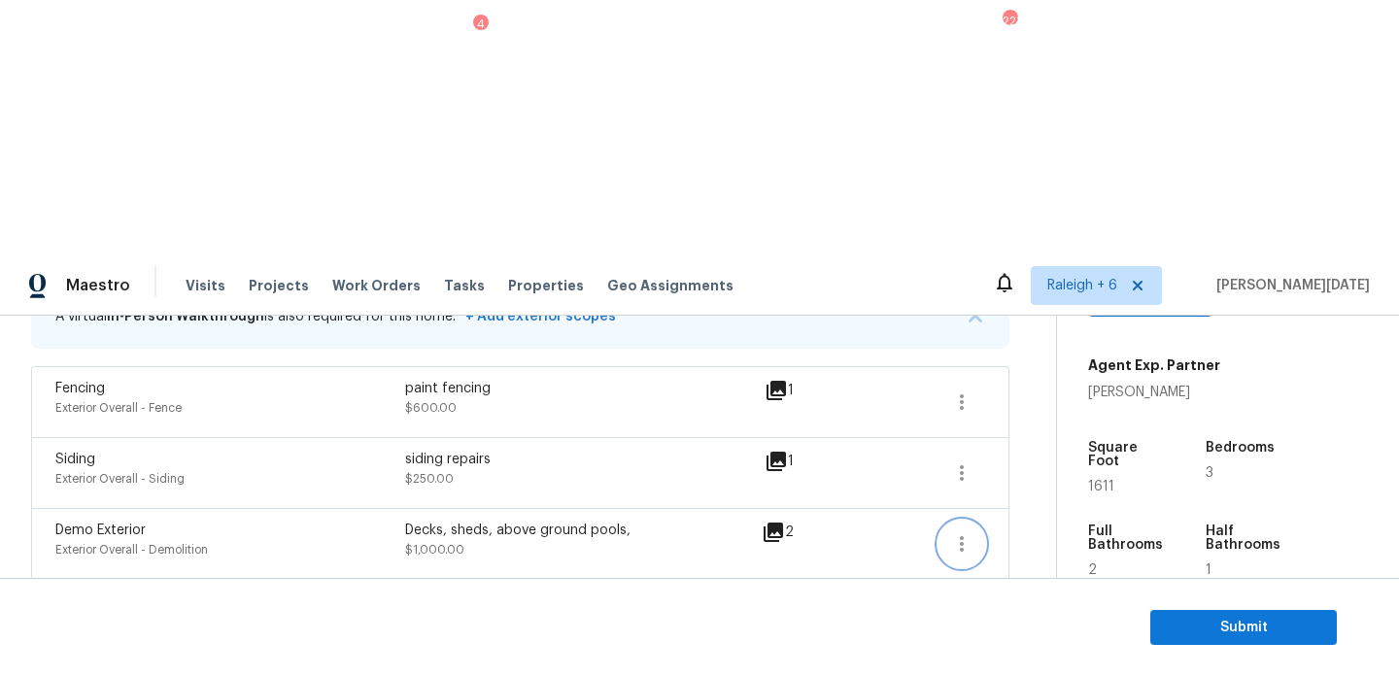
click at [951, 533] on icon "button" at bounding box center [961, 544] width 23 height 23
click at [1035, 290] on div "Edit" at bounding box center [1072, 285] width 152 height 19
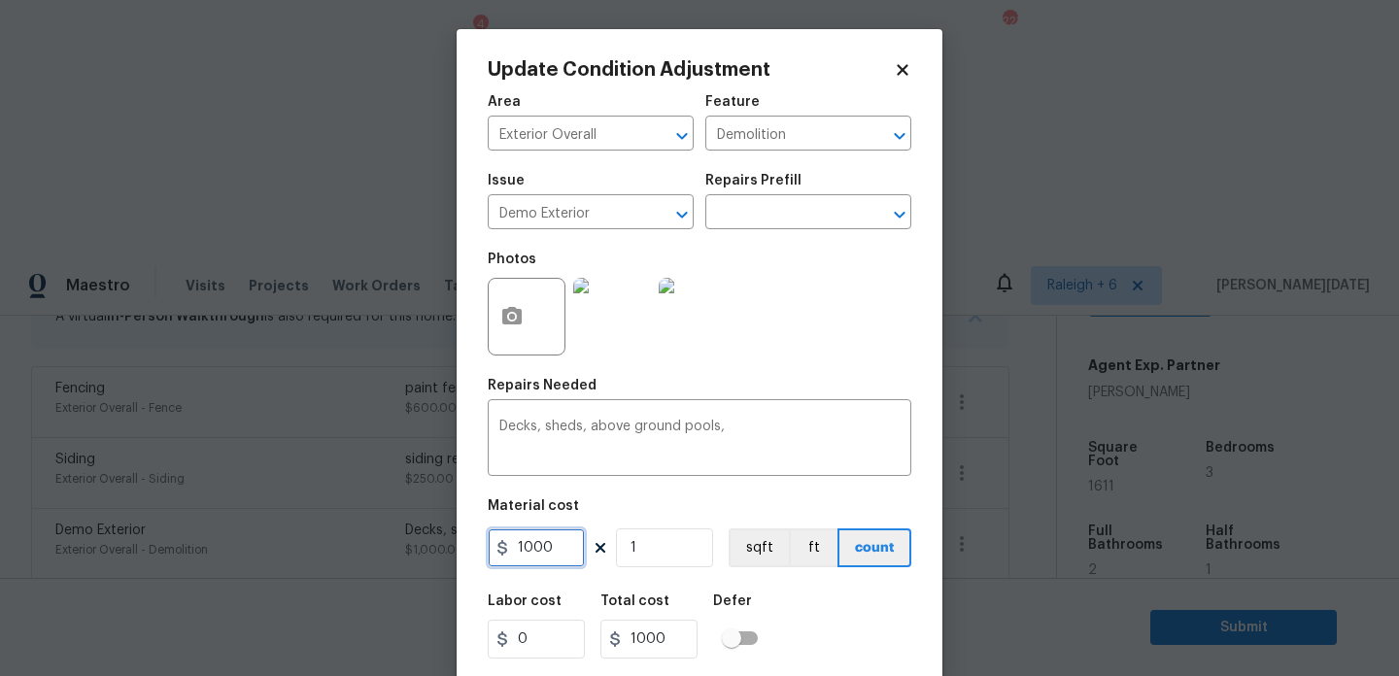
click at [559, 544] on input "1000" at bounding box center [536, 548] width 97 height 39
type input "1500"
click at [756, 442] on textarea "Decks, sheds, above ground pools," at bounding box center [700, 440] width 400 height 41
type input "1500"
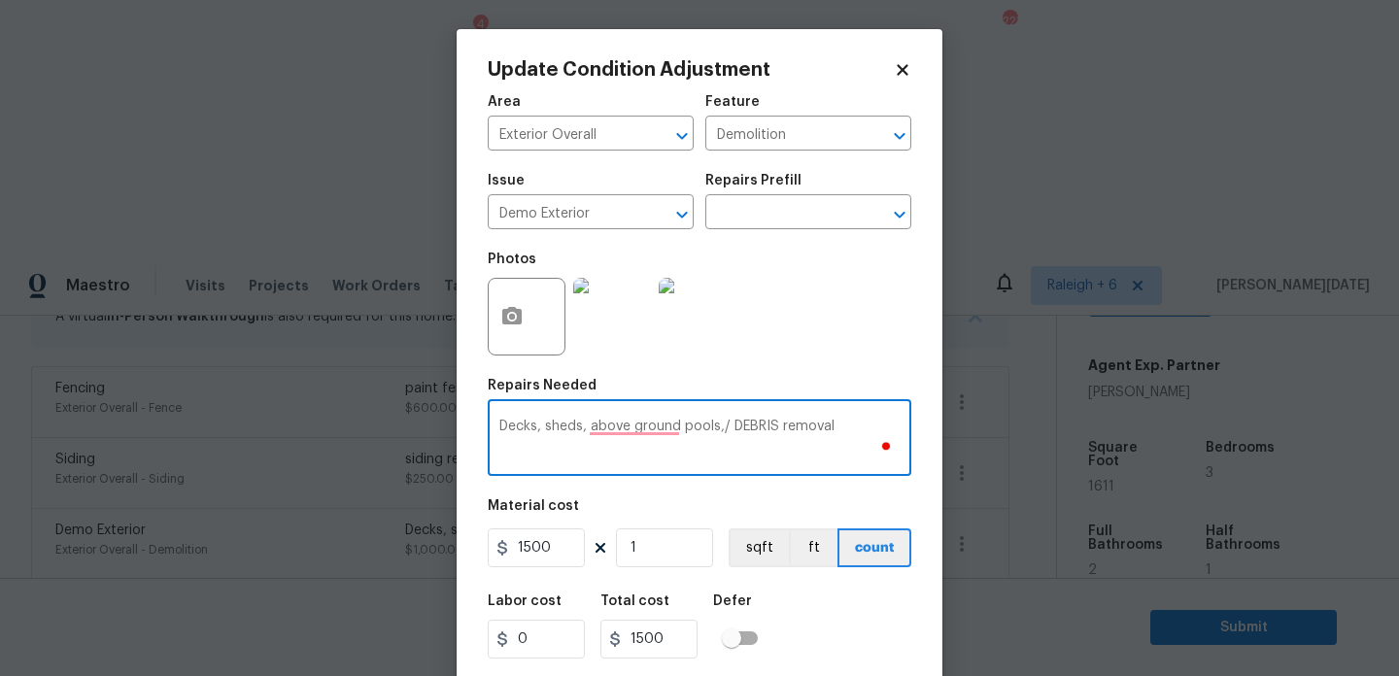
type textarea "Decks, sheds, above ground pools,/ DEBRIS removal"
click at [505, 309] on icon "button" at bounding box center [511, 316] width 23 height 23
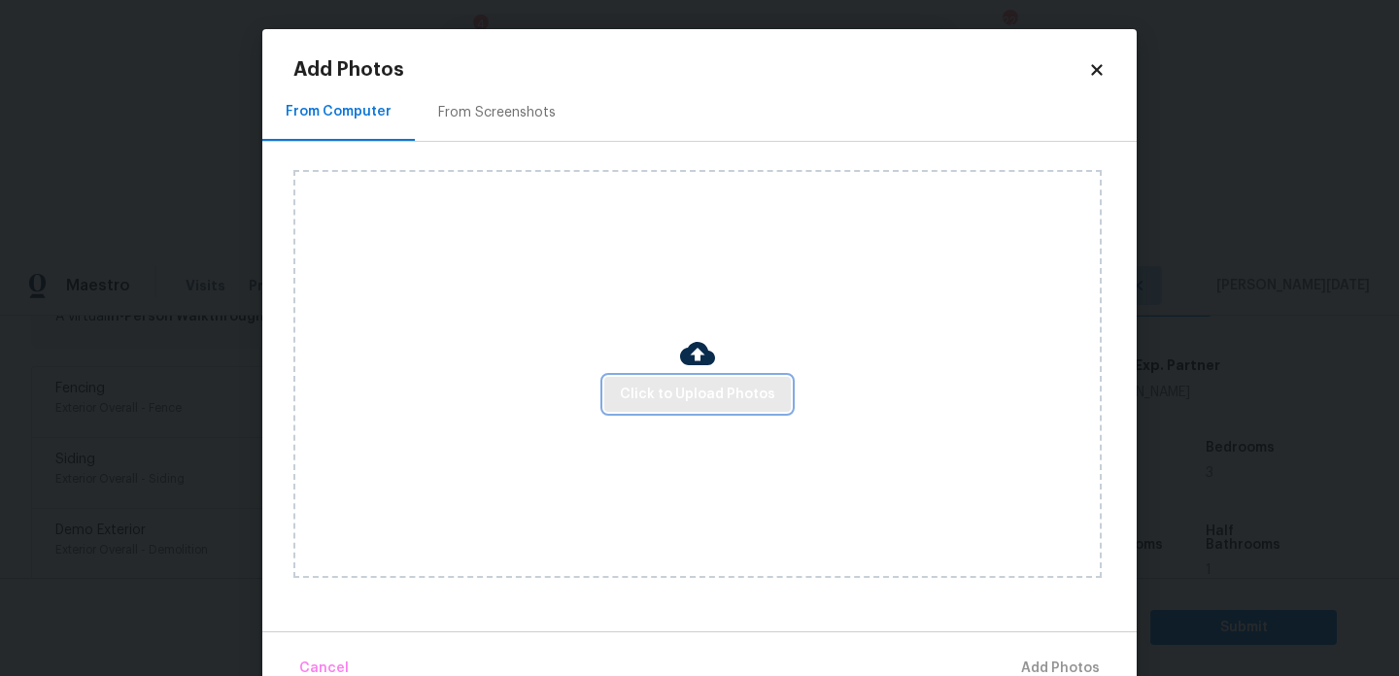
click at [679, 379] on button "Click to Upload Photos" at bounding box center [697, 395] width 187 height 36
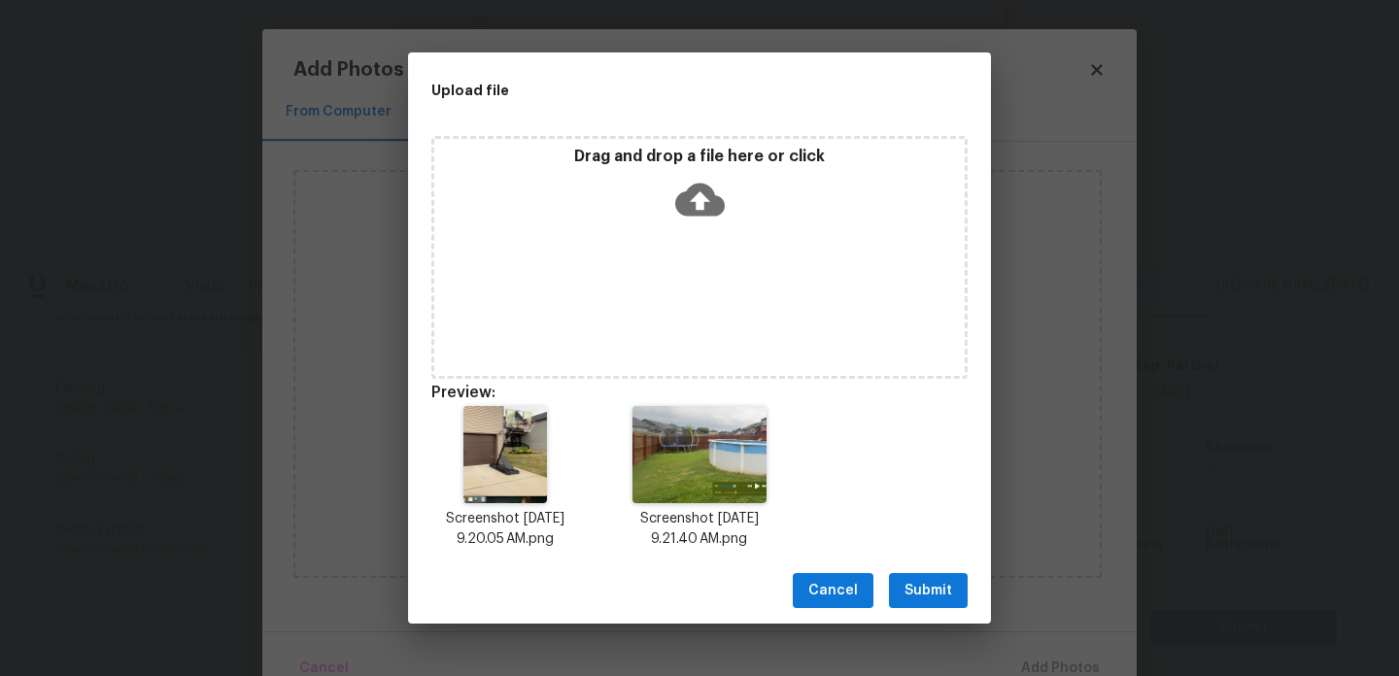
click at [909, 574] on button "Submit" at bounding box center [928, 591] width 79 height 36
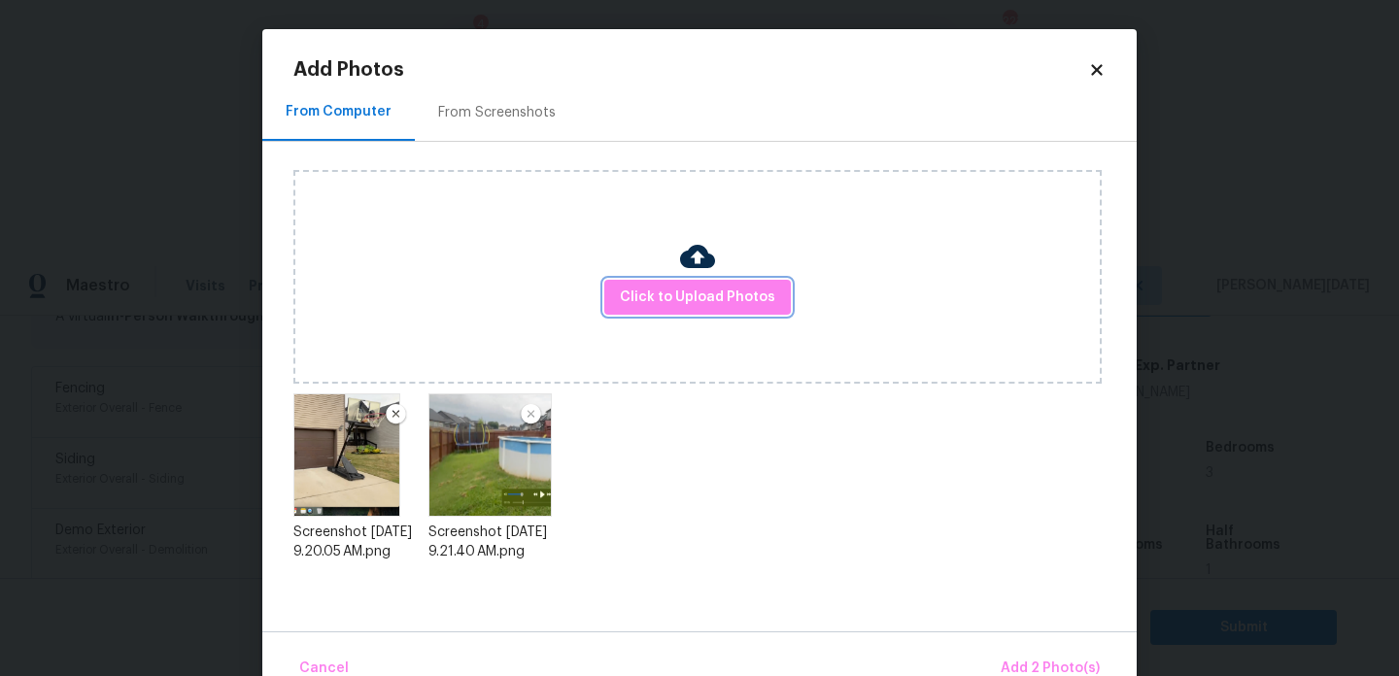
scroll to position [43, 0]
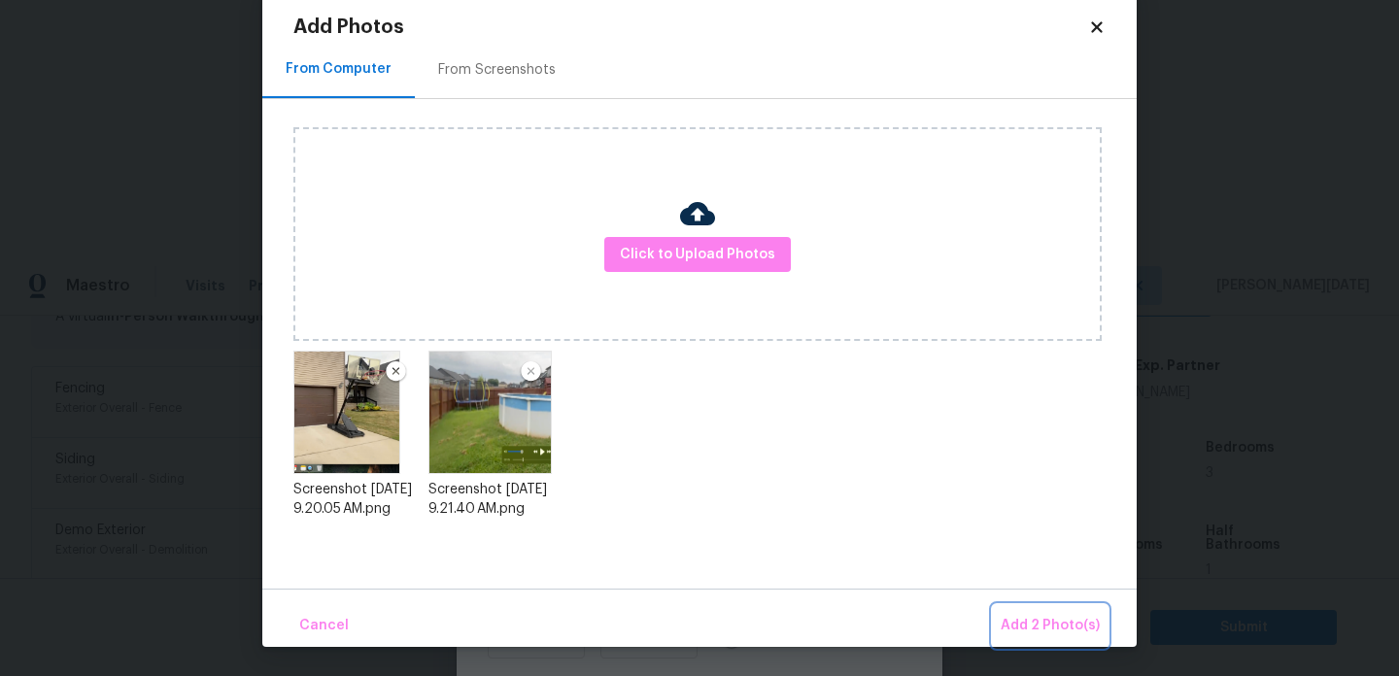
click at [1034, 610] on button "Add 2 Photo(s)" at bounding box center [1050, 626] width 115 height 42
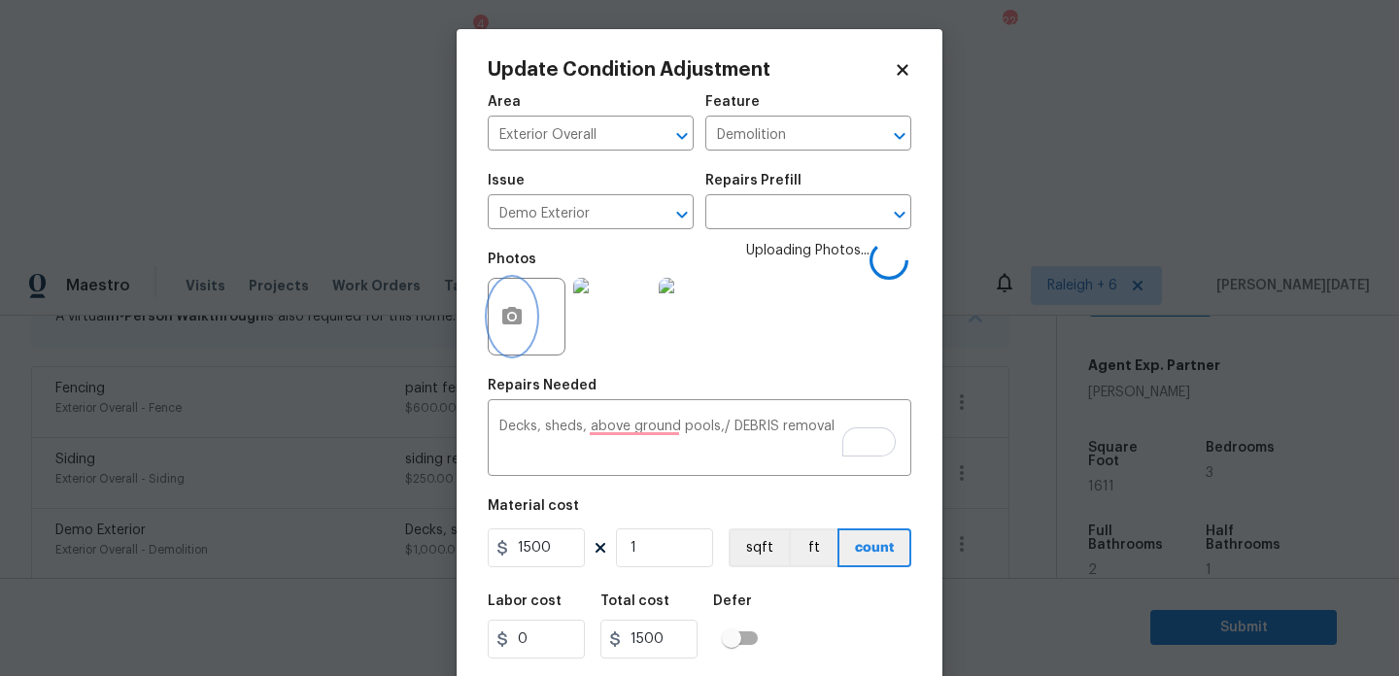
scroll to position [0, 0]
click at [565, 562] on input "1500" at bounding box center [536, 548] width 97 height 39
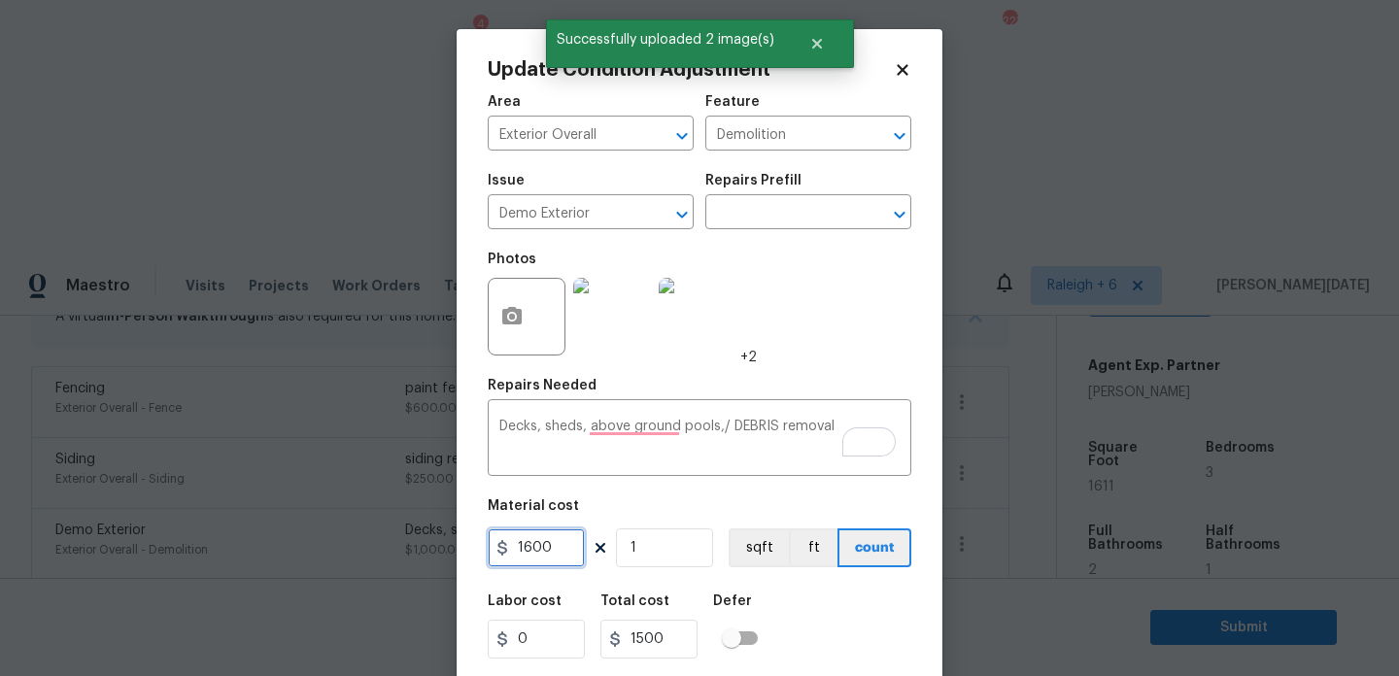
type input "1600"
click at [871, 353] on div "Photos +2" at bounding box center [700, 304] width 424 height 126
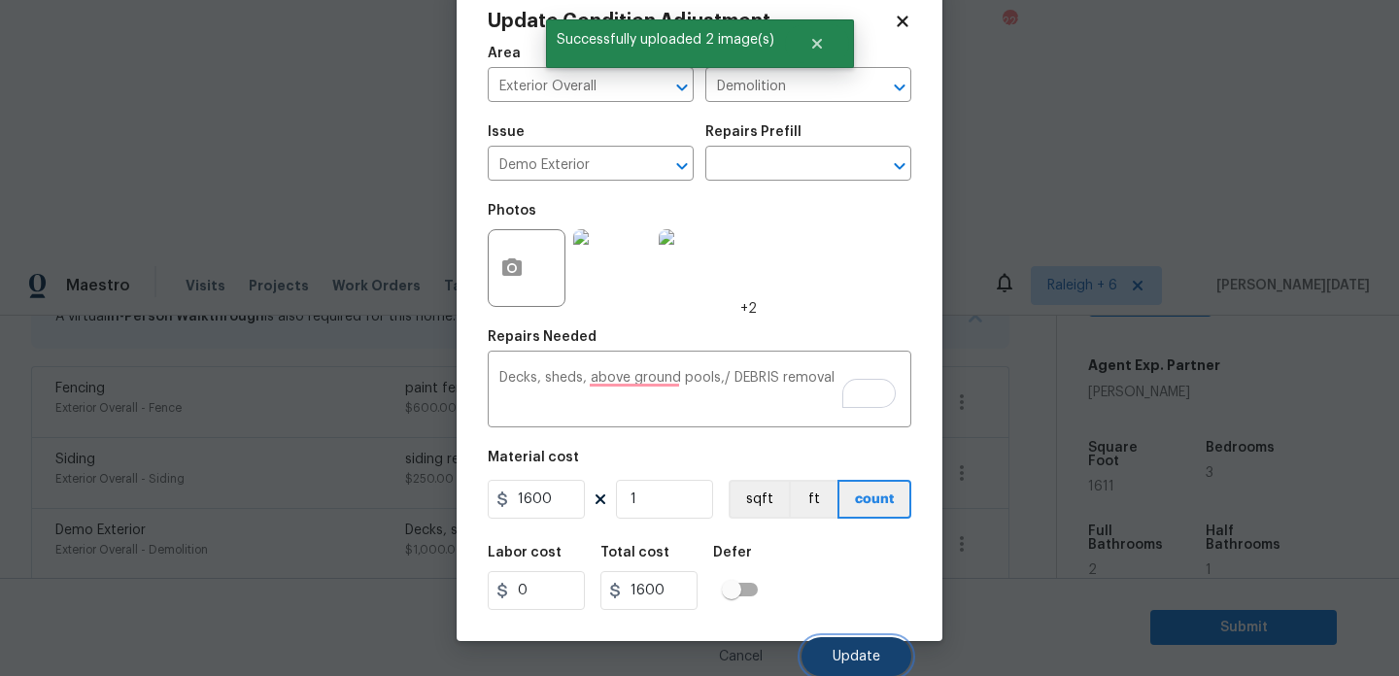
click at [840, 650] on span "Update" at bounding box center [857, 657] width 48 height 15
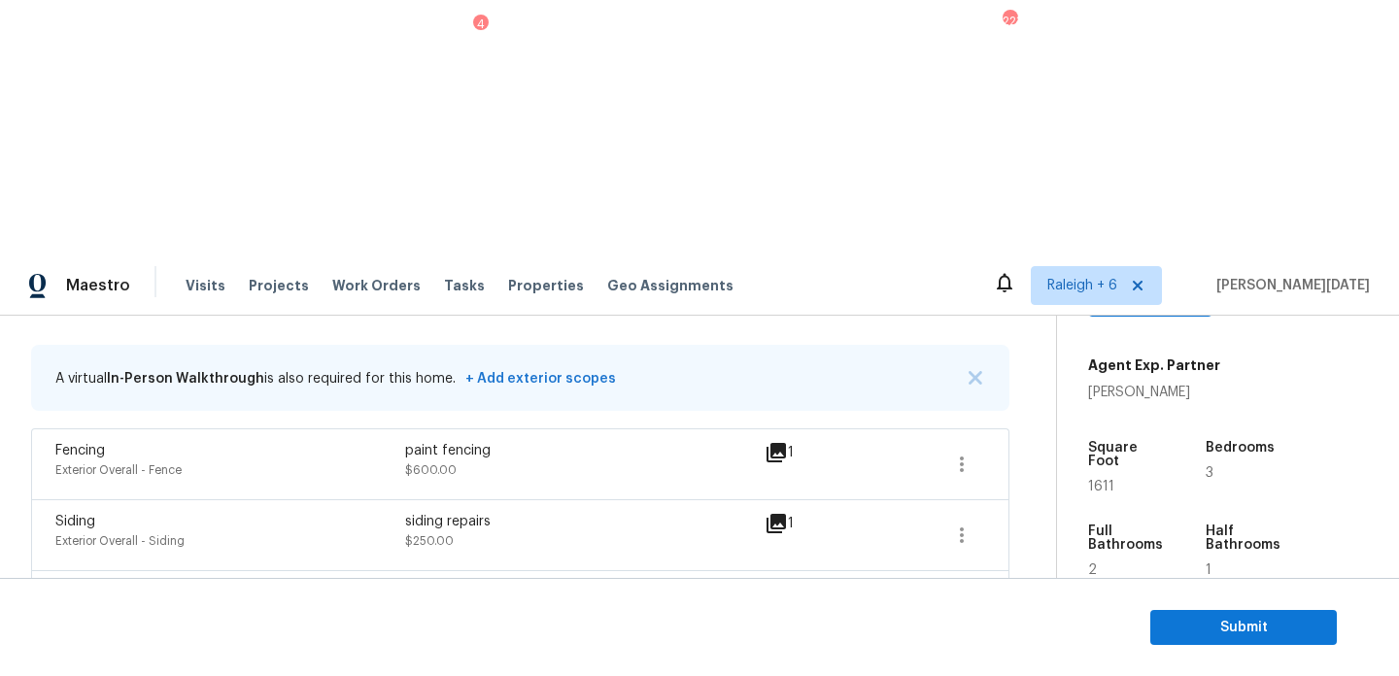
scroll to position [347, 0]
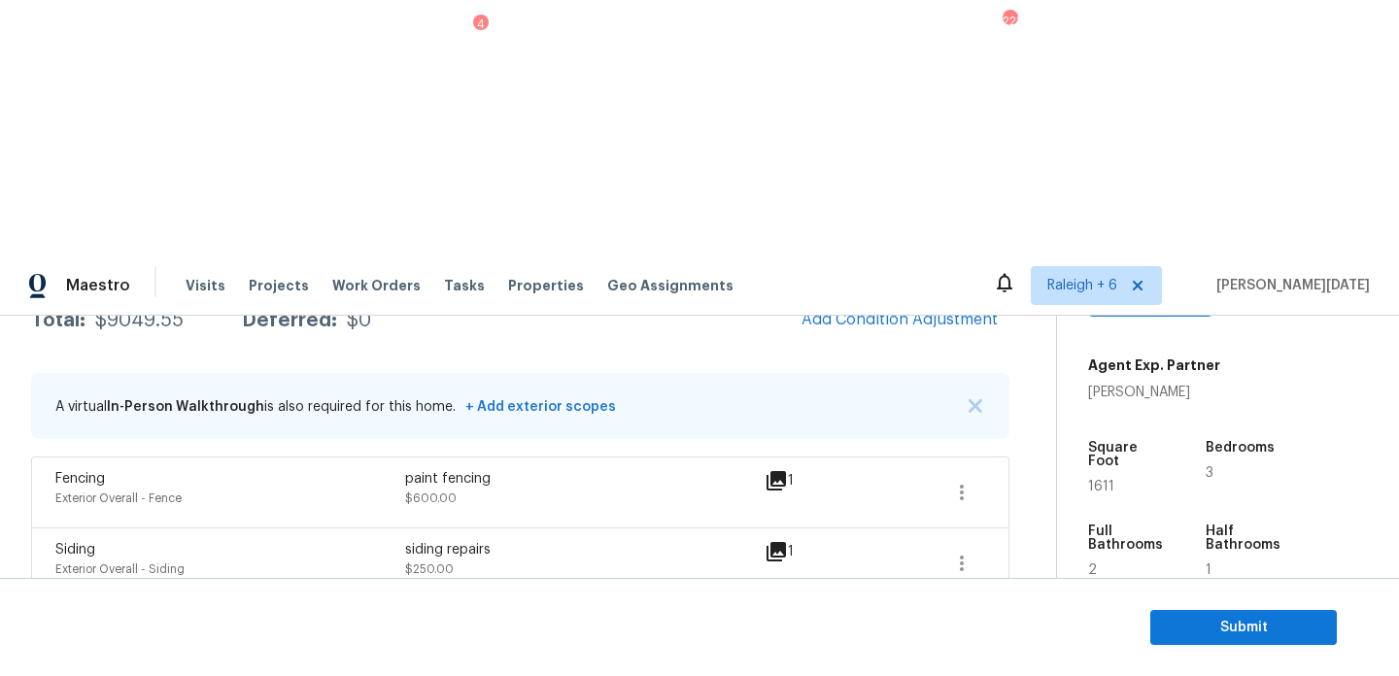
click at [953, 623] on icon "button" at bounding box center [961, 634] width 23 height 23
click at [1026, 376] on div "Edit" at bounding box center [1072, 375] width 152 height 19
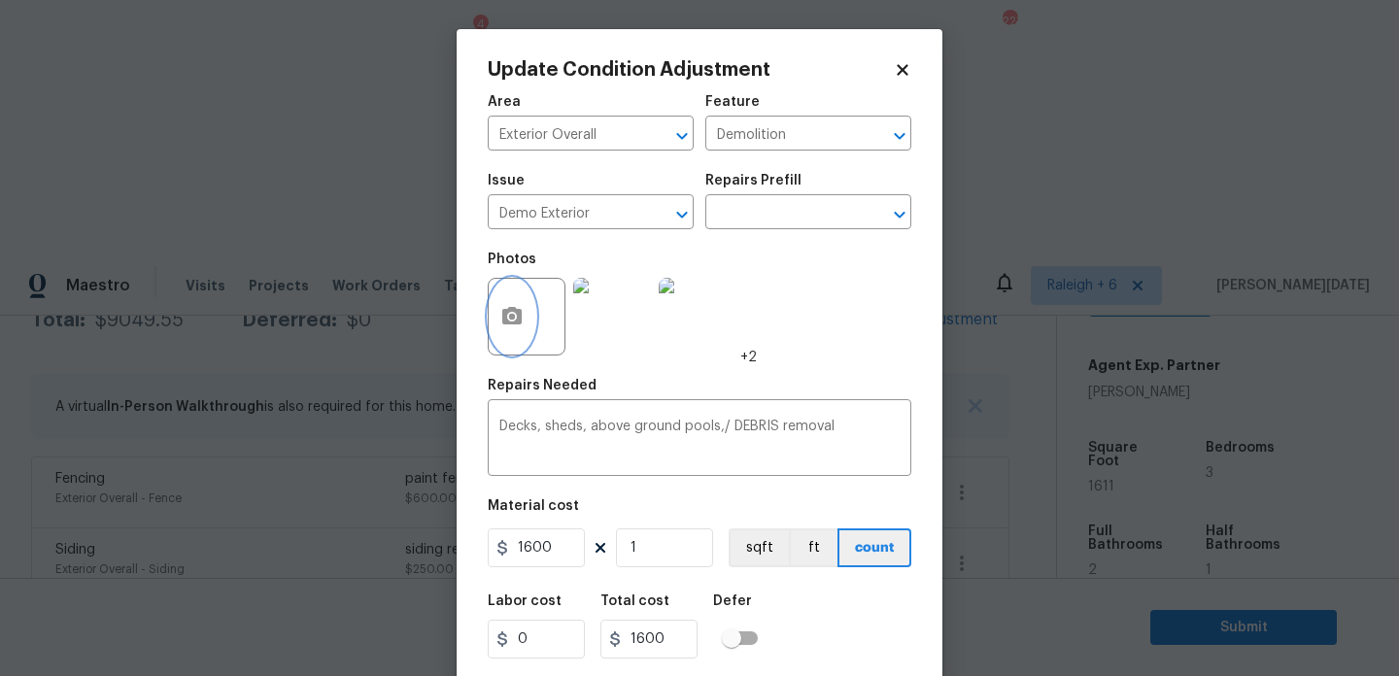
click at [504, 321] on icon "button" at bounding box center [511, 315] width 19 height 17
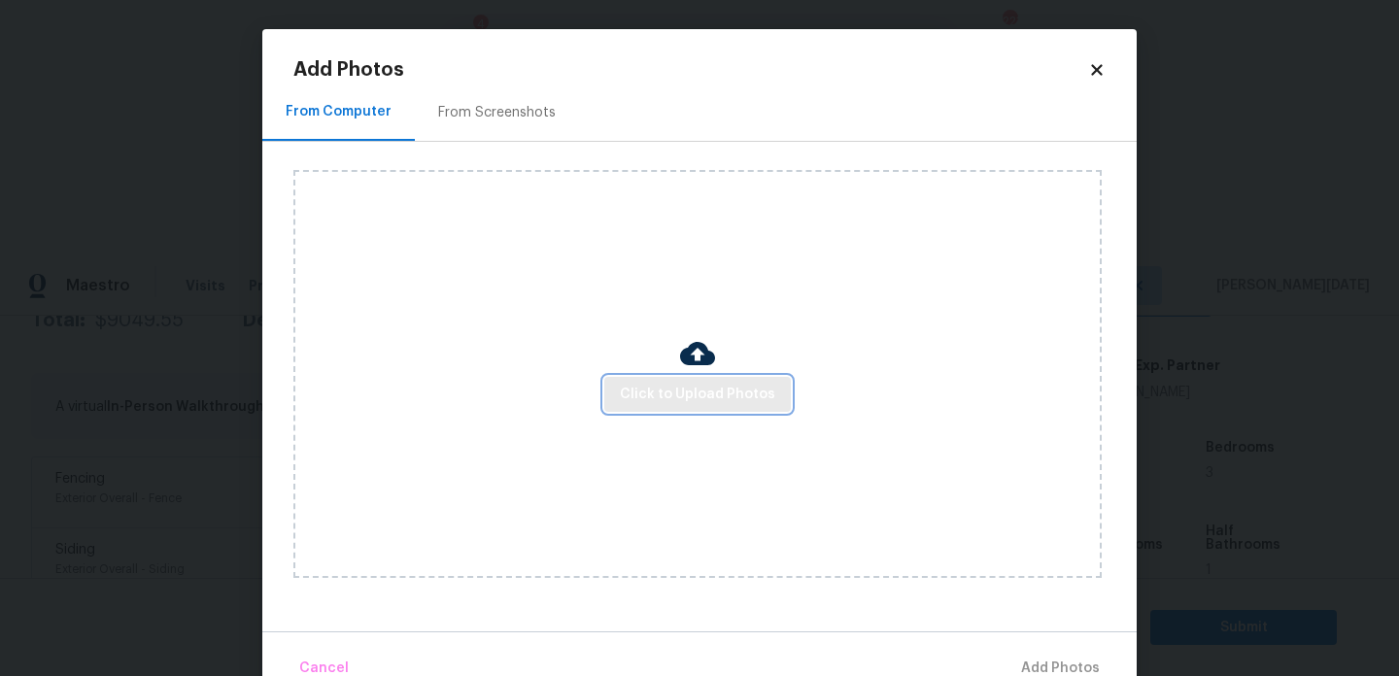
click at [608, 390] on button "Click to Upload Photos" at bounding box center [697, 395] width 187 height 36
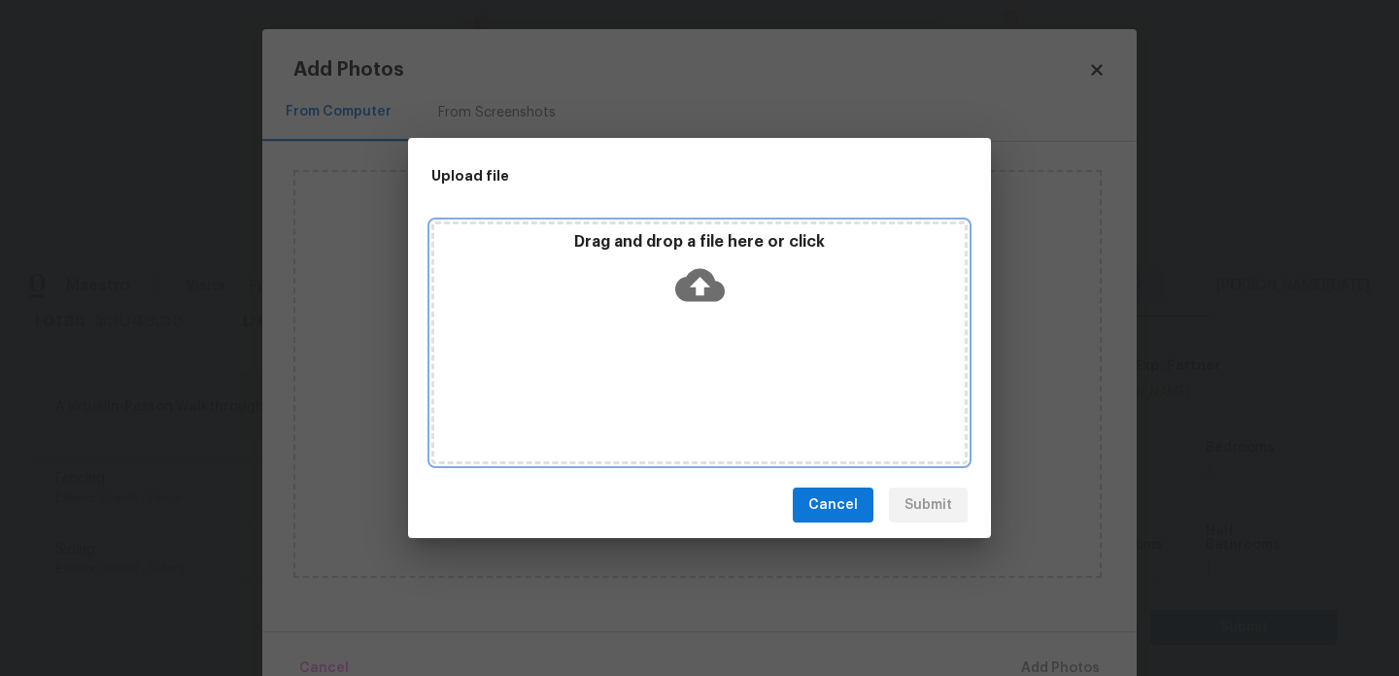
click at [608, 390] on div "Drag and drop a file here or click" at bounding box center [699, 343] width 536 height 243
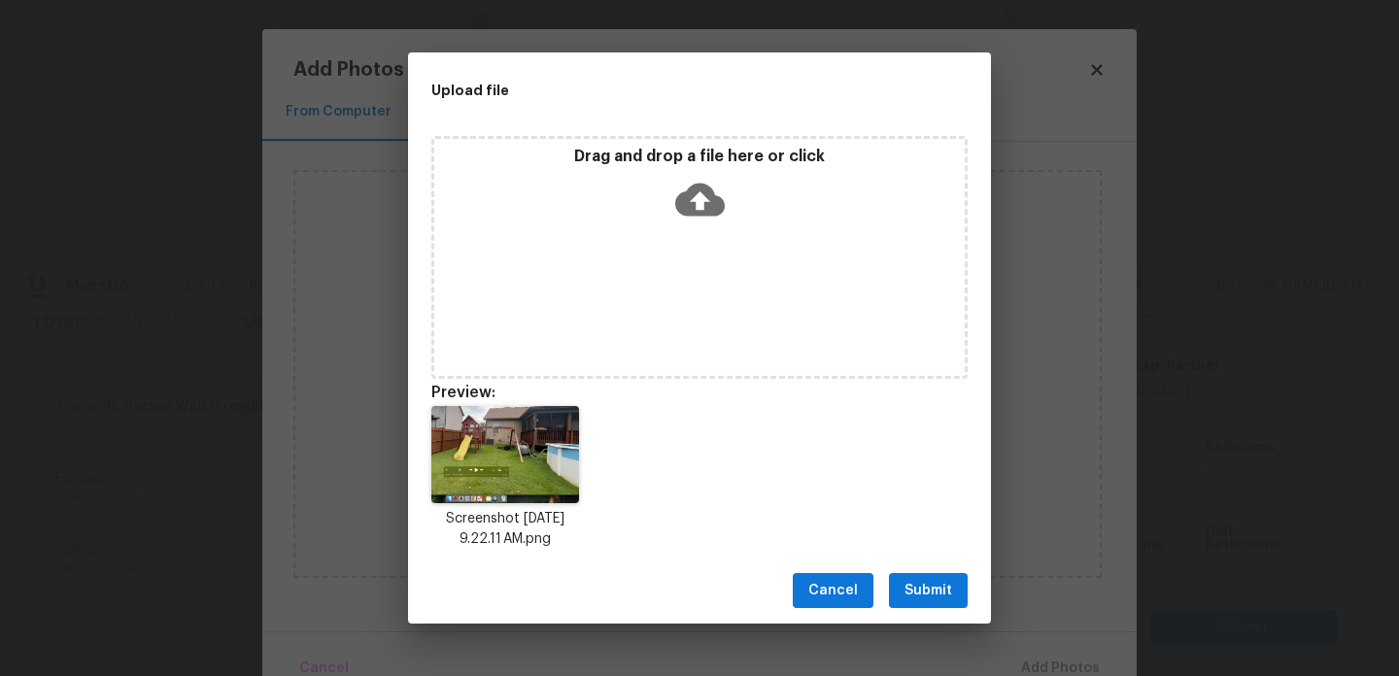
click at [938, 574] on button "Submit" at bounding box center [928, 591] width 79 height 36
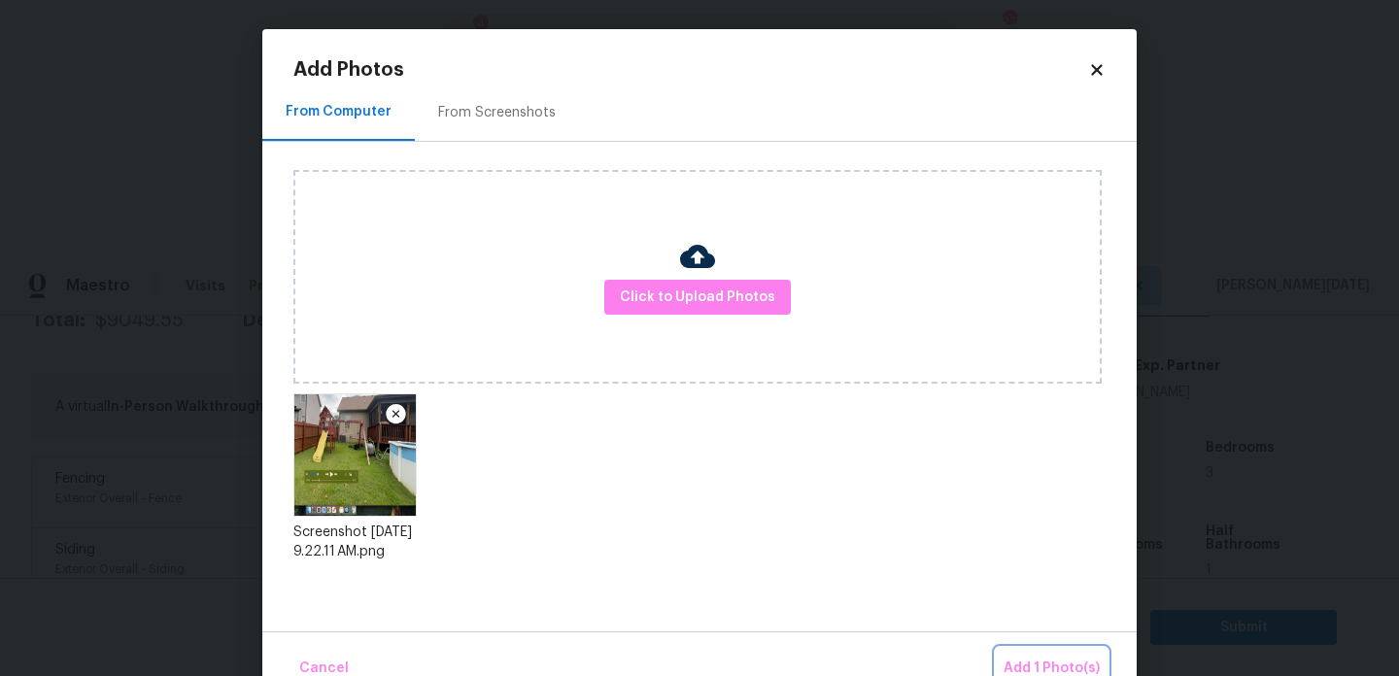
click at [1049, 655] on button "Add 1 Photo(s)" at bounding box center [1052, 669] width 112 height 42
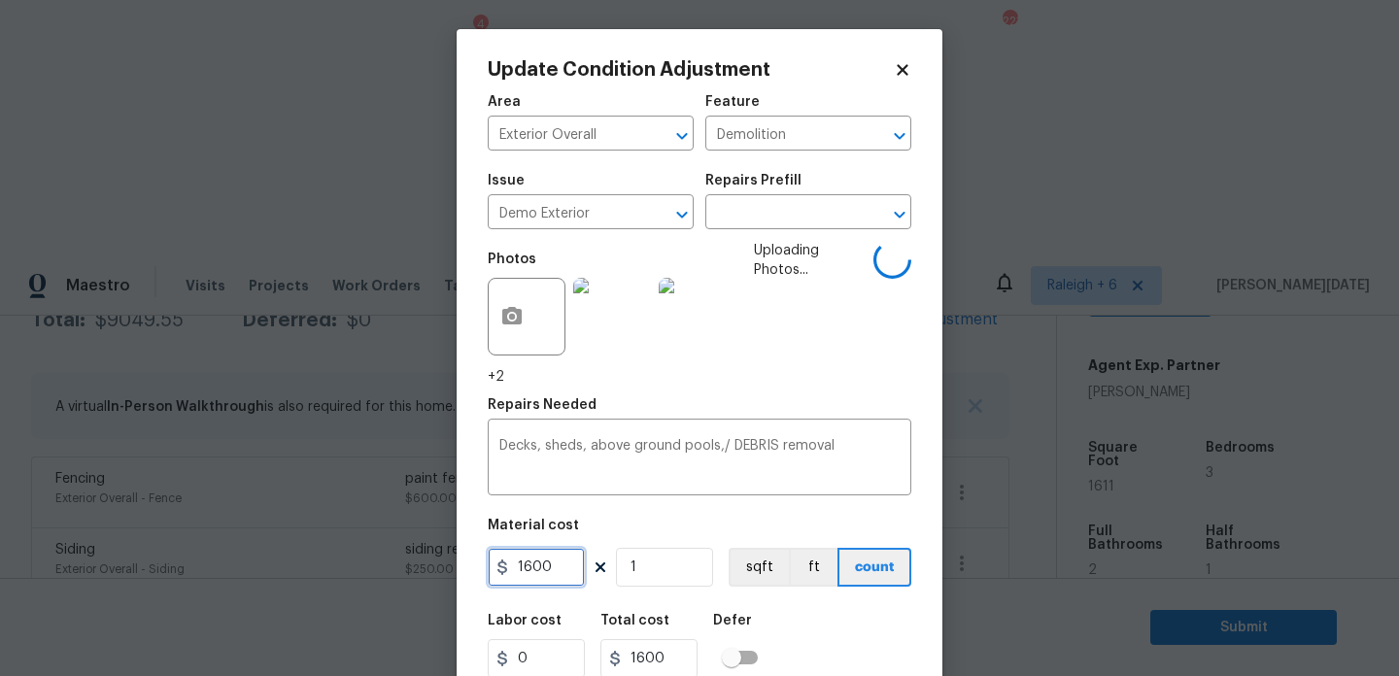
drag, startPoint x: 569, startPoint y: 569, endPoint x: 373, endPoint y: 563, distance: 195.5
click at [373, 563] on div "Update Condition Adjustment Area Exterior Overall ​ Feature Demolition ​ Issue …" at bounding box center [699, 338] width 1399 height 676
type input "2000"
click at [875, 332] on div "Photos +2 Uploading Photos..." at bounding box center [700, 314] width 424 height 146
type input "2000"
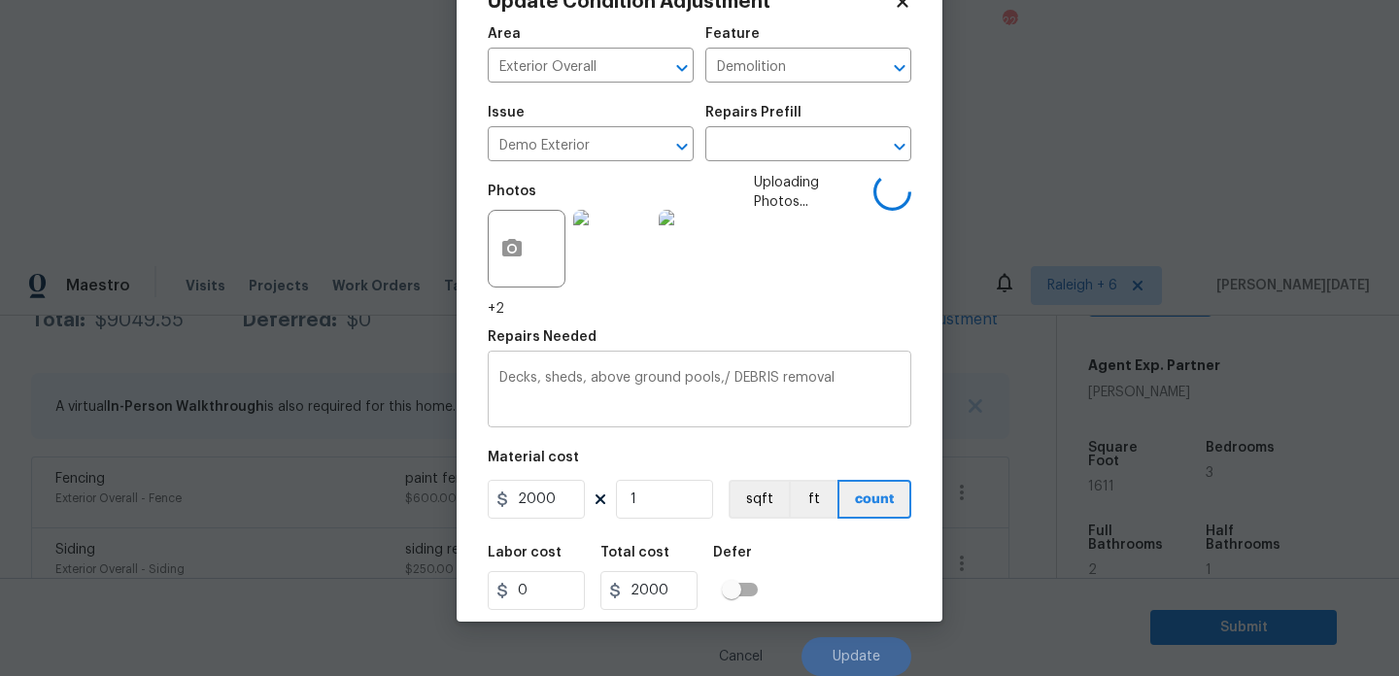
scroll to position [50, 0]
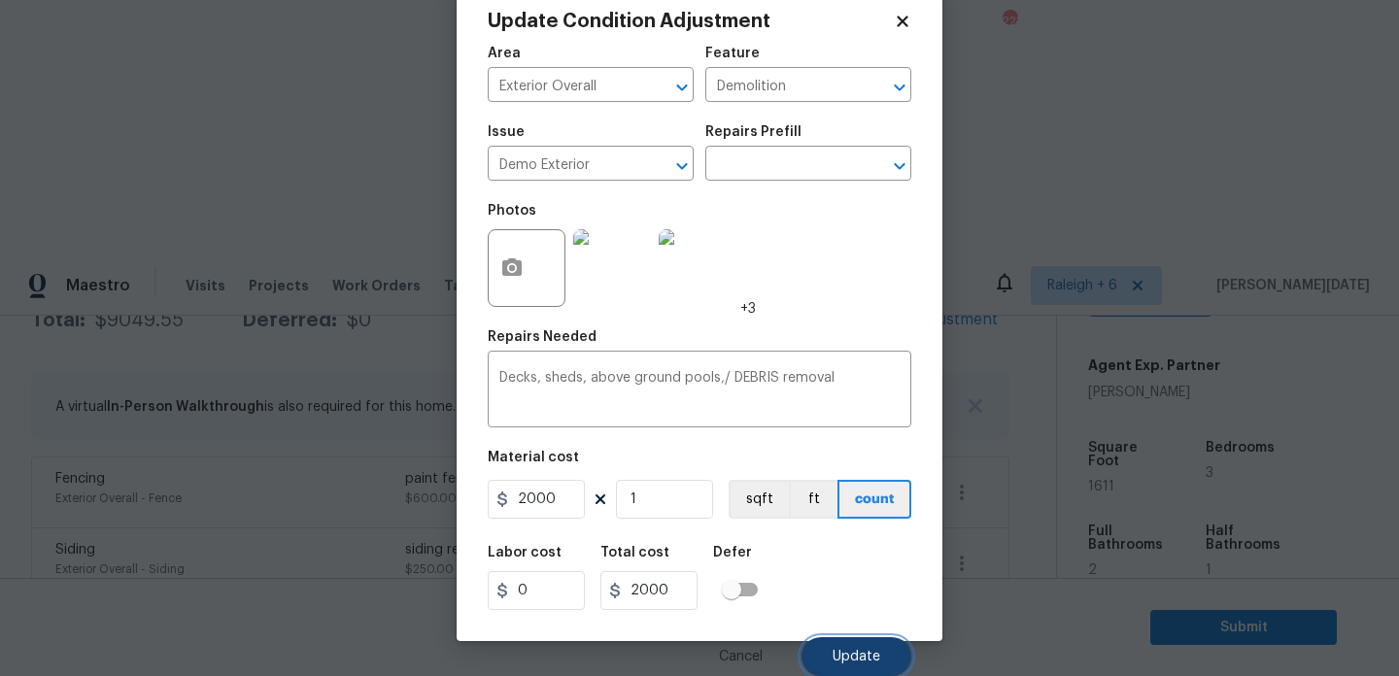
click at [853, 638] on button "Update" at bounding box center [857, 657] width 110 height 39
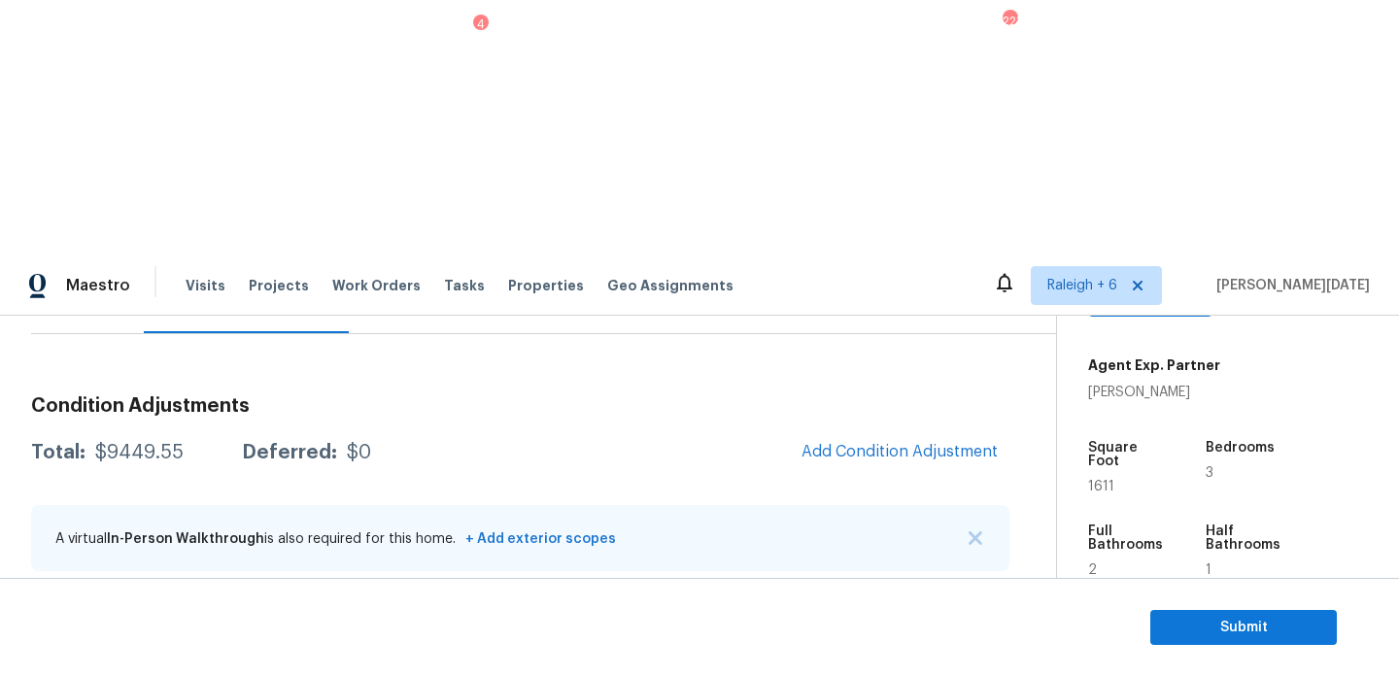
scroll to position [92, 0]
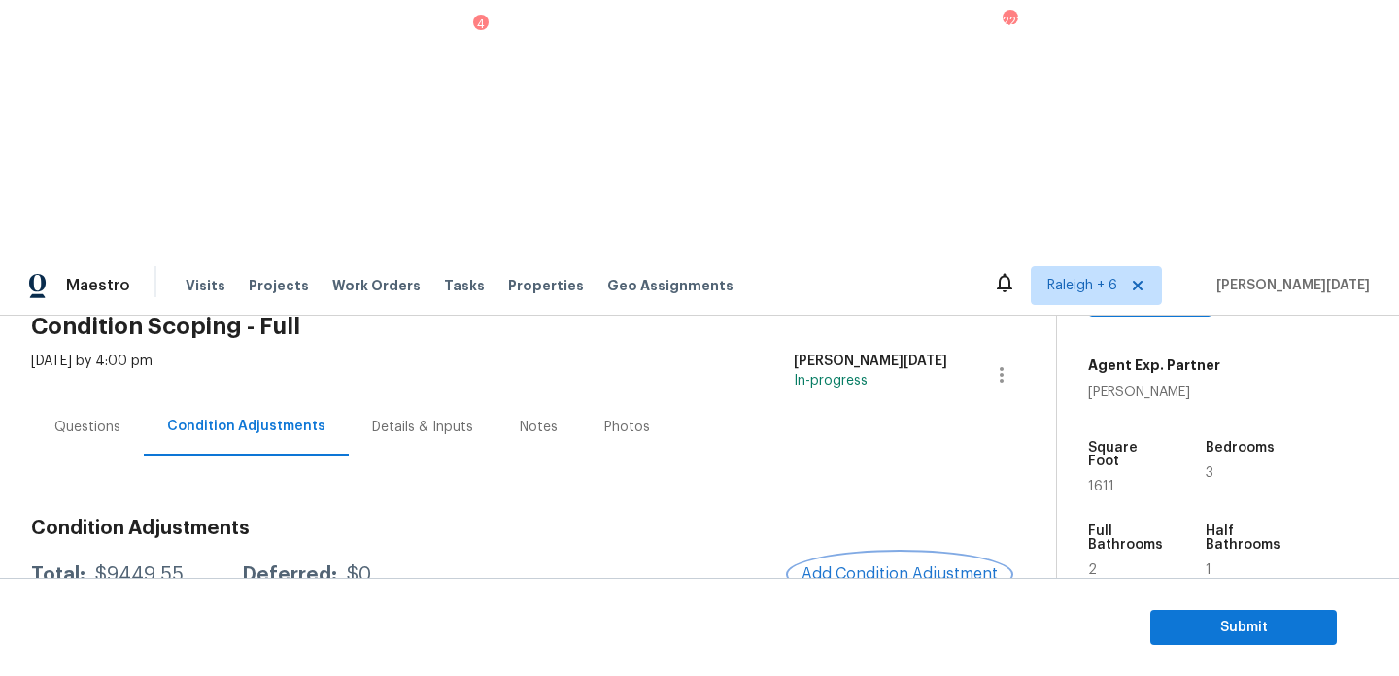
click at [855, 566] on span "Add Condition Adjustment" at bounding box center [900, 574] width 196 height 17
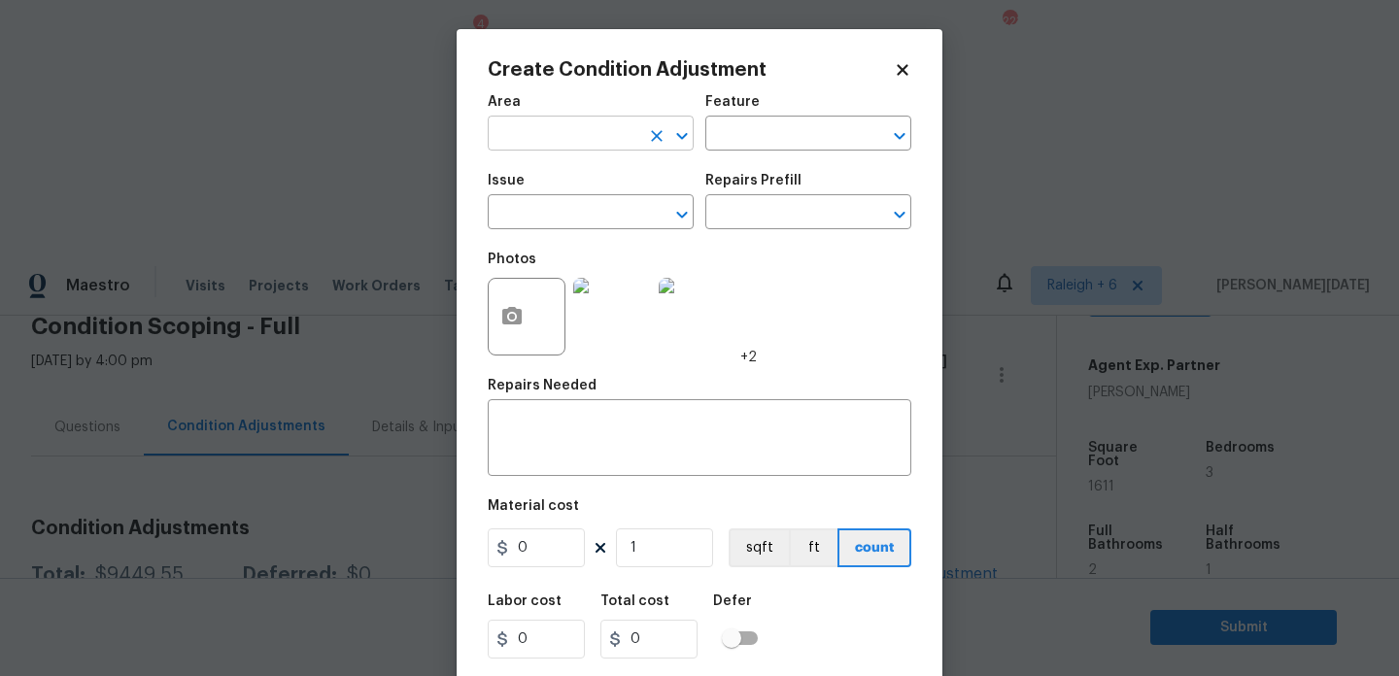
click at [524, 132] on input "text" at bounding box center [564, 136] width 152 height 30
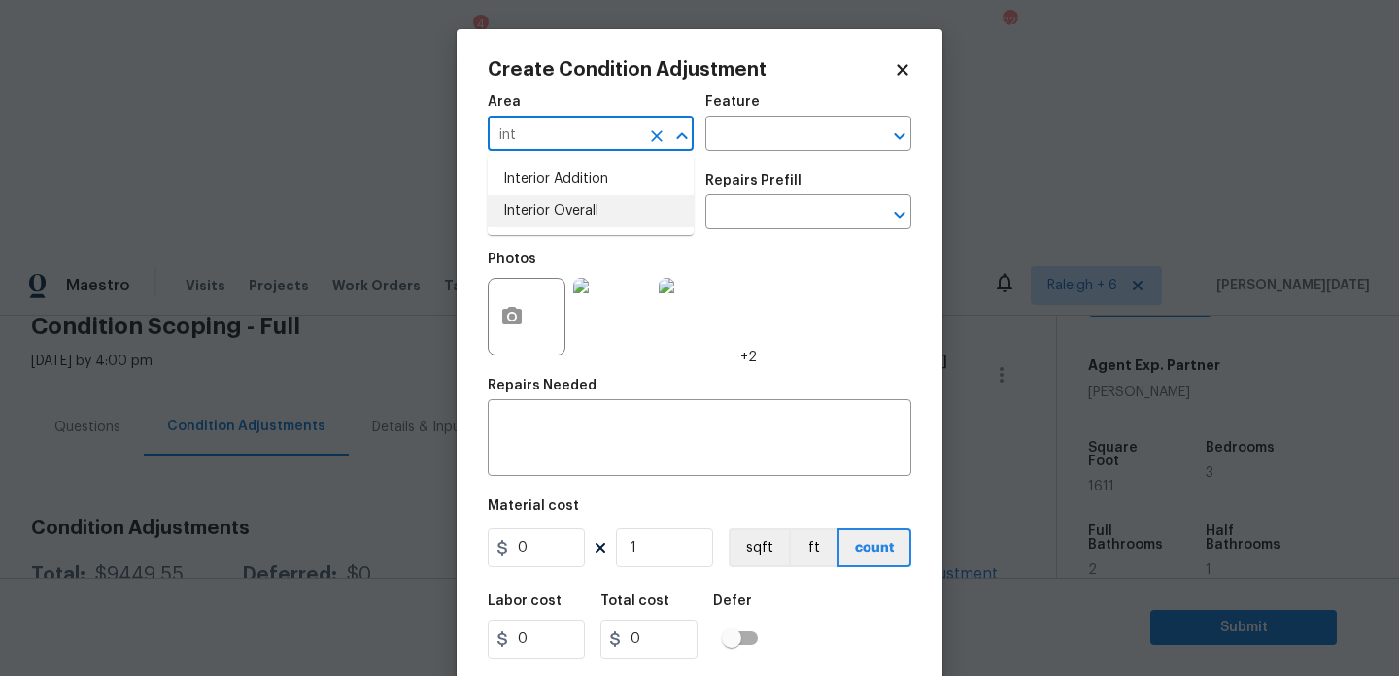
click at [539, 219] on li "Interior Overall" at bounding box center [591, 211] width 206 height 32
type input "Interior Overall"
click at [539, 219] on input "text" at bounding box center [564, 214] width 152 height 30
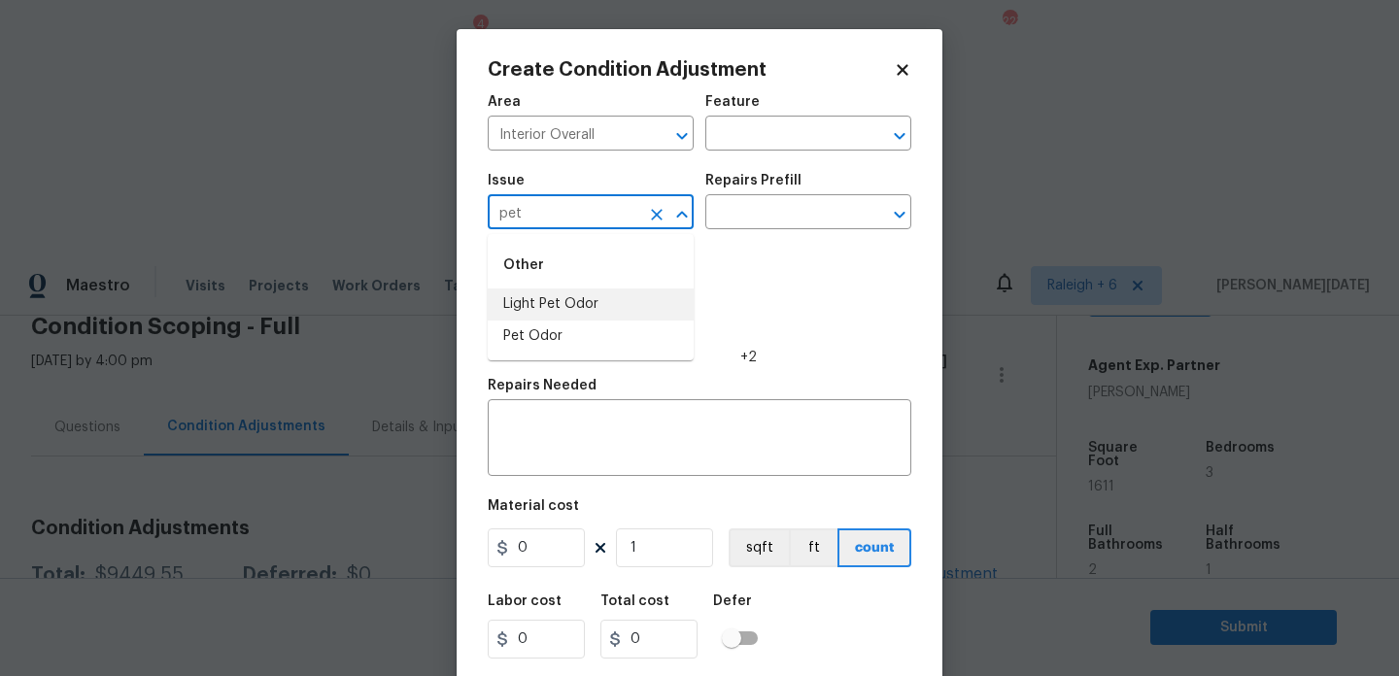
click at [549, 298] on li "Light Pet Odor" at bounding box center [591, 305] width 206 height 32
type input "Light Pet Odor"
click at [789, 207] on input "text" at bounding box center [782, 214] width 152 height 30
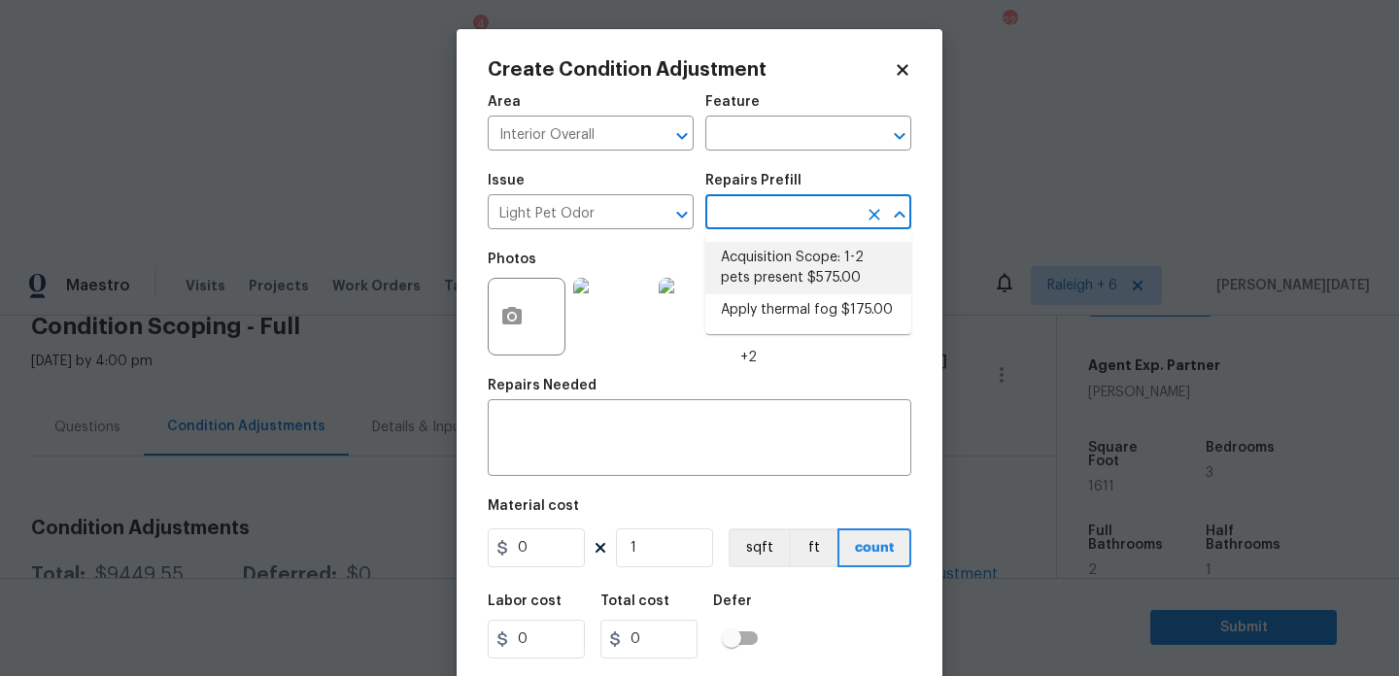
click at [781, 252] on li "Acquisition Scope: 1-2 pets present $575.00" at bounding box center [809, 268] width 206 height 52
type textarea "Acquisition Scope: 1-2 pets present"
type input "575"
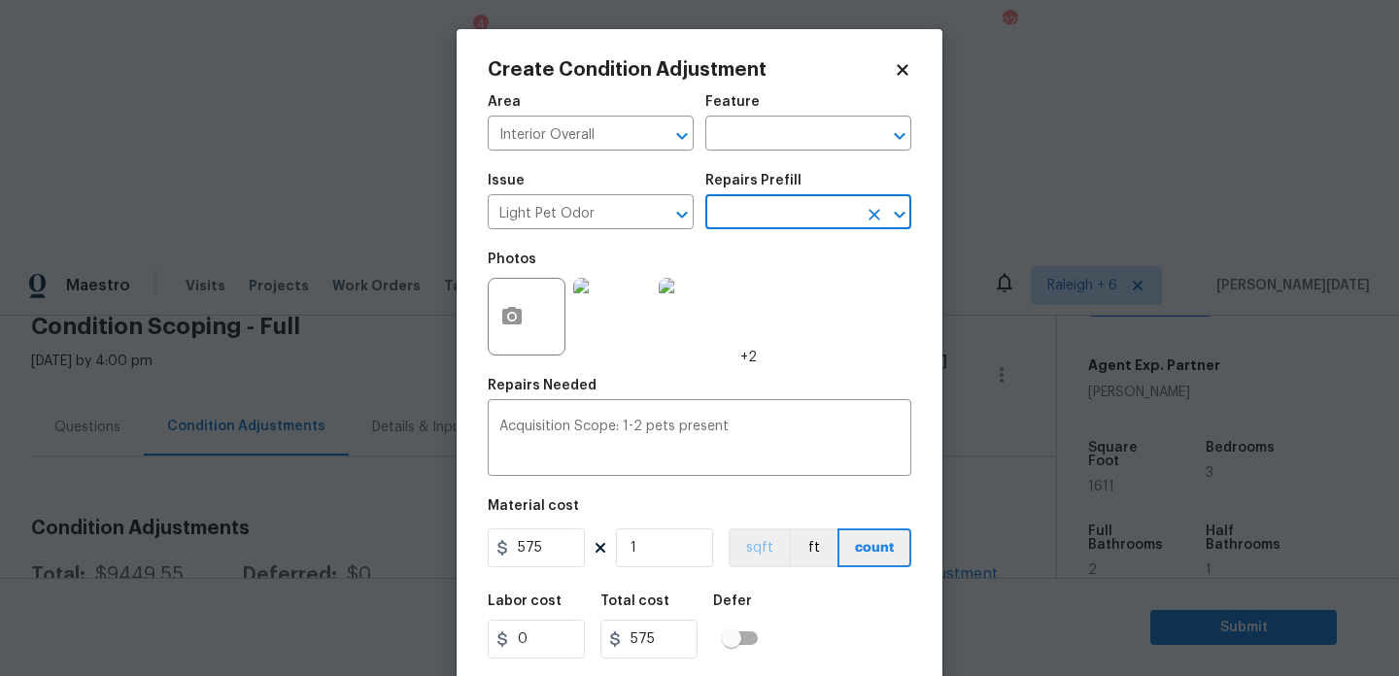
scroll to position [50, 0]
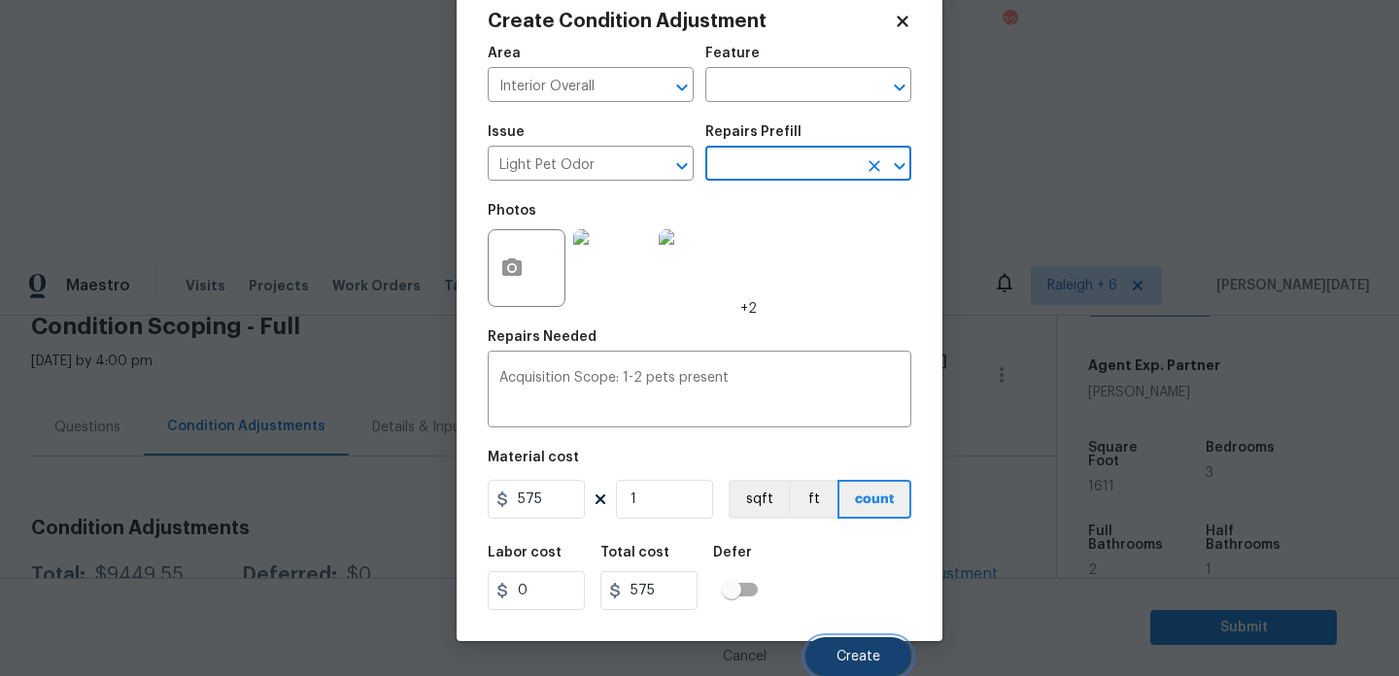
click at [837, 664] on button "Create" at bounding box center [859, 657] width 106 height 39
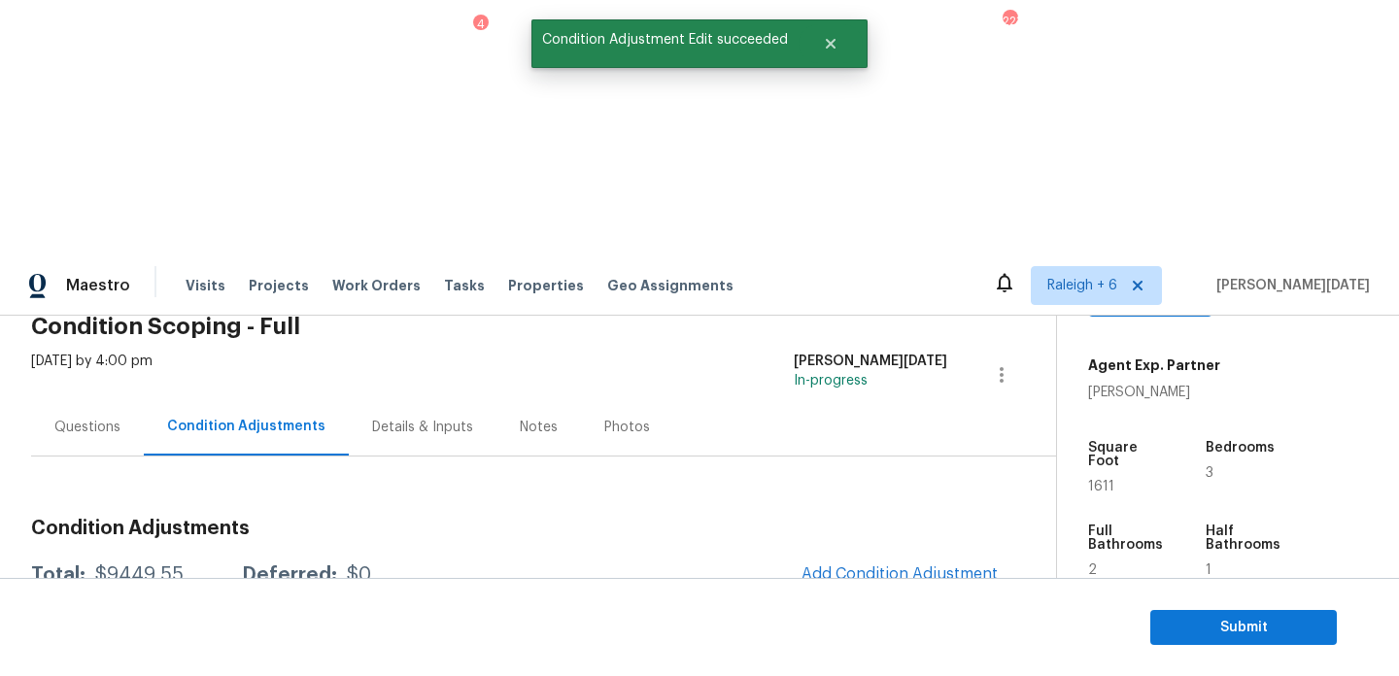
scroll to position [0, 0]
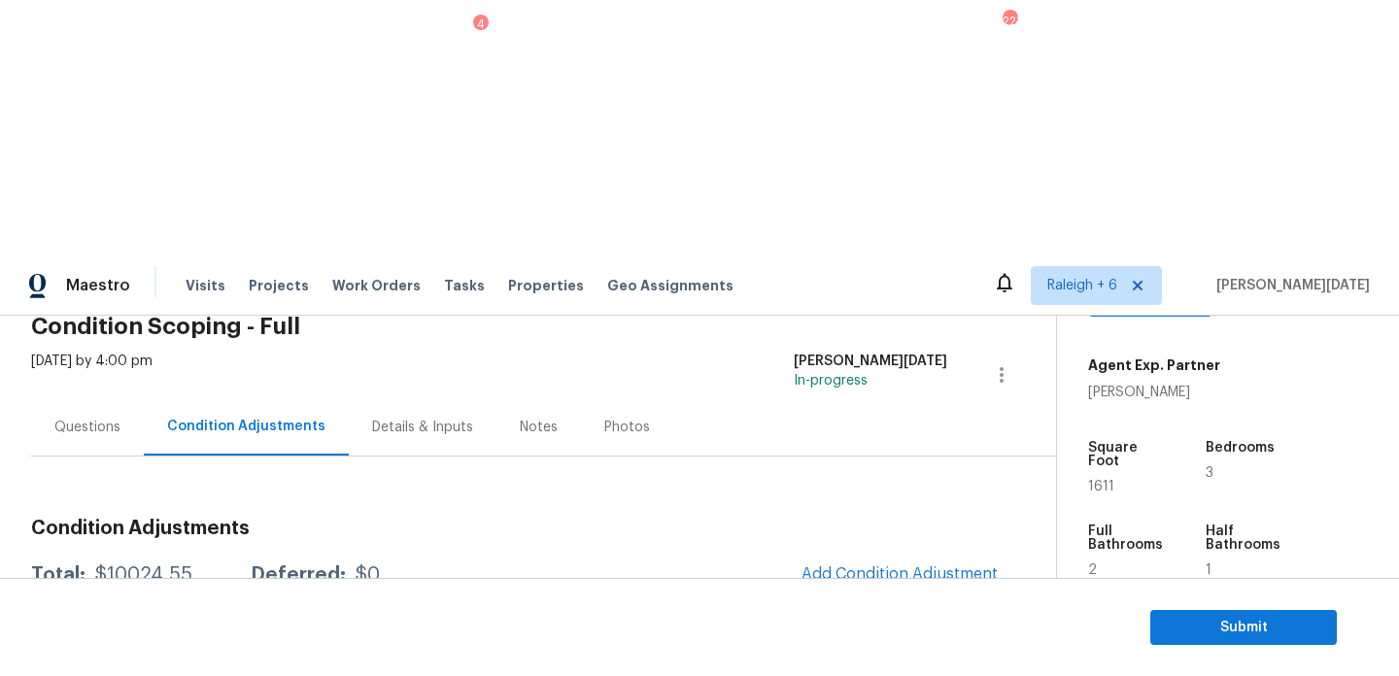
click at [811, 566] on span "Add Condition Adjustment" at bounding box center [900, 574] width 196 height 17
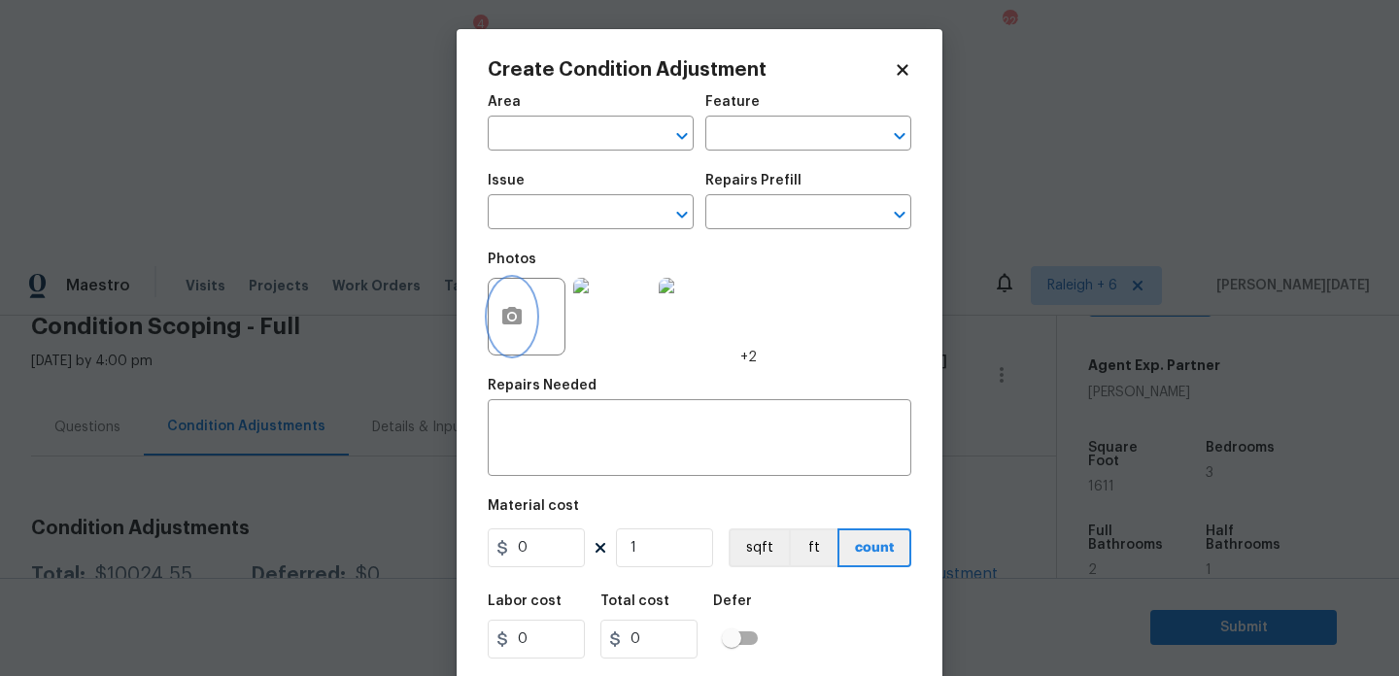
click at [527, 324] on button "button" at bounding box center [512, 317] width 47 height 76
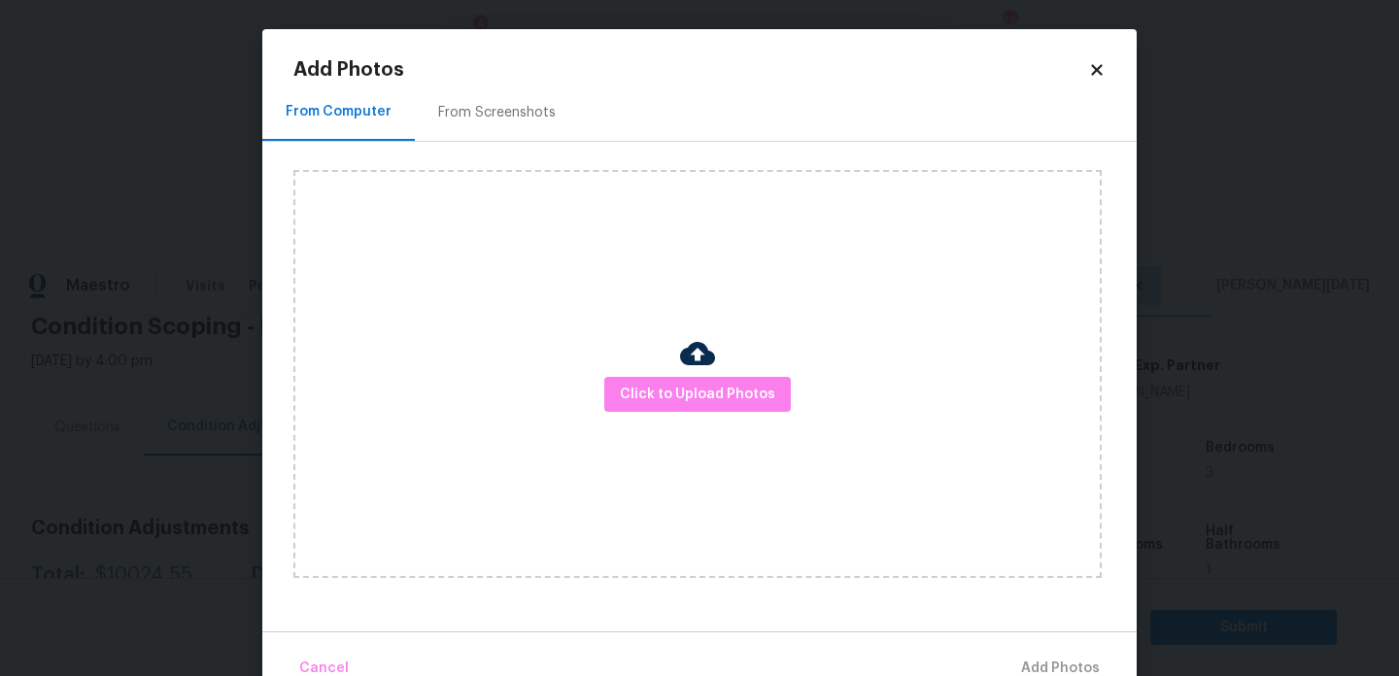
click at [627, 365] on div "Click to Upload Photos" at bounding box center [697, 374] width 809 height 408
click at [648, 394] on span "Click to Upload Photos" at bounding box center [697, 395] width 155 height 24
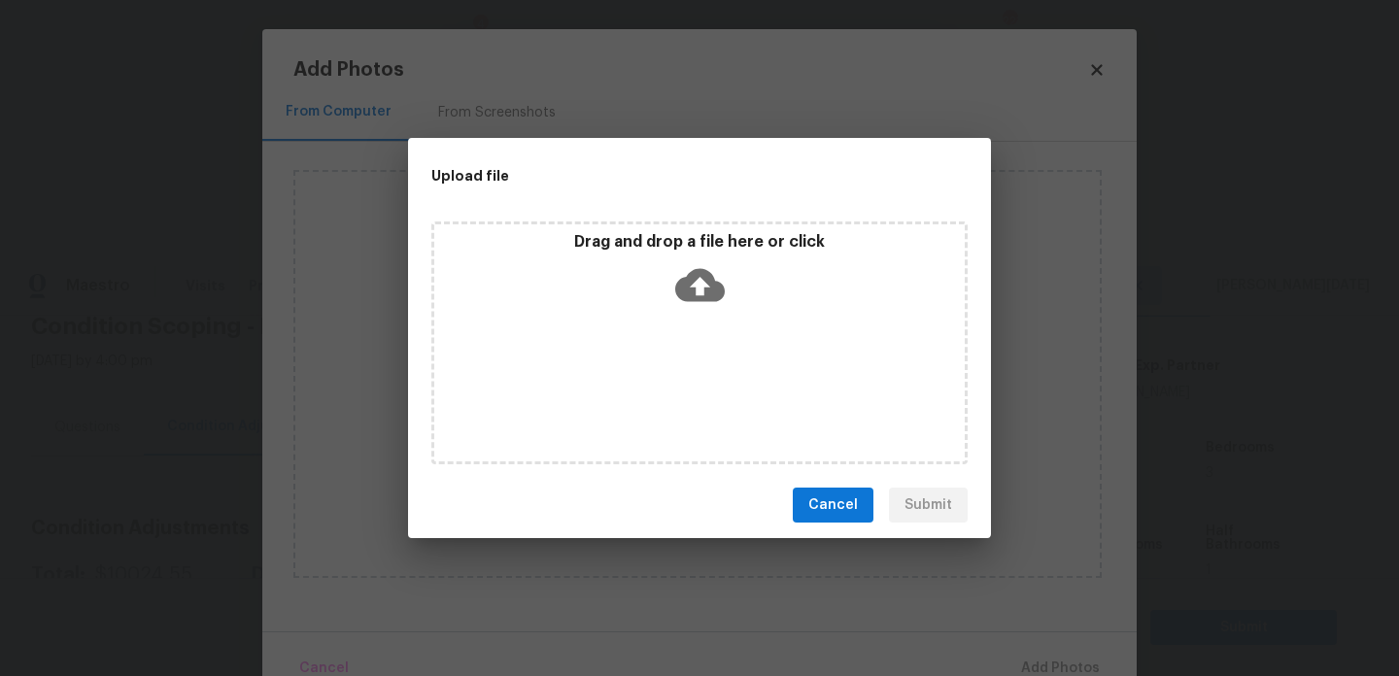
click at [648, 394] on div "Drag and drop a file here or click" at bounding box center [699, 343] width 536 height 243
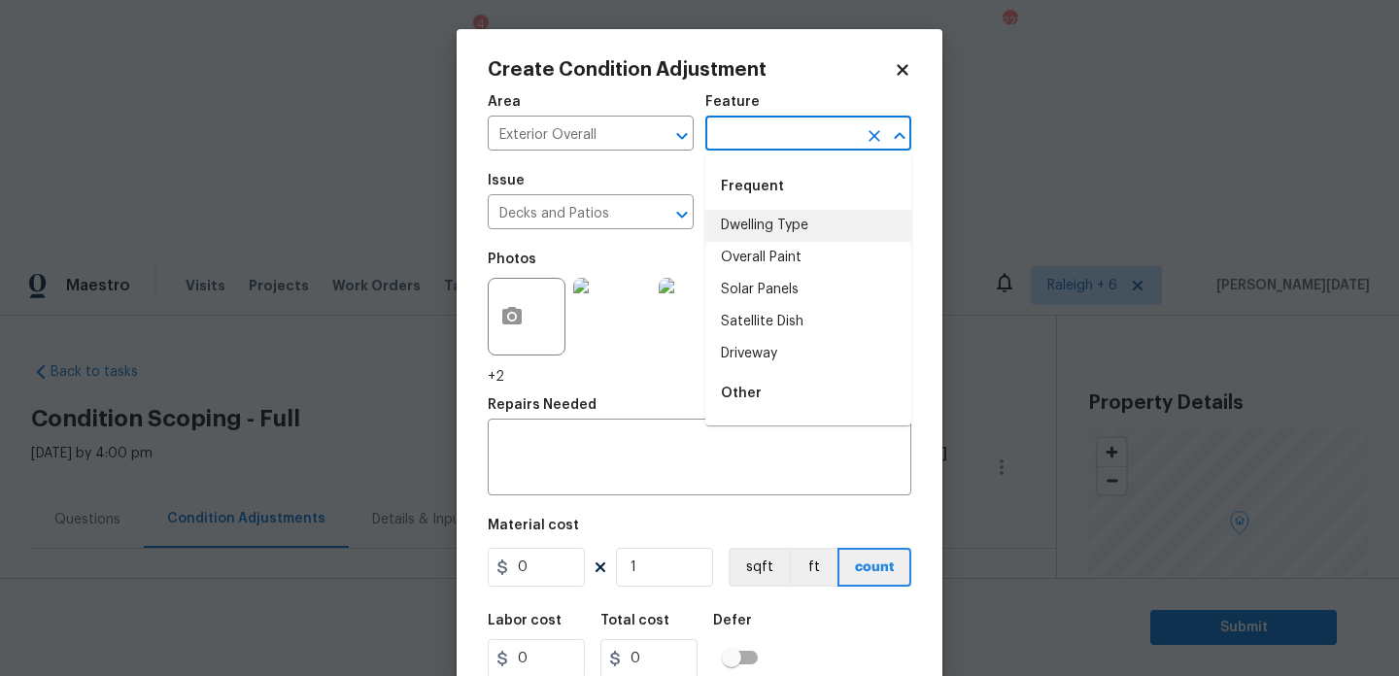
scroll to position [423, 0]
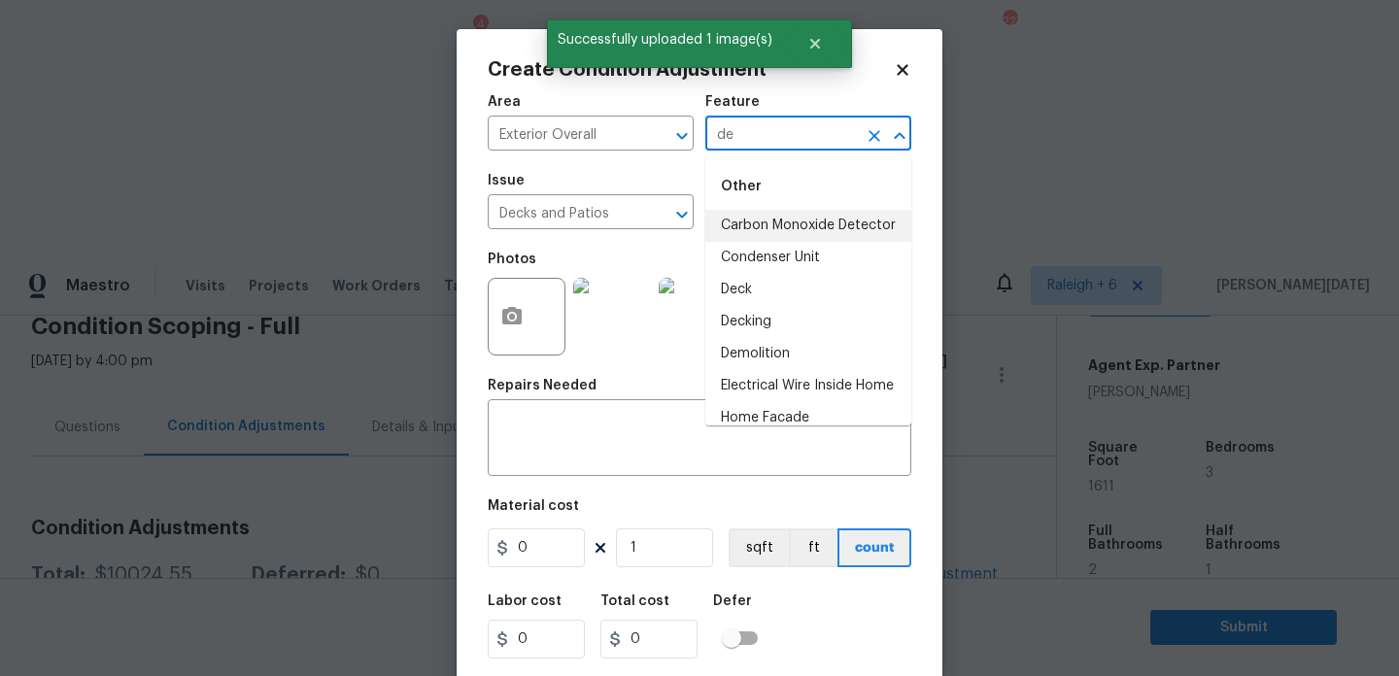
type input "dec"
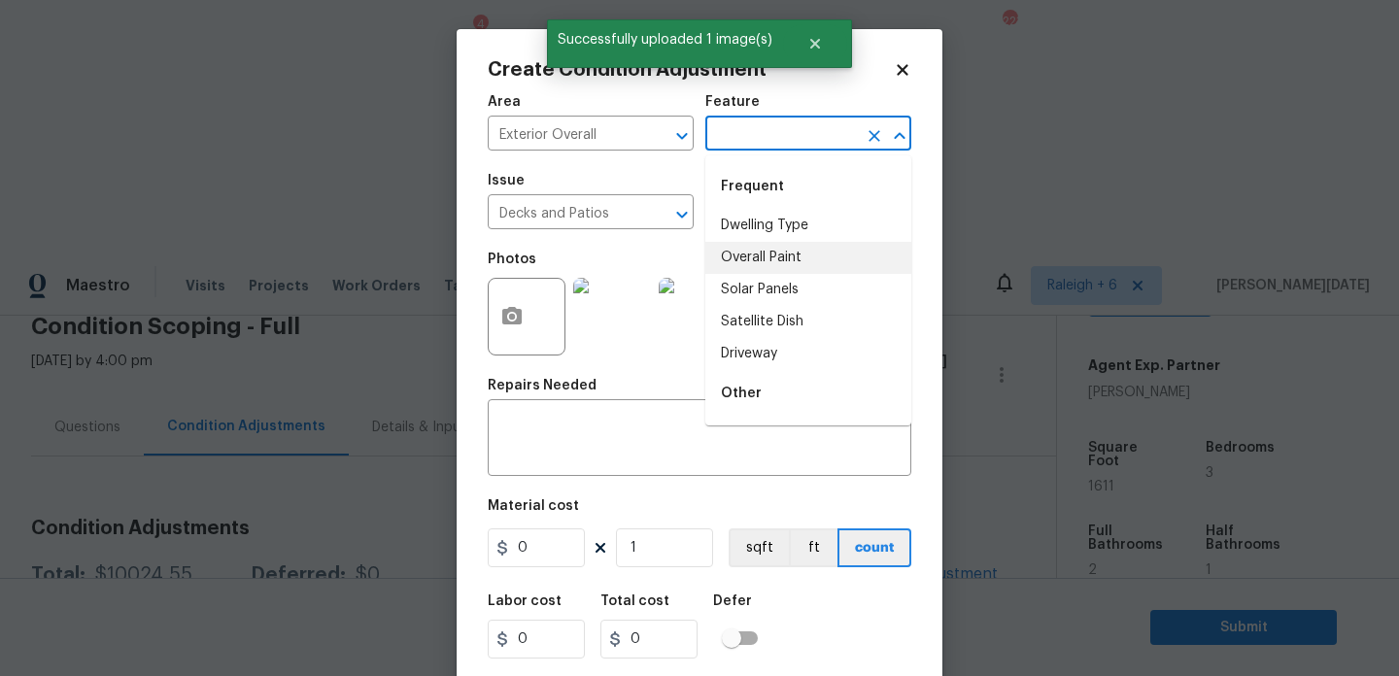
click at [762, 249] on li "Overall Paint" at bounding box center [809, 258] width 206 height 32
type input "Overall Paint"
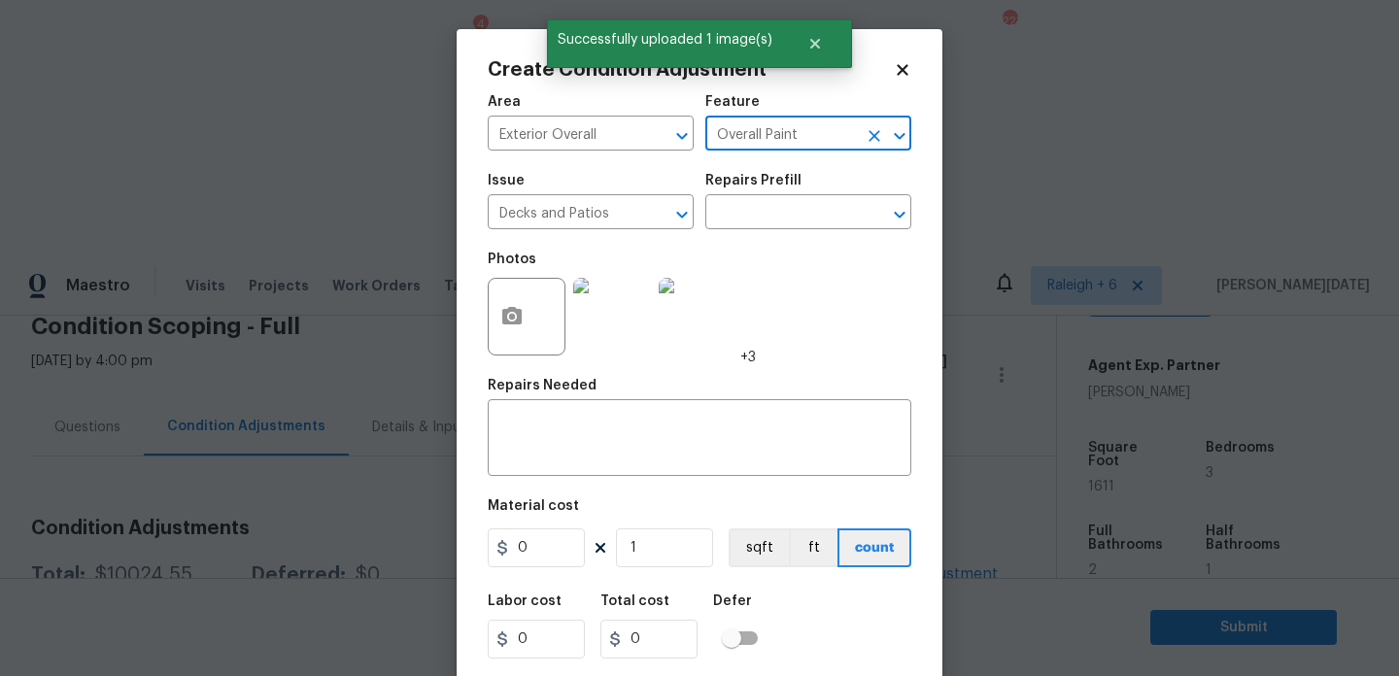
click at [879, 127] on icon "Clear" at bounding box center [874, 135] width 19 height 19
click at [758, 259] on li "Decking" at bounding box center [809, 258] width 206 height 32
type input "Decking"
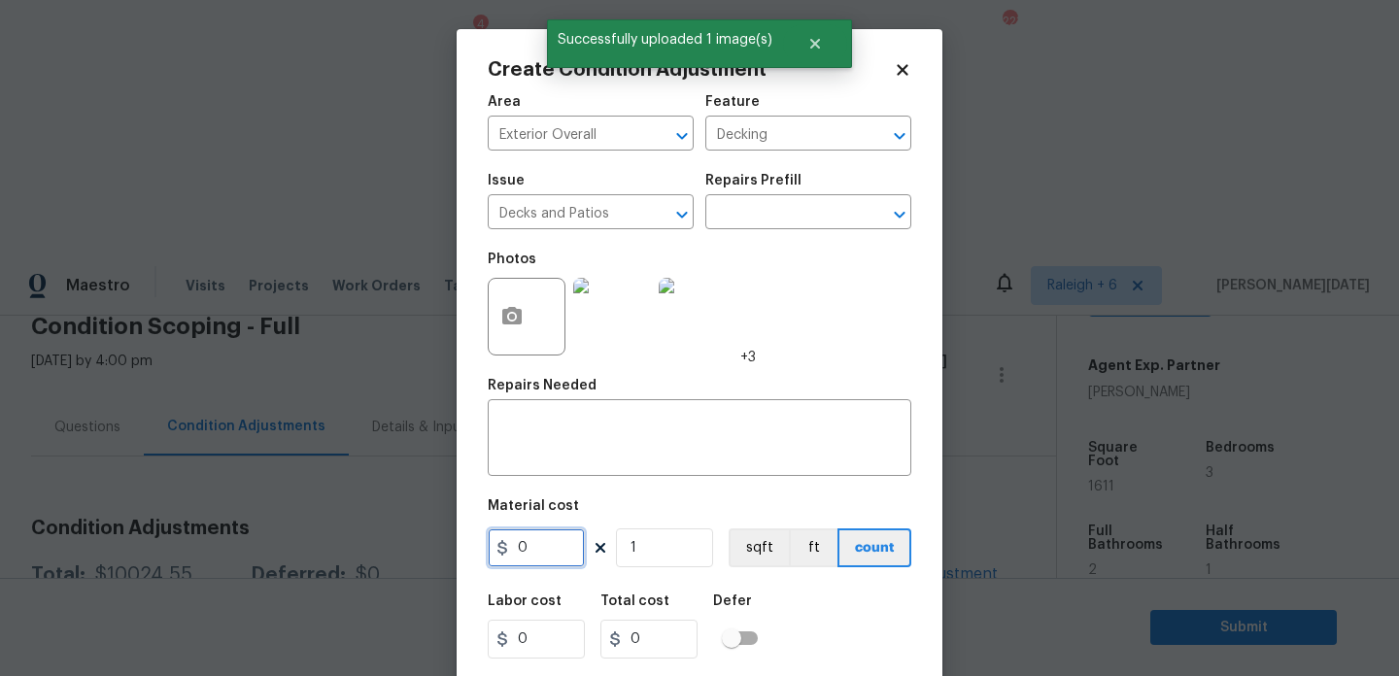
click at [544, 542] on input "0" at bounding box center [536, 548] width 97 height 39
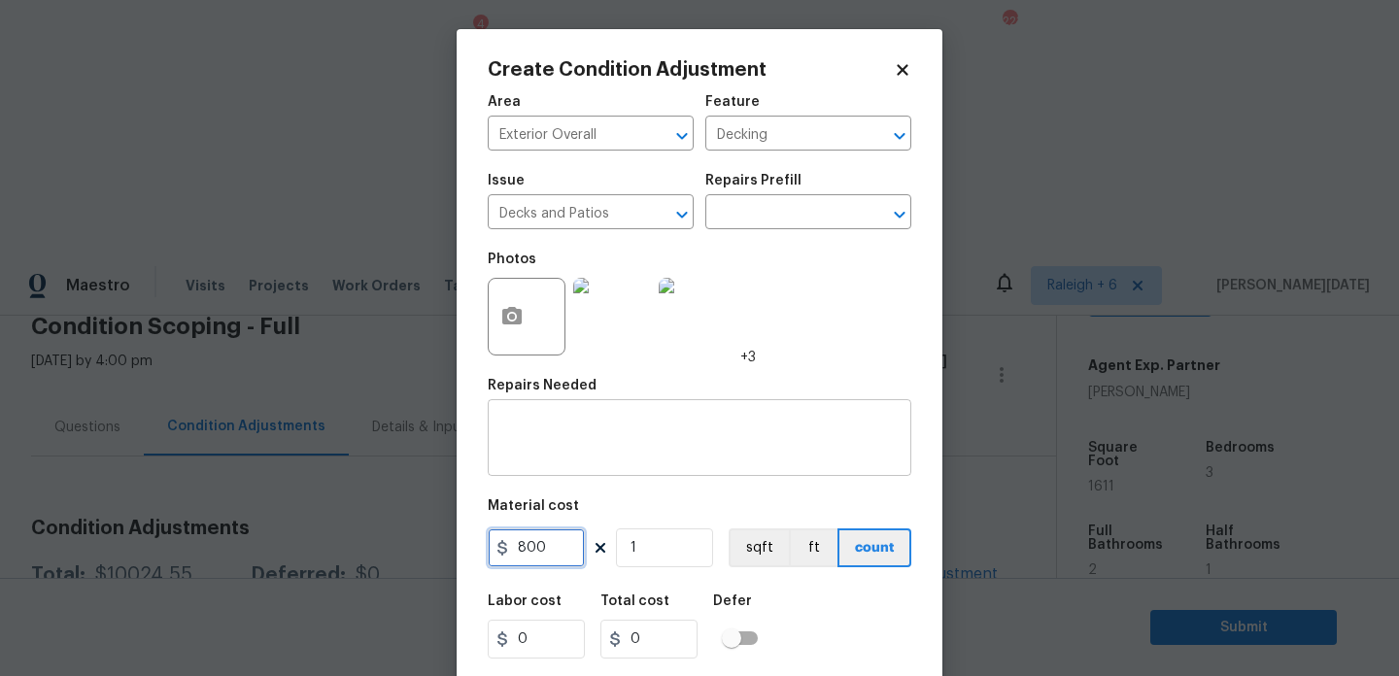
type input "800"
click at [561, 428] on textarea at bounding box center [700, 440] width 400 height 41
type input "800"
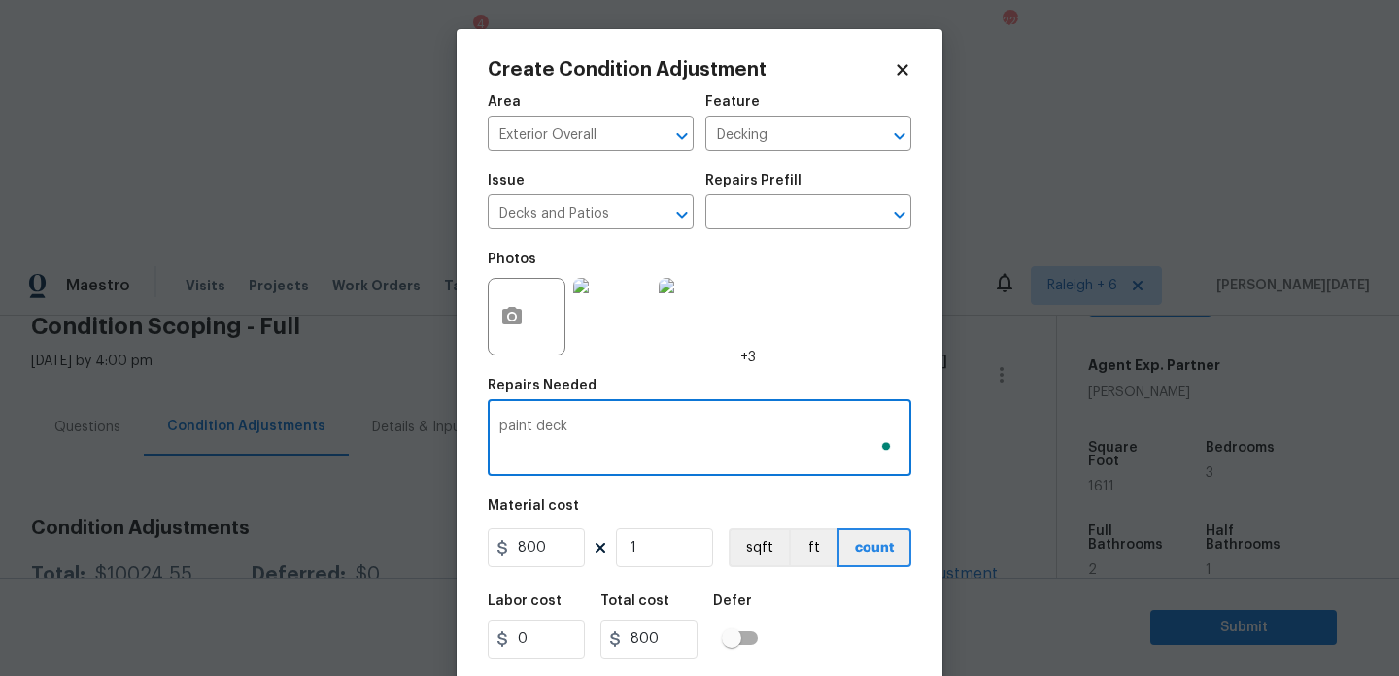
scroll to position [50, 0]
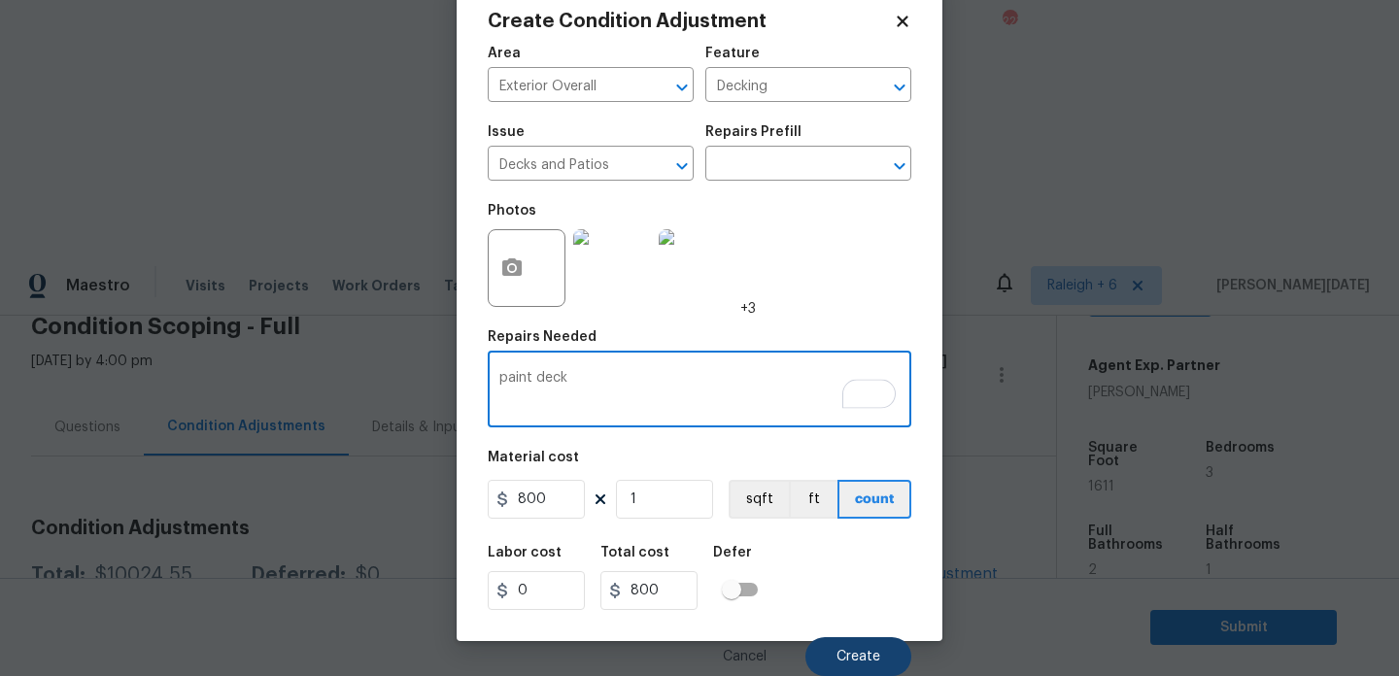
type textarea "paint deck"
click at [842, 647] on button "Create" at bounding box center [859, 657] width 106 height 39
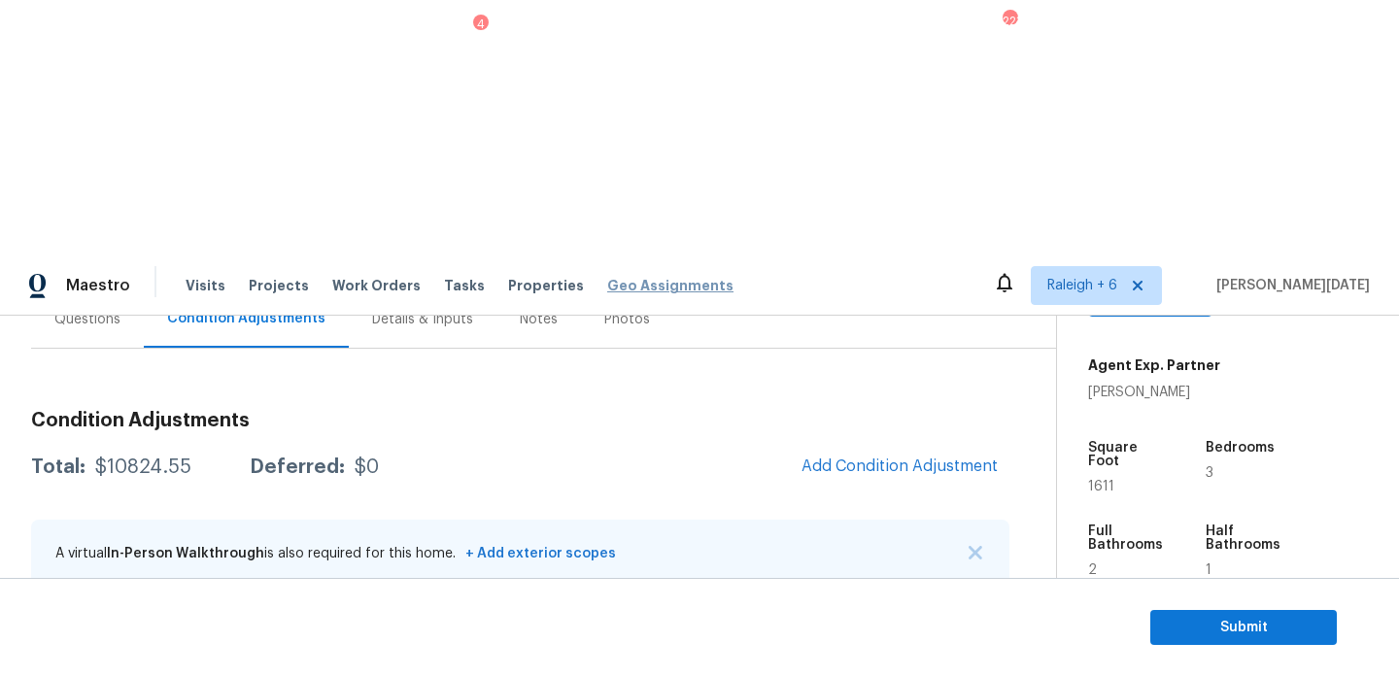
scroll to position [194, 0]
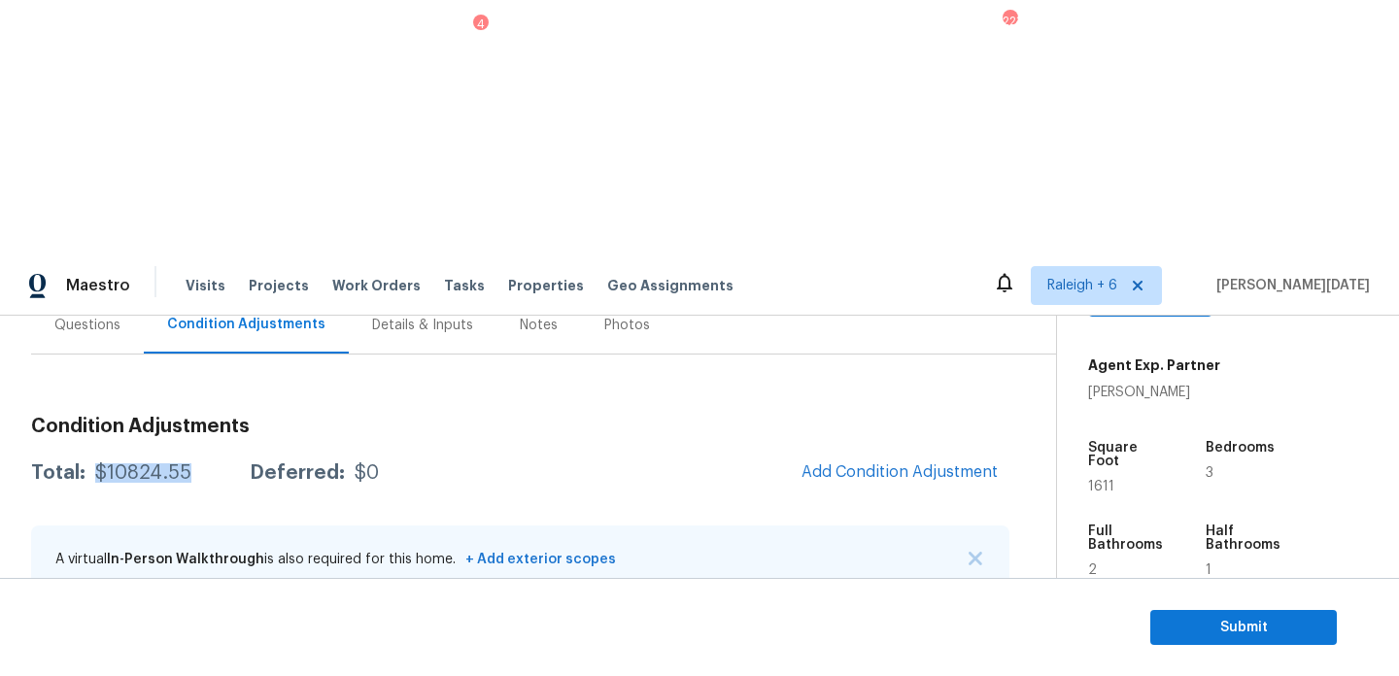
drag, startPoint x: 95, startPoint y: 220, endPoint x: 194, endPoint y: 220, distance: 99.1
click at [194, 464] on div "Total: $10824.55 Deferred: $0" at bounding box center [205, 473] width 348 height 19
copy div "$10824.55"
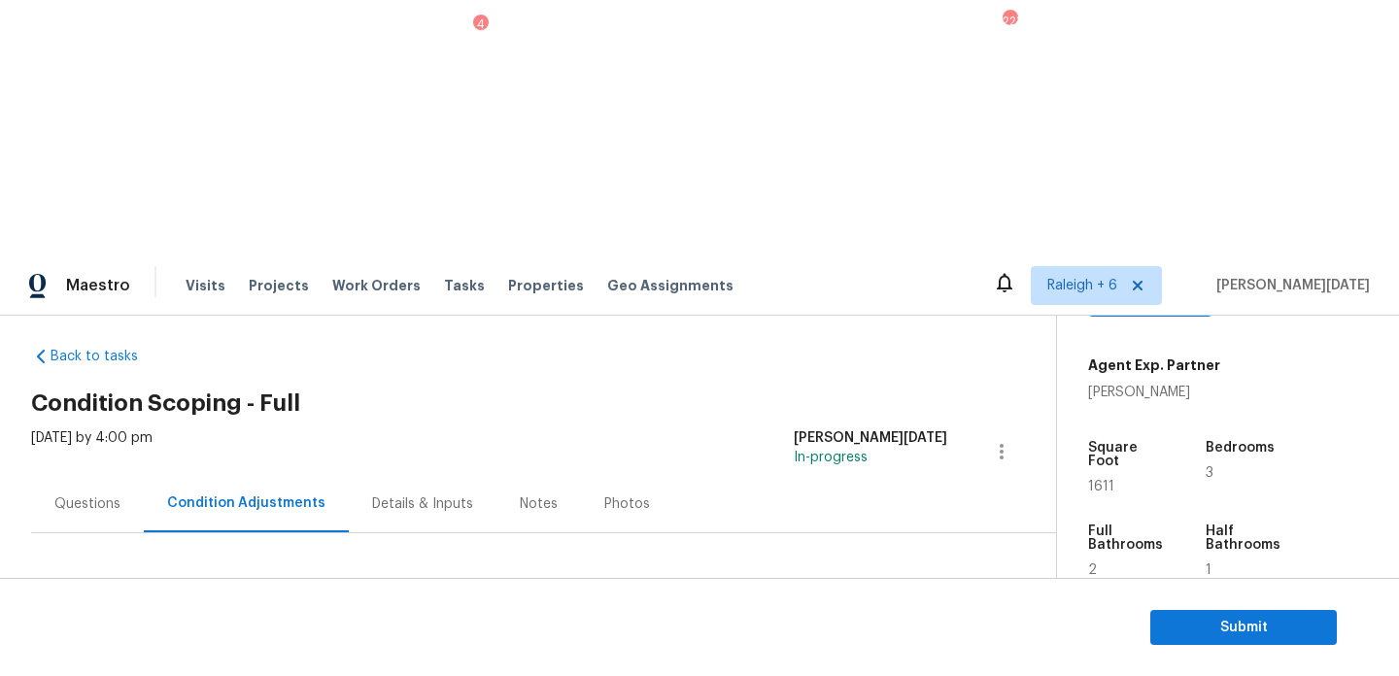
click at [94, 495] on div "Questions" at bounding box center [87, 504] width 66 height 19
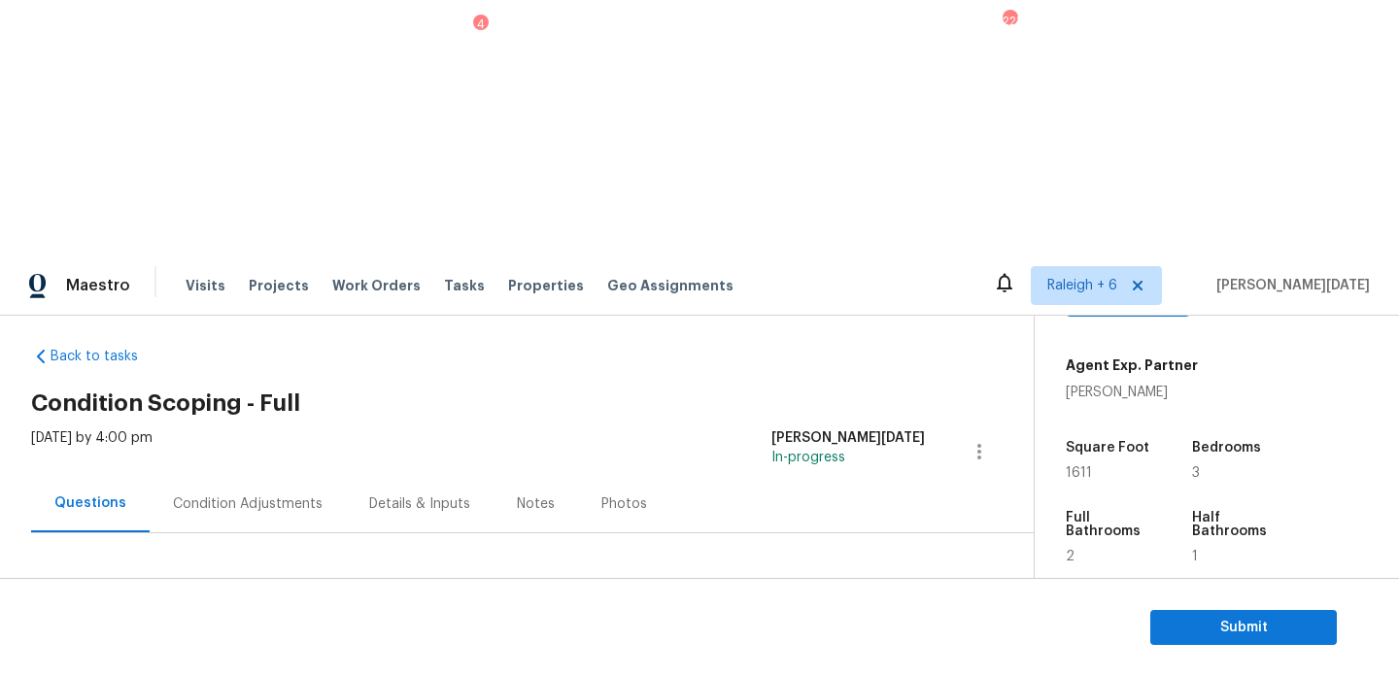
click at [120, 627] on div "Utilities" at bounding box center [177, 650] width 292 height 47
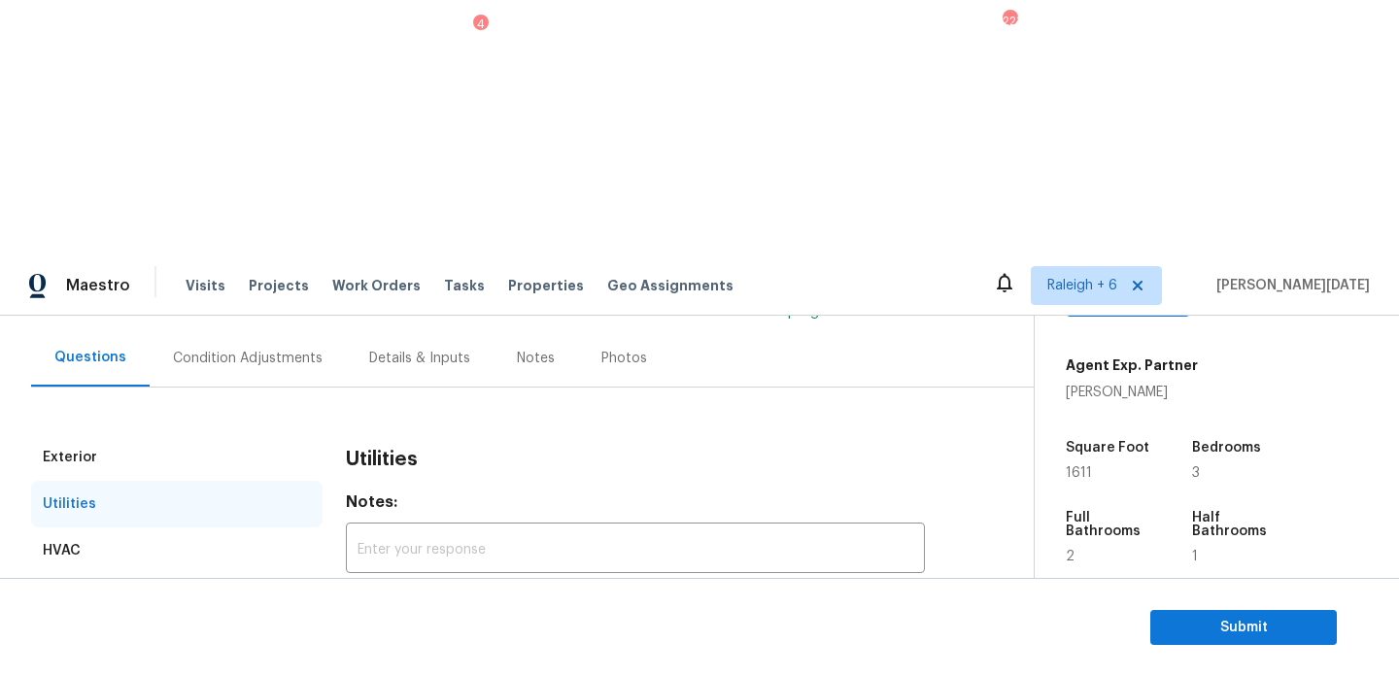
scroll to position [134, 0]
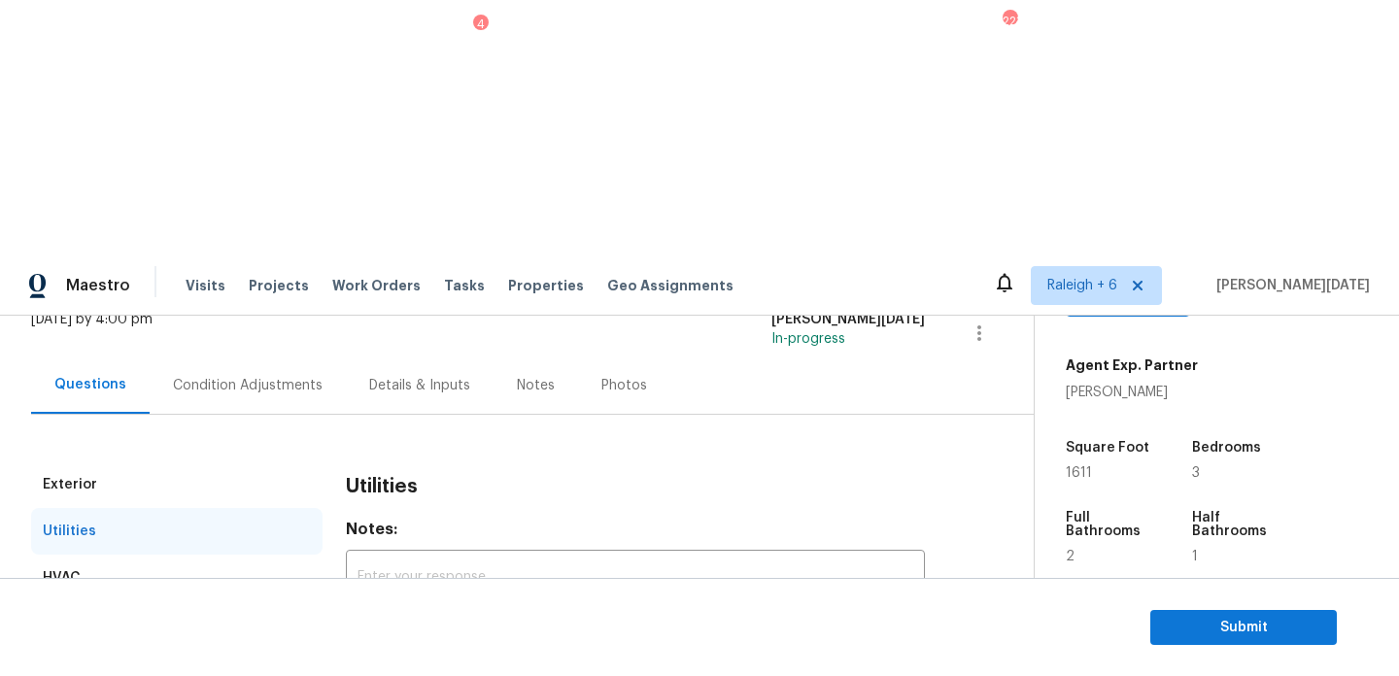
click at [223, 357] on div "Condition Adjustments" at bounding box center [248, 385] width 196 height 57
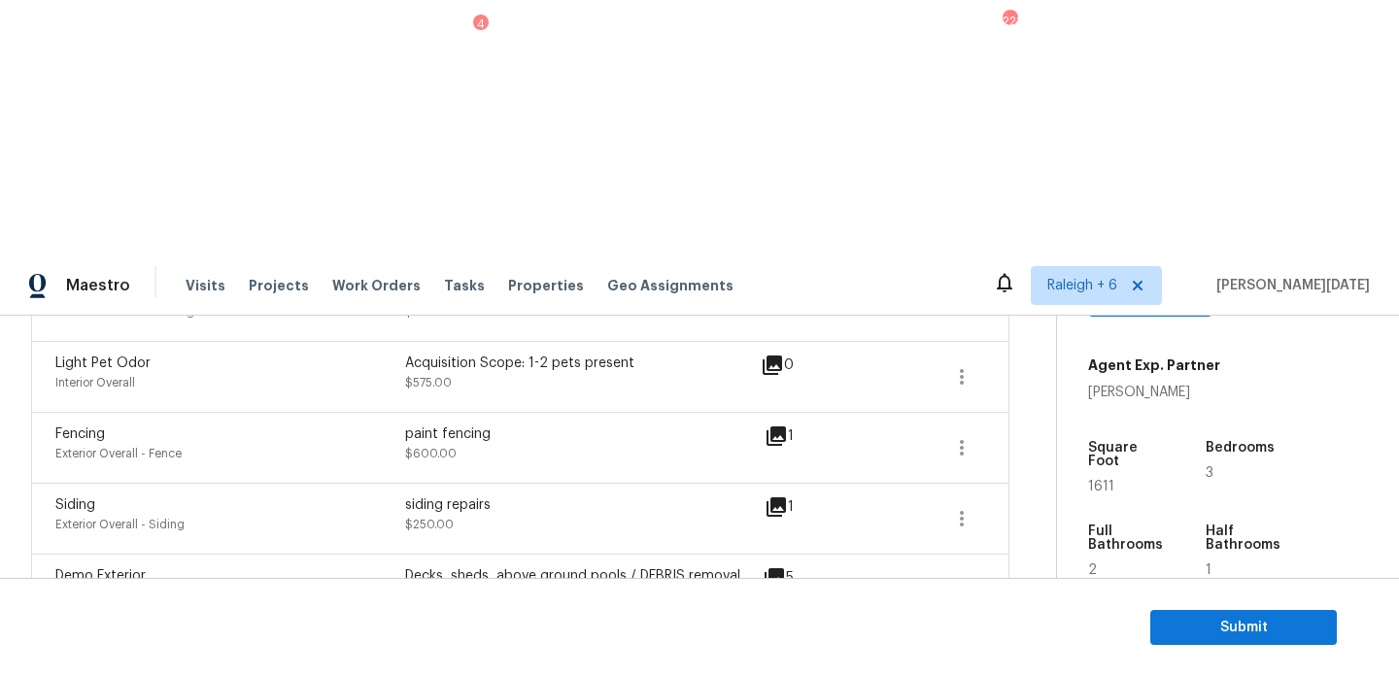
scroll to position [934, 0]
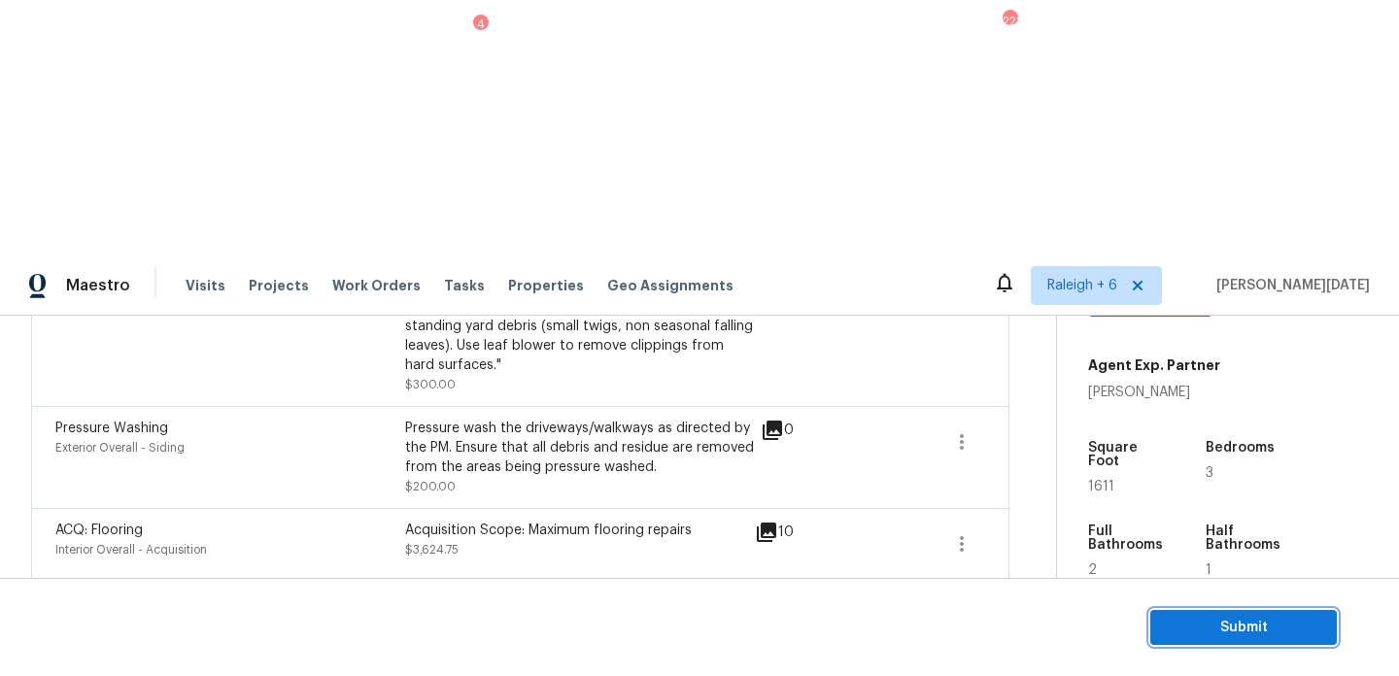
click at [1194, 627] on span "Submit" at bounding box center [1243, 628] width 155 height 24
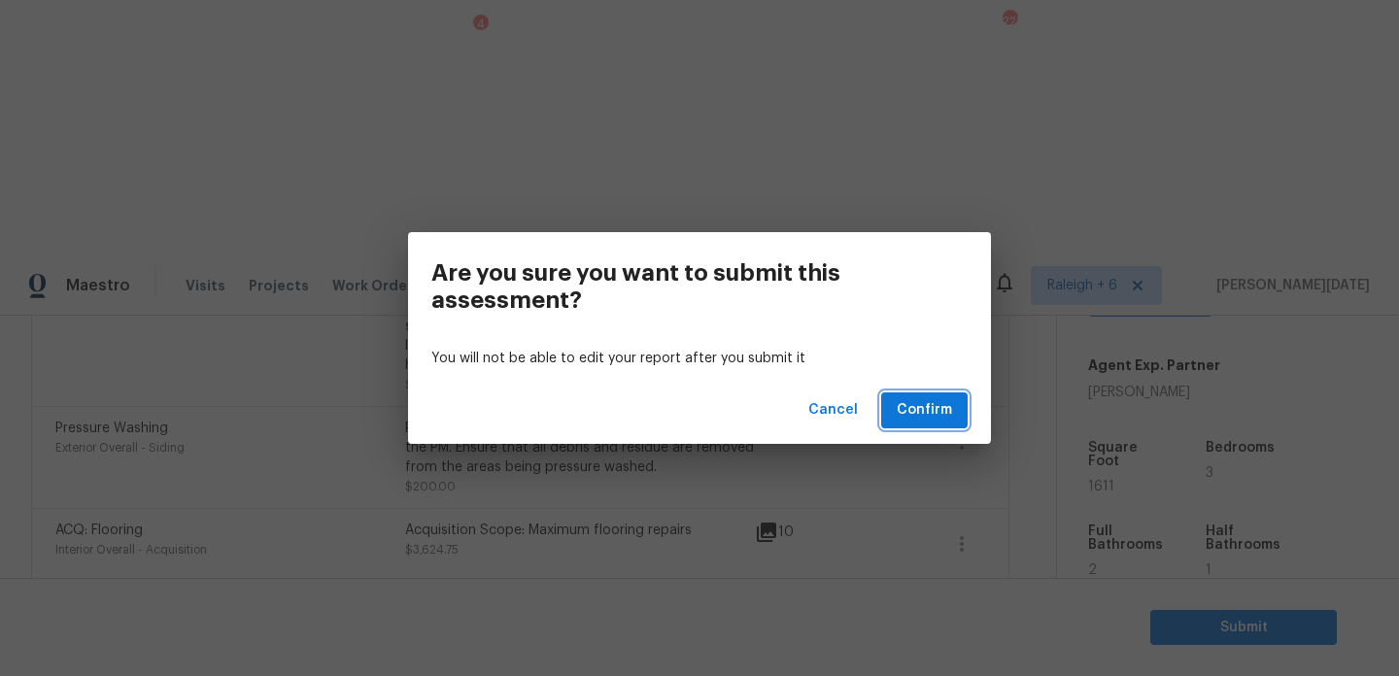
click at [943, 420] on span "Confirm" at bounding box center [924, 410] width 55 height 24
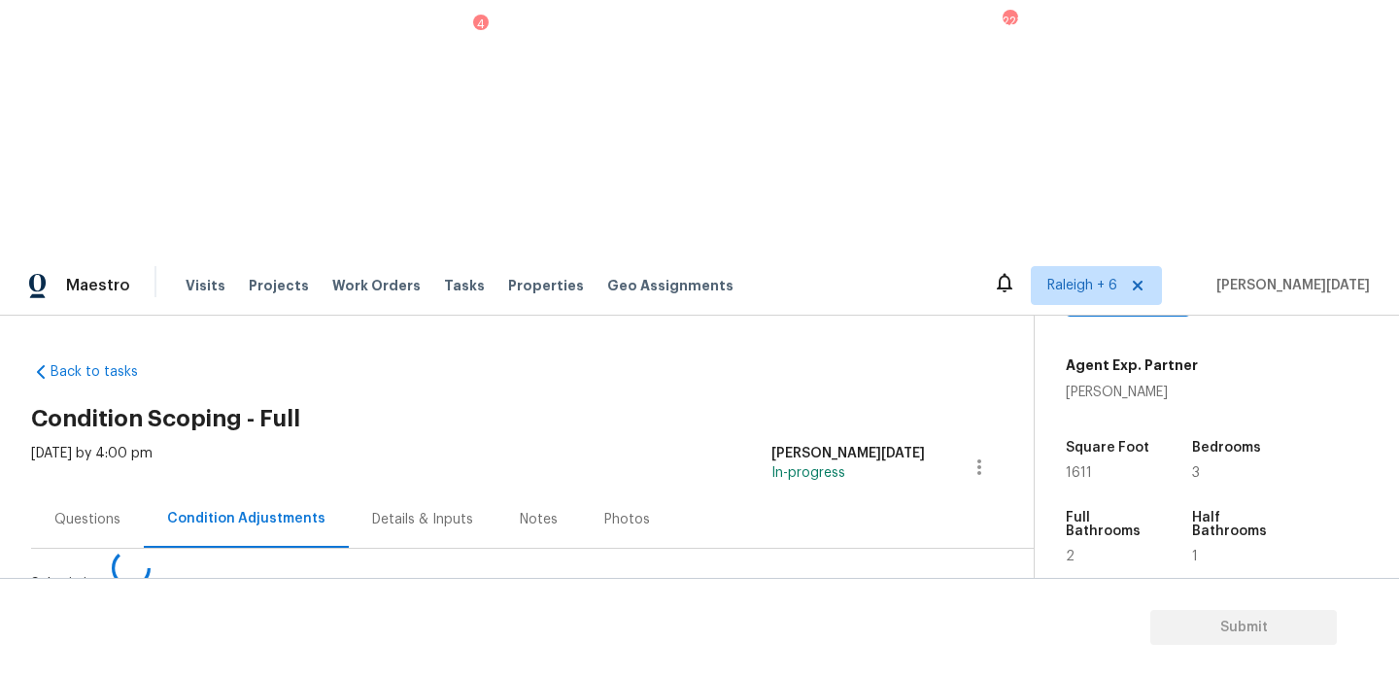
scroll to position [0, 0]
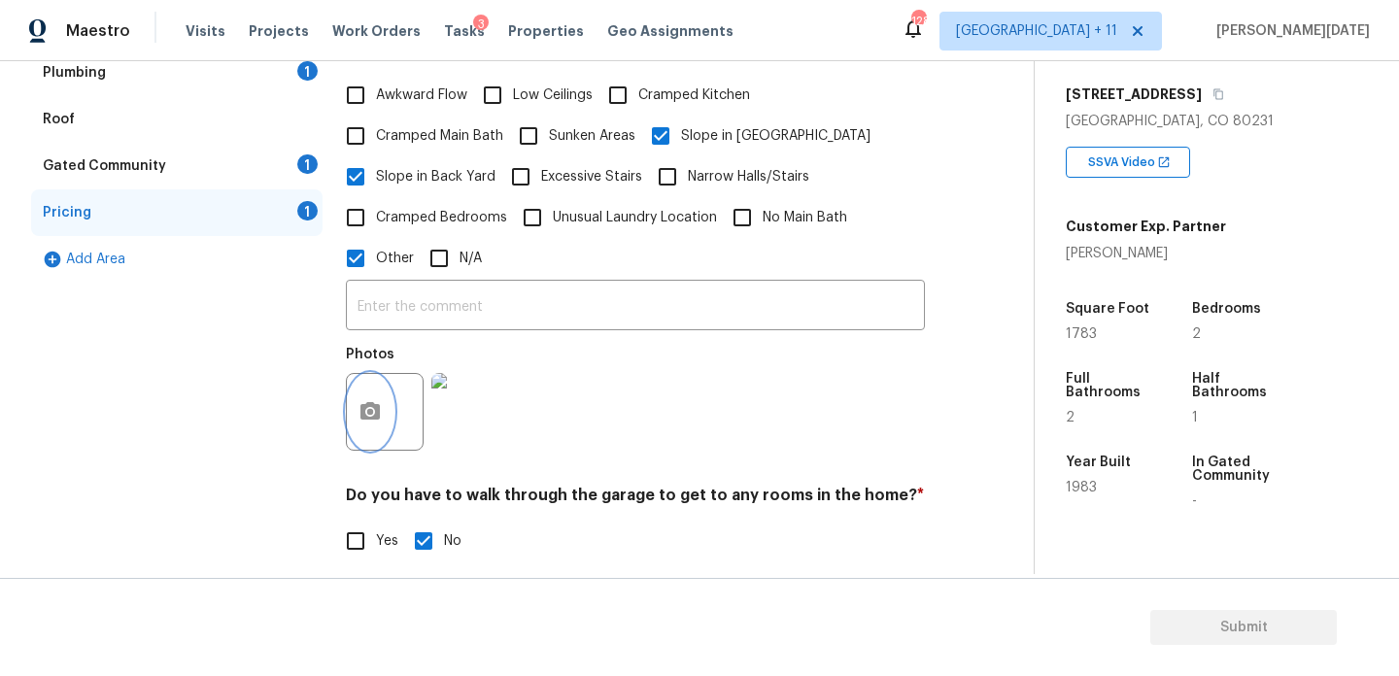
scroll to position [467, 0]
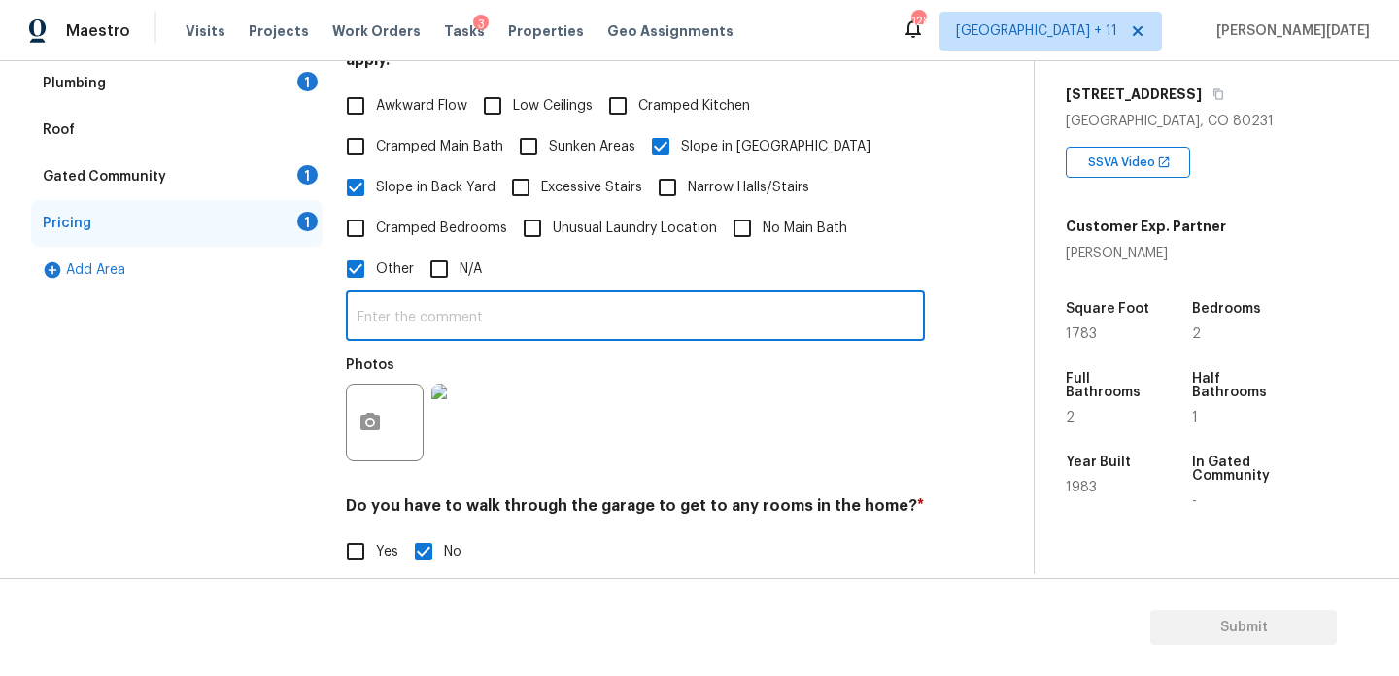
click at [452, 295] on input "text" at bounding box center [635, 318] width 579 height 46
type input "wooden beams across the ceiling"
click at [750, 411] on div "Photos" at bounding box center [635, 410] width 579 height 126
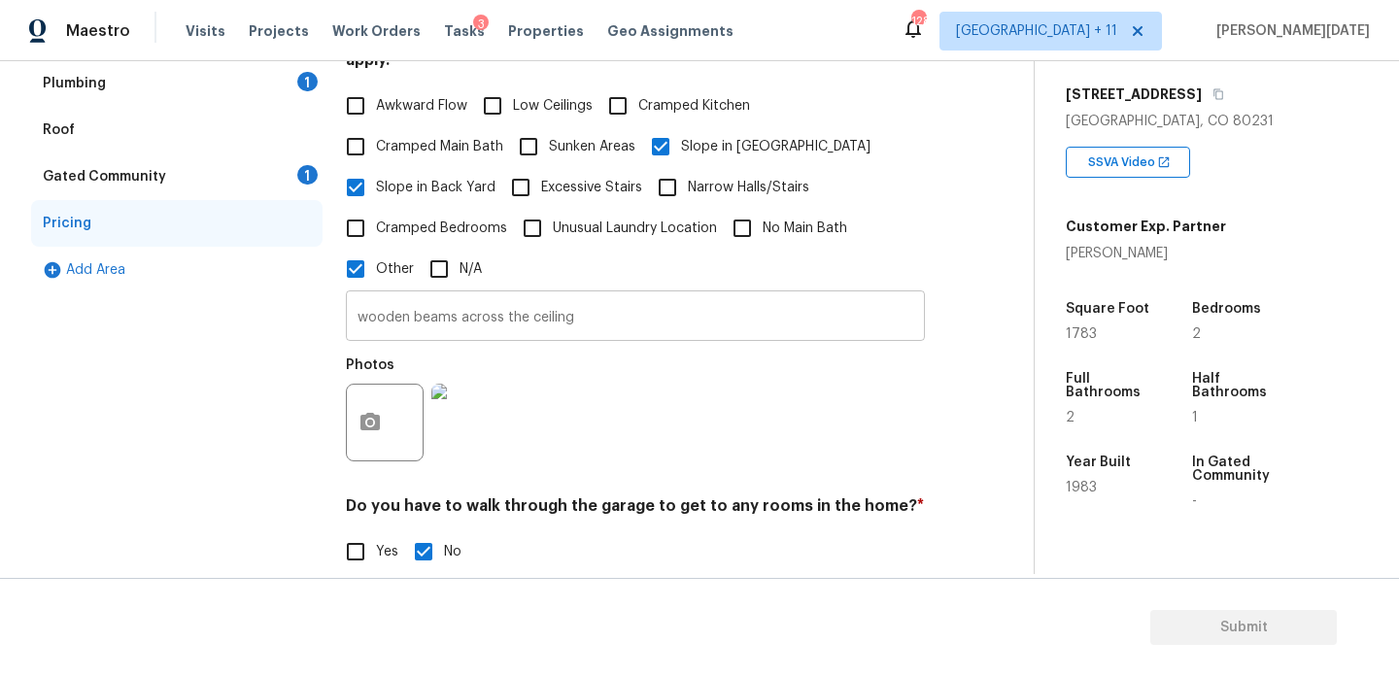
scroll to position [0, 0]
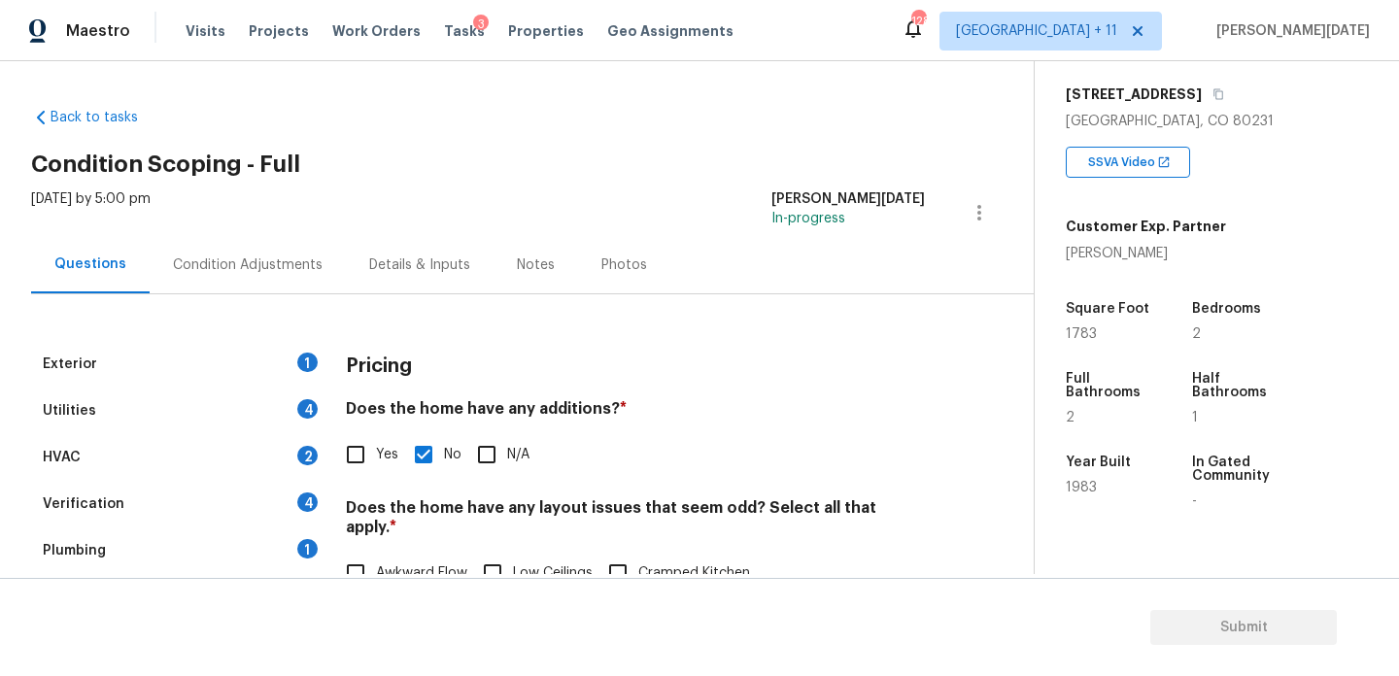
click at [257, 263] on div "Condition Adjustments" at bounding box center [248, 265] width 150 height 19
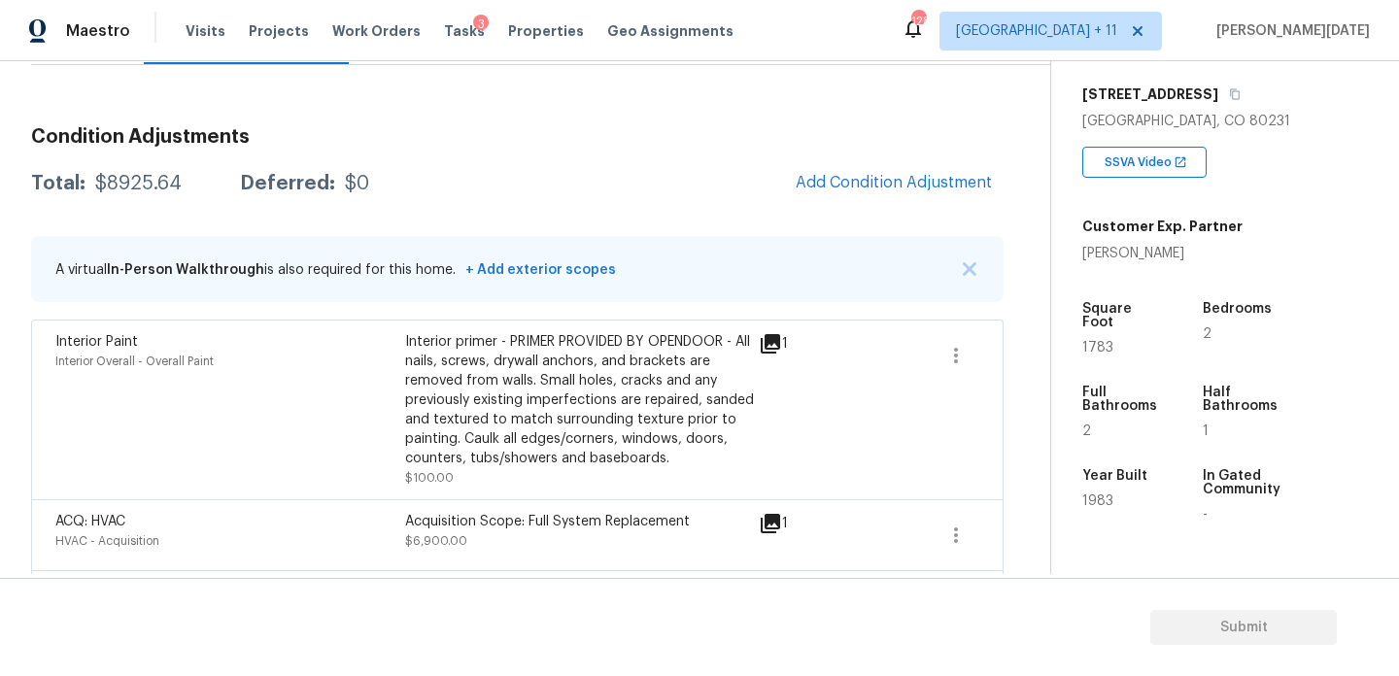
scroll to position [215, 0]
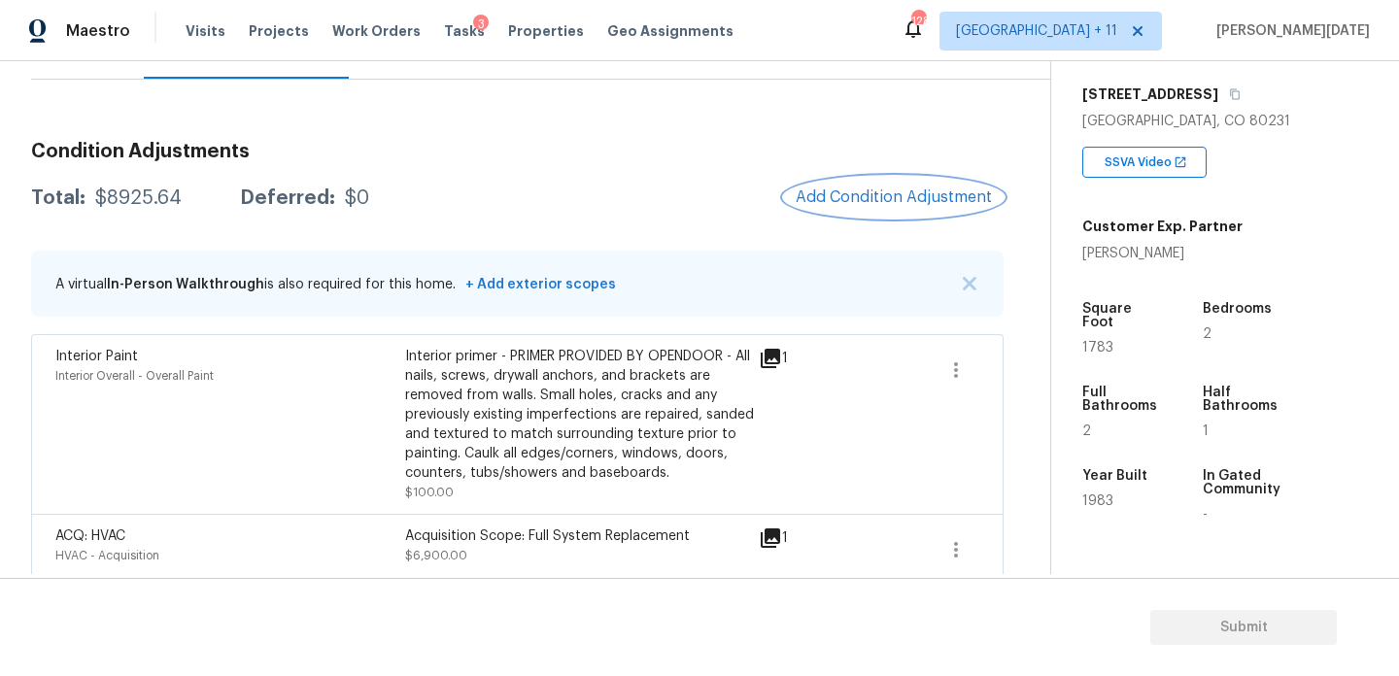
click at [881, 192] on span "Add Condition Adjustment" at bounding box center [894, 197] width 196 height 17
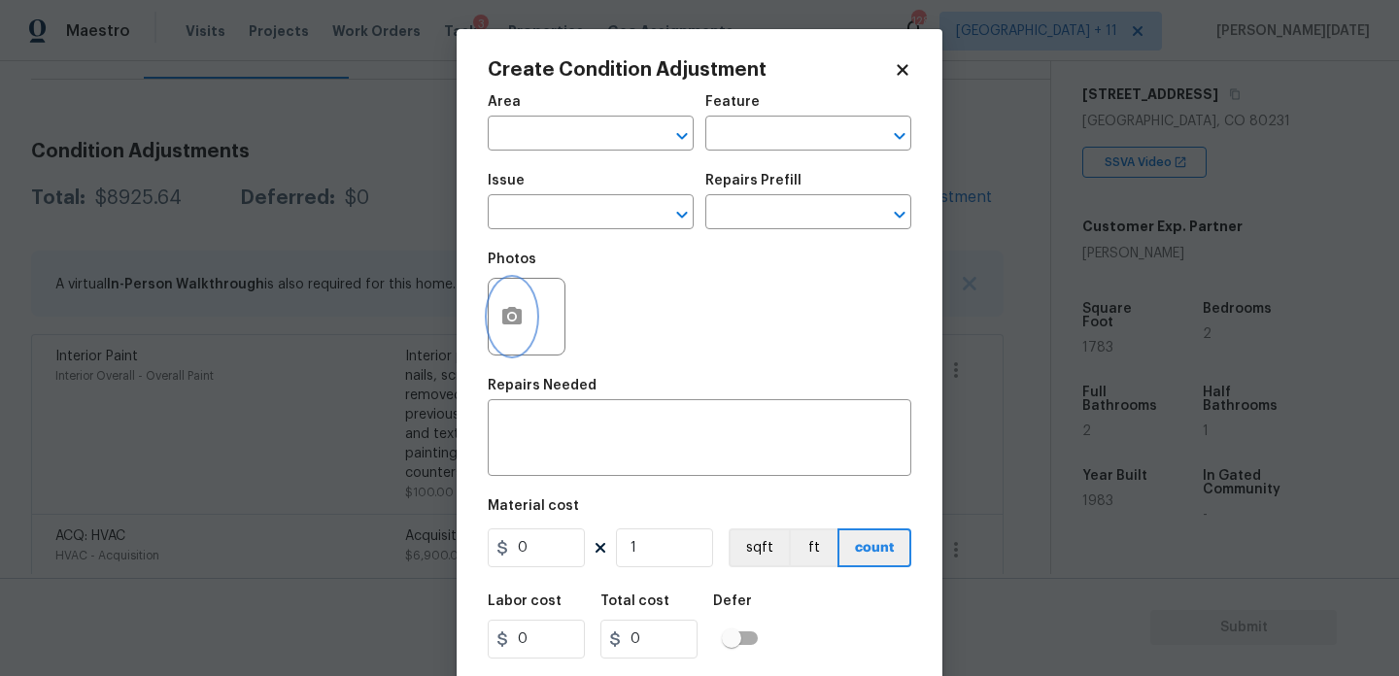
click at [509, 328] on icon "button" at bounding box center [511, 316] width 23 height 23
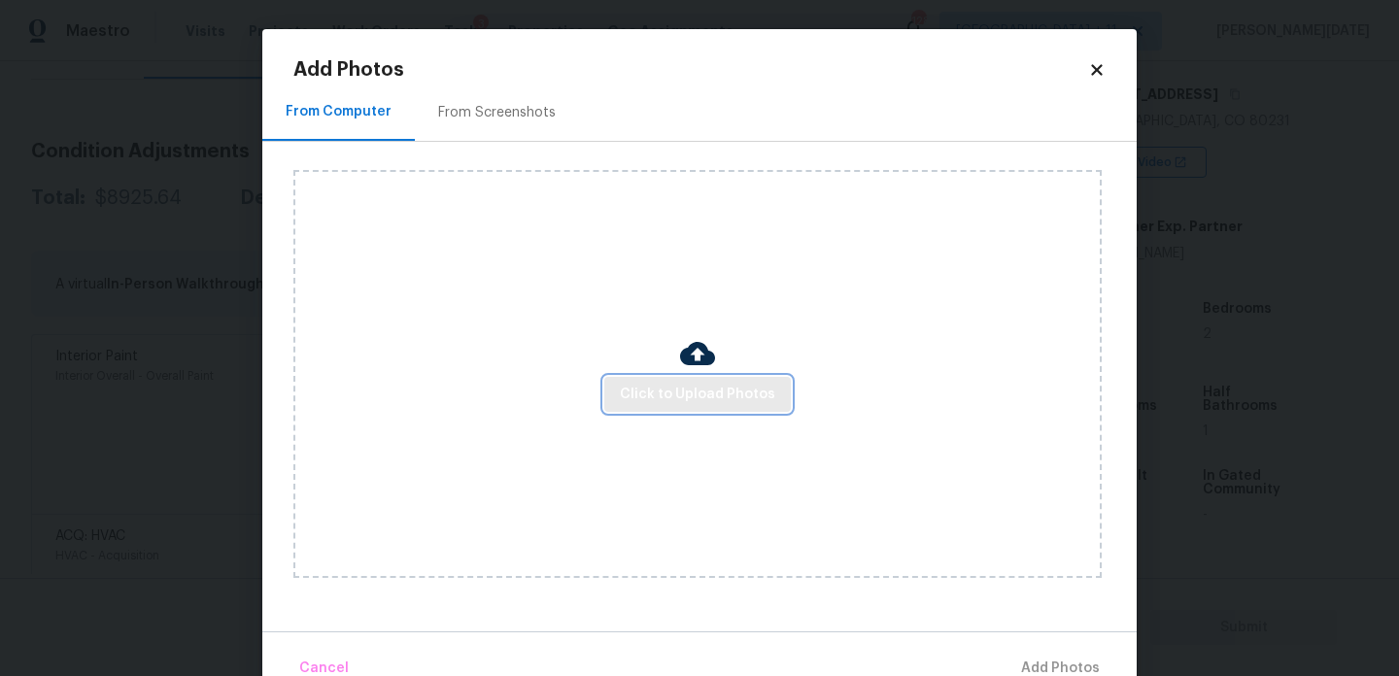
click at [661, 387] on span "Click to Upload Photos" at bounding box center [697, 395] width 155 height 24
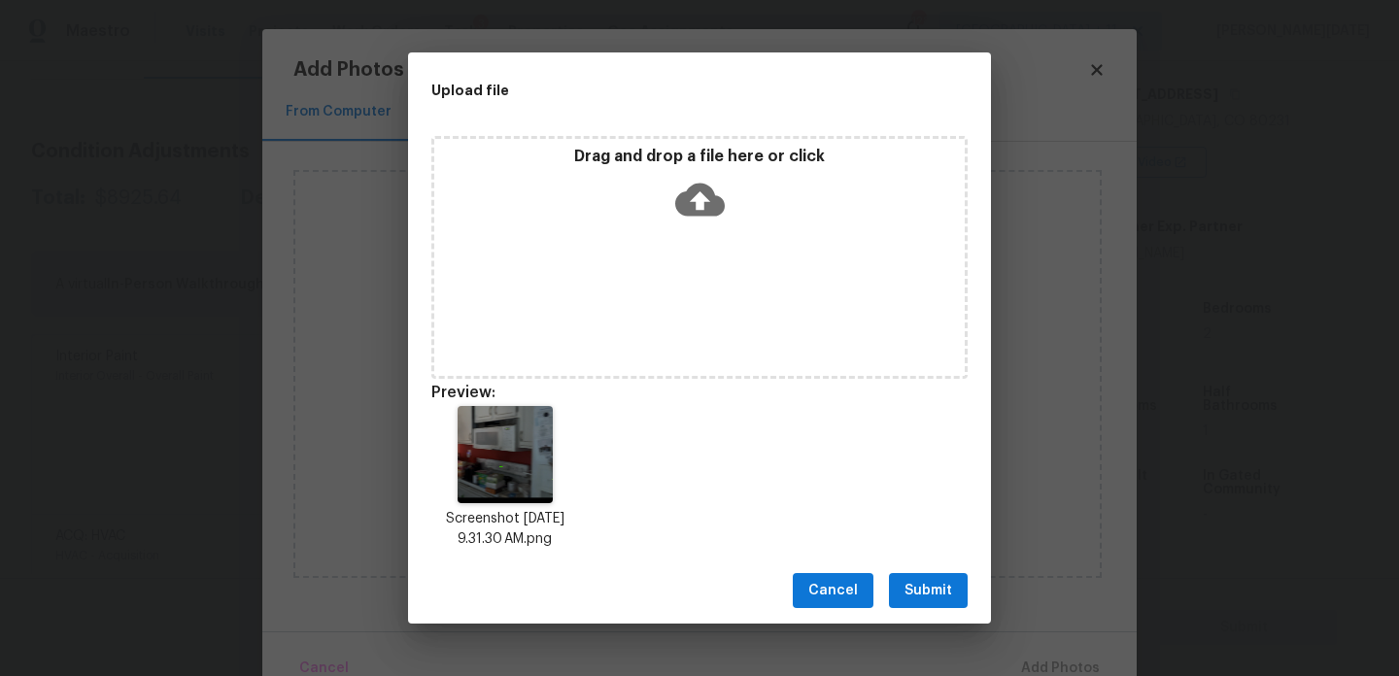
click at [940, 601] on span "Submit" at bounding box center [929, 591] width 48 height 24
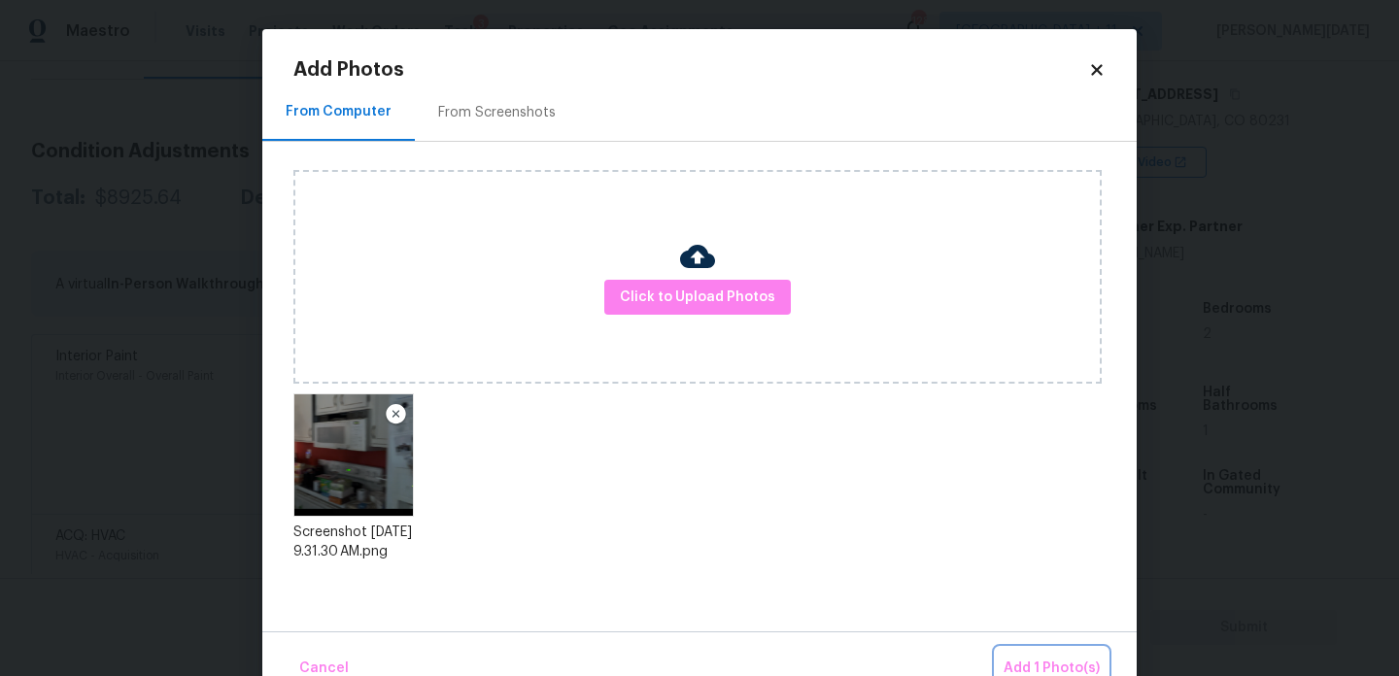
click at [1024, 660] on span "Add 1 Photo(s)" at bounding box center [1052, 669] width 96 height 24
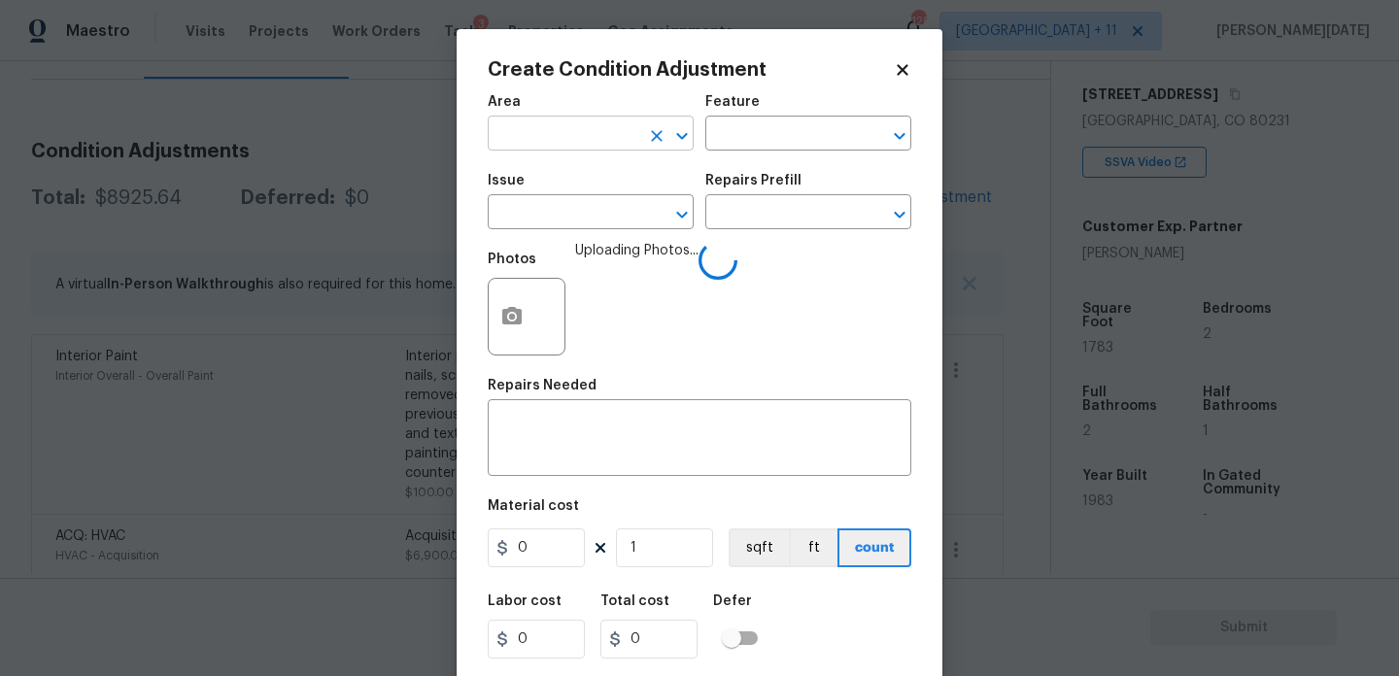
click at [513, 128] on input "text" at bounding box center [564, 136] width 152 height 30
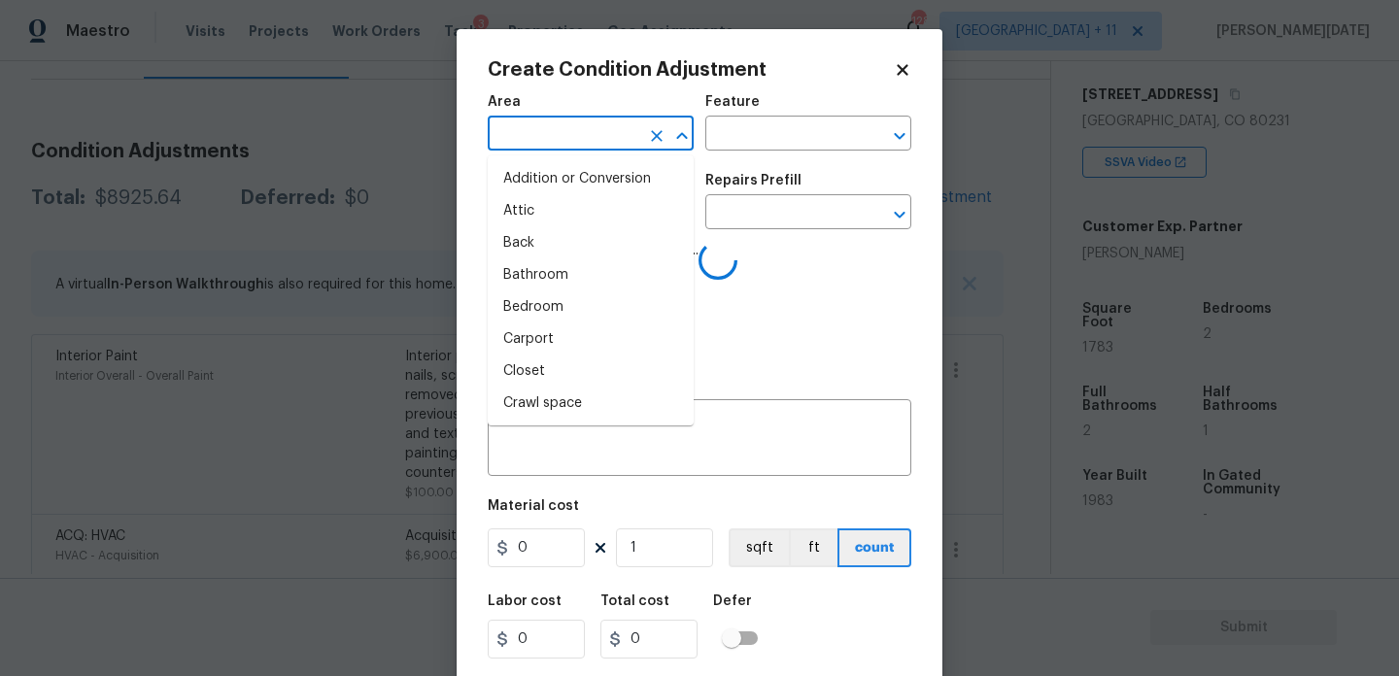
type input "k"
type input "kit"
click at [533, 173] on li "Addition or Conversion" at bounding box center [591, 179] width 206 height 32
type input "Addition or Conversion"
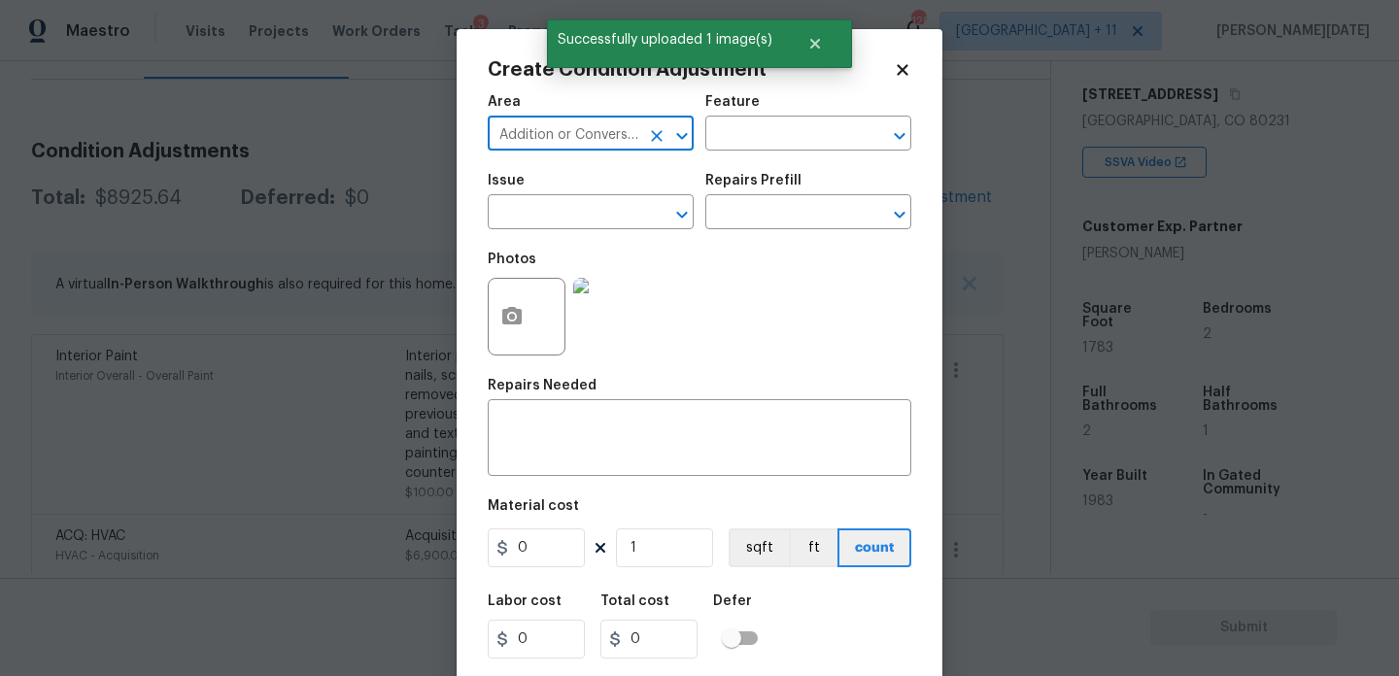
click at [661, 133] on icon "Clear" at bounding box center [656, 135] width 19 height 19
type input "k"
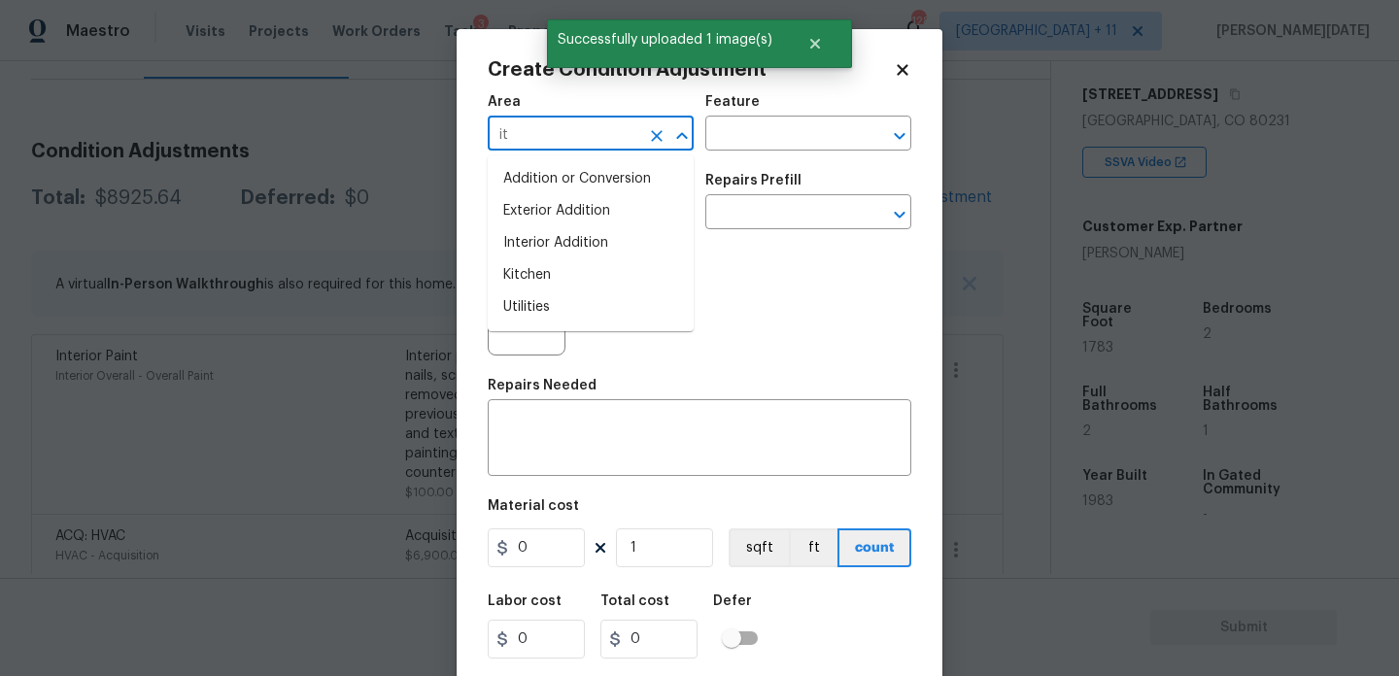
type input "i"
click at [626, 184] on li "Kitchen" at bounding box center [591, 179] width 206 height 32
type input "Kitchen"
click at [610, 222] on input "text" at bounding box center [564, 214] width 152 height 30
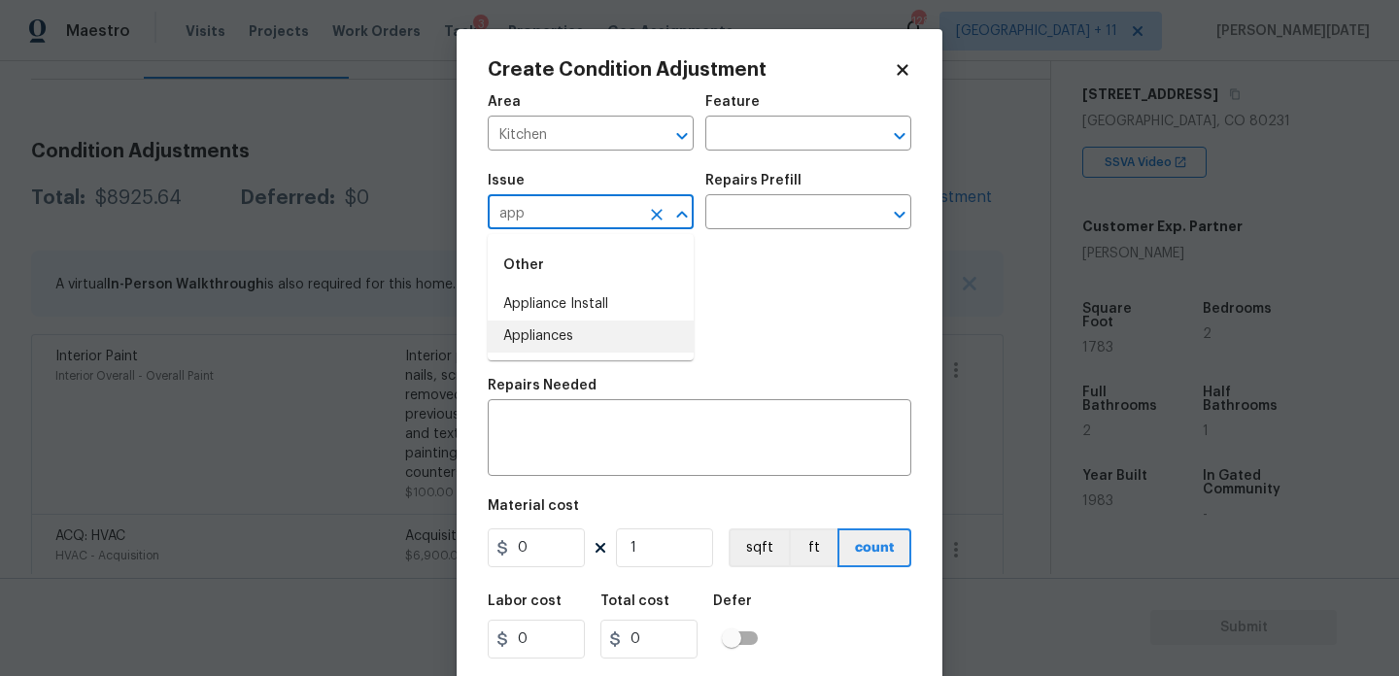
click at [578, 340] on li "Appliances" at bounding box center [591, 337] width 206 height 32
type input "Appliances"
click at [759, 142] on input "text" at bounding box center [782, 136] width 152 height 30
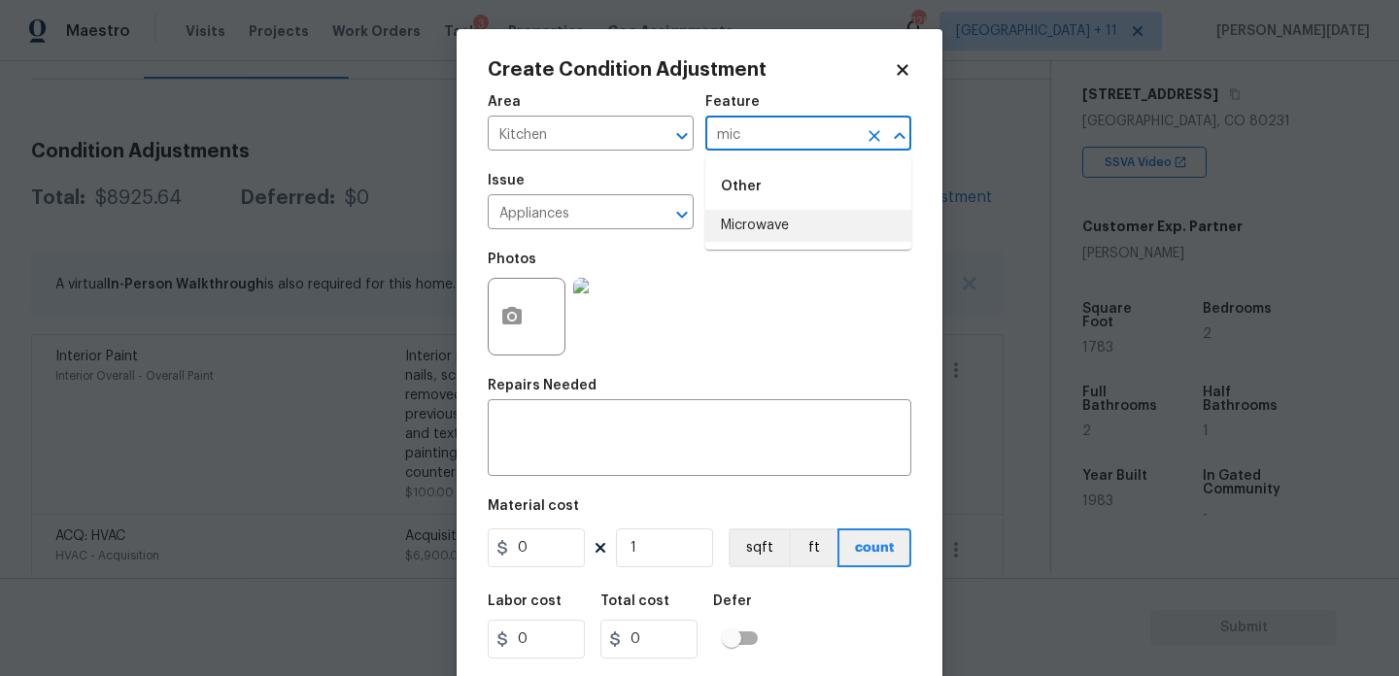
click at [749, 222] on li "Microwave" at bounding box center [809, 226] width 206 height 32
type input "Microwave"
click at [749, 222] on input "text" at bounding box center [782, 214] width 152 height 30
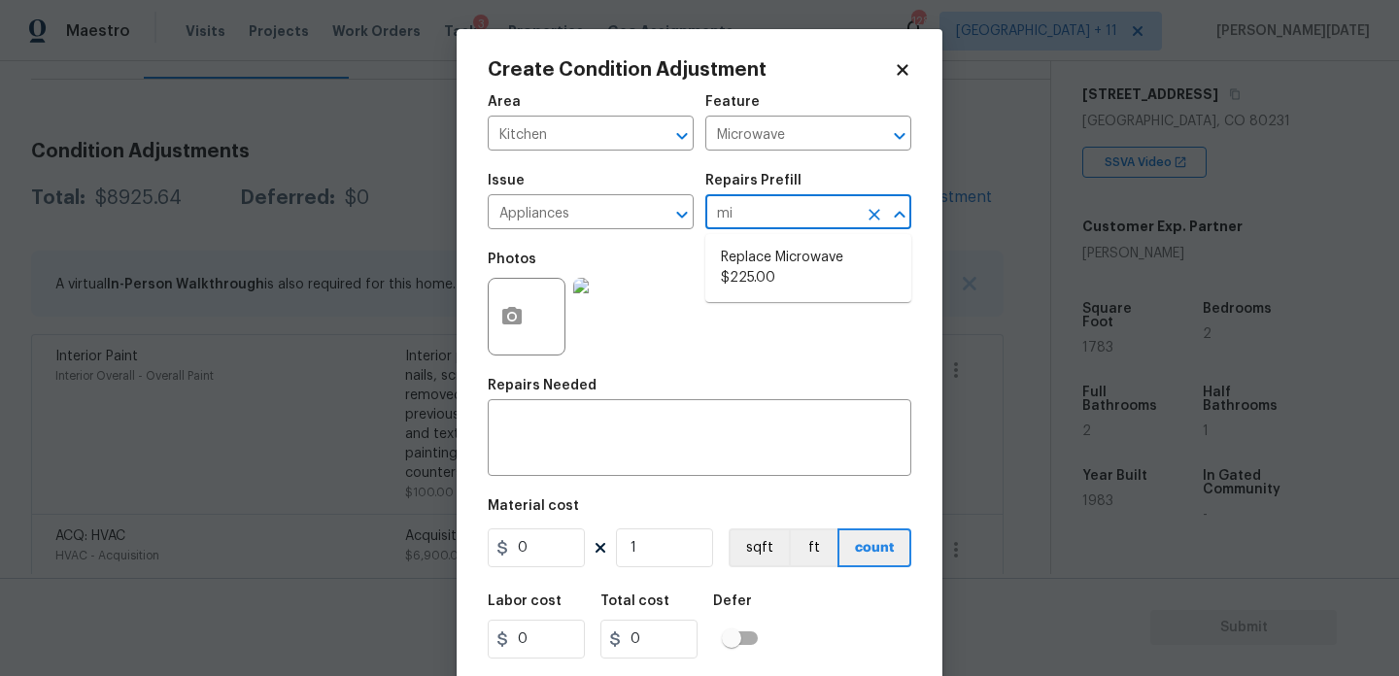
type input "mic"
click at [797, 268] on li "Replace Microwave $225.00" at bounding box center [809, 268] width 206 height 52
type input "Appliances"
type textarea "Remove the existing microwave and replace it with a new microwave"
type input "225"
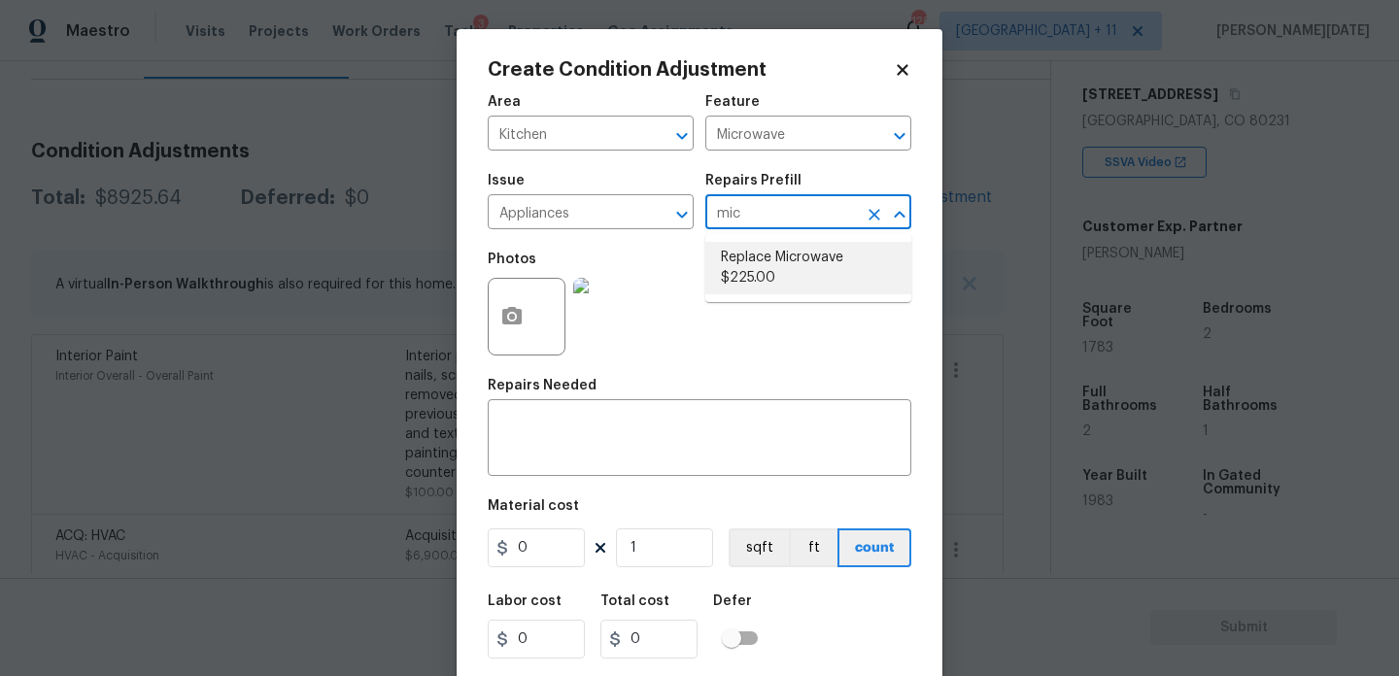
type input "225"
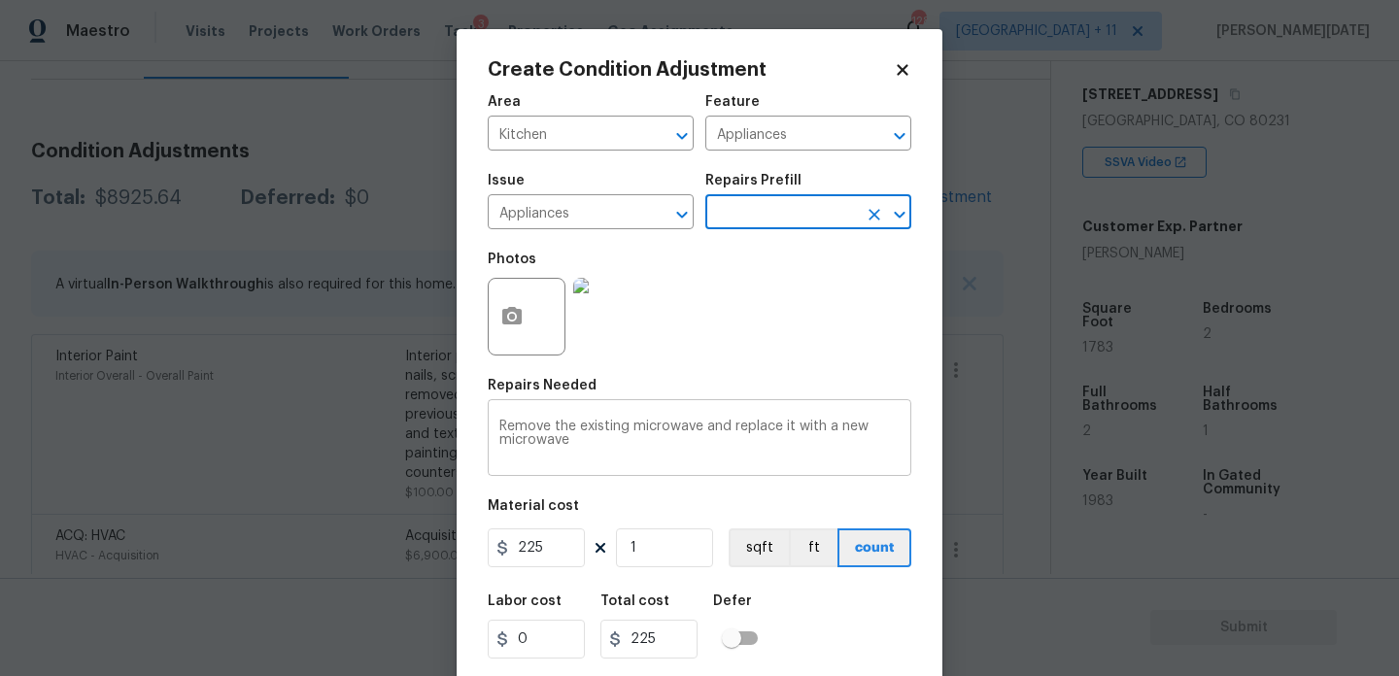
scroll to position [50, 0]
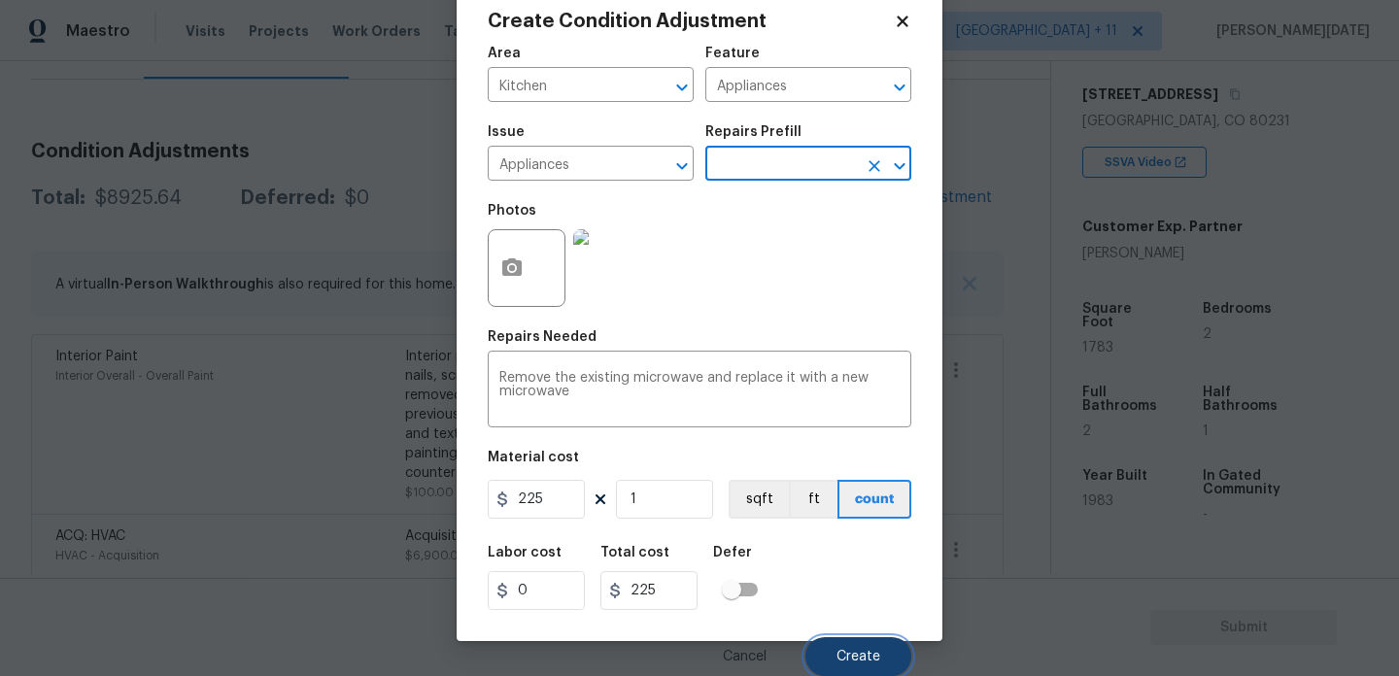
click at [845, 652] on span "Create" at bounding box center [859, 657] width 44 height 15
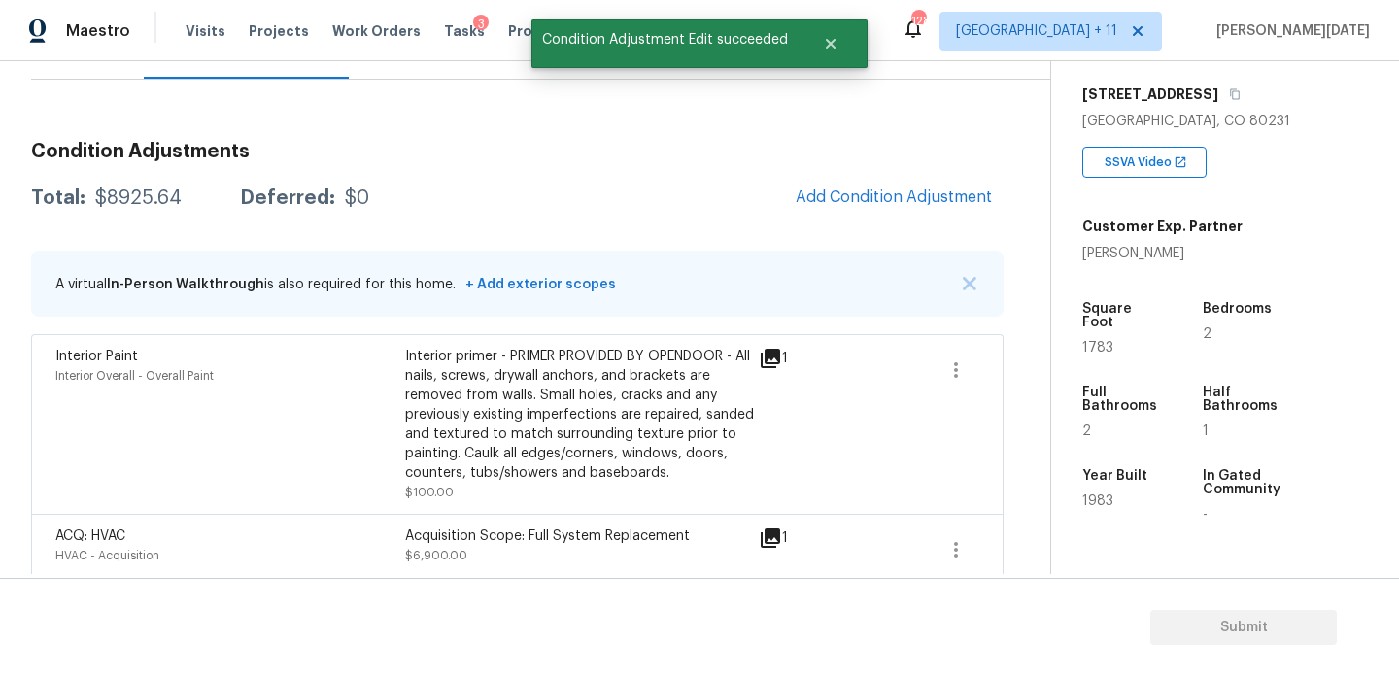
scroll to position [0, 0]
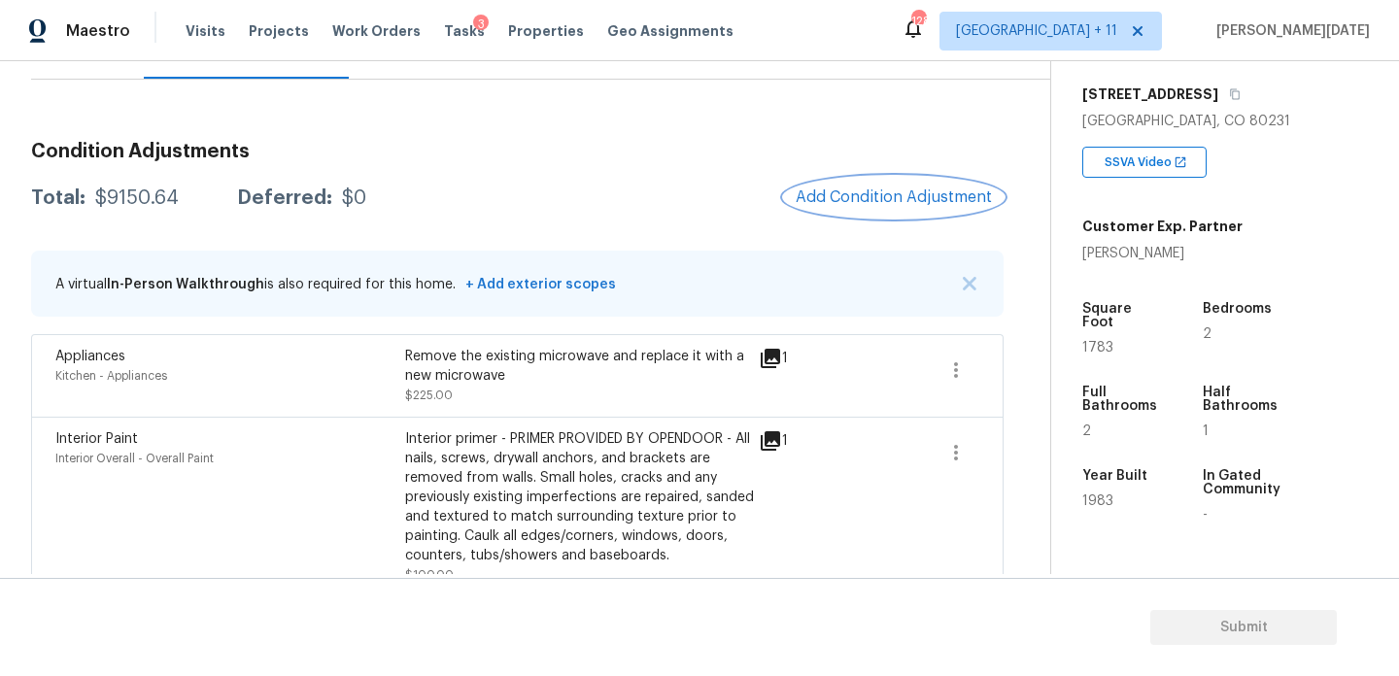
click at [890, 196] on span "Add Condition Adjustment" at bounding box center [894, 197] width 196 height 17
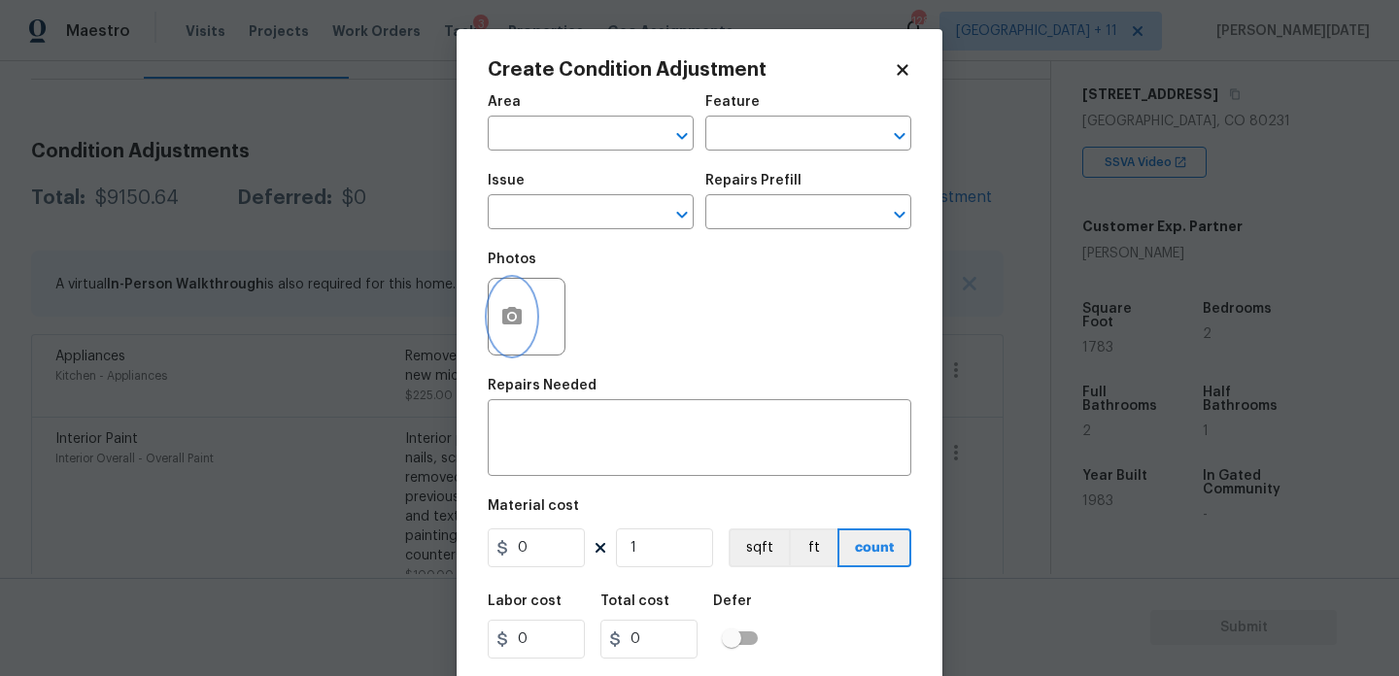
click at [502, 339] on button "button" at bounding box center [512, 317] width 47 height 76
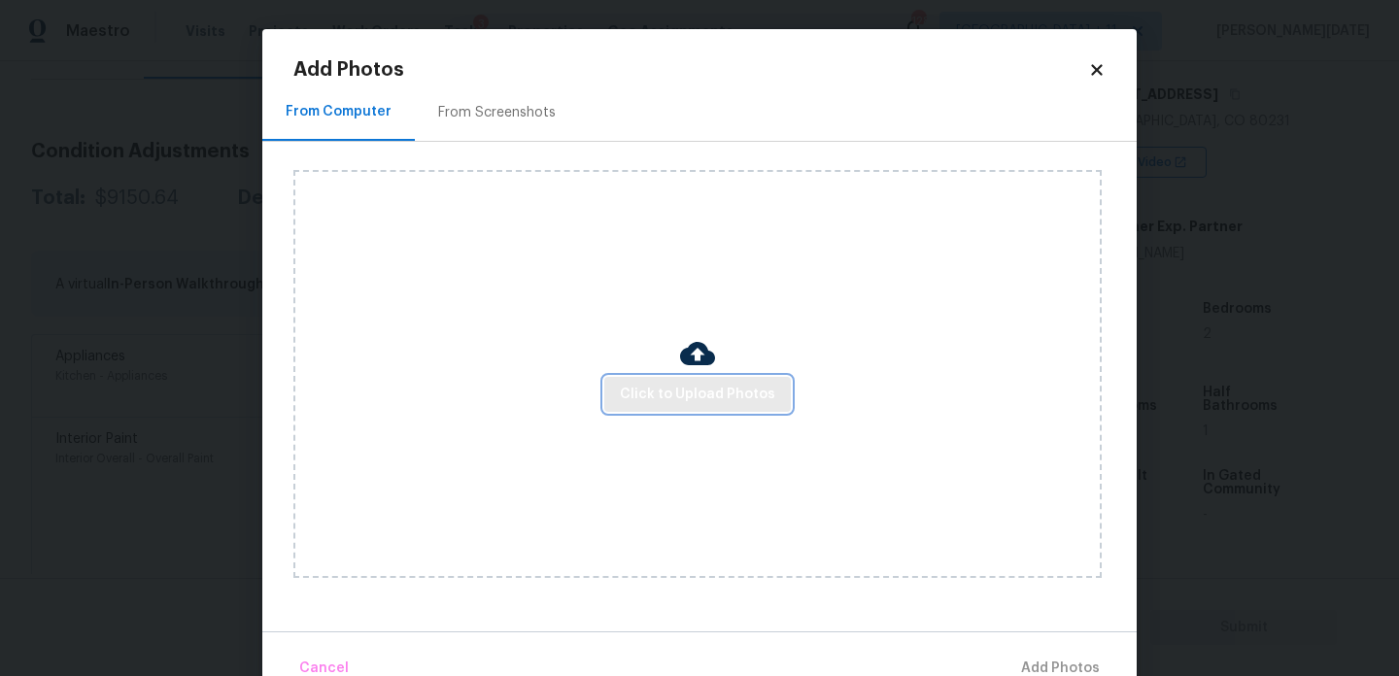
click at [718, 409] on button "Click to Upload Photos" at bounding box center [697, 395] width 187 height 36
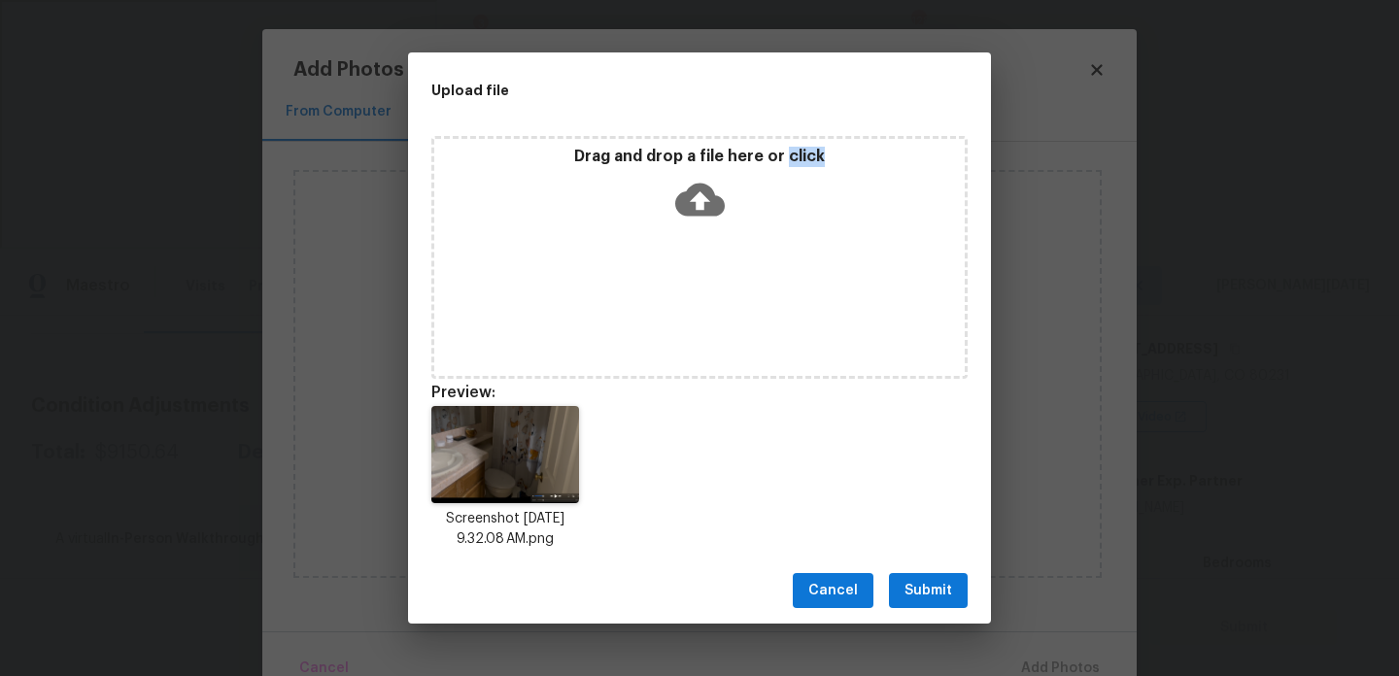
click at [915, 602] on span "Submit" at bounding box center [929, 591] width 48 height 24
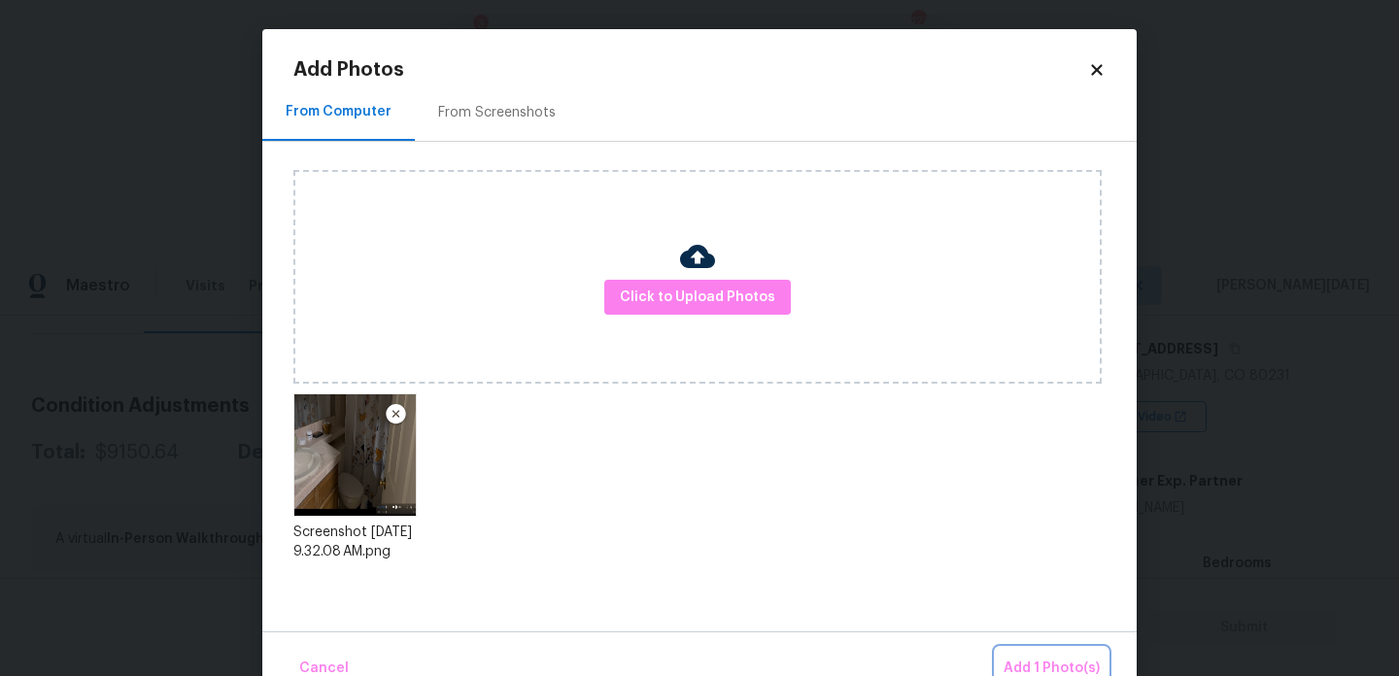
click at [1028, 658] on span "Add 1 Photo(s)" at bounding box center [1052, 669] width 96 height 24
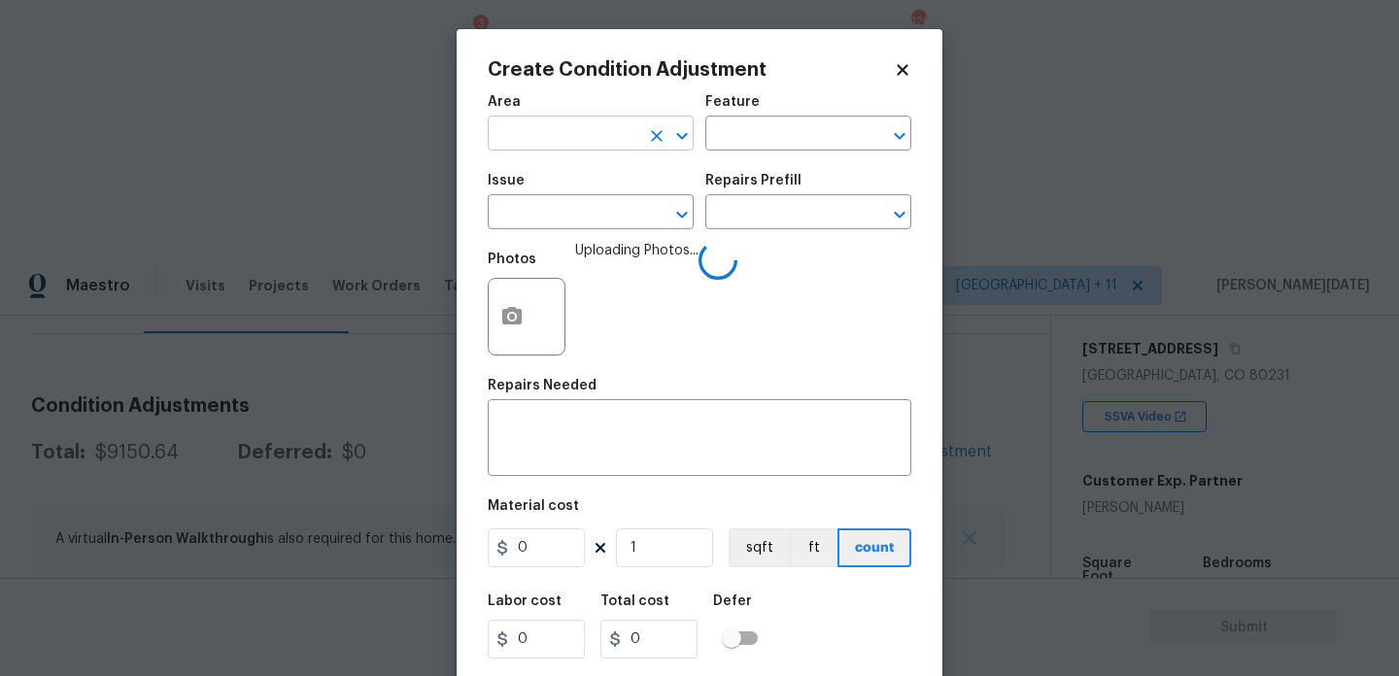
click at [530, 147] on input "text" at bounding box center [564, 136] width 152 height 30
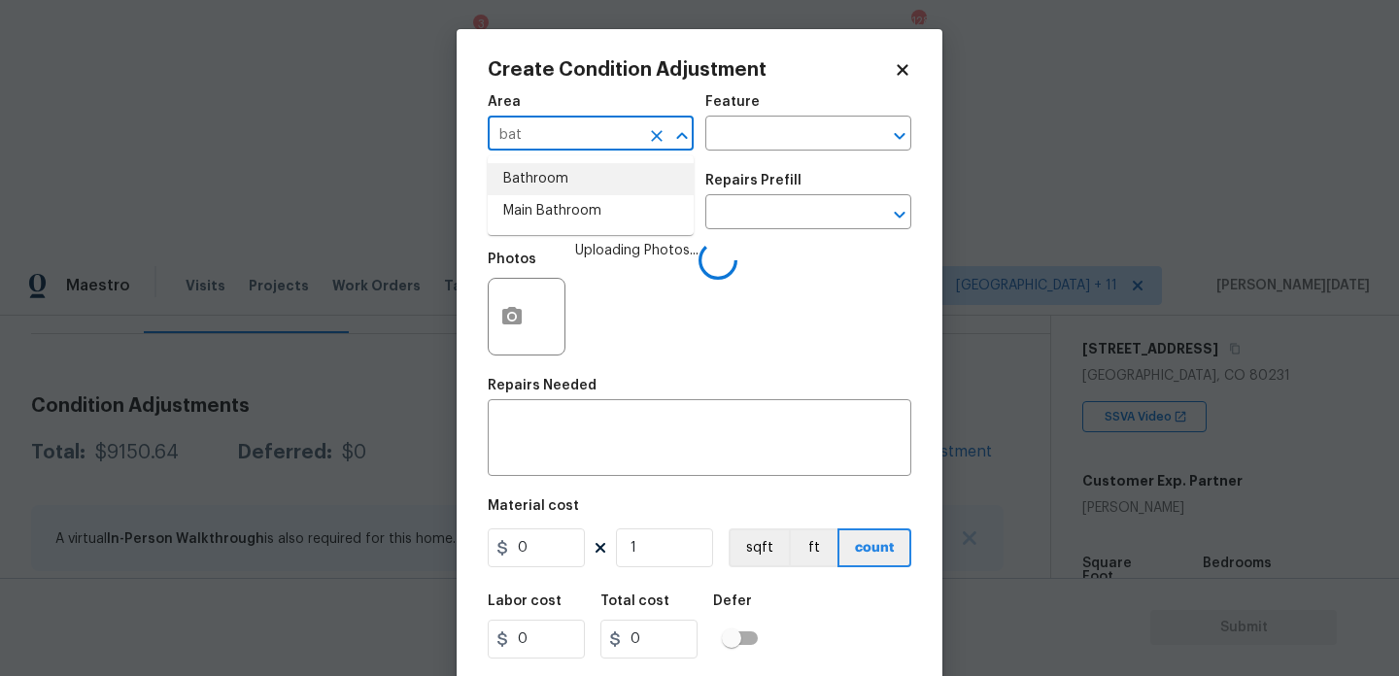
click at [534, 163] on li "Bathroom" at bounding box center [591, 179] width 206 height 32
type input "Bathroom"
click at [538, 212] on input "text" at bounding box center [564, 214] width 152 height 30
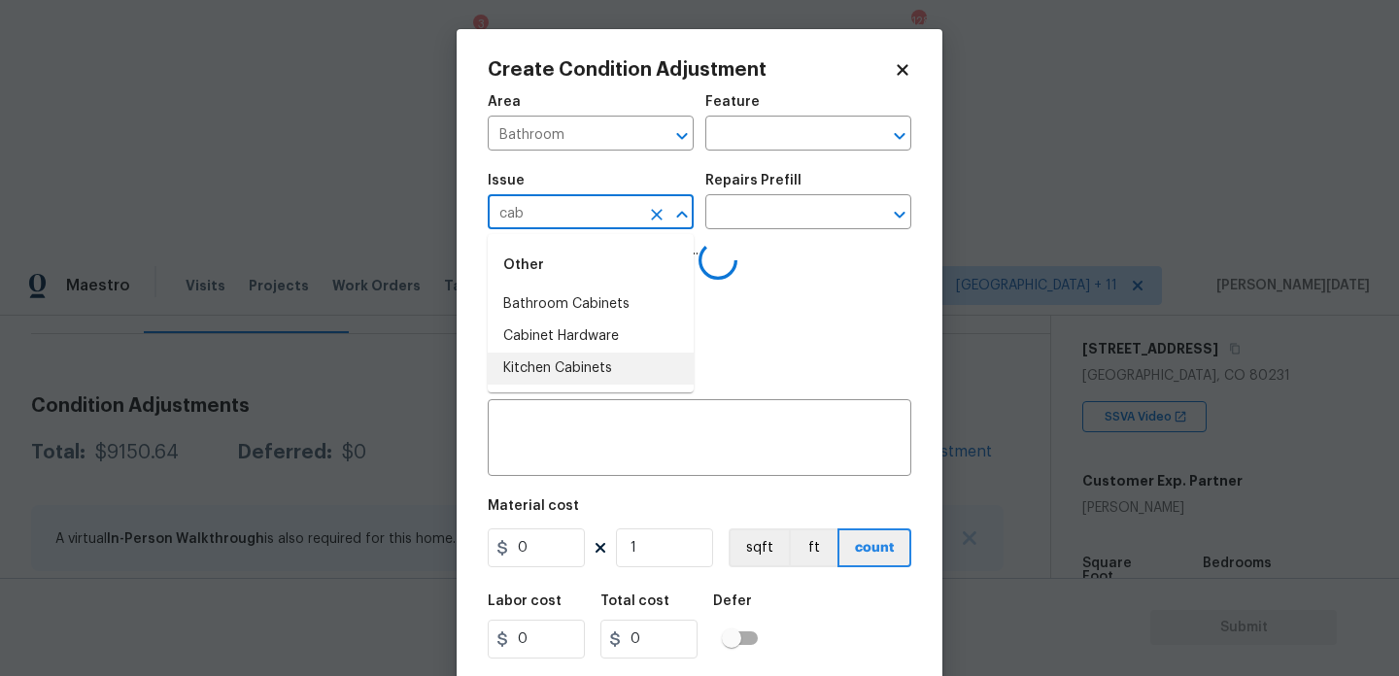
click at [579, 366] on li "Kitchen Cabinets" at bounding box center [591, 369] width 206 height 32
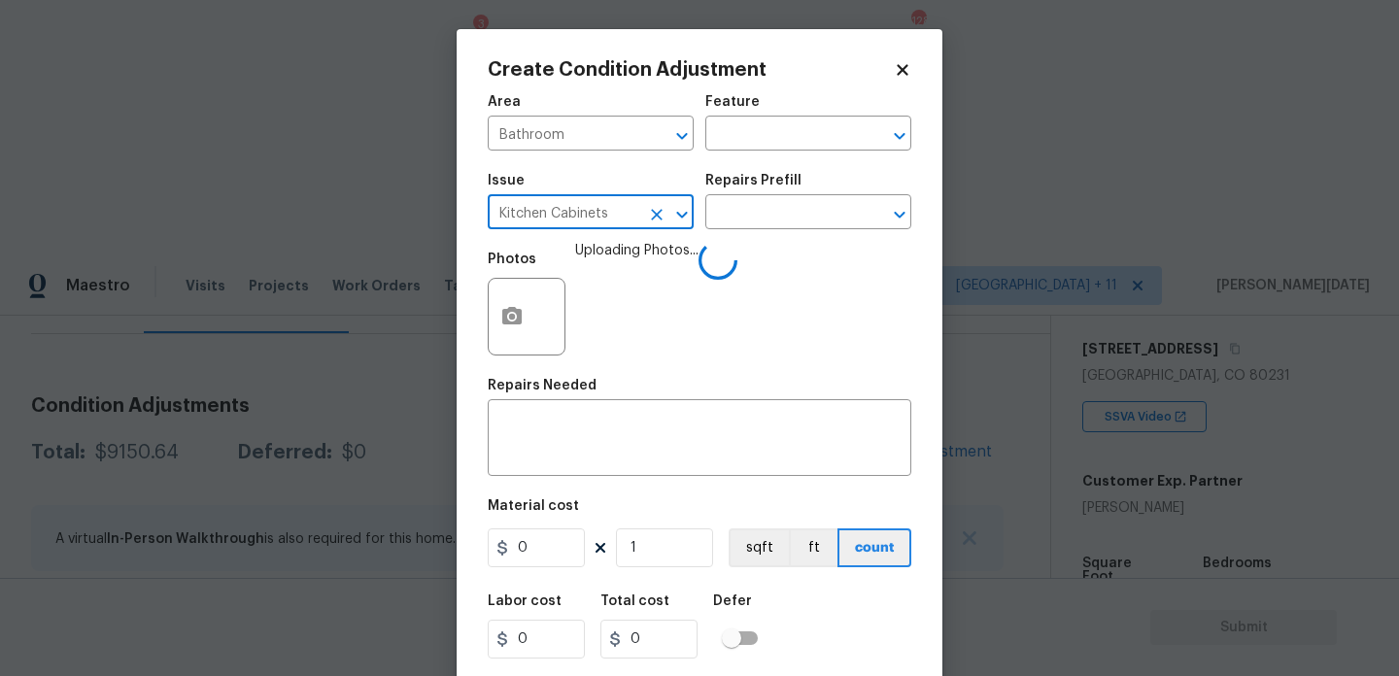
type input "Kitchen Cabinets"
click at [734, 231] on div "Issue Kitchen Cabinets ​ Repairs Prefill ​" at bounding box center [700, 201] width 424 height 79
click at [752, 224] on input "text" at bounding box center [782, 214] width 152 height 30
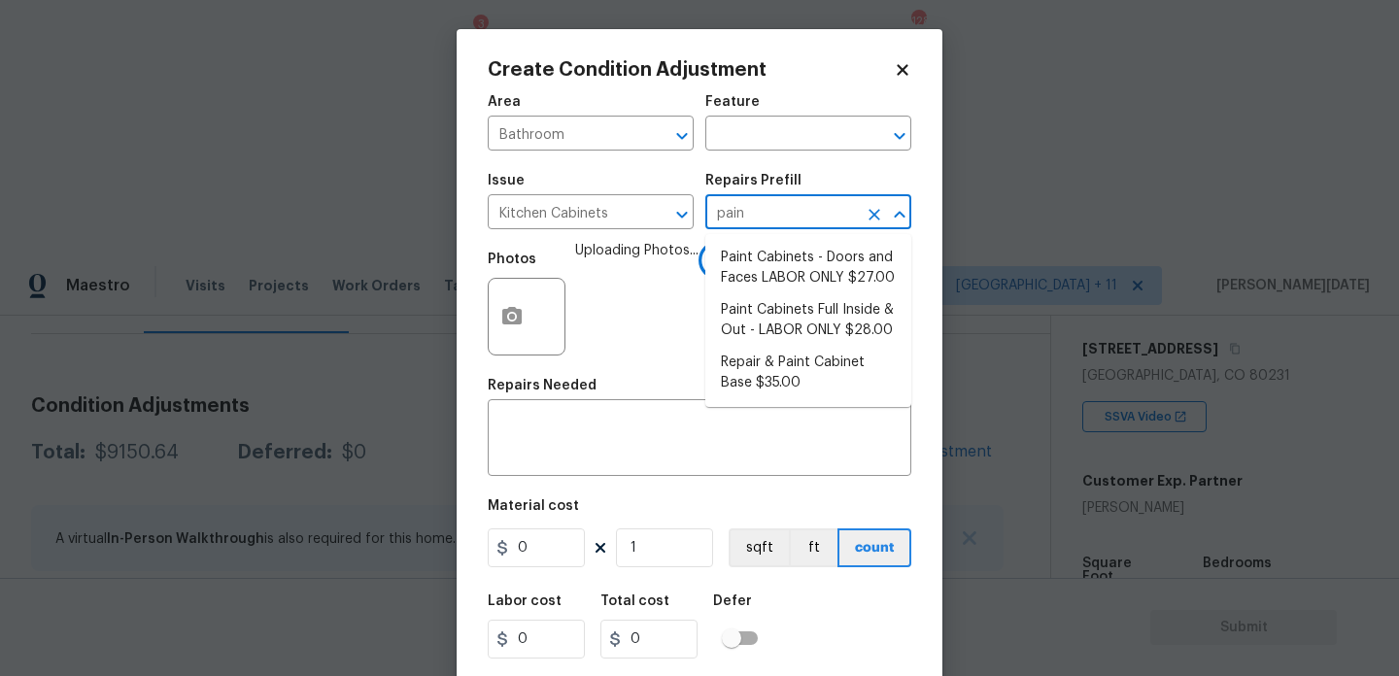
type input "paint"
click at [841, 281] on li "Paint Cabinets - Doors and Faces LABOR ONLY $27.00" at bounding box center [809, 268] width 206 height 52
type input "Cabinets"
type textarea "Prep, sand, mask and apply 2 coats of paint to the kitchen cabinet doors and bo…"
type input "27"
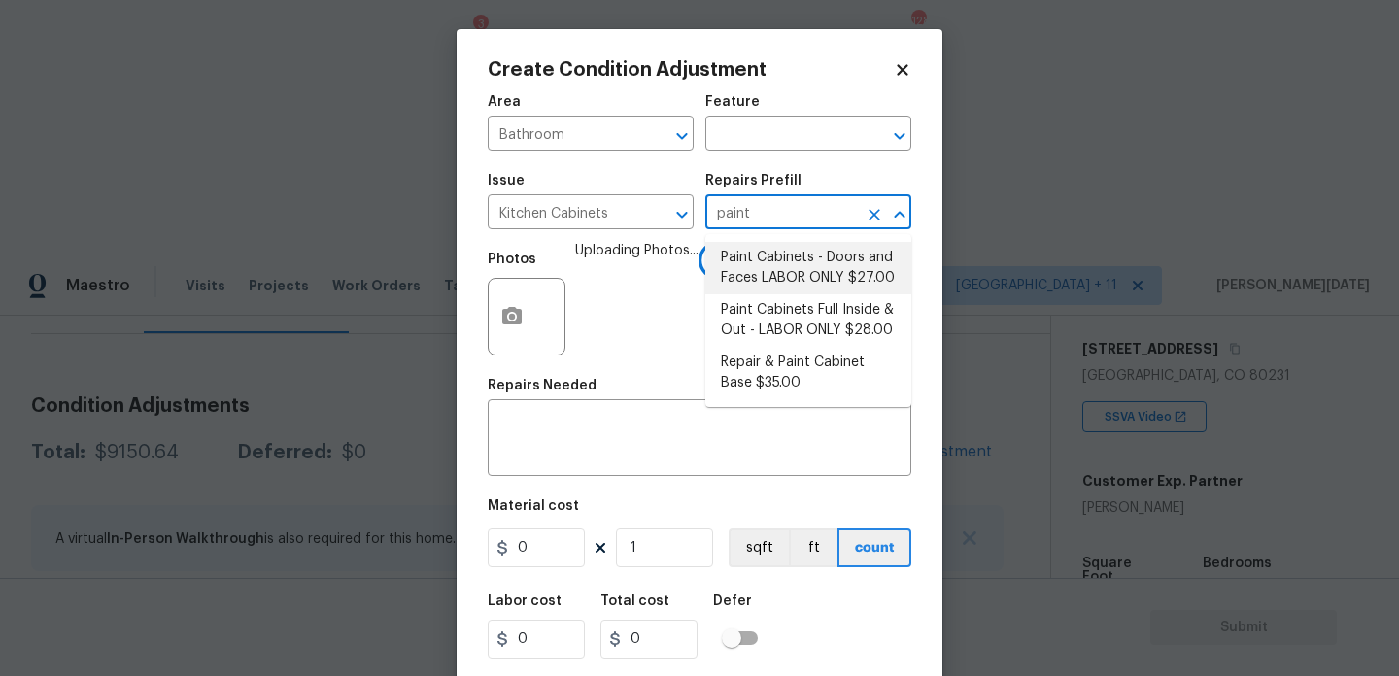
type input "27"
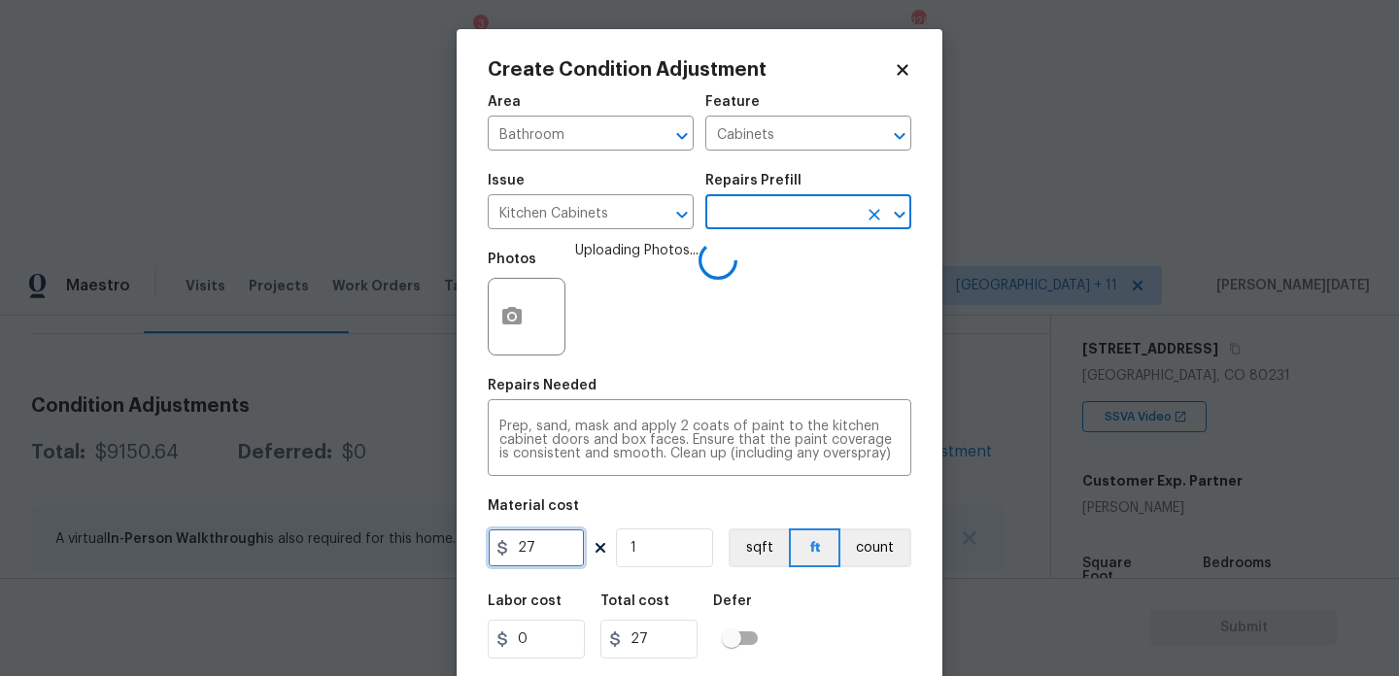
drag, startPoint x: 562, startPoint y: 551, endPoint x: 320, endPoint y: 548, distance: 242.0
click at [320, 548] on div "Create Condition Adjustment Area Bathroom ​ Feature Cabinets ​ Issue Kitchen Ca…" at bounding box center [699, 338] width 1399 height 676
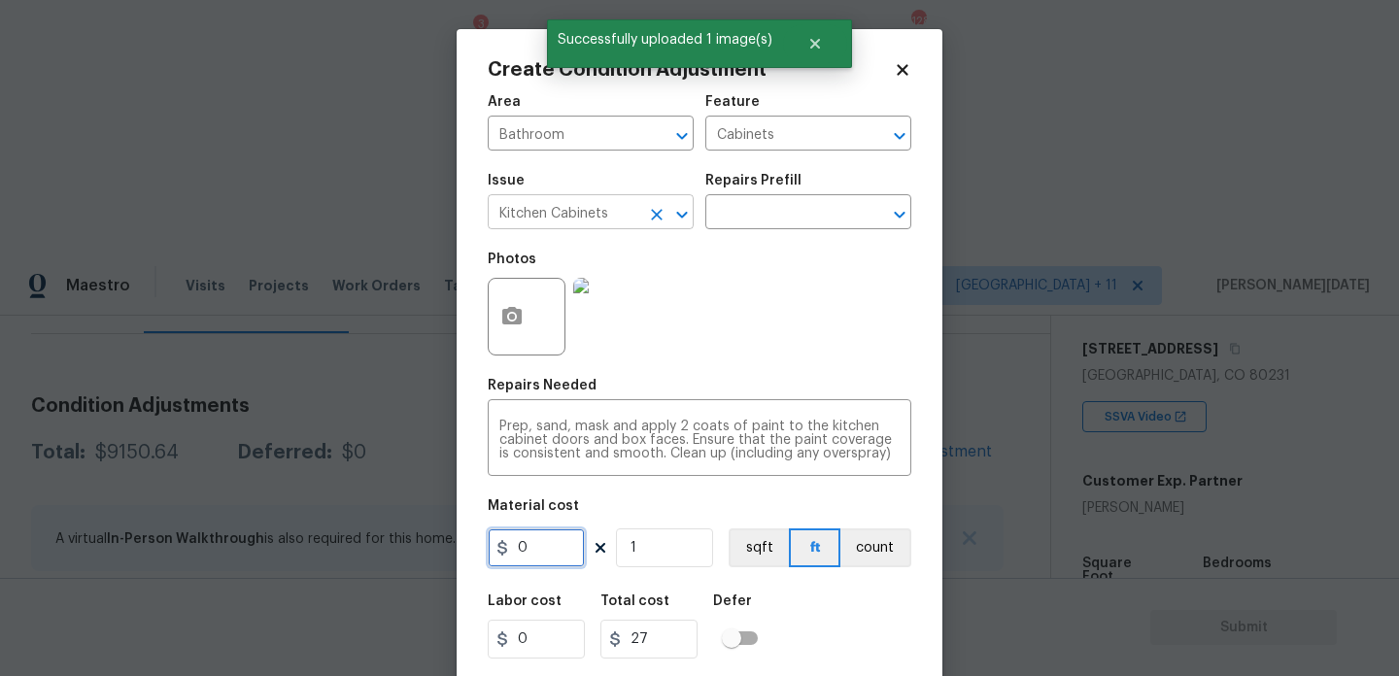
click at [667, 223] on button "Clear" at bounding box center [656, 214] width 27 height 27
type input "0"
type input "Kitchen Cabinets"
type input "0"
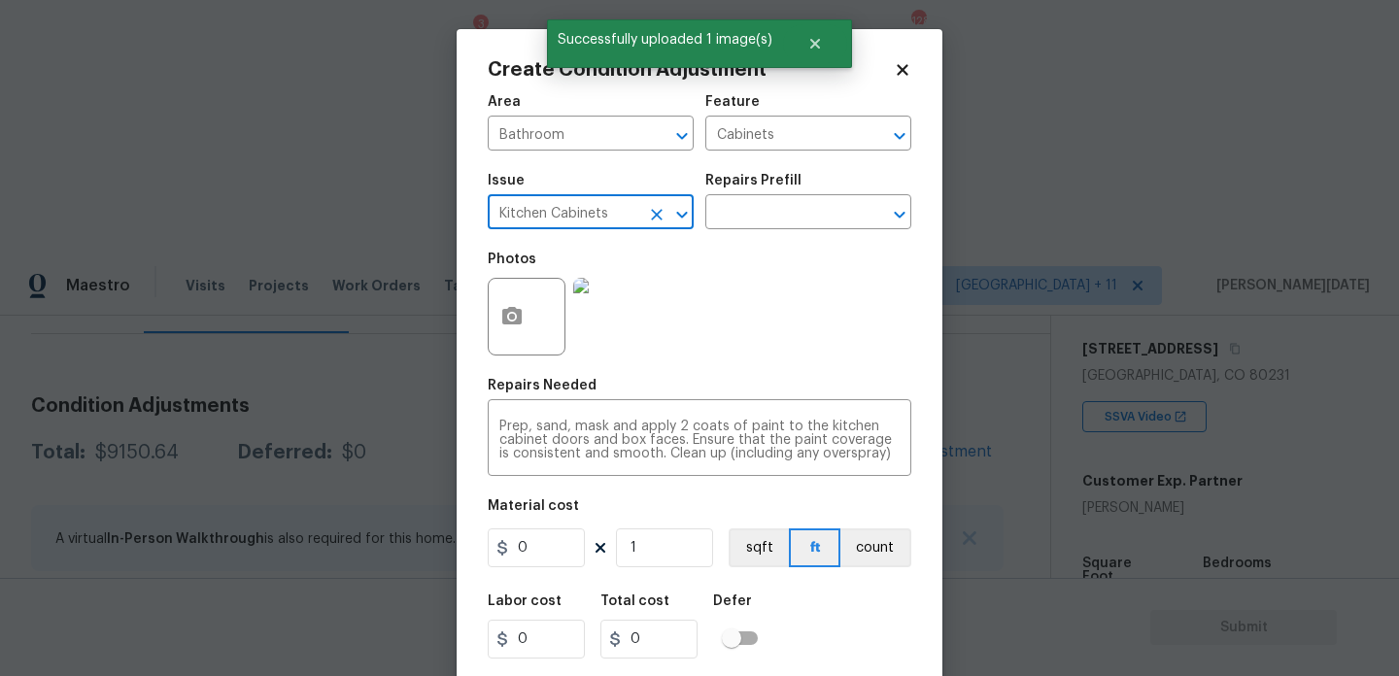
click at [647, 212] on icon "Clear" at bounding box center [656, 214] width 19 height 19
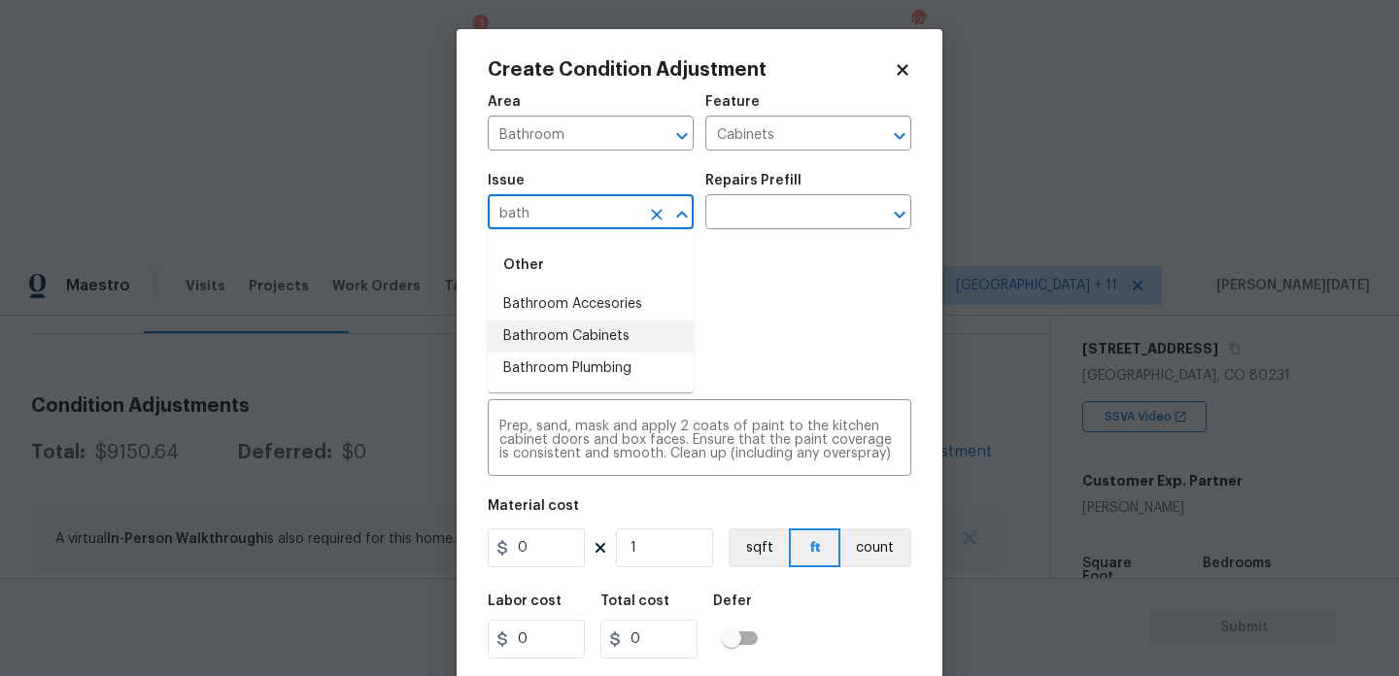
click at [629, 334] on li "Bathroom Cabinets" at bounding box center [591, 337] width 206 height 32
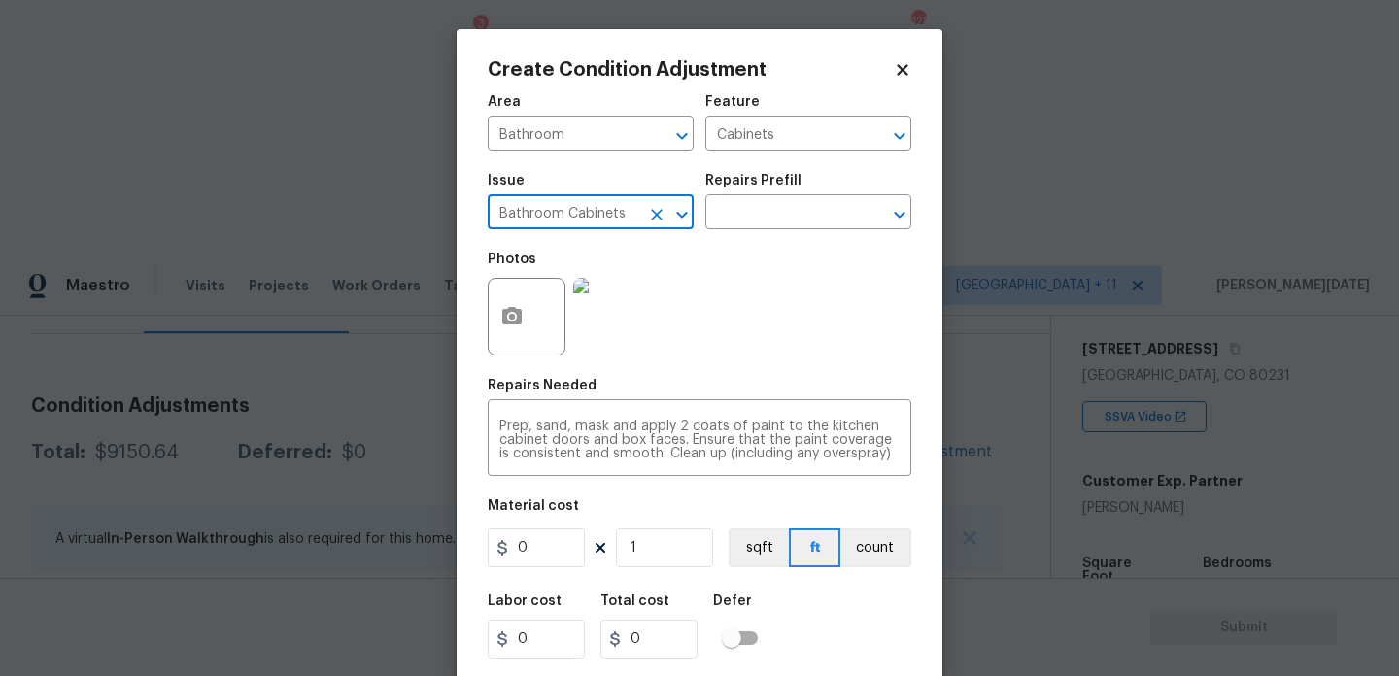
type input "Bathroom Cabinets"
click at [553, 558] on input "0" at bounding box center [536, 548] width 97 height 39
type input "1000"
click at [805, 327] on div "Photos" at bounding box center [700, 304] width 424 height 126
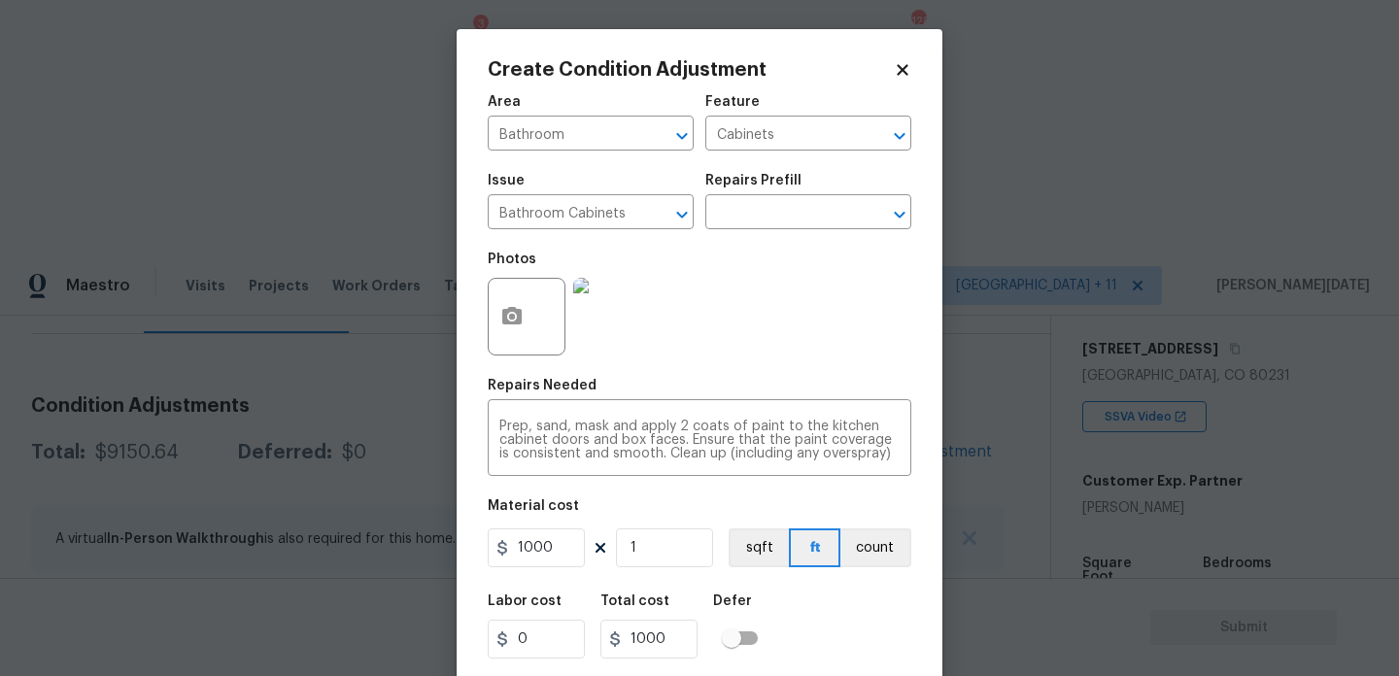
scroll to position [50, 0]
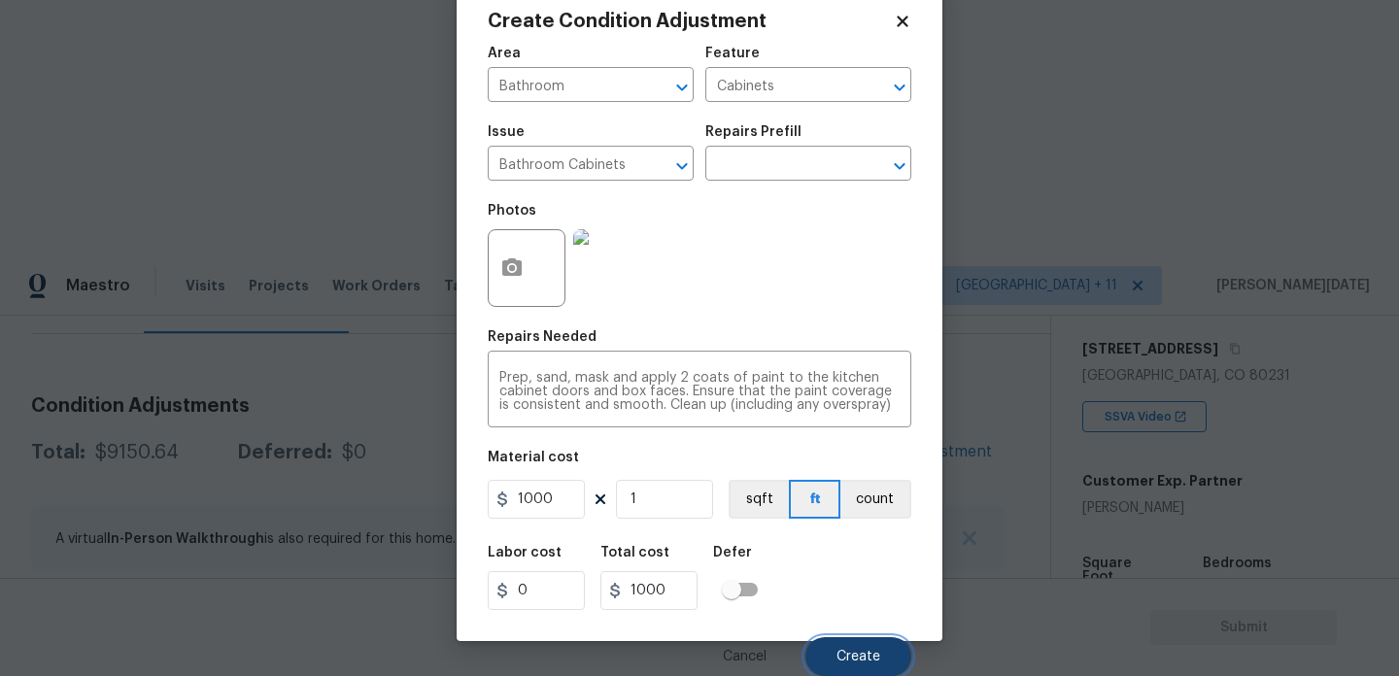
click at [847, 651] on span "Create" at bounding box center [859, 657] width 44 height 15
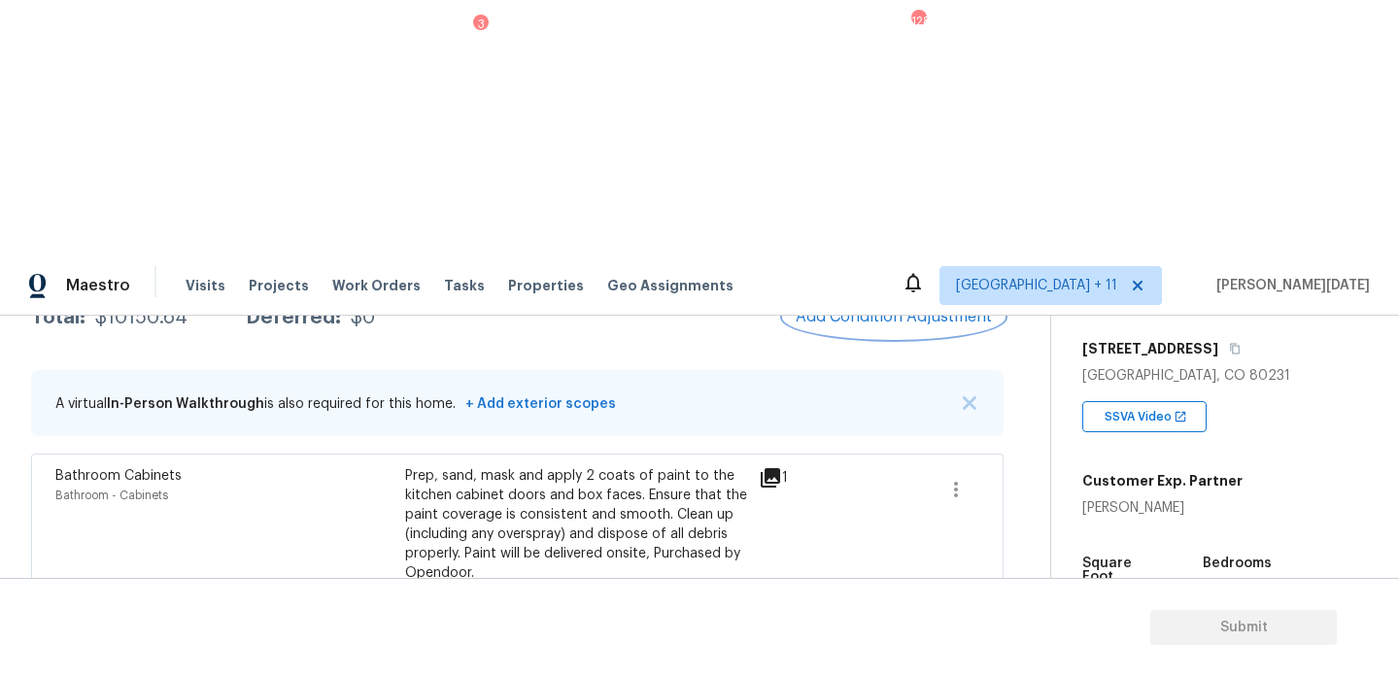
scroll to position [451, 0]
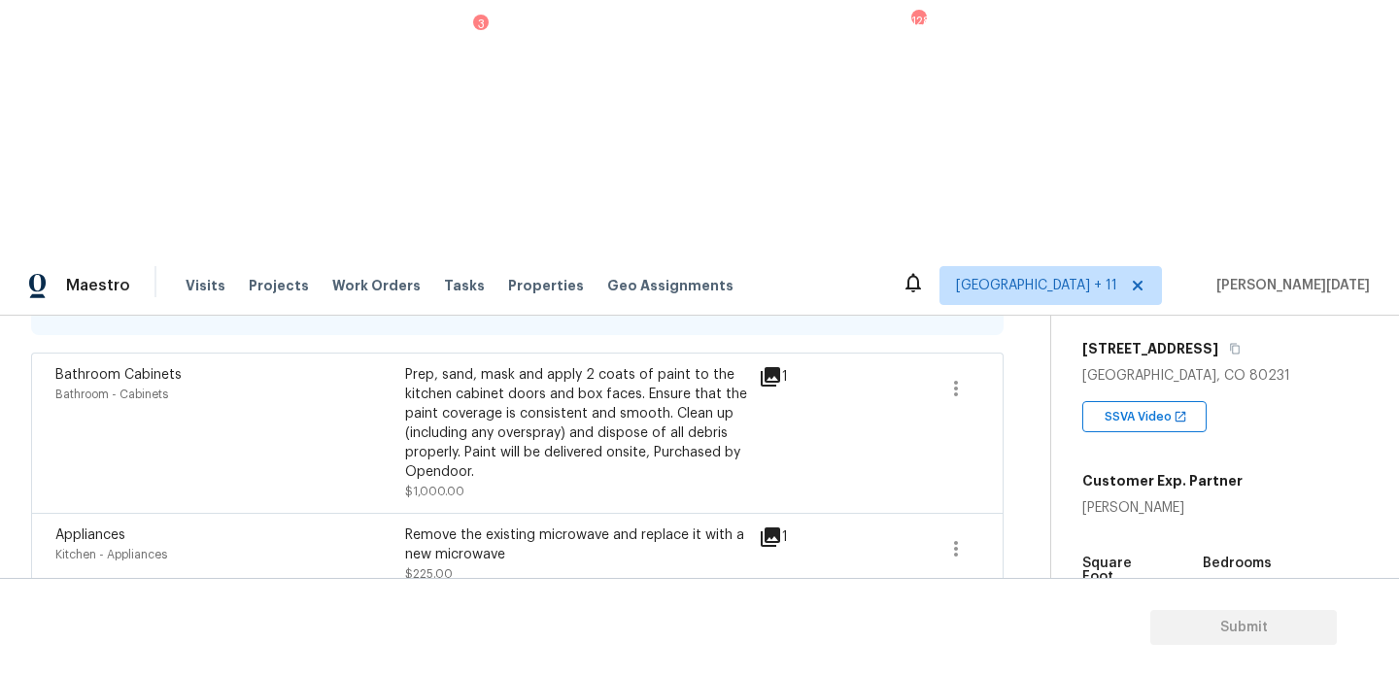
click at [949, 620] on icon "button" at bounding box center [956, 631] width 23 height 23
click at [1010, 373] on div "Edit" at bounding box center [1067, 373] width 152 height 19
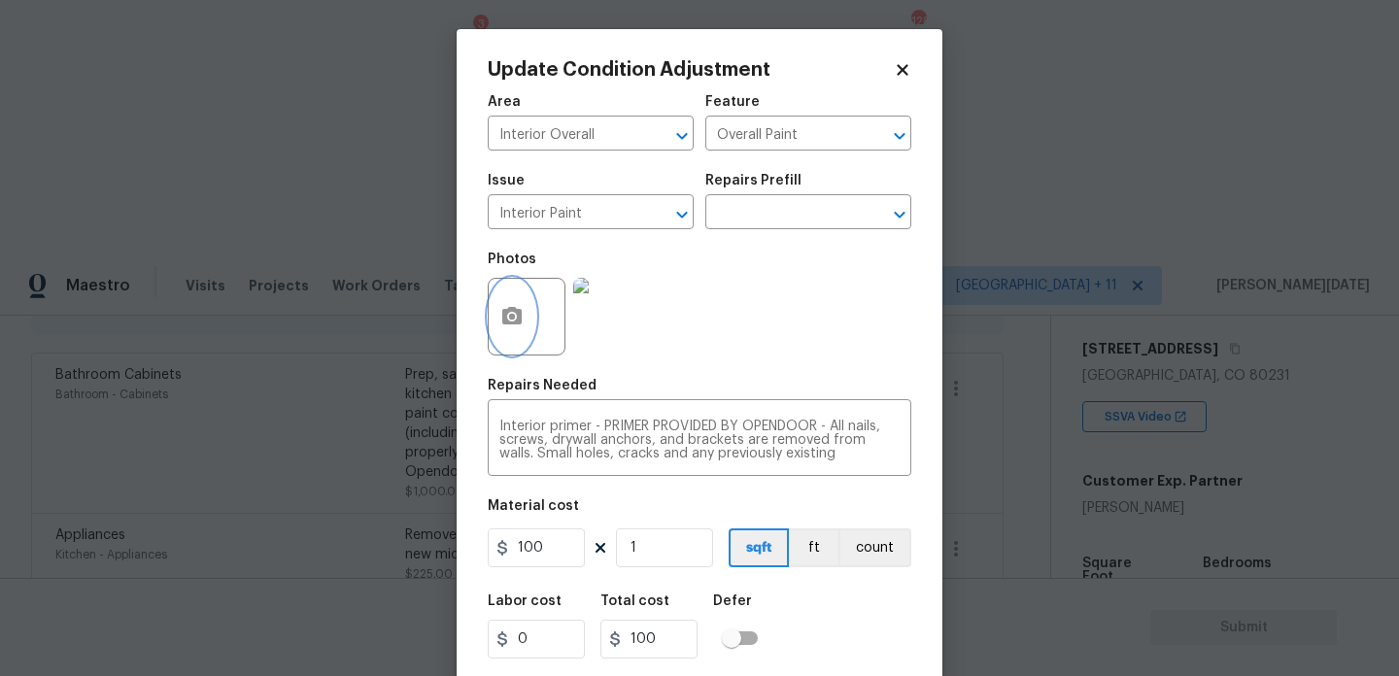
click at [520, 319] on icon "button" at bounding box center [511, 315] width 19 height 17
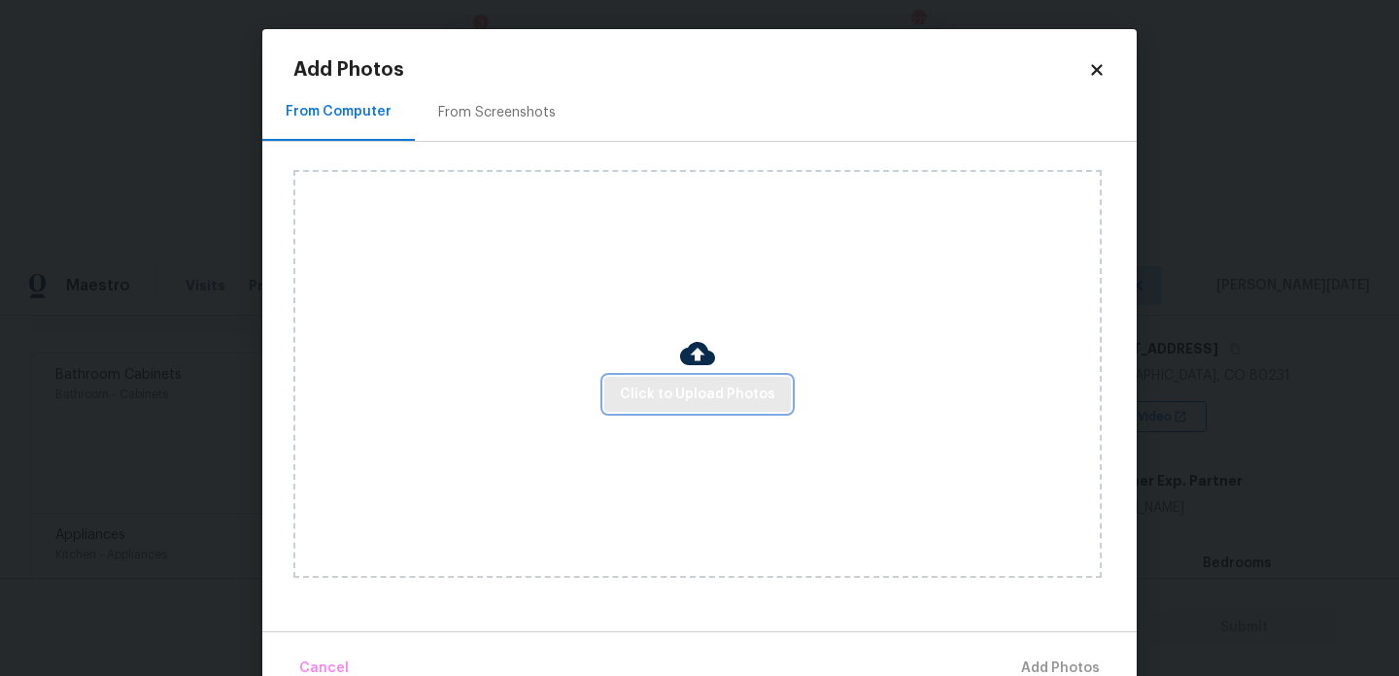
click at [678, 385] on span "Click to Upload Photos" at bounding box center [697, 395] width 155 height 24
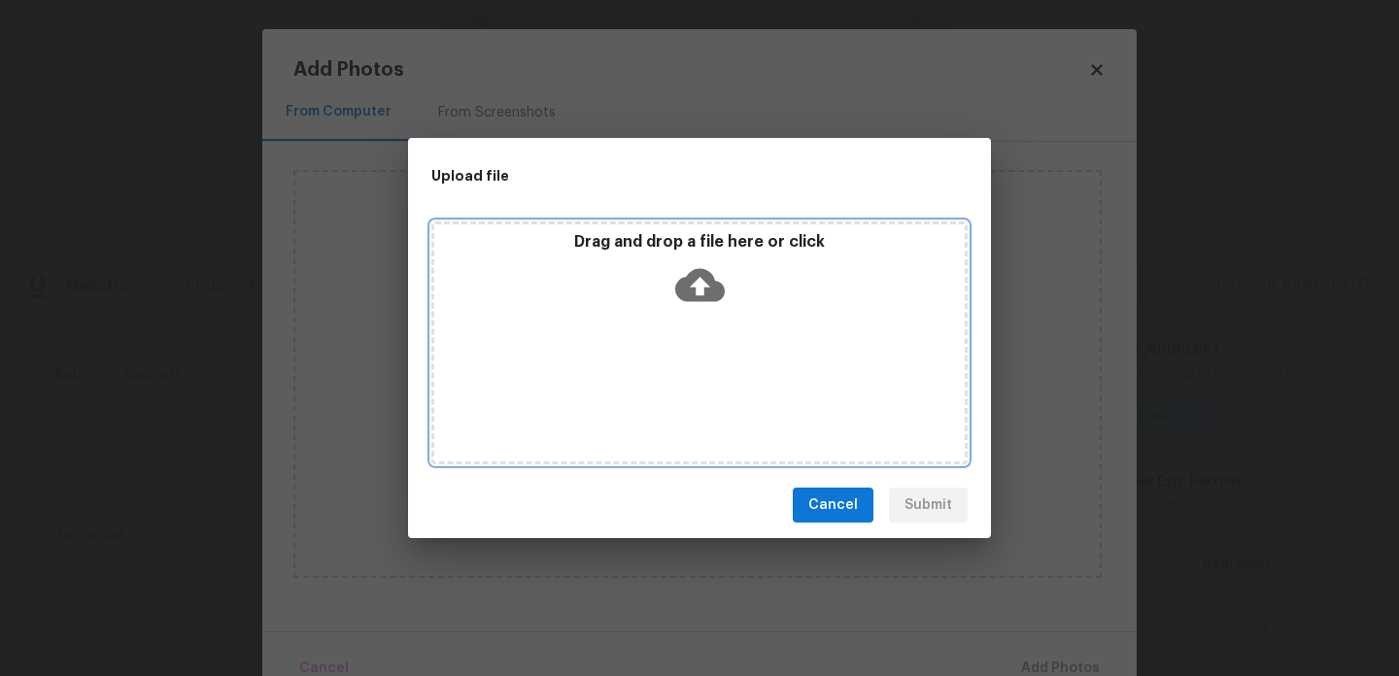
click at [678, 385] on div "Drag and drop a file here or click" at bounding box center [699, 343] width 536 height 243
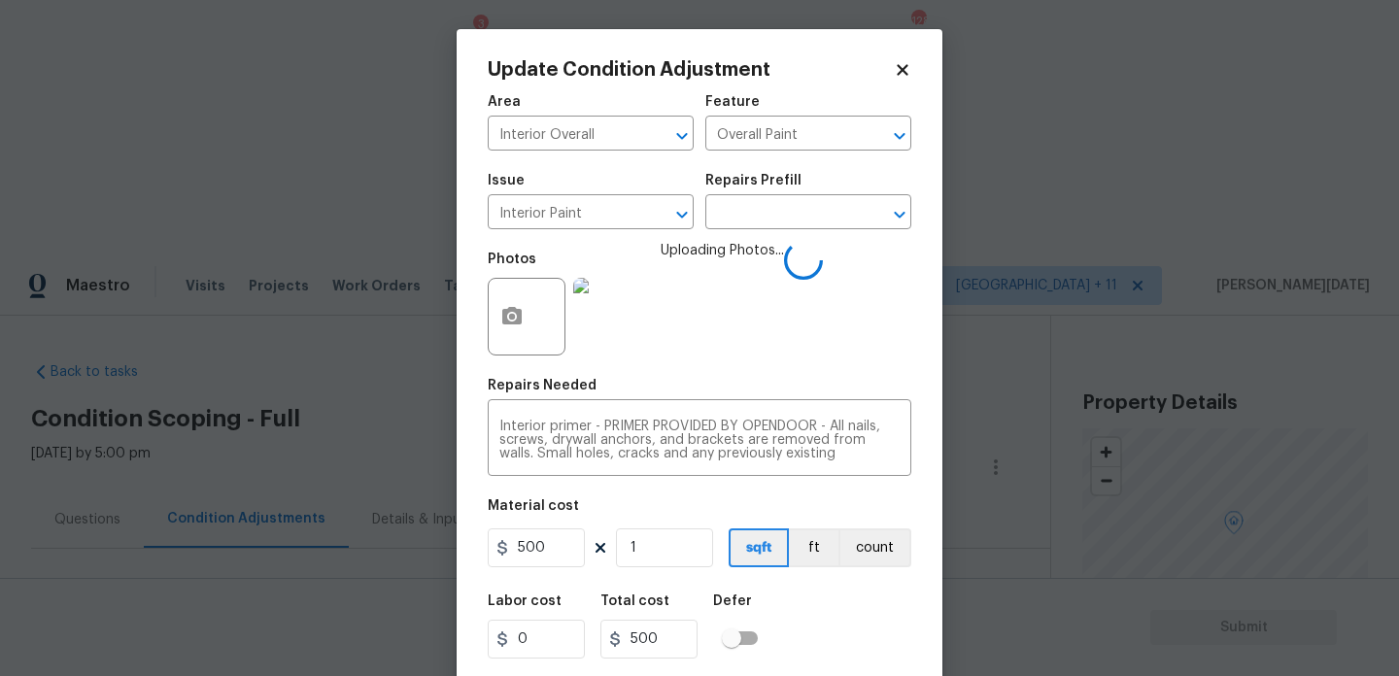
scroll to position [50, 0]
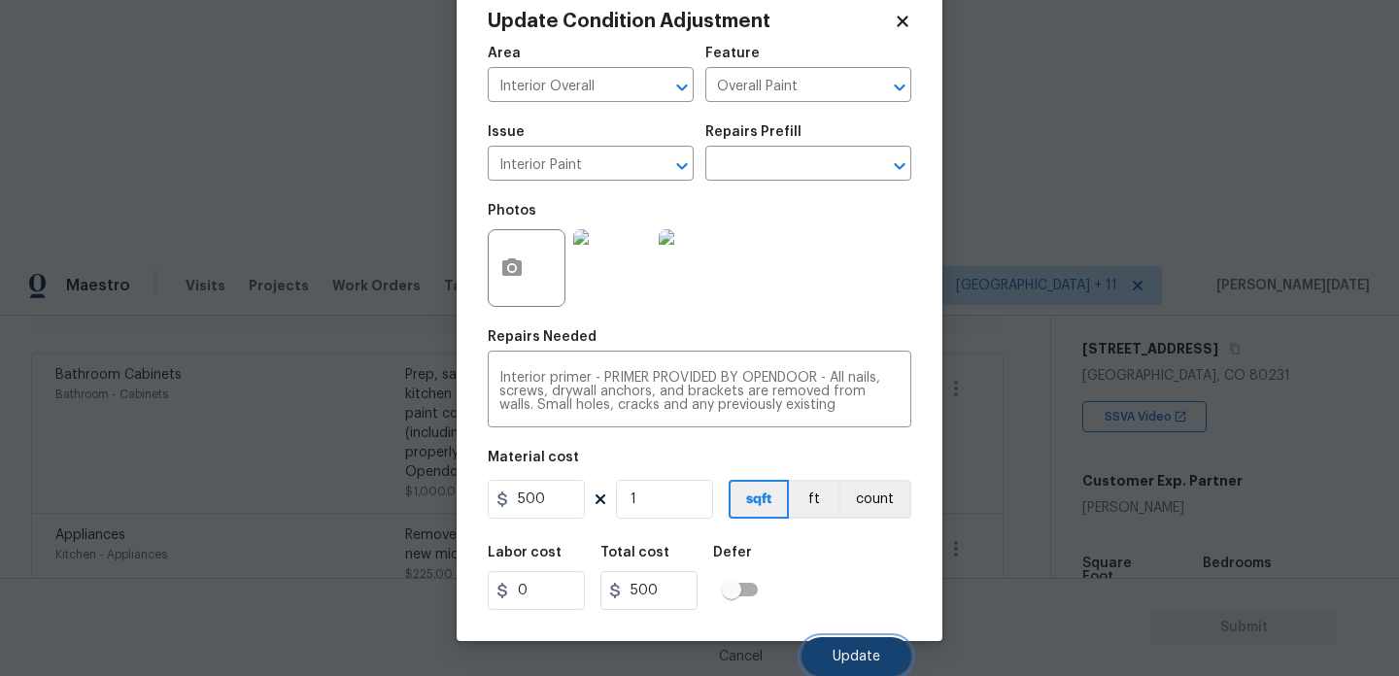
click at [844, 646] on button "Update" at bounding box center [857, 657] width 110 height 39
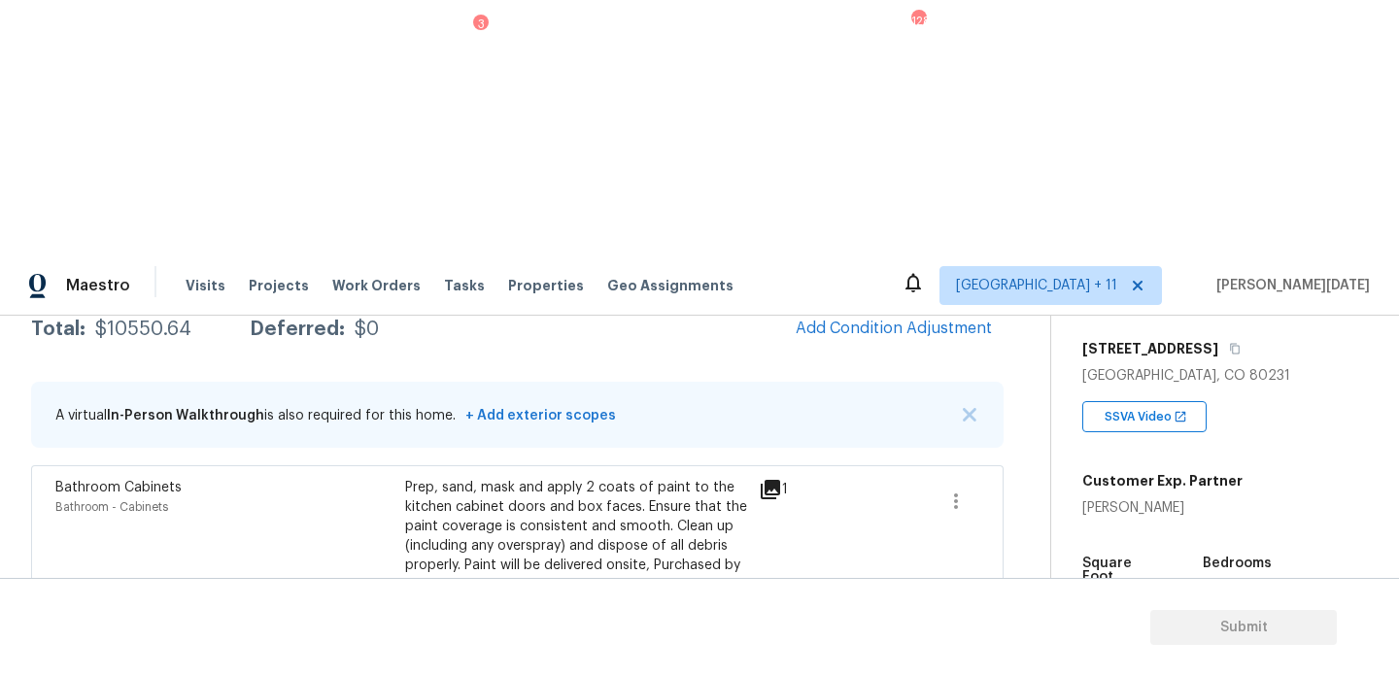
scroll to position [415, 0]
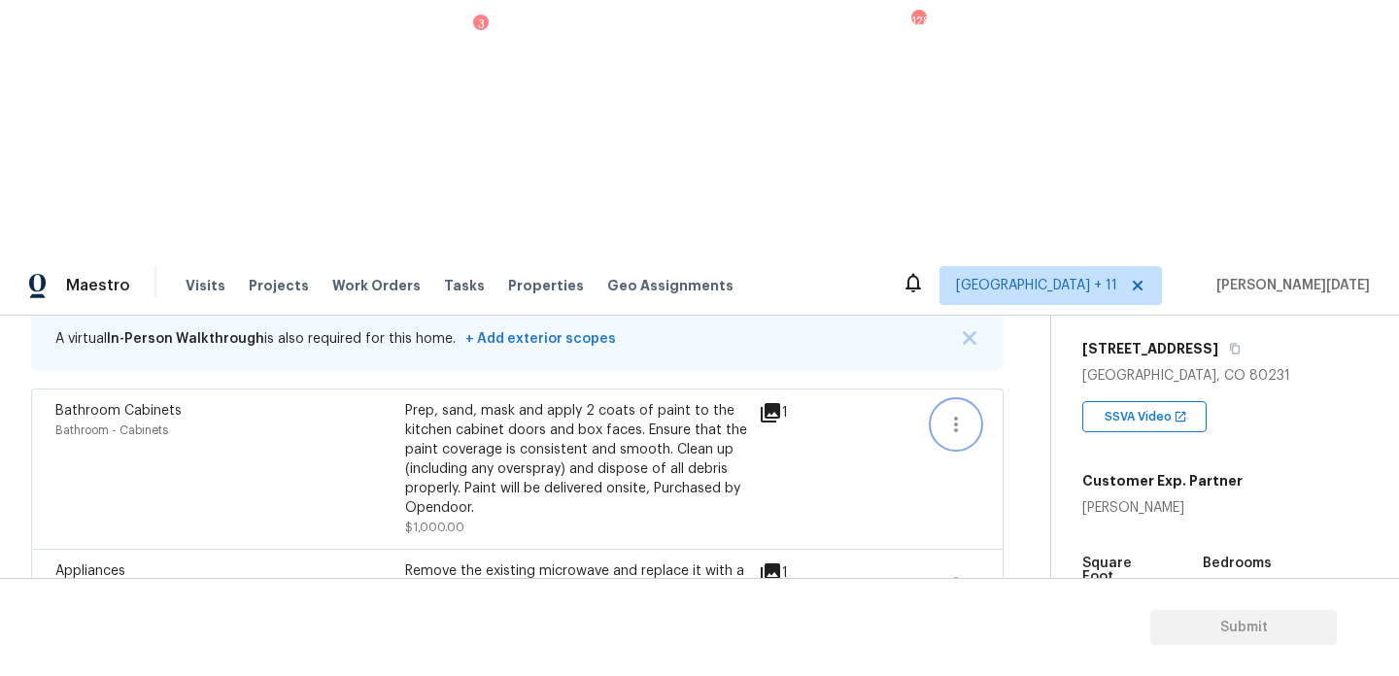
click at [945, 413] on icon "button" at bounding box center [956, 424] width 23 height 23
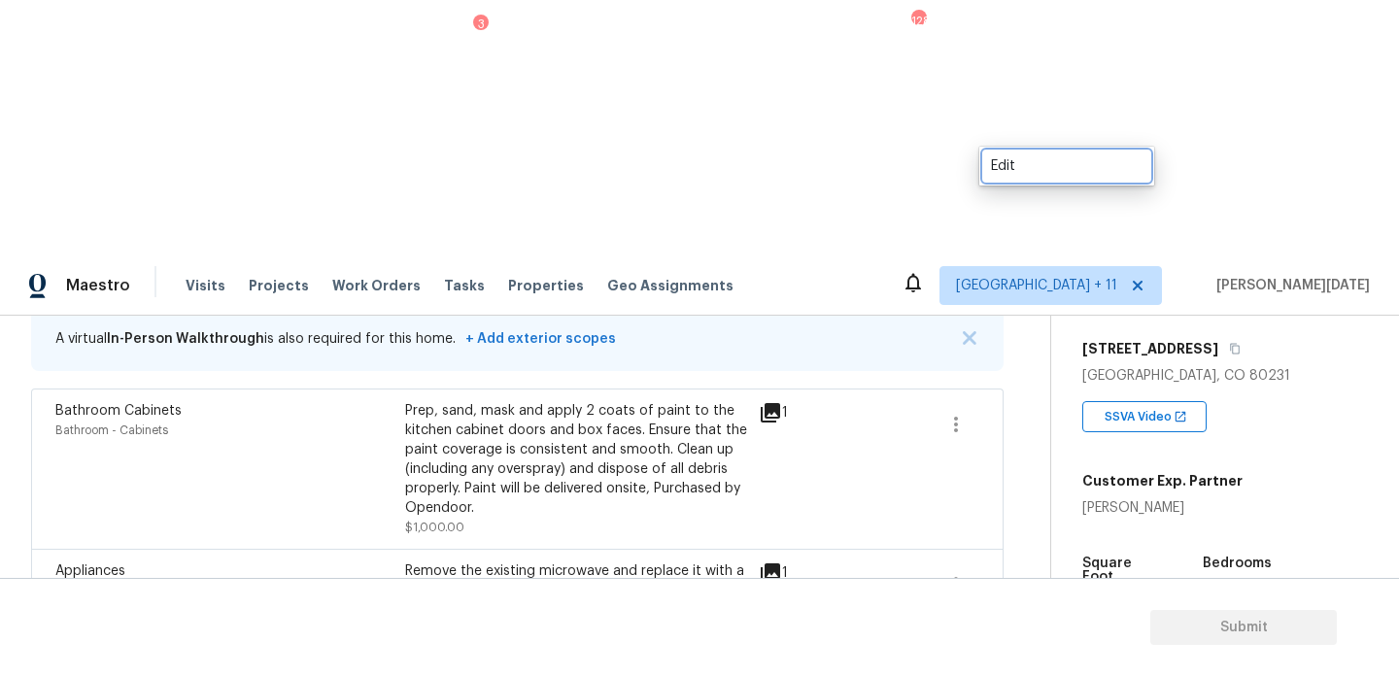
click at [1033, 159] on div "Edit" at bounding box center [1067, 165] width 152 height 19
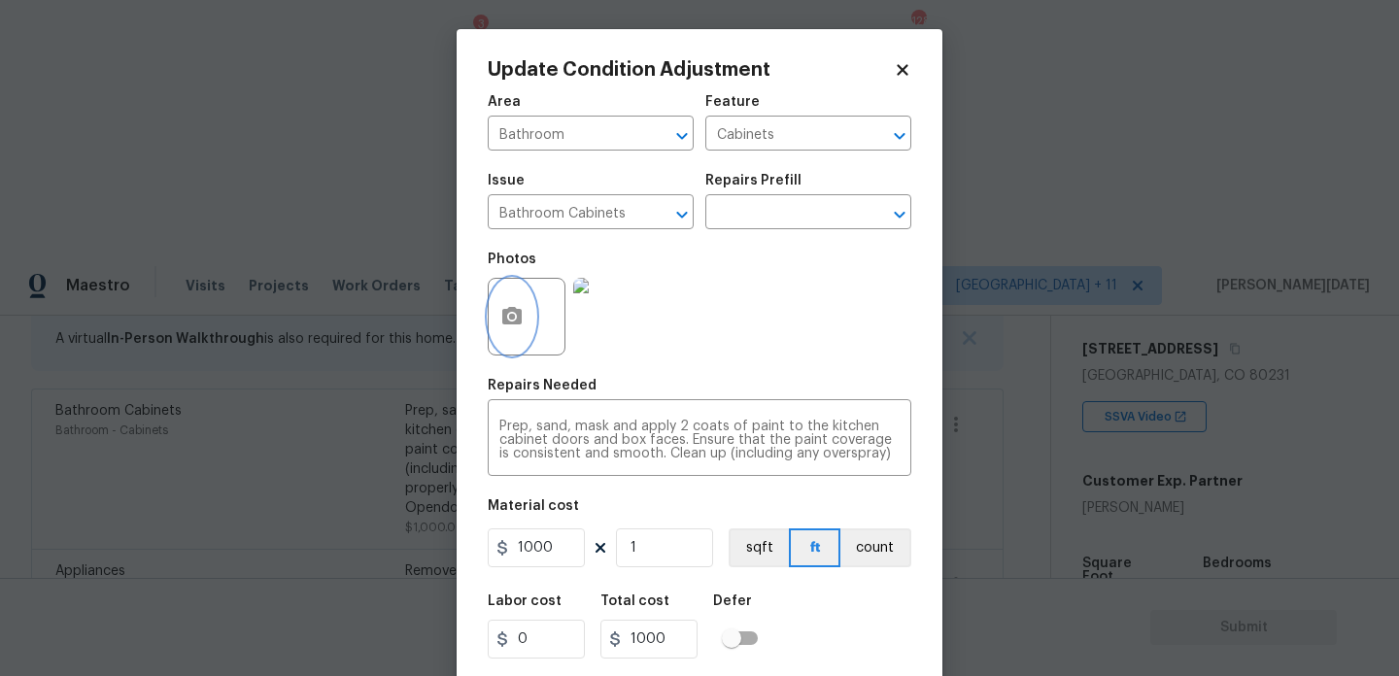
click at [521, 316] on icon "button" at bounding box center [511, 315] width 19 height 17
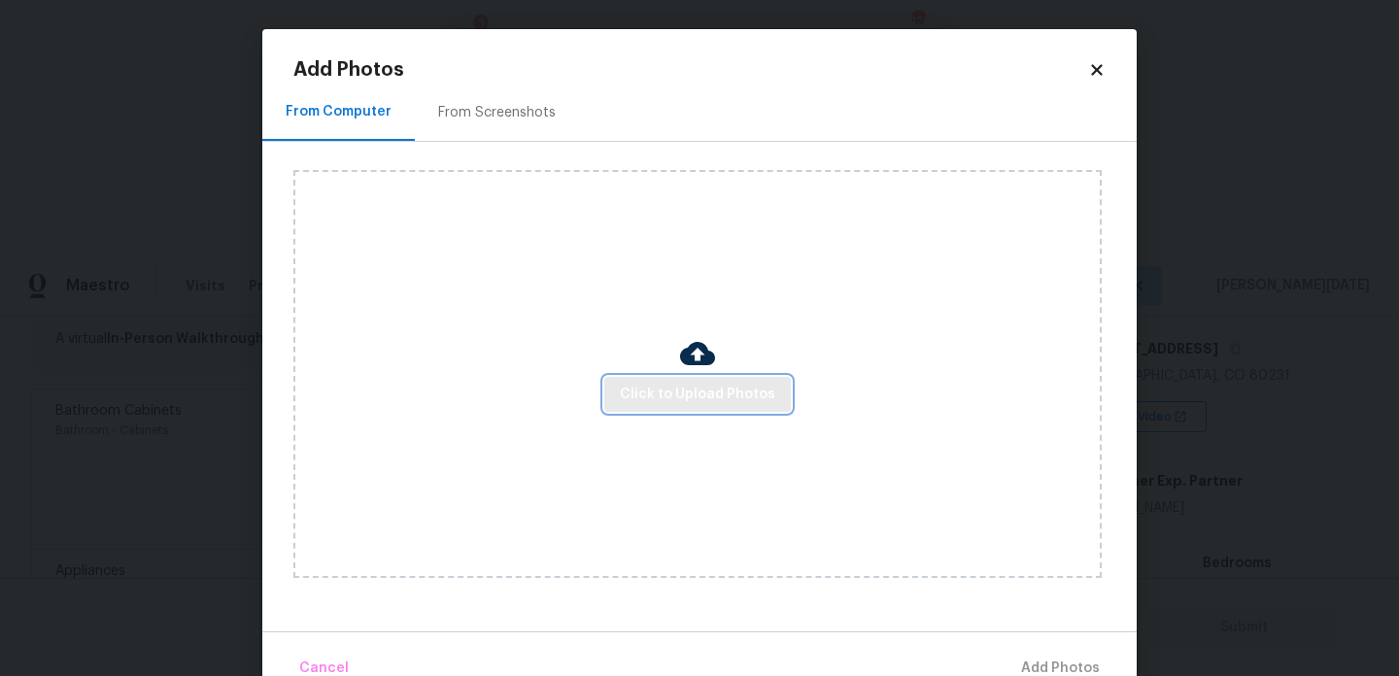
click at [639, 378] on button "Click to Upload Photos" at bounding box center [697, 395] width 187 height 36
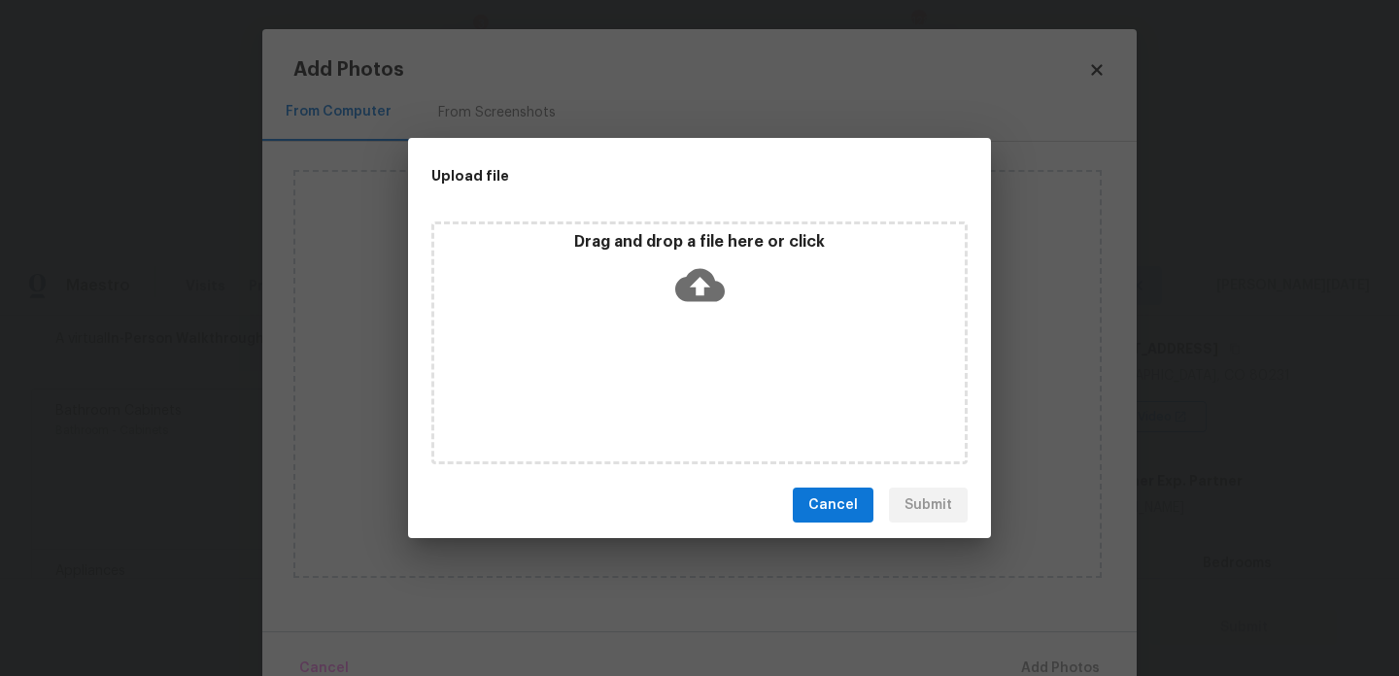
click at [639, 378] on div "Drag and drop a file here or click" at bounding box center [699, 343] width 536 height 243
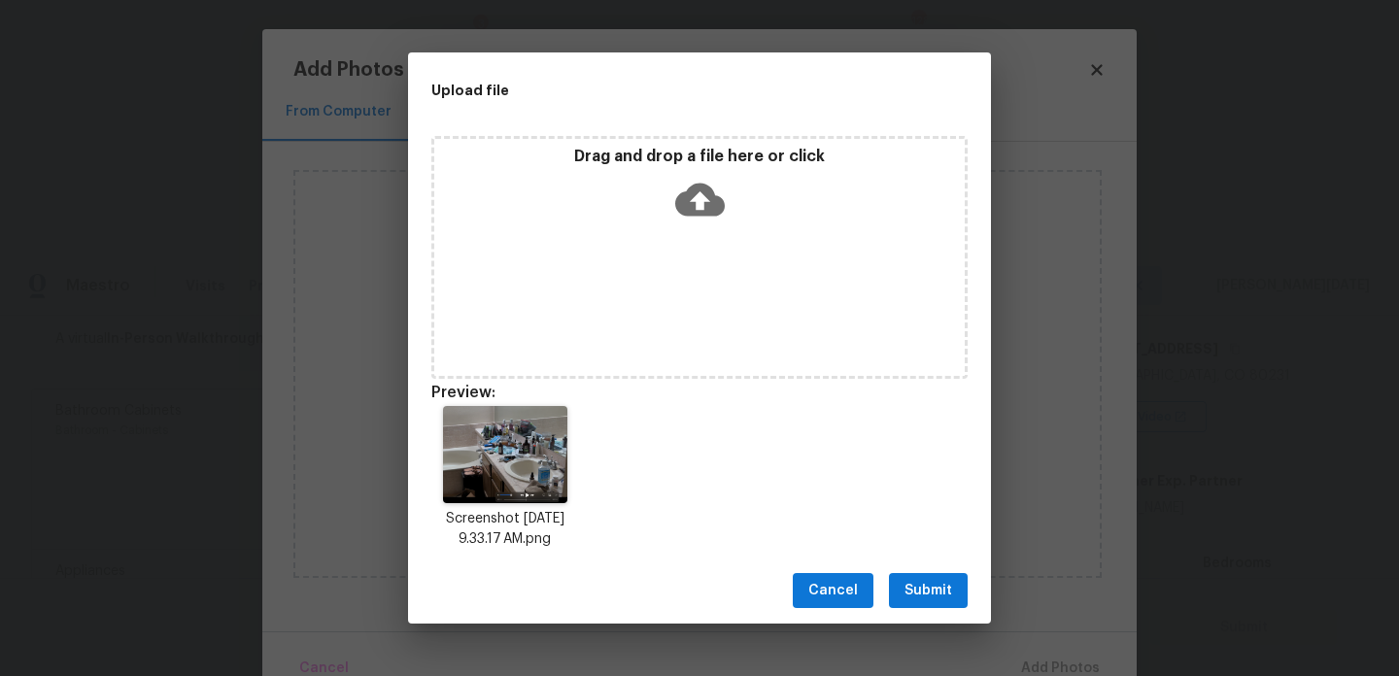
click at [943, 608] on div "Cancel Submit" at bounding box center [699, 591] width 583 height 67
click at [947, 603] on button "Submit" at bounding box center [928, 591] width 79 height 36
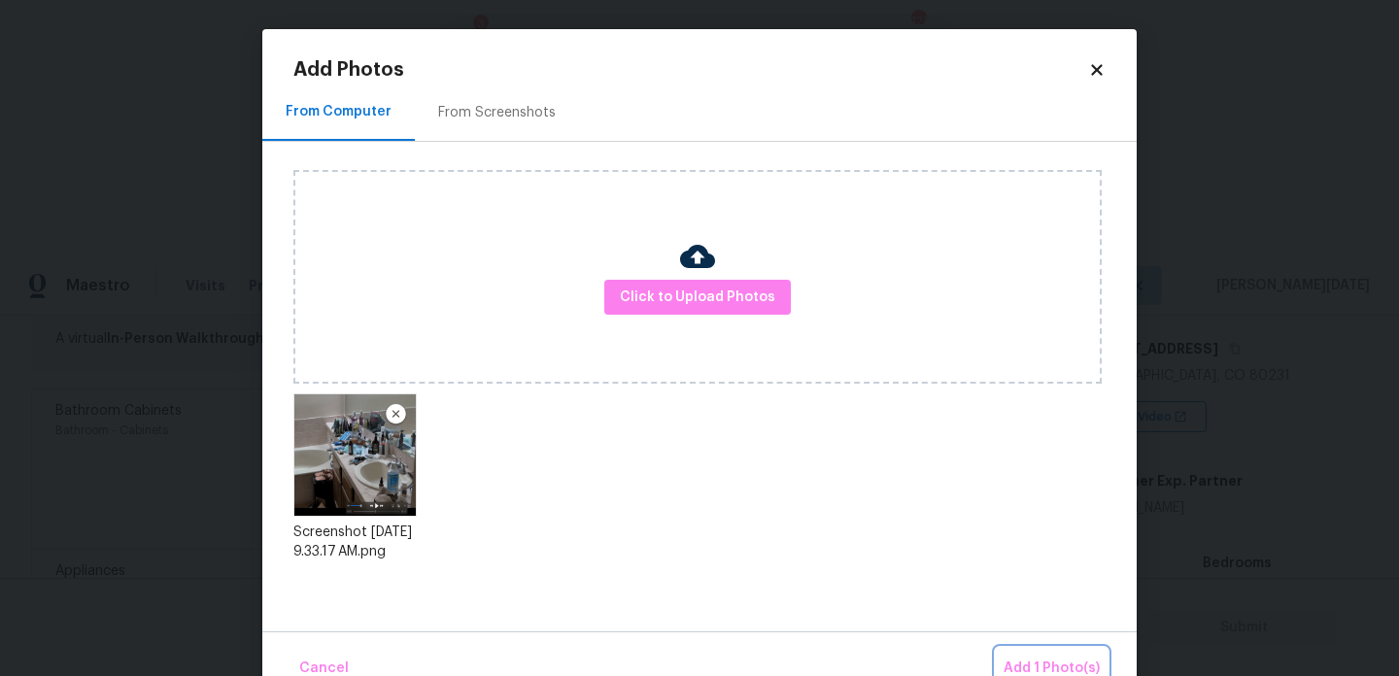
click at [1033, 666] on span "Add 1 Photo(s)" at bounding box center [1052, 669] width 96 height 24
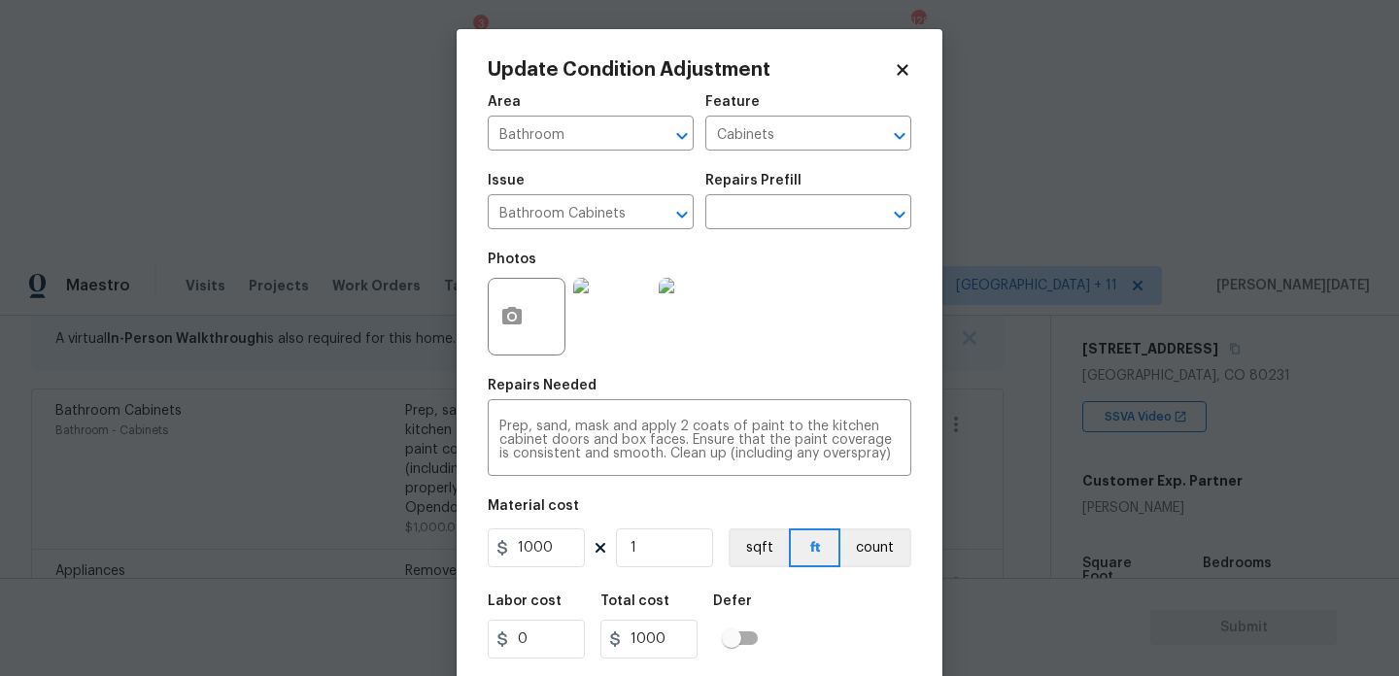
scroll to position [50, 0]
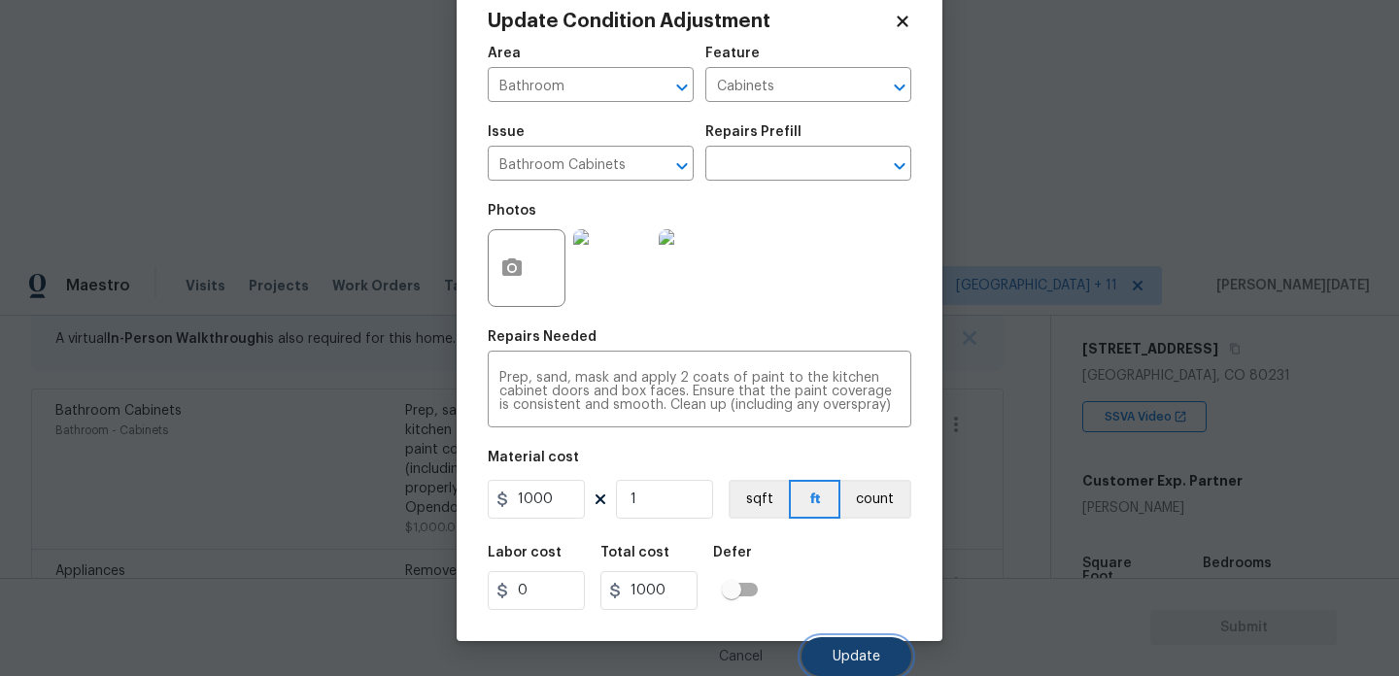
click at [858, 657] on span "Update" at bounding box center [857, 657] width 48 height 15
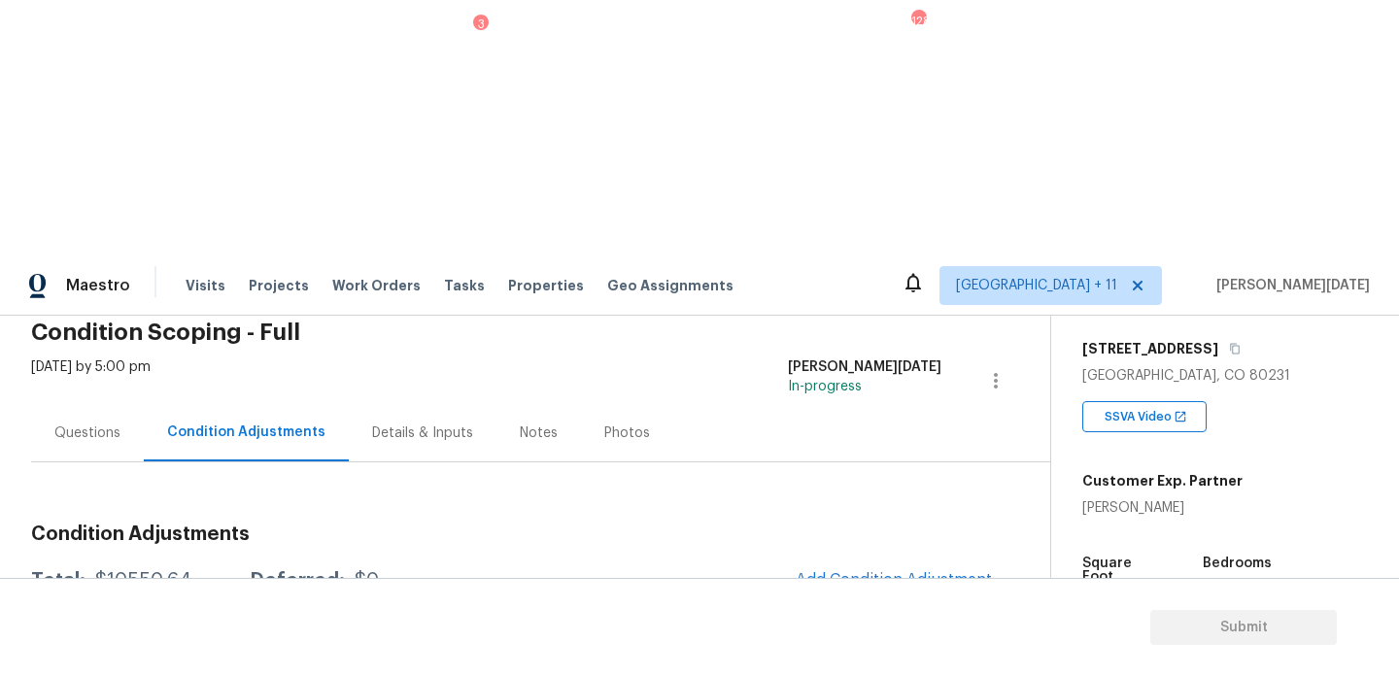
scroll to position [0, 0]
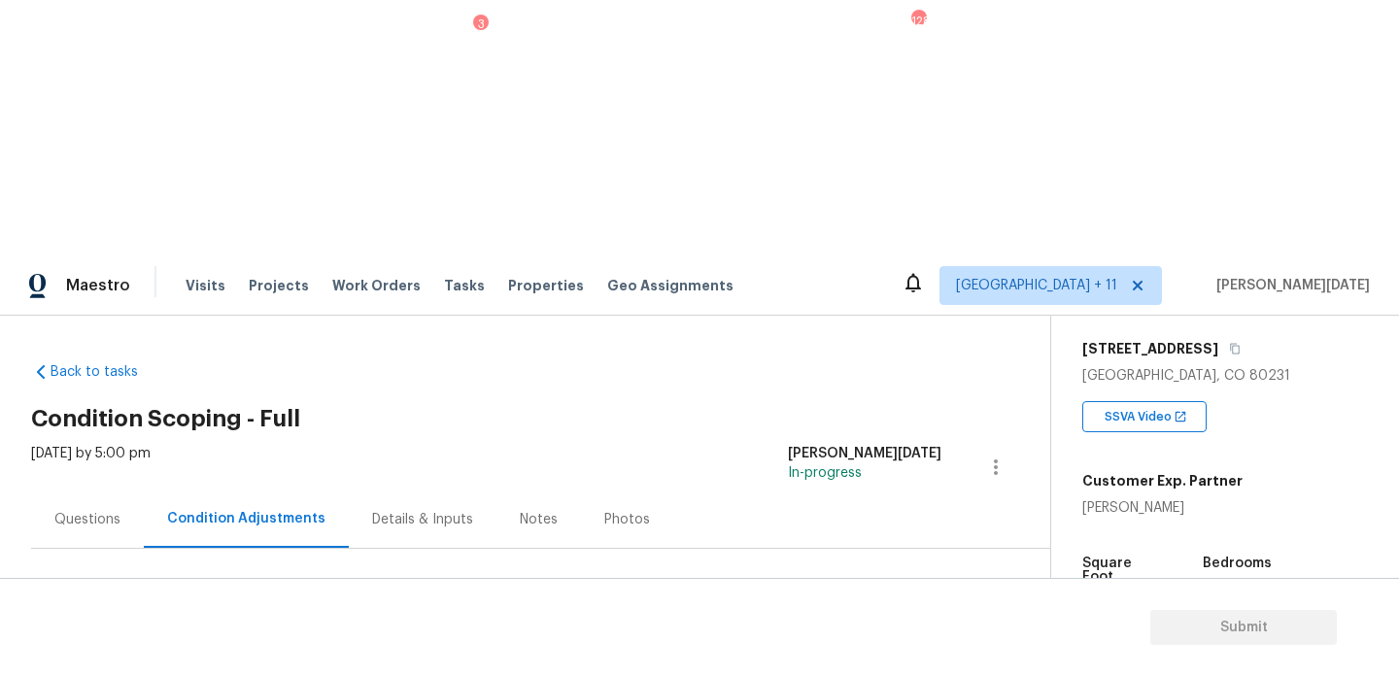
click at [79, 510] on div "Questions" at bounding box center [87, 519] width 66 height 19
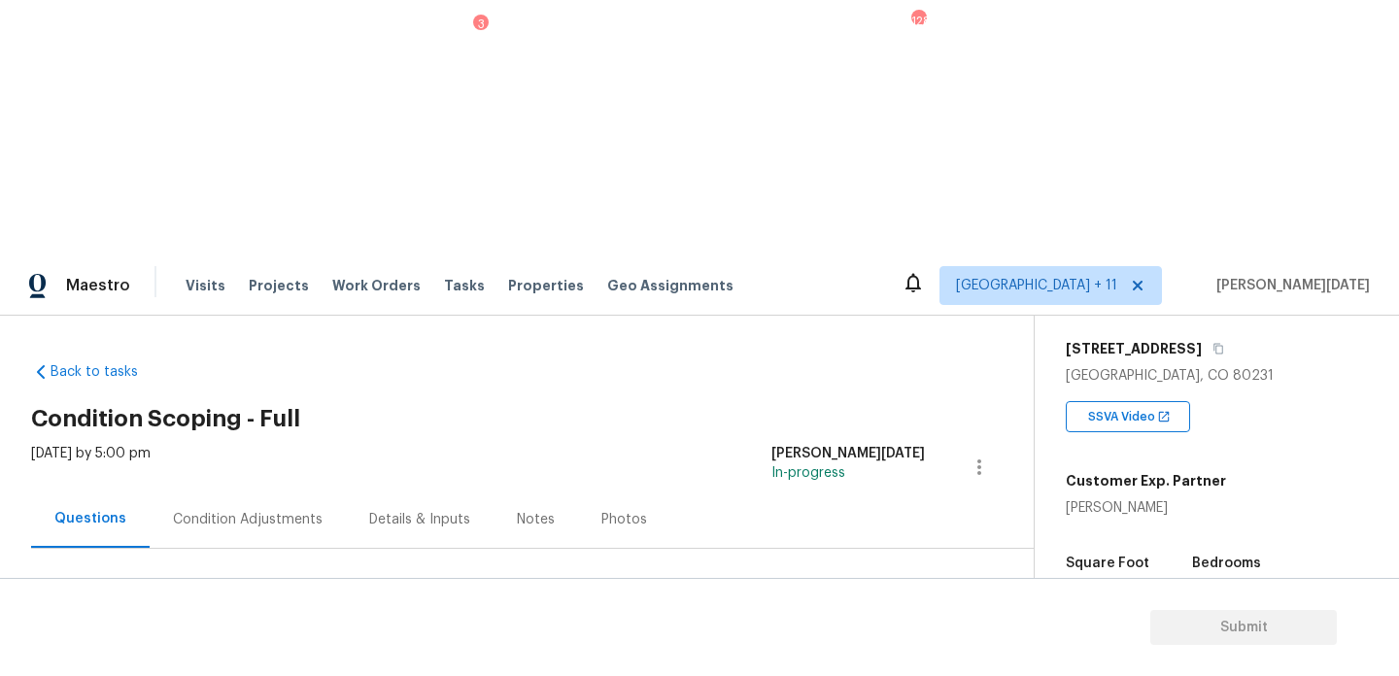
scroll to position [259, 0]
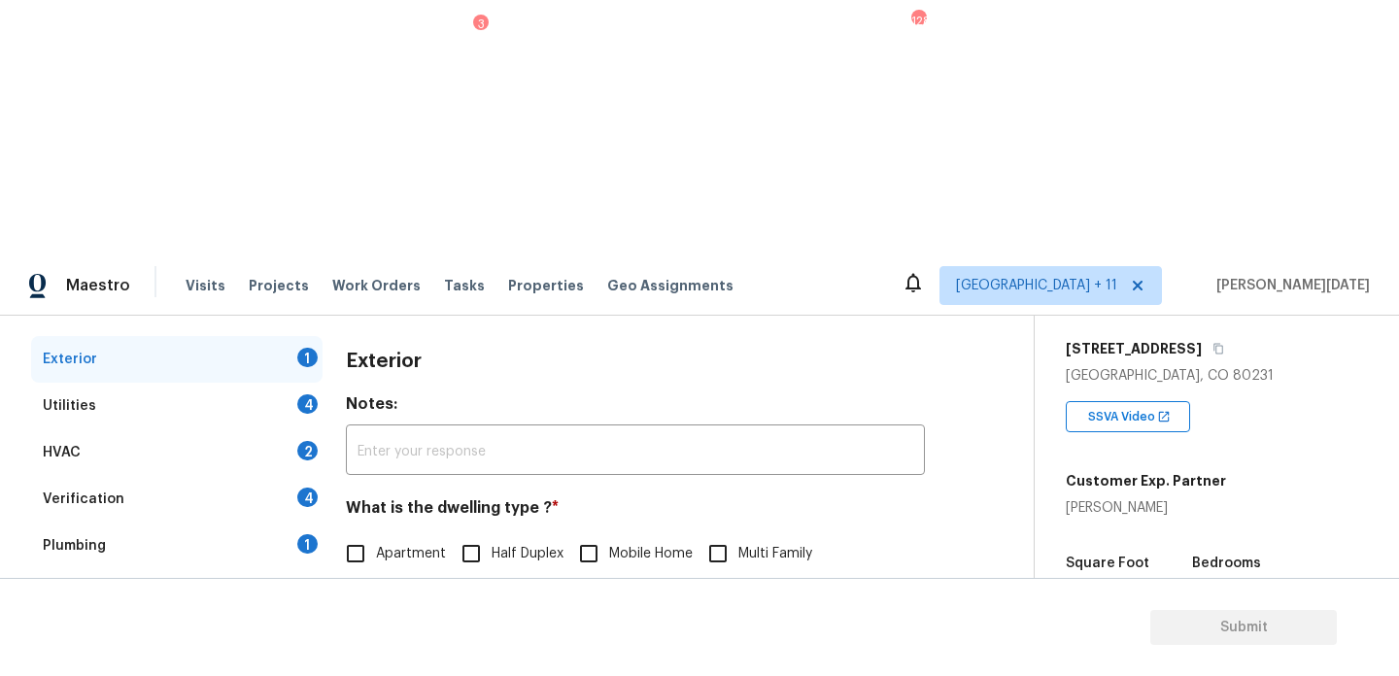
click at [370, 574] on input "Single Family" at bounding box center [355, 594] width 41 height 41
checkbox input "true"
click at [405, 544] on span "Apartment" at bounding box center [411, 554] width 70 height 20
click at [376, 534] on input "Apartment" at bounding box center [355, 554] width 41 height 41
checkbox input "true"
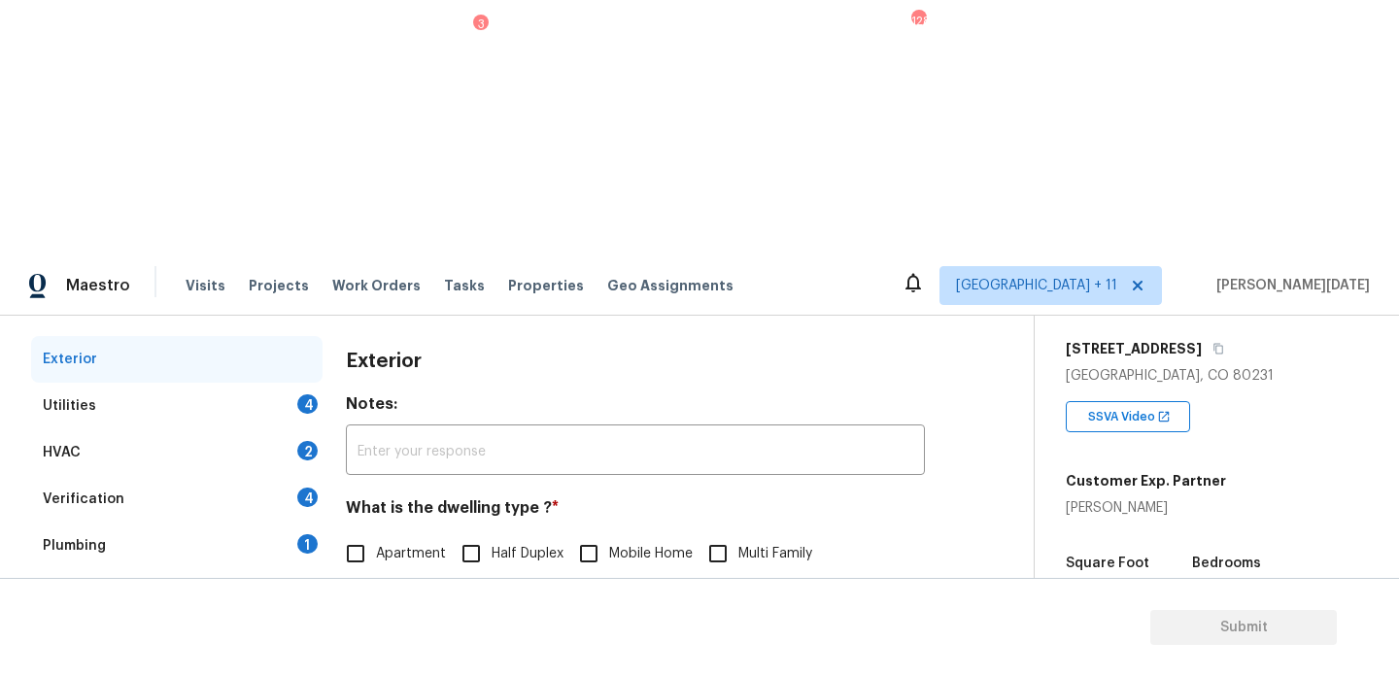
checkbox input "false"
click at [479, 574] on input "Townhouse" at bounding box center [484, 594] width 41 height 41
checkbox input "true"
checkbox input "false"
click at [311, 395] on div "4" at bounding box center [307, 404] width 20 height 19
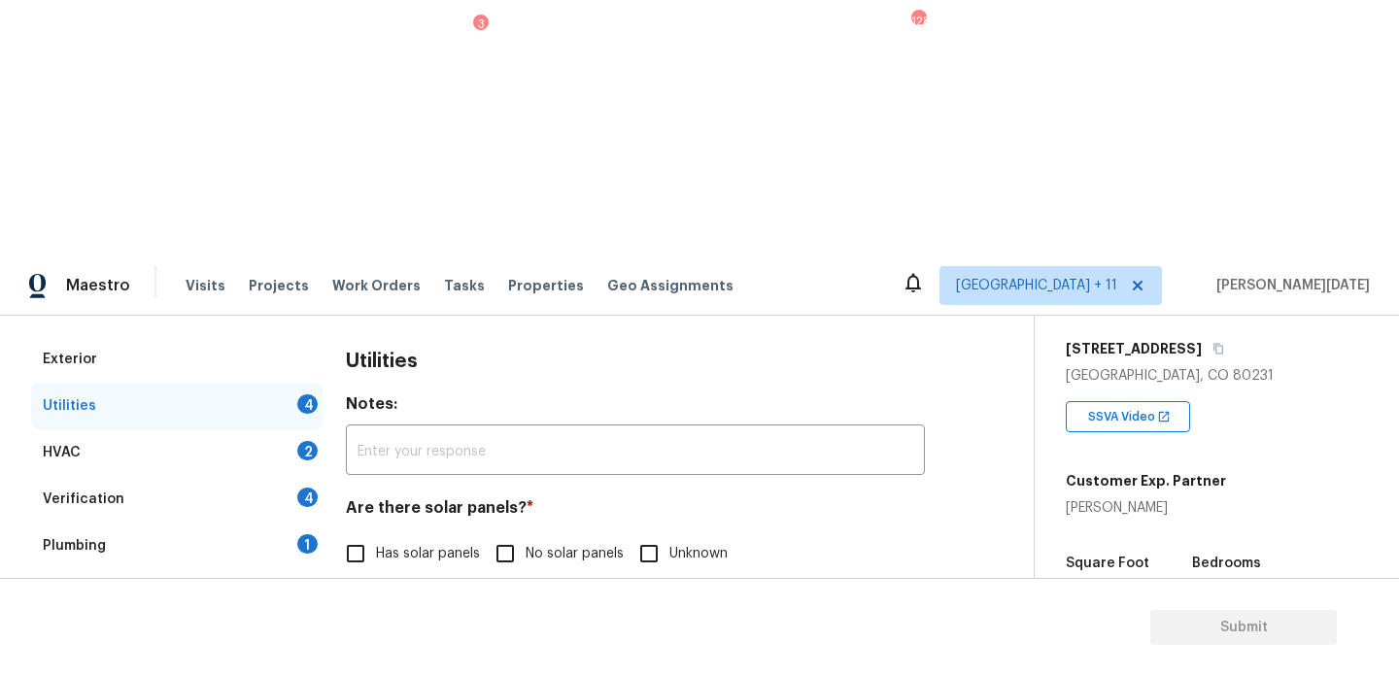
click at [492, 534] on input "No solar panels" at bounding box center [505, 554] width 41 height 41
checkbox input "true"
click at [711, 633] on input "None" at bounding box center [694, 653] width 41 height 41
checkbox input "true"
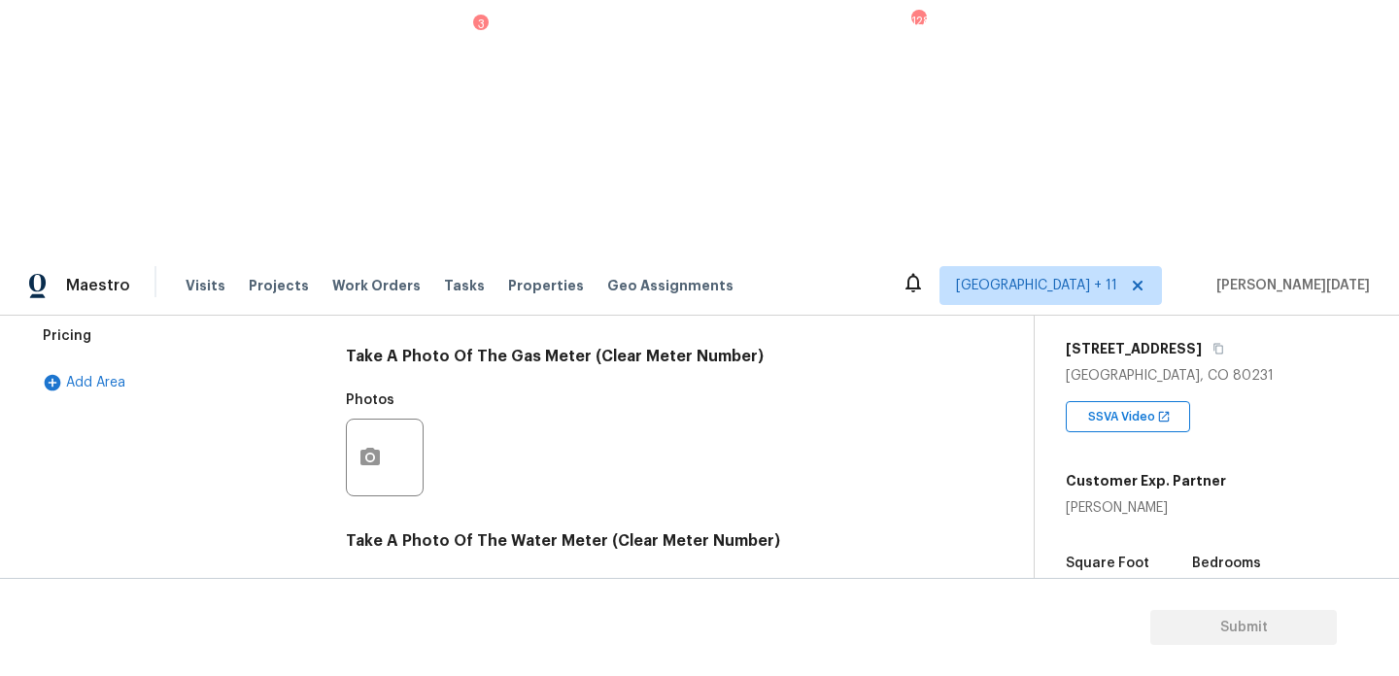
scroll to position [786, 0]
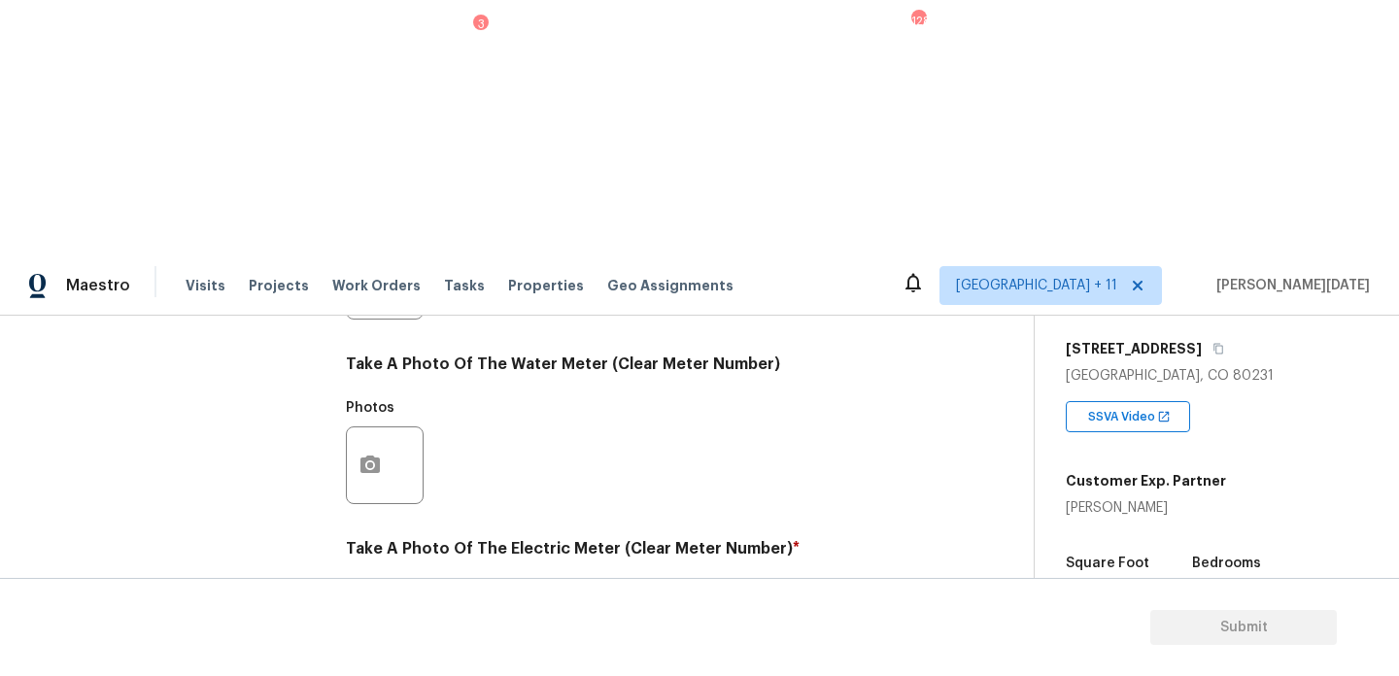
click at [363, 638] on icon "button" at bounding box center [370, 649] width 23 height 23
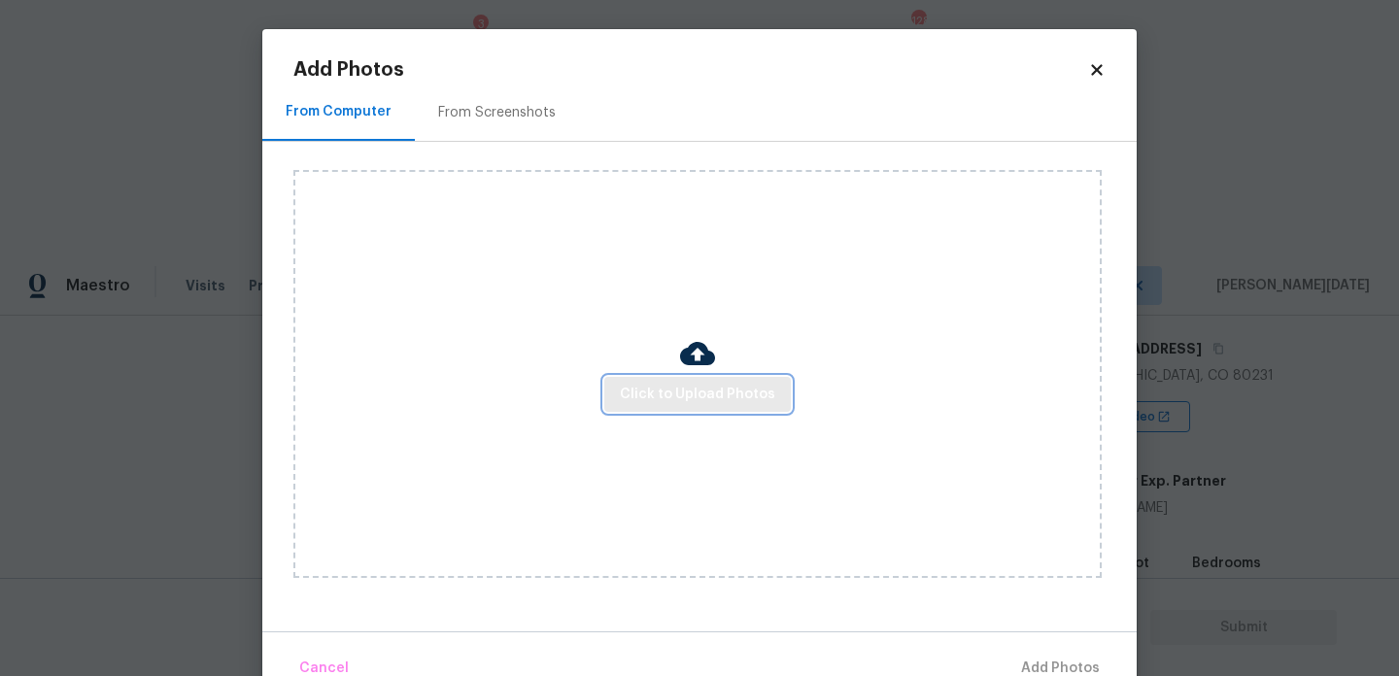
click at [690, 380] on button "Click to Upload Photos" at bounding box center [697, 395] width 187 height 36
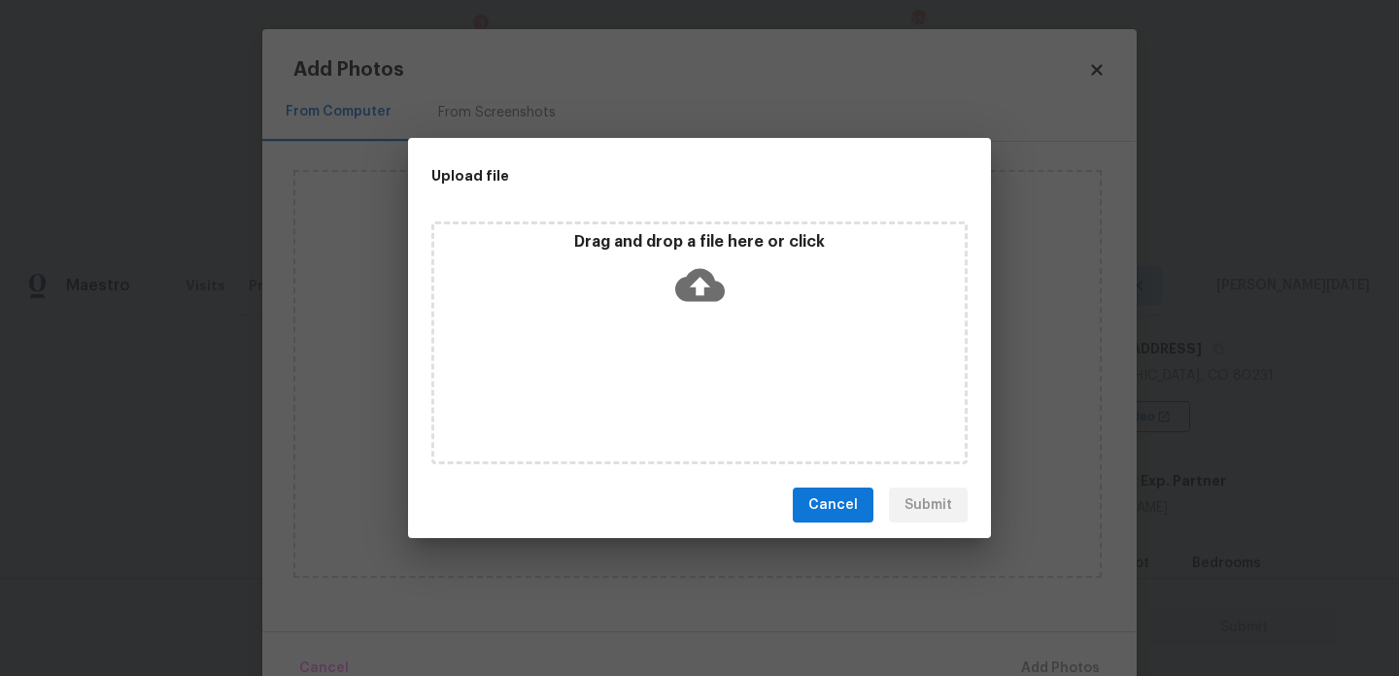
click at [690, 380] on div "Drag and drop a file here or click" at bounding box center [699, 343] width 536 height 243
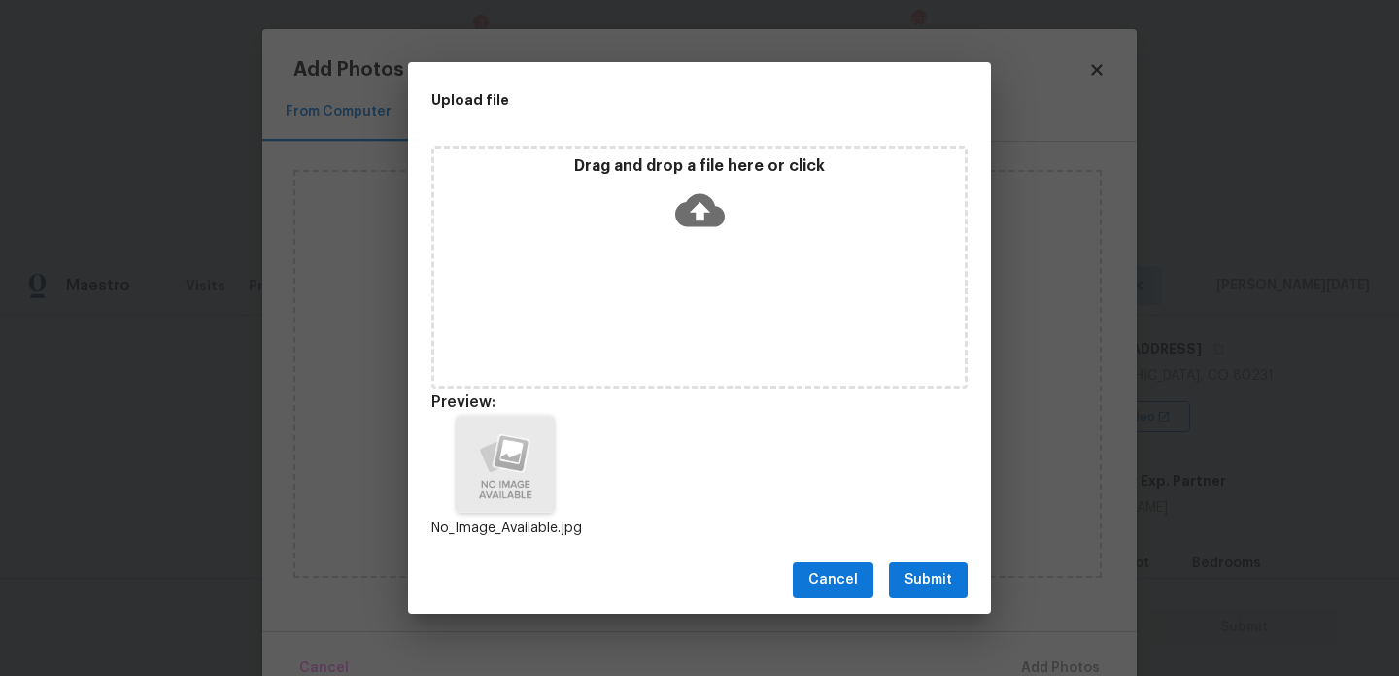
click at [937, 582] on span "Submit" at bounding box center [929, 581] width 48 height 24
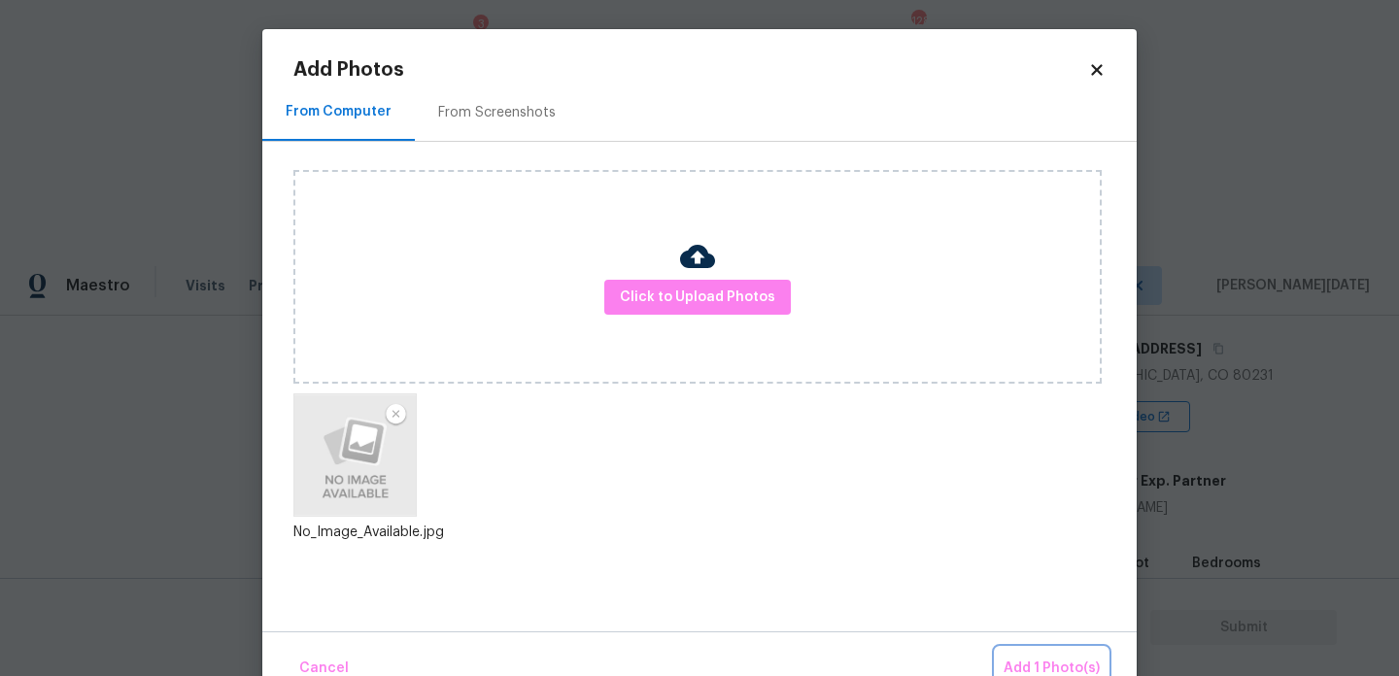
click at [1047, 658] on span "Add 1 Photo(s)" at bounding box center [1052, 669] width 96 height 24
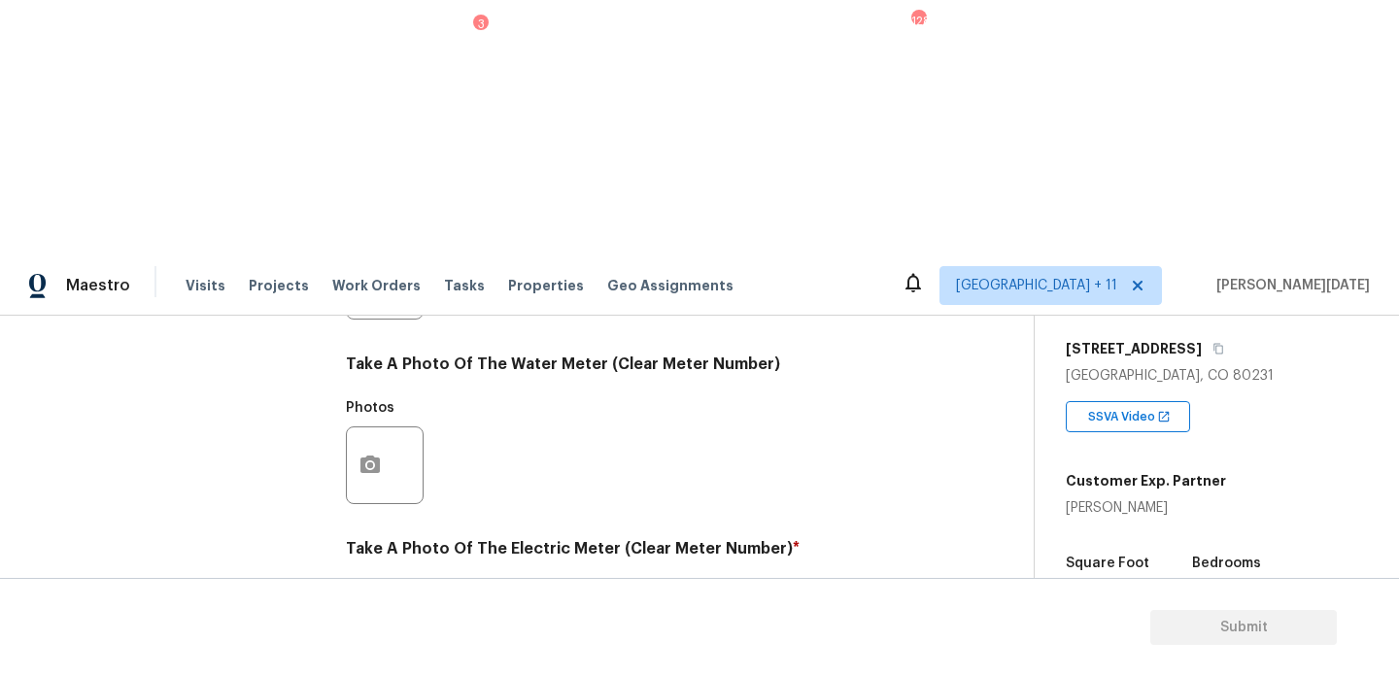
checkbox input "true"
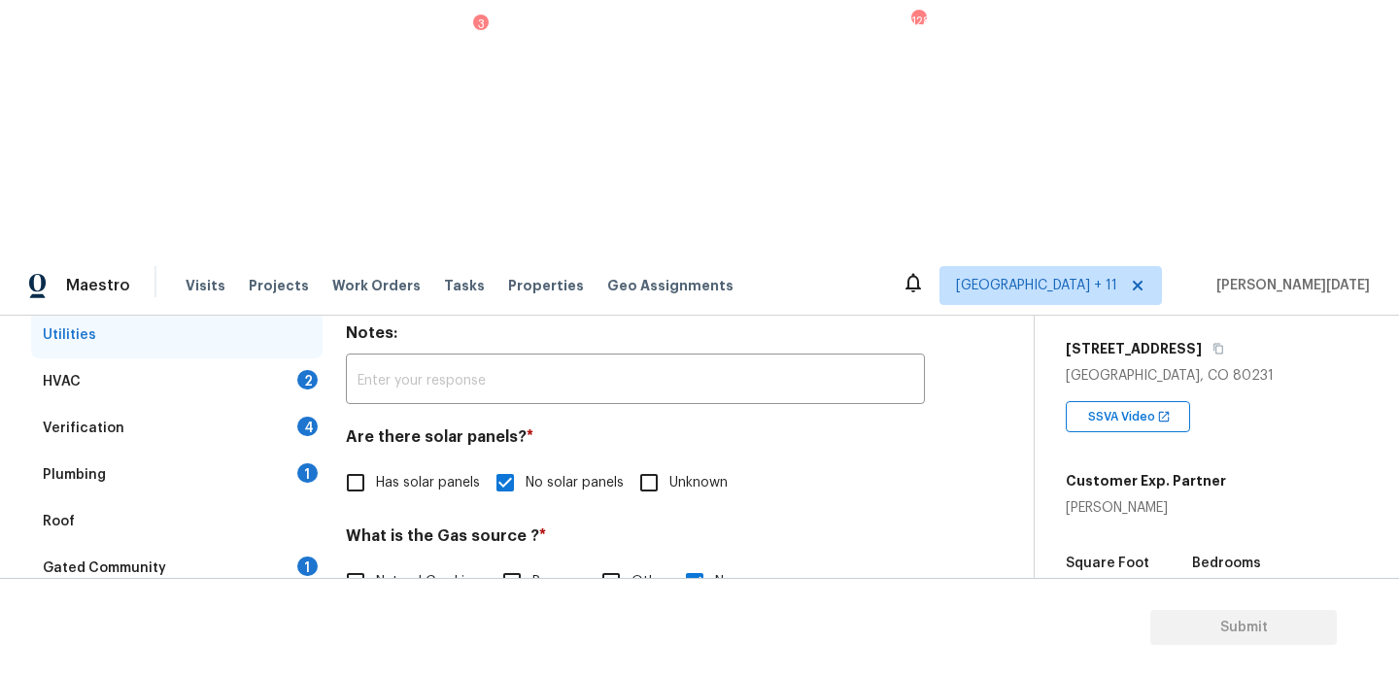
scroll to position [250, 0]
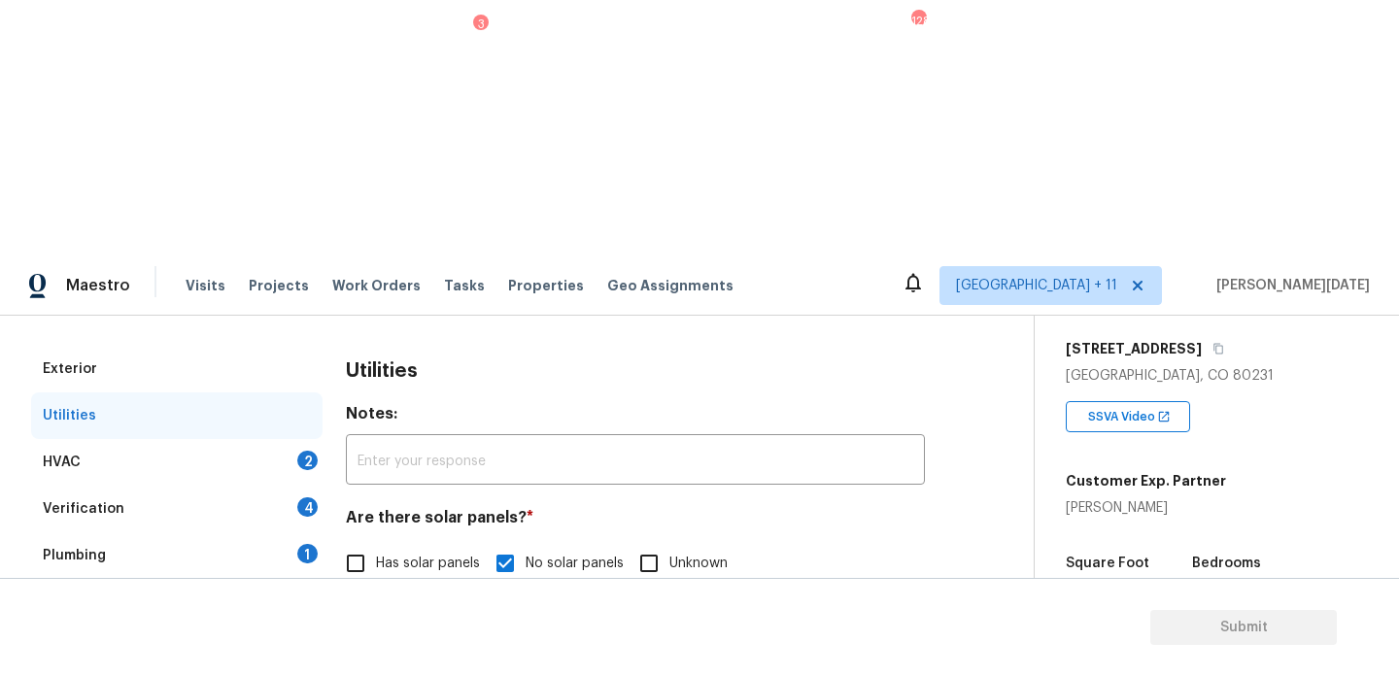
click at [307, 451] on div "2" at bounding box center [307, 460] width 20 height 19
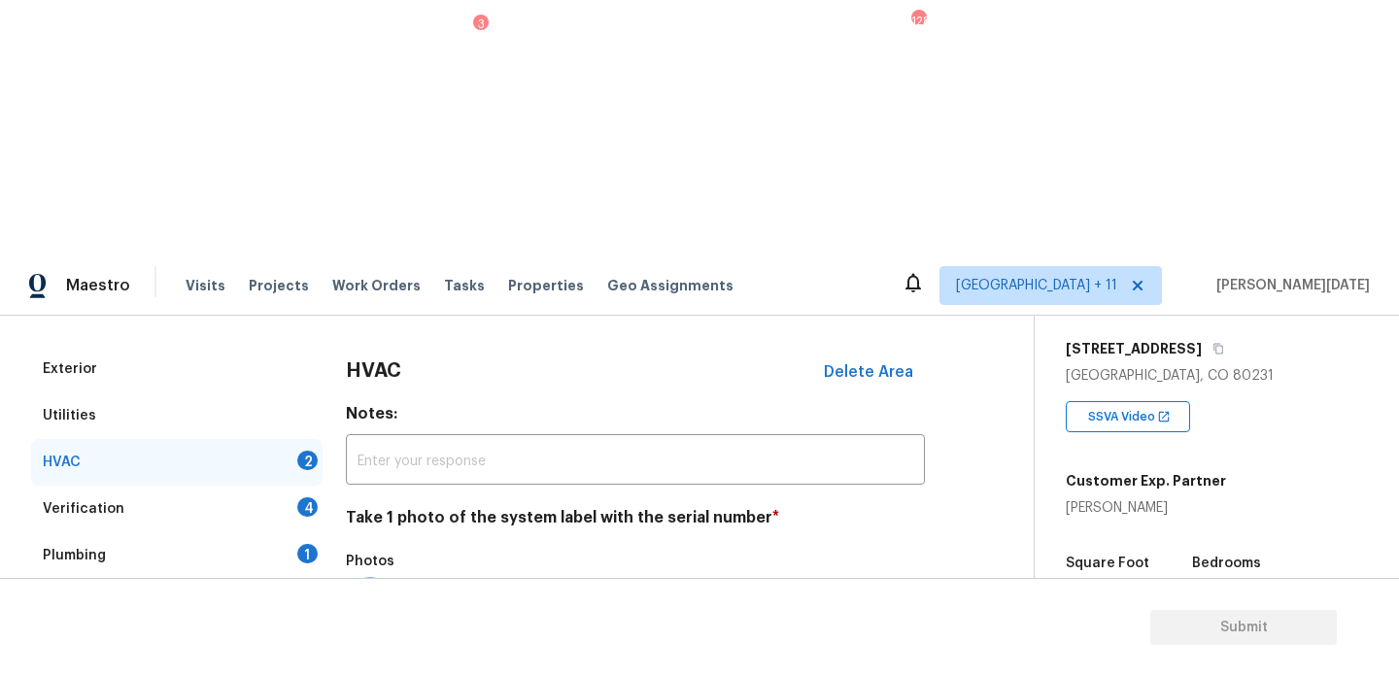
click at [382, 581] on button "button" at bounding box center [370, 619] width 47 height 76
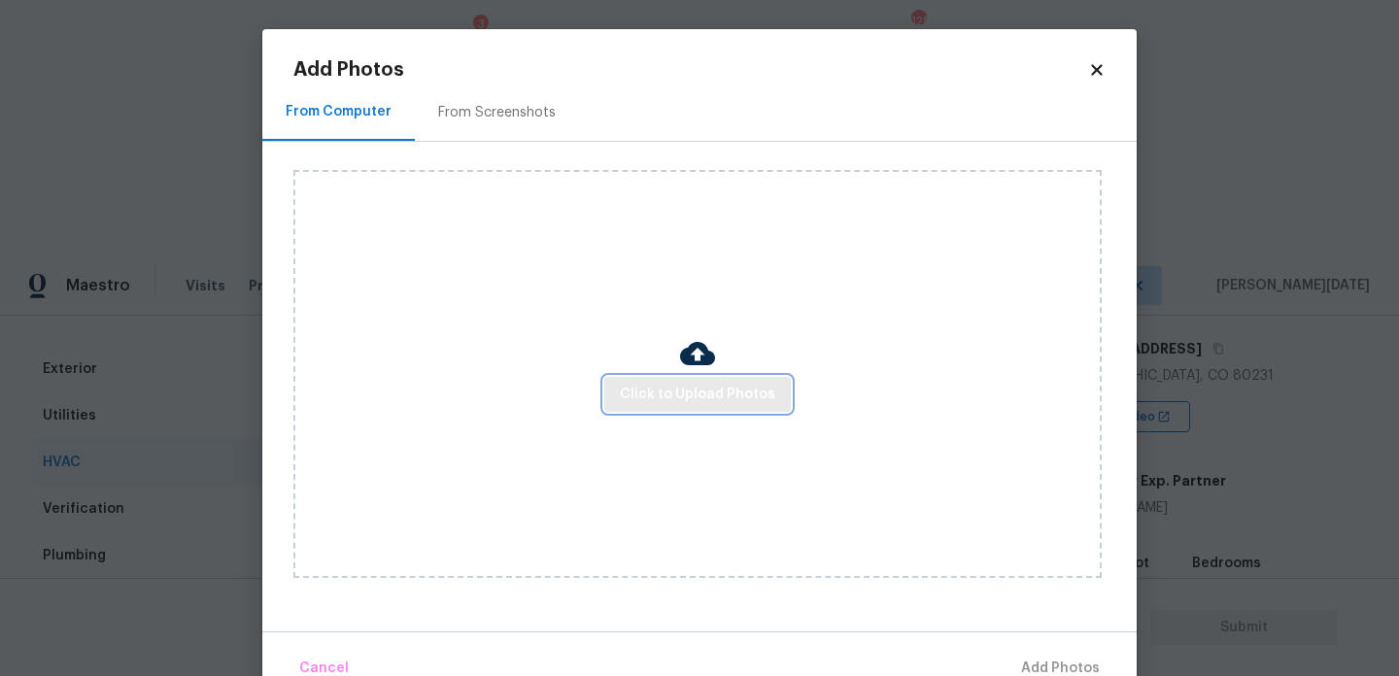
click at [678, 397] on span "Click to Upload Photos" at bounding box center [697, 395] width 155 height 24
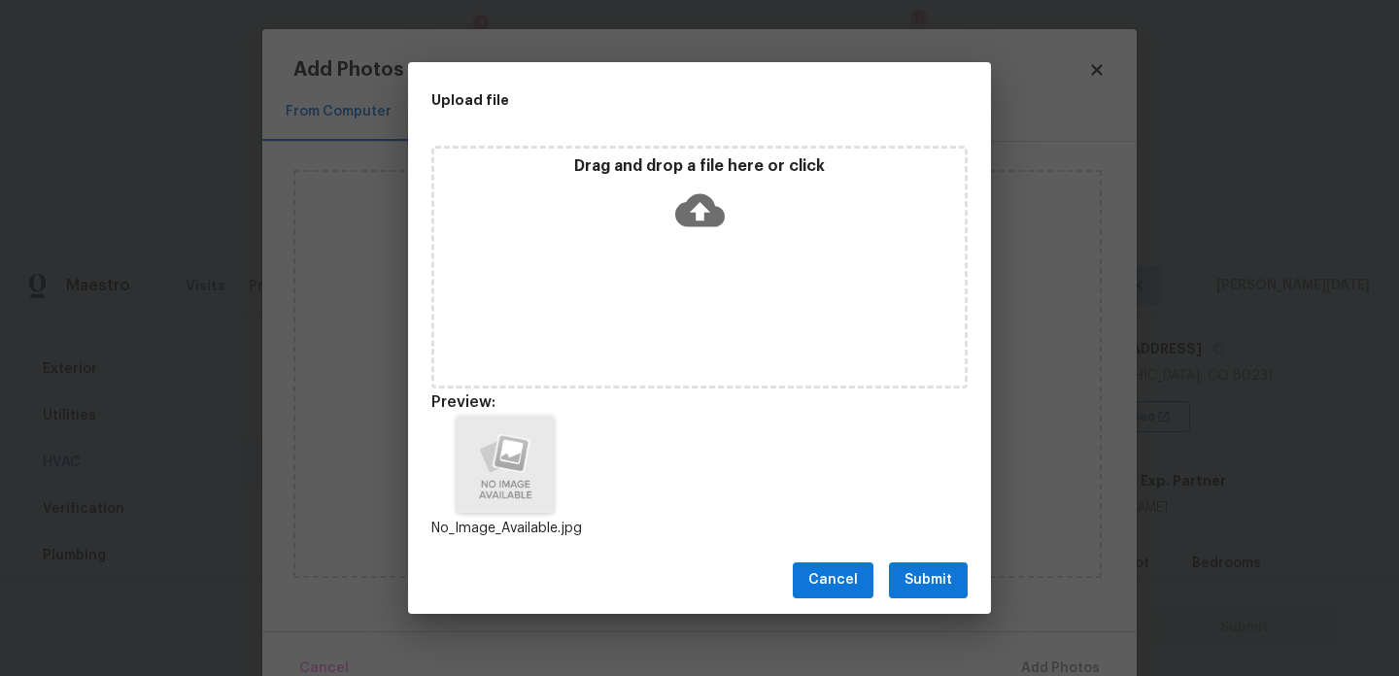
click at [921, 567] on button "Submit" at bounding box center [928, 581] width 79 height 36
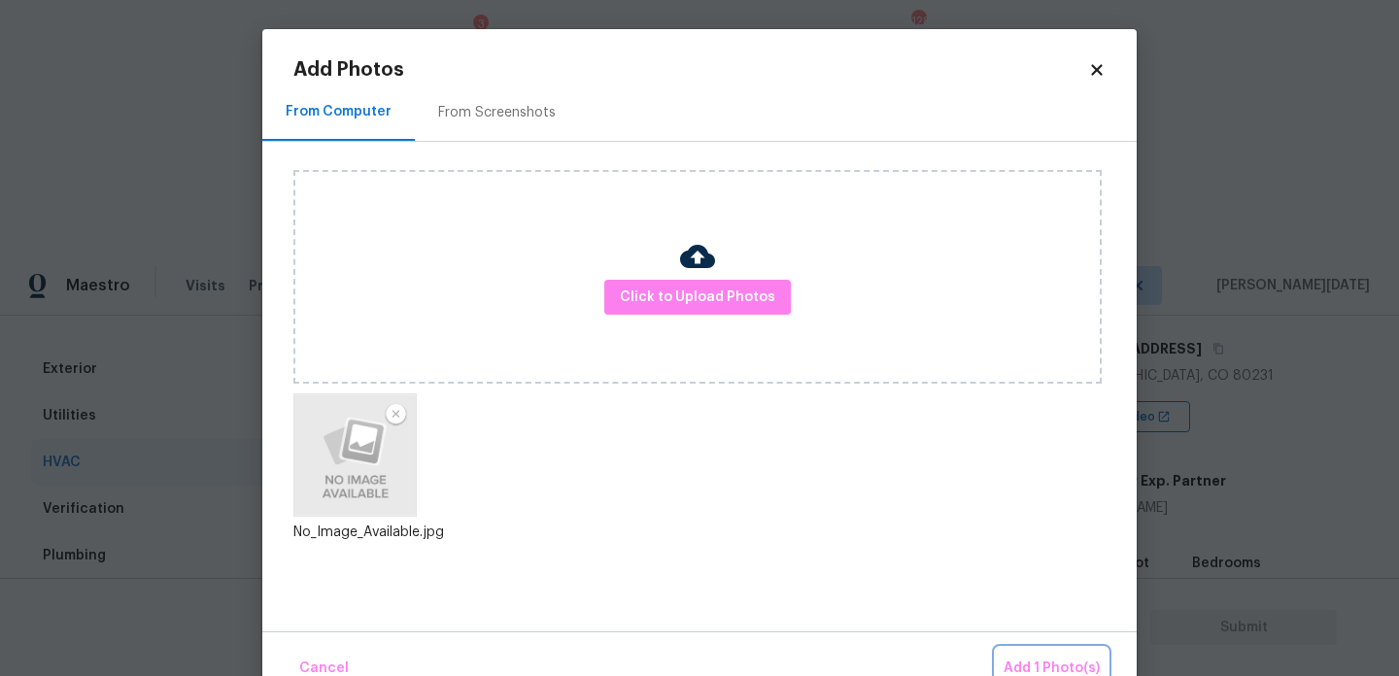
click at [1031, 663] on span "Add 1 Photo(s)" at bounding box center [1052, 669] width 96 height 24
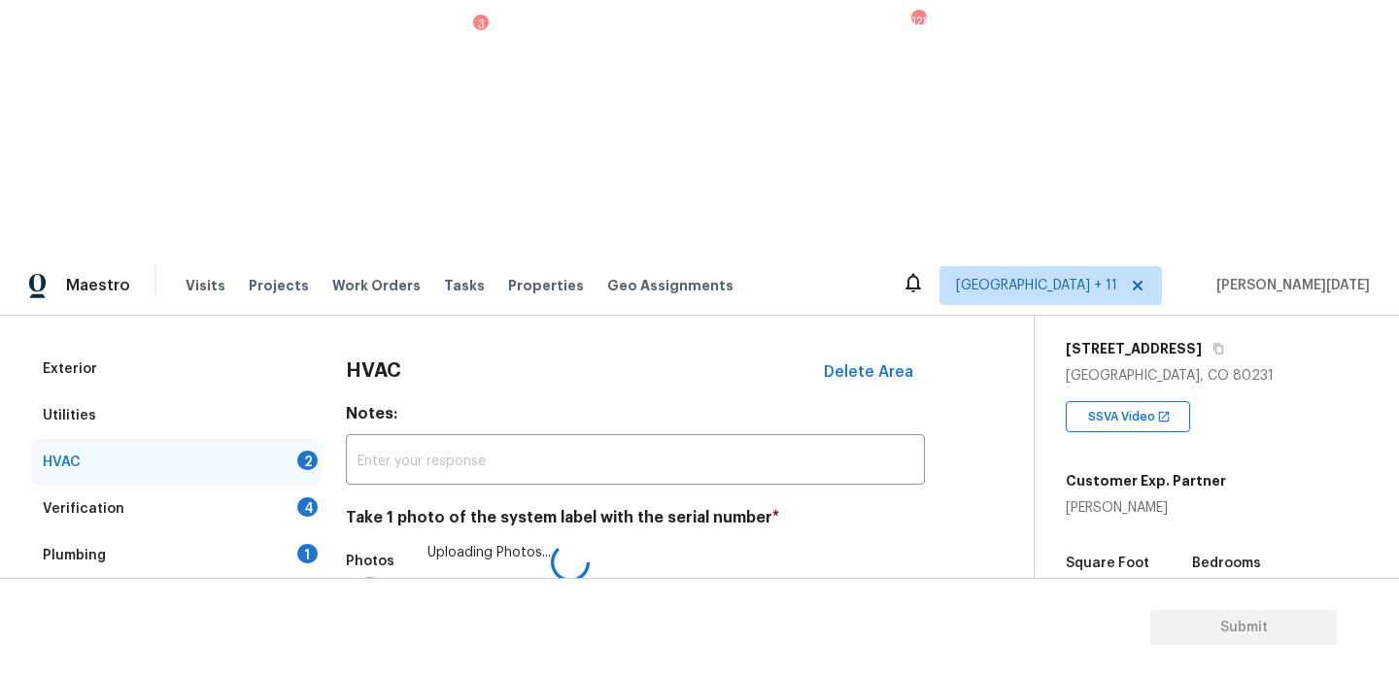
scroll to position [324, 0]
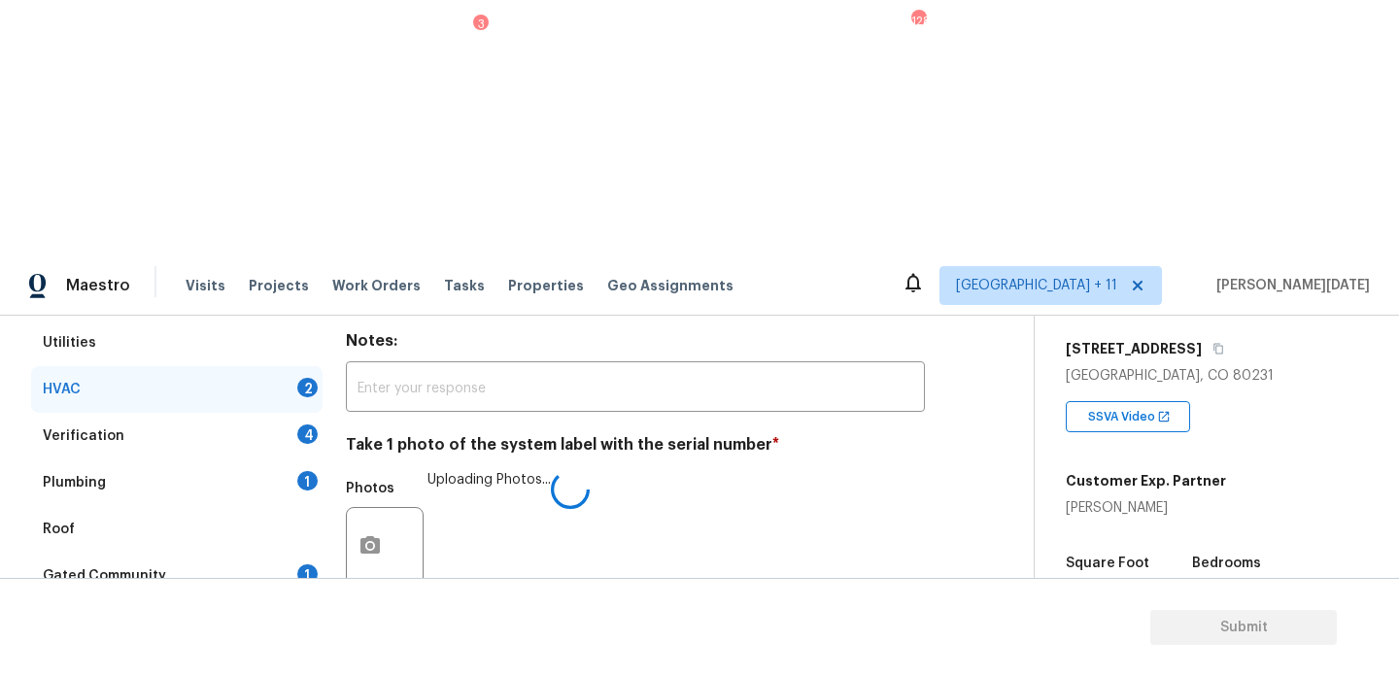
checkbox input "true"
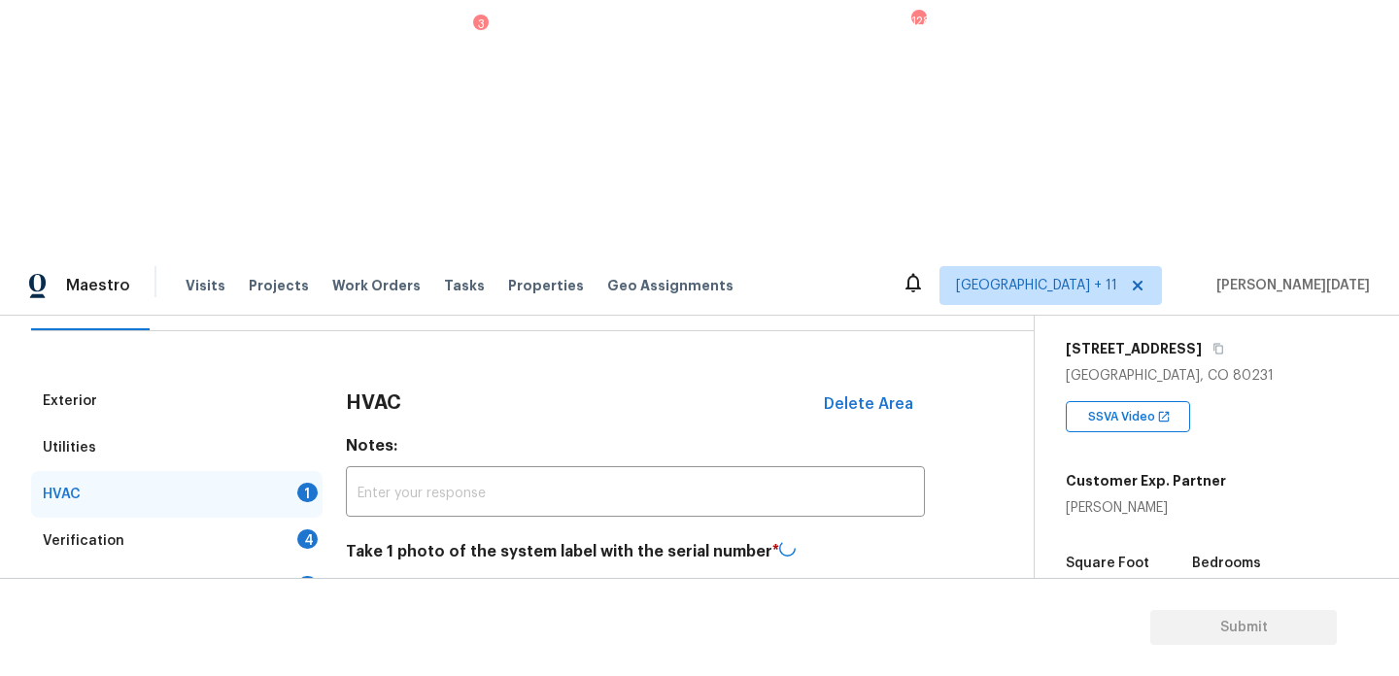
scroll to position [215, 0]
click at [303, 533] on div "4" at bounding box center [307, 542] width 20 height 19
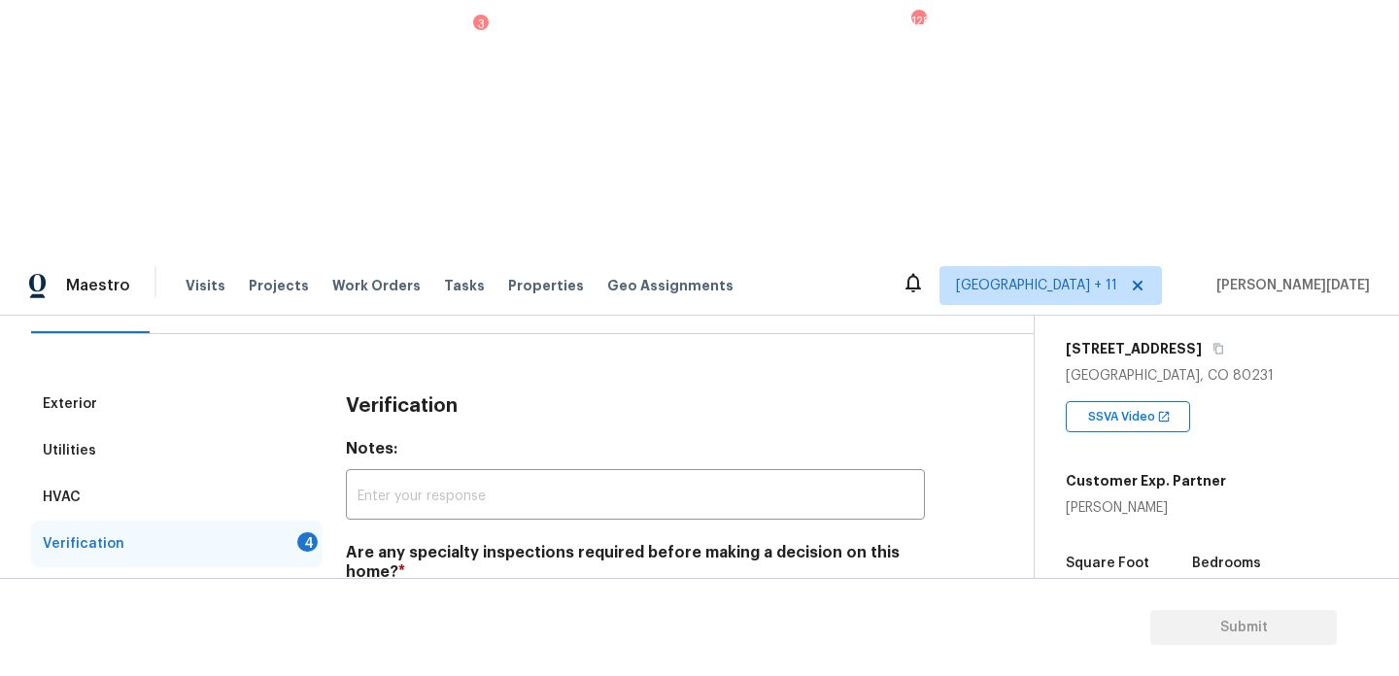
click at [362, 598] on input "No specialty inspection required" at bounding box center [355, 618] width 41 height 41
checkbox input "true"
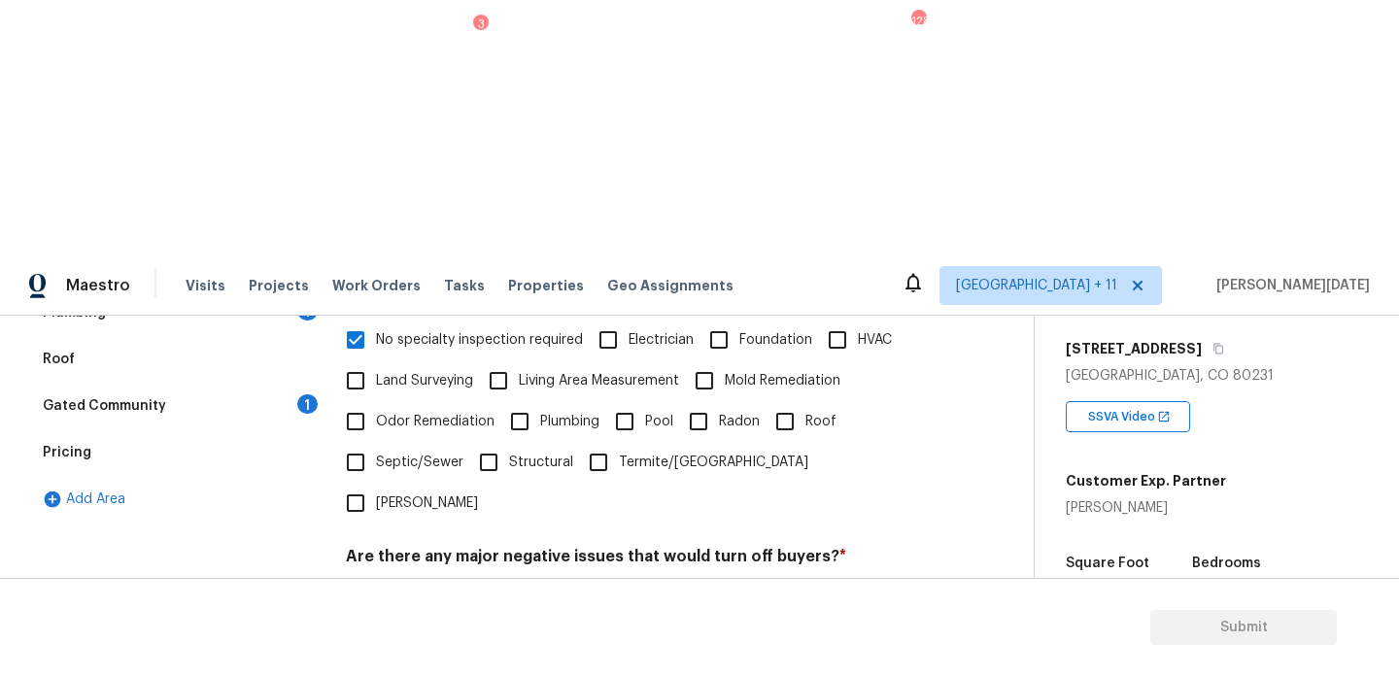
click at [450, 582] on label "No" at bounding box center [432, 602] width 58 height 41
click at [444, 582] on input "No" at bounding box center [423, 602] width 41 height 41
checkbox input "true"
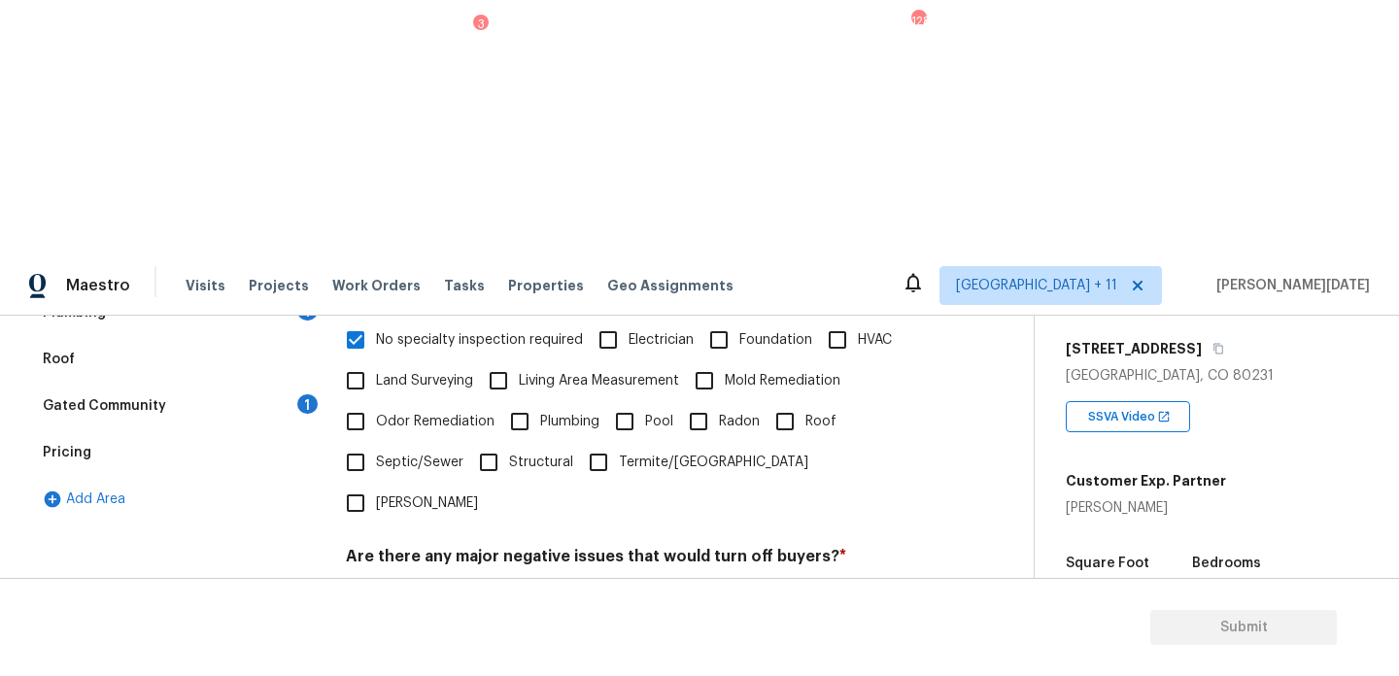
checkbox input "true"
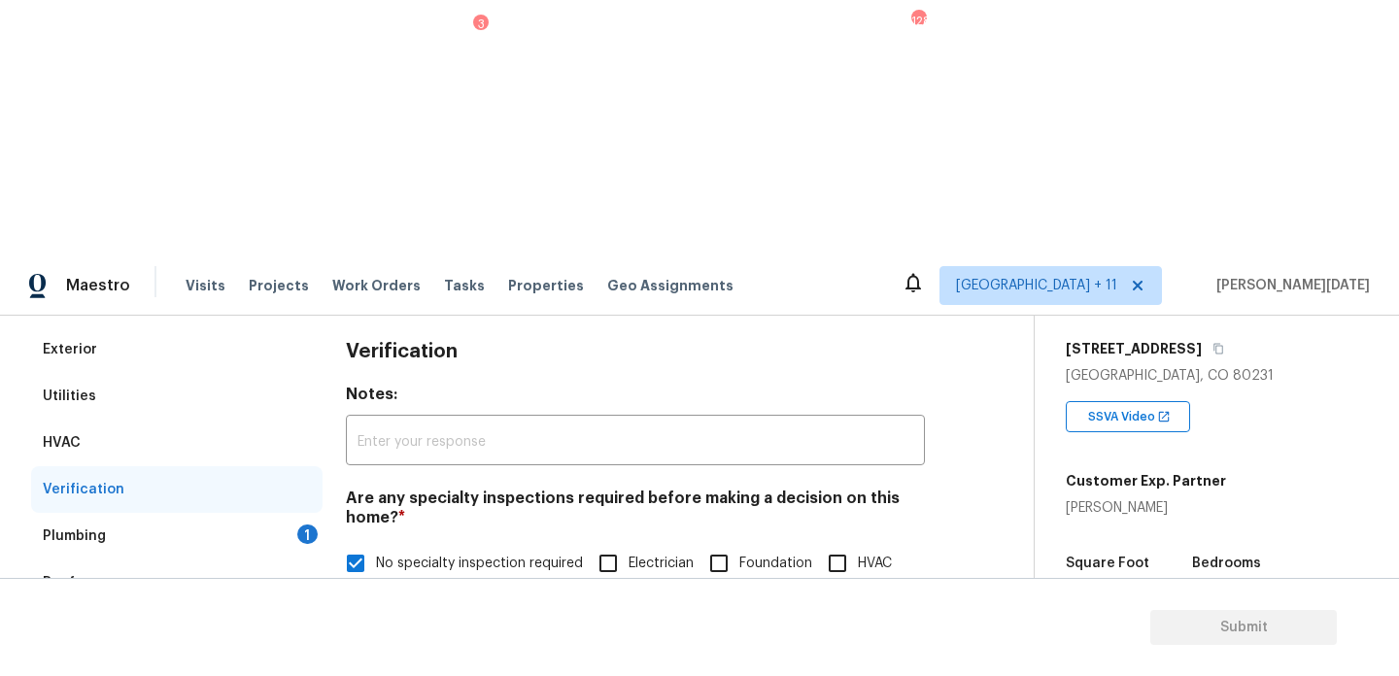
click at [317, 513] on div "Plumbing 1" at bounding box center [177, 536] width 292 height 47
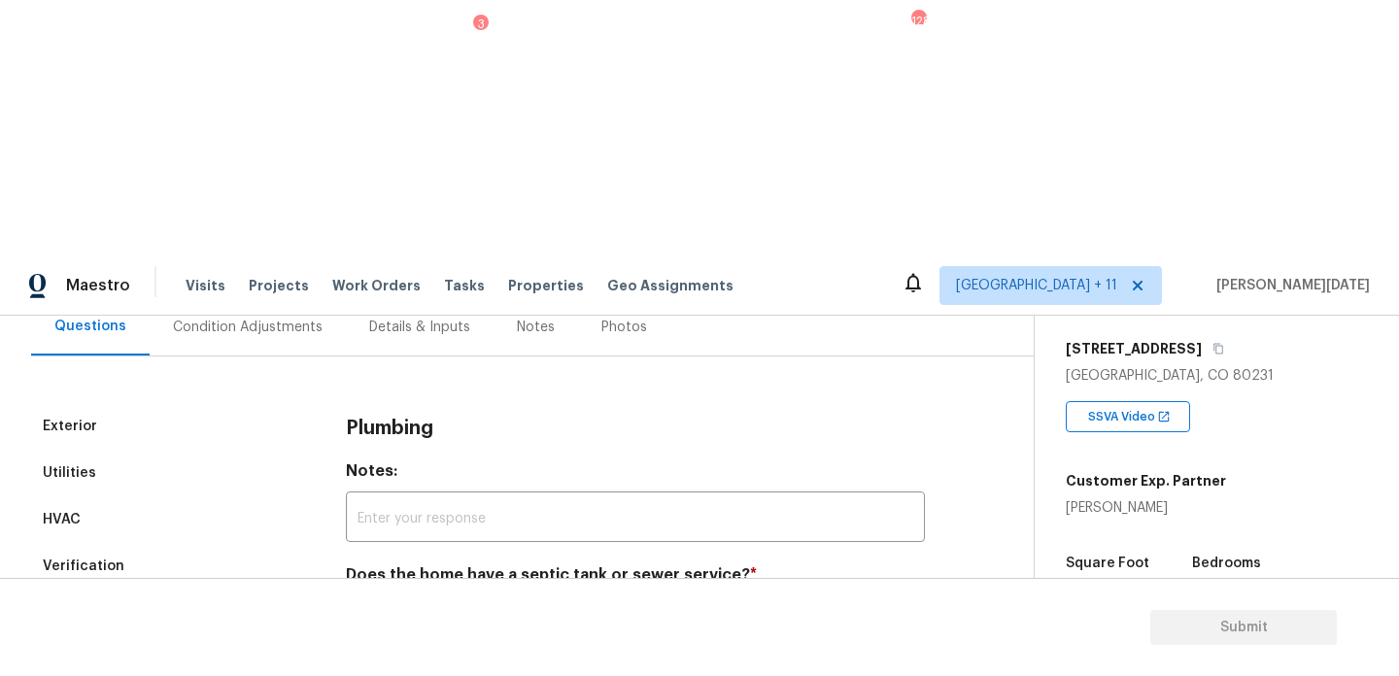
click at [353, 601] on input "Sewer" at bounding box center [355, 621] width 41 height 41
checkbox input "true"
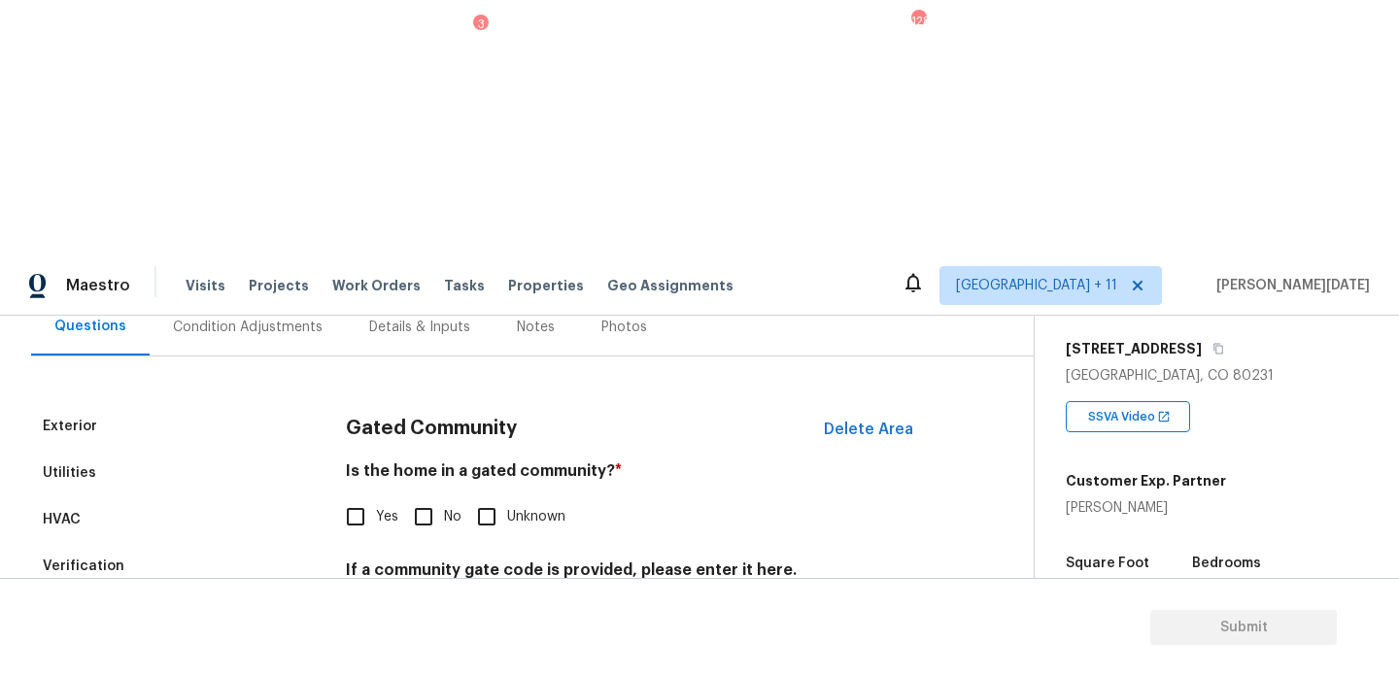
click at [445, 507] on span "No" at bounding box center [452, 517] width 17 height 20
click at [444, 497] on input "No" at bounding box center [423, 517] width 41 height 41
checkbox input "true"
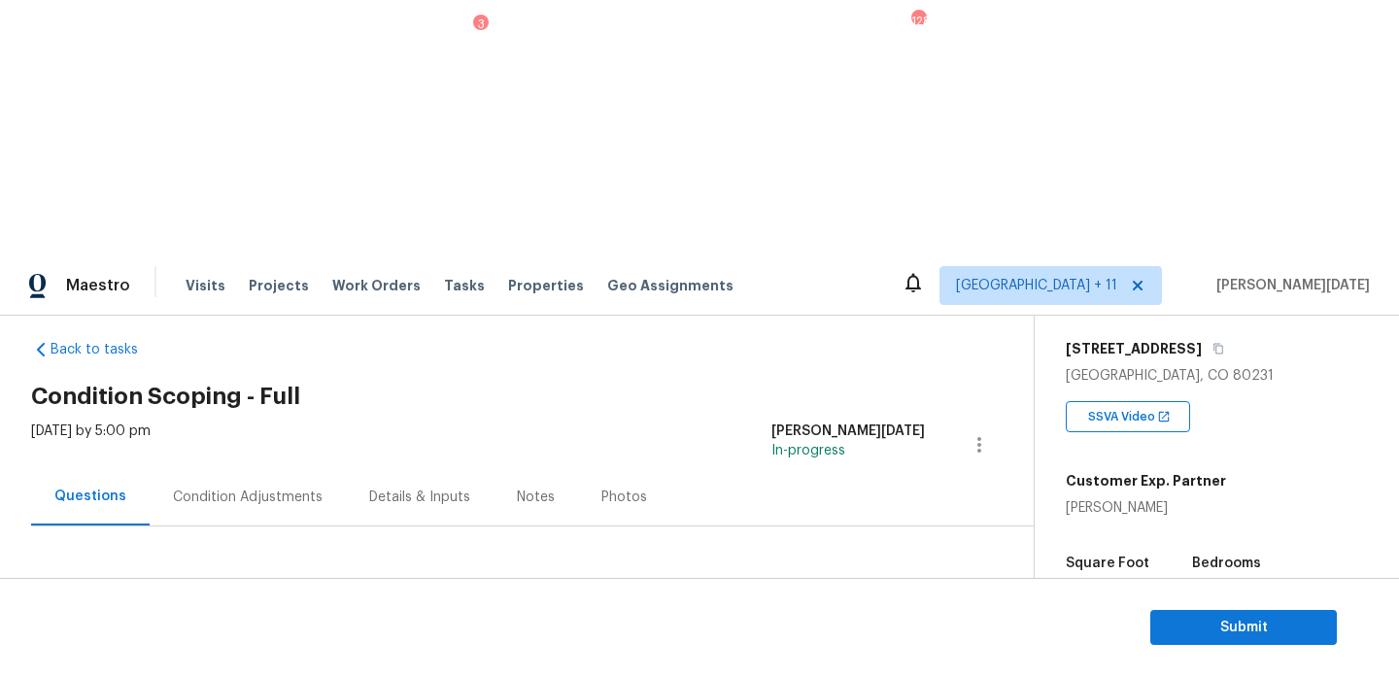
scroll to position [7, 0]
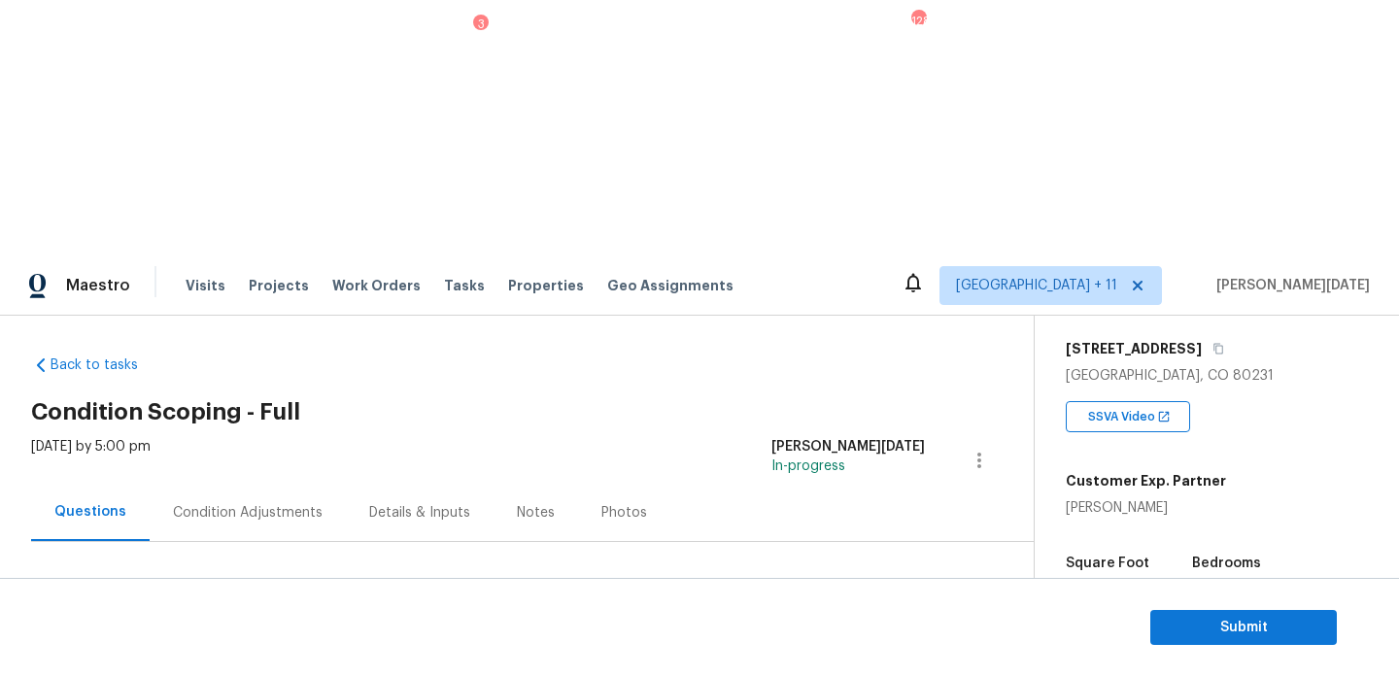
click at [265, 503] on div "Condition Adjustments" at bounding box center [248, 512] width 150 height 19
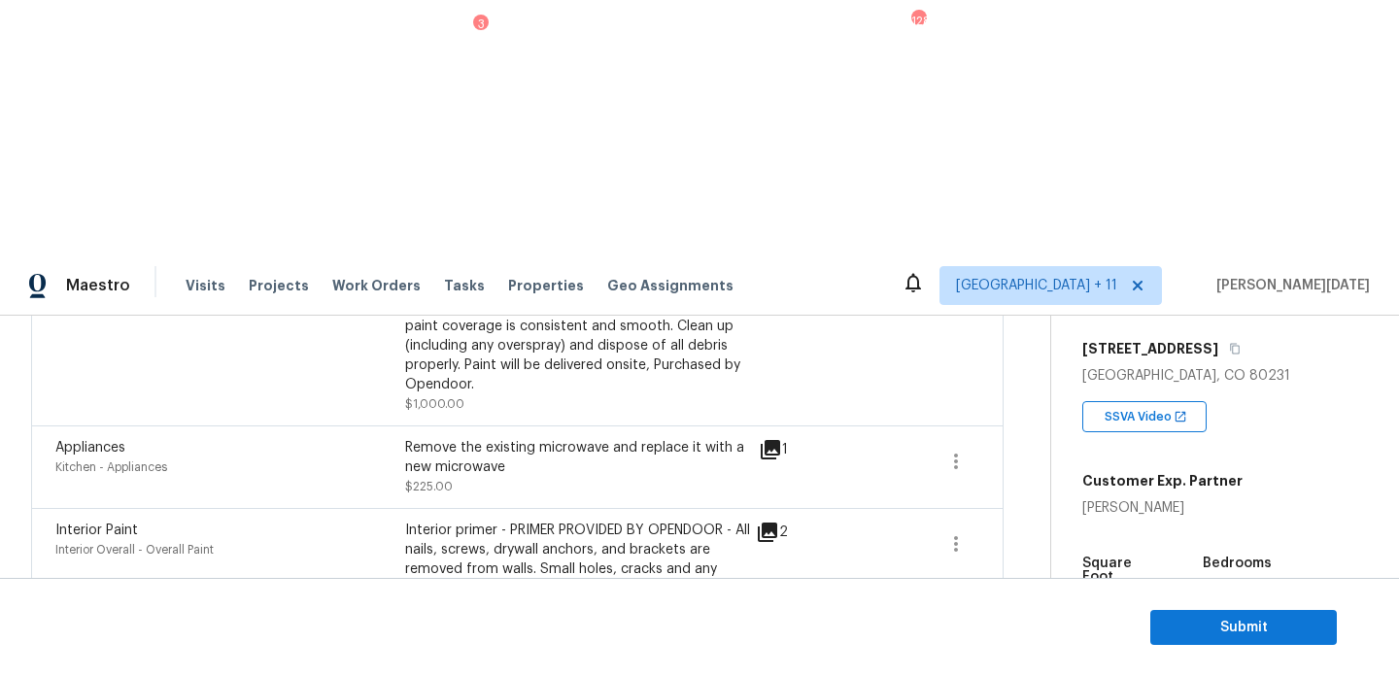
scroll to position [631, 0]
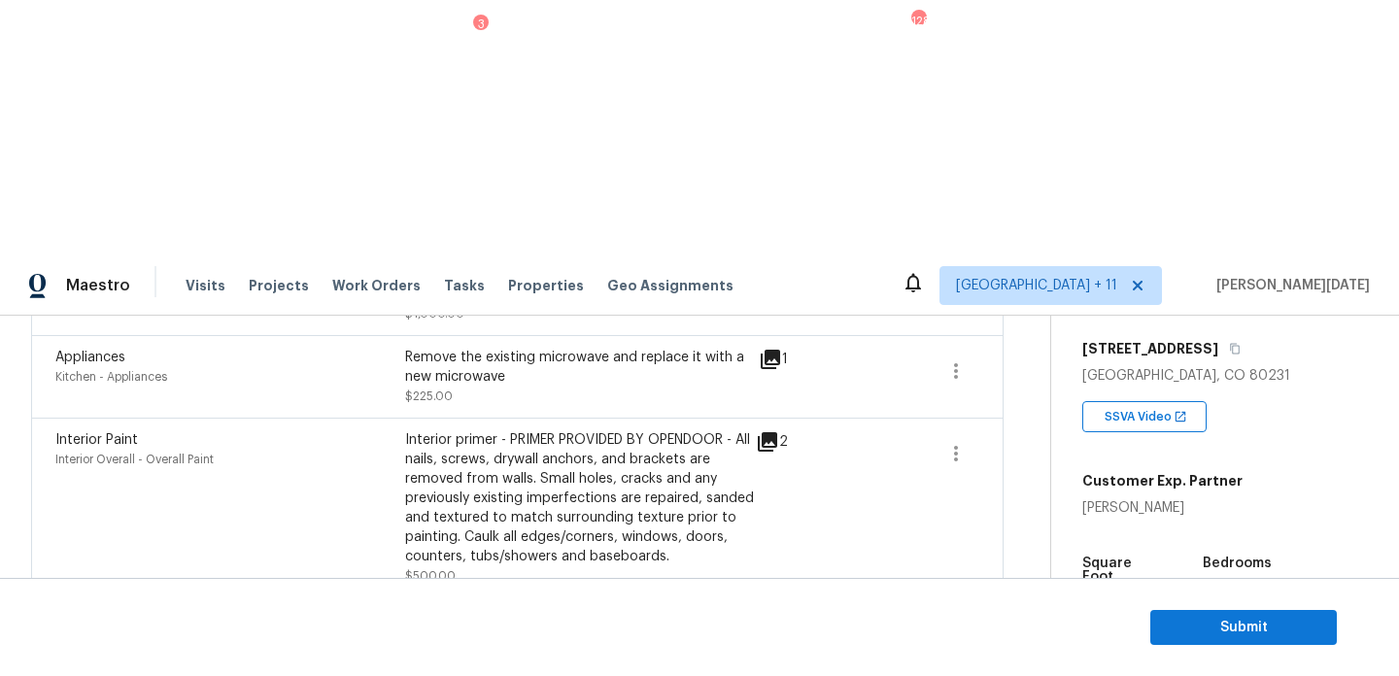
click at [773, 612] on icon at bounding box center [770, 621] width 19 height 19
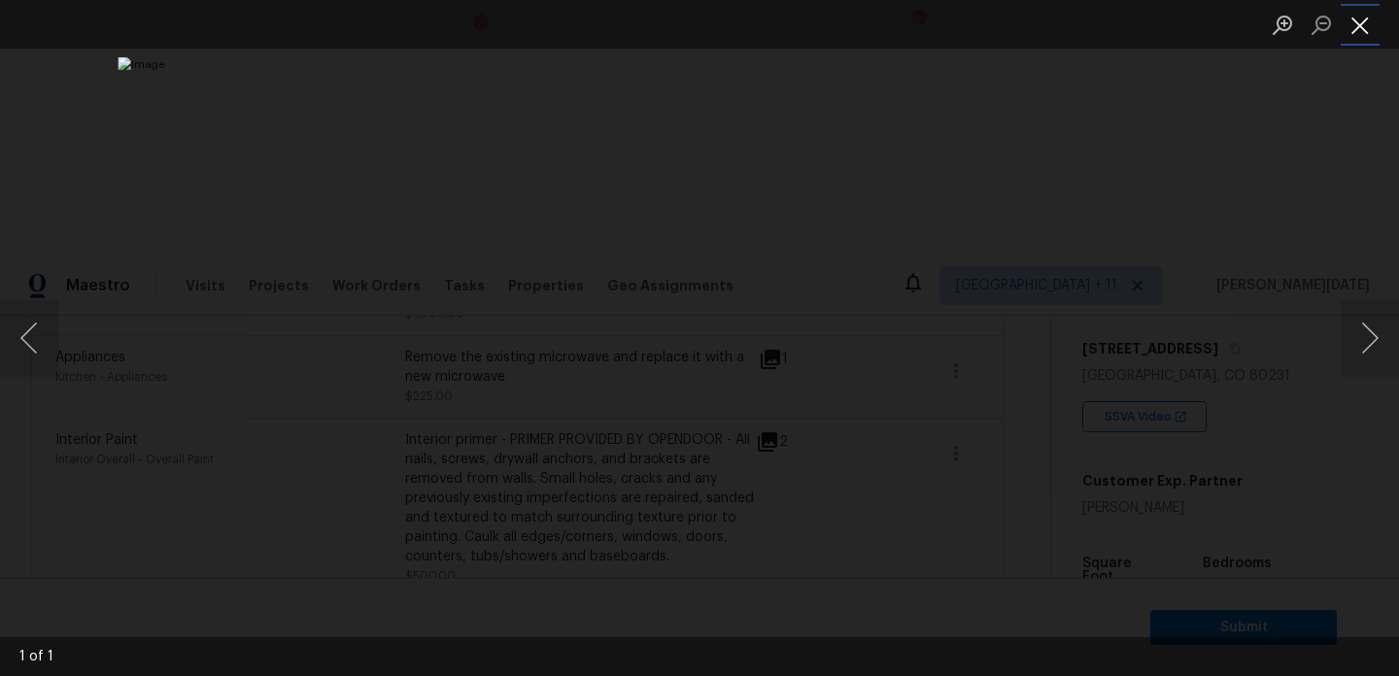
click at [1364, 21] on button "Close lightbox" at bounding box center [1360, 25] width 39 height 34
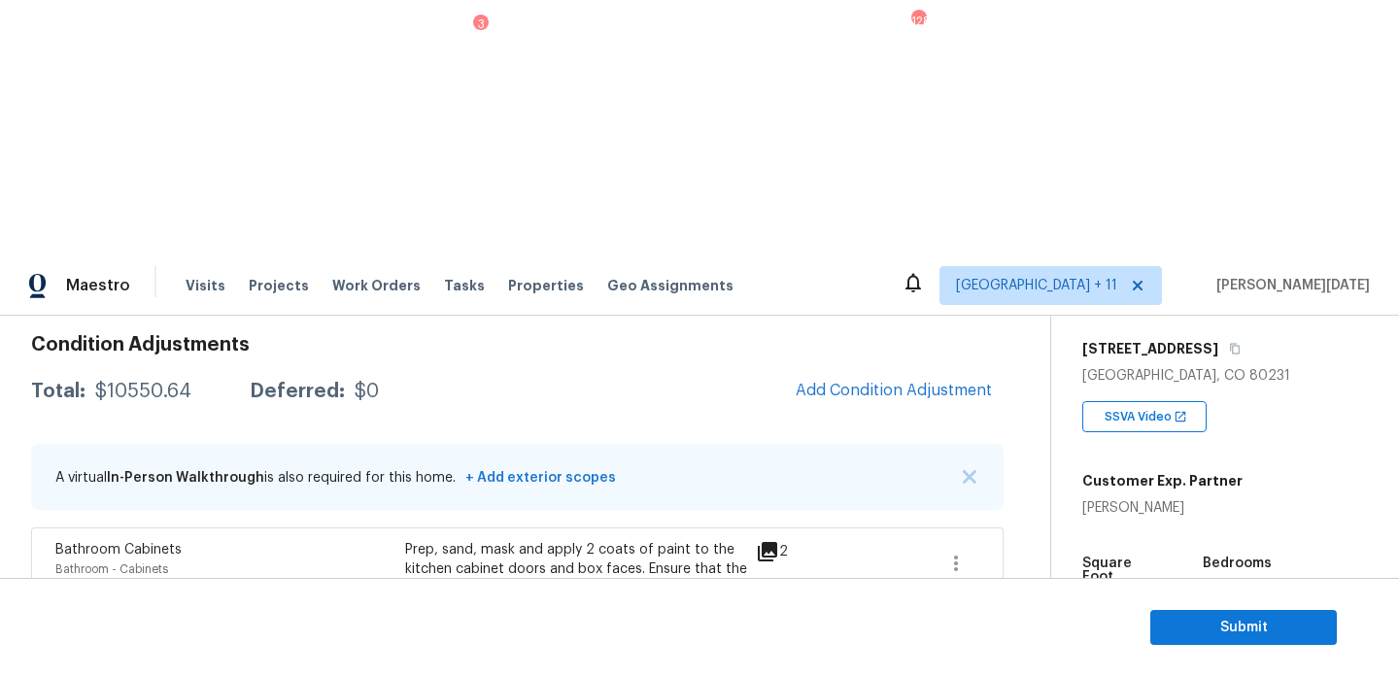
scroll to position [238, 0]
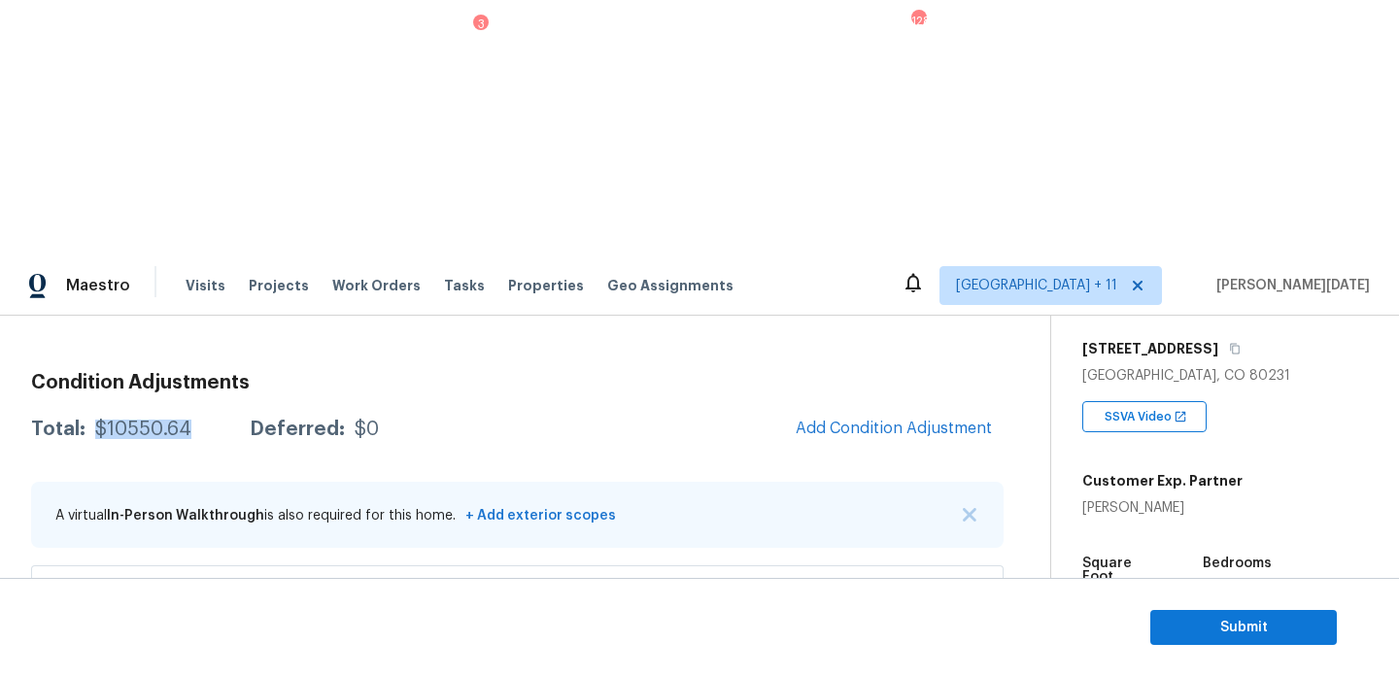
drag, startPoint x: 96, startPoint y: 172, endPoint x: 192, endPoint y: 175, distance: 96.3
click at [192, 420] on div "Total: $10550.64 Deferred: $0" at bounding box center [205, 429] width 348 height 19
copy div "$10550.64"
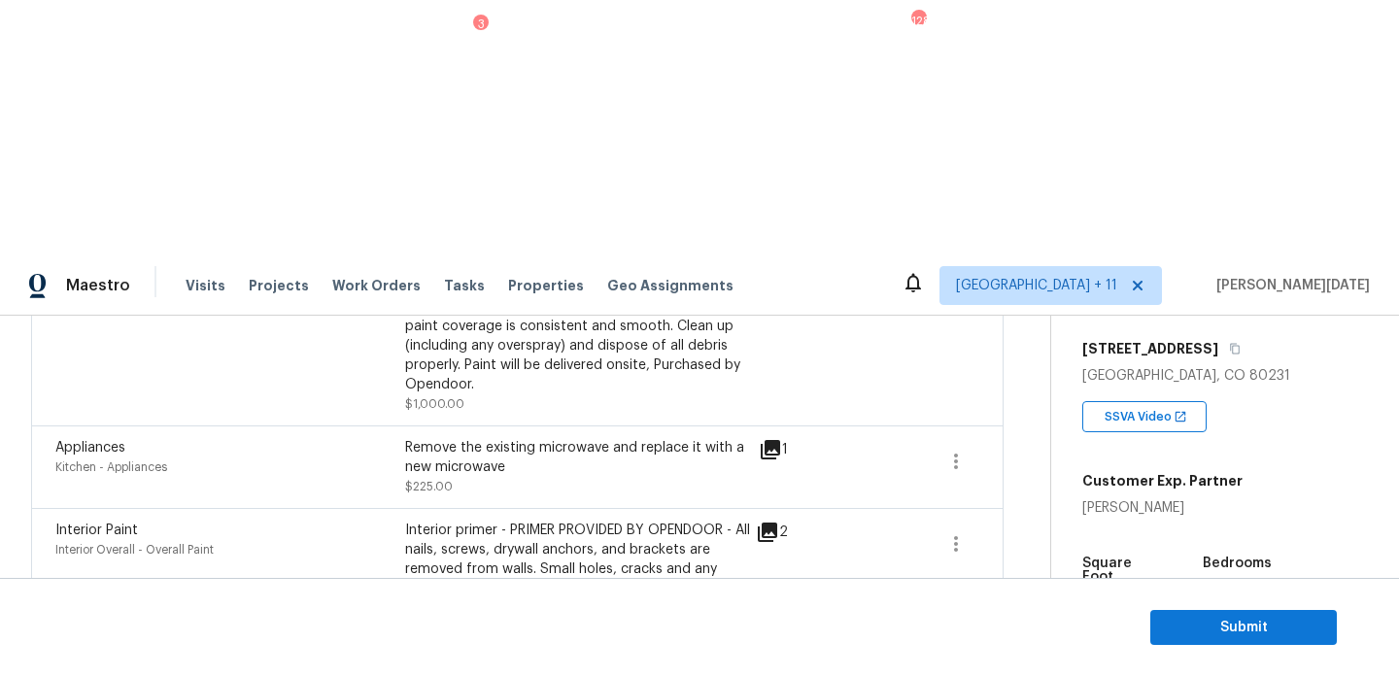
scroll to position [631, 0]
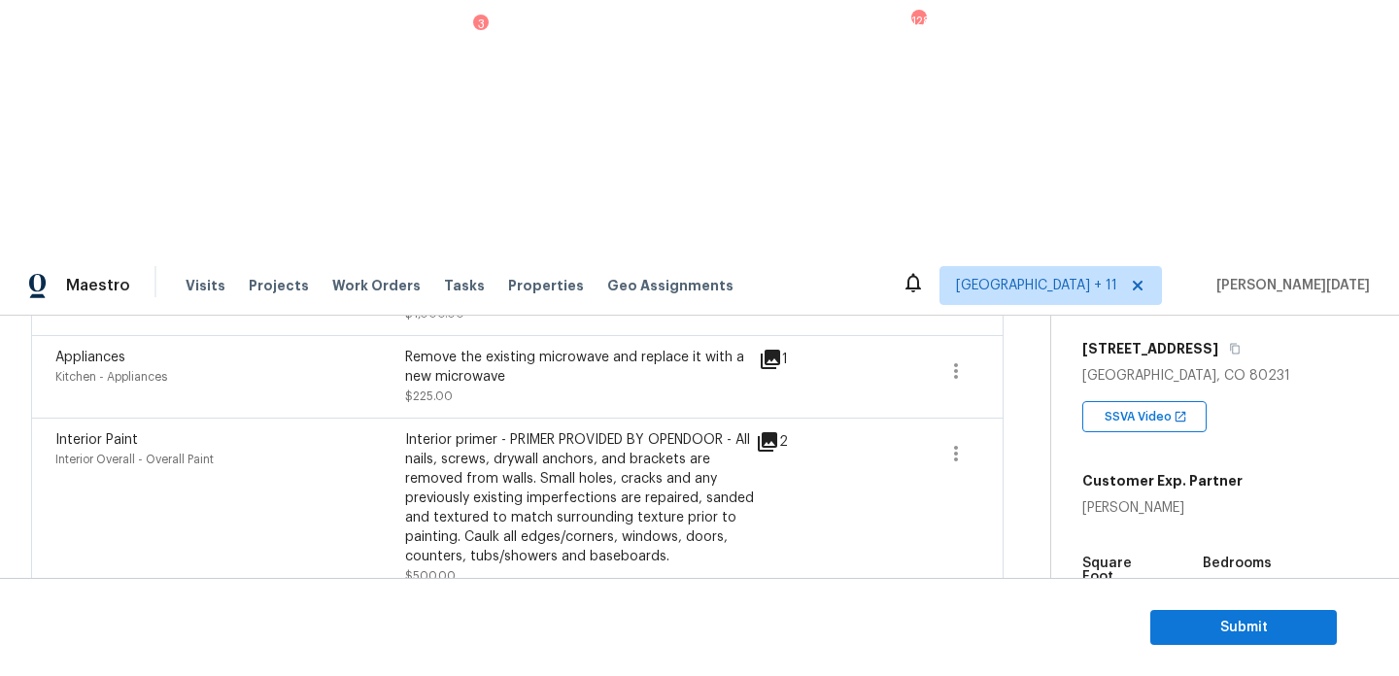
click at [1028, 515] on div "Edit" at bounding box center [1067, 516] width 152 height 19
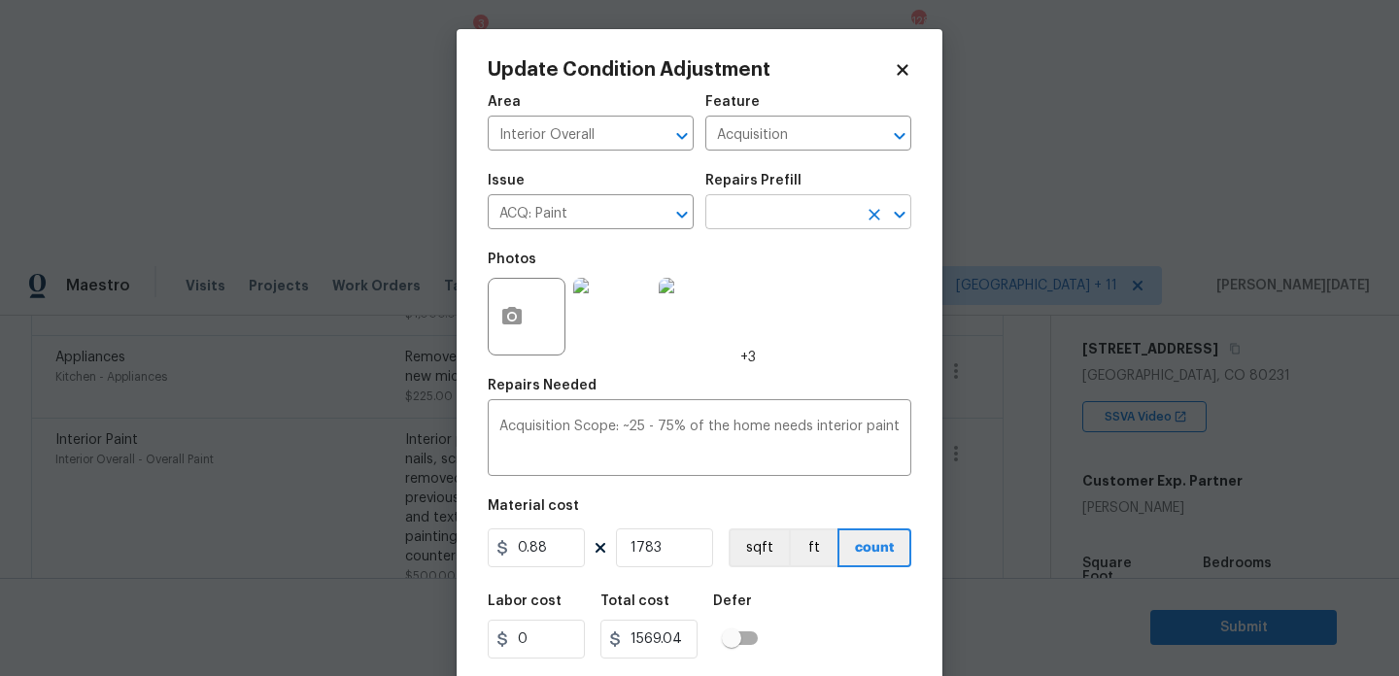
click at [796, 205] on input "text" at bounding box center [782, 214] width 152 height 30
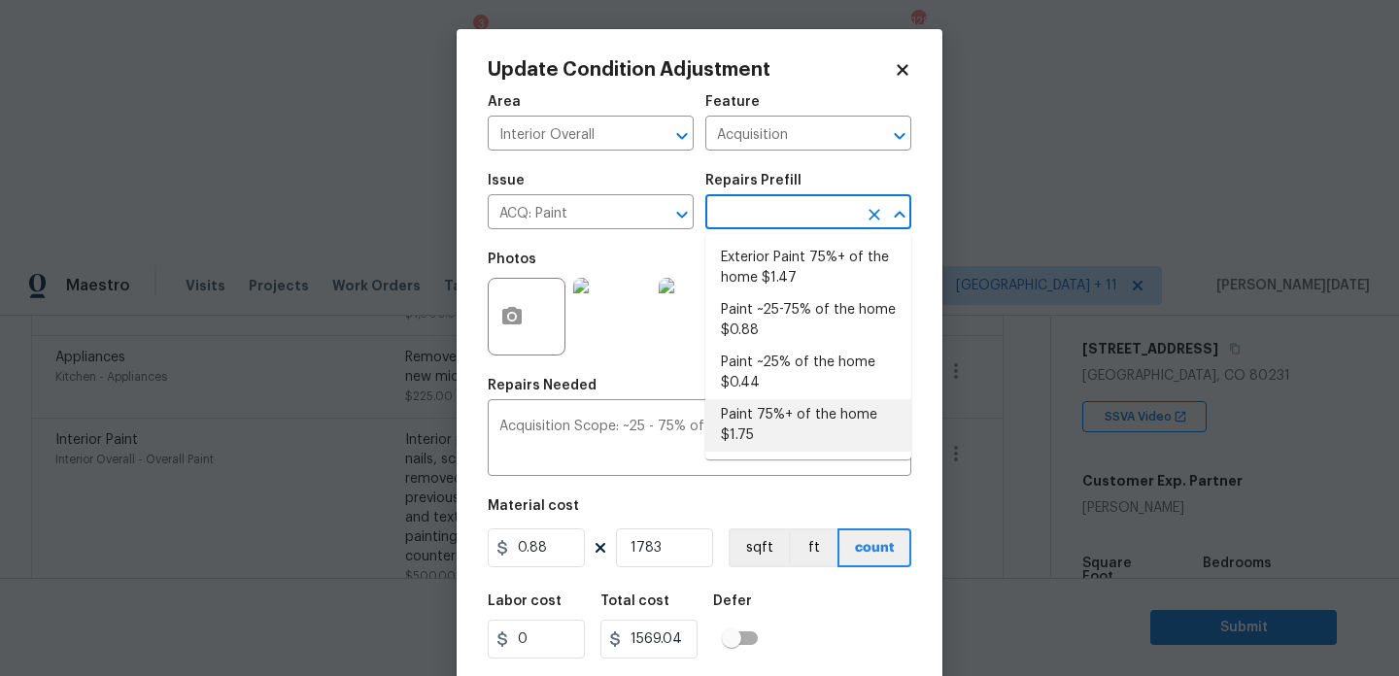
click at [798, 414] on li "Paint 75%+ of the home $1.75" at bounding box center [809, 425] width 206 height 52
type textarea "Acquisition Scope: 75%+ of the home will likely require interior paint"
type input "1.75"
type input "3120.25"
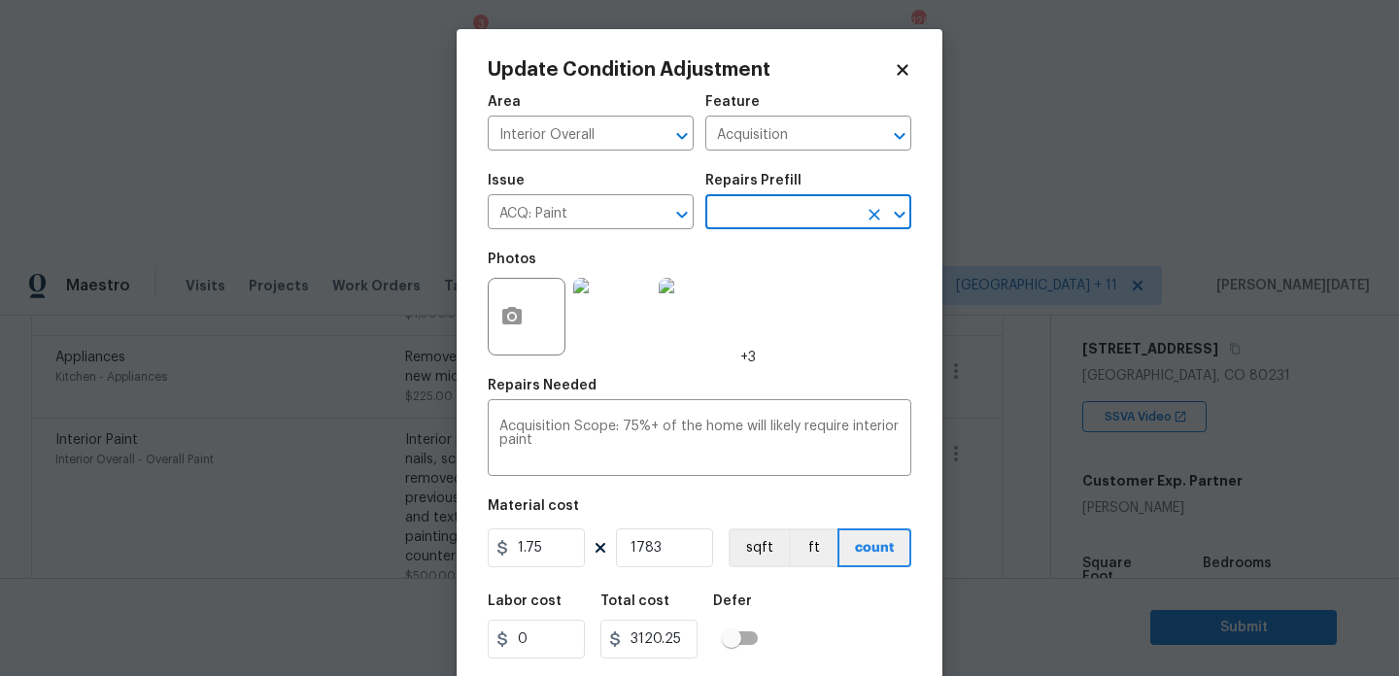
click at [898, 75] on icon at bounding box center [902, 69] width 11 height 11
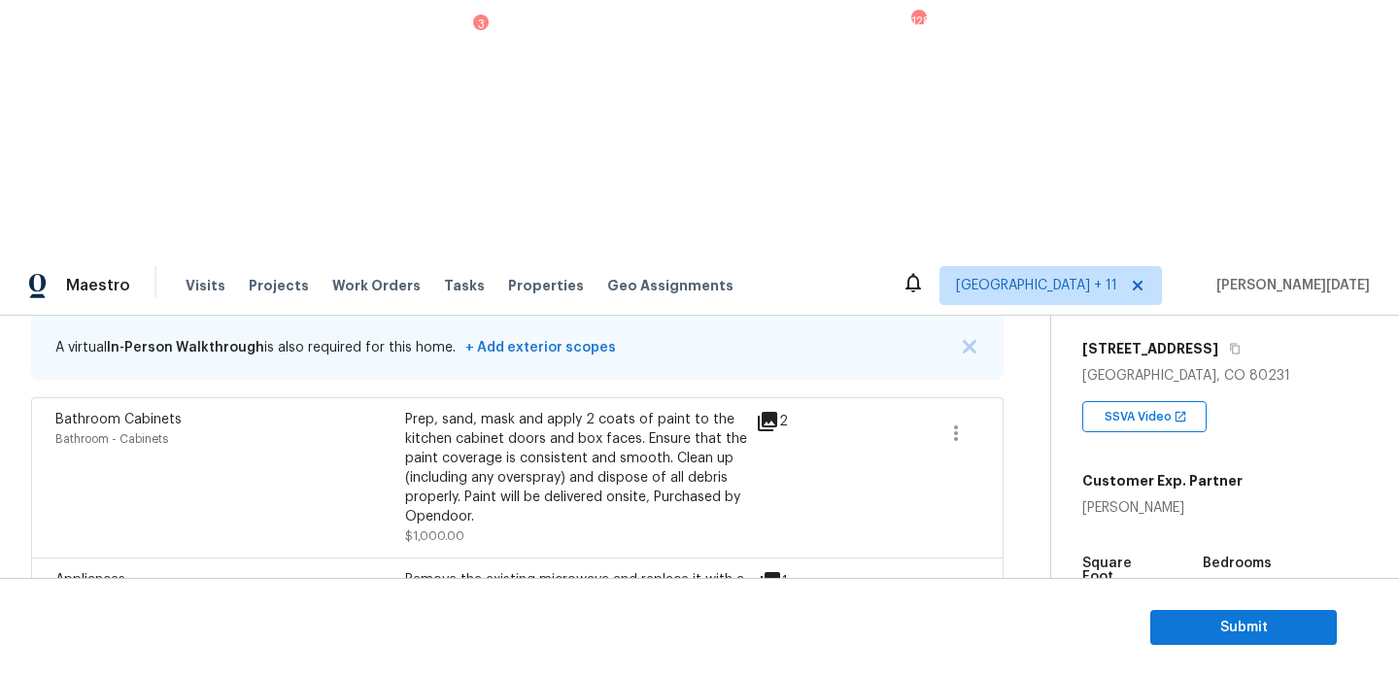
scroll to position [350, 0]
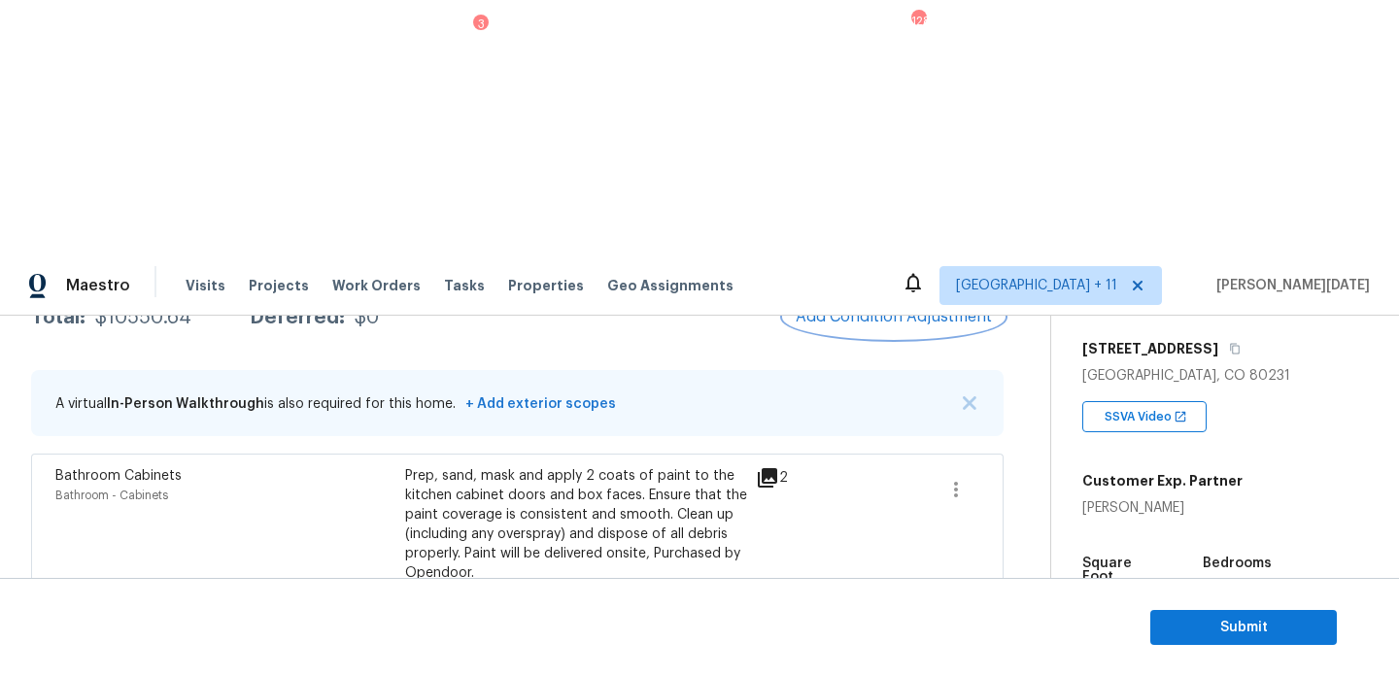
click at [896, 308] on span "Add Condition Adjustment" at bounding box center [894, 316] width 196 height 17
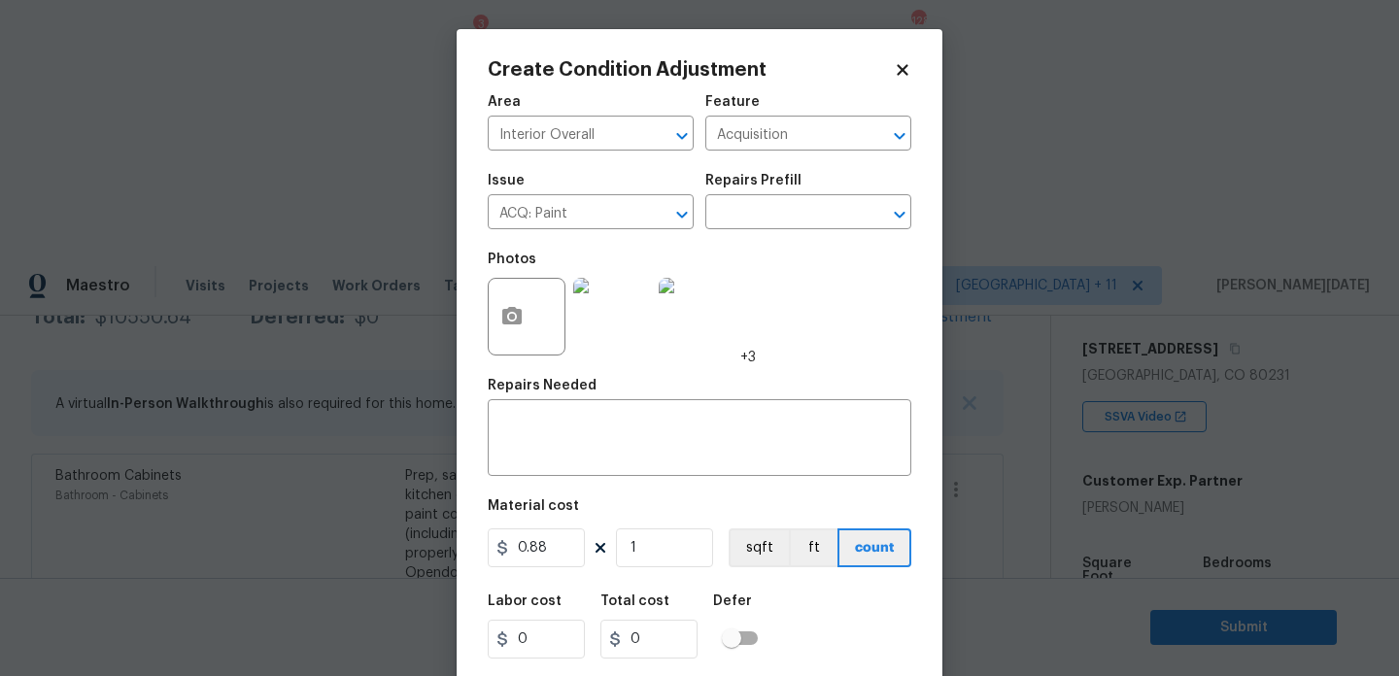
type input "0"
click at [526, 310] on button "button" at bounding box center [512, 317] width 47 height 76
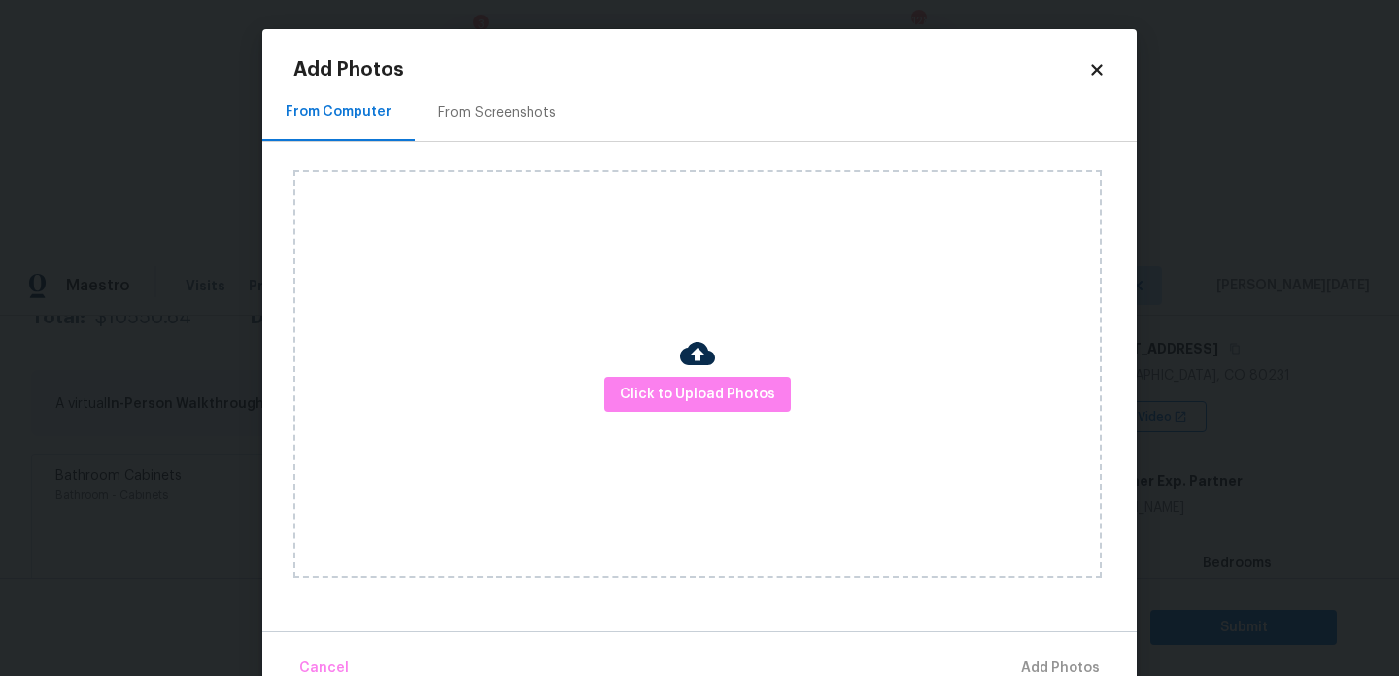
click at [643, 366] on div "Click to Upload Photos" at bounding box center [697, 374] width 809 height 408
click at [666, 392] on span "Click to Upload Photos" at bounding box center [697, 395] width 155 height 24
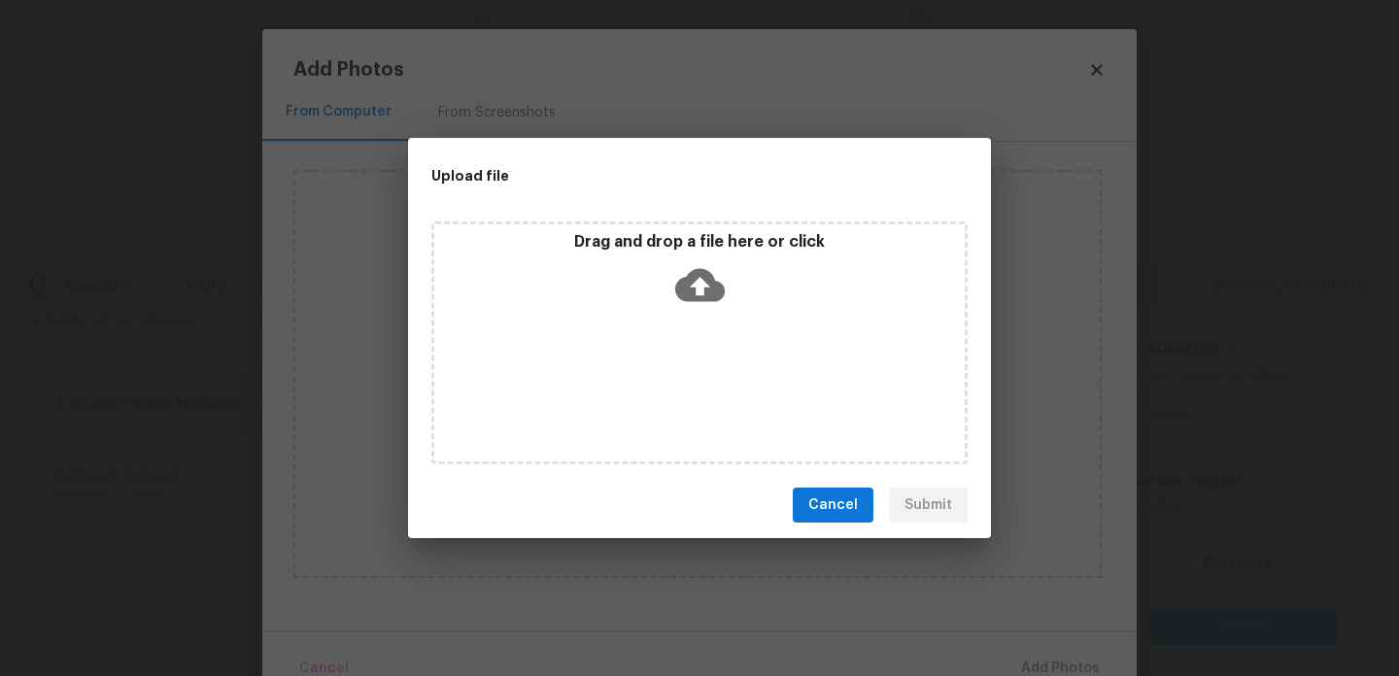
click at [666, 392] on div "Drag and drop a file here or click" at bounding box center [699, 343] width 536 height 243
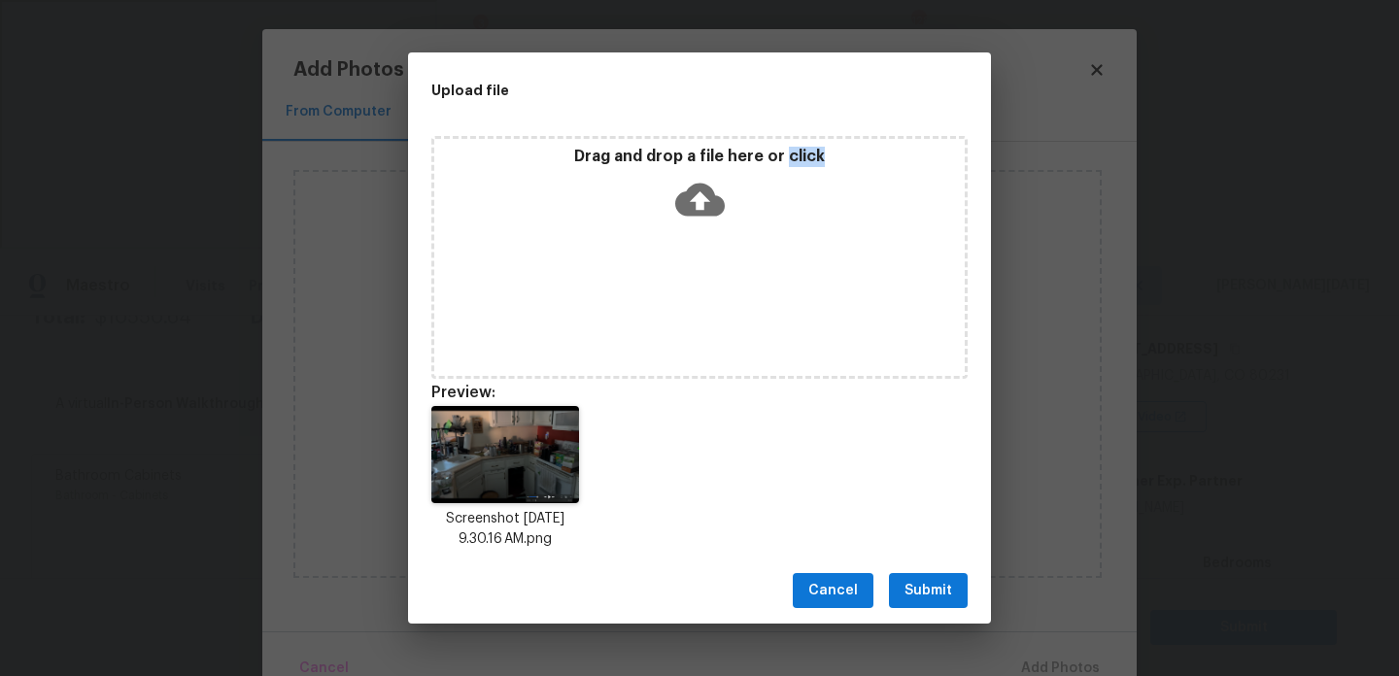
click at [929, 581] on span "Submit" at bounding box center [929, 591] width 48 height 24
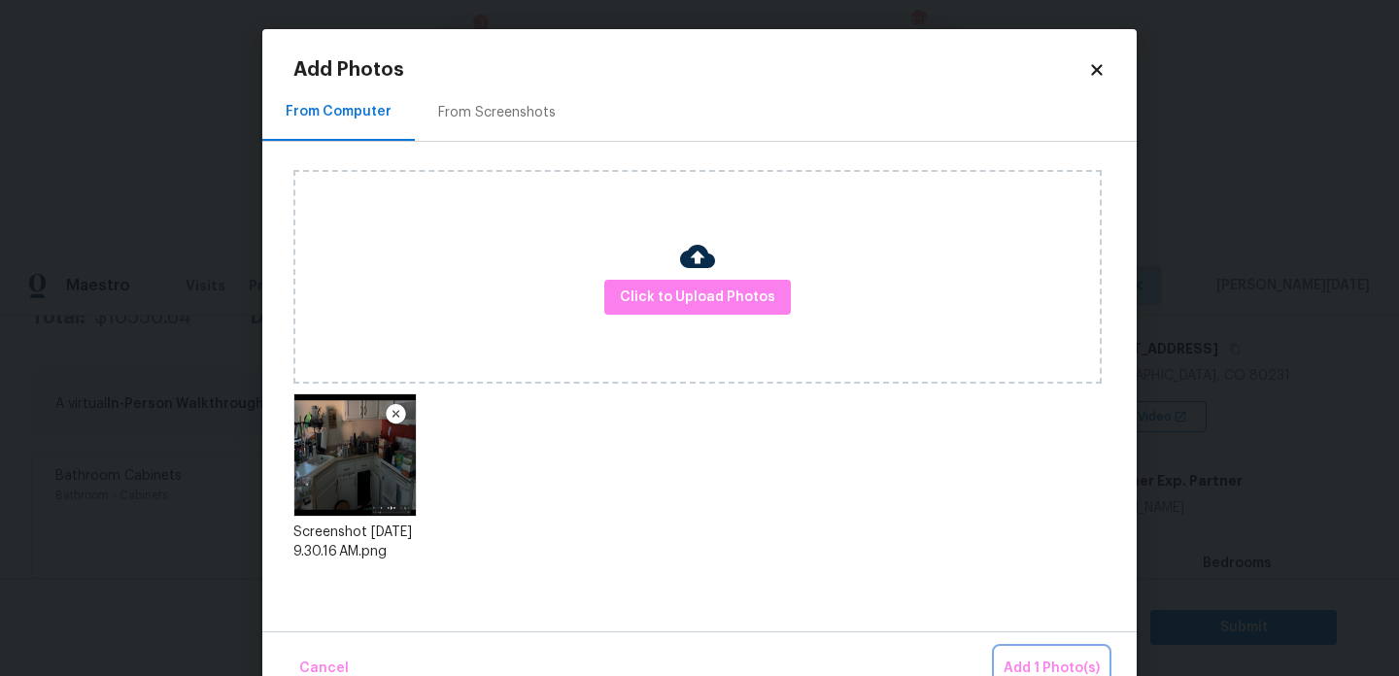
click at [1043, 657] on span "Add 1 Photo(s)" at bounding box center [1052, 669] width 96 height 24
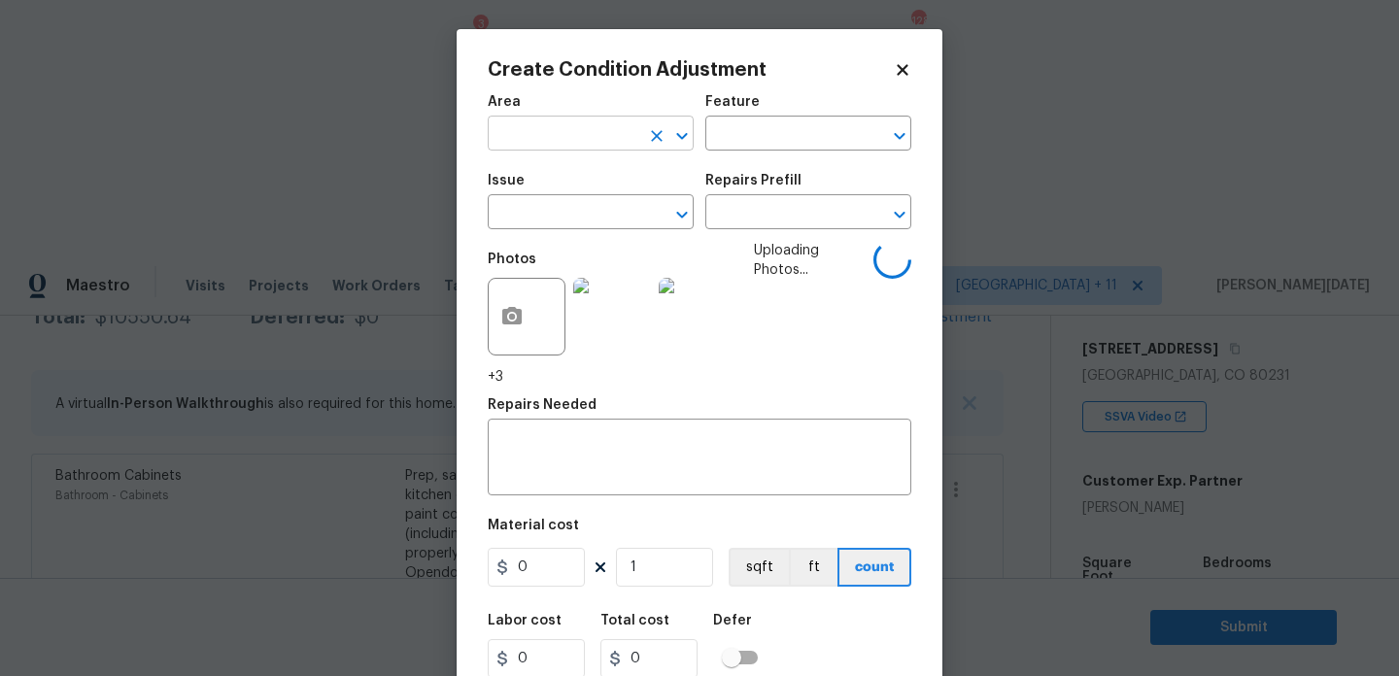
click at [530, 148] on input "text" at bounding box center [564, 136] width 152 height 30
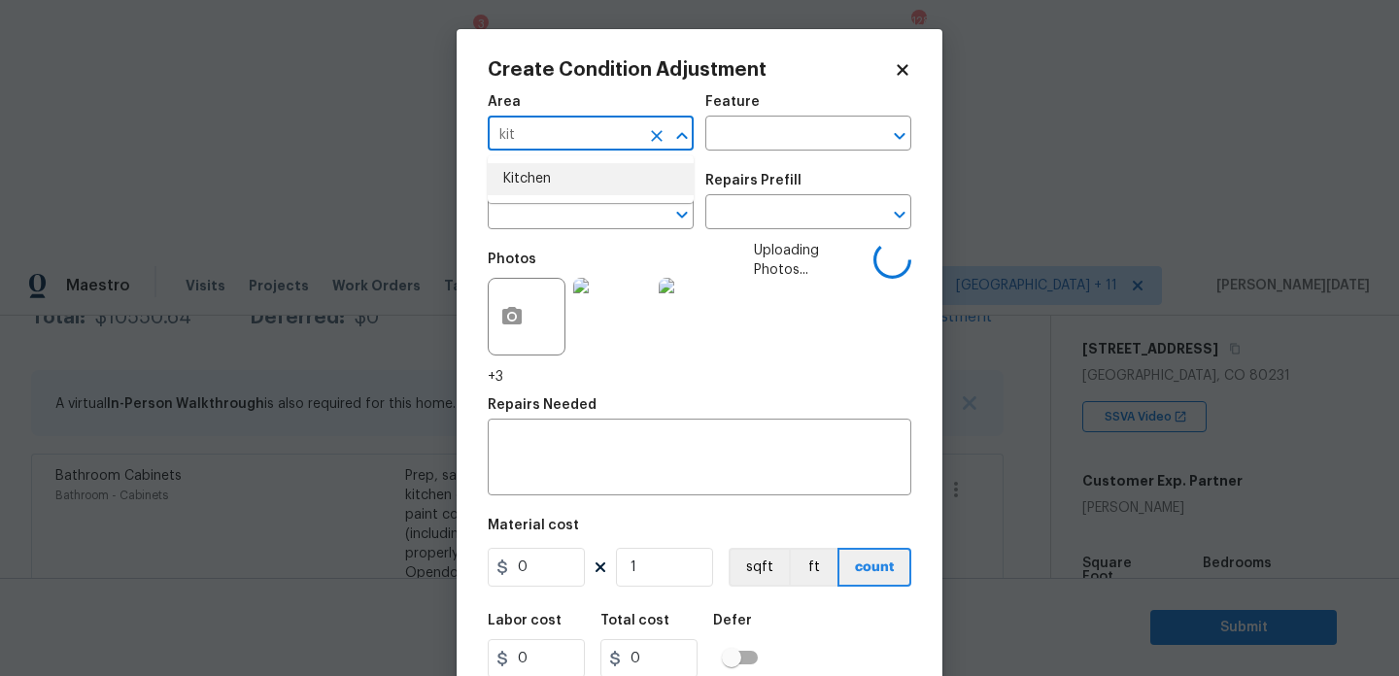
click at [532, 185] on li "Kitchen" at bounding box center [591, 179] width 206 height 32
type input "Kitchen"
click at [535, 230] on span "Issue ​" at bounding box center [591, 201] width 206 height 79
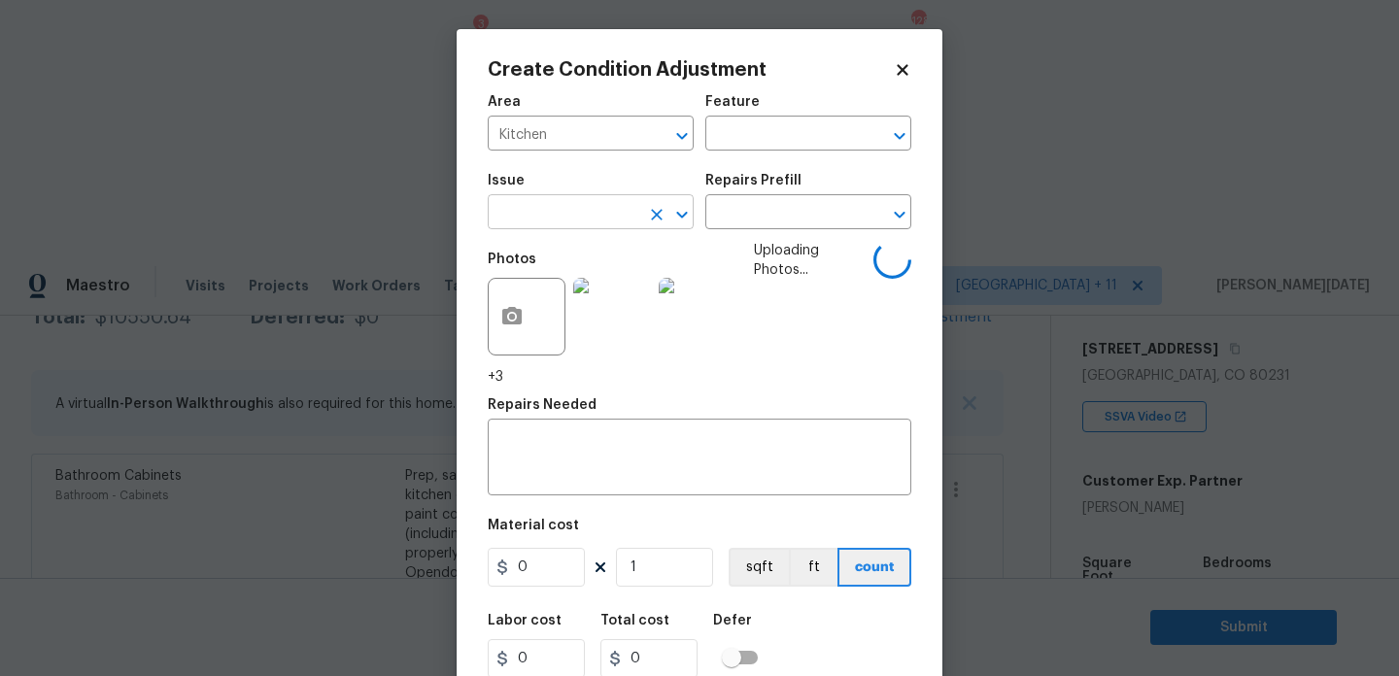
click at [558, 223] on input "text" at bounding box center [564, 214] width 152 height 30
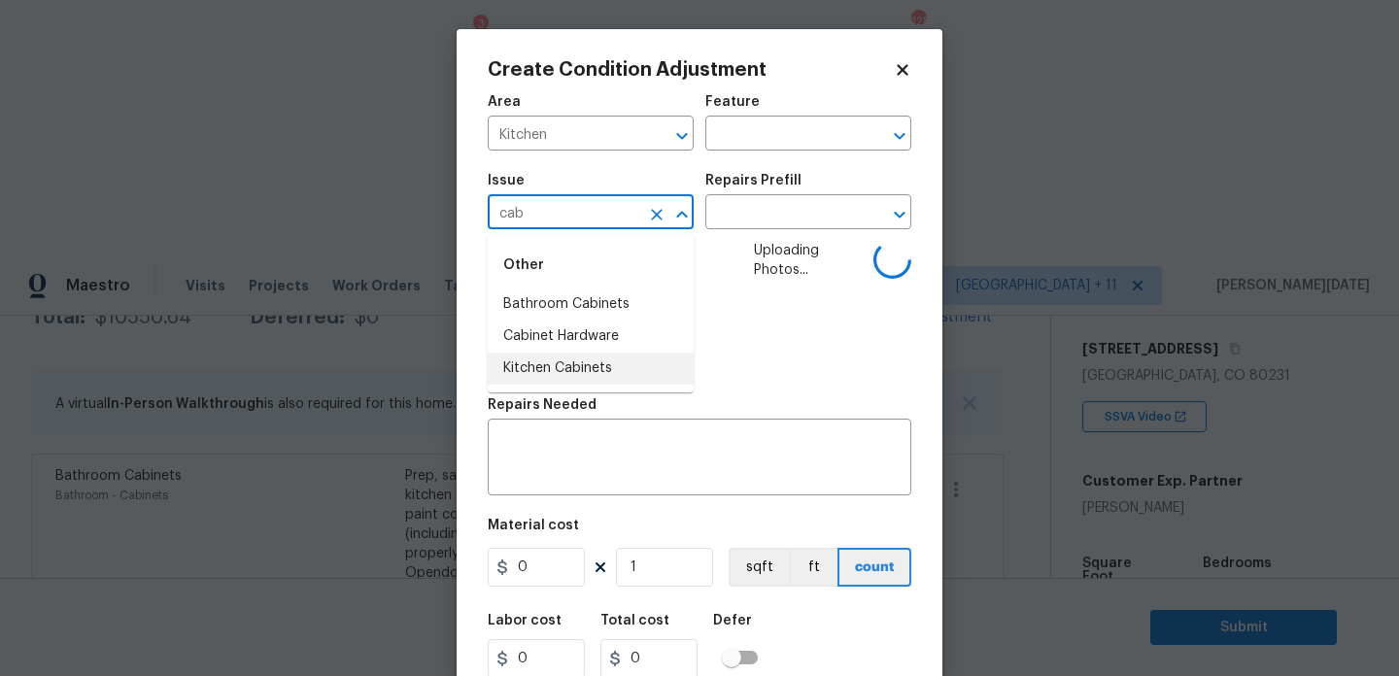
click at [591, 368] on li "Kitchen Cabinets" at bounding box center [591, 369] width 206 height 32
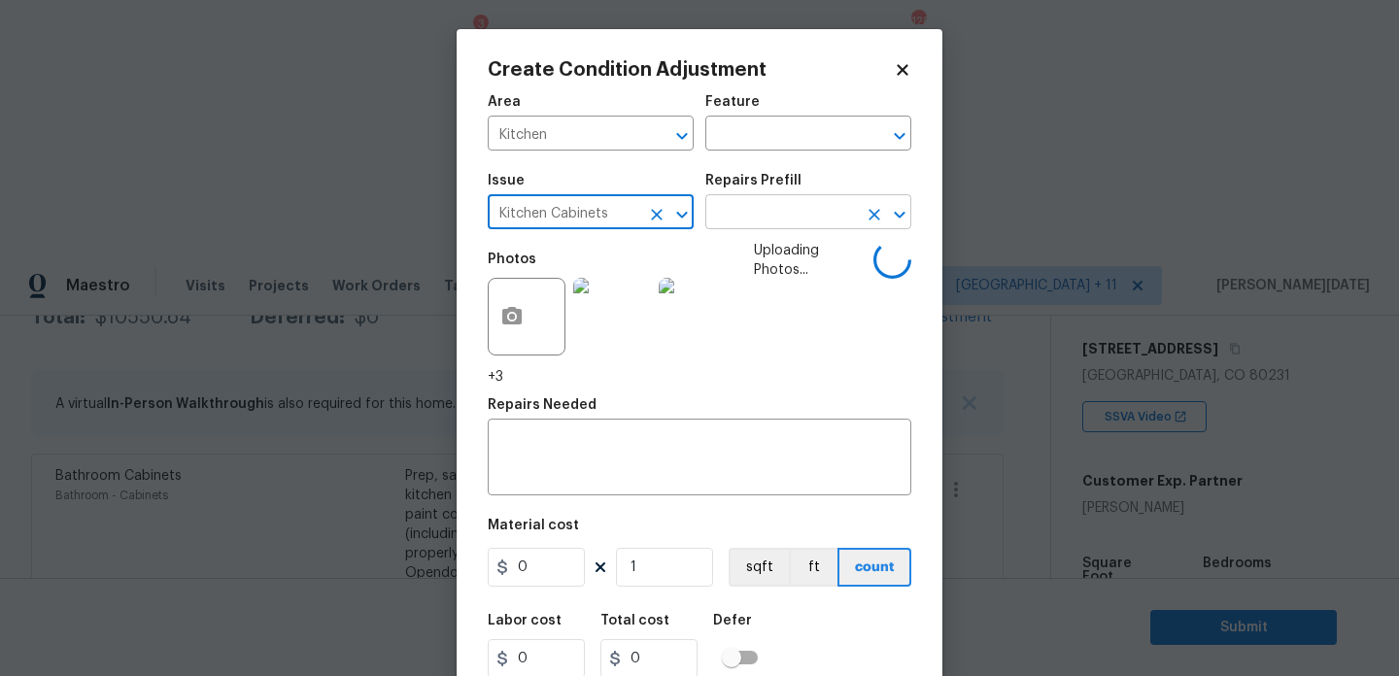
type input "Kitchen Cabinets"
click at [715, 219] on input "text" at bounding box center [782, 214] width 152 height 30
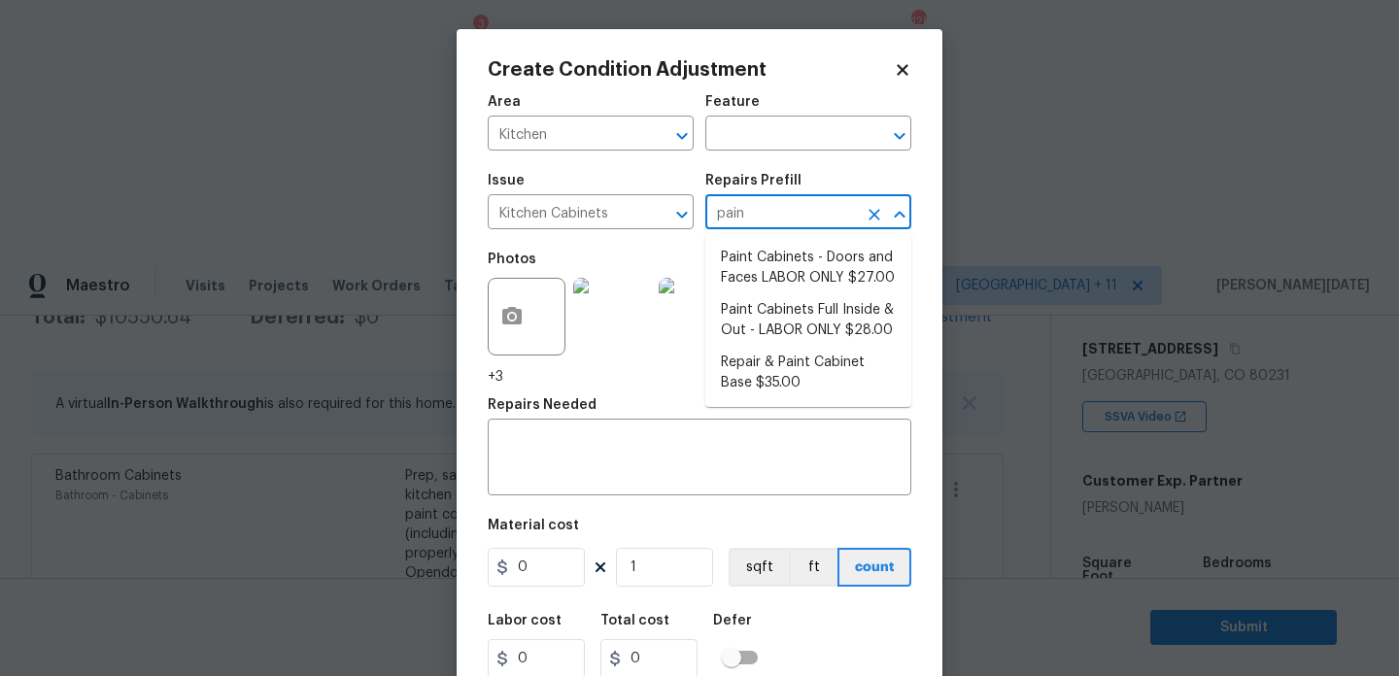
type input "paint"
click at [747, 258] on li "Paint Cabinets - Doors and Faces LABOR ONLY $27.00" at bounding box center [809, 268] width 206 height 52
type input "Cabinets"
type textarea "HPM to detail"
type input "1"
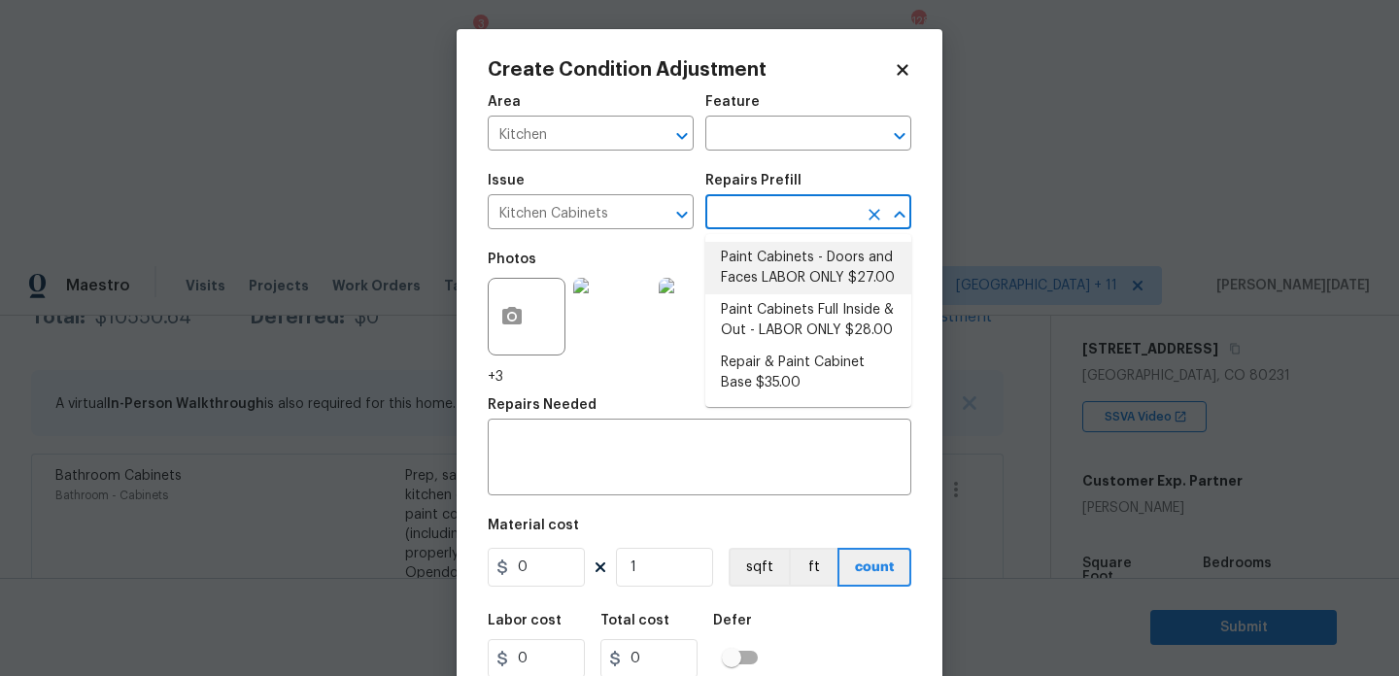
type input "1"
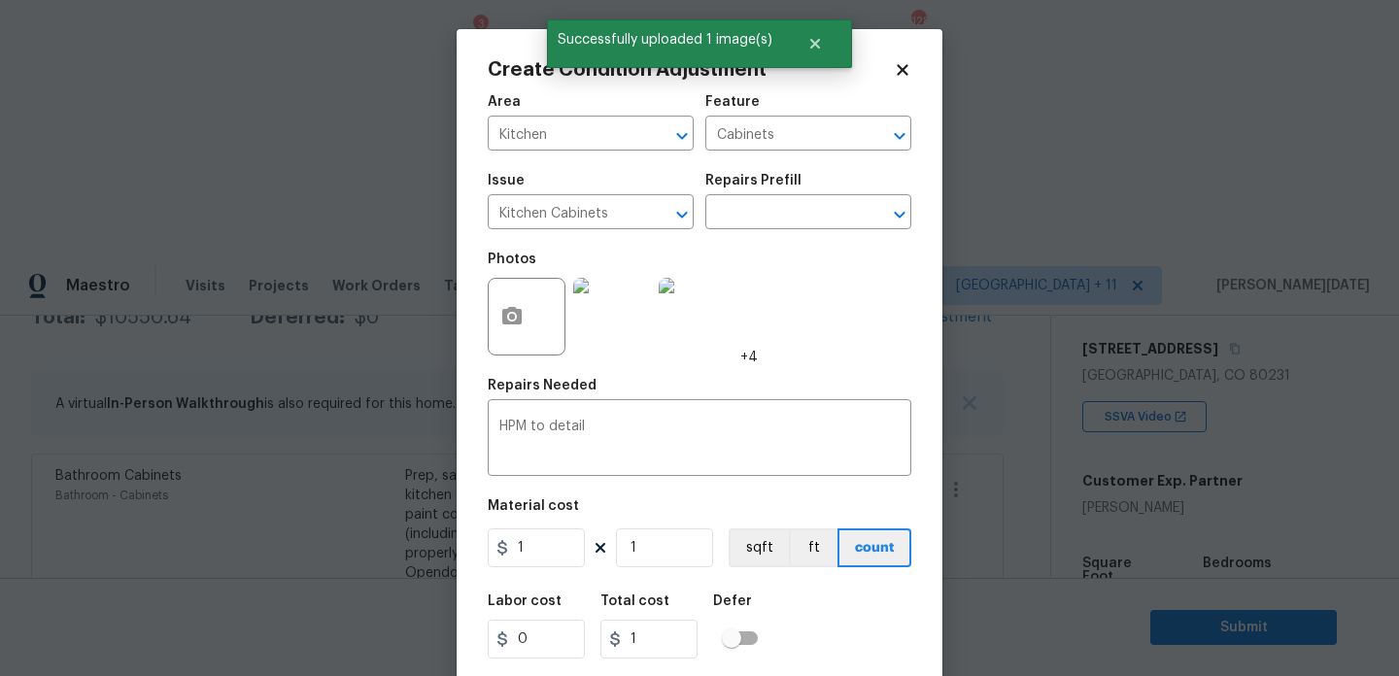
click at [540, 571] on figure "Material cost 1 1 sqft ft count" at bounding box center [700, 536] width 424 height 72
click at [553, 559] on input "1" at bounding box center [536, 548] width 97 height 39
type input "1200"
click at [786, 219] on input "text" at bounding box center [782, 214] width 152 height 30
type input "1200"
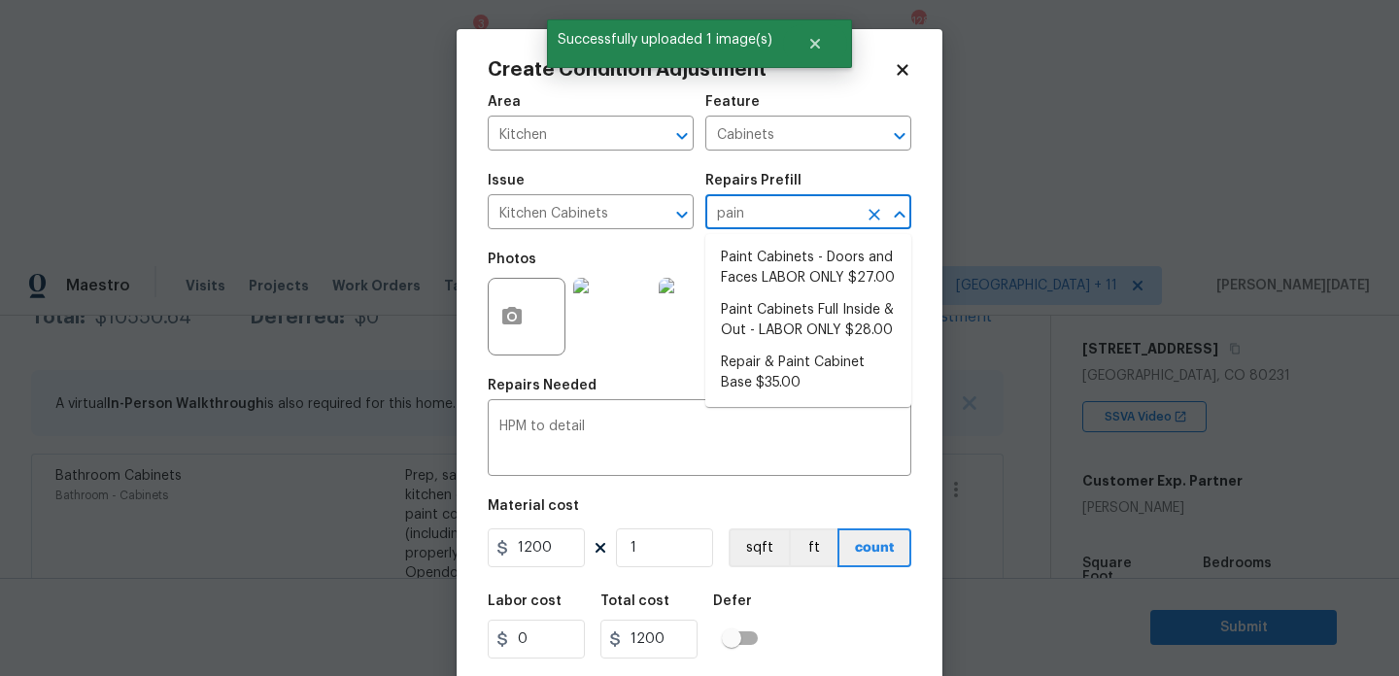
type input "paint"
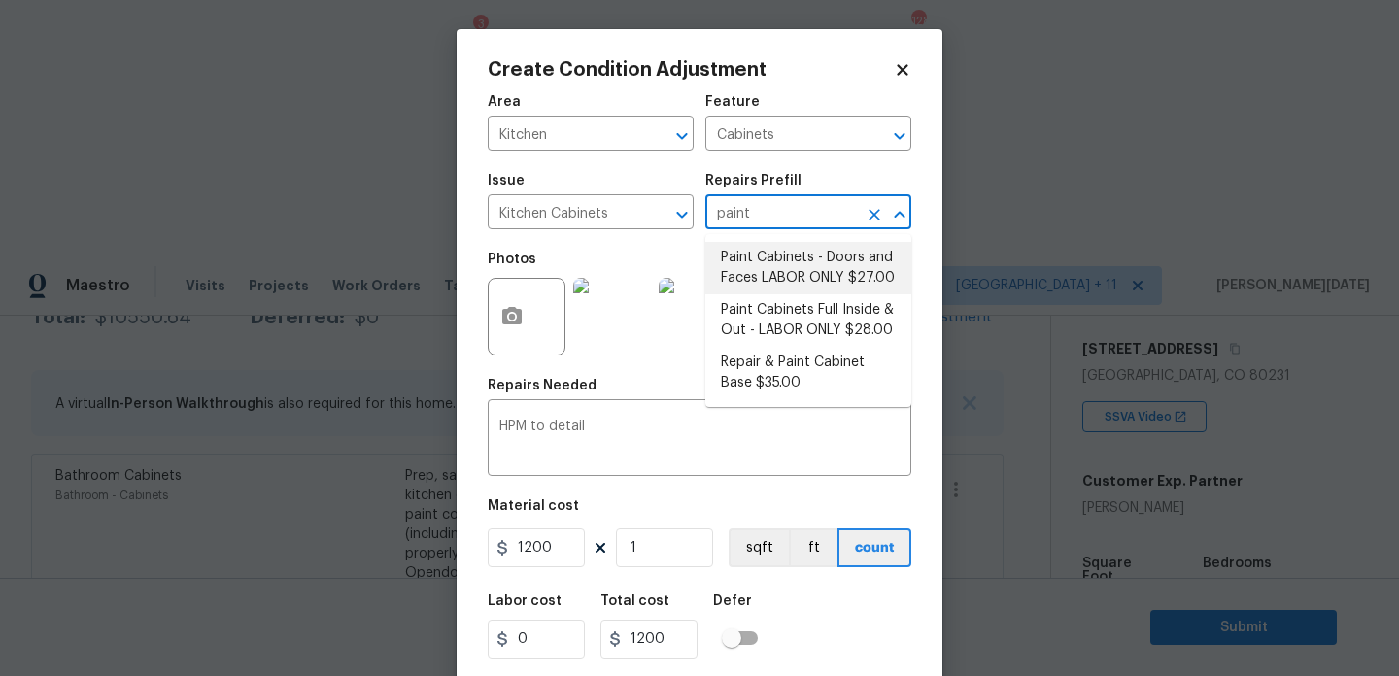
click at [802, 249] on li "Paint Cabinets - Doors and Faces LABOR ONLY $27.00" at bounding box center [809, 268] width 206 height 52
type textarea "Prep, sand, mask and apply 2 coats of paint to the kitchen cabinet doors and bo…"
type input "27"
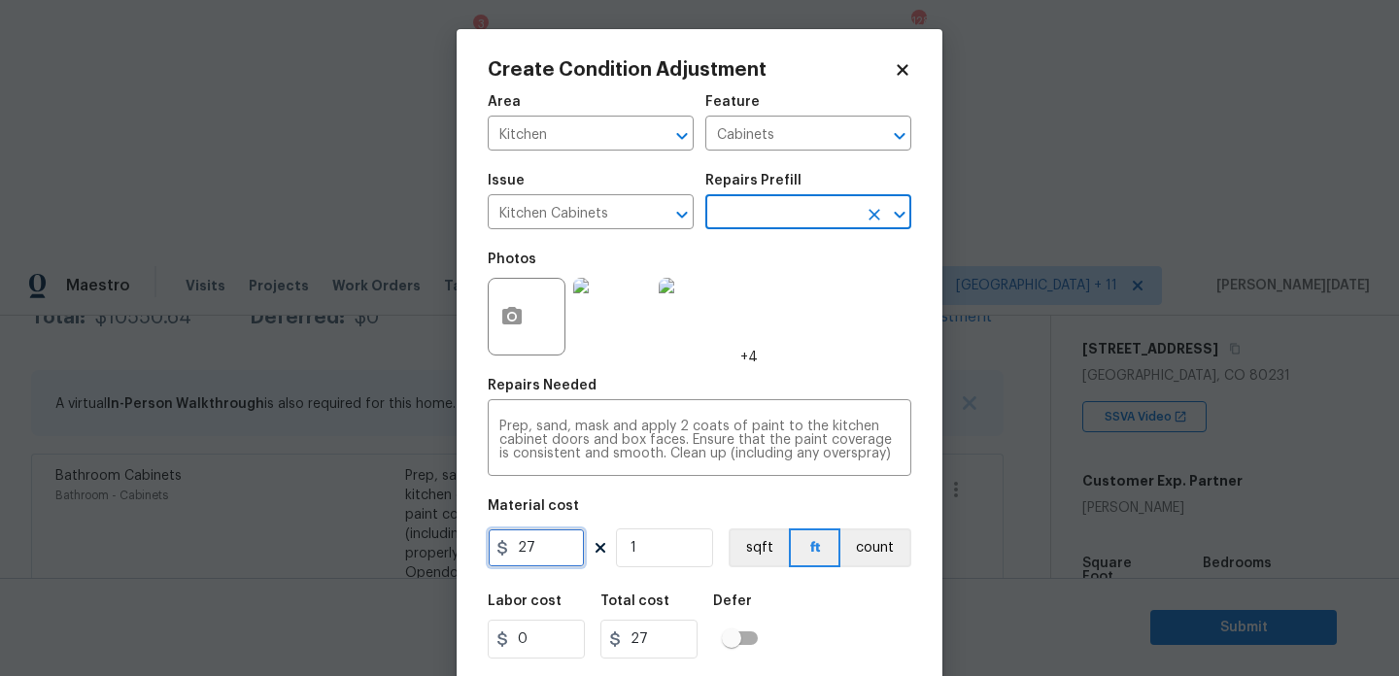
drag, startPoint x: 533, startPoint y: 546, endPoint x: 444, endPoint y: 545, distance: 88.4
click at [450, 546] on div "Create Condition Adjustment Area Kitchen ​ Feature Cabinets ​ Issue Kitchen Cab…" at bounding box center [699, 338] width 1399 height 676
type input "1200"
click at [811, 329] on div "Photos +4" at bounding box center [700, 304] width 424 height 126
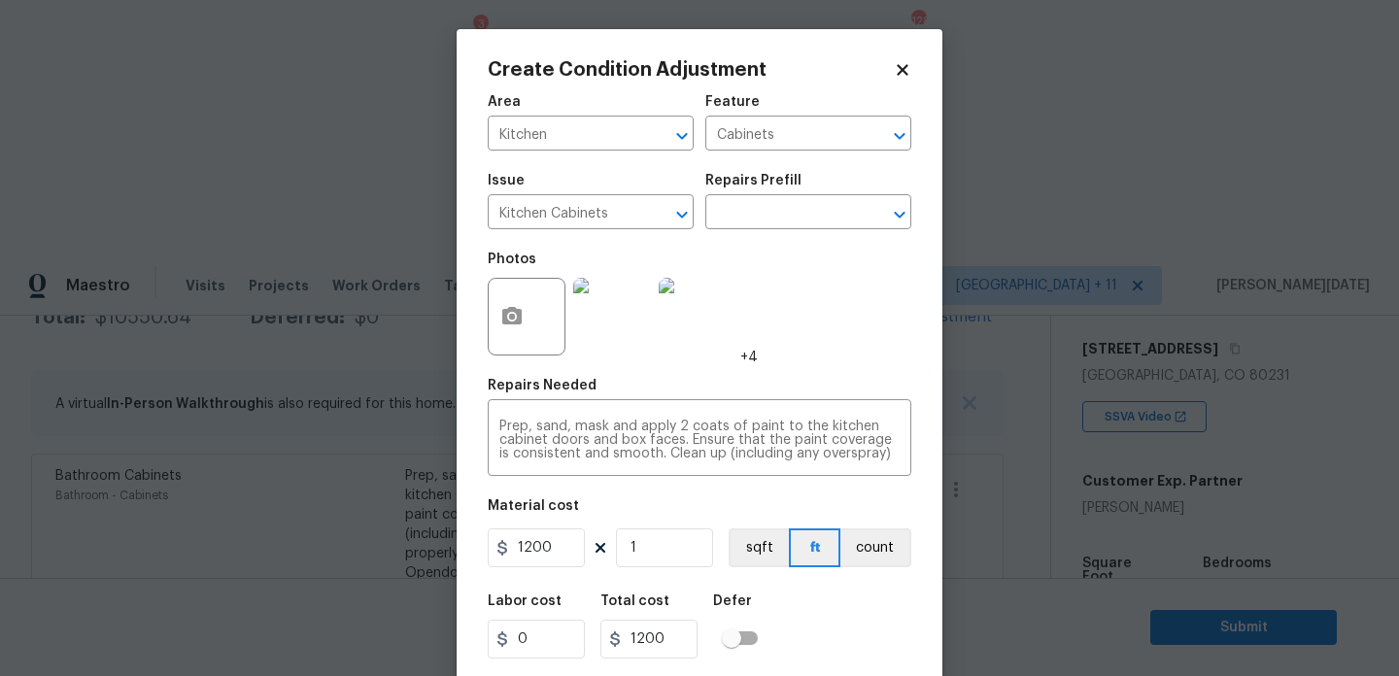
scroll to position [50, 0]
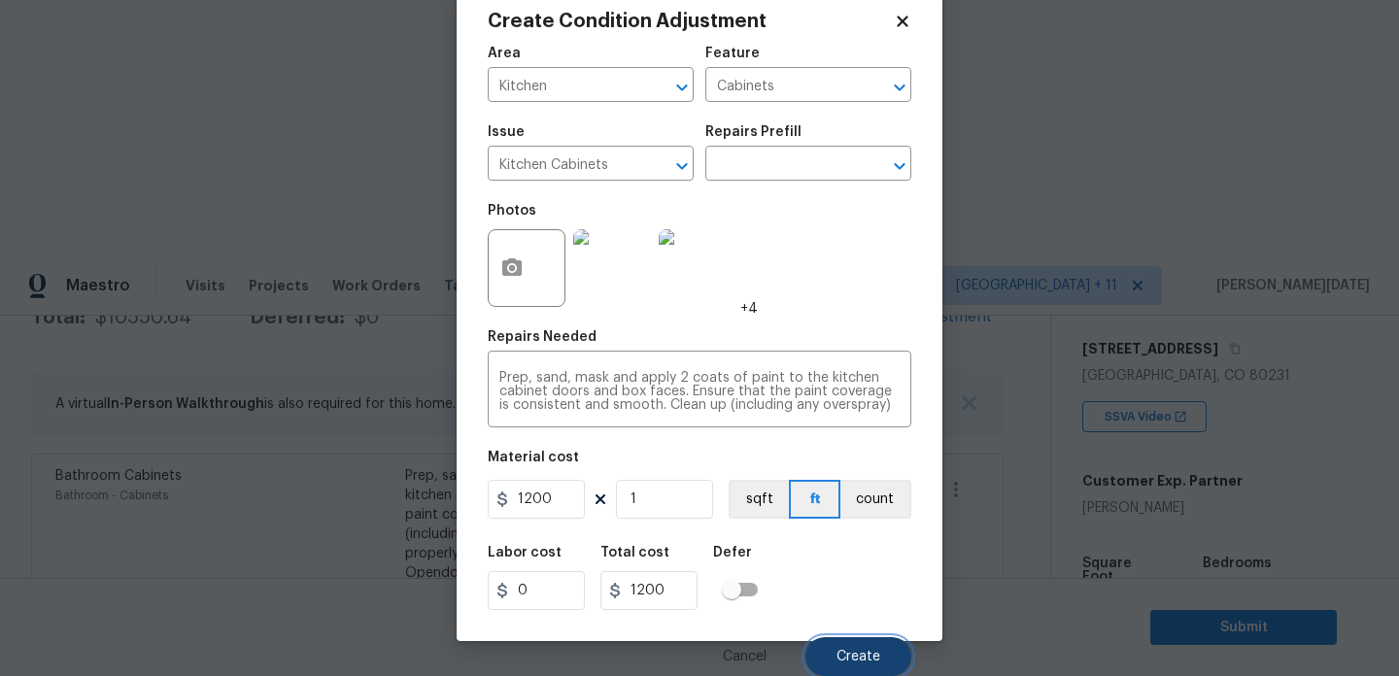
click at [872, 639] on button "Create" at bounding box center [859, 657] width 106 height 39
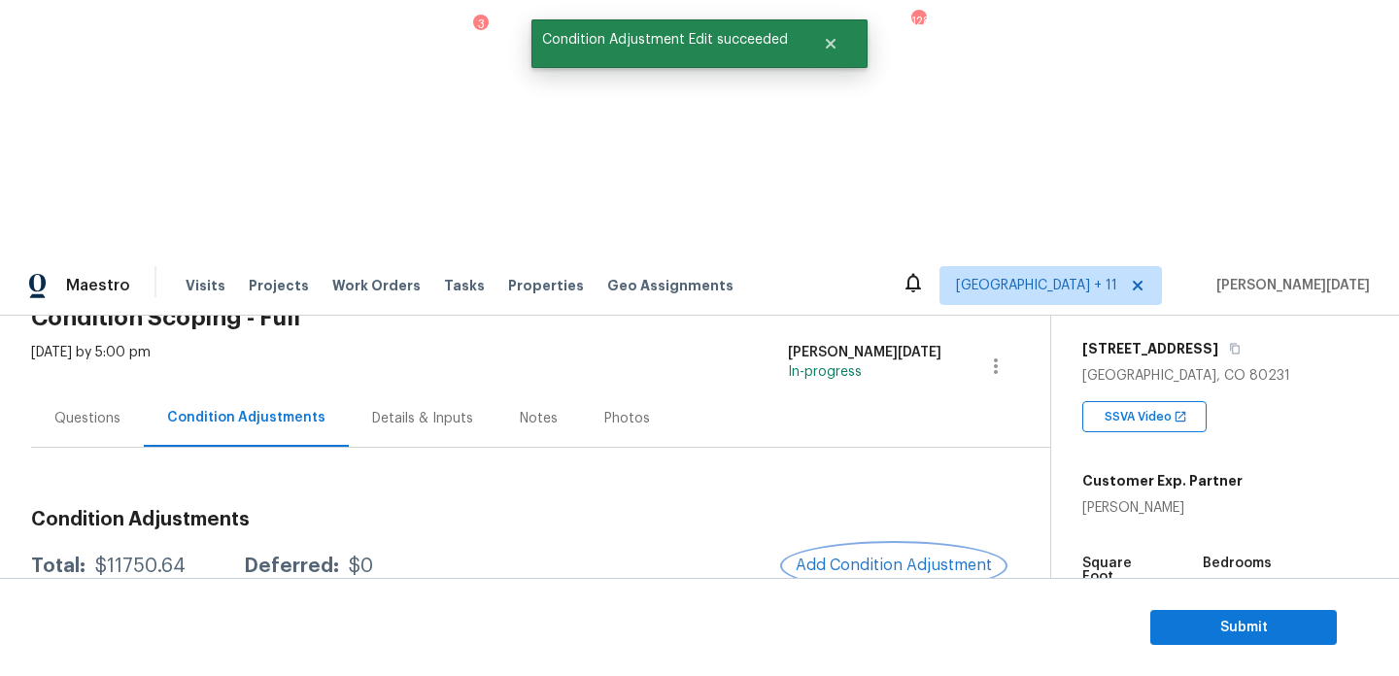
scroll to position [58, 0]
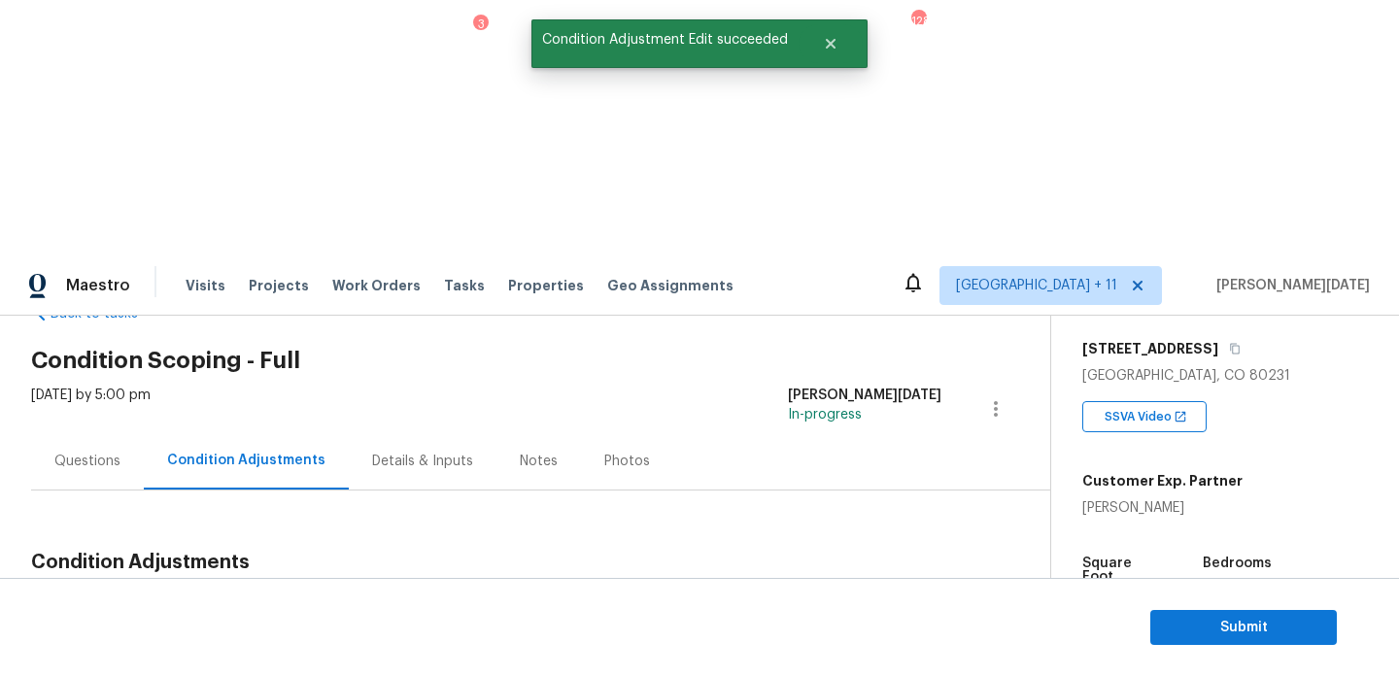
drag, startPoint x: 93, startPoint y: 351, endPoint x: 181, endPoint y: 353, distance: 87.5
click at [181, 600] on div "$11750.64" at bounding box center [140, 609] width 90 height 19
copy div "$11750.64"
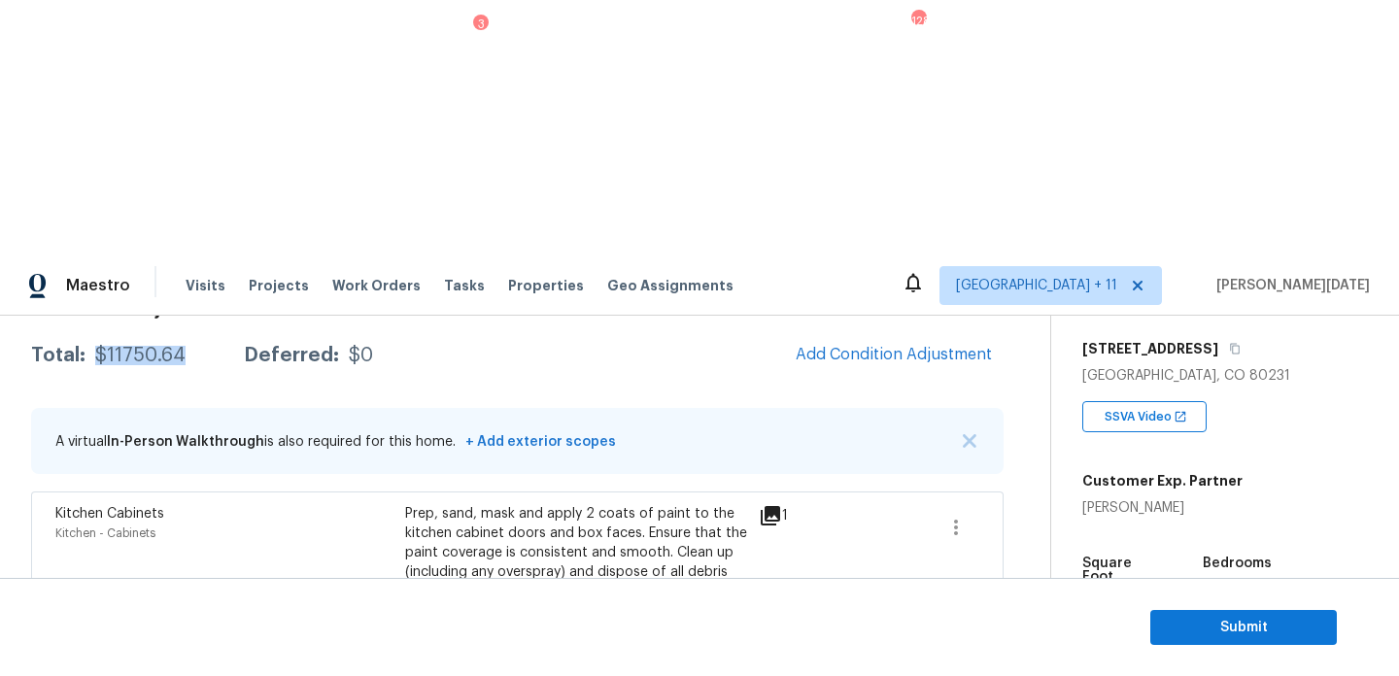
scroll to position [0, 0]
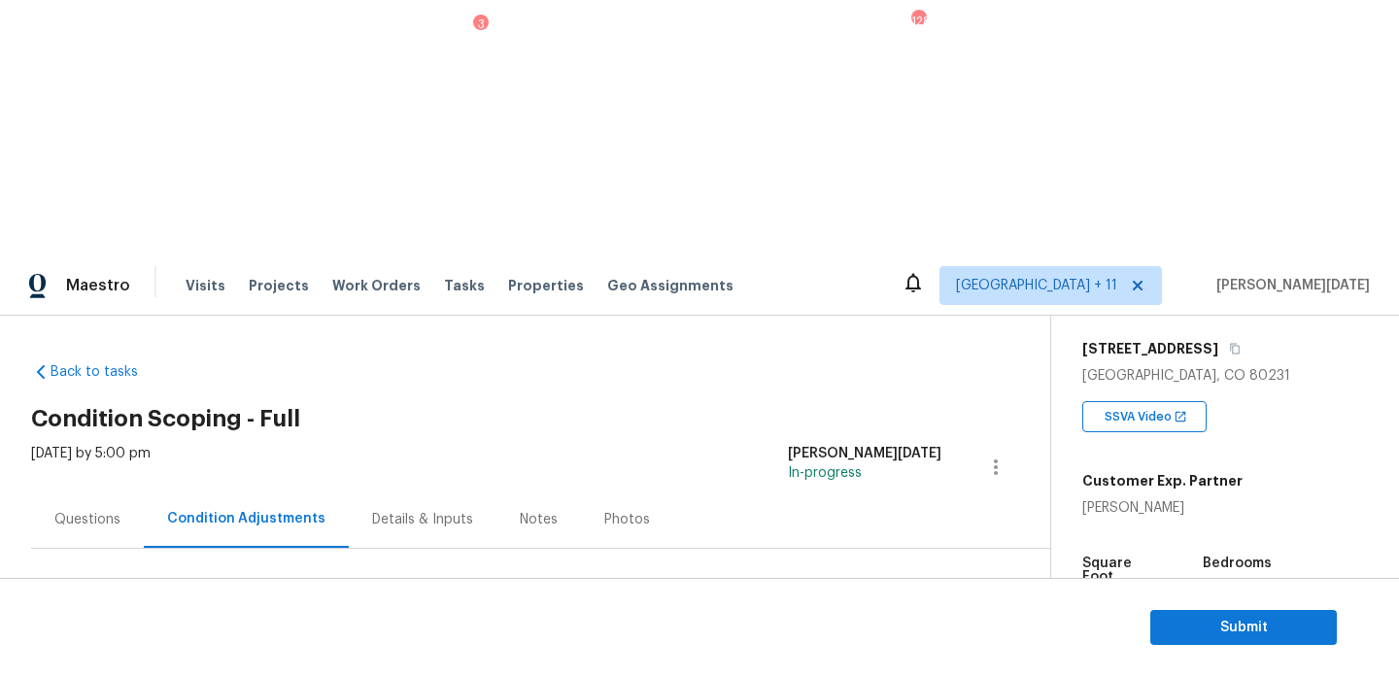
click at [115, 510] on div "Questions" at bounding box center [87, 519] width 66 height 19
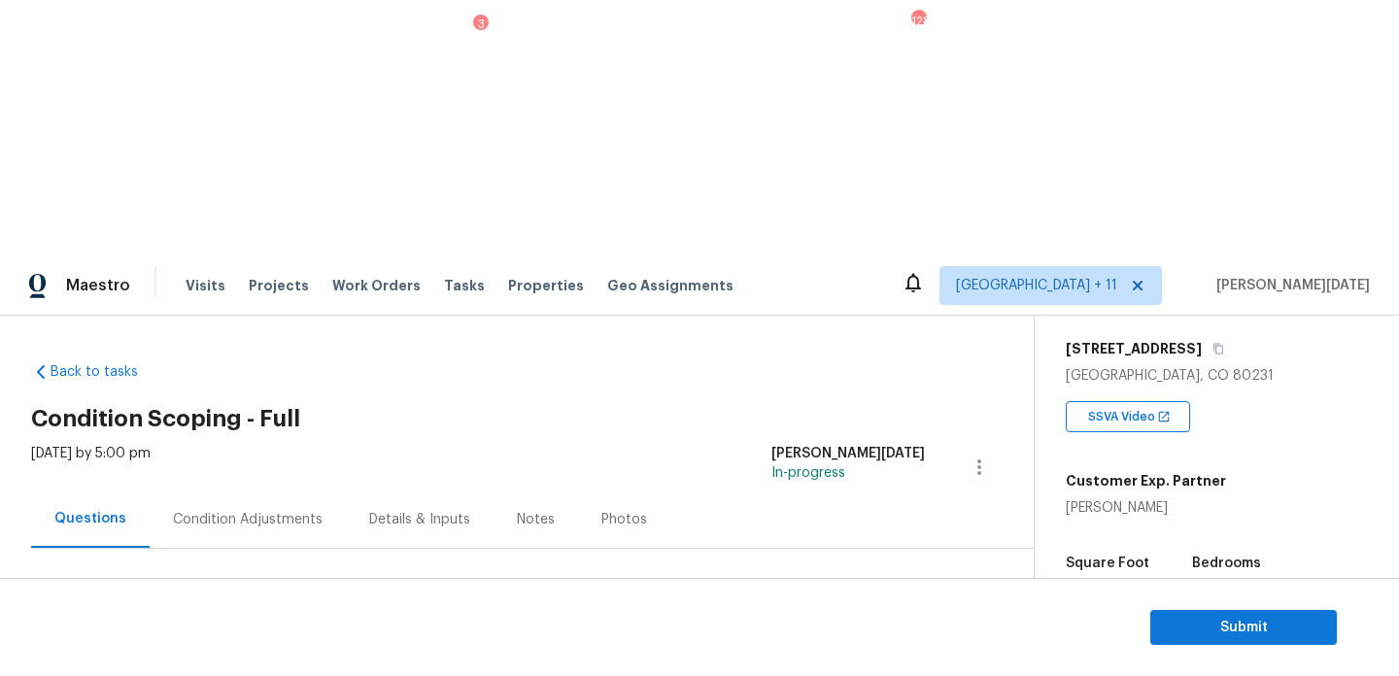
scroll to position [259, 0]
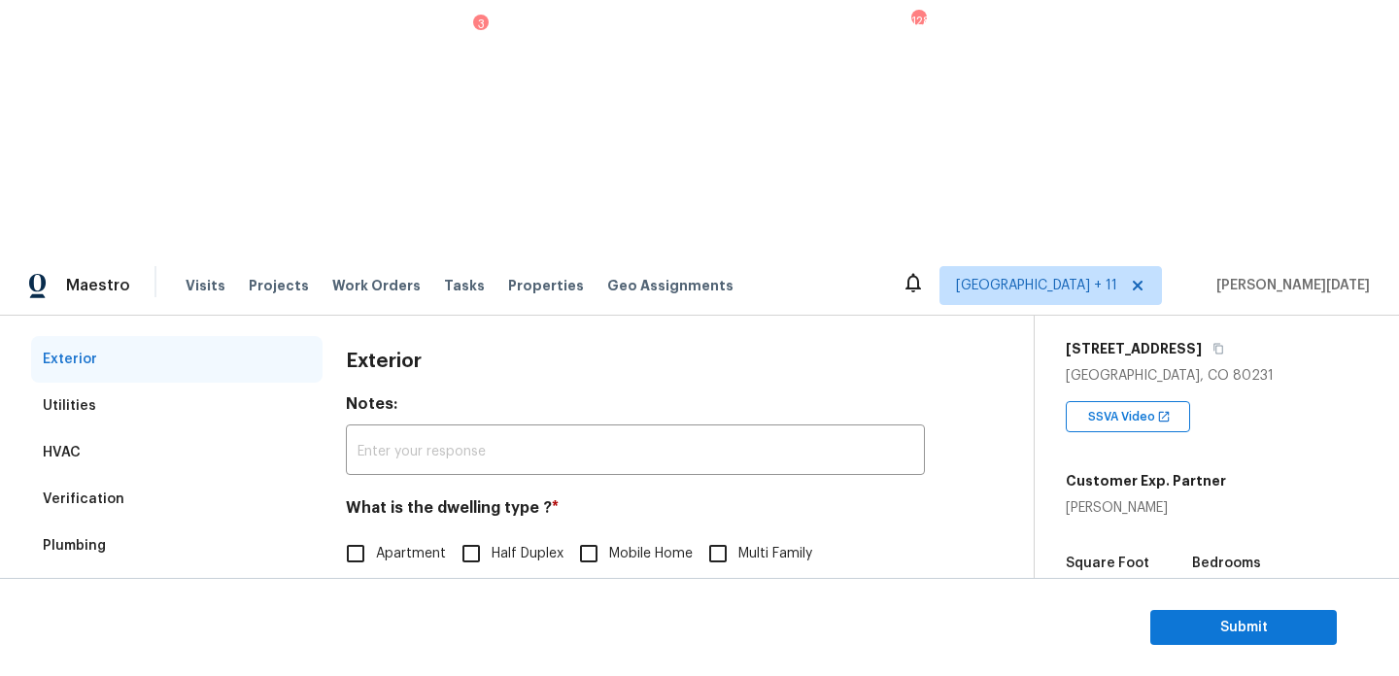
click at [201, 663] on div "Pricing" at bounding box center [177, 686] width 292 height 47
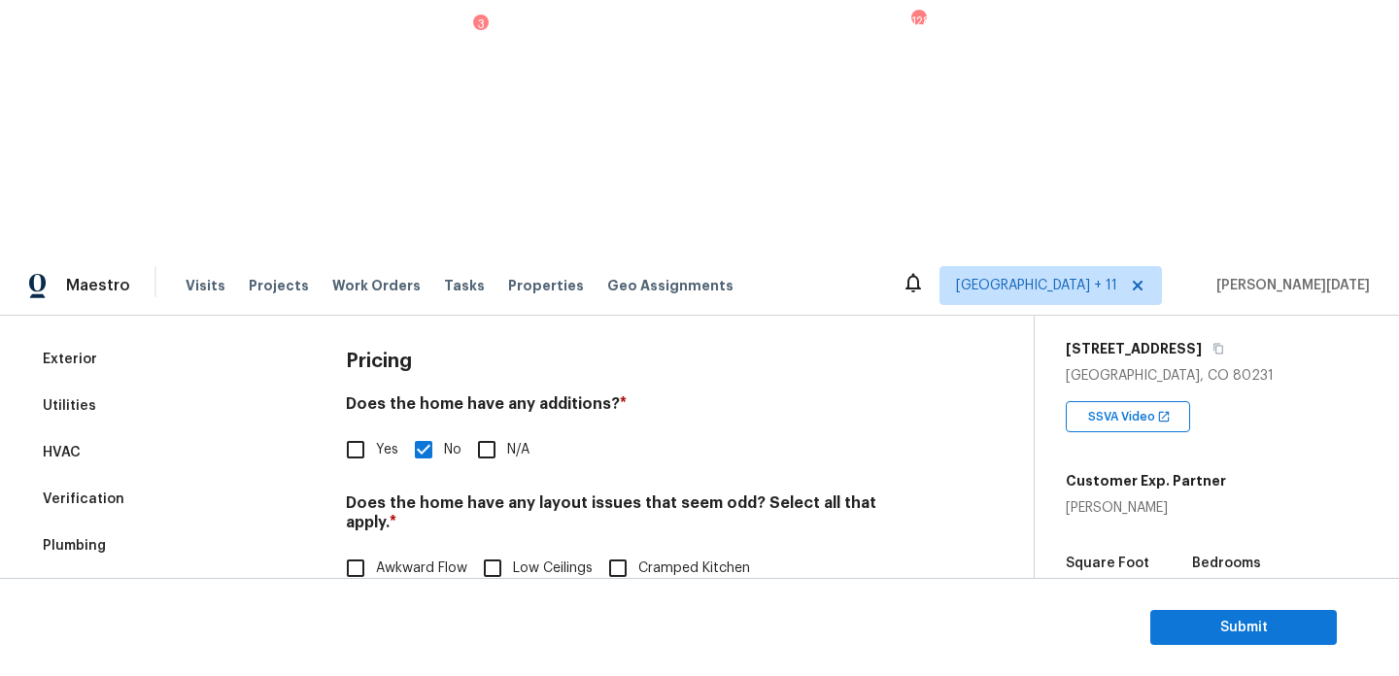
click at [659, 559] on span "Cramped Kitchen" at bounding box center [694, 569] width 112 height 20
click at [638, 548] on input "Cramped Kitchen" at bounding box center [618, 568] width 41 height 41
checkbox input "true"
click at [405, 600] on span "Cramped Main Bath" at bounding box center [439, 610] width 127 height 20
click at [376, 589] on input "Cramped Main Bath" at bounding box center [355, 609] width 41 height 41
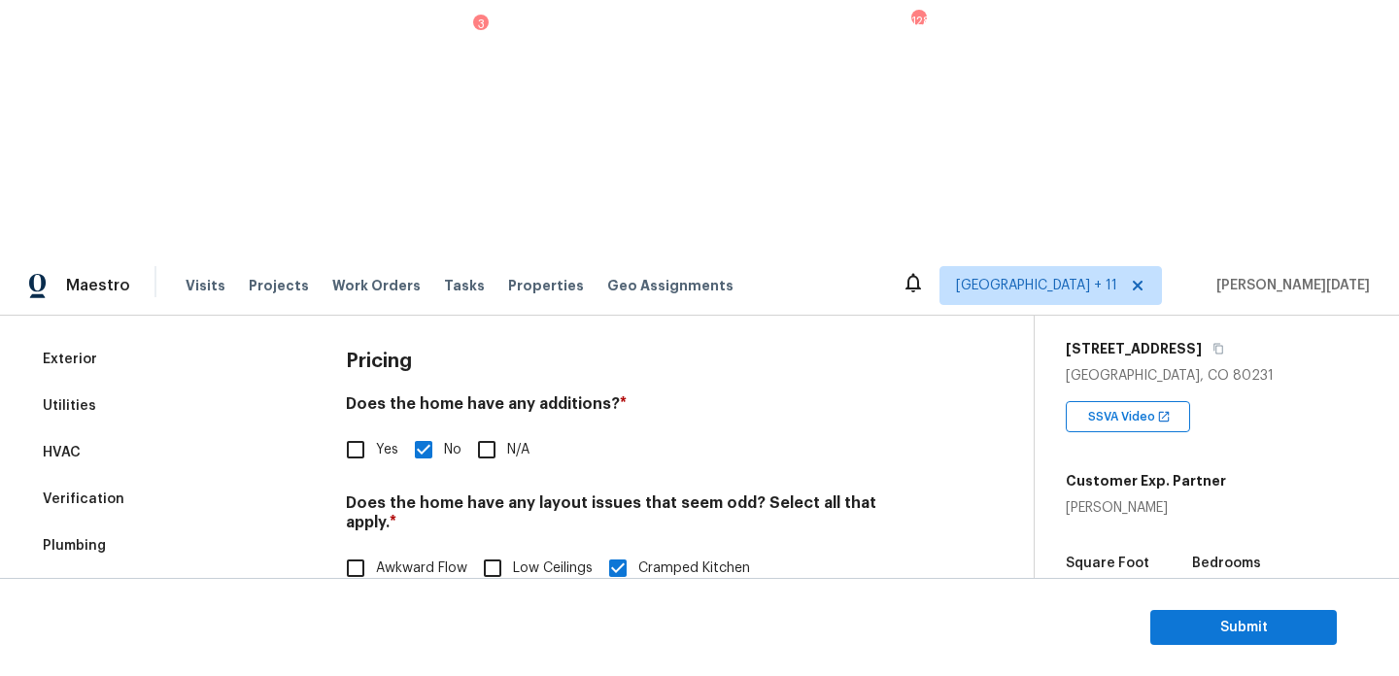
checkbox input "true"
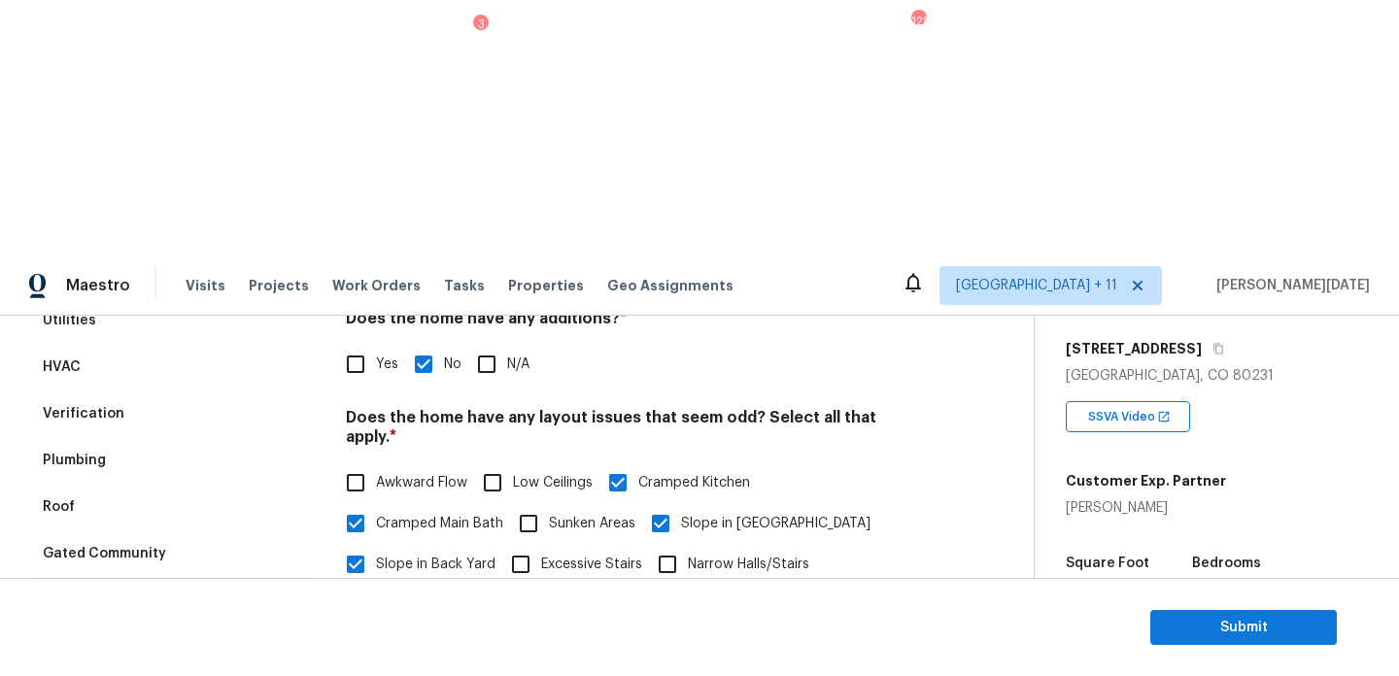
scroll to position [0, 0]
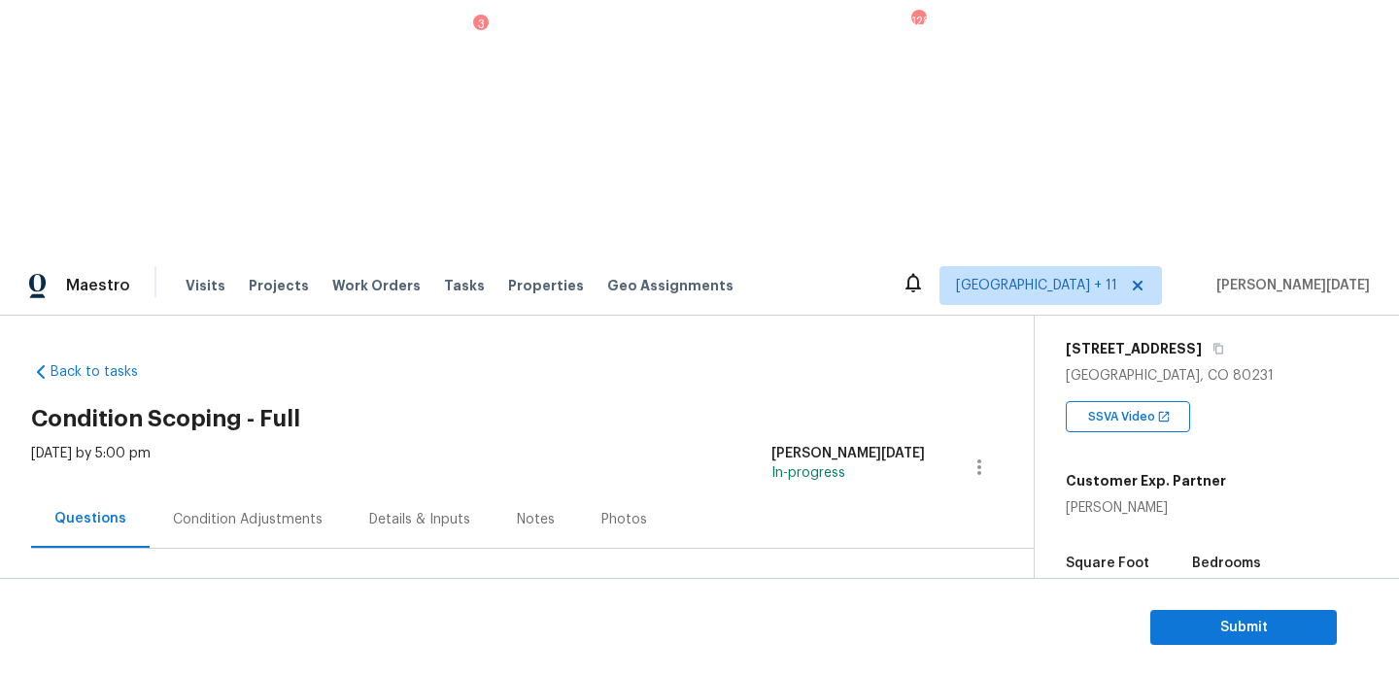
click at [286, 510] on div "Condition Adjustments" at bounding box center [248, 519] width 150 height 19
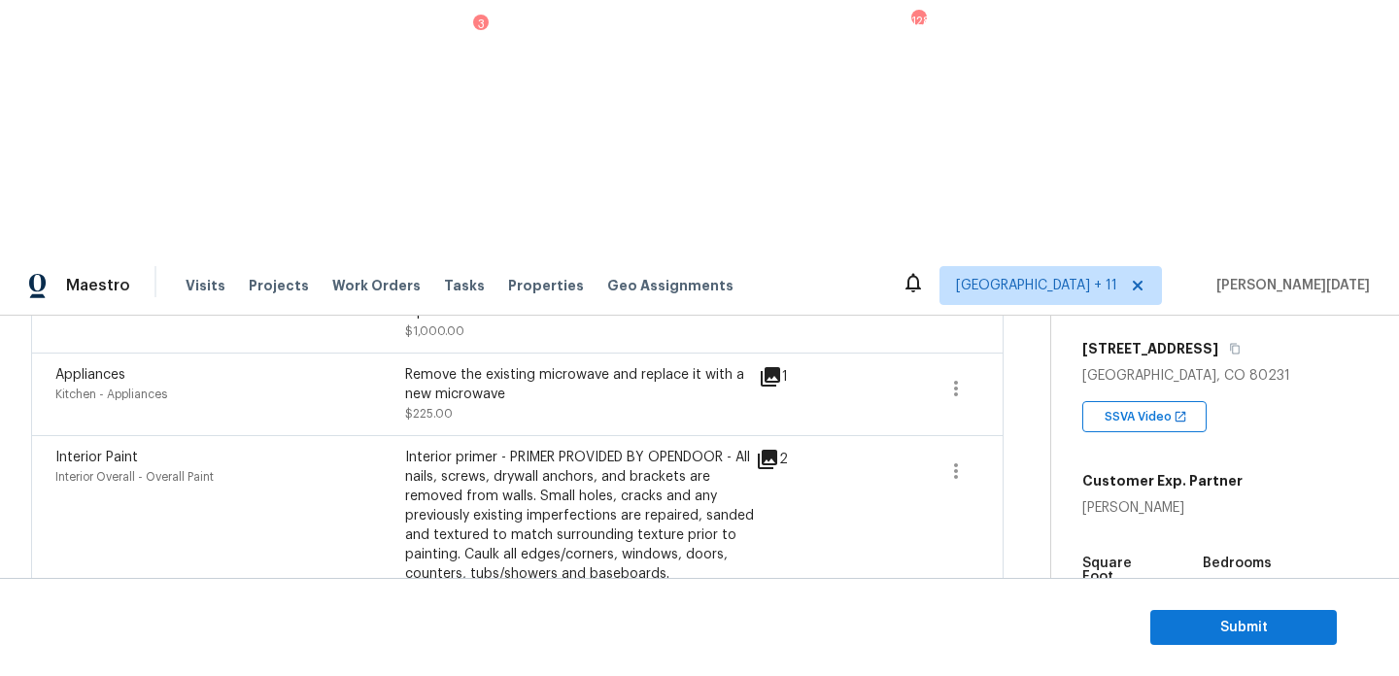
scroll to position [791, 0]
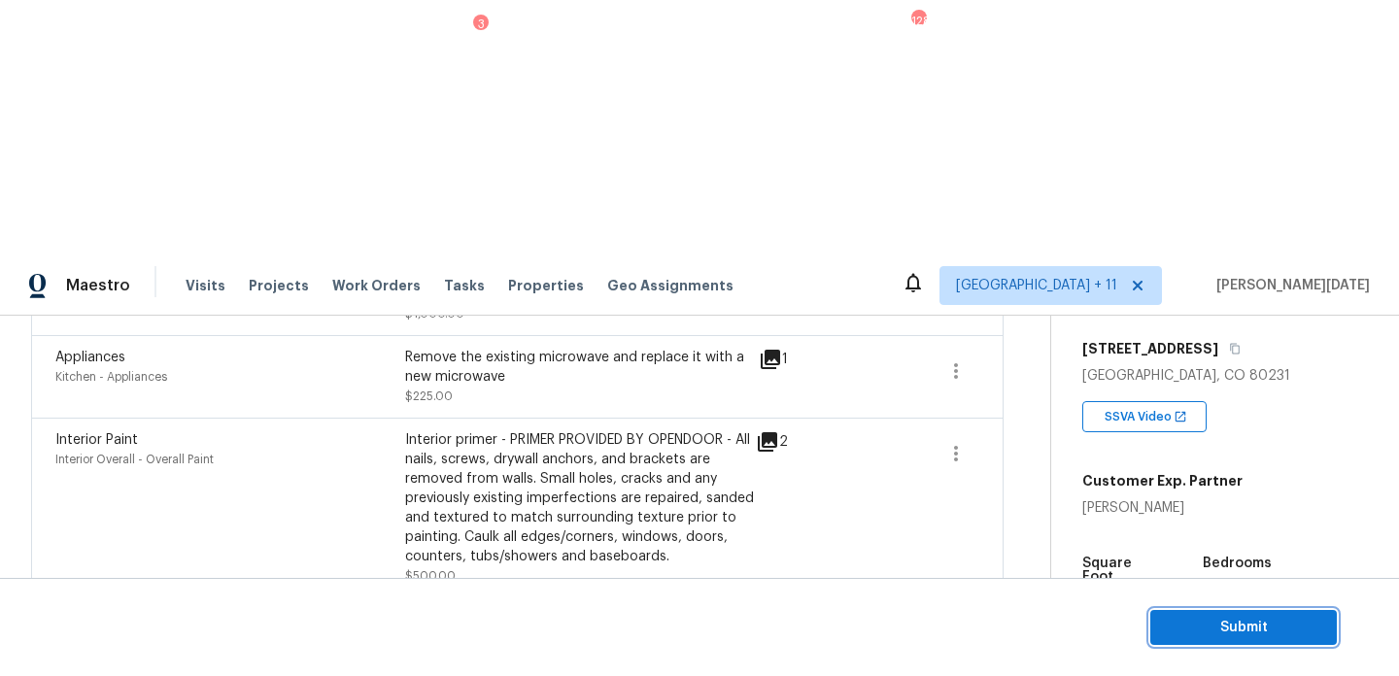
click at [1188, 616] on span "Submit" at bounding box center [1243, 628] width 155 height 24
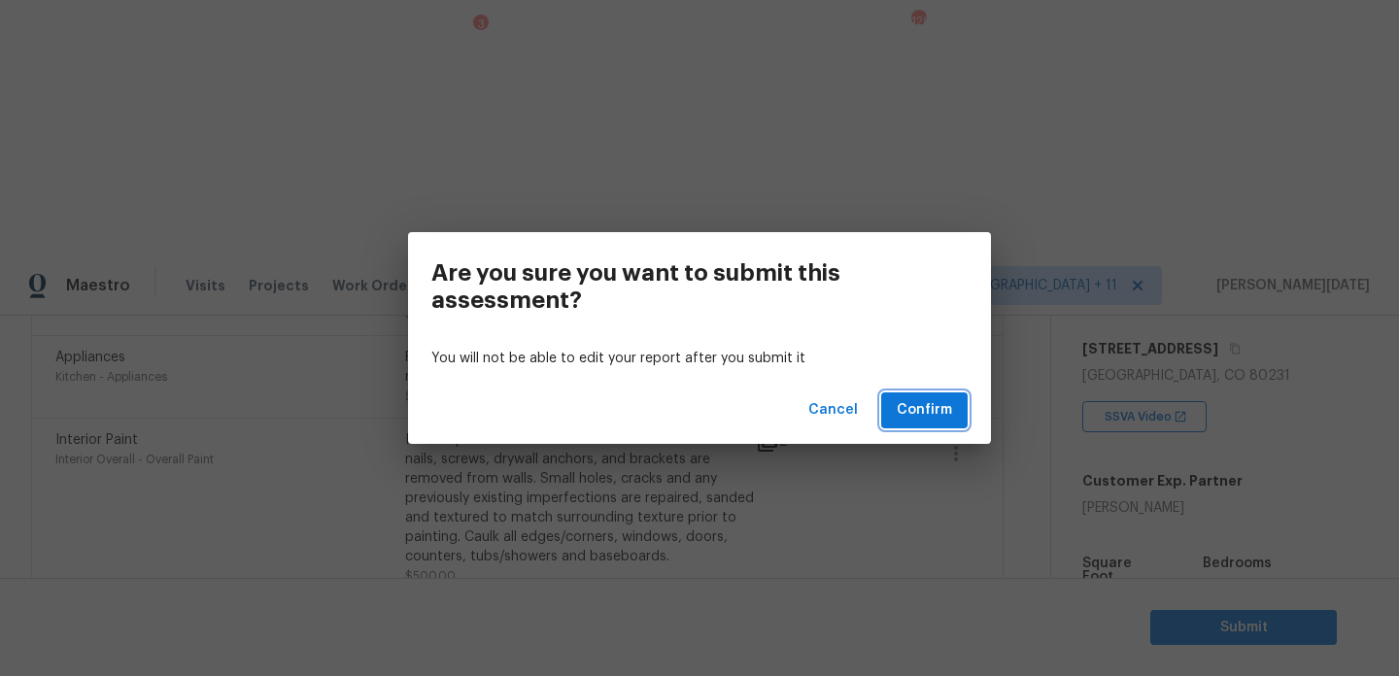
click at [929, 404] on span "Confirm" at bounding box center [924, 410] width 55 height 24
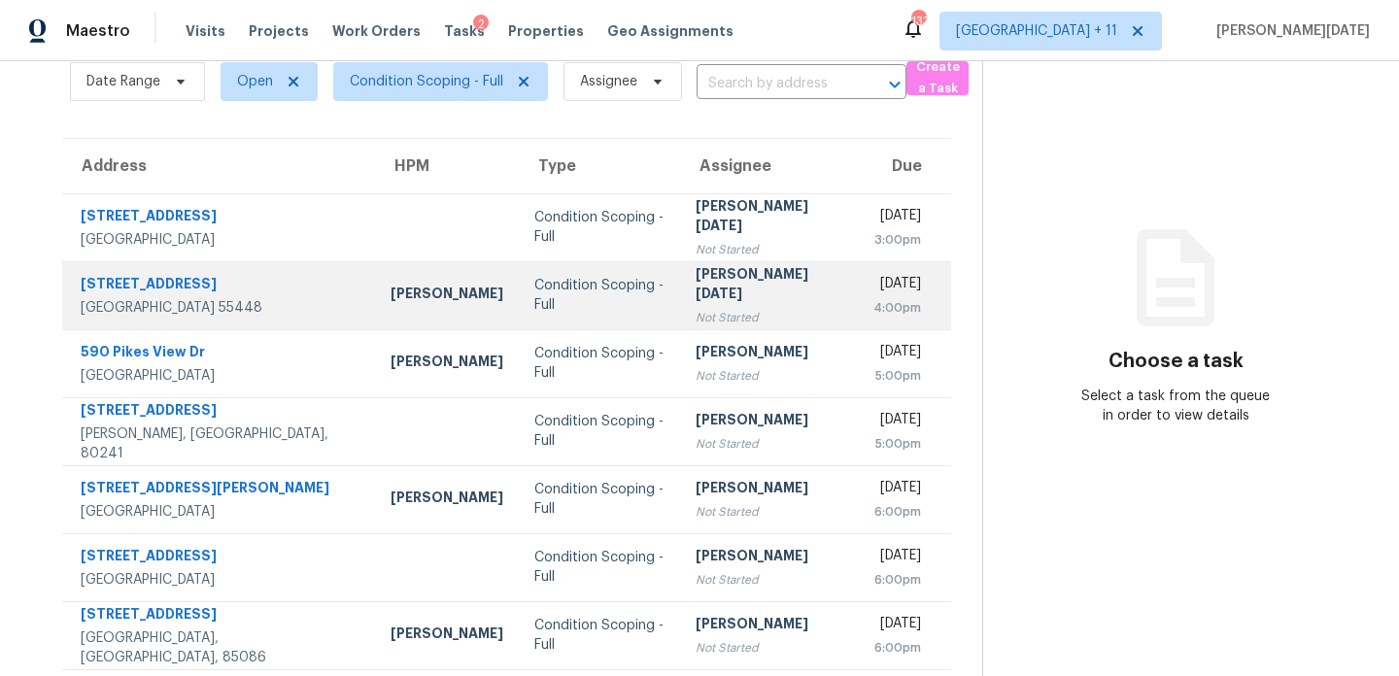
scroll to position [88, 0]
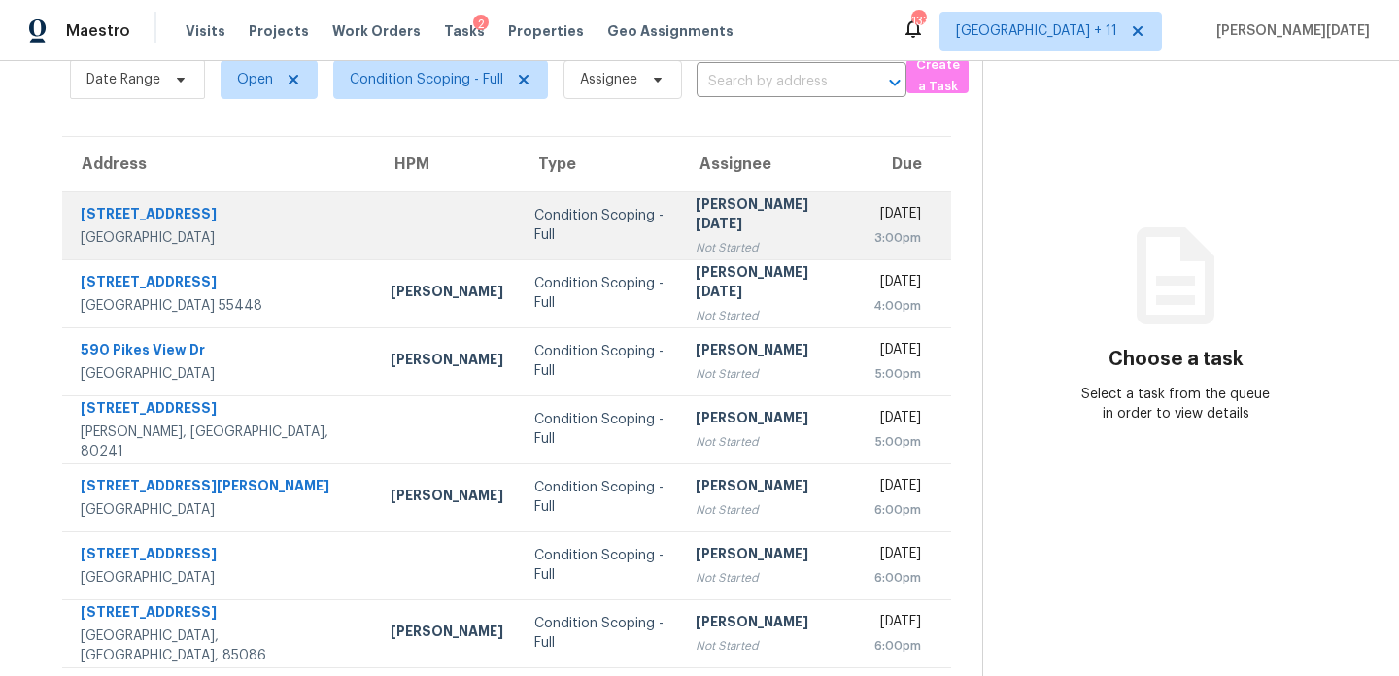
click at [765, 238] on td "Prabhu Raja Not Started" at bounding box center [769, 225] width 179 height 68
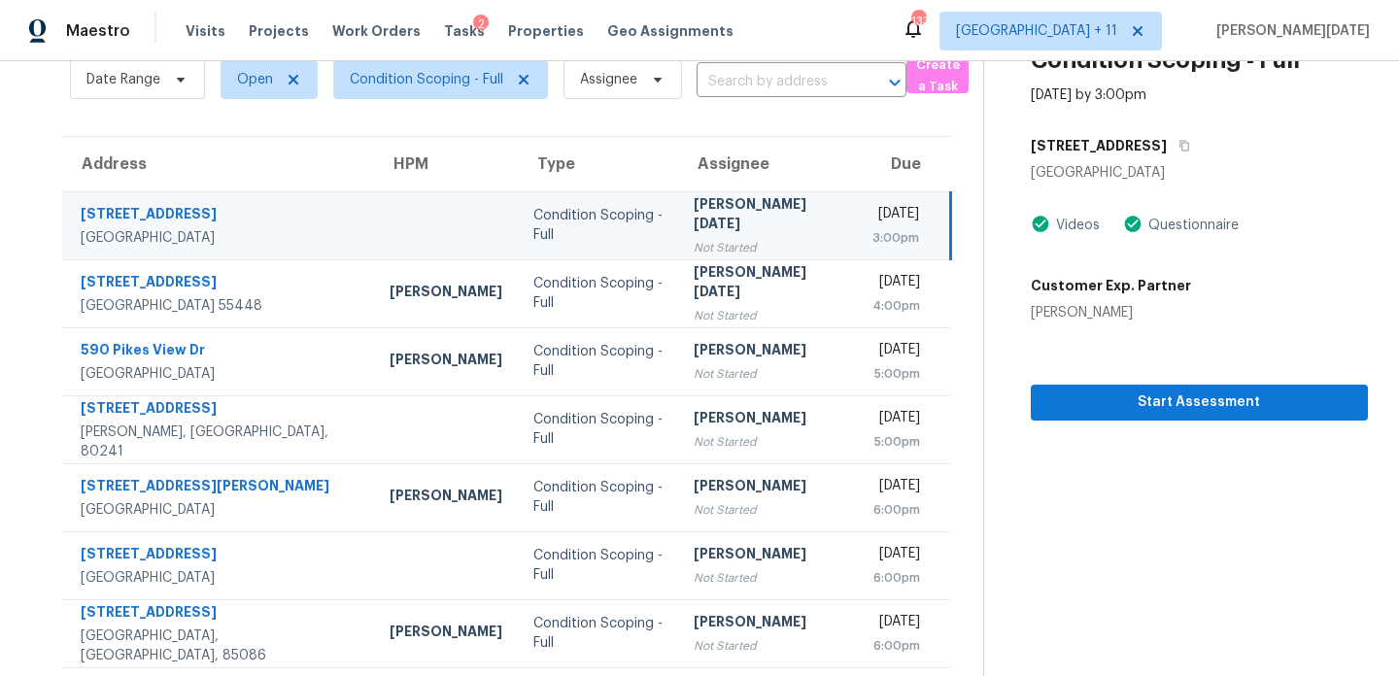
click at [723, 214] on div "[PERSON_NAME][DATE]" at bounding box center [767, 216] width 147 height 44
click at [1114, 408] on span "Start Assessment" at bounding box center [1200, 403] width 306 height 24
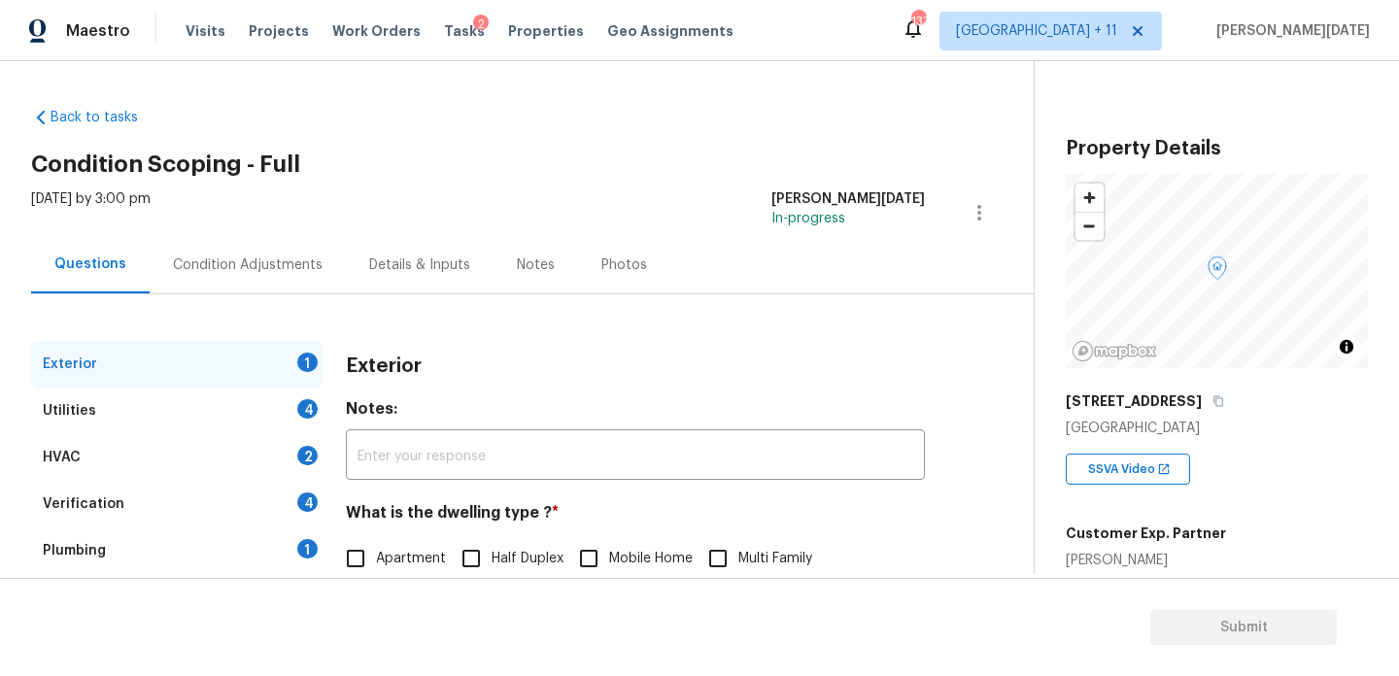
click at [250, 256] on div "Condition Adjustments" at bounding box center [248, 265] width 150 height 19
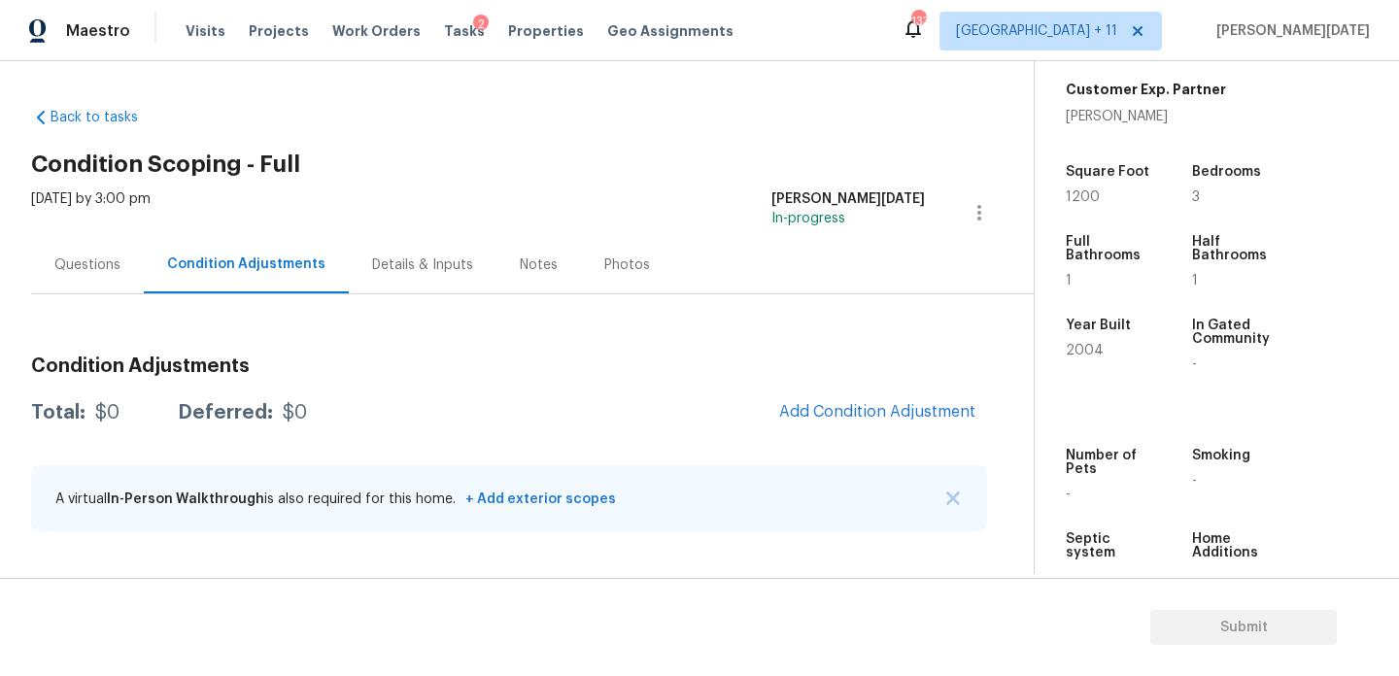
scroll to position [494, 0]
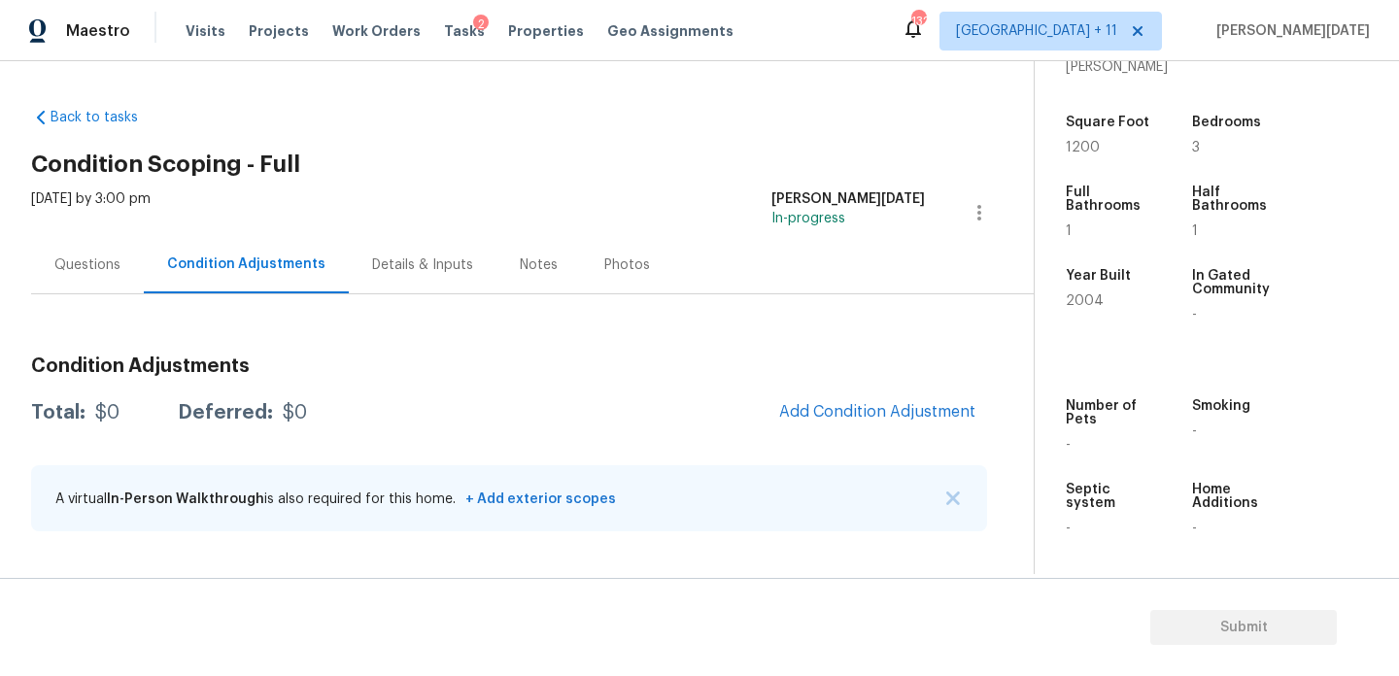
click at [1086, 148] on span "1200" at bounding box center [1083, 148] width 34 height 14
copy span "1200"
click at [47, 289] on div "Questions" at bounding box center [87, 264] width 113 height 57
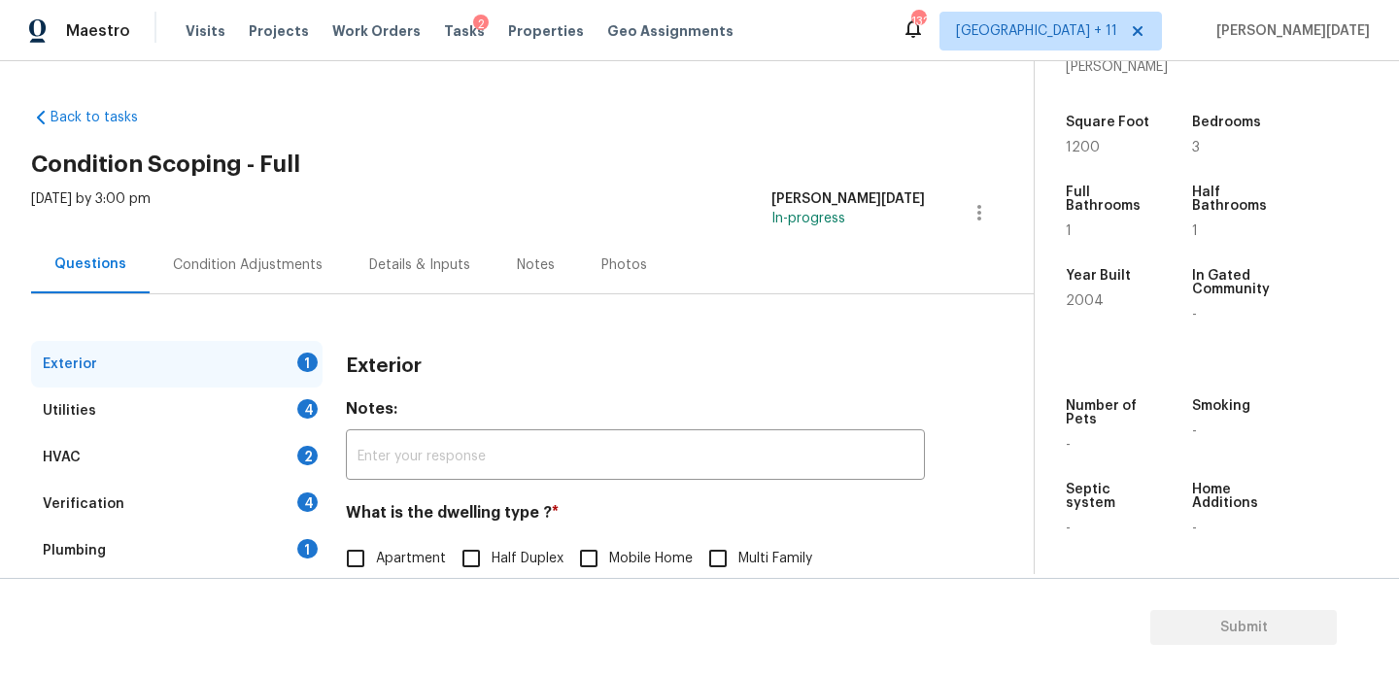
scroll to position [259, 0]
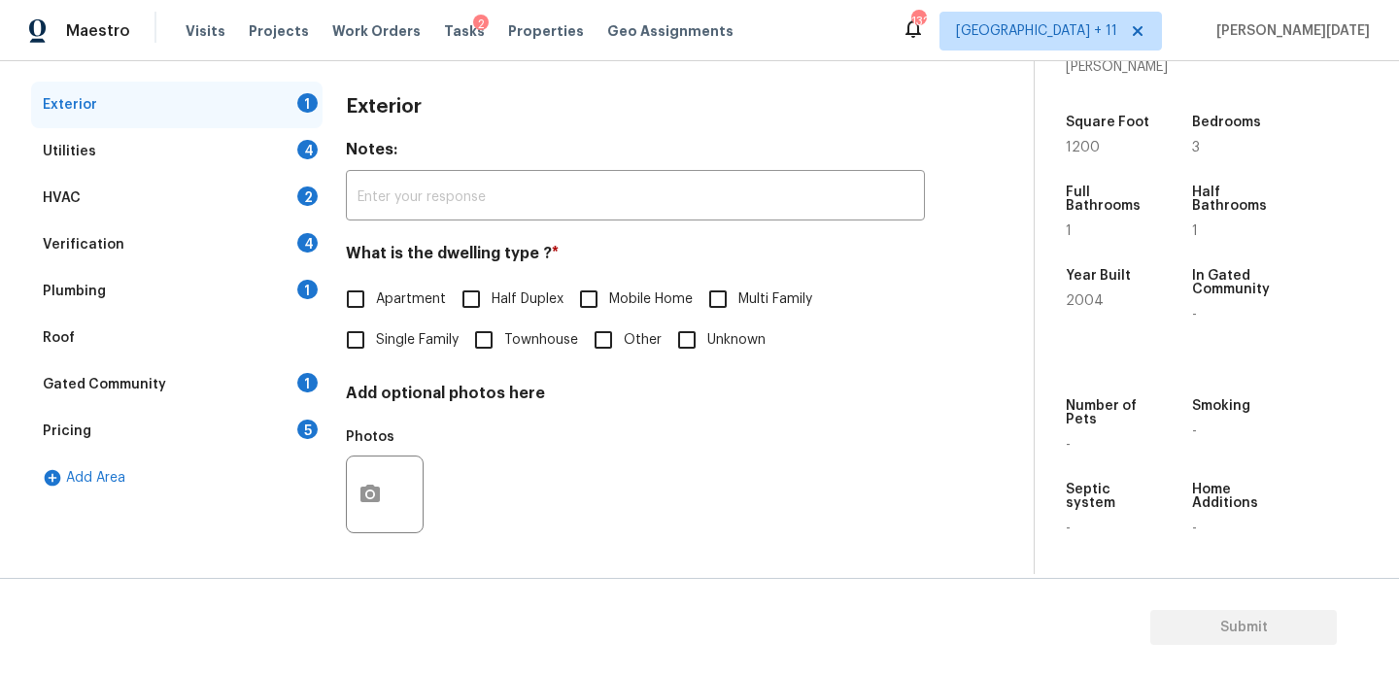
click at [382, 332] on span "Single Family" at bounding box center [417, 340] width 83 height 20
click at [376, 332] on input "Single Family" at bounding box center [355, 340] width 41 height 41
checkbox input "true"
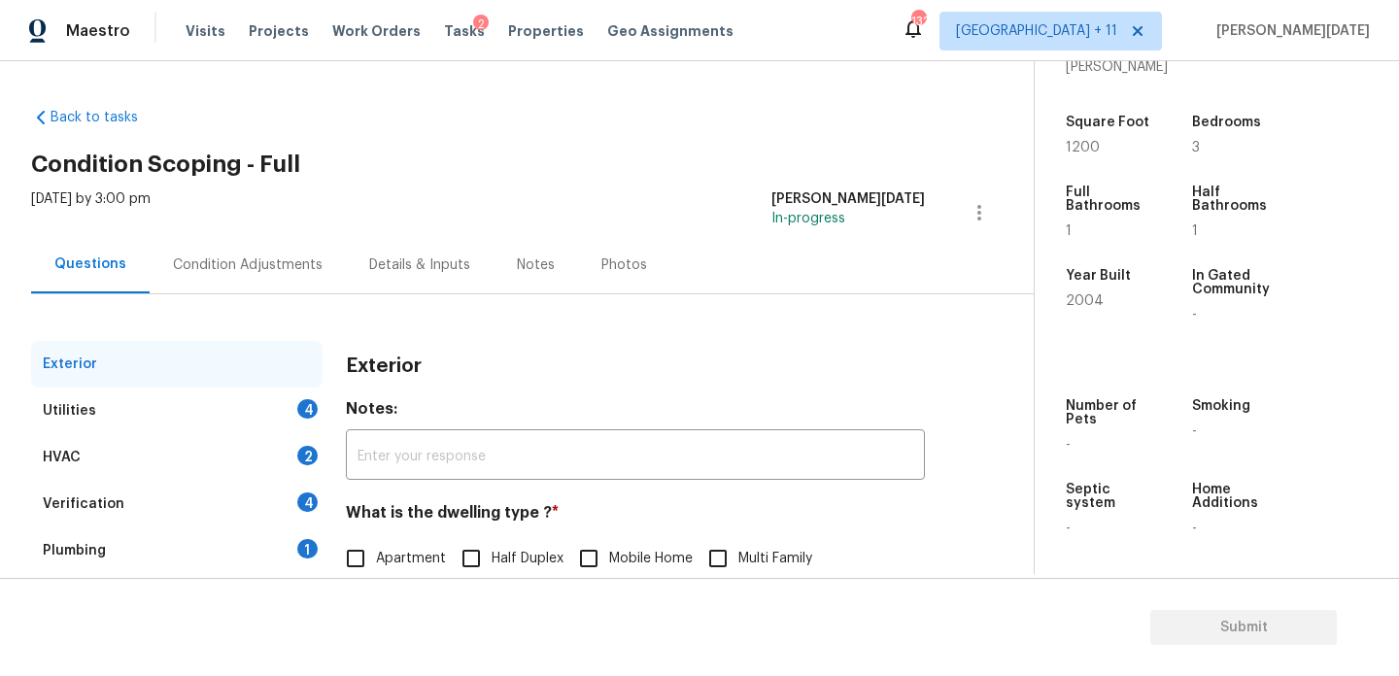
click at [265, 251] on div "Condition Adjustments" at bounding box center [248, 264] width 196 height 57
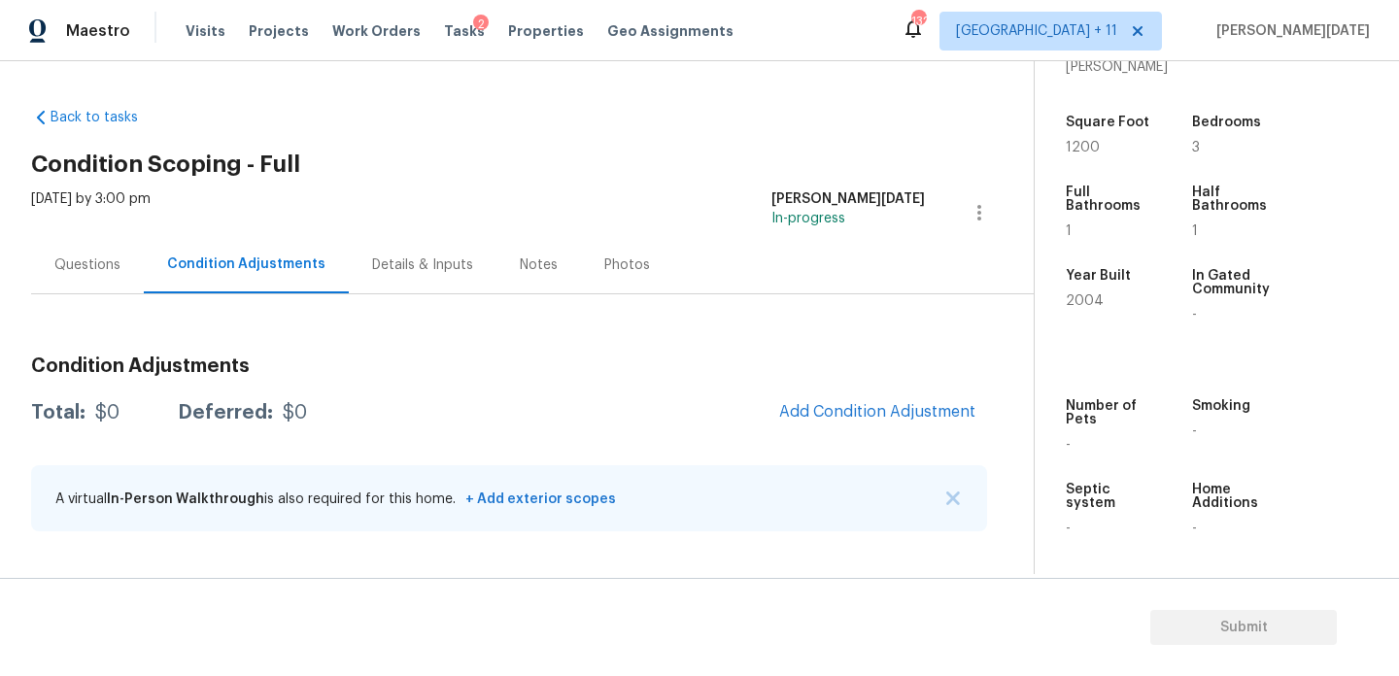
click at [844, 392] on span "Add Condition Adjustment" at bounding box center [878, 413] width 220 height 43
click at [841, 400] on button "Add Condition Adjustment" at bounding box center [878, 412] width 220 height 41
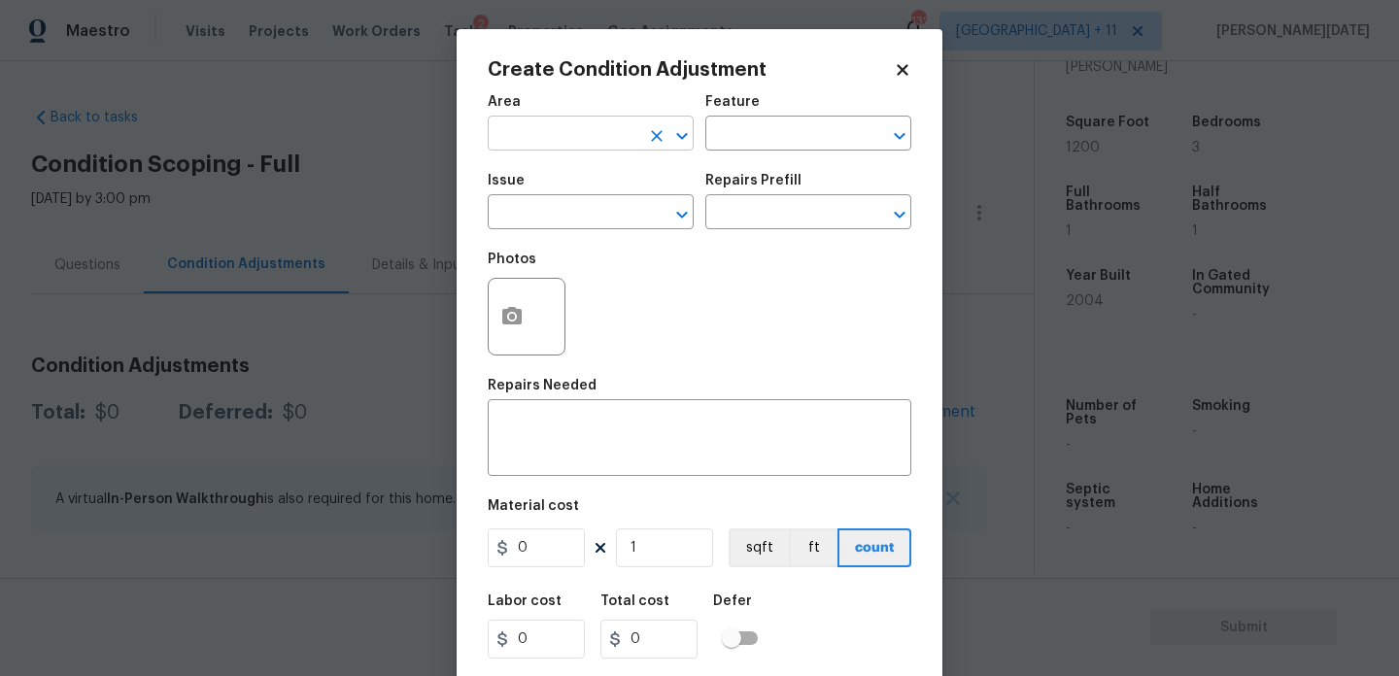
click at [523, 145] on input "text" at bounding box center [564, 136] width 152 height 30
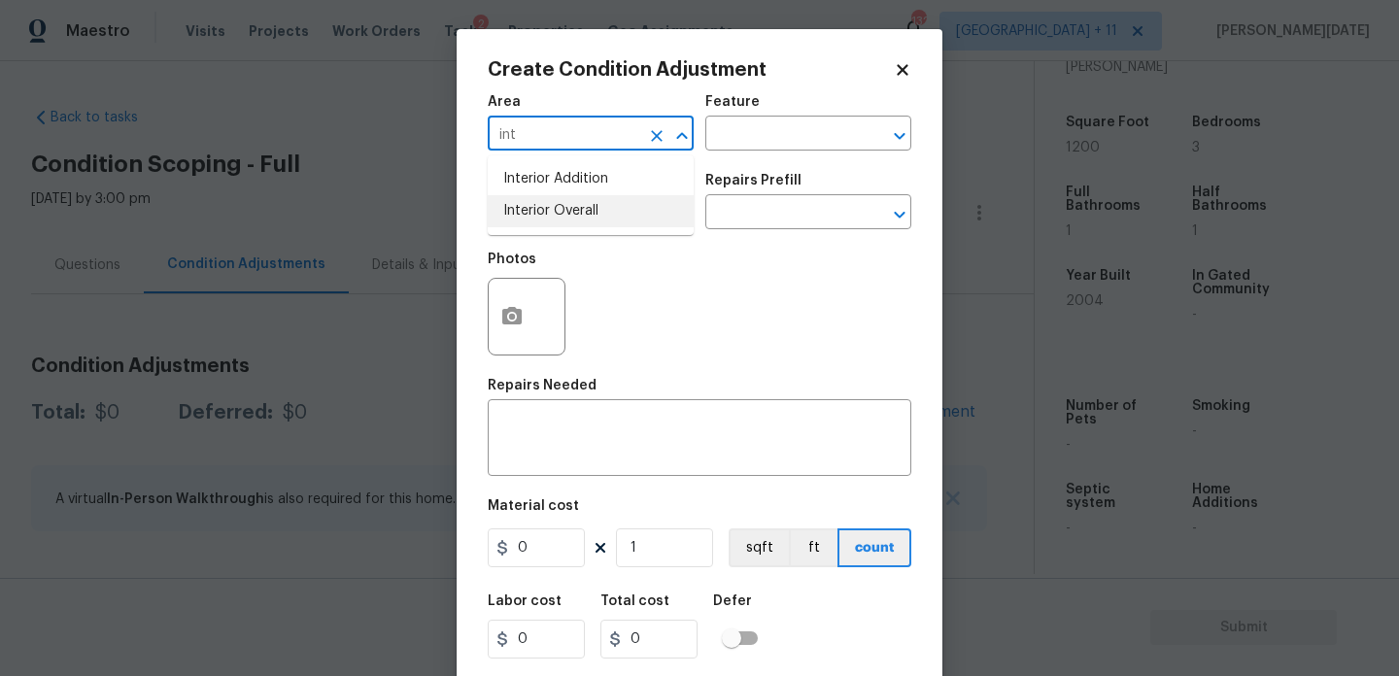
click at [573, 228] on ul "Interior Addition Interior Overall" at bounding box center [591, 195] width 206 height 80
click at [586, 222] on li "Interior Overall" at bounding box center [591, 211] width 206 height 32
type input "Interior Overall"
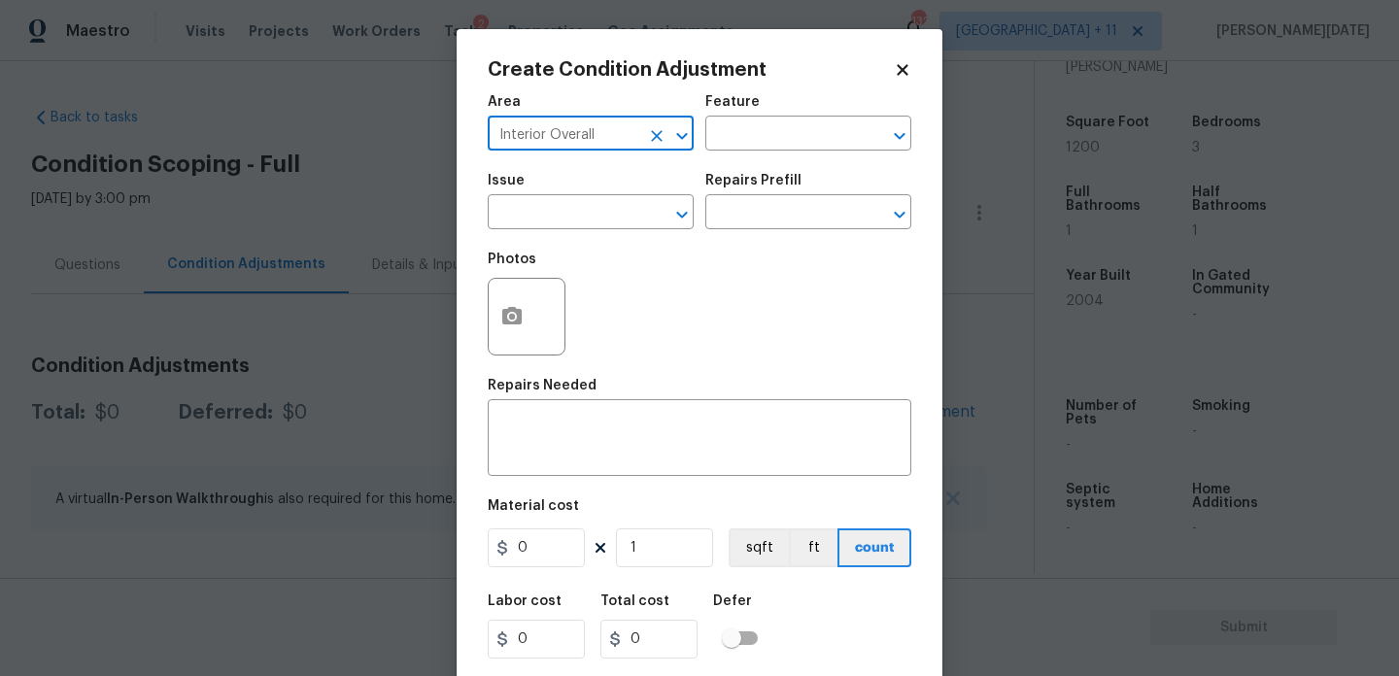
click at [586, 222] on input "text" at bounding box center [564, 214] width 152 height 30
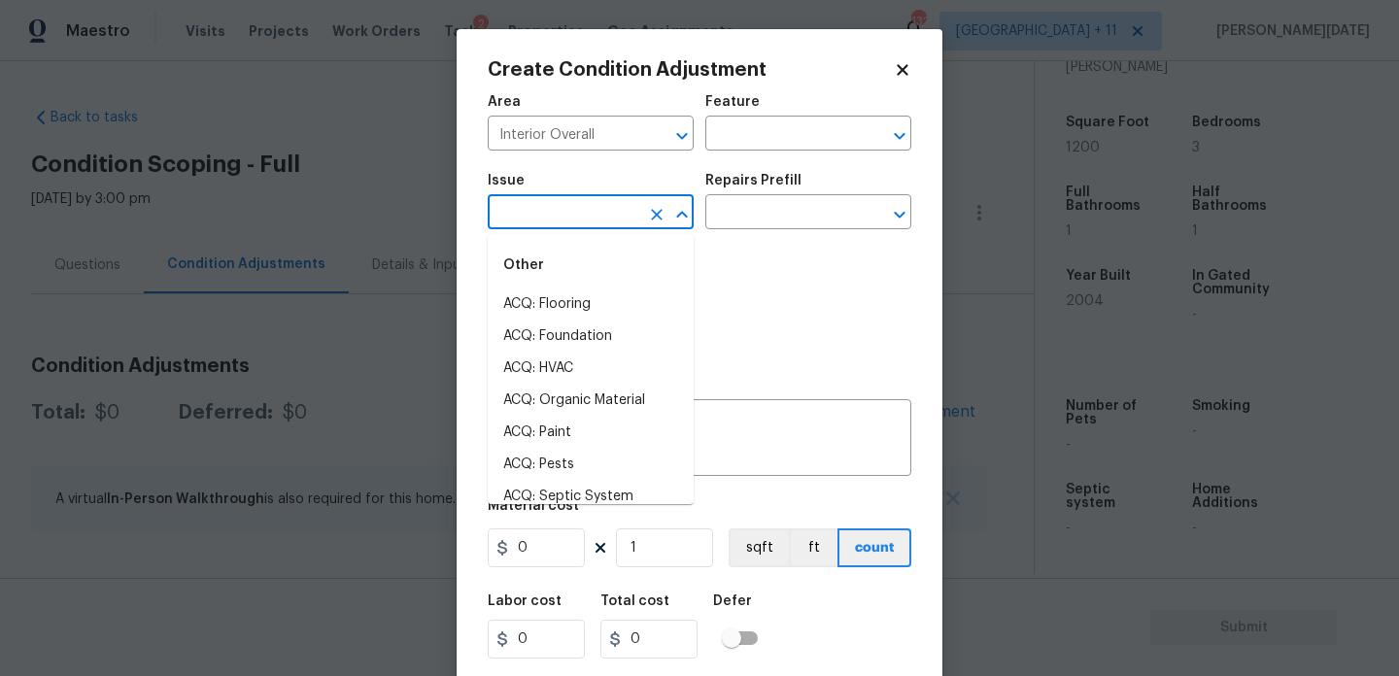
type input "p"
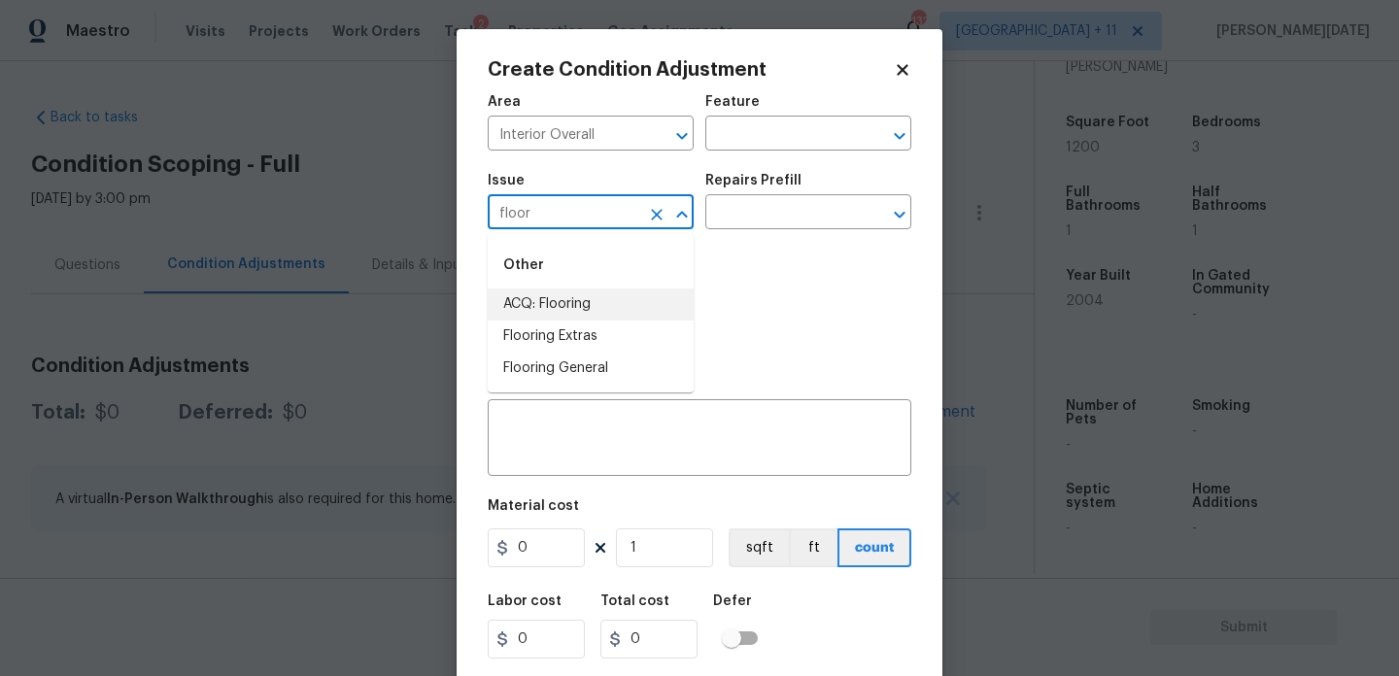
click at [591, 310] on li "ACQ: Flooring" at bounding box center [591, 305] width 206 height 32
type input "ACQ: Flooring"
click at [775, 194] on div "Repairs Prefill" at bounding box center [809, 186] width 206 height 25
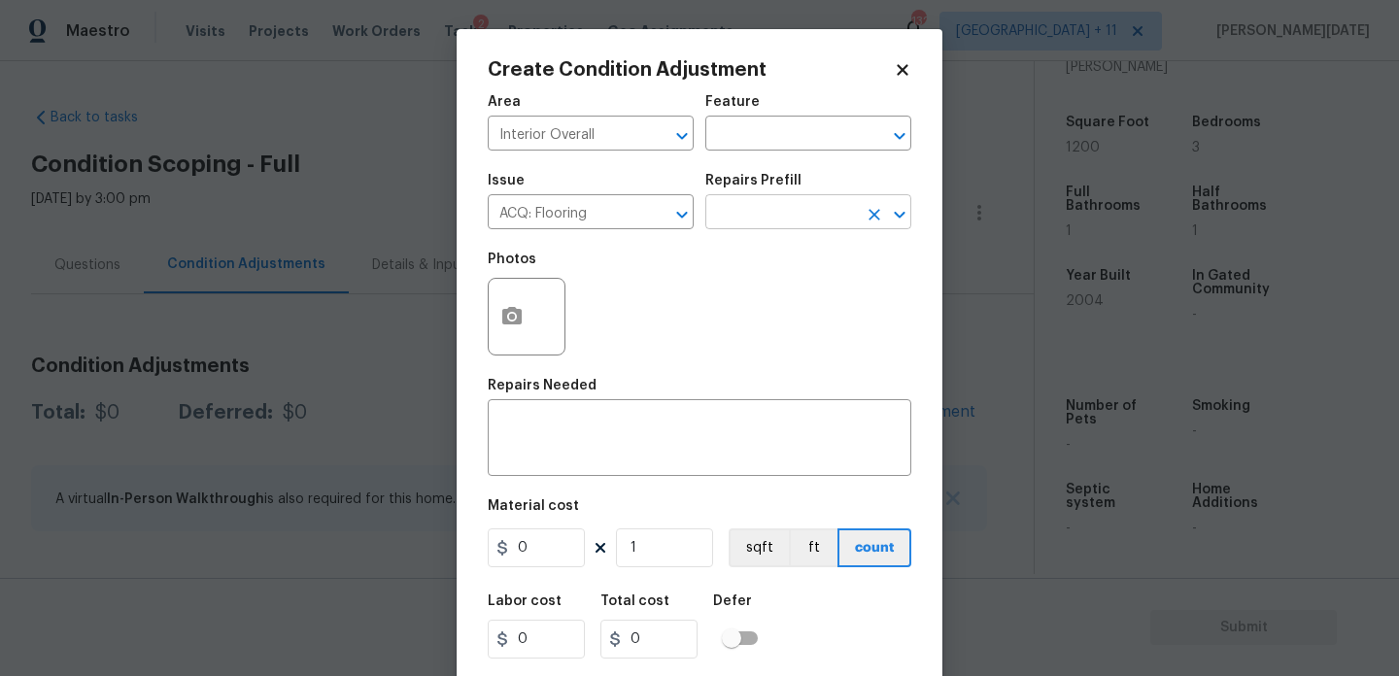
click at [774, 216] on input "text" at bounding box center [782, 214] width 152 height 30
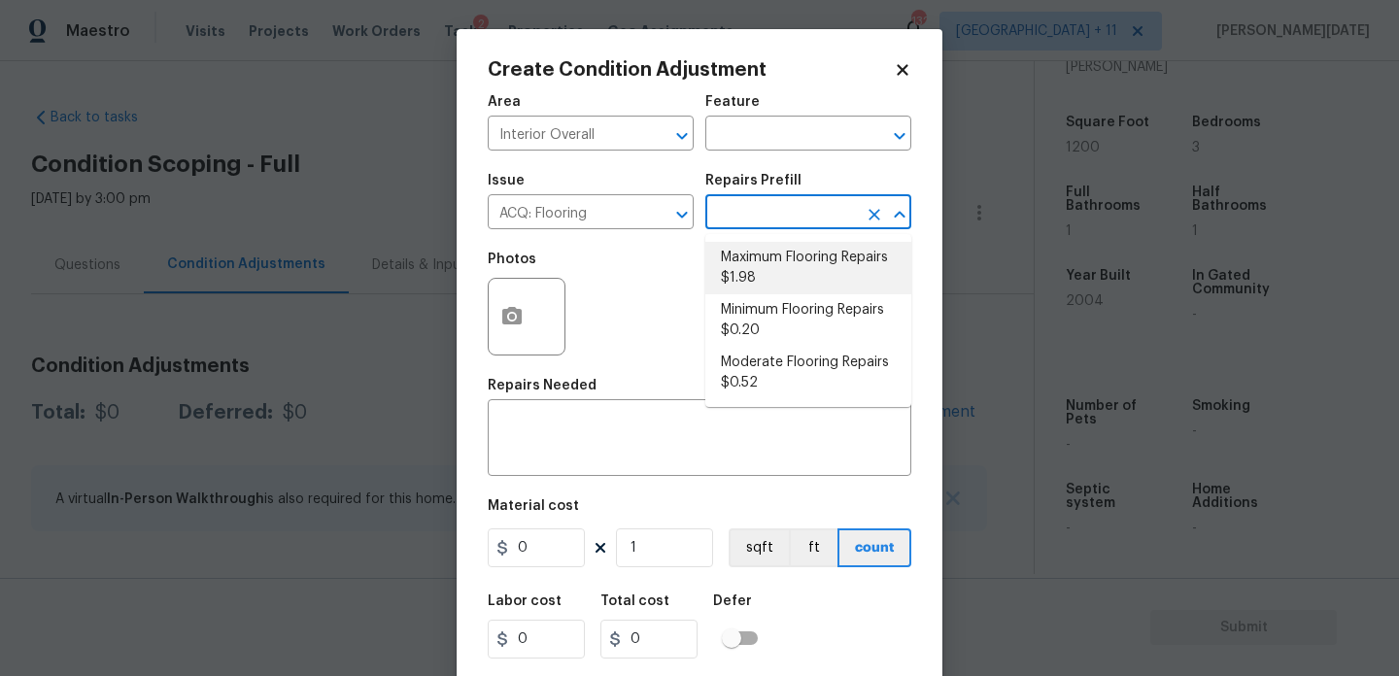
click at [784, 267] on li "Maximum Flooring Repairs $1.98" at bounding box center [809, 268] width 206 height 52
type input "Acquisition"
type textarea "Acquisition Scope: Maximum flooring repairs"
type input "1.98"
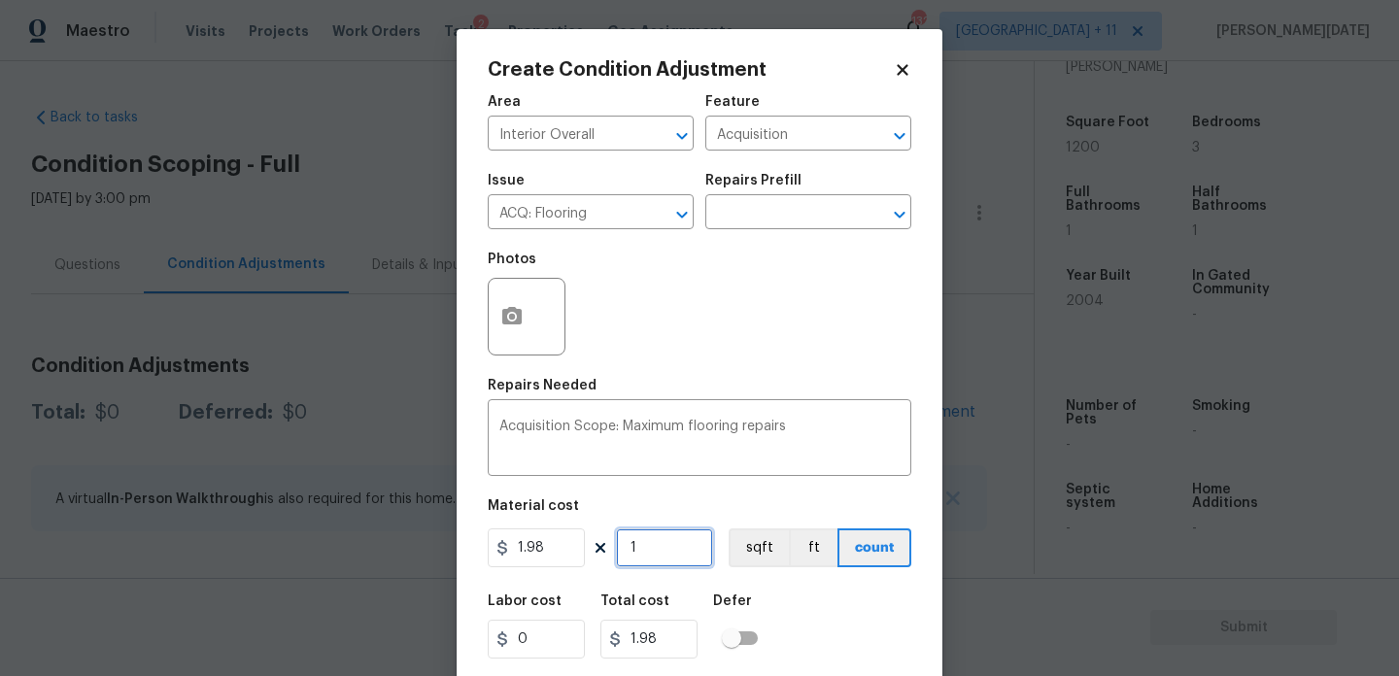
click at [686, 551] on input "1" at bounding box center [664, 548] width 97 height 39
type input "0"
paste input "120"
type input "1200"
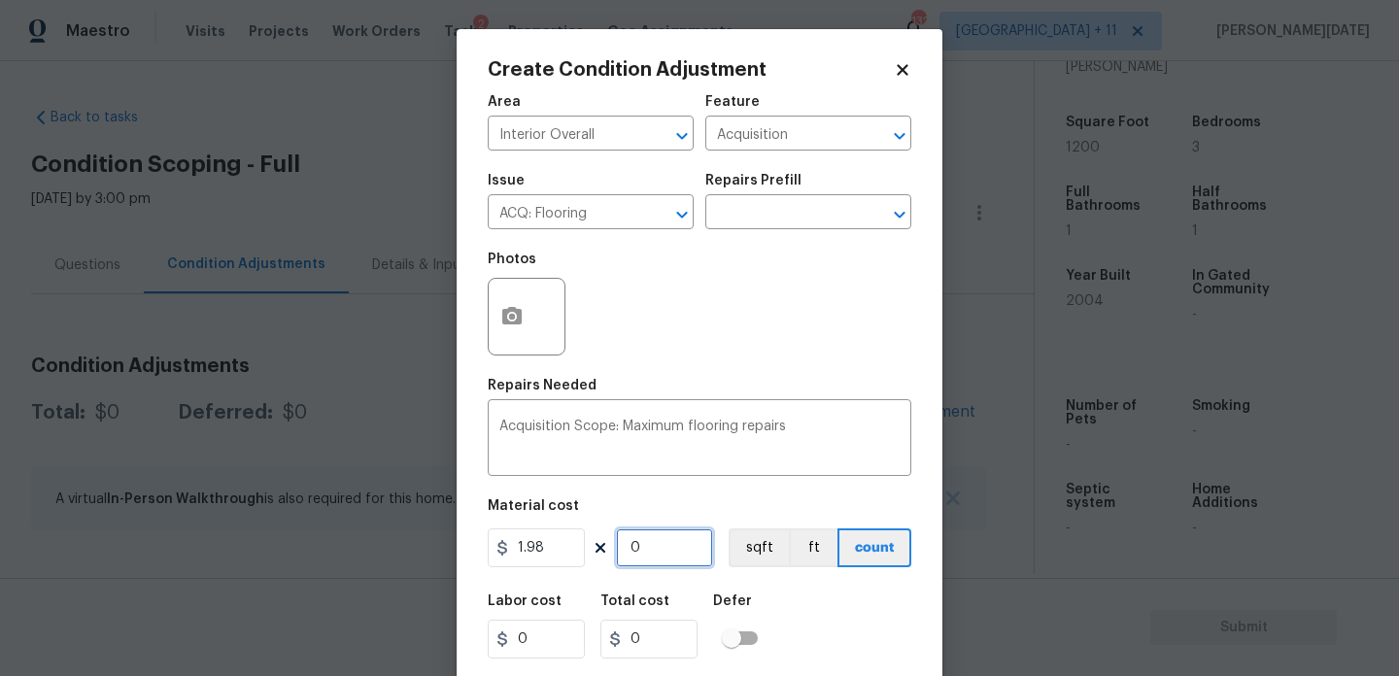
type input "2376"
type input "1200"
click at [502, 322] on icon "button" at bounding box center [511, 315] width 19 height 17
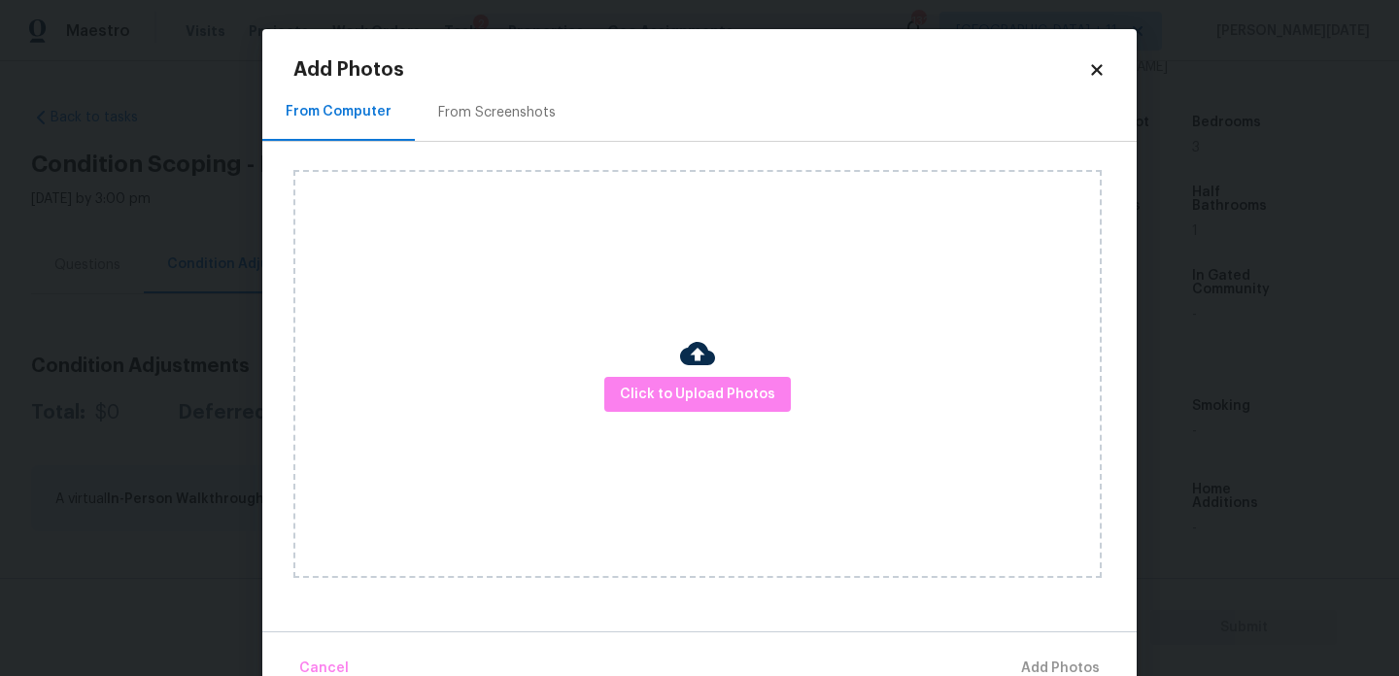
click at [511, 124] on div "From Screenshots" at bounding box center [497, 112] width 164 height 57
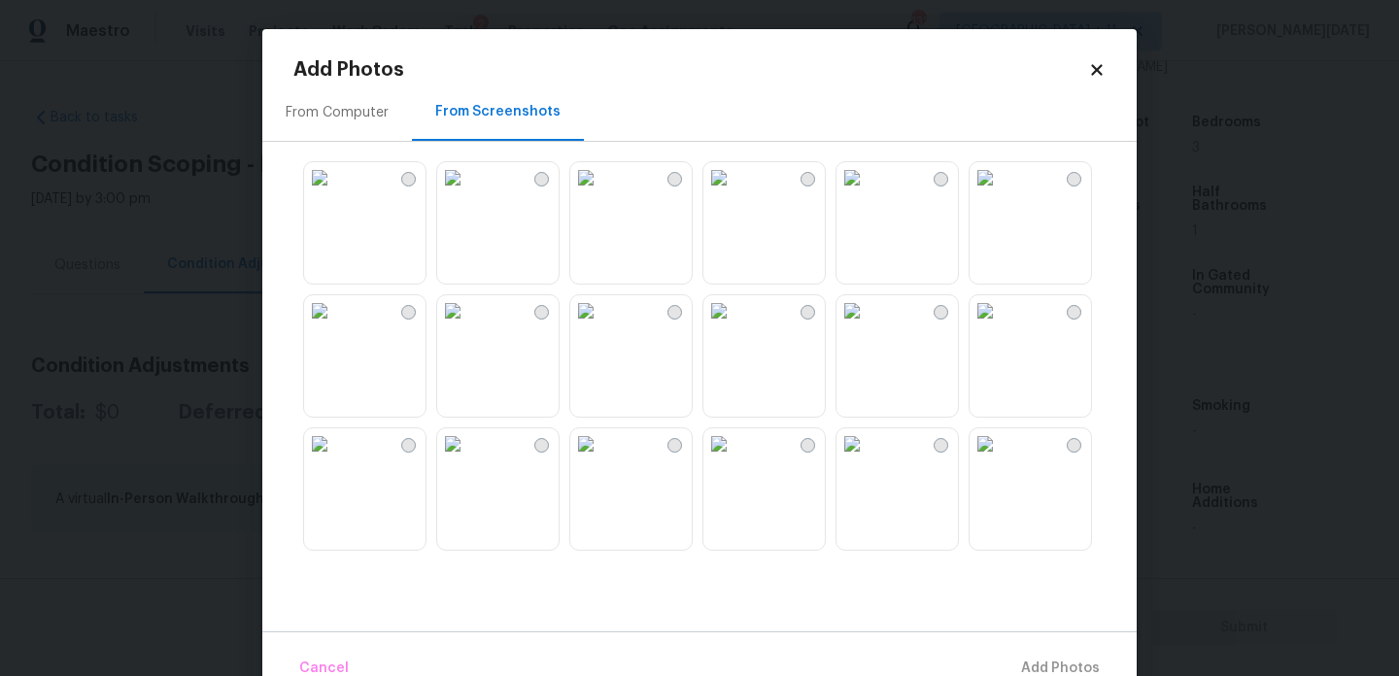
click at [735, 193] on img at bounding box center [719, 177] width 31 height 31
click at [868, 193] on img at bounding box center [852, 177] width 31 height 31
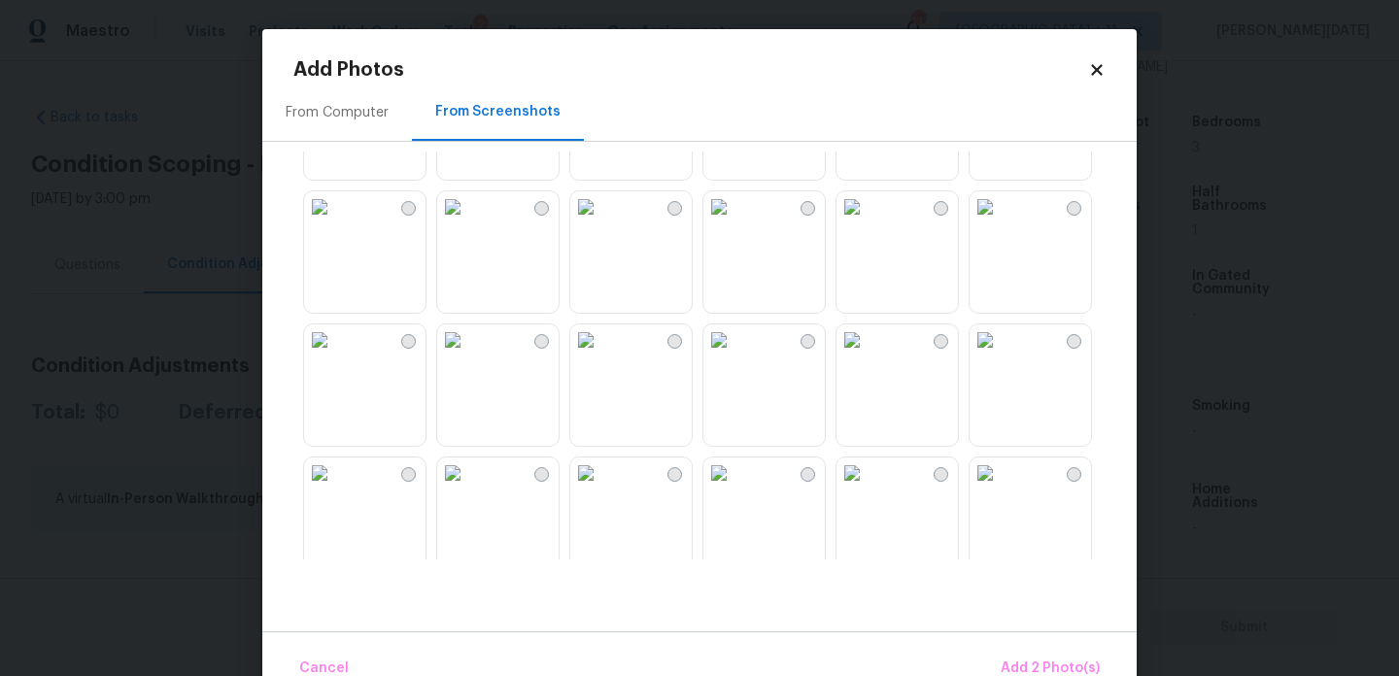
scroll to position [505, 0]
click at [735, 354] on img at bounding box center [719, 338] width 31 height 31
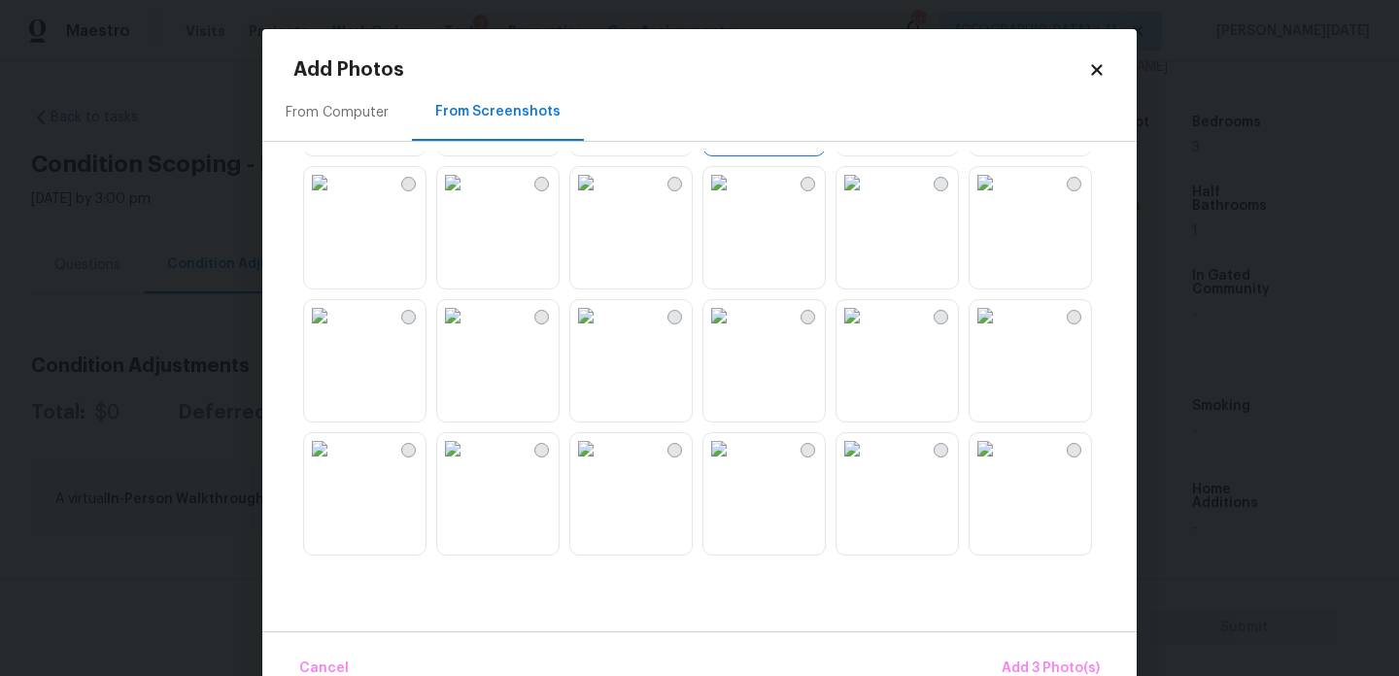
scroll to position [829, 0]
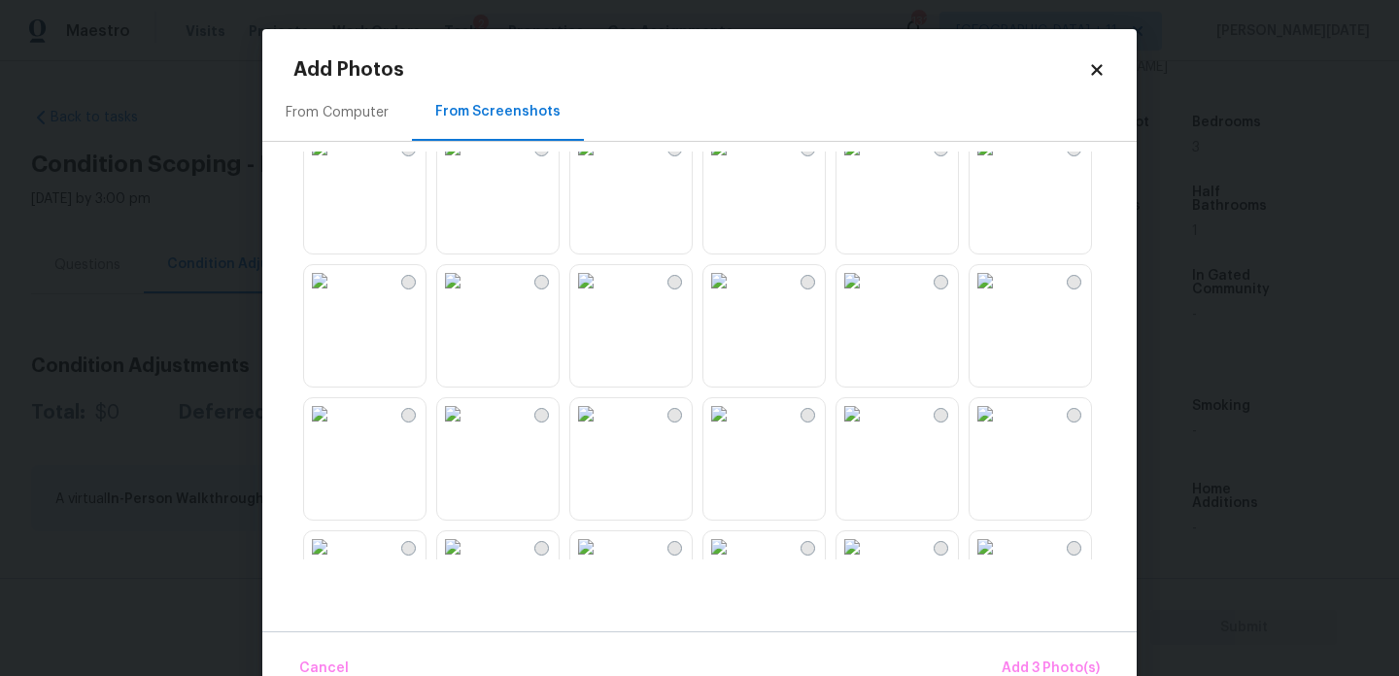
click at [602, 430] on img at bounding box center [585, 413] width 31 height 31
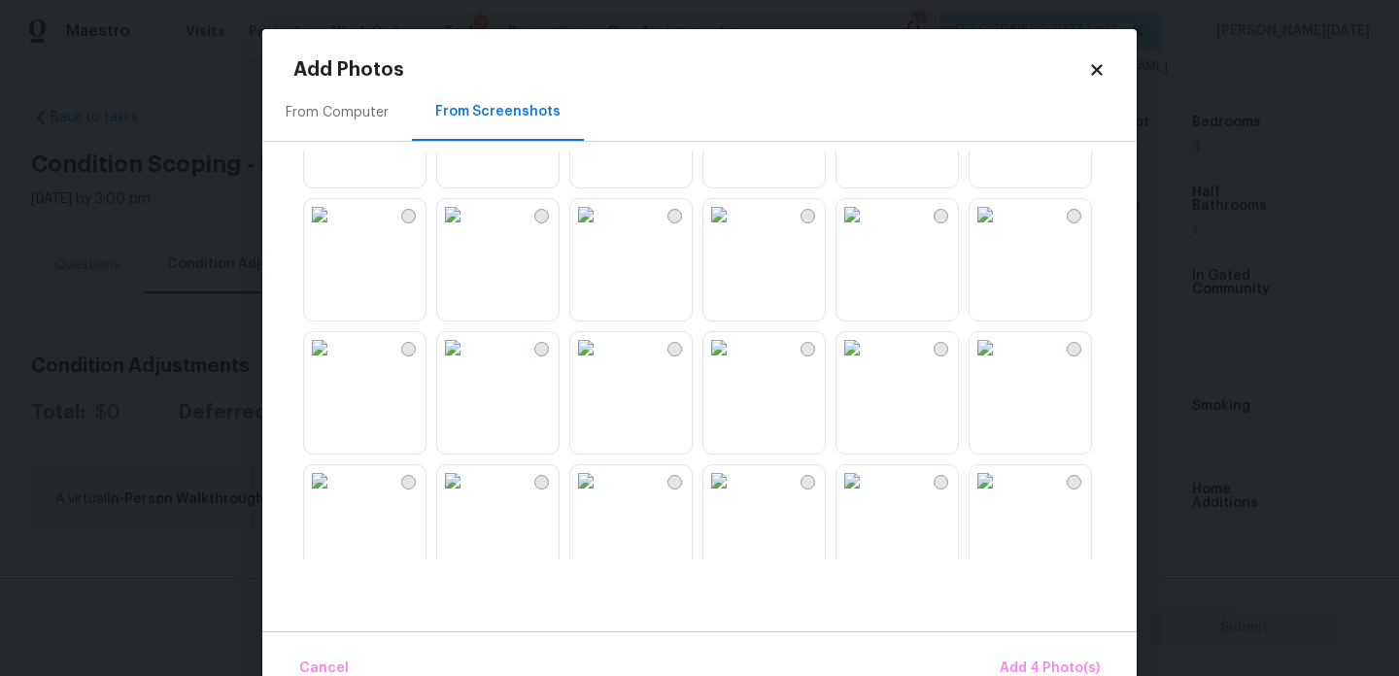
scroll to position [1674, 0]
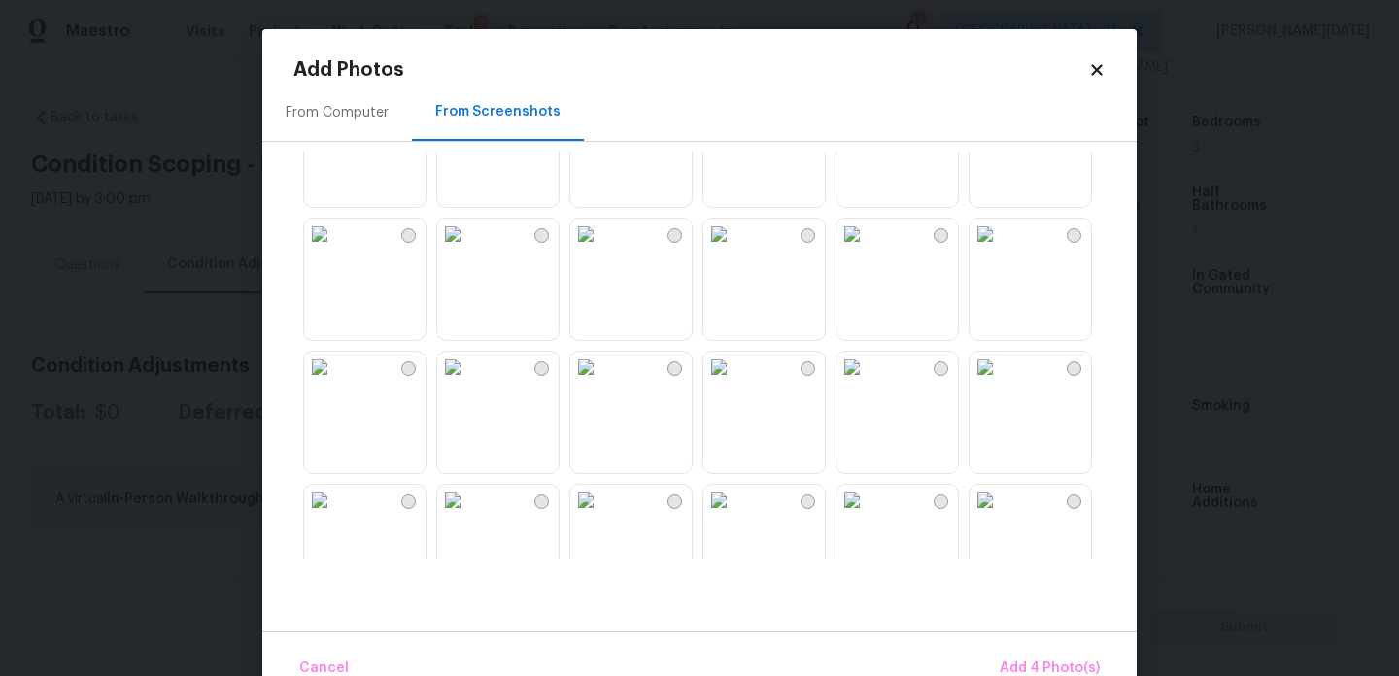
click at [468, 250] on img at bounding box center [452, 234] width 31 height 31
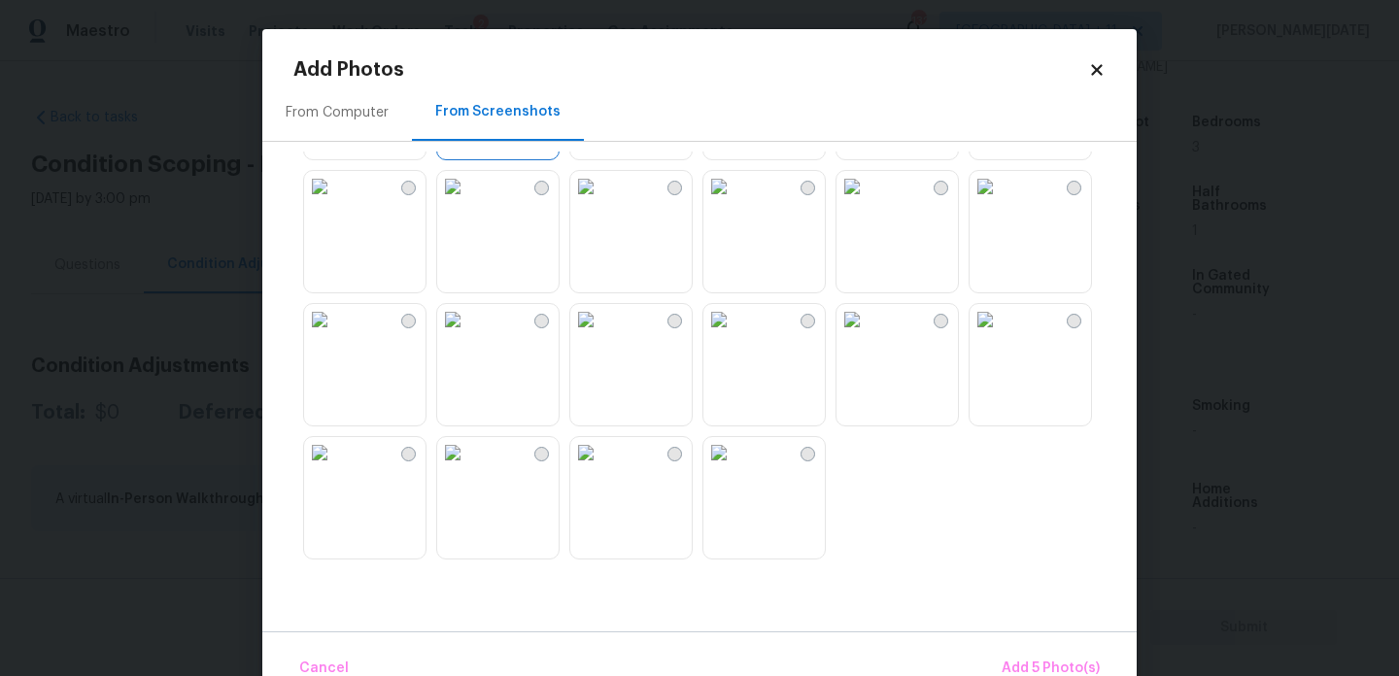
click at [1001, 335] on img at bounding box center [985, 319] width 31 height 31
click at [468, 335] on img at bounding box center [452, 319] width 31 height 31
click at [468, 468] on img at bounding box center [452, 452] width 31 height 31
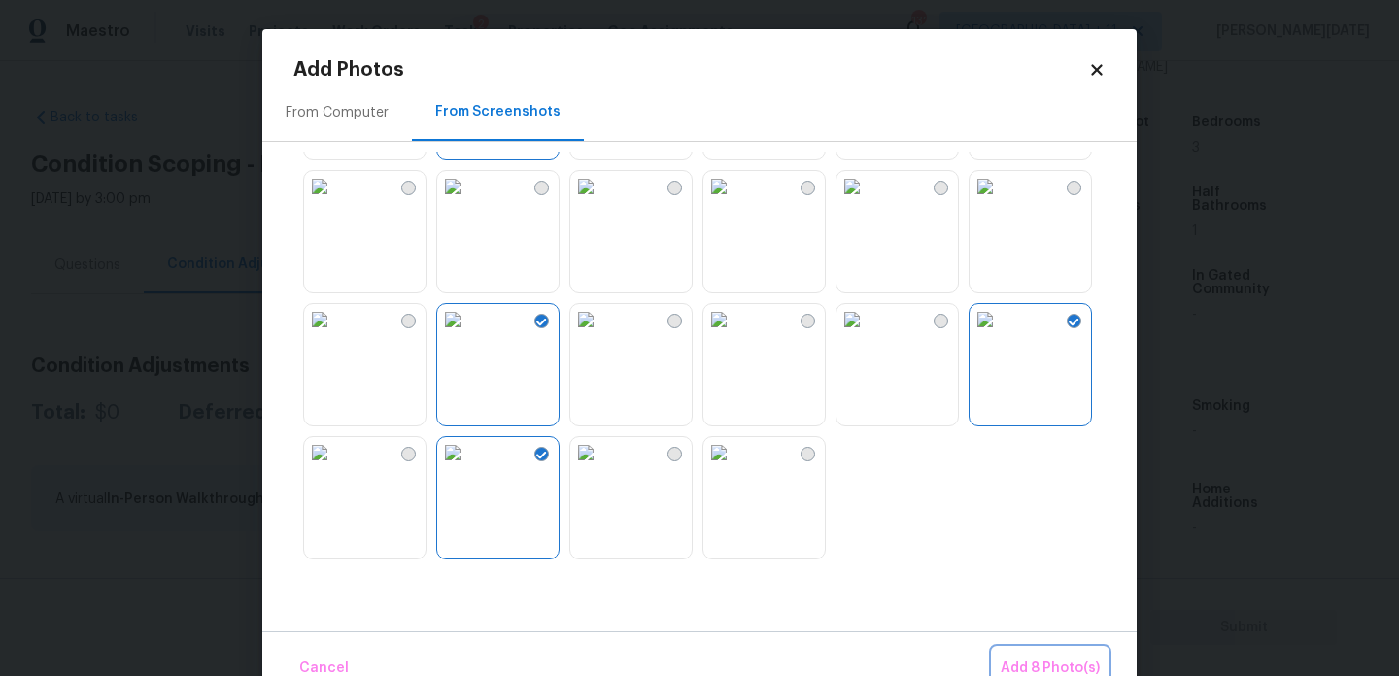
click at [1040, 657] on span "Add 8 Photo(s)" at bounding box center [1050, 669] width 99 height 24
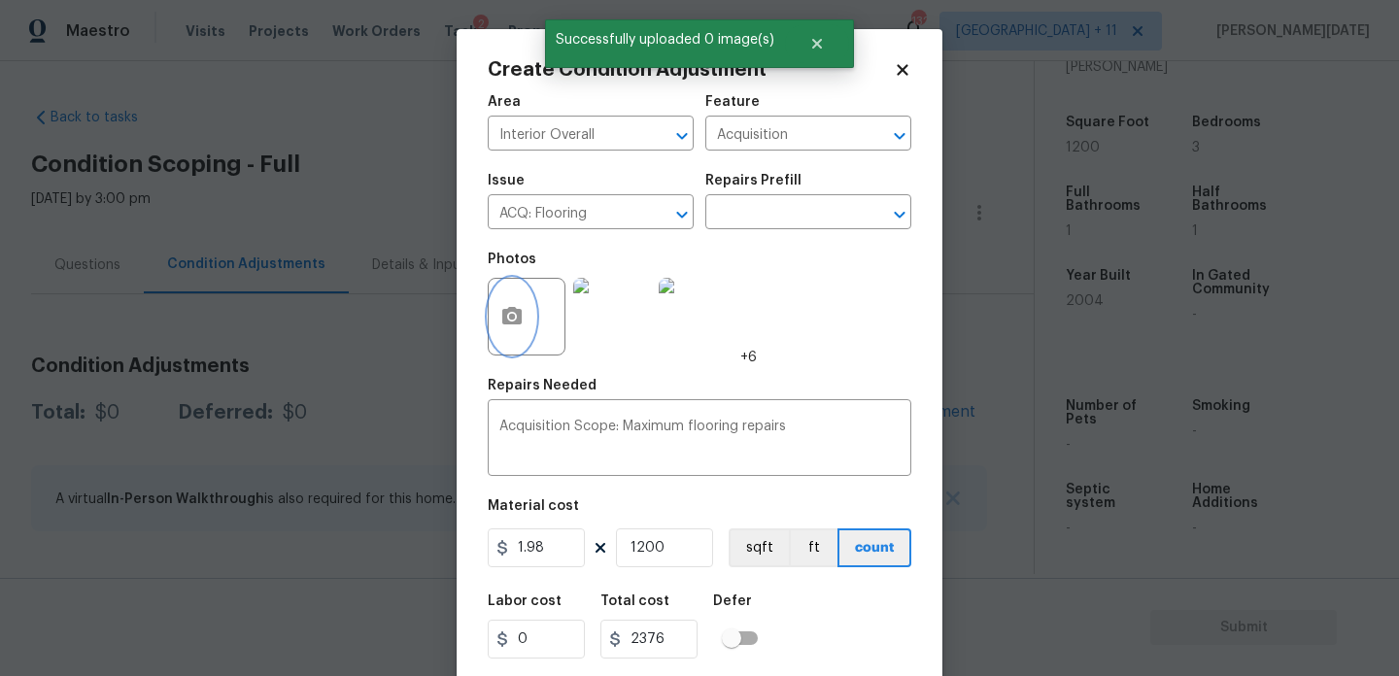
scroll to position [50, 0]
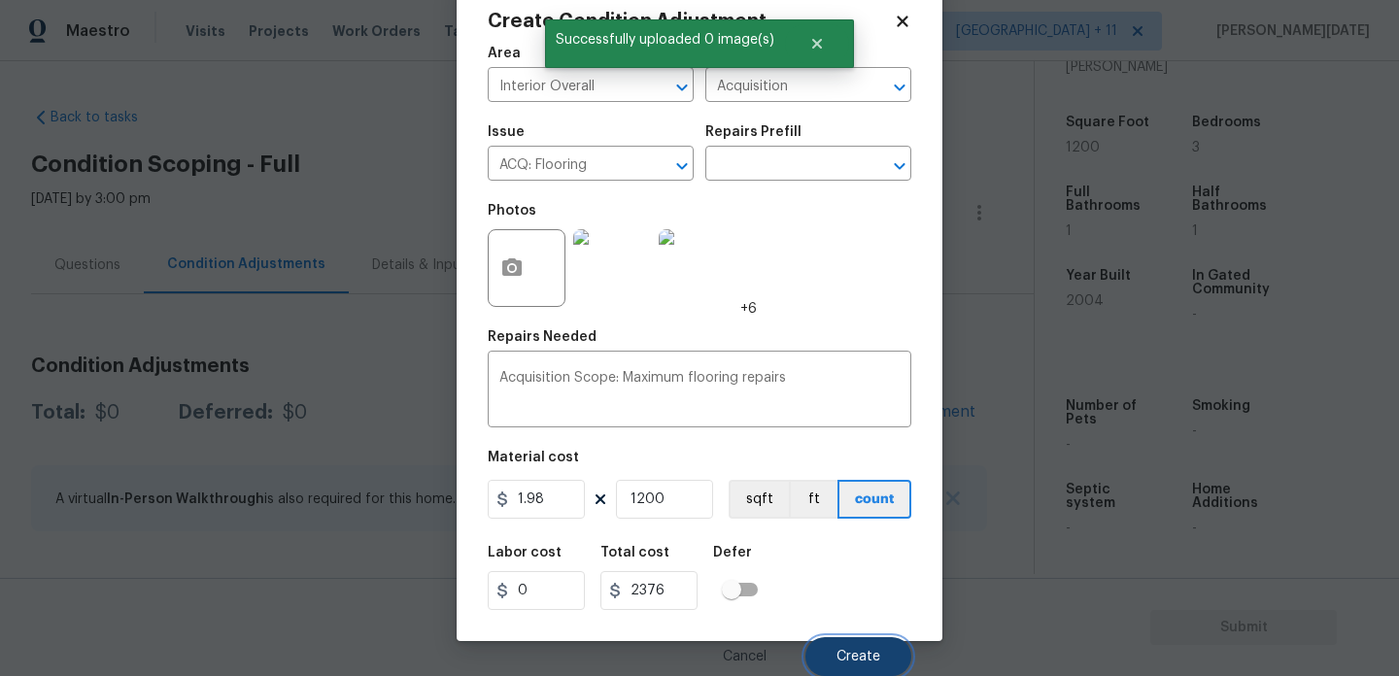
click at [842, 653] on span "Create" at bounding box center [859, 657] width 44 height 15
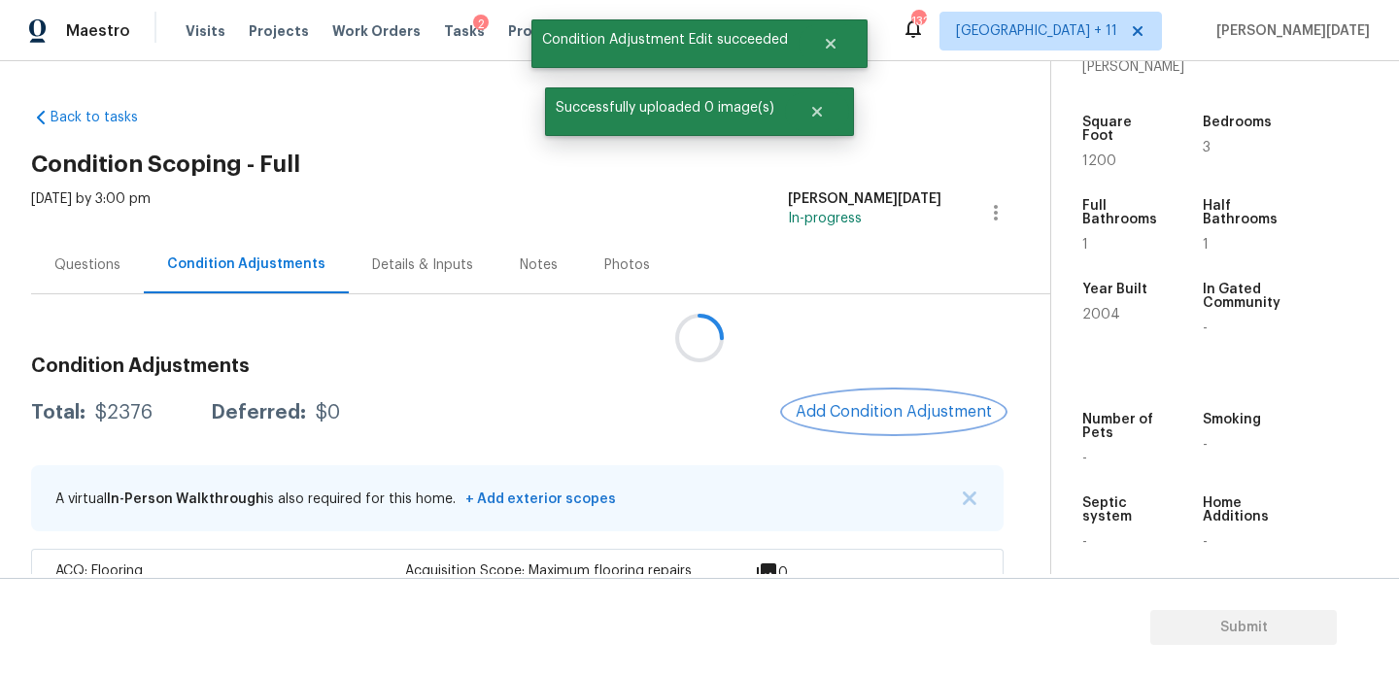
scroll to position [0, 0]
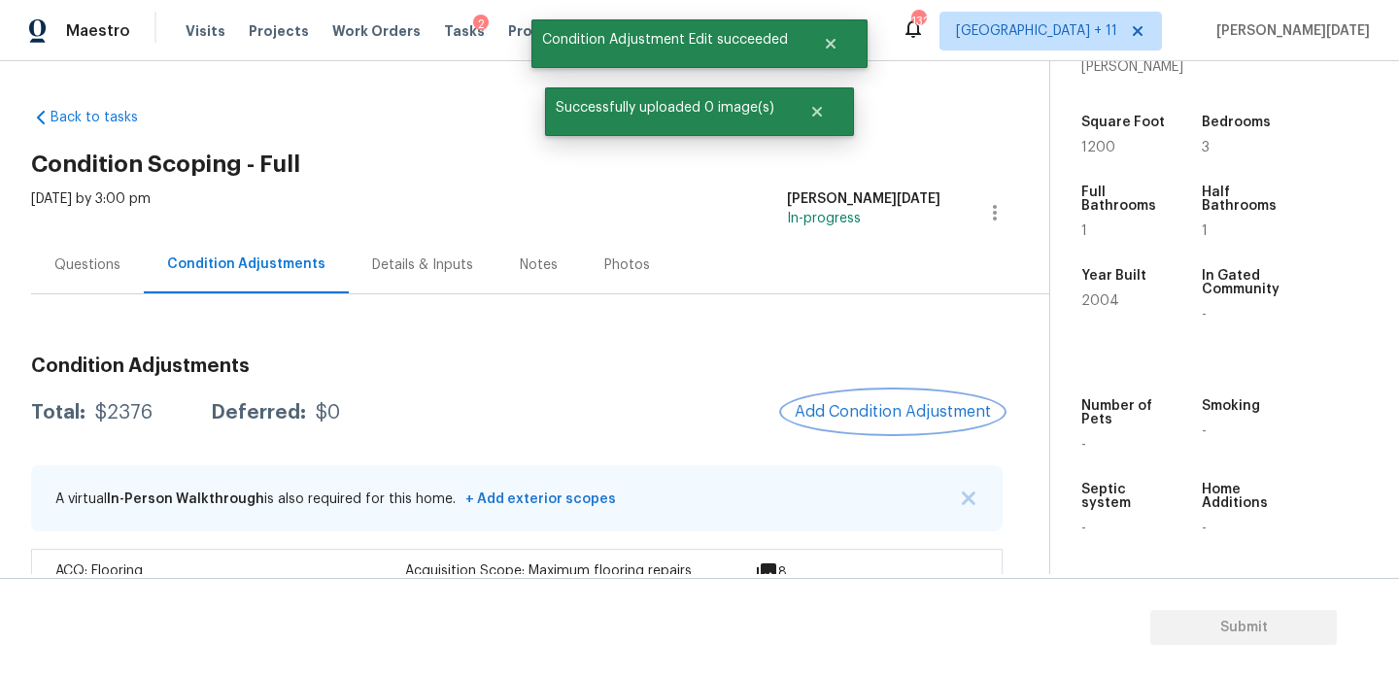
click at [895, 407] on span "Add Condition Adjustment" at bounding box center [893, 411] width 196 height 17
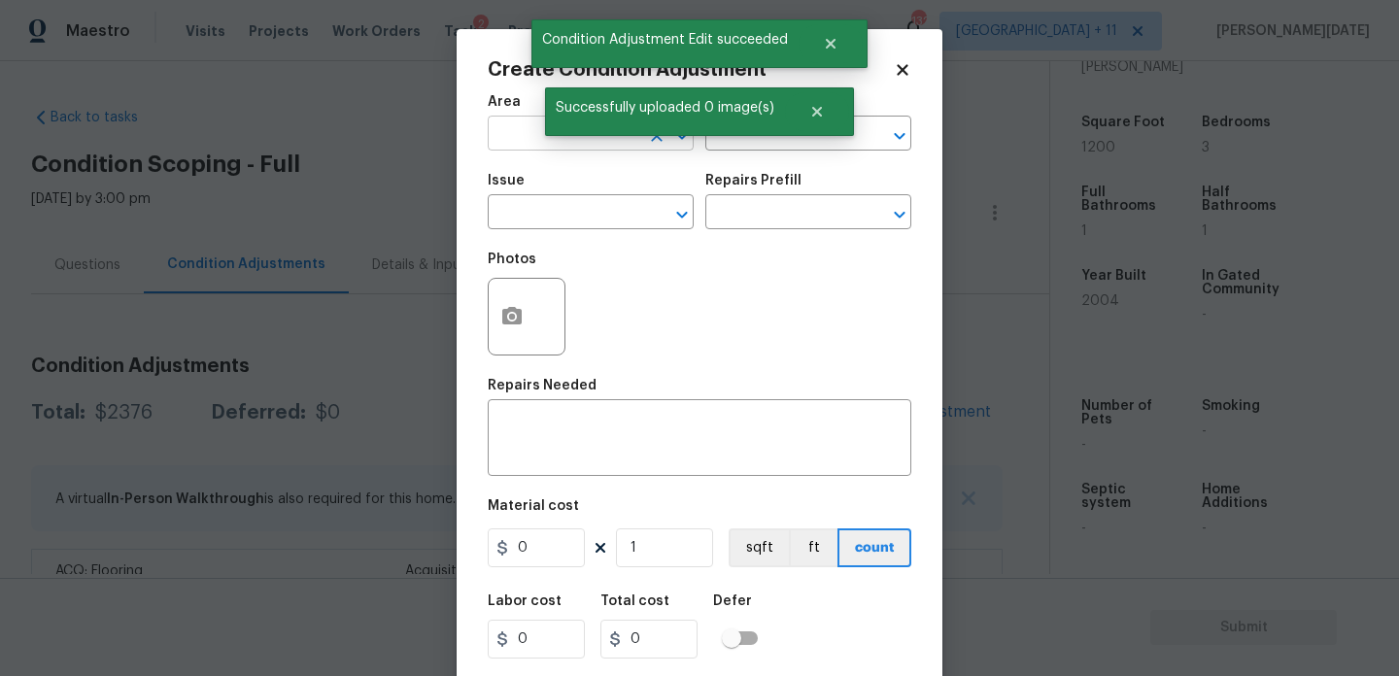
click at [507, 145] on input "text" at bounding box center [564, 136] width 152 height 30
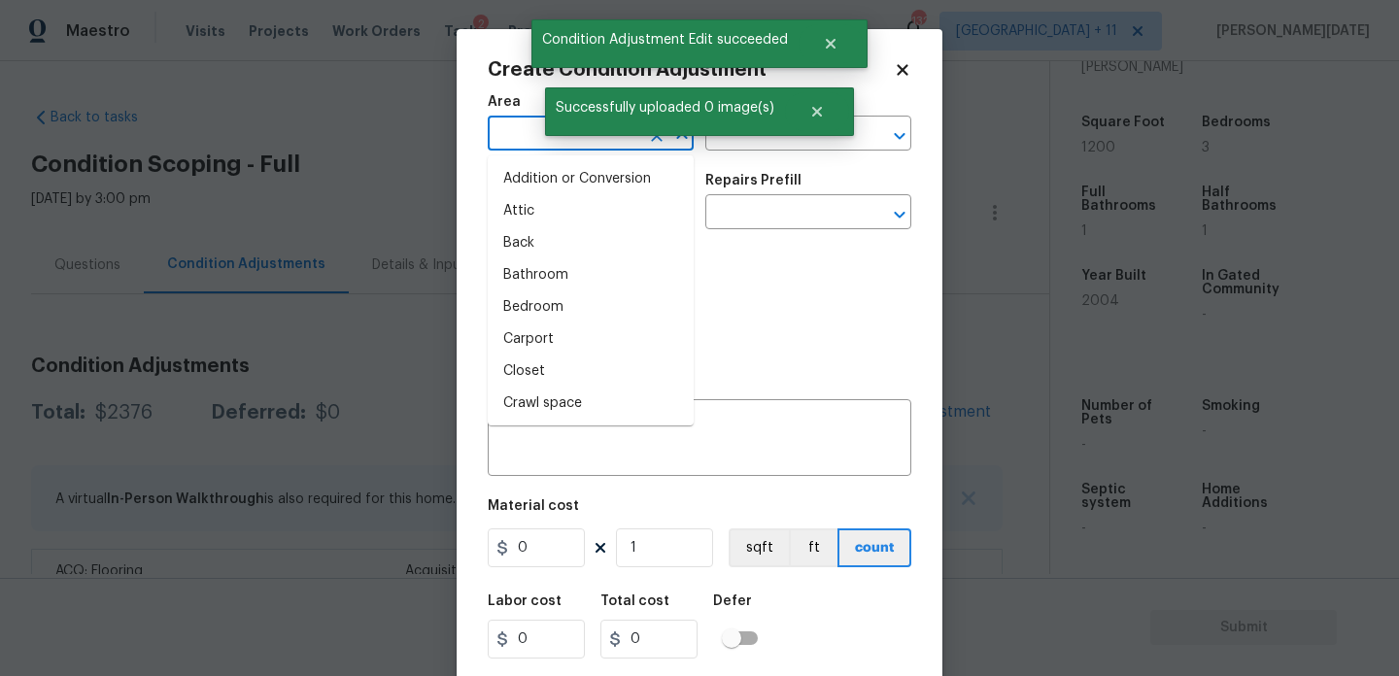
click at [507, 145] on input "text" at bounding box center [564, 136] width 152 height 30
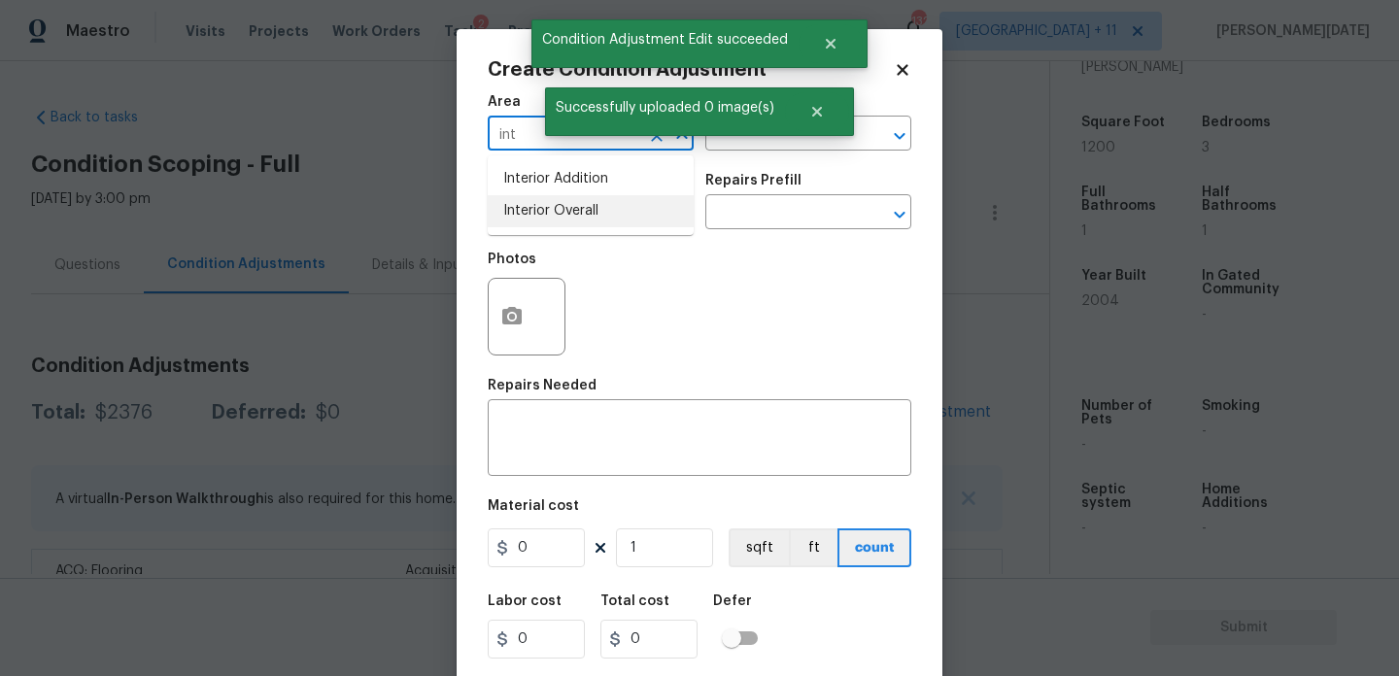
click at [525, 222] on li "Interior Overall" at bounding box center [591, 211] width 206 height 32
type input "Interior Overall"
click at [525, 222] on input "text" at bounding box center [564, 214] width 152 height 30
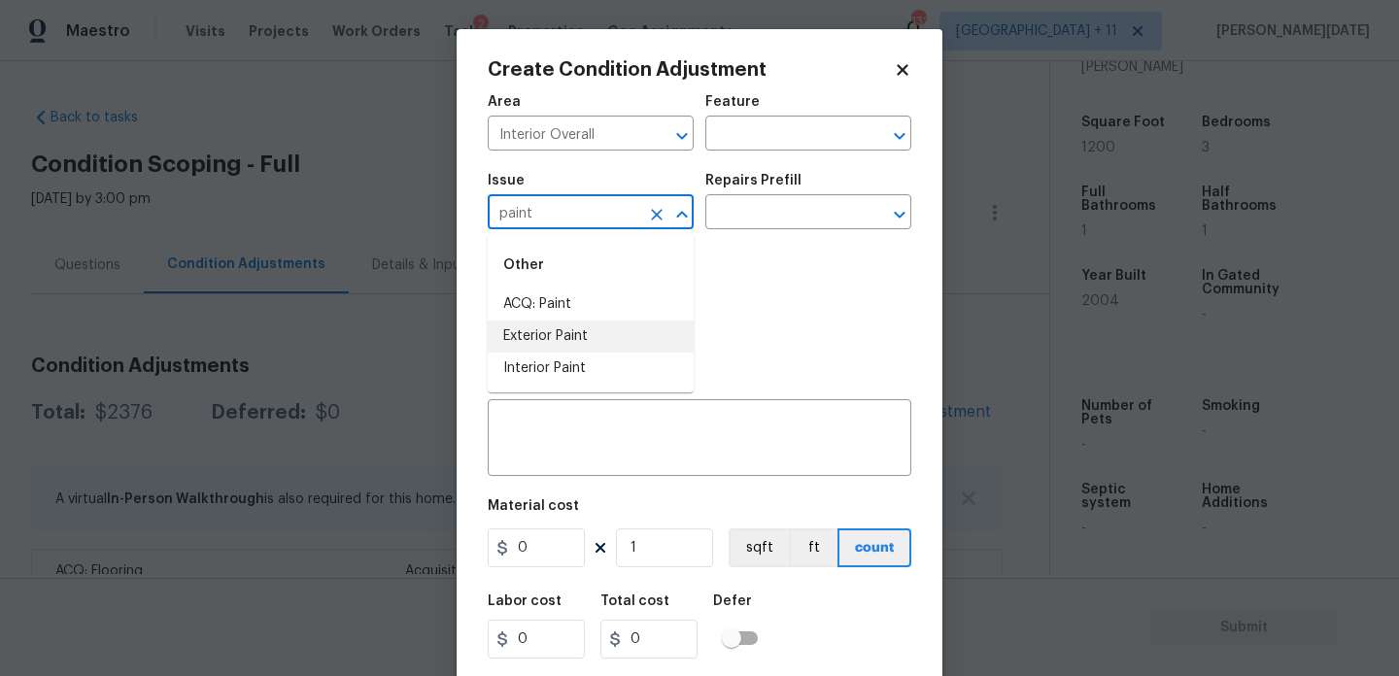
click at [545, 328] on li "Exterior Paint" at bounding box center [591, 337] width 206 height 32
type input "Exterior Paint"
click at [647, 218] on icon "Clear" at bounding box center [656, 214] width 19 height 19
click at [626, 294] on li "ACQ: Paint" at bounding box center [591, 305] width 206 height 32
type input "ACQ: Paint"
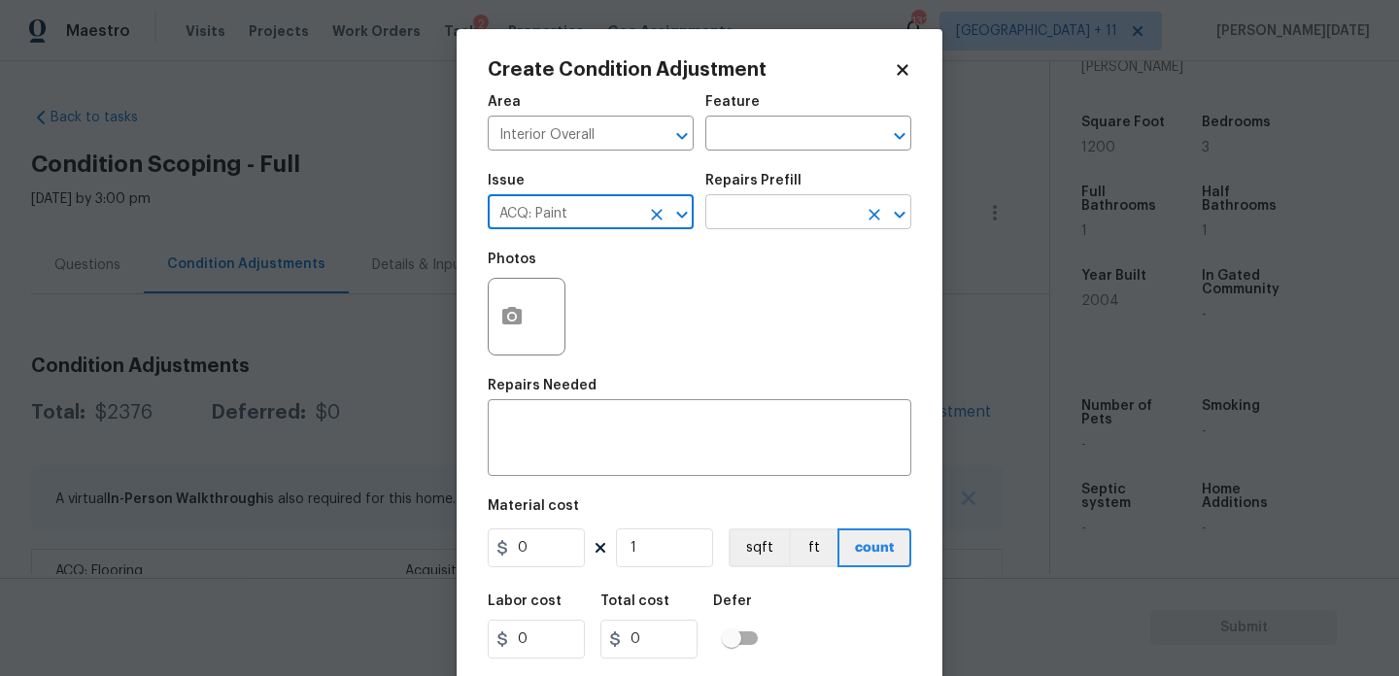
click at [752, 226] on input "text" at bounding box center [782, 214] width 152 height 30
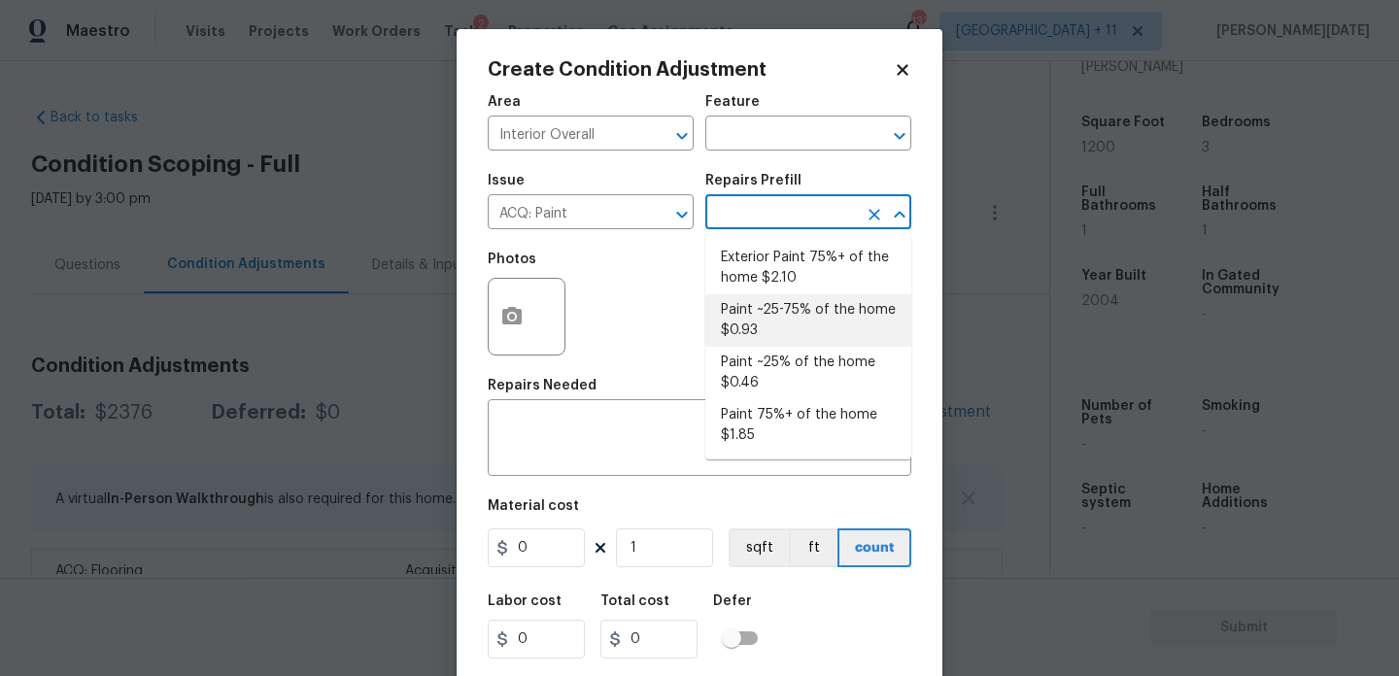
click at [759, 315] on li "Paint ~25-75% of the home $0.93" at bounding box center [809, 320] width 206 height 52
type input "Acquisition"
type textarea "Acquisition Scope: ~25 - 75% of the home needs interior paint"
type input "0.93"
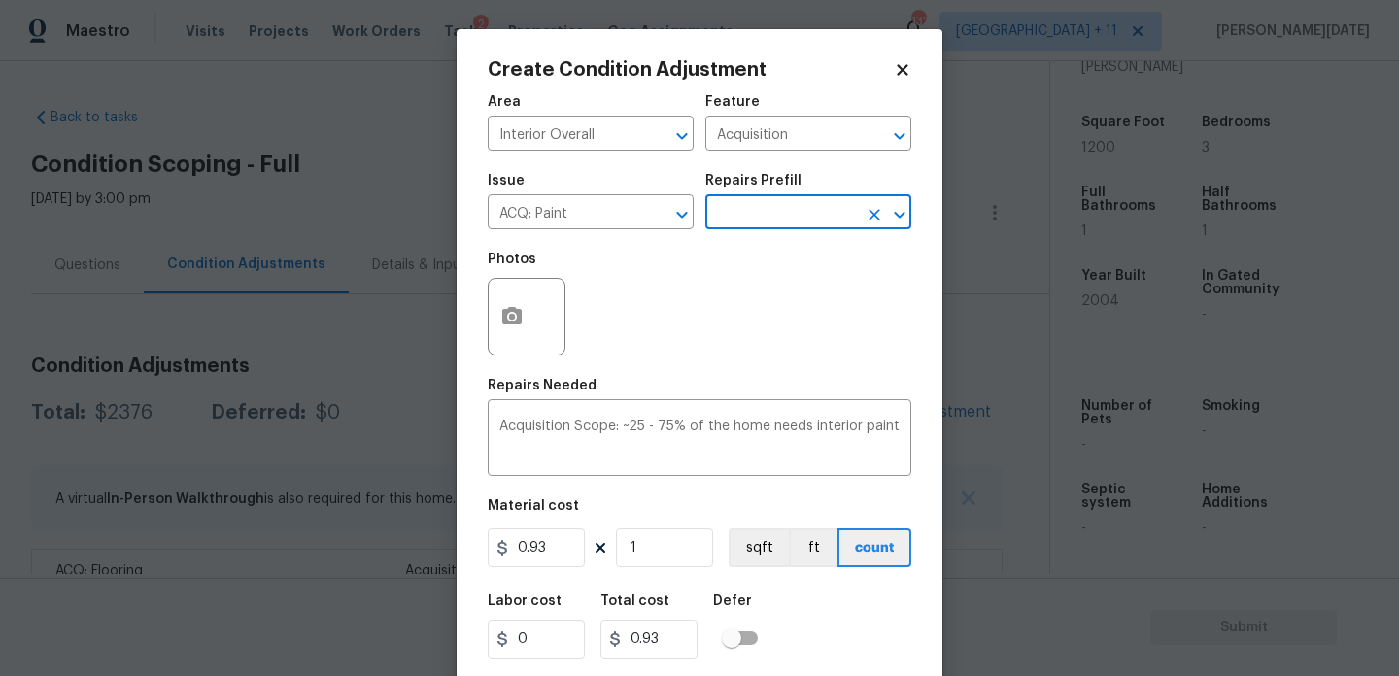
click at [670, 569] on figure "Material cost 0.93 1 sqft ft count" at bounding box center [700, 536] width 424 height 72
click at [687, 550] on input "1" at bounding box center [664, 548] width 97 height 39
type input "0"
paste input "120"
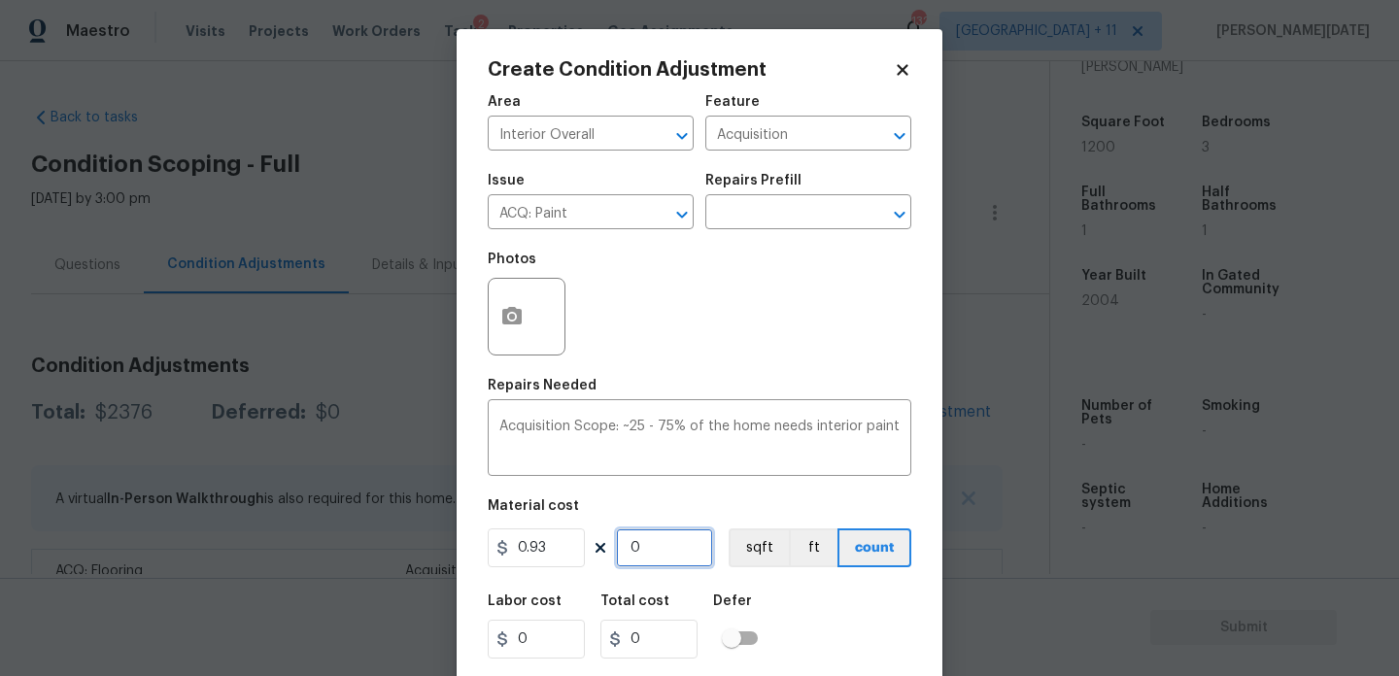
type input "1200"
type input "1116"
type input "1200"
click at [494, 304] on button "button" at bounding box center [512, 317] width 47 height 76
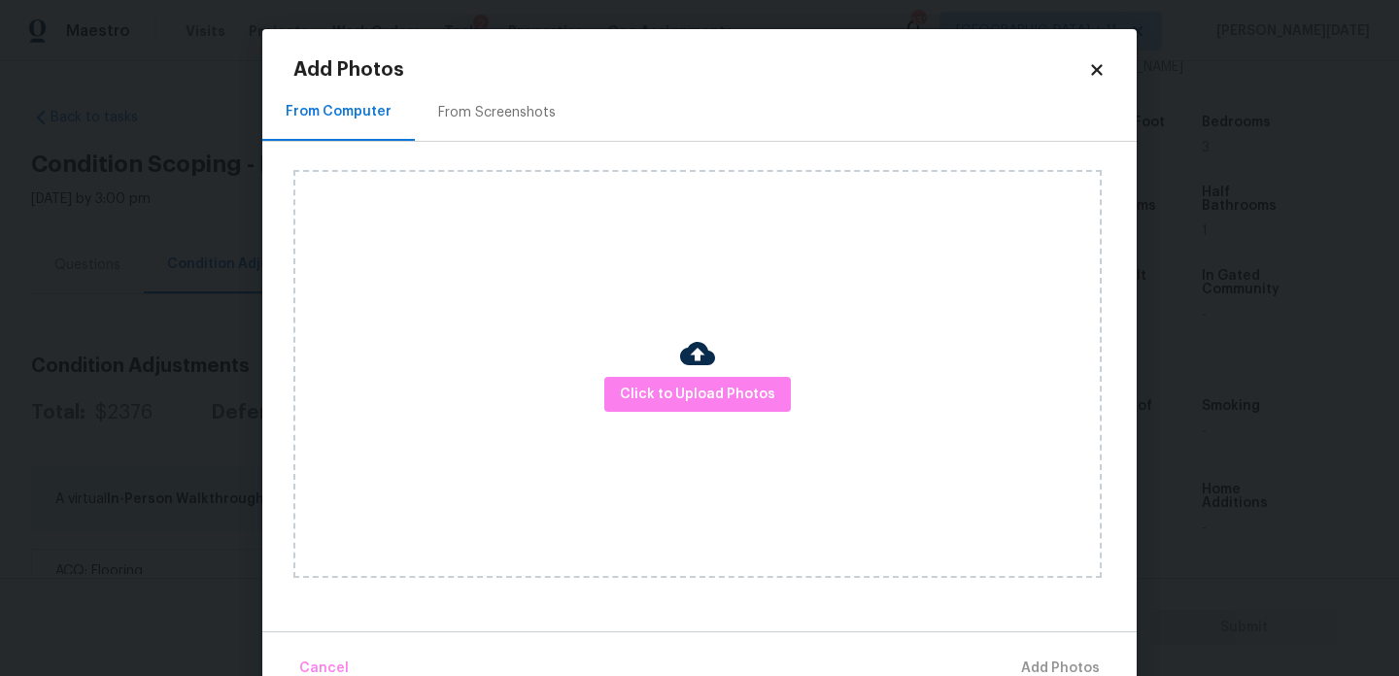
click at [515, 42] on div "Add Photos From Computer From Screenshots Click to Upload Photos Cancel Add Pho…" at bounding box center [699, 359] width 875 height 661
click at [508, 96] on div "From Screenshots" at bounding box center [497, 112] width 164 height 57
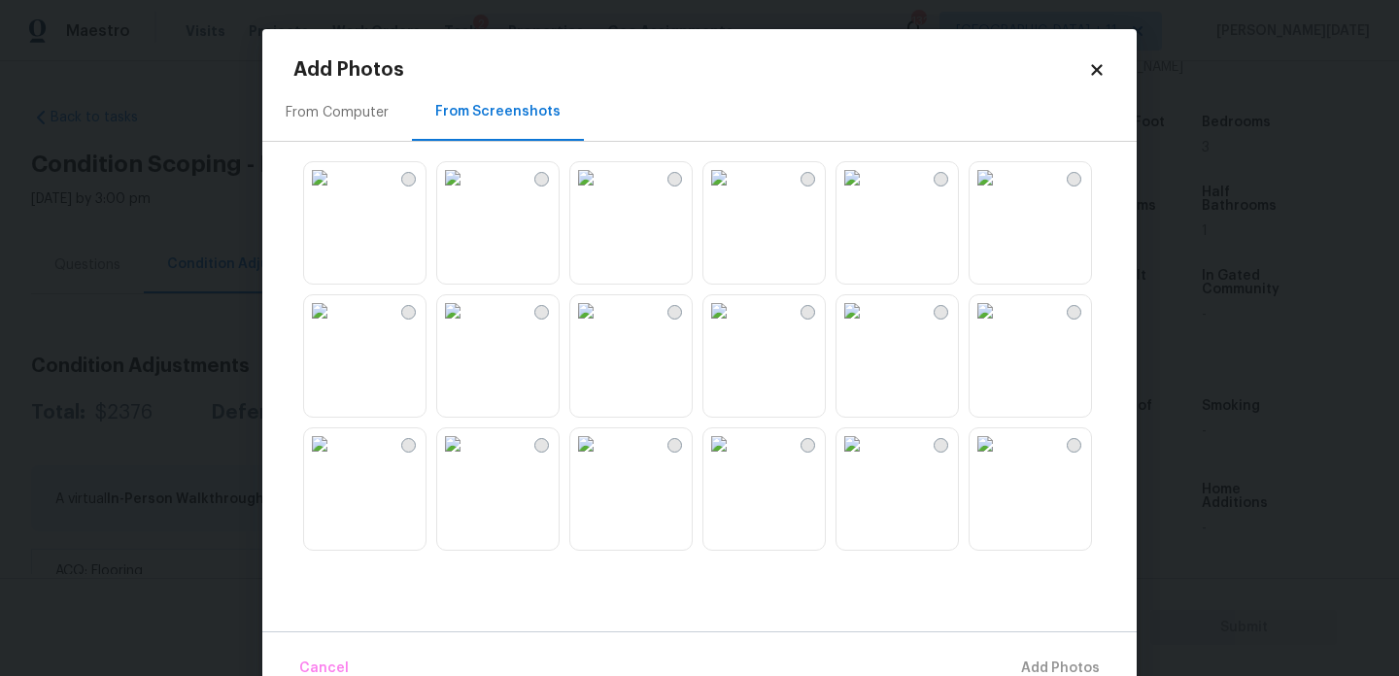
click at [735, 193] on img at bounding box center [719, 177] width 31 height 31
click at [468, 193] on img at bounding box center [452, 177] width 31 height 31
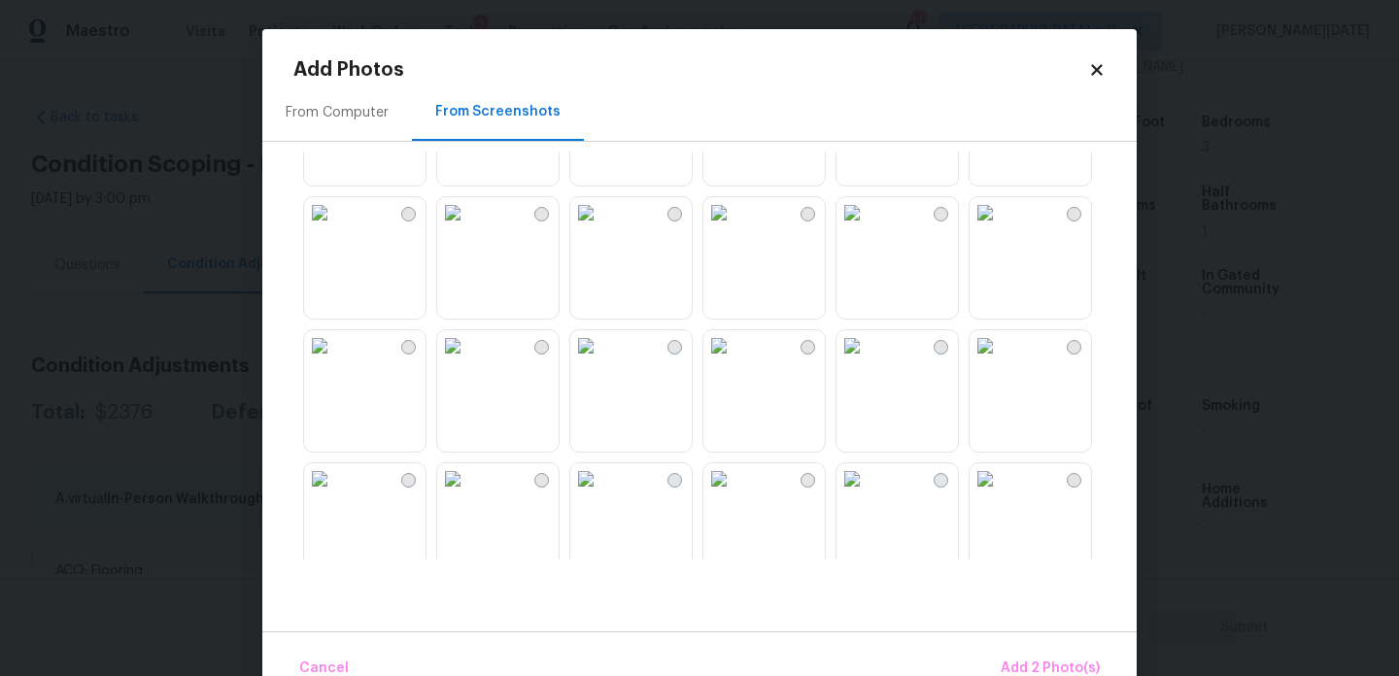
click at [732, 362] on img at bounding box center [719, 345] width 31 height 31
click at [735, 362] on img at bounding box center [719, 345] width 31 height 31
click at [602, 362] on img at bounding box center [585, 345] width 31 height 31
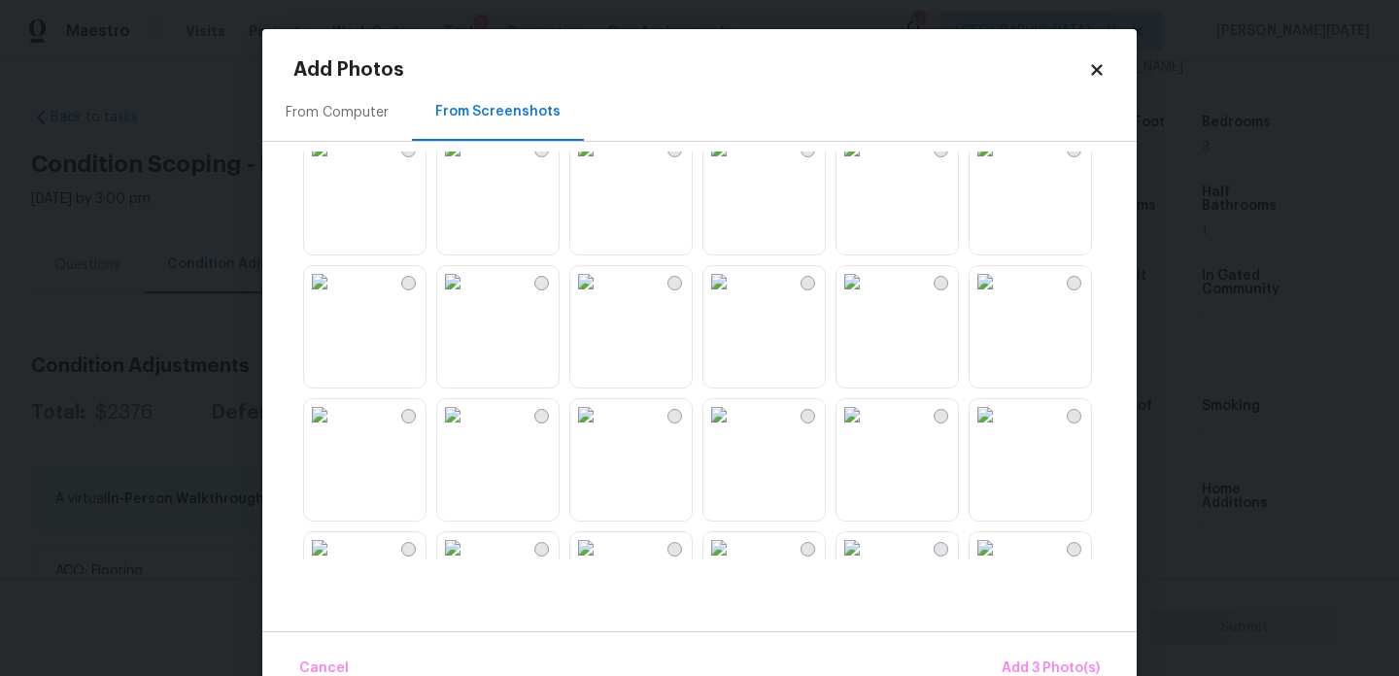
scroll to position [1228, 0]
click at [735, 296] on img at bounding box center [719, 280] width 31 height 31
click at [468, 296] on img at bounding box center [452, 280] width 31 height 31
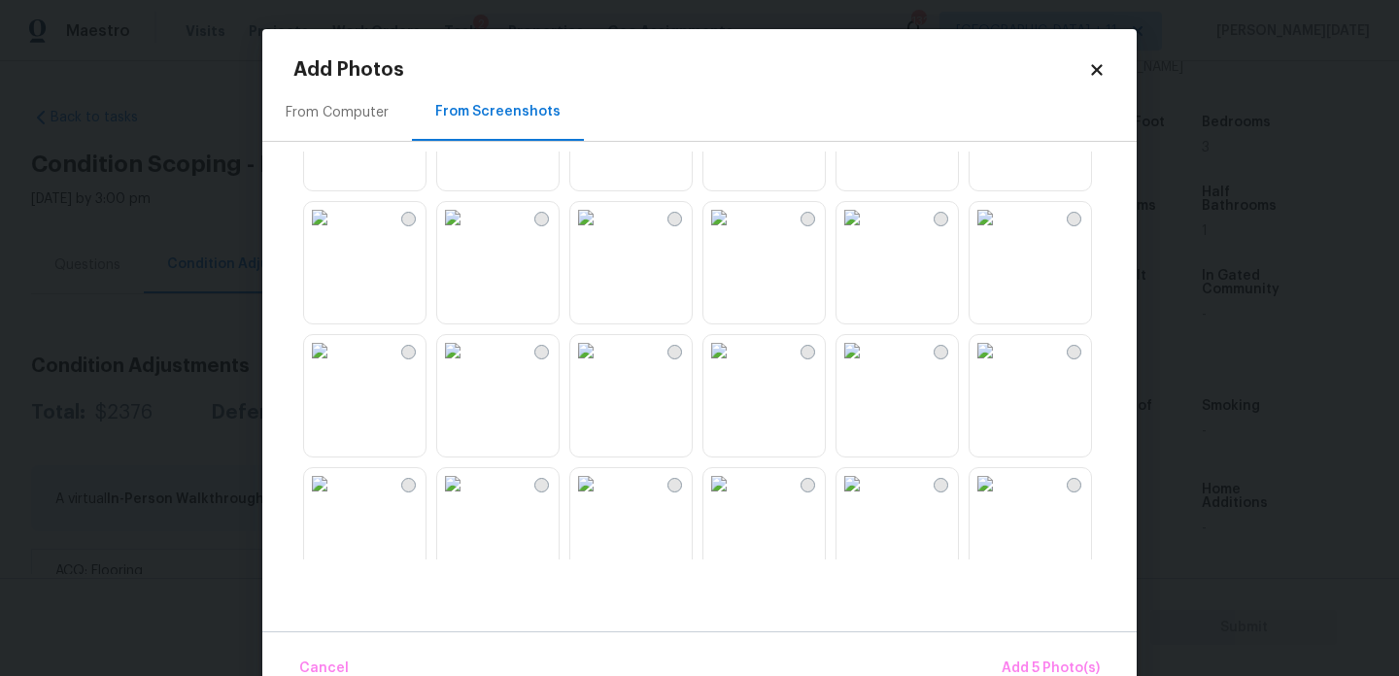
scroll to position [1578, 0]
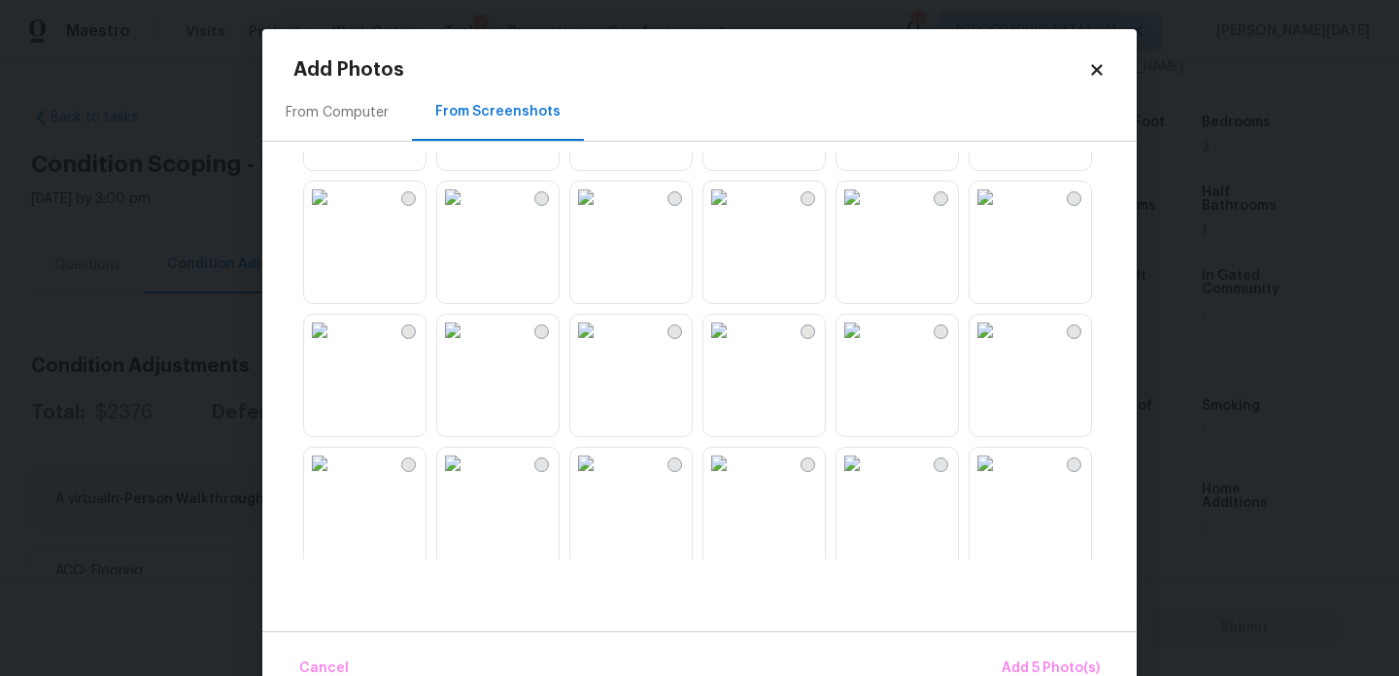
click at [335, 213] on img at bounding box center [319, 197] width 31 height 31
click at [335, 346] on img at bounding box center [319, 330] width 31 height 31
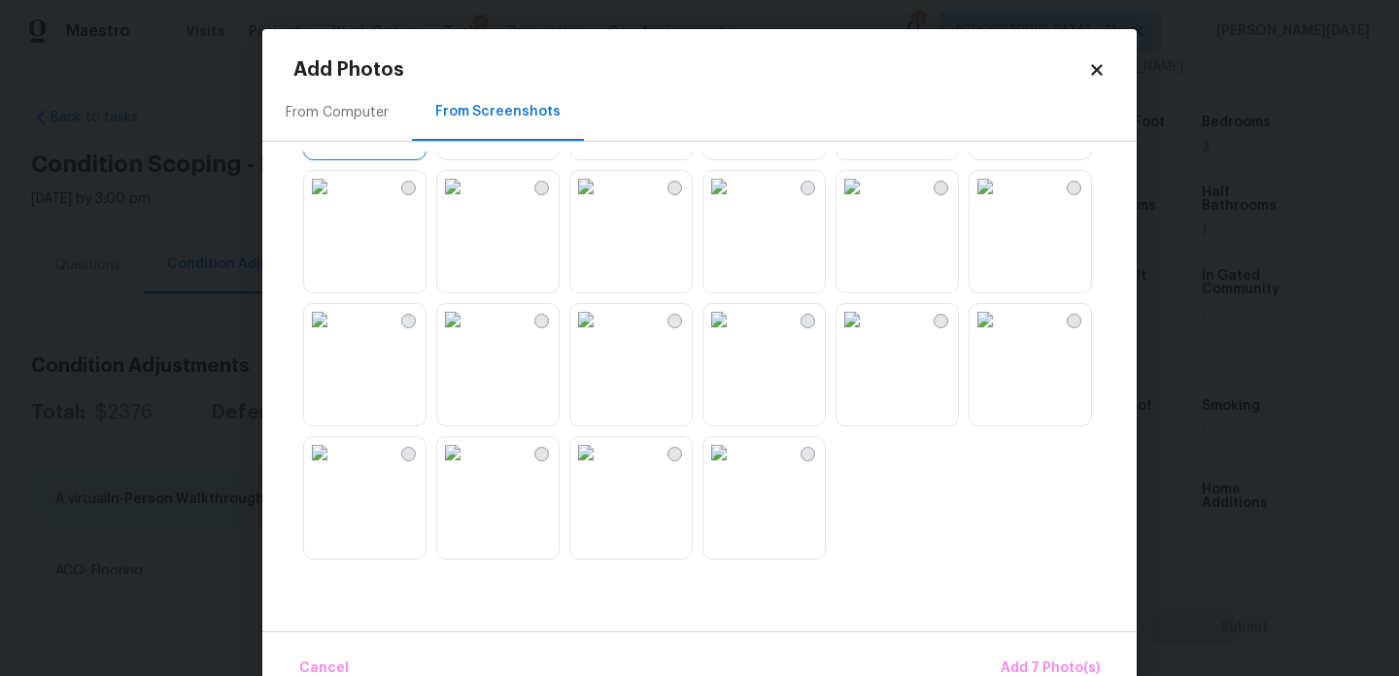
click at [468, 335] on img at bounding box center [452, 319] width 31 height 31
click at [1001, 335] on img at bounding box center [985, 319] width 31 height 31
click at [602, 468] on img at bounding box center [585, 452] width 31 height 31
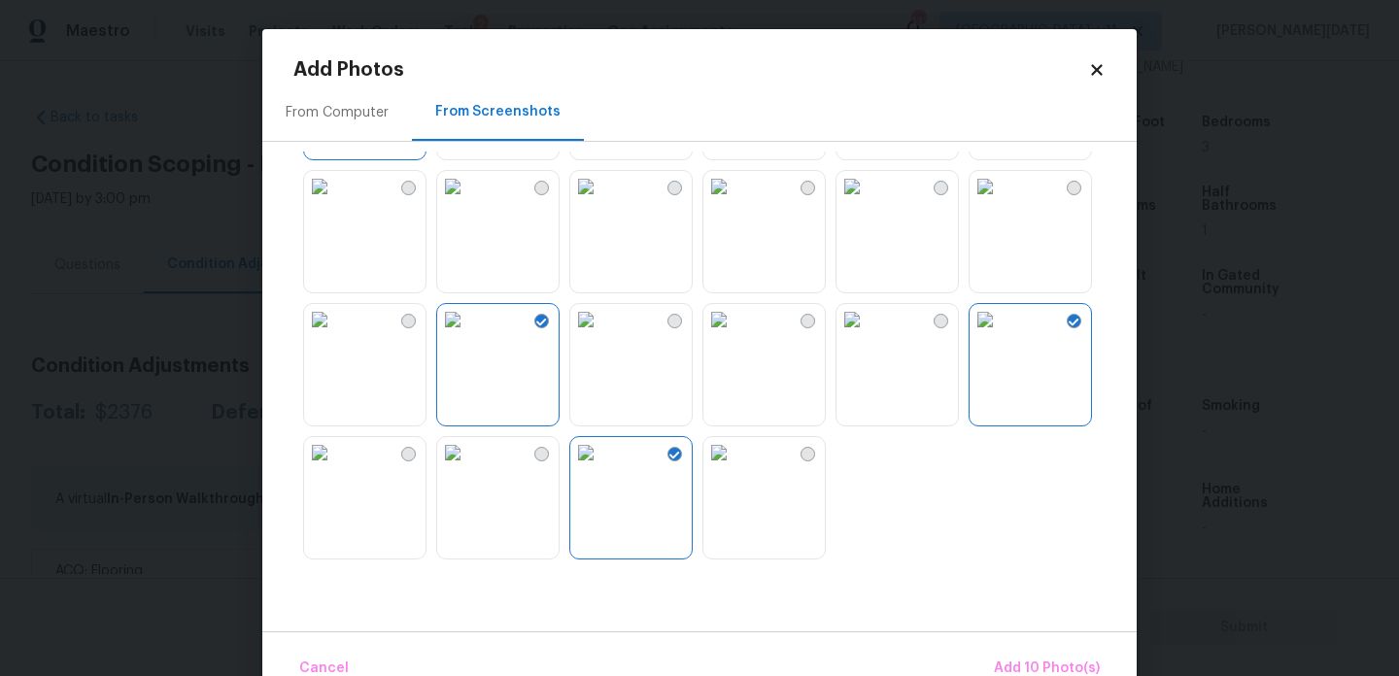
click at [468, 468] on img at bounding box center [452, 452] width 31 height 31
click at [335, 468] on img at bounding box center [319, 452] width 31 height 31
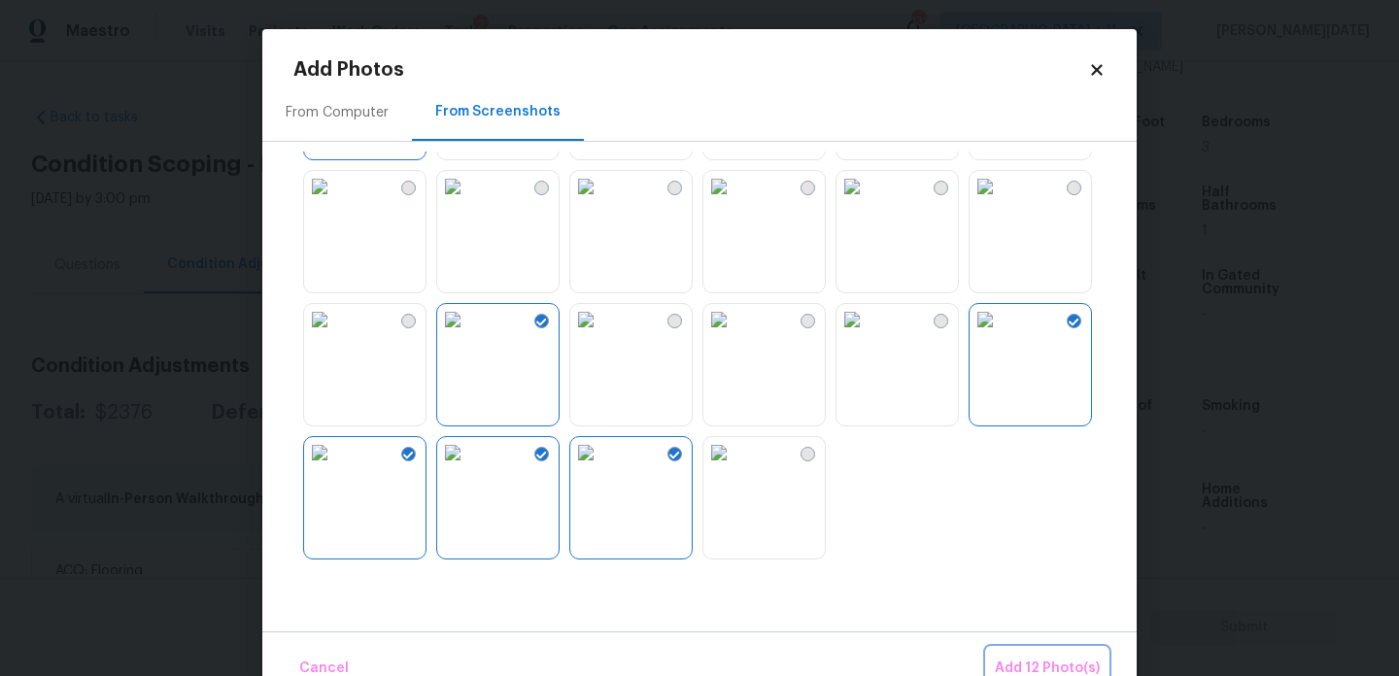
click at [1046, 654] on button "Add 12 Photo(s)" at bounding box center [1047, 669] width 121 height 42
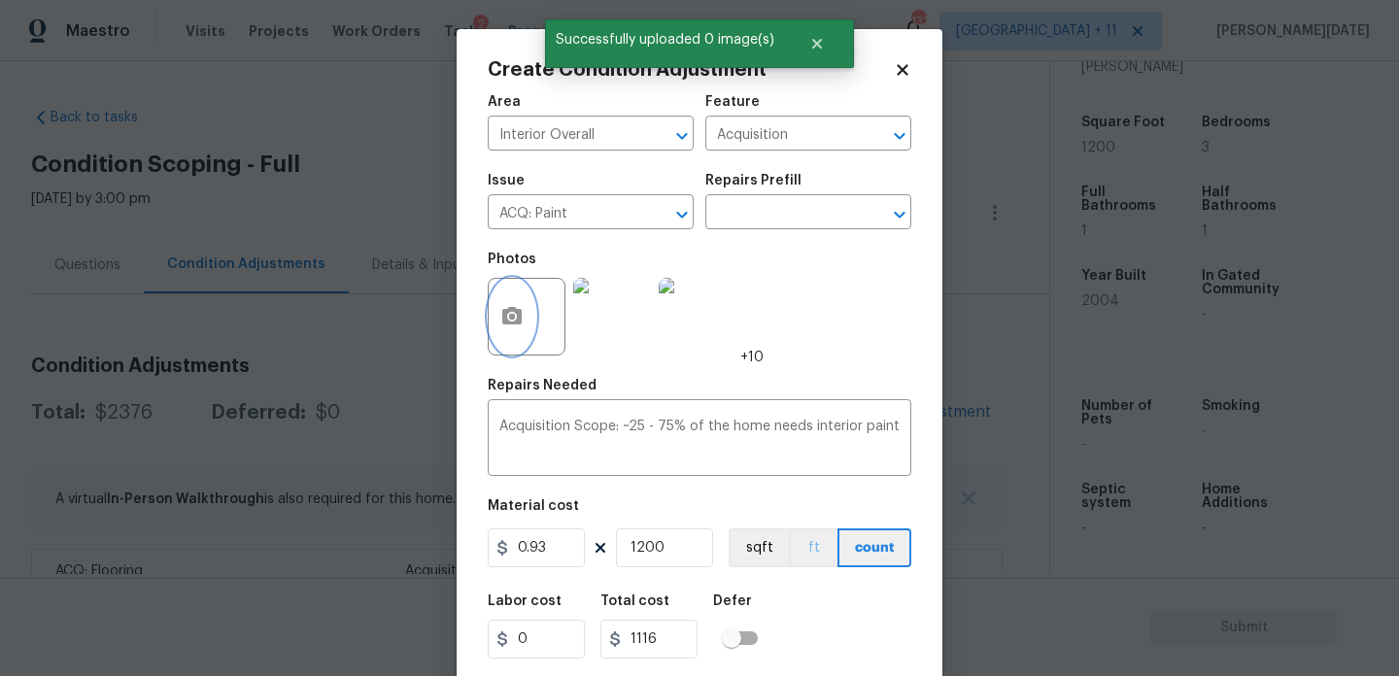
scroll to position [50, 0]
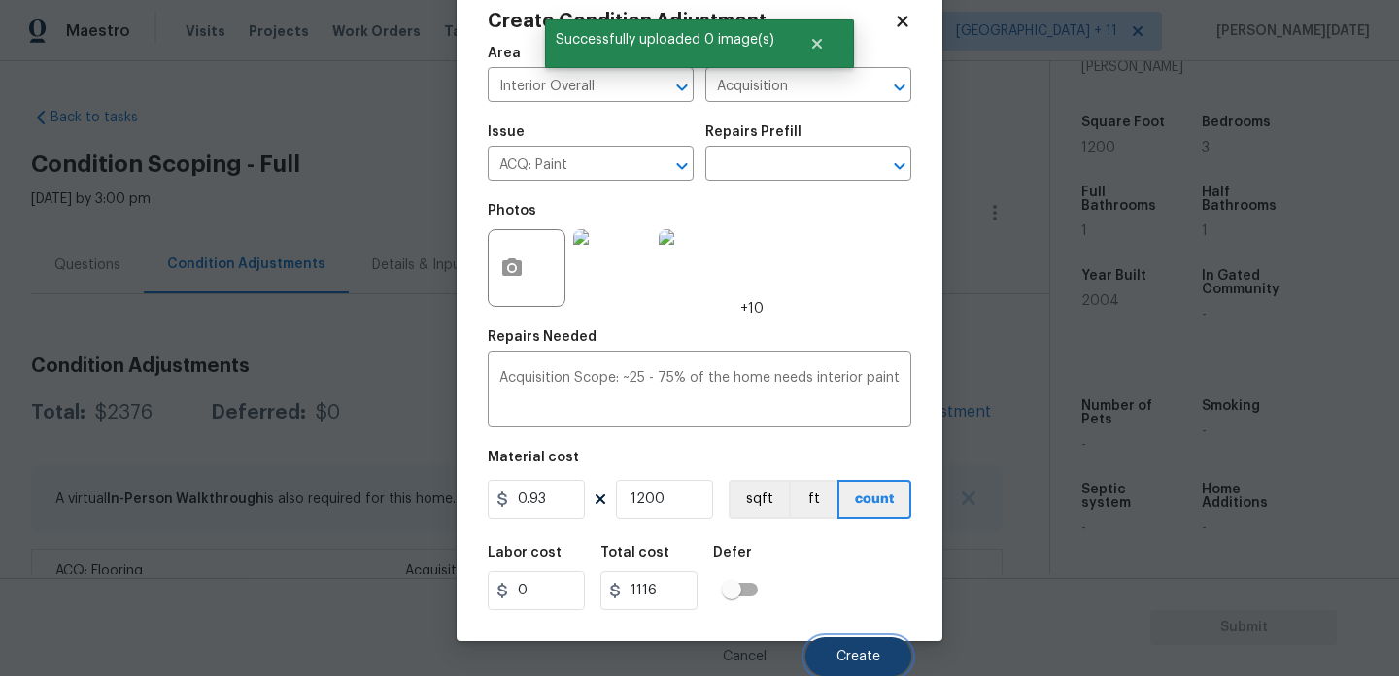
click at [859, 658] on span "Create" at bounding box center [859, 657] width 44 height 15
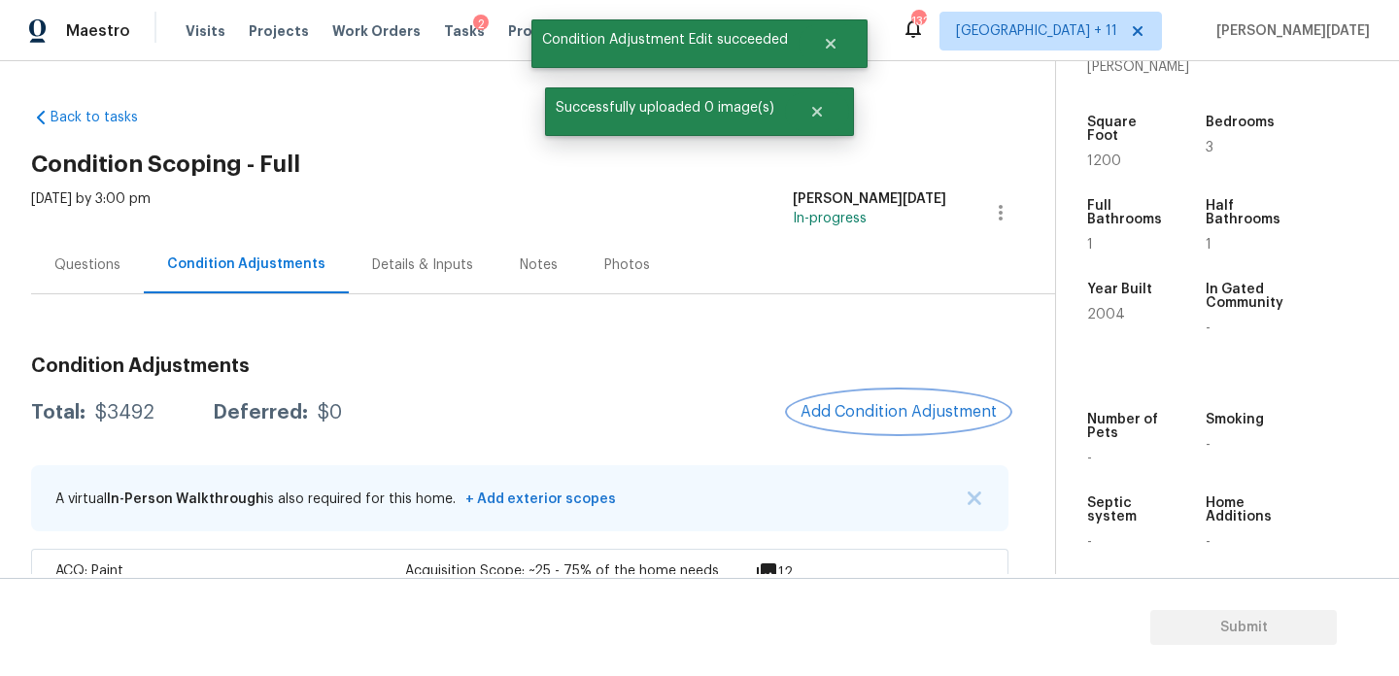
scroll to position [135, 0]
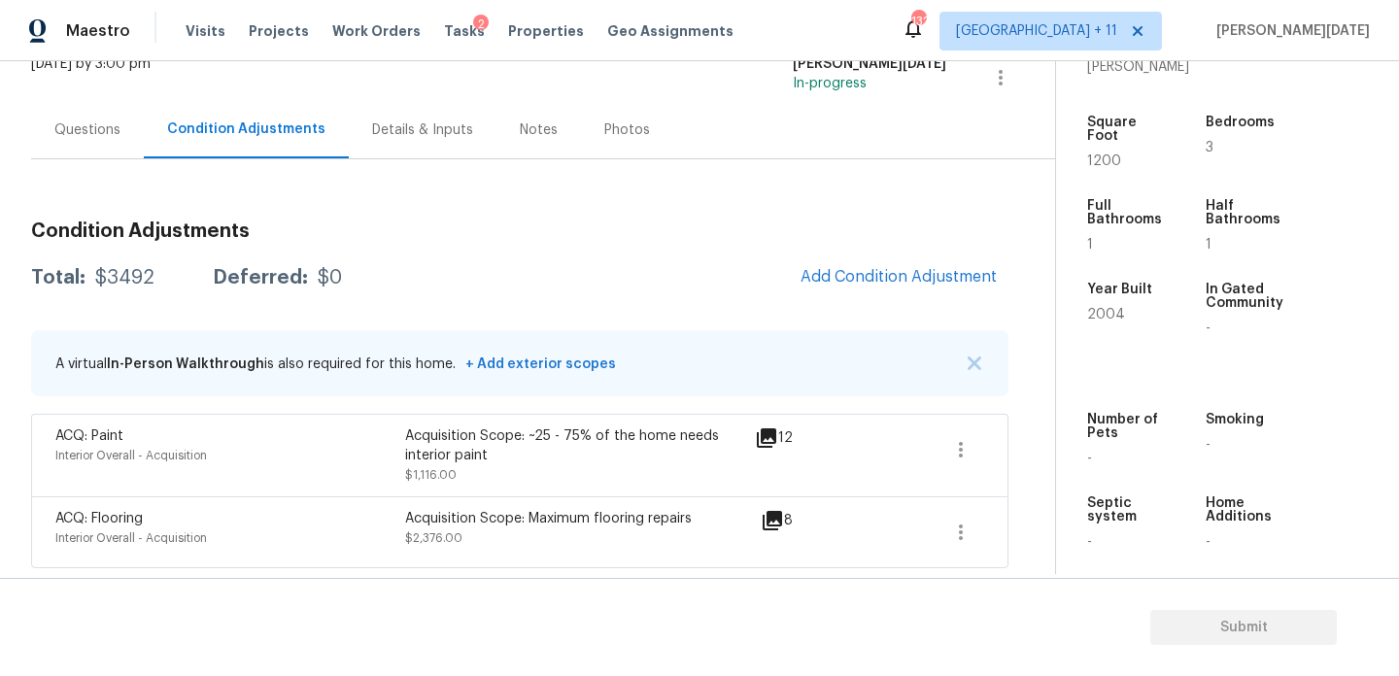
click at [104, 144] on div "Questions" at bounding box center [87, 129] width 113 height 57
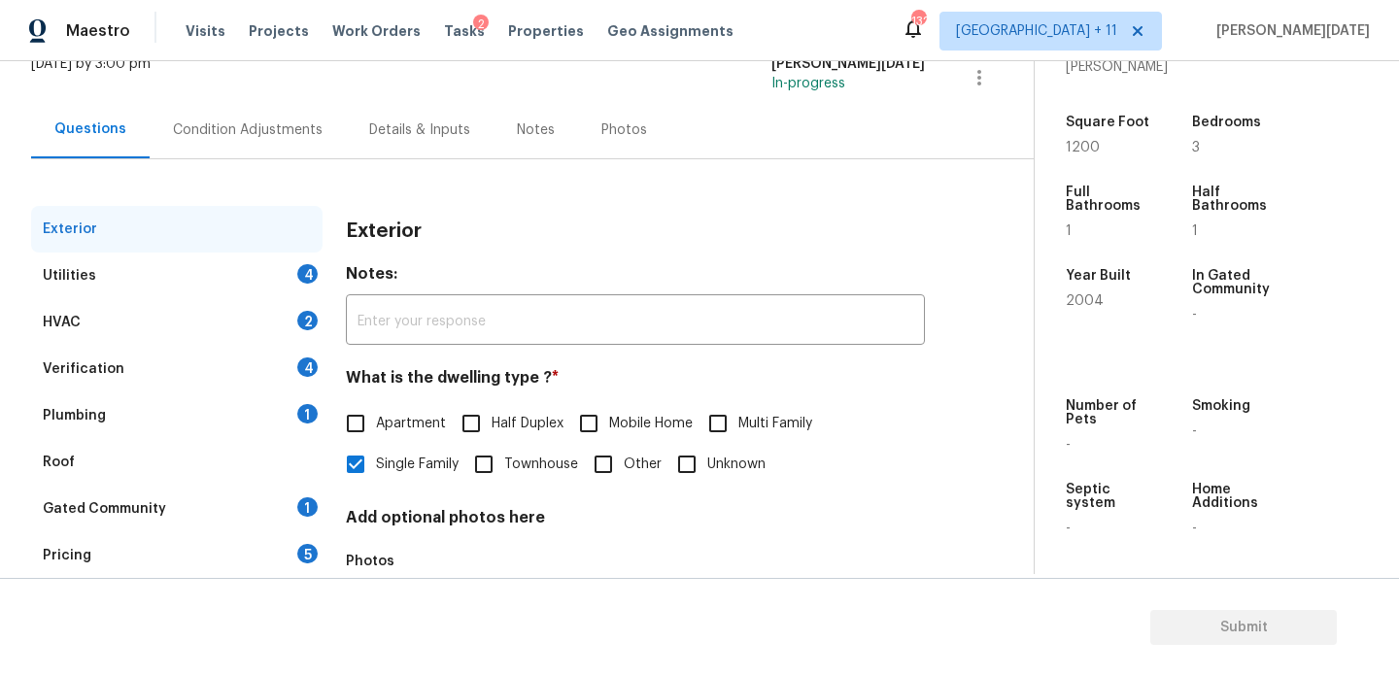
scroll to position [259, 0]
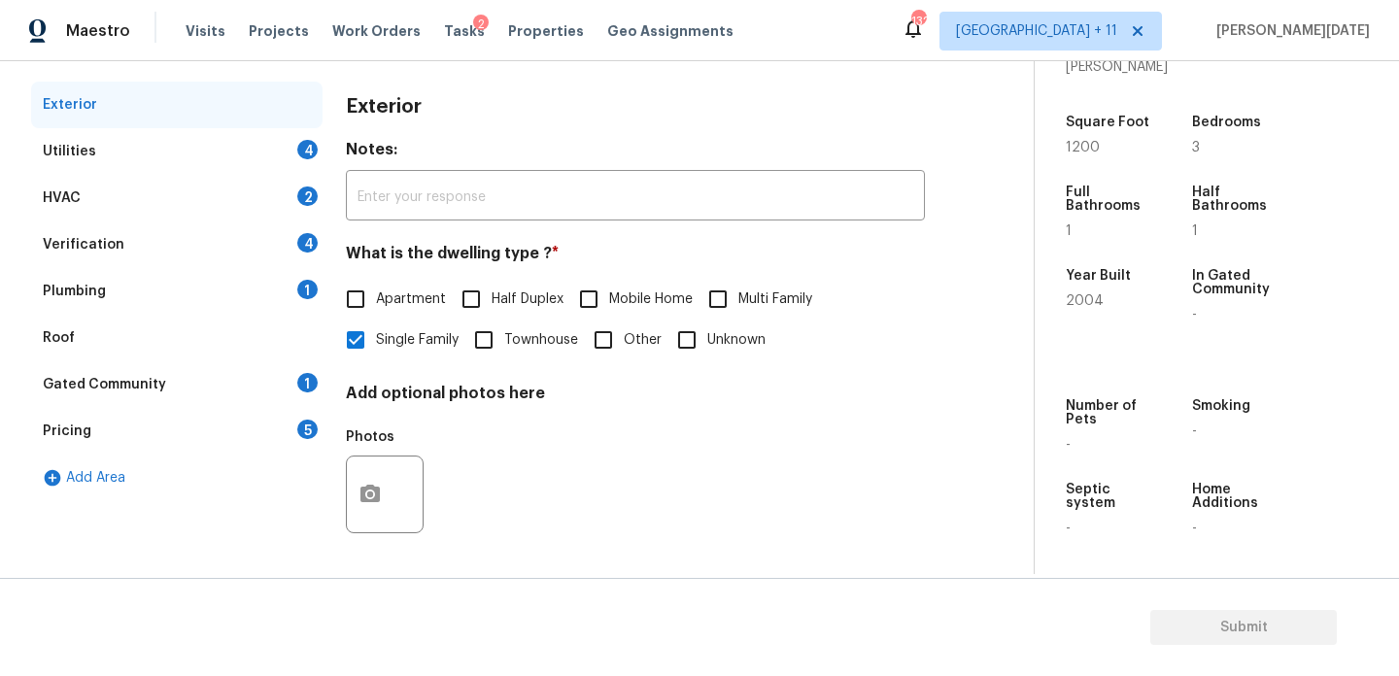
click at [197, 238] on div "Verification 4" at bounding box center [177, 245] width 292 height 47
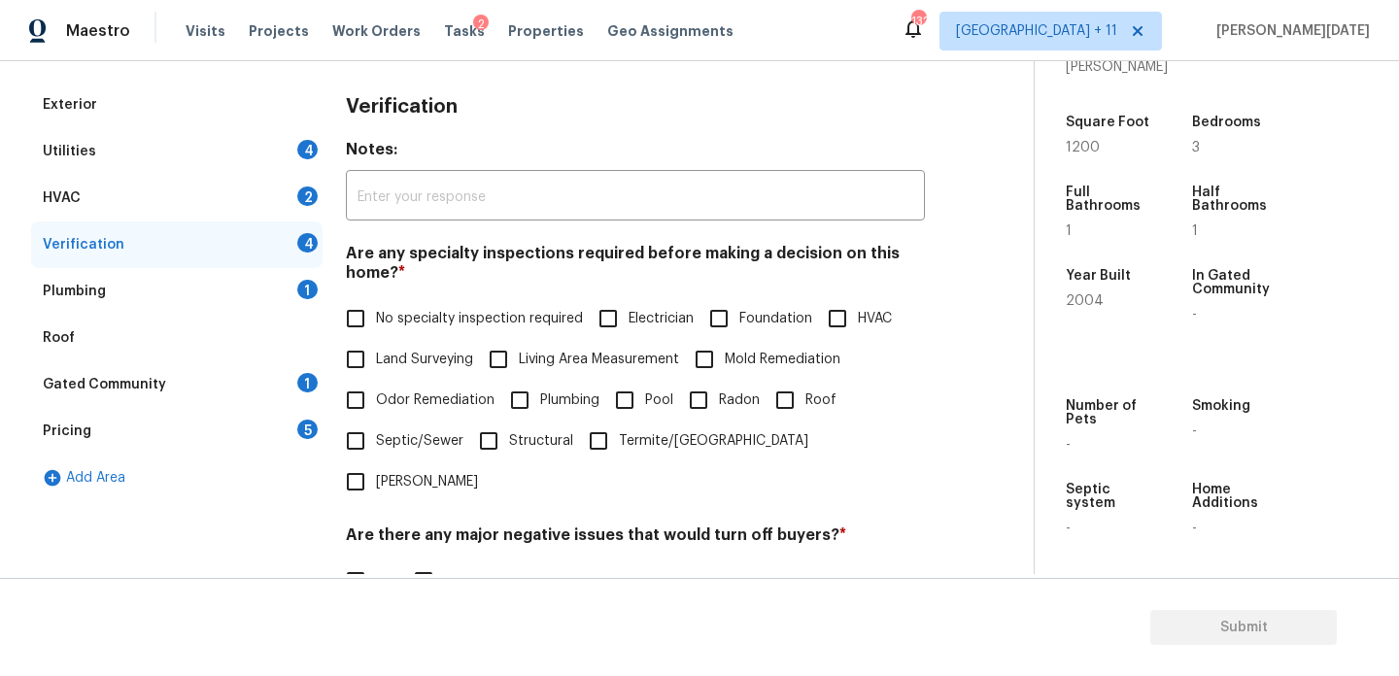
scroll to position [493, 0]
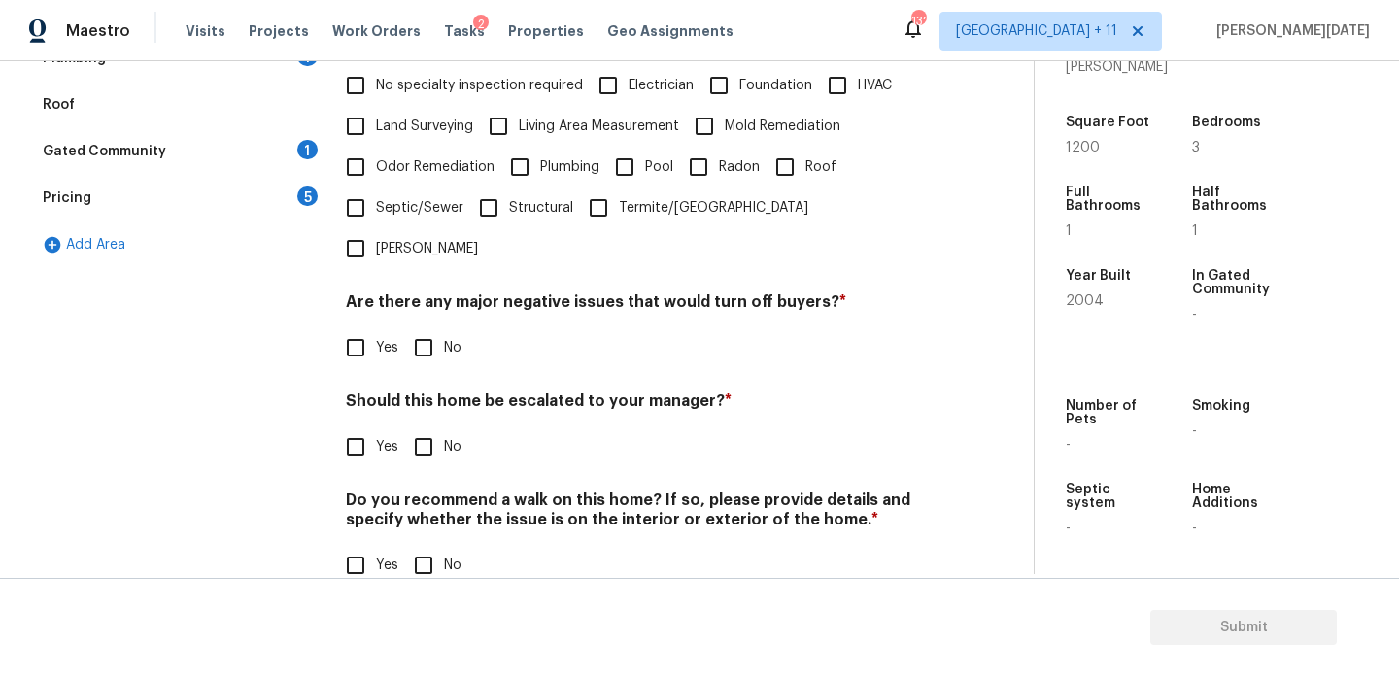
click at [365, 427] on input "Yes" at bounding box center [355, 447] width 41 height 41
checkbox input "true"
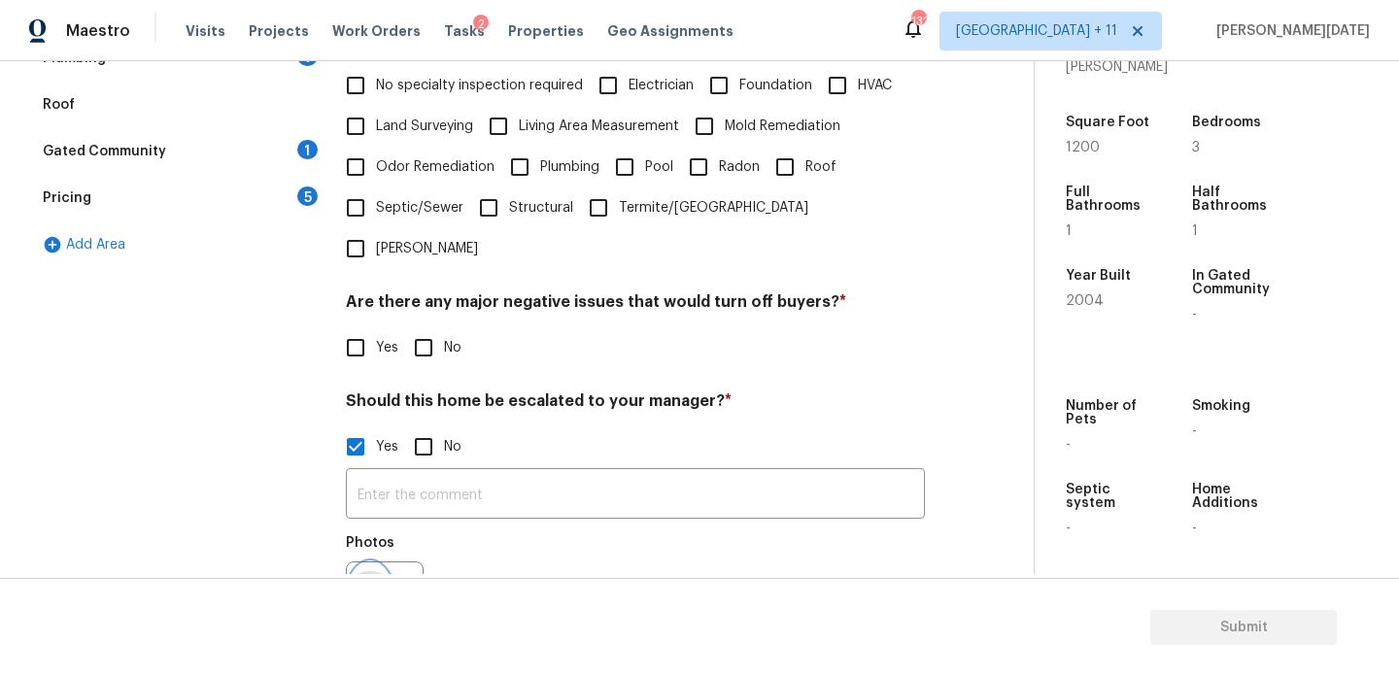
click at [368, 598] on circle "button" at bounding box center [370, 601] width 6 height 6
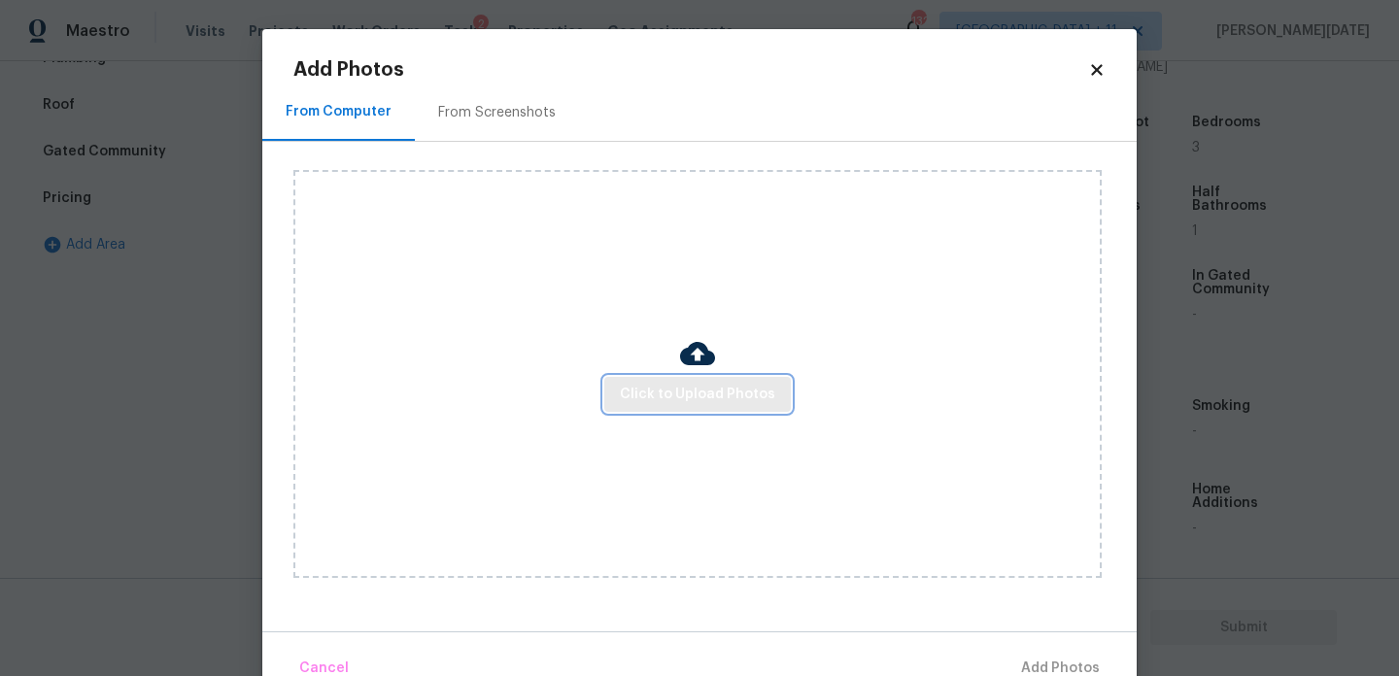
click at [653, 406] on button "Click to Upload Photos" at bounding box center [697, 395] width 187 height 36
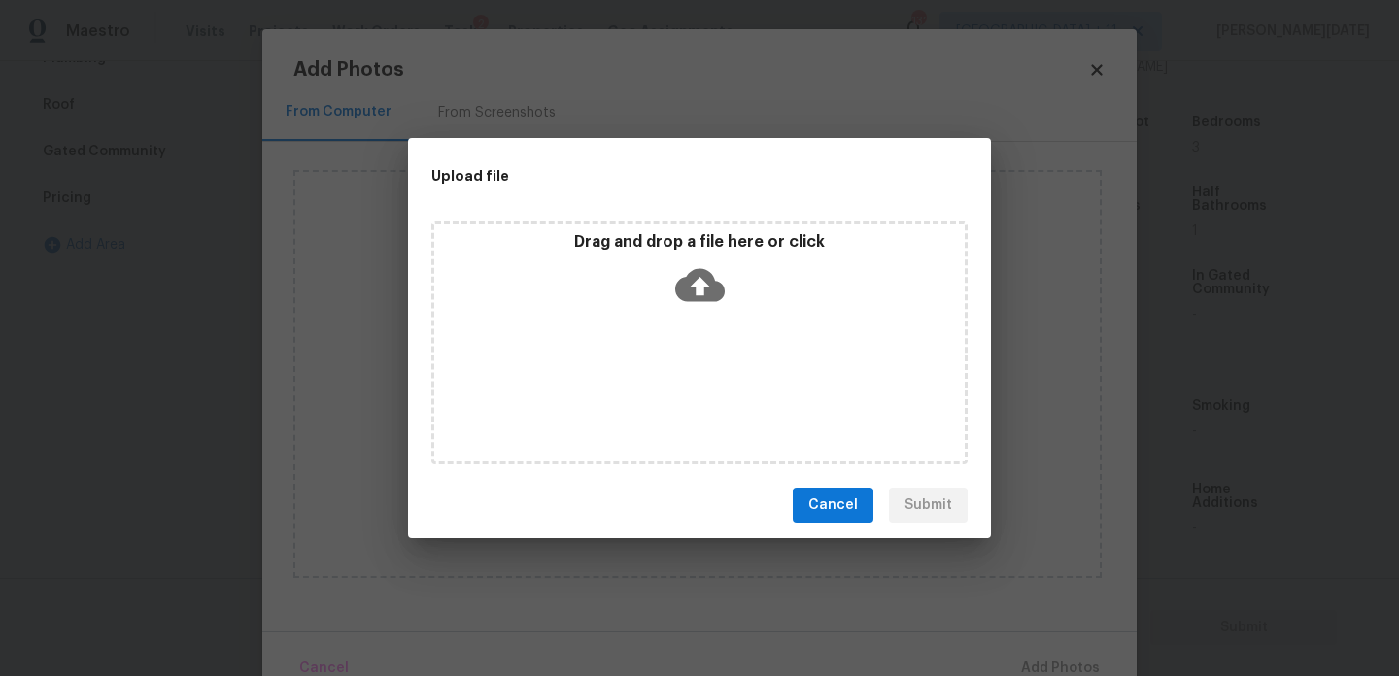
click at [653, 406] on div "Drag and drop a file here or click" at bounding box center [699, 343] width 536 height 243
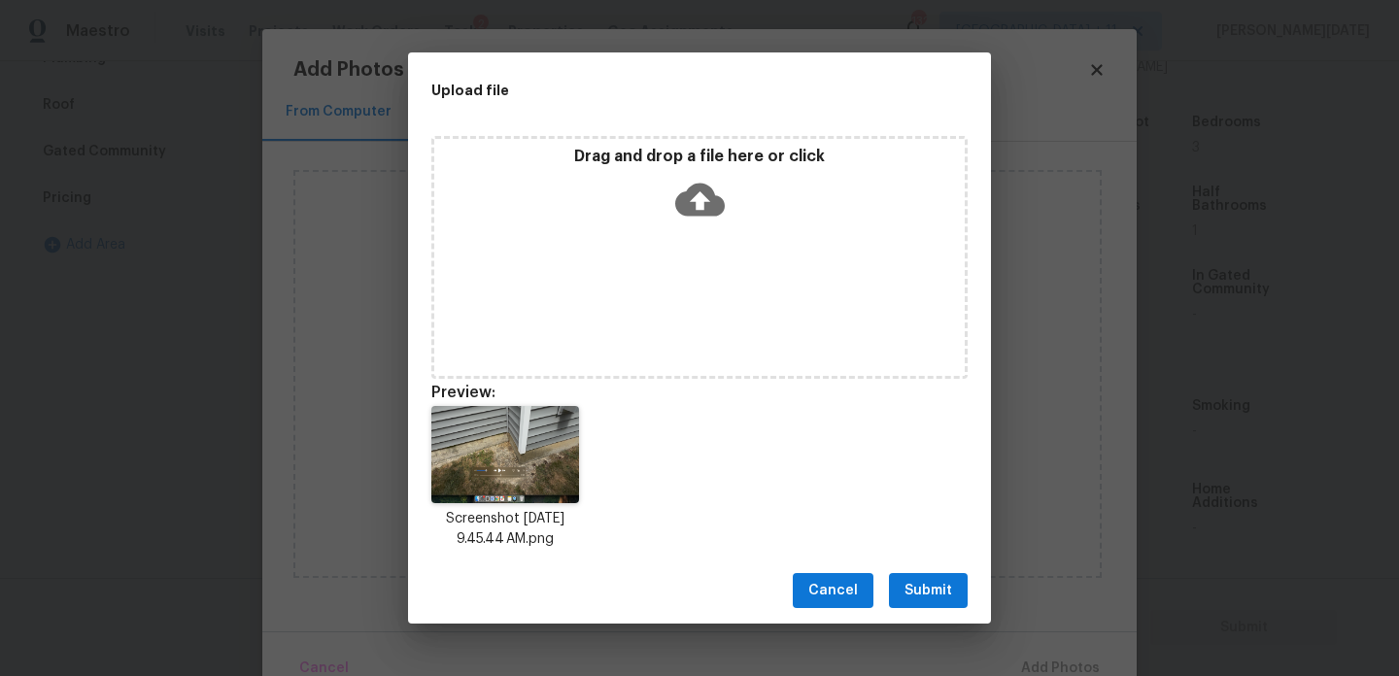
click at [957, 580] on button "Submit" at bounding box center [928, 591] width 79 height 36
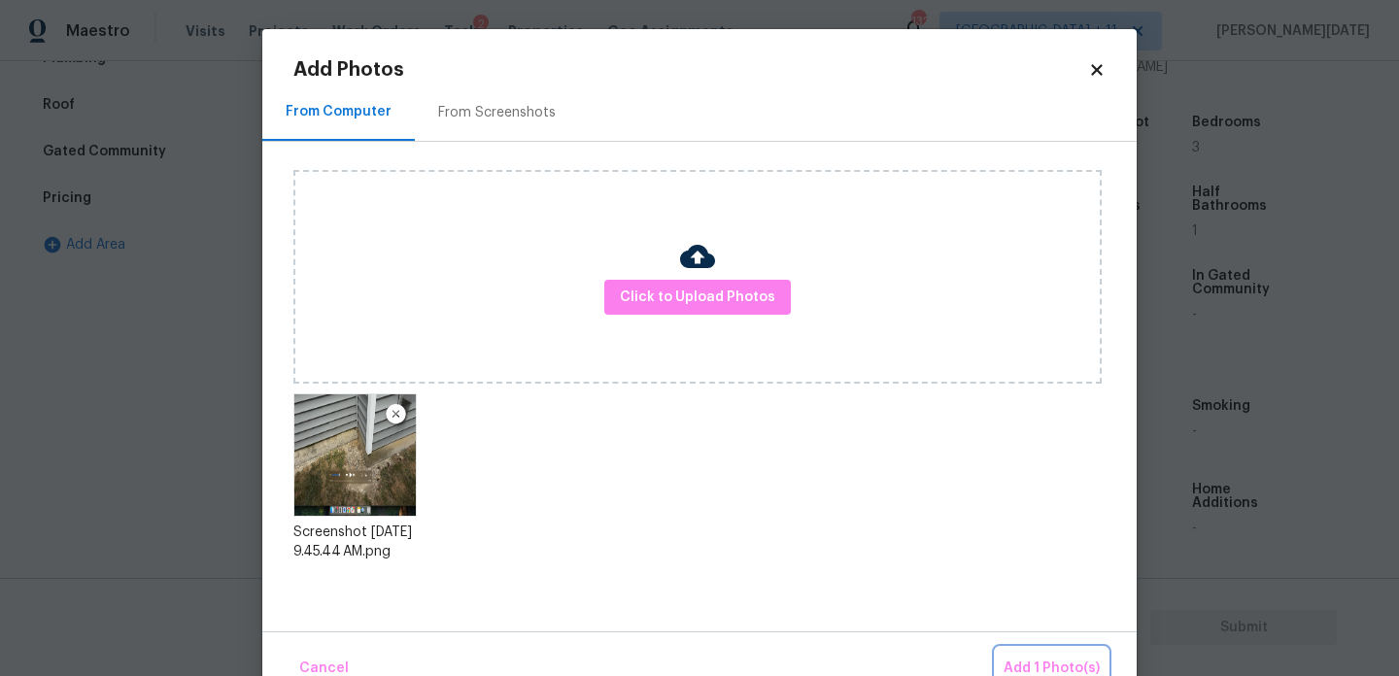
click at [1036, 649] on button "Add 1 Photo(s)" at bounding box center [1052, 669] width 112 height 42
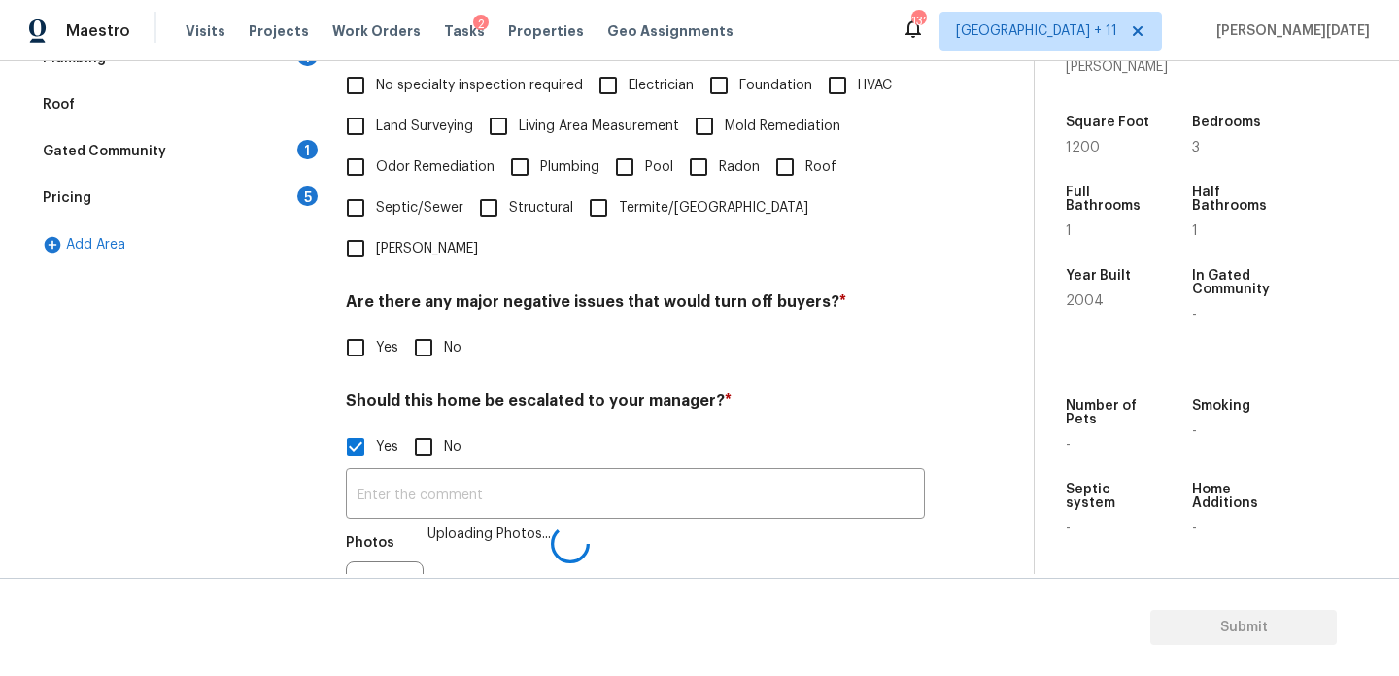
scroll to position [517, 0]
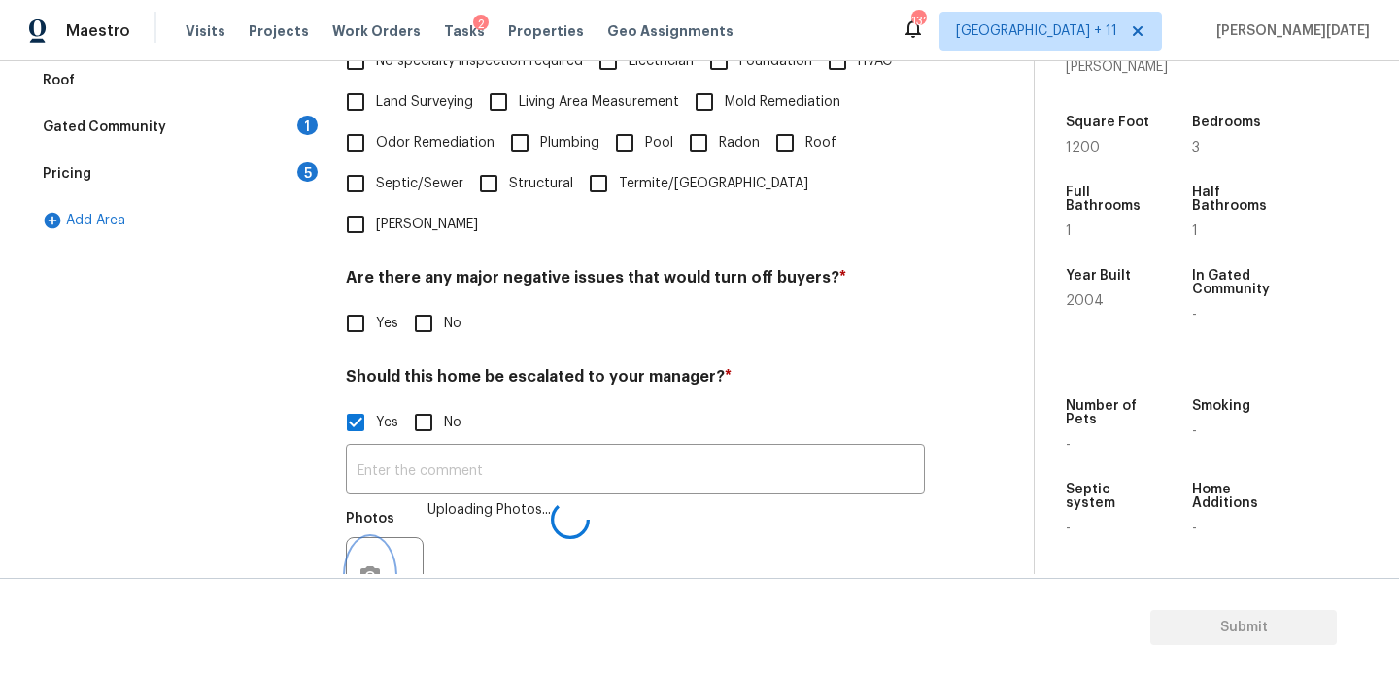
click at [365, 567] on icon "button" at bounding box center [370, 575] width 19 height 17
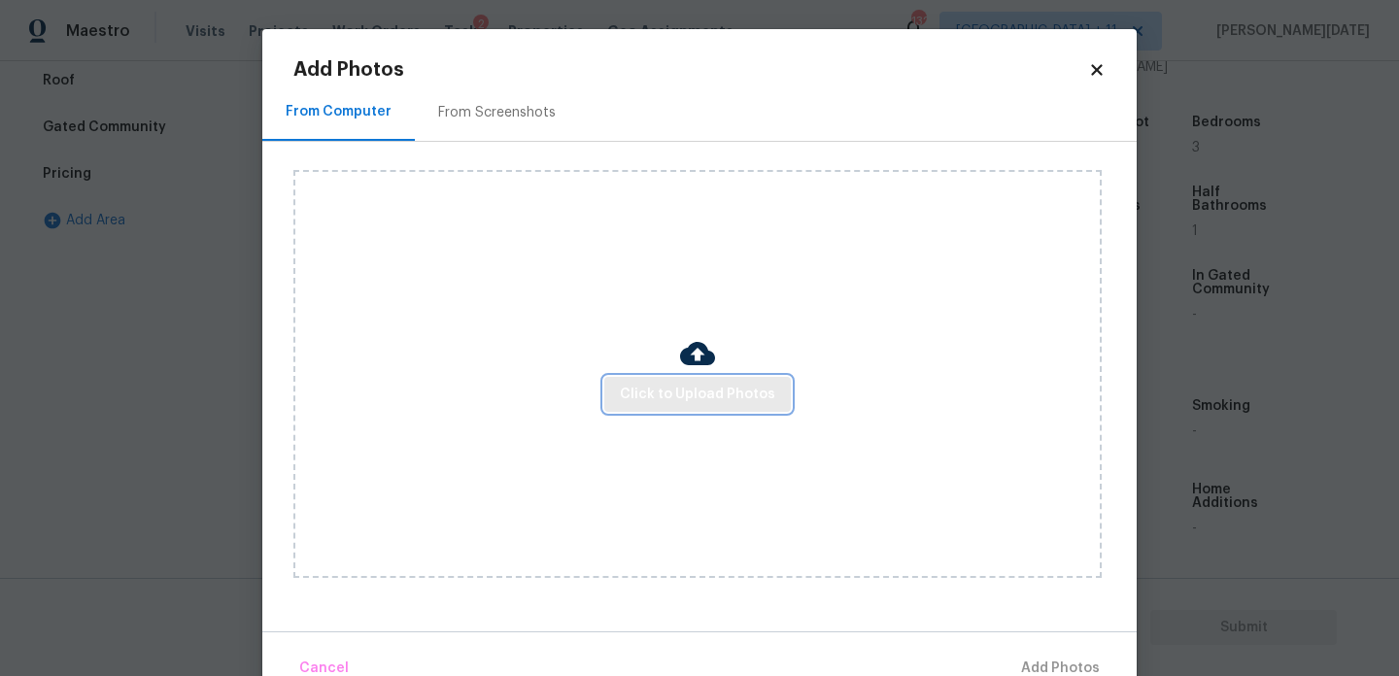
click at [678, 387] on span "Click to Upload Photos" at bounding box center [697, 395] width 155 height 24
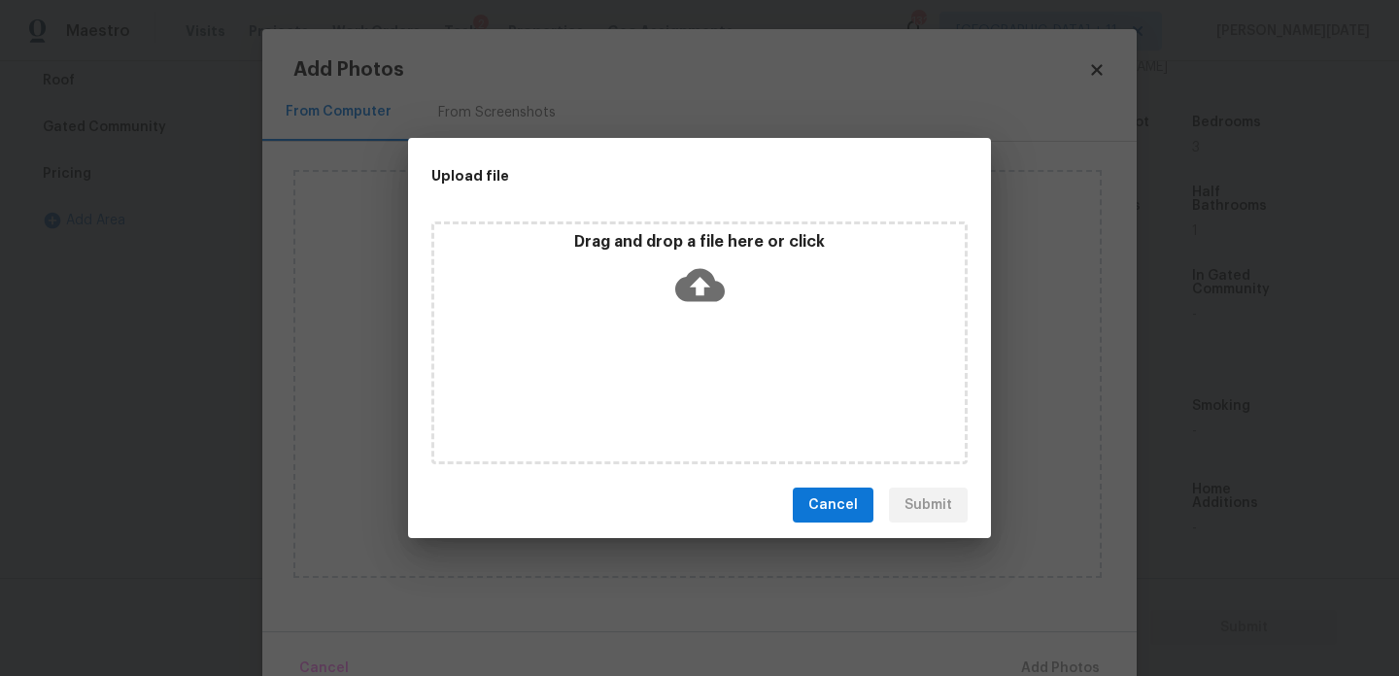
click at [678, 387] on div "Drag and drop a file here or click" at bounding box center [699, 343] width 536 height 243
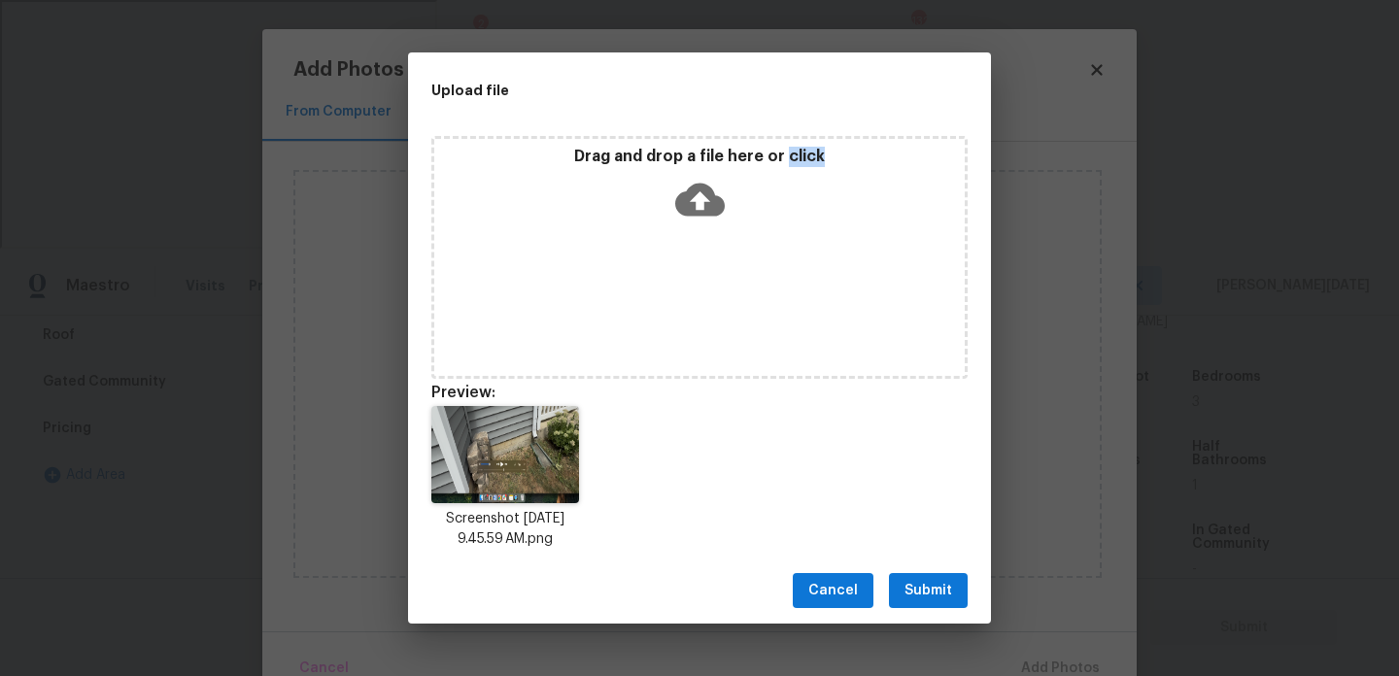
click at [926, 587] on span "Submit" at bounding box center [929, 591] width 48 height 24
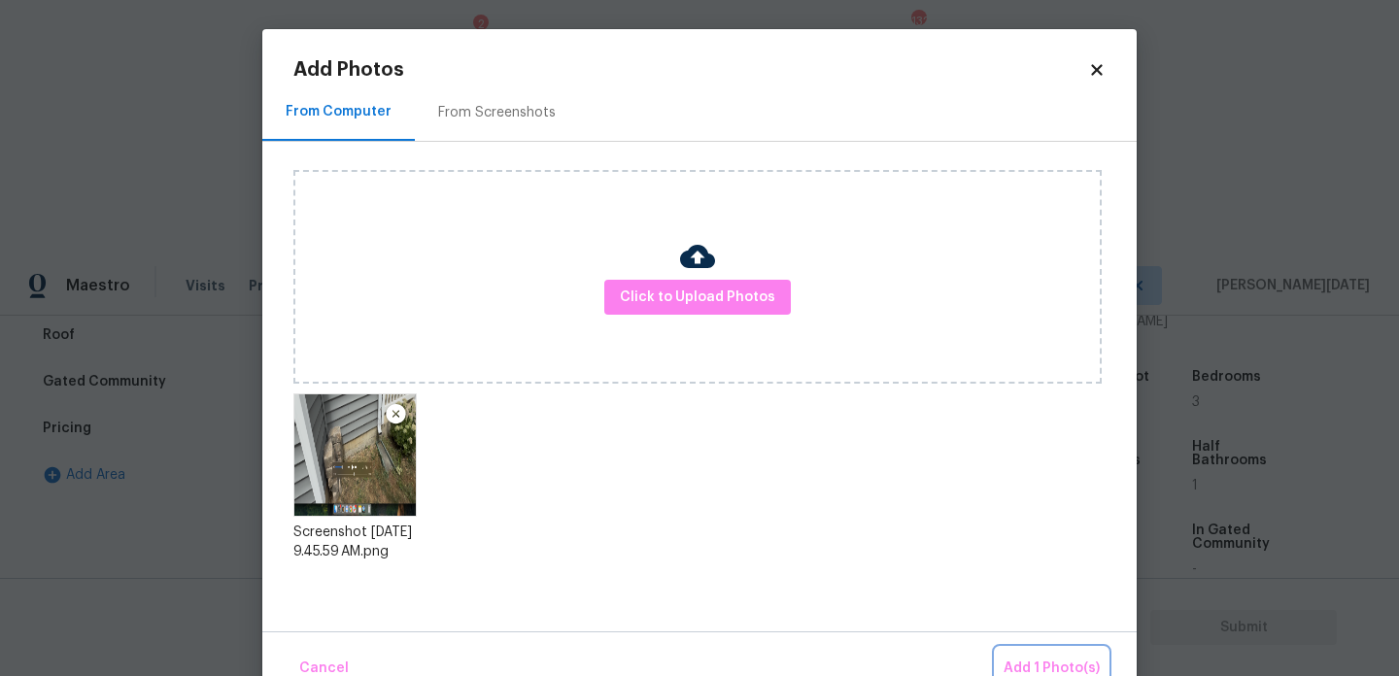
click at [1037, 666] on span "Add 1 Photo(s)" at bounding box center [1052, 669] width 96 height 24
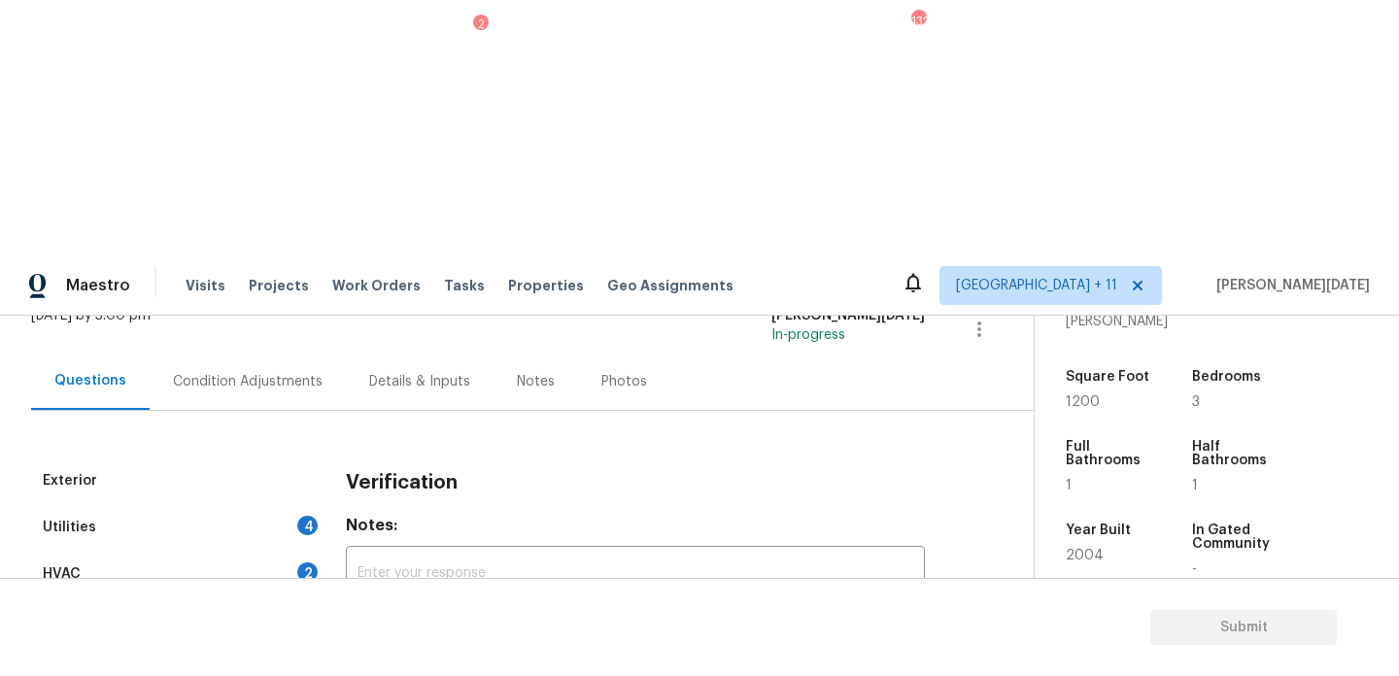
scroll to position [0, 0]
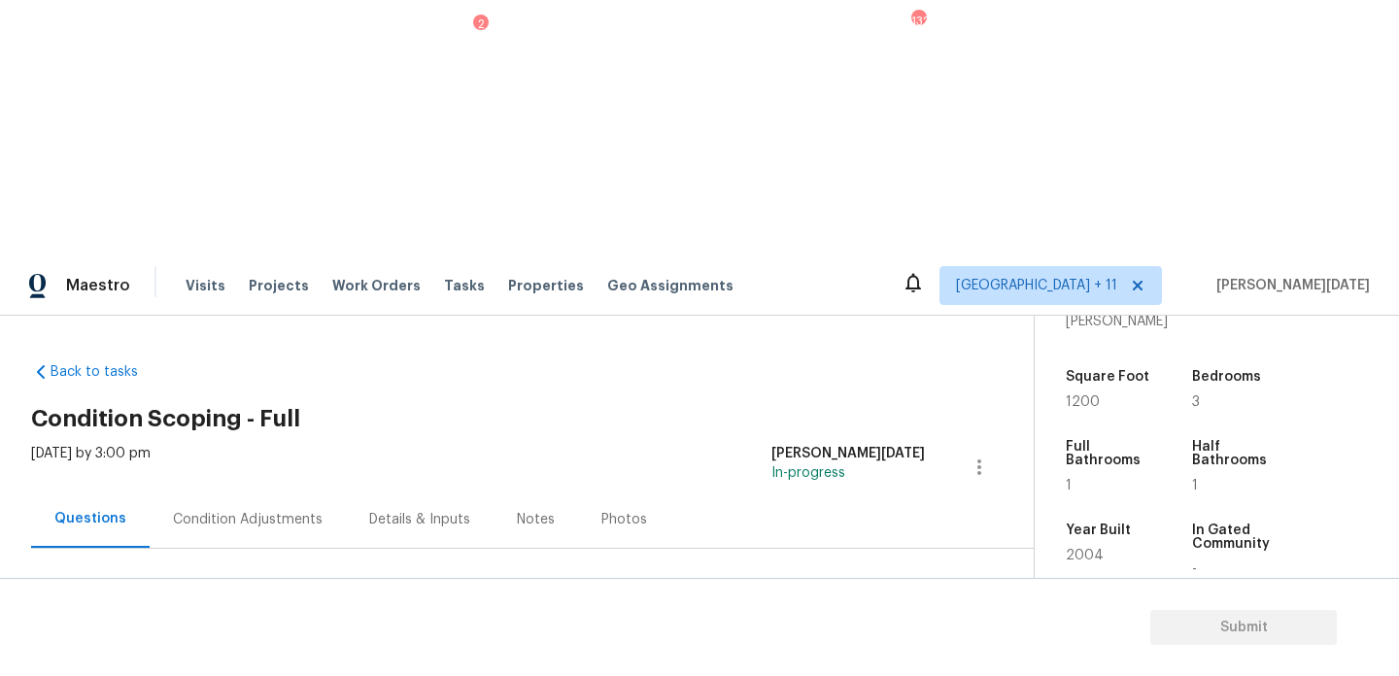
click at [247, 491] on div "Condition Adjustments" at bounding box center [248, 519] width 196 height 57
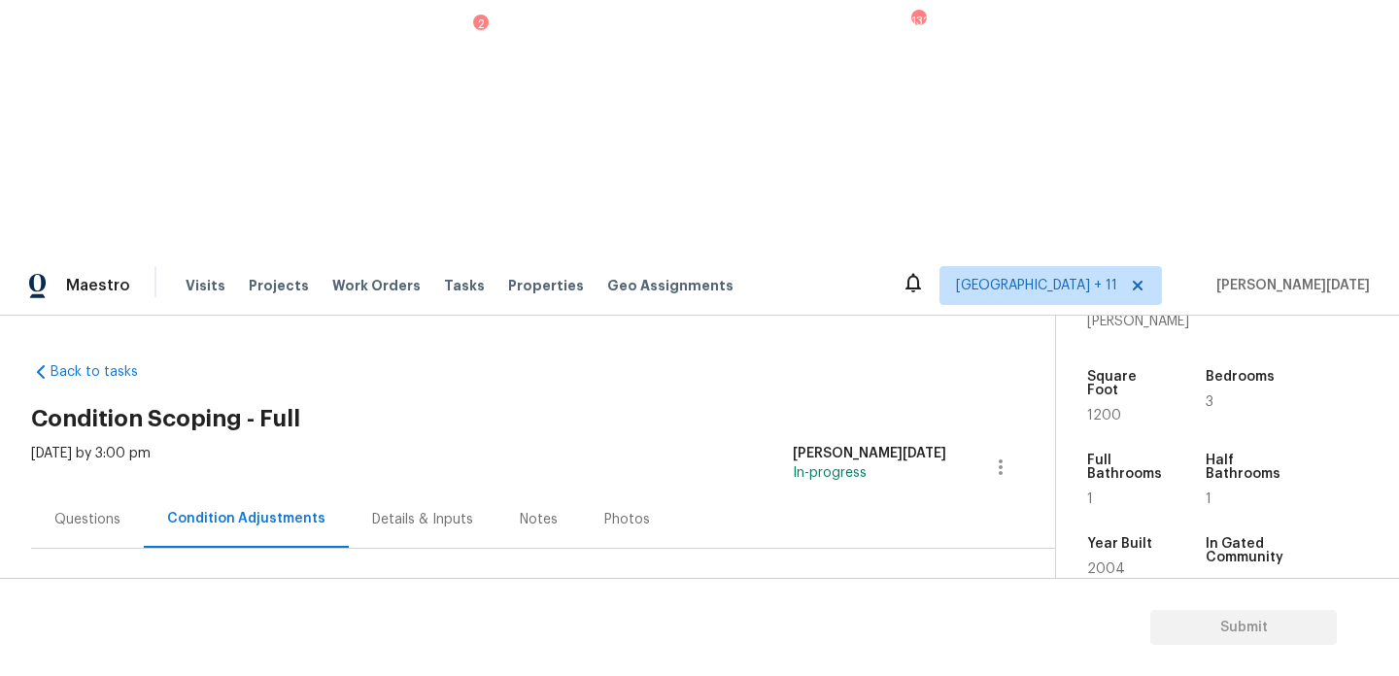
scroll to position [135, 0]
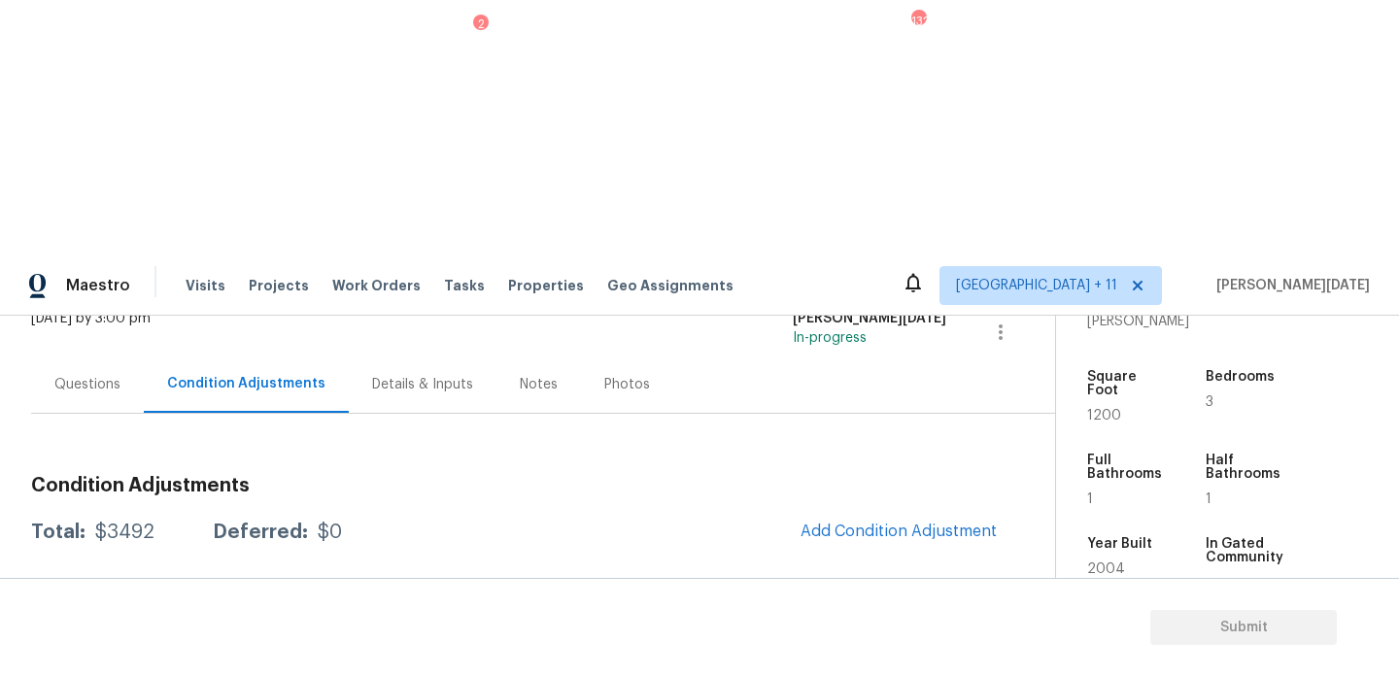
click at [879, 461] on div "Condition Adjustments Total: $3492 Deferred: $0 Add Condition Adjustment A virt…" at bounding box center [520, 642] width 978 height 362
click at [877, 523] on span "Add Condition Adjustment" at bounding box center [899, 531] width 196 height 17
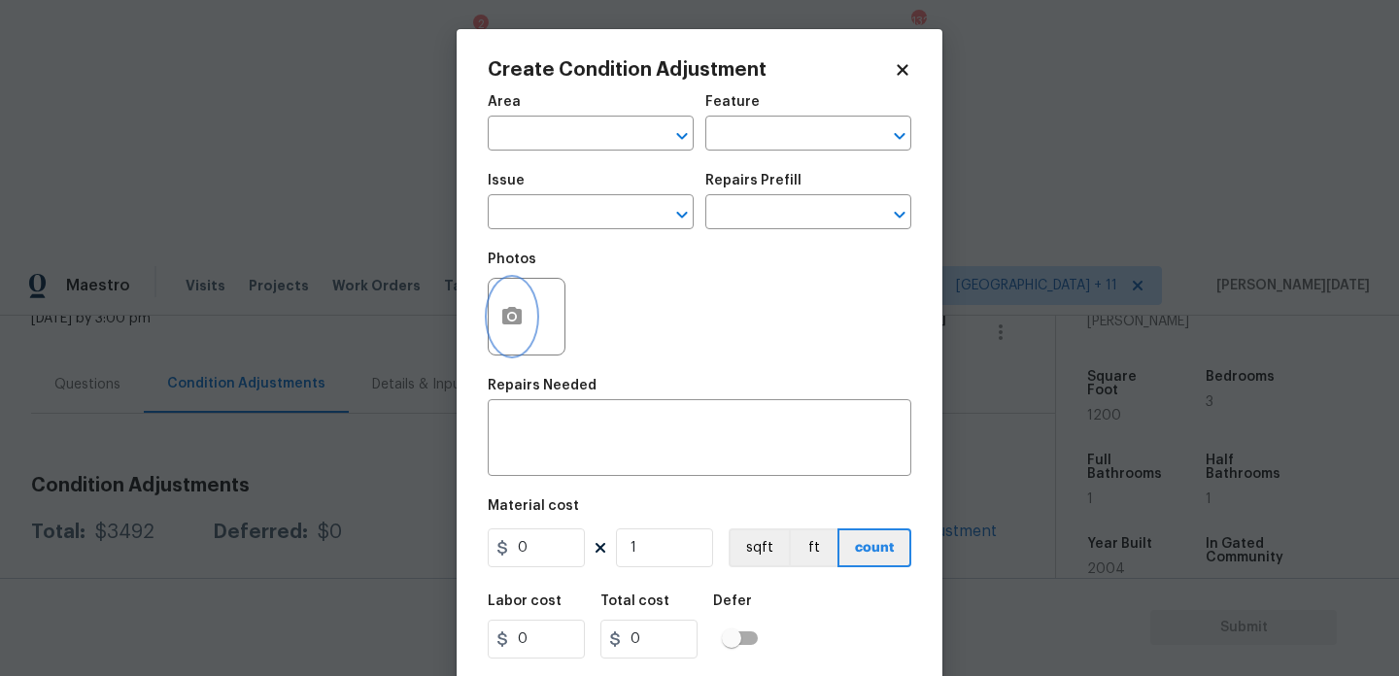
click at [530, 341] on button "button" at bounding box center [512, 317] width 47 height 76
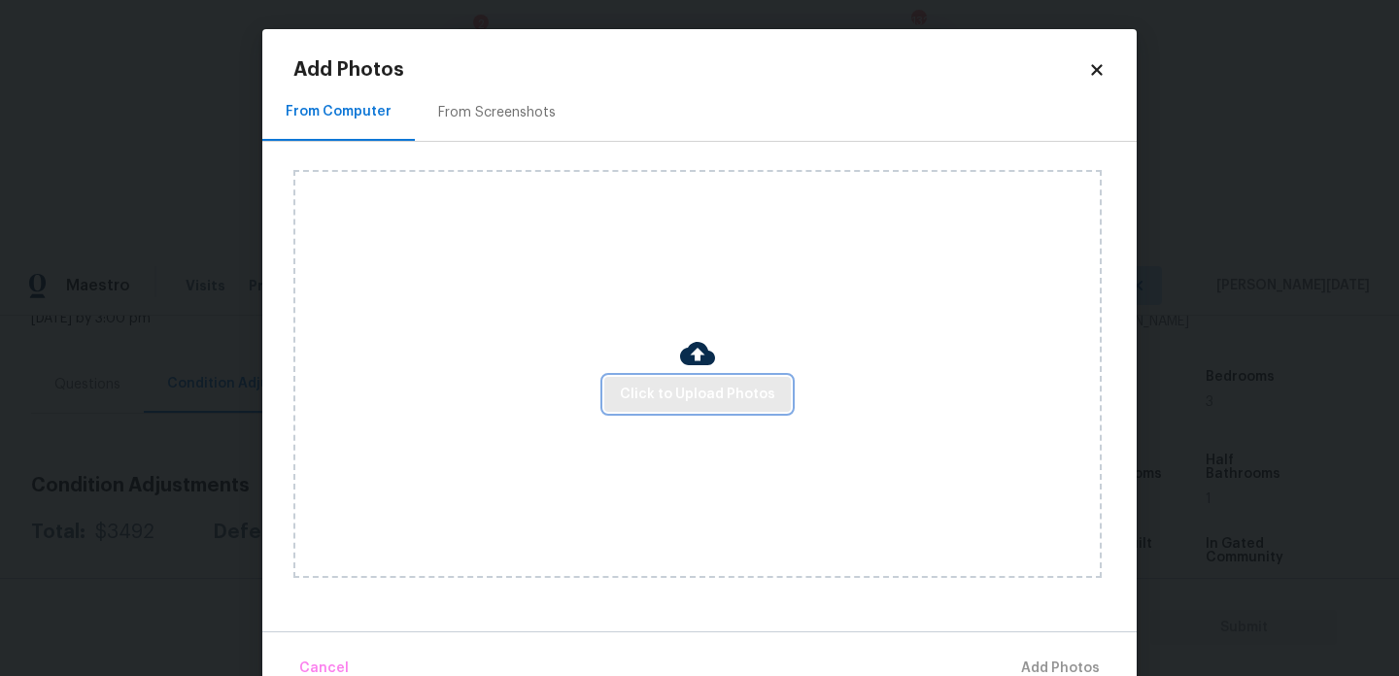
click at [674, 385] on span "Click to Upload Photos" at bounding box center [697, 395] width 155 height 24
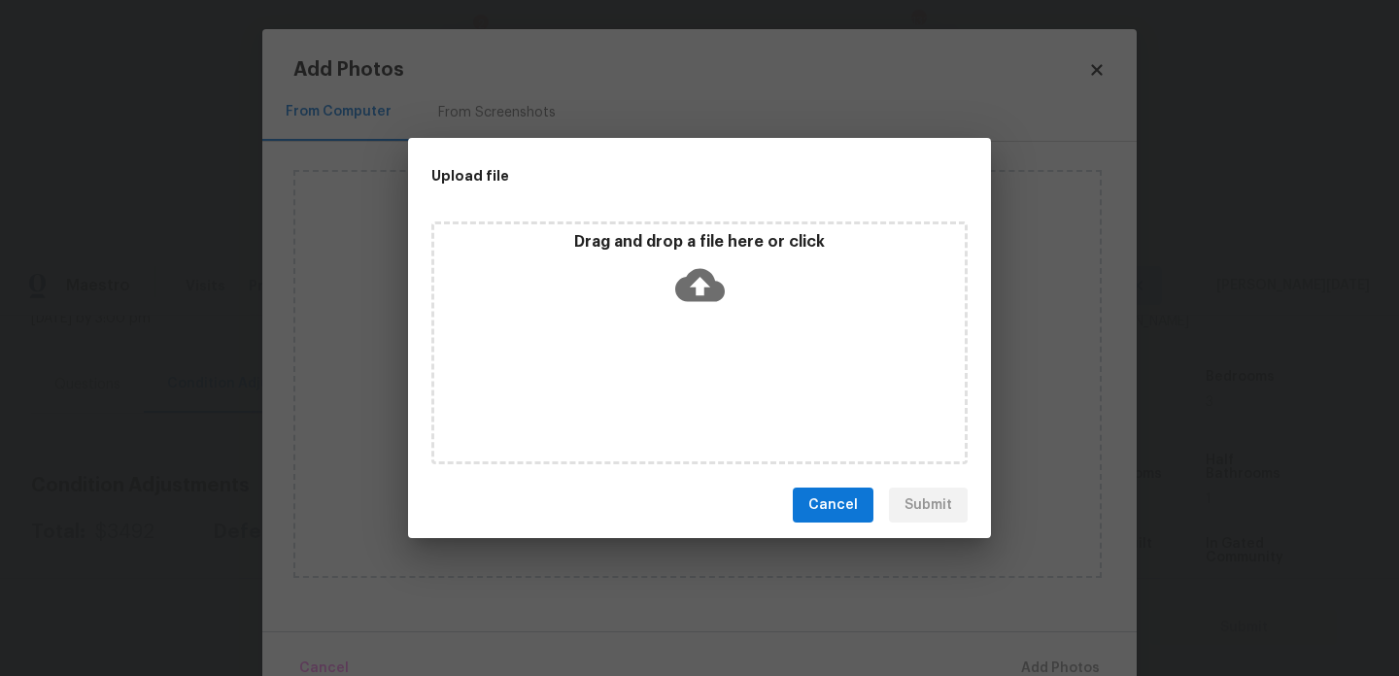
click at [674, 385] on div "Drag and drop a file here or click" at bounding box center [699, 343] width 536 height 243
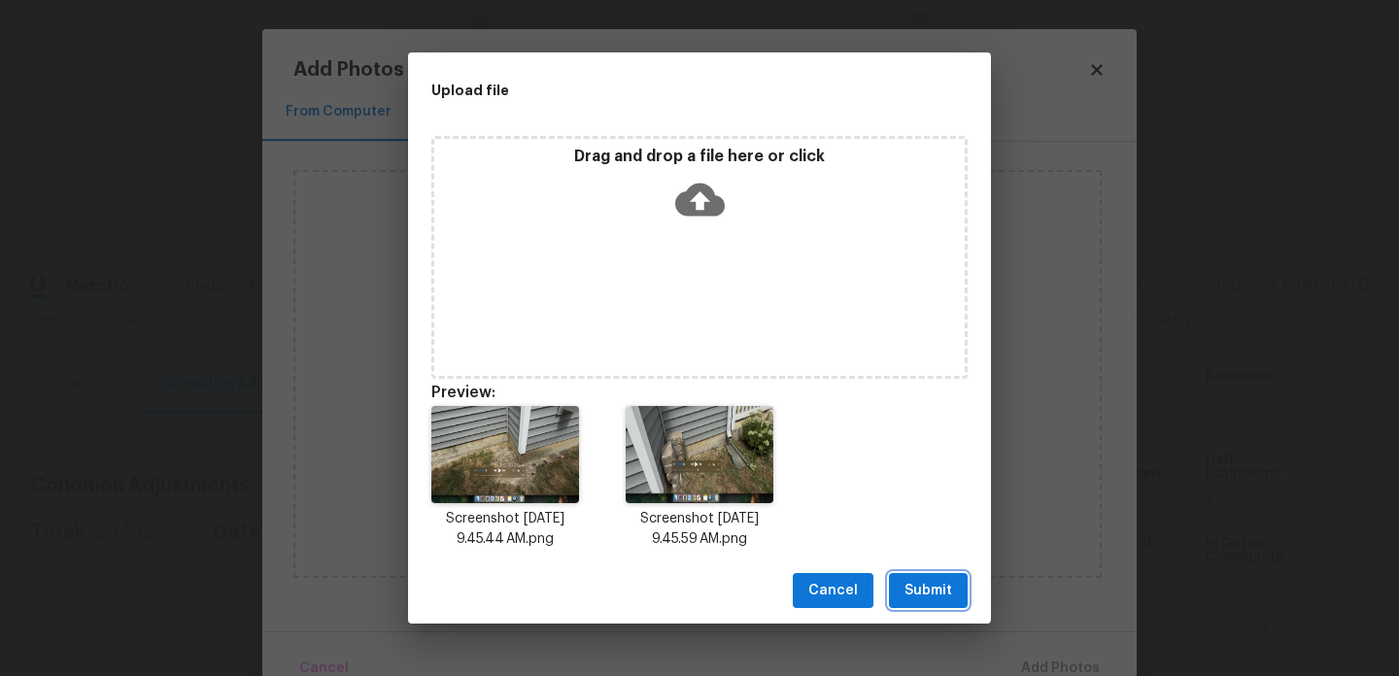
click at [933, 576] on button "Submit" at bounding box center [928, 591] width 79 height 36
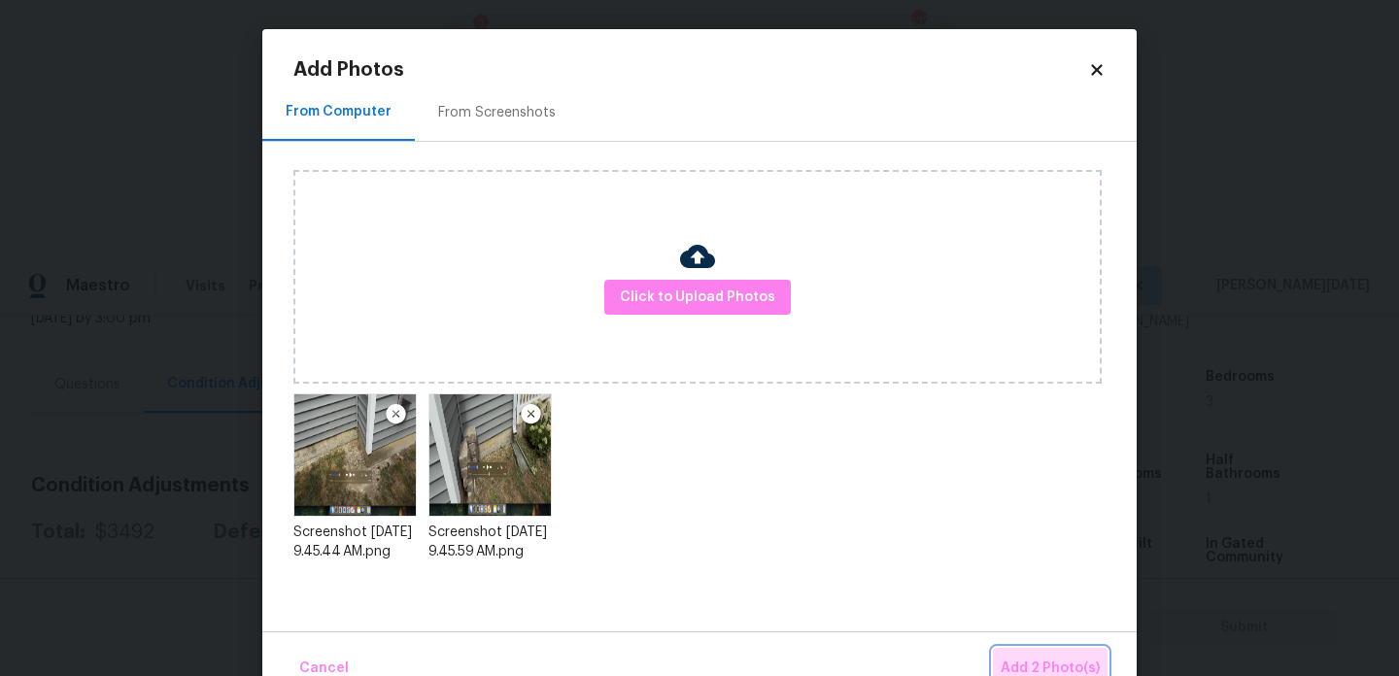
click at [1039, 659] on span "Add 2 Photo(s)" at bounding box center [1050, 669] width 99 height 24
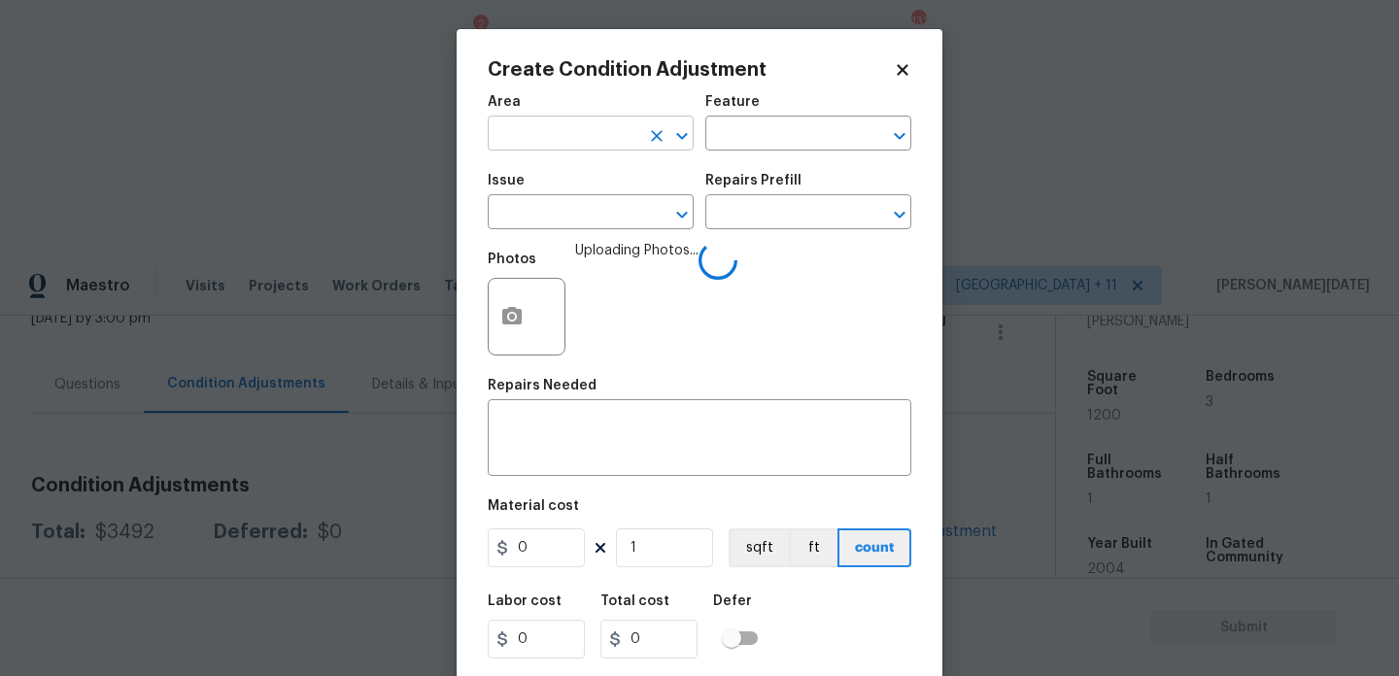
click at [527, 134] on input "text" at bounding box center [564, 136] width 152 height 30
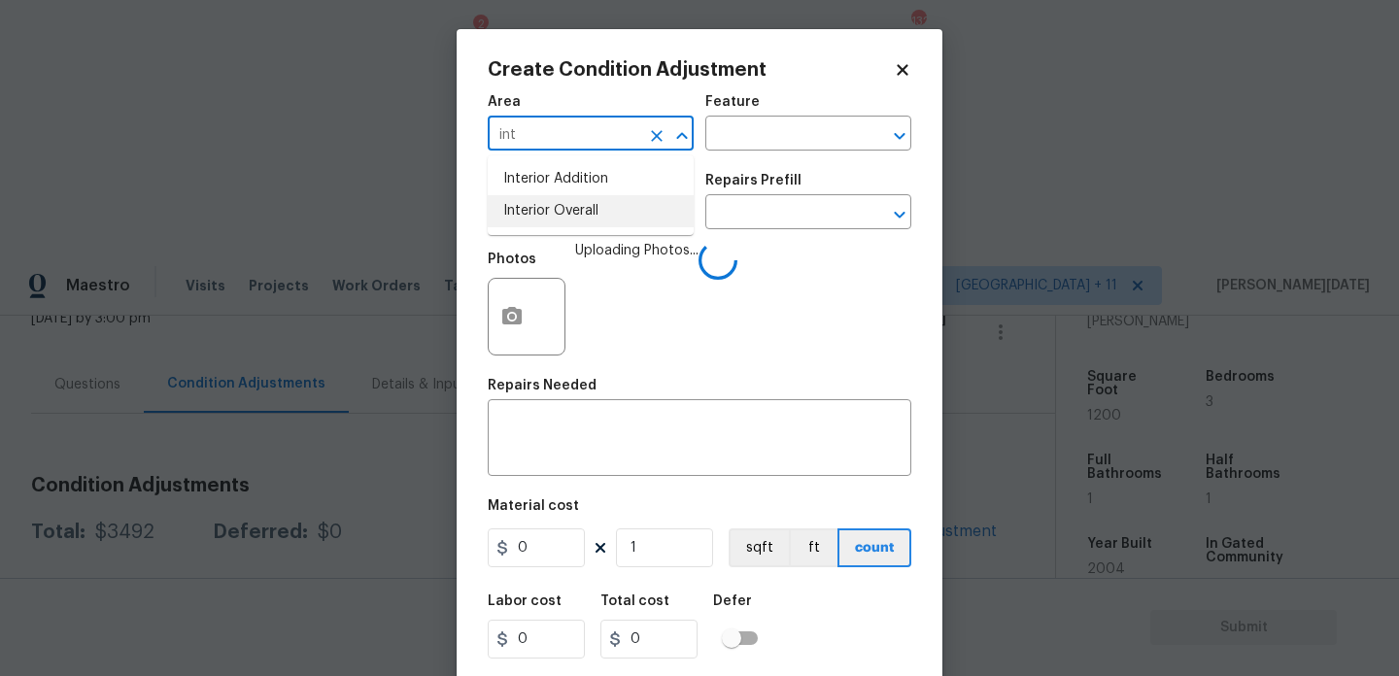
click at [535, 213] on li "Interior Overall" at bounding box center [591, 211] width 206 height 32
type input "Interior Overall"
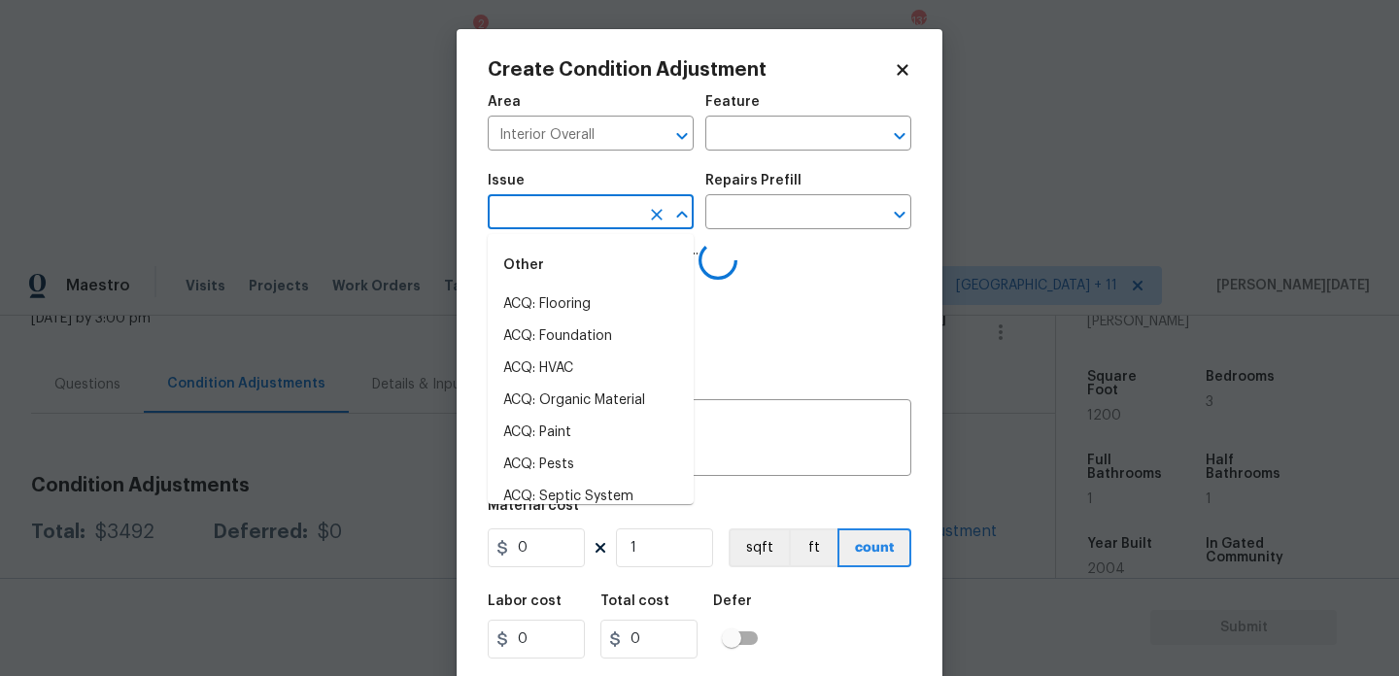
click at [535, 213] on input "text" at bounding box center [564, 214] width 152 height 30
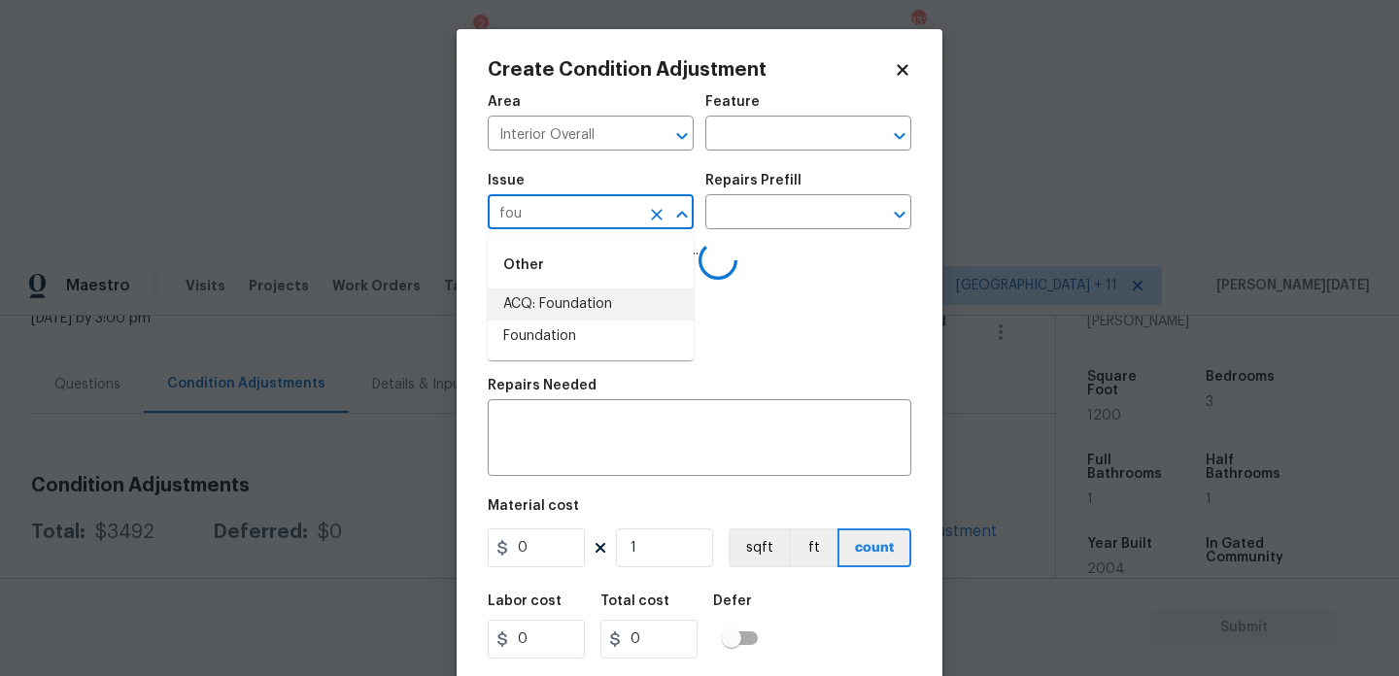
click at [558, 296] on li "ACQ: Foundation" at bounding box center [591, 305] width 206 height 32
type input "ACQ: Foundation"
click at [761, 218] on input "text" at bounding box center [782, 214] width 152 height 30
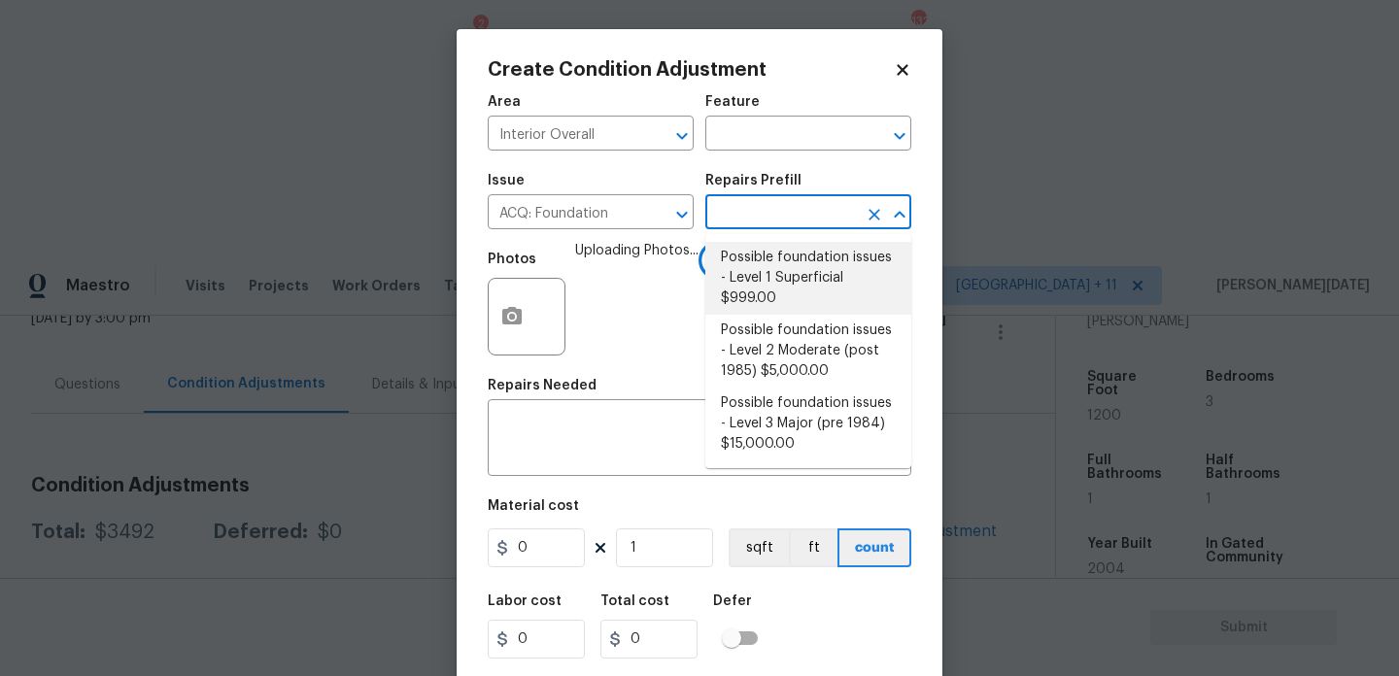
click at [776, 270] on li "Possible foundation issues - Level 1 Superficial $999.00" at bounding box center [809, 278] width 206 height 73
type input "Acquisition"
type textarea "Possible foundation issues - Level 1 - Superficial. Disclaimer: This is NOT a t…"
type input "999"
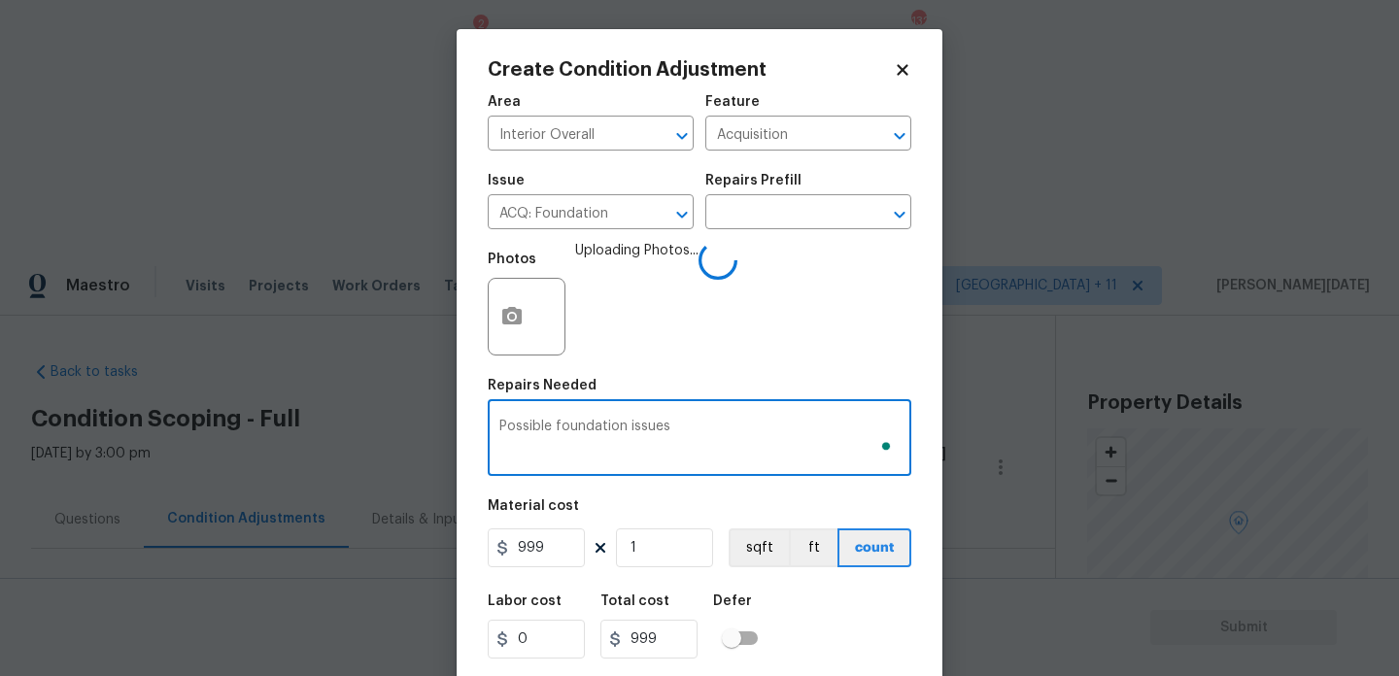
scroll to position [494, 0]
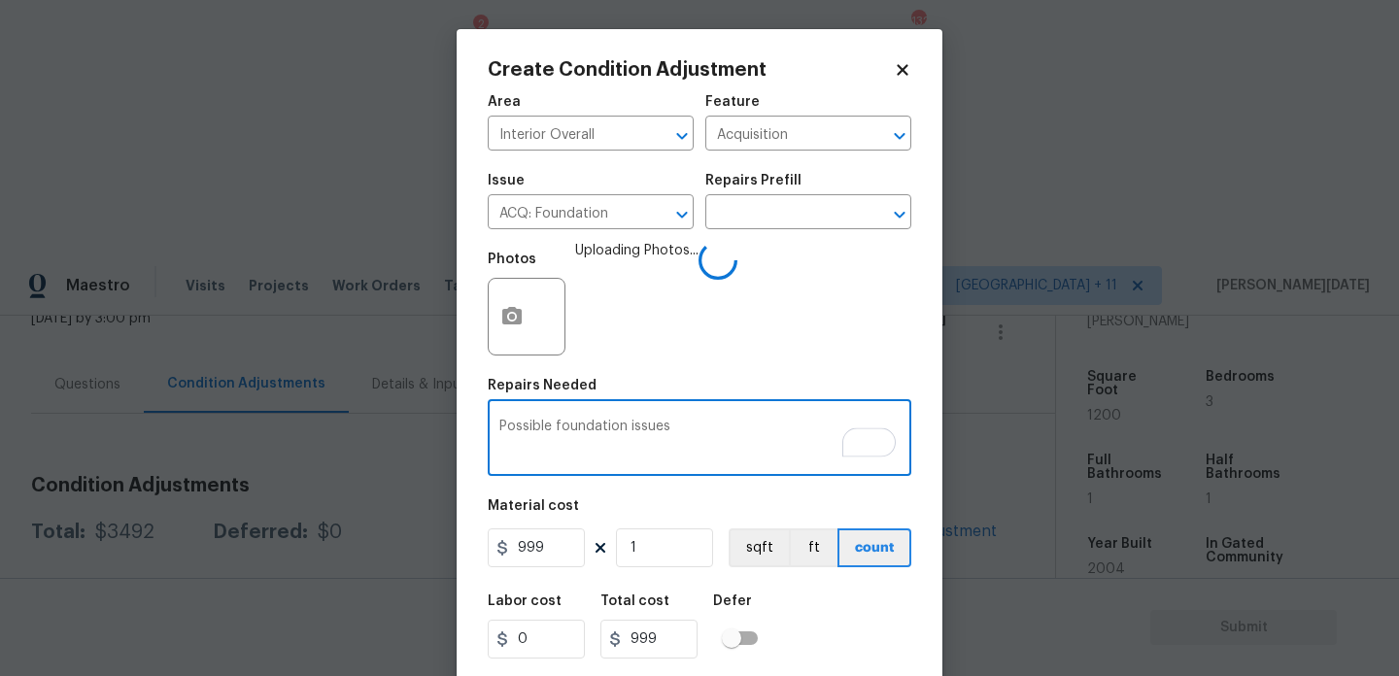
type textarea "Possible foundation issues"
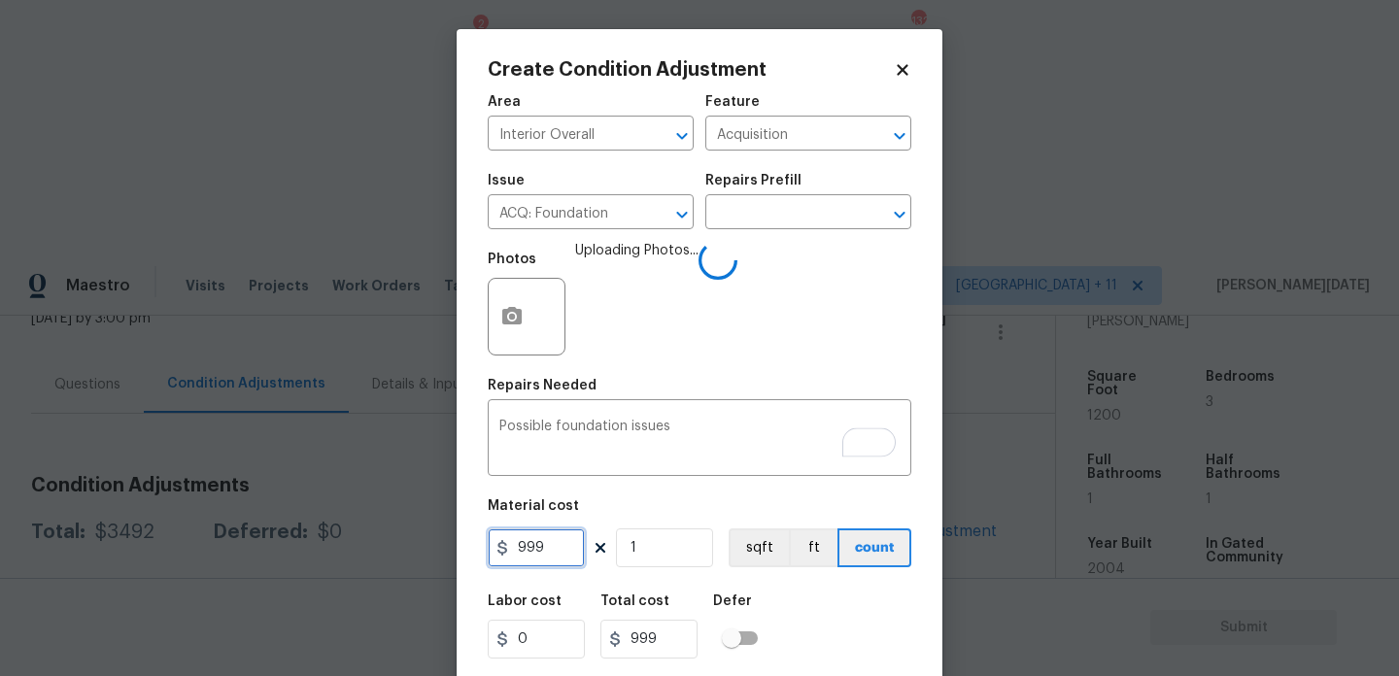
drag, startPoint x: 551, startPoint y: 556, endPoint x: 441, endPoint y: 550, distance: 110.0
click at [441, 550] on div "Create Condition Adjustment Area Interior Overall ​ Feature Acquisition ​ Issue…" at bounding box center [699, 338] width 1399 height 676
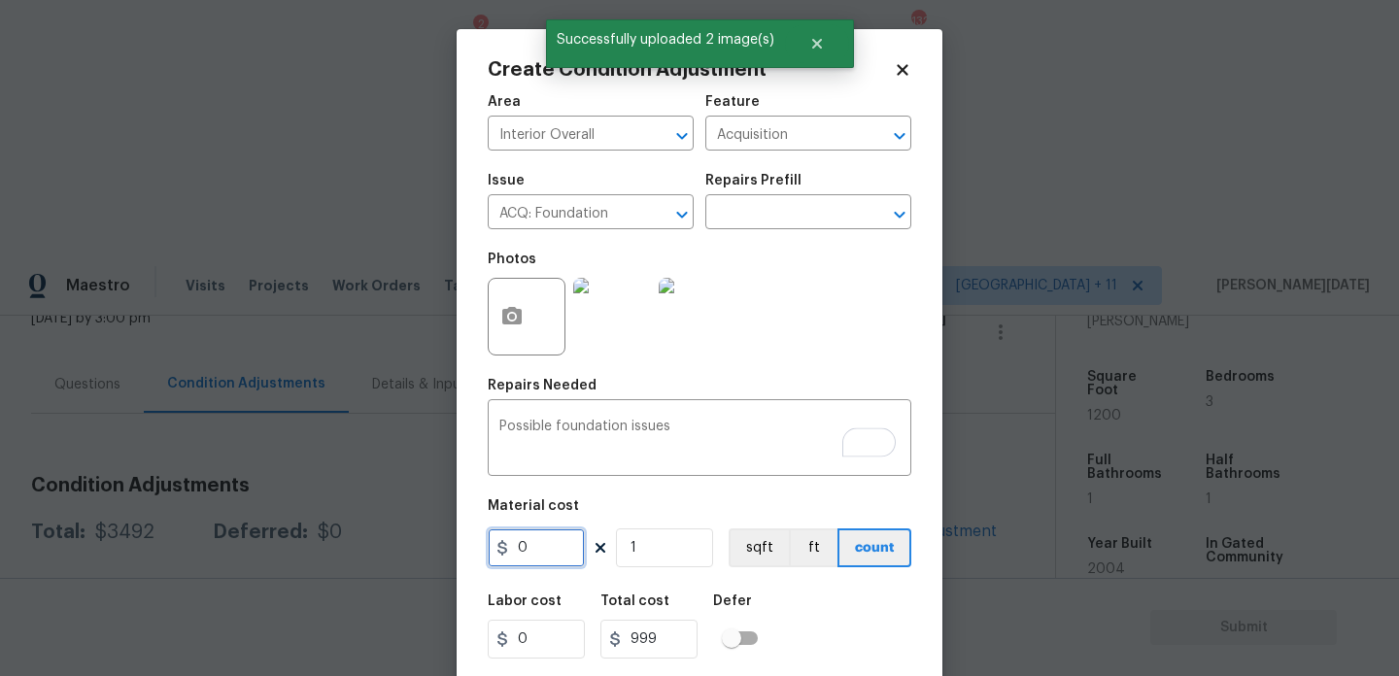
type input "0"
click at [766, 334] on div "Photos" at bounding box center [700, 304] width 424 height 126
type input "0"
click at [832, 326] on div "Photos" at bounding box center [700, 304] width 424 height 126
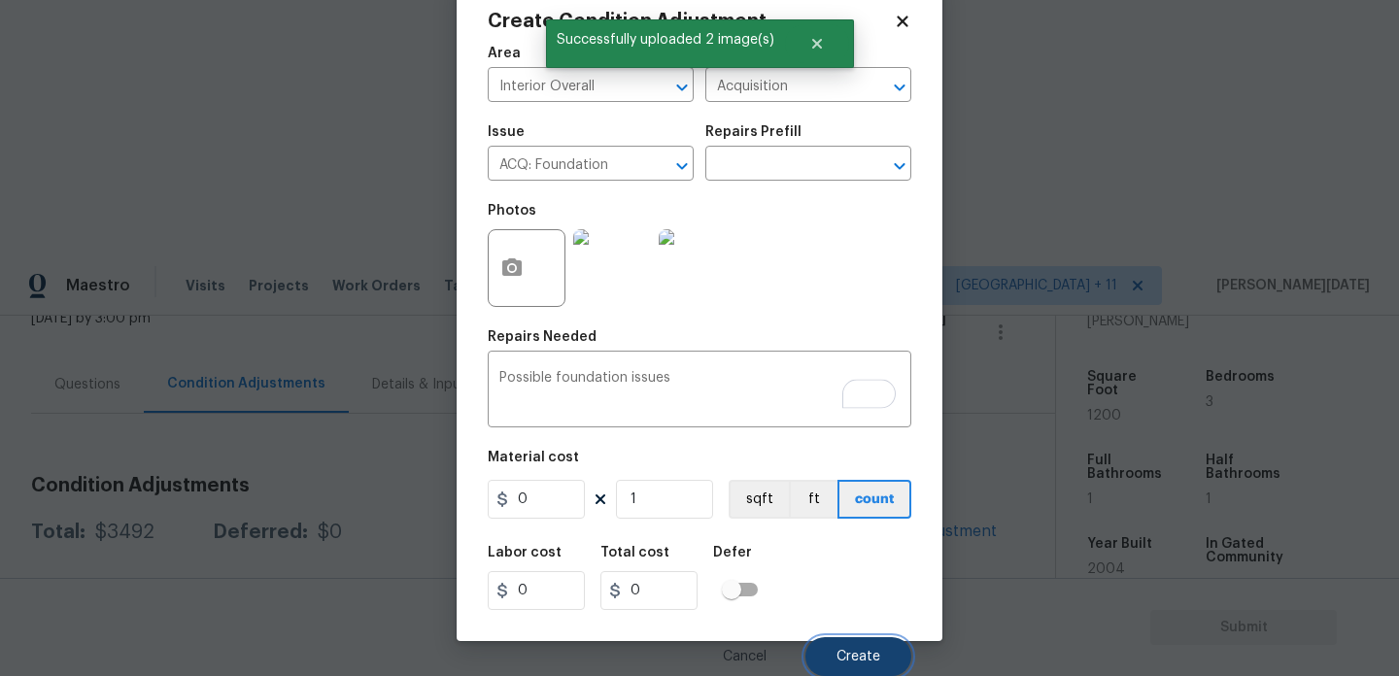
click at [853, 655] on span "Create" at bounding box center [859, 657] width 44 height 15
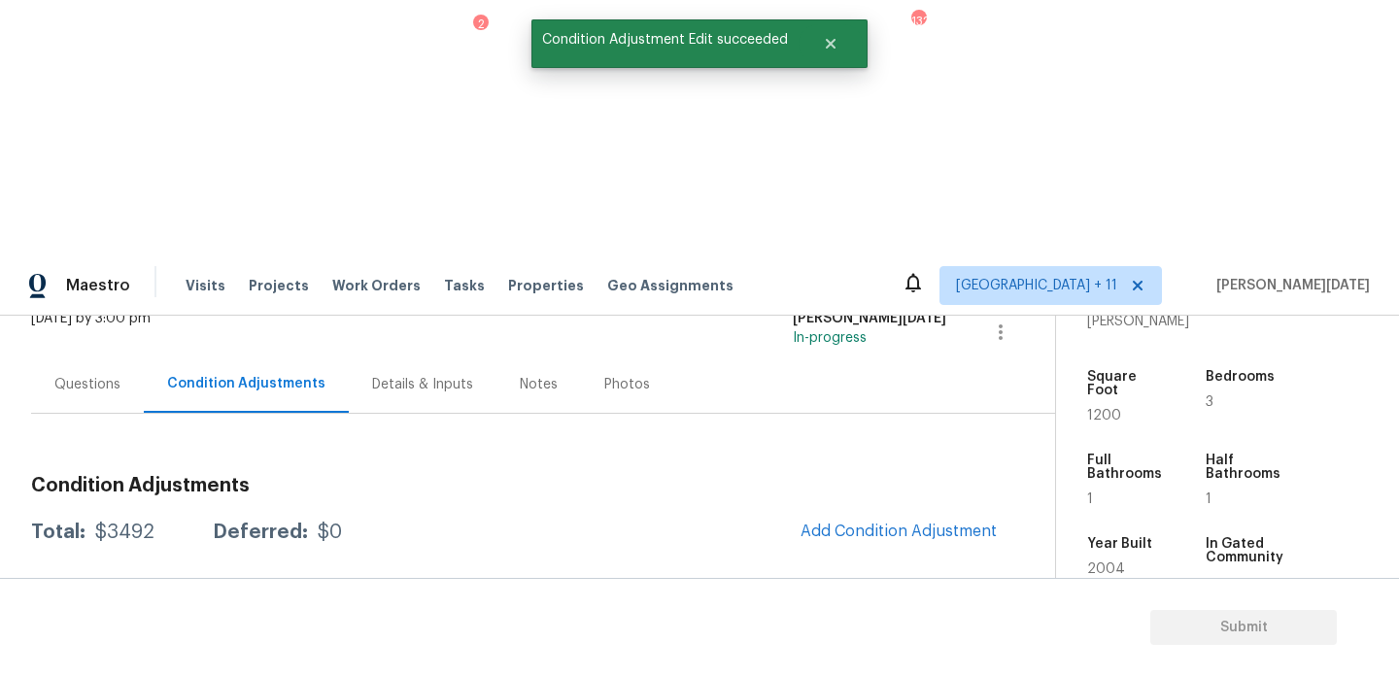
scroll to position [0, 0]
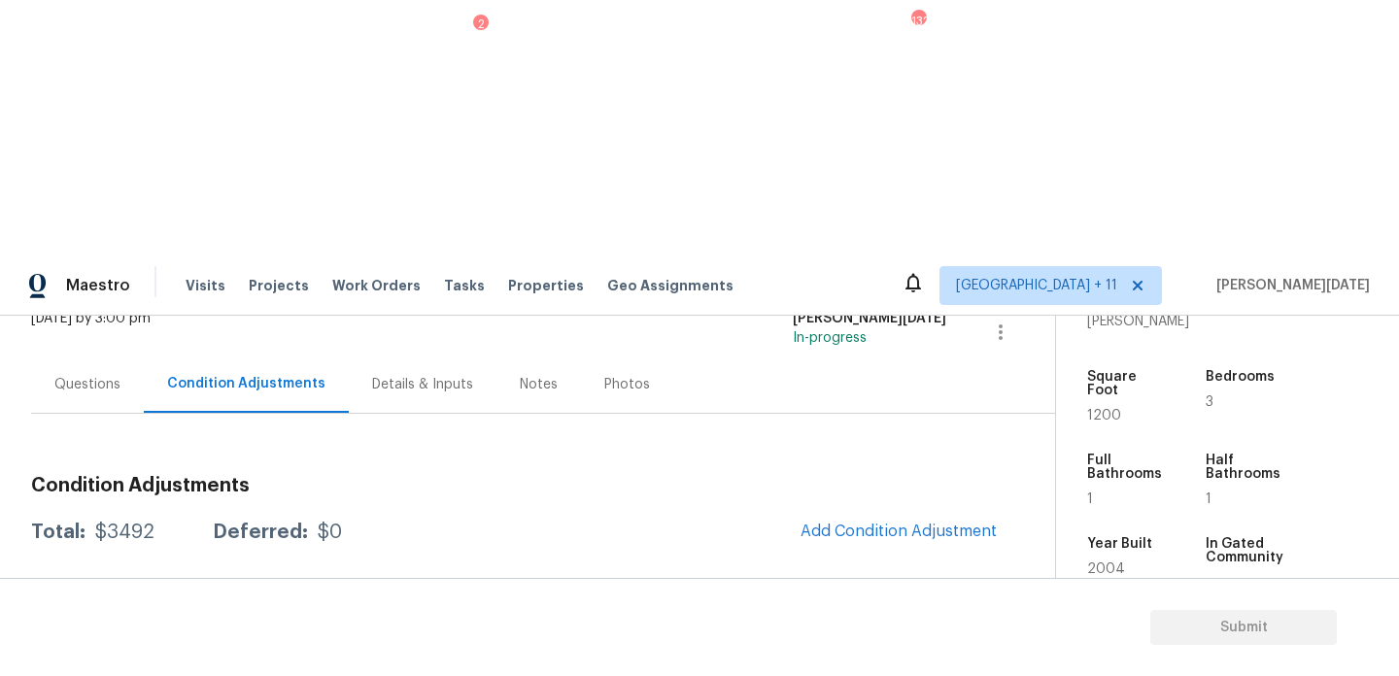
click at [818, 511] on span "Add Condition Adjustment" at bounding box center [899, 532] width 220 height 43
click at [891, 523] on span "Add Condition Adjustment" at bounding box center [899, 531] width 196 height 17
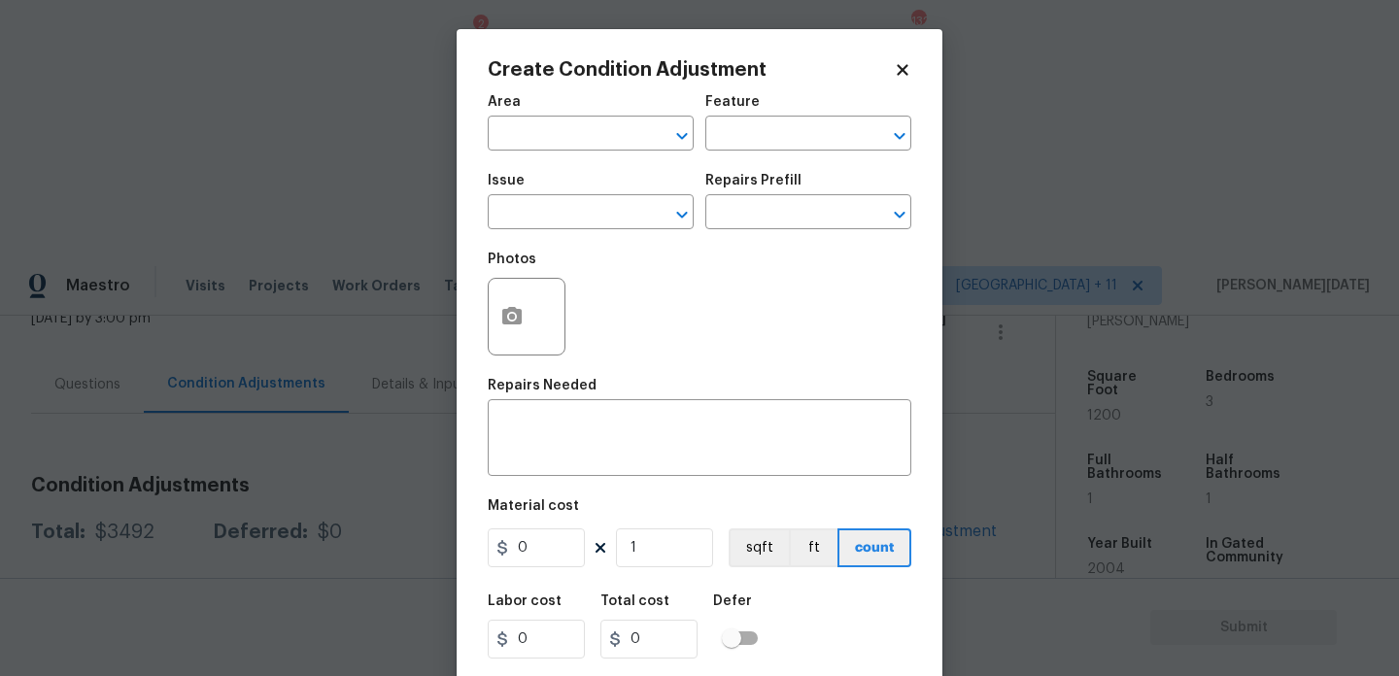
click at [535, 318] on div at bounding box center [527, 317] width 78 height 78
click at [531, 327] on button "button" at bounding box center [512, 317] width 47 height 76
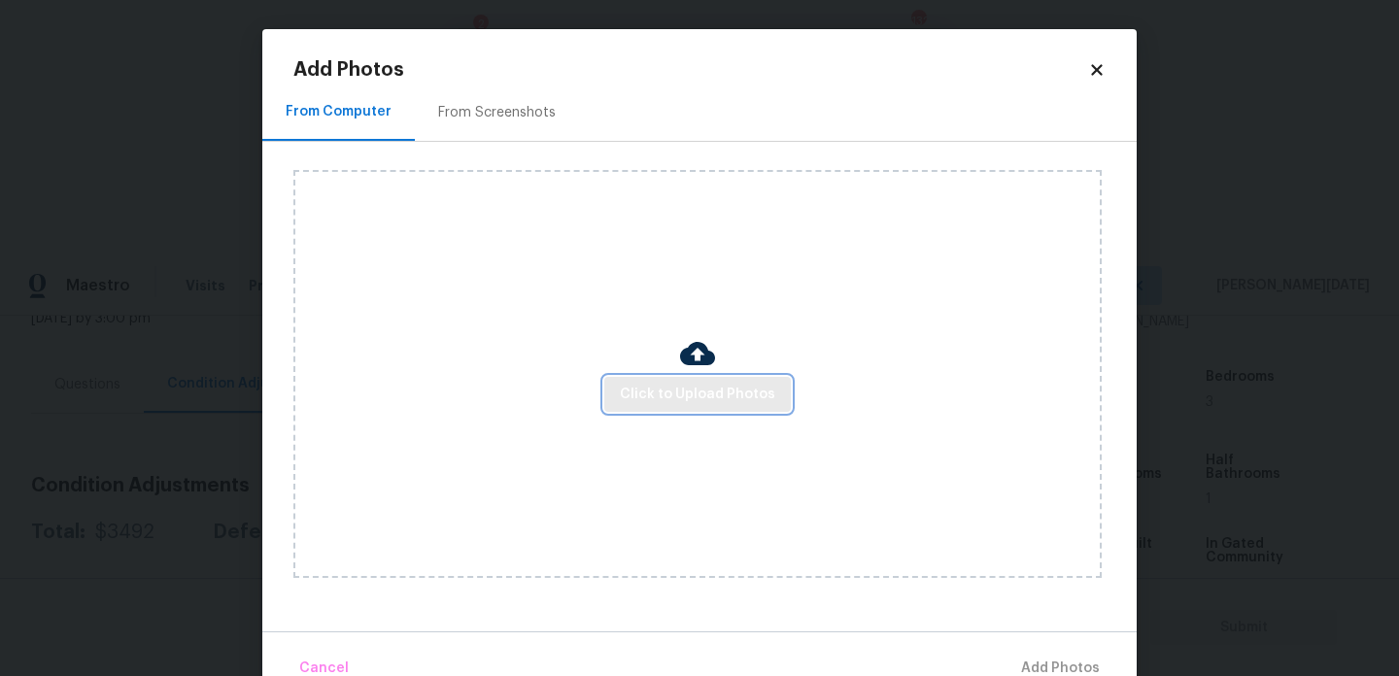
click at [699, 383] on span "Click to Upload Photos" at bounding box center [697, 395] width 155 height 24
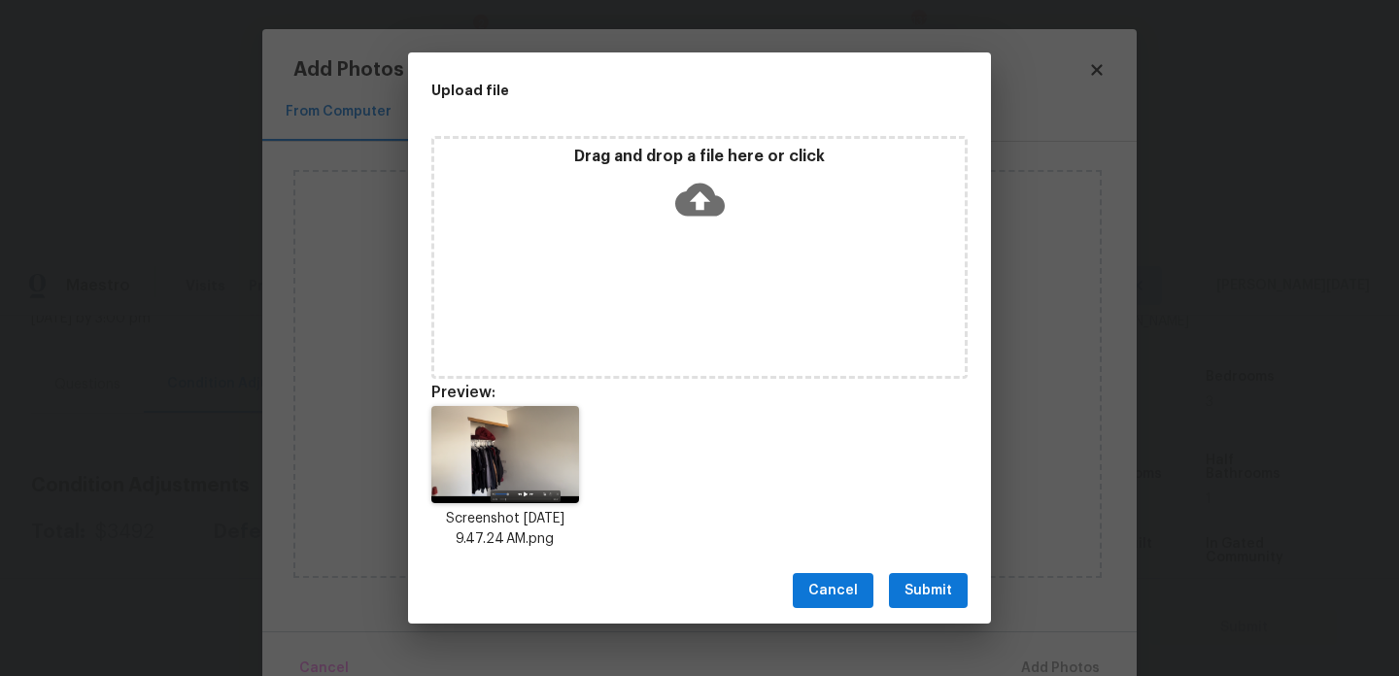
click at [935, 569] on div "Cancel Submit" at bounding box center [699, 591] width 583 height 67
click at [934, 598] on span "Submit" at bounding box center [929, 591] width 48 height 24
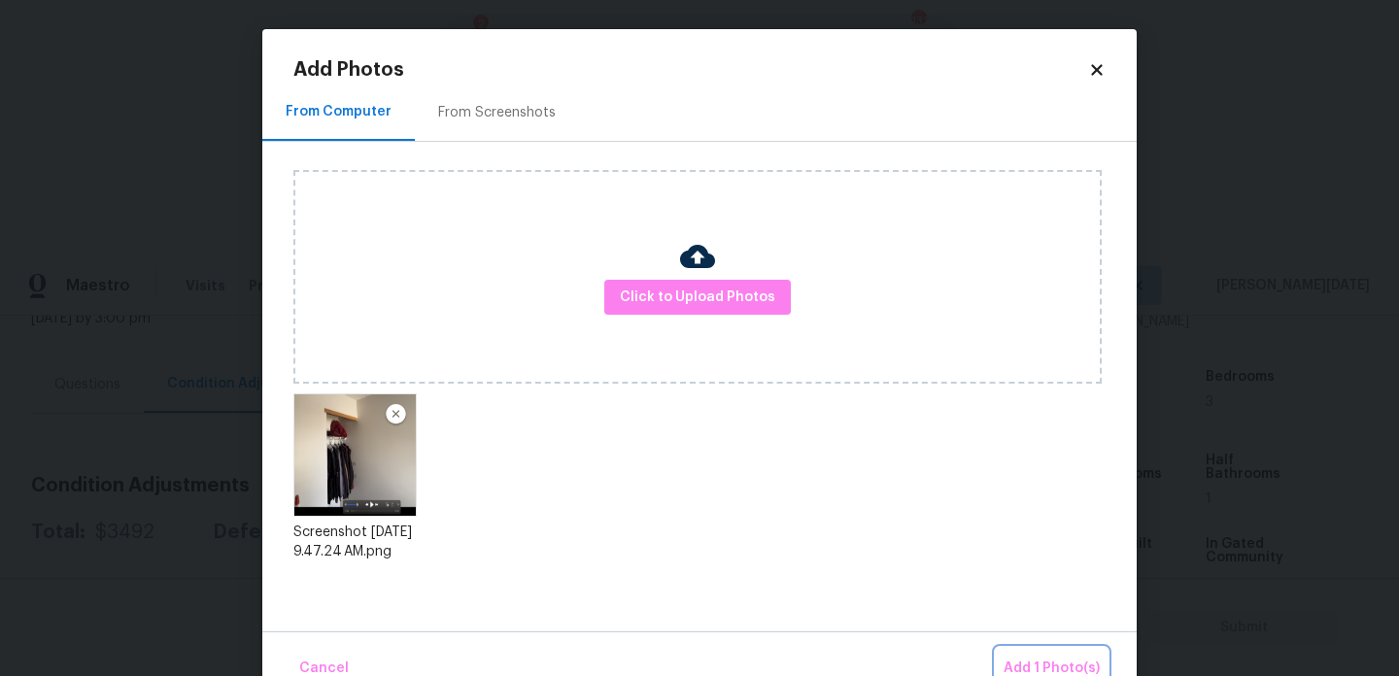
click at [1038, 650] on button "Add 1 Photo(s)" at bounding box center [1052, 669] width 112 height 42
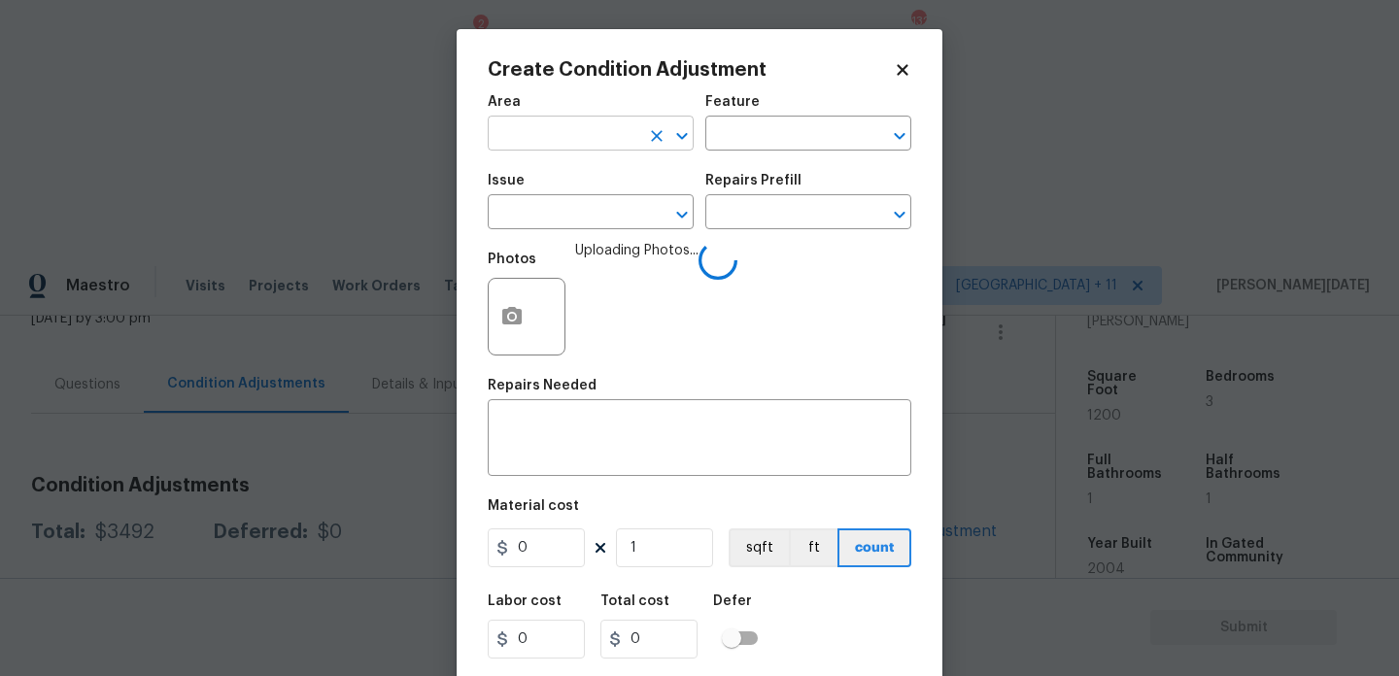
click at [520, 138] on input "text" at bounding box center [564, 136] width 152 height 30
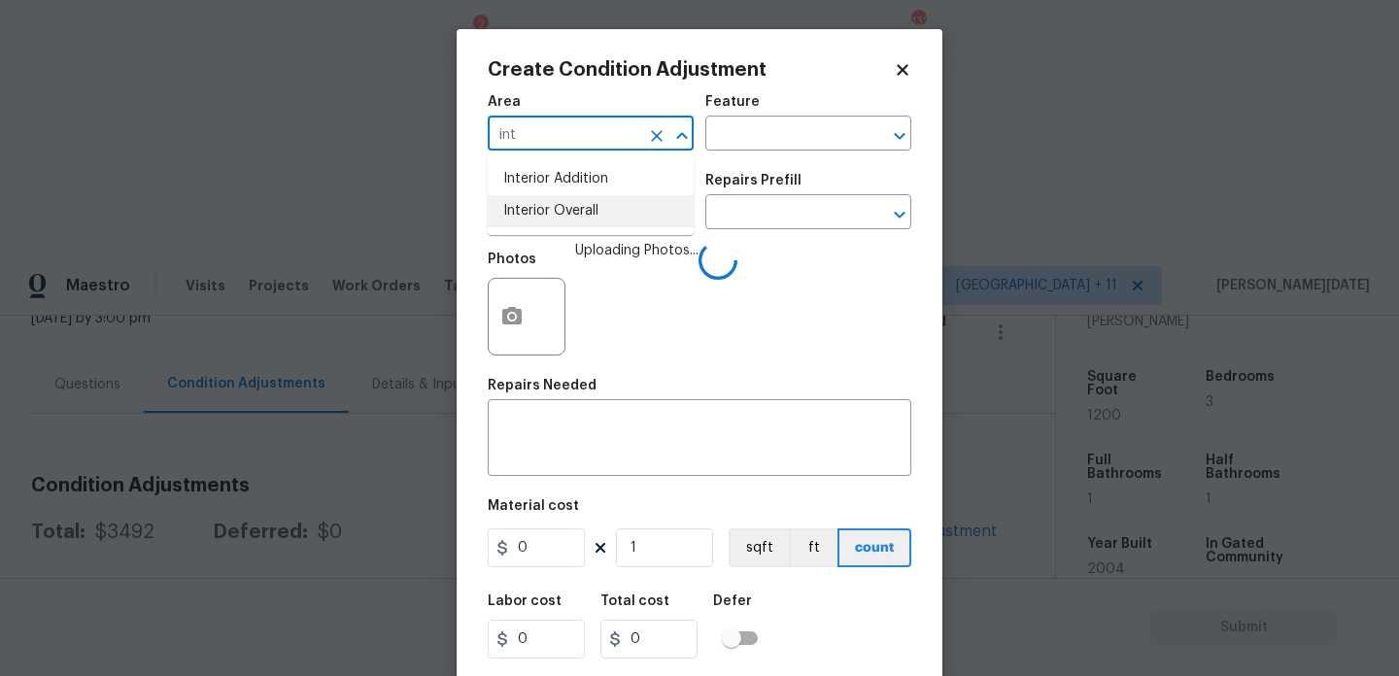
click at [535, 204] on li "Interior Overall" at bounding box center [591, 211] width 206 height 32
type input "Interior Overall"
click at [535, 204] on input "text" at bounding box center [564, 214] width 152 height 30
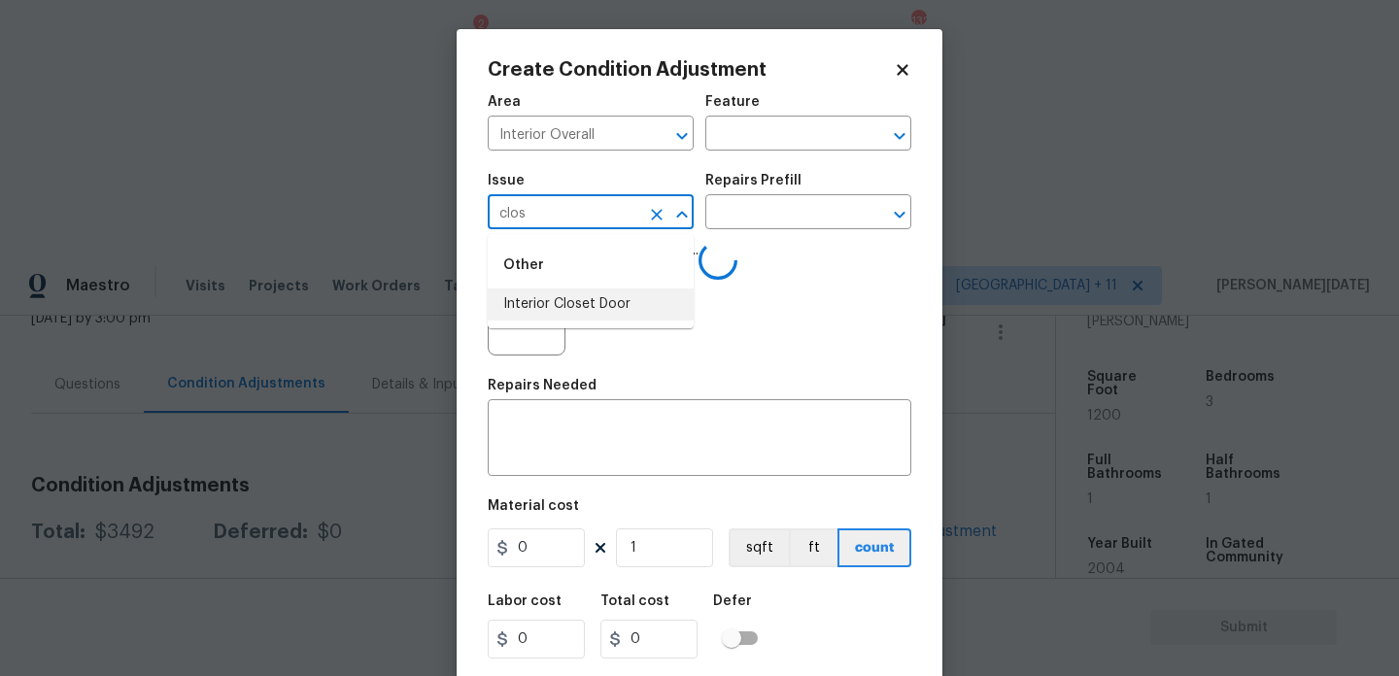
click at [556, 314] on li "Interior Closet Door" at bounding box center [591, 305] width 206 height 32
type input "Interior Closet Door"
click at [734, 223] on input "text" at bounding box center [782, 214] width 152 height 30
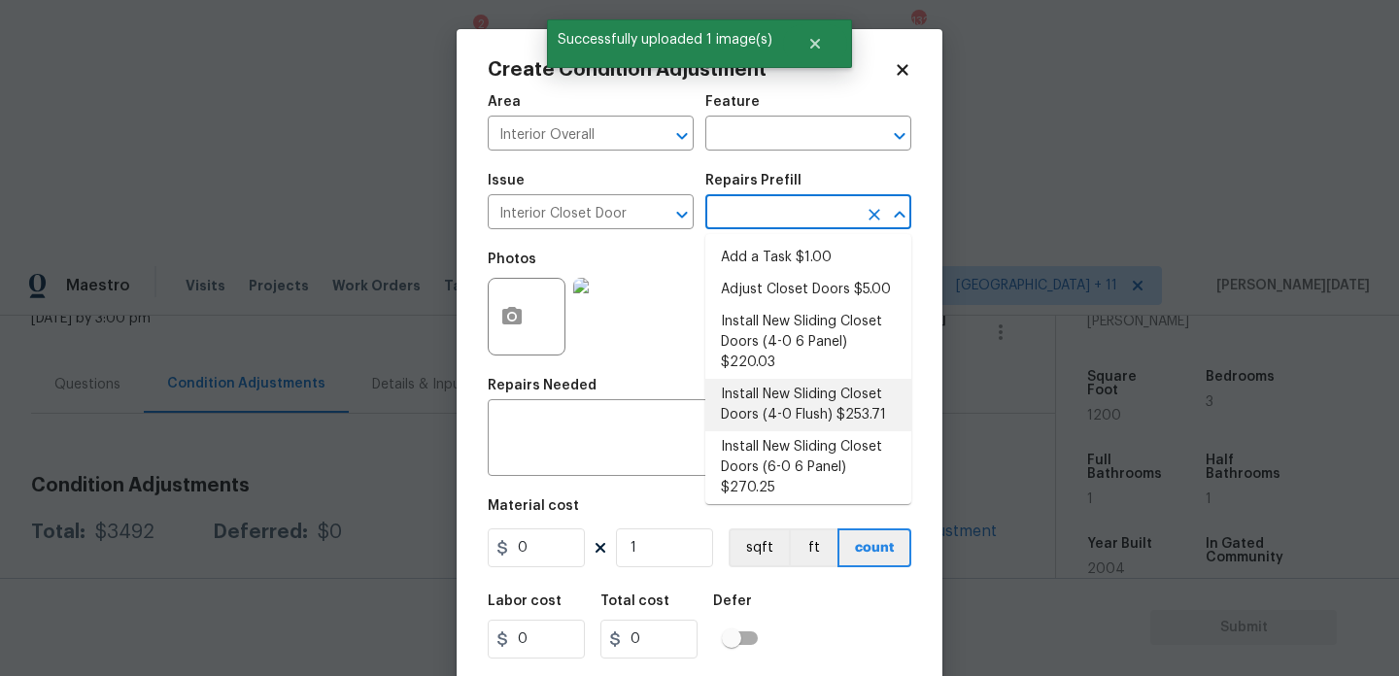
scroll to position [59, 0]
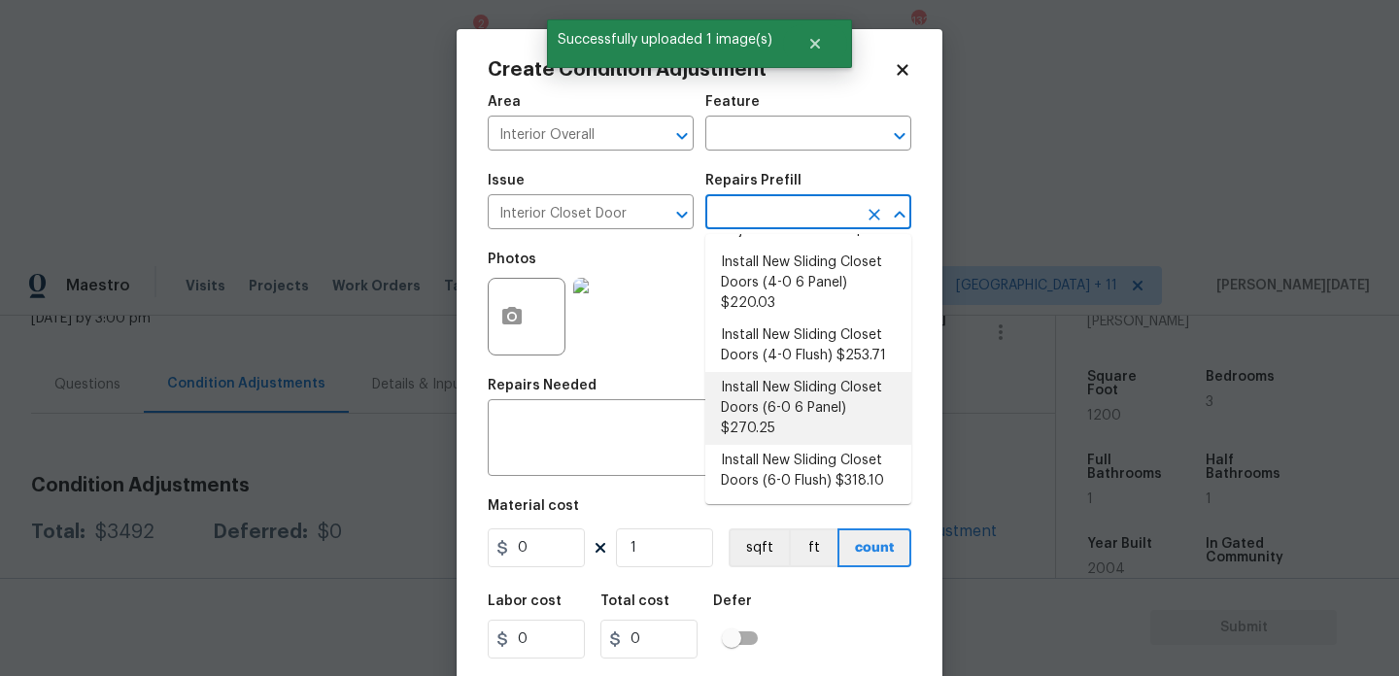
click at [834, 399] on li "Install New Sliding Closet Doors (6-0 6 Panel) $270.25" at bounding box center [809, 408] width 206 height 73
type input "Interior Door"
type textarea "Remove the existing door (if present). Install a new 6-0 bi-fold 6 panel interi…"
type input "270.25"
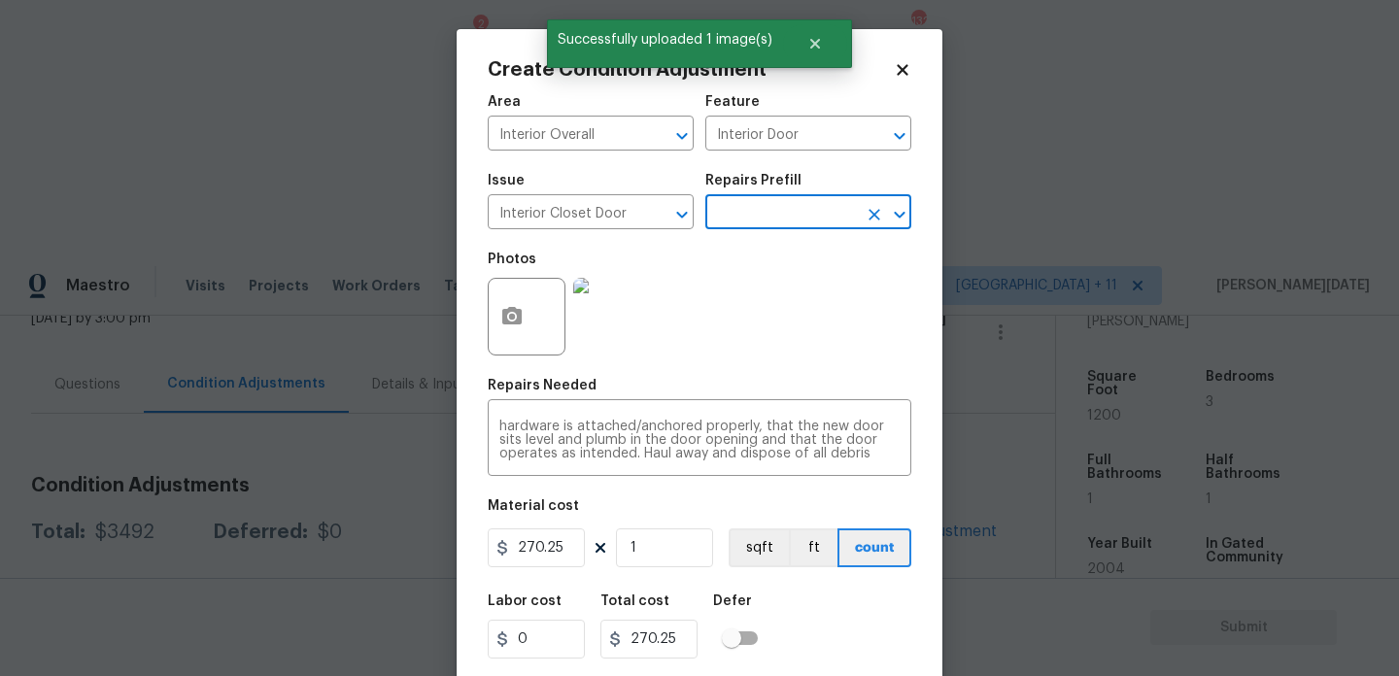
scroll to position [50, 0]
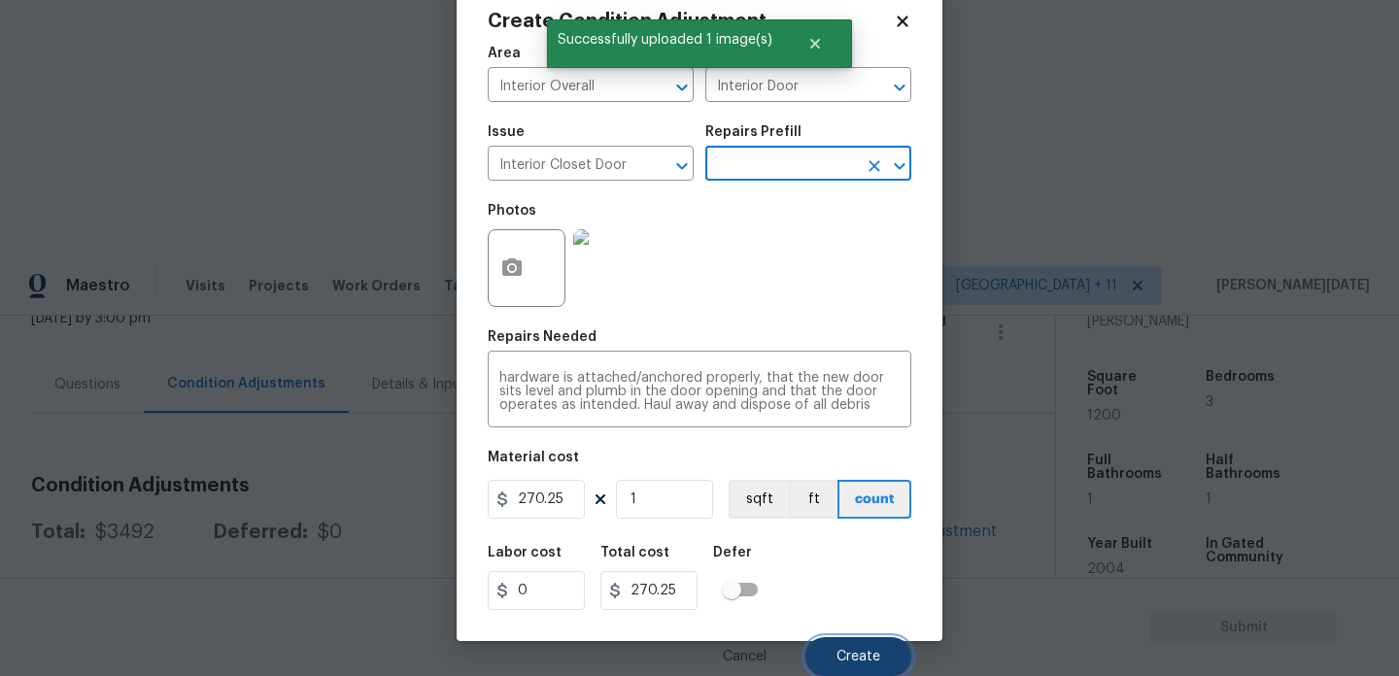
click at [859, 642] on button "Create" at bounding box center [859, 657] width 106 height 39
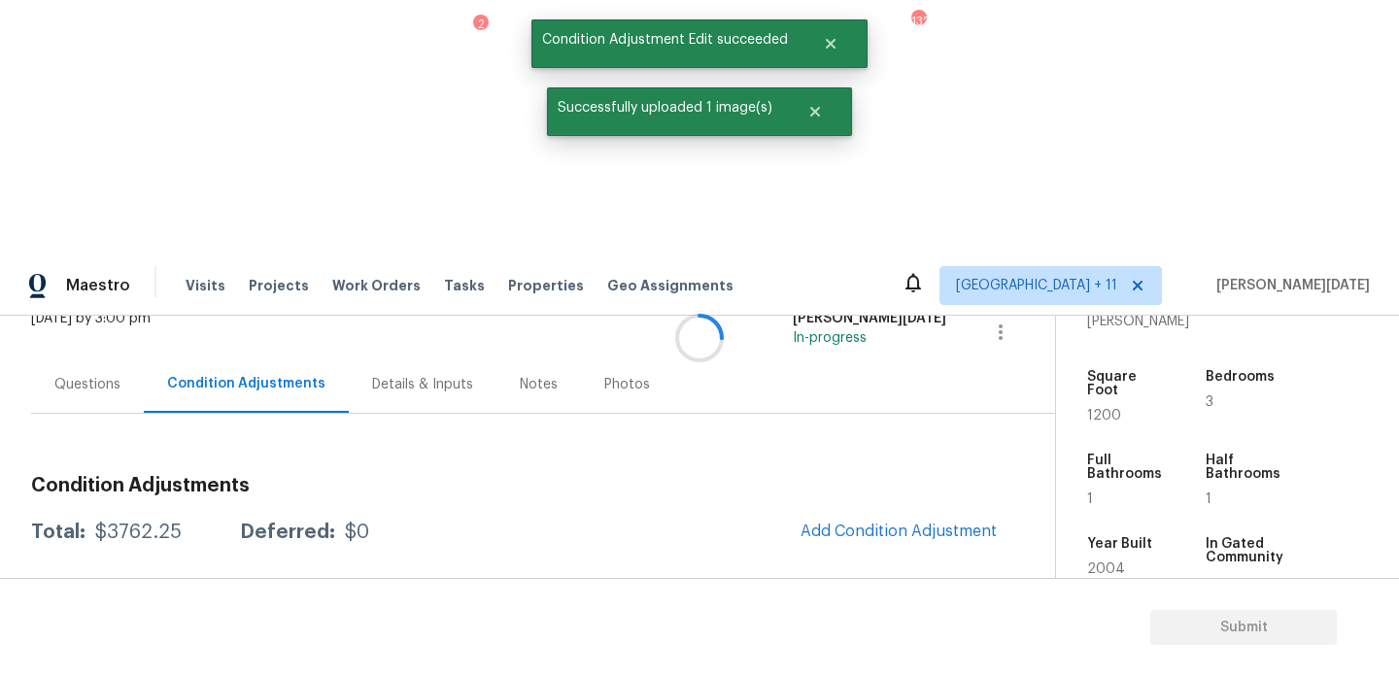
scroll to position [0, 0]
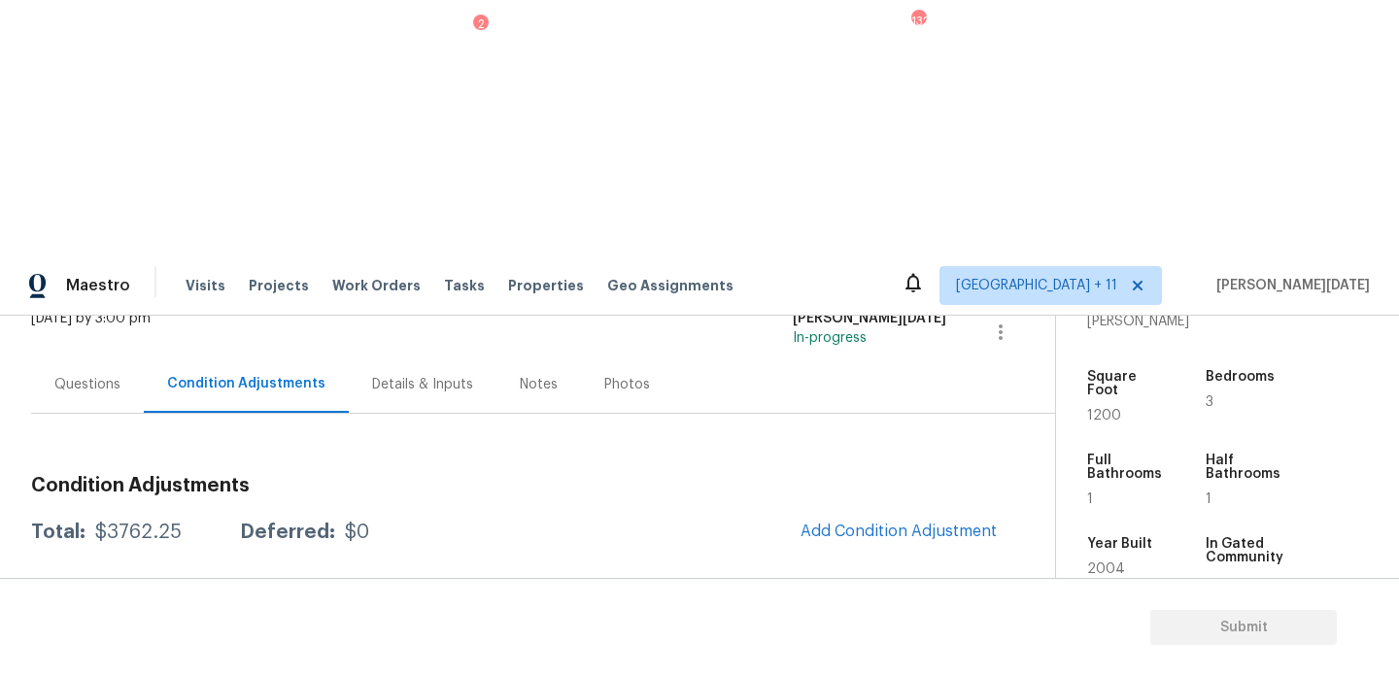
click at [1032, 451] on div "Edit" at bounding box center [1070, 445] width 152 height 19
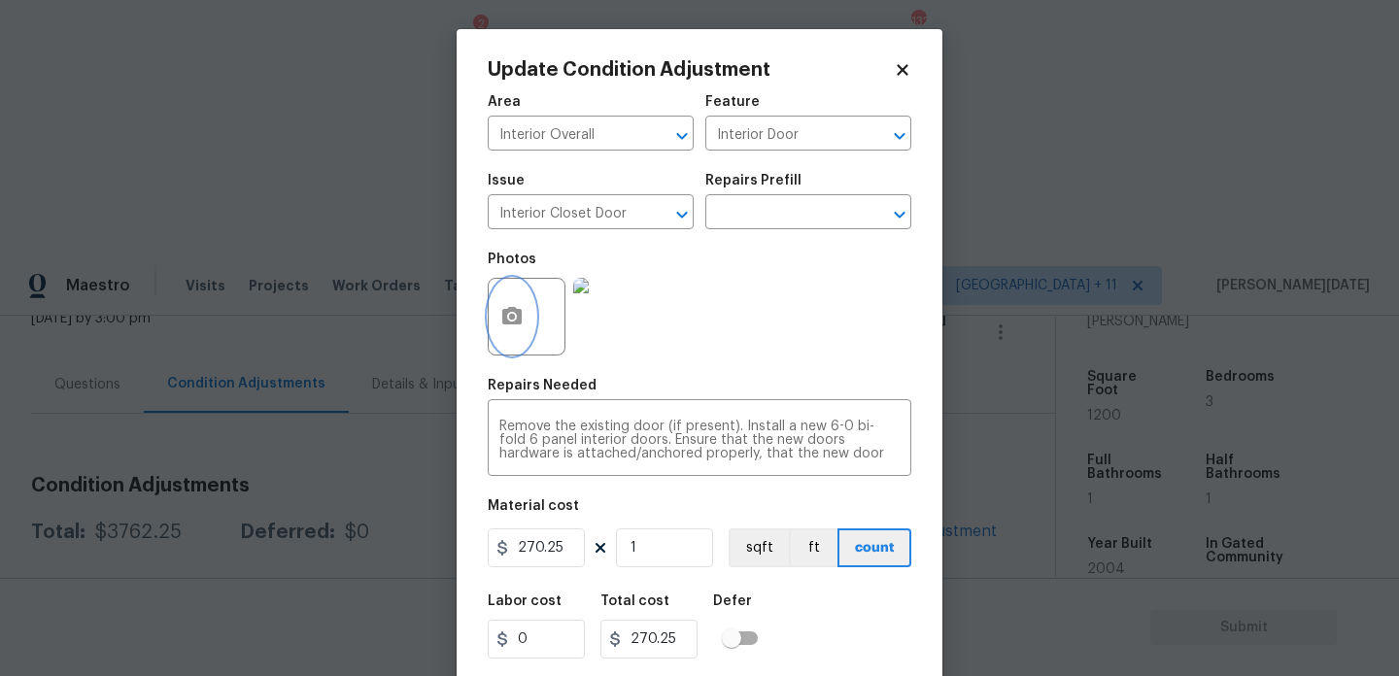
click at [489, 309] on button "button" at bounding box center [512, 317] width 47 height 76
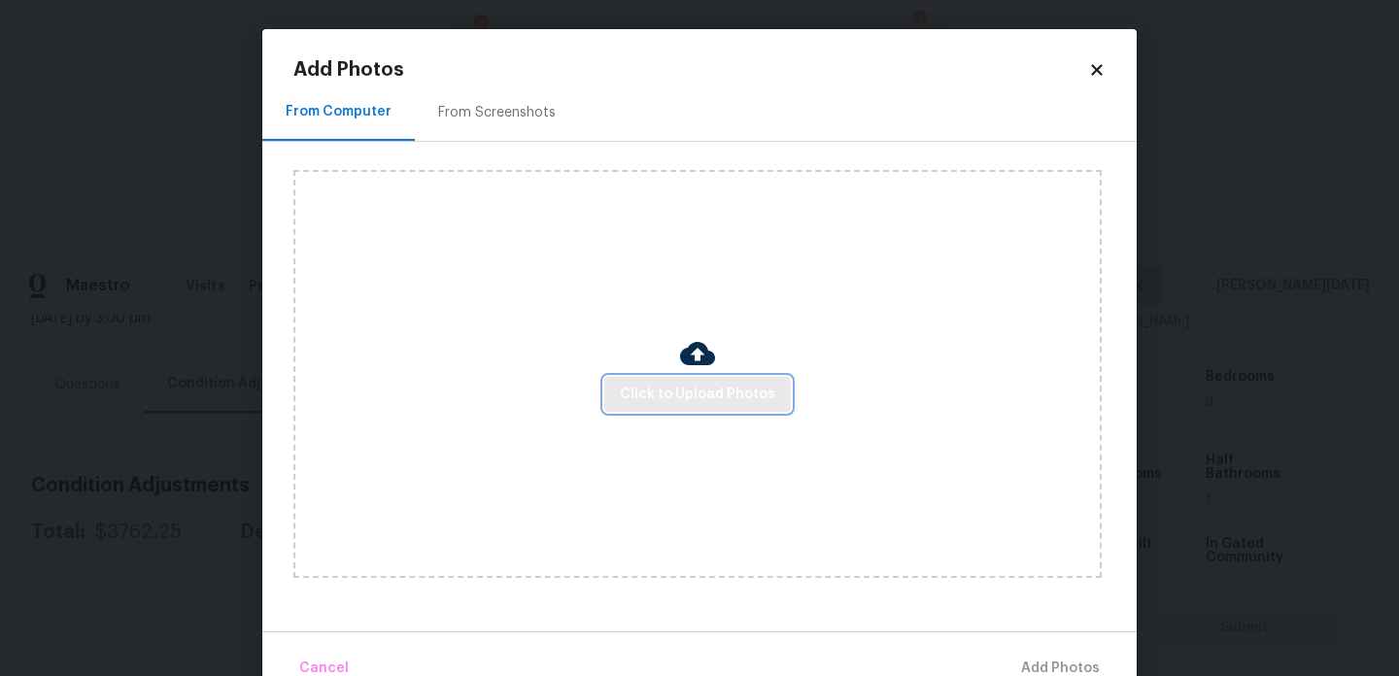
click at [664, 391] on span "Click to Upload Photos" at bounding box center [697, 395] width 155 height 24
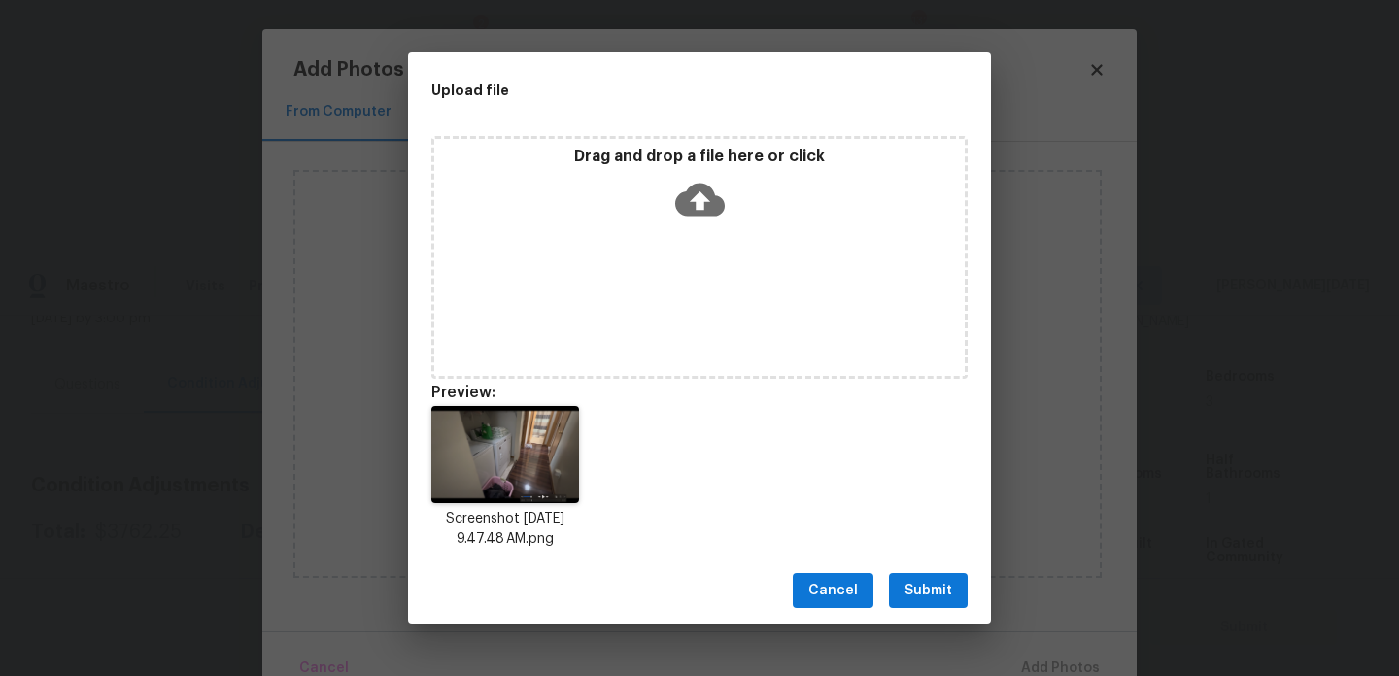
click at [914, 581] on span "Submit" at bounding box center [929, 591] width 48 height 24
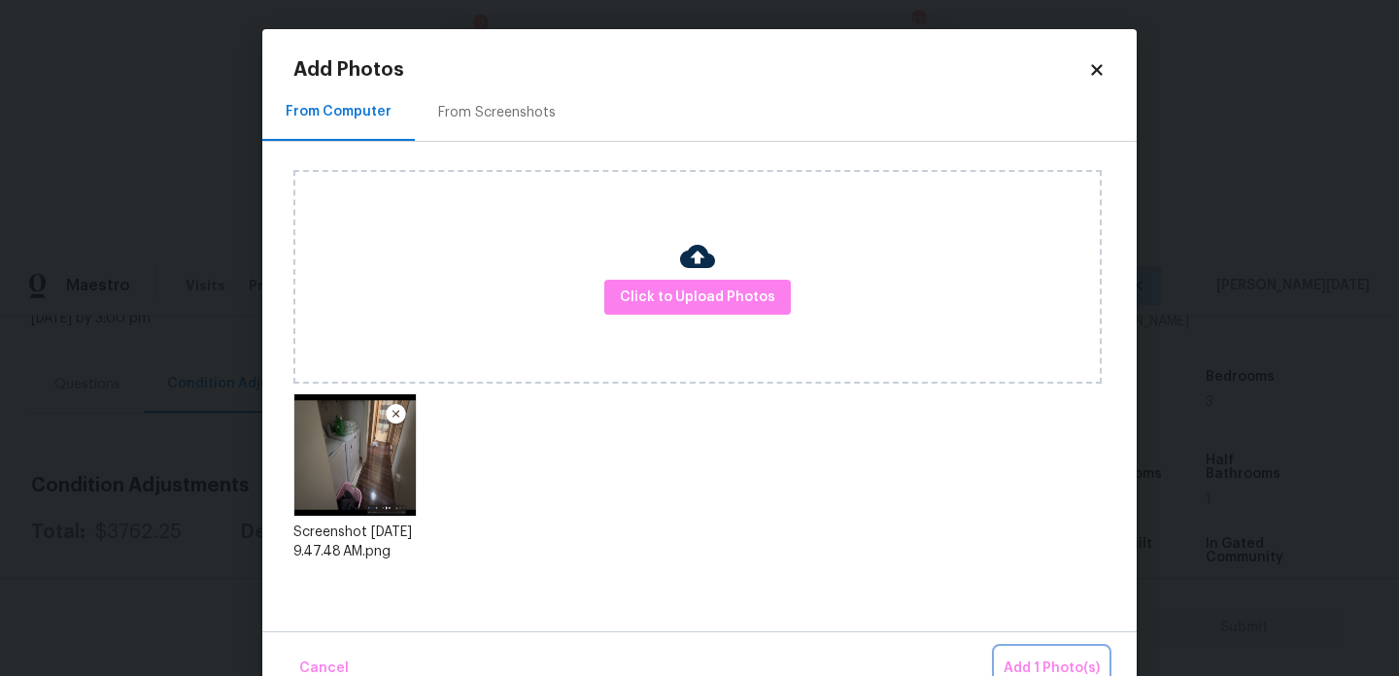
click at [1045, 650] on button "Add 1 Photo(s)" at bounding box center [1052, 669] width 112 height 42
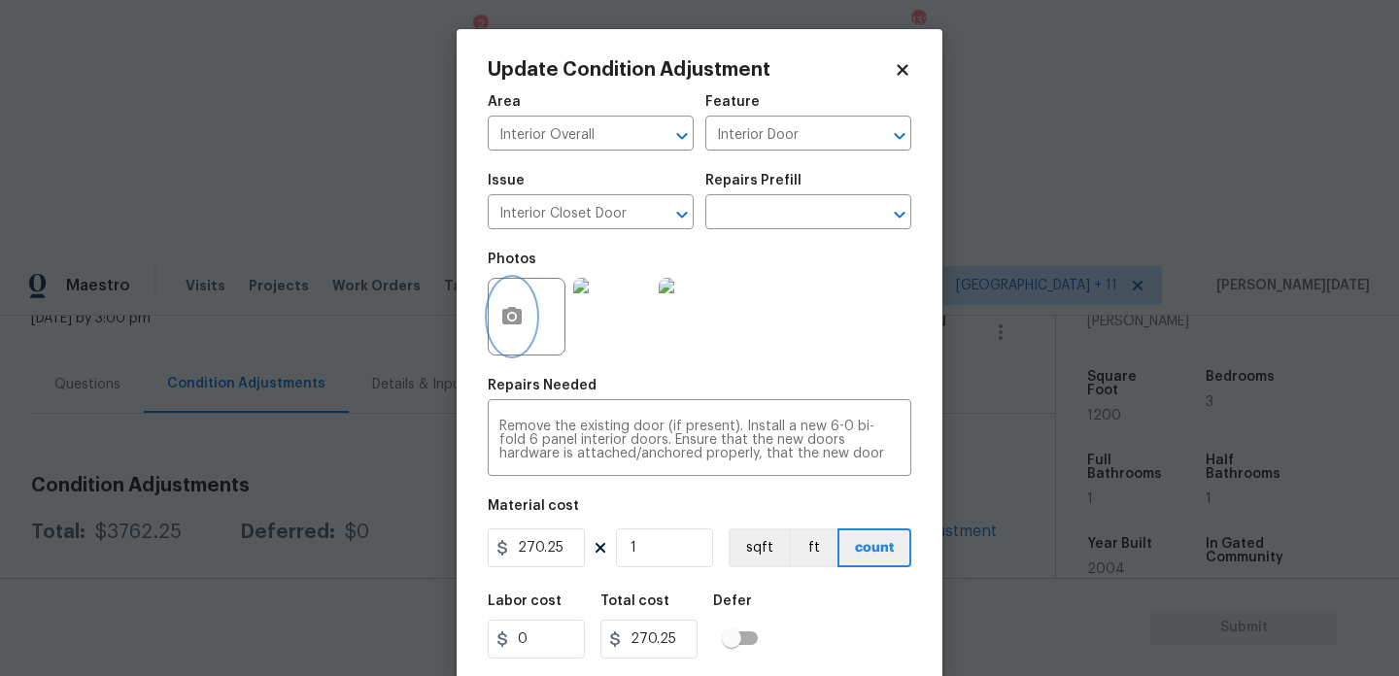
scroll to position [50, 0]
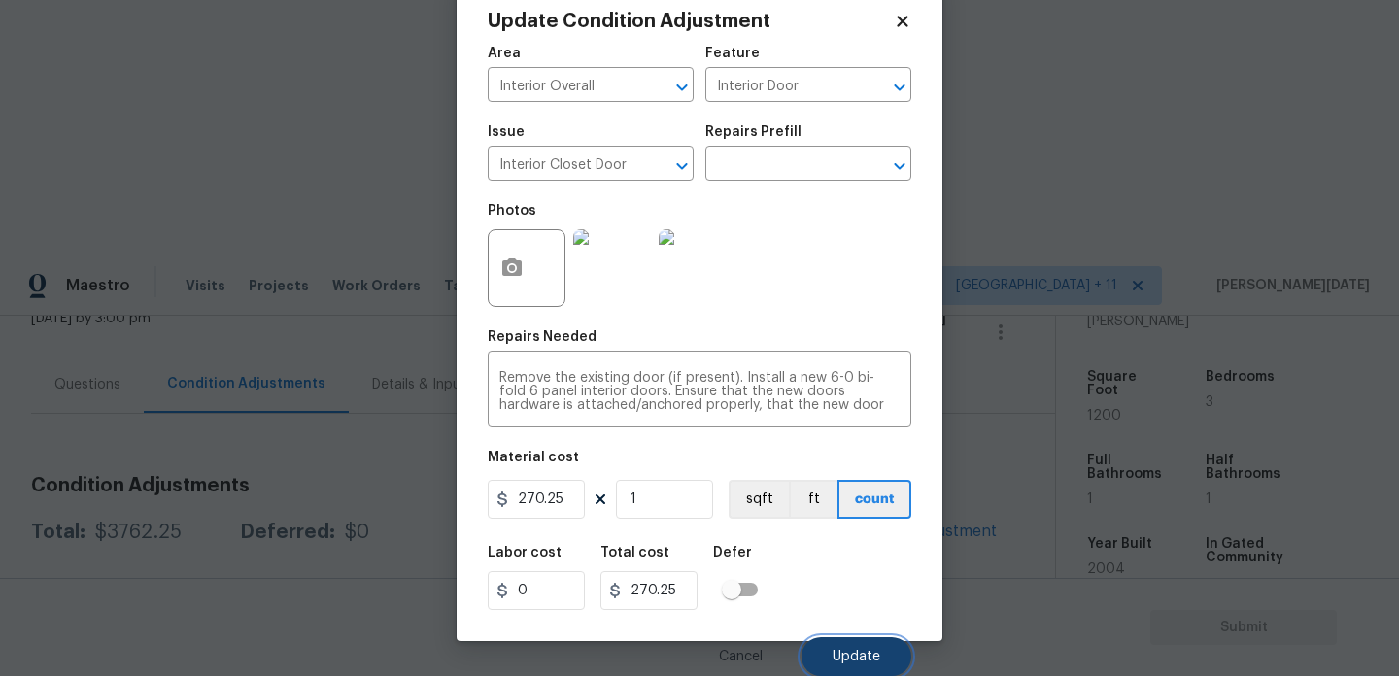
click at [841, 654] on span "Update" at bounding box center [857, 657] width 48 height 15
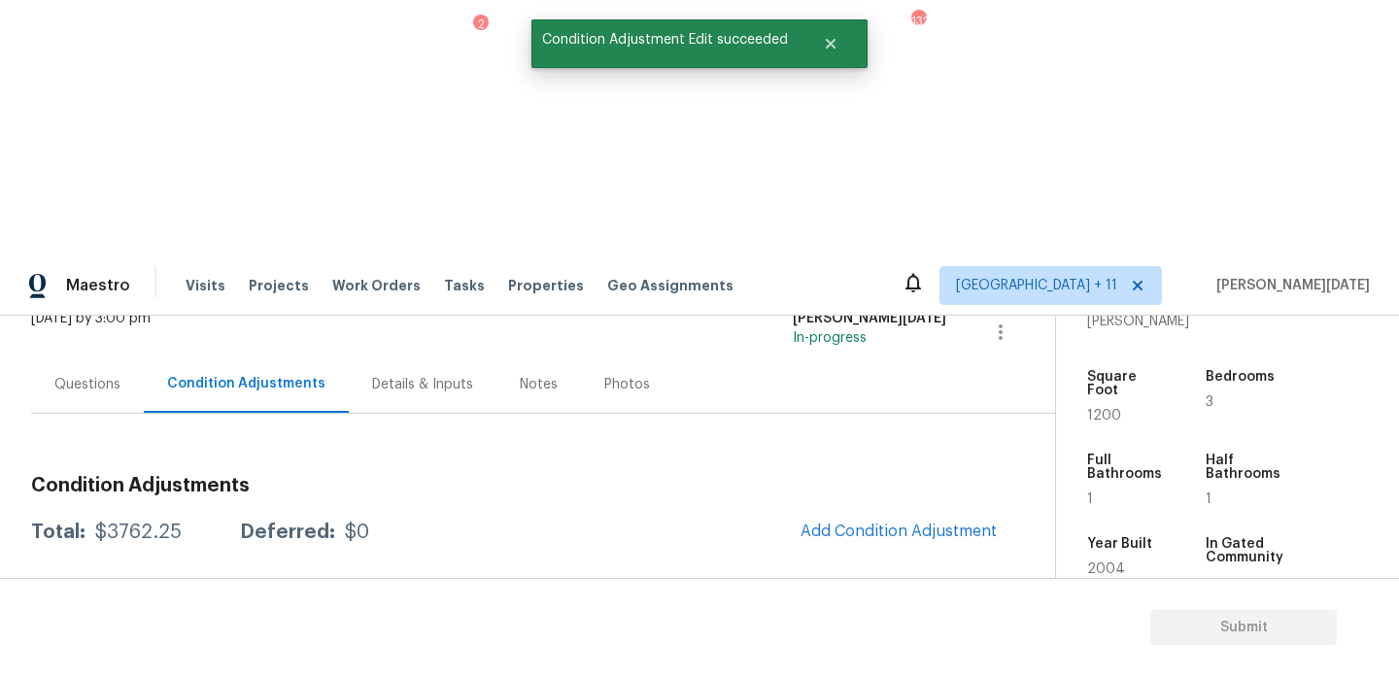
scroll to position [0, 0]
click at [859, 523] on span "Add Condition Adjustment" at bounding box center [899, 531] width 196 height 17
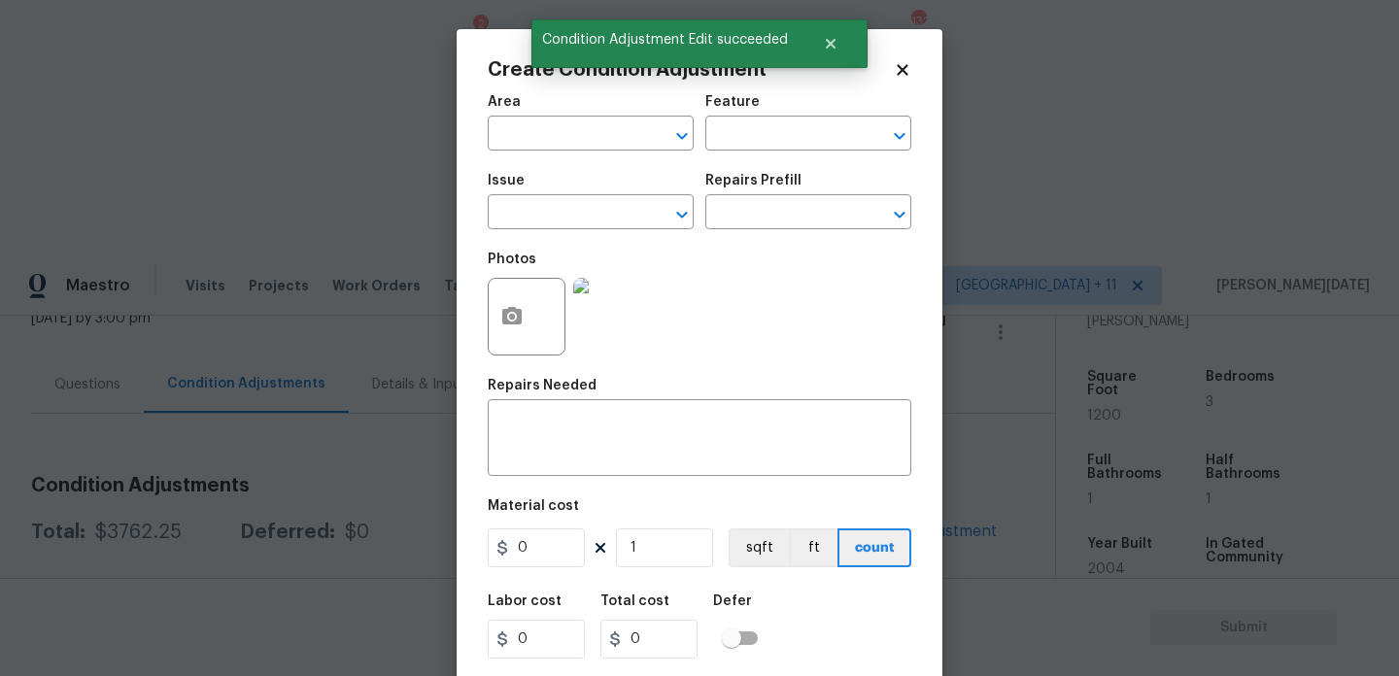
click at [859, 276] on div "Photos" at bounding box center [700, 304] width 424 height 126
click at [517, 329] on button "button" at bounding box center [512, 317] width 47 height 76
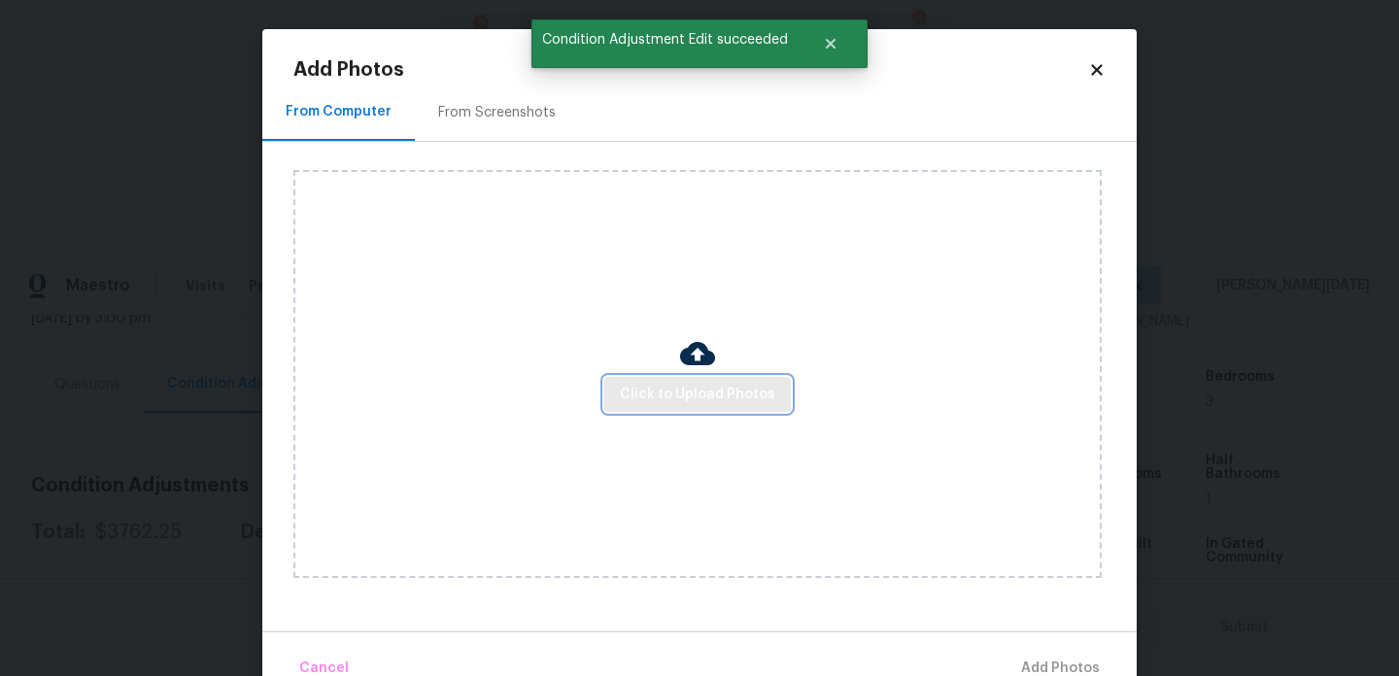
click at [731, 397] on span "Click to Upload Photos" at bounding box center [697, 395] width 155 height 24
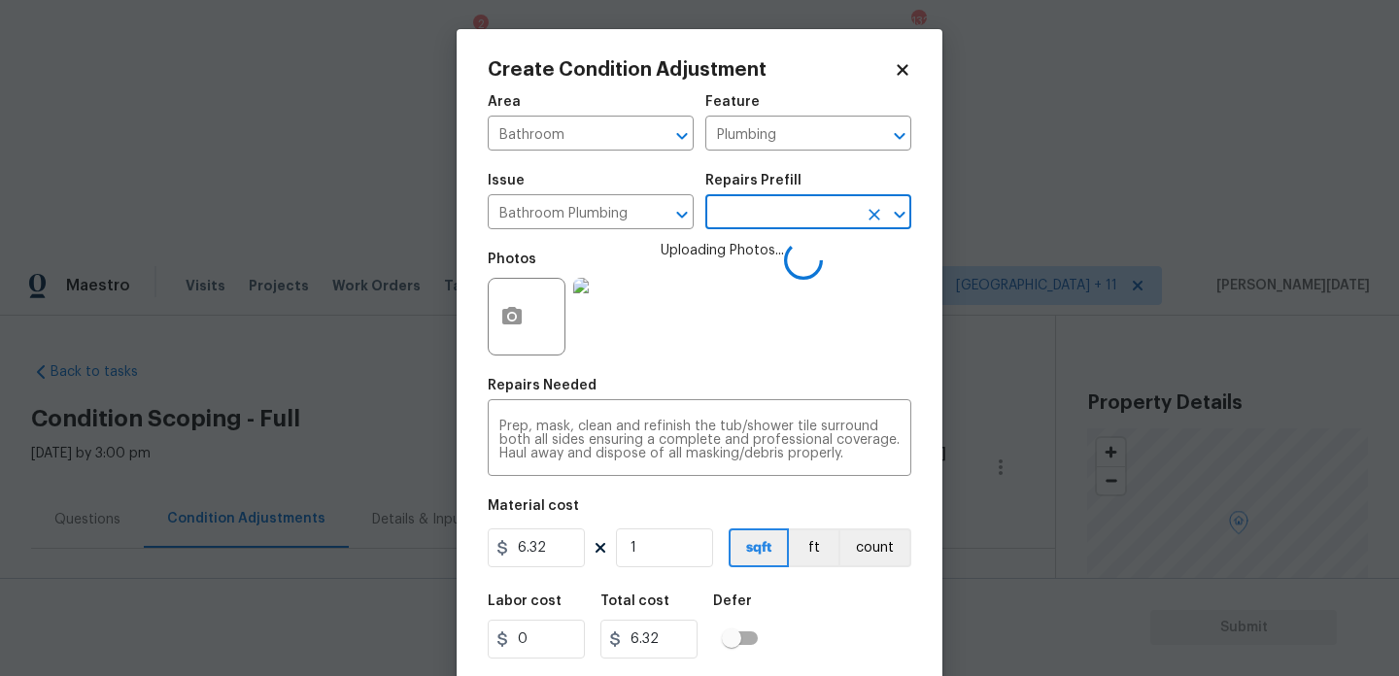
scroll to position [494, 0]
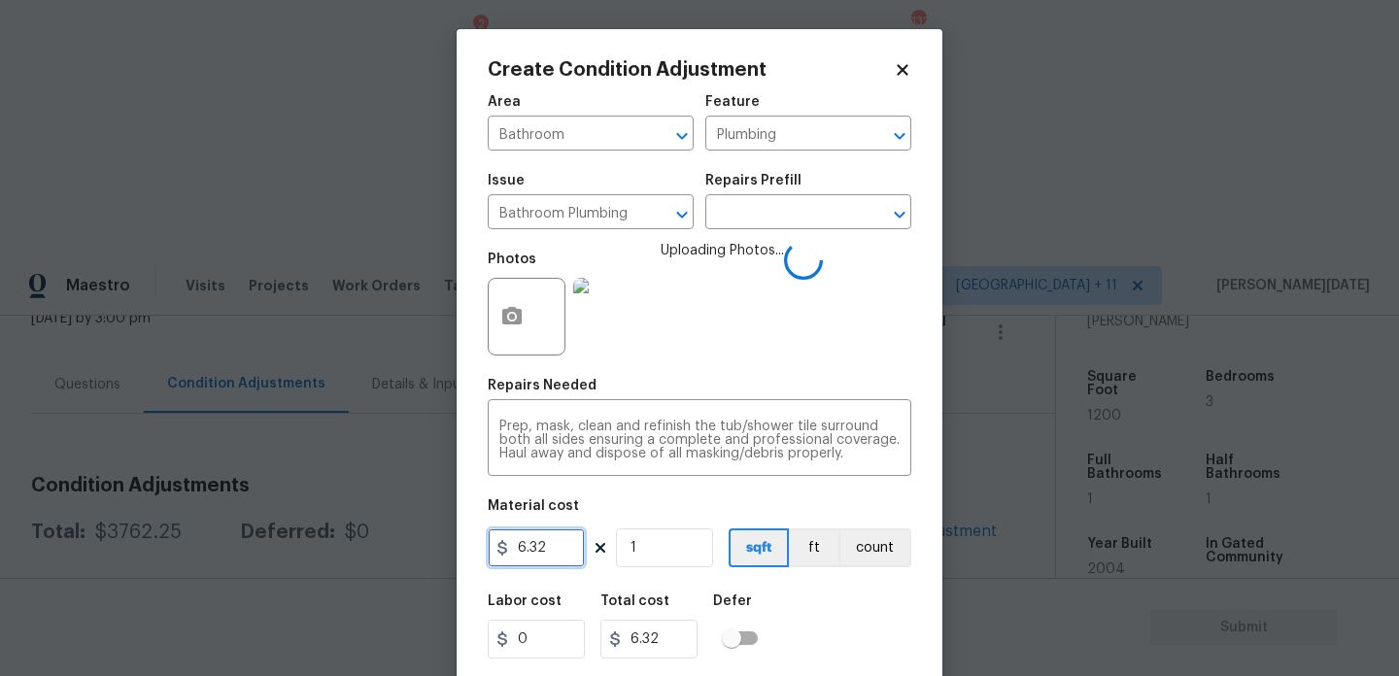
drag, startPoint x: 554, startPoint y: 552, endPoint x: 353, endPoint y: 537, distance: 201.7
click at [353, 537] on div "Create Condition Adjustment Area Bathroom ​ Feature Plumbing ​ Issue Bathroom P…" at bounding box center [699, 338] width 1399 height 676
type input "350"
click at [831, 330] on div "Photos Uploading Photos..." at bounding box center [700, 304] width 424 height 126
type input "350"
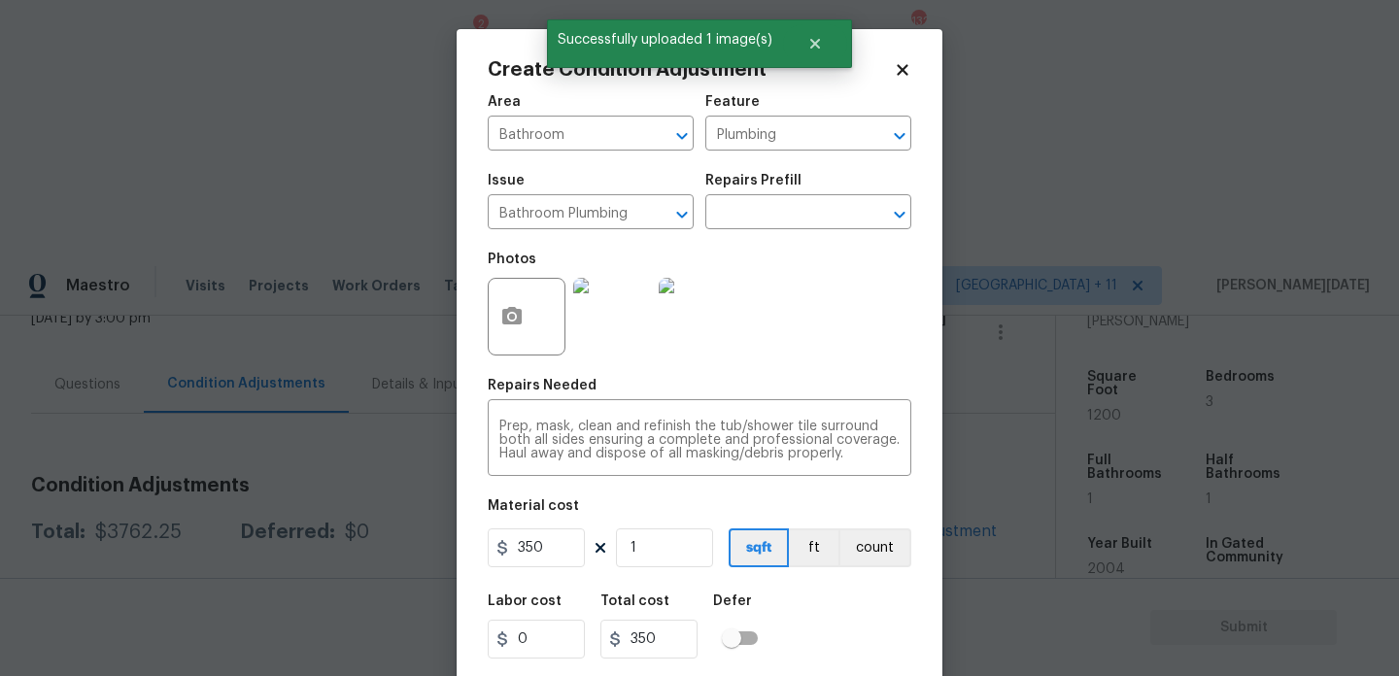
scroll to position [50, 0]
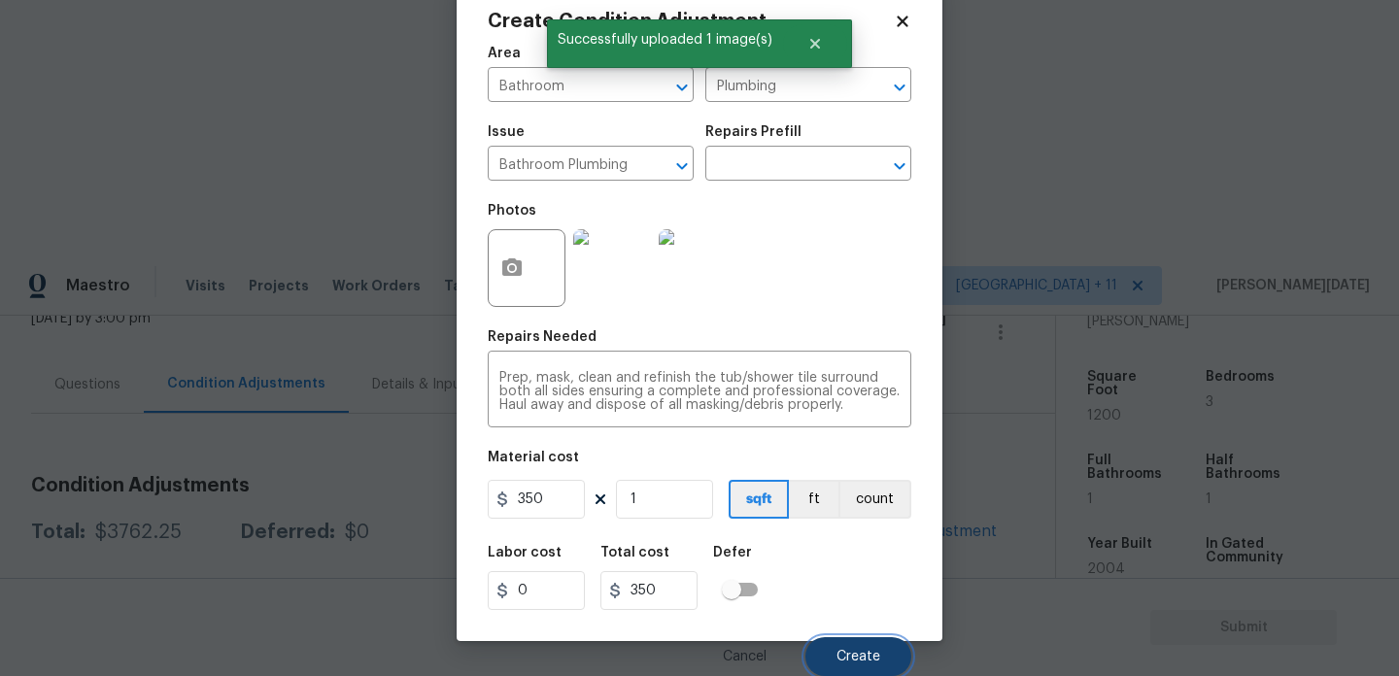
click at [885, 656] on button "Create" at bounding box center [859, 657] width 106 height 39
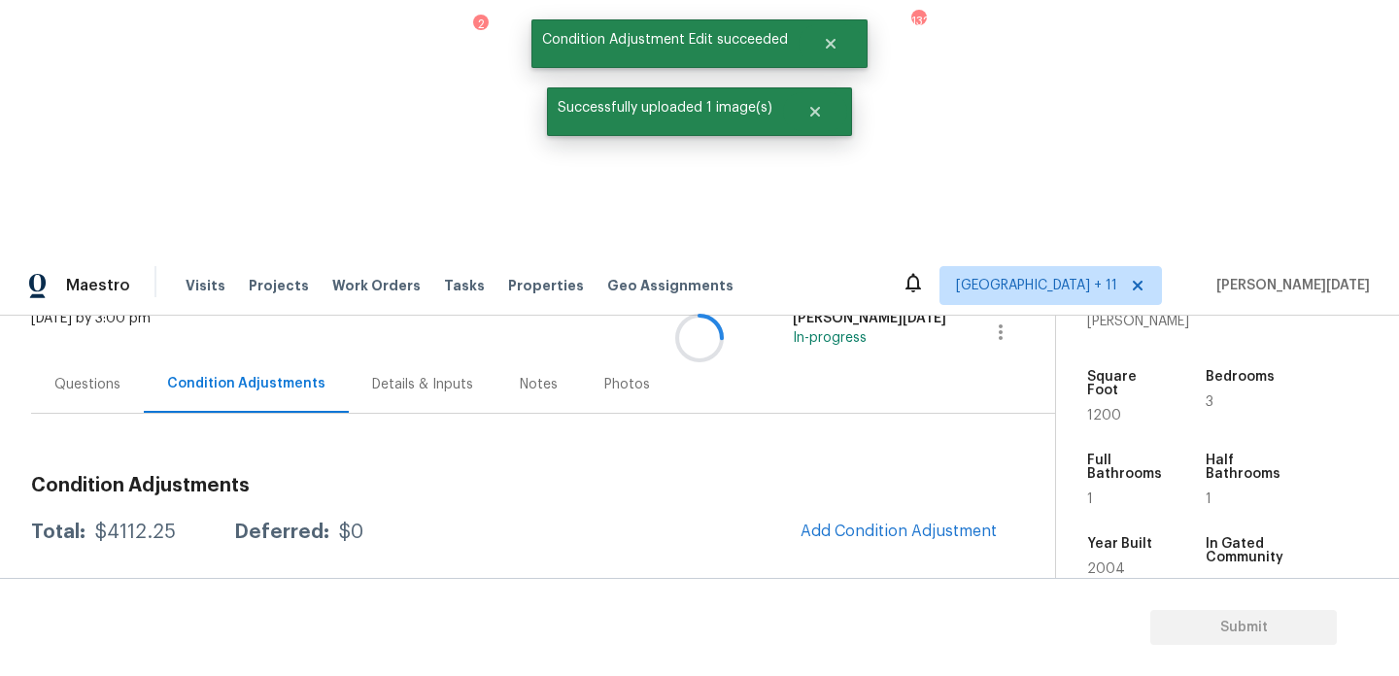
scroll to position [0, 0]
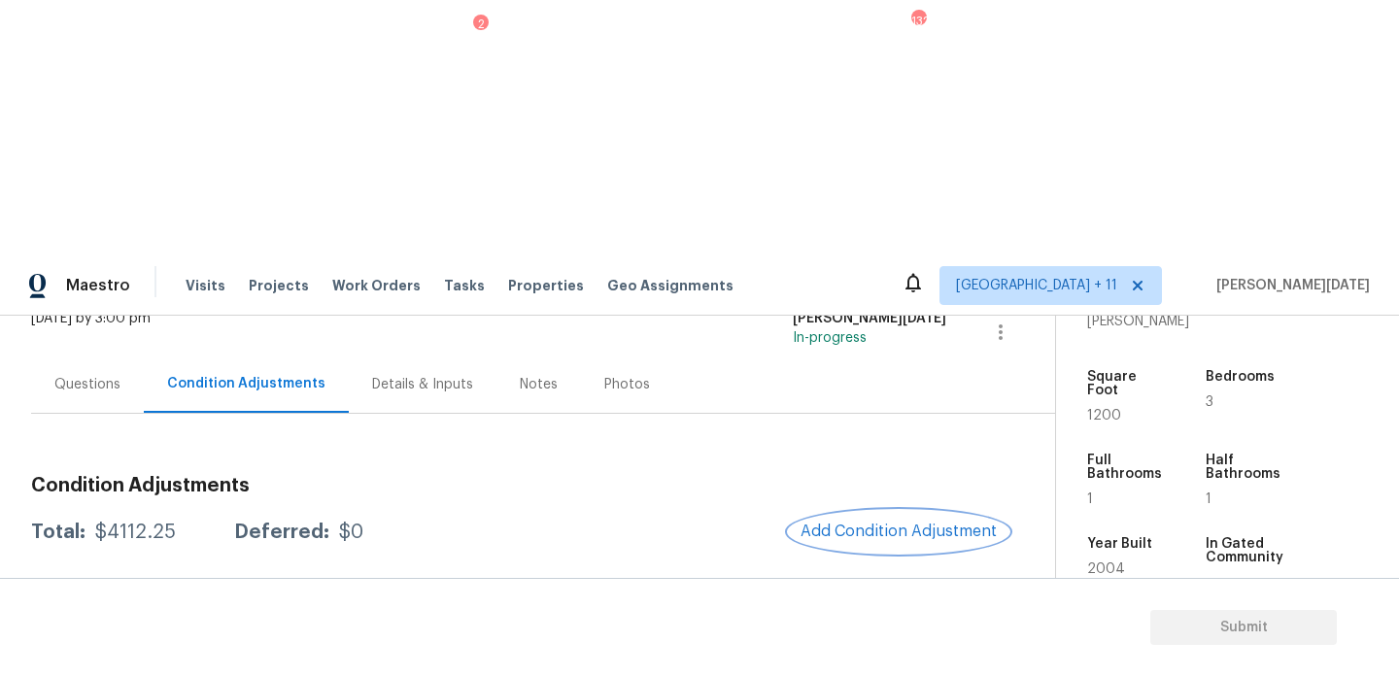
click at [901, 511] on button "Add Condition Adjustment" at bounding box center [899, 531] width 220 height 41
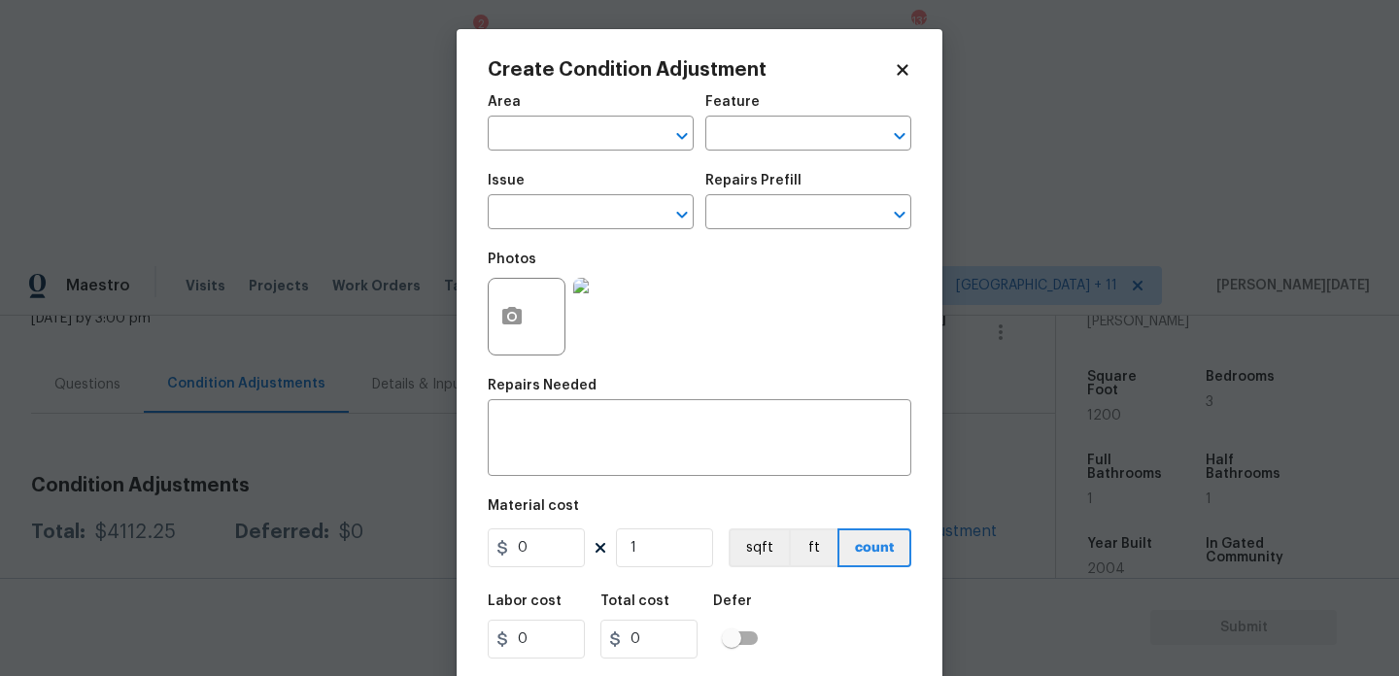
click at [517, 155] on span "Area ​" at bounding box center [591, 123] width 206 height 79
click at [525, 132] on input "text" at bounding box center [564, 136] width 152 height 30
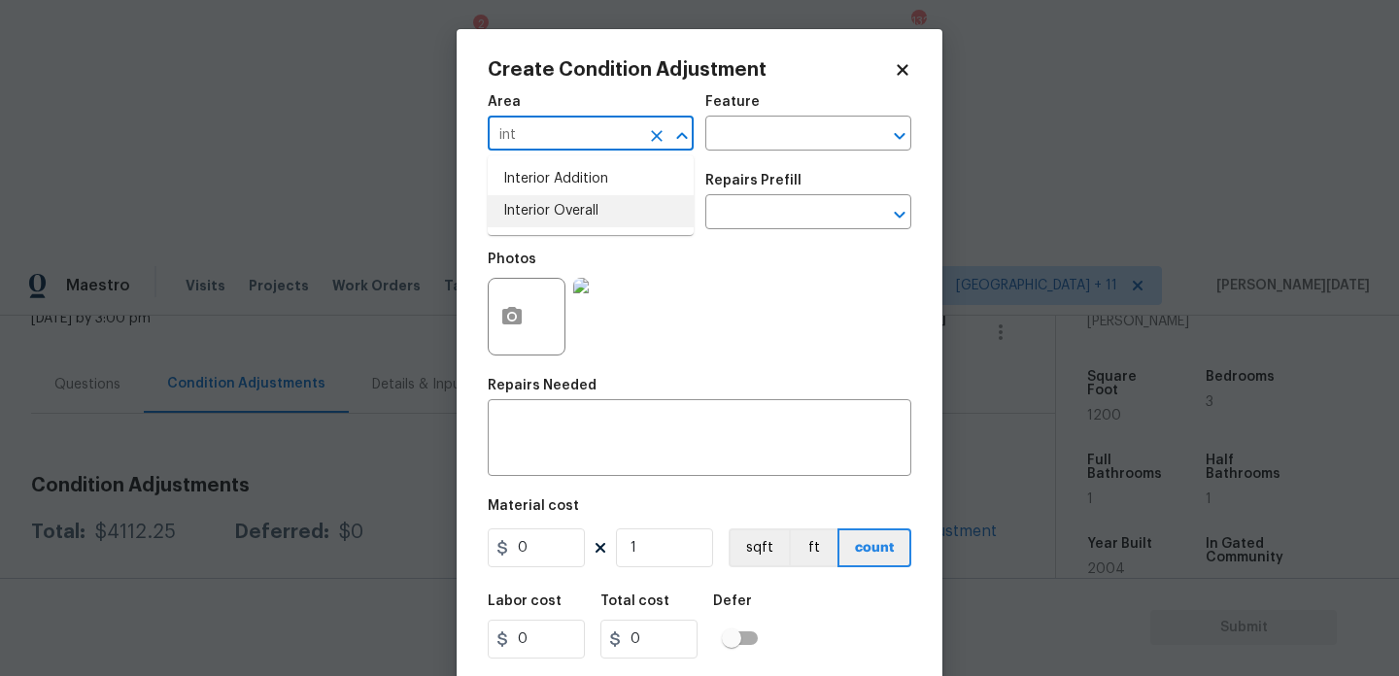
click at [549, 216] on li "Interior Overall" at bounding box center [591, 211] width 206 height 32
type input "Interior Overall"
click at [549, 216] on input "text" at bounding box center [564, 214] width 152 height 30
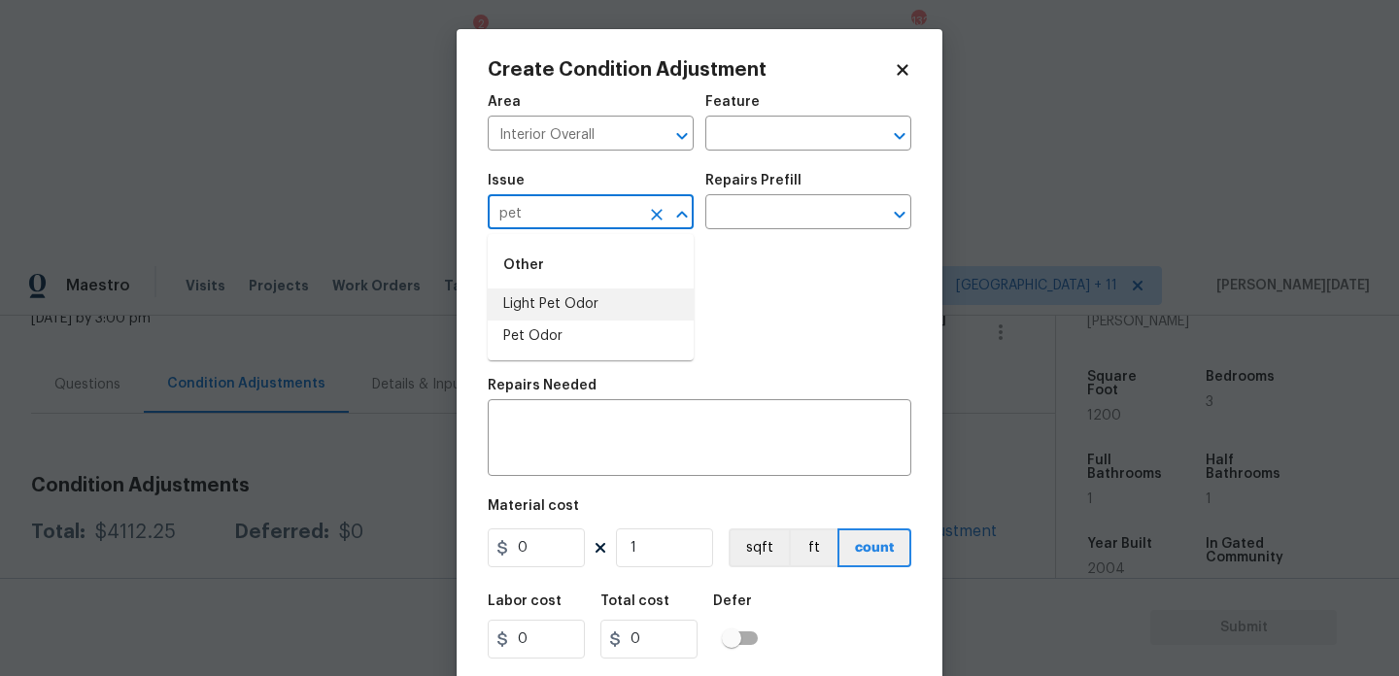
click at [575, 298] on li "Light Pet Odor" at bounding box center [591, 305] width 206 height 32
type input "Light Pet Odor"
click at [802, 177] on div "Repairs Prefill" at bounding box center [809, 186] width 206 height 25
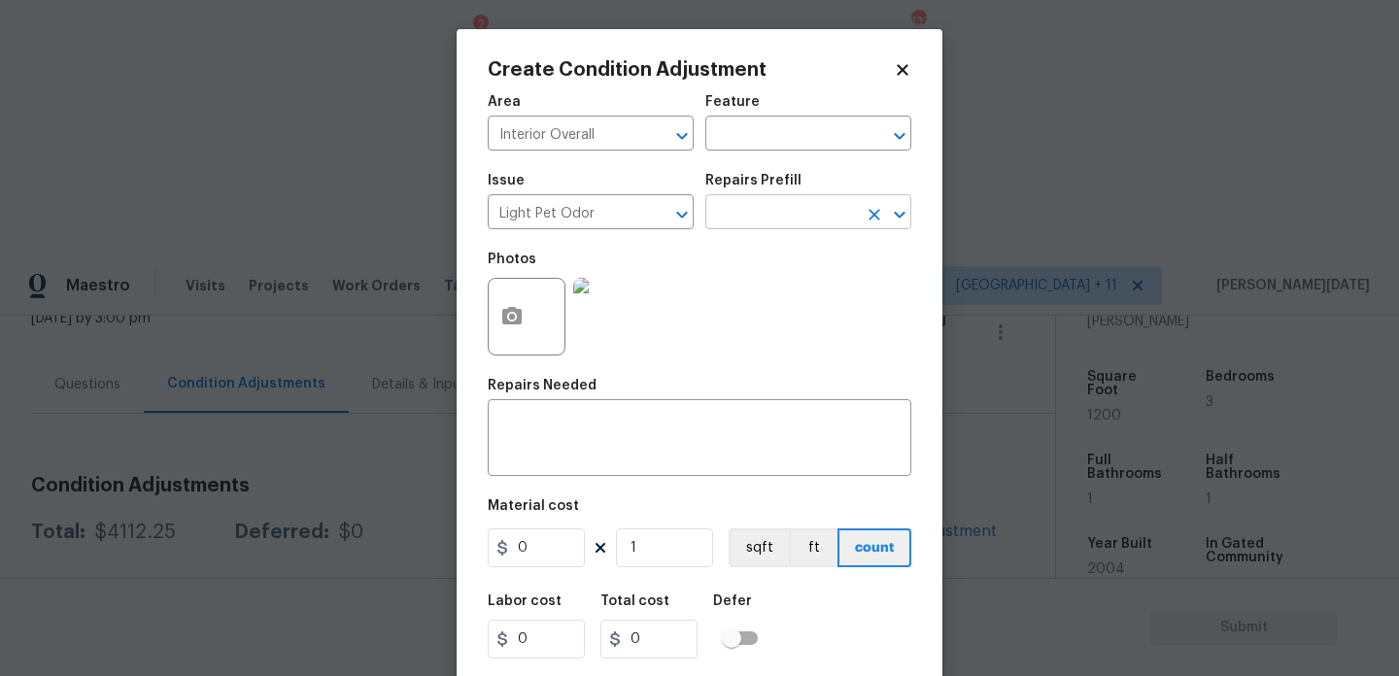
click at [801, 225] on input "text" at bounding box center [782, 214] width 152 height 30
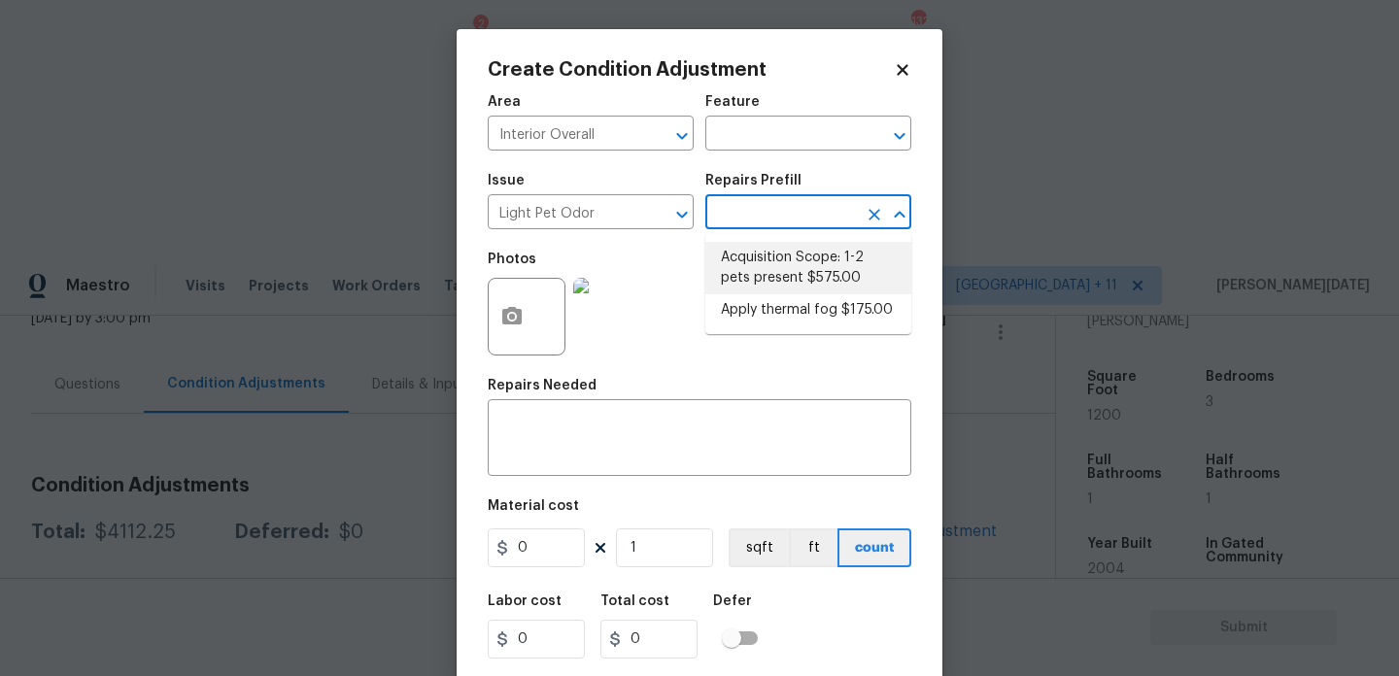
click at [799, 264] on li "Acquisition Scope: 1-2 pets present $575.00" at bounding box center [809, 268] width 206 height 52
type textarea "Acquisition Scope: 1-2 pets present"
type input "575"
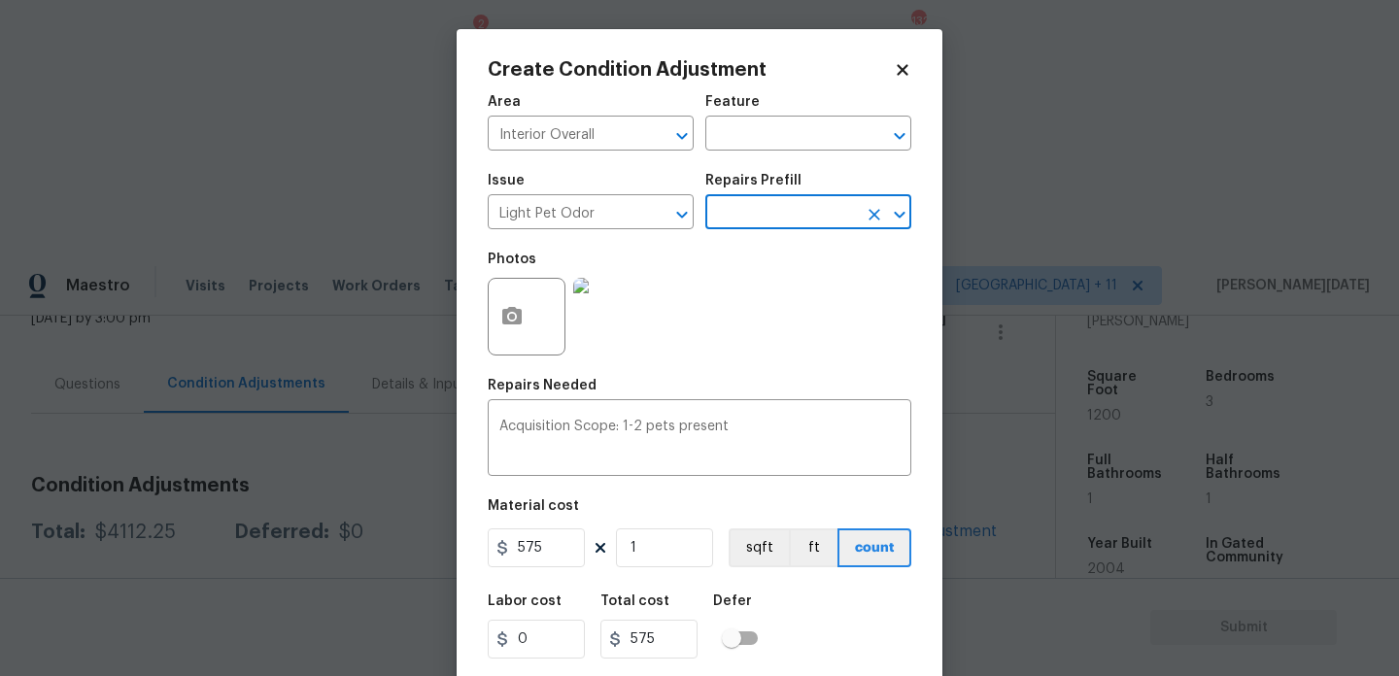
scroll to position [50, 0]
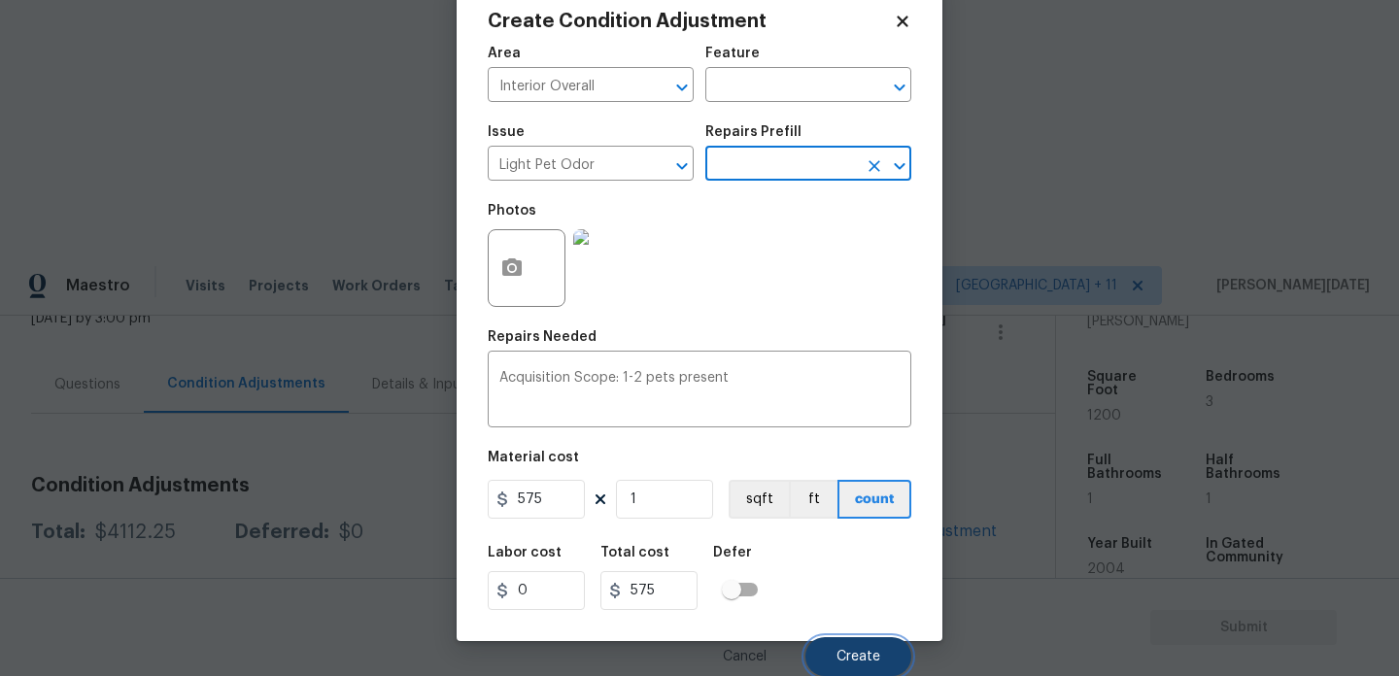
click at [845, 654] on span "Create" at bounding box center [859, 657] width 44 height 15
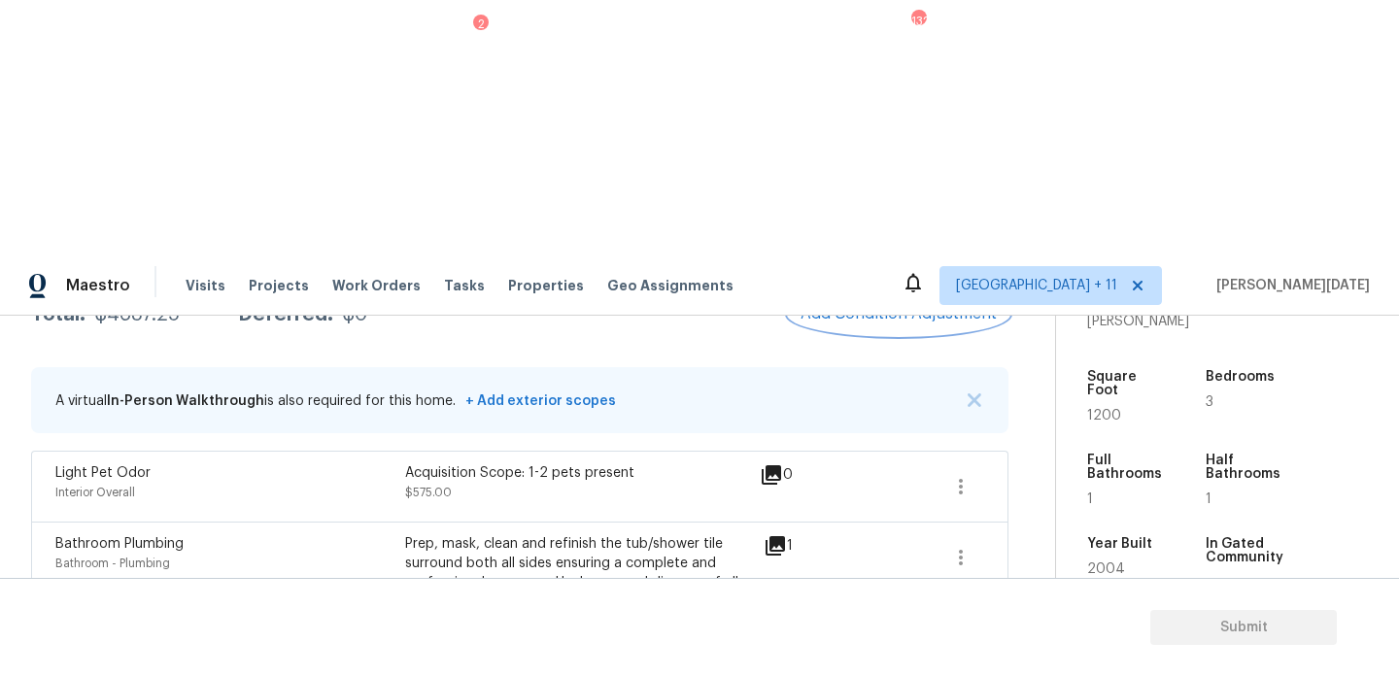
scroll to position [247, 0]
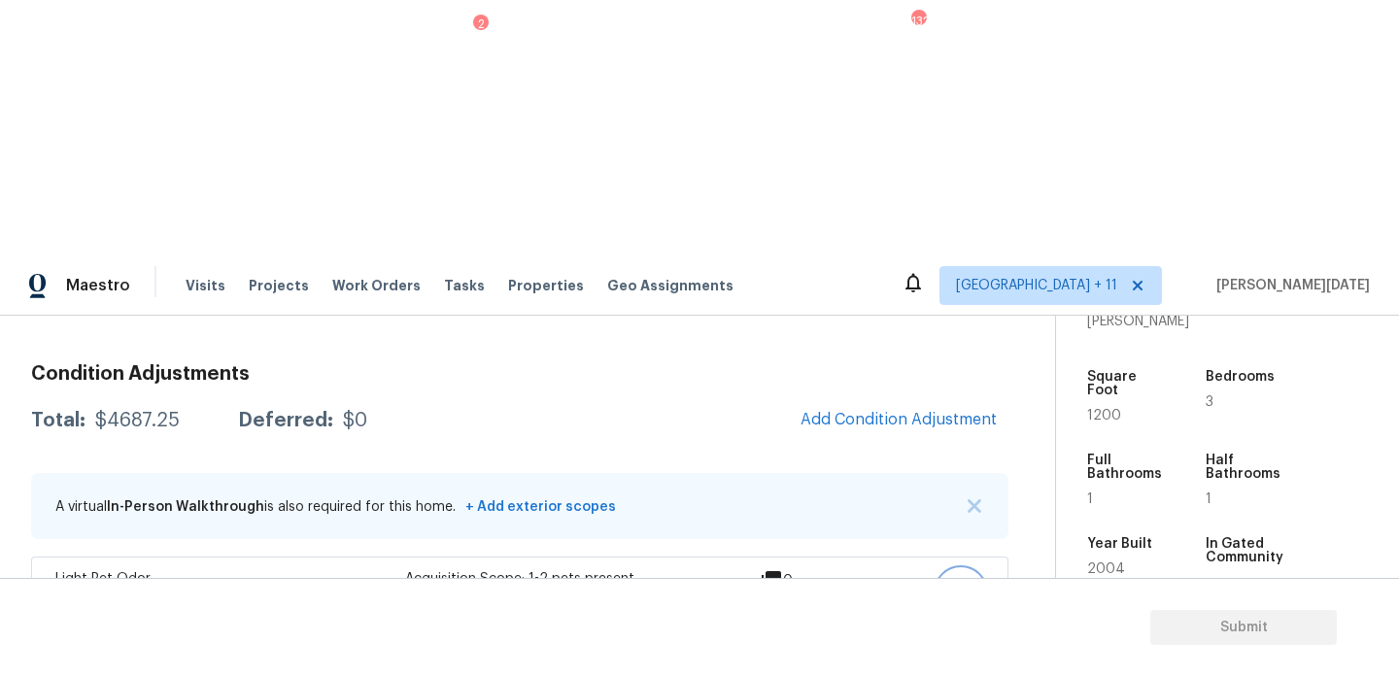
click at [947, 569] on button "button" at bounding box center [961, 592] width 47 height 47
click at [1010, 338] on div "Edit" at bounding box center [1070, 334] width 152 height 19
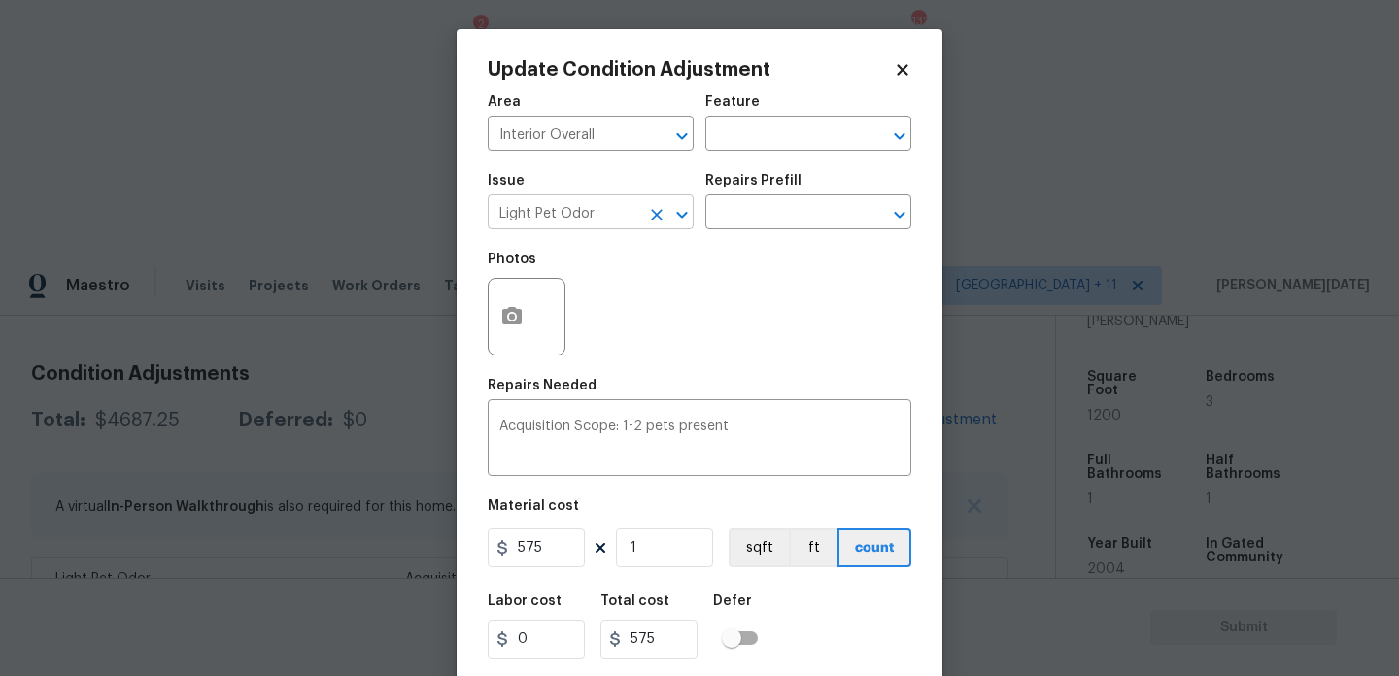
click at [647, 208] on icon "Clear" at bounding box center [656, 214] width 19 height 19
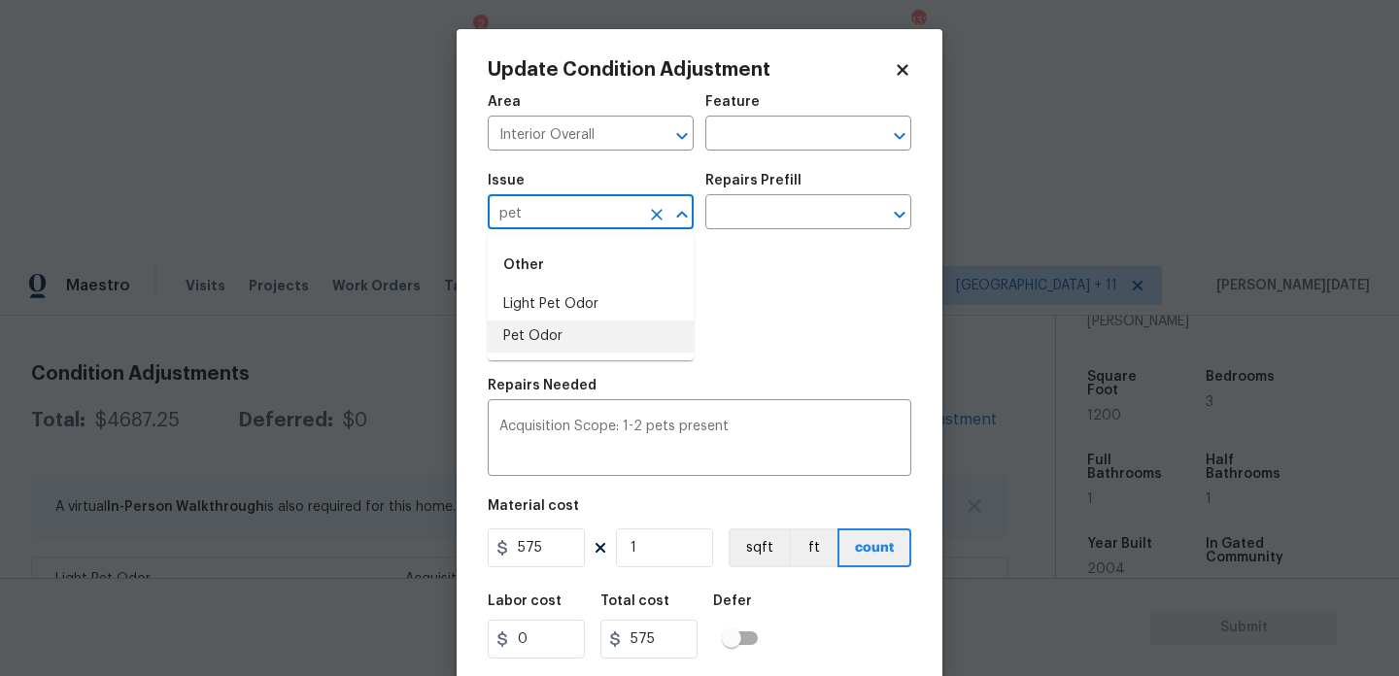
click at [615, 333] on li "Pet Odor" at bounding box center [591, 337] width 206 height 32
type input "Pet Odor"
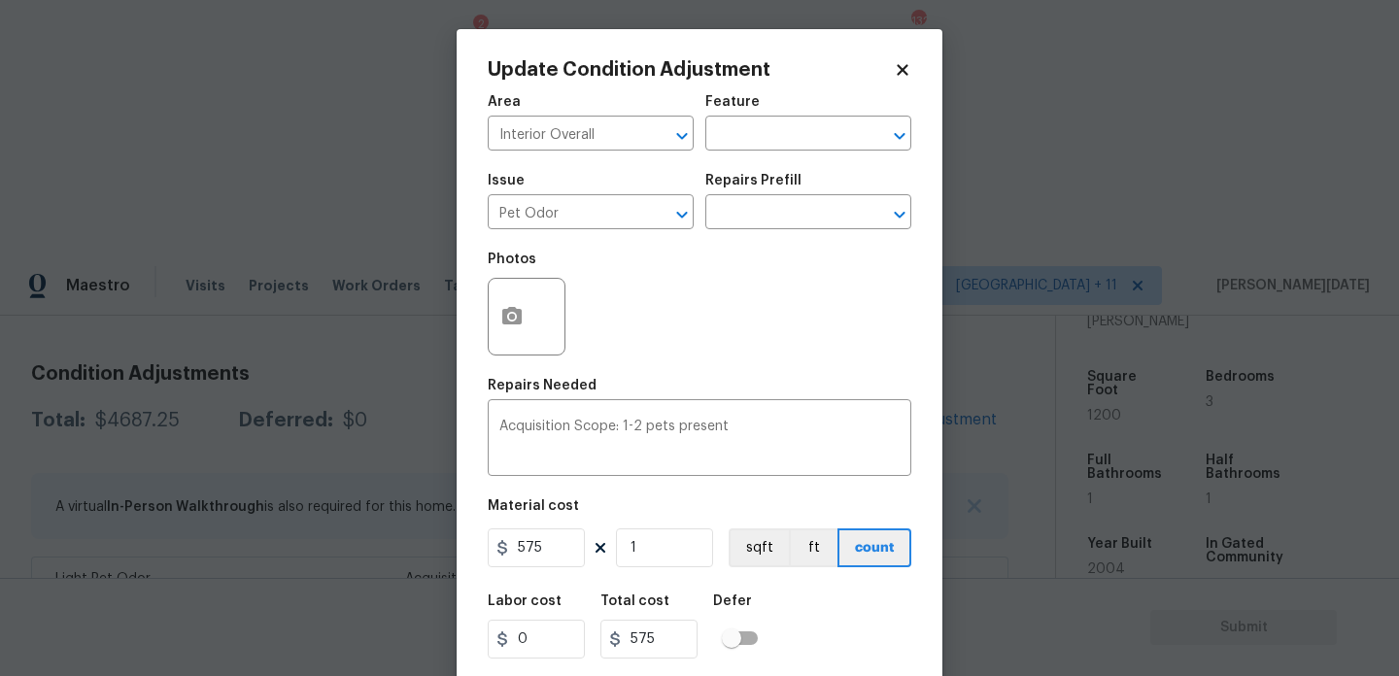
click at [799, 196] on div "Repairs Prefill" at bounding box center [809, 186] width 206 height 25
click at [792, 229] on input "text" at bounding box center [782, 214] width 152 height 30
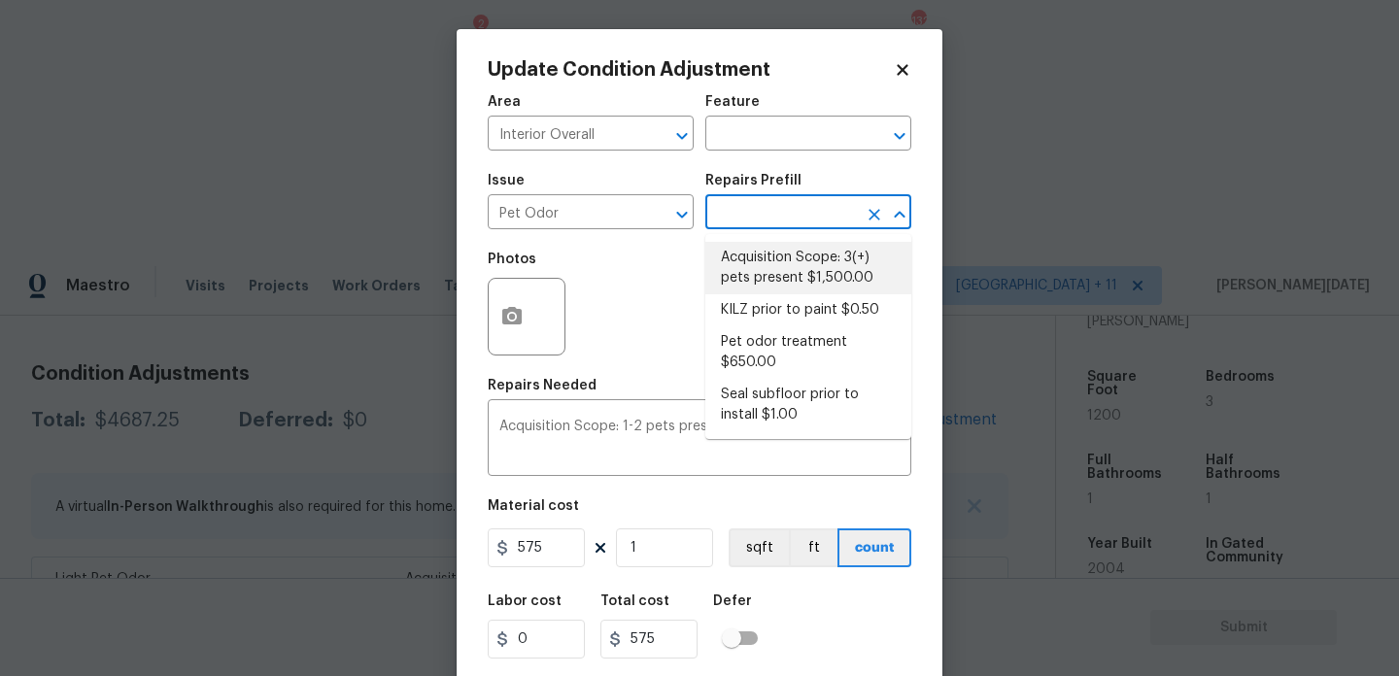
click at [789, 271] on li "Acquisition Scope: 3(+) pets present $1,500.00" at bounding box center [809, 268] width 206 height 52
type textarea "Acquisition Scope: 3(+) pets present"
type input "1500"
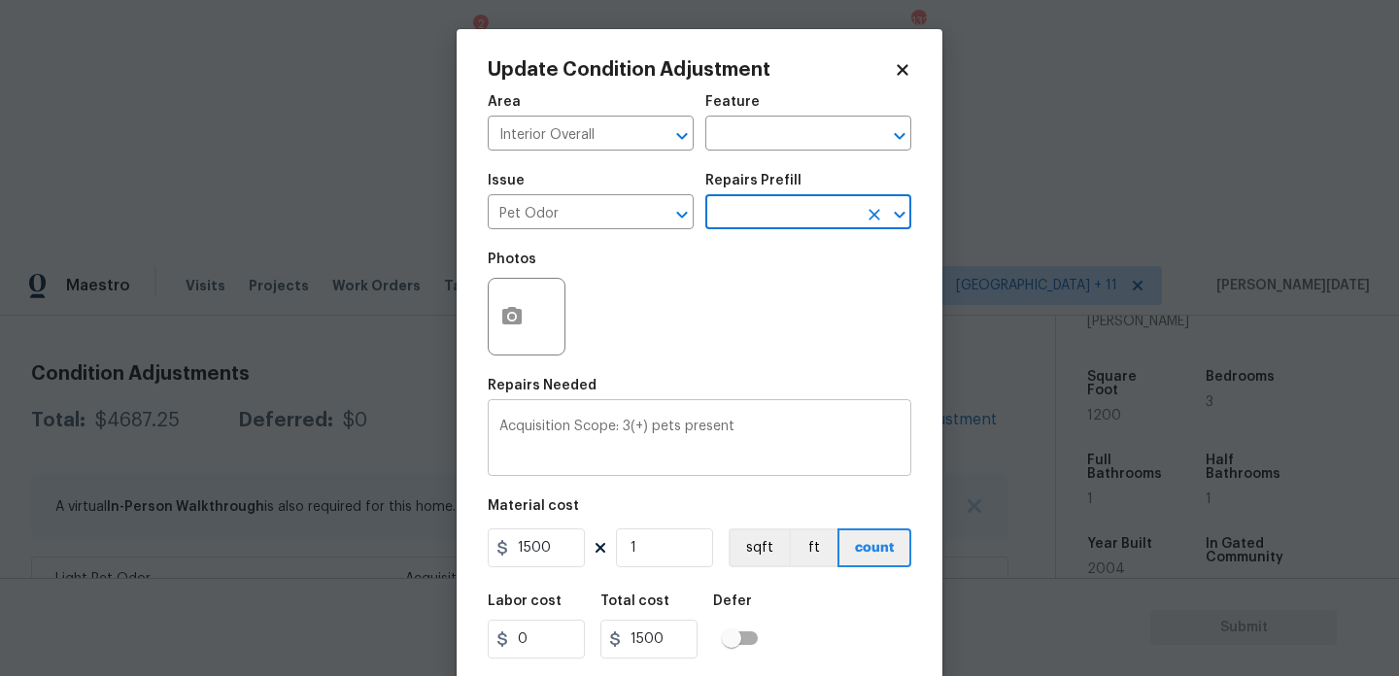
scroll to position [50, 0]
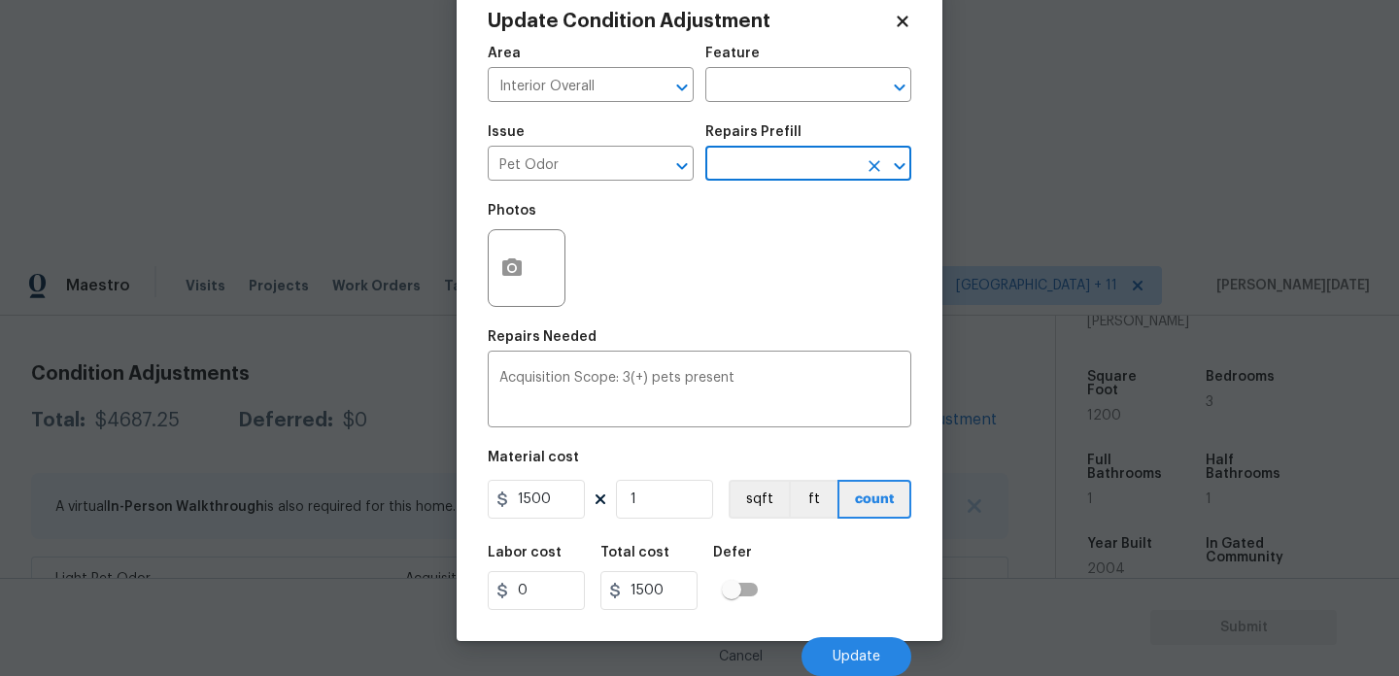
click at [846, 624] on div "Cancel Update" at bounding box center [700, 649] width 424 height 54
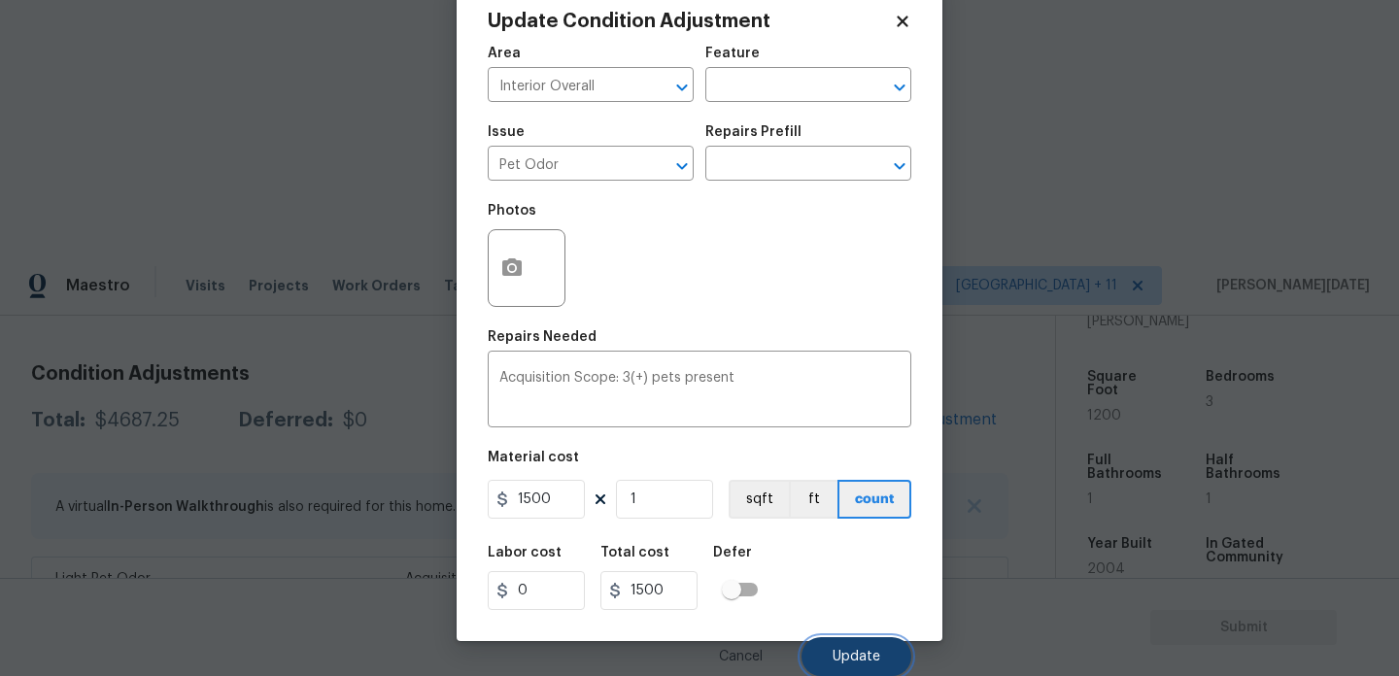
click at [846, 657] on span "Update" at bounding box center [857, 657] width 48 height 15
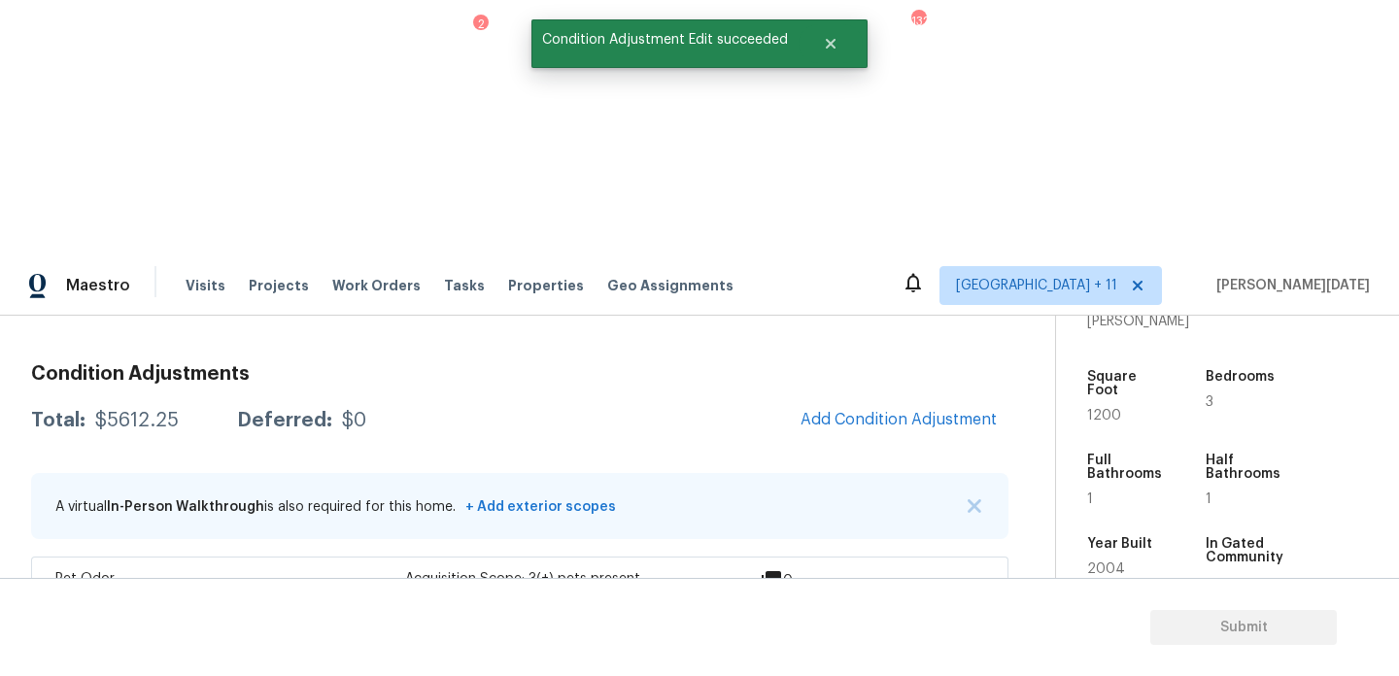
scroll to position [0, 0]
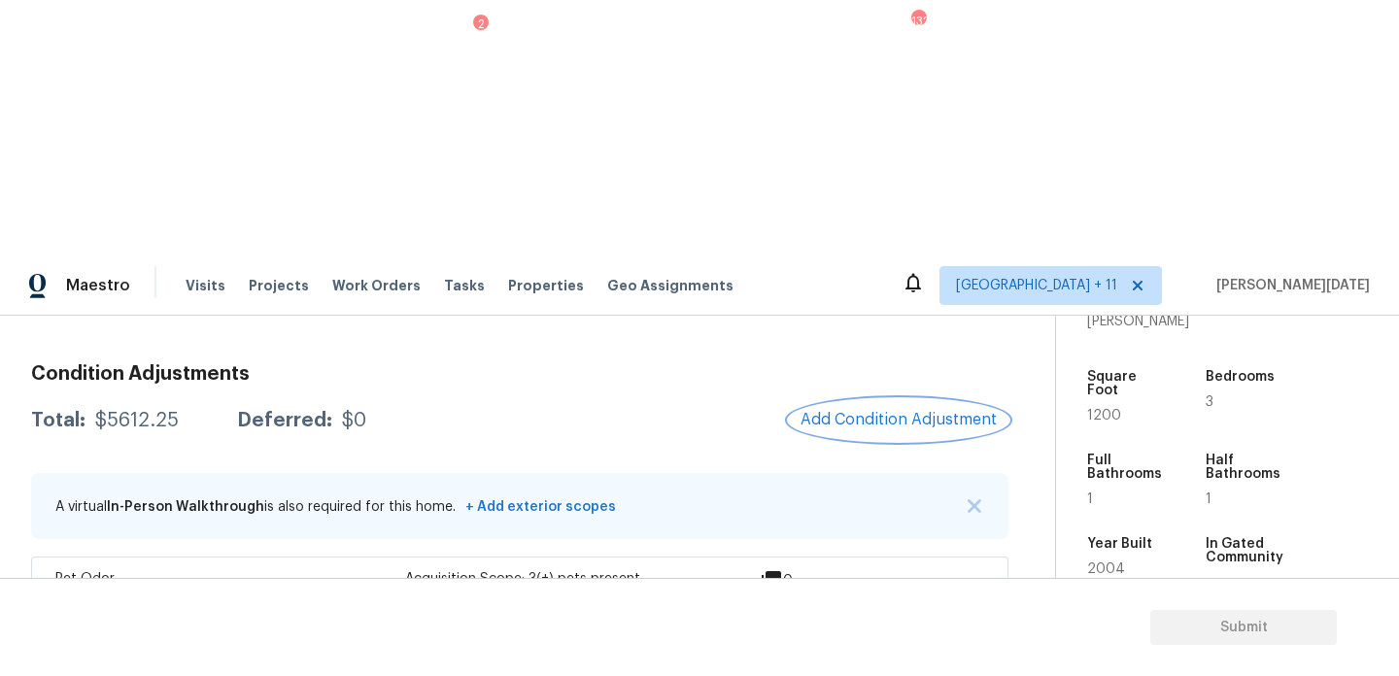
click at [875, 411] on span "Add Condition Adjustment" at bounding box center [899, 419] width 196 height 17
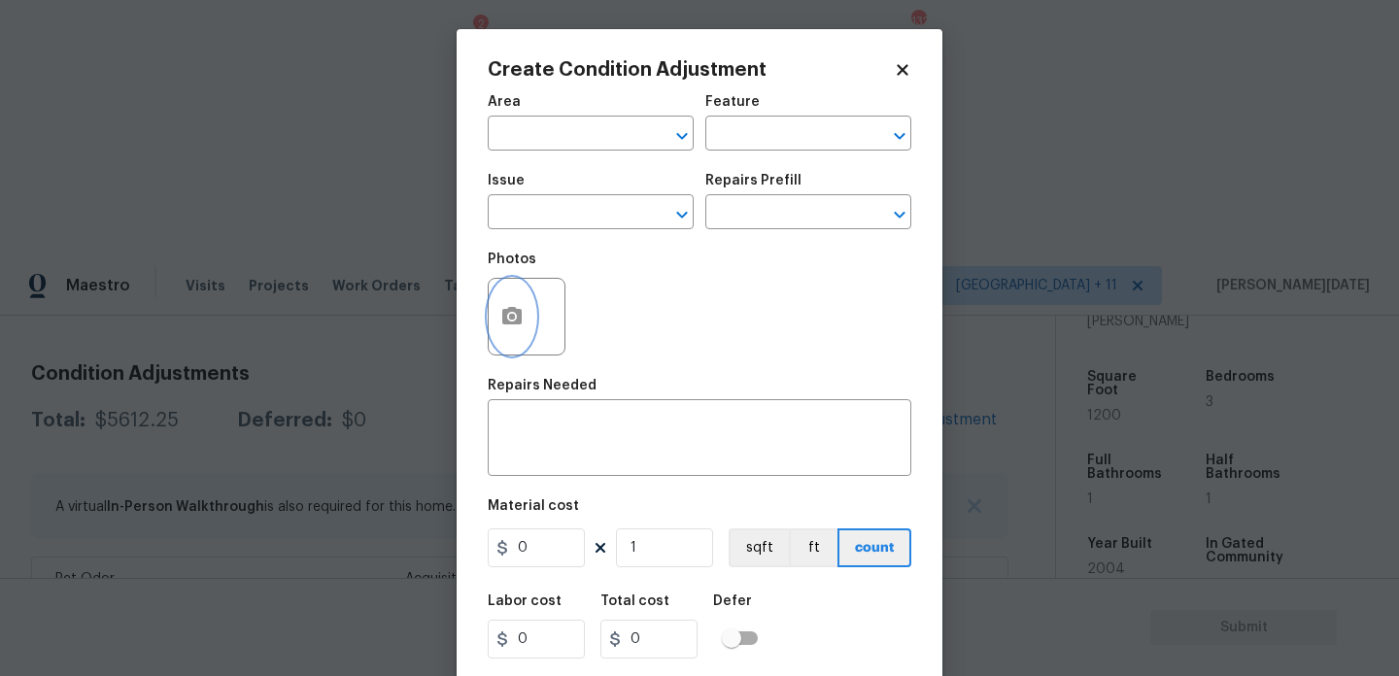
click at [519, 319] on icon "button" at bounding box center [511, 315] width 19 height 17
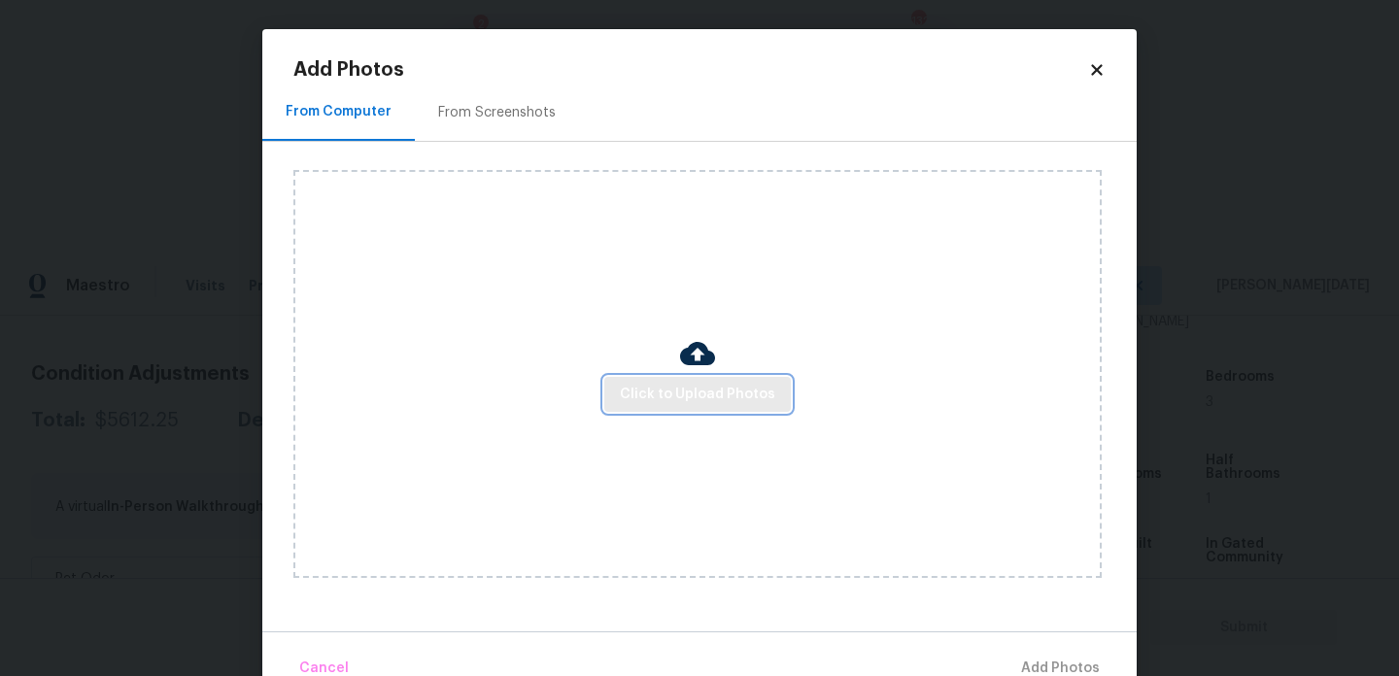
click at [641, 388] on span "Click to Upload Photos" at bounding box center [697, 395] width 155 height 24
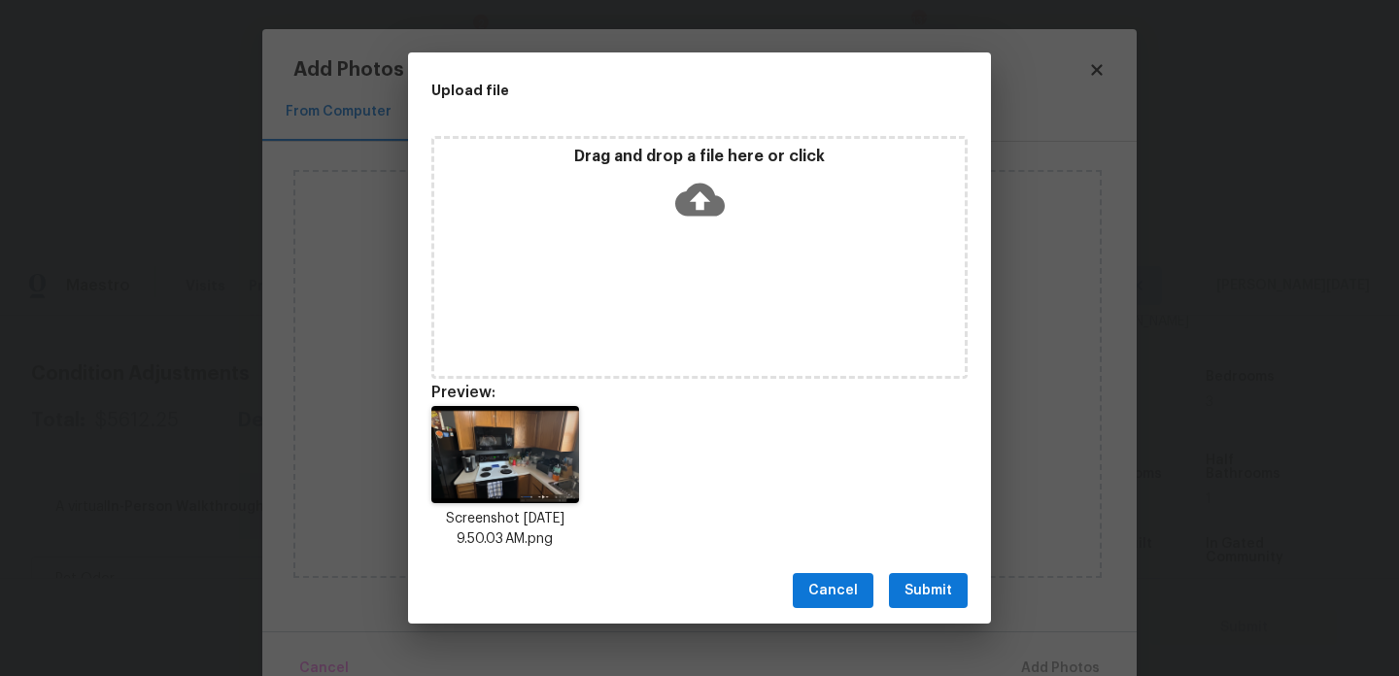
click at [914, 567] on div "Cancel Submit" at bounding box center [699, 591] width 583 height 67
click at [928, 581] on span "Submit" at bounding box center [929, 591] width 48 height 24
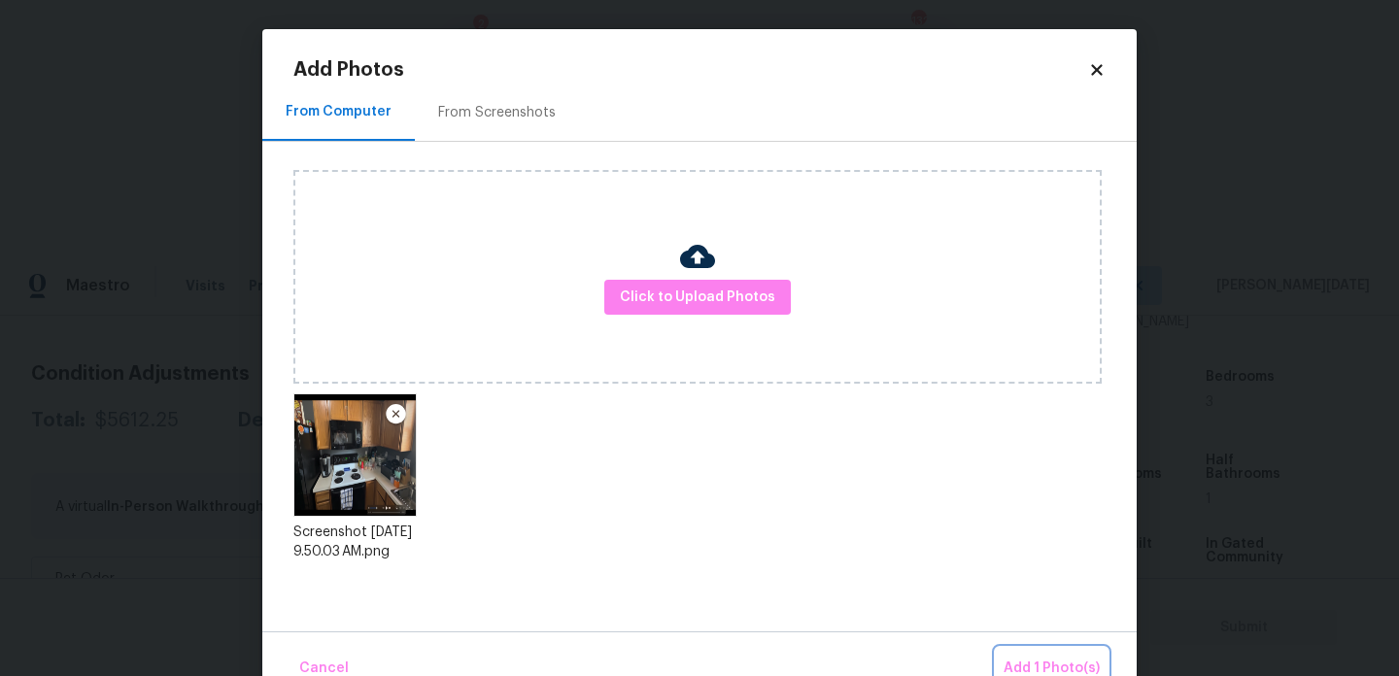
click at [1050, 662] on span "Add 1 Photo(s)" at bounding box center [1052, 669] width 96 height 24
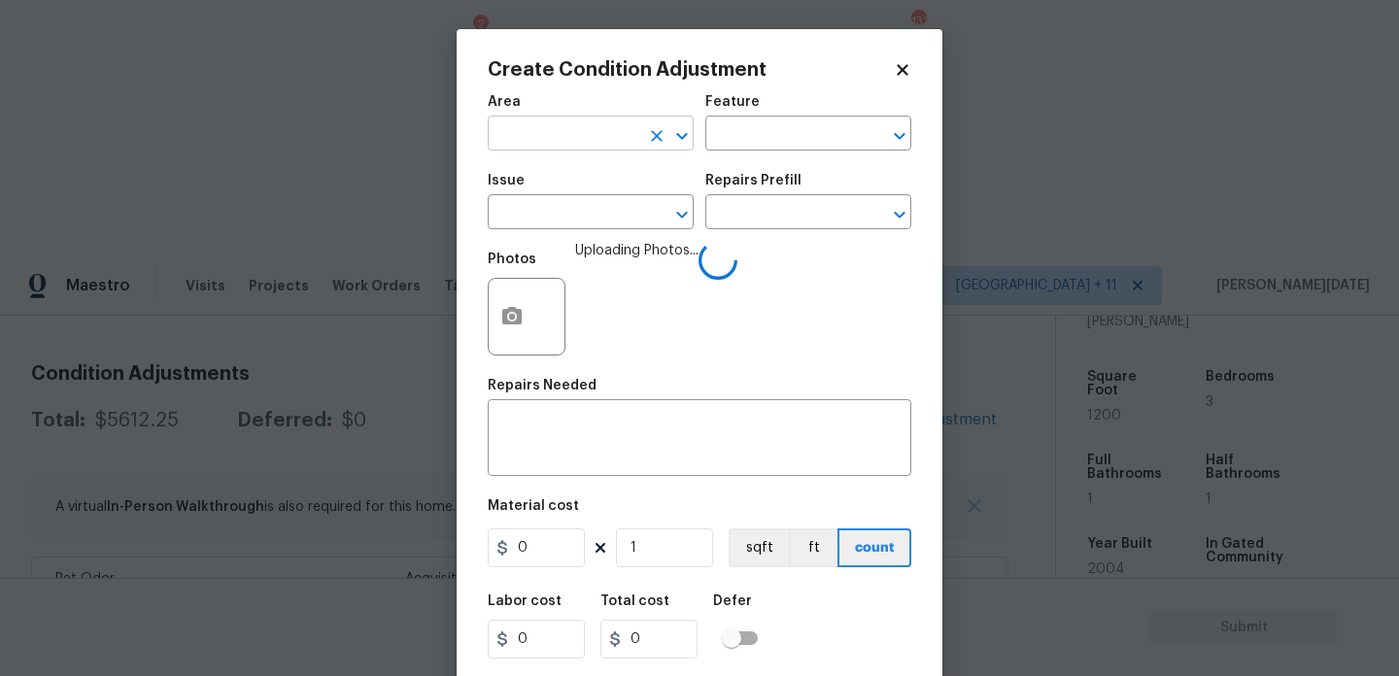
click at [569, 128] on input "text" at bounding box center [564, 136] width 152 height 30
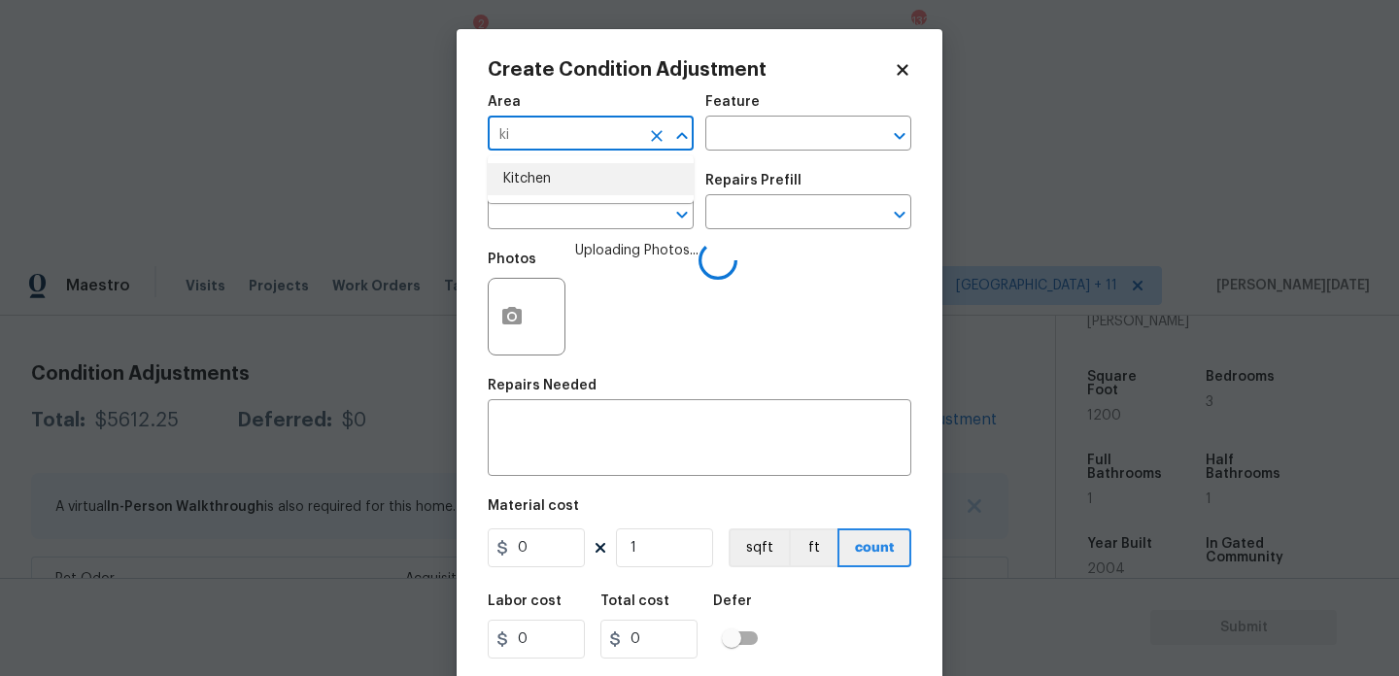
click at [579, 183] on li "Kitchen" at bounding box center [591, 179] width 206 height 32
type input "Kitchen"
click at [537, 213] on input "text" at bounding box center [564, 214] width 152 height 30
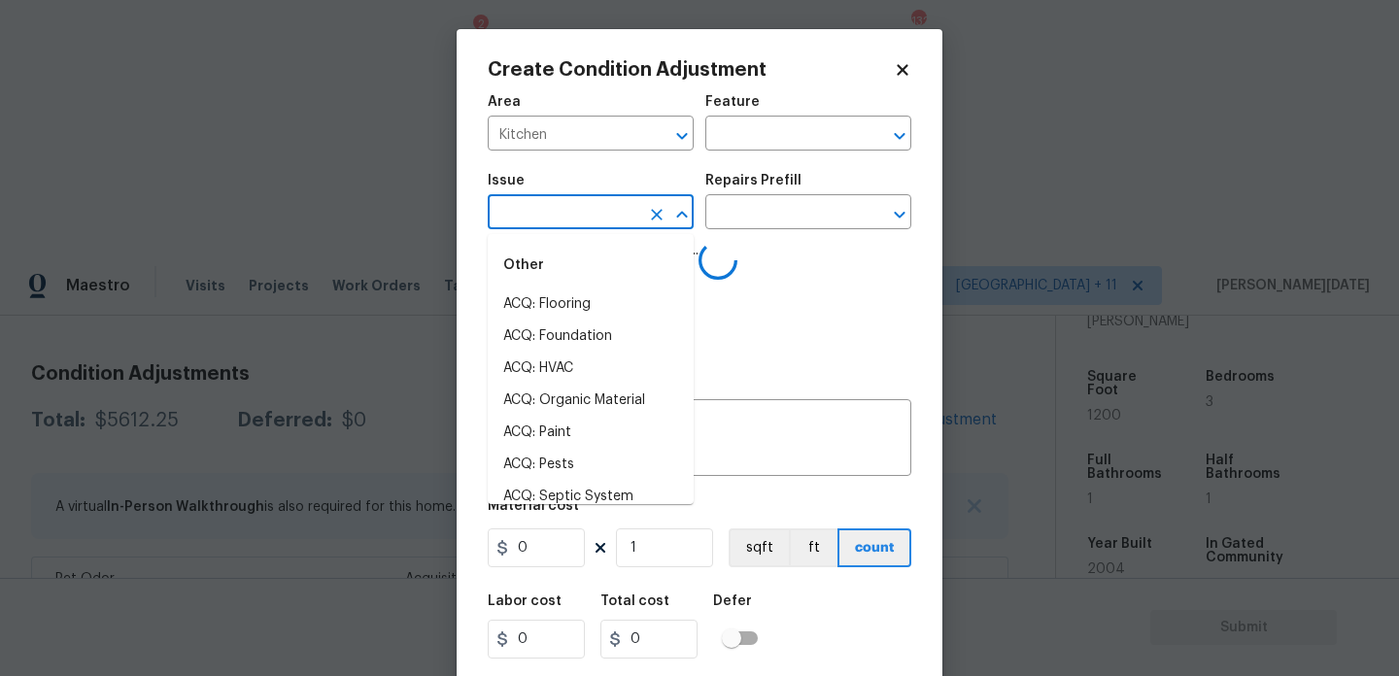
click at [537, 213] on input "text" at bounding box center [564, 214] width 152 height 30
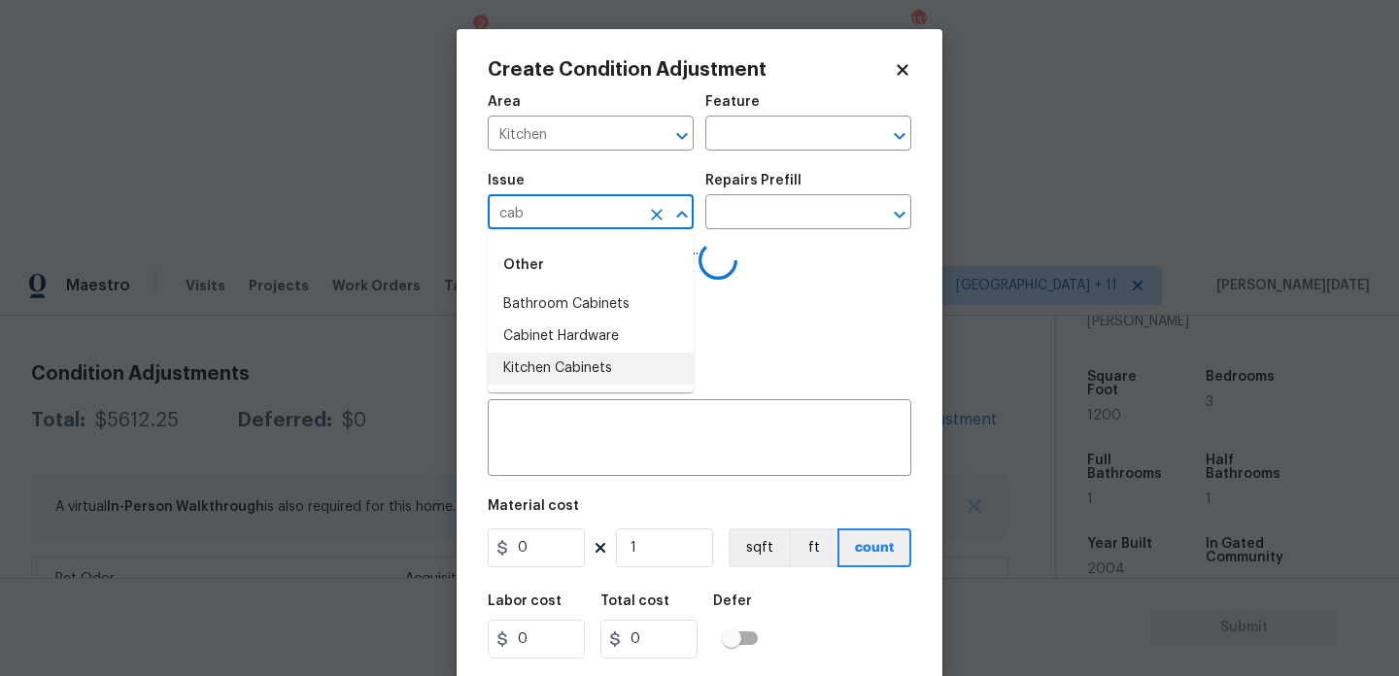
click at [570, 366] on li "Kitchen Cabinets" at bounding box center [591, 369] width 206 height 32
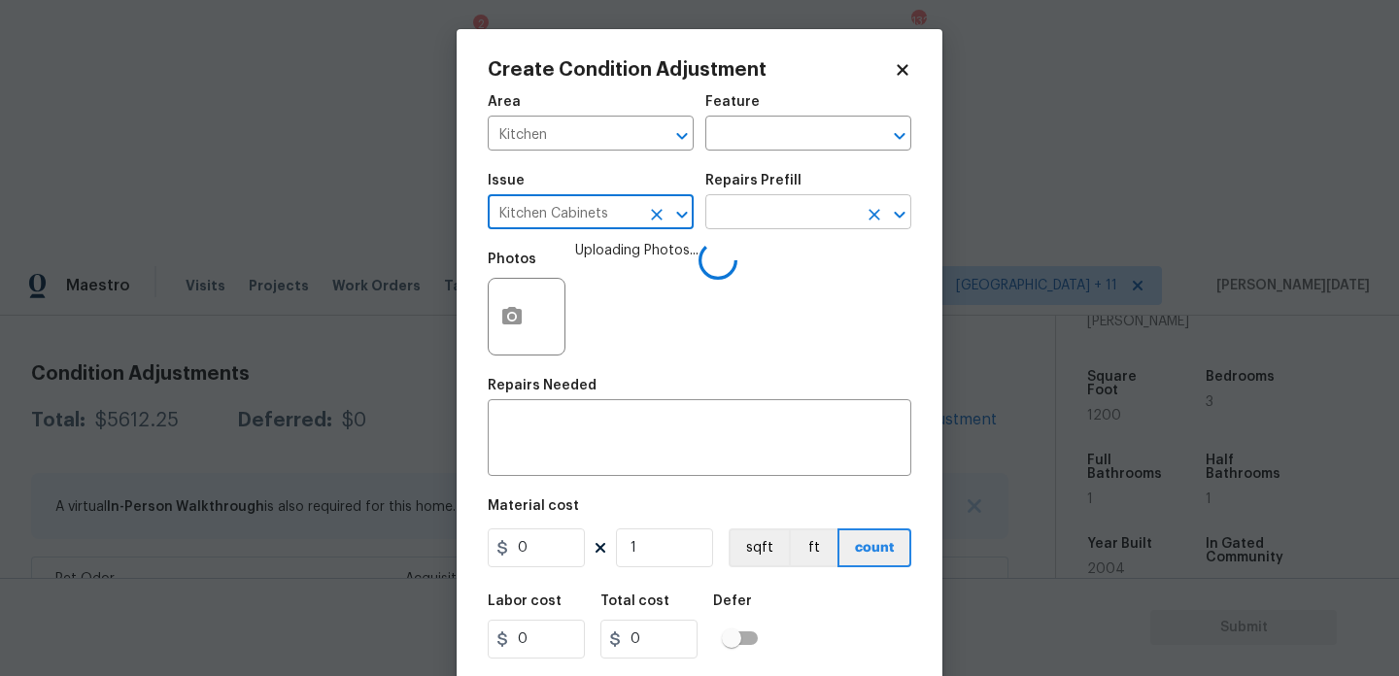
type input "Kitchen Cabinets"
click at [748, 227] on input "text" at bounding box center [782, 214] width 152 height 30
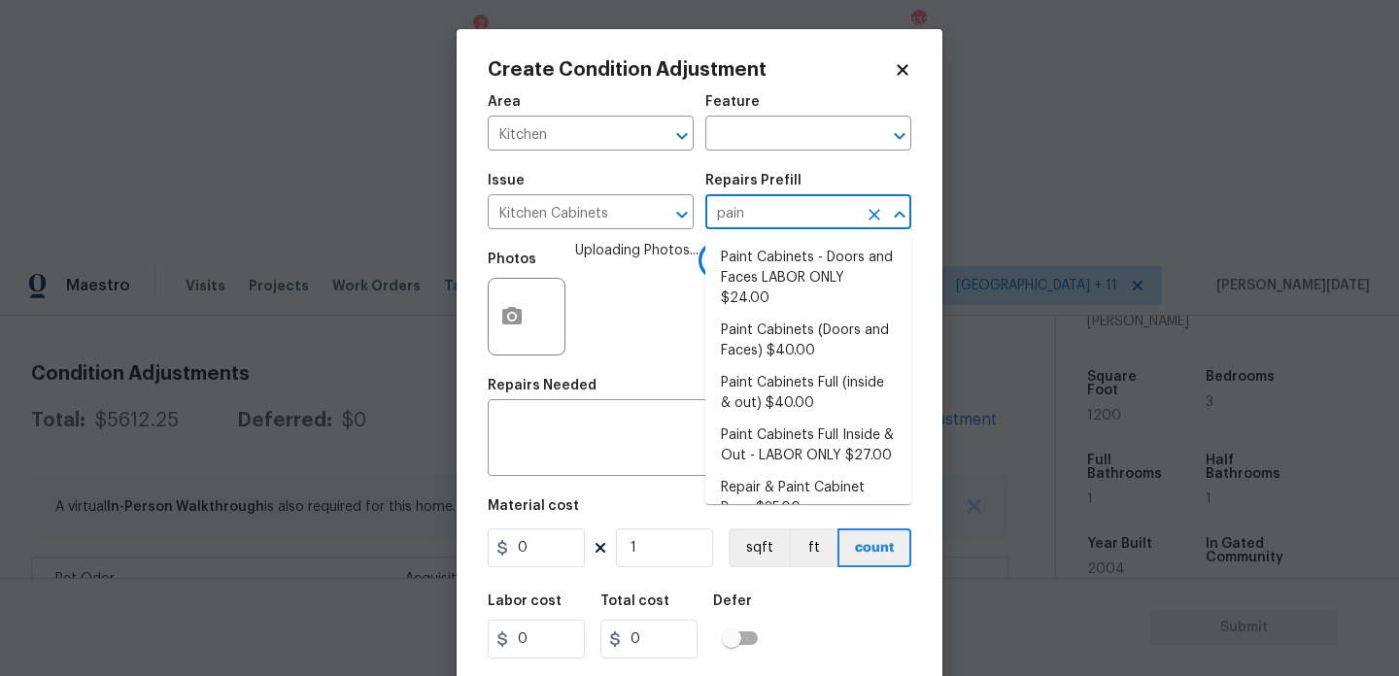
type input "paint"
click at [779, 276] on li "Paint Cabinets - Doors and Faces LABOR ONLY $24.00" at bounding box center [809, 278] width 206 height 73
type input "Cabinets"
type textarea "Prep, sand, mask and apply 2 coats of paint to the kitchen cabinet doors and bo…"
type input "24"
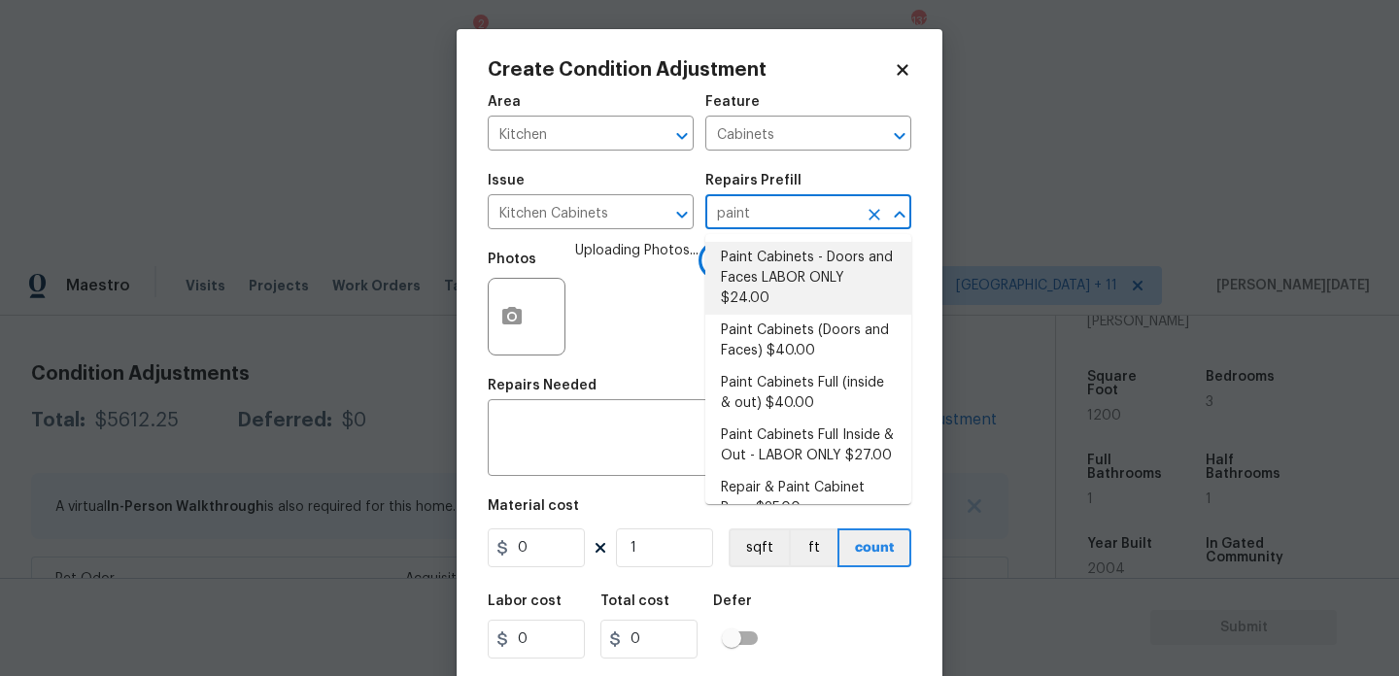
type input "24"
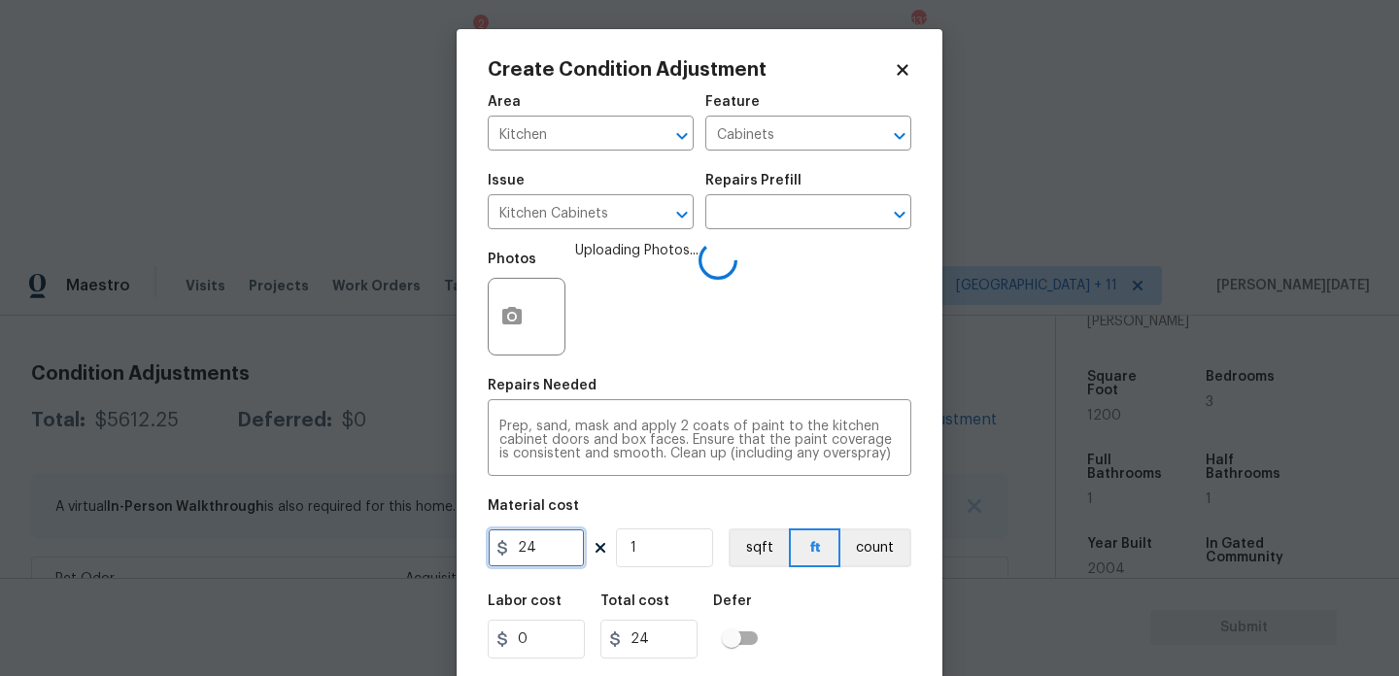
drag, startPoint x: 555, startPoint y: 548, endPoint x: 420, endPoint y: 546, distance: 135.1
click at [420, 546] on div "Create Condition Adjustment Area Kitchen ​ Feature Cabinets ​ Issue Kitchen Cab…" at bounding box center [699, 338] width 1399 height 676
type input "1200"
click at [840, 328] on div "Photos Uploading Photos..." at bounding box center [700, 304] width 424 height 126
type input "1200"
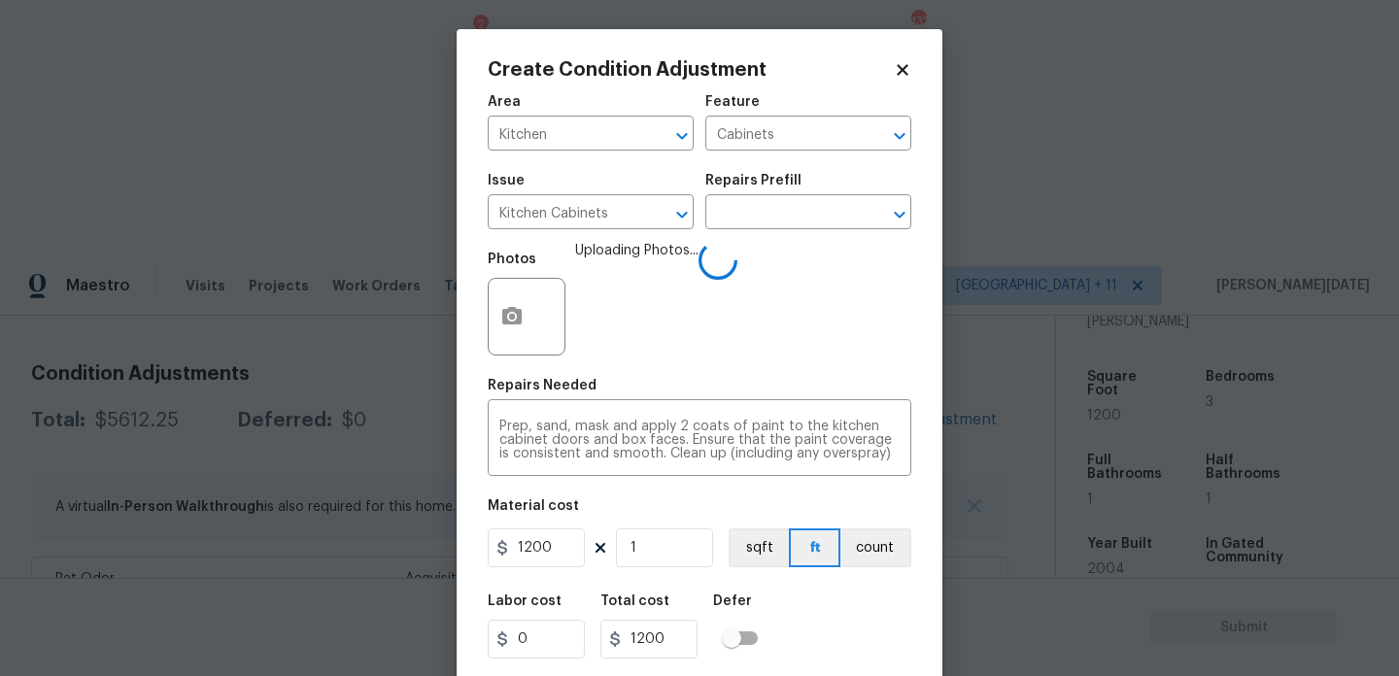
scroll to position [50, 0]
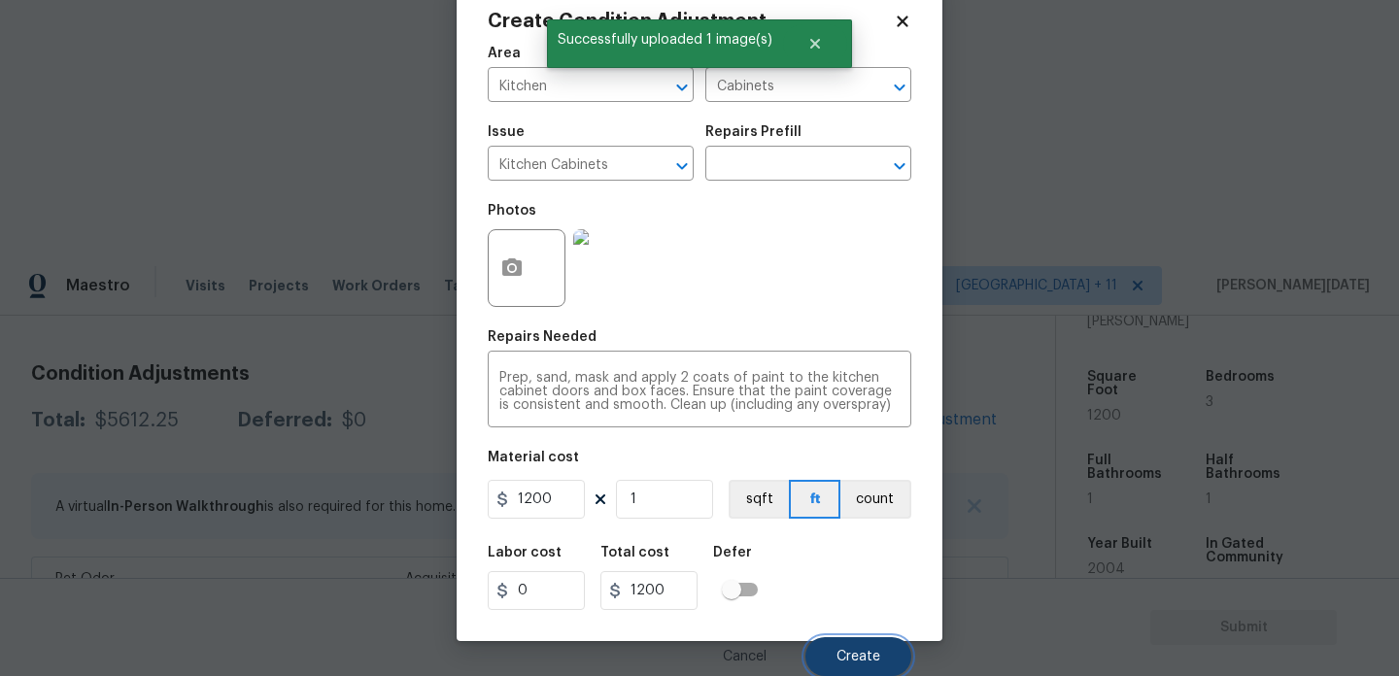
click at [846, 658] on span "Create" at bounding box center [859, 657] width 44 height 15
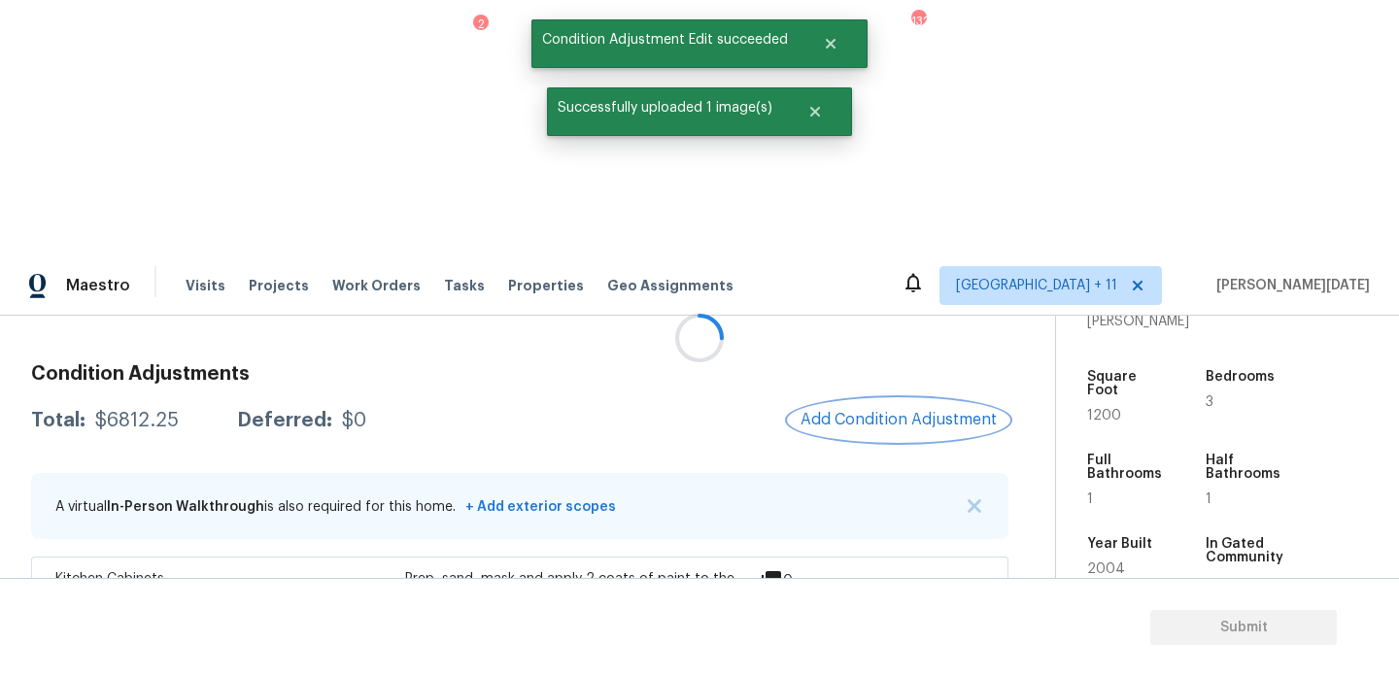
scroll to position [0, 0]
